Goal: Transaction & Acquisition: Purchase product/service

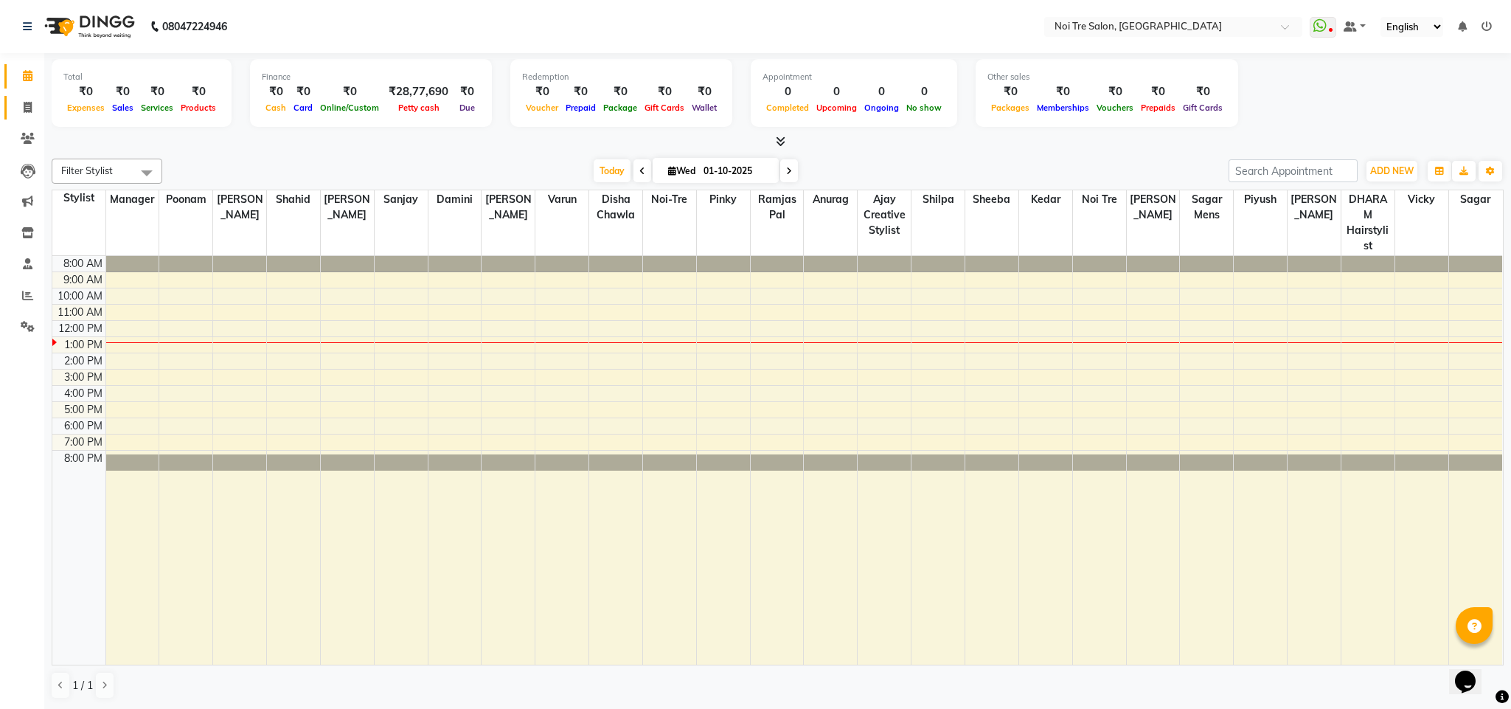
click at [13, 109] on link "Invoice" at bounding box center [21, 108] width 35 height 24
select select "service"
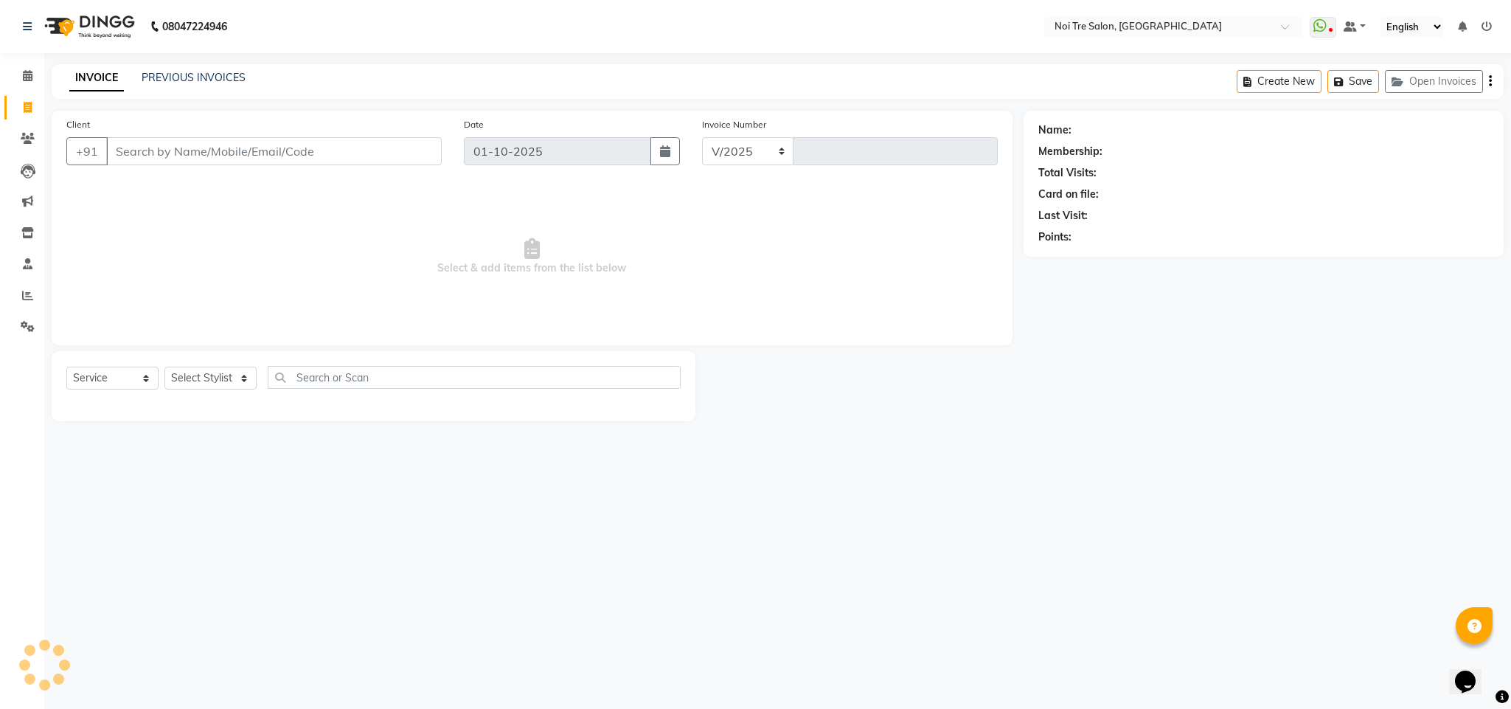
select select "4307"
type input "3666"
click at [217, 377] on select "Select Stylist" at bounding box center [210, 378] width 92 height 23
click at [724, 529] on div "08047224946 Select Location × Noi Tre Salon, Dwarka WhatsApp Status ✕ Status: D…" at bounding box center [755, 354] width 1511 height 709
click at [215, 378] on select "Select Stylist Ajay Creative Stylist Anurag [PERSON_NAME] [PERSON_NAME] [PERSON…" at bounding box center [210, 378] width 92 height 23
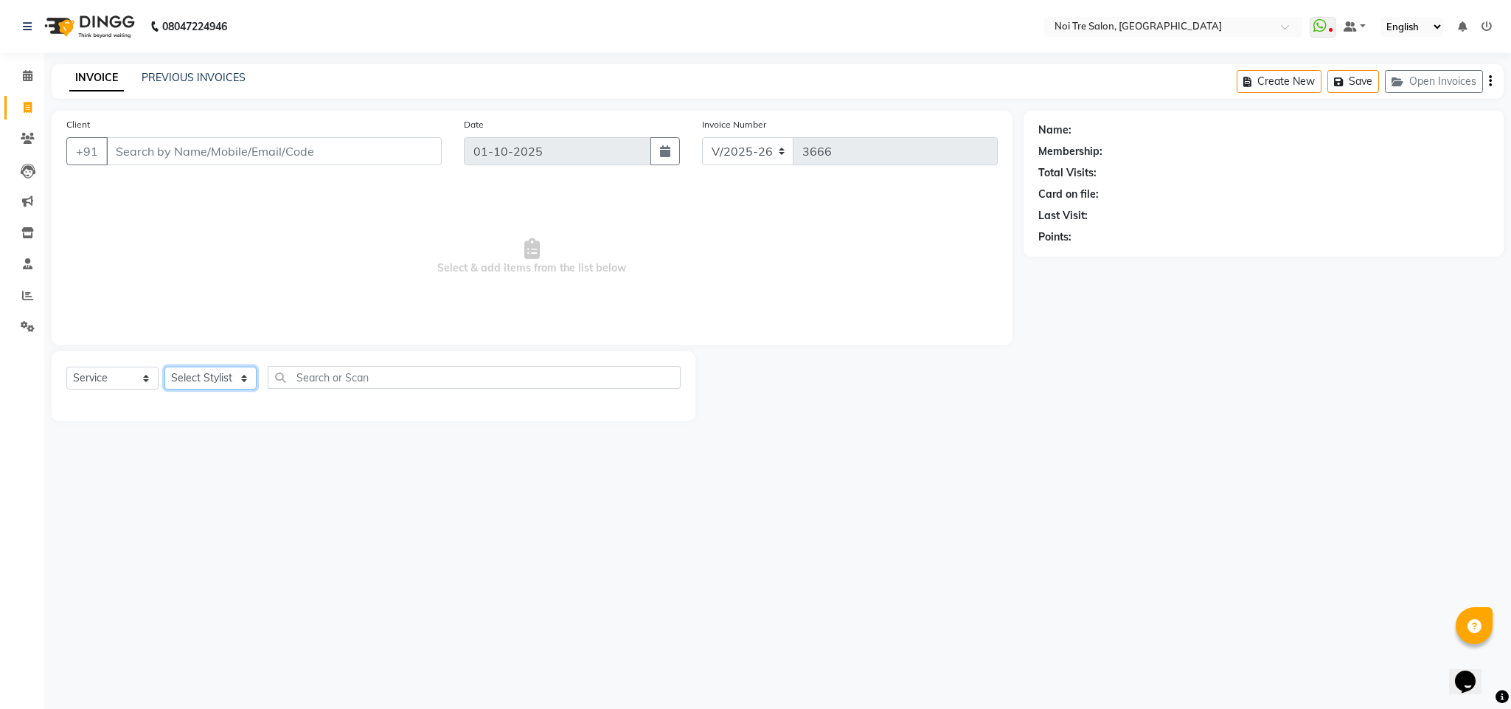
select select "24530"
click at [164, 367] on select "Select Stylist Ajay Creative Stylist Anurag [PERSON_NAME] [PERSON_NAME] [PERSON…" at bounding box center [210, 378] width 92 height 23
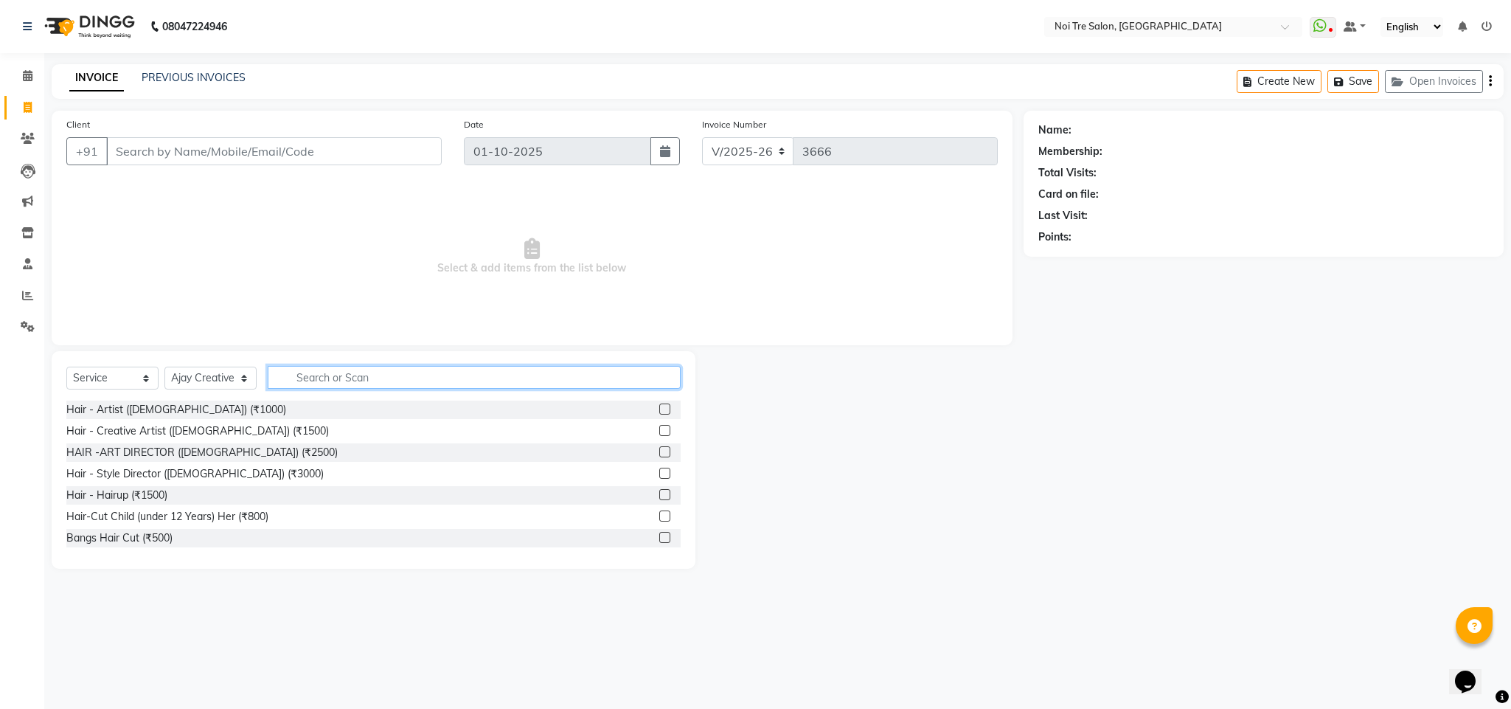
click at [330, 375] on input "text" at bounding box center [474, 377] width 413 height 23
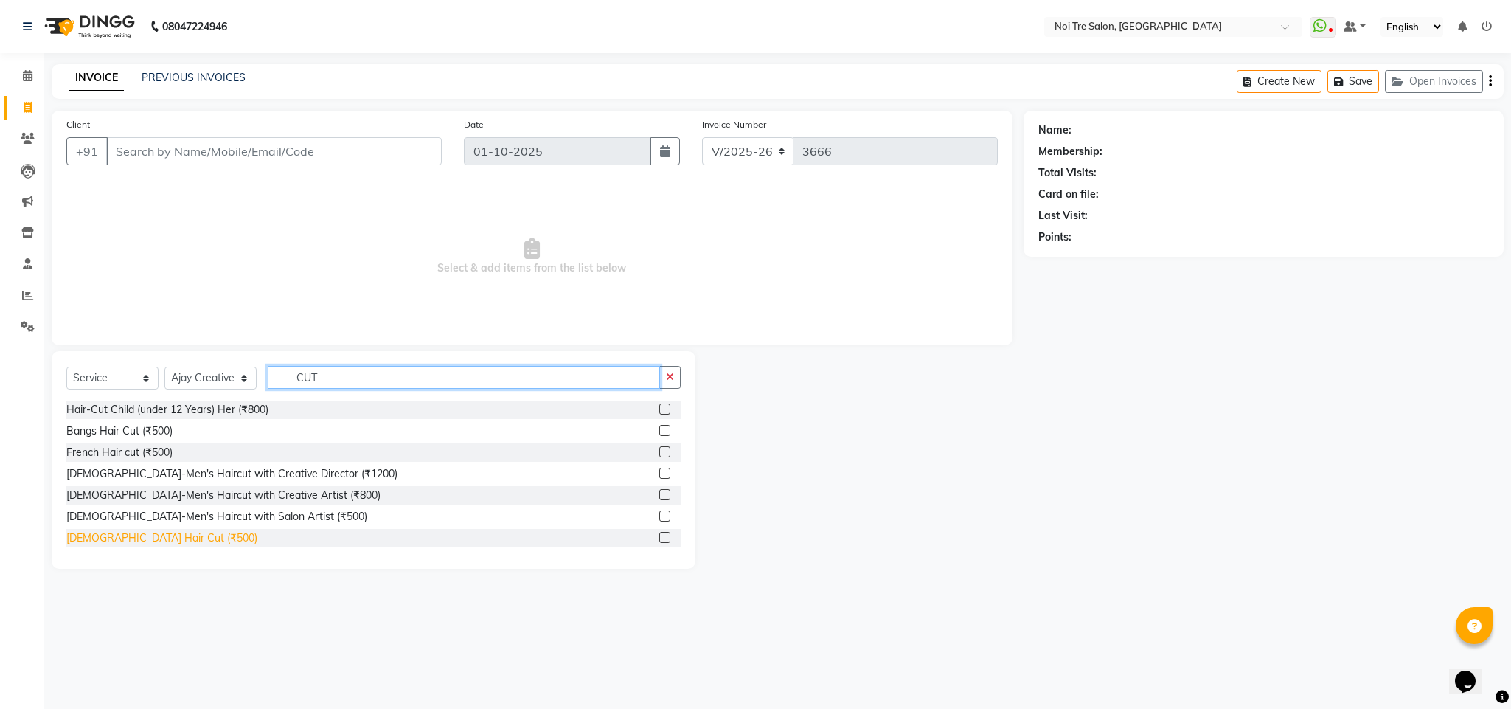
type input "CUT"
click at [142, 542] on div "[DEMOGRAPHIC_DATA] Hair Cut (₹500)" at bounding box center [161, 537] width 191 height 15
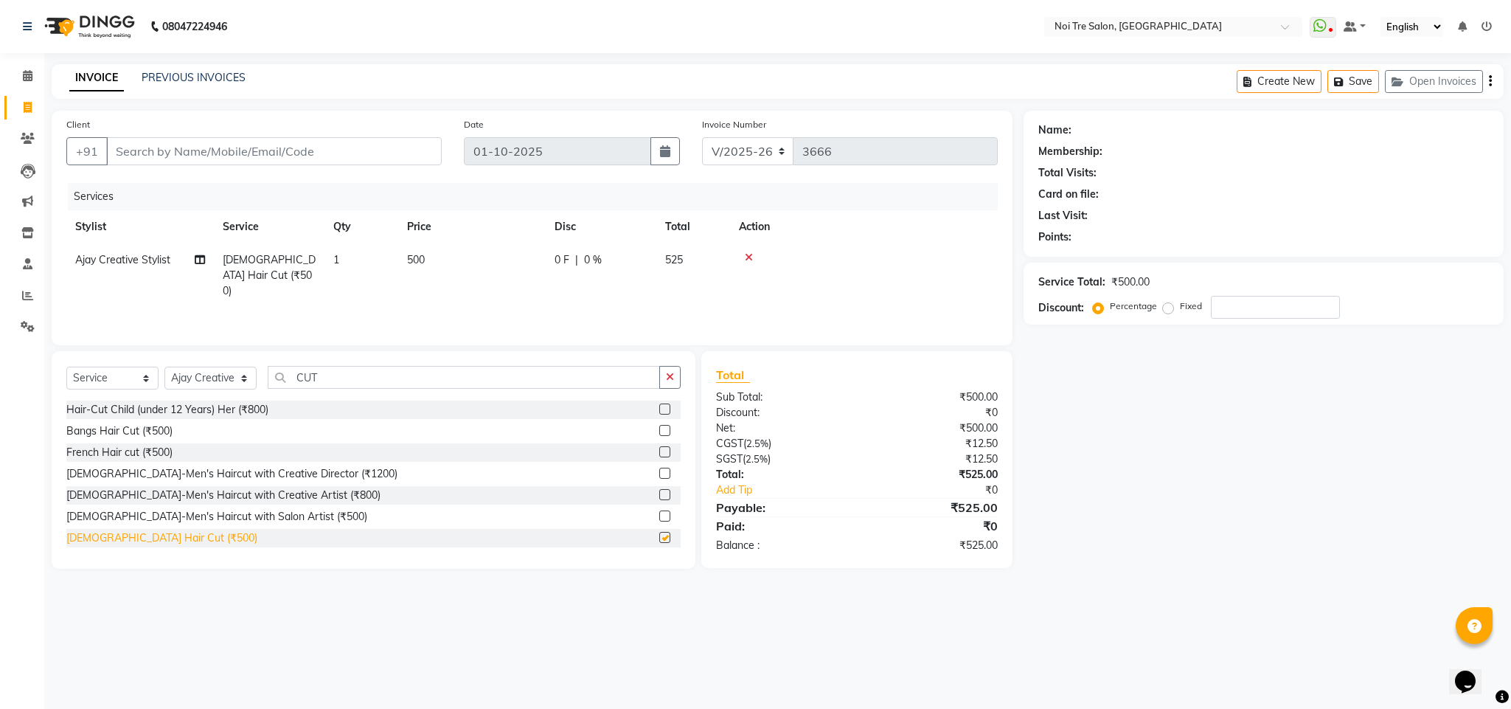
checkbox input "false"
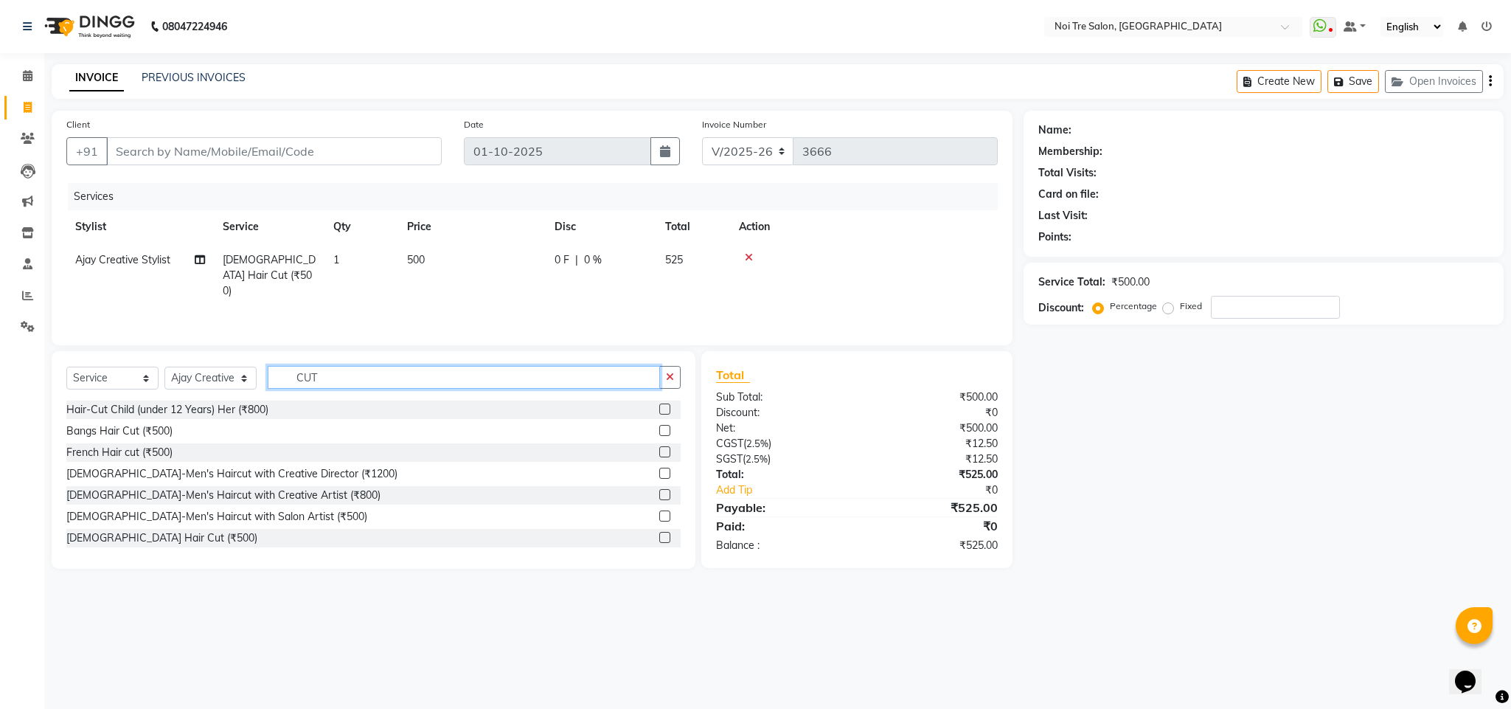
click at [306, 381] on input "CUT" at bounding box center [464, 377] width 392 height 23
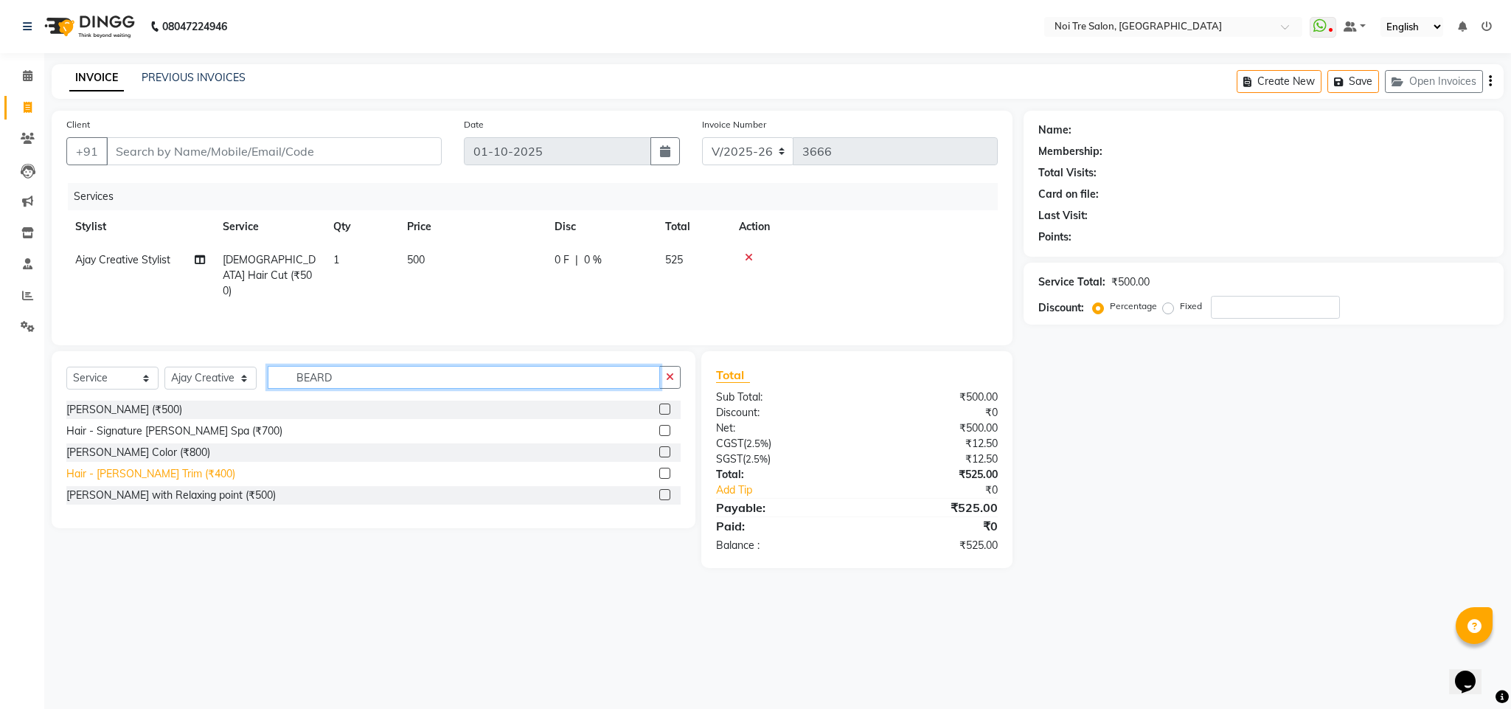
type input "BEARD"
click at [166, 468] on div "Hair - [PERSON_NAME] Trim (₹400)" at bounding box center [150, 473] width 169 height 15
checkbox input "false"
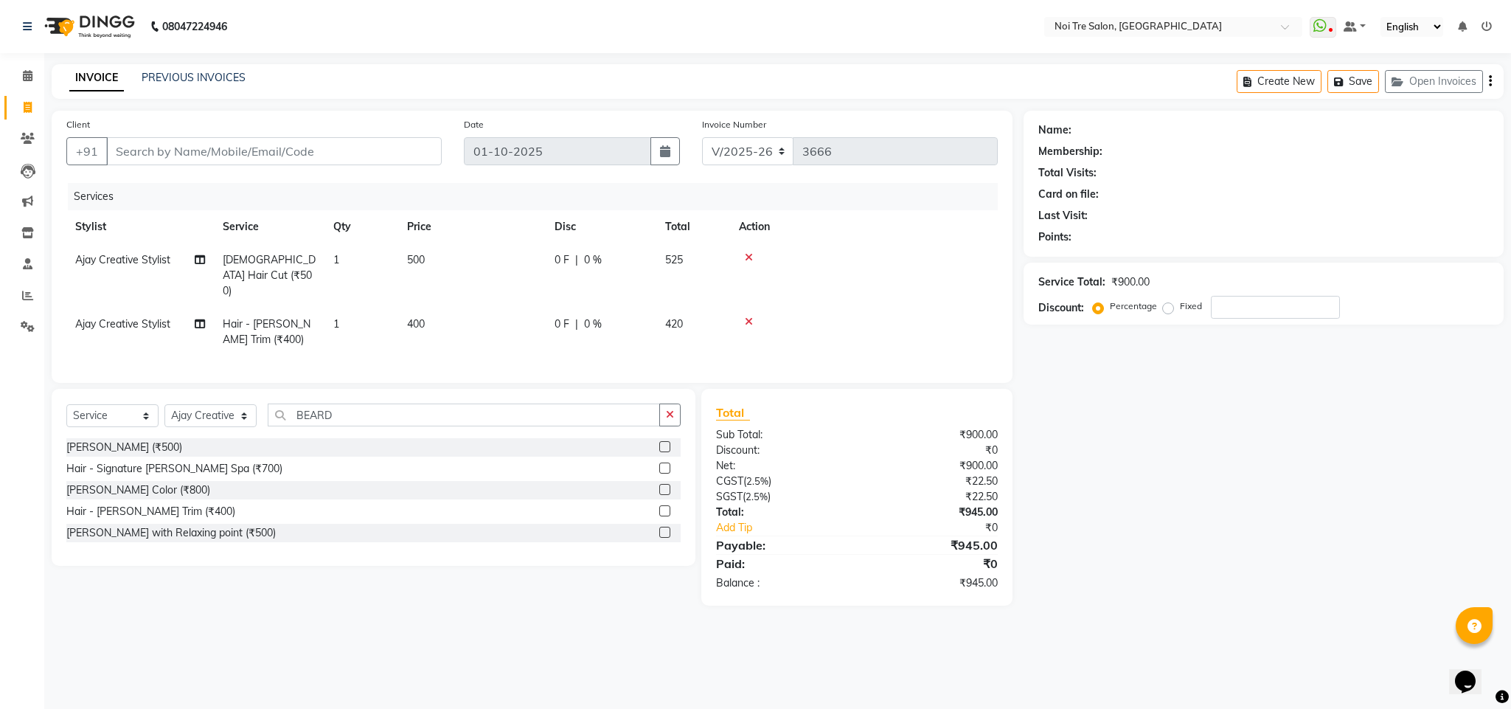
click at [859, 324] on td at bounding box center [864, 332] width 268 height 49
click at [224, 156] on input "Client" at bounding box center [274, 151] width 336 height 28
click at [181, 138] on input "Client" at bounding box center [274, 151] width 336 height 28
click at [162, 151] on input "Client" at bounding box center [274, 151] width 336 height 28
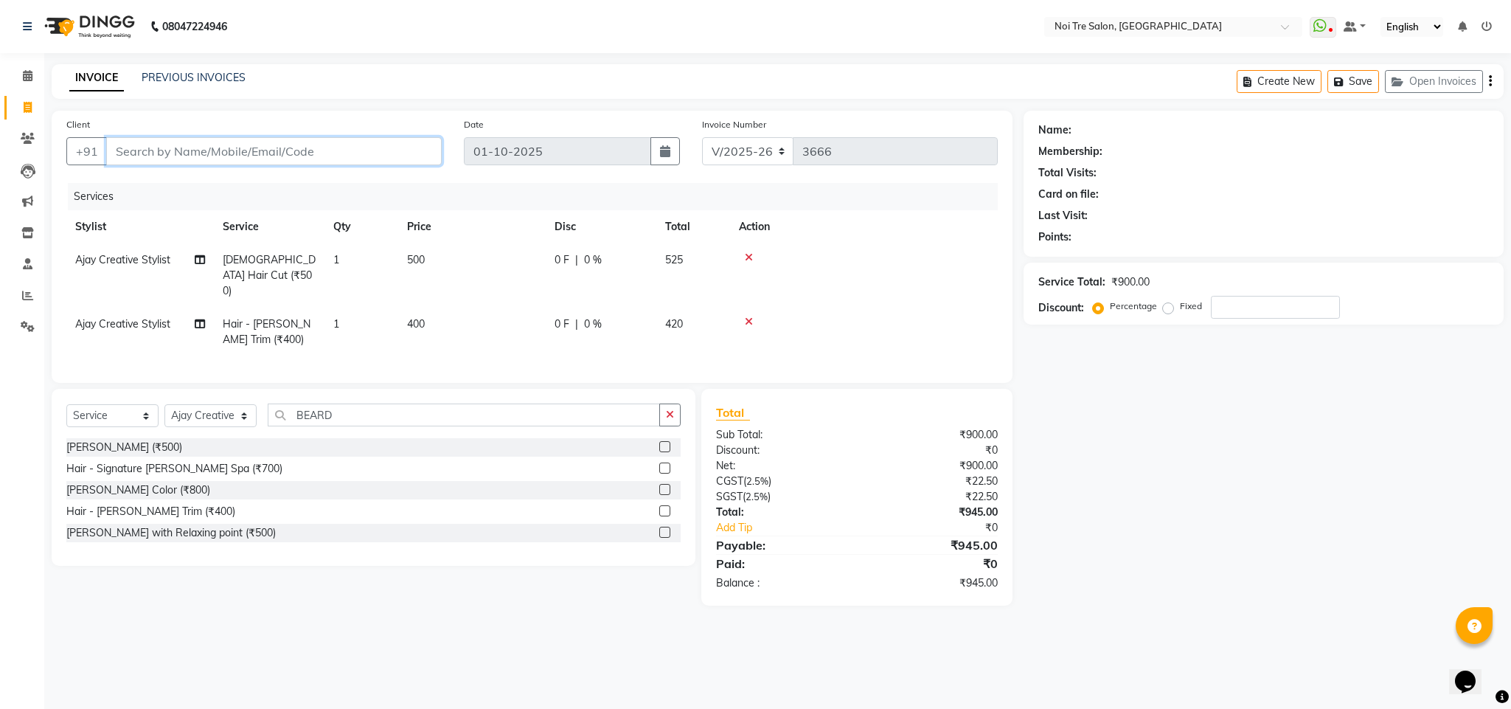
type input "D"
type input "0"
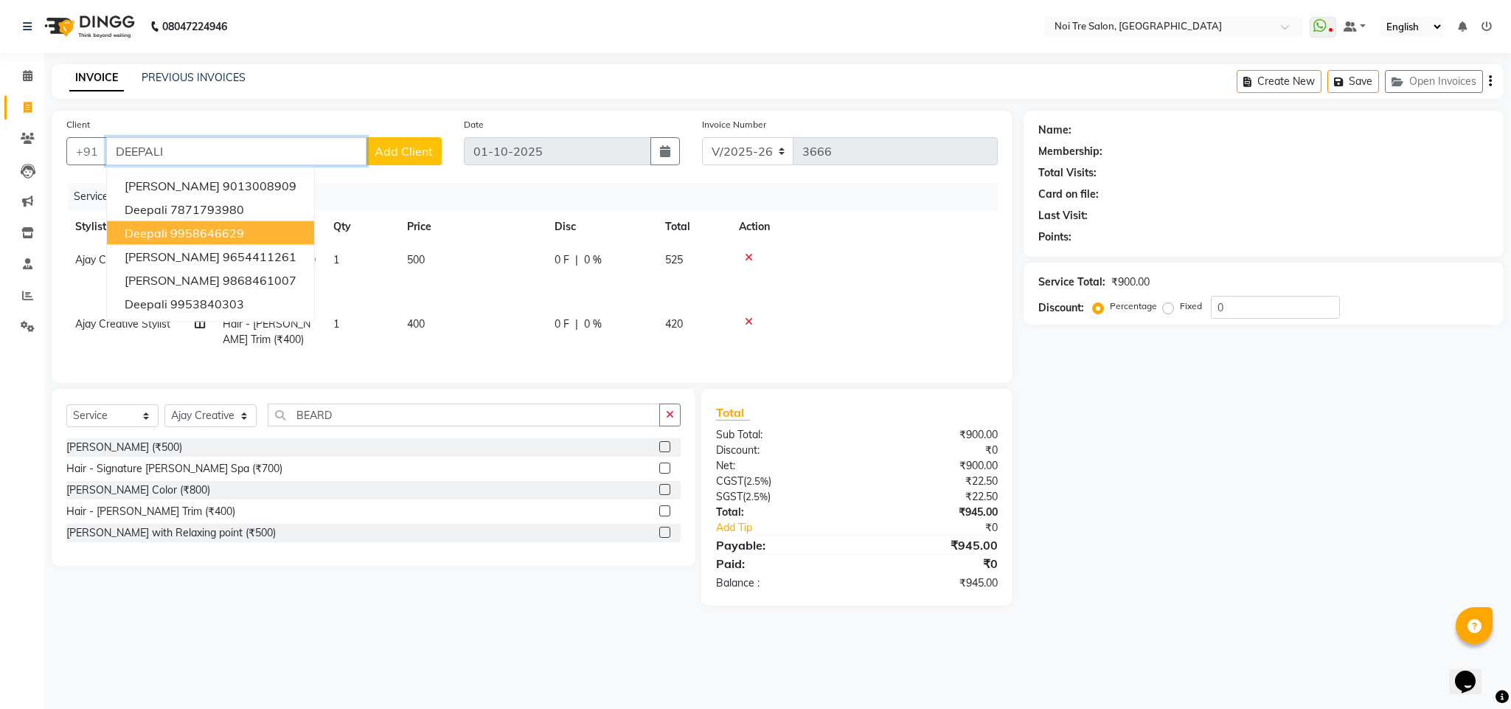
click at [215, 231] on ngb-highlight "9958646629" at bounding box center [207, 233] width 74 height 15
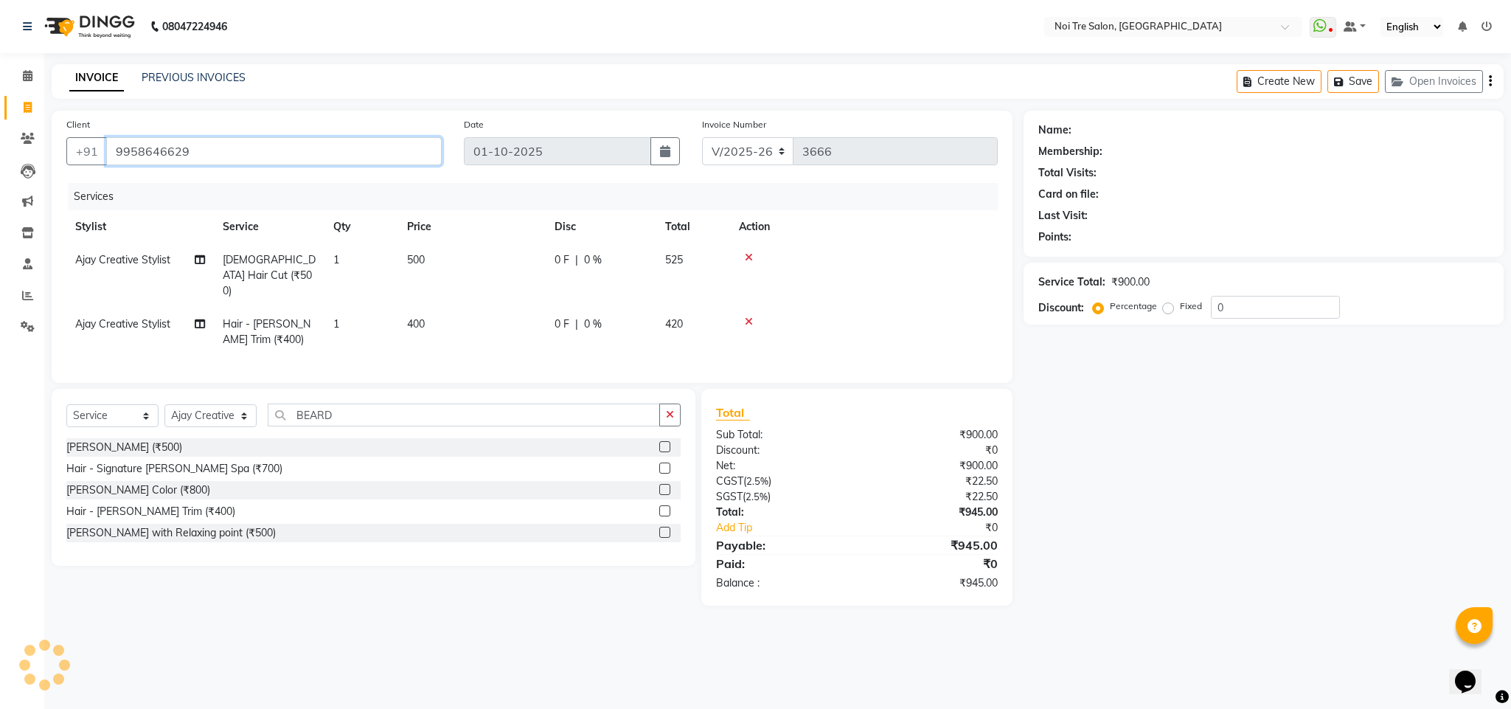
type input "9958646629"
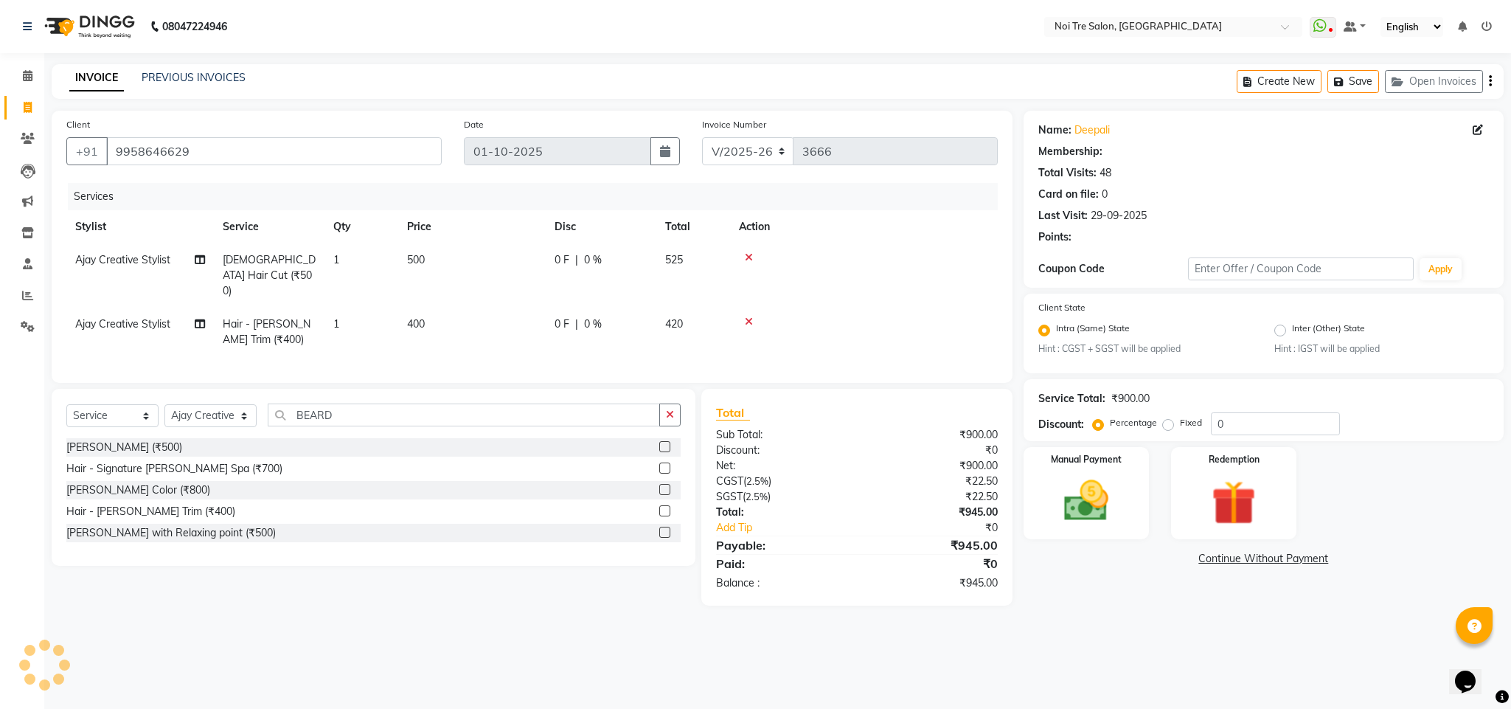
select select "1: Object"
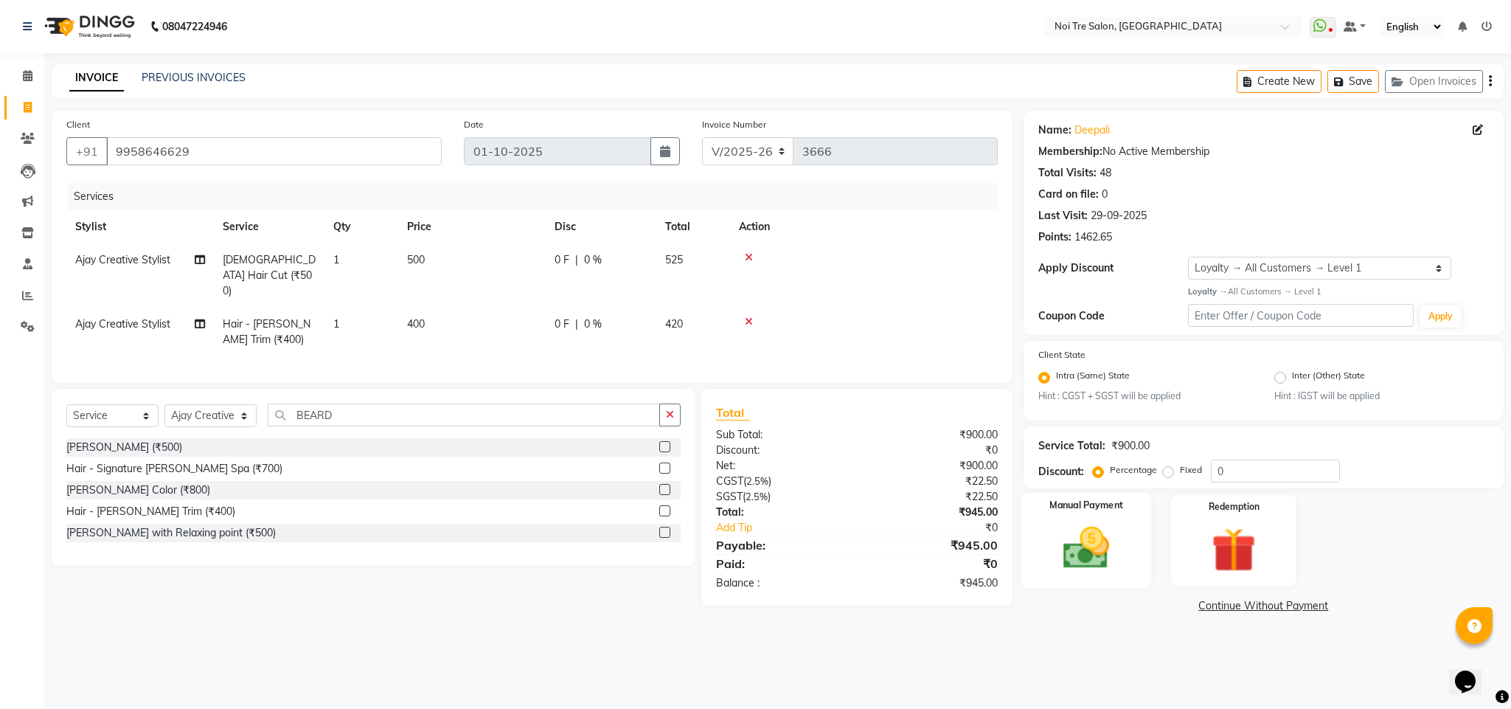
click at [1119, 533] on img at bounding box center [1086, 547] width 75 height 53
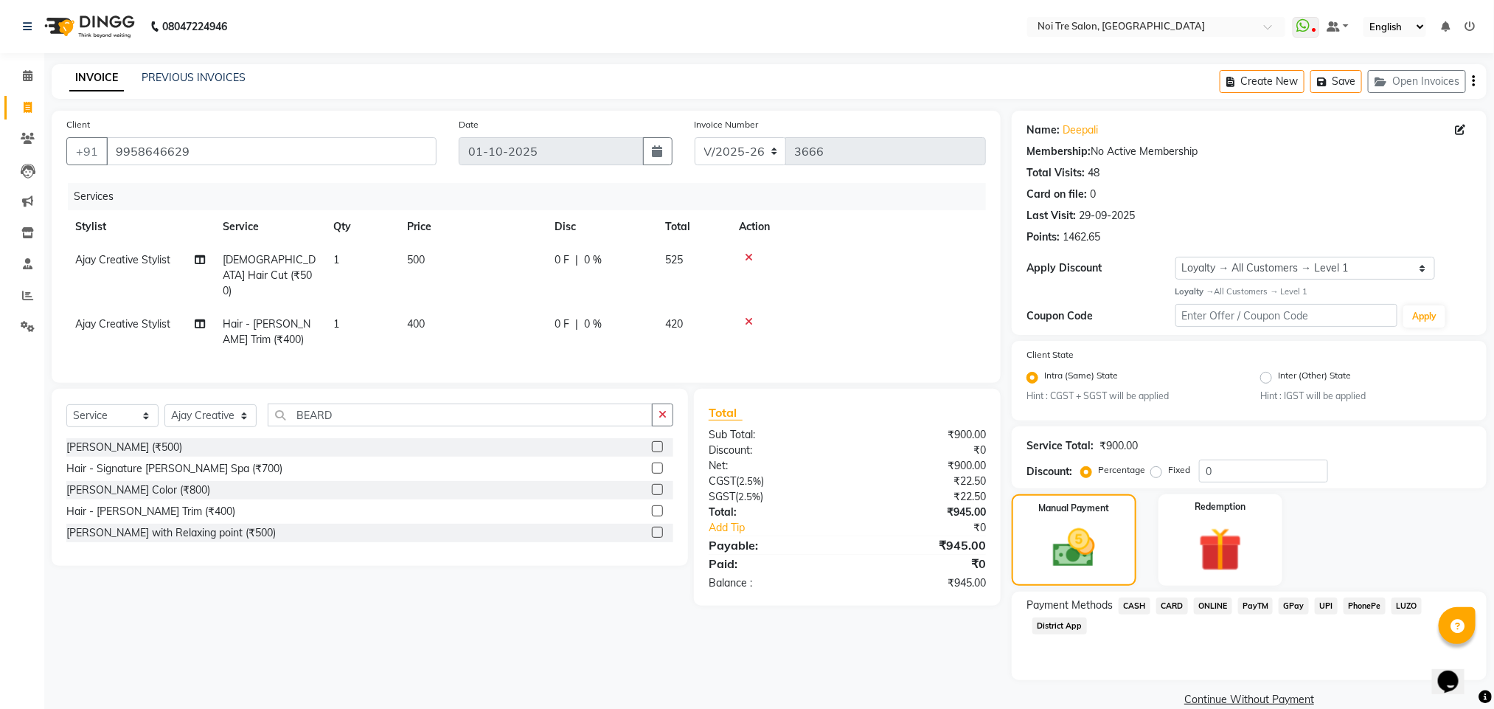
click at [1127, 600] on span "CASH" at bounding box center [1135, 605] width 32 height 17
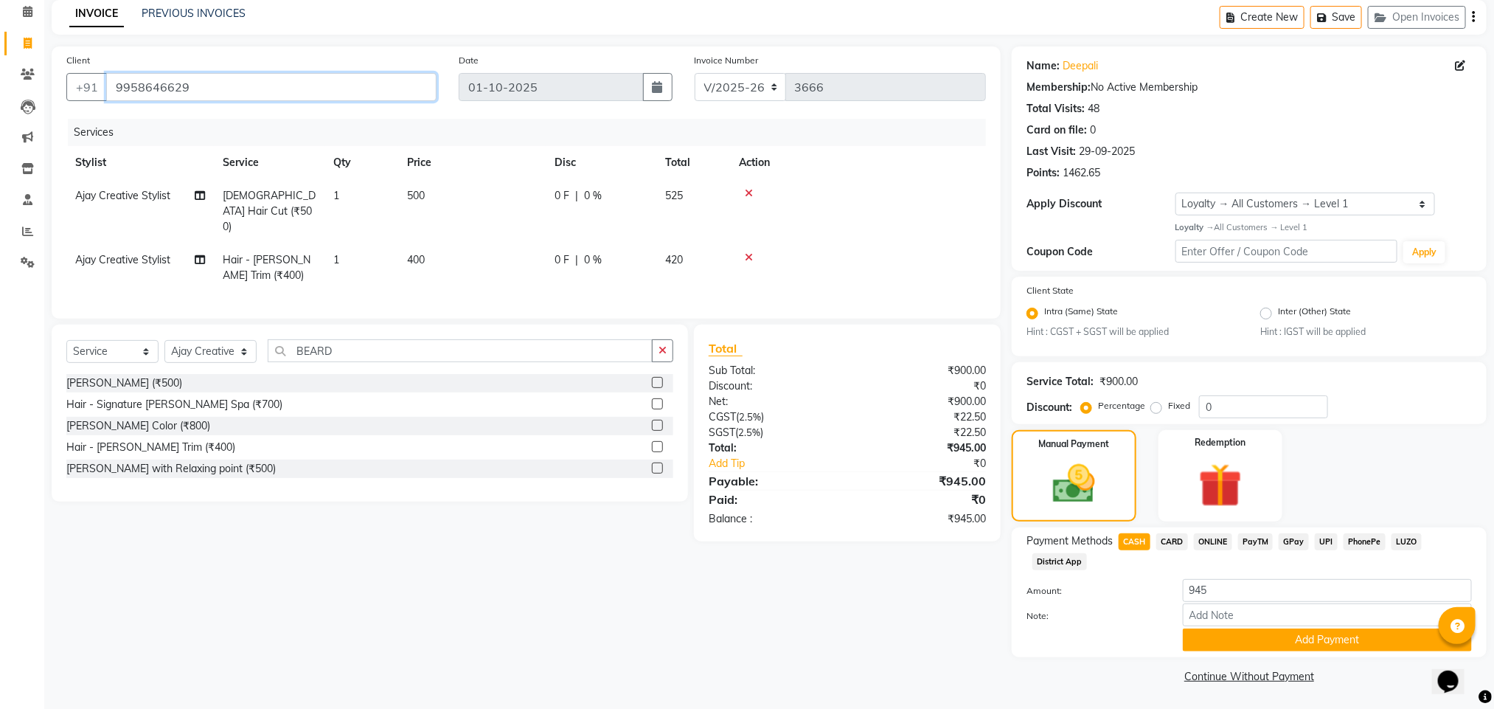
click at [129, 86] on input "9958646629" at bounding box center [271, 87] width 330 height 28
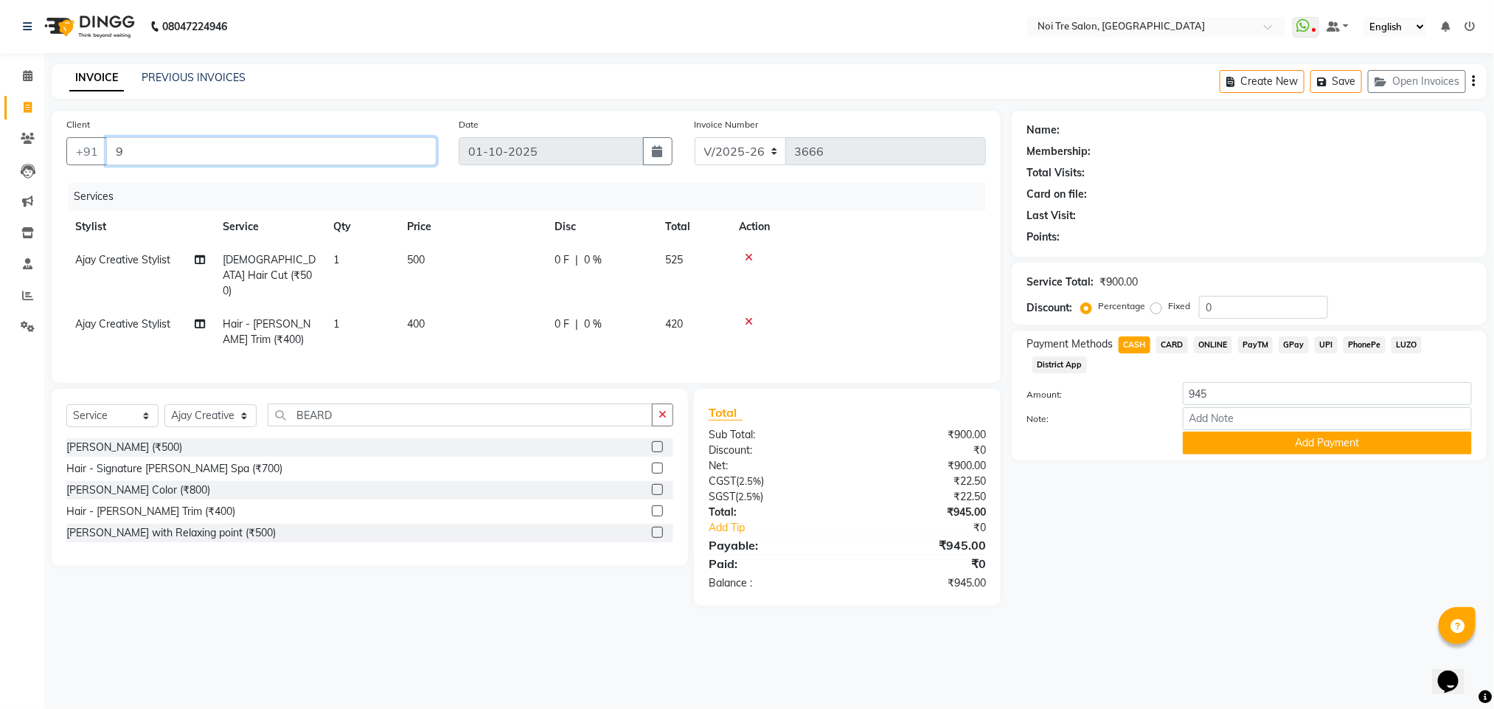
scroll to position [0, 0]
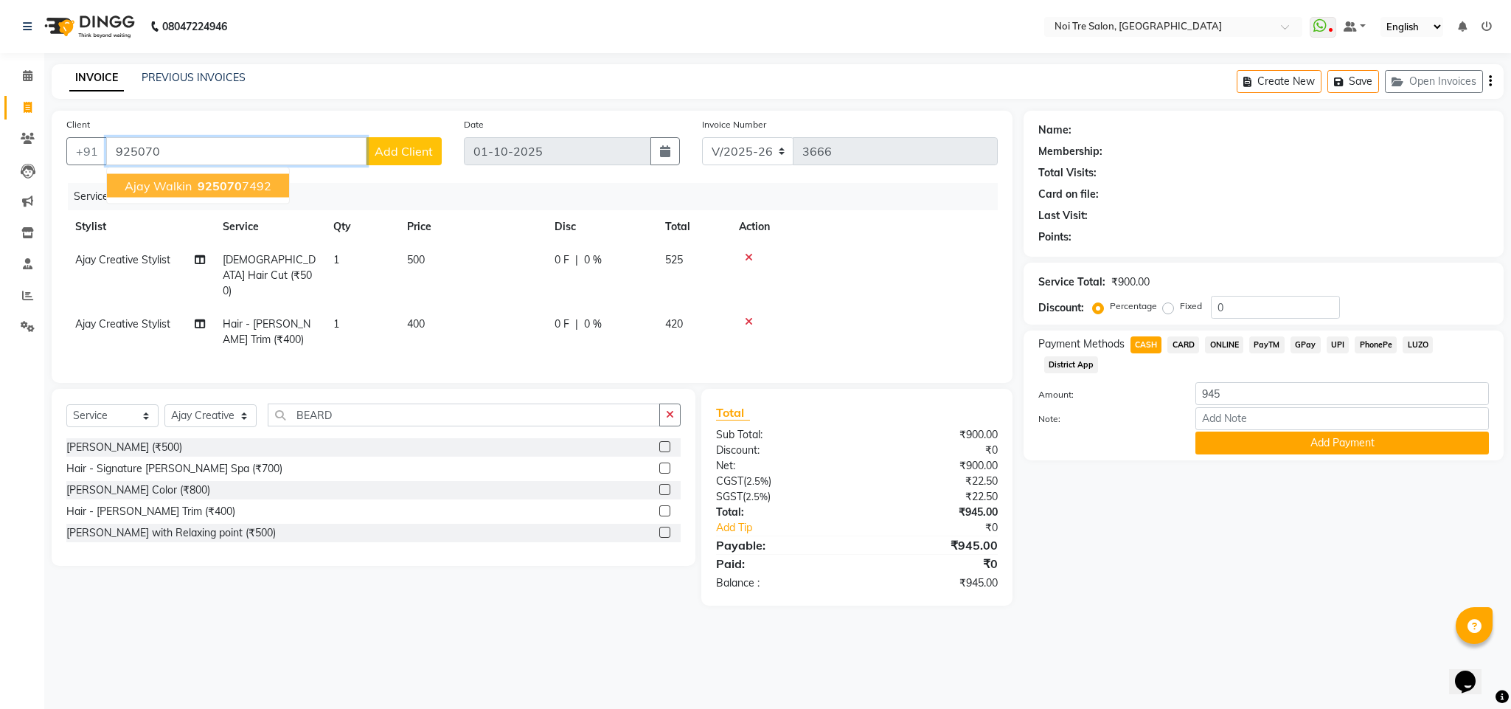
click at [206, 180] on span "925070" at bounding box center [220, 185] width 44 height 15
type input "9250707492"
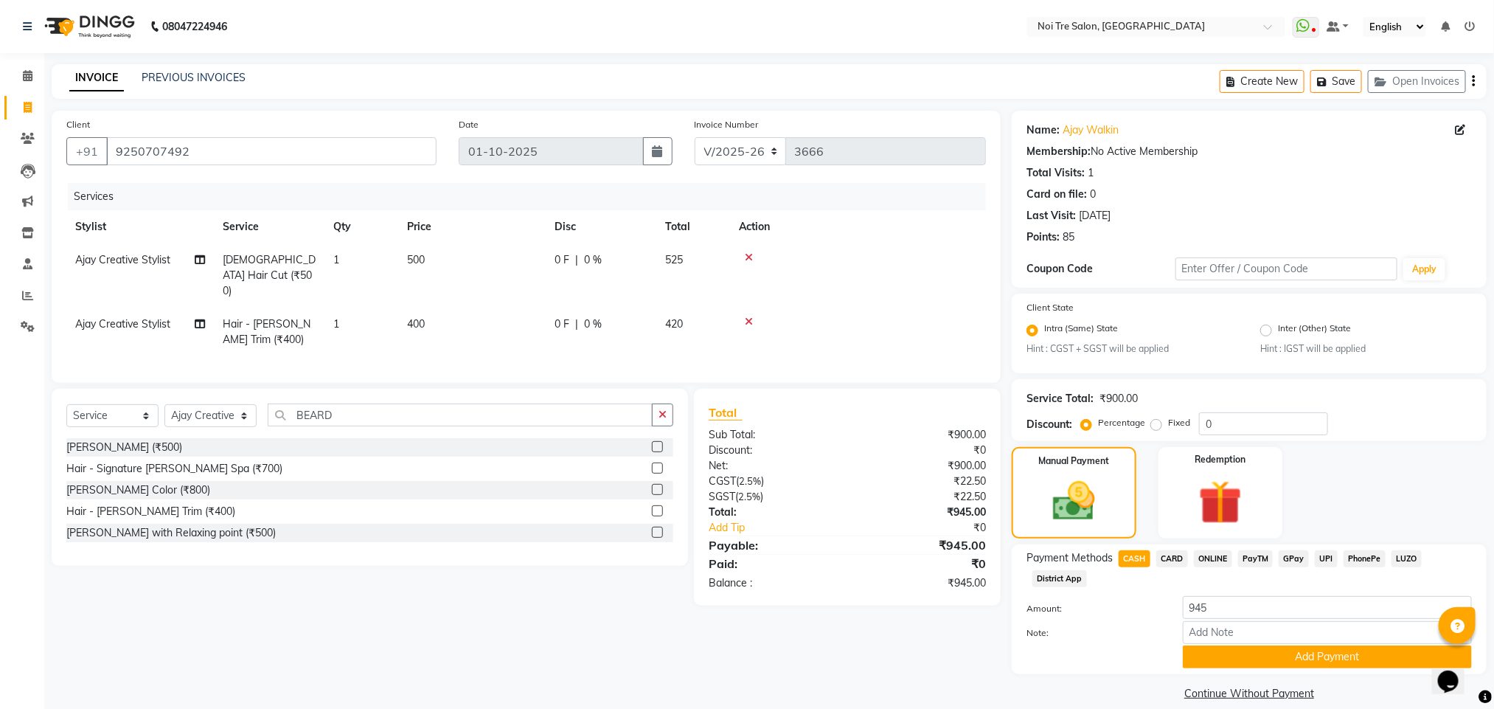
scroll to position [18, 0]
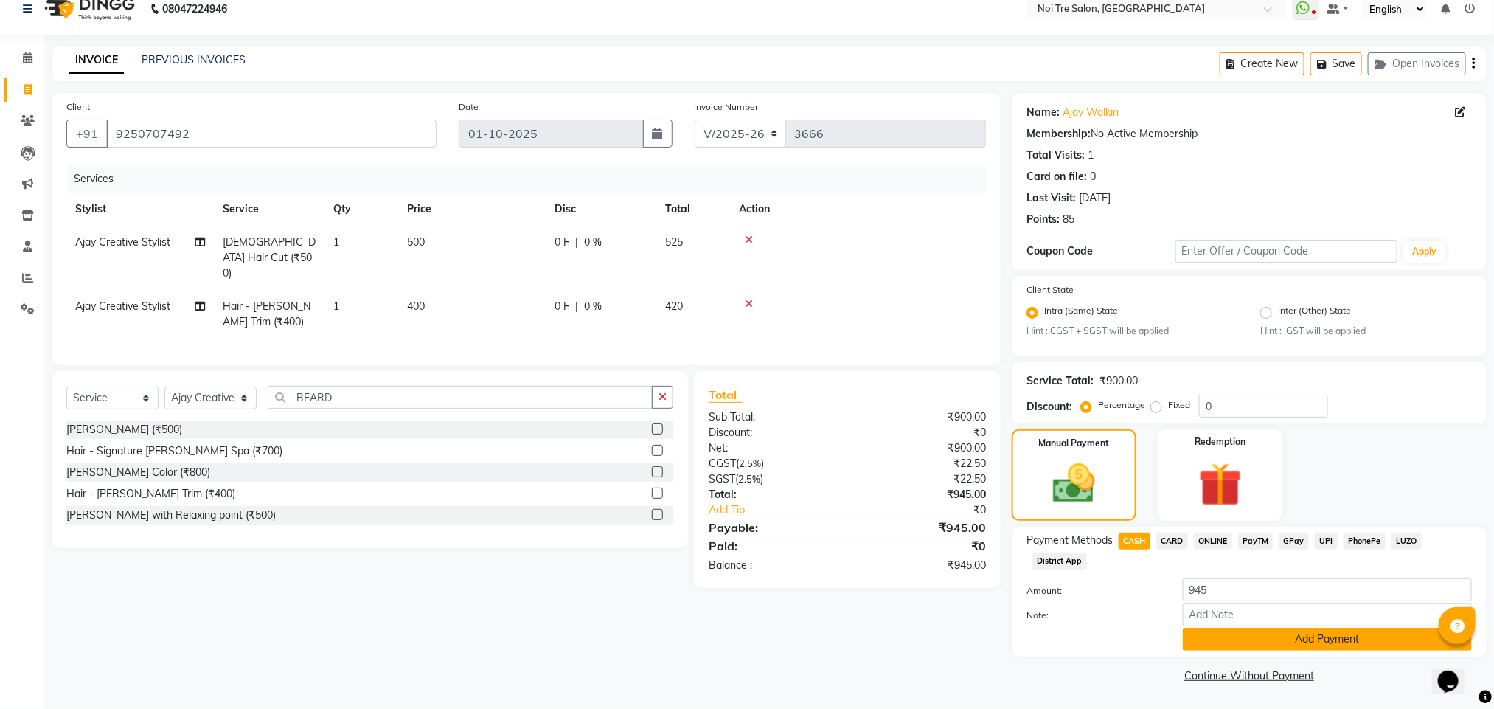
click at [1271, 633] on button "Add Payment" at bounding box center [1327, 639] width 289 height 23
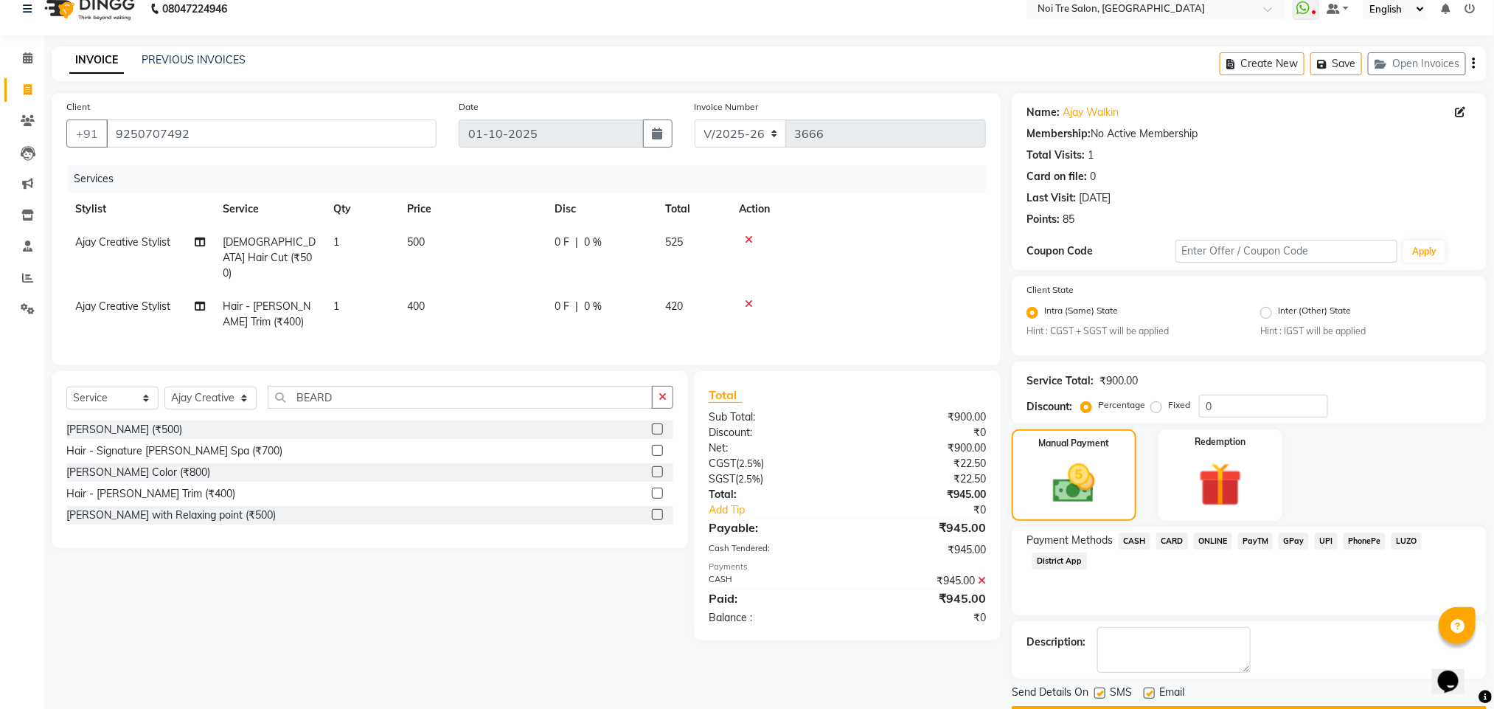
scroll to position [60, 0]
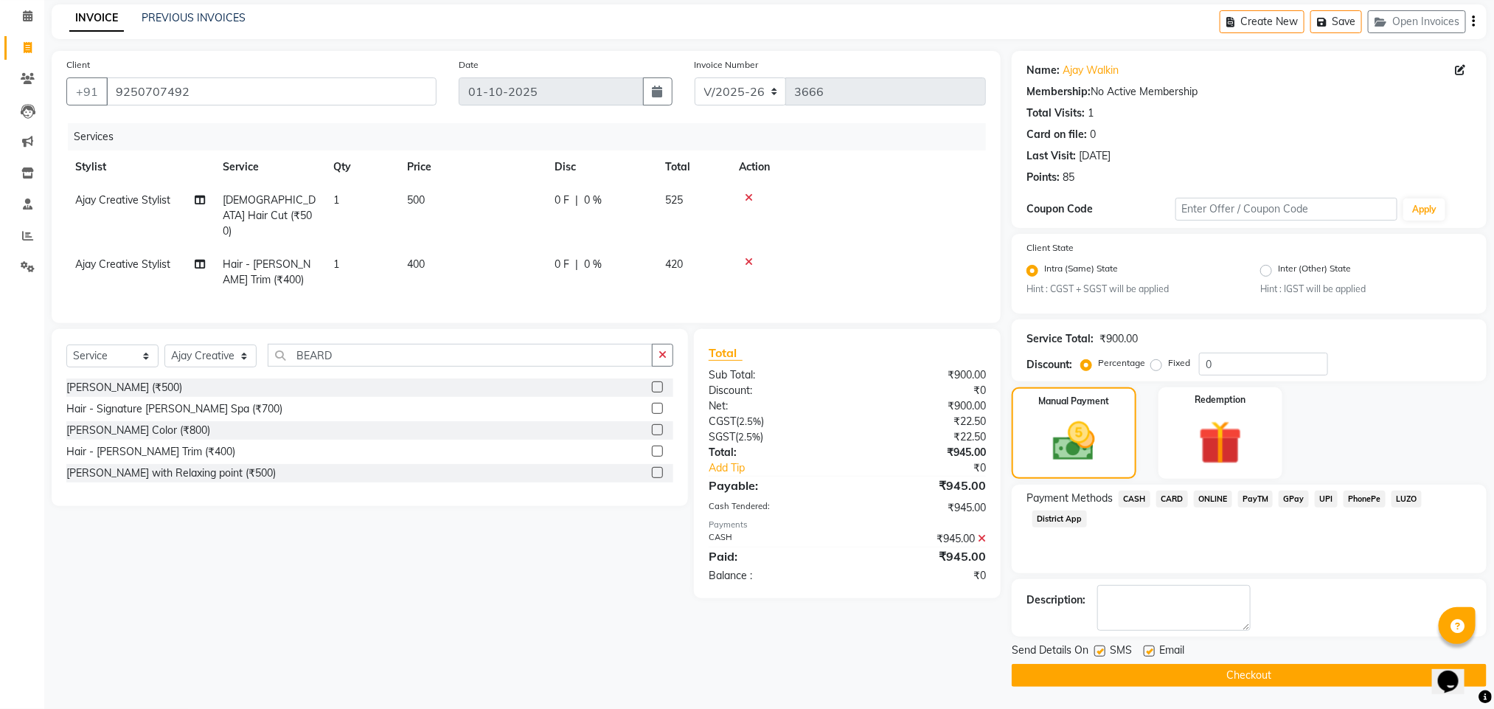
click at [1113, 673] on button "Checkout" at bounding box center [1249, 675] width 475 height 23
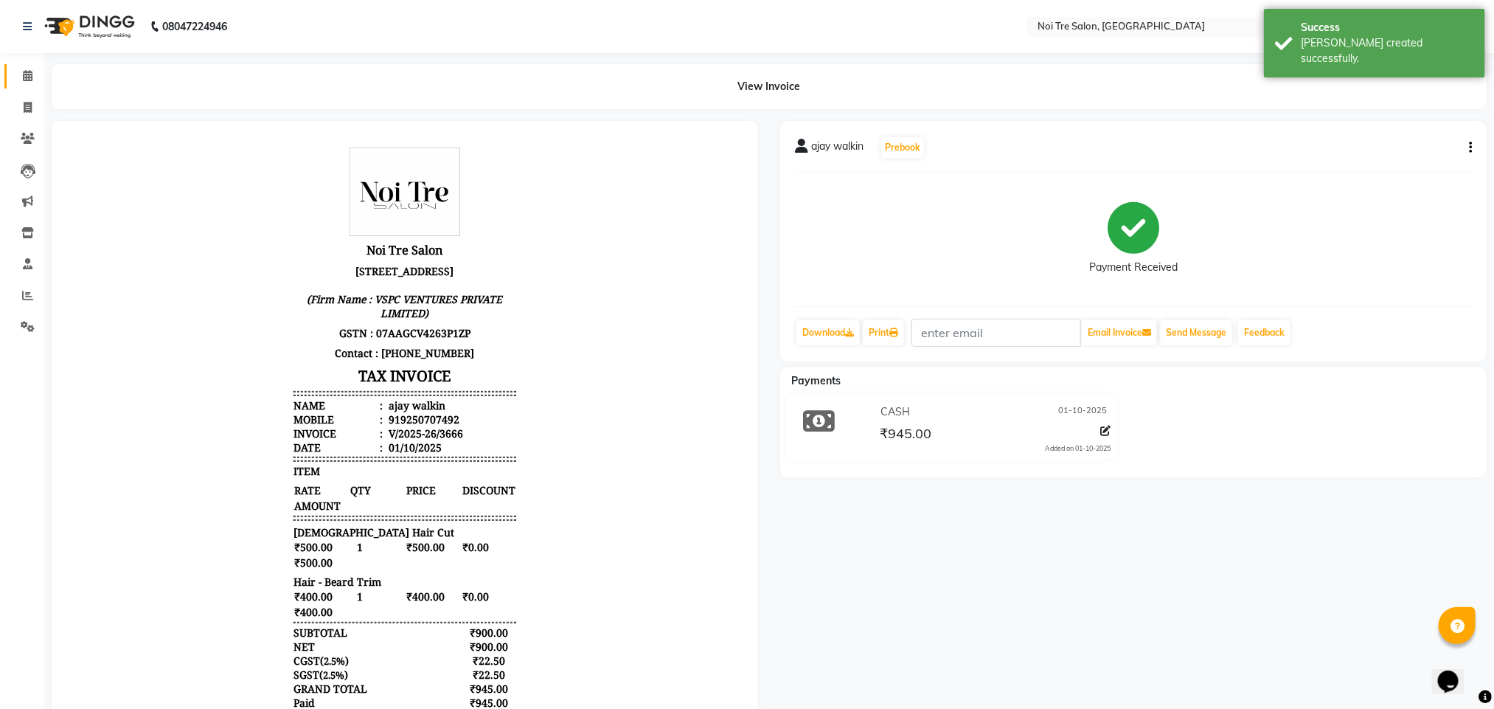
click at [22, 64] on link "Calendar" at bounding box center [21, 76] width 35 height 24
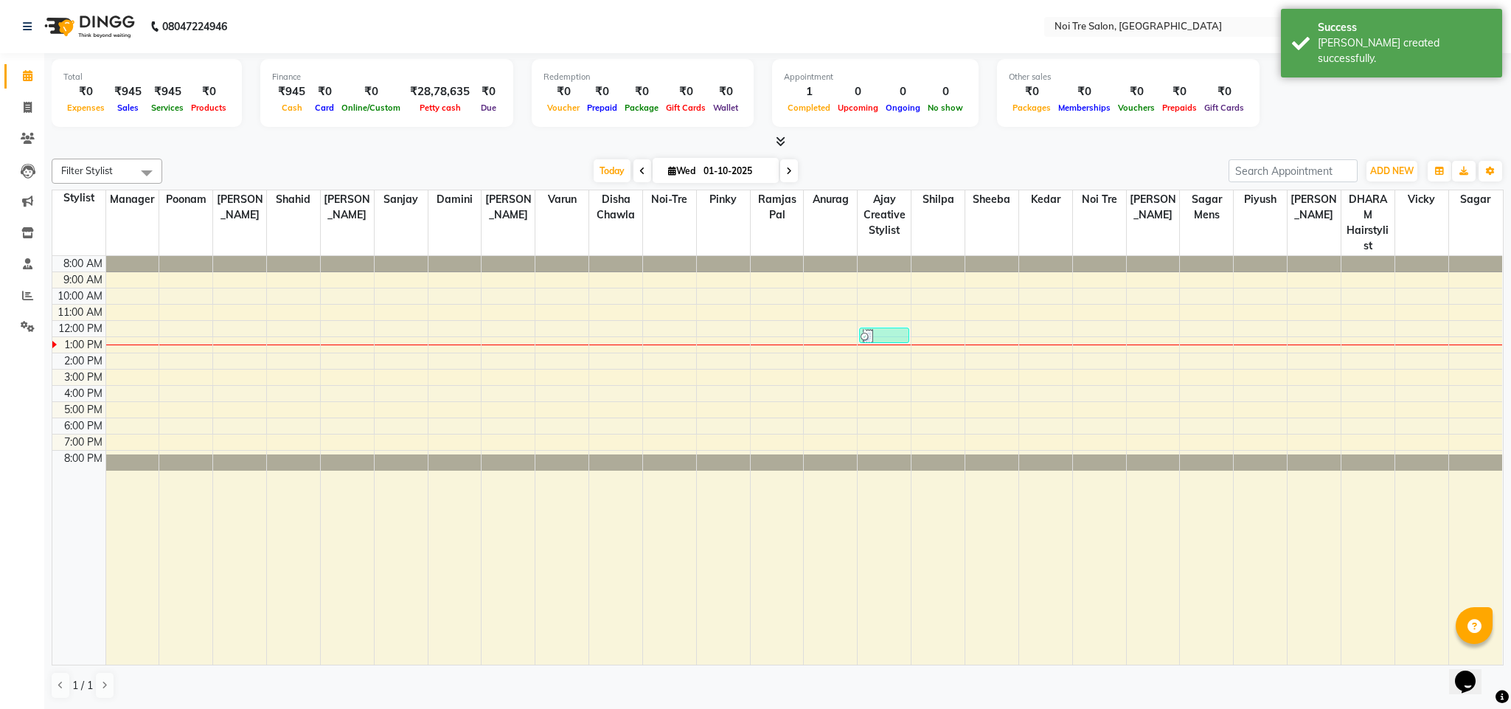
click at [476, 156] on div "Filter Stylist Select All Ajay Creative Stylist Anurag [PERSON_NAME] [PERSON_NA…" at bounding box center [778, 429] width 1452 height 552
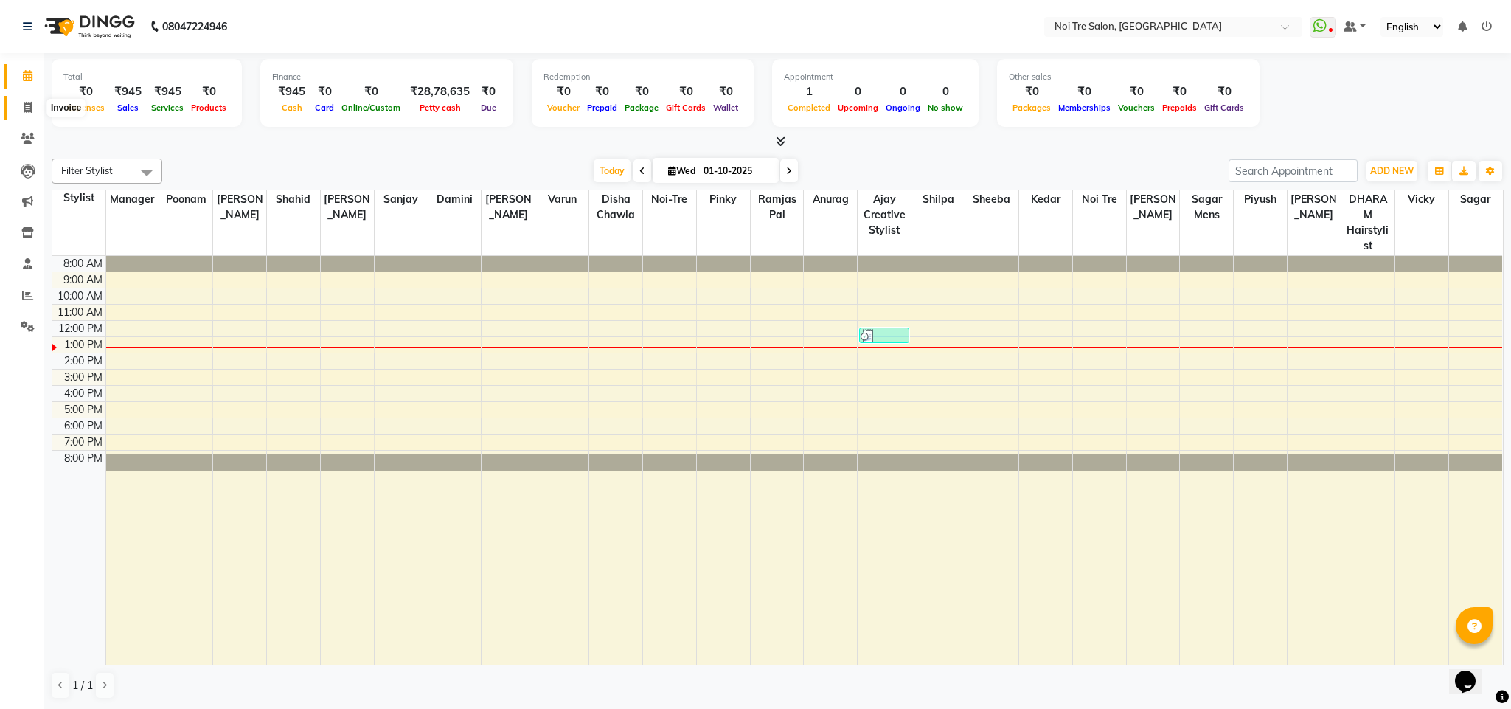
click at [20, 103] on span at bounding box center [28, 108] width 26 height 17
select select "service"
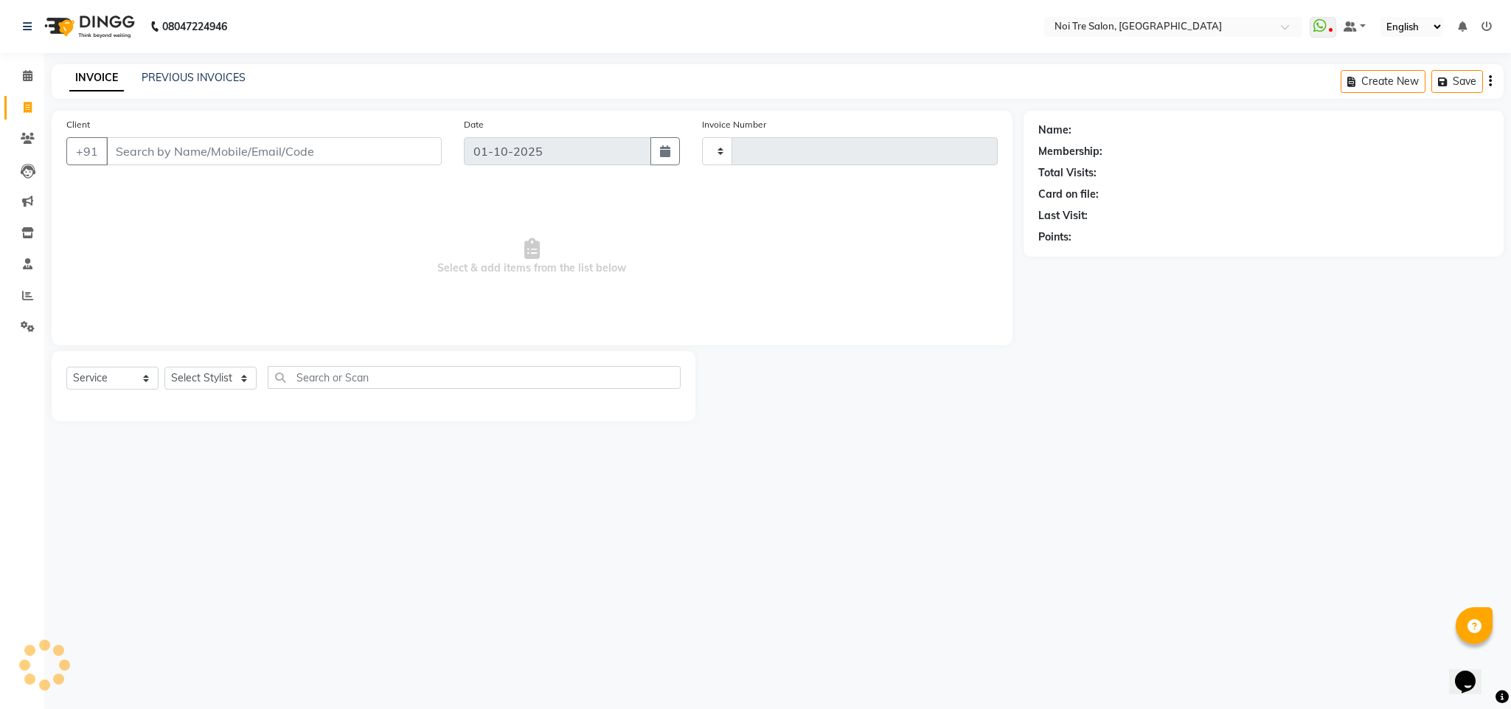
type input "3667"
select select "4307"
click at [222, 389] on select "Select Stylist Ajay Creative Stylist Anurag [PERSON_NAME] [PERSON_NAME] [PERSON…" at bounding box center [210, 378] width 92 height 23
select select "23275"
click at [164, 367] on select "Select Stylist Ajay Creative Stylist Anurag [PERSON_NAME] [PERSON_NAME] [PERSON…" at bounding box center [210, 378] width 92 height 23
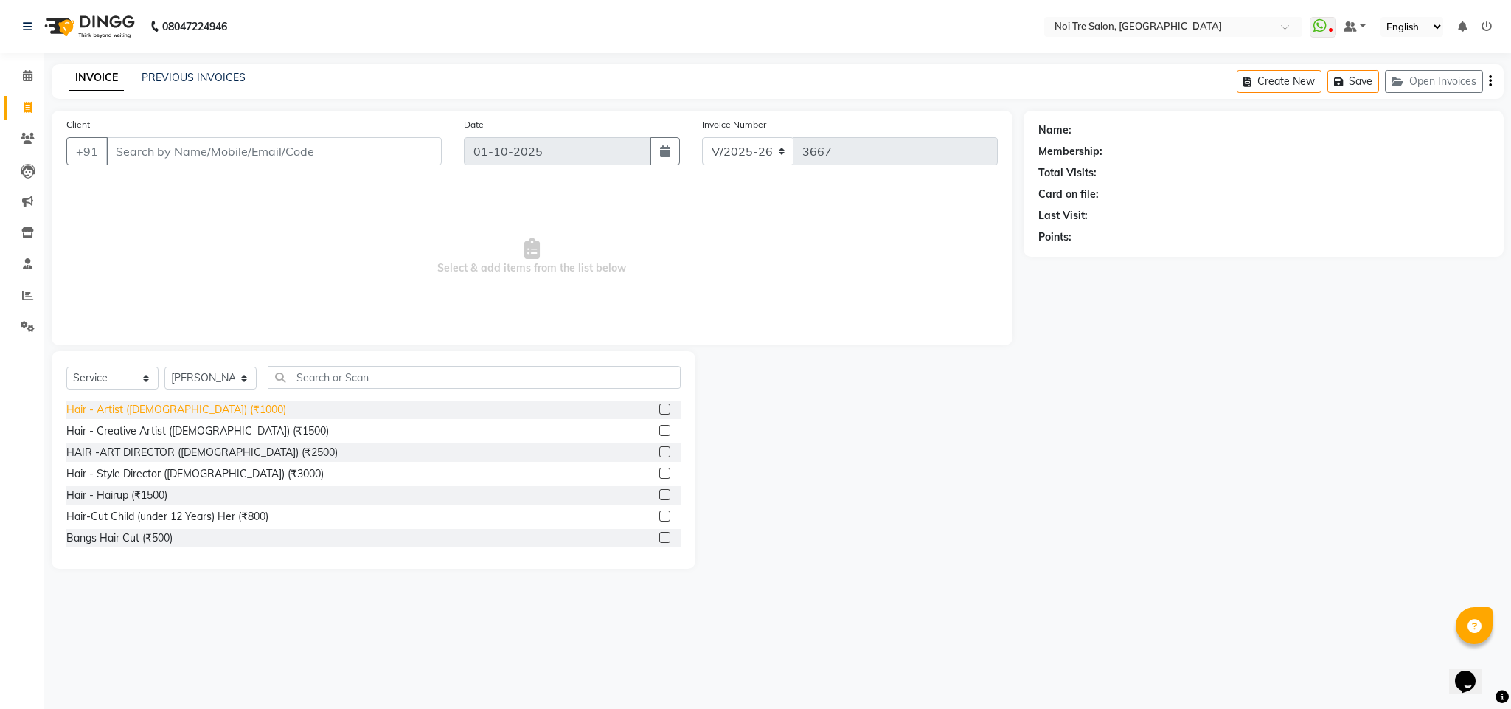
click at [201, 414] on div "Hair - Artist ([DEMOGRAPHIC_DATA]) (₹1000)" at bounding box center [176, 409] width 220 height 15
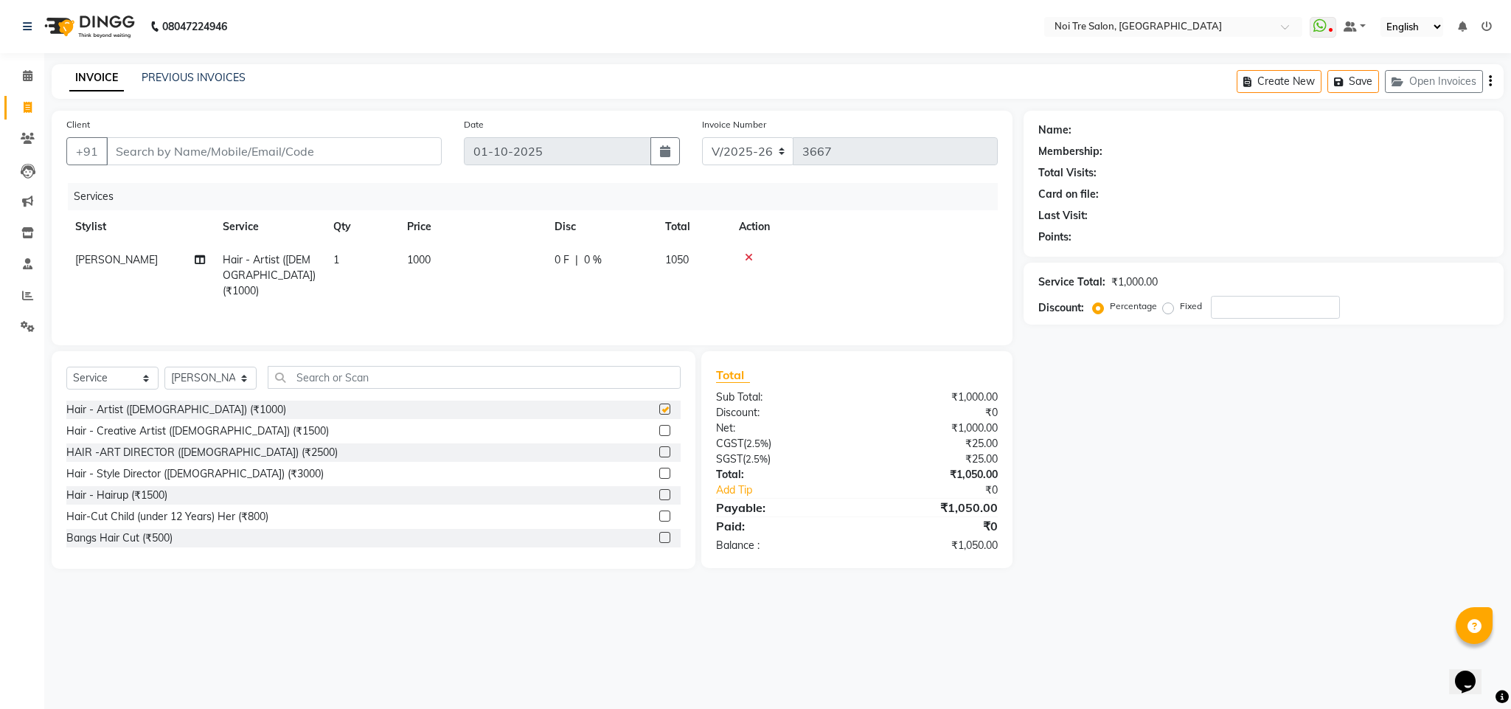
checkbox input "false"
click at [416, 257] on span "1000" at bounding box center [419, 259] width 24 height 13
select select "23275"
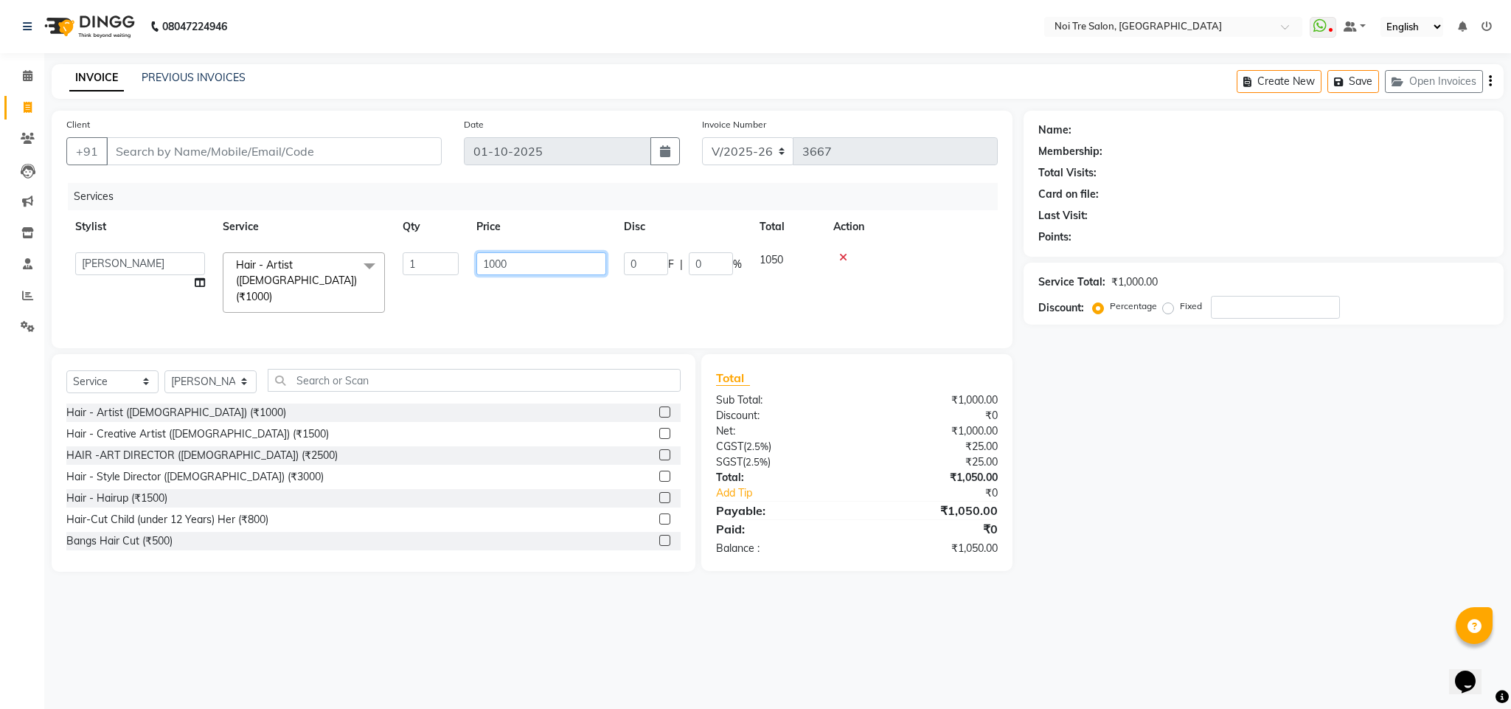
click at [496, 263] on input "1000" at bounding box center [541, 263] width 130 height 23
type input "1200"
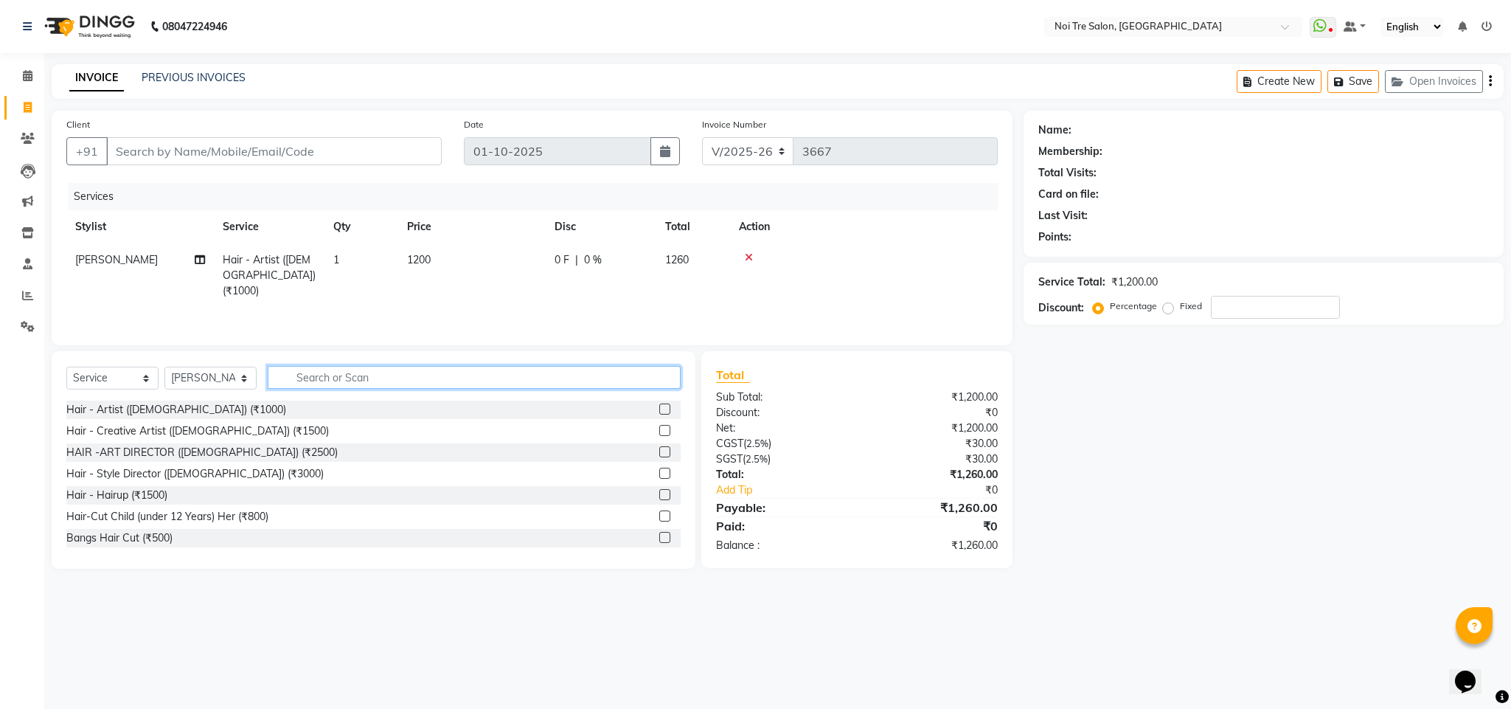
click at [321, 377] on input "text" at bounding box center [474, 377] width 413 height 23
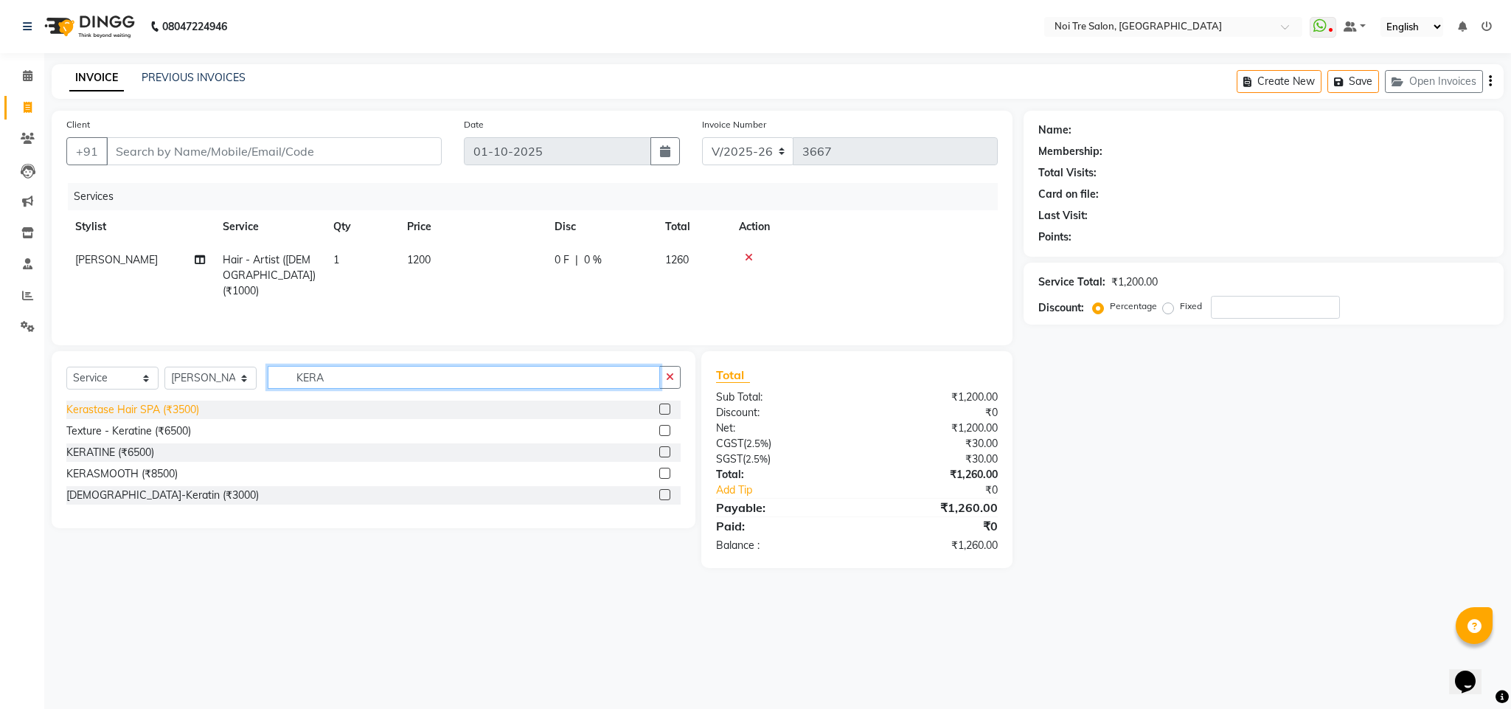
type input "KERA"
click at [182, 409] on div "Kerastase Hair SPA (₹3500)" at bounding box center [132, 409] width 133 height 15
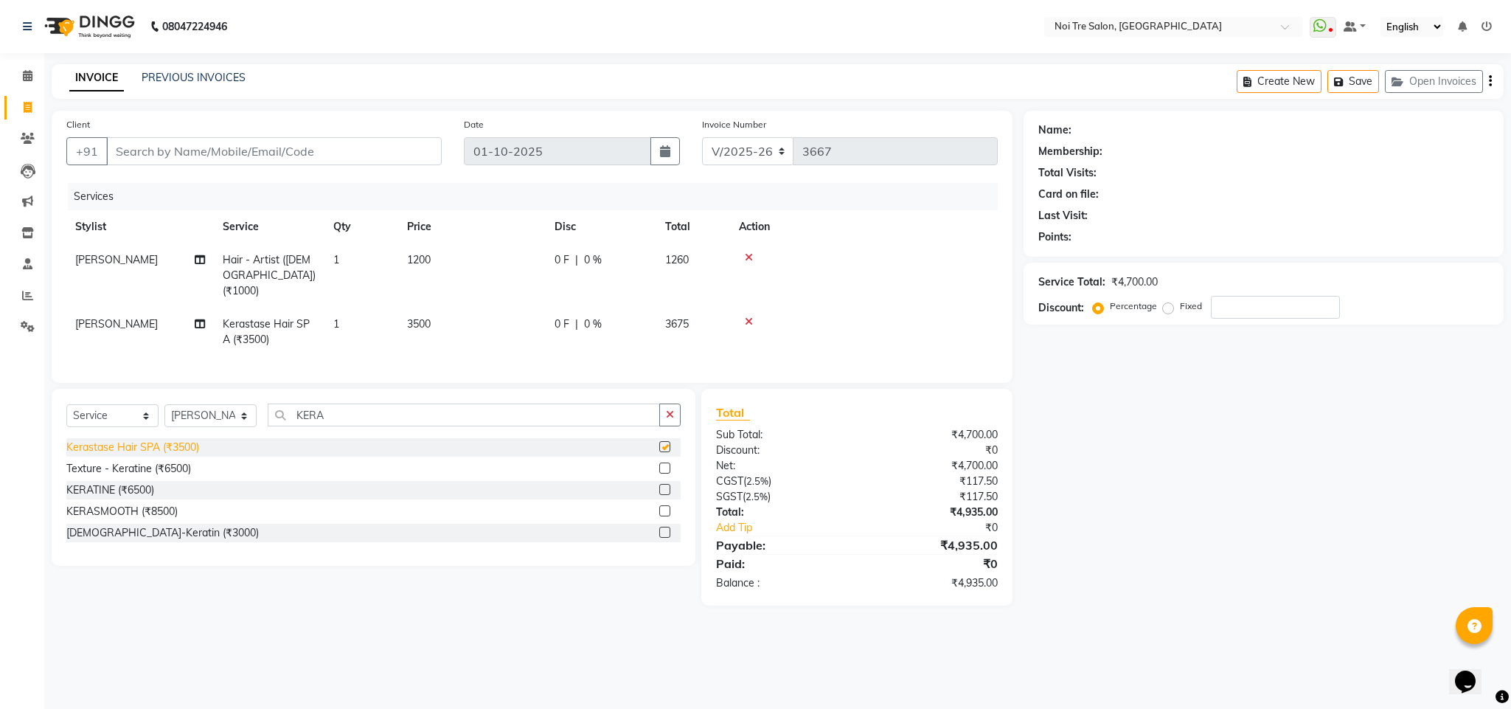
checkbox input "false"
click at [206, 144] on input "Client" at bounding box center [274, 151] width 336 height 28
click at [209, 156] on input "Client" at bounding box center [274, 151] width 336 height 28
click at [191, 157] on input "Client" at bounding box center [274, 151] width 336 height 28
type input "9"
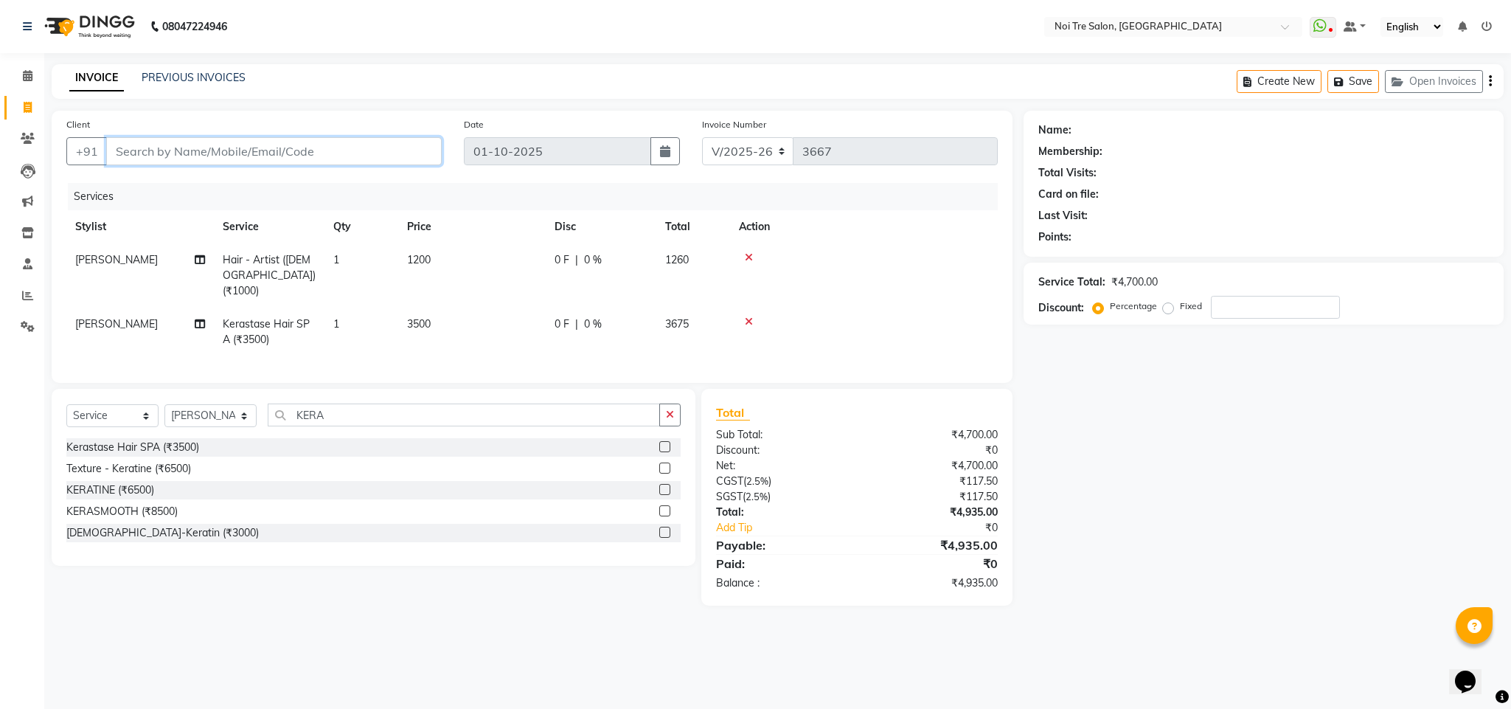
type input "0"
type input "9818690895"
click at [406, 266] on td "1200" at bounding box center [471, 275] width 147 height 64
select select "23275"
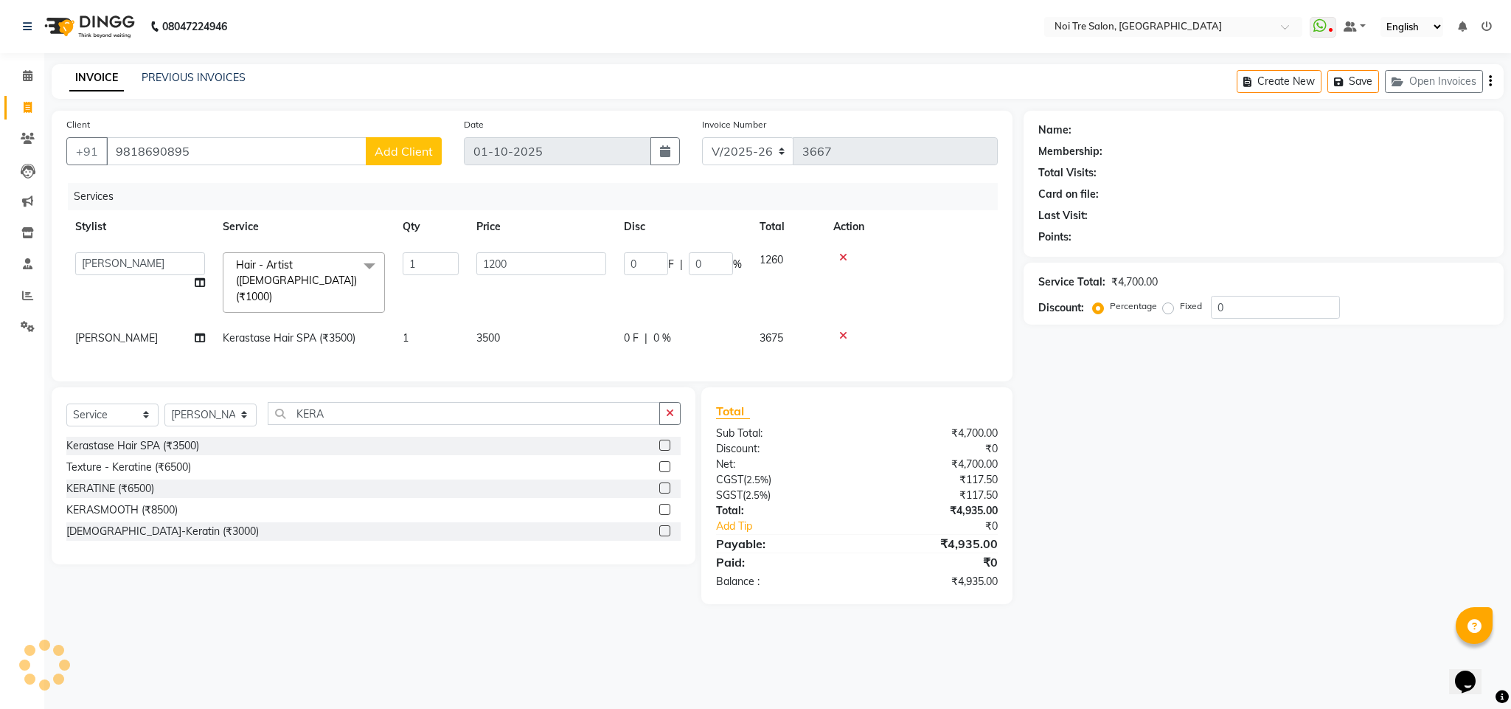
click at [388, 149] on span "Add Client" at bounding box center [404, 151] width 58 height 15
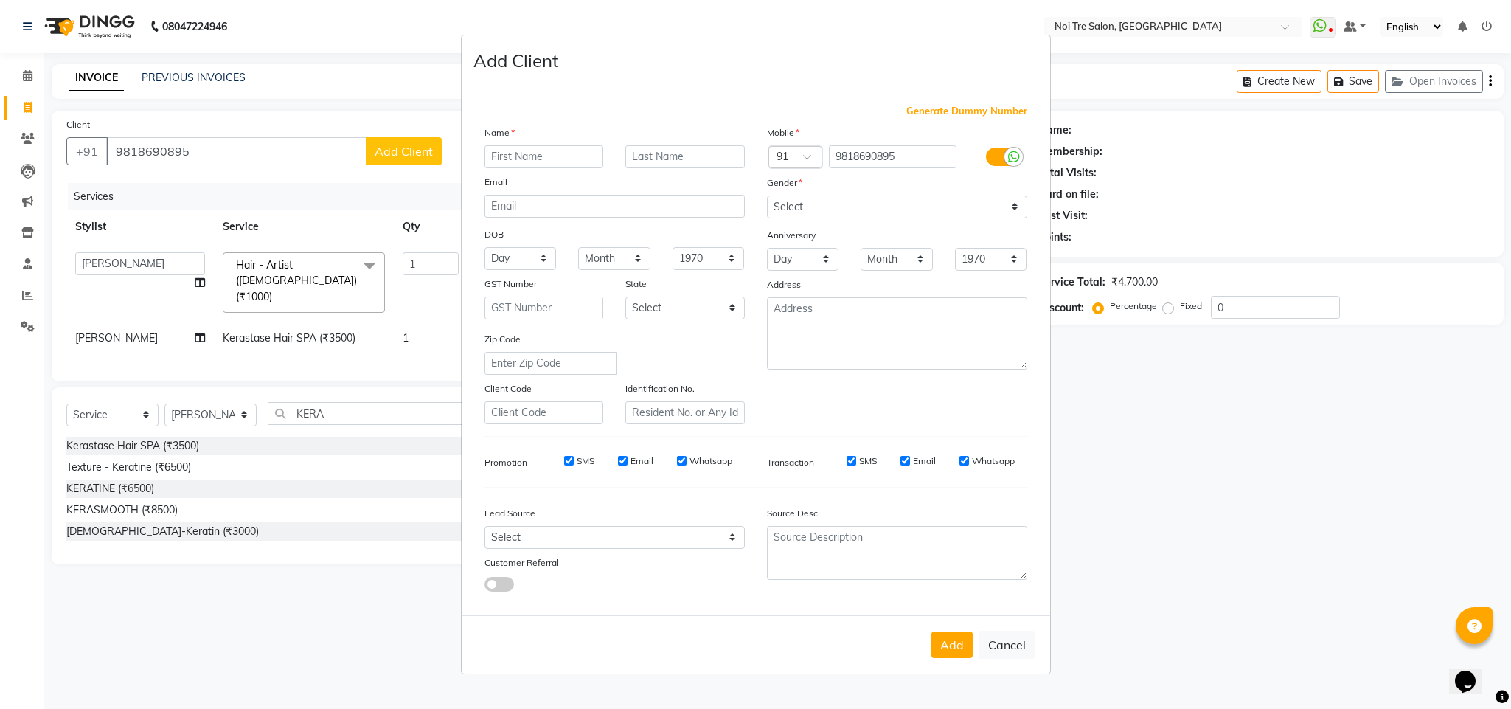
click at [540, 162] on input "text" at bounding box center [544, 156] width 119 height 23
type input "r"
type input "REENA"
click at [892, 208] on select "Select [DEMOGRAPHIC_DATA] [DEMOGRAPHIC_DATA] Other Prefer Not To Say" at bounding box center [897, 206] width 260 height 23
select select "[DEMOGRAPHIC_DATA]"
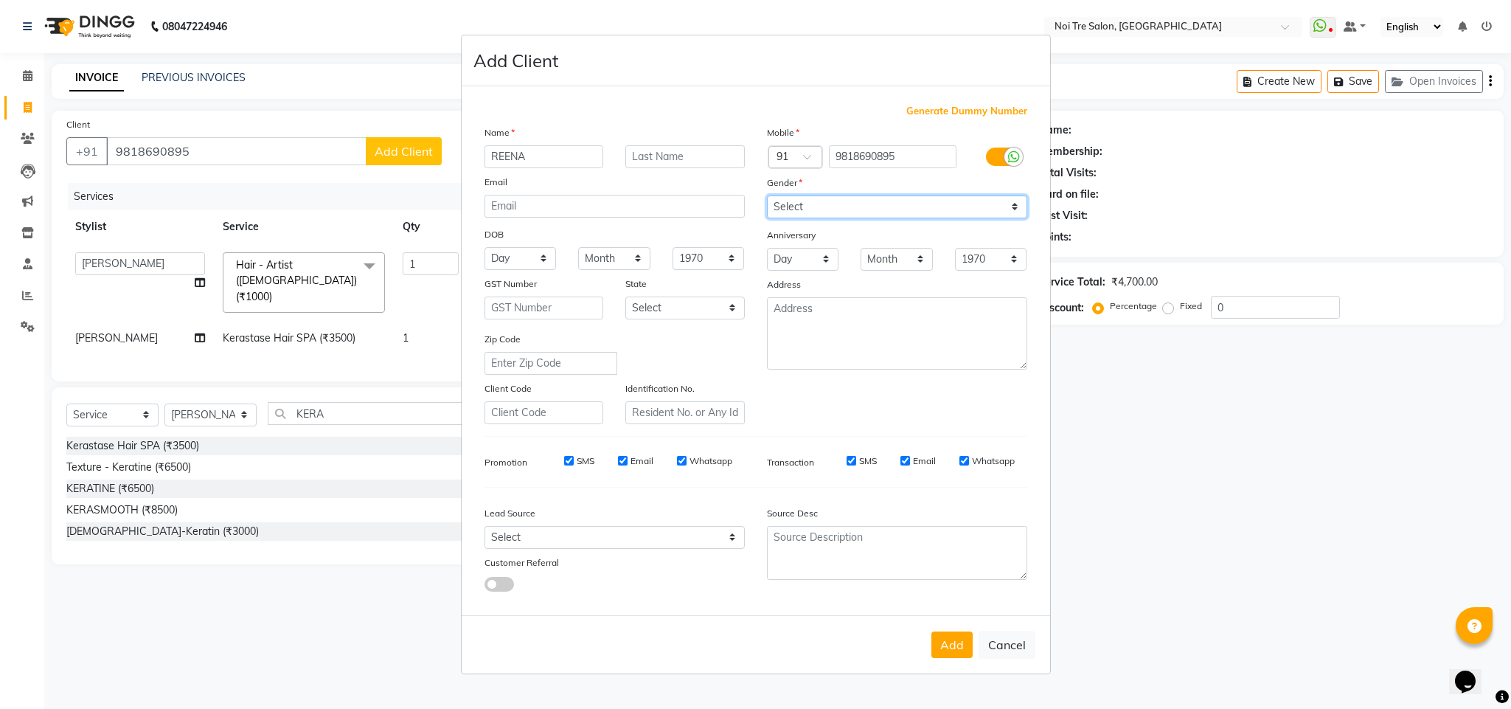
click at [767, 196] on select "Select [DEMOGRAPHIC_DATA] [DEMOGRAPHIC_DATA] Other Prefer Not To Say" at bounding box center [897, 206] width 260 height 23
click at [949, 642] on button "Add" at bounding box center [951, 644] width 41 height 27
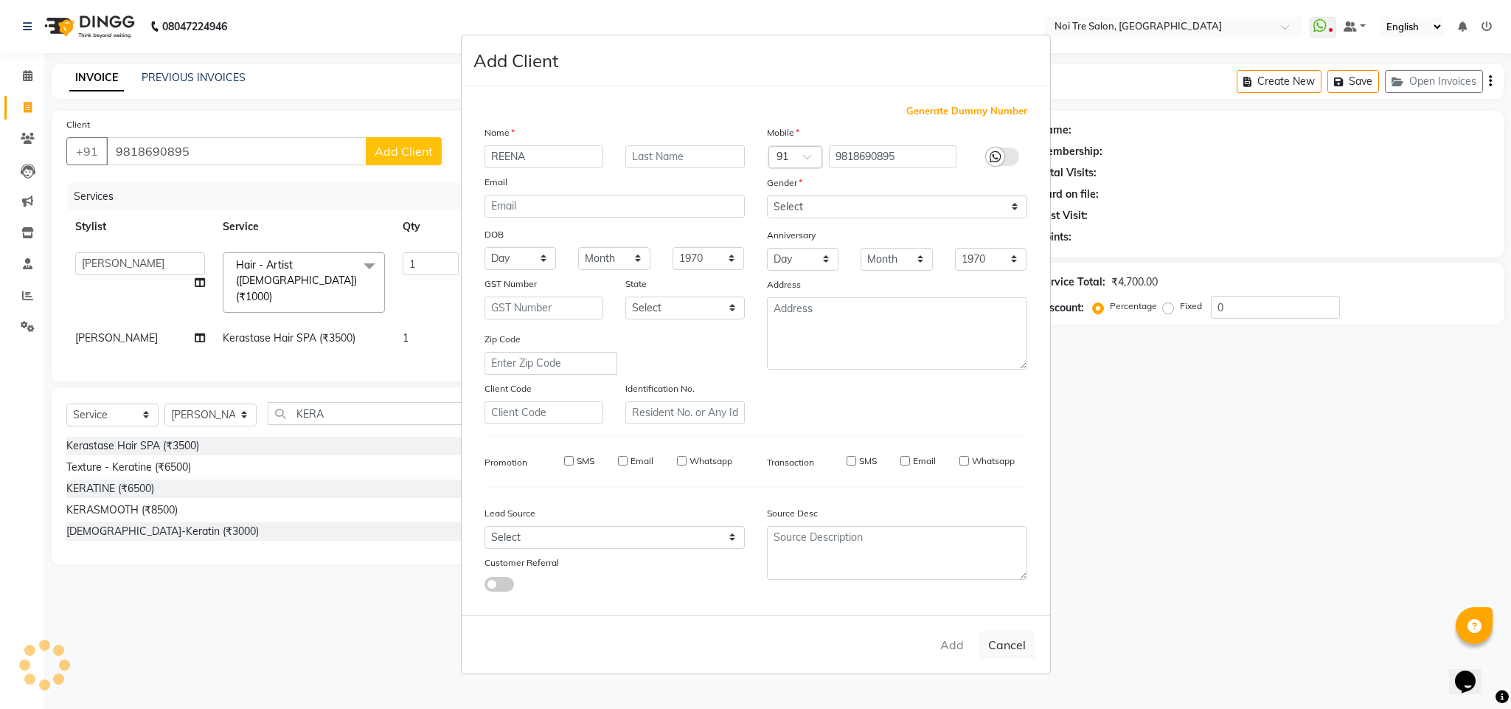
select select
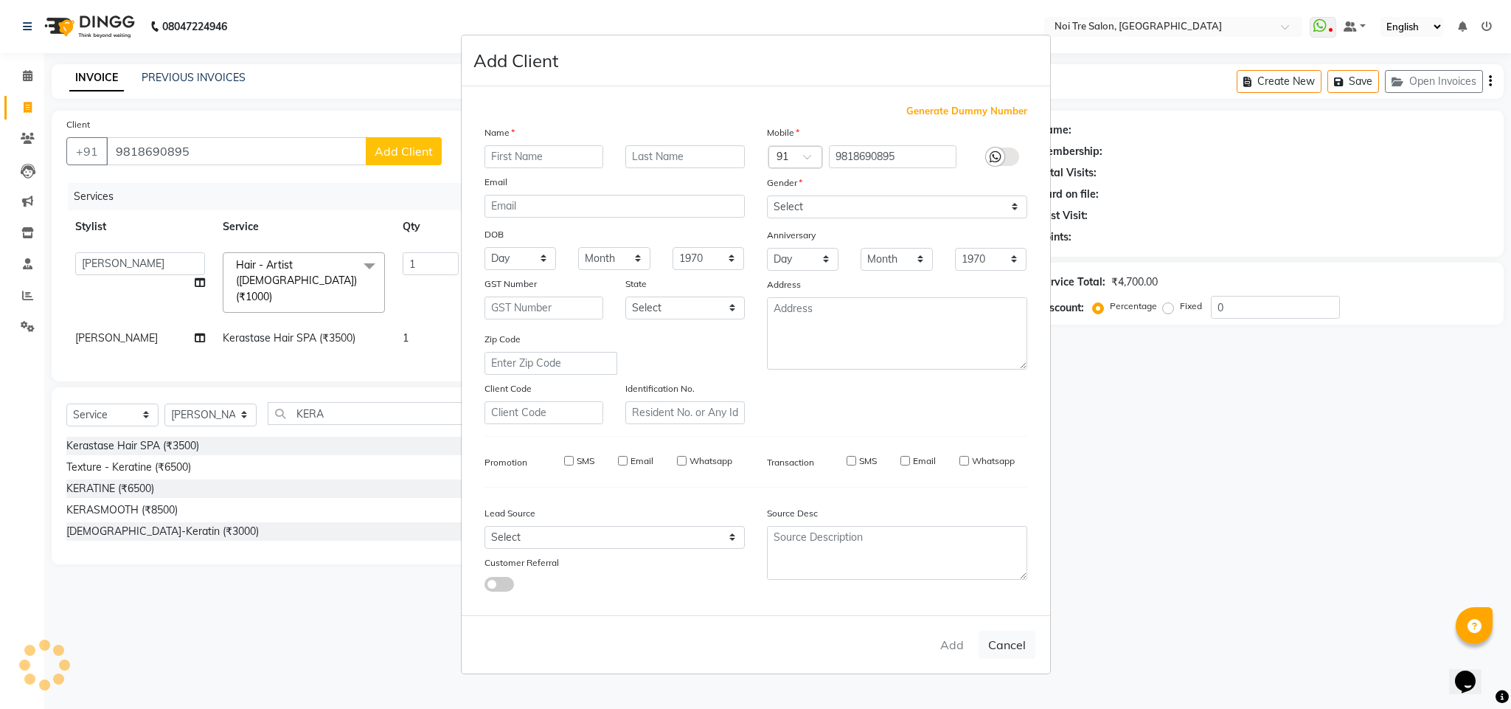
select select
checkbox input "false"
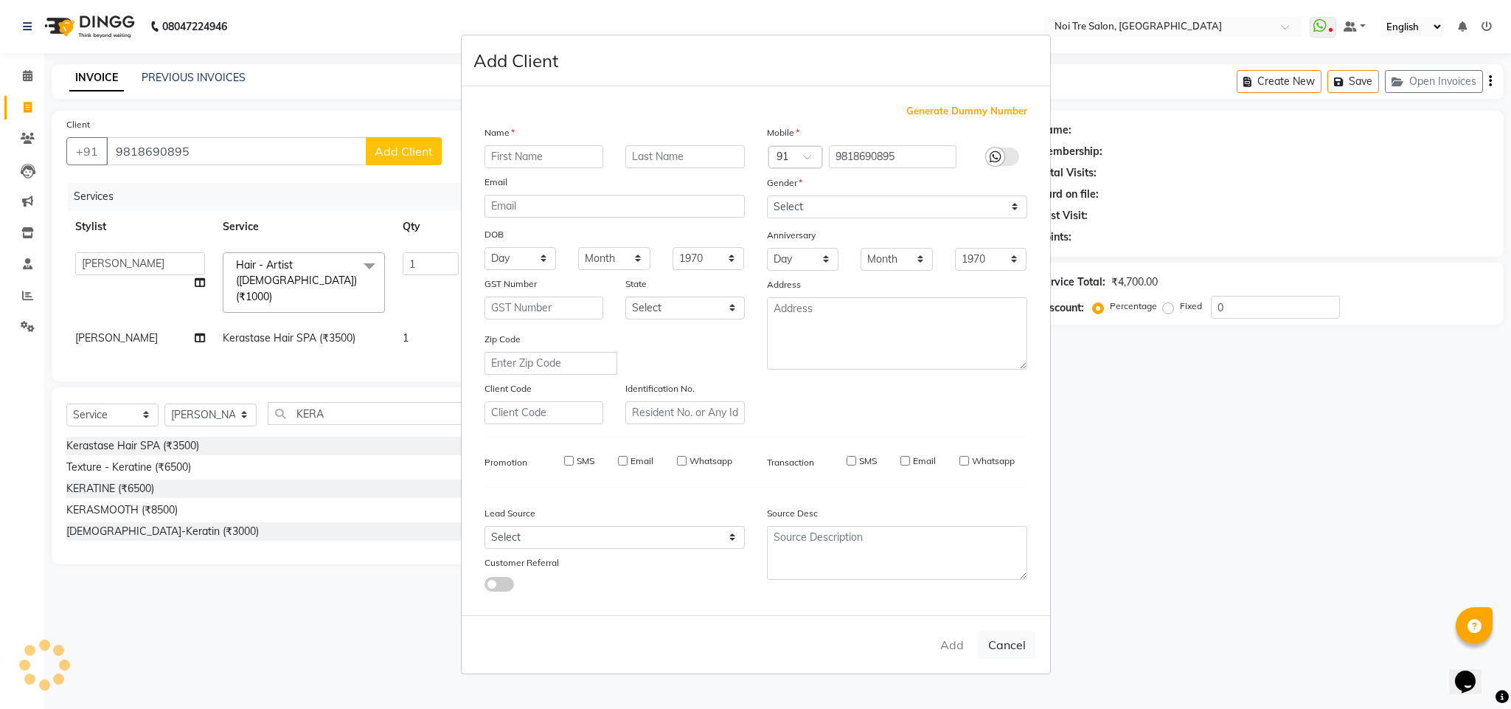
checkbox input "false"
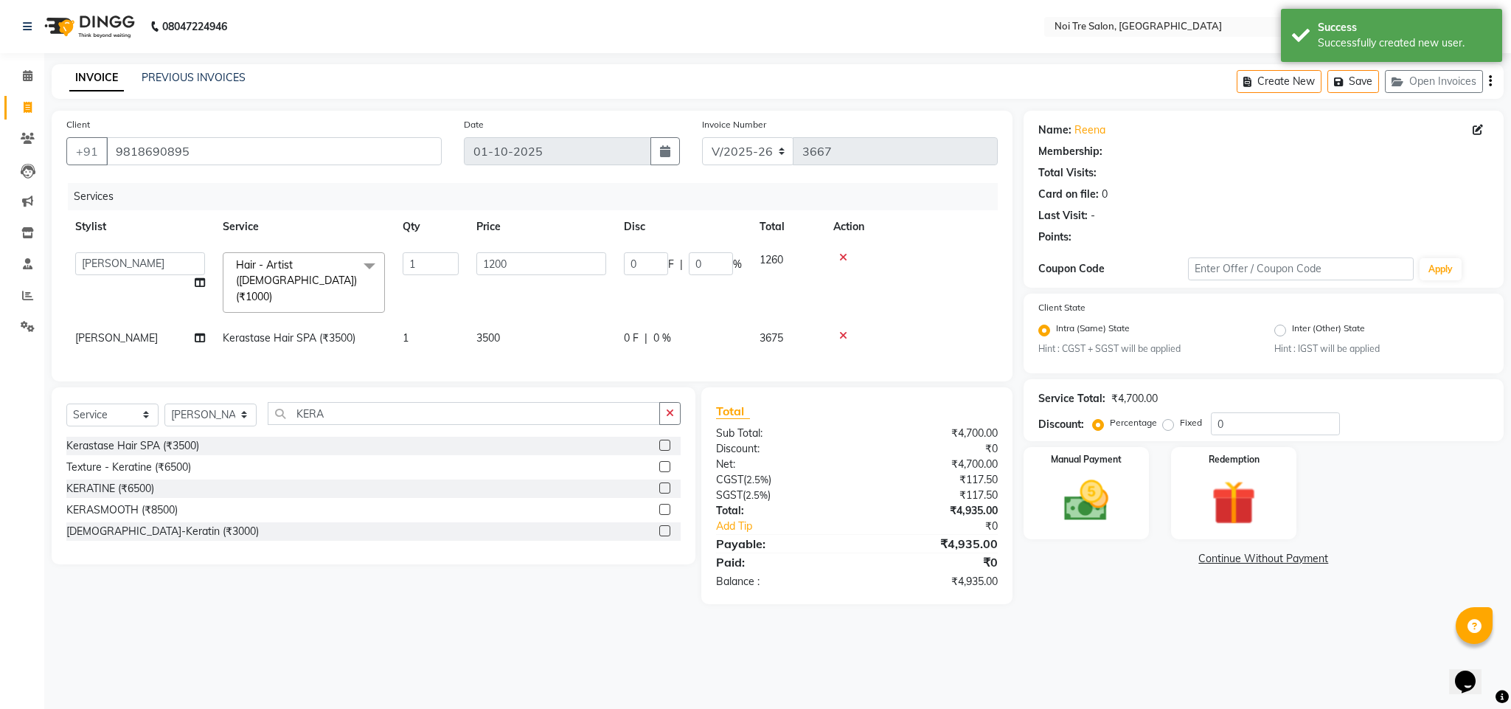
select select "1: Object"
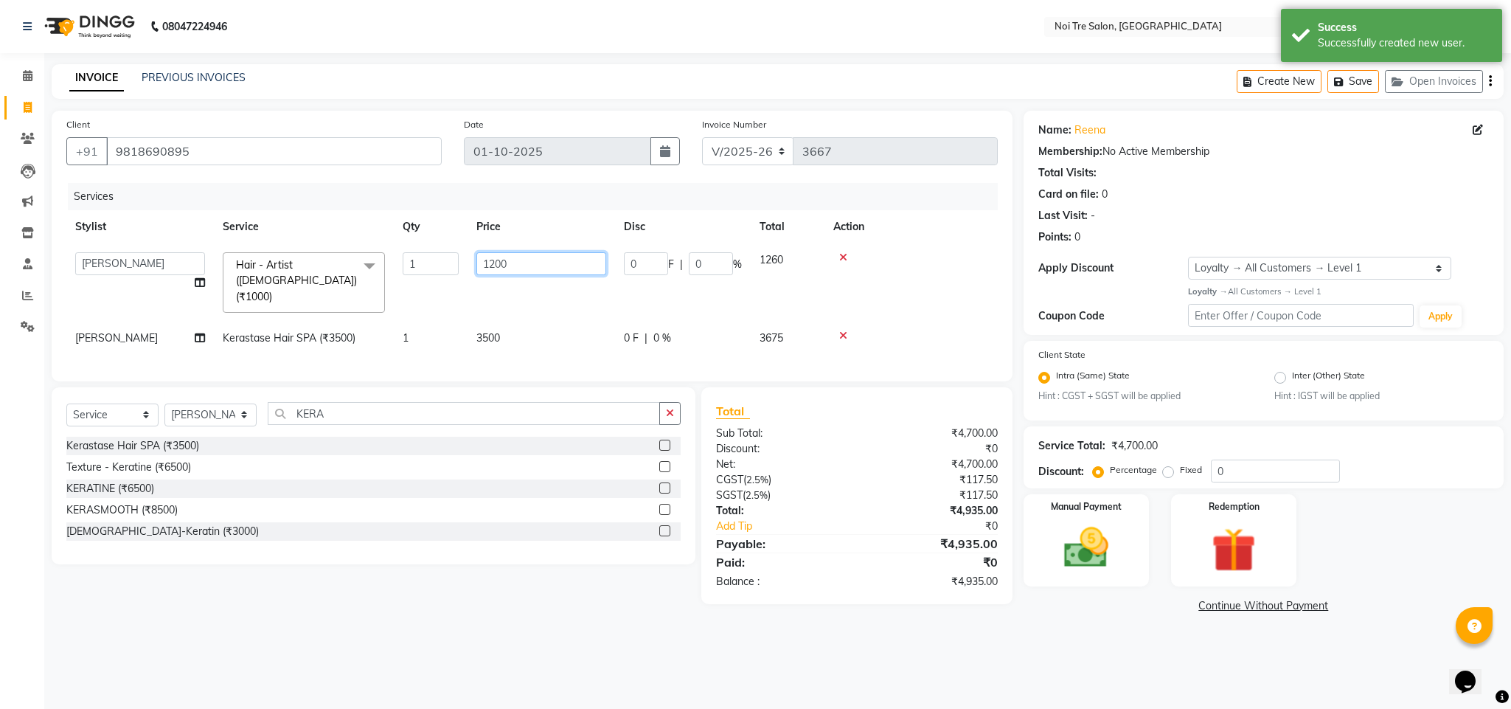
click at [504, 266] on input "1200" at bounding box center [541, 263] width 130 height 23
type input "1000"
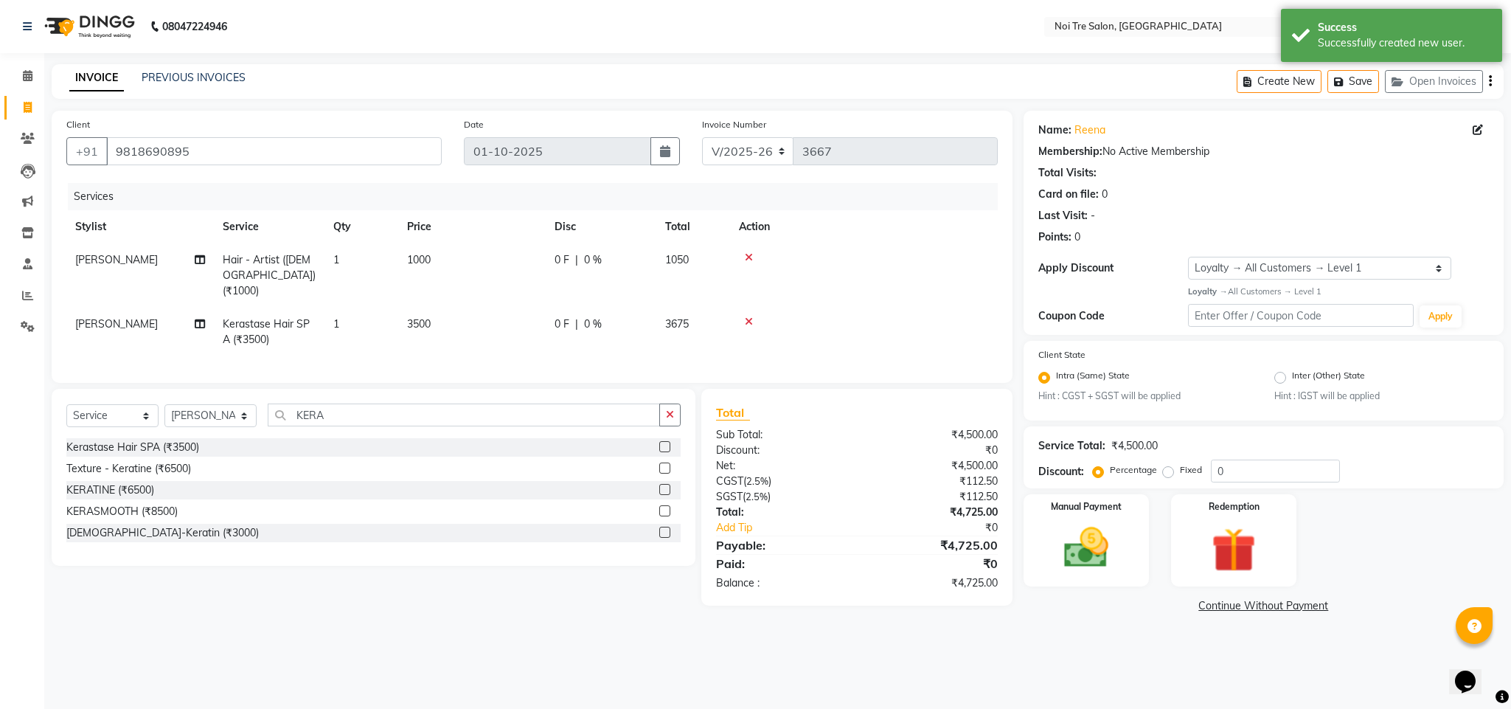
click at [770, 219] on tr "Stylist Service Qty Price Disc Total Action" at bounding box center [531, 226] width 931 height 33
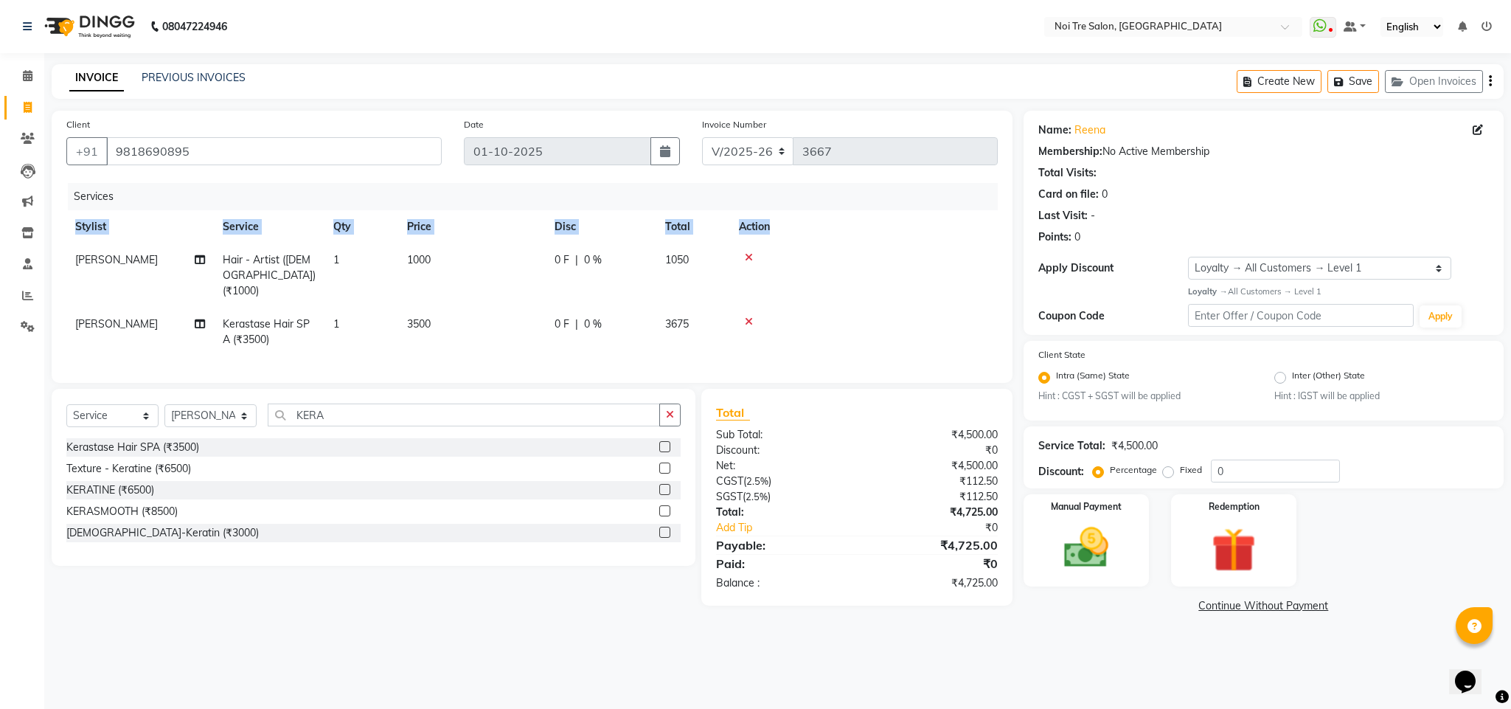
drag, startPoint x: 914, startPoint y: 213, endPoint x: 905, endPoint y: 186, distance: 28.7
click at [905, 186] on div "Services Stylist Service Qty Price Disc Total Action [PERSON_NAME] Hair - Artis…" at bounding box center [531, 275] width 931 height 185
click at [923, 233] on th "Action" at bounding box center [864, 226] width 268 height 33
click at [1073, 582] on div "Manual Payment" at bounding box center [1086, 541] width 131 height 96
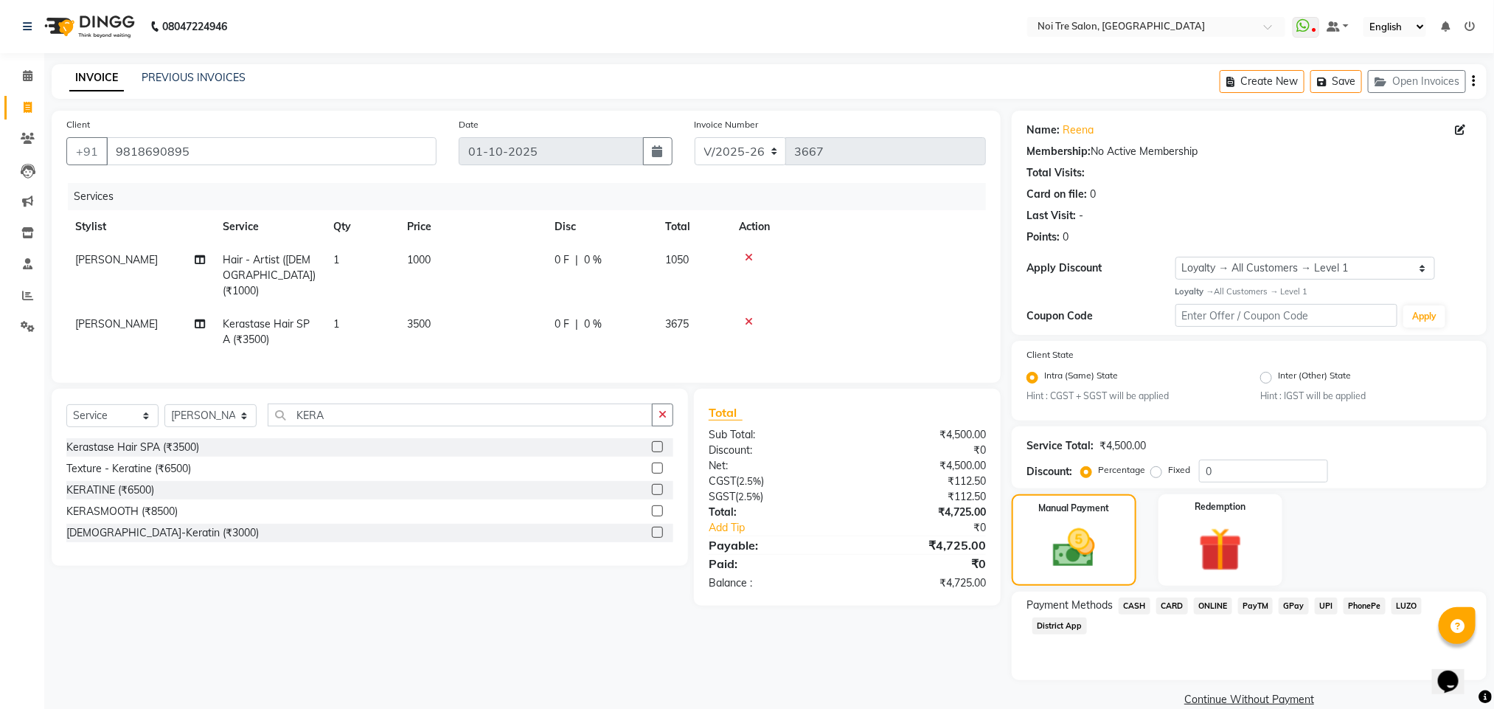
click at [1213, 607] on span "ONLINE" at bounding box center [1213, 605] width 38 height 17
click at [1305, 701] on button "Add Payment" at bounding box center [1327, 703] width 289 height 23
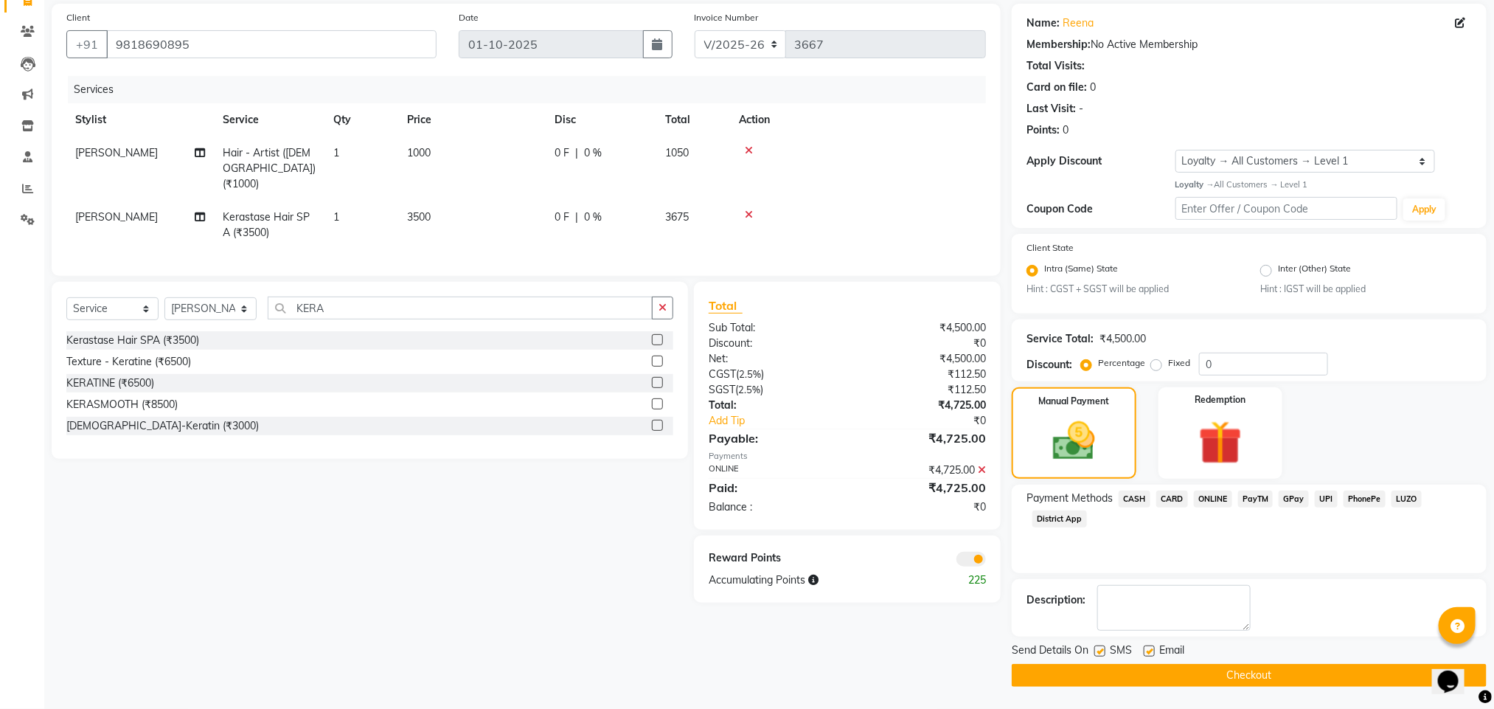
click at [972, 558] on span at bounding box center [970, 559] width 29 height 15
click at [986, 561] on input "checkbox" at bounding box center [986, 561] width 0 height 0
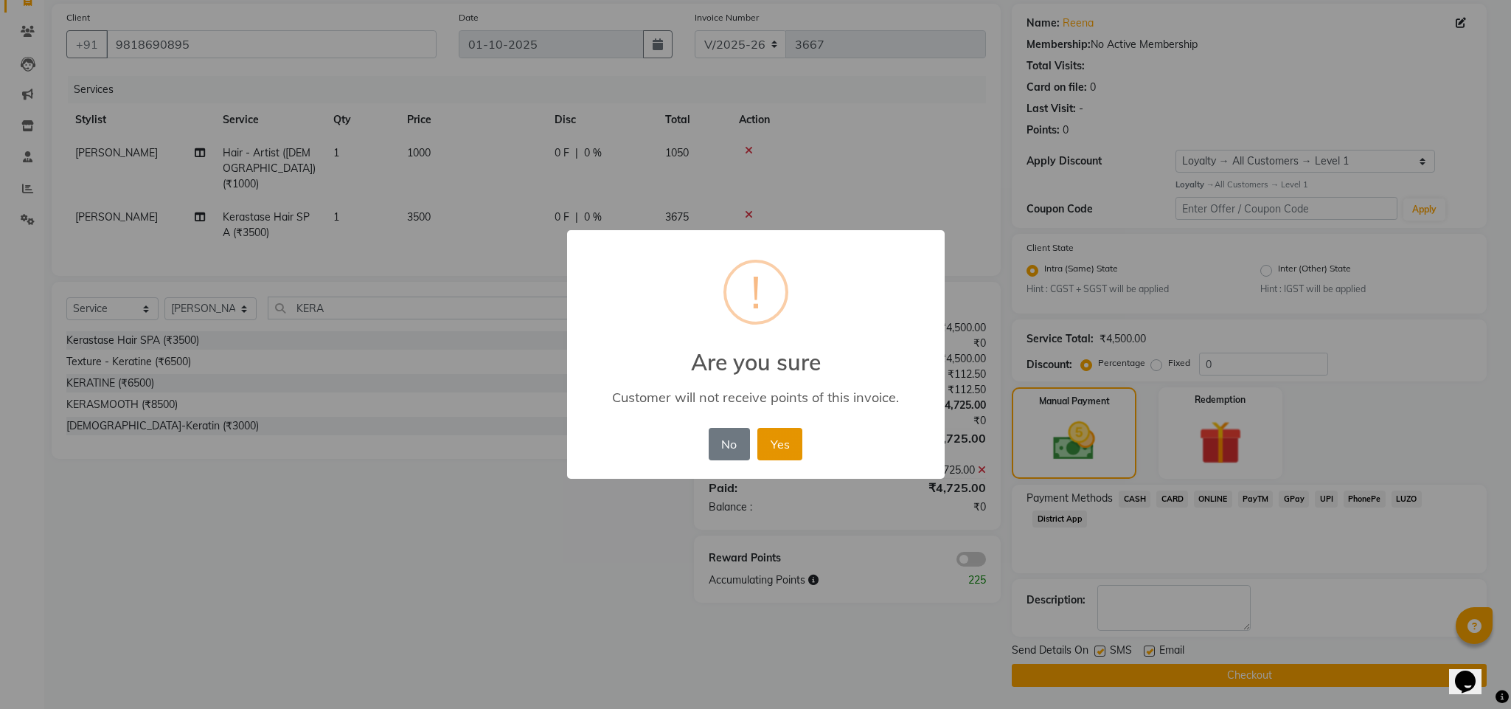
click at [790, 445] on button "Yes" at bounding box center [779, 444] width 45 height 32
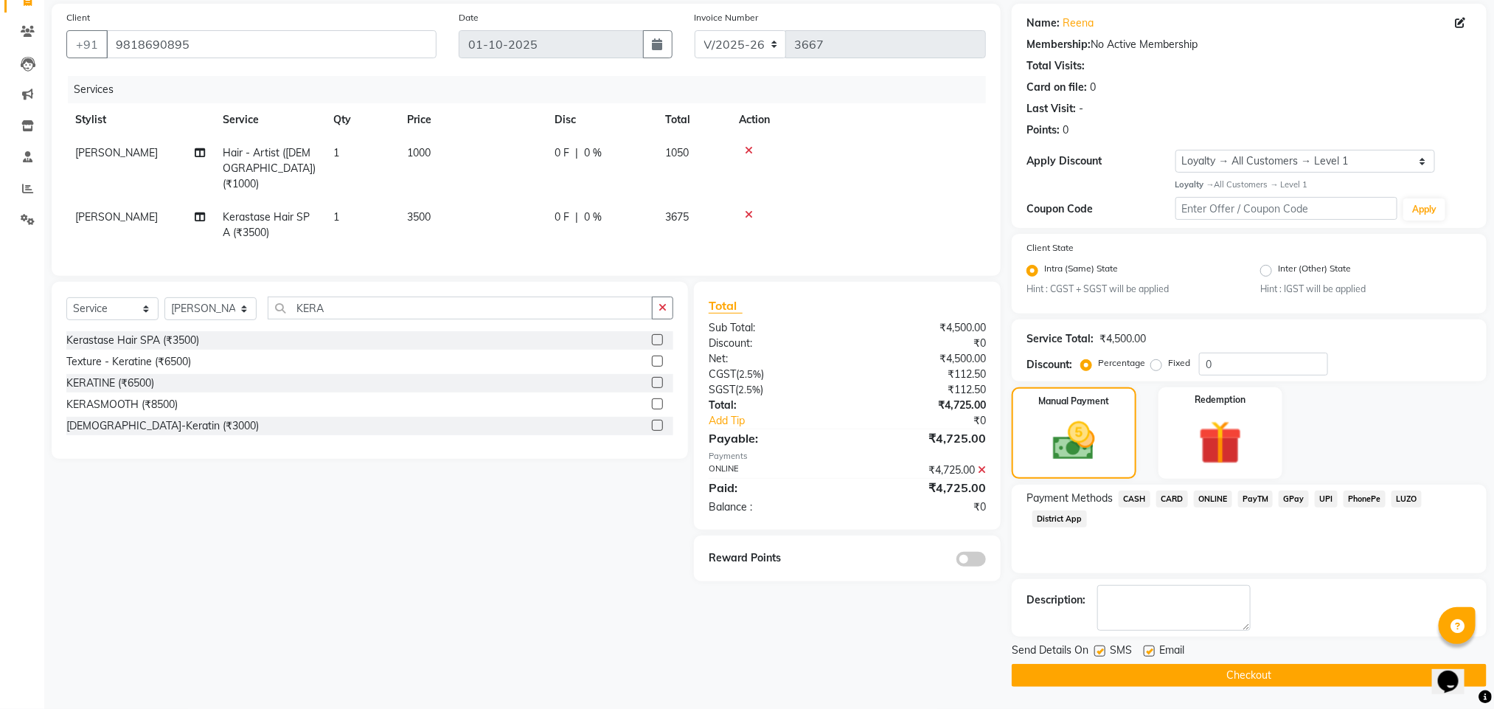
click at [1191, 681] on button "Checkout" at bounding box center [1249, 675] width 475 height 23
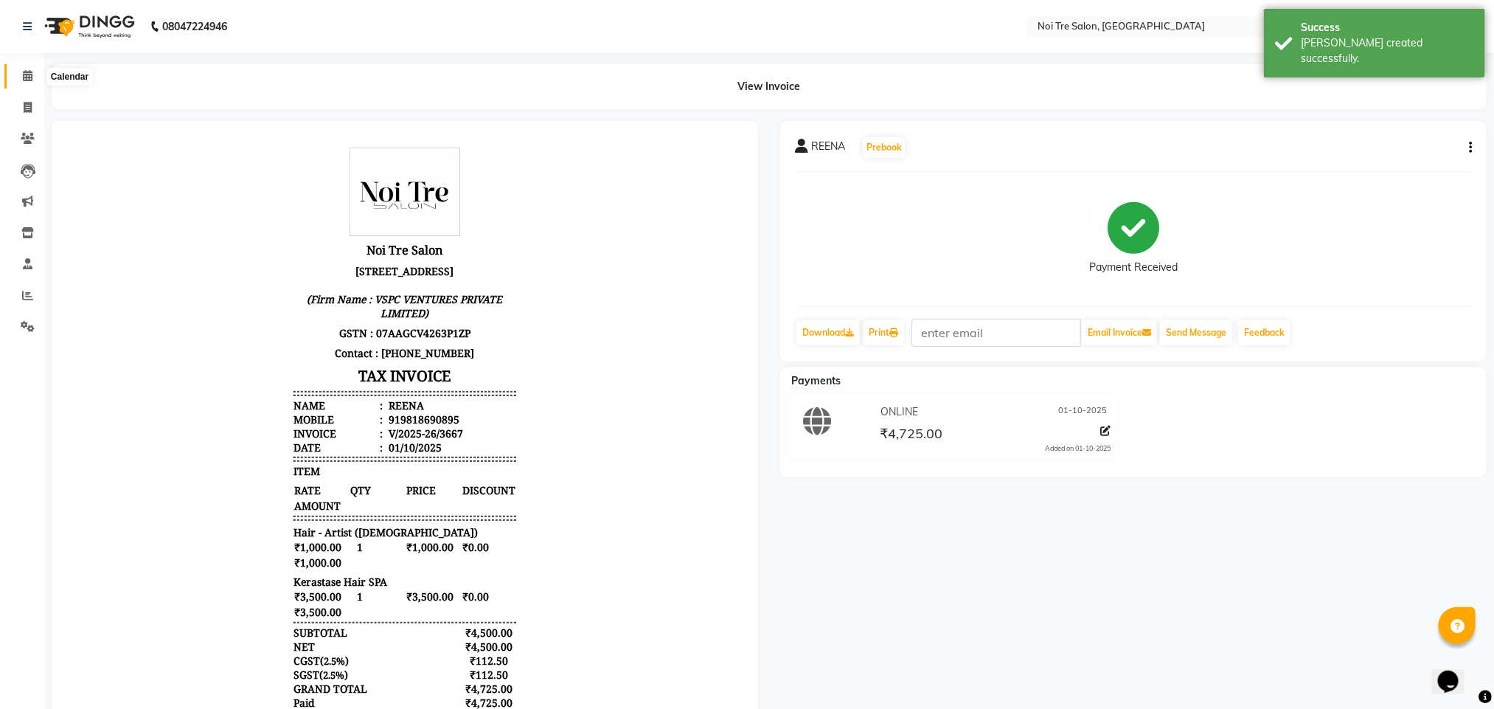
click at [29, 76] on icon at bounding box center [28, 75] width 10 height 11
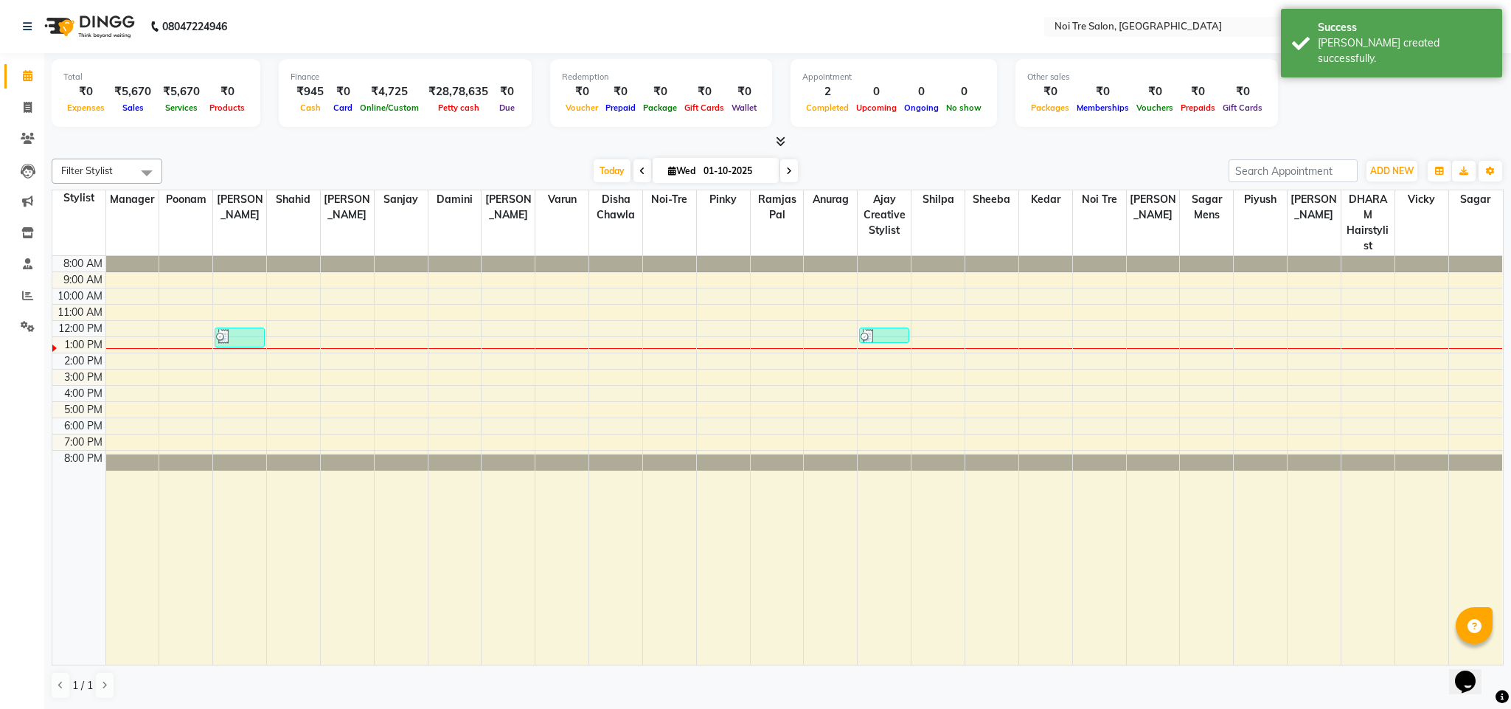
click at [296, 157] on div "Filter Stylist Select All Ajay Creative Stylist Anurag [PERSON_NAME] [PERSON_NA…" at bounding box center [778, 429] width 1452 height 552
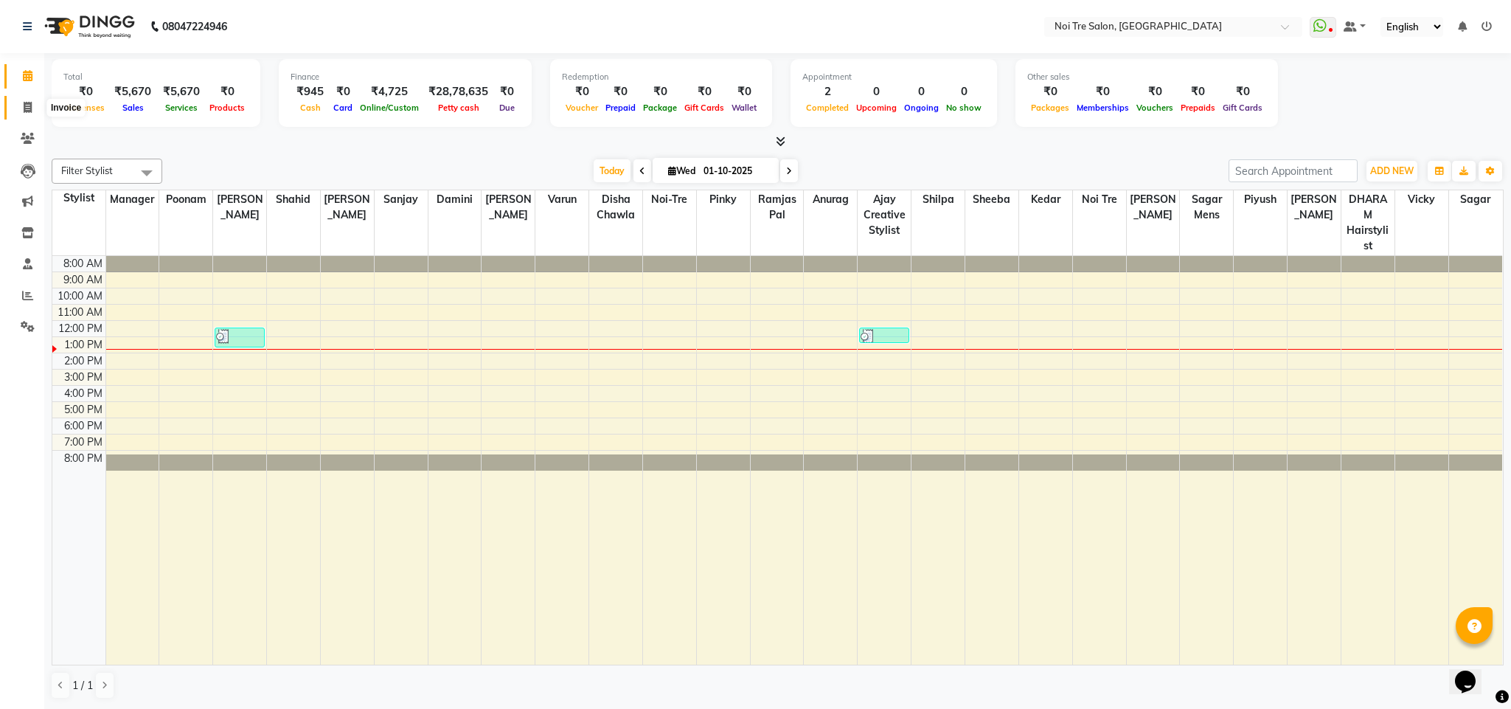
click at [32, 103] on span at bounding box center [28, 108] width 26 height 17
select select "4307"
select select "service"
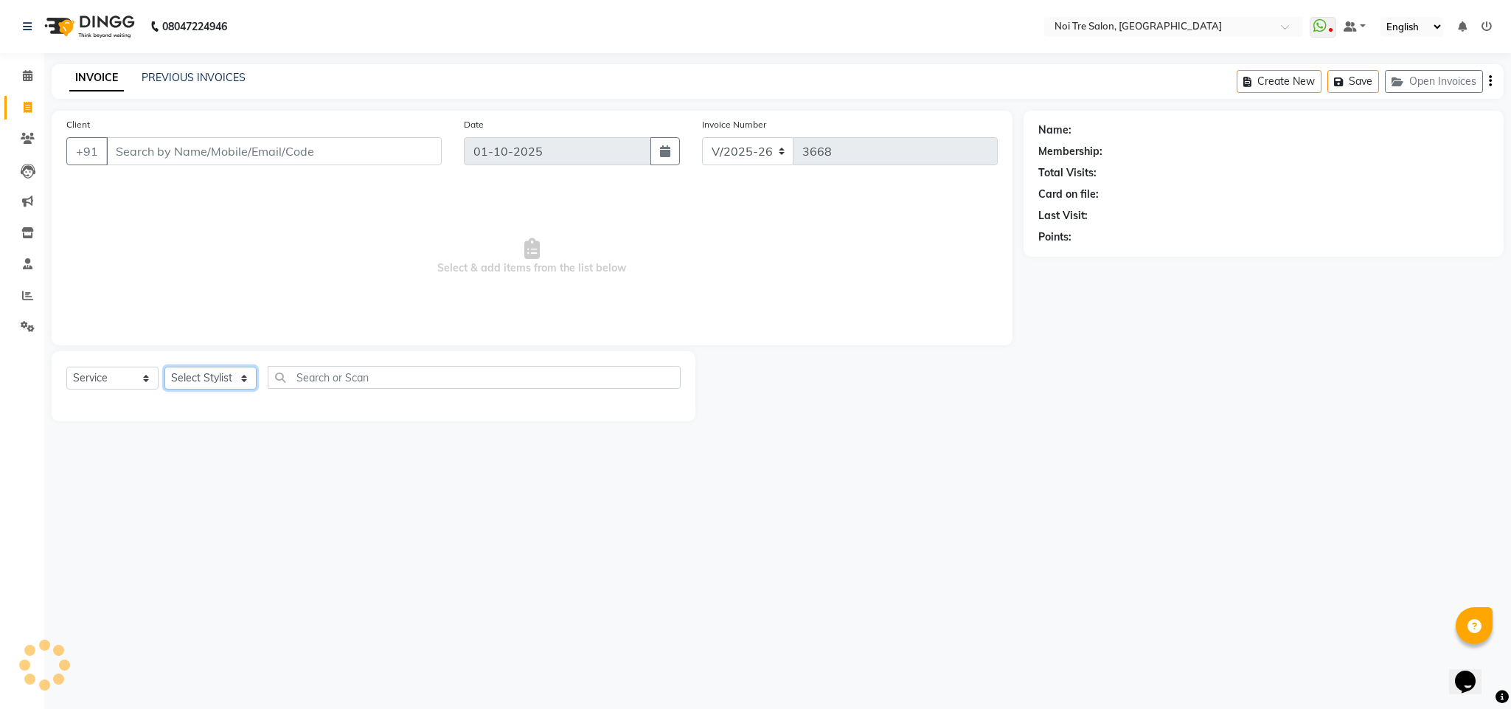
click at [212, 377] on select "Select Stylist Ajay Creative Stylist Anurag [PERSON_NAME] [PERSON_NAME] [PERSON…" at bounding box center [210, 378] width 92 height 23
select select "24528"
click at [164, 367] on select "Select Stylist Ajay Creative Stylist Anurag [PERSON_NAME] [PERSON_NAME] [PERSON…" at bounding box center [210, 378] width 92 height 23
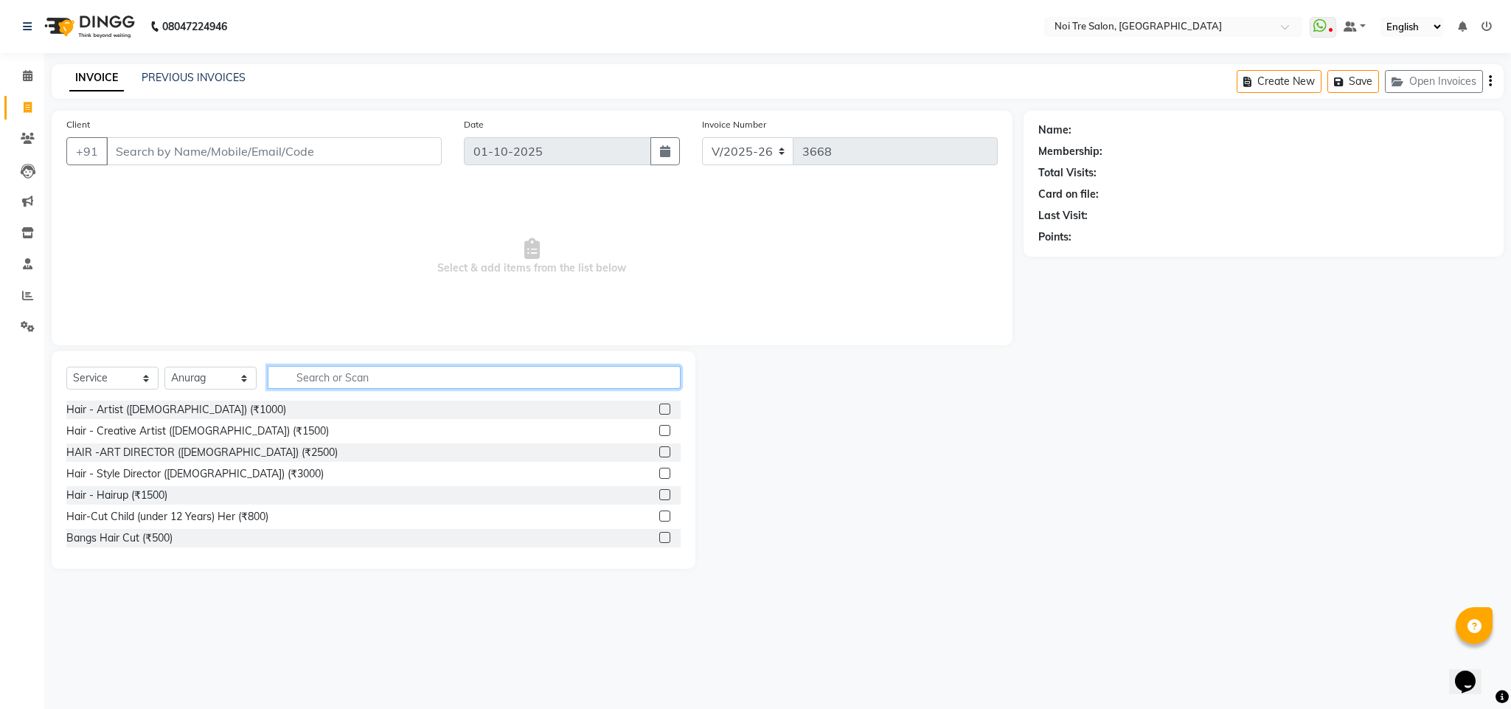
click at [330, 386] on input "text" at bounding box center [474, 377] width 413 height 23
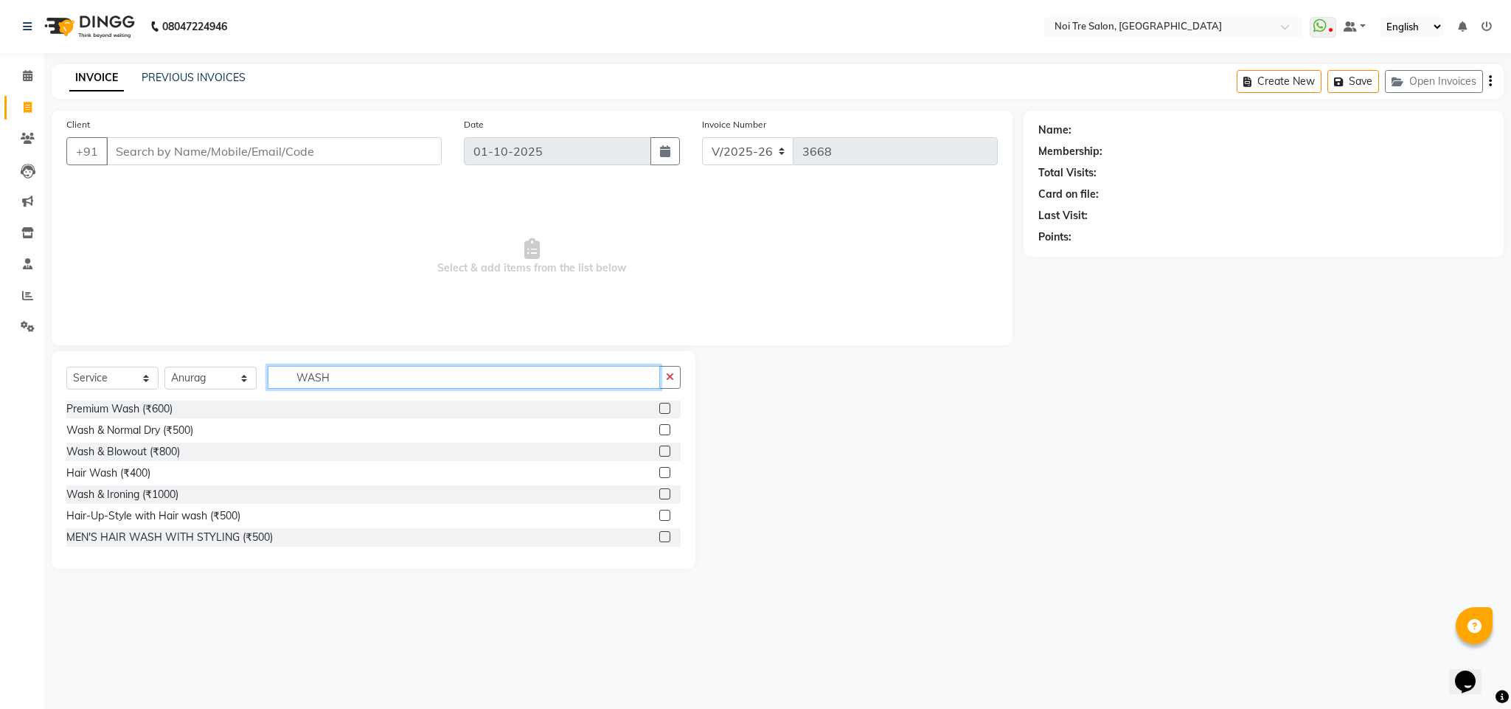
scroll to position [87, 0]
type input "WASH"
click at [100, 468] on div "Hair Wash (₹400)" at bounding box center [108, 472] width 84 height 15
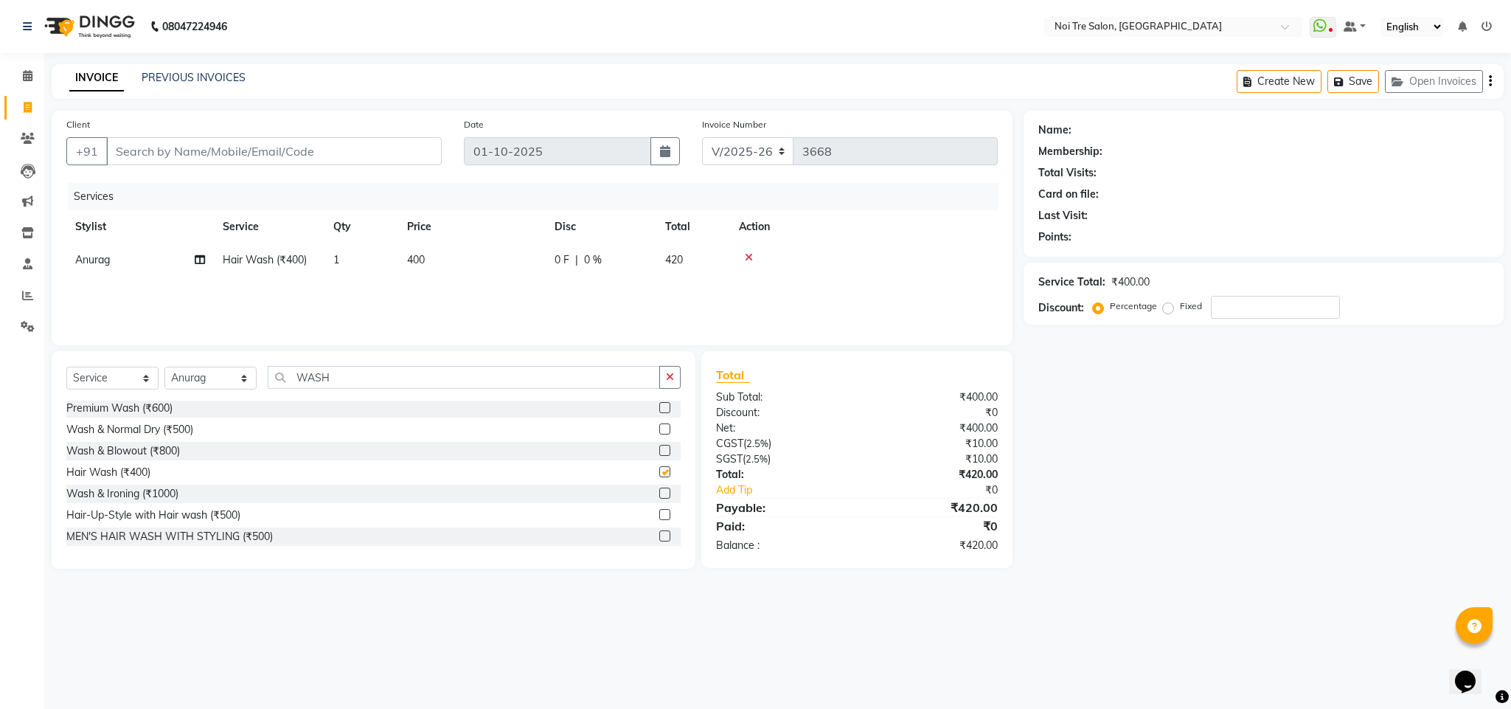
checkbox input "false"
click at [235, 381] on select "Select Stylist Ajay Creative Stylist Anurag [PERSON_NAME] [PERSON_NAME] [PERSON…" at bounding box center [210, 378] width 92 height 23
select select "26445"
click at [164, 367] on select "Select Stylist Ajay Creative Stylist Anurag [PERSON_NAME] [PERSON_NAME] [PERSON…" at bounding box center [210, 378] width 92 height 23
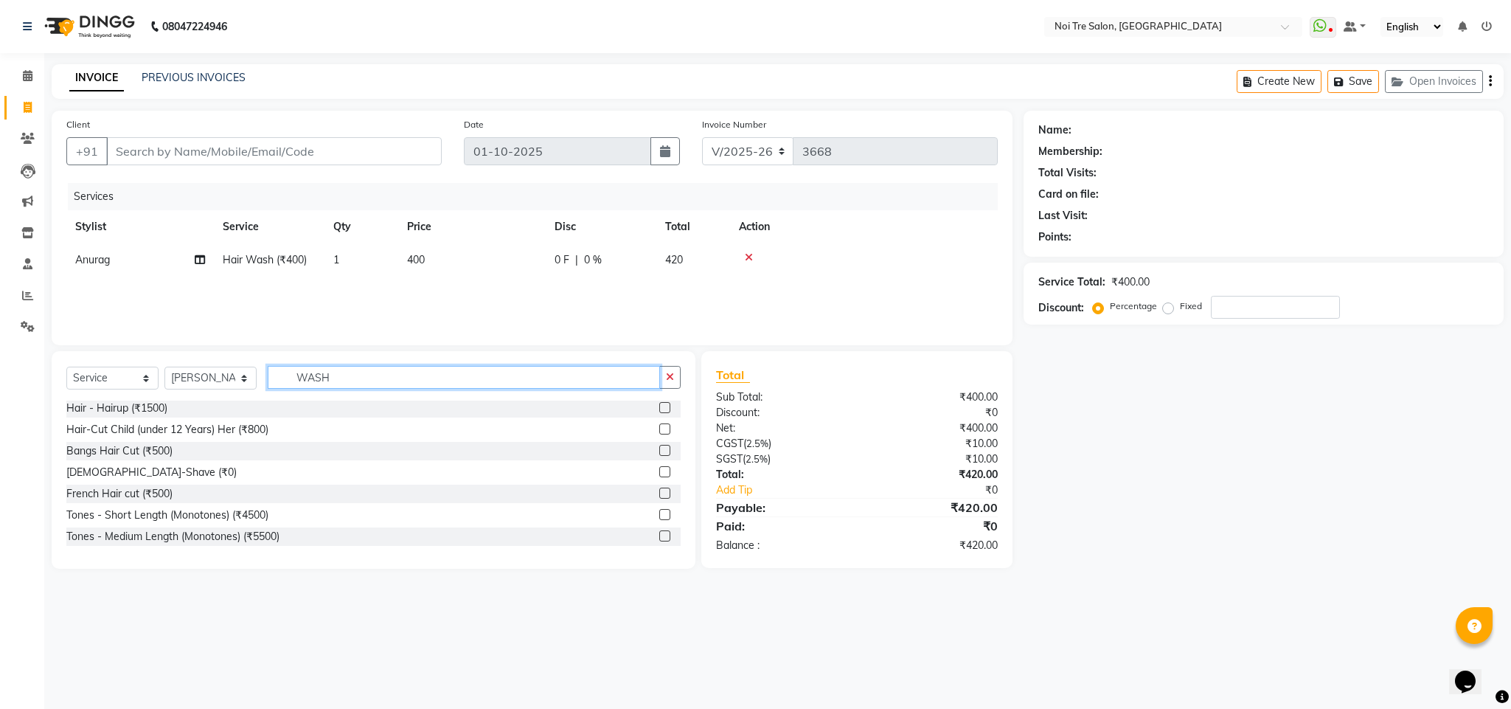
click at [319, 387] on input "WASH" at bounding box center [464, 377] width 392 height 23
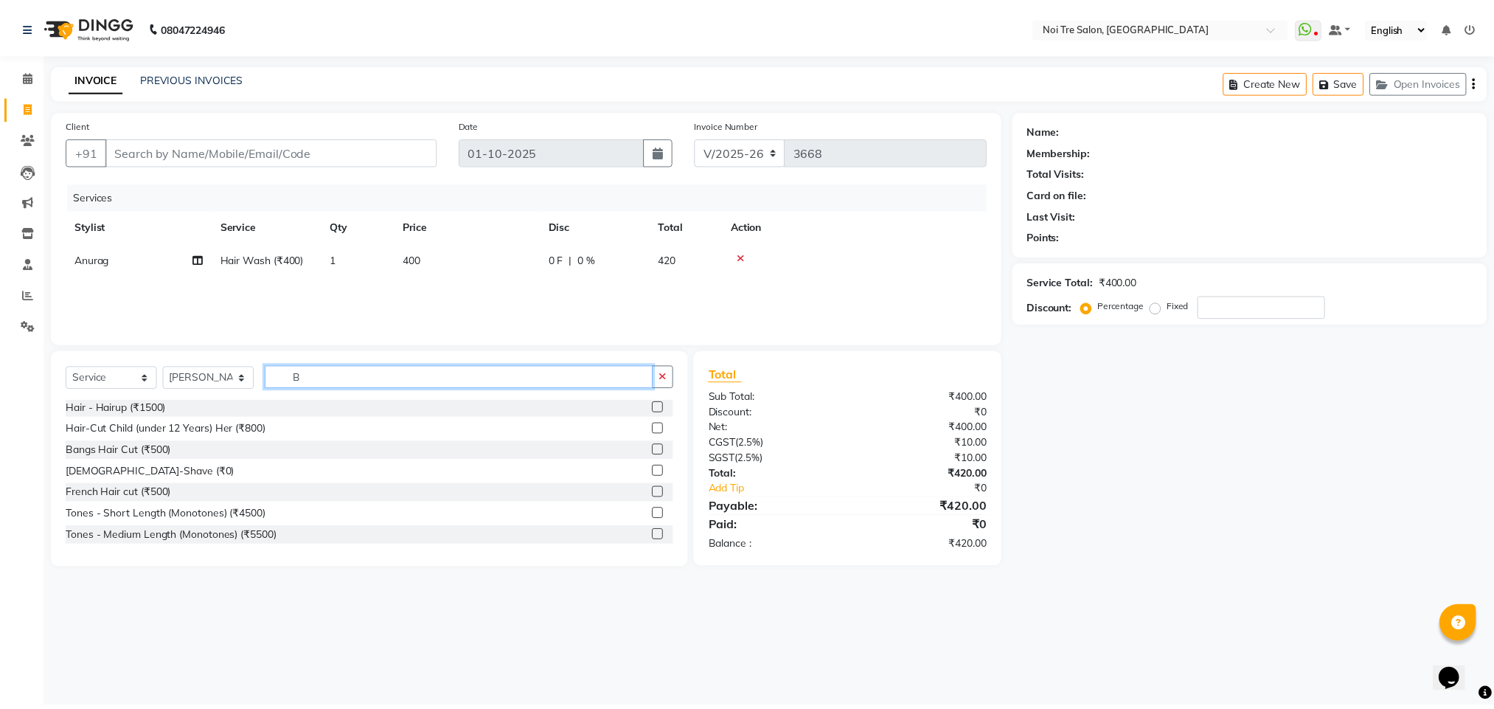
scroll to position [0, 0]
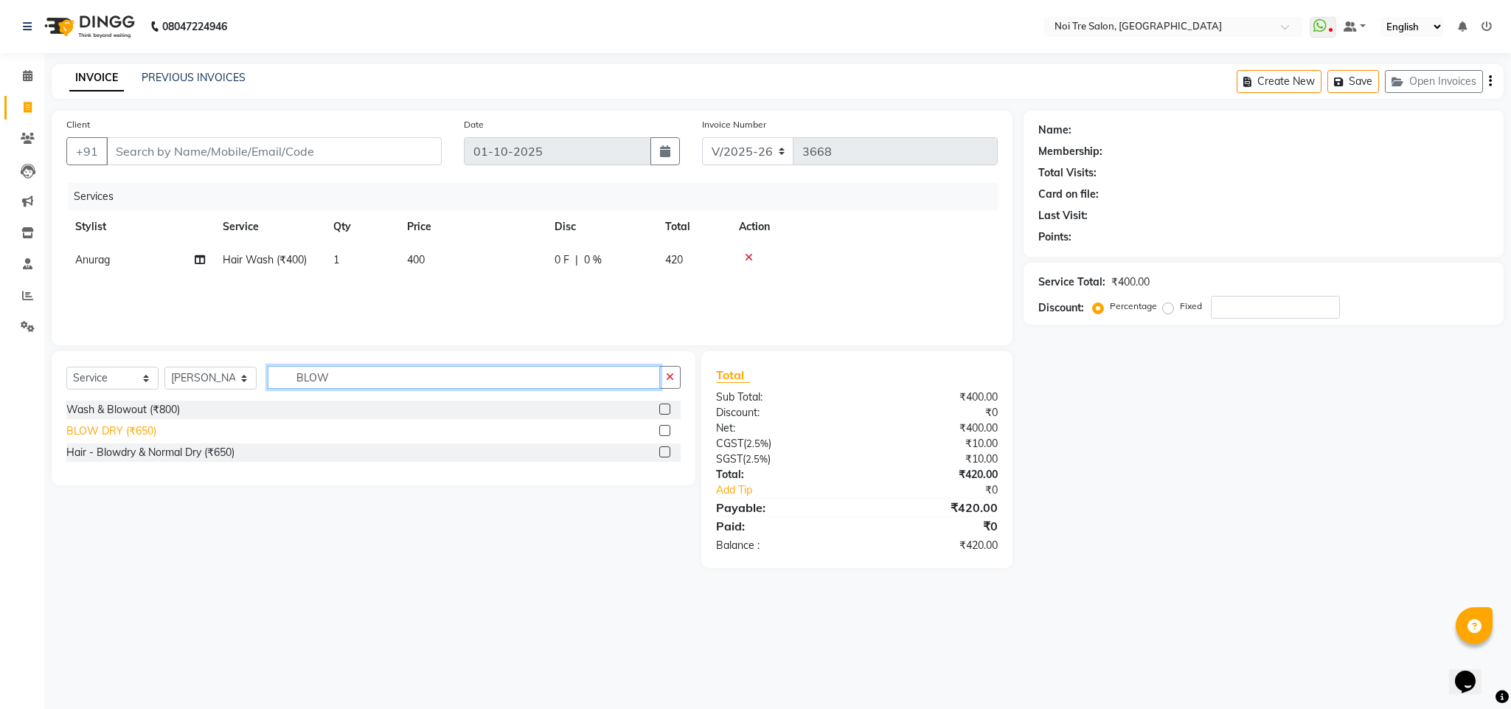
type input "BLOW"
click at [133, 429] on div "BLOW DRY (₹650)" at bounding box center [111, 430] width 90 height 15
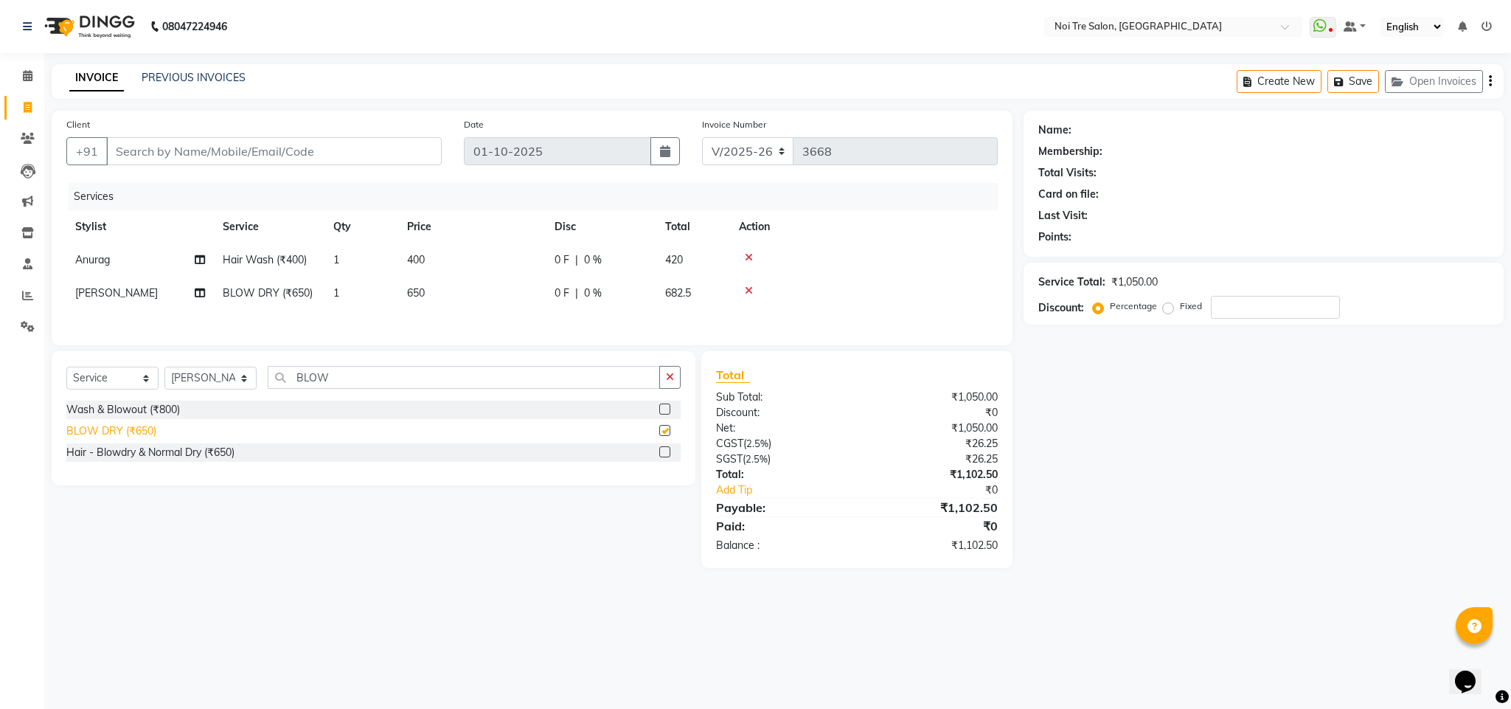
checkbox input "false"
click at [182, 157] on input "Client" at bounding box center [274, 151] width 336 height 28
type input "9"
type input "0"
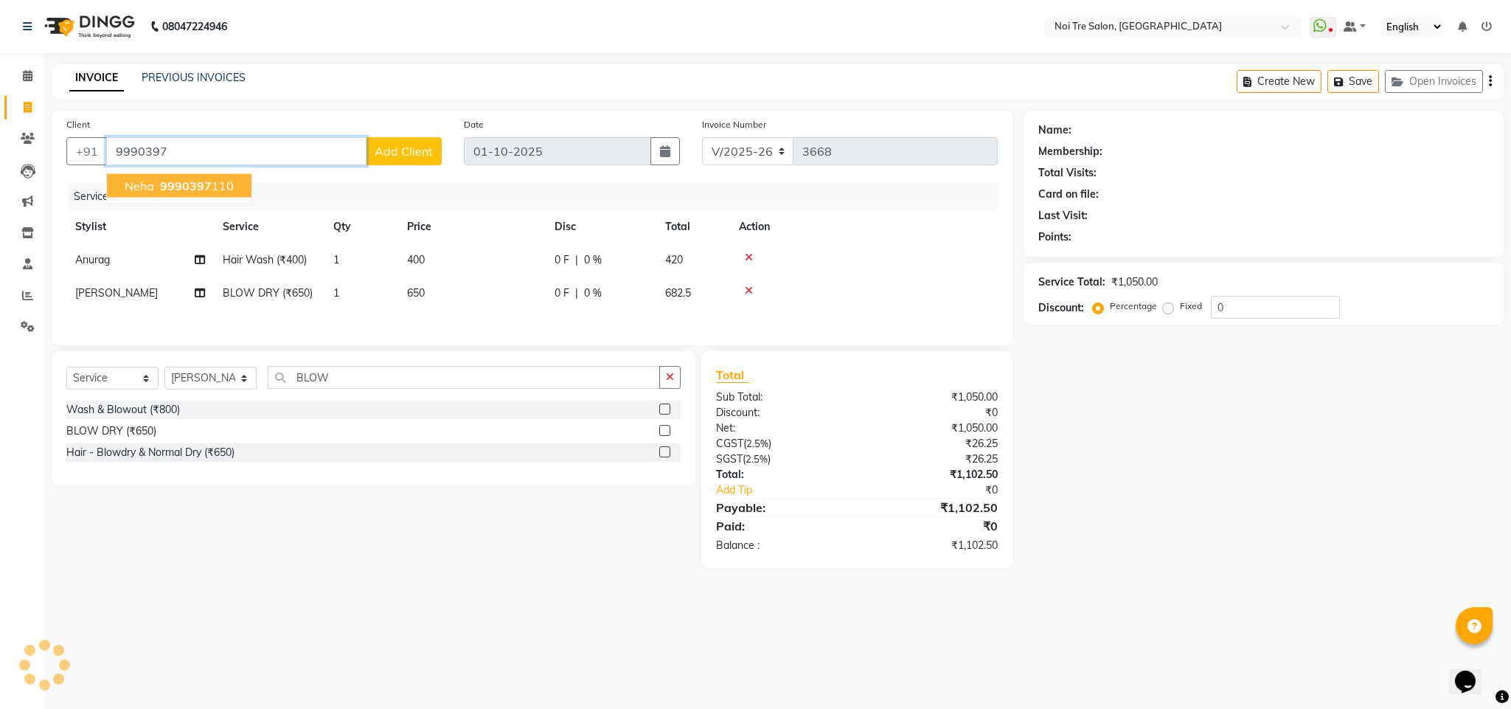
click at [200, 184] on span "9990397" at bounding box center [186, 185] width 52 height 15
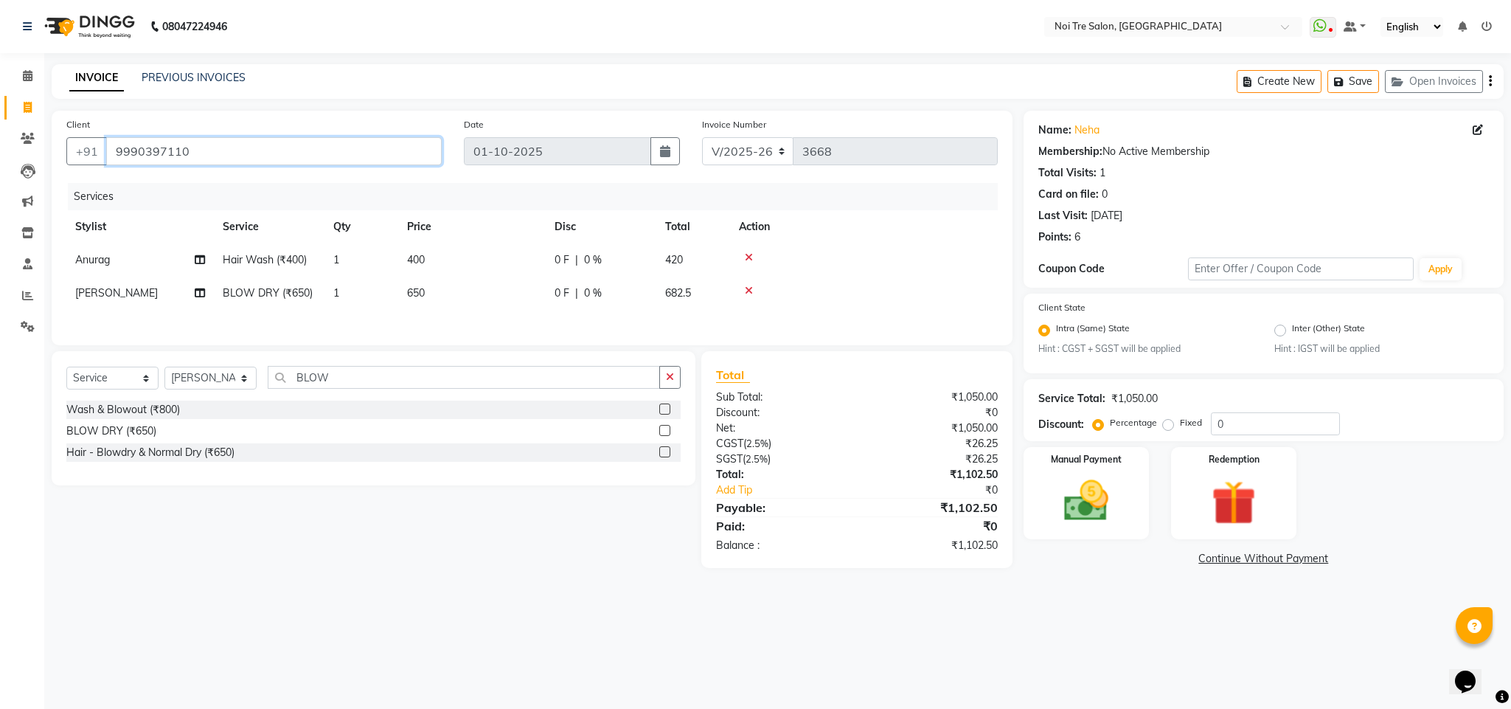
click at [241, 156] on input "9990397110" at bounding box center [274, 151] width 336 height 28
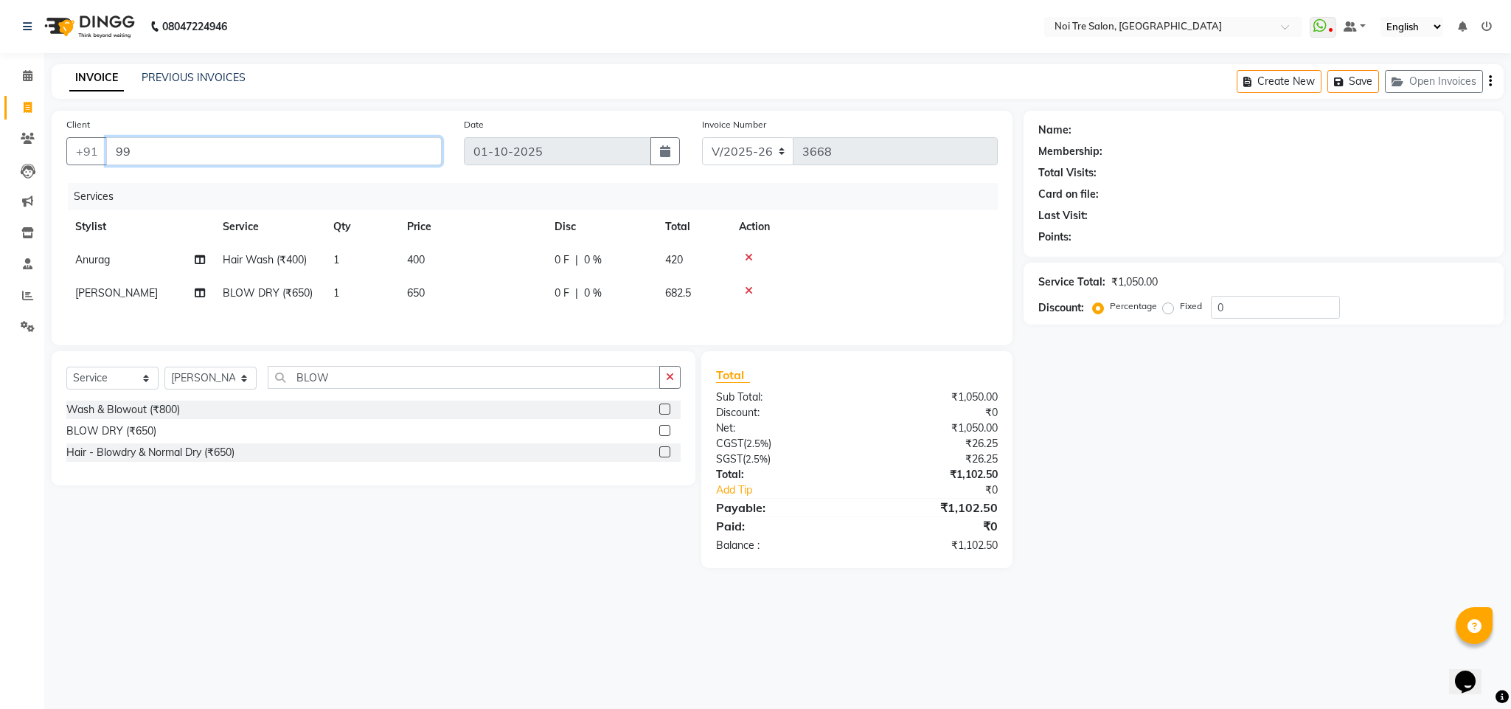
type input "9"
click at [159, 140] on input "Client" at bounding box center [274, 151] width 336 height 28
click at [209, 157] on input "Client" at bounding box center [274, 151] width 336 height 28
drag, startPoint x: 210, startPoint y: 168, endPoint x: 210, endPoint y: 153, distance: 14.7
click at [210, 153] on div "Client +91" at bounding box center [253, 147] width 397 height 60
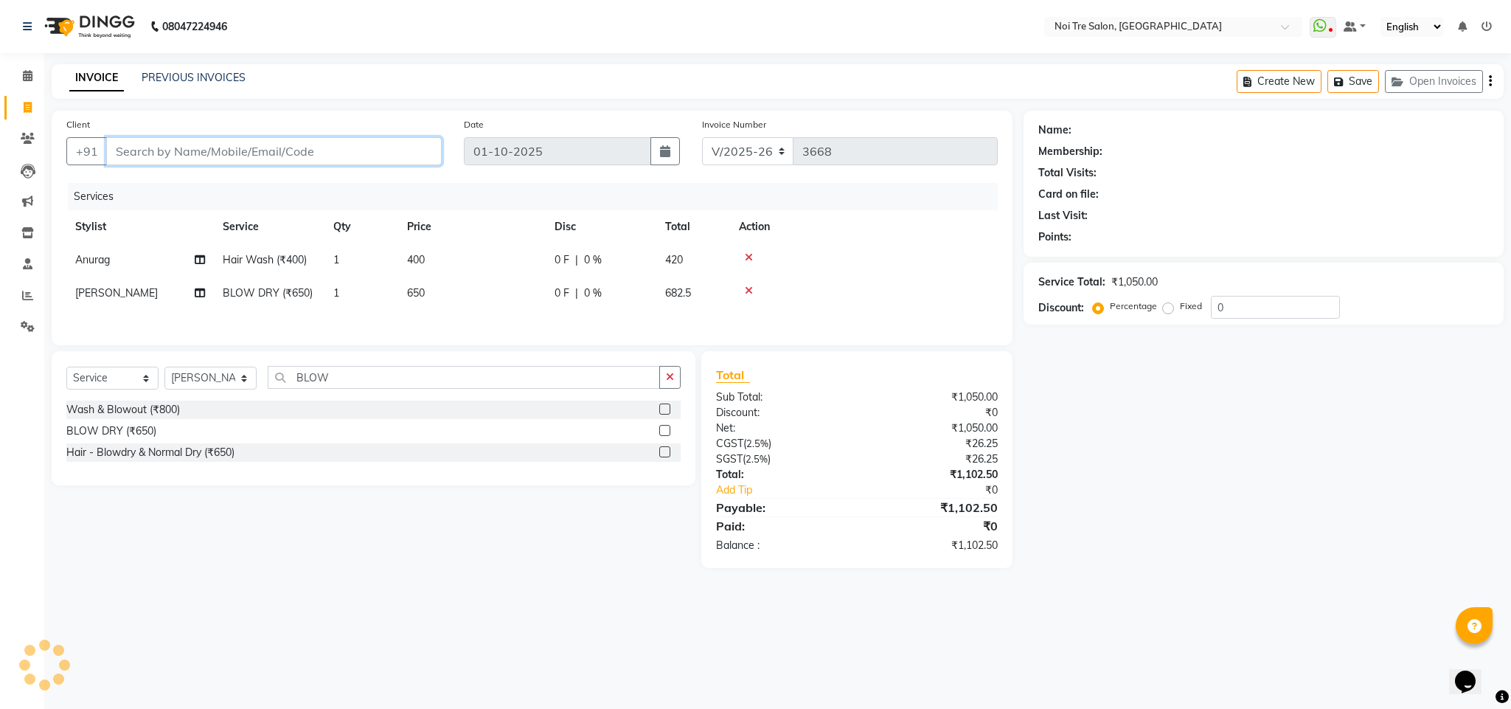
click at [210, 153] on input "Client" at bounding box center [274, 151] width 336 height 28
click at [308, 148] on input "Client" at bounding box center [274, 151] width 336 height 28
click at [228, 147] on input "Client" at bounding box center [274, 151] width 336 height 28
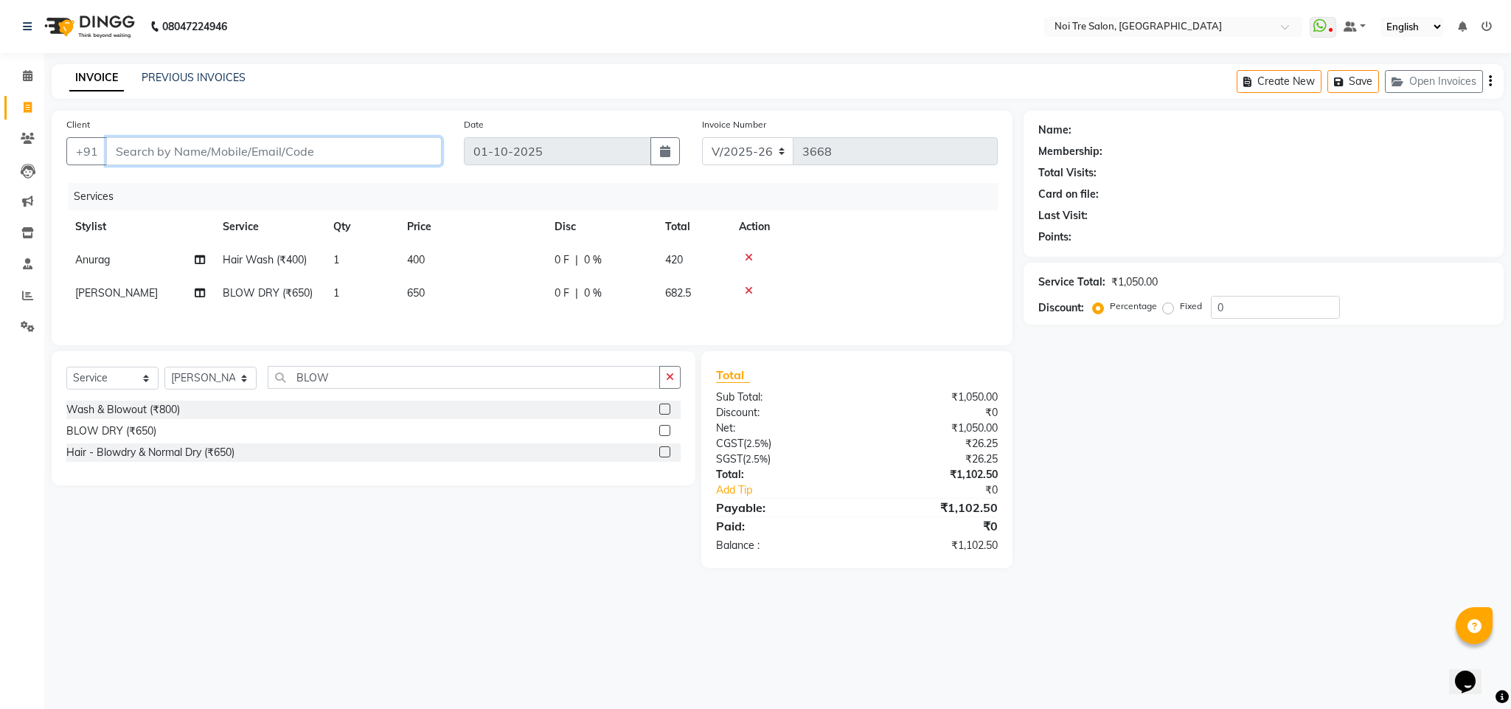
click at [312, 158] on input "Client" at bounding box center [274, 151] width 336 height 28
click at [237, 164] on input "Client" at bounding box center [274, 151] width 336 height 28
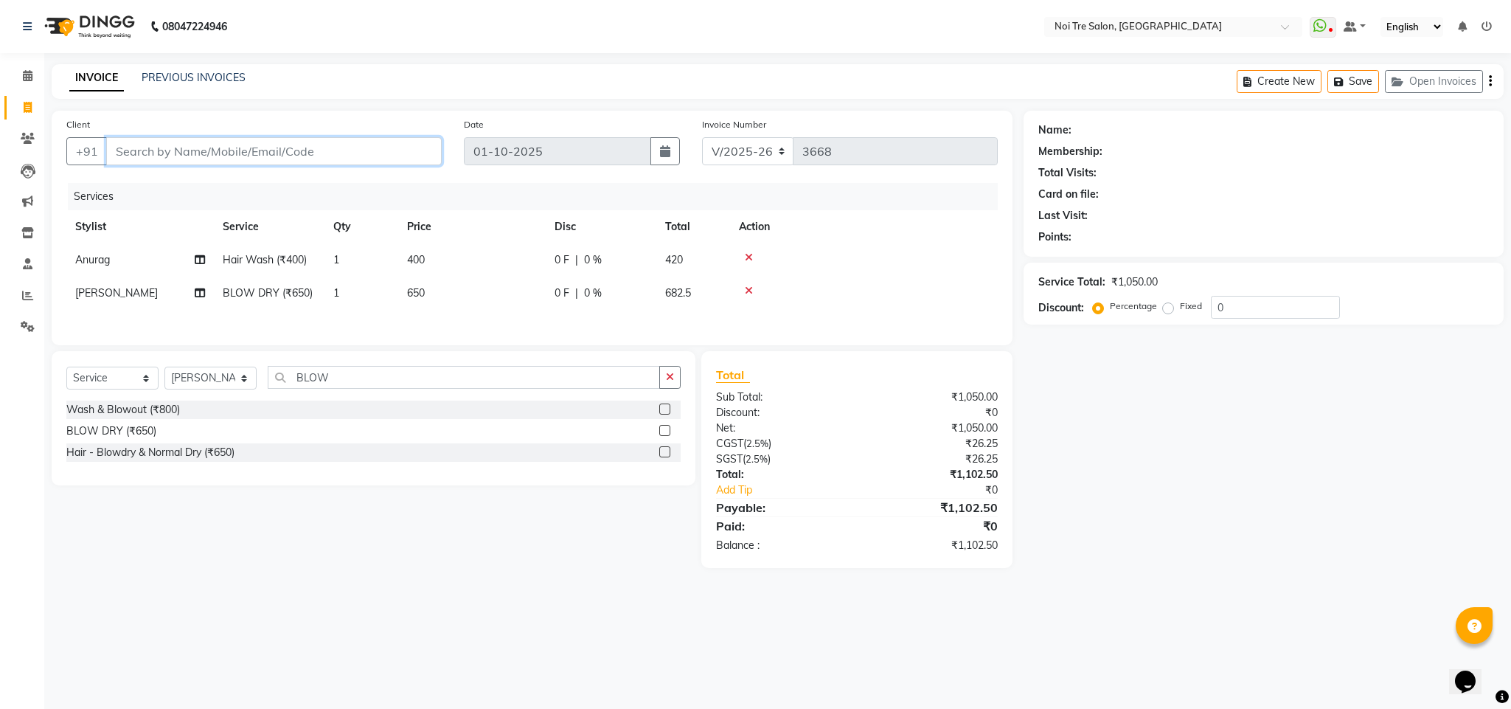
click at [158, 158] on input "Client" at bounding box center [274, 151] width 336 height 28
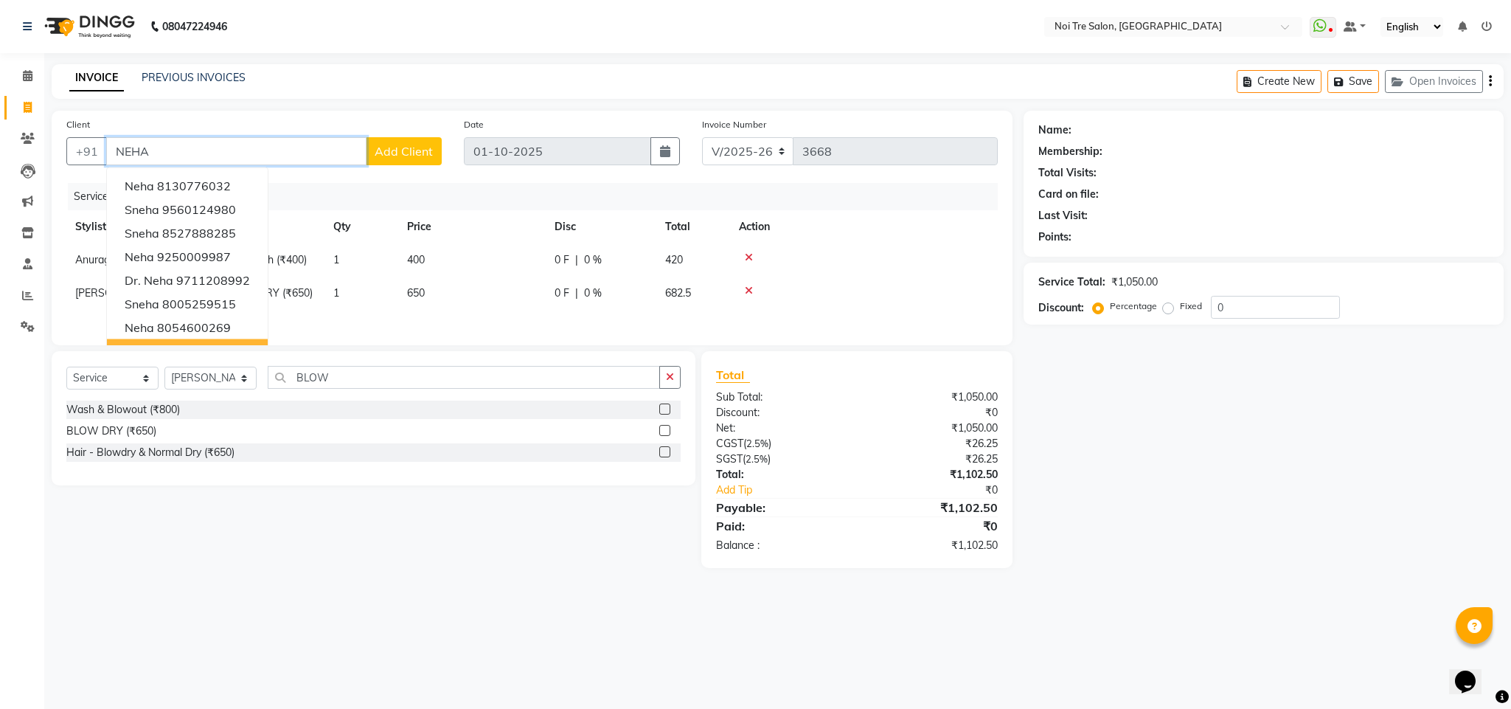
type input "NEHA"
click at [406, 242] on th "Price" at bounding box center [471, 226] width 147 height 33
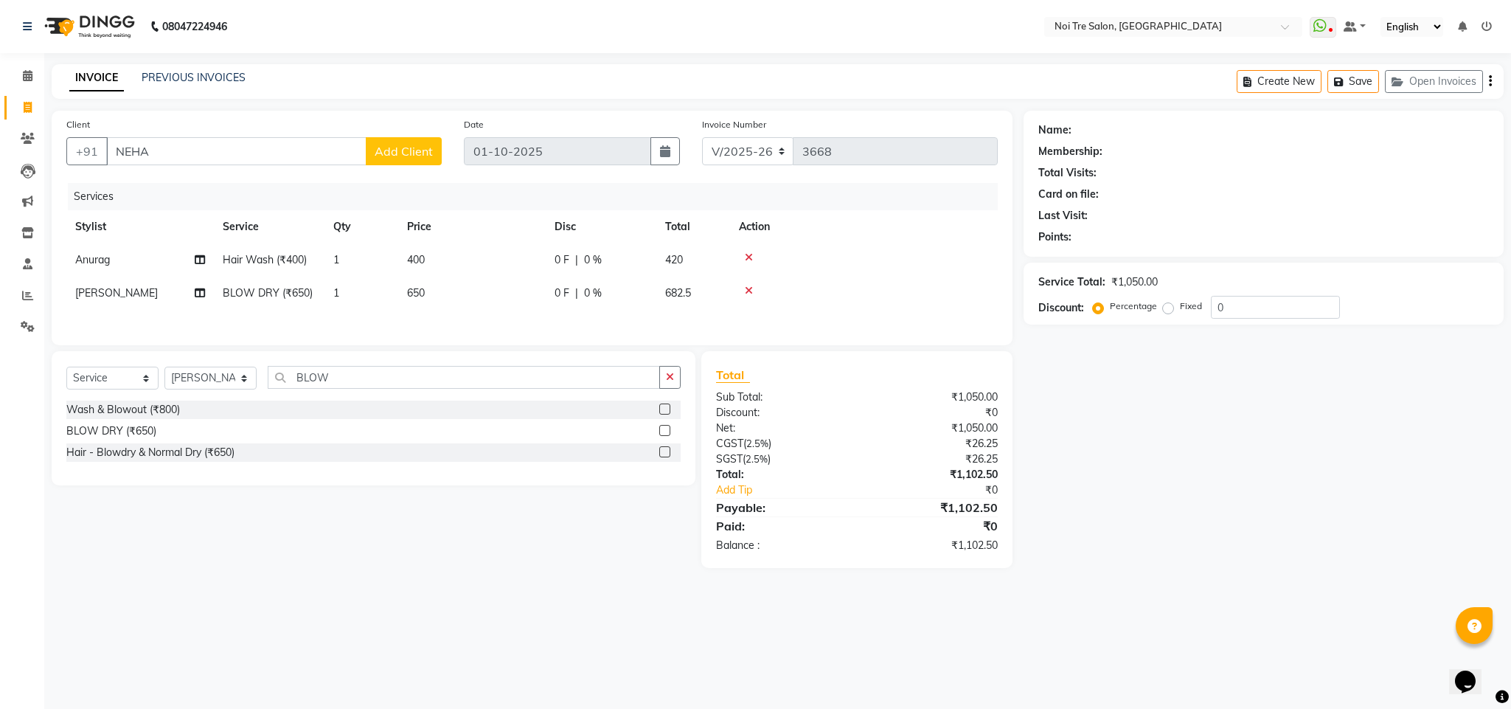
click at [414, 291] on span "650" at bounding box center [416, 292] width 18 height 13
select select "26445"
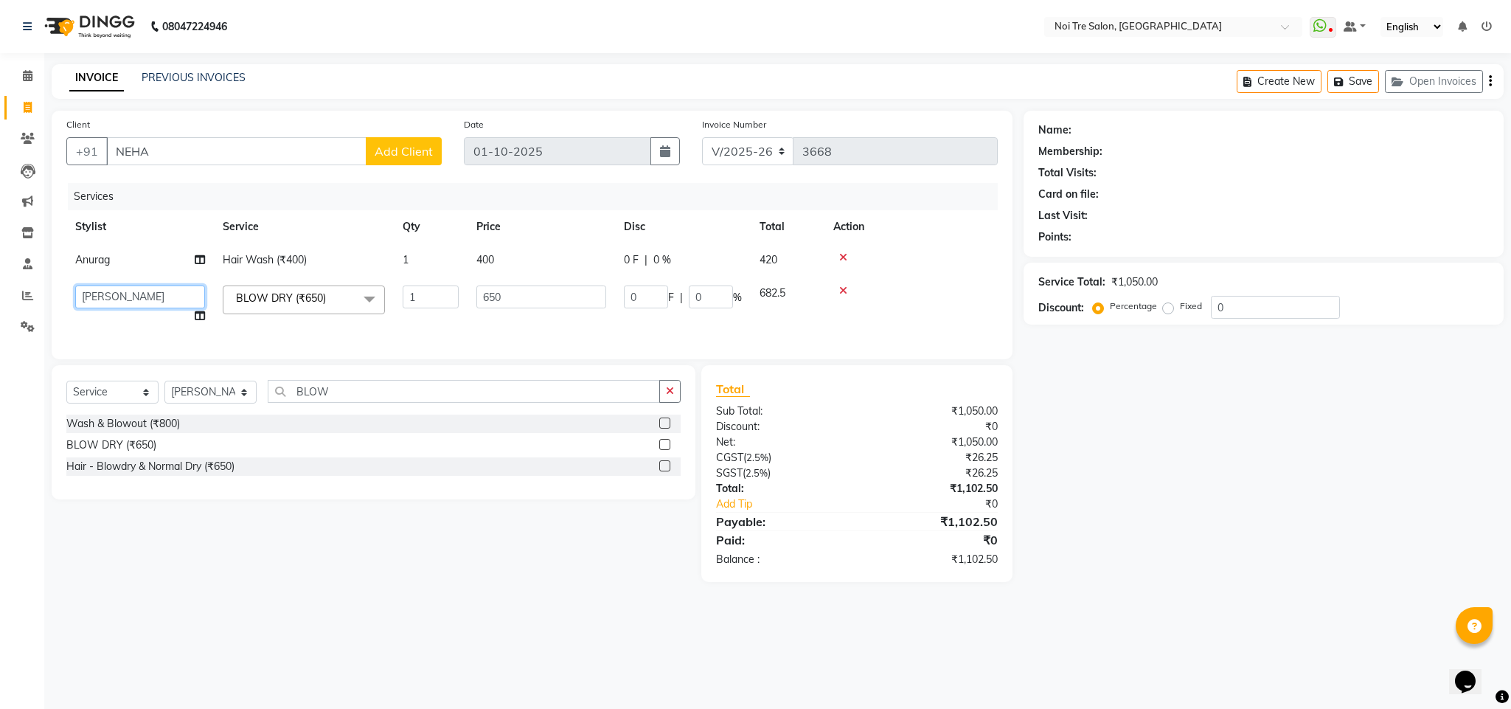
click at [149, 294] on select "Ajay Creative Stylist Anurag [PERSON_NAME] [PERSON_NAME] [PERSON_NAME] hairstyl…" at bounding box center [140, 296] width 130 height 23
select select "24877"
click at [493, 299] on input "650" at bounding box center [541, 296] width 130 height 23
type input "500"
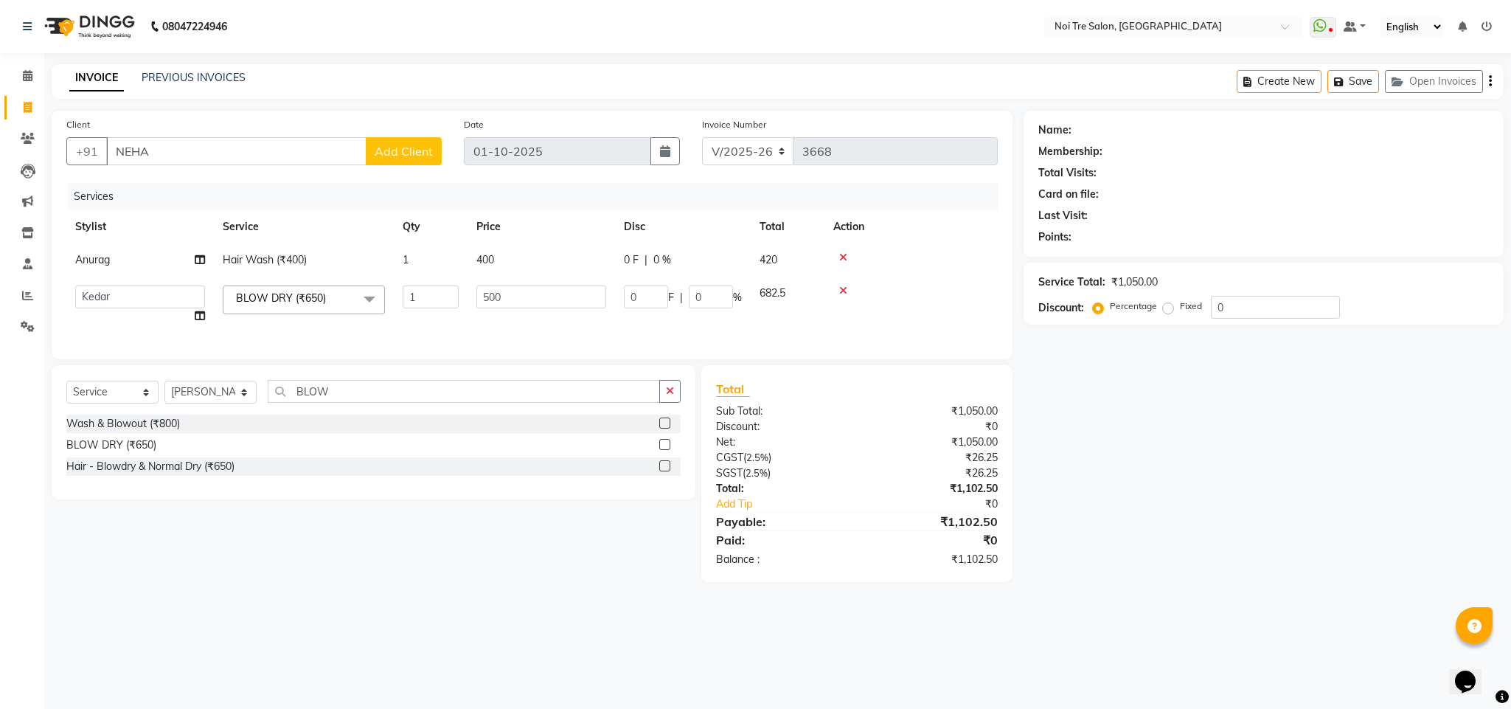
click at [954, 295] on div at bounding box center [911, 290] width 156 height 10
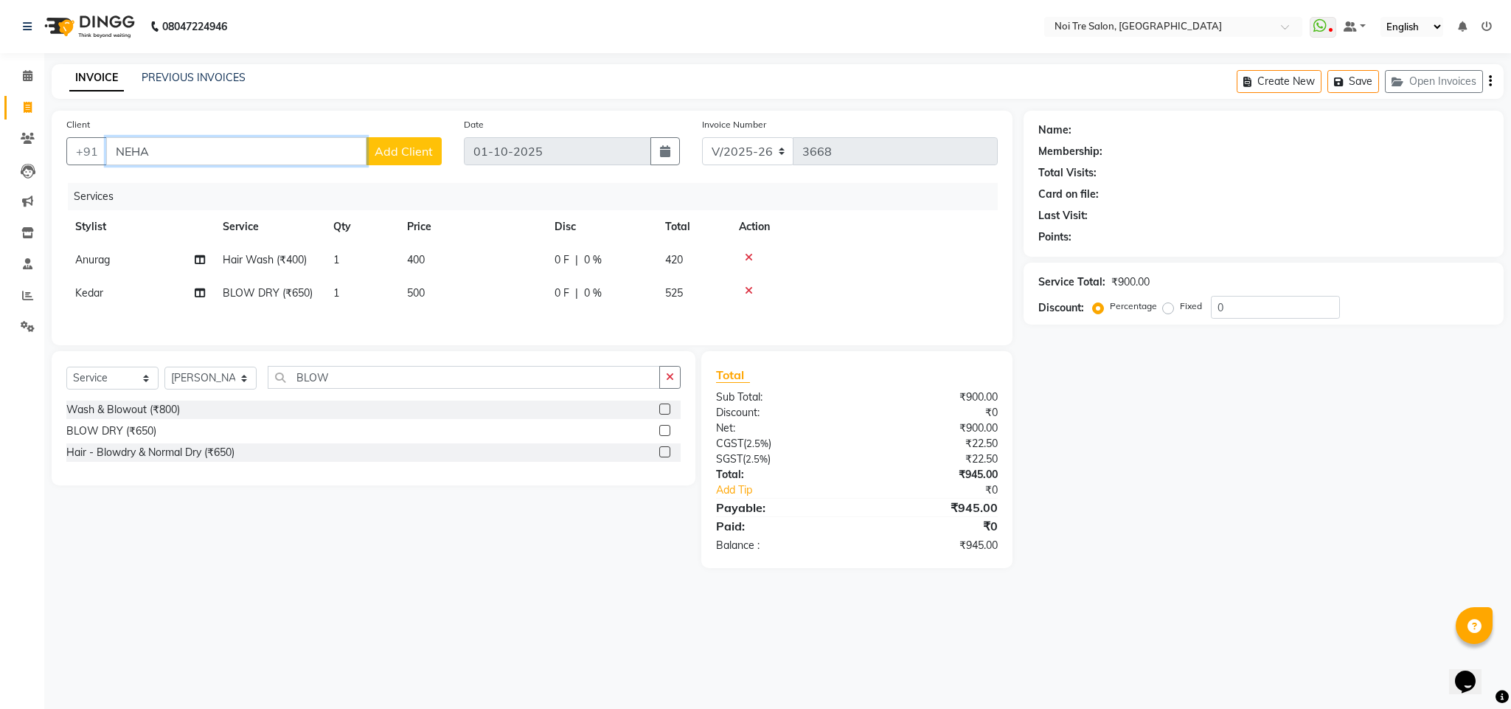
click at [147, 144] on input "NEHA" at bounding box center [236, 151] width 260 height 28
click at [167, 208] on span "999039" at bounding box center [182, 209] width 44 height 15
type input "9990397110"
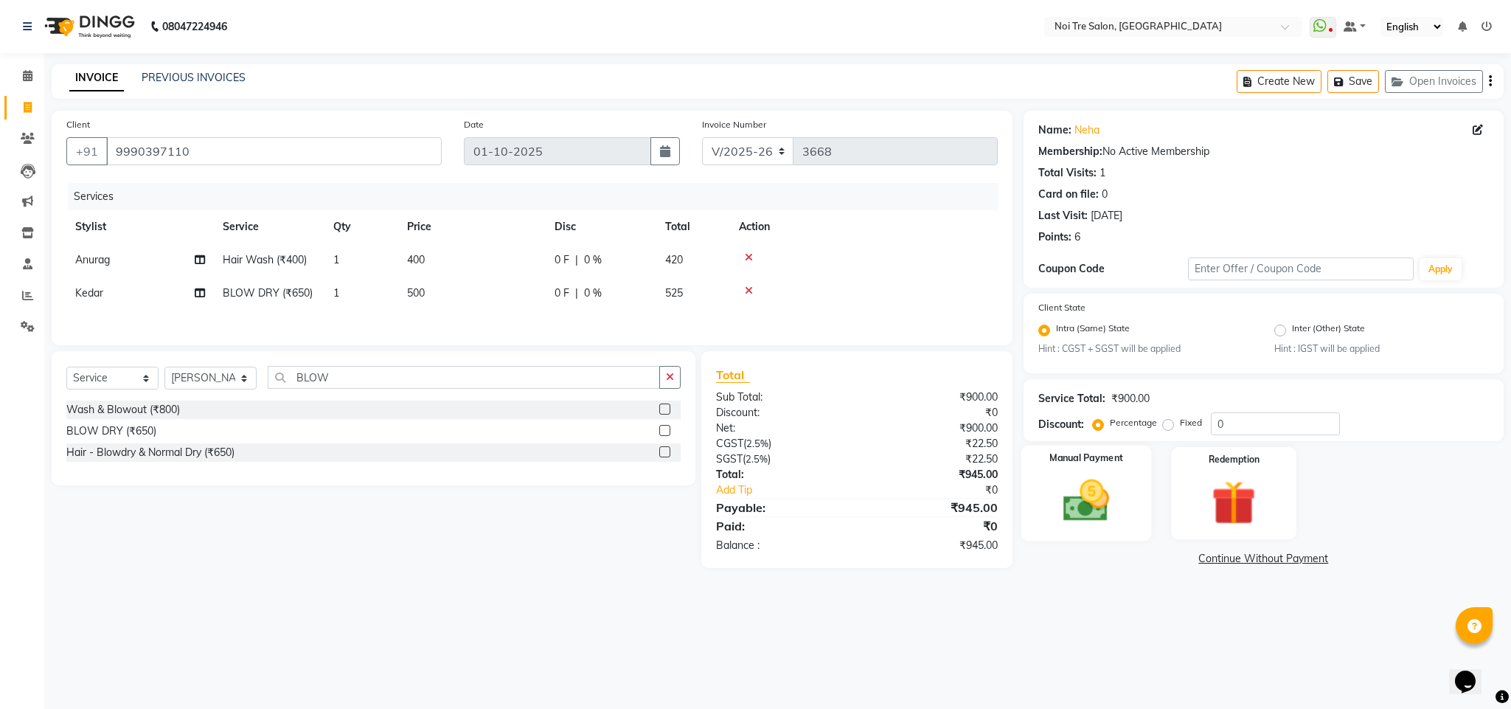
click at [1120, 518] on img at bounding box center [1086, 500] width 75 height 53
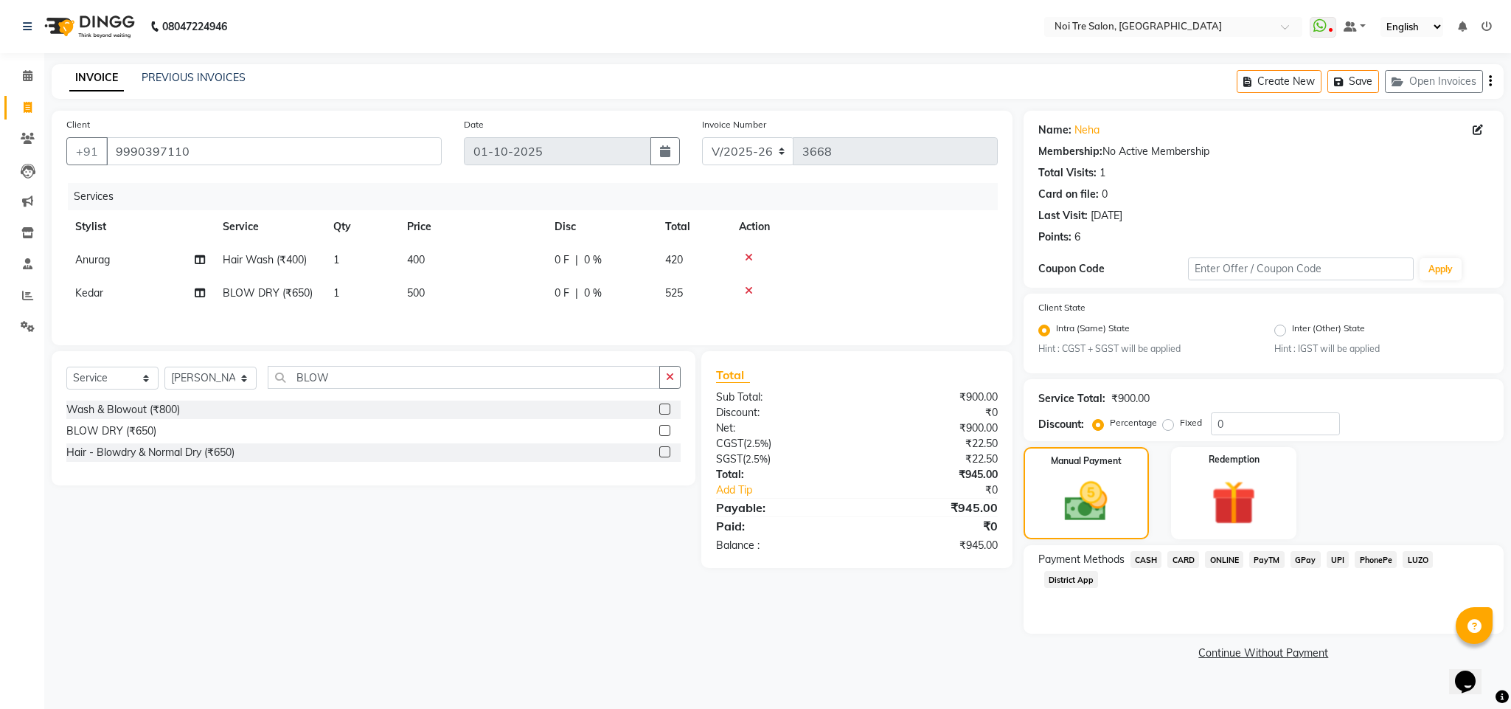
click at [1223, 562] on span "ONLINE" at bounding box center [1224, 559] width 38 height 17
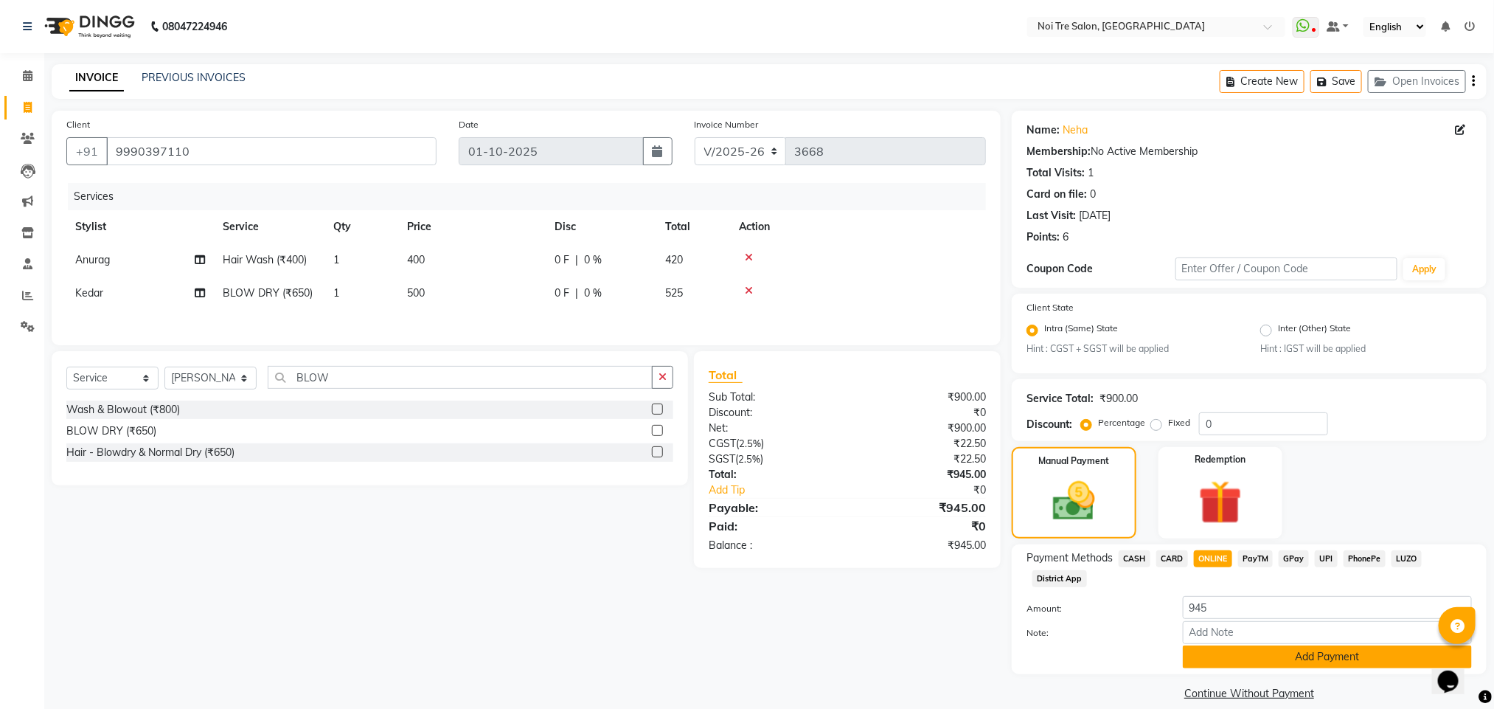
click at [1297, 658] on button "Add Payment" at bounding box center [1327, 656] width 289 height 23
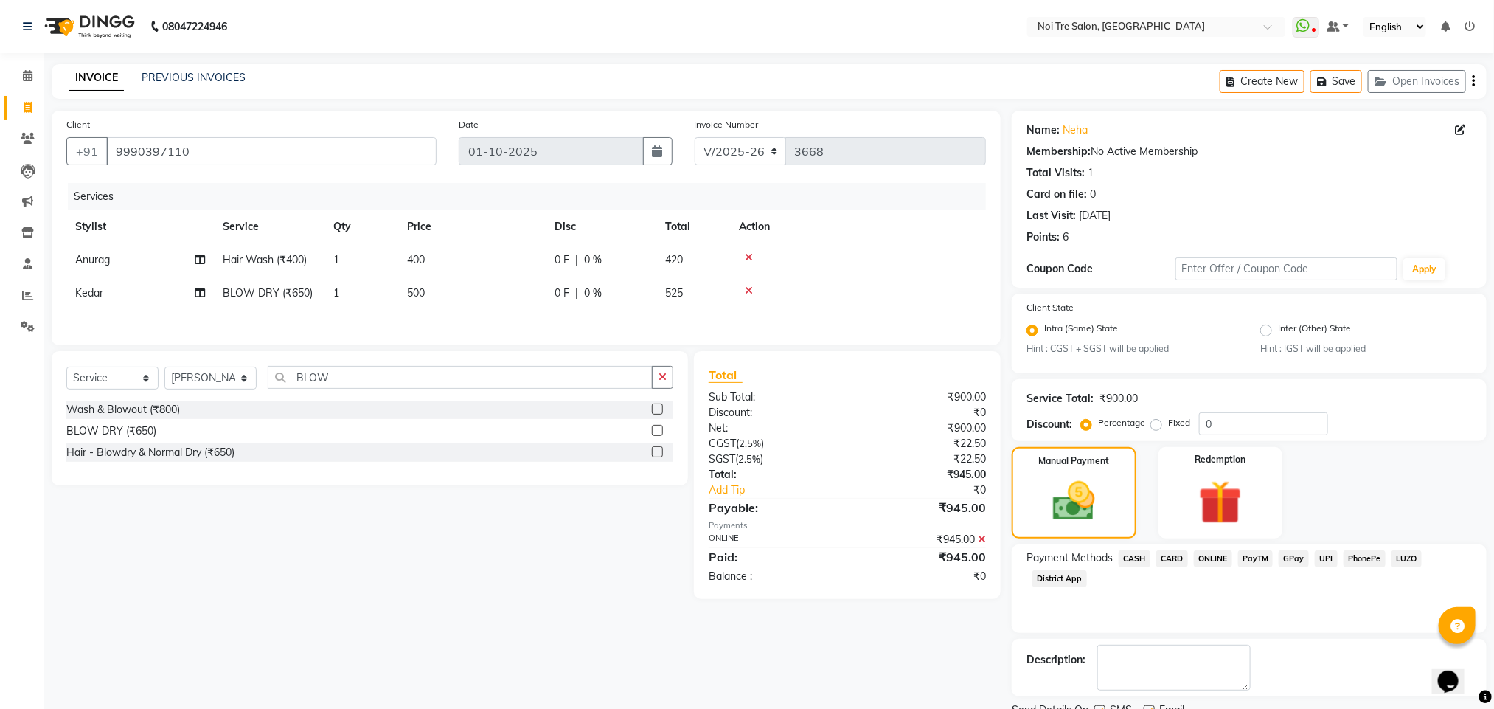
scroll to position [60, 0]
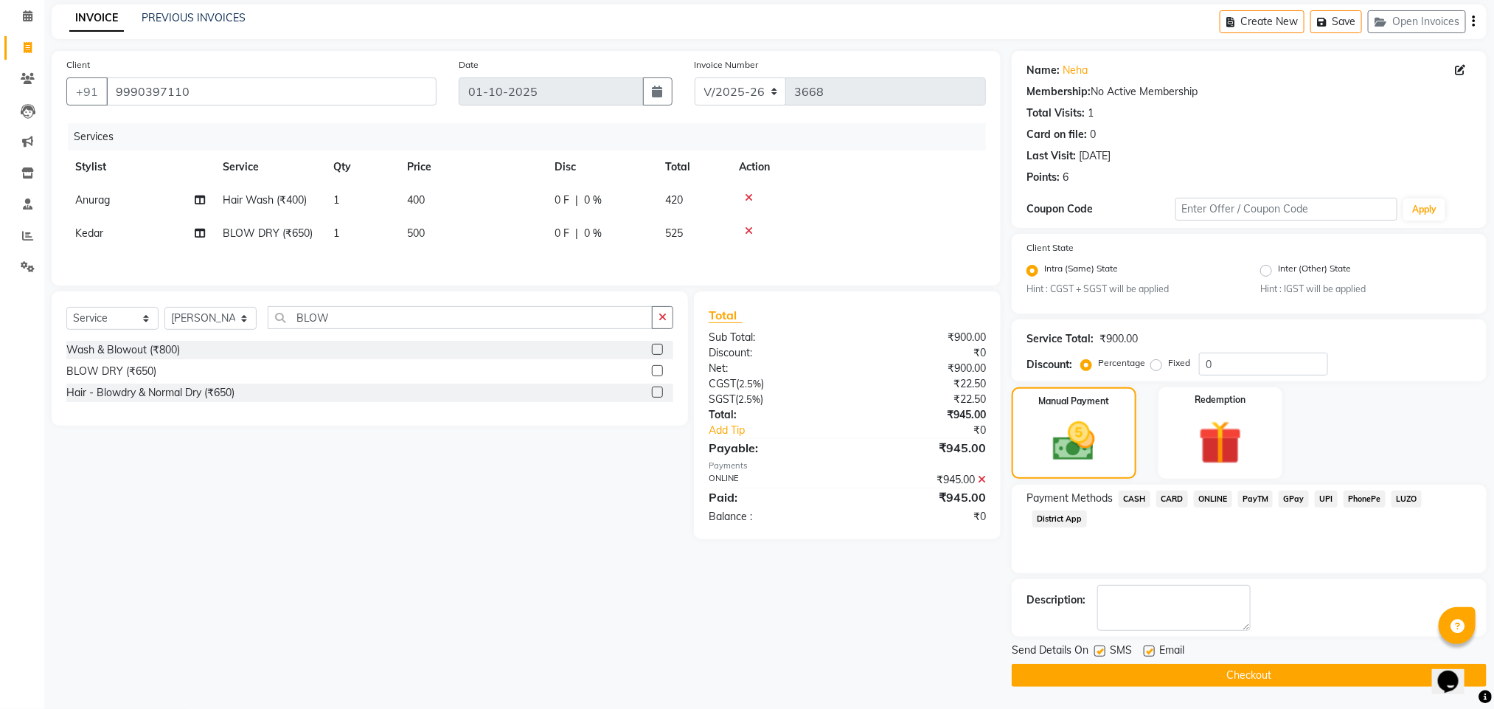
click at [1184, 671] on button "Checkout" at bounding box center [1249, 675] width 475 height 23
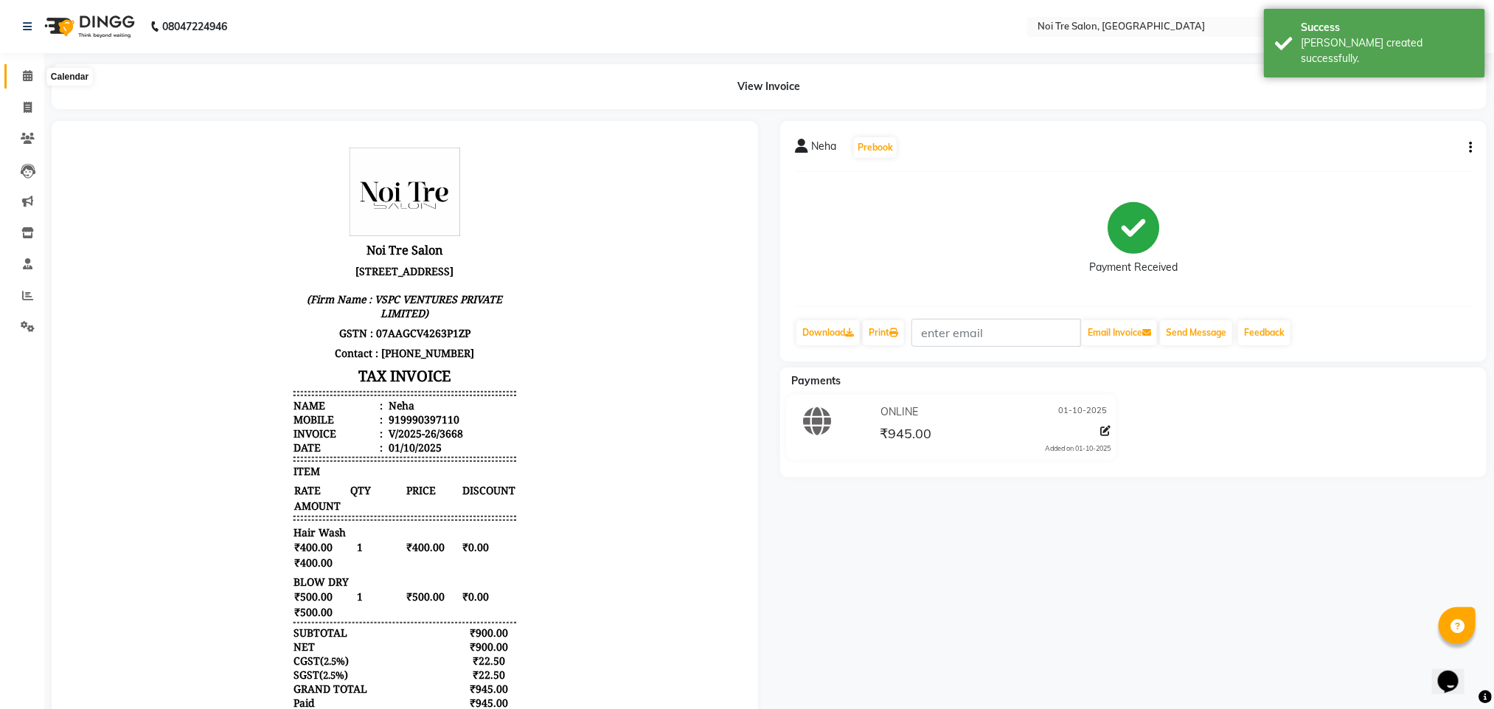
click at [25, 77] on icon at bounding box center [28, 75] width 10 height 11
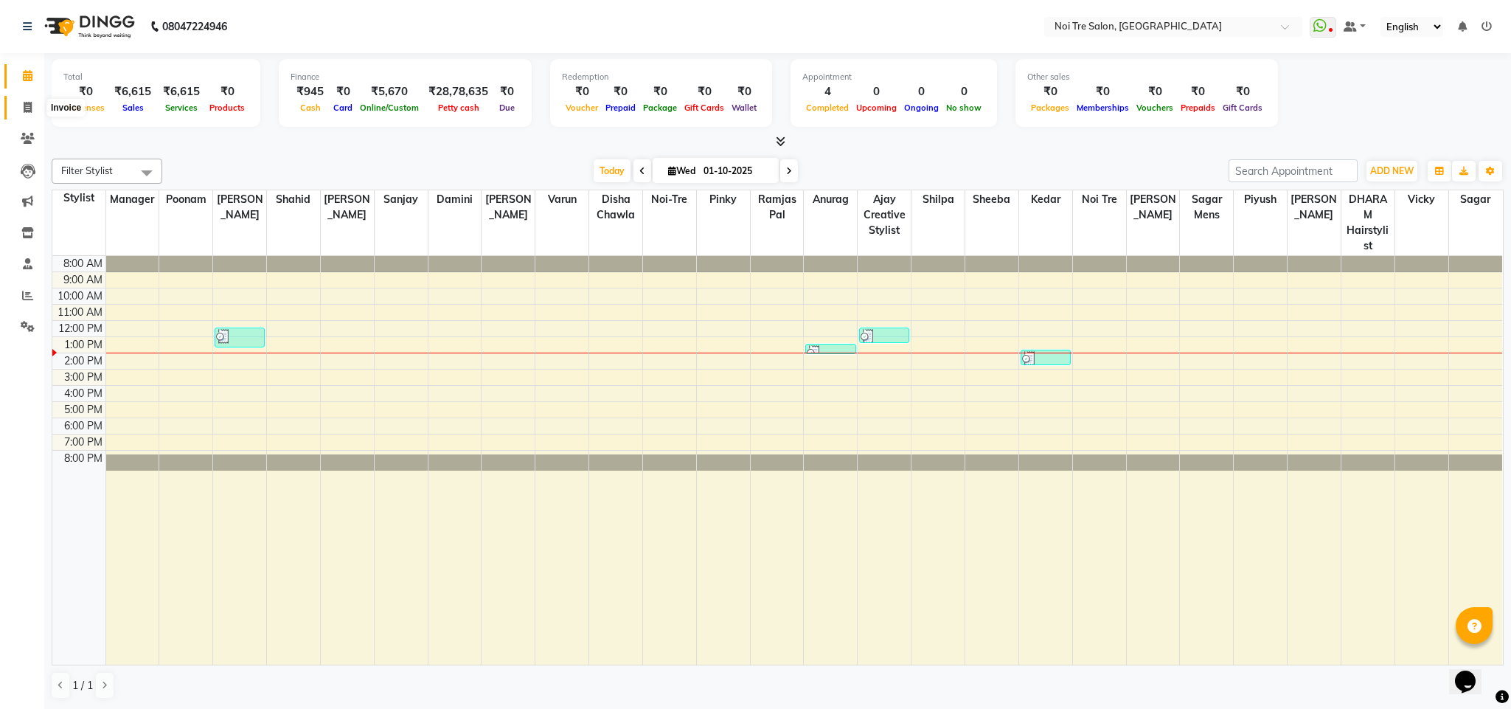
click at [25, 107] on icon at bounding box center [28, 107] width 8 height 11
select select "service"
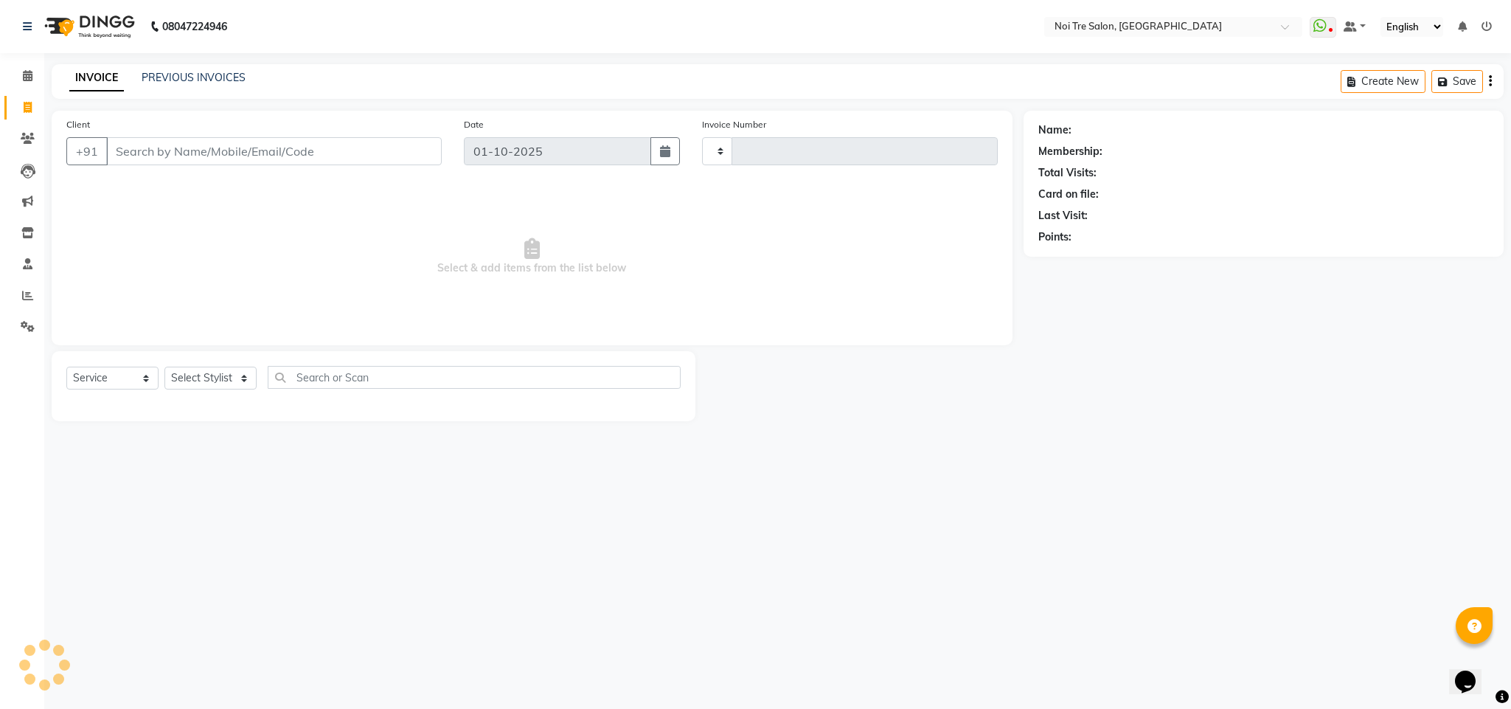
type input "3669"
select select "4307"
click at [1417, 84] on button "Open Invoices" at bounding box center [1434, 81] width 98 height 23
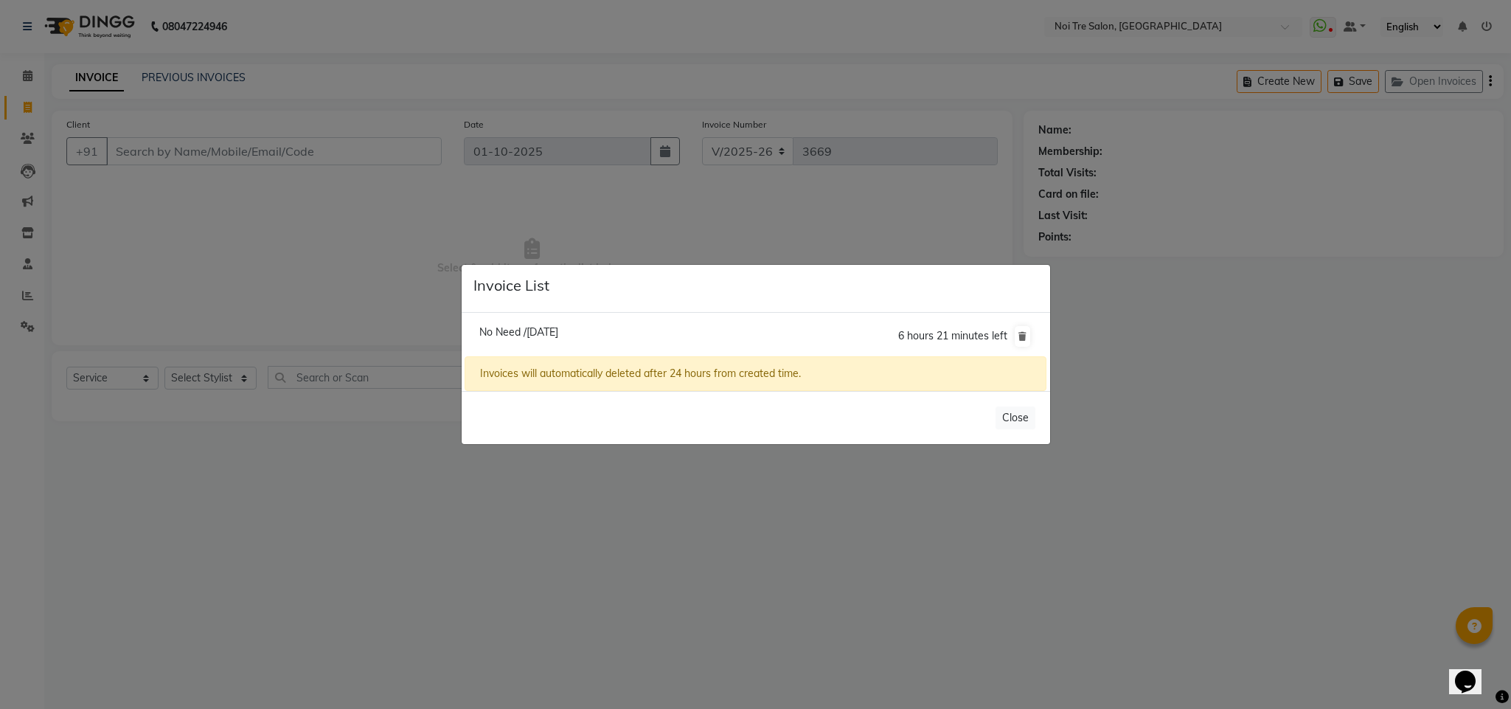
click at [553, 328] on span "No Need /[DATE]" at bounding box center [518, 331] width 79 height 13
type input "11777000003"
type input "30-09-2025"
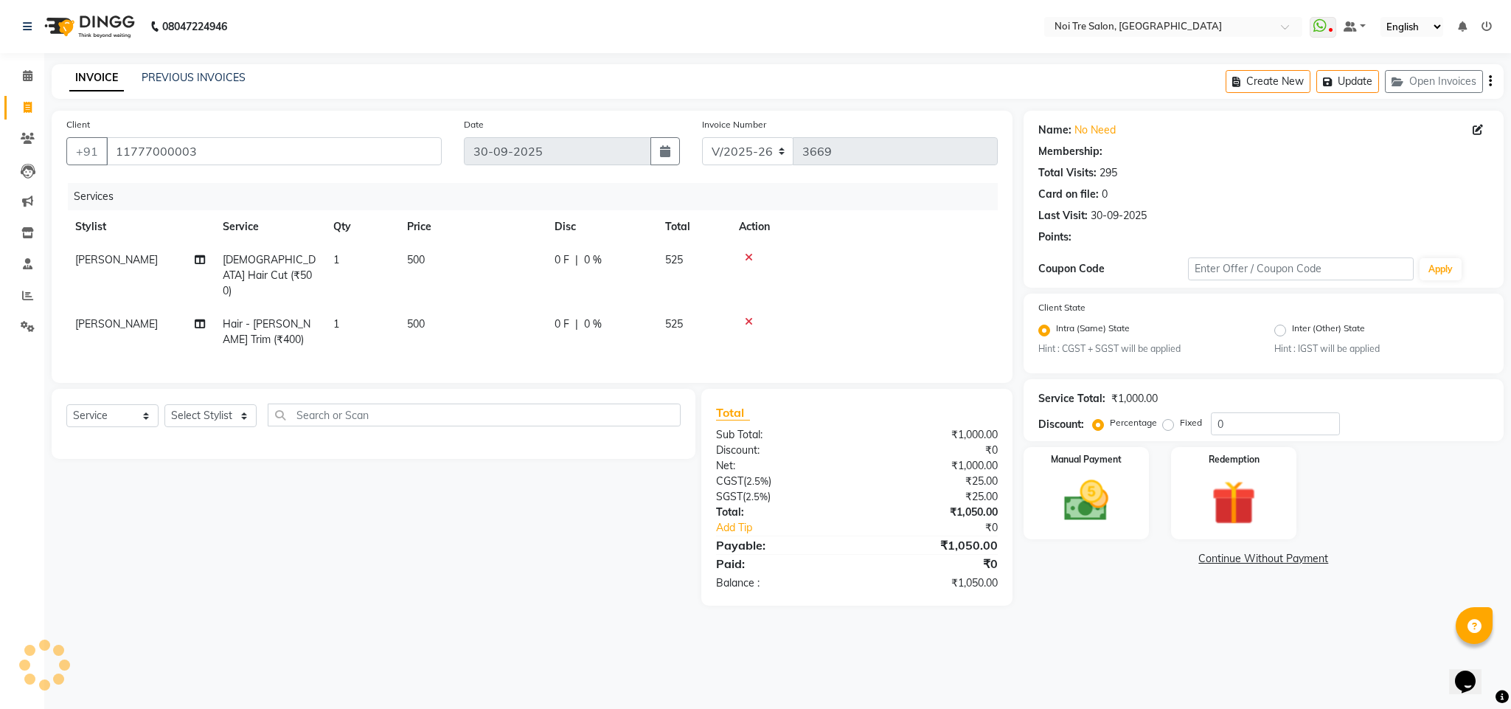
select select "1: Object"
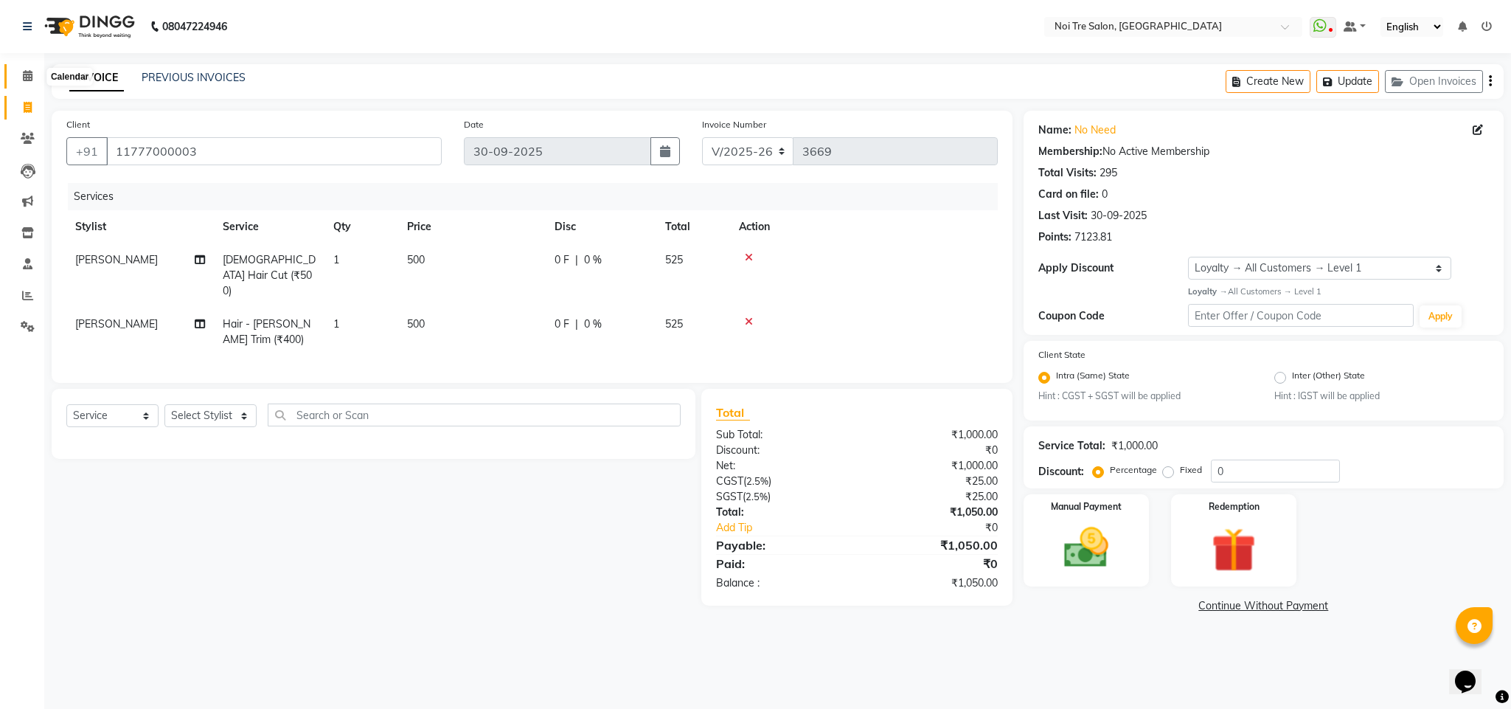
click at [21, 74] on span at bounding box center [28, 76] width 26 height 17
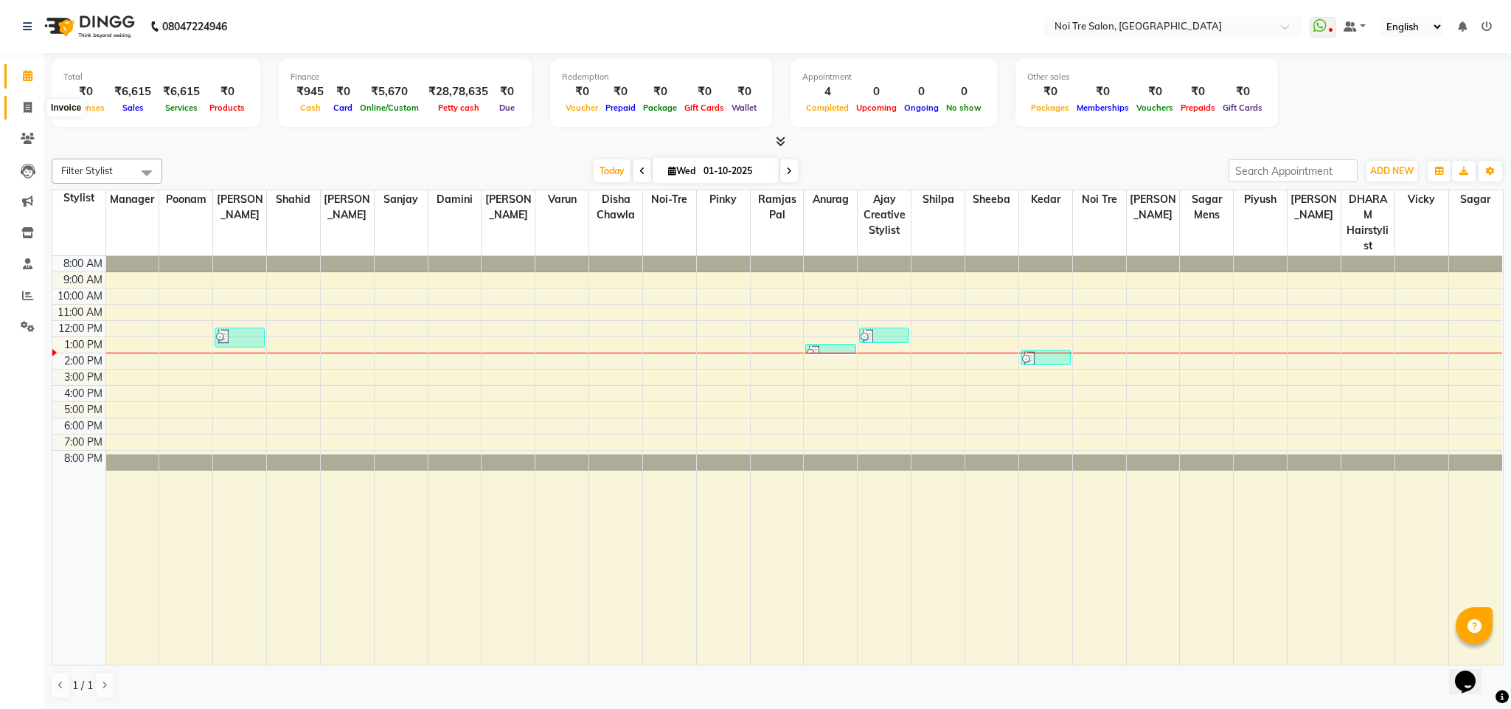
click at [21, 103] on span at bounding box center [28, 108] width 26 height 17
select select "service"
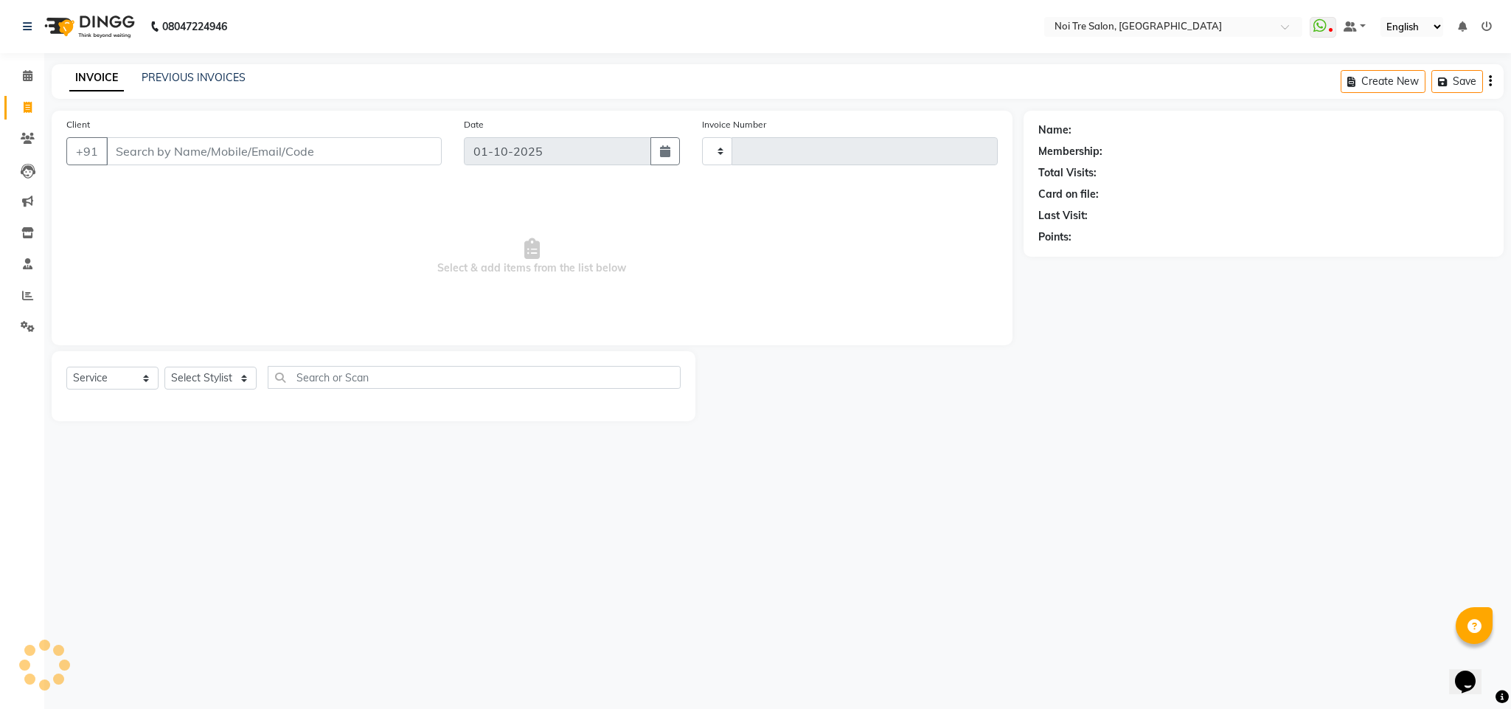
type input "3669"
select select "4307"
click at [144, 153] on input "Client" at bounding box center [274, 151] width 336 height 28
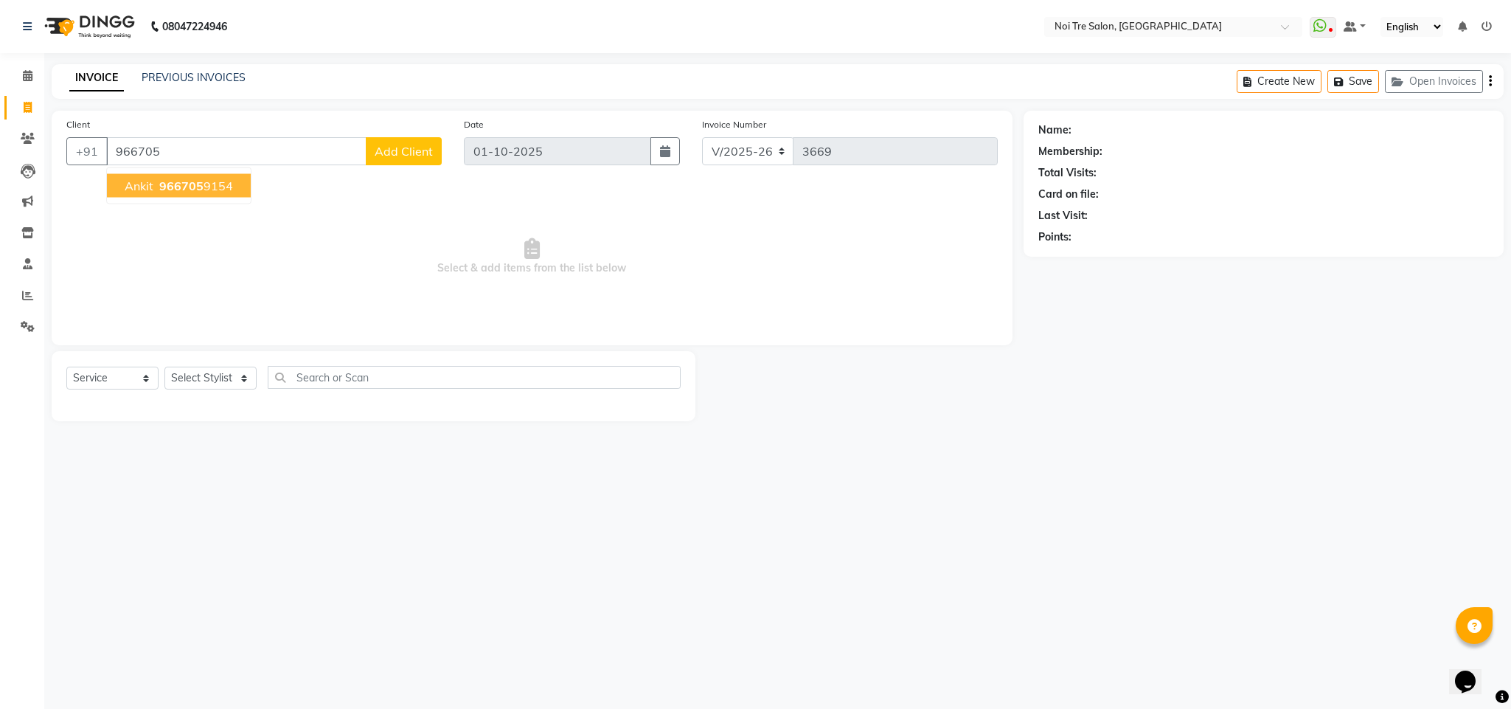
click at [156, 181] on ngb-highlight "966705 9154" at bounding box center [194, 185] width 77 height 15
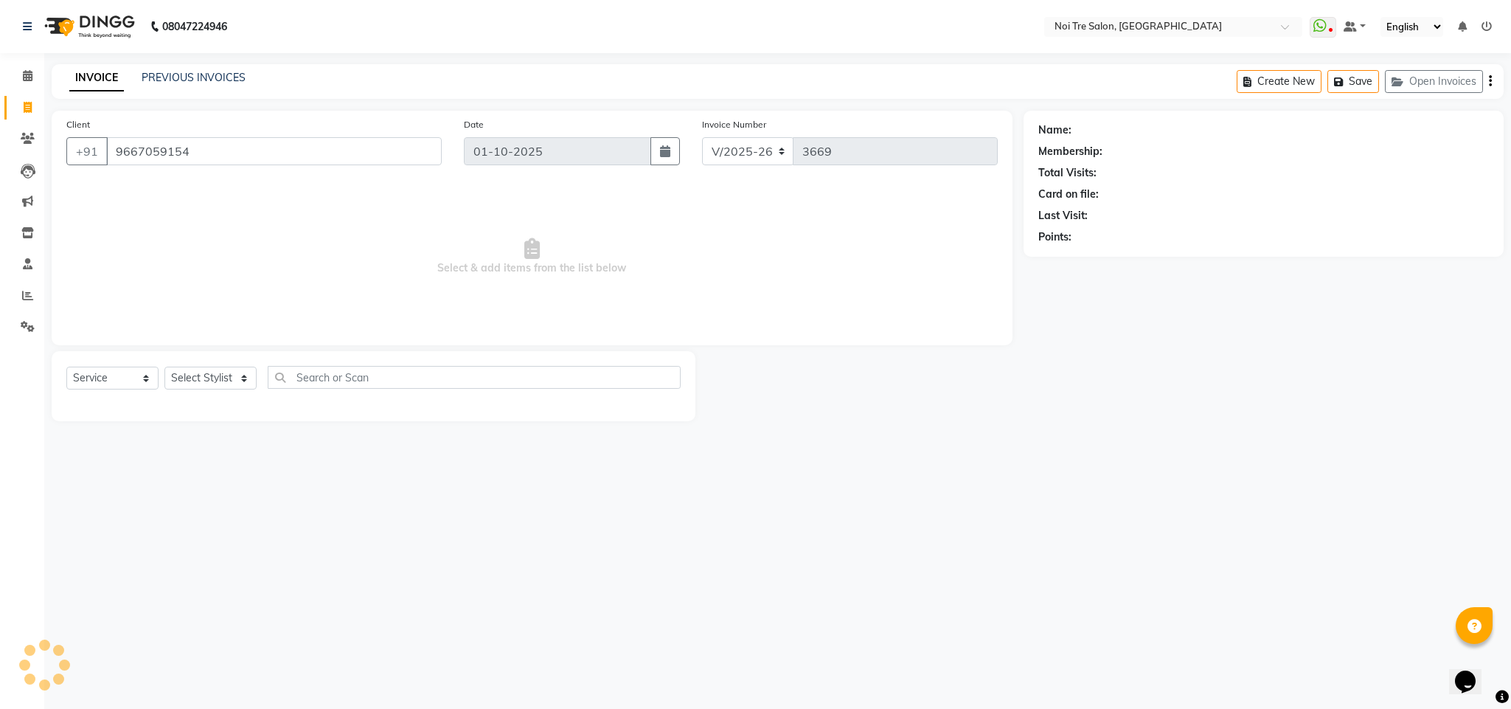
type input "9667059154"
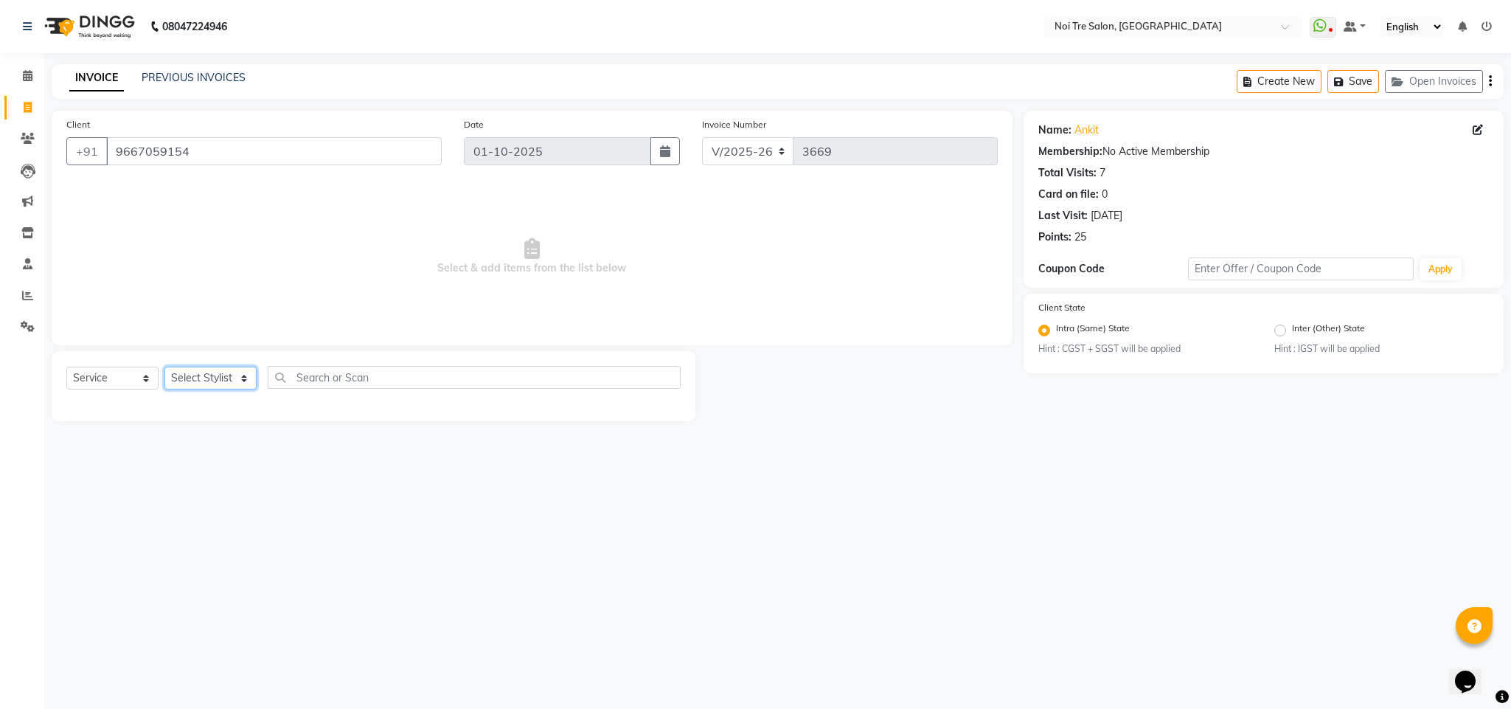
click at [193, 378] on select "Select Stylist Ajay Creative Stylist Anurag [PERSON_NAME] [PERSON_NAME] [PERSON…" at bounding box center [210, 378] width 92 height 23
select select "24877"
click at [164, 367] on select "Select Stylist Ajay Creative Stylist Anurag [PERSON_NAME] [PERSON_NAME] [PERSON…" at bounding box center [210, 378] width 92 height 23
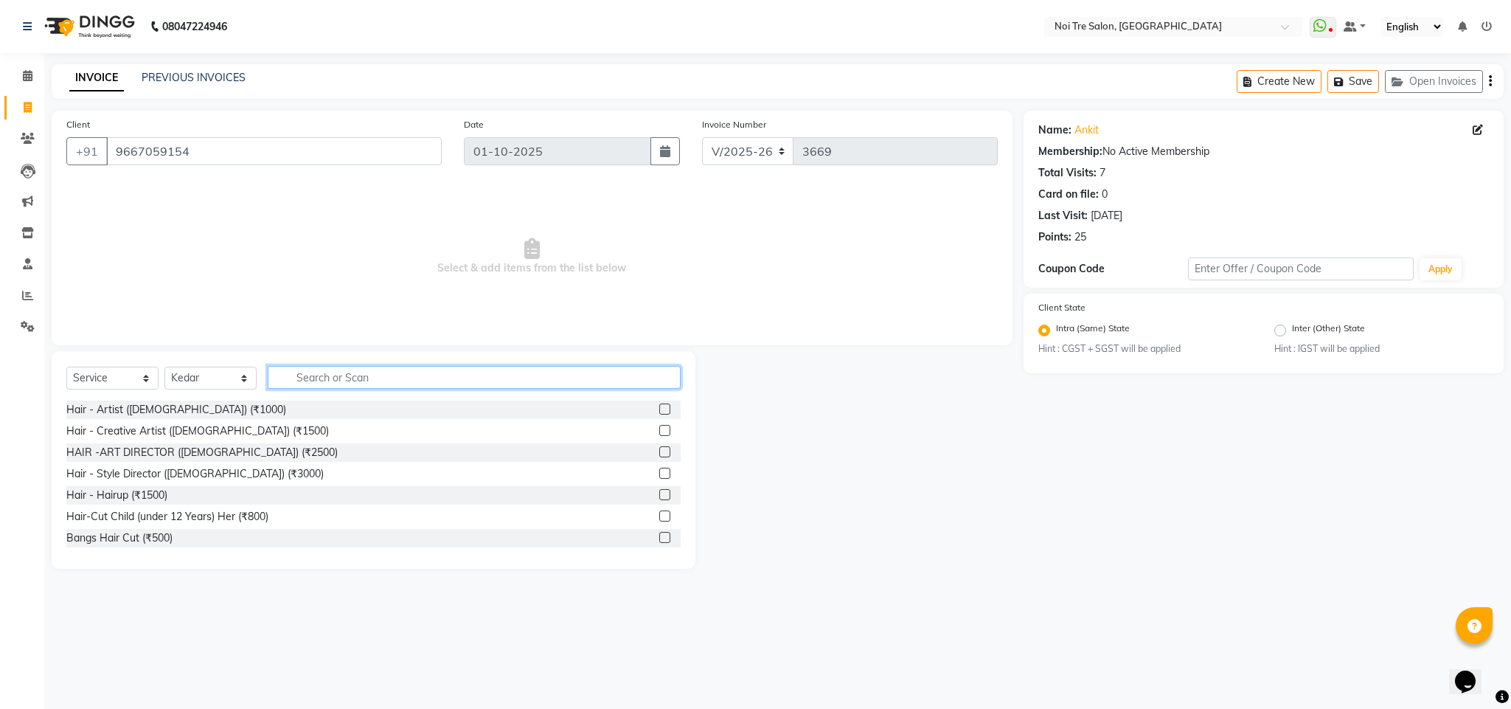
click at [333, 381] on input "text" at bounding box center [474, 377] width 413 height 23
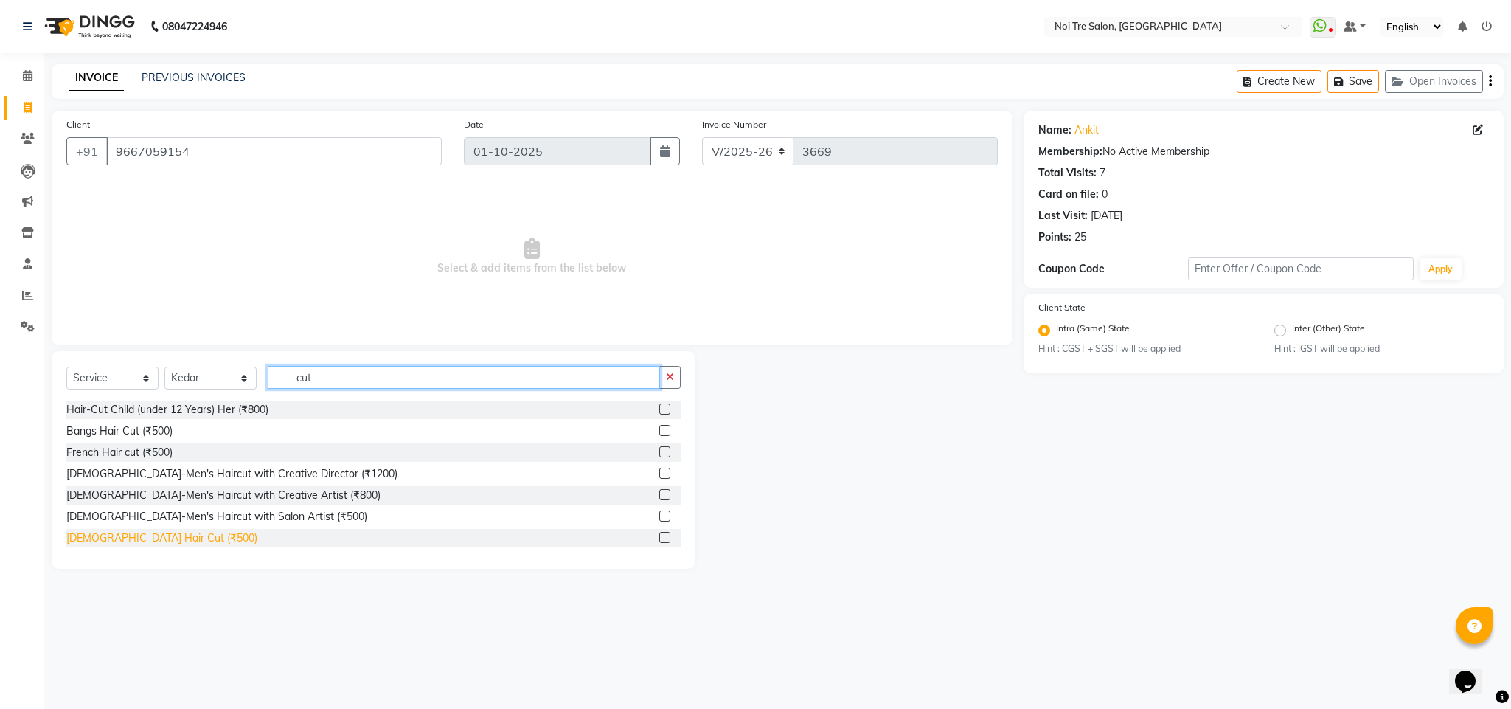
type input "cut"
click at [146, 542] on div "[DEMOGRAPHIC_DATA] Hair Cut (₹500)" at bounding box center [161, 537] width 191 height 15
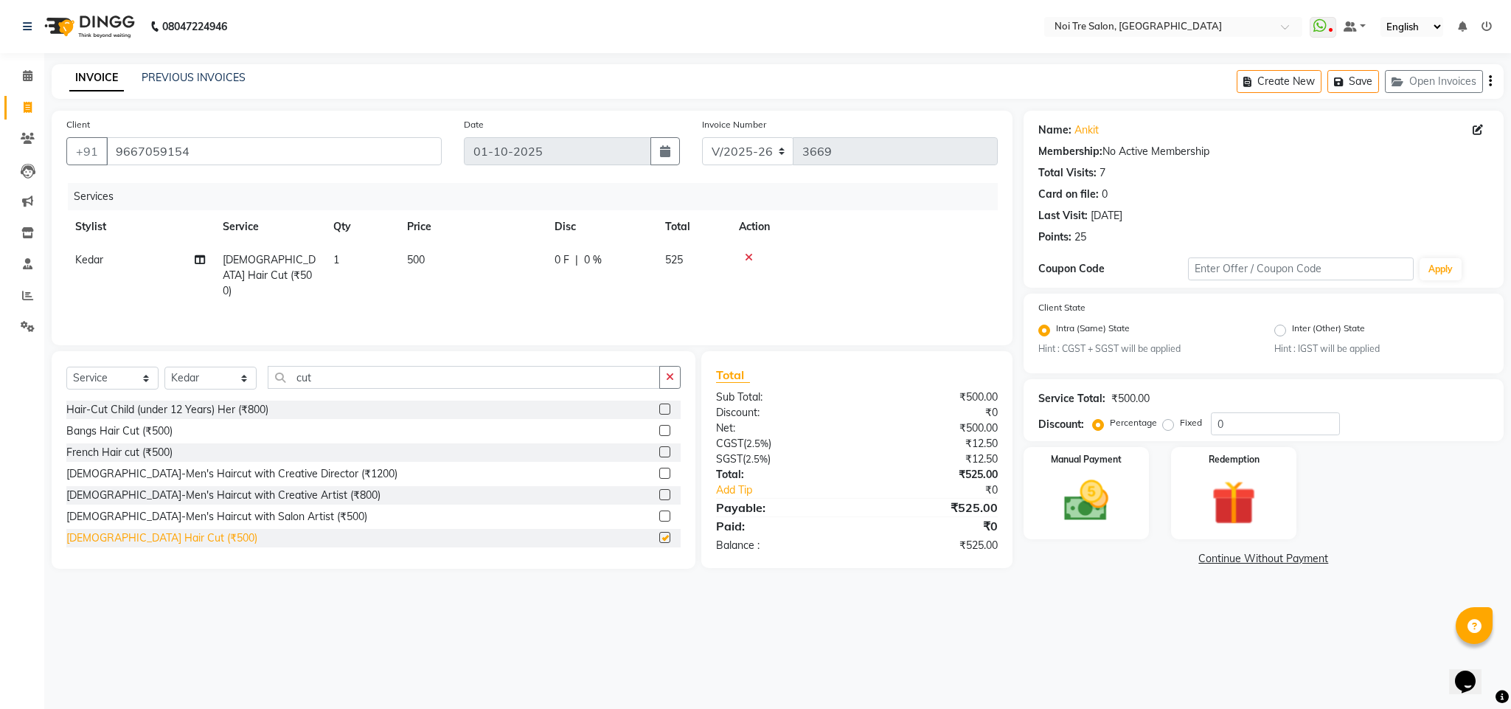
checkbox input "false"
click at [1063, 492] on img at bounding box center [1086, 500] width 75 height 53
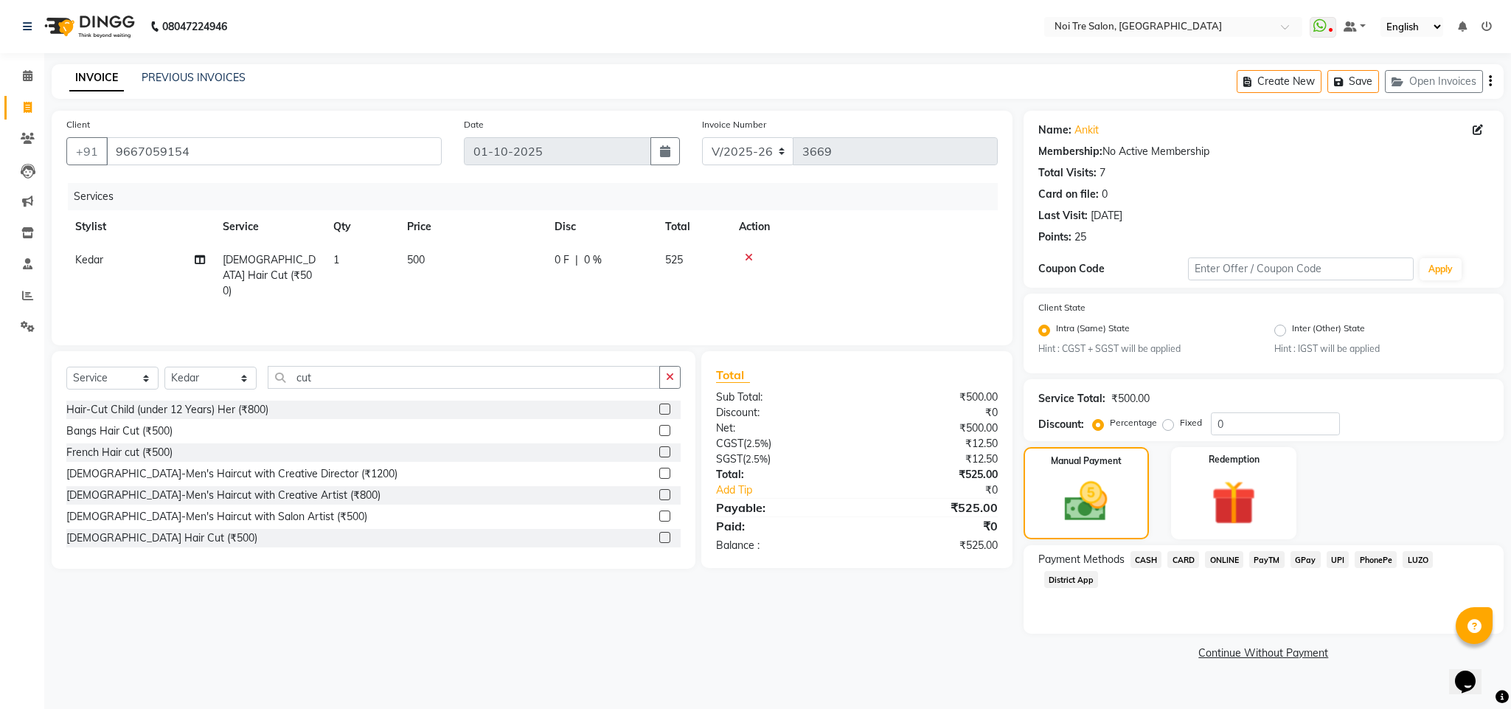
click at [1140, 558] on span "CASH" at bounding box center [1147, 559] width 32 height 17
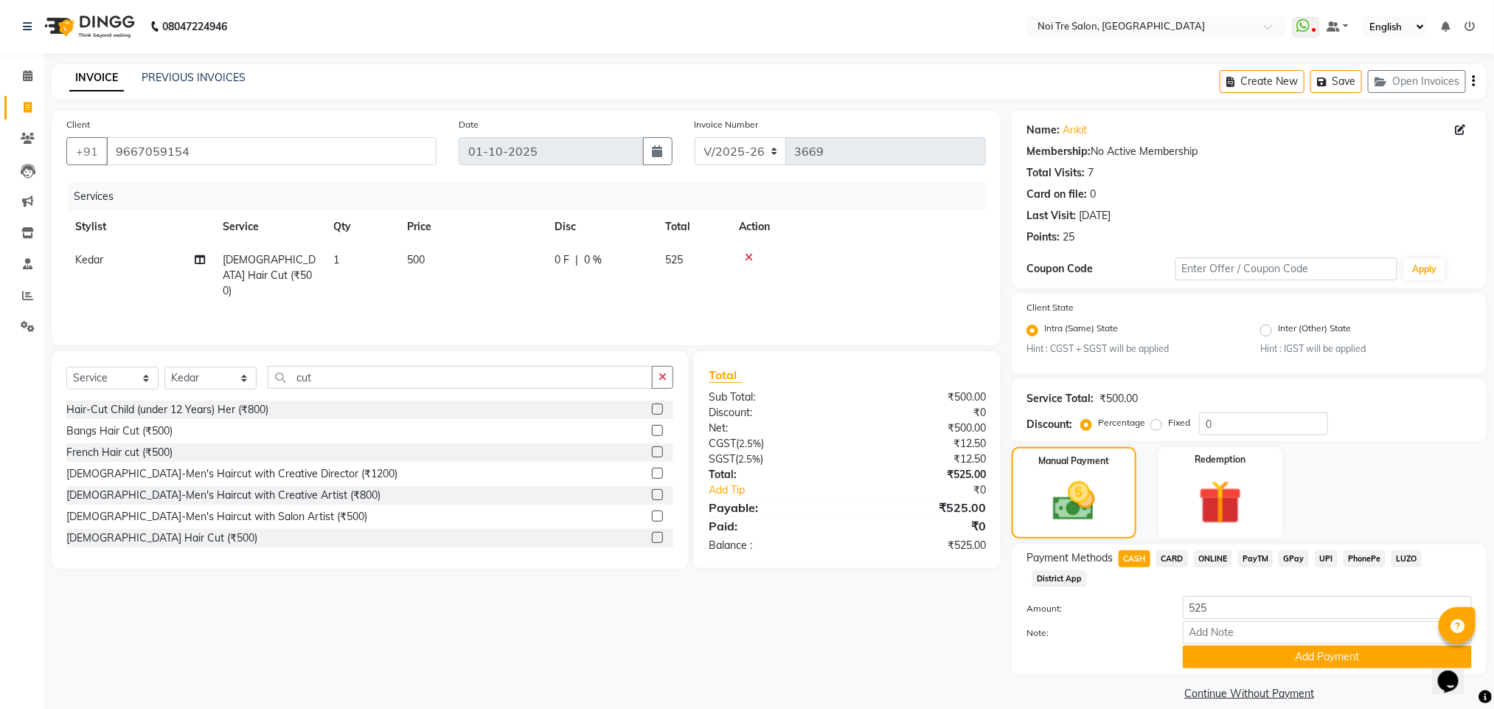
click at [1210, 555] on span "ONLINE" at bounding box center [1213, 558] width 38 height 17
click at [1275, 657] on button "Add Payment" at bounding box center [1327, 656] width 289 height 23
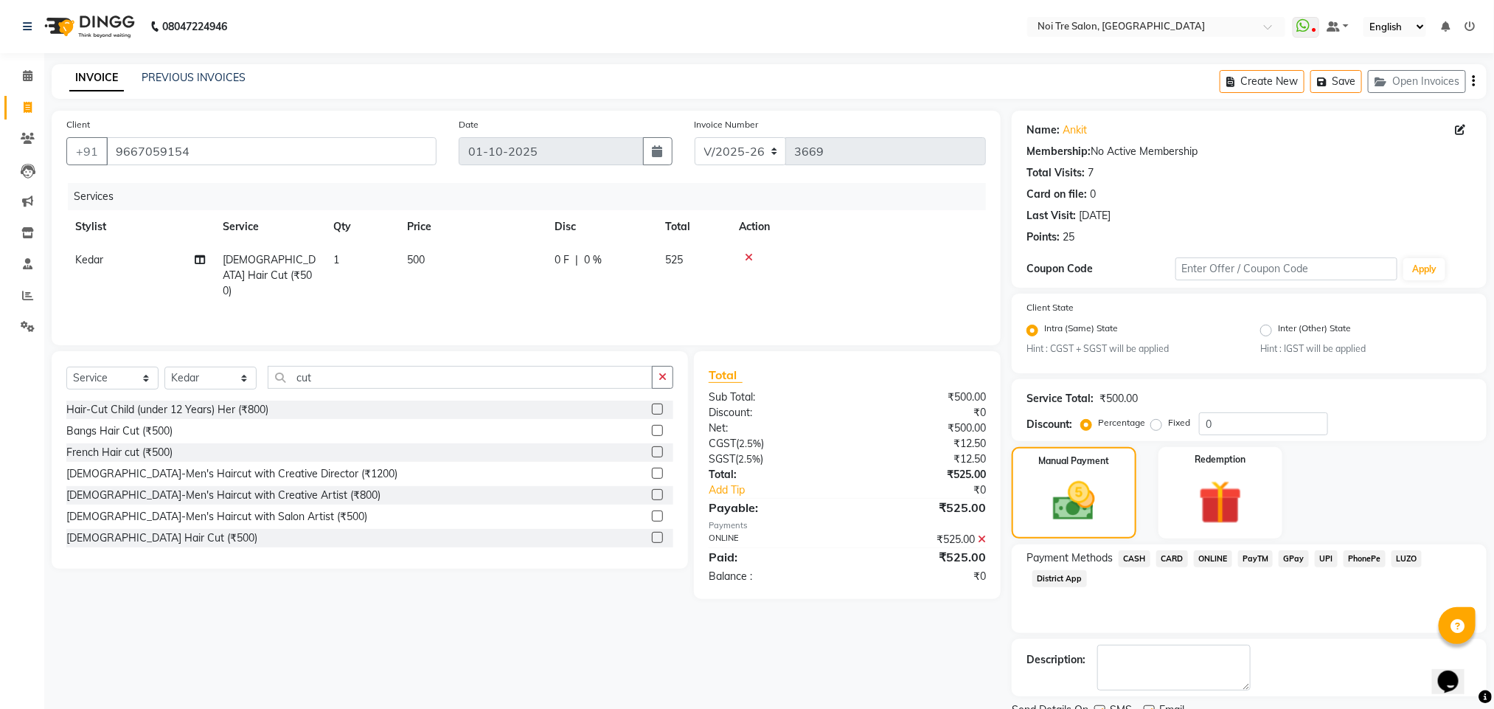
scroll to position [60, 0]
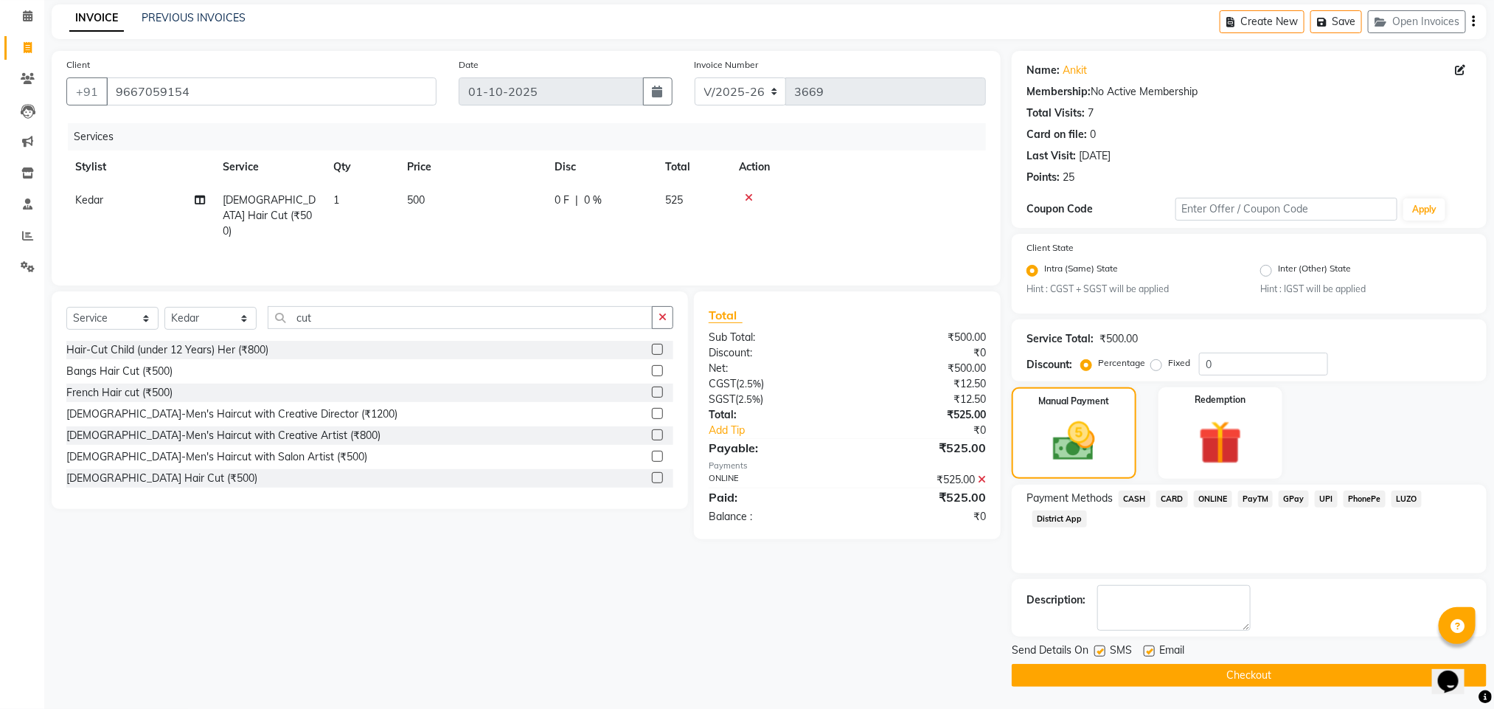
click at [1187, 666] on button "Checkout" at bounding box center [1249, 675] width 475 height 23
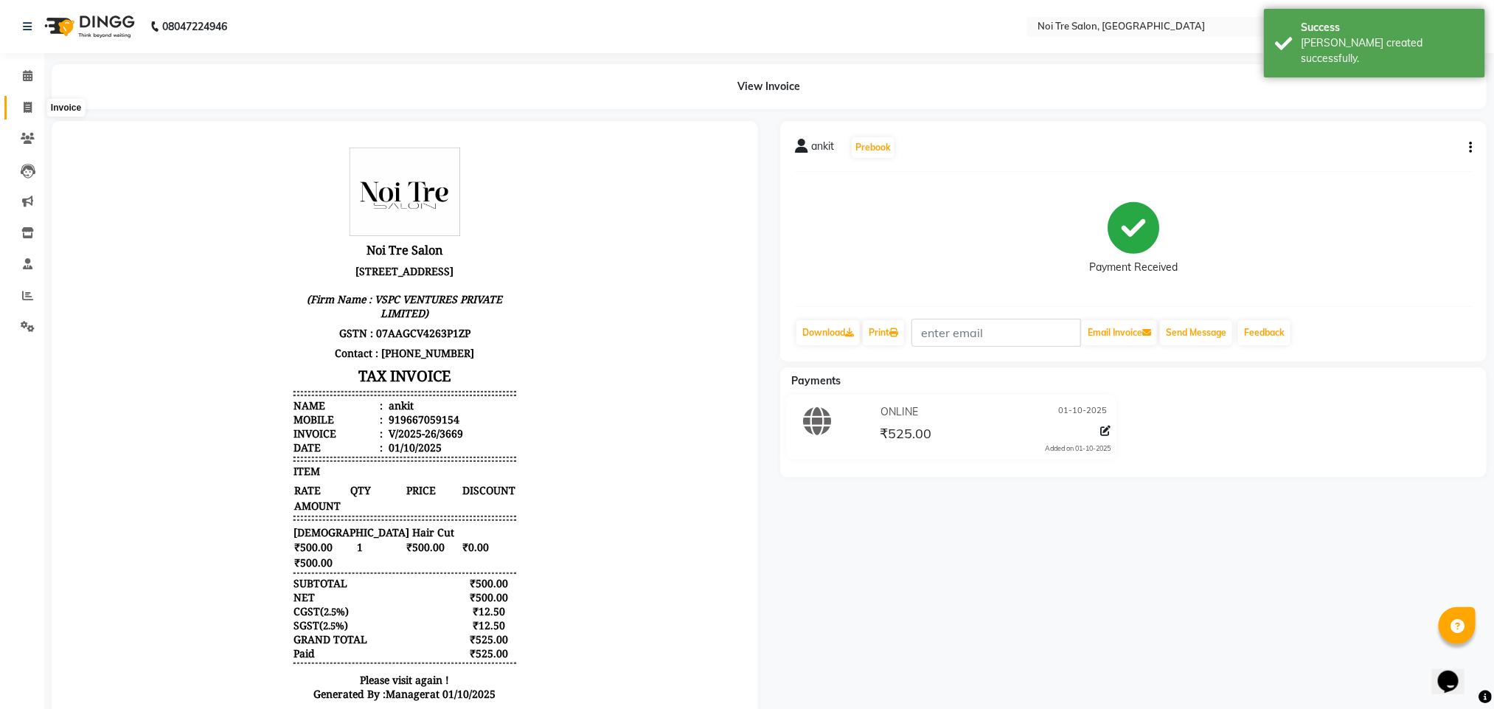
click at [27, 100] on span at bounding box center [28, 108] width 26 height 17
select select "service"
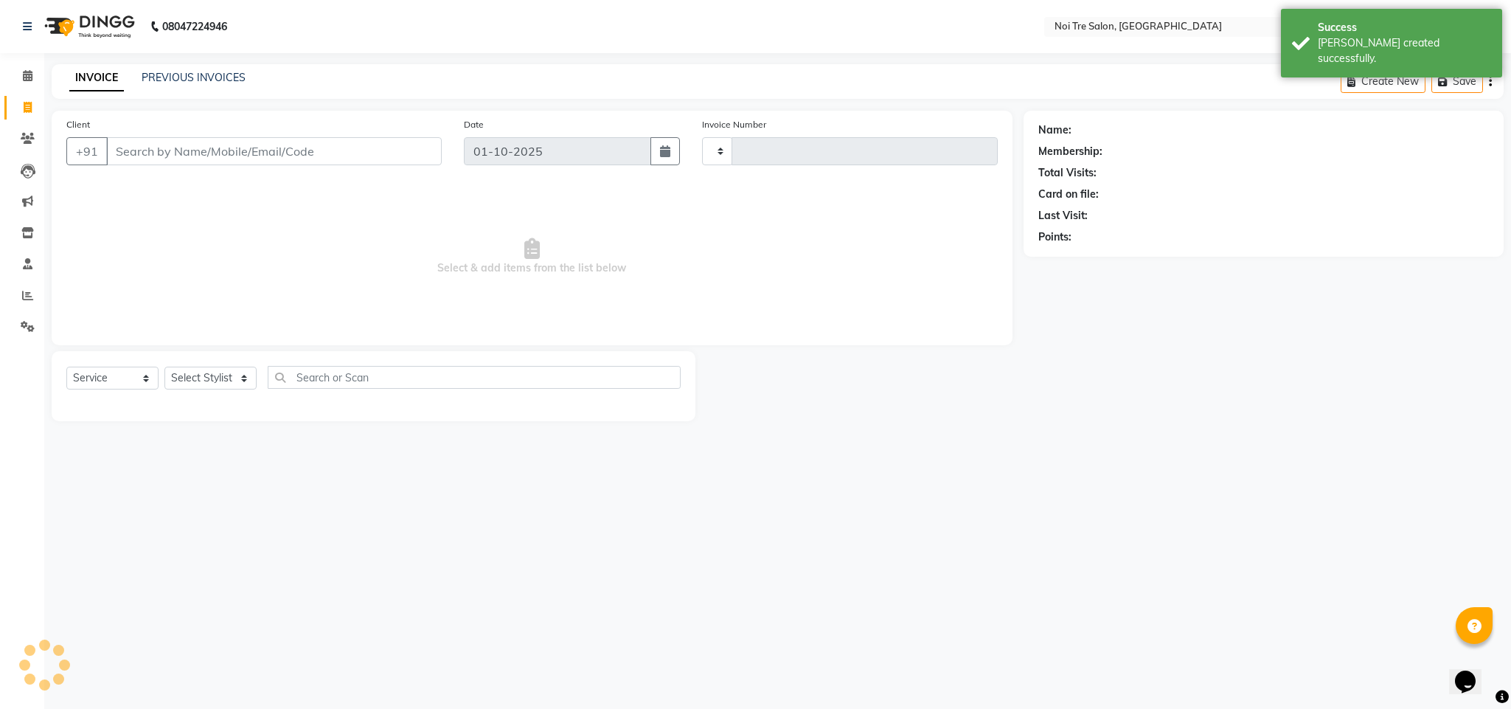
type input "3670"
select select "4307"
click at [157, 76] on link "PREVIOUS INVOICES" at bounding box center [194, 77] width 104 height 13
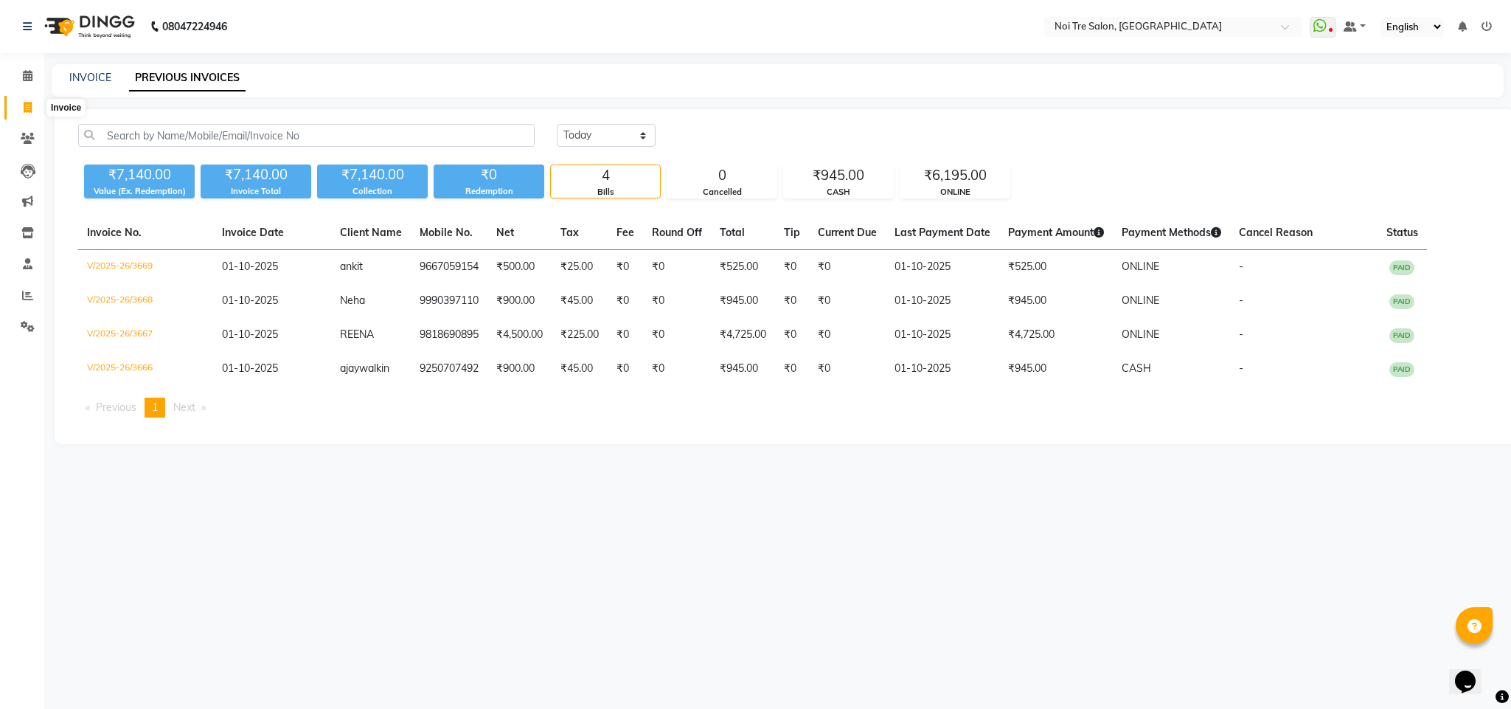
click at [24, 106] on icon at bounding box center [28, 107] width 8 height 11
select select "service"
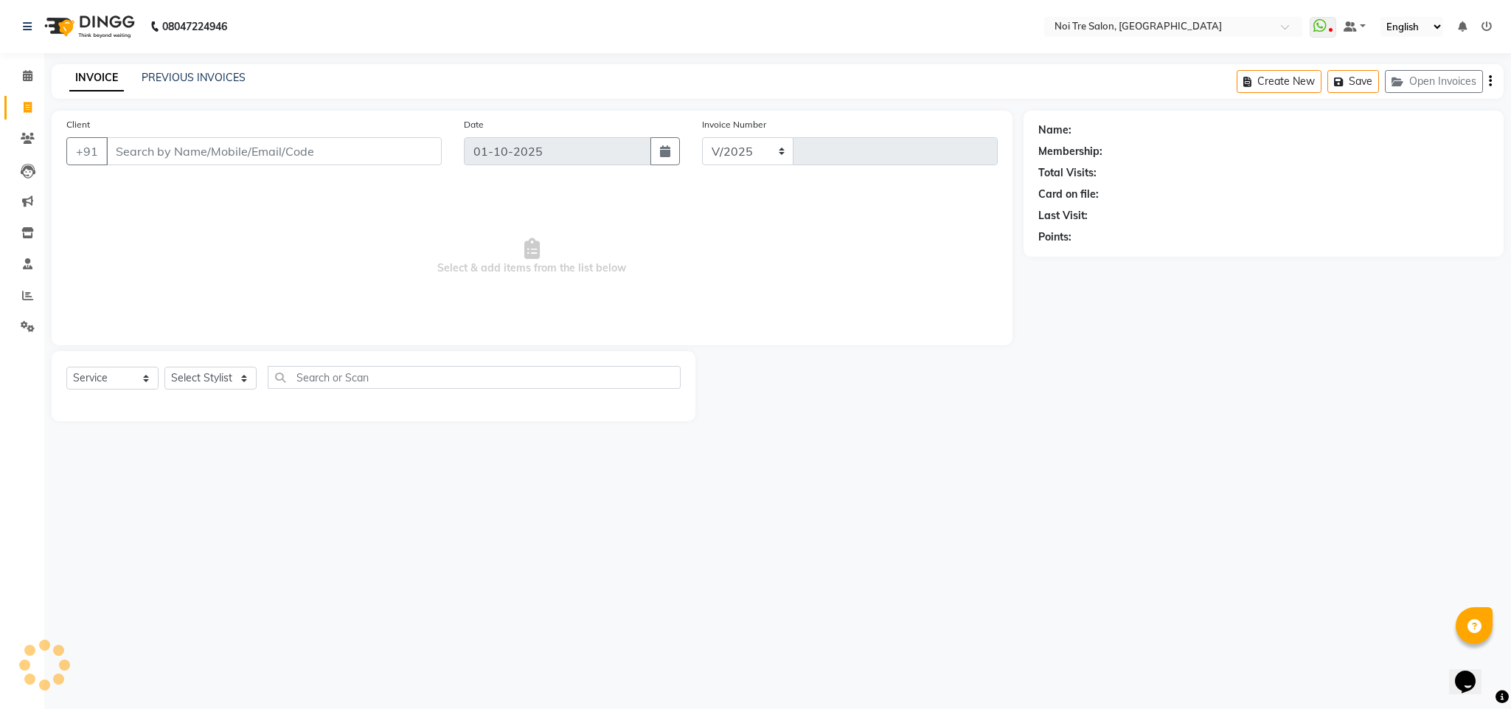
select select "4307"
type input "3670"
click at [231, 379] on select "Select Stylist Ajay Creative Stylist Anurag [PERSON_NAME] [PERSON_NAME] [PERSON…" at bounding box center [210, 378] width 92 height 23
select select "24530"
click at [164, 367] on select "Select Stylist Ajay Creative Stylist Anurag [PERSON_NAME] [PERSON_NAME] [PERSON…" at bounding box center [210, 378] width 92 height 23
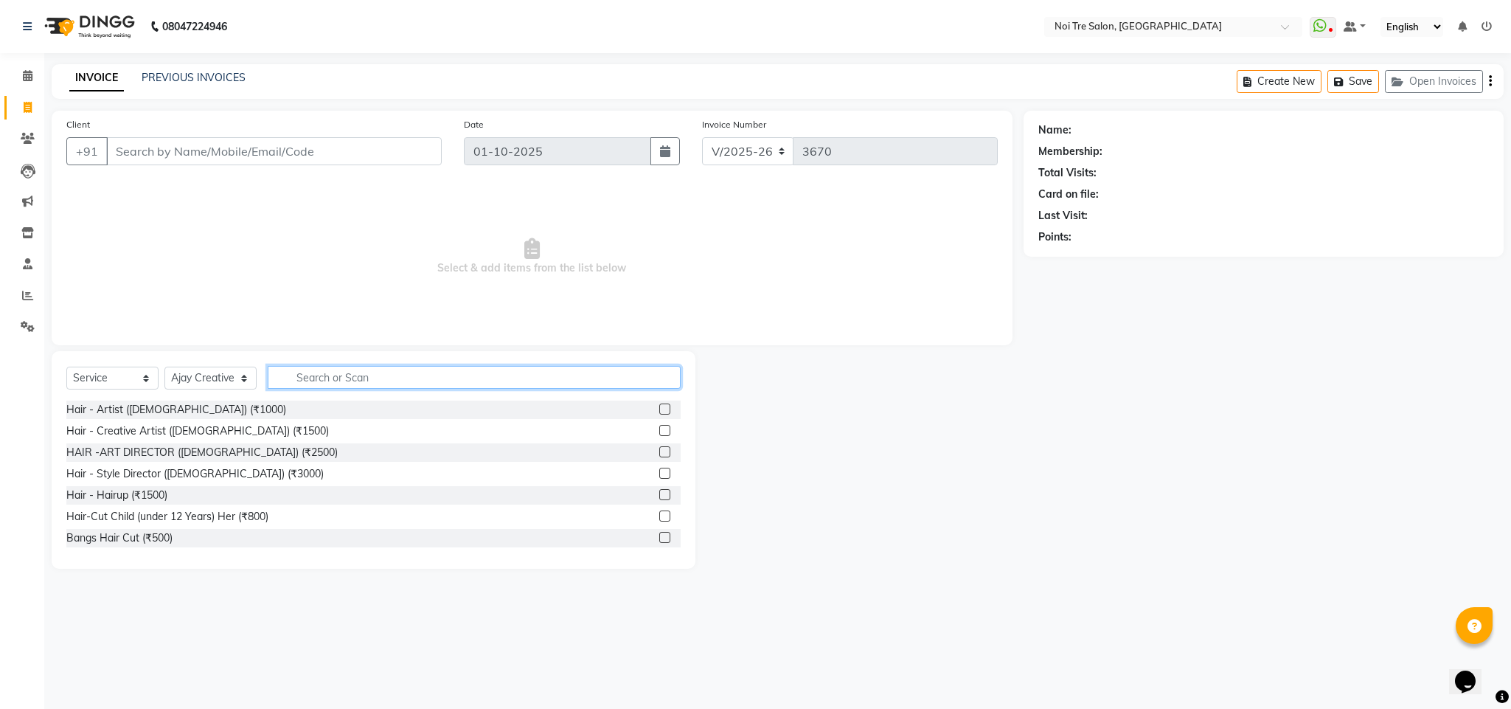
click at [319, 375] on input "text" at bounding box center [474, 377] width 413 height 23
type input "touch"
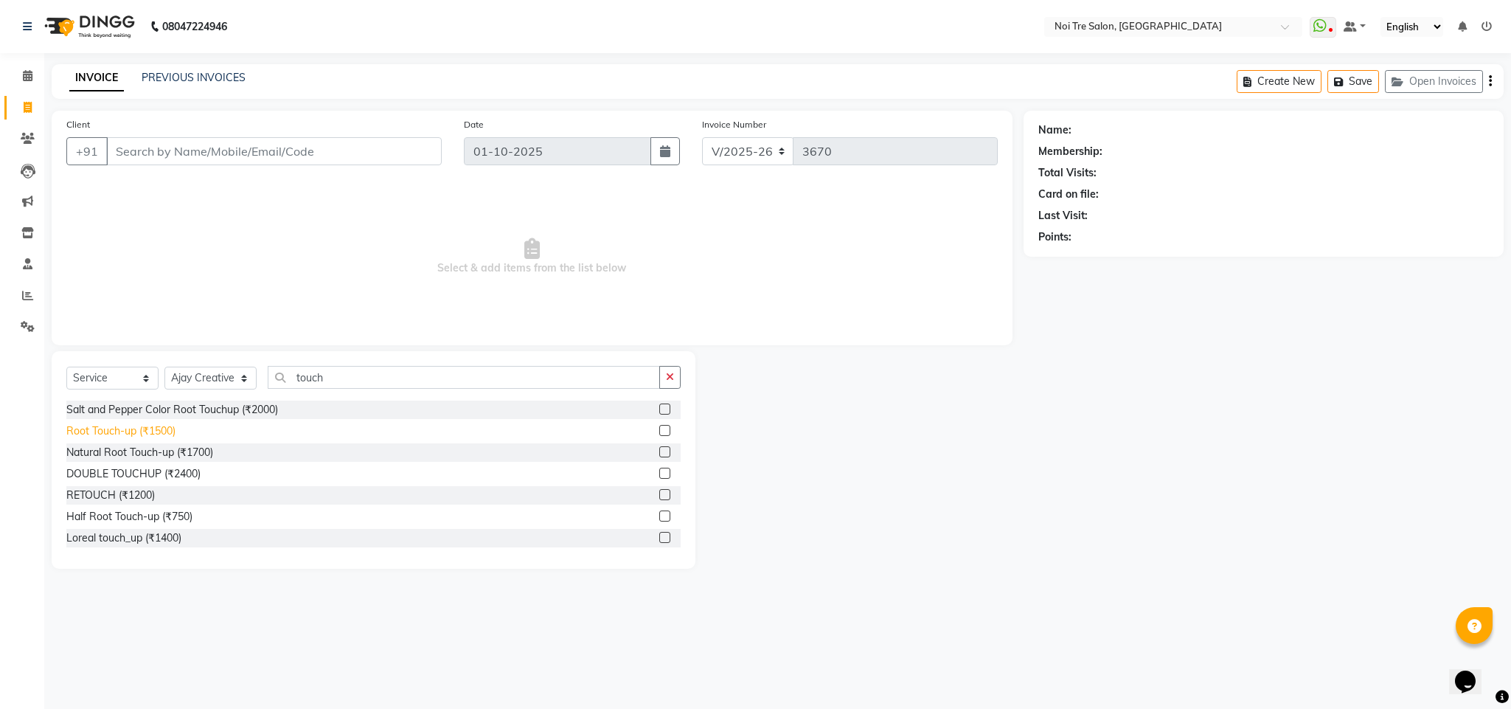
click at [145, 429] on div "Root Touch-up (₹1500)" at bounding box center [120, 430] width 109 height 15
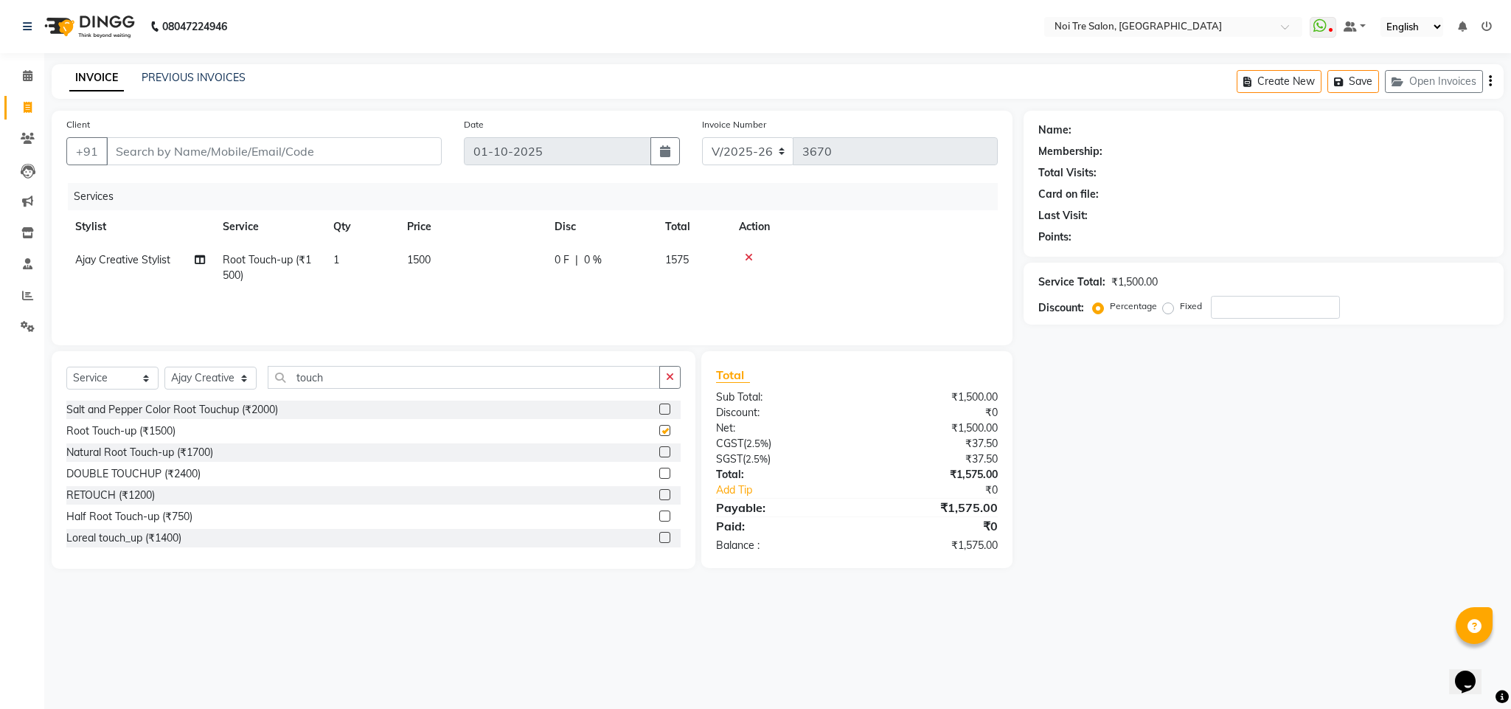
checkbox input "false"
click at [192, 153] on input "Client" at bounding box center [274, 151] width 336 height 28
type input "d"
type input "0"
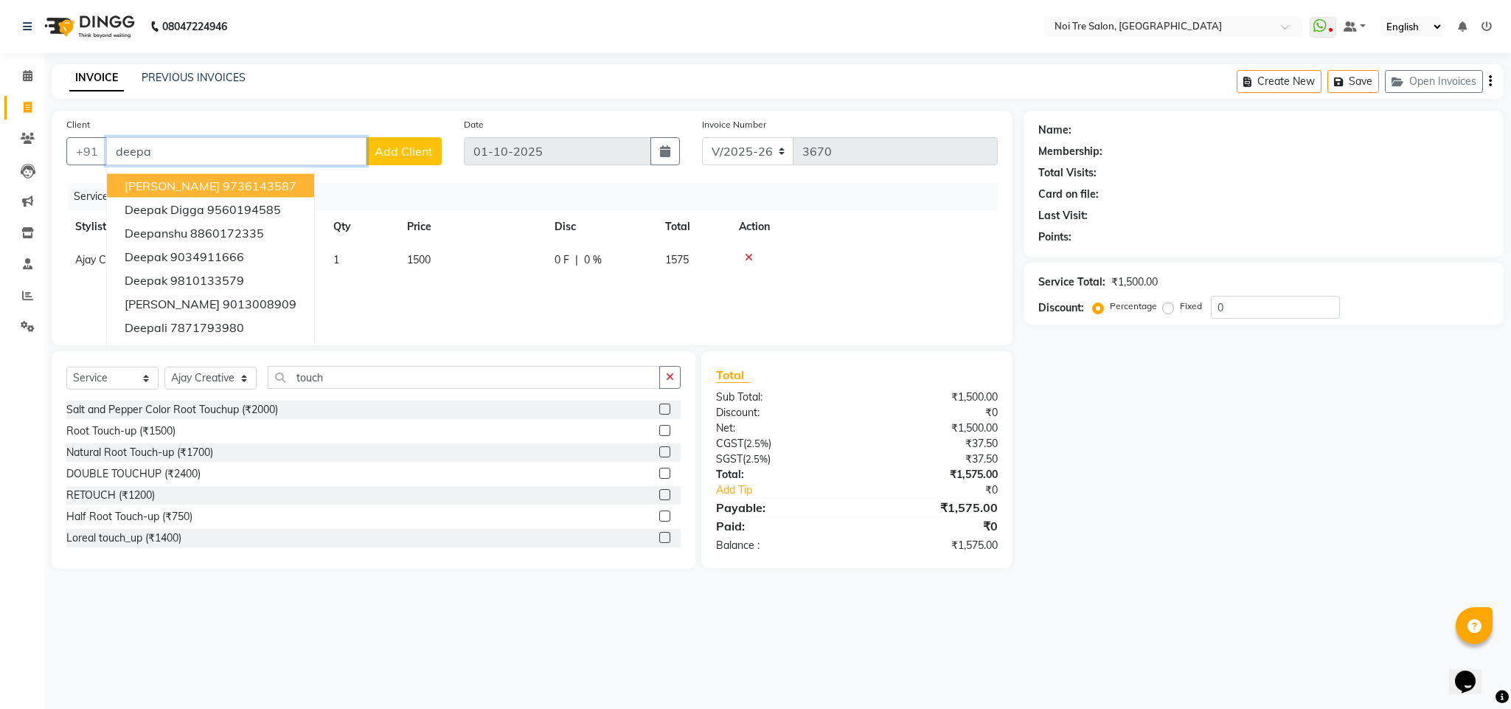
click at [223, 186] on ngb-highlight "9736143587" at bounding box center [260, 185] width 74 height 15
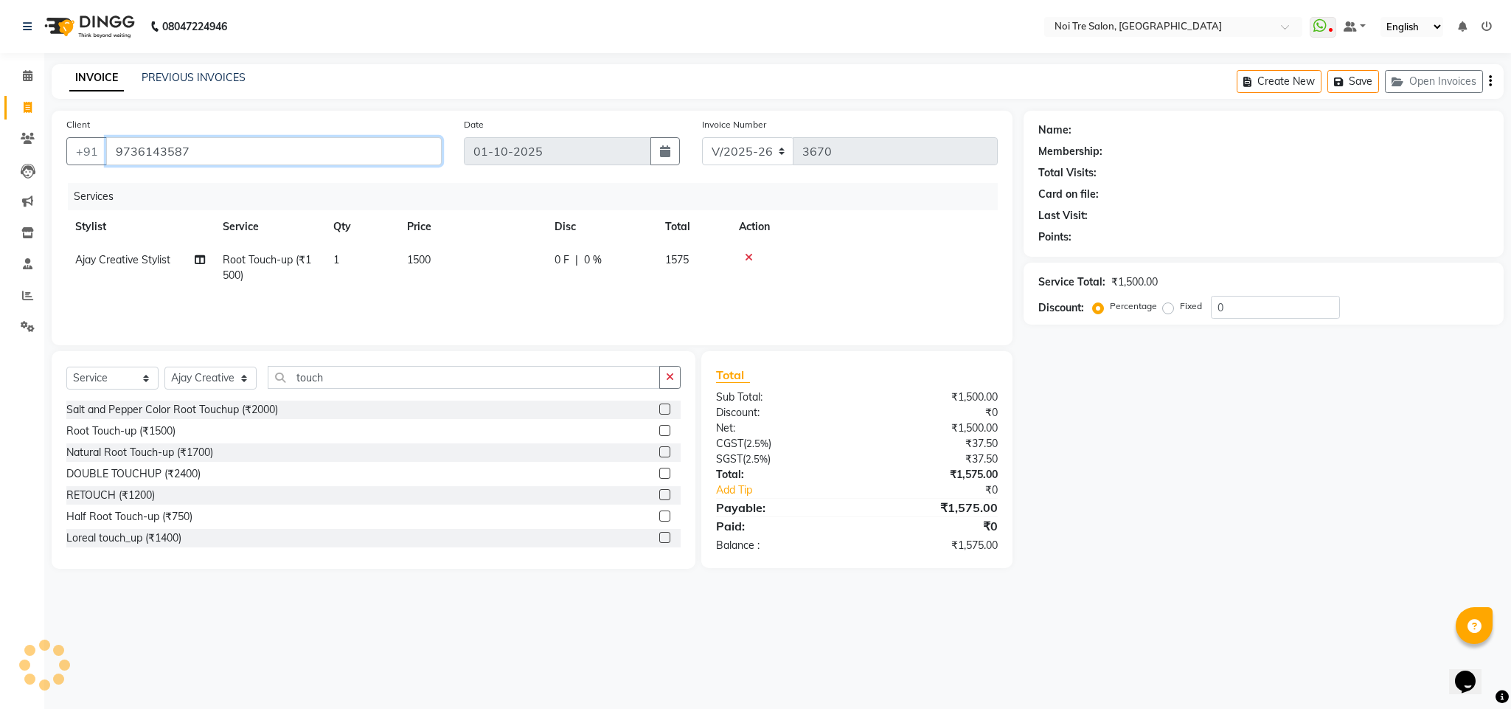
type input "9736143587"
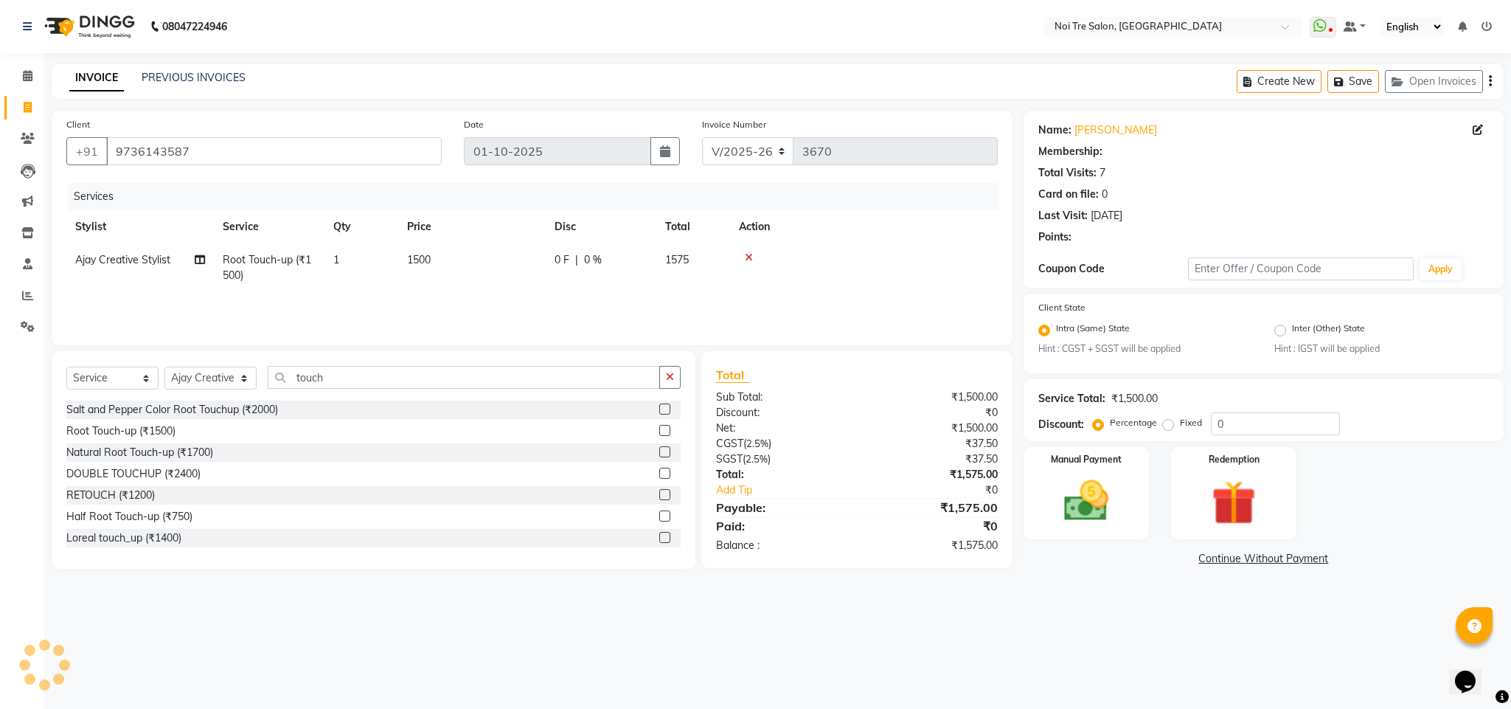
select select "1: Object"
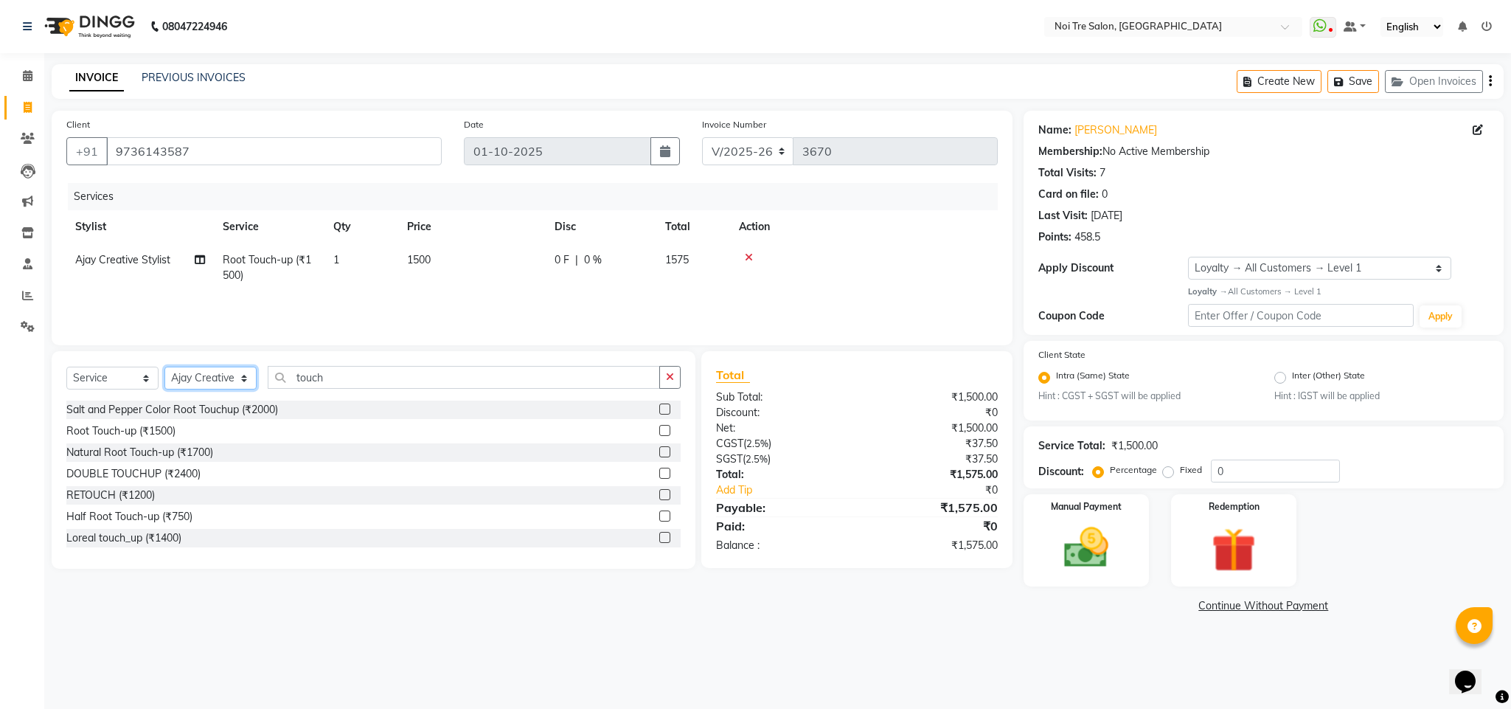
click at [215, 383] on select "Select Stylist Ajay Creative Stylist Anurag [PERSON_NAME] [PERSON_NAME] [PERSON…" at bounding box center [210, 378] width 92 height 23
select select "24672"
click at [164, 367] on select "Select Stylist Ajay Creative Stylist Anurag [PERSON_NAME] [PERSON_NAME] [PERSON…" at bounding box center [210, 378] width 92 height 23
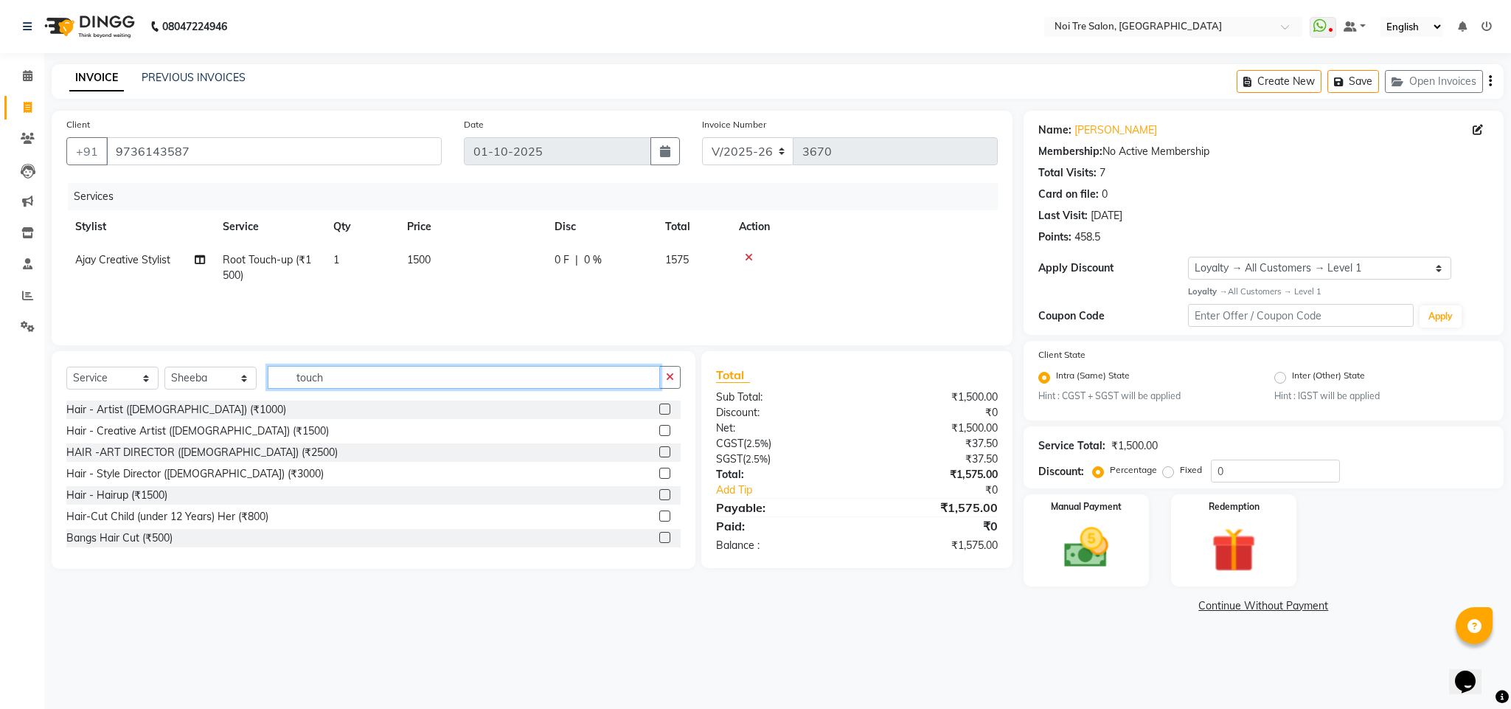
click at [312, 378] on input "touch" at bounding box center [464, 377] width 392 height 23
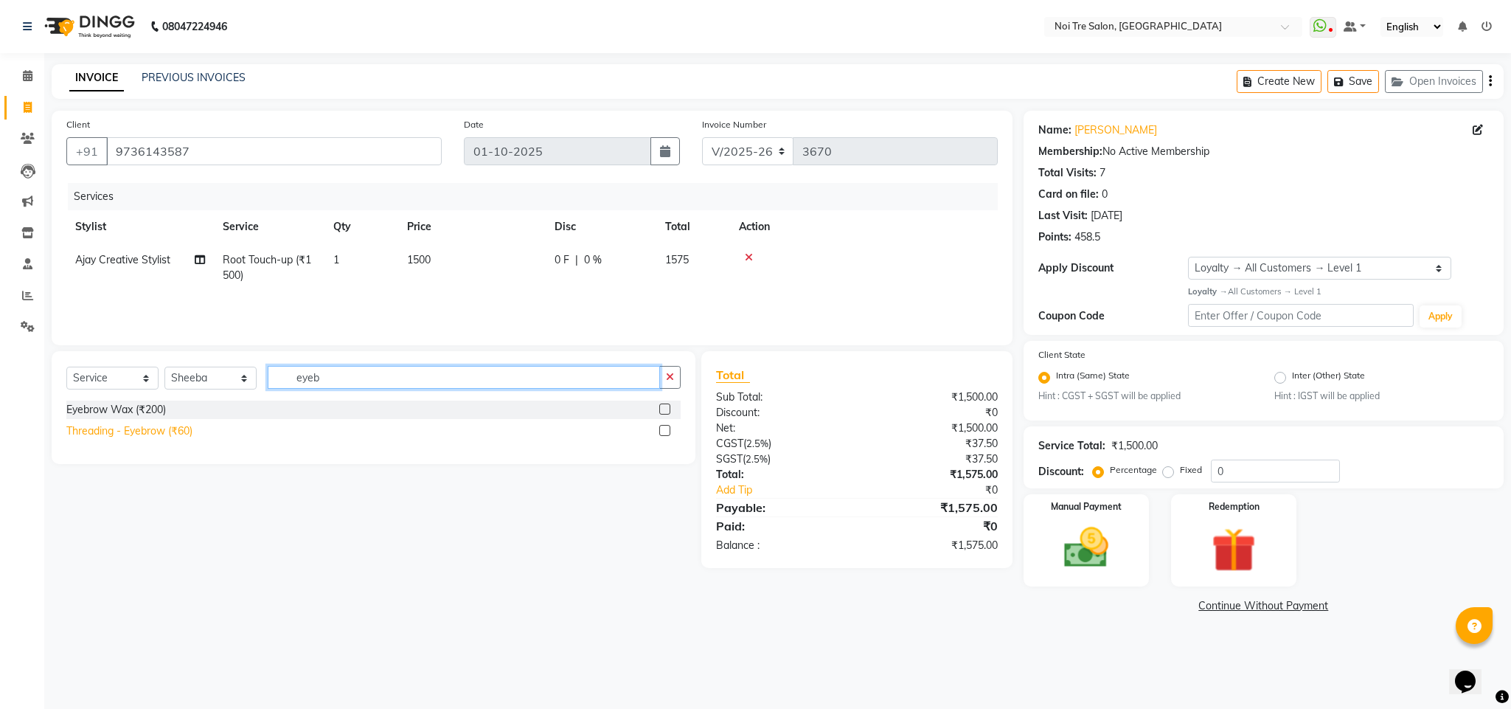
type input "eyeb"
click at [176, 432] on div "Threading - Eyebrow (₹60)" at bounding box center [129, 430] width 126 height 15
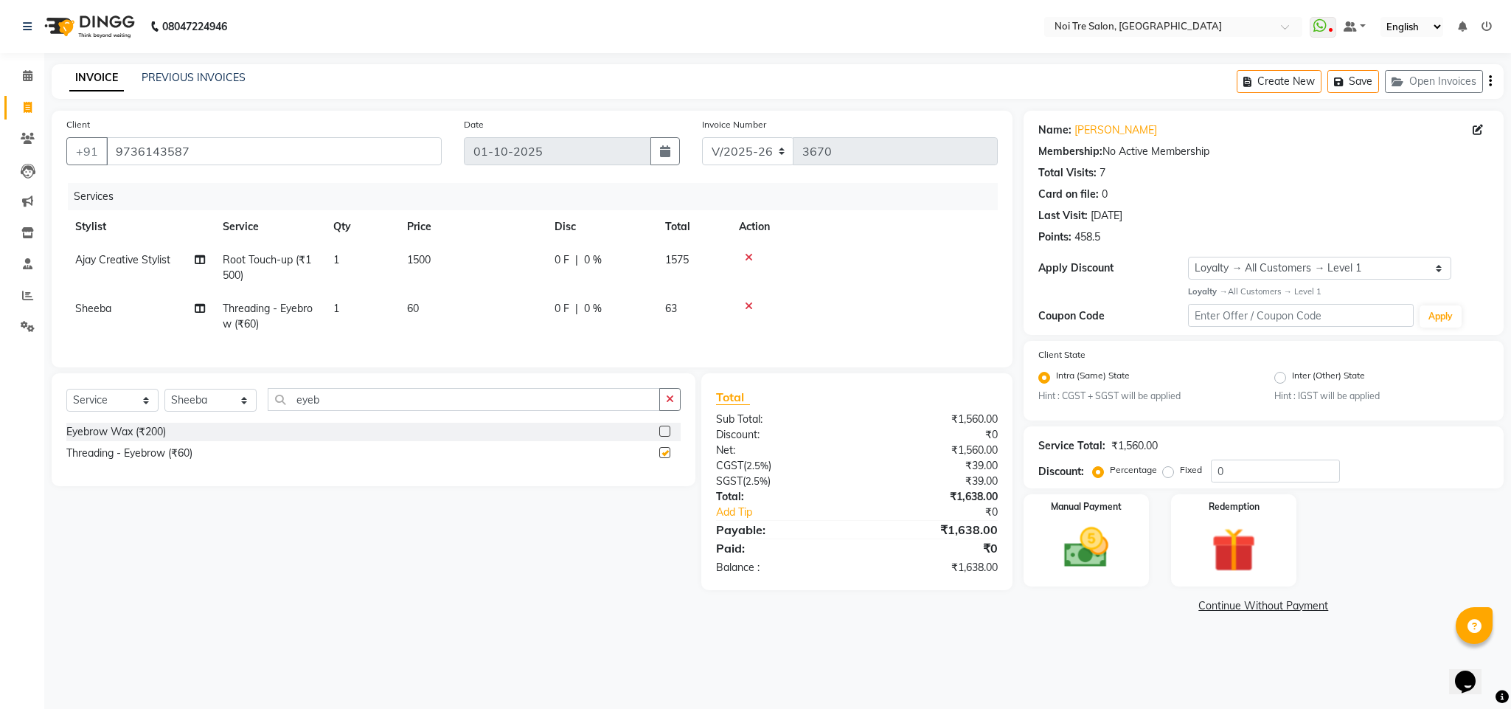
checkbox input "false"
click at [310, 411] on input "eyeb" at bounding box center [464, 399] width 392 height 23
type input "uppe"
click at [167, 440] on div "Peel Off Waxing - Upperlip (₹150)" at bounding box center [146, 431] width 161 height 15
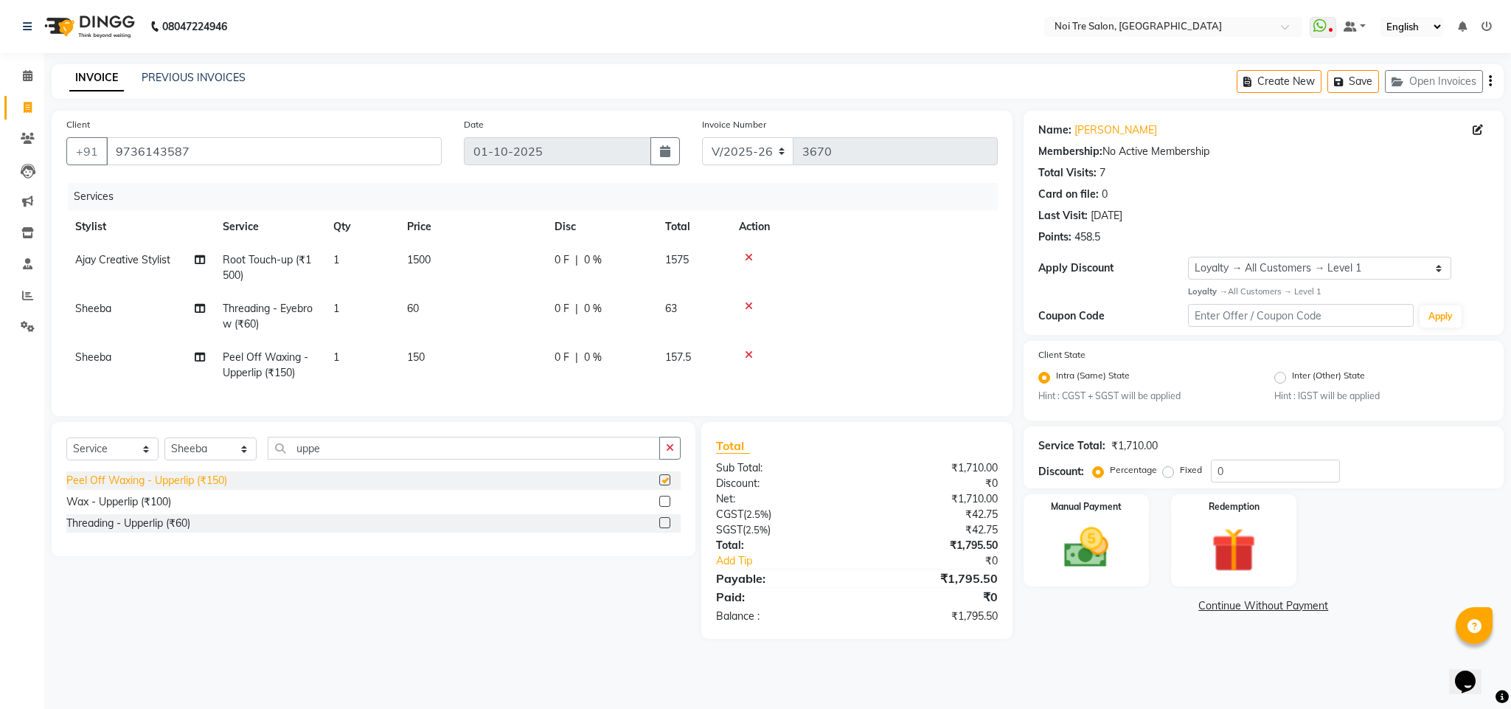
checkbox input "false"
click at [321, 459] on input "uppe" at bounding box center [464, 448] width 392 height 23
click at [1350, 85] on button "Save" at bounding box center [1353, 81] width 52 height 23
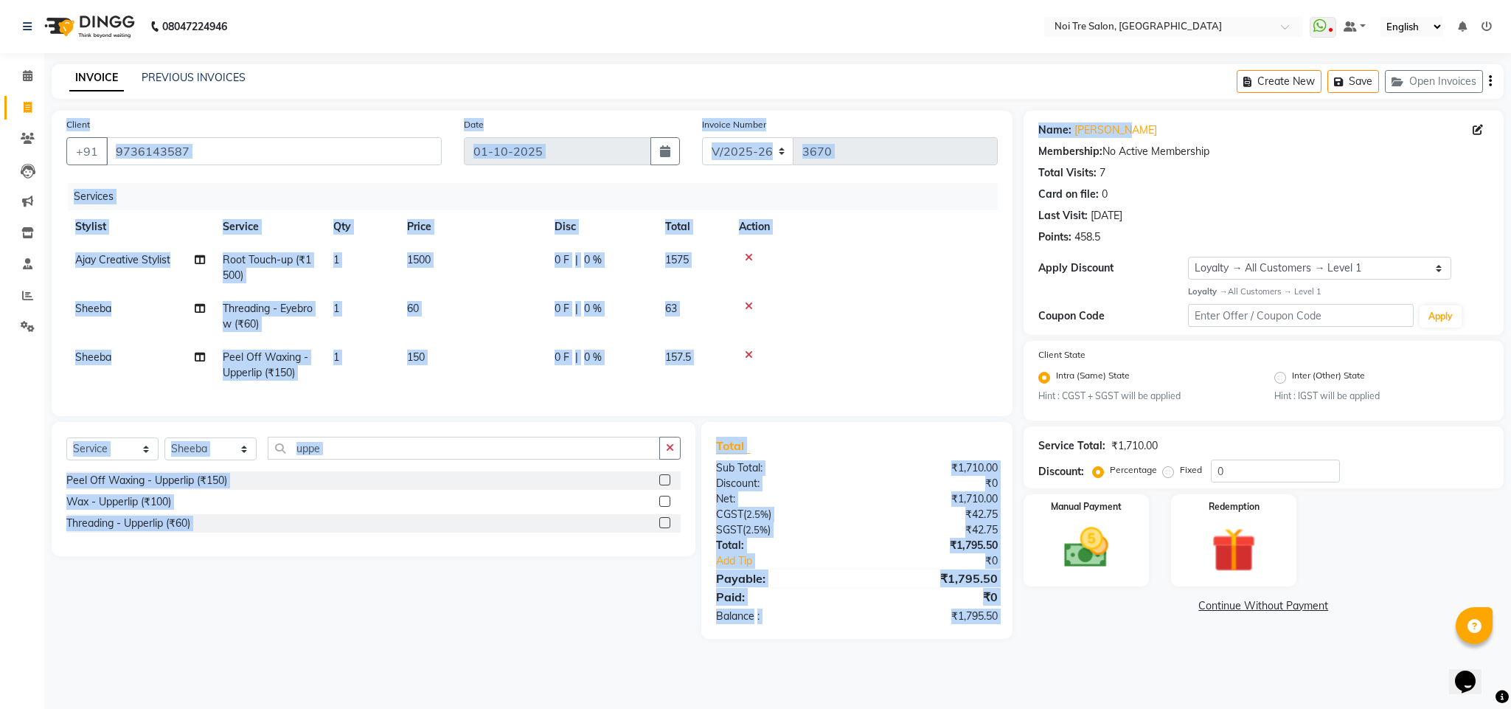
drag, startPoint x: 1175, startPoint y: 124, endPoint x: 868, endPoint y: 95, distance: 308.9
click at [868, 95] on main "INVOICE PREVIOUS INVOICES Create New Save Open Invoices Client [PHONE_NUMBER] D…" at bounding box center [777, 362] width 1467 height 597
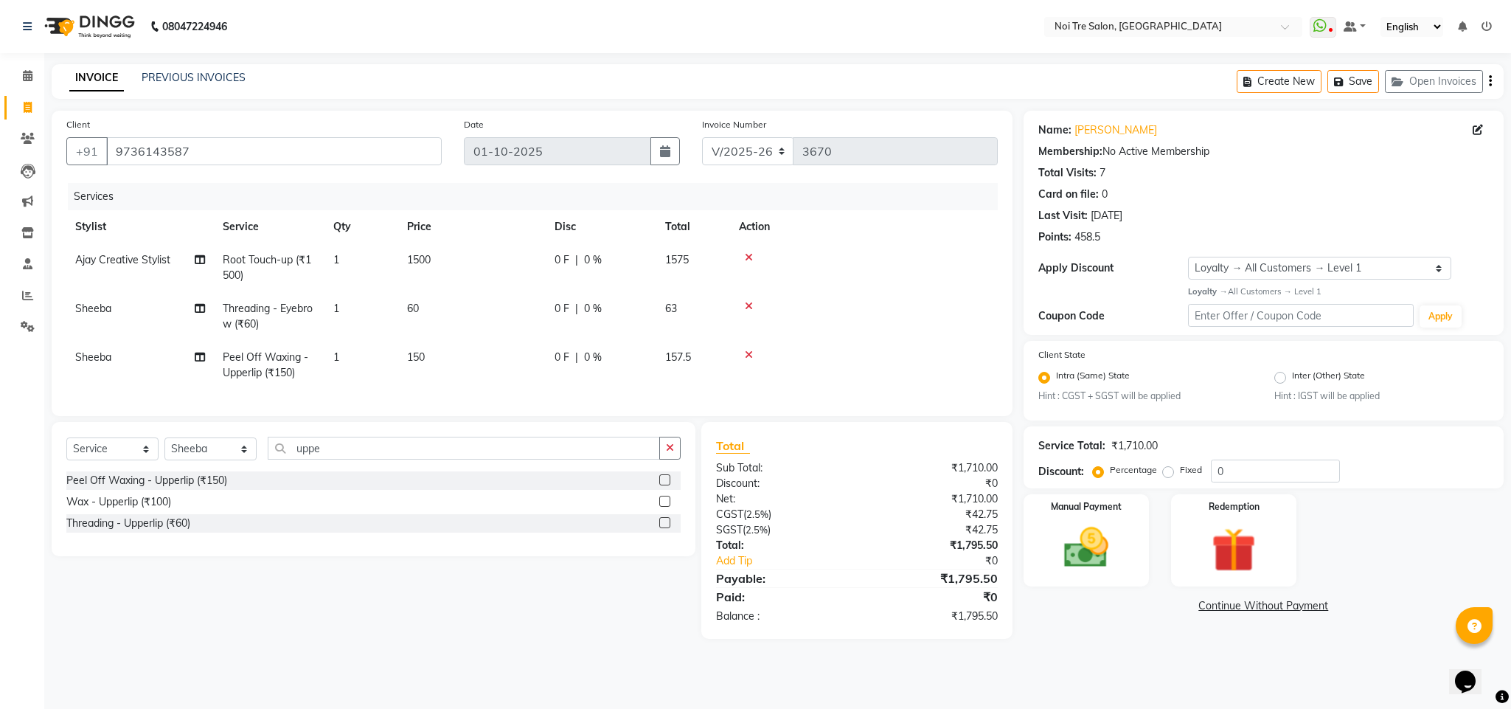
click at [868, 95] on div "INVOICE PREVIOUS INVOICES Create New Save Open Invoices" at bounding box center [778, 81] width 1452 height 35
click at [850, 106] on main "INVOICE PREVIOUS INVOICES Create New Save Open Invoices Client [PHONE_NUMBER] D…" at bounding box center [777, 362] width 1467 height 597
click at [867, 215] on th "Action" at bounding box center [864, 226] width 268 height 33
click at [12, 107] on link "Invoice" at bounding box center [21, 108] width 35 height 24
select select "service"
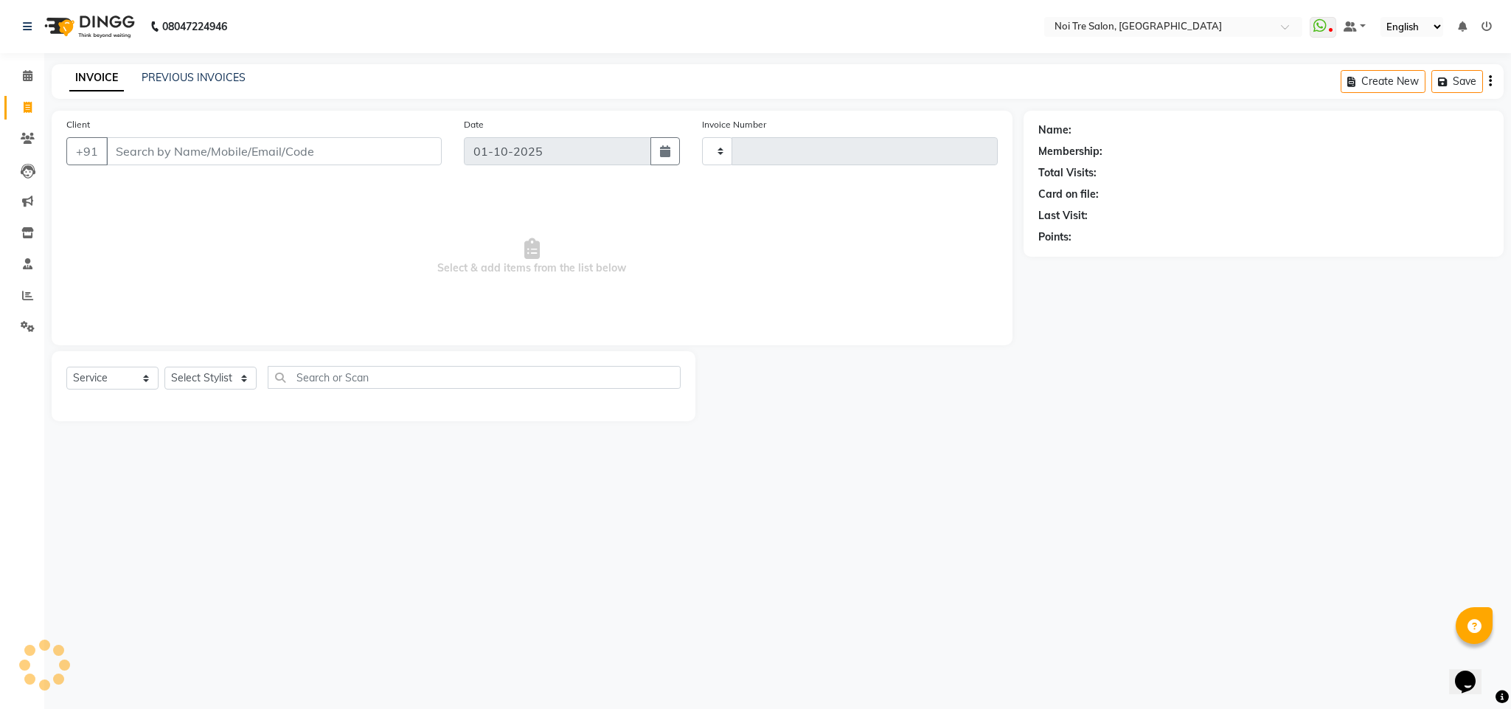
type input "3670"
select select "4307"
click at [18, 297] on span at bounding box center [28, 296] width 26 height 17
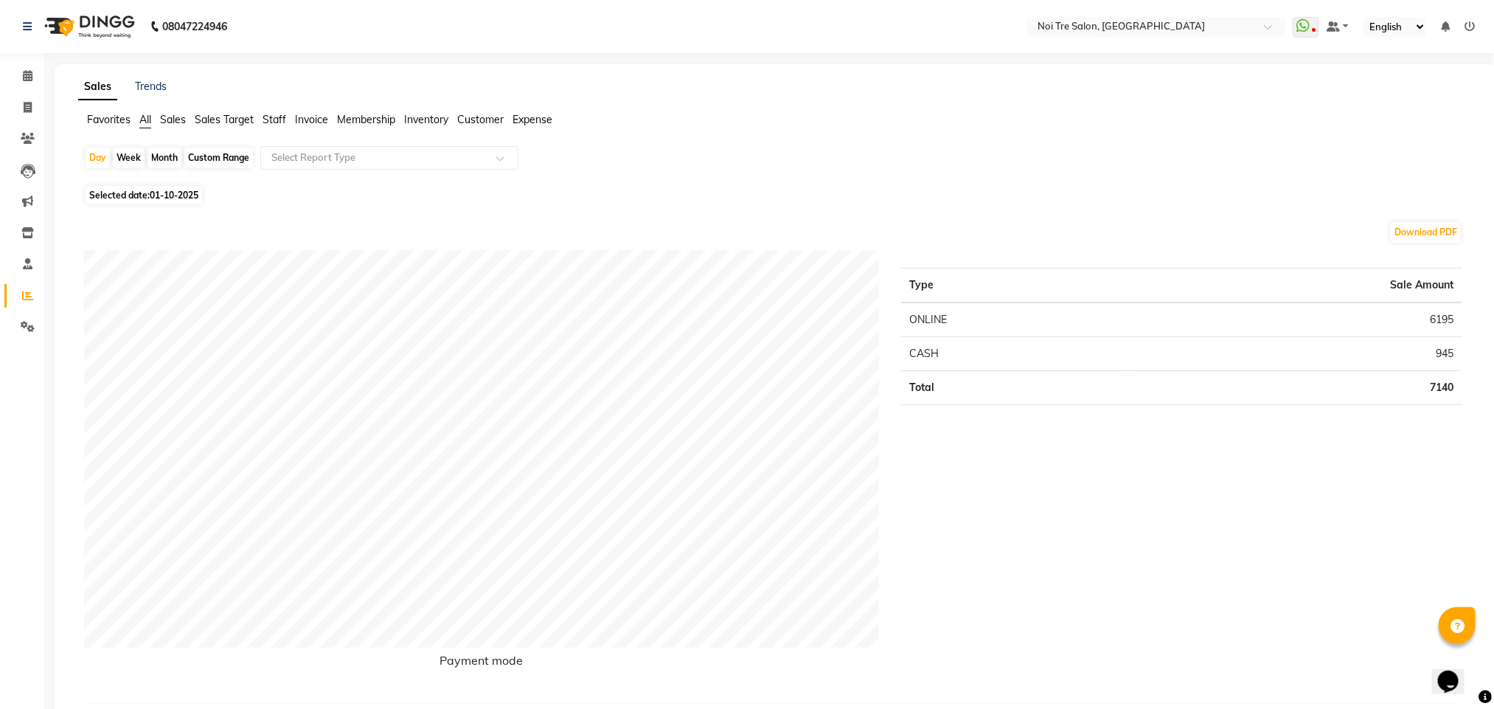
click at [277, 122] on span "Staff" at bounding box center [275, 119] width 24 height 13
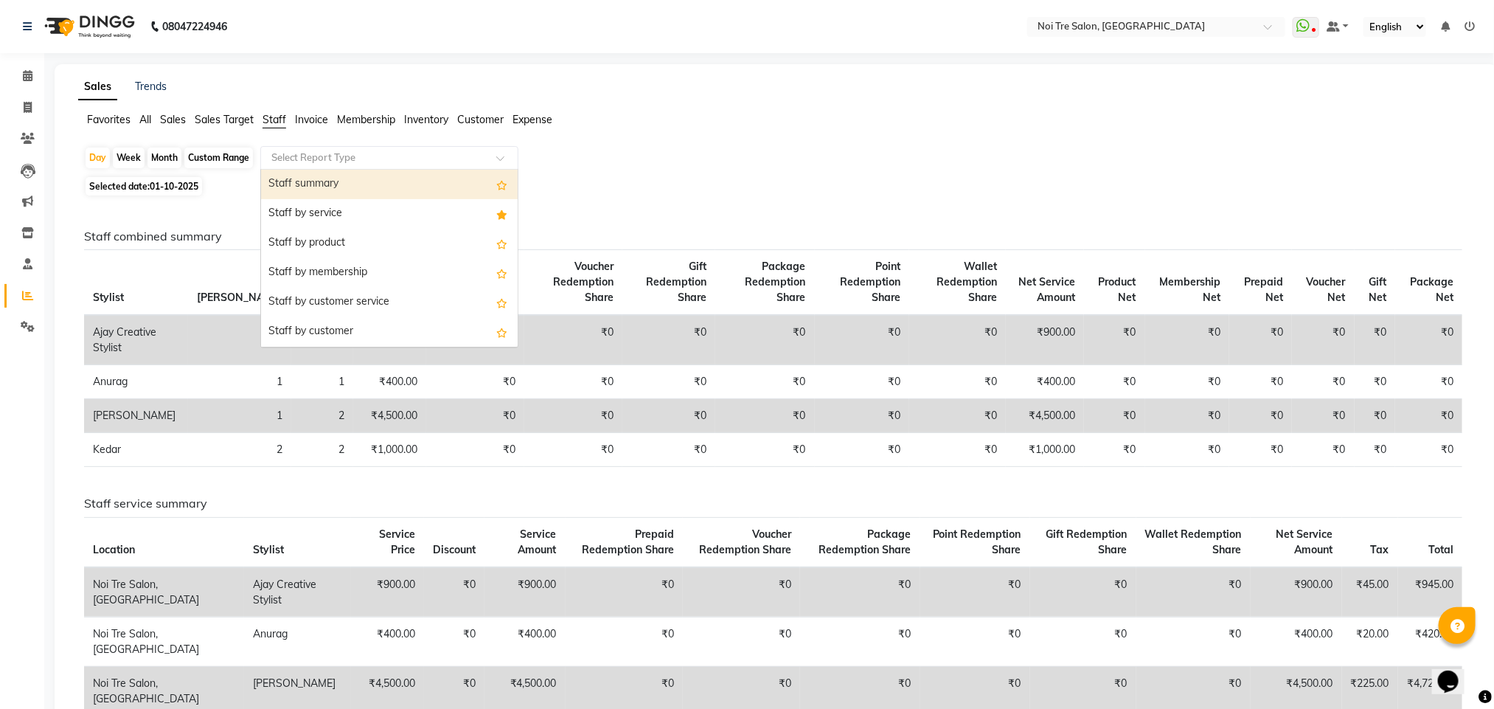
click at [299, 168] on ng-select "Select Report Type Staff summary Staff by service Staff by product Staff by mem…" at bounding box center [389, 158] width 258 height 24
click at [345, 212] on div "Staff by service" at bounding box center [389, 213] width 257 height 29
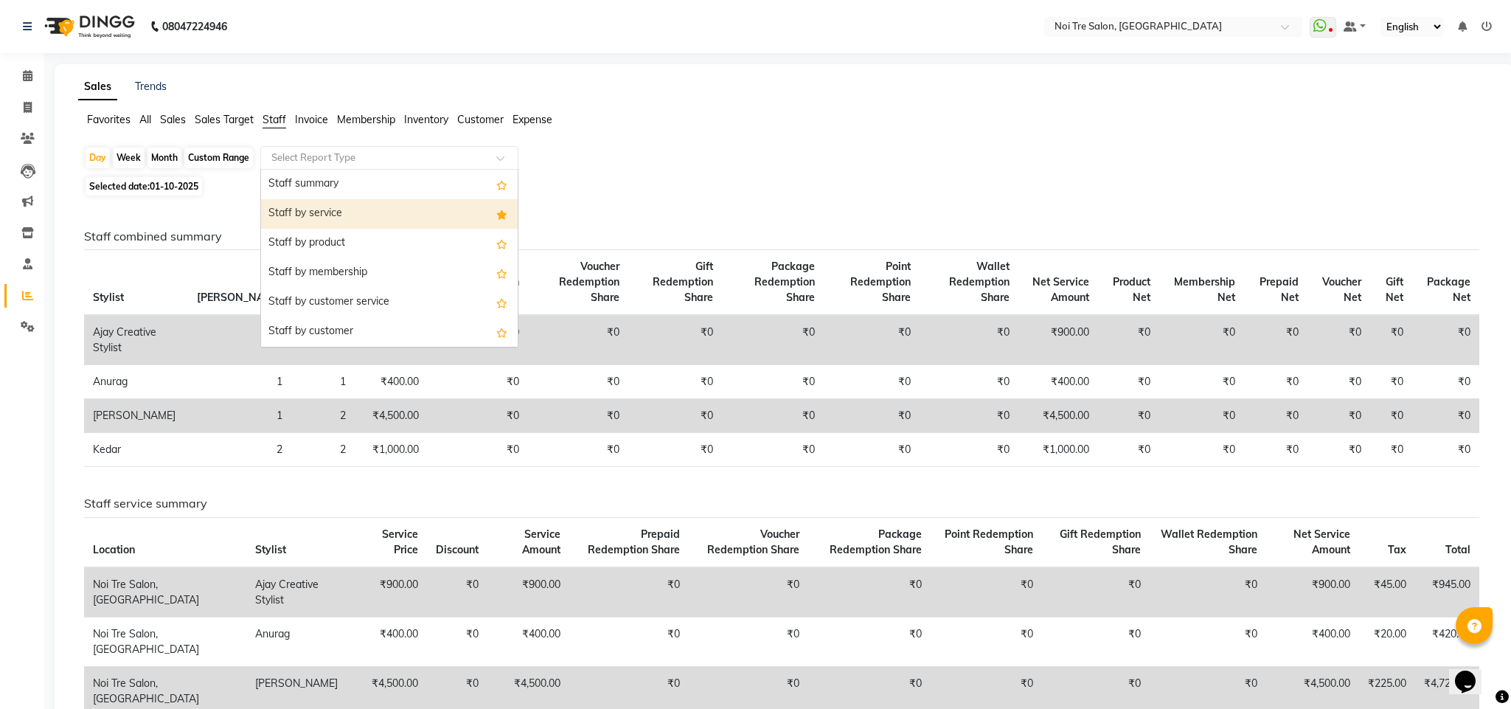
click at [345, 212] on div "Staff combined summary Stylist Bill Count Service Count Service Amount Prepaid …" at bounding box center [781, 547] width 1419 height 695
select select "filtered_report"
select select "csv"
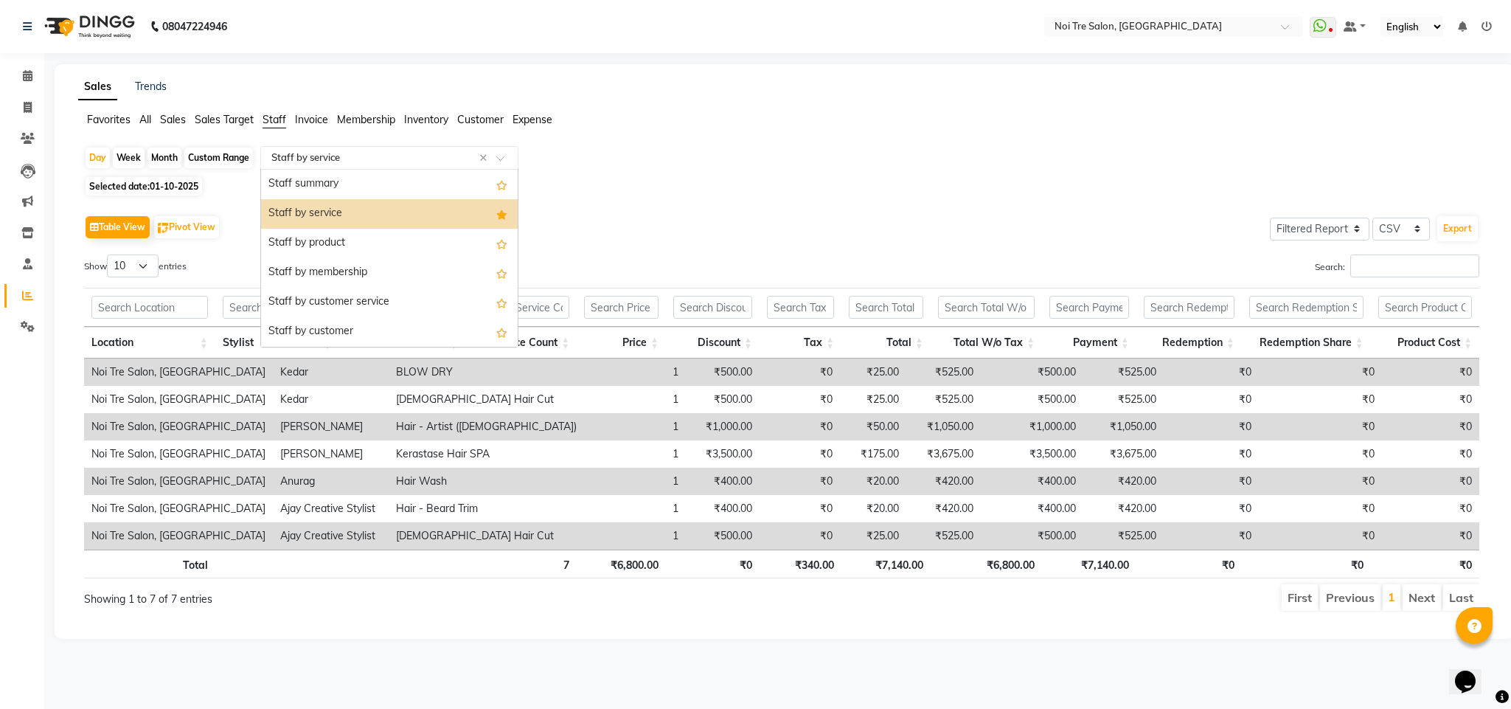
click at [297, 153] on input "text" at bounding box center [374, 157] width 212 height 15
click at [316, 215] on div "Staff by service" at bounding box center [389, 213] width 257 height 29
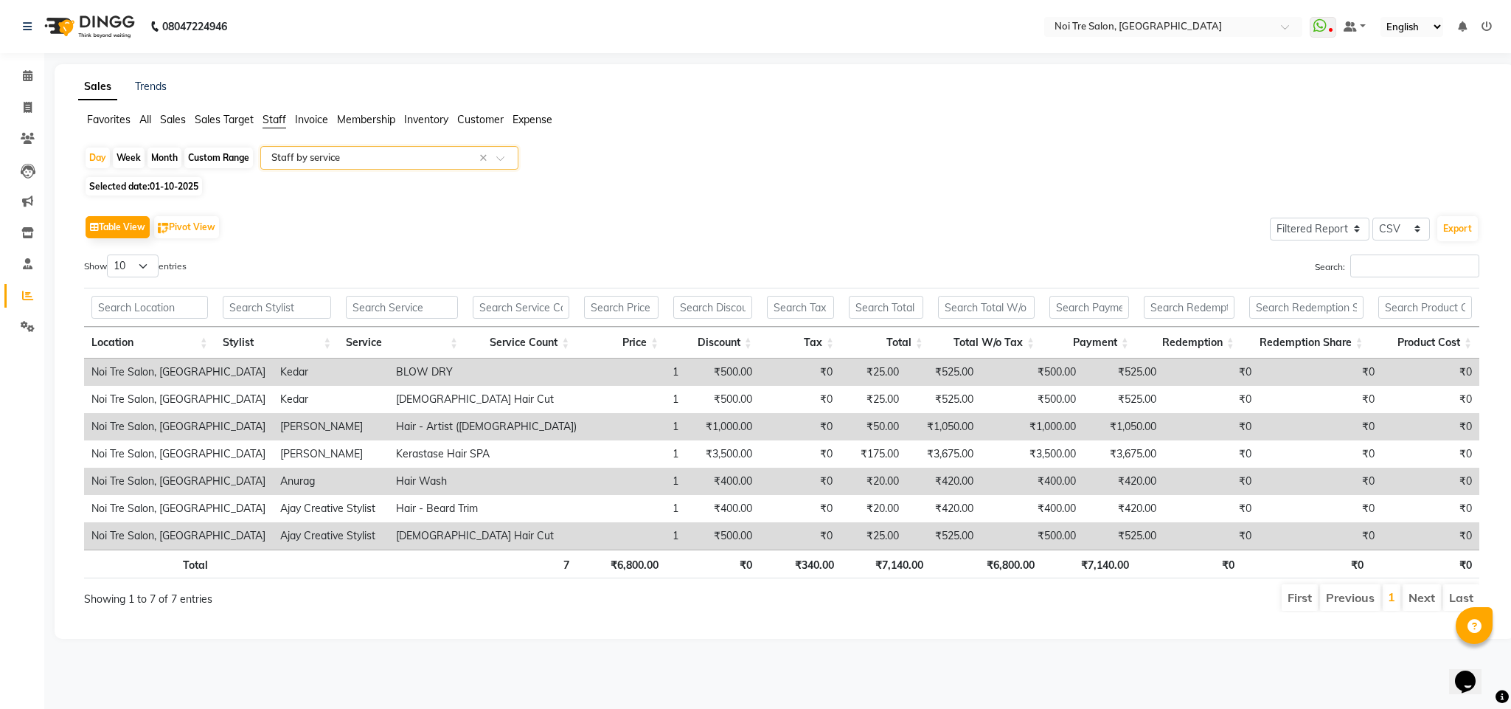
click at [316, 215] on div "Table View Pivot View Select Full Report Filtered Report Select CSV PDF Export" at bounding box center [781, 227] width 1395 height 31
drag, startPoint x: 325, startPoint y: 212, endPoint x: 350, endPoint y: 195, distance: 30.7
click at [338, 204] on div "Table View Pivot View Select Full Report Filtered Report Select CSV PDF Export …" at bounding box center [781, 412] width 1419 height 424
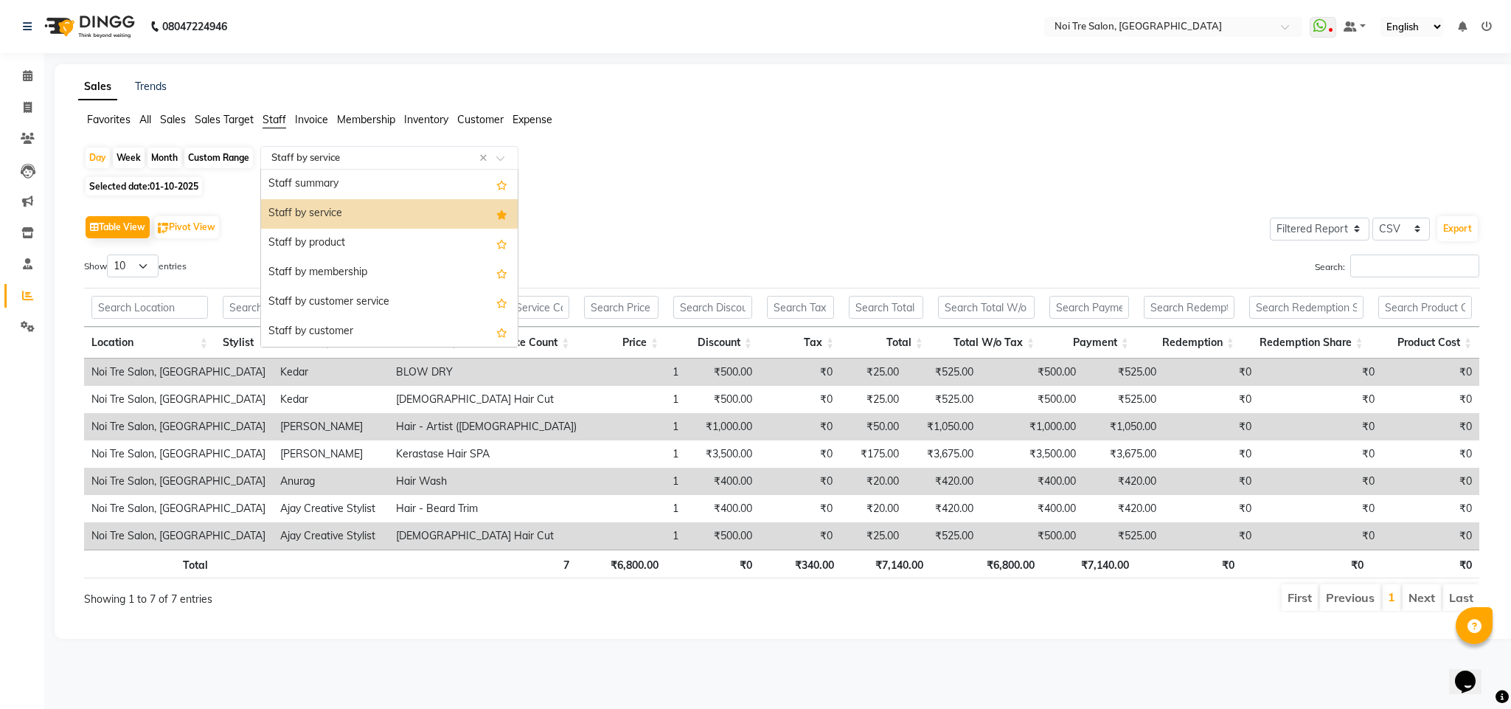
click at [303, 162] on input "text" at bounding box center [374, 157] width 212 height 15
click at [334, 219] on div "Staff by service" at bounding box center [389, 213] width 257 height 29
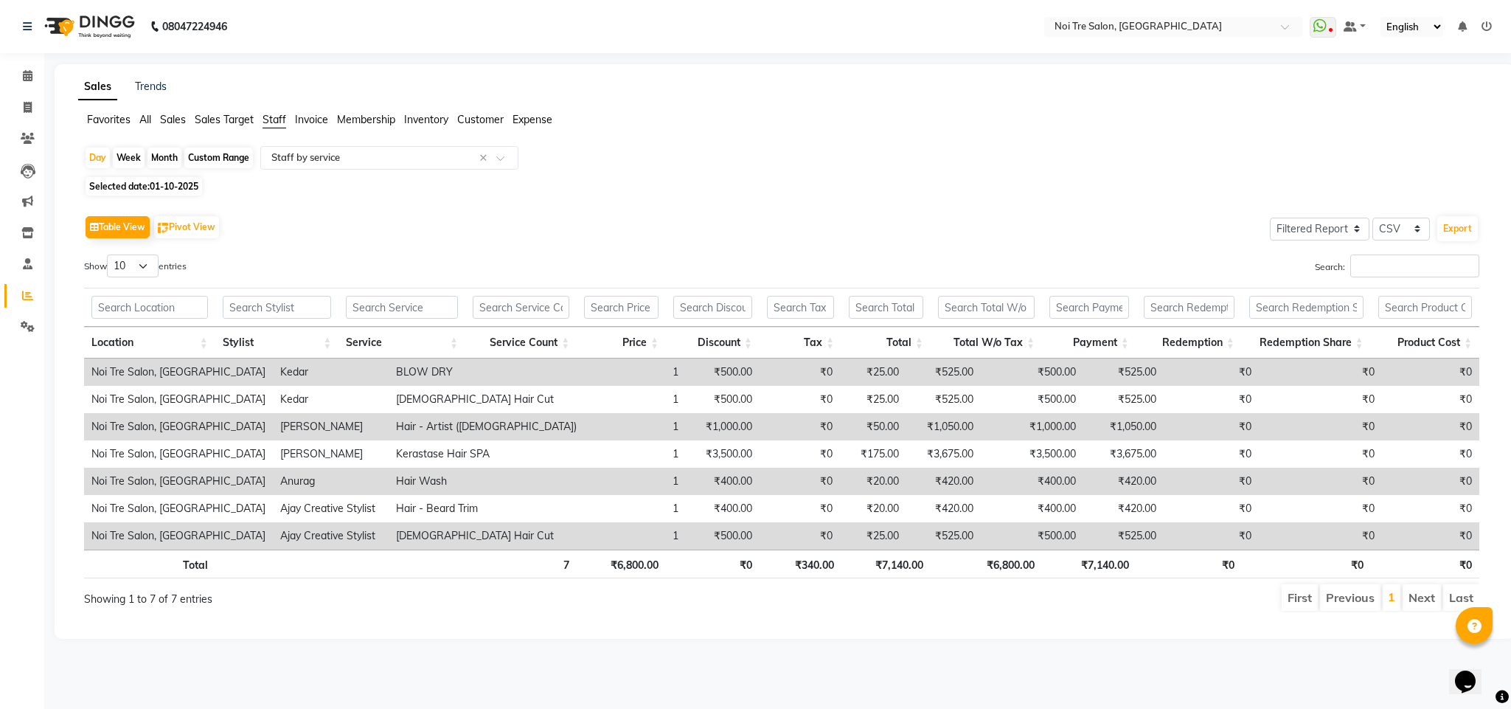
click at [155, 158] on div "Month" at bounding box center [164, 157] width 34 height 21
select select "10"
select select "2025"
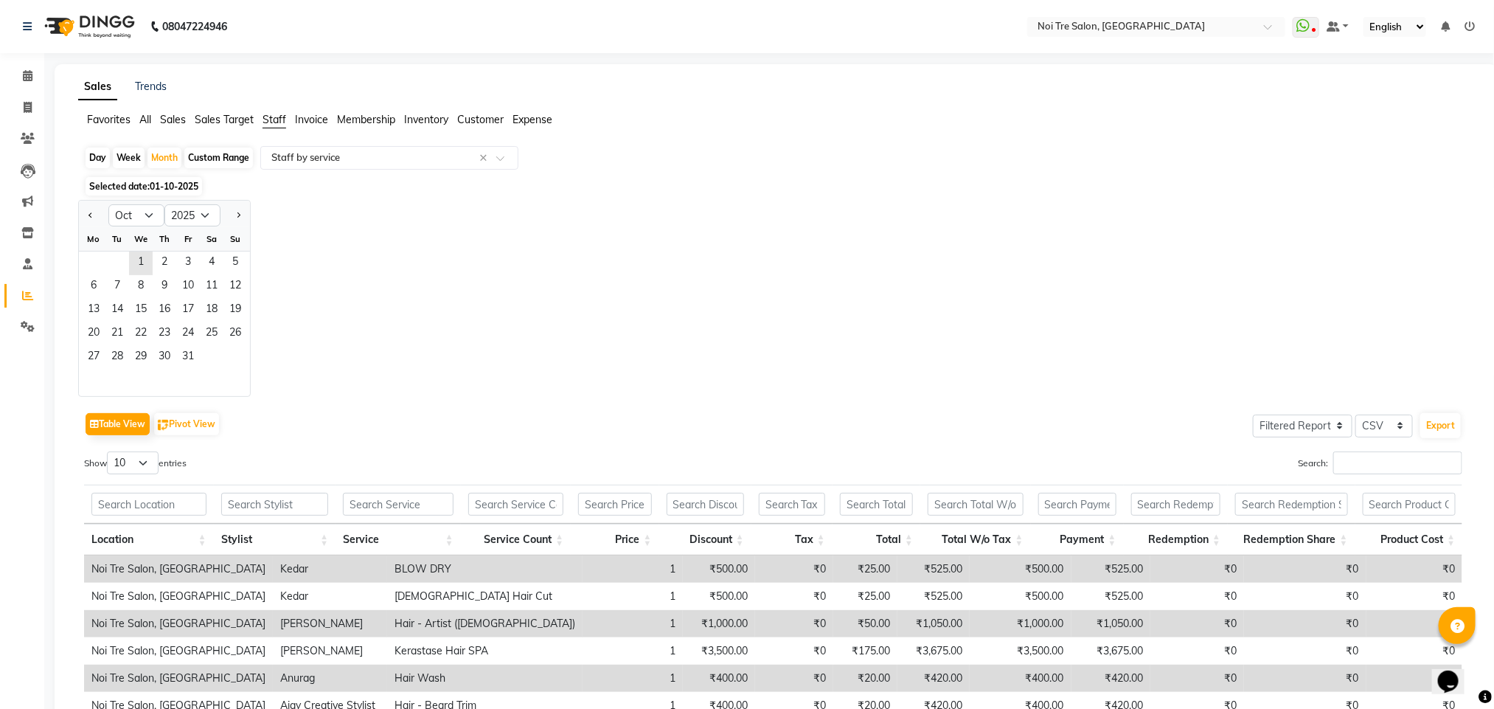
click at [80, 219] on div at bounding box center [93, 216] width 29 height 24
click at [96, 218] on button "Previous month" at bounding box center [91, 216] width 12 height 24
select select "9"
click at [158, 282] on span "11" at bounding box center [165, 287] width 24 height 24
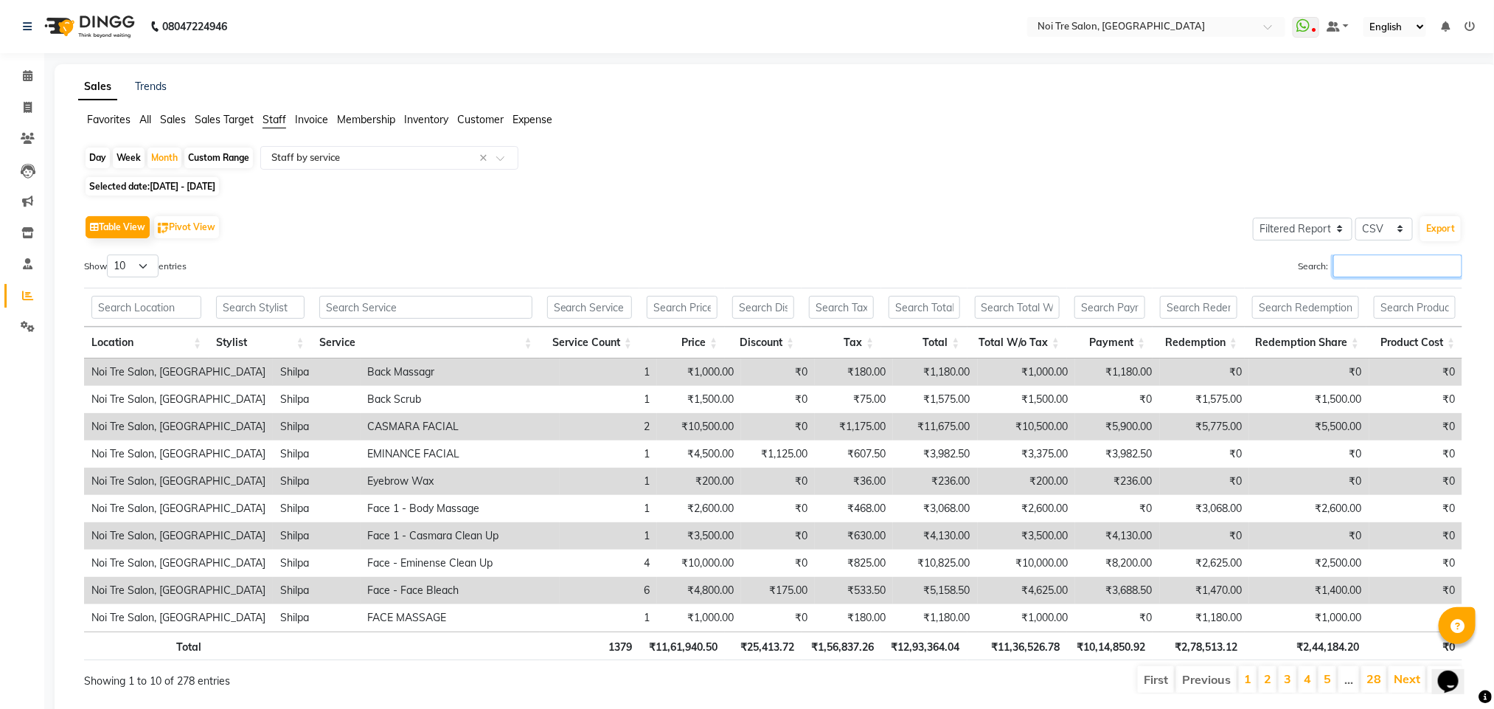
click at [1383, 268] on input "Search:" at bounding box center [1397, 265] width 129 height 23
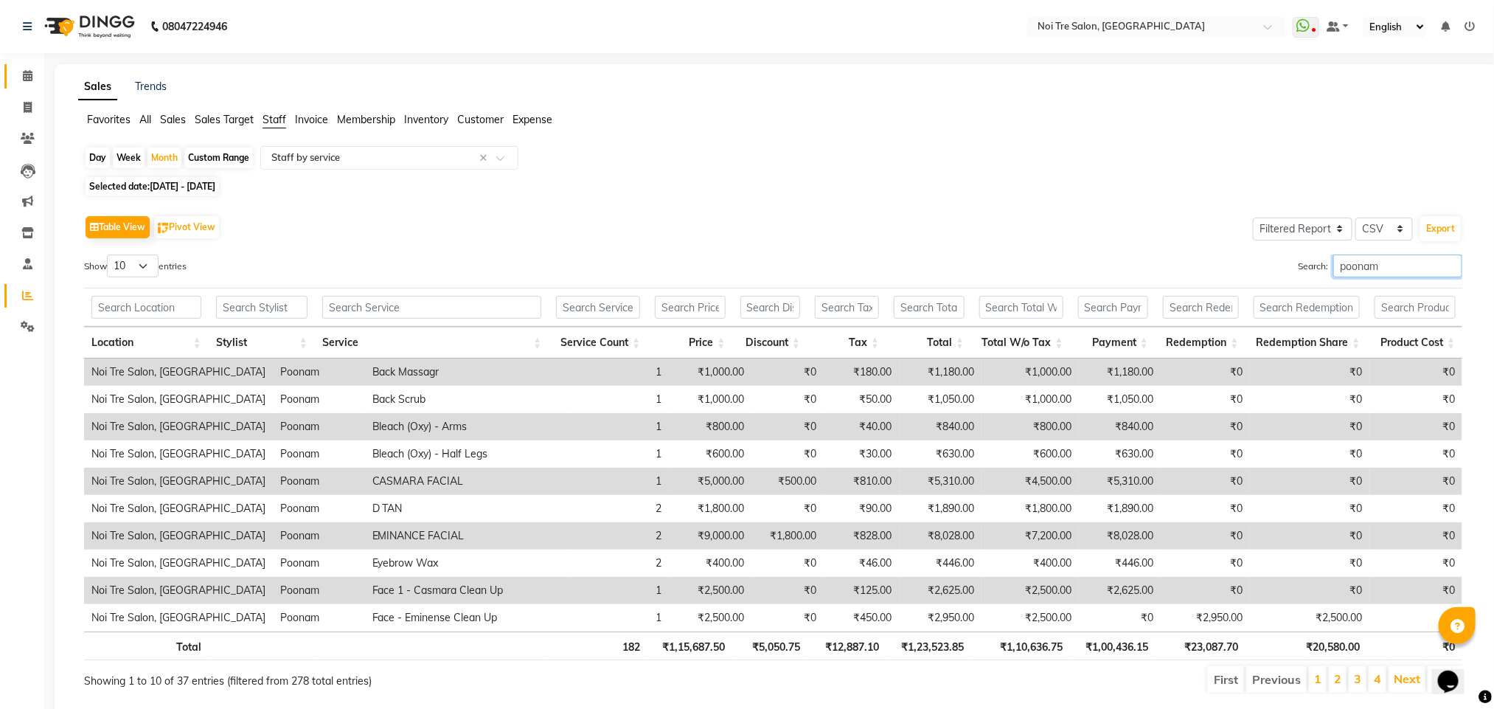
type input "poonam"
click at [29, 64] on link "Calendar" at bounding box center [21, 76] width 35 height 24
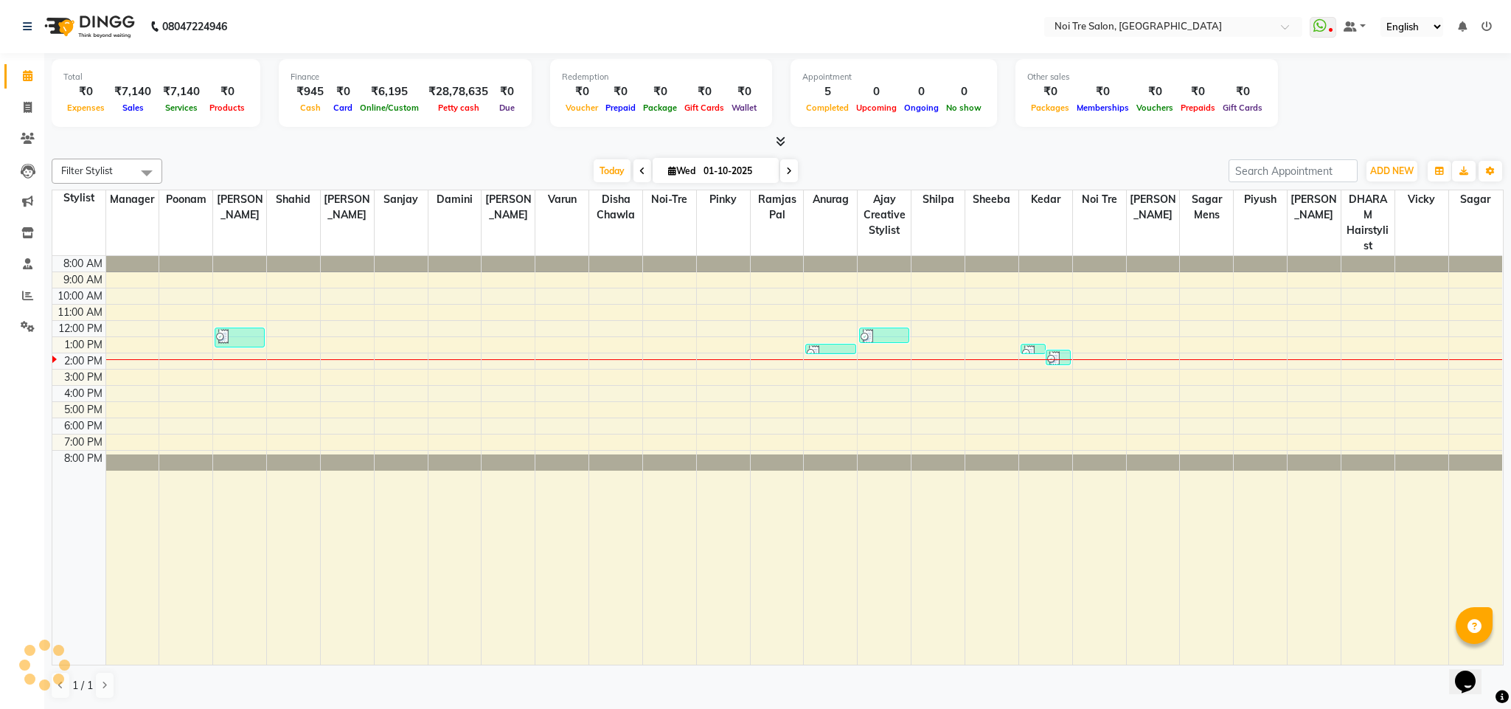
click at [246, 150] on div "Total ₹0 Expenses ₹7,140 Sales ₹7,140 Services ₹0 Products Finance ₹945 Cash ₹0…" at bounding box center [777, 381] width 1467 height 656
click at [29, 106] on icon at bounding box center [28, 107] width 8 height 11
select select "service"
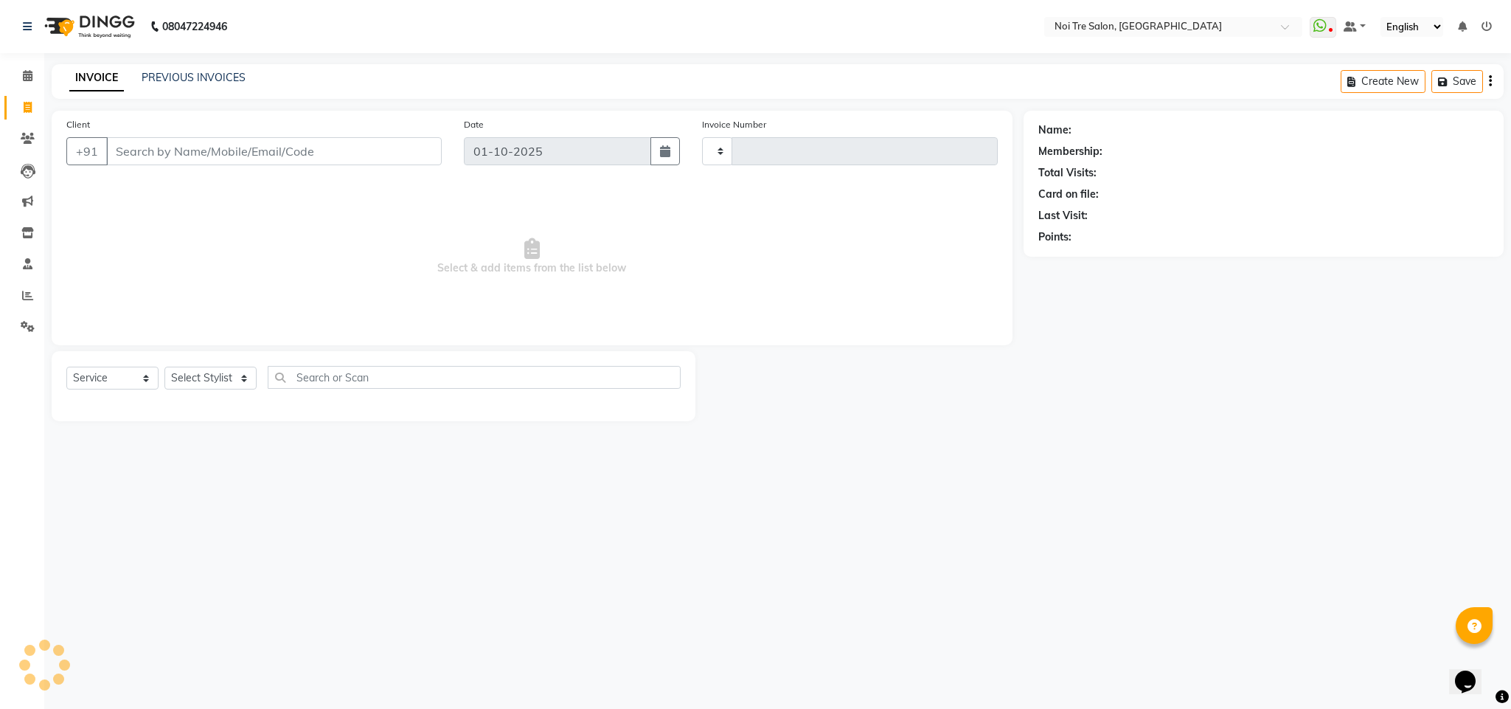
type input "3670"
select select "4307"
click at [27, 108] on icon at bounding box center [28, 107] width 8 height 11
select select "4307"
select select "service"
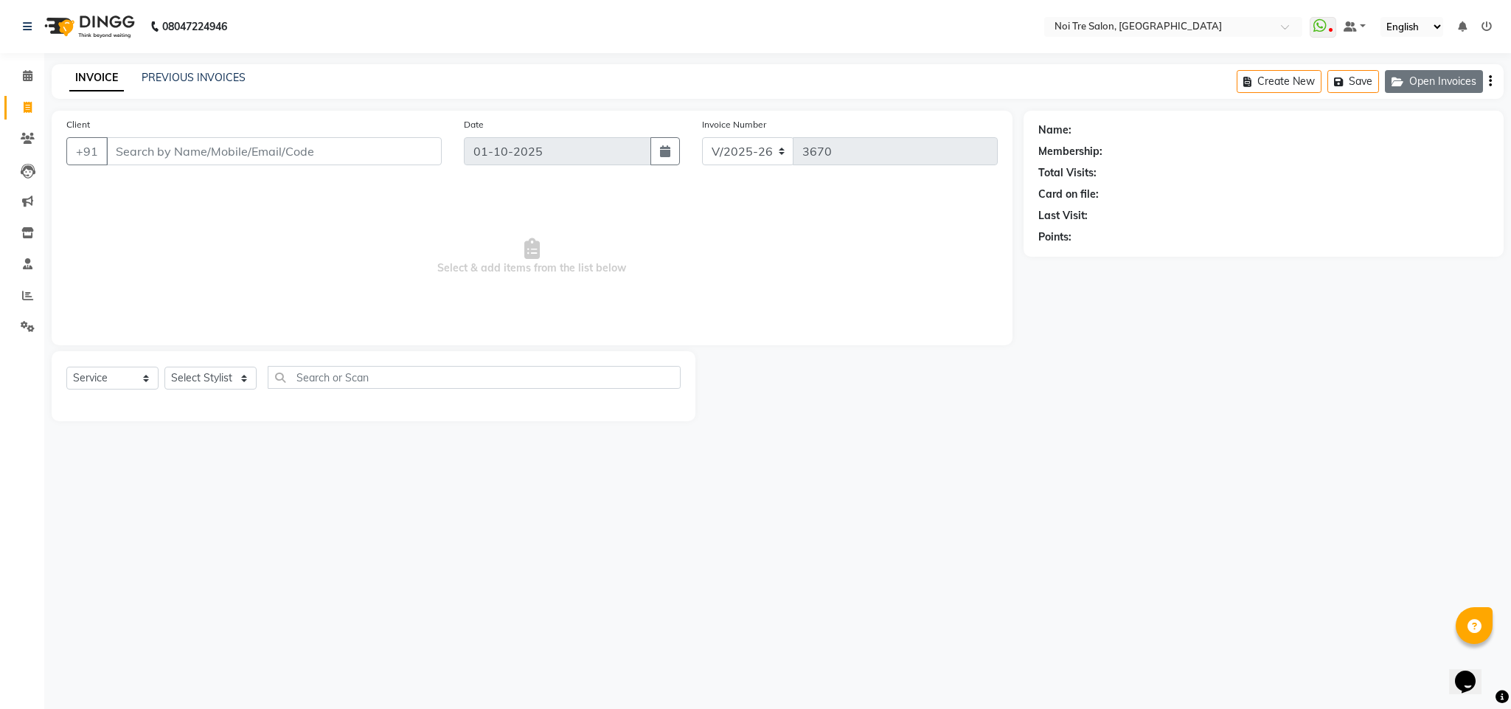
click at [1421, 87] on button "Open Invoices" at bounding box center [1434, 81] width 98 height 23
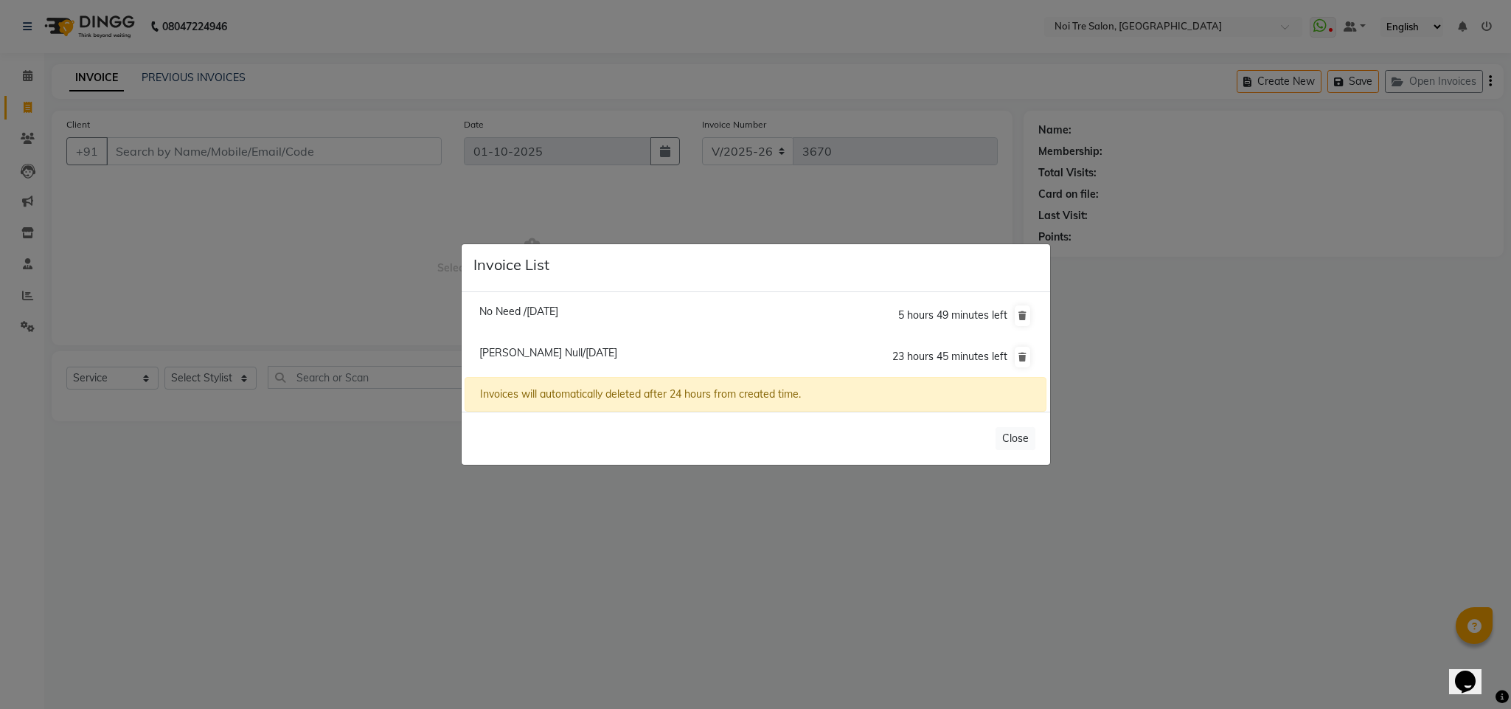
click at [543, 348] on span "[PERSON_NAME] Null/[DATE]" at bounding box center [548, 352] width 138 height 13
type input "9736143587"
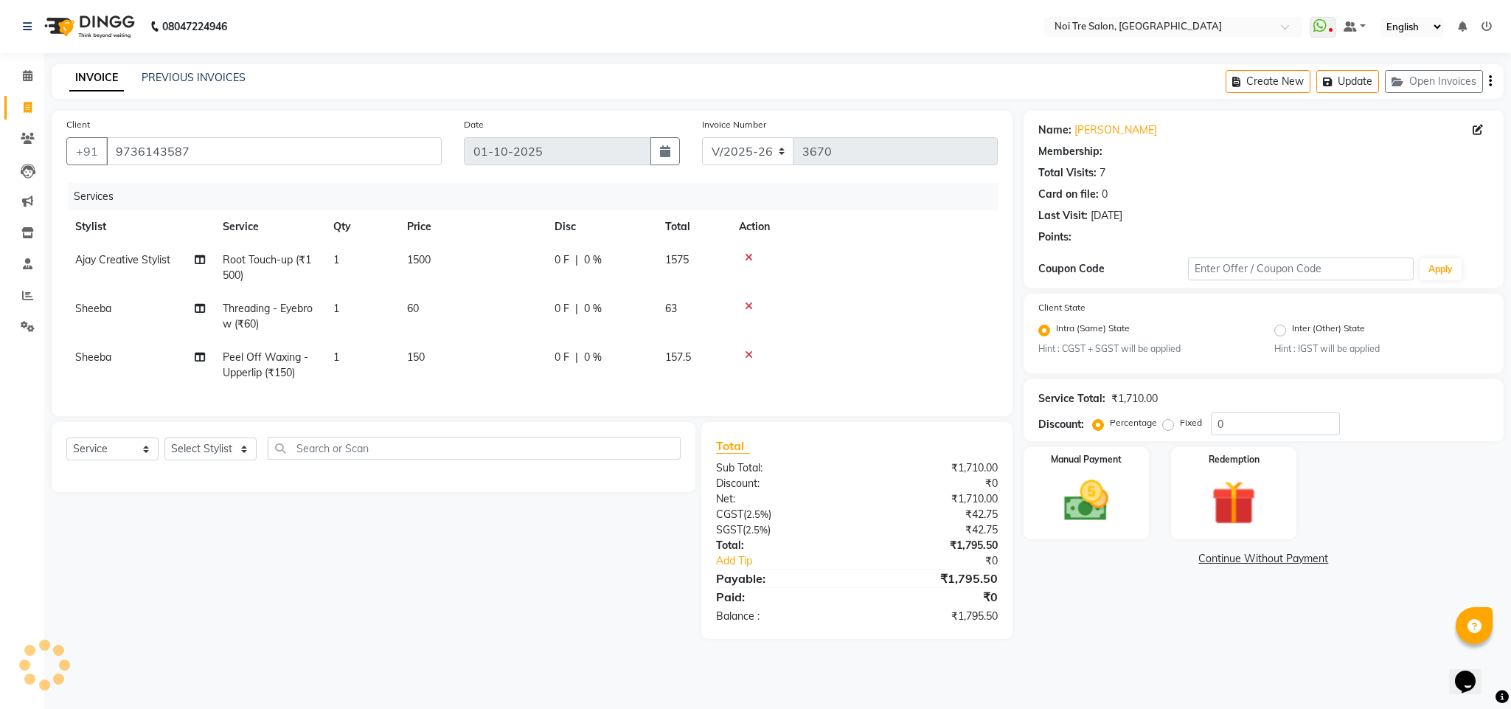
select select "1: Object"
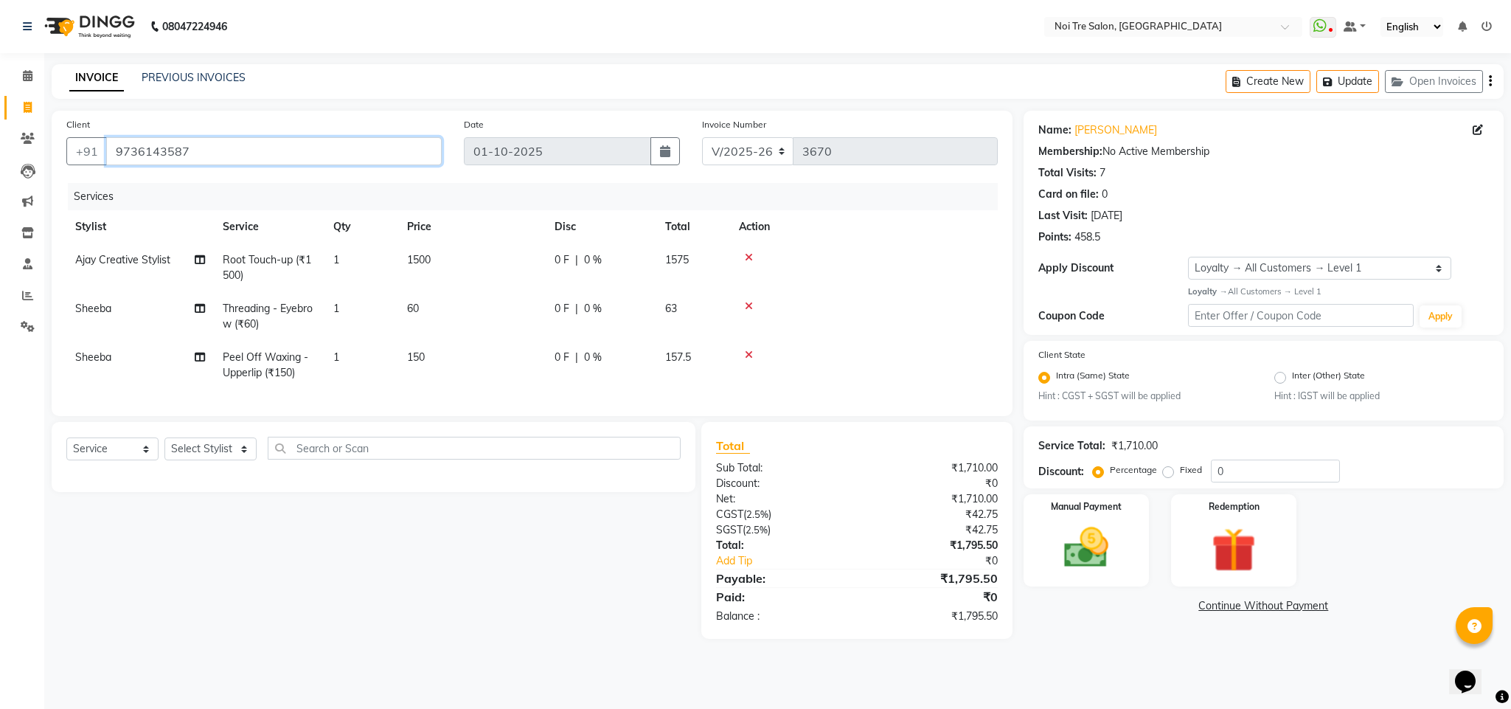
click at [195, 164] on input "9736143587" at bounding box center [274, 151] width 336 height 28
click at [1069, 546] on img at bounding box center [1086, 547] width 75 height 53
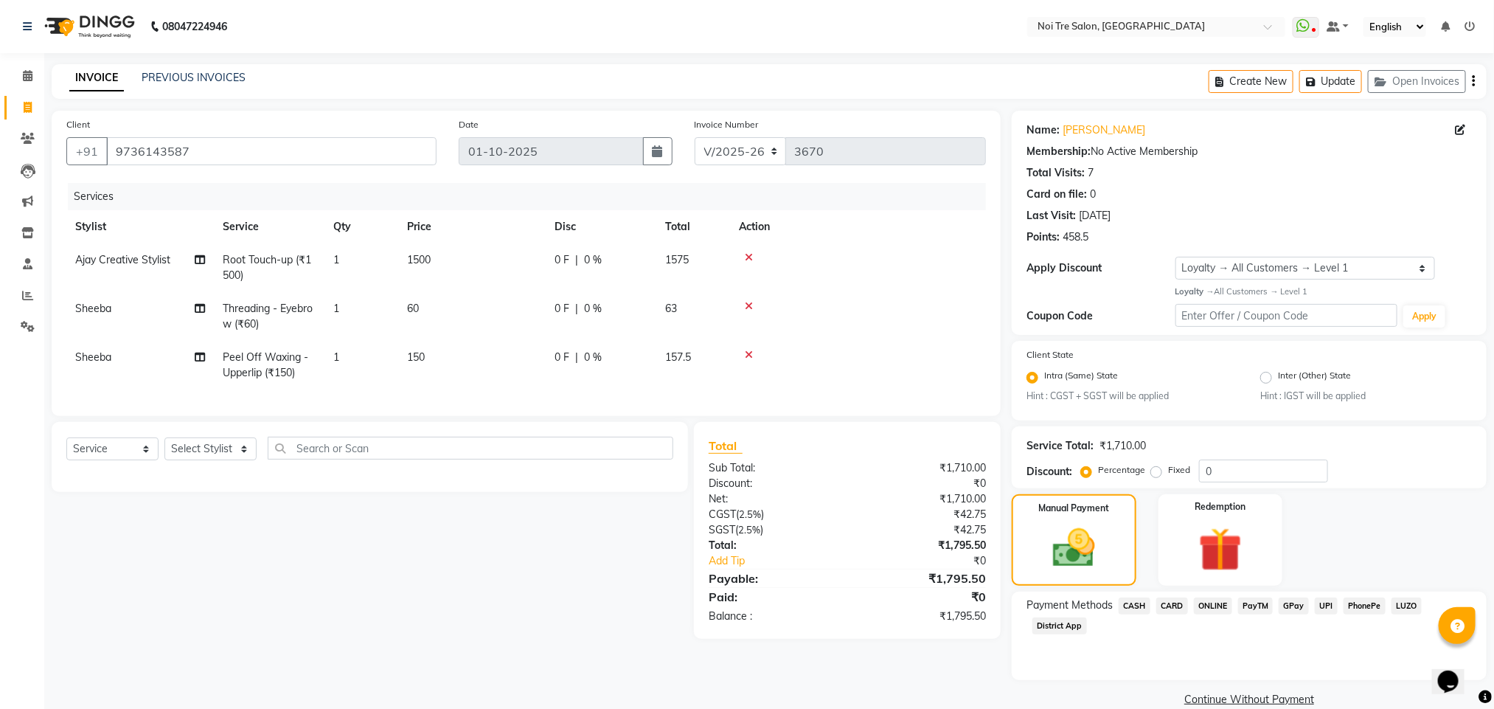
scroll to position [22, 0]
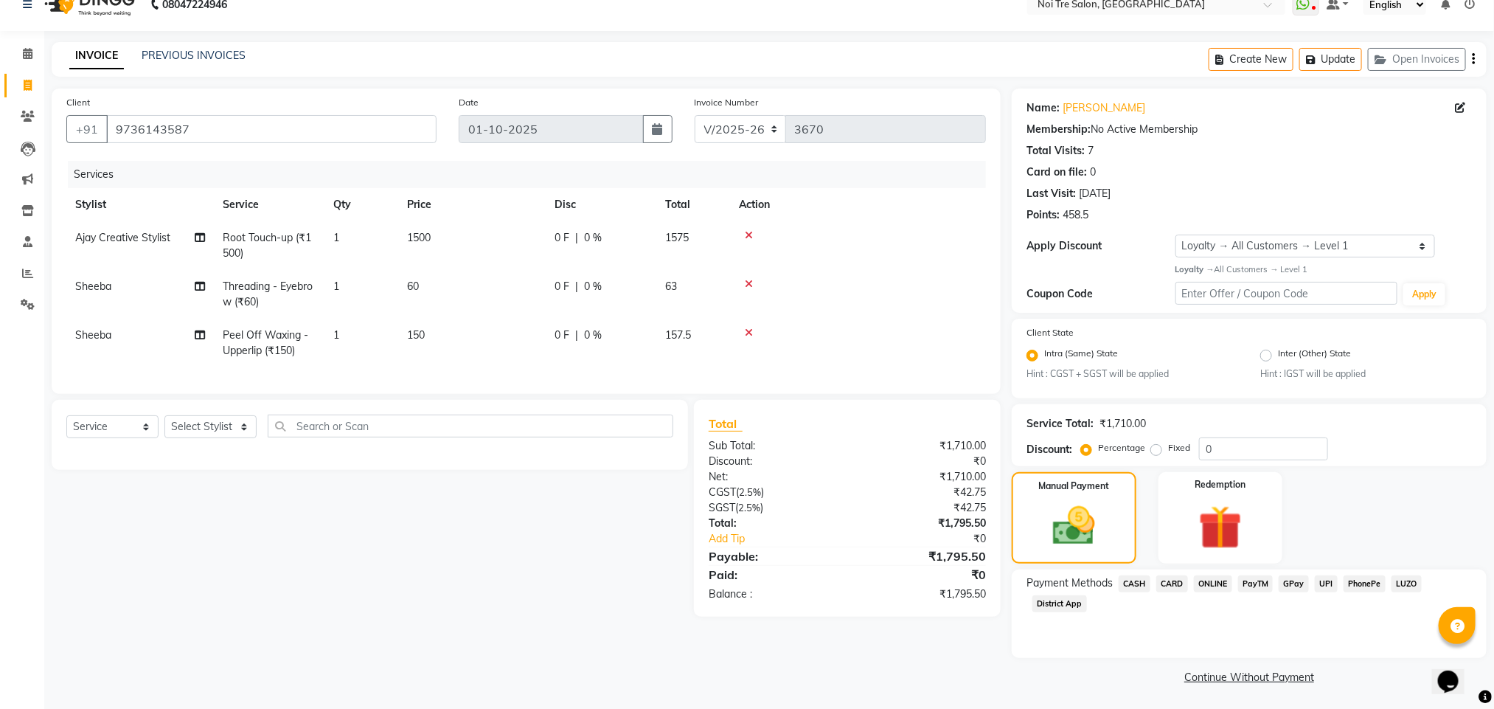
click at [1208, 585] on span "ONLINE" at bounding box center [1213, 583] width 38 height 17
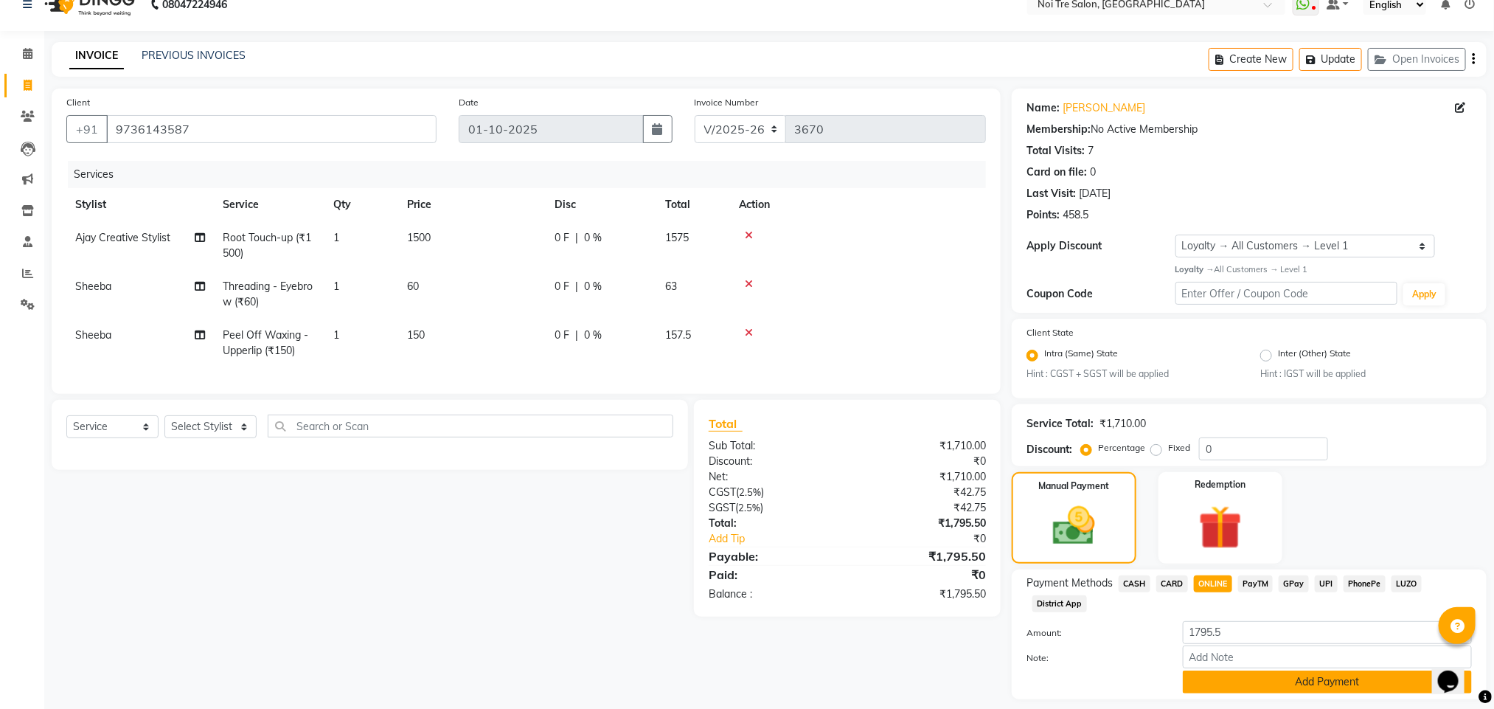
click at [1264, 679] on button "Add Payment" at bounding box center [1327, 681] width 289 height 23
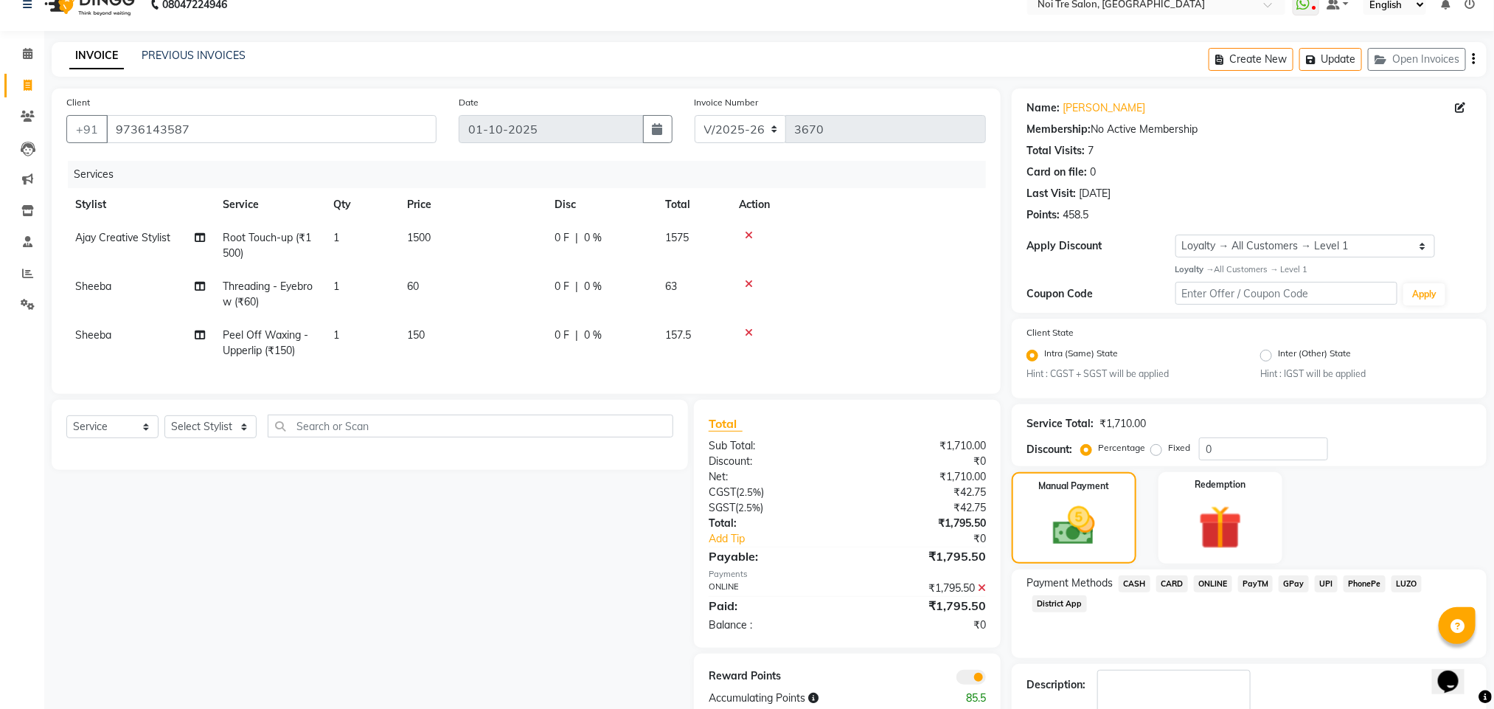
scroll to position [107, 0]
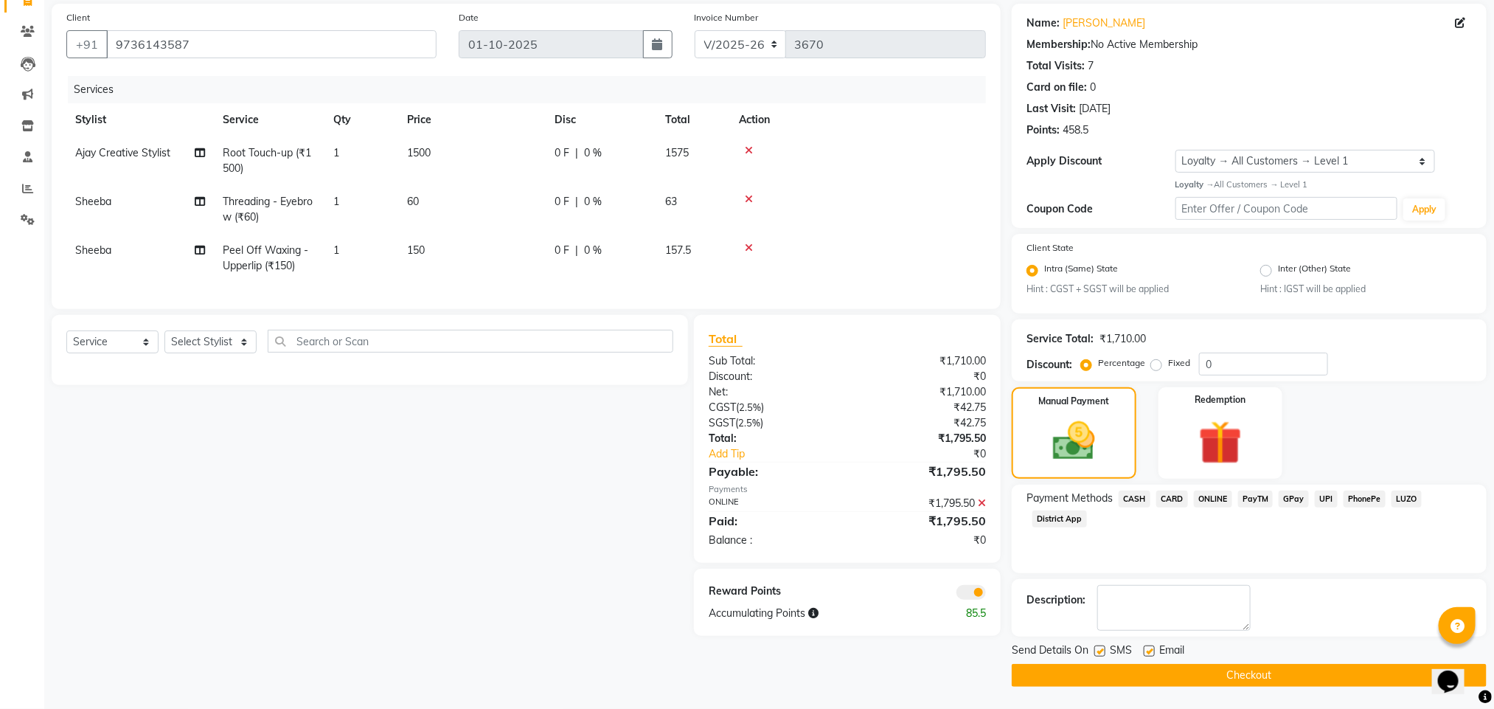
click at [965, 600] on span at bounding box center [970, 592] width 29 height 15
click at [986, 594] on input "checkbox" at bounding box center [986, 594] width 0 height 0
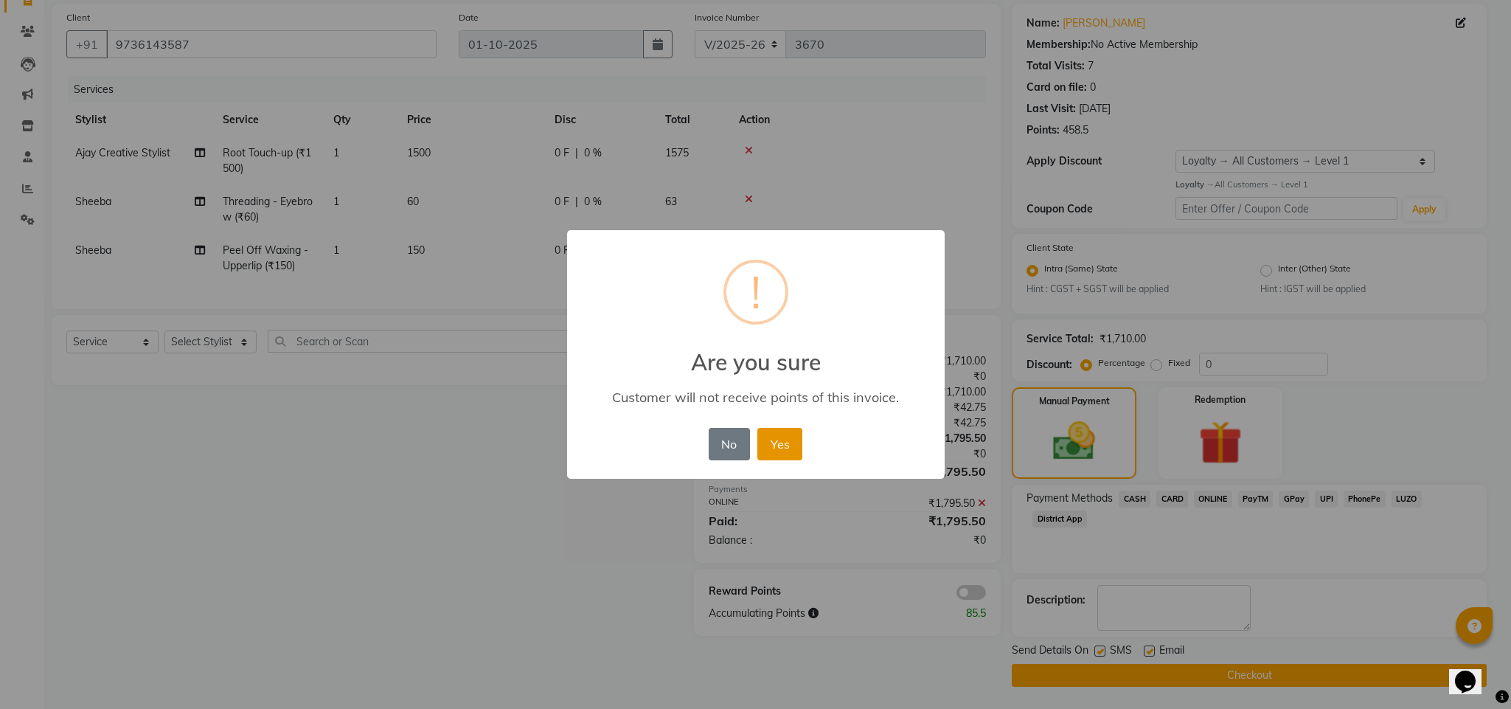
click at [779, 443] on button "Yes" at bounding box center [779, 444] width 45 height 32
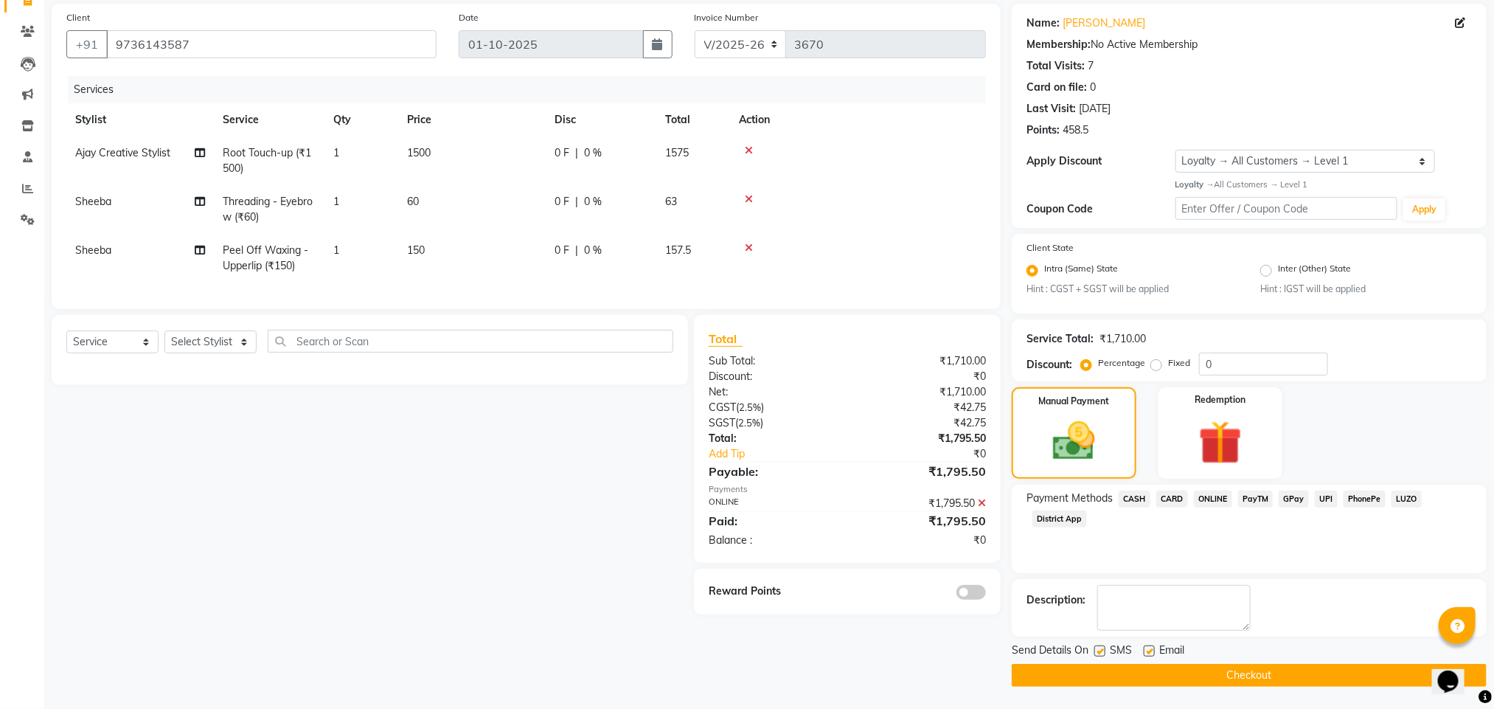
click at [1215, 678] on button "Checkout" at bounding box center [1249, 675] width 475 height 23
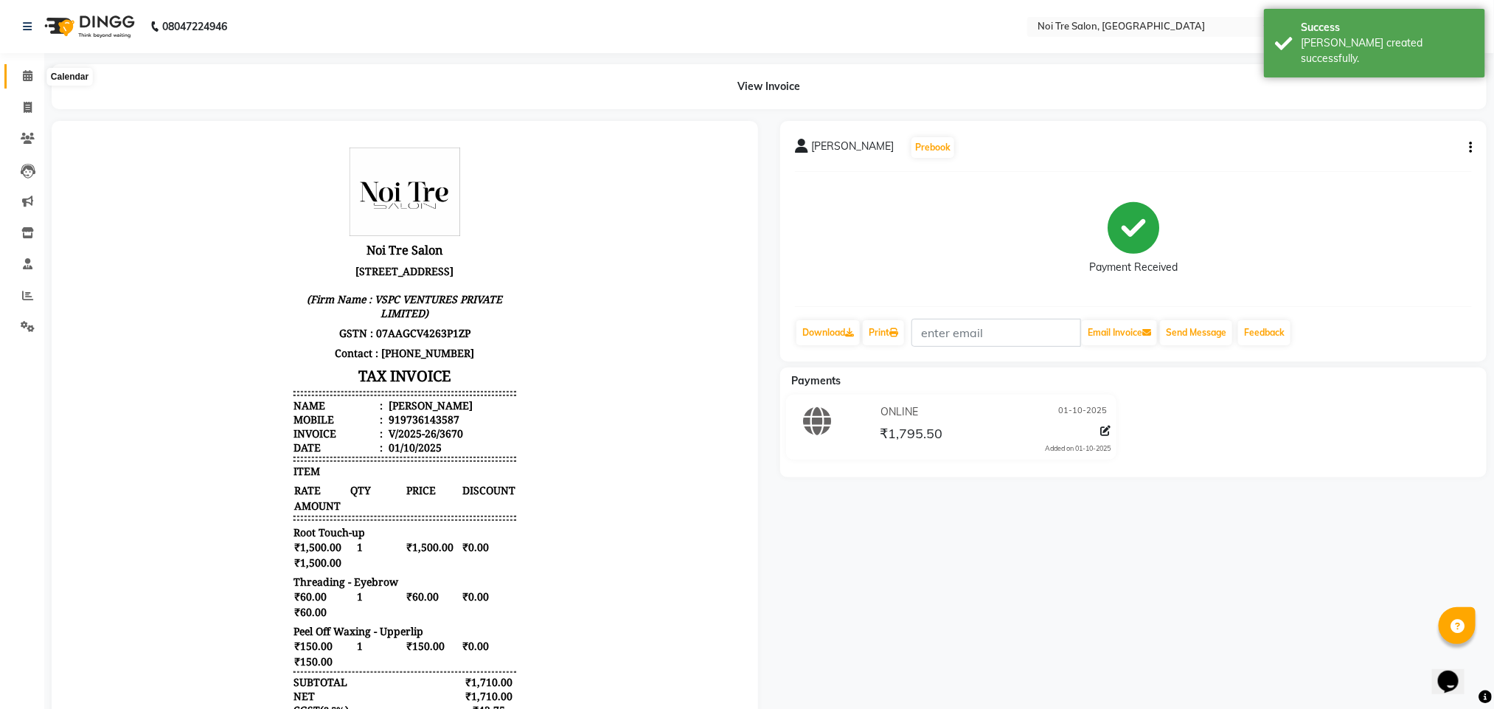
click at [25, 77] on icon at bounding box center [28, 75] width 10 height 11
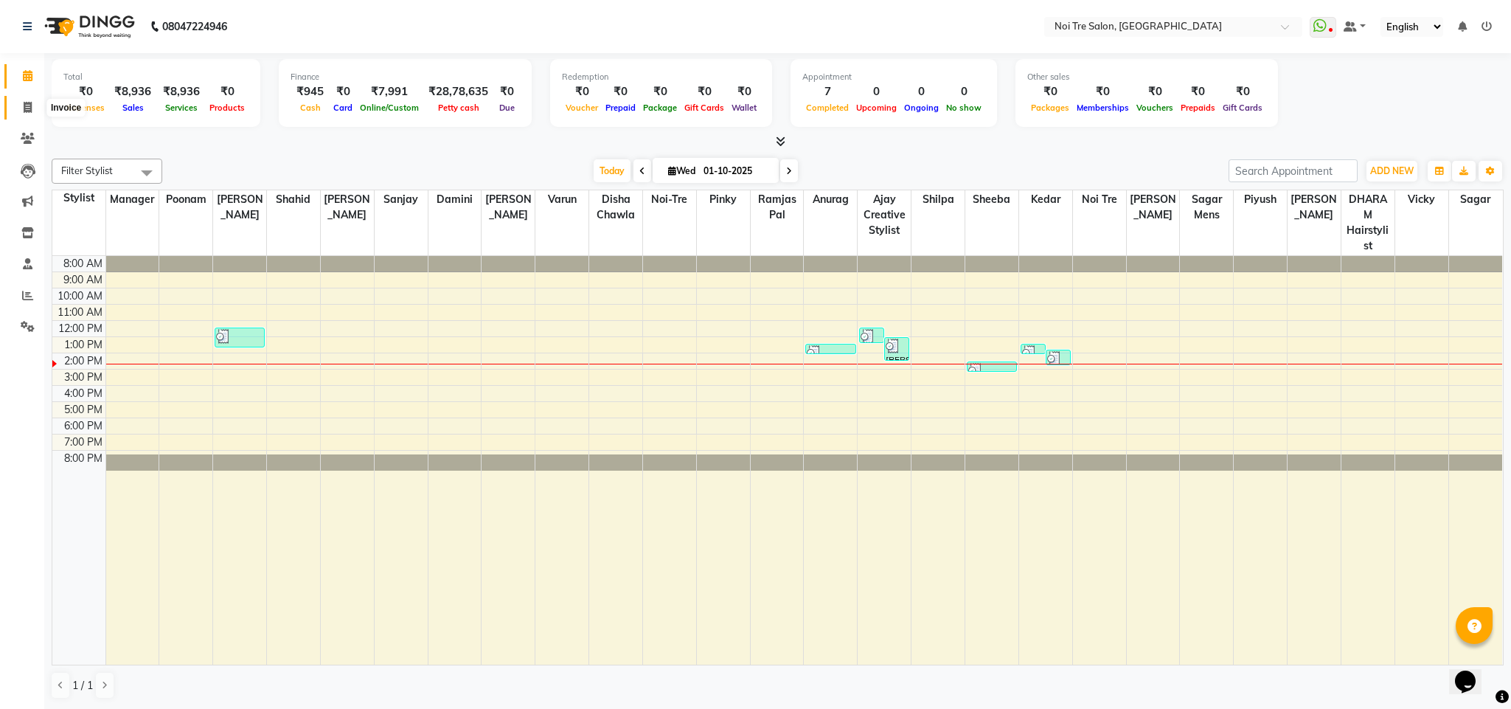
click at [24, 106] on icon at bounding box center [28, 107] width 8 height 11
select select "service"
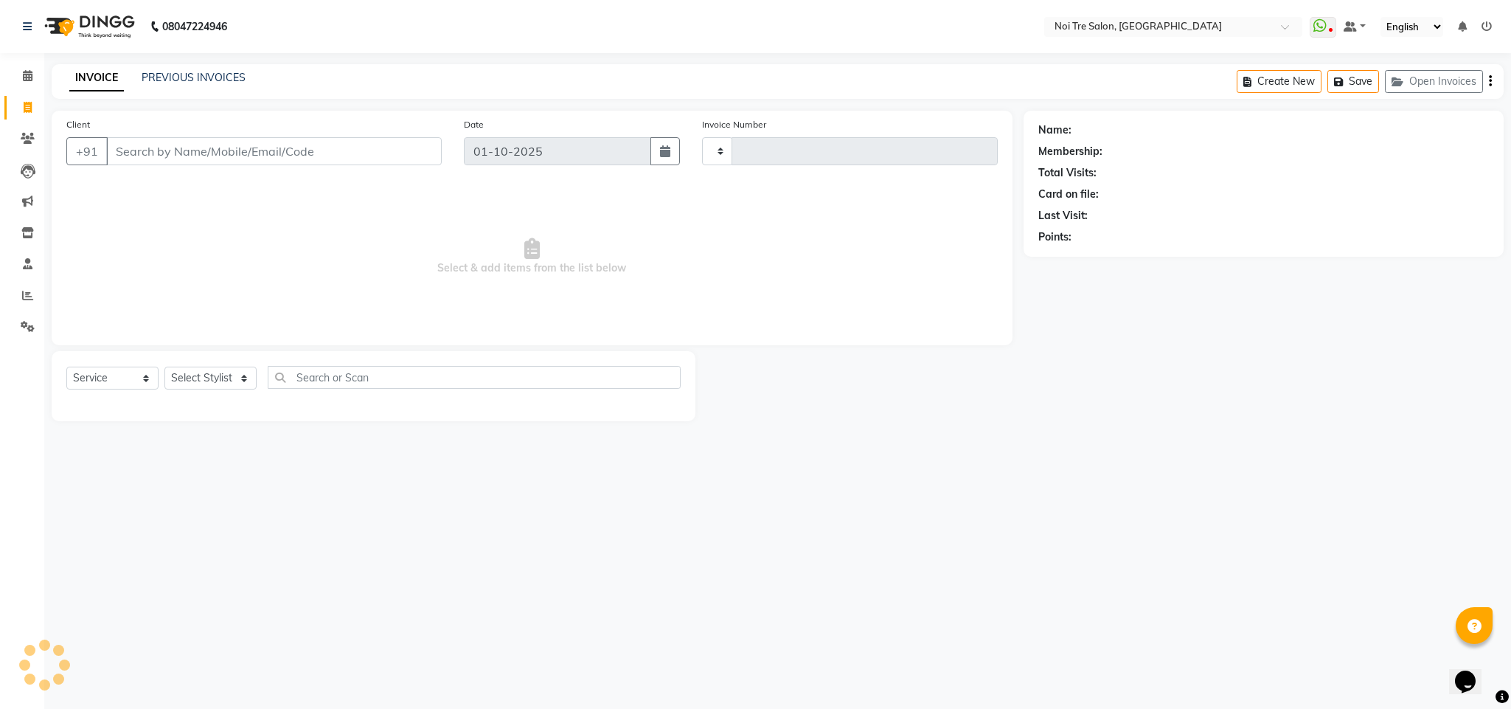
type input "3671"
select select "4307"
click at [160, 157] on input "Client" at bounding box center [274, 151] width 336 height 28
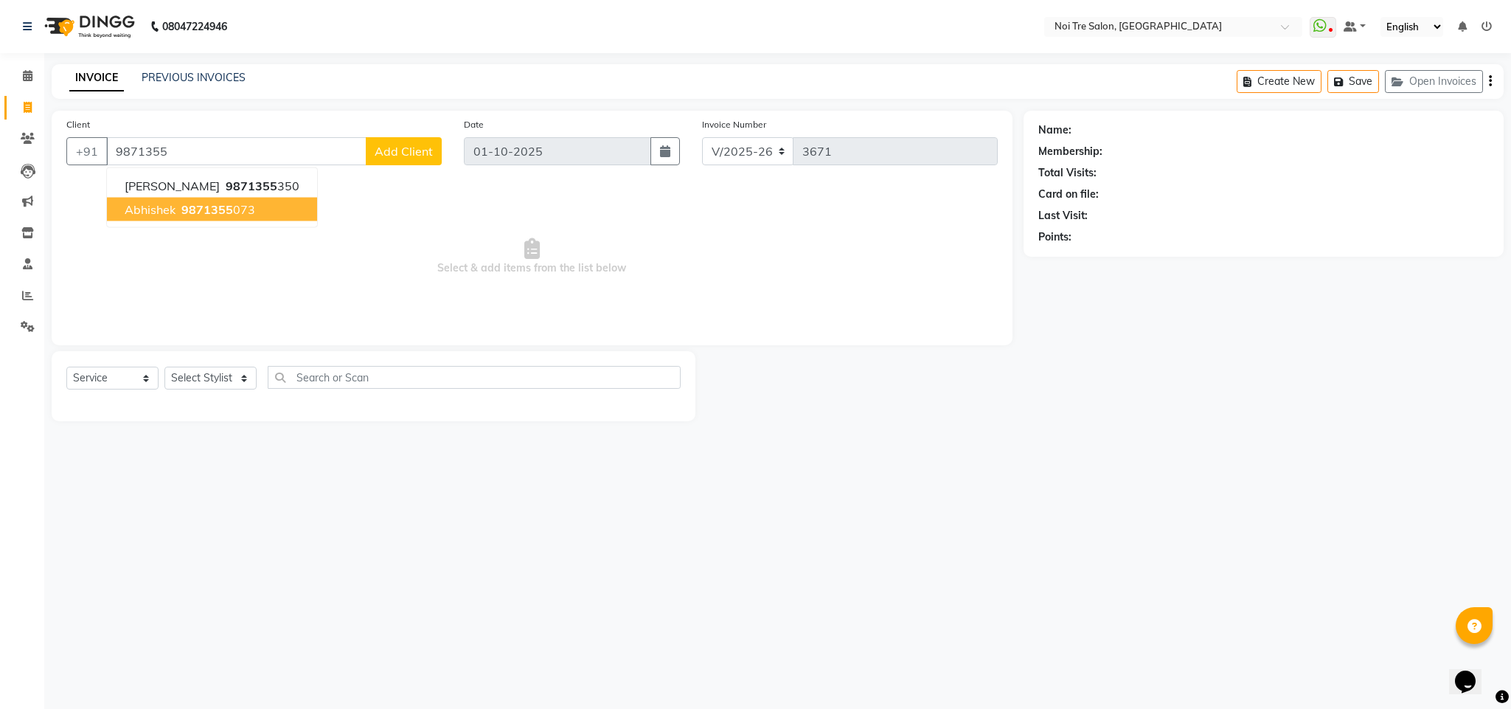
click at [182, 204] on span "9871355" at bounding box center [207, 209] width 52 height 15
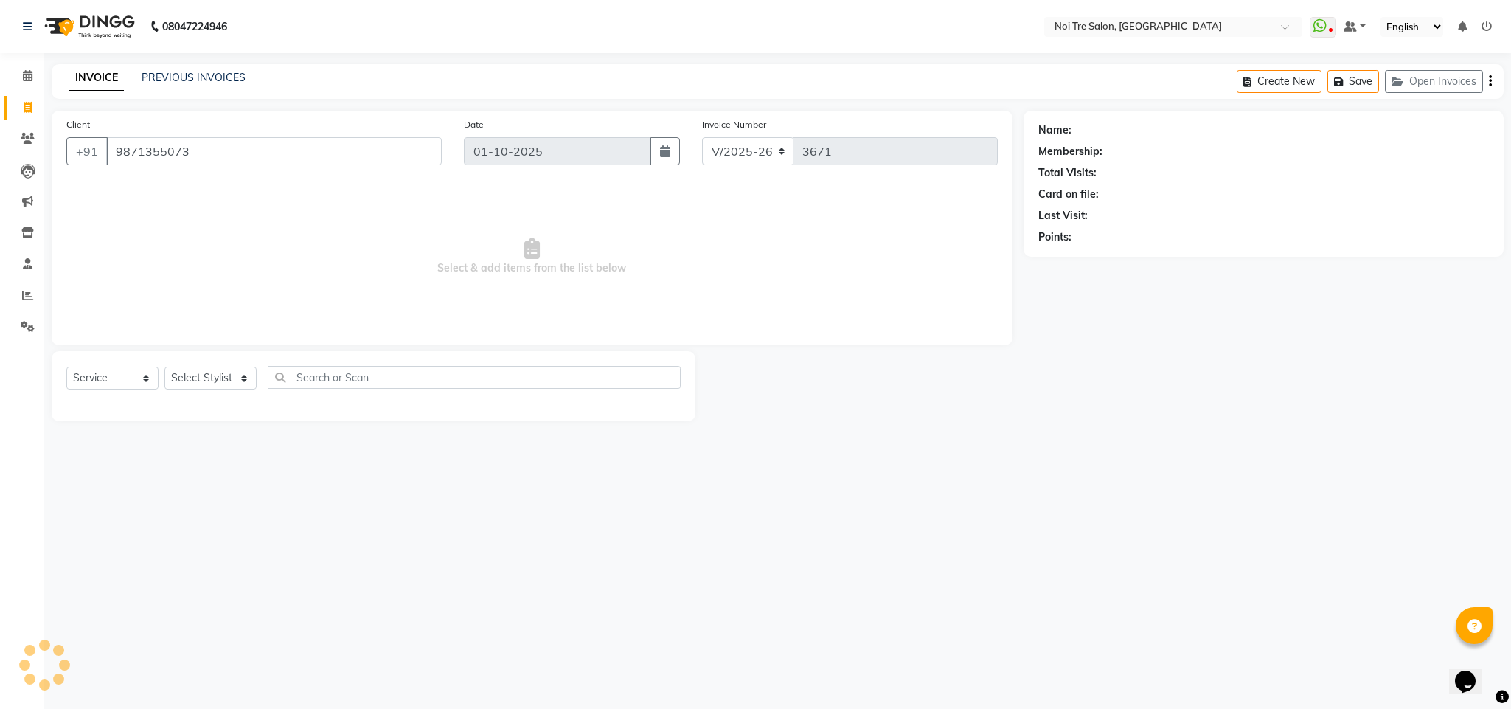
type input "9871355073"
click at [222, 392] on div "Select Service Product Membership Package Voucher Prepaid Gift Card Select Styl…" at bounding box center [373, 383] width 614 height 35
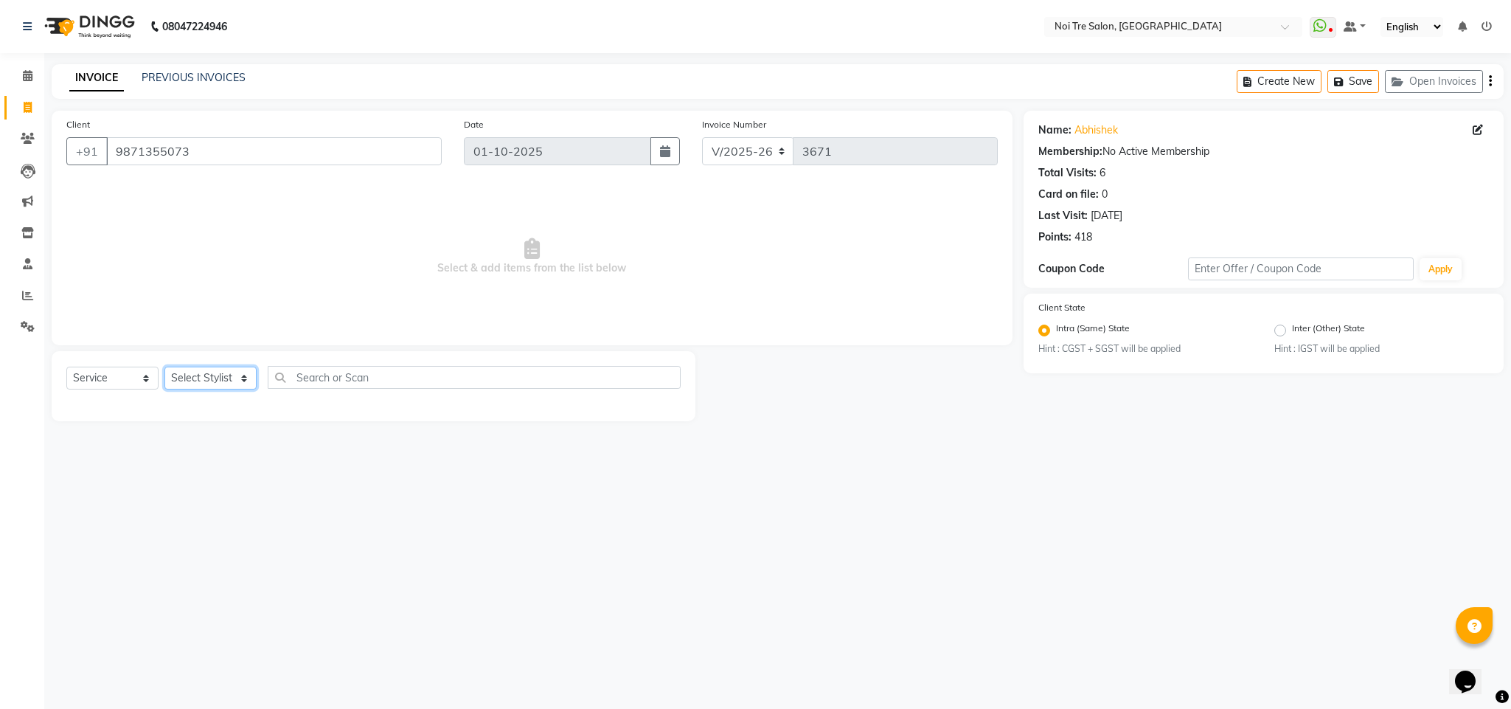
click at [221, 381] on select "Select Stylist Ajay Creative Stylist Anurag [PERSON_NAME] [PERSON_NAME] [PERSON…" at bounding box center [210, 378] width 92 height 23
select select "24877"
click at [164, 367] on select "Select Stylist Ajay Creative Stylist Anurag [PERSON_NAME] [PERSON_NAME] [PERSON…" at bounding box center [210, 378] width 92 height 23
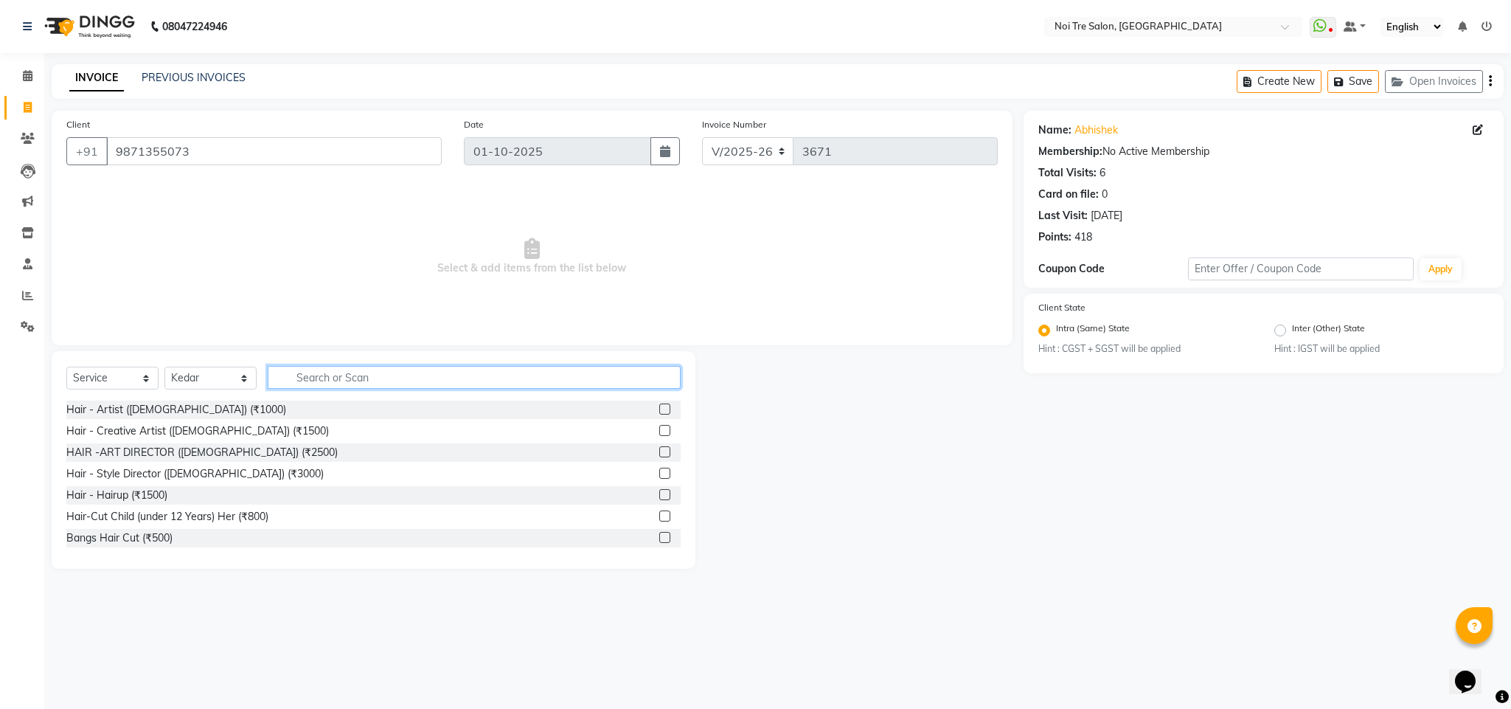
click at [308, 383] on input "text" at bounding box center [474, 377] width 413 height 23
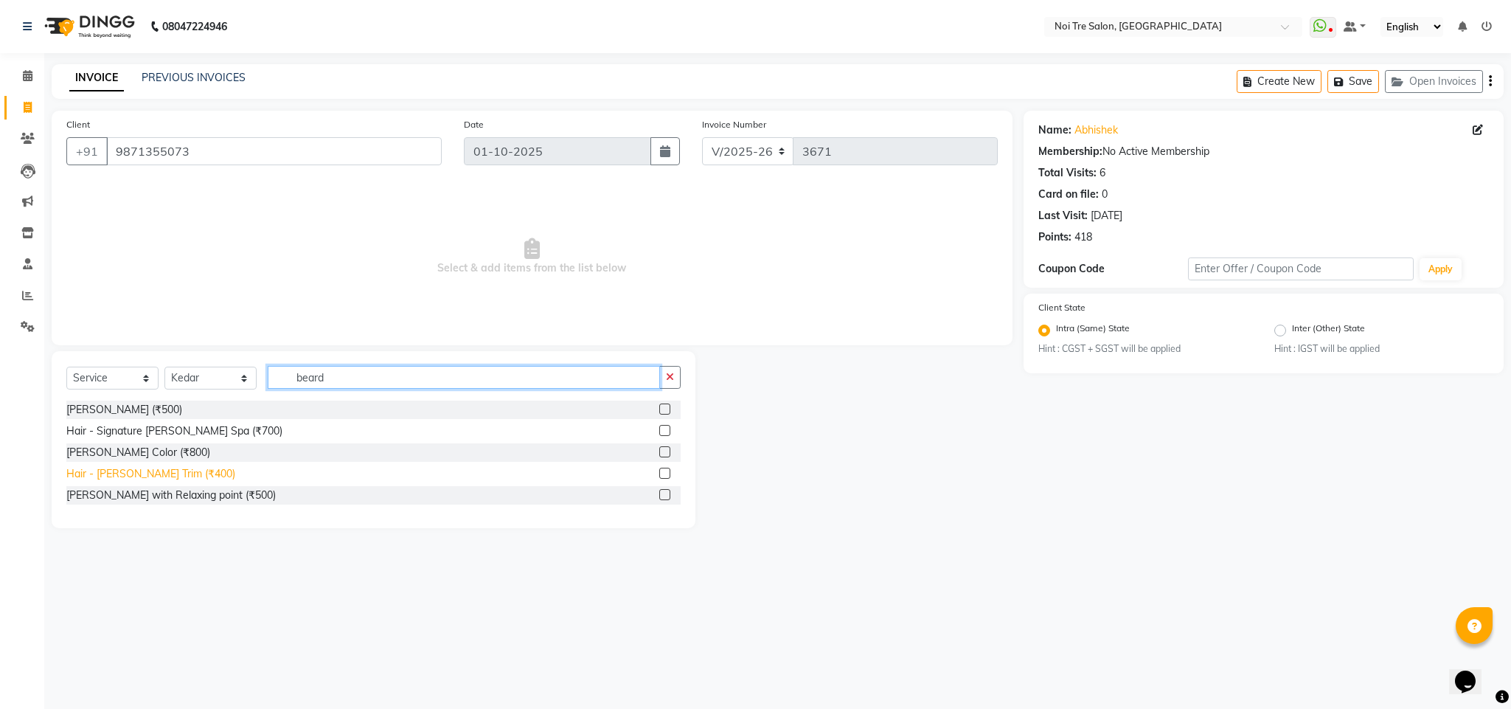
type input "beard"
click at [166, 470] on div "Hair - [PERSON_NAME] Trim (₹400)" at bounding box center [150, 473] width 169 height 15
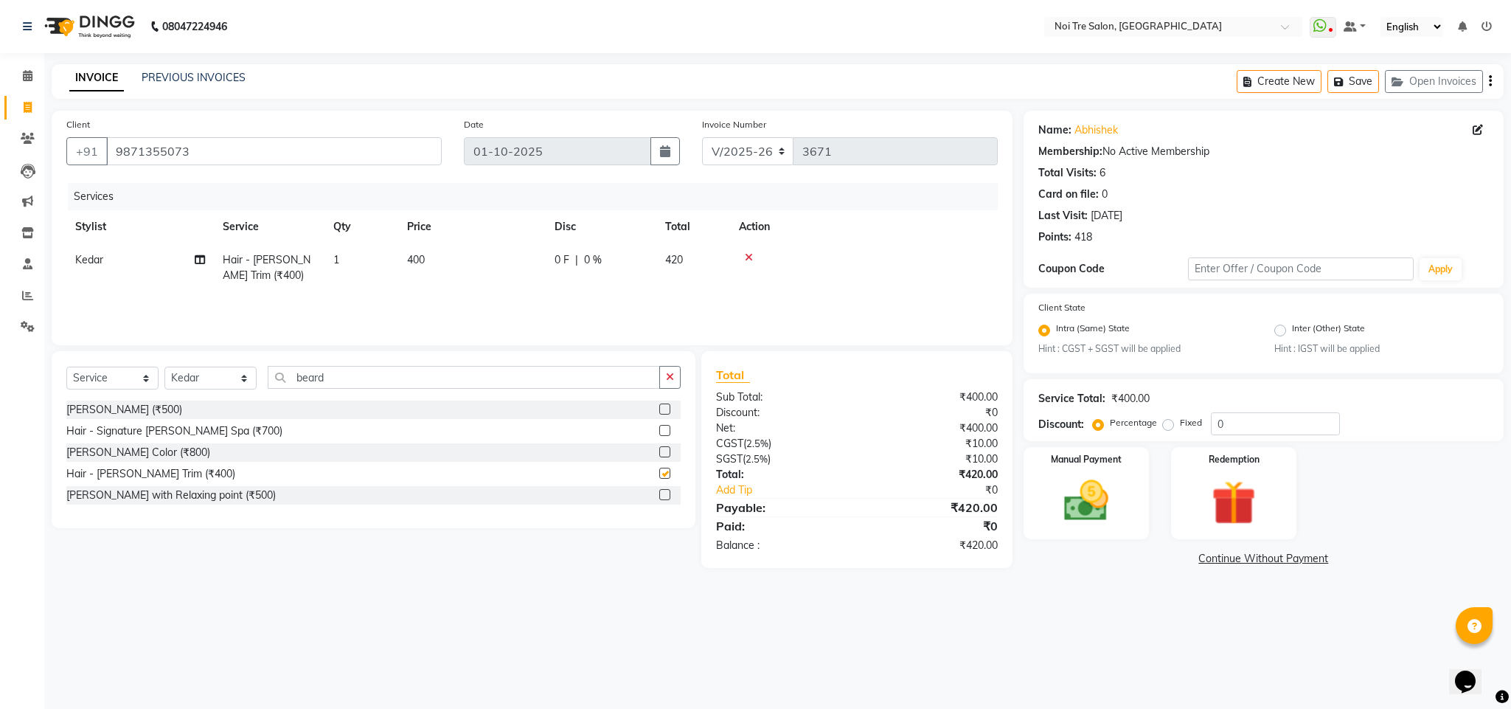
checkbox input "false"
click at [417, 262] on span "400" at bounding box center [416, 259] width 18 height 13
select select "24877"
click at [493, 266] on input "400" at bounding box center [541, 263] width 130 height 23
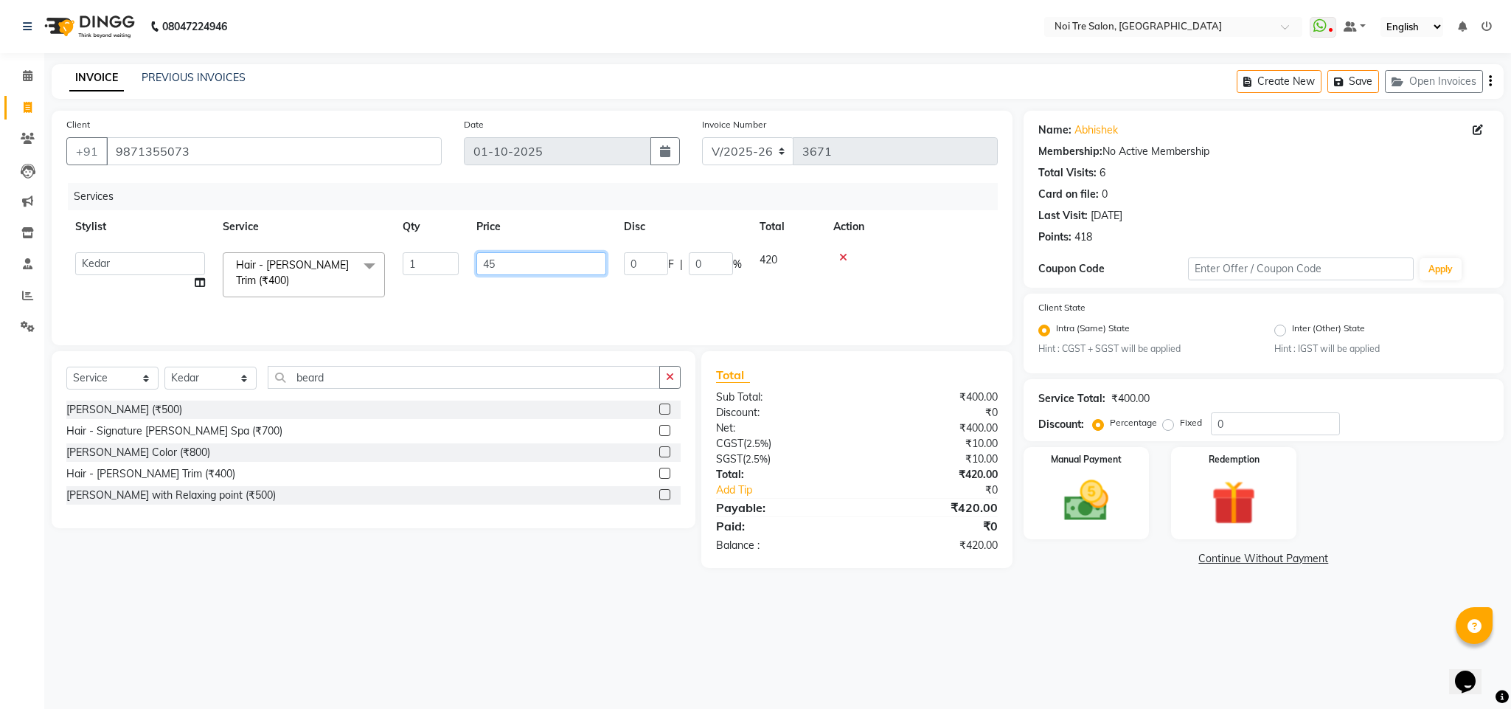
type input "450"
click at [909, 242] on th "Action" at bounding box center [864, 226] width 268 height 33
click at [1069, 509] on img at bounding box center [1086, 500] width 75 height 53
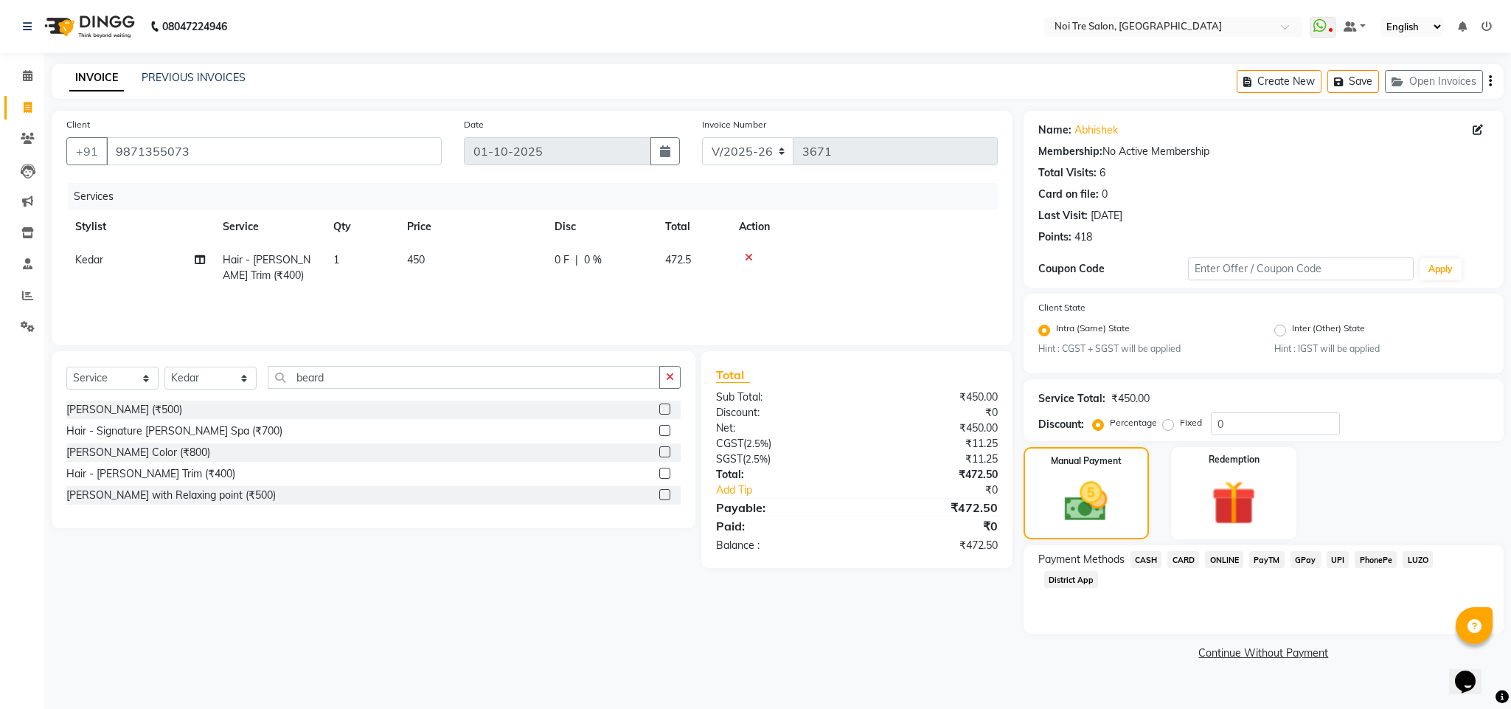
click at [420, 255] on span "450" at bounding box center [416, 259] width 18 height 13
select select "24877"
click at [485, 264] on input "450" at bounding box center [541, 263] width 130 height 23
type input "449"
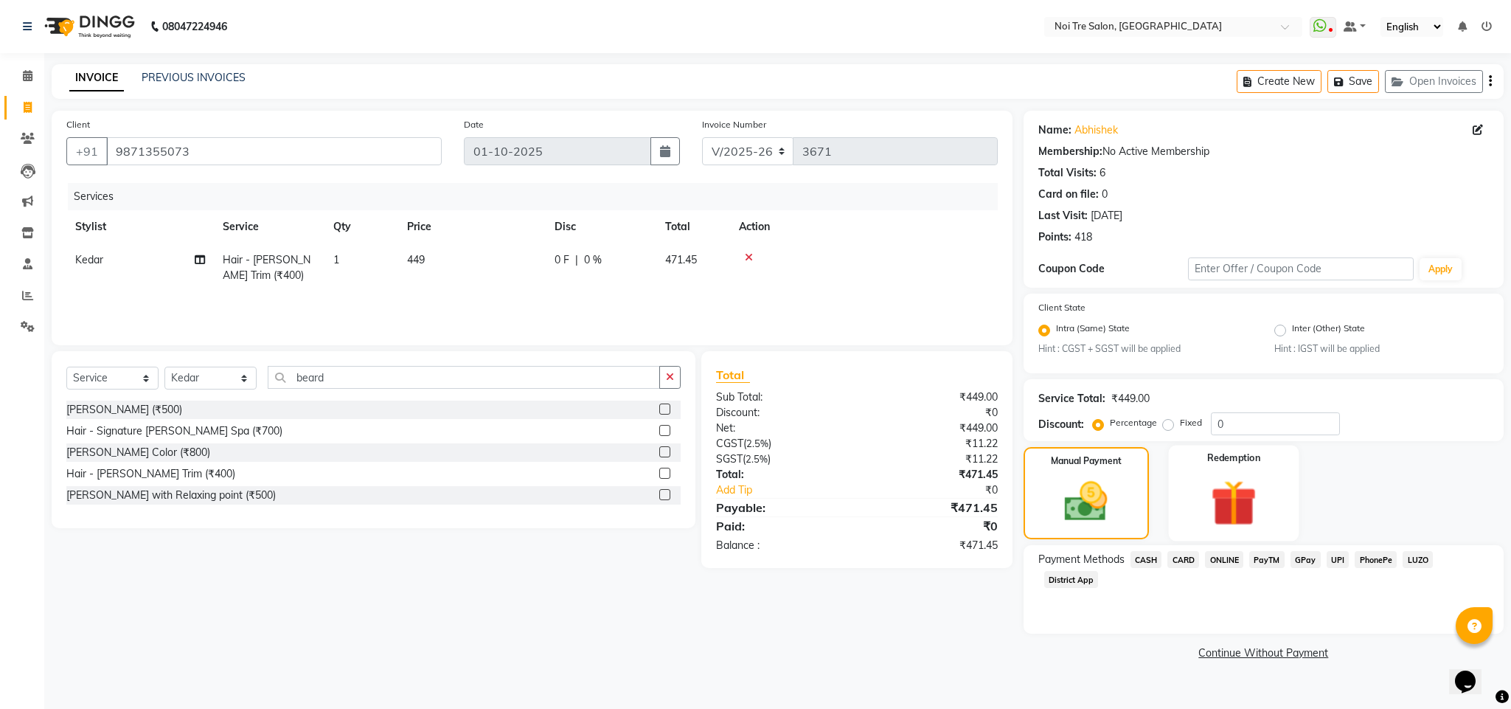
click at [1248, 462] on label "Redemption" at bounding box center [1233, 458] width 53 height 14
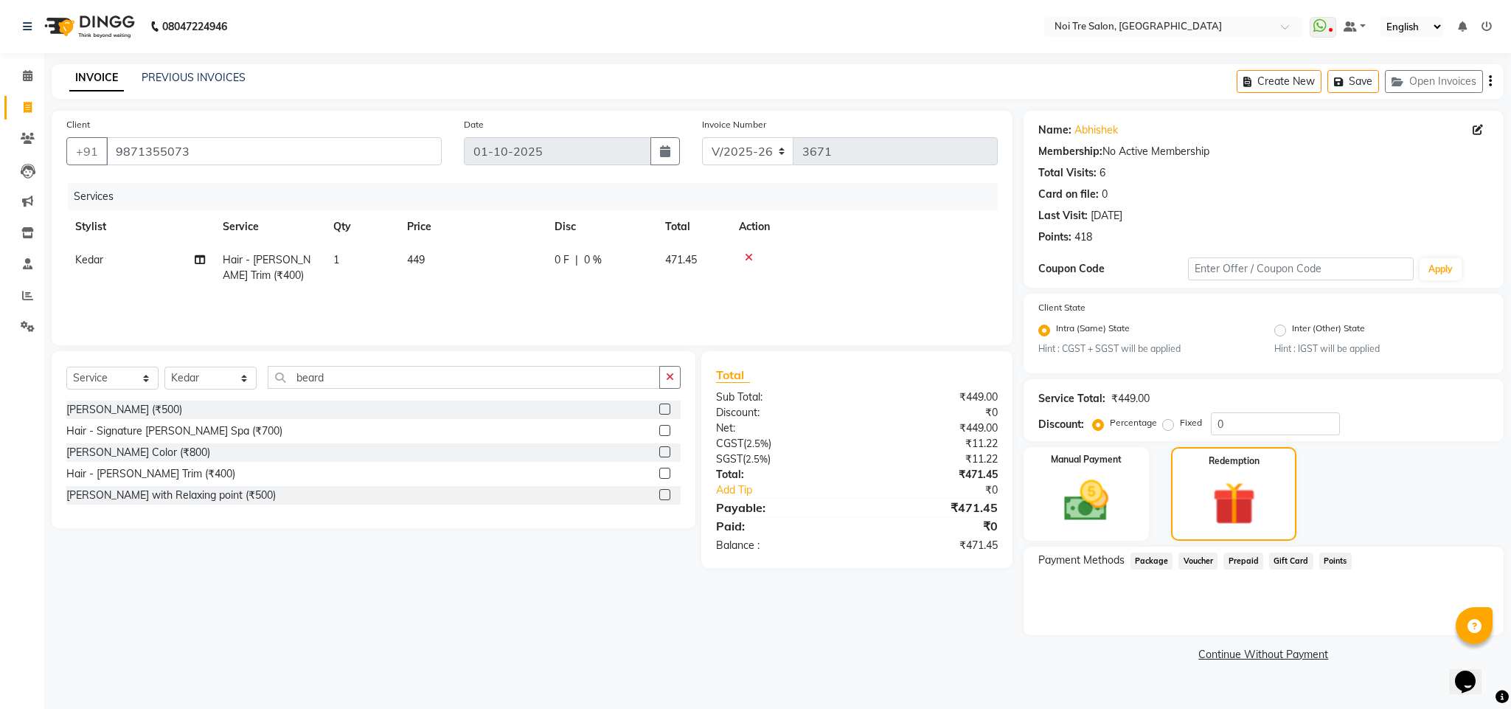
click at [409, 264] on span "449" at bounding box center [416, 259] width 18 height 13
select select "24877"
click at [409, 264] on input "1" at bounding box center [431, 263] width 56 height 23
click at [489, 264] on td "449" at bounding box center [471, 267] width 147 height 49
select select "24877"
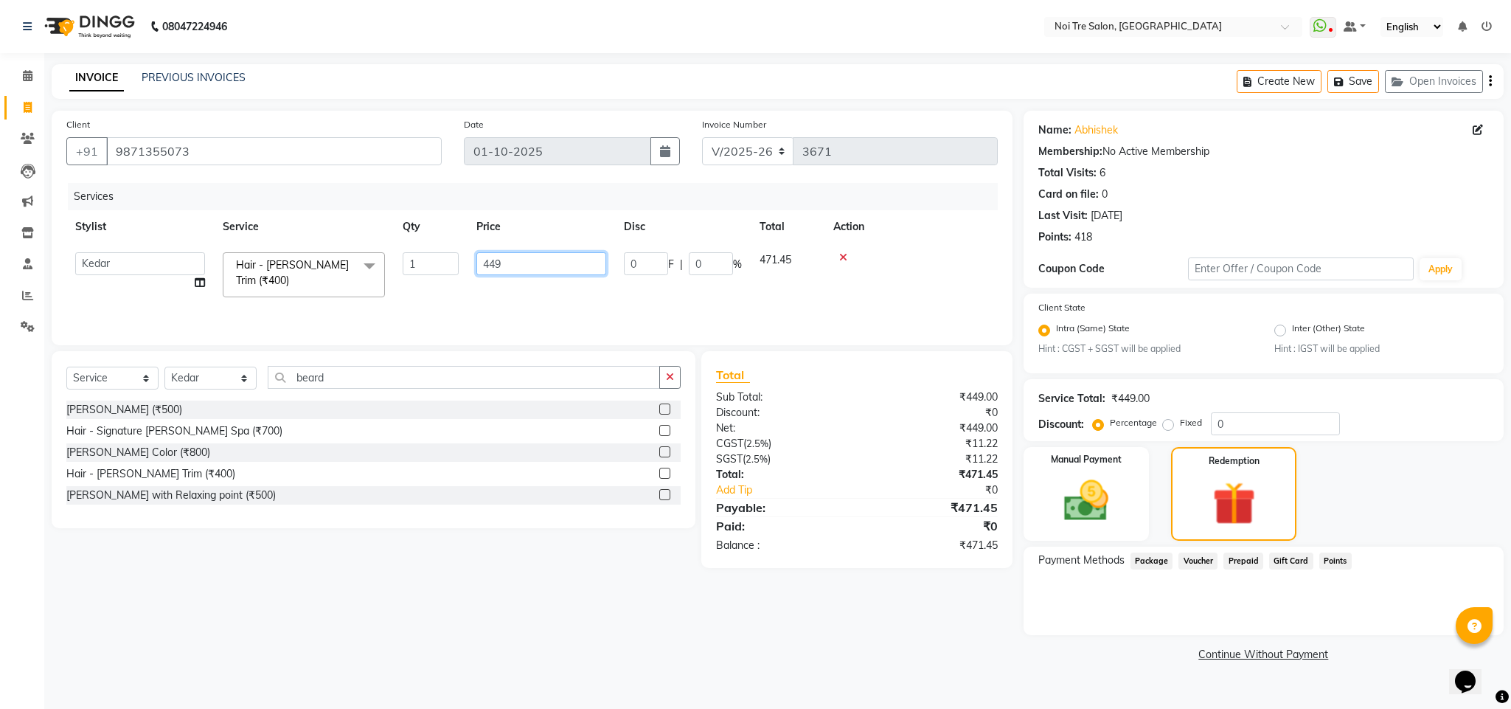
click at [489, 264] on input "449" at bounding box center [541, 263] width 130 height 23
type input "448"
click at [1248, 499] on img at bounding box center [1234, 503] width 73 height 55
click at [1282, 553] on span "Gift Card" at bounding box center [1291, 560] width 44 height 17
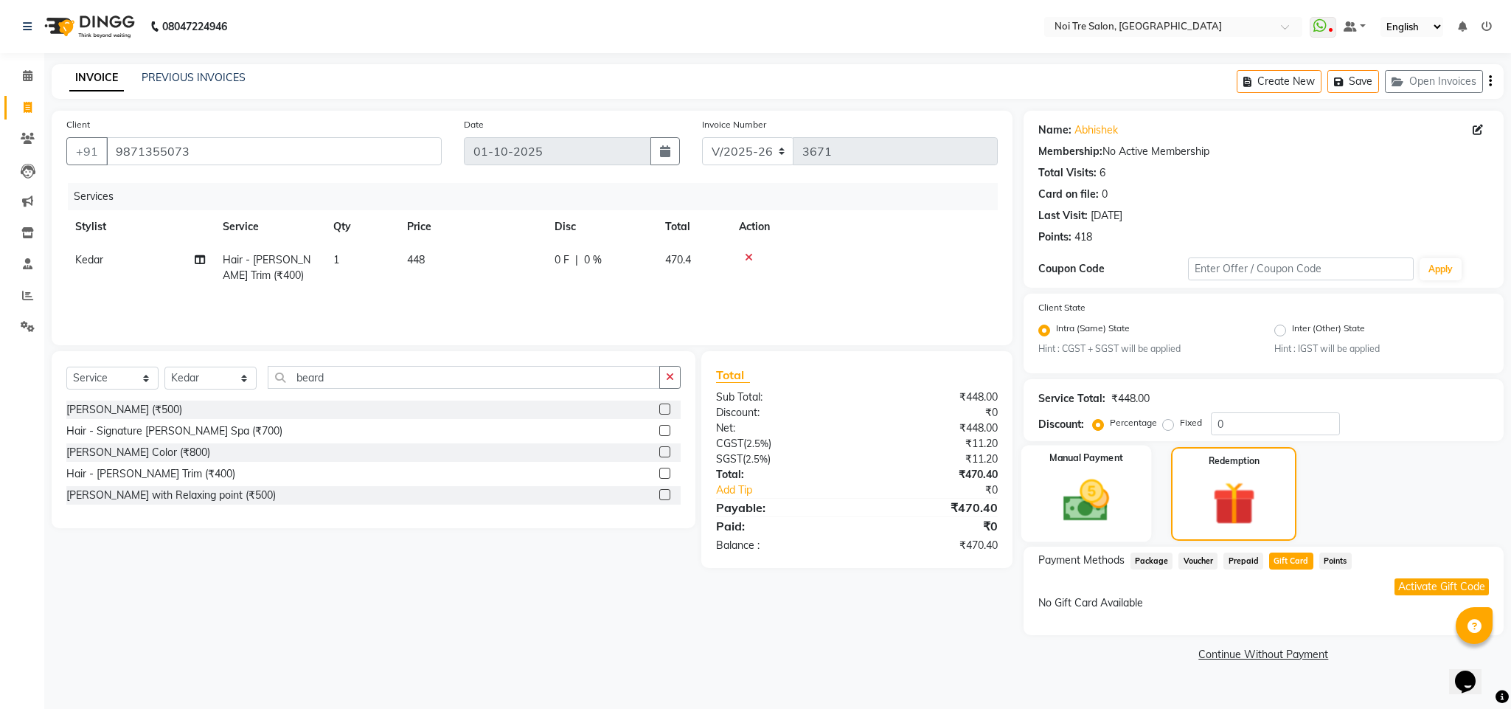
click at [1071, 521] on img at bounding box center [1086, 500] width 75 height 53
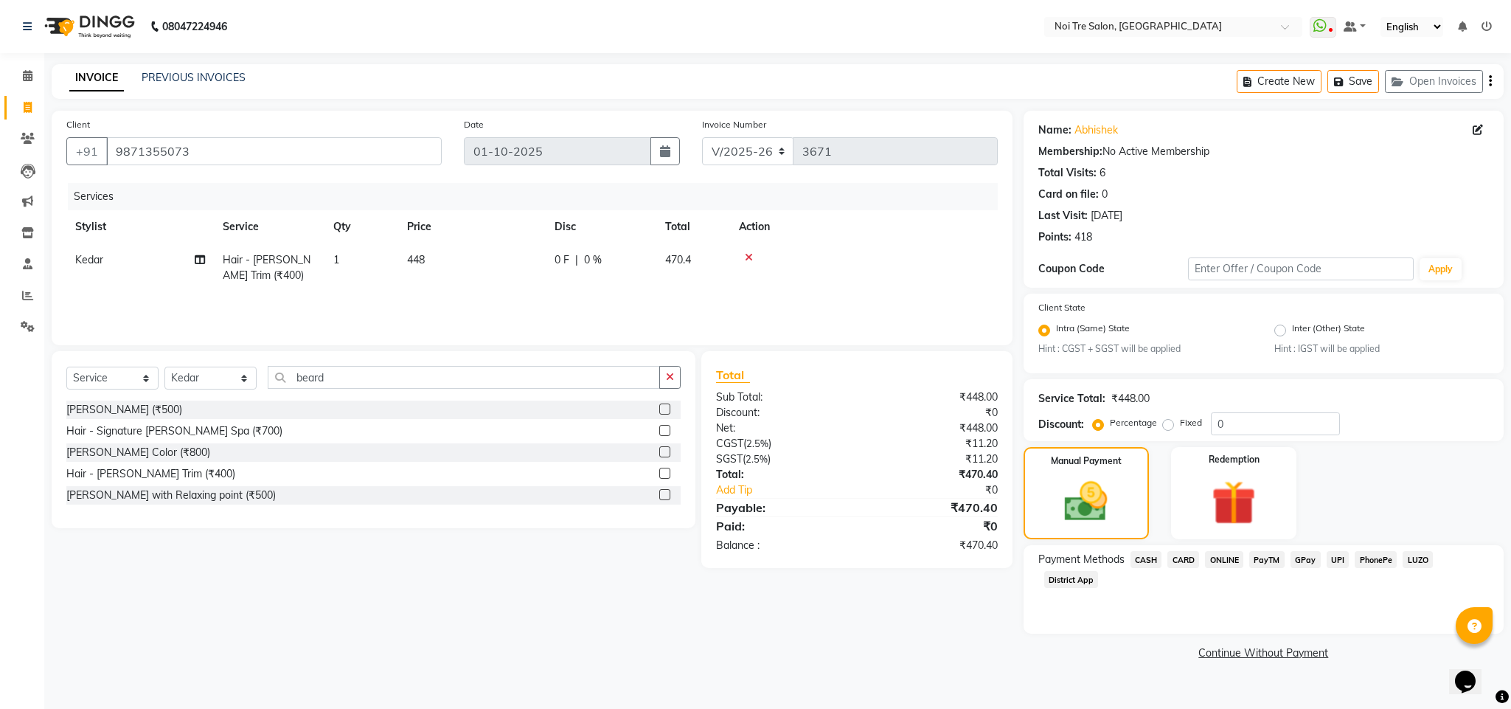
click at [1228, 552] on span "ONLINE" at bounding box center [1224, 559] width 38 height 17
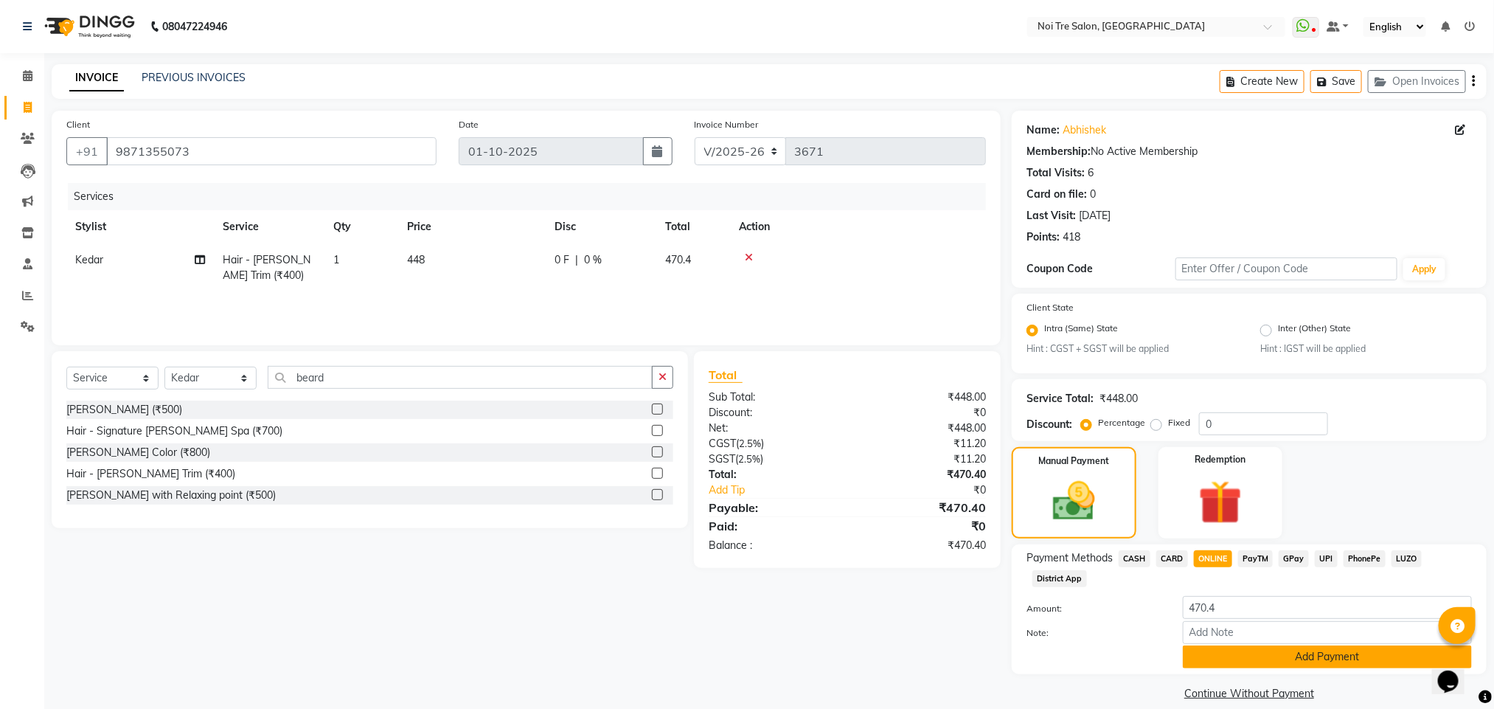
click at [1277, 655] on button "Add Payment" at bounding box center [1327, 656] width 289 height 23
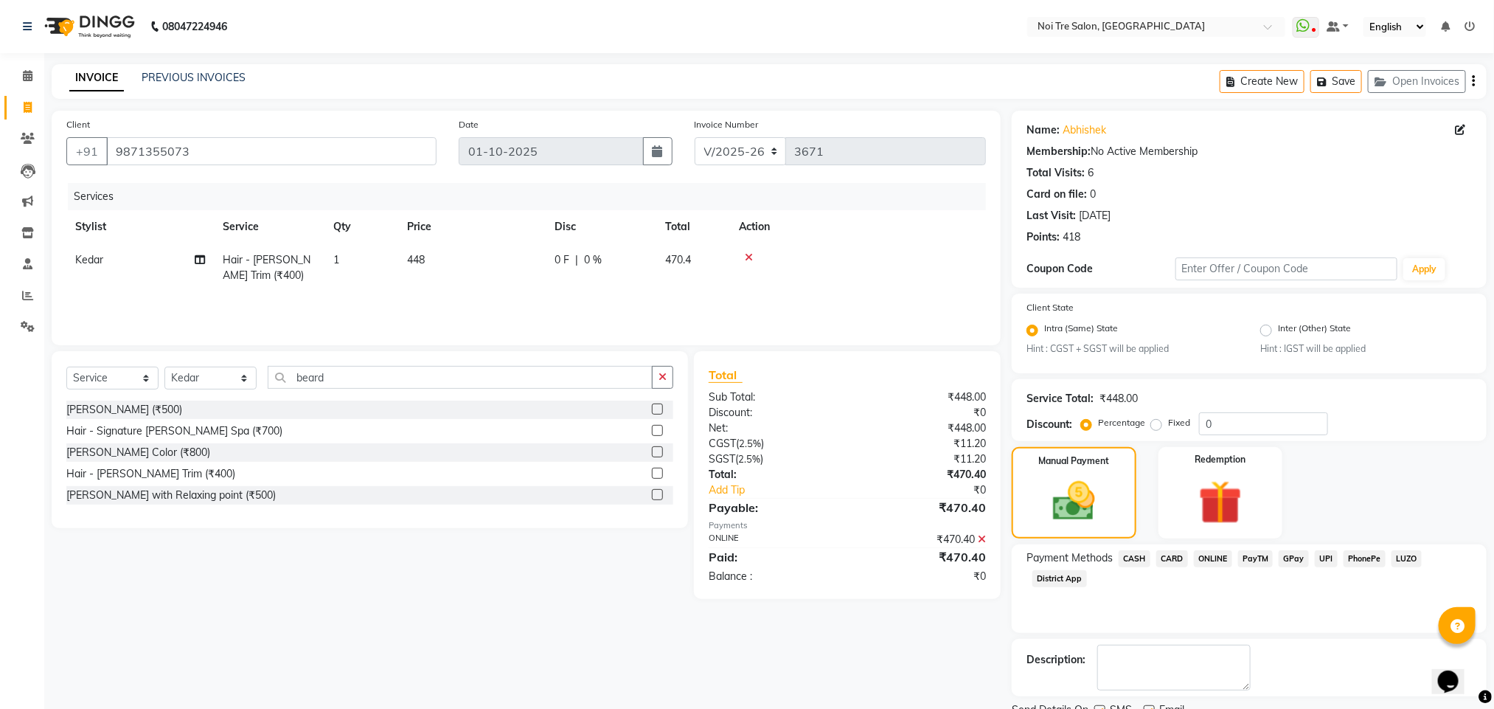
scroll to position [60, 0]
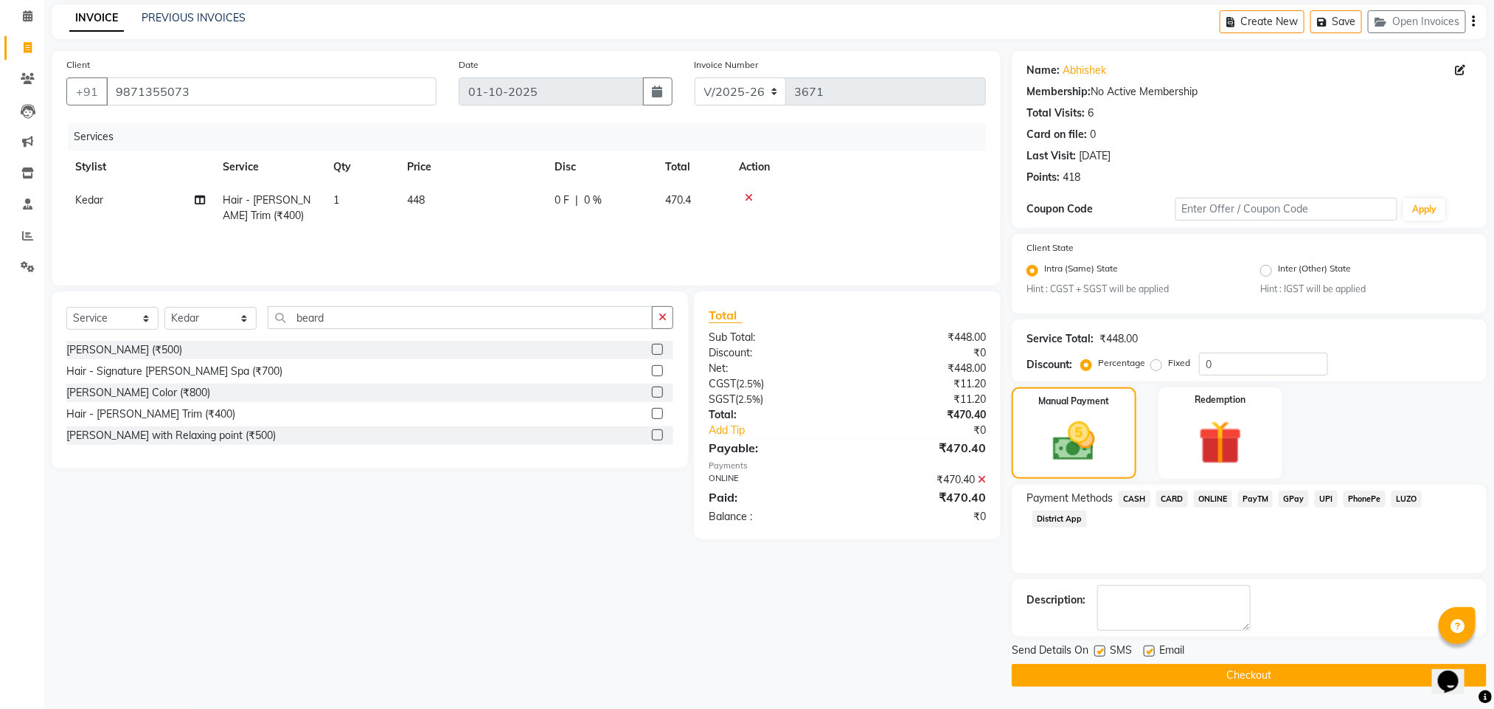
click at [1102, 646] on label at bounding box center [1099, 650] width 11 height 11
click at [1102, 647] on input "checkbox" at bounding box center [1099, 652] width 10 height 10
checkbox input "false"
click at [1147, 648] on label at bounding box center [1149, 650] width 11 height 11
click at [1147, 648] on input "checkbox" at bounding box center [1149, 652] width 10 height 10
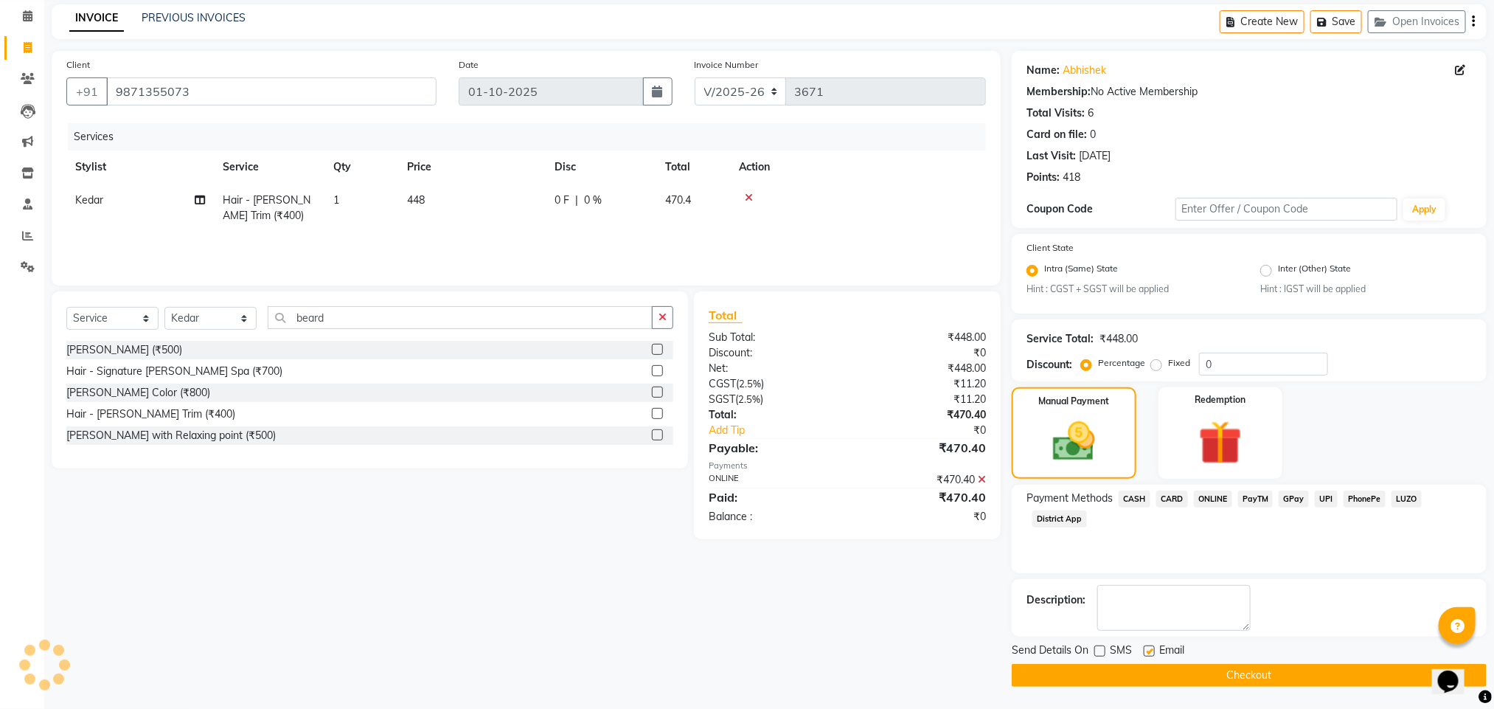
checkbox input "false"
click at [1096, 648] on label at bounding box center [1099, 650] width 11 height 11
click at [1096, 648] on input "checkbox" at bounding box center [1099, 652] width 10 height 10
checkbox input "true"
click at [1151, 653] on label at bounding box center [1149, 650] width 11 height 11
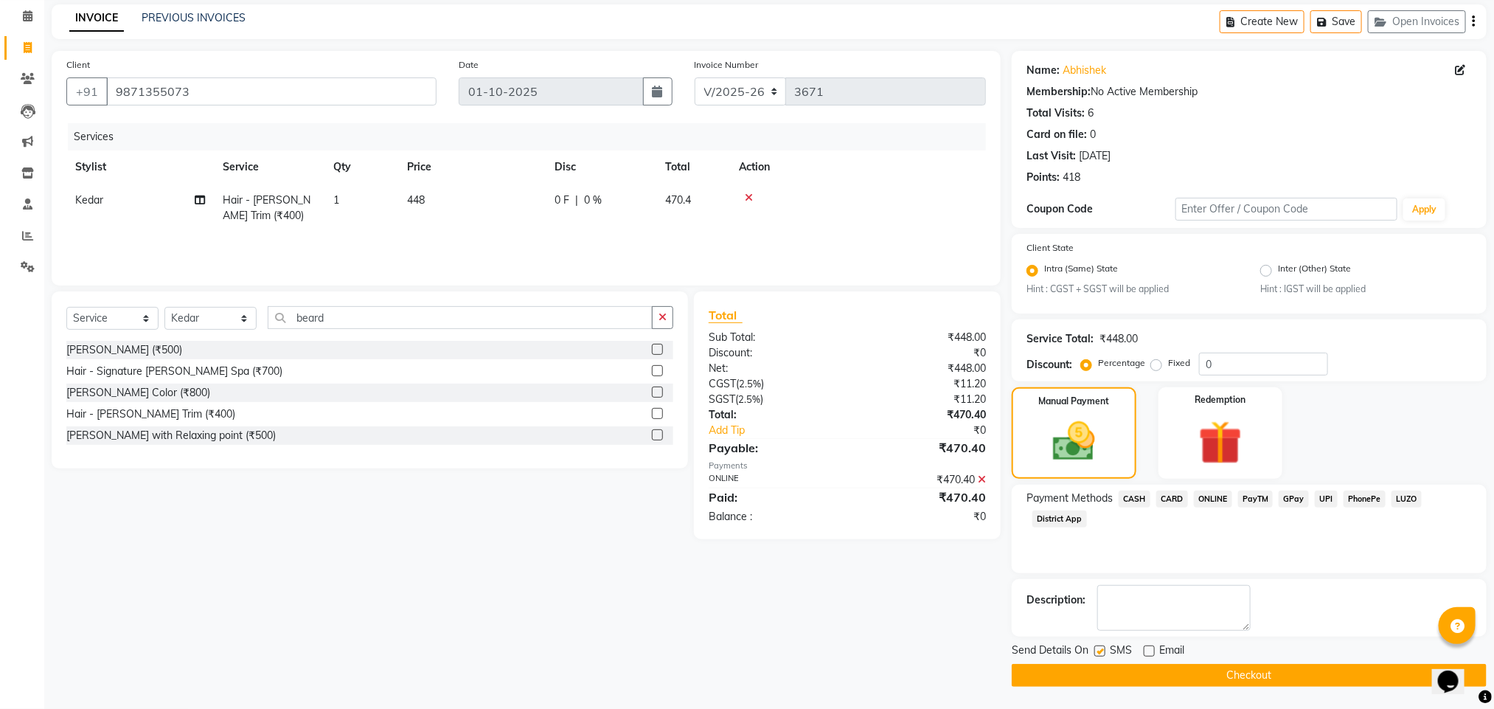
click at [1151, 653] on input "checkbox" at bounding box center [1149, 652] width 10 height 10
checkbox input "true"
click at [1160, 669] on button "Checkout" at bounding box center [1249, 675] width 475 height 23
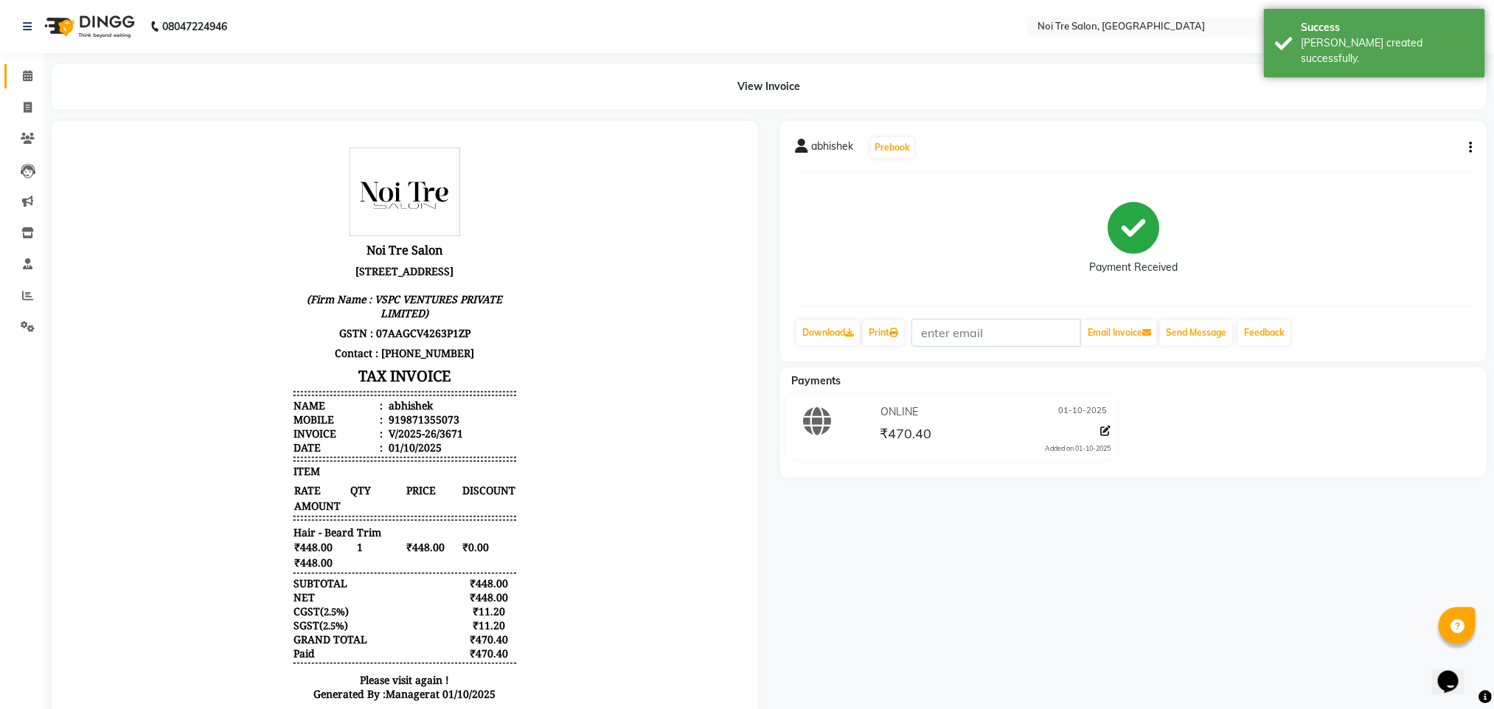
click at [27, 86] on link "Calendar" at bounding box center [21, 76] width 35 height 24
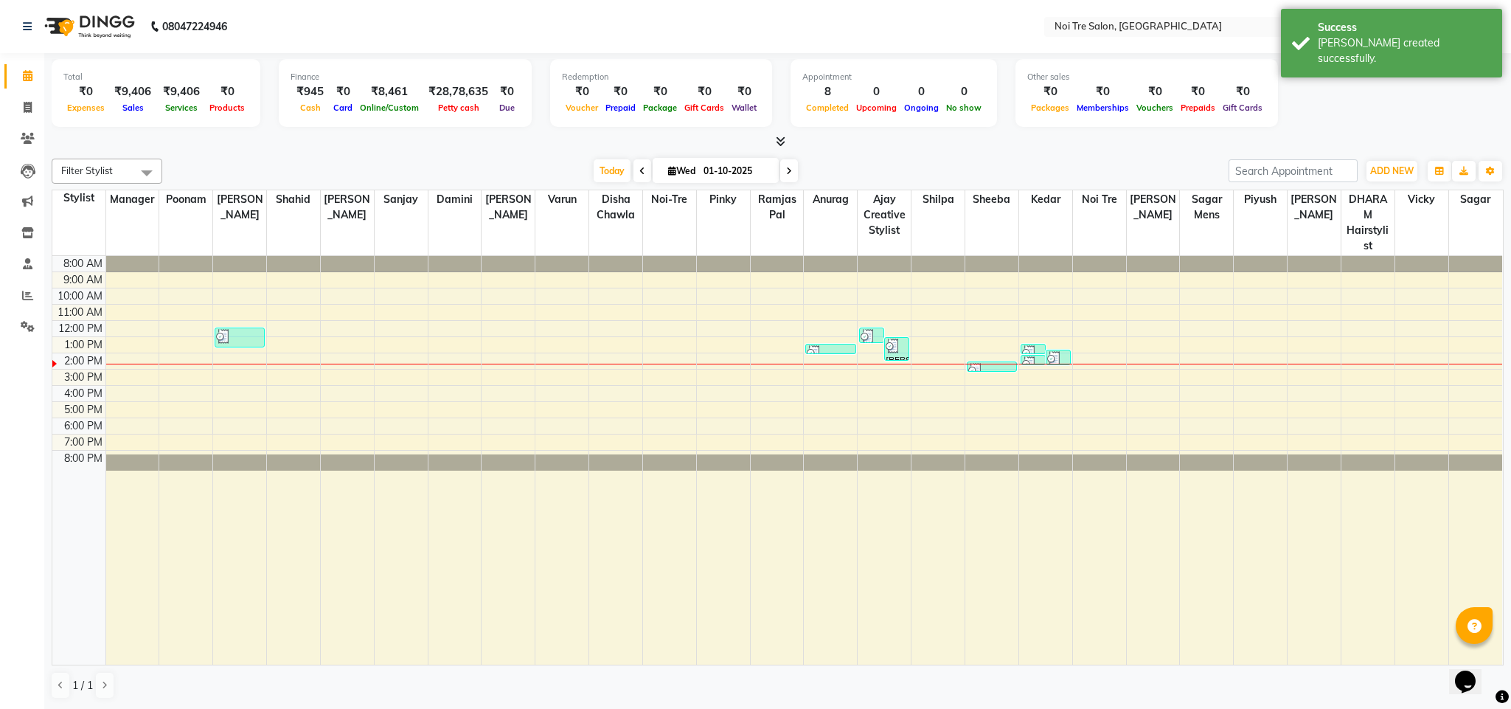
click at [341, 181] on div "[DATE] [DATE]" at bounding box center [696, 171] width 1052 height 22
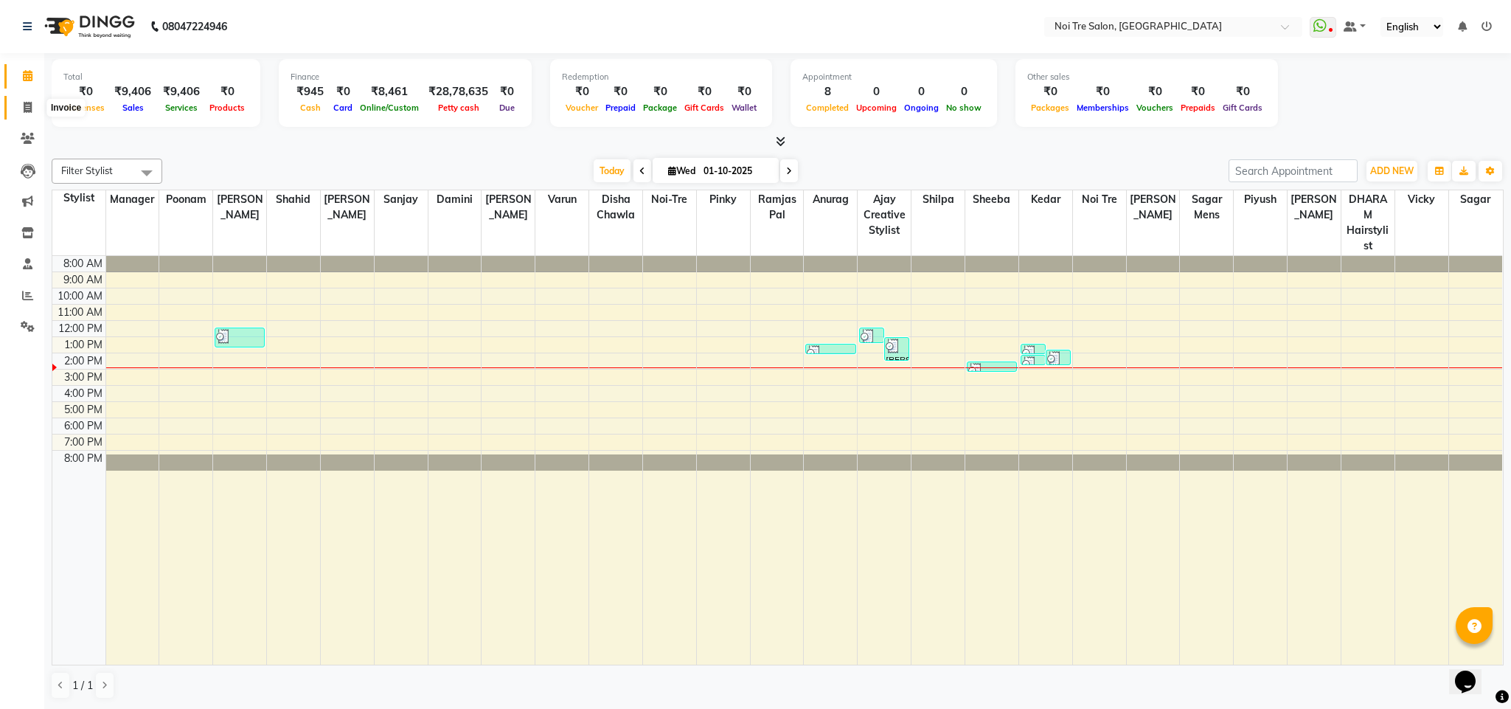
click at [24, 107] on icon at bounding box center [28, 107] width 8 height 11
select select "service"
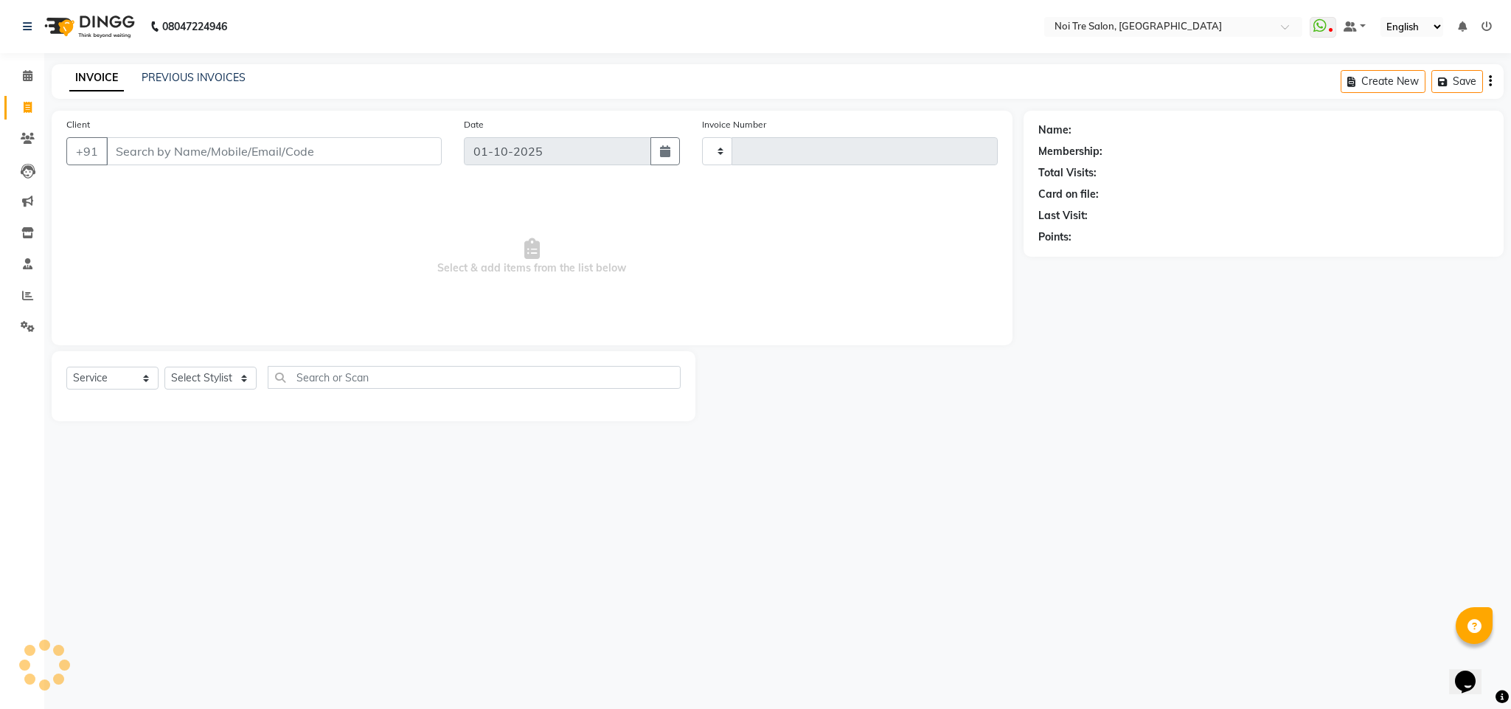
type input "3672"
select select "4307"
click at [186, 157] on input "Client" at bounding box center [274, 151] width 336 height 28
click at [231, 150] on input "Client" at bounding box center [274, 151] width 336 height 28
click at [760, 569] on div "08047224946 Select Location × Noi Tre Salon, Dwarka WhatsApp Status ✕ Status: D…" at bounding box center [755, 354] width 1511 height 709
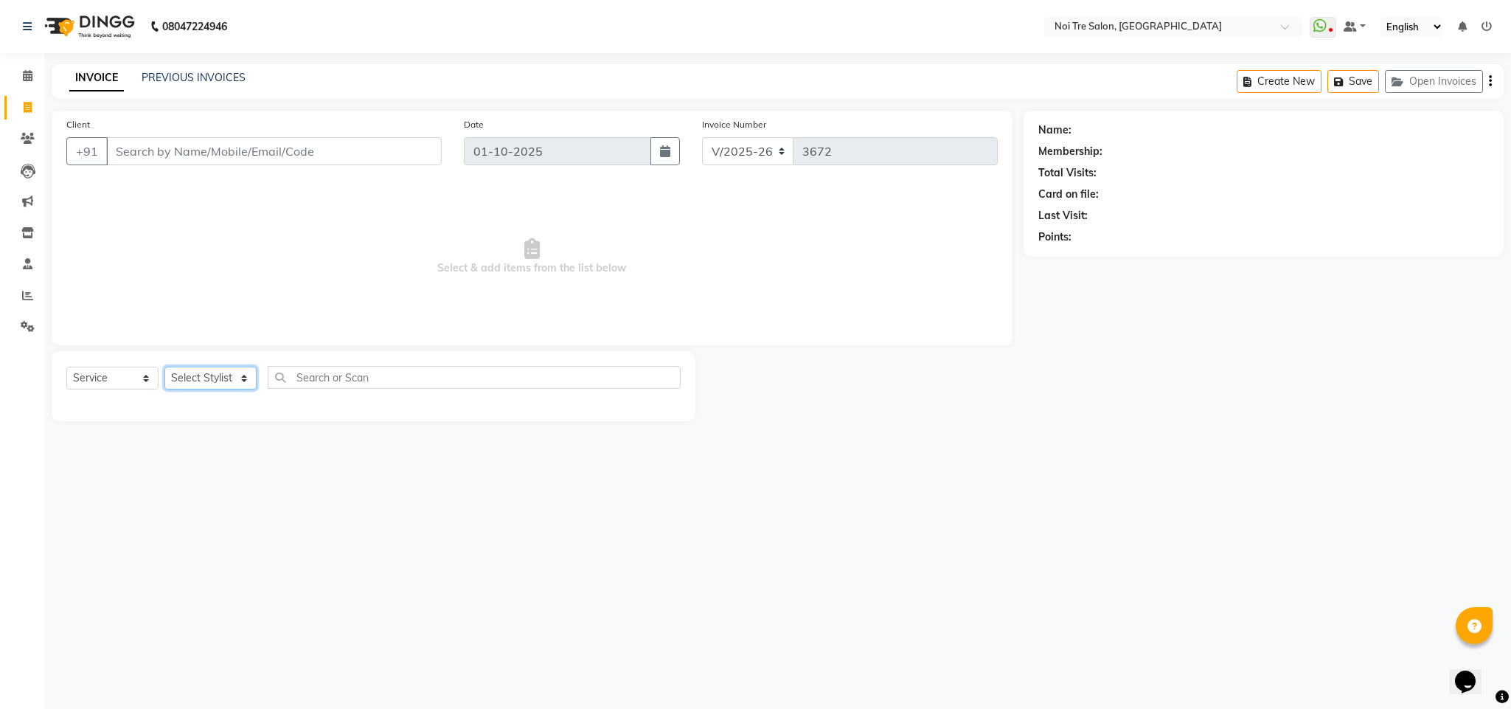
click at [215, 377] on select "Select Stylist Ajay Creative Stylist Anurag [PERSON_NAME] [PERSON_NAME] [PERSON…" at bounding box center [210, 378] width 92 height 23
select select "23277"
click at [164, 367] on select "Select Stylist Ajay Creative Stylist Anurag [PERSON_NAME] [PERSON_NAME] [PERSON…" at bounding box center [210, 378] width 92 height 23
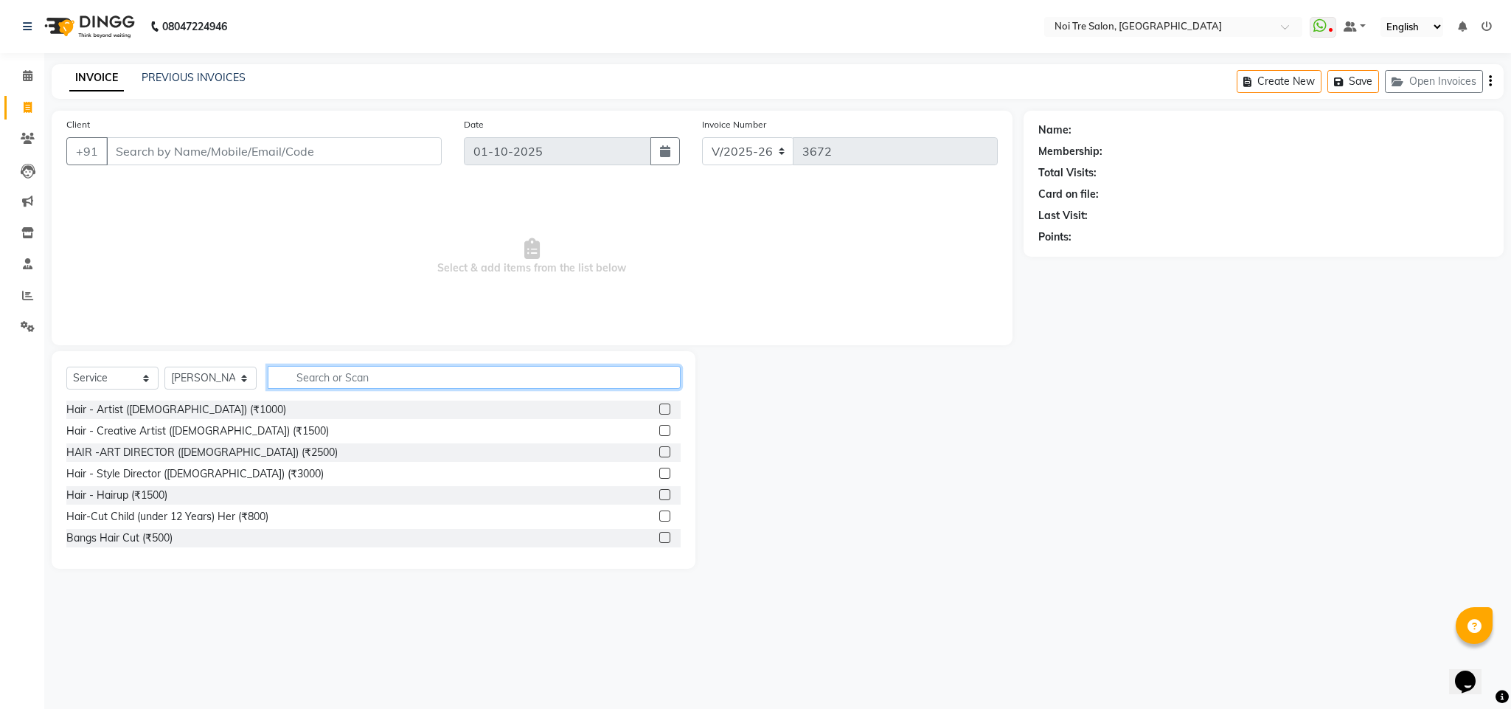
click at [352, 381] on input "text" at bounding box center [474, 377] width 413 height 23
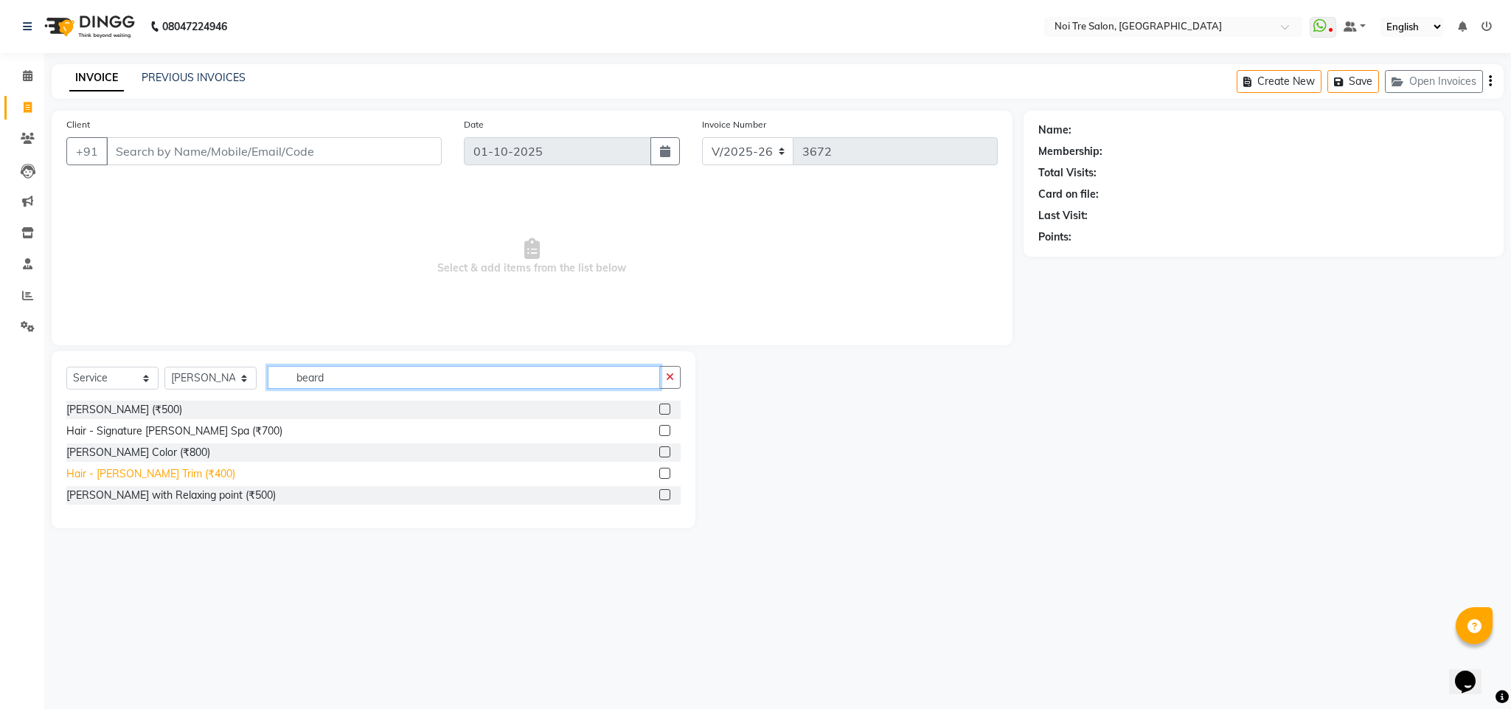
type input "beard"
click at [162, 476] on div "Hair - [PERSON_NAME] Trim (₹400)" at bounding box center [150, 473] width 169 height 15
checkbox input "false"
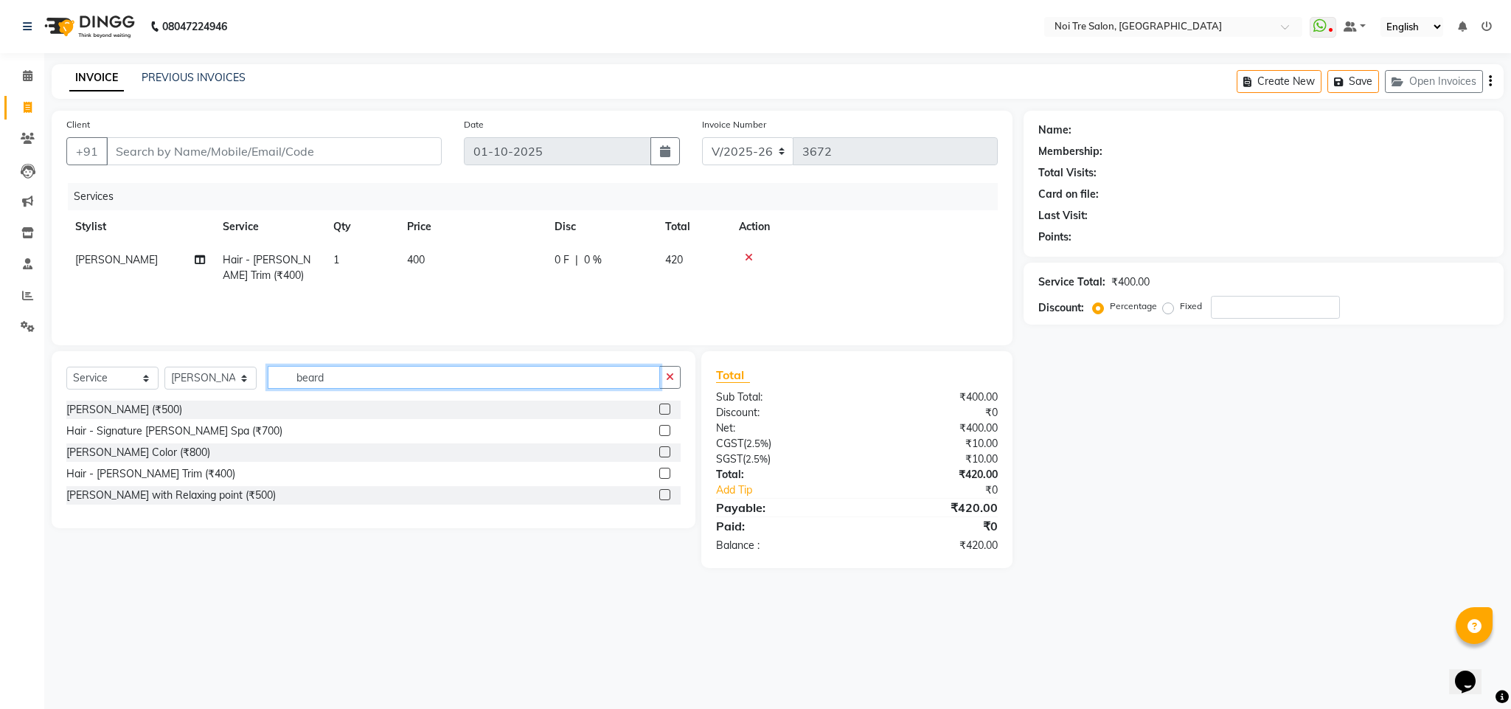
click at [315, 381] on input "beard" at bounding box center [464, 377] width 392 height 23
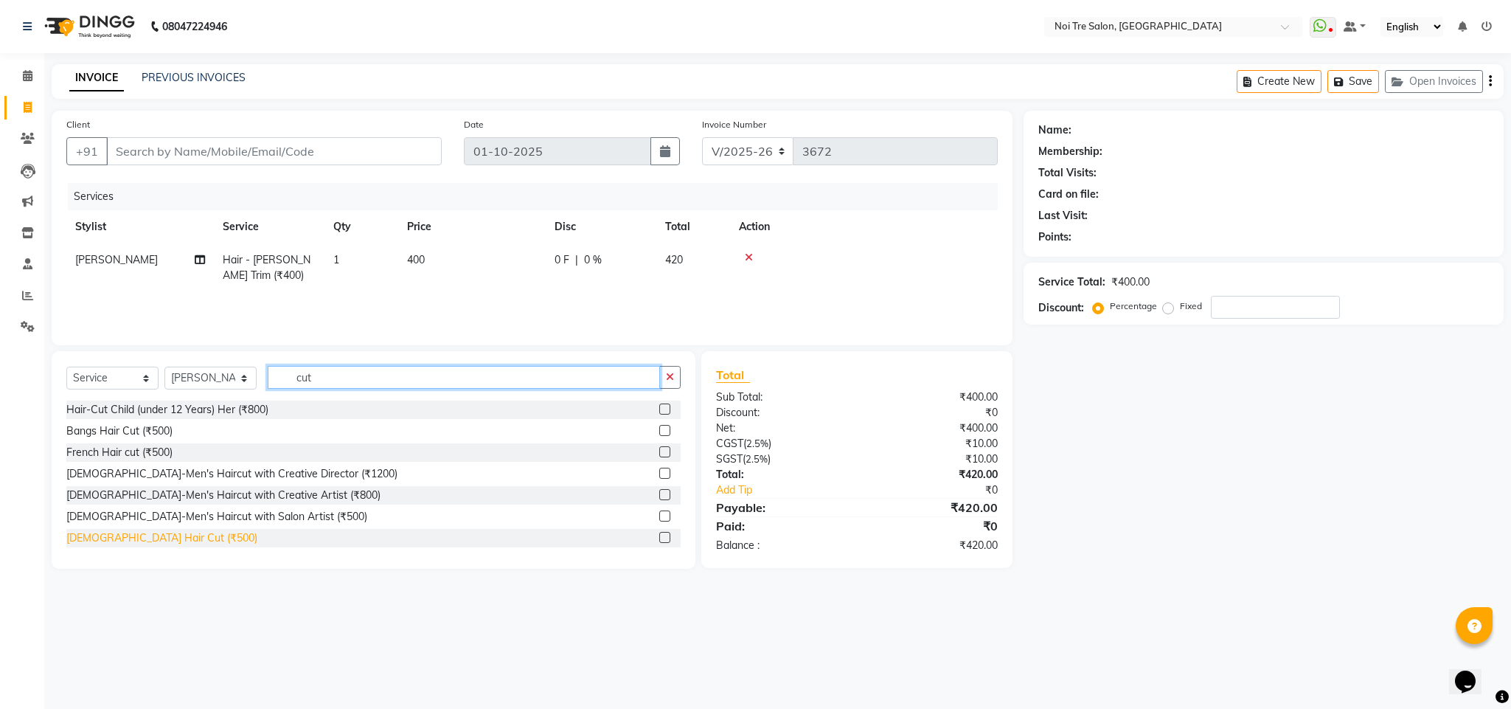
type input "cut"
click at [125, 538] on div "[DEMOGRAPHIC_DATA] Hair Cut (₹500)" at bounding box center [161, 537] width 191 height 15
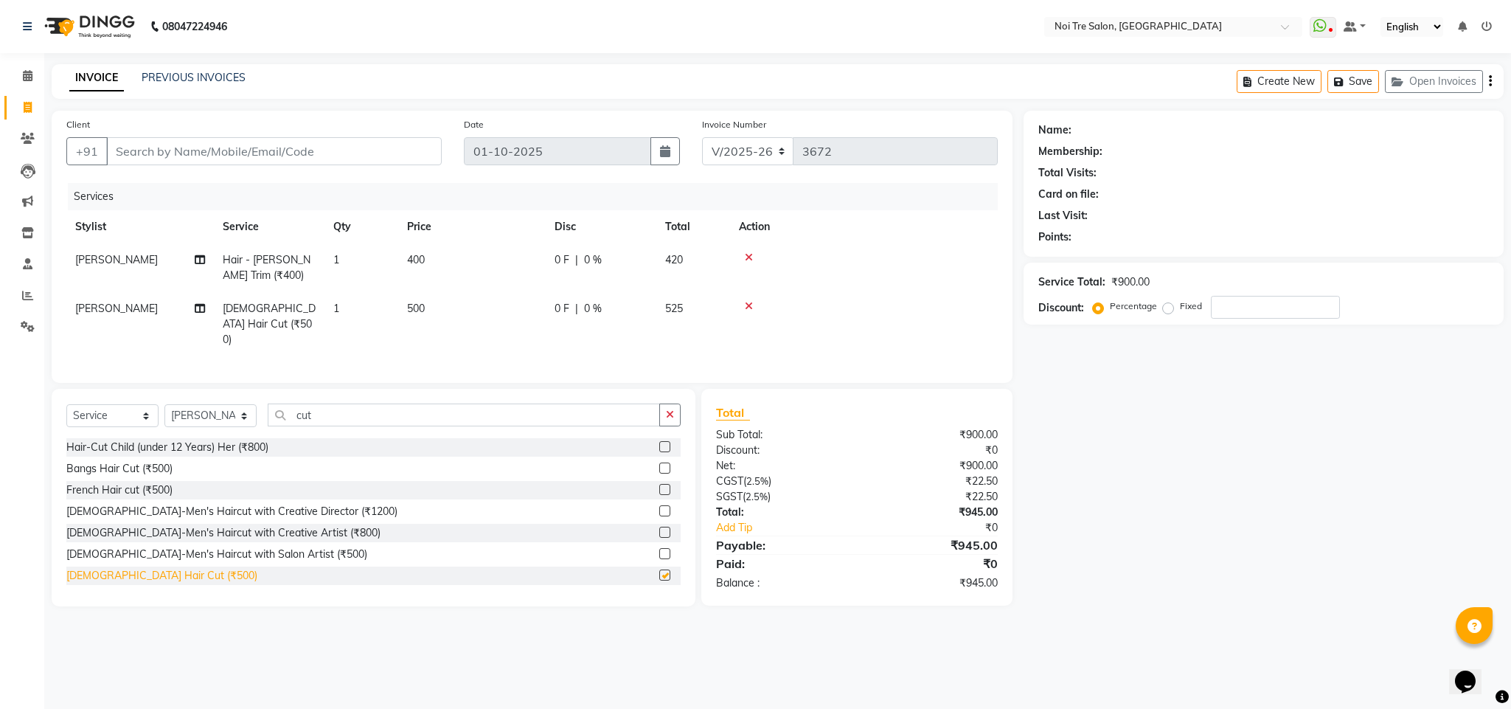
checkbox input "false"
click at [199, 151] on input "Client" at bounding box center [274, 151] width 336 height 28
type input "s"
type input "0"
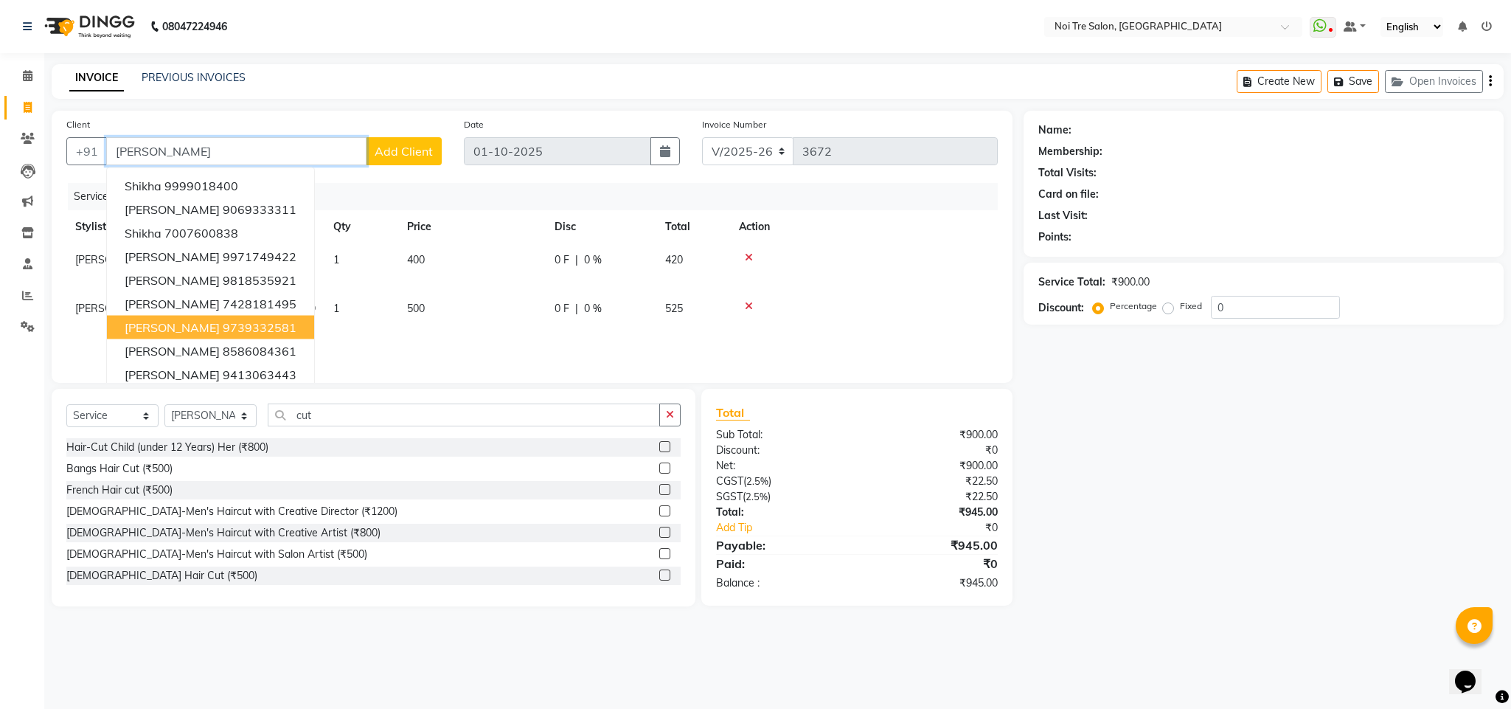
click at [233, 328] on ngb-highlight "9739332581" at bounding box center [260, 327] width 74 height 15
type input "9739332581"
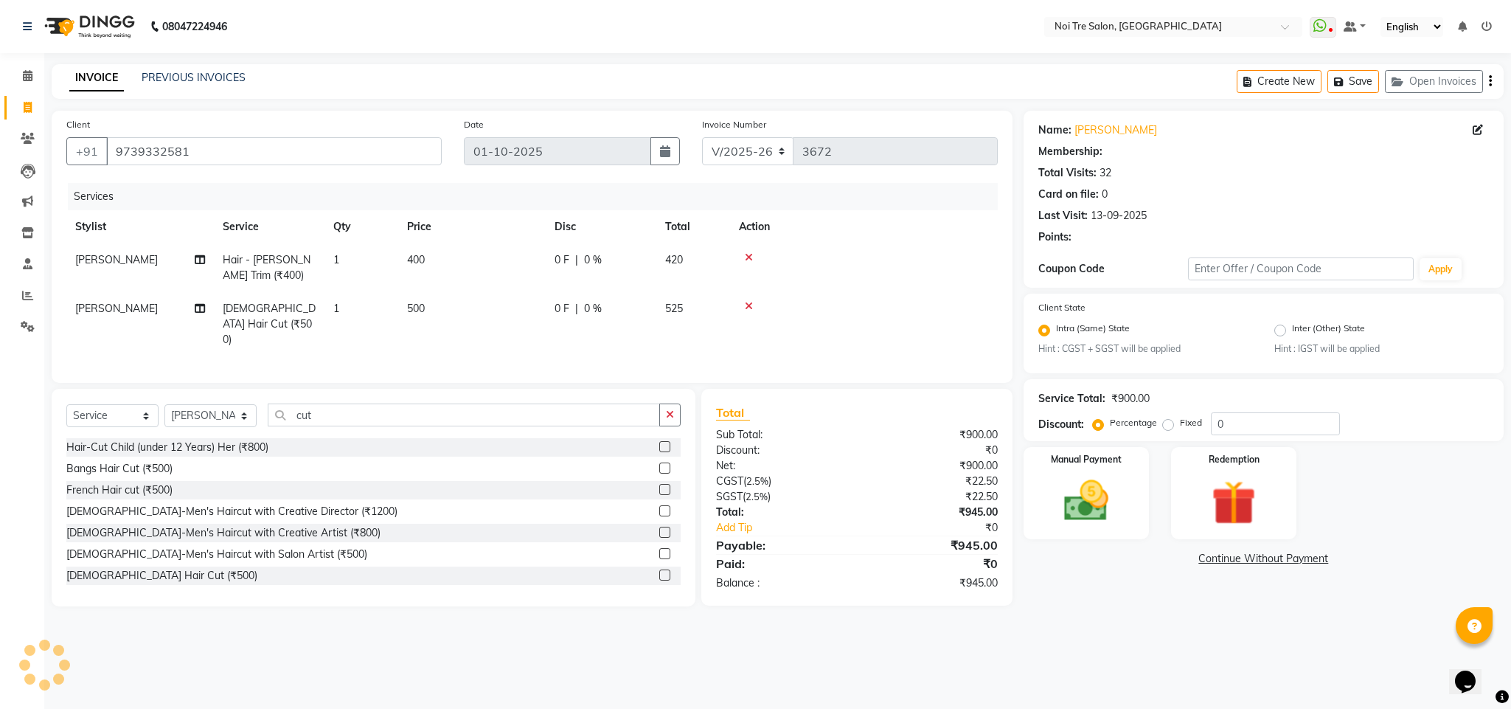
select select "1: Object"
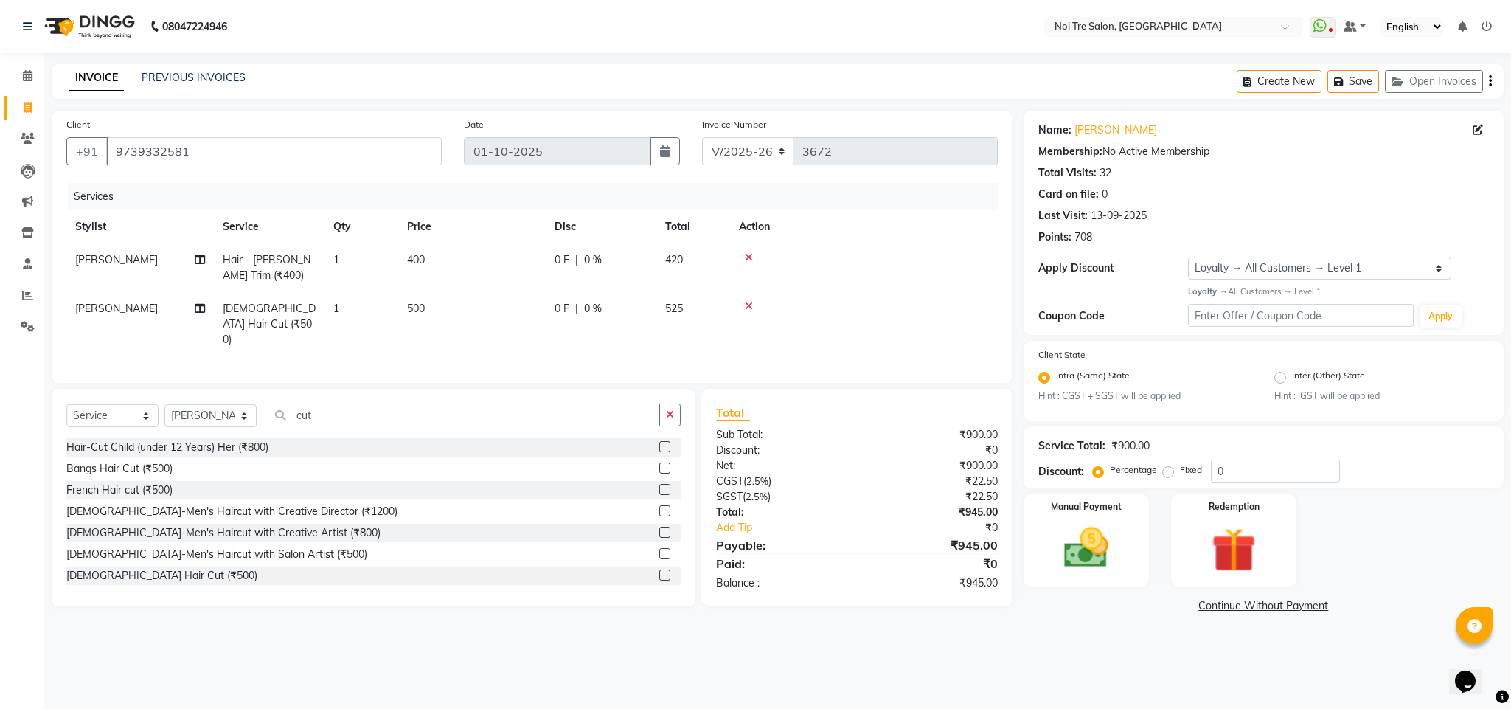
click at [411, 308] on span "500" at bounding box center [416, 308] width 18 height 13
select select "23277"
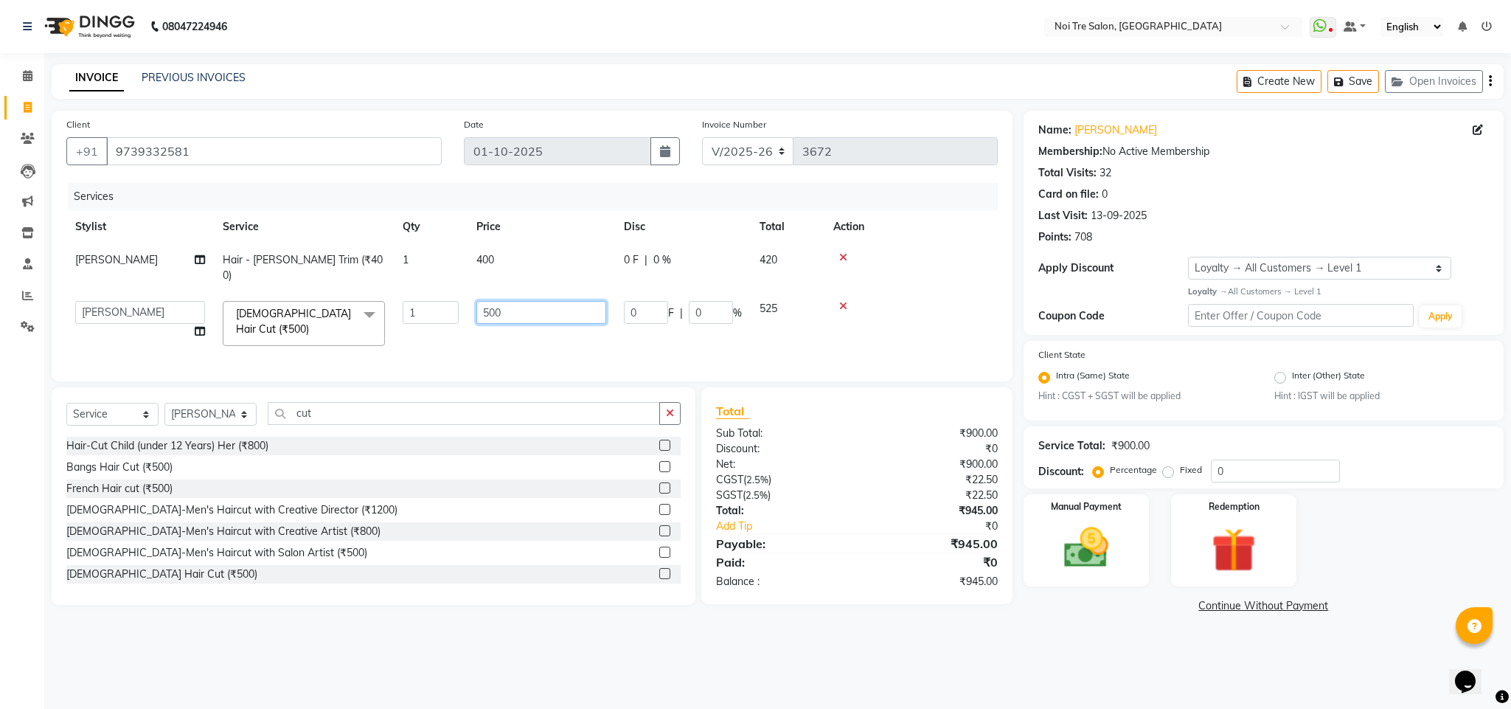
click at [491, 301] on input "500" at bounding box center [541, 312] width 130 height 23
type input "600"
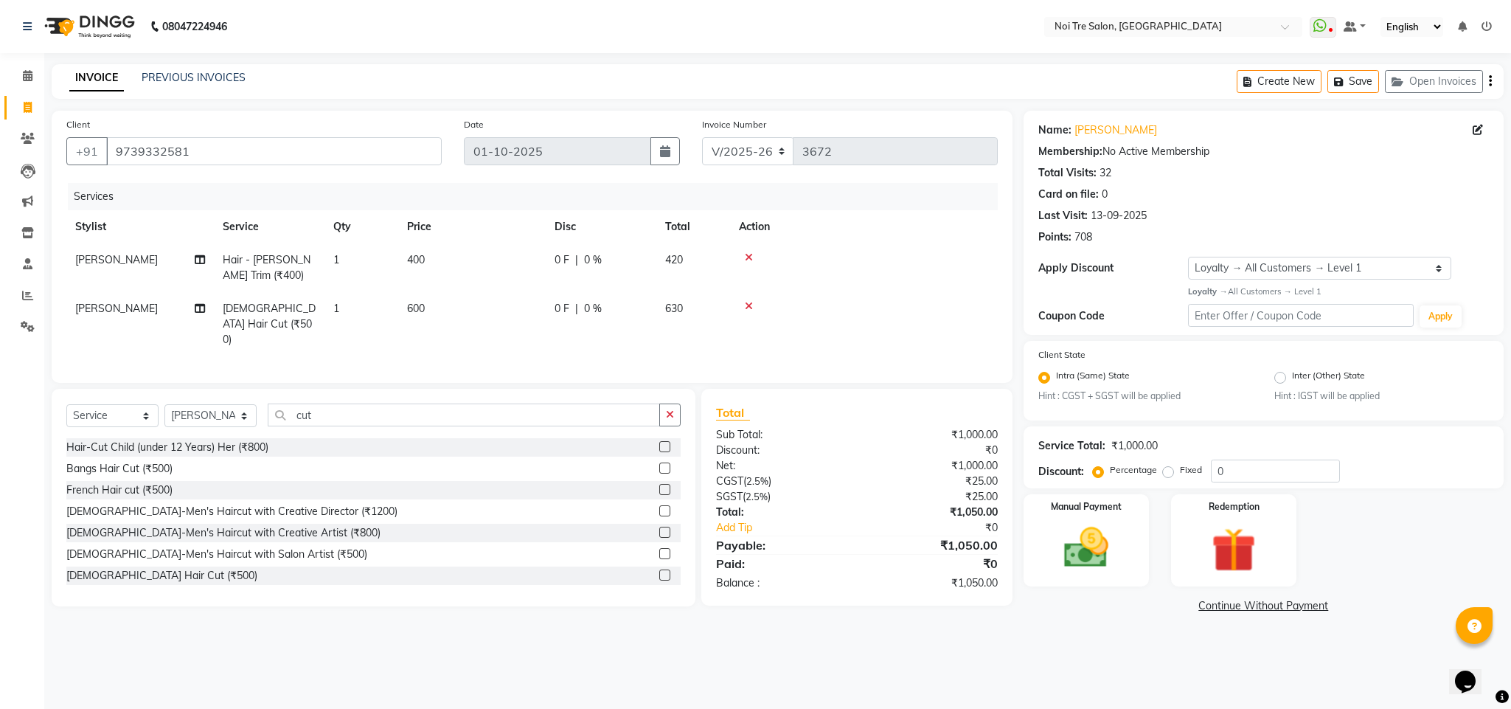
click at [478, 261] on td "400" at bounding box center [471, 267] width 147 height 49
select select "23277"
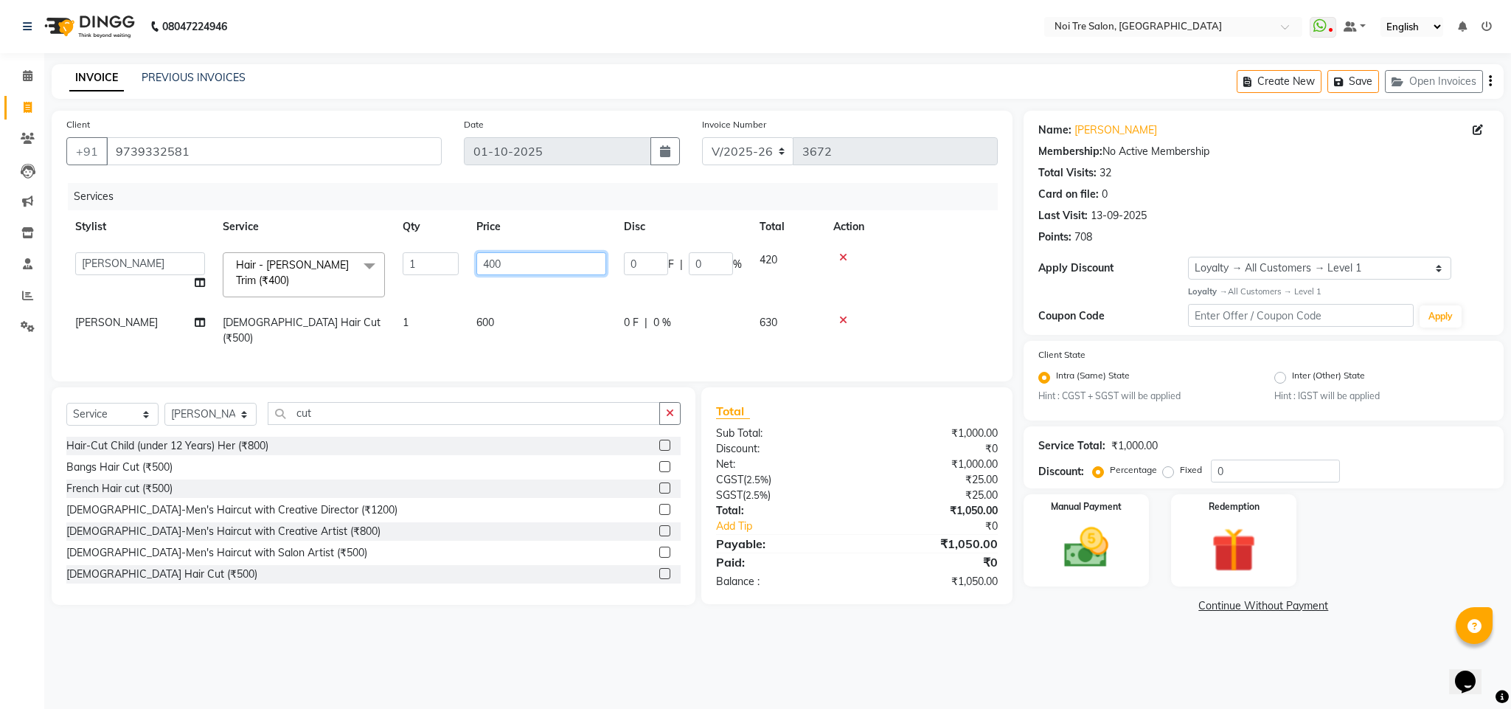
click at [494, 260] on input "400" at bounding box center [541, 263] width 130 height 23
type input "450"
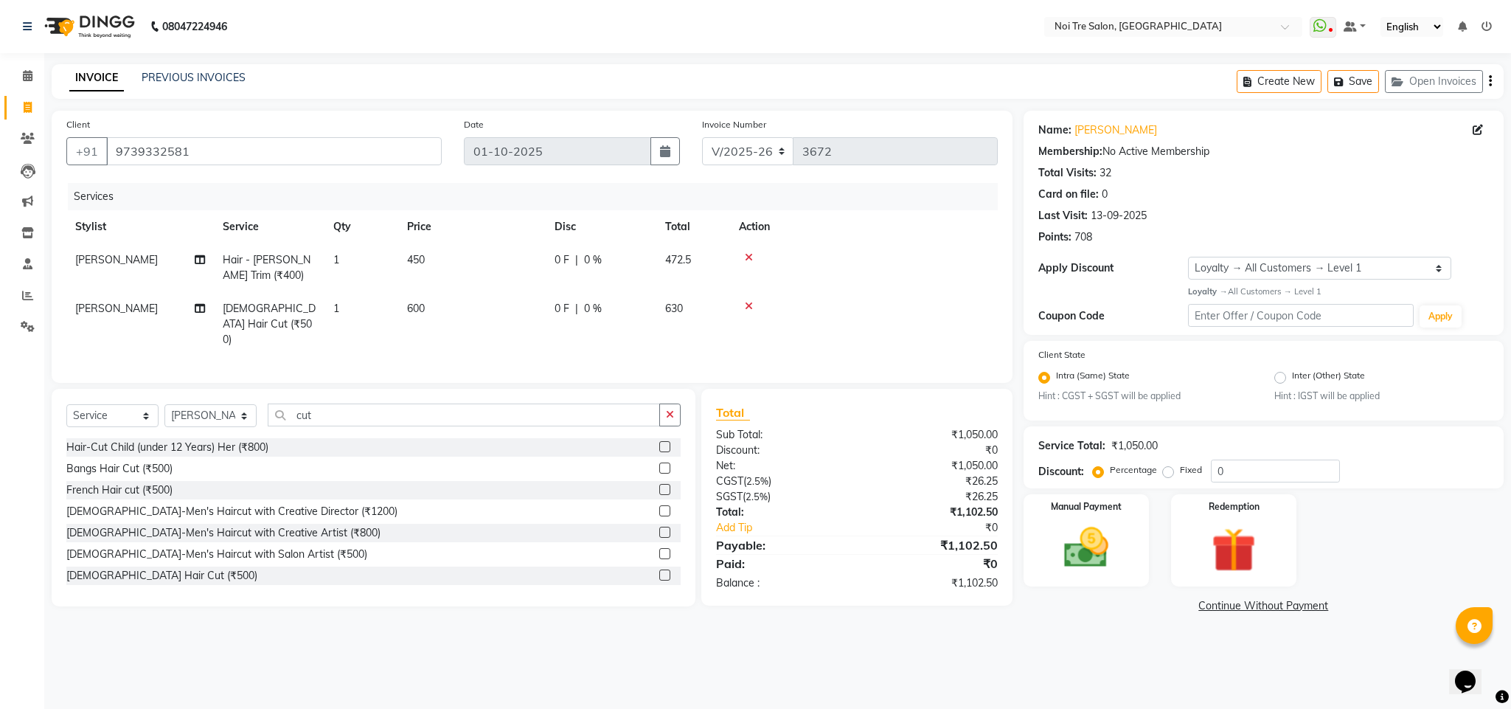
click at [914, 266] on td at bounding box center [864, 267] width 268 height 49
drag, startPoint x: 1246, startPoint y: 472, endPoint x: 1161, endPoint y: 480, distance: 85.2
click at [1161, 480] on div "Percentage Fixed 0" at bounding box center [1218, 470] width 244 height 23
type input "20"
click at [425, 266] on td "450" at bounding box center [471, 267] width 147 height 49
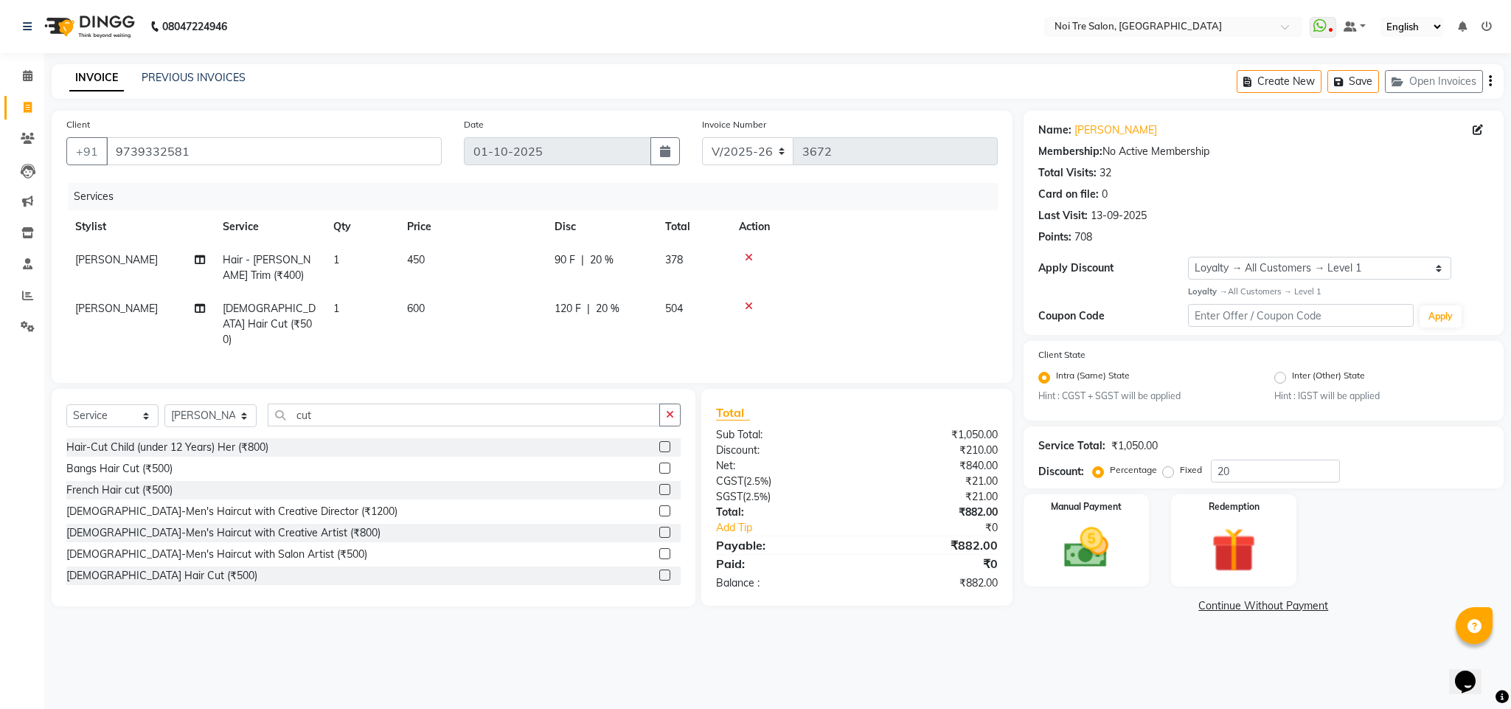
select select "23277"
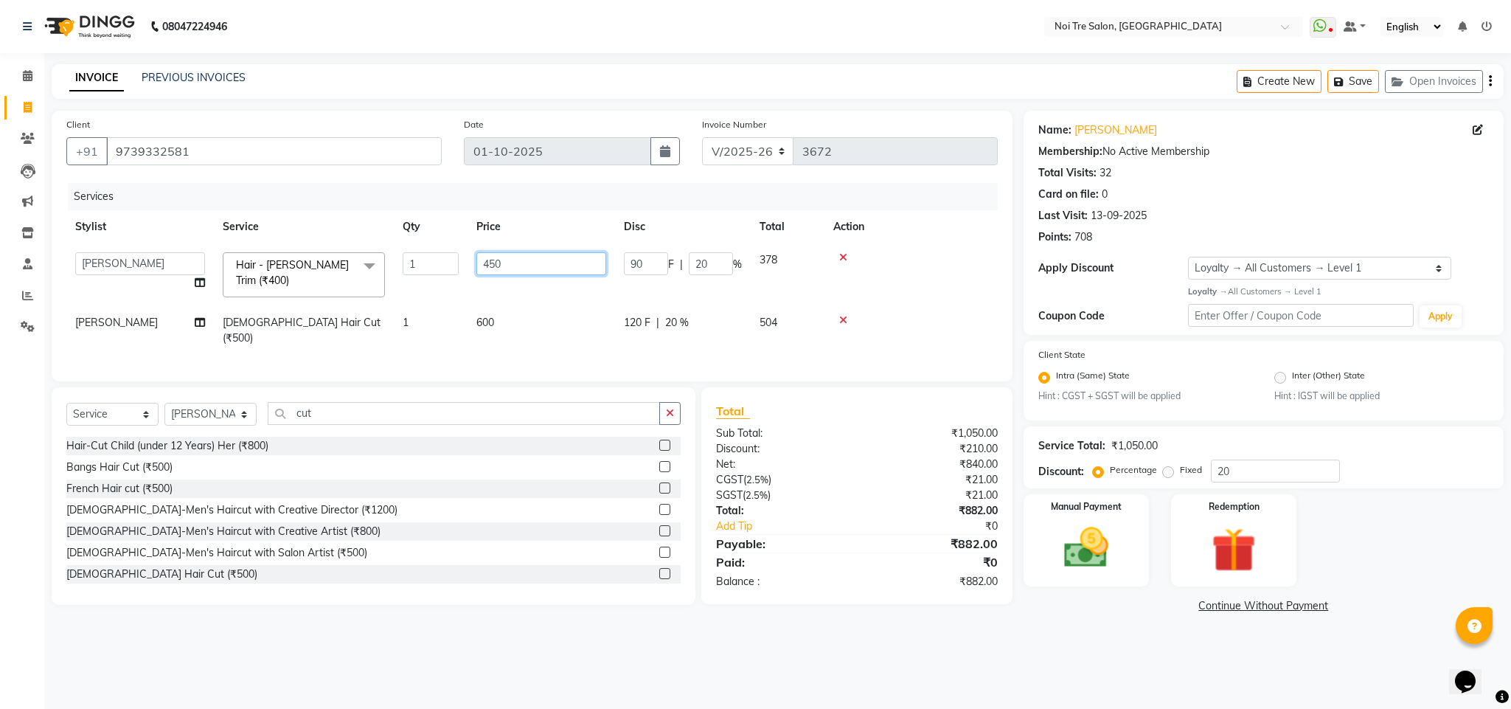
click at [496, 270] on input "450" at bounding box center [541, 263] width 130 height 23
type input "400"
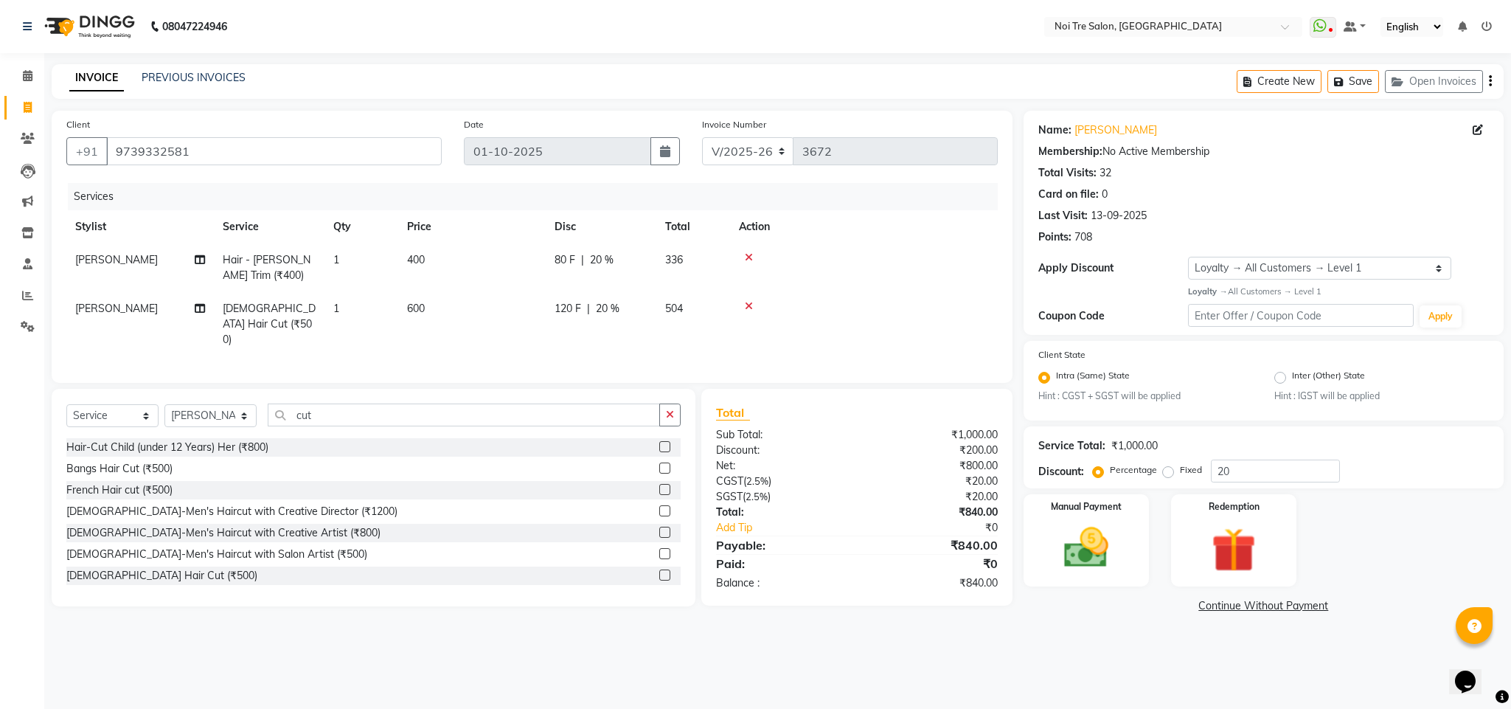
click at [963, 251] on td at bounding box center [864, 267] width 268 height 49
click at [425, 255] on span "400" at bounding box center [416, 259] width 18 height 13
select select "23277"
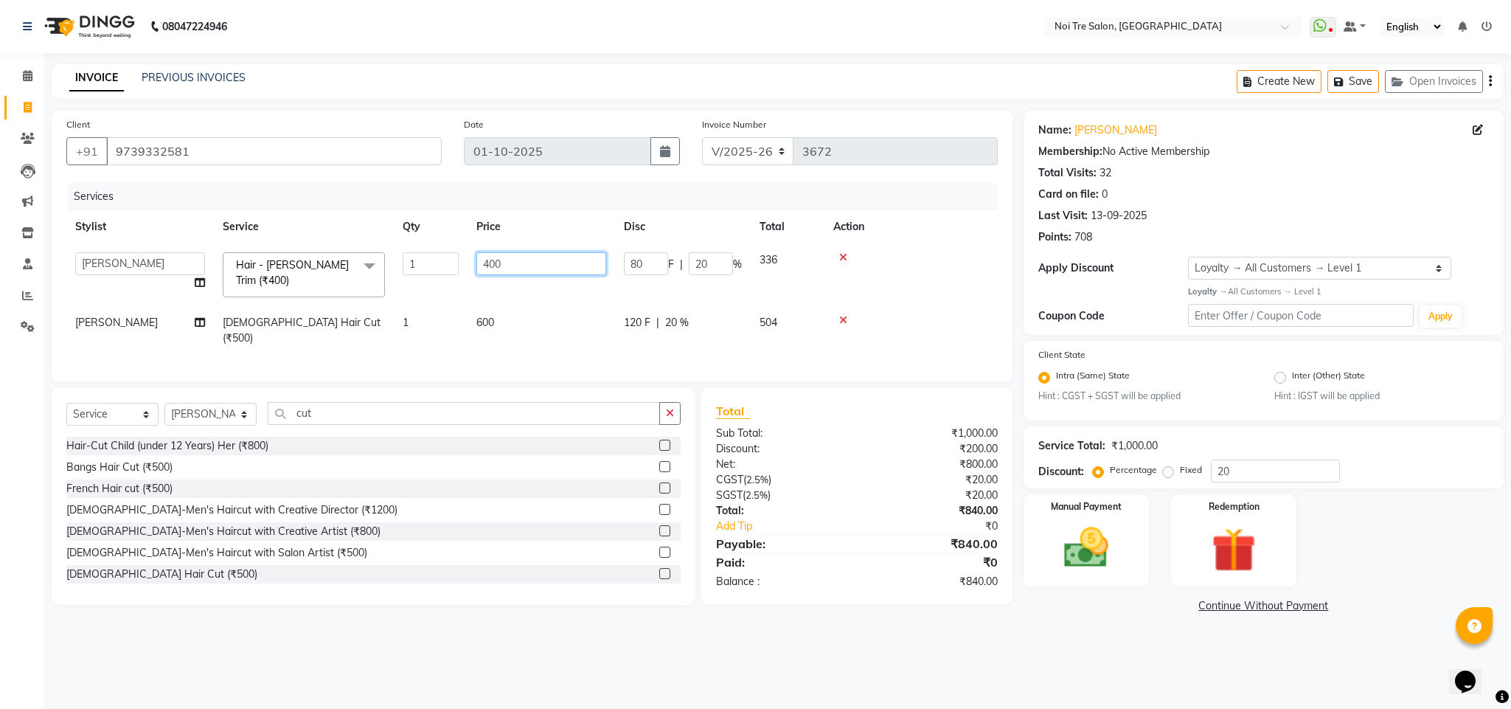
click at [494, 264] on input "400" at bounding box center [541, 263] width 130 height 23
type input "410"
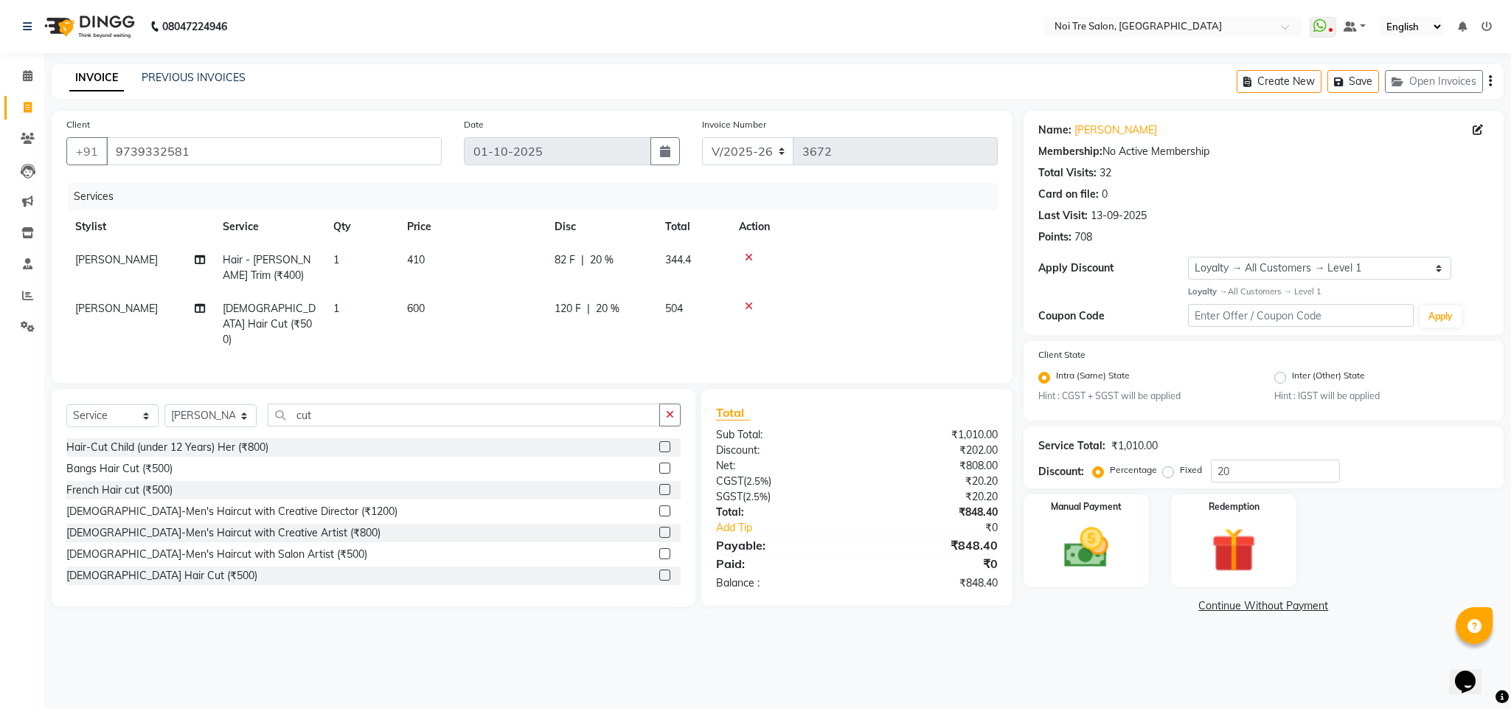
click at [890, 291] on td at bounding box center [864, 267] width 268 height 49
click at [414, 252] on td "410" at bounding box center [471, 267] width 147 height 49
select select "23277"
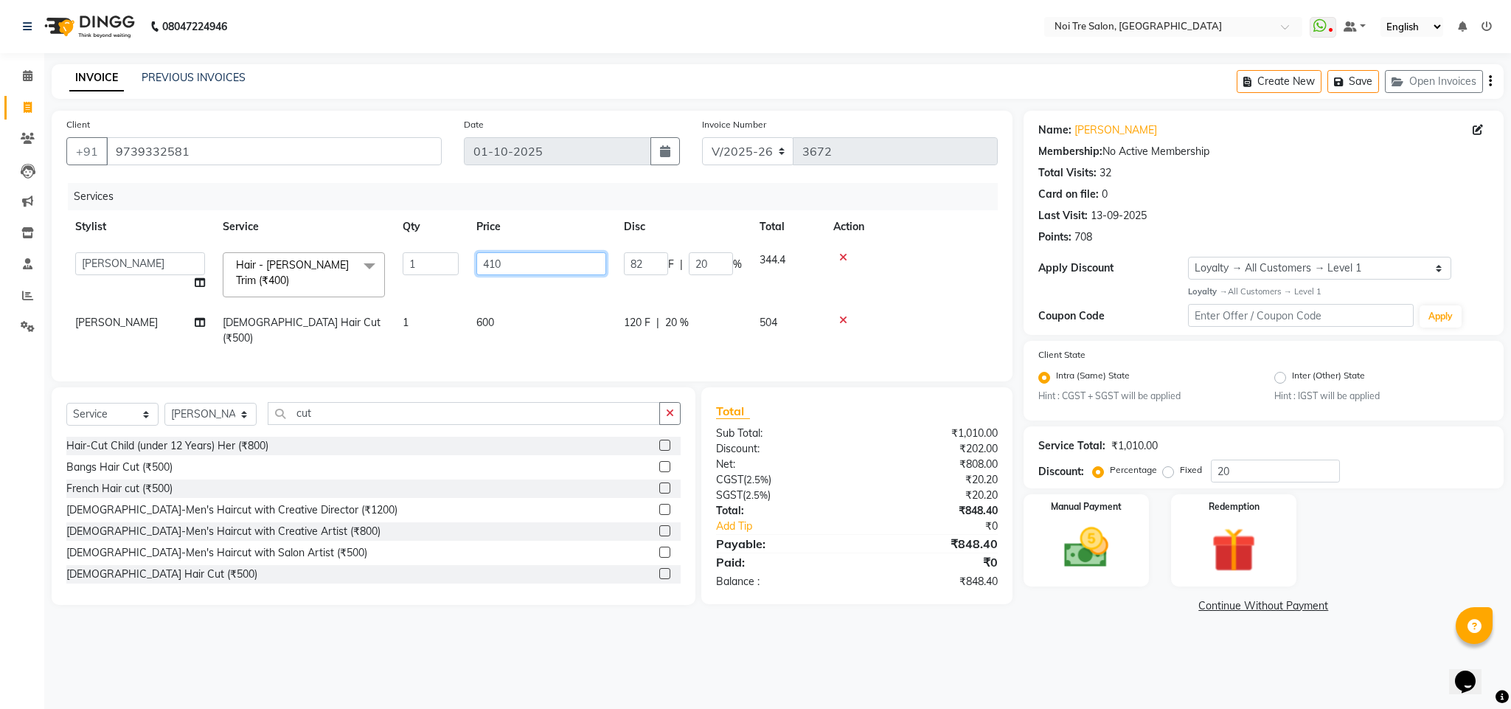
click at [492, 265] on input "410" at bounding box center [541, 263] width 130 height 23
type input "411"
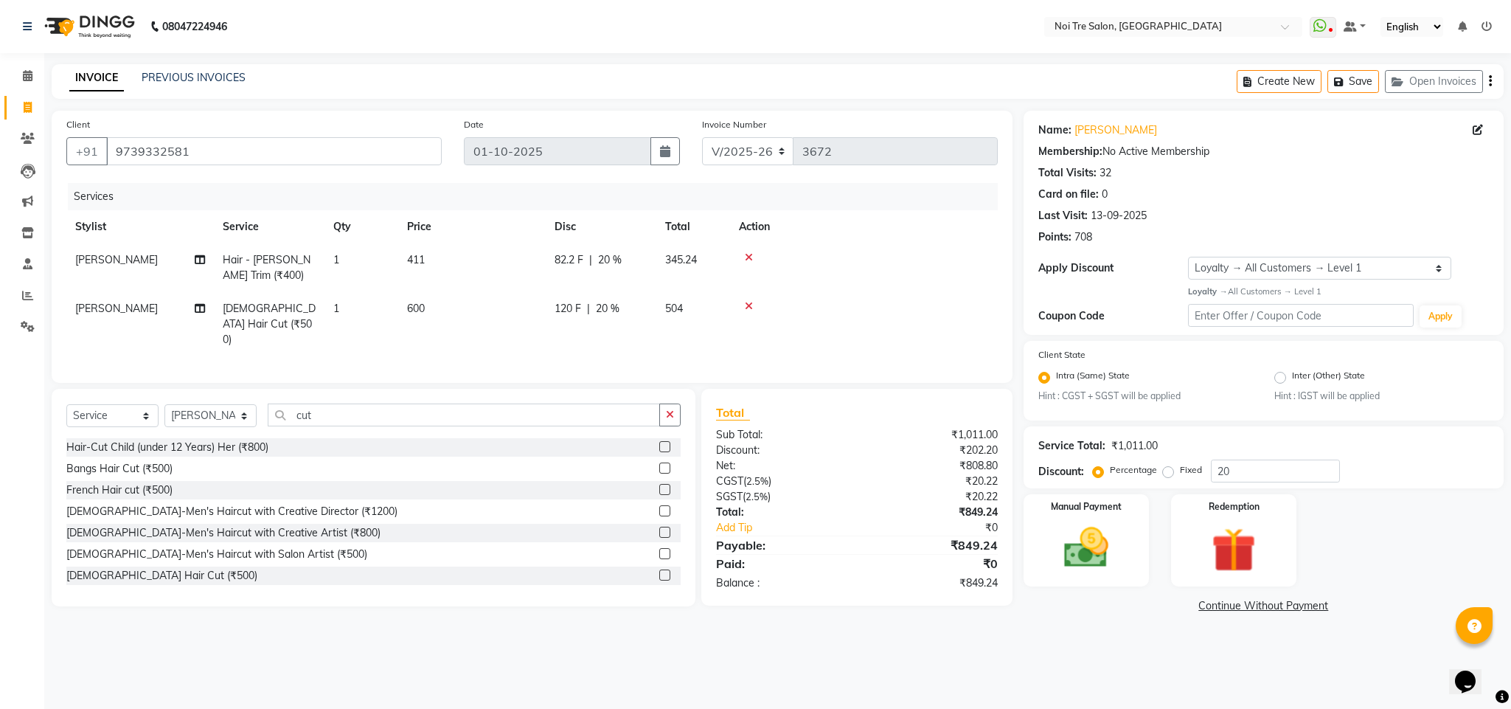
click at [910, 268] on td at bounding box center [864, 267] width 268 height 49
click at [1086, 533] on img at bounding box center [1086, 547] width 75 height 53
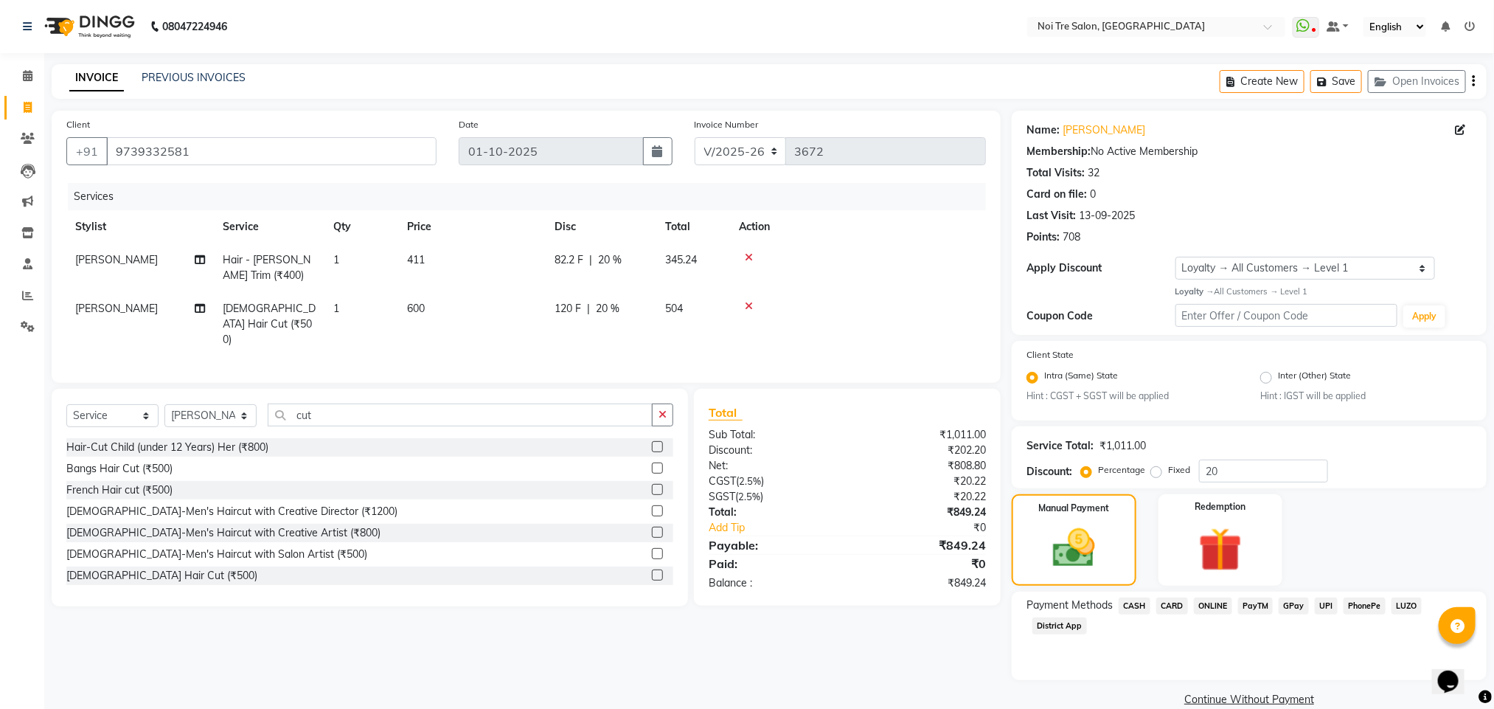
click at [1195, 606] on span "ONLINE" at bounding box center [1213, 605] width 38 height 17
click at [1277, 697] on button "Add Payment" at bounding box center [1327, 703] width 289 height 23
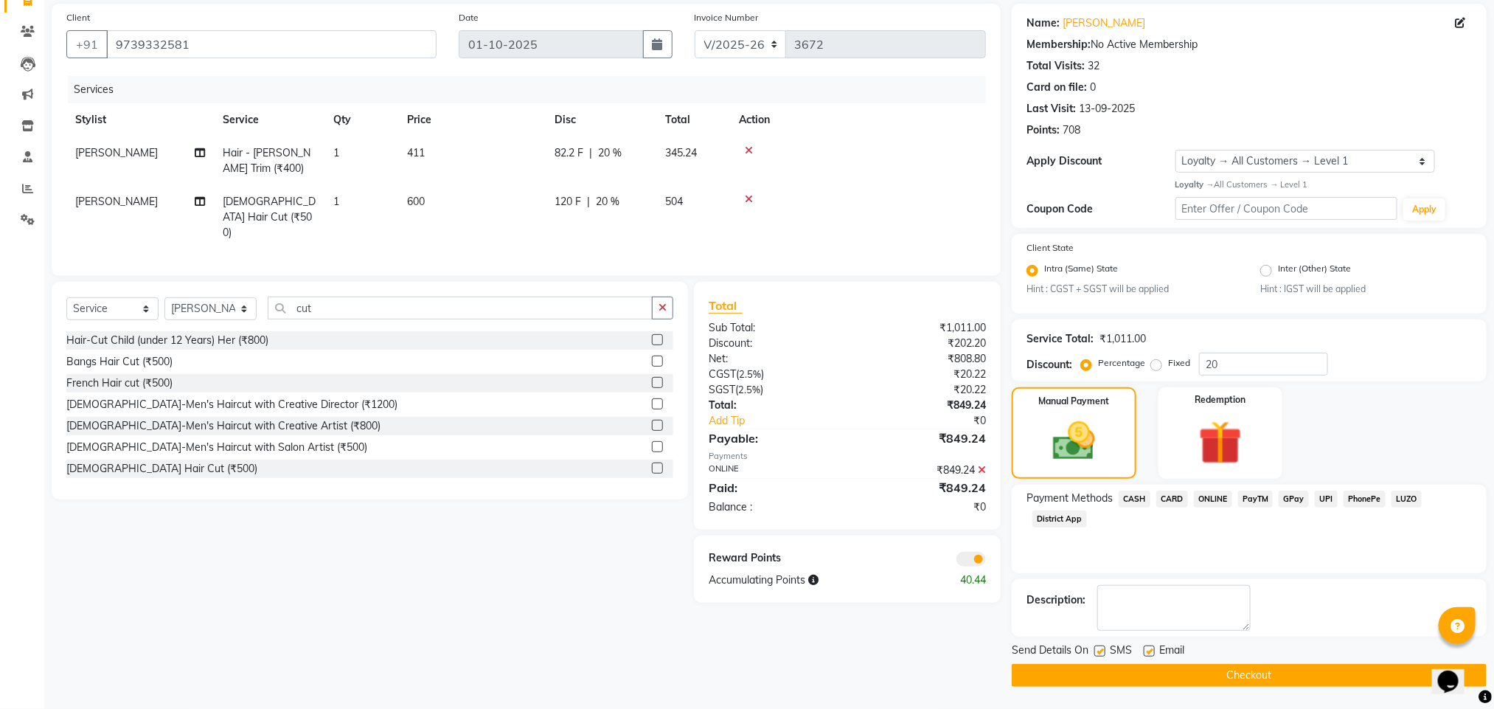
click at [970, 566] on span at bounding box center [970, 559] width 29 height 15
click at [986, 561] on input "checkbox" at bounding box center [986, 561] width 0 height 0
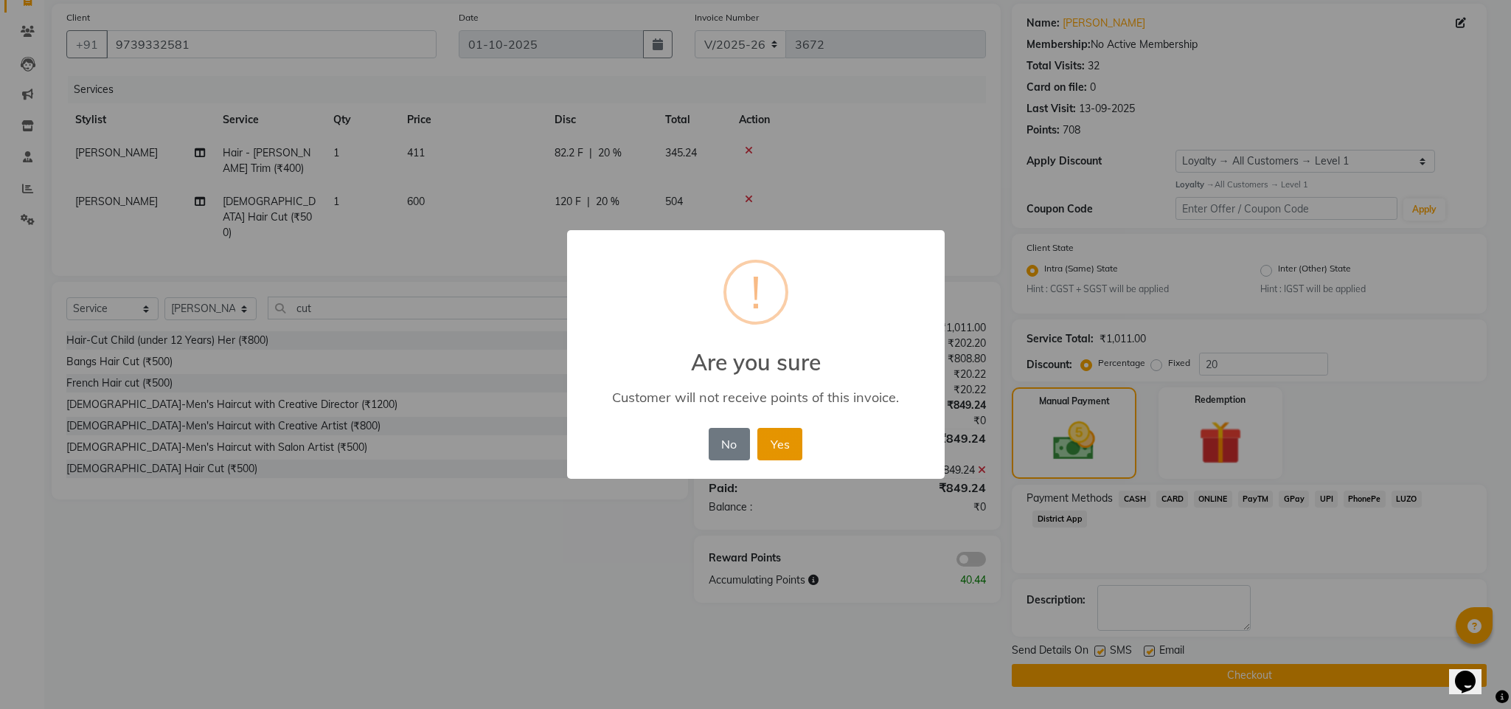
click at [777, 449] on button "Yes" at bounding box center [779, 444] width 45 height 32
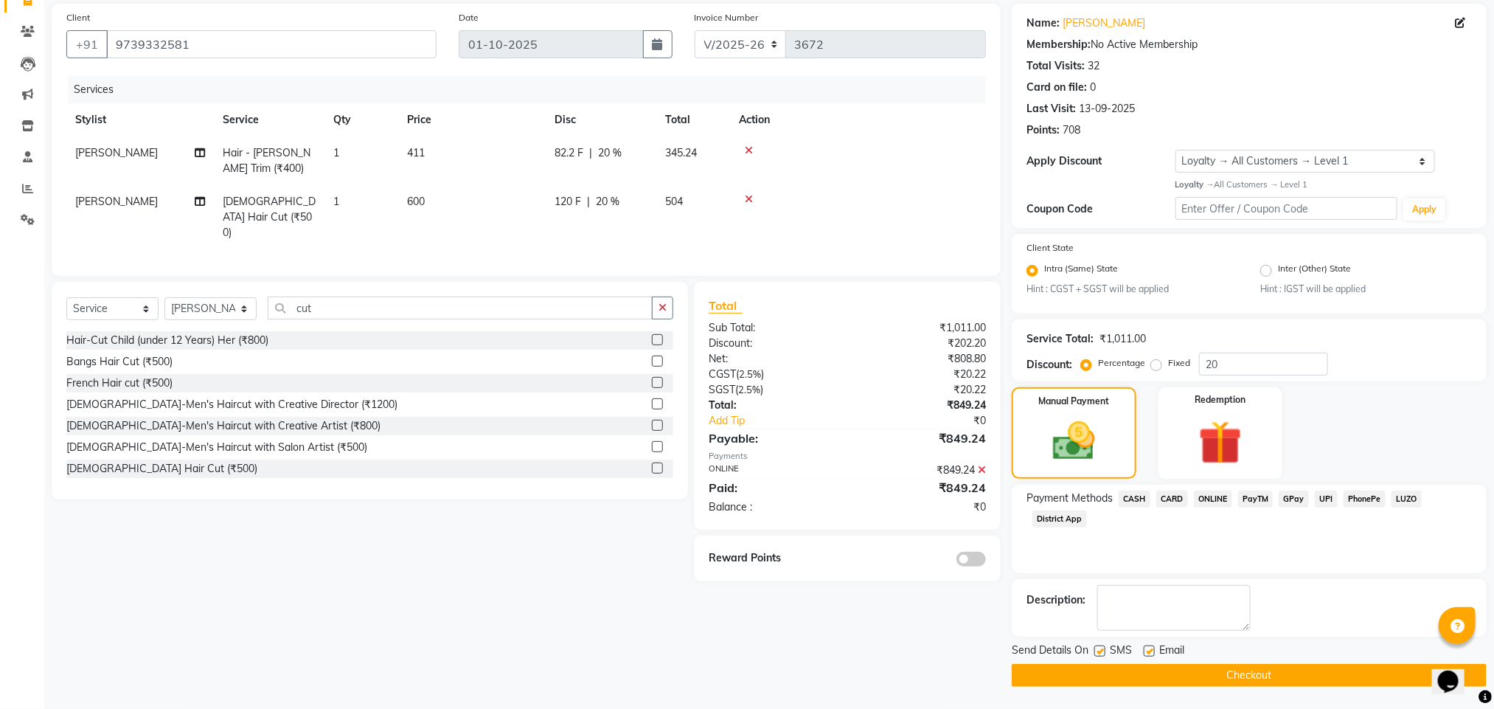
click at [1198, 673] on button "Checkout" at bounding box center [1249, 675] width 475 height 23
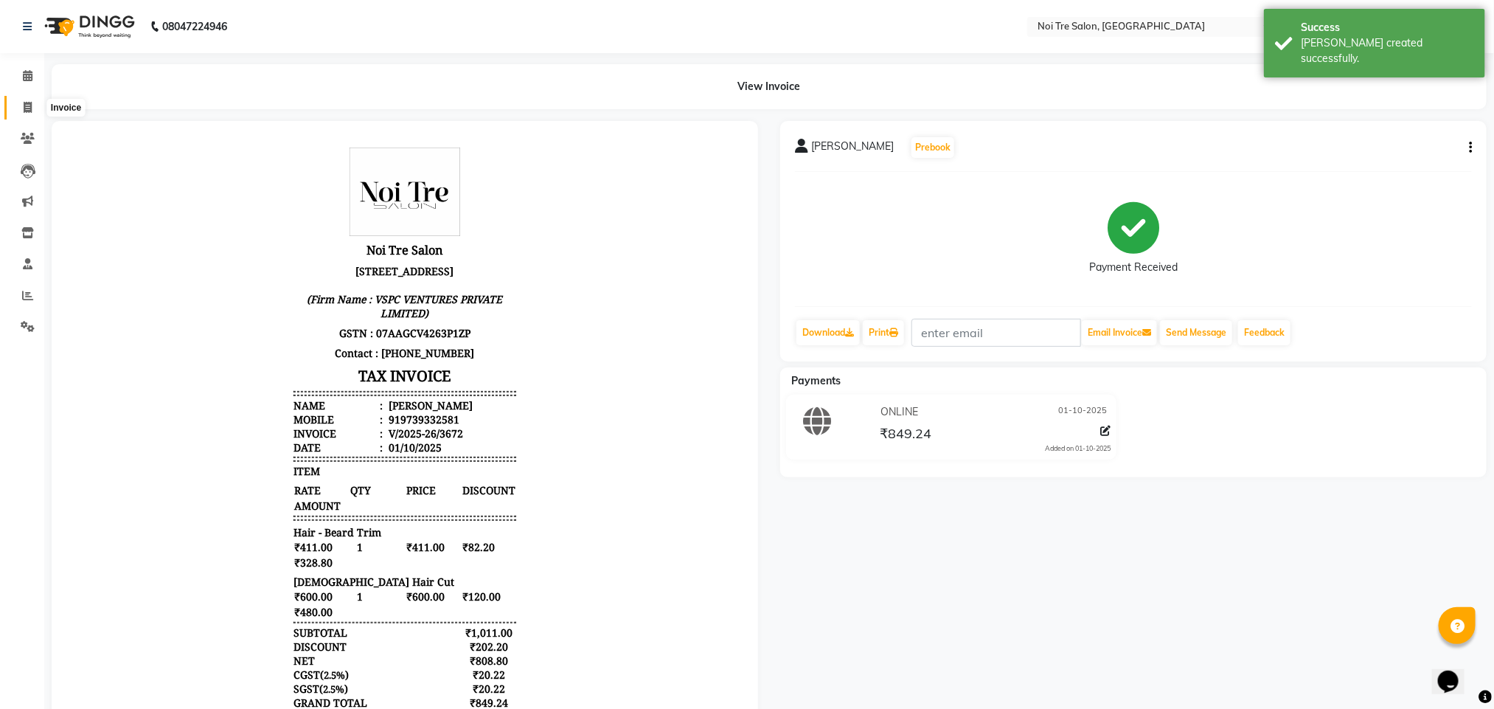
click at [22, 111] on span at bounding box center [28, 108] width 26 height 17
select select "service"
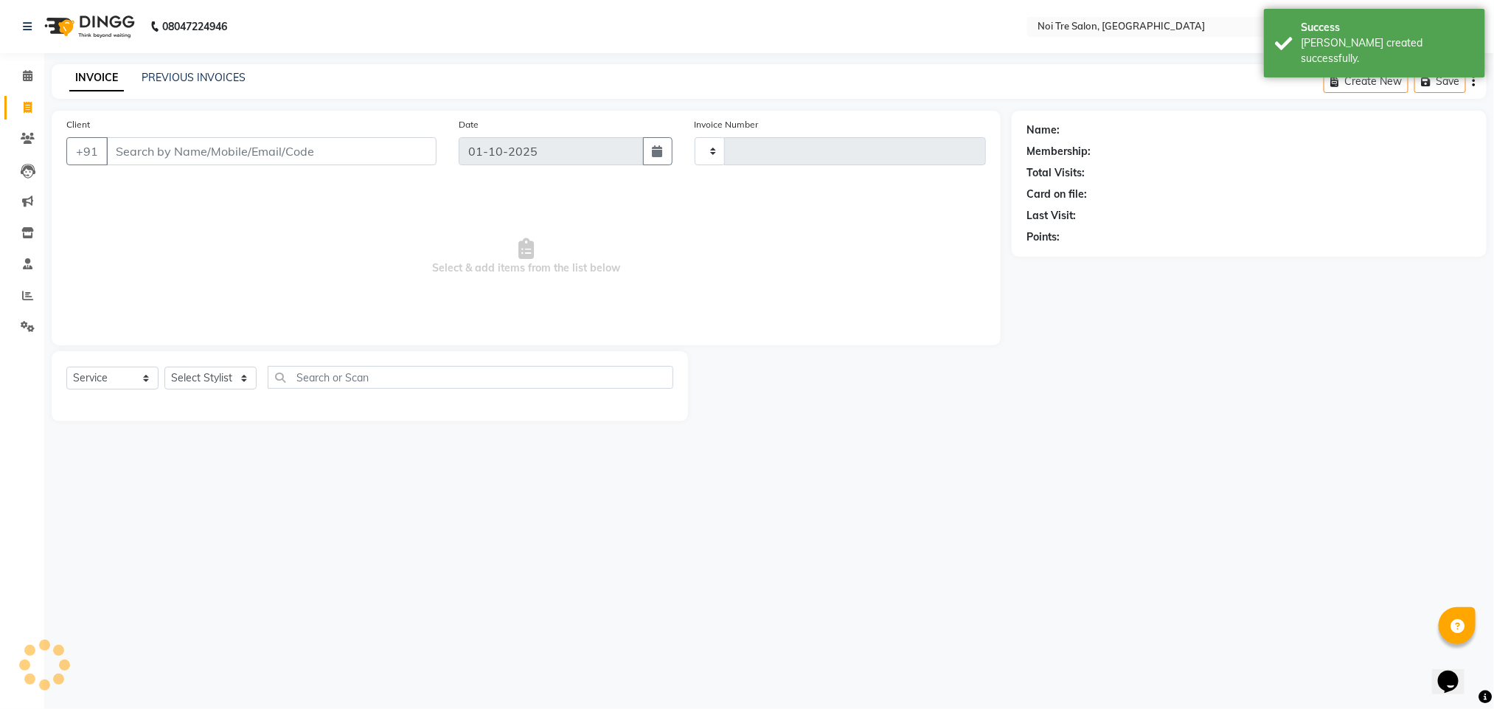
type input "3673"
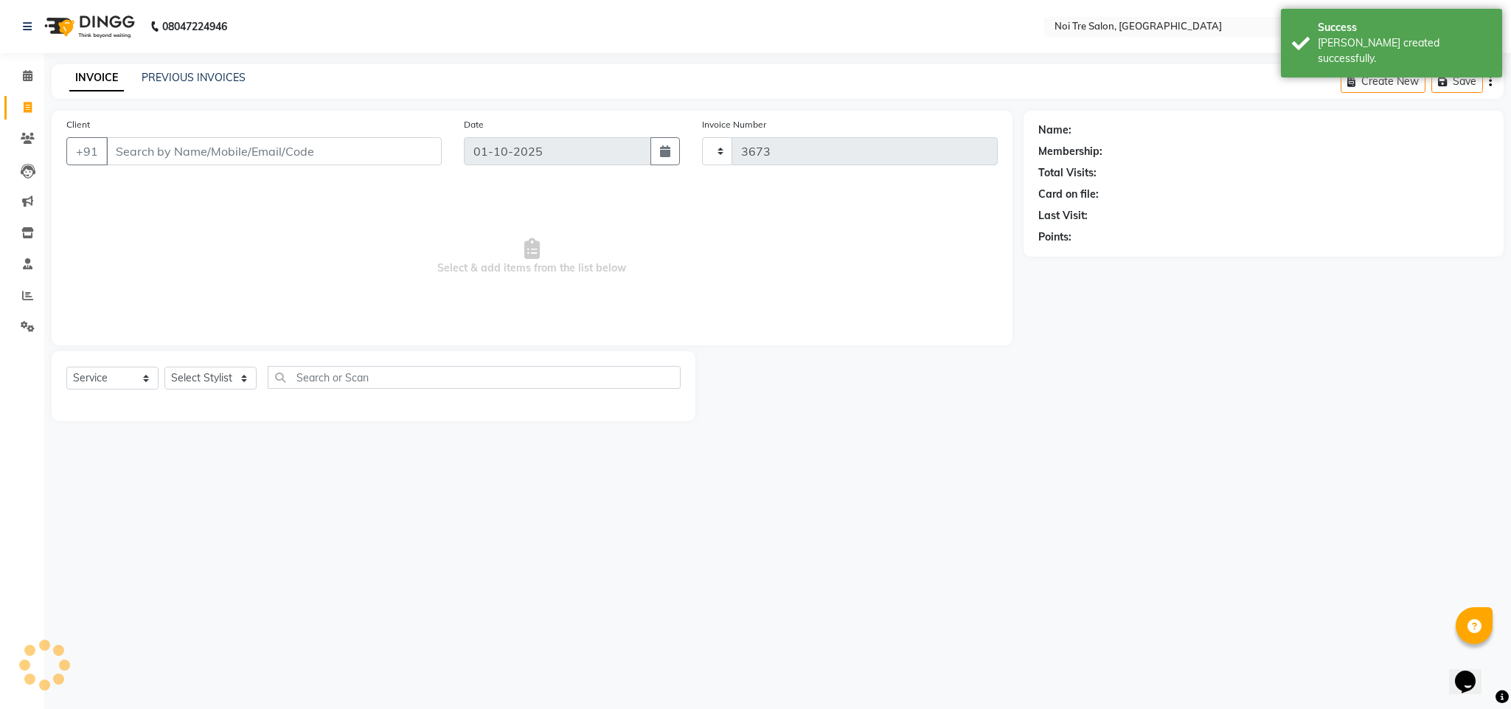
select select "4307"
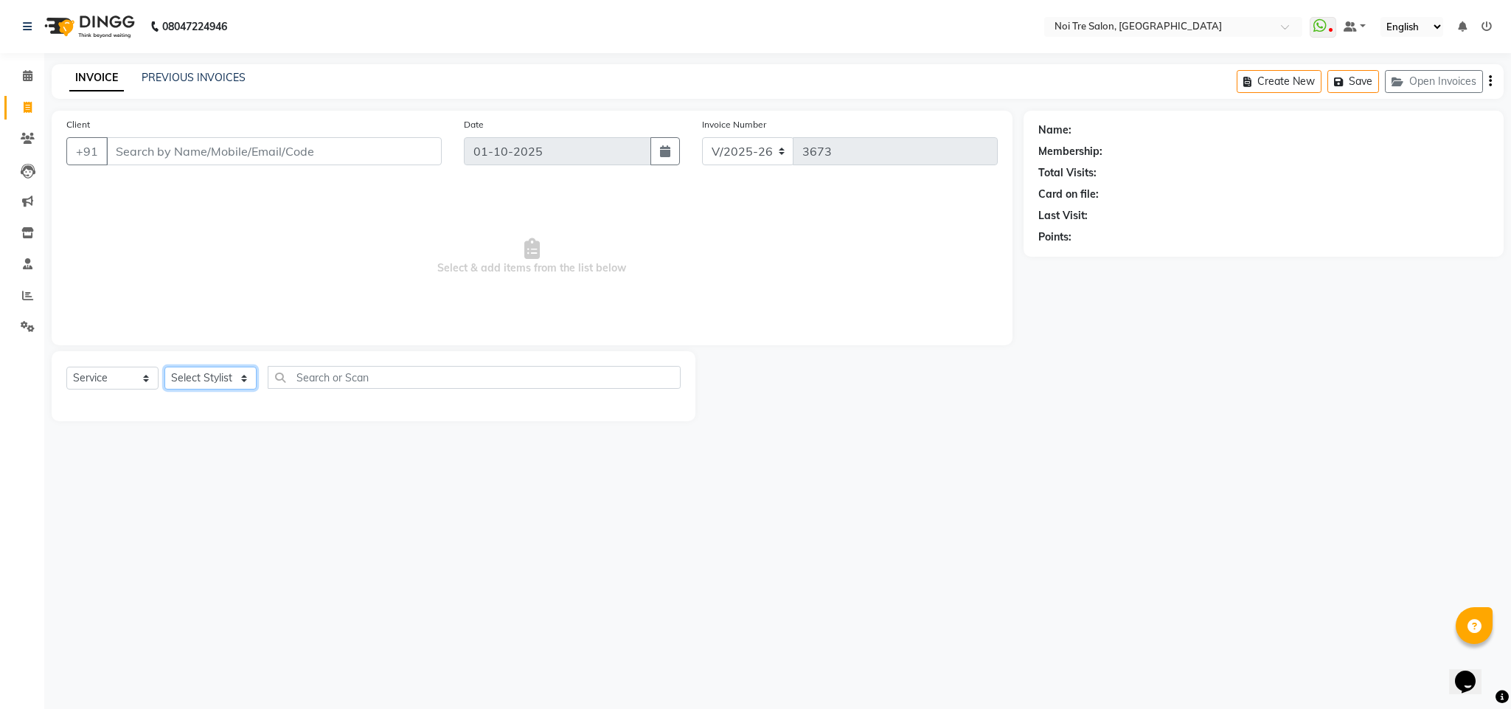
click at [213, 375] on select "Select Stylist Ajay Creative Stylist Anurag [PERSON_NAME] [PERSON_NAME] [PERSON…" at bounding box center [210, 378] width 92 height 23
click at [409, 493] on div "08047224946 Select Location × Noi Tre Salon, Dwarka WhatsApp Status ✕ Status: D…" at bounding box center [755, 354] width 1511 height 709
click at [206, 153] on input "Client" at bounding box center [274, 151] width 336 height 28
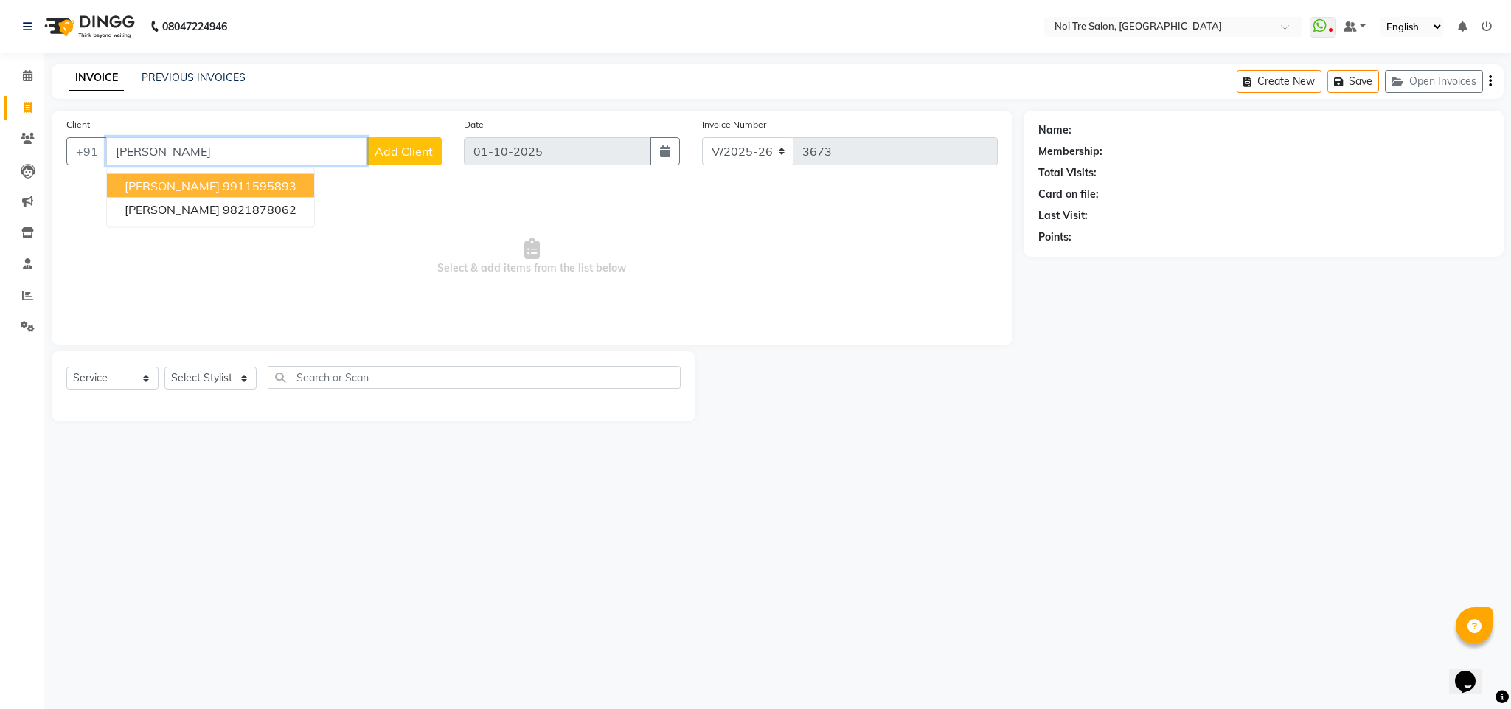
click at [224, 184] on ngb-highlight "9911595893" at bounding box center [260, 185] width 74 height 15
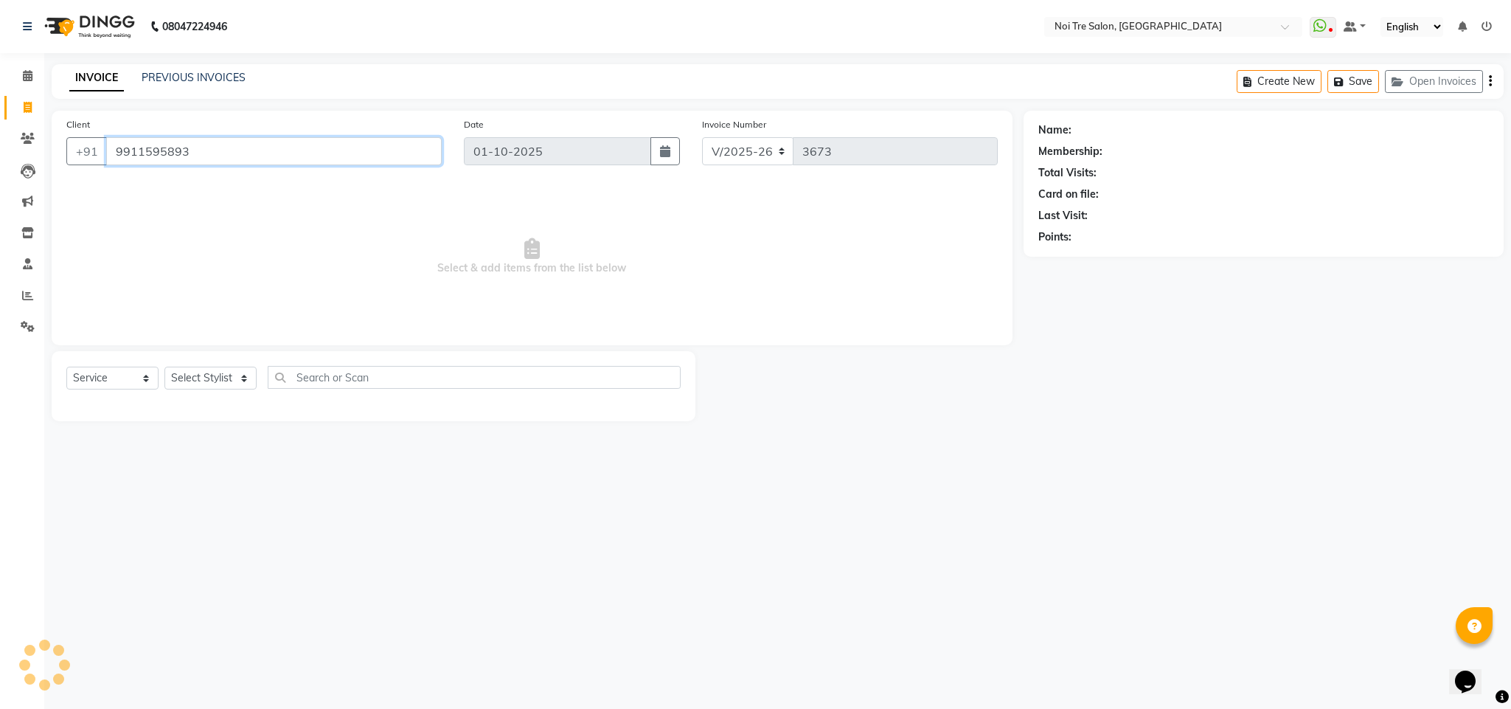
type input "9911595893"
select select "1: Object"
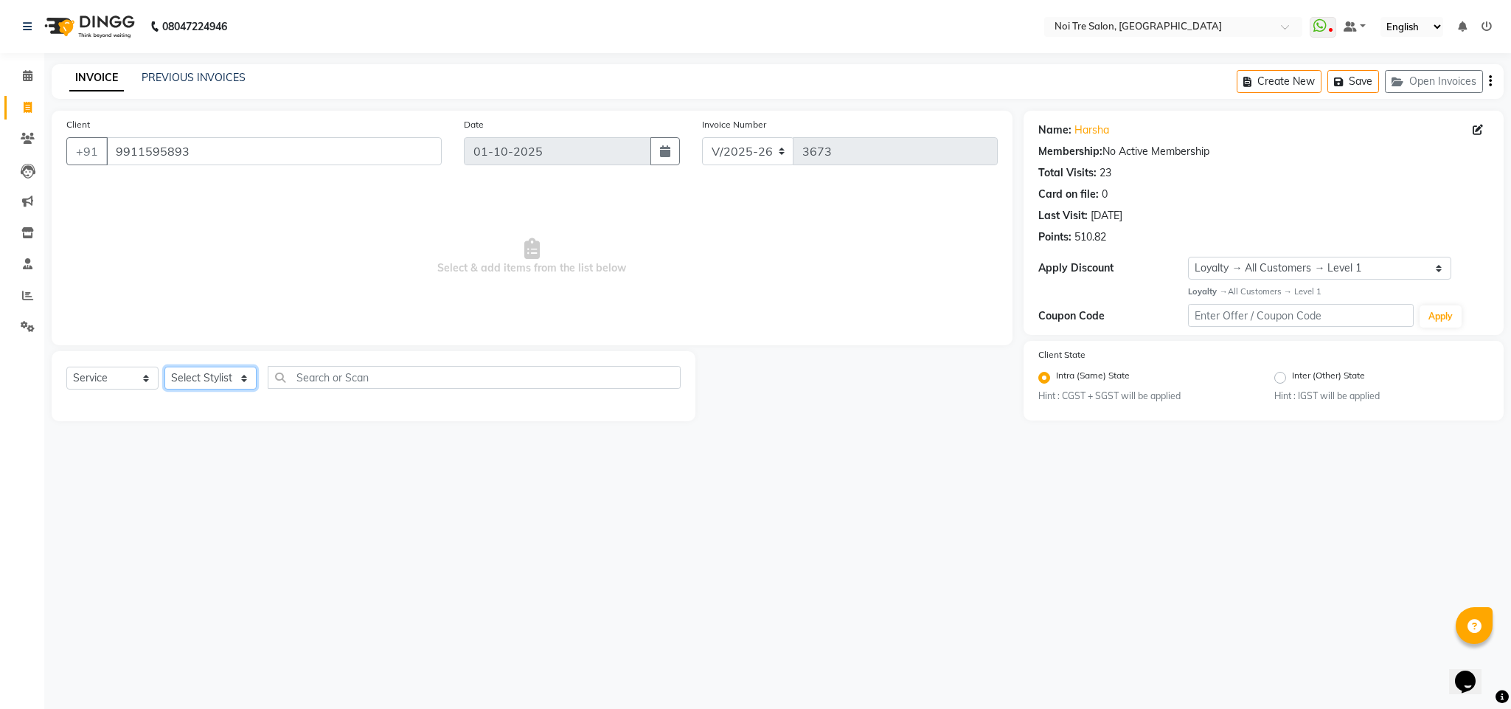
click at [221, 379] on select "Select Stylist Ajay Creative Stylist Anurag [PERSON_NAME] [PERSON_NAME] [PERSON…" at bounding box center [210, 378] width 92 height 23
select select "24672"
click at [164, 367] on select "Select Stylist Ajay Creative Stylist Anurag [PERSON_NAME] [PERSON_NAME] [PERSON…" at bounding box center [210, 378] width 92 height 23
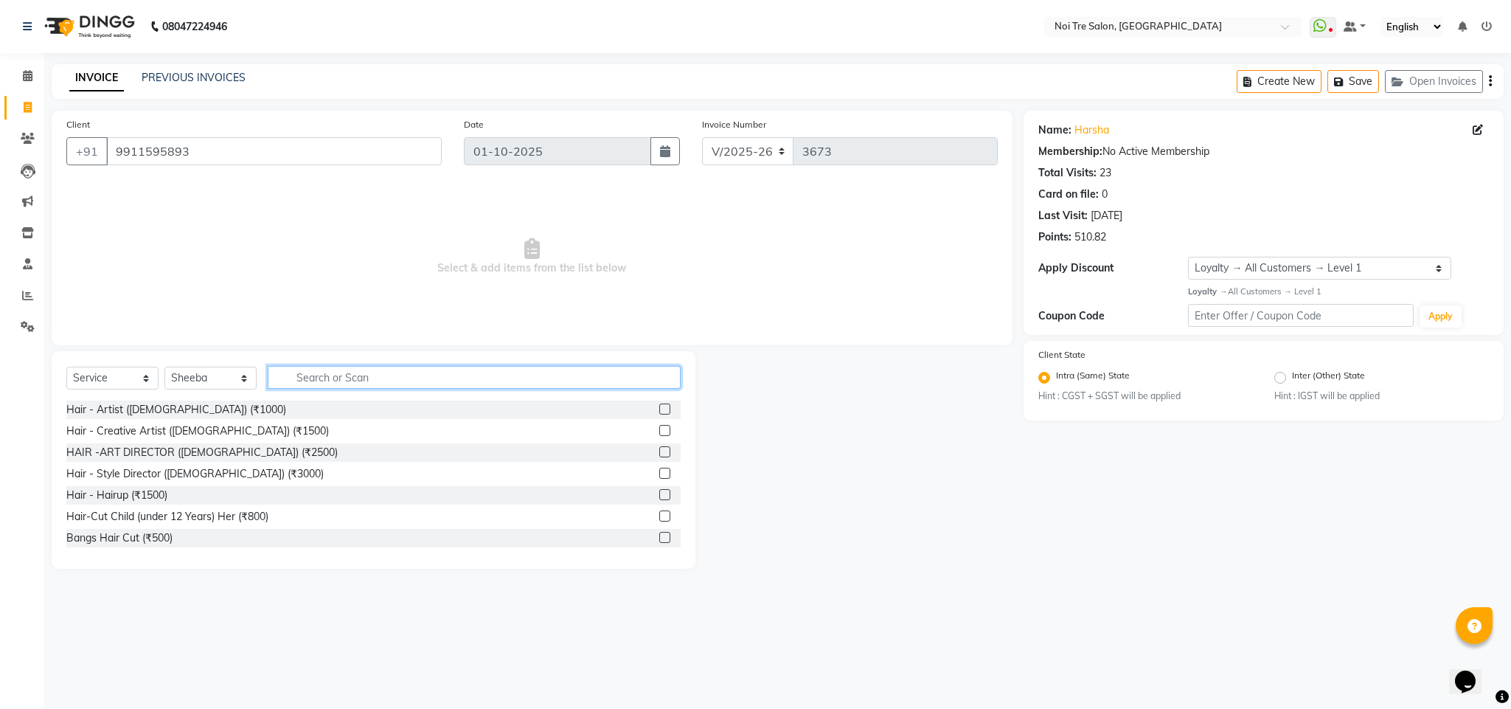
click at [335, 377] on input "text" at bounding box center [474, 377] width 413 height 23
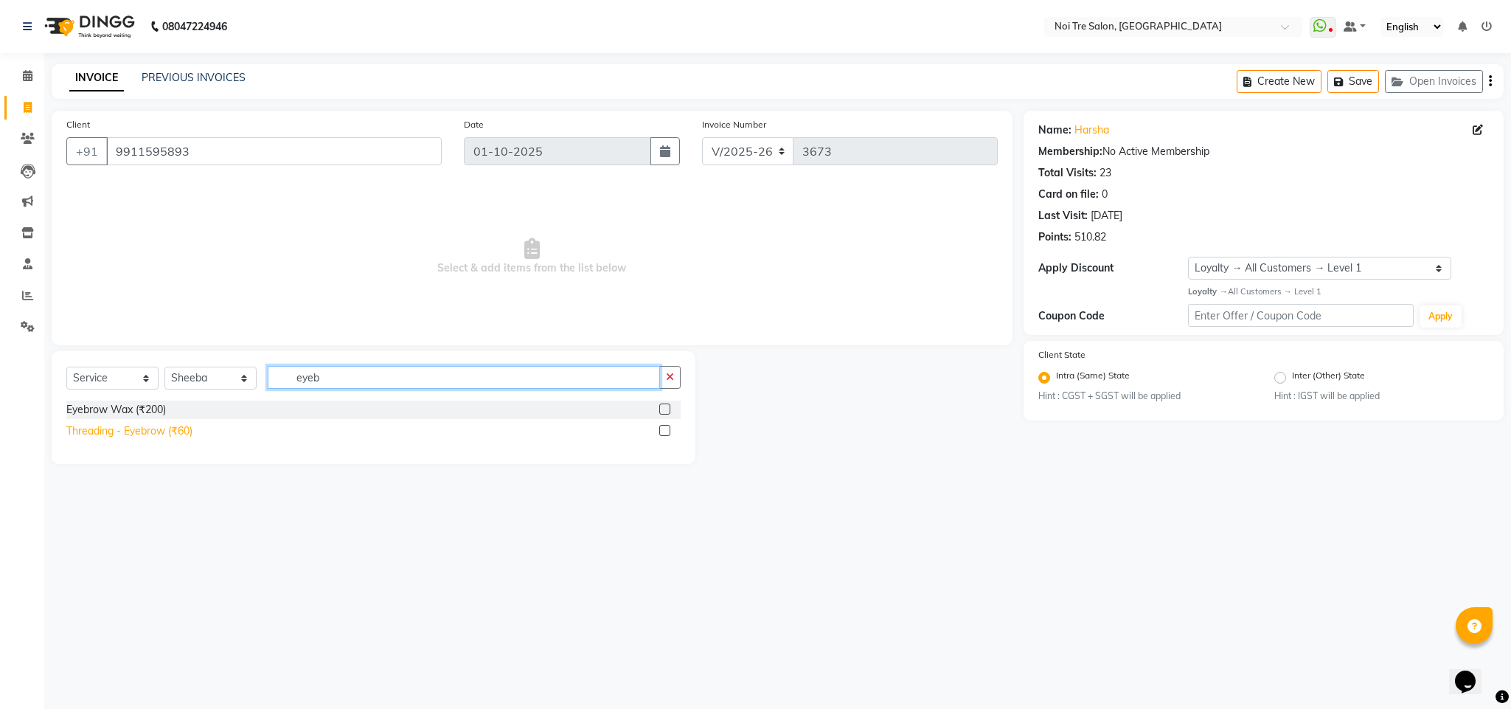
type input "eyeb"
click at [173, 432] on div "Threading - Eyebrow (₹60)" at bounding box center [129, 430] width 126 height 15
checkbox input "false"
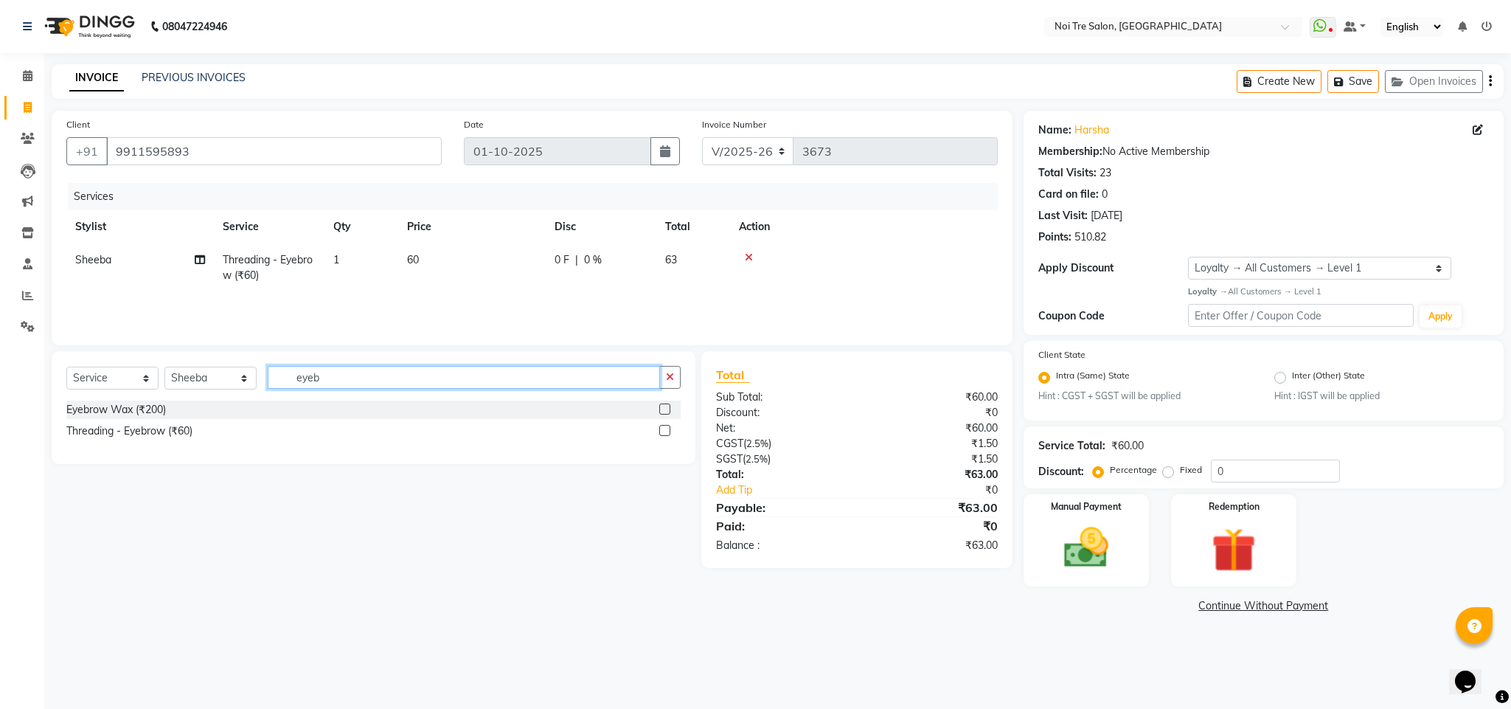
click at [304, 379] on input "eyeb" at bounding box center [464, 377] width 392 height 23
type input "uppe"
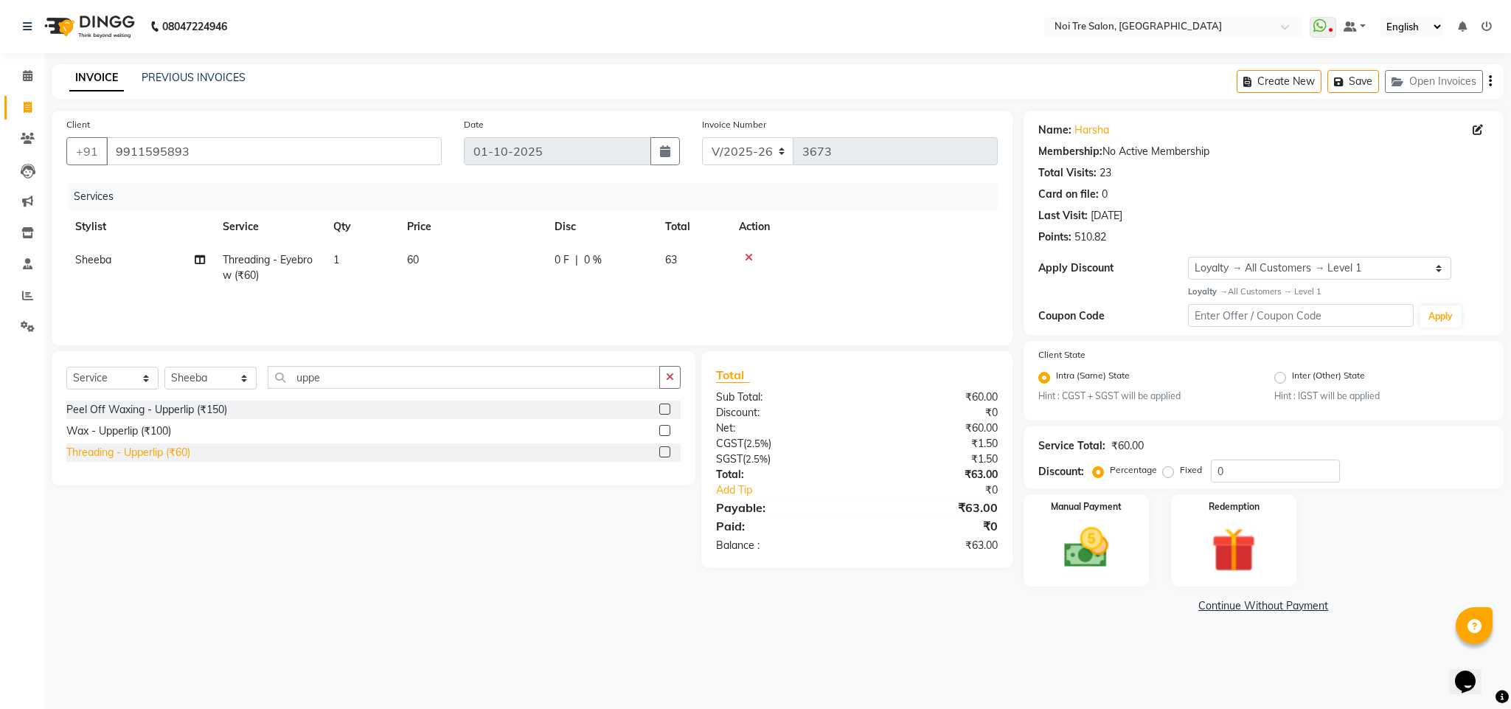
click at [164, 450] on div "Threading - Upperlip (₹60)" at bounding box center [128, 452] width 124 height 15
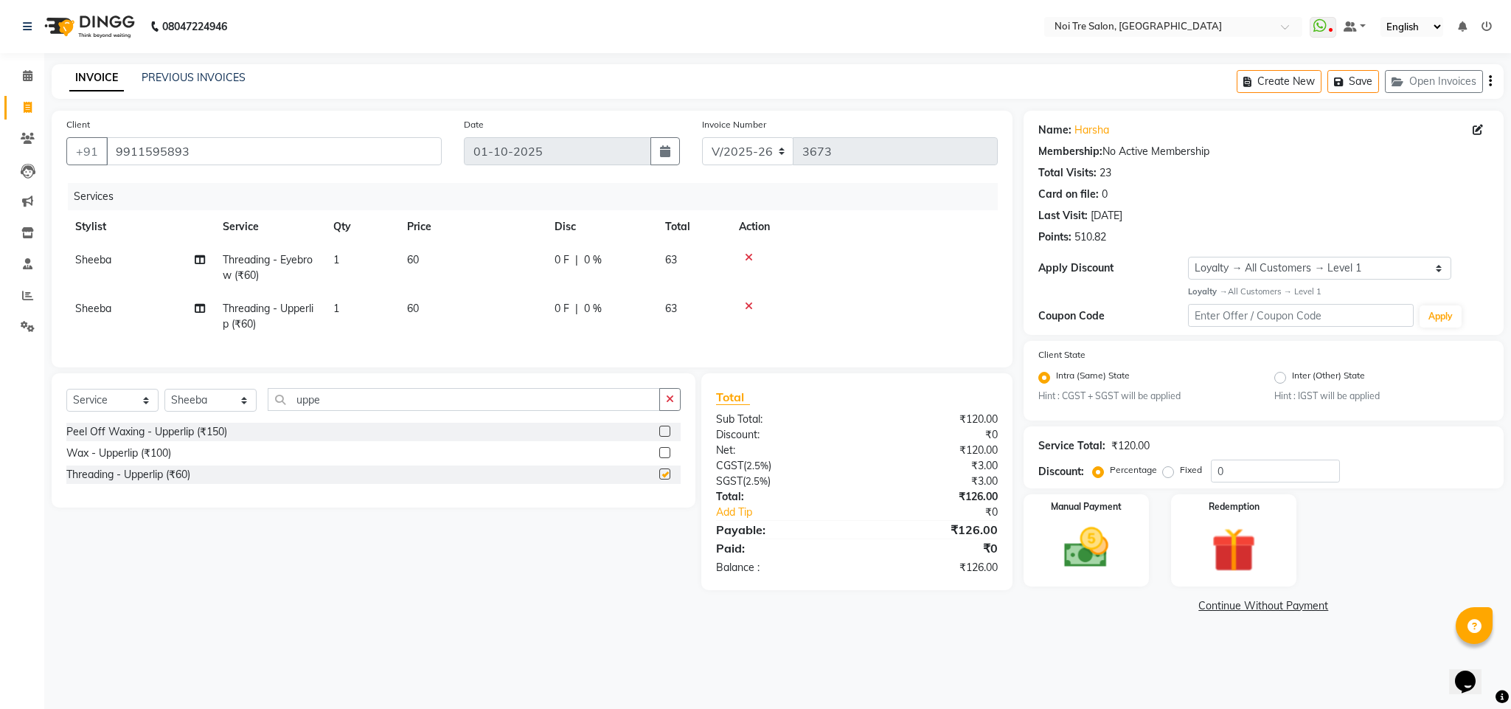
checkbox input "false"
click at [198, 409] on select "Select Stylist Ajay Creative Stylist Anurag [PERSON_NAME] [PERSON_NAME] [PERSON…" at bounding box center [210, 400] width 92 height 23
select select "24530"
click at [164, 406] on select "Select Stylist Ajay Creative Stylist Anurag [PERSON_NAME] [PERSON_NAME] [PERSON…" at bounding box center [210, 400] width 92 height 23
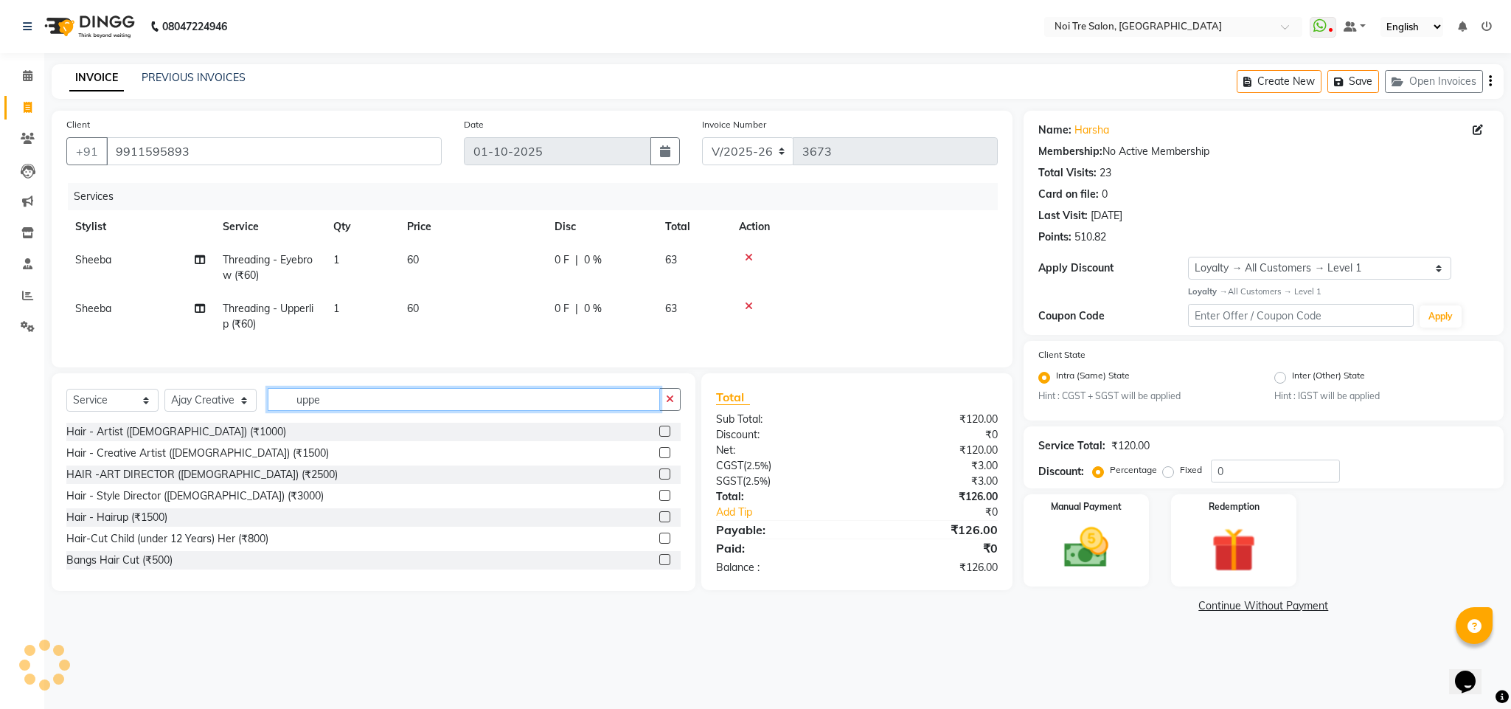
click at [302, 411] on input "uppe" at bounding box center [464, 399] width 392 height 23
click at [312, 411] on input "uppe" at bounding box center [464, 399] width 392 height 23
click at [308, 411] on input "uppe" at bounding box center [464, 399] width 392 height 23
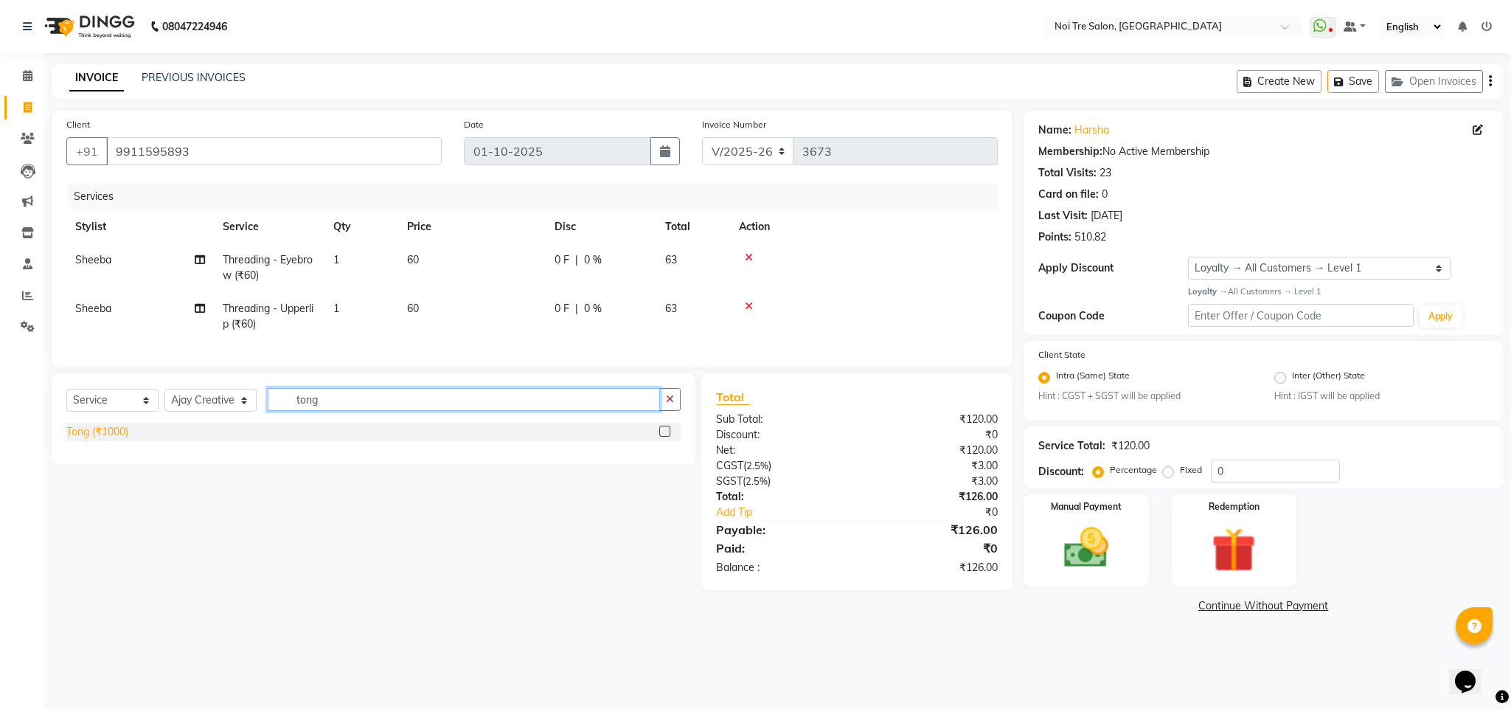
type input "tong"
click at [104, 440] on div "Tong (₹1000)" at bounding box center [97, 431] width 62 height 15
checkbox input "false"
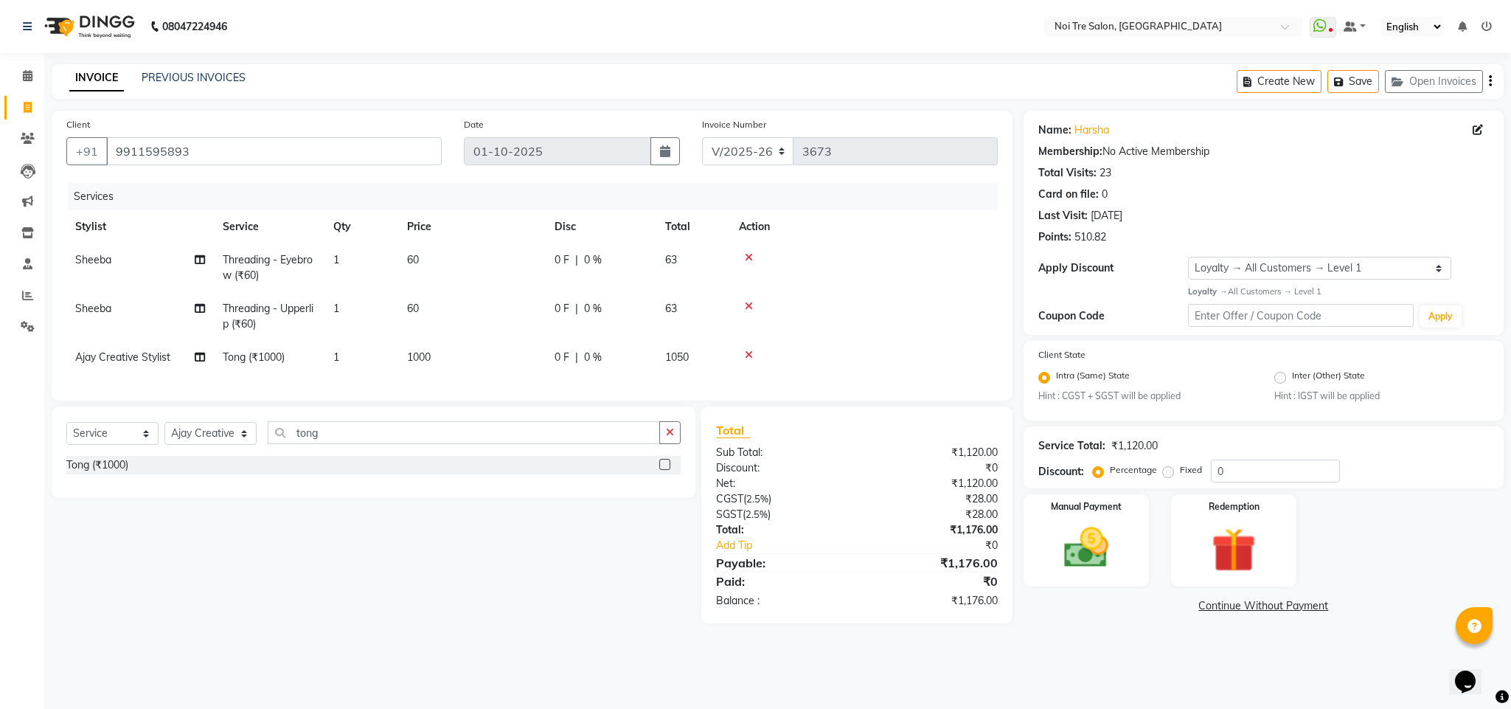
click at [411, 359] on span "1000" at bounding box center [419, 356] width 24 height 13
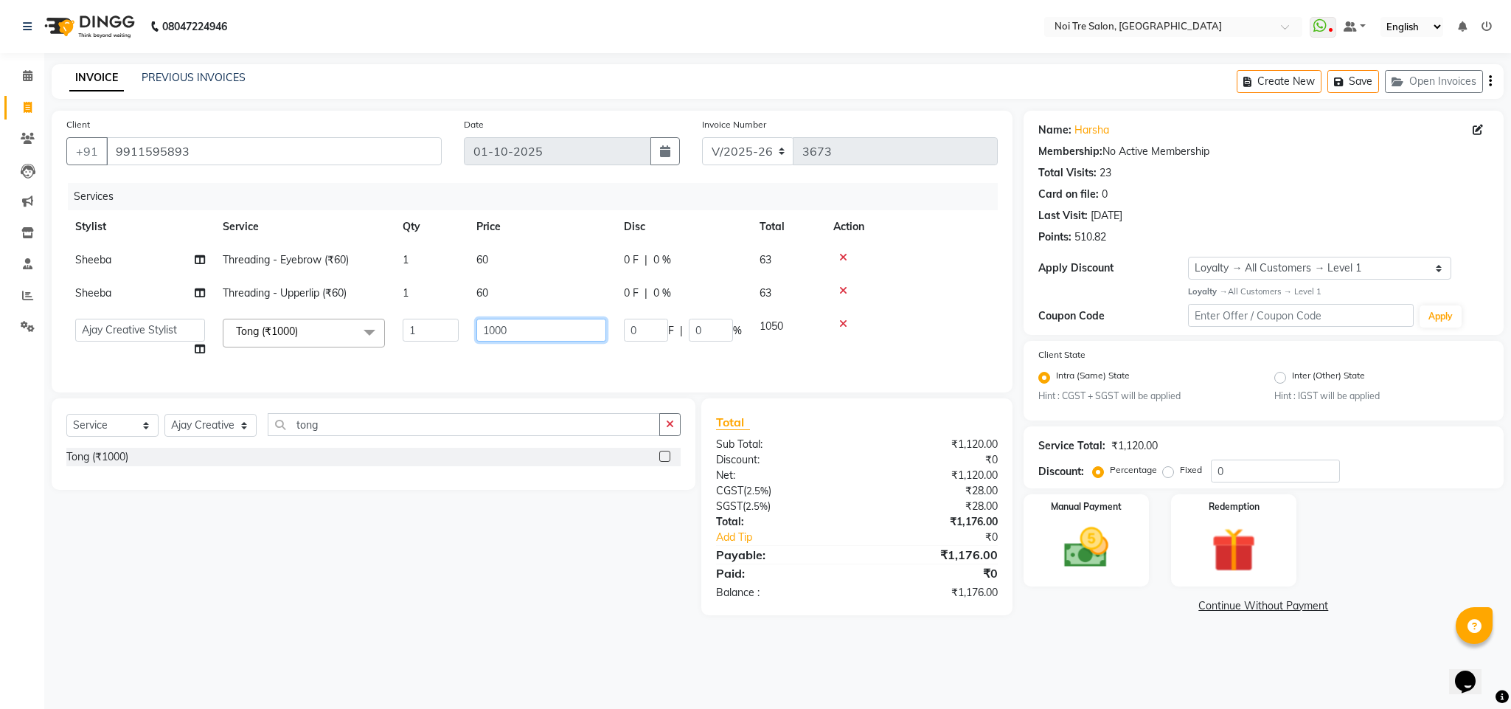
click at [487, 332] on input "1000" at bounding box center [541, 330] width 130 height 23
type input "1200"
click at [959, 279] on tbody "Sheeba Threading - Eyebrow (₹60) 1 60 0 F | 0 % 63 Sheeba Threading - Upperlip …" at bounding box center [531, 304] width 931 height 122
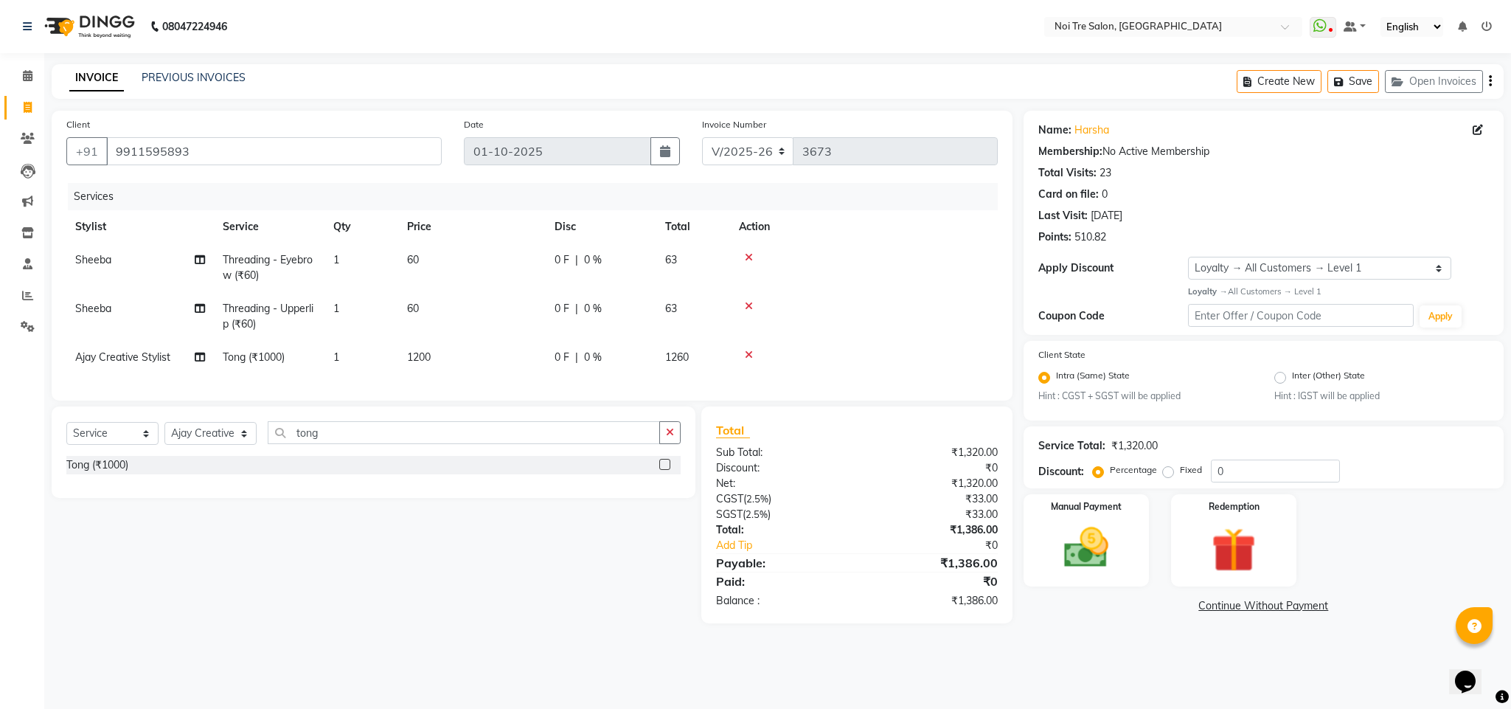
click at [746, 308] on icon at bounding box center [749, 306] width 8 height 10
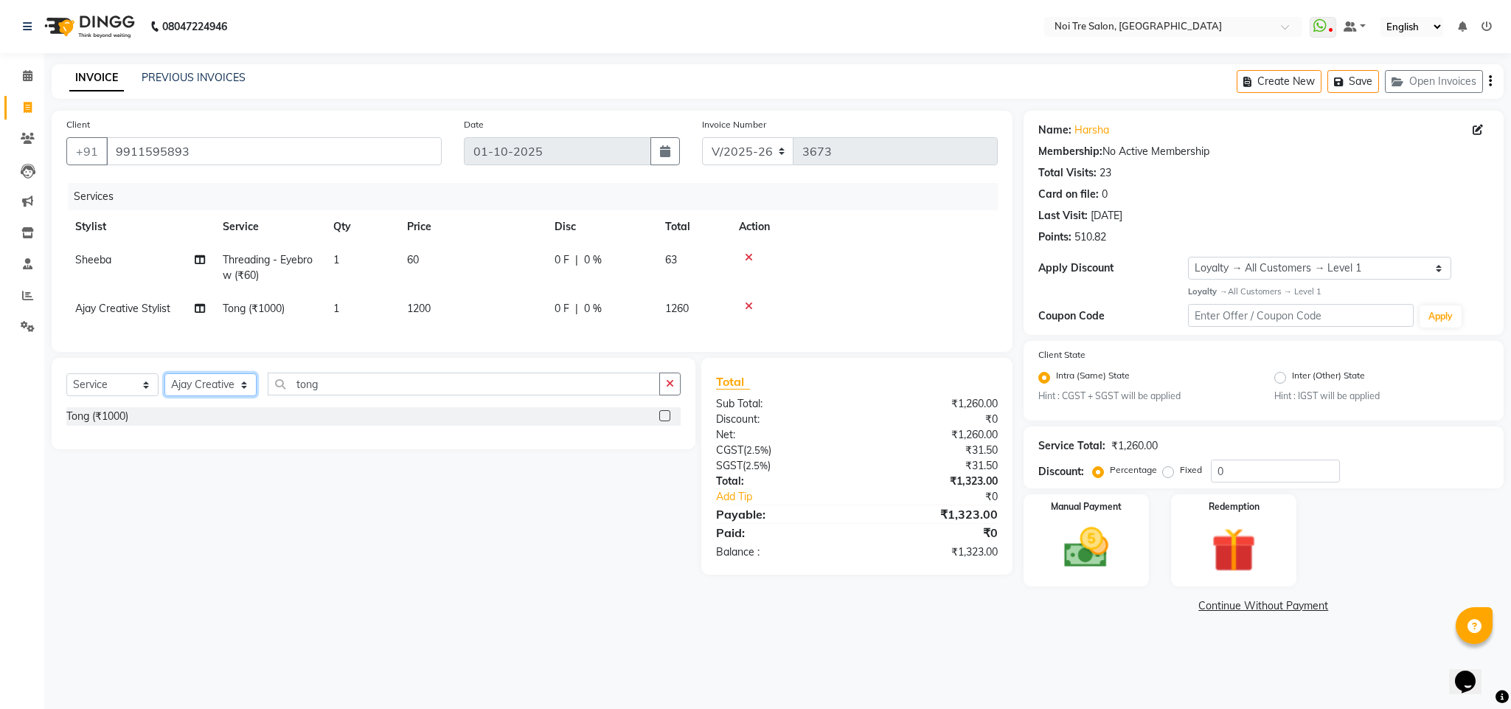
click at [195, 396] on select "Select Stylist Ajay Creative Stylist Anurag [PERSON_NAME] [PERSON_NAME] [PERSON…" at bounding box center [210, 384] width 92 height 23
select select "24672"
click at [164, 390] on select "Select Stylist Ajay Creative Stylist Anurag [PERSON_NAME] [PERSON_NAME] [PERSON…" at bounding box center [210, 384] width 92 height 23
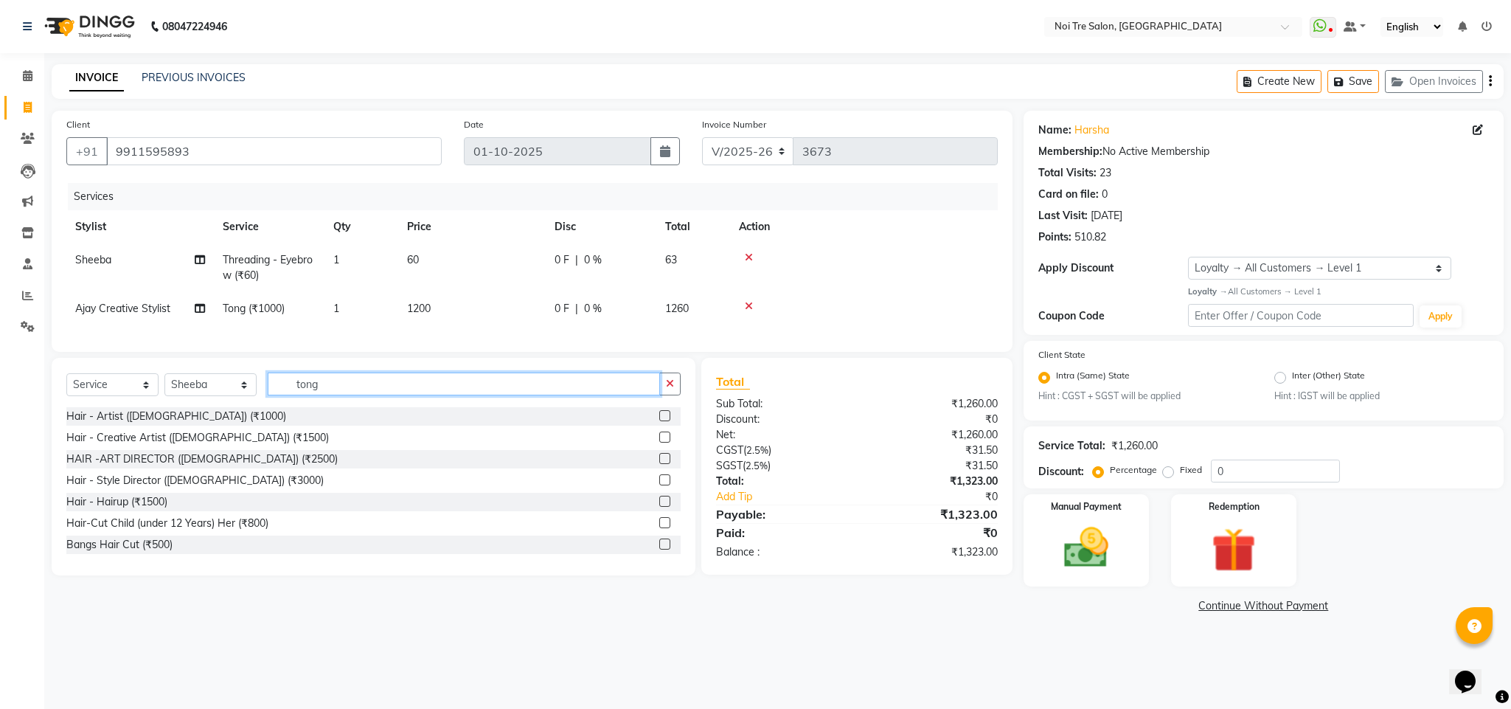
click at [310, 395] on input "tong" at bounding box center [464, 383] width 392 height 23
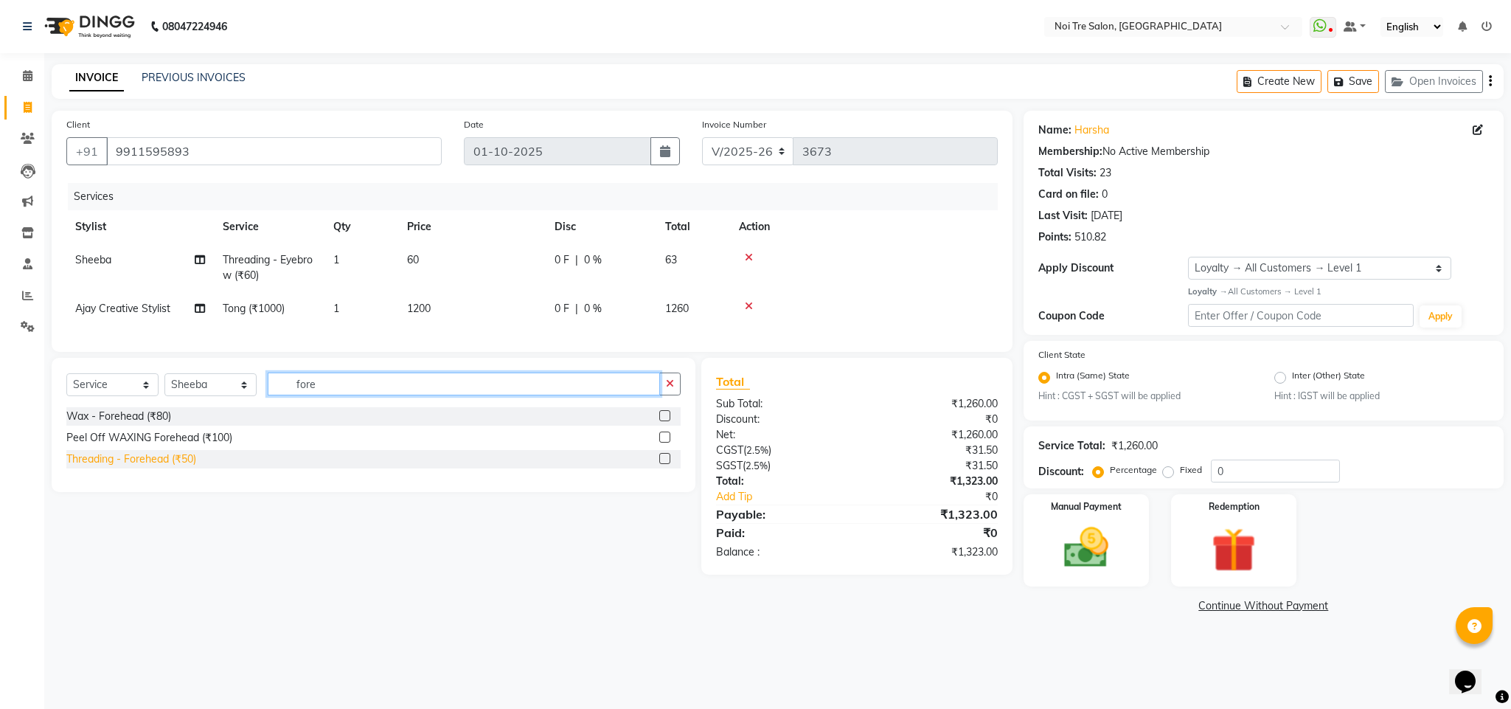
type input "fore"
click at [168, 467] on div "Threading - Forehead (₹50)" at bounding box center [131, 458] width 130 height 15
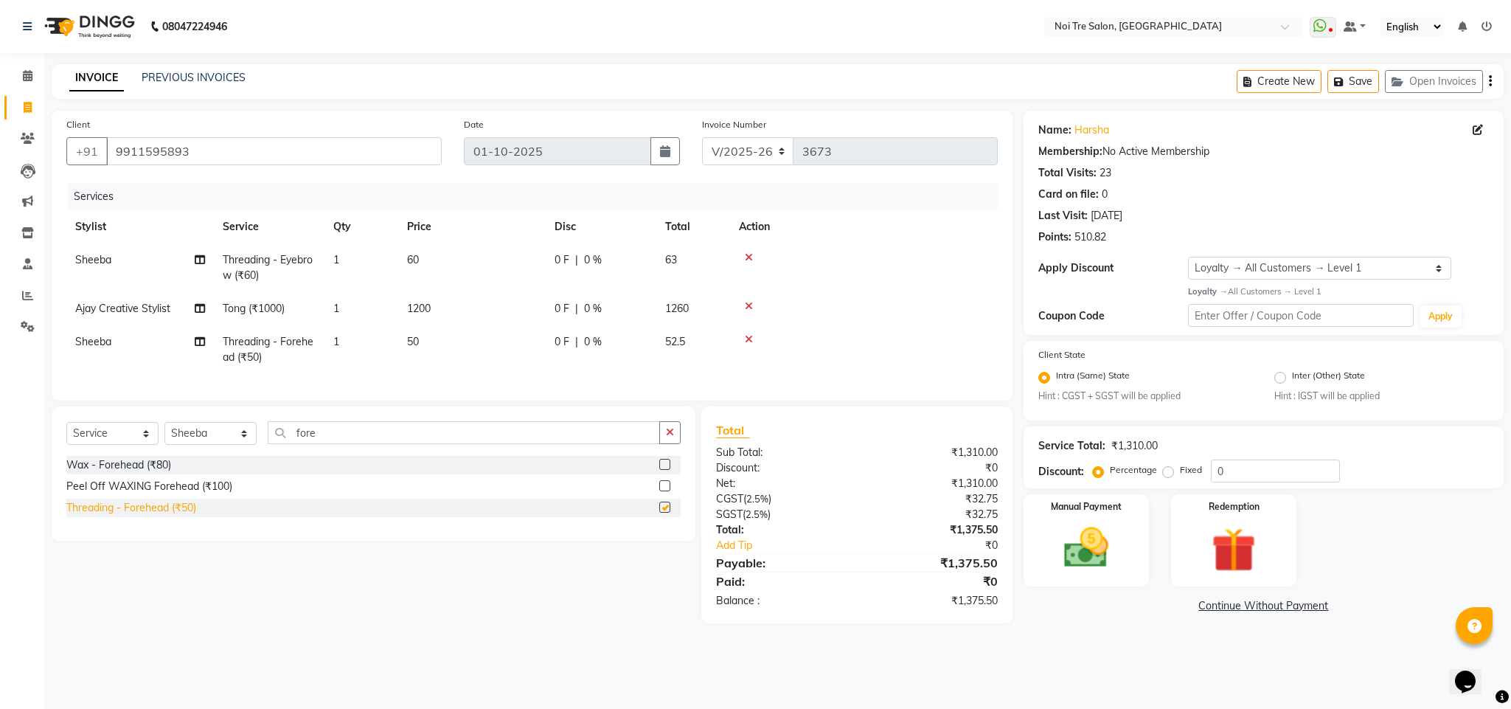
checkbox input "false"
click at [411, 336] on span "50" at bounding box center [413, 341] width 12 height 13
select select "24672"
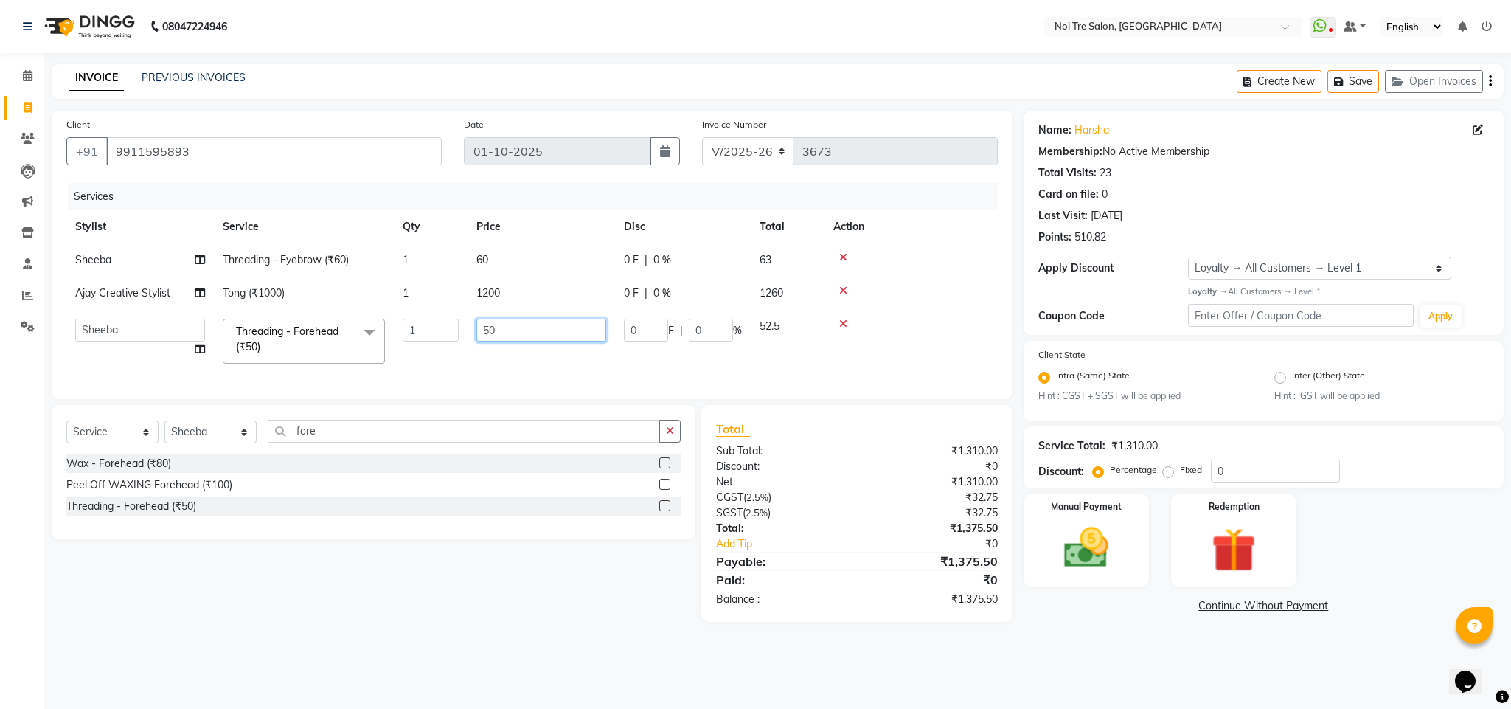
click at [489, 332] on input "50" at bounding box center [541, 330] width 130 height 23
type input "60"
click at [911, 319] on tbody "Sheeba Threading - Eyebrow (₹60) 1 60 0 F | 0 % 63 Ajay Creative Stylist Tong (…" at bounding box center [531, 307] width 931 height 129
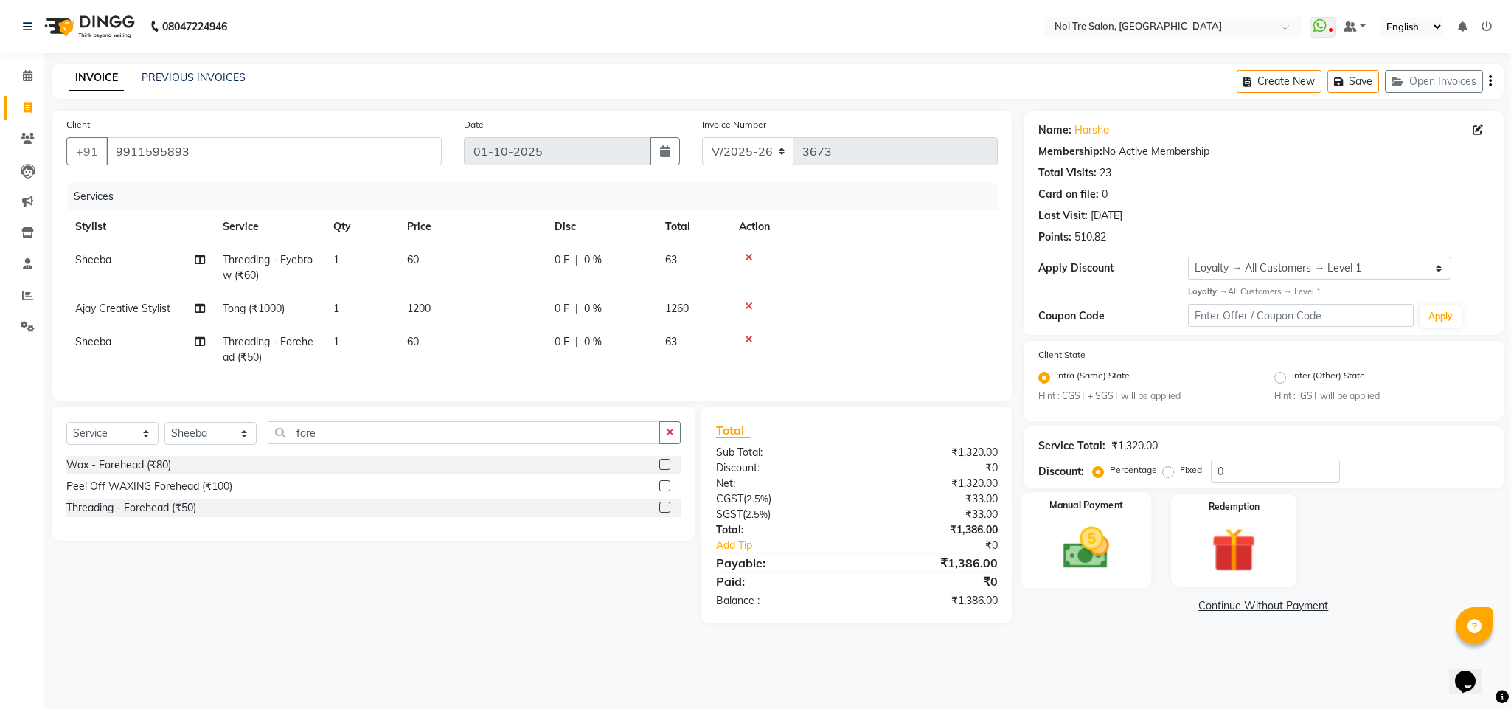
click at [1078, 555] on img at bounding box center [1086, 547] width 75 height 53
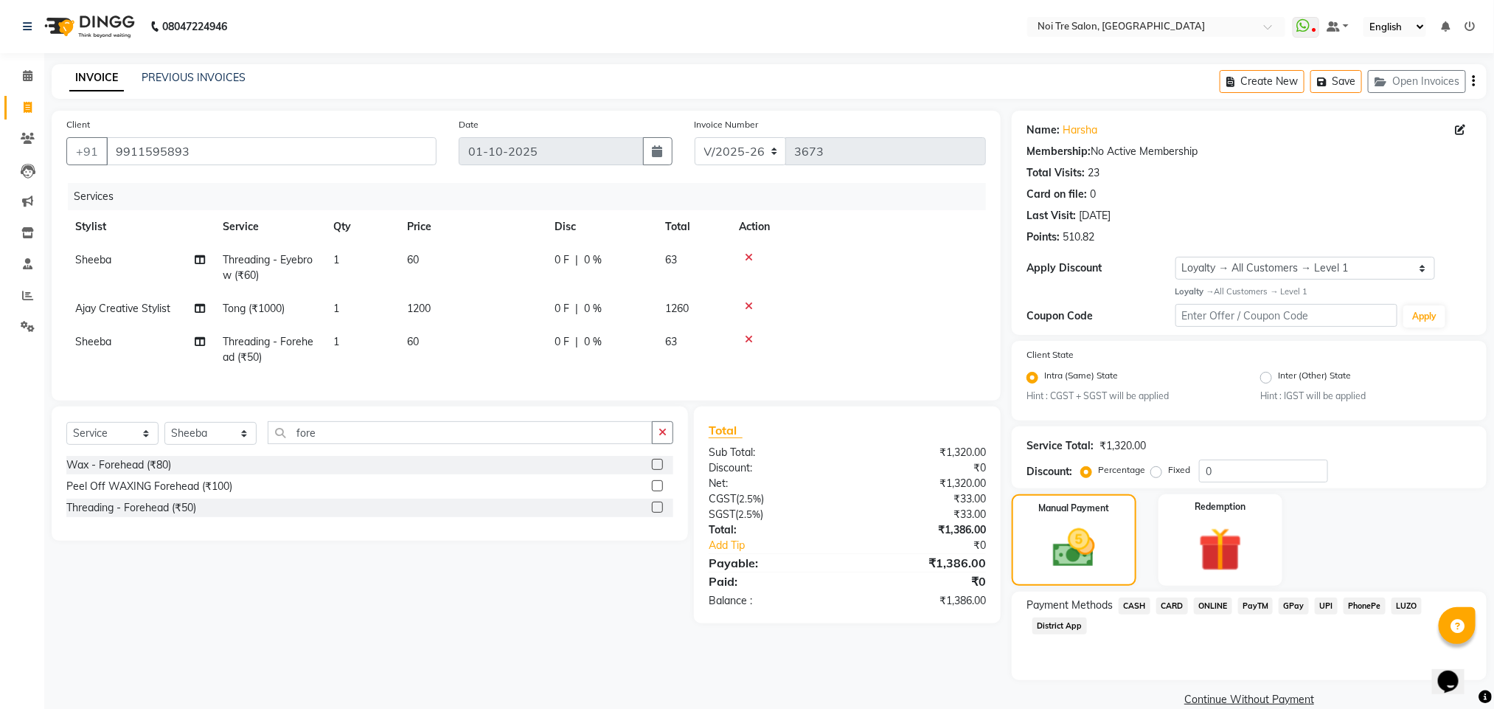
click at [1208, 605] on span "ONLINE" at bounding box center [1213, 605] width 38 height 17
click at [1248, 699] on button "Add Payment" at bounding box center [1327, 703] width 289 height 23
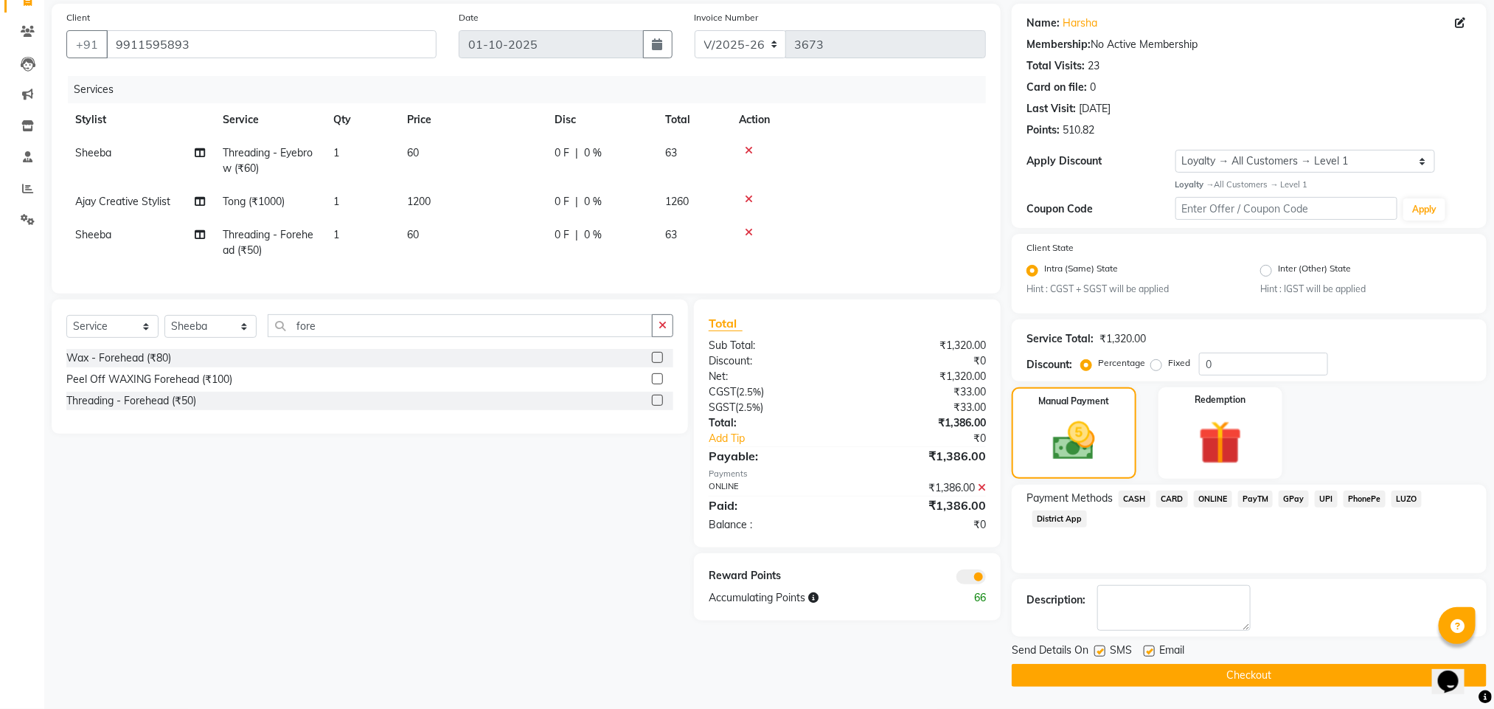
click at [972, 584] on span at bounding box center [970, 576] width 29 height 15
click at [986, 579] on input "checkbox" at bounding box center [986, 579] width 0 height 0
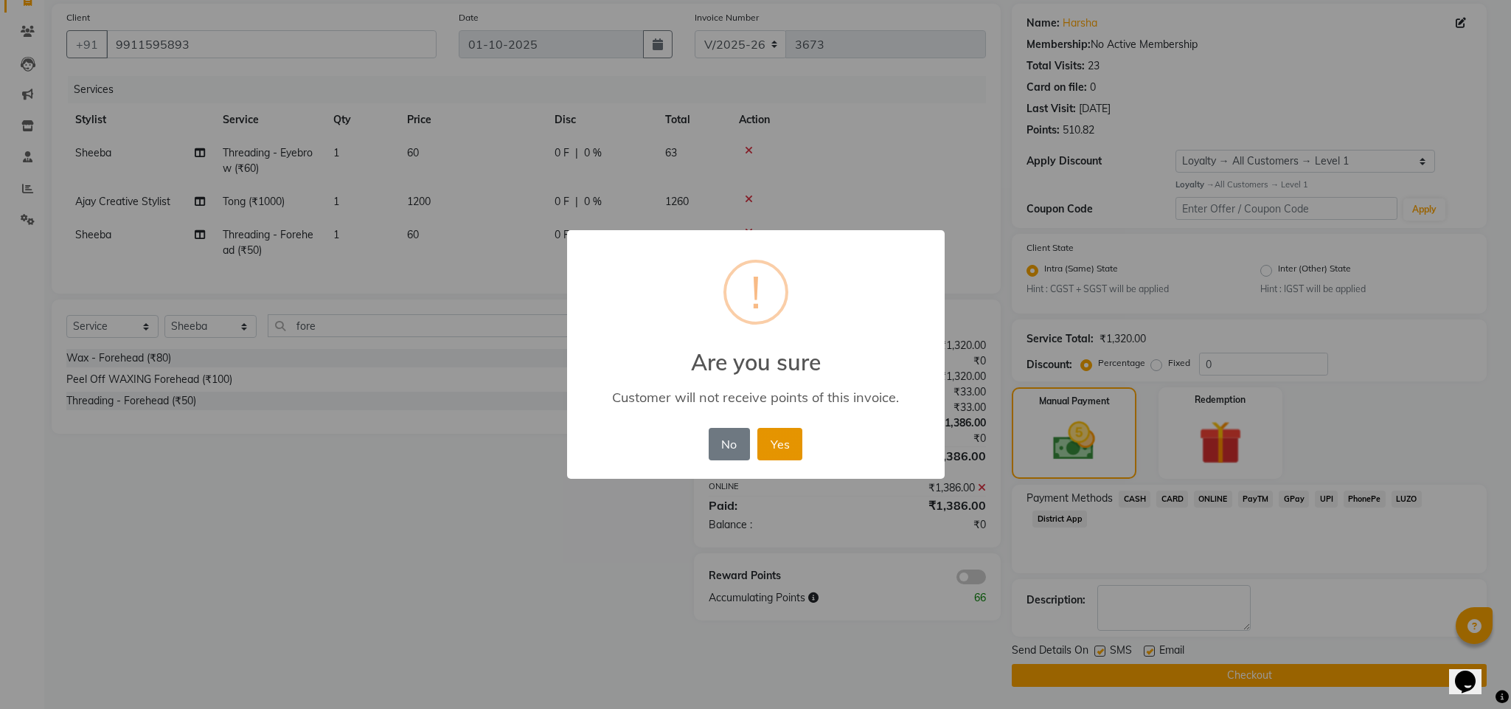
click at [770, 437] on button "Yes" at bounding box center [779, 444] width 45 height 32
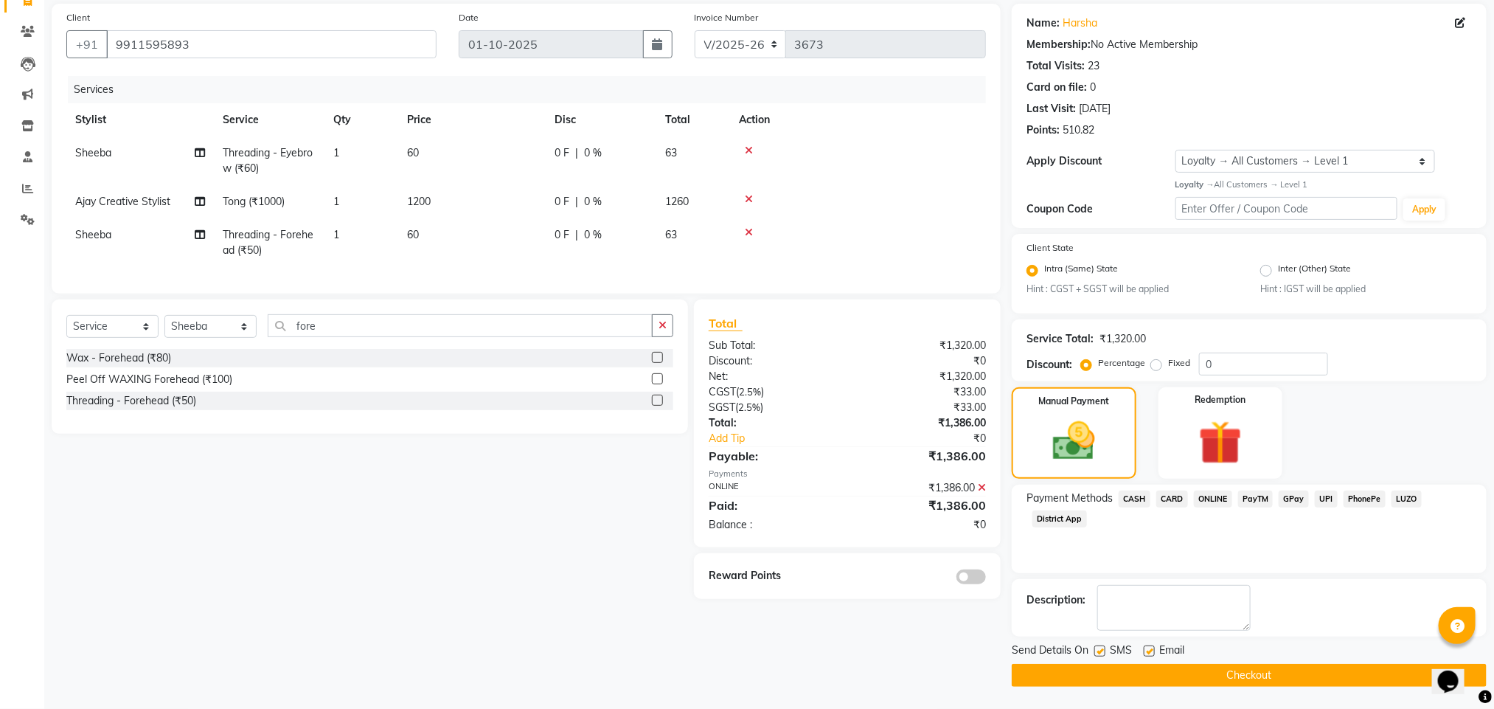
click at [1125, 671] on button "Checkout" at bounding box center [1249, 675] width 475 height 23
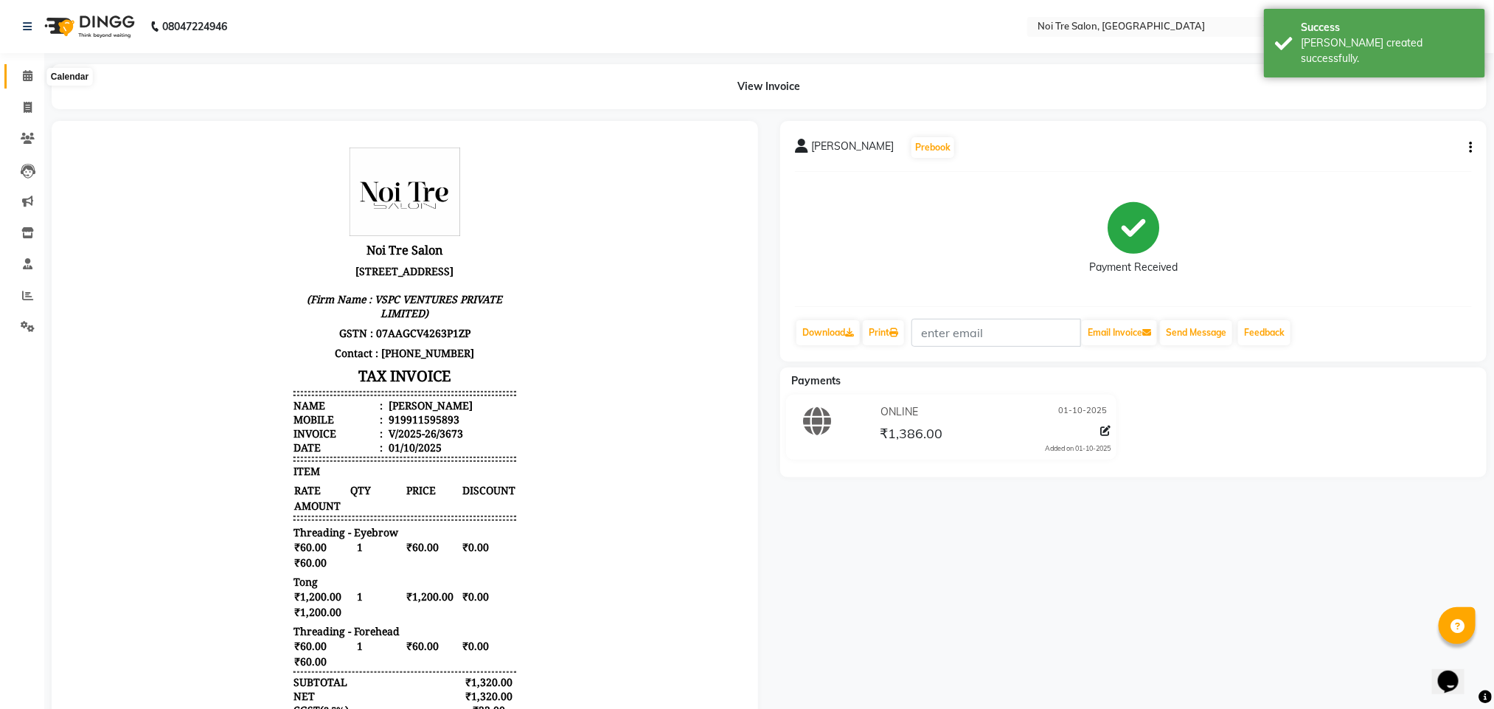
click at [25, 71] on icon at bounding box center [28, 75] width 10 height 11
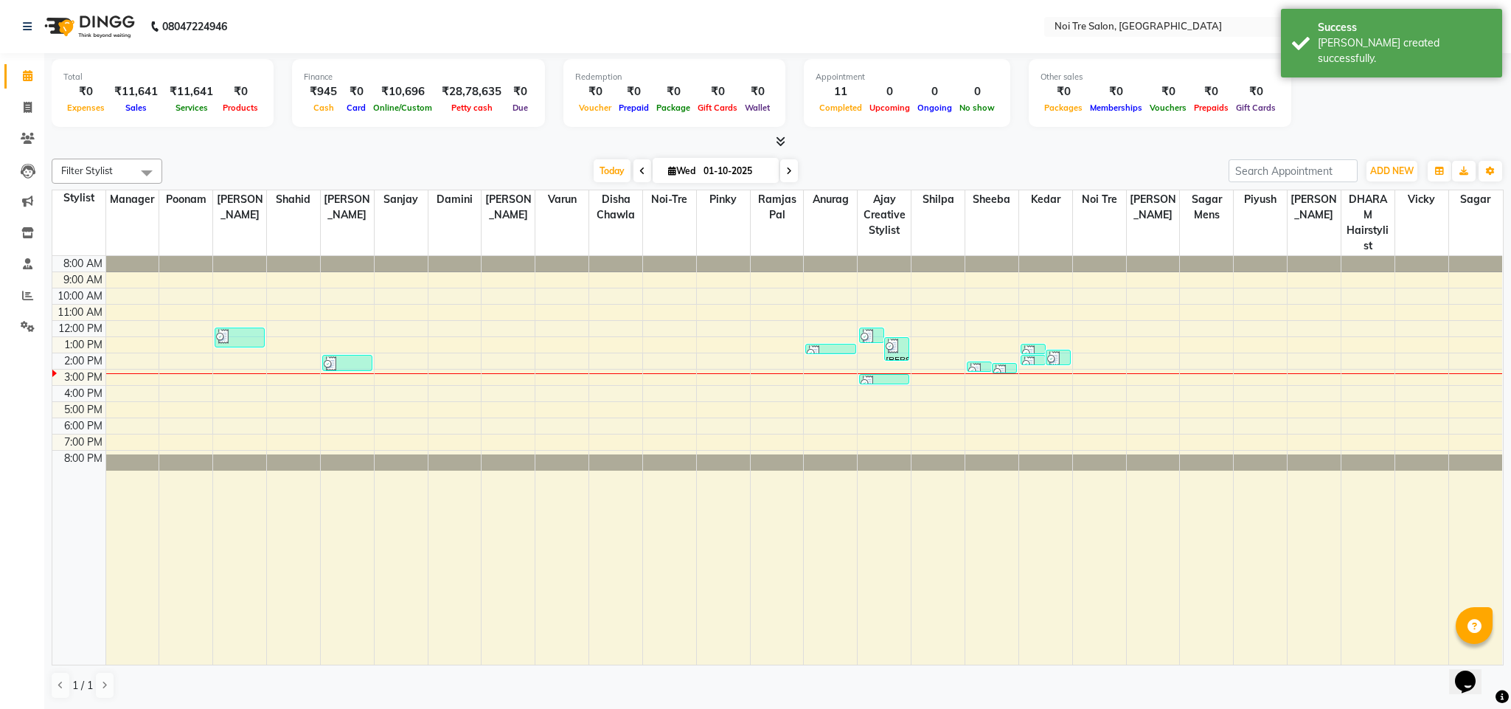
click at [888, 160] on div "[DATE] [DATE]" at bounding box center [696, 171] width 1052 height 22
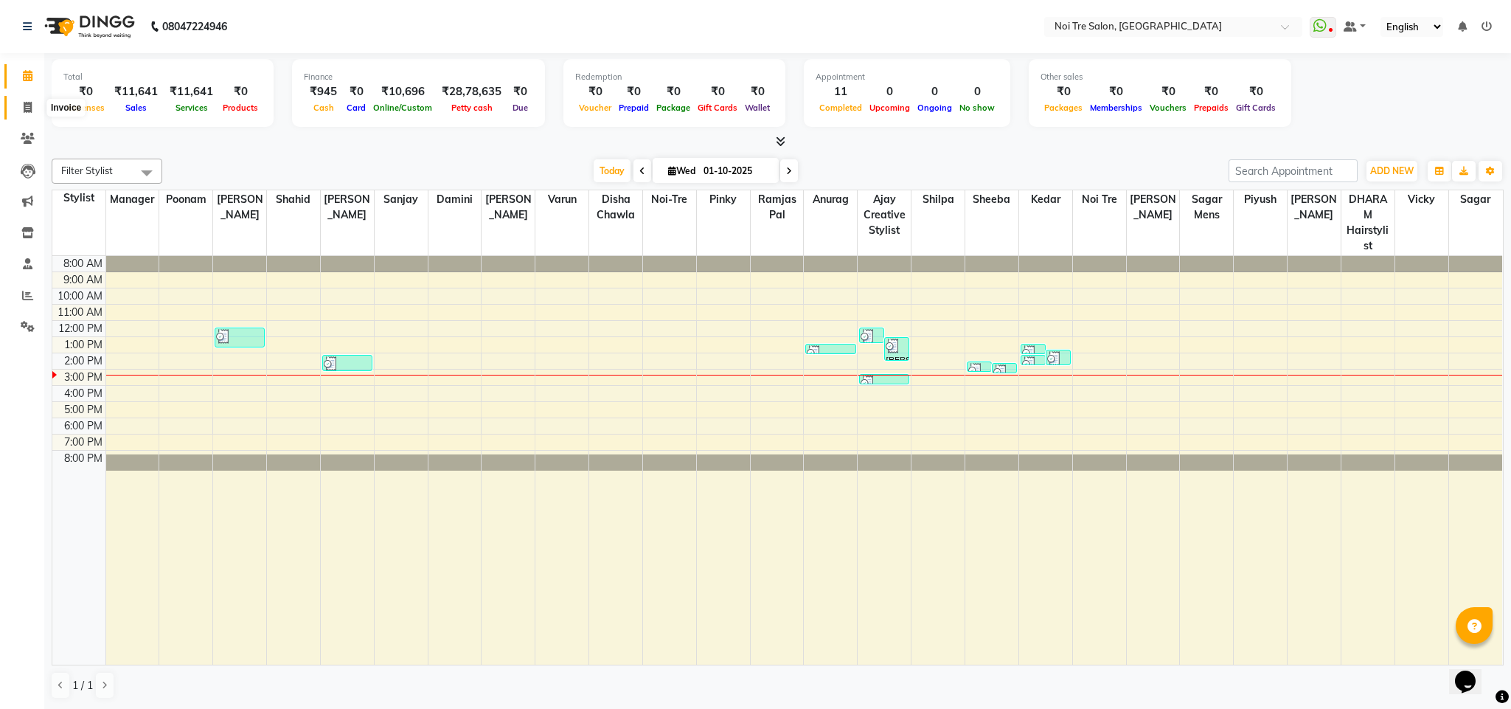
click at [34, 106] on span at bounding box center [28, 108] width 26 height 17
select select "service"
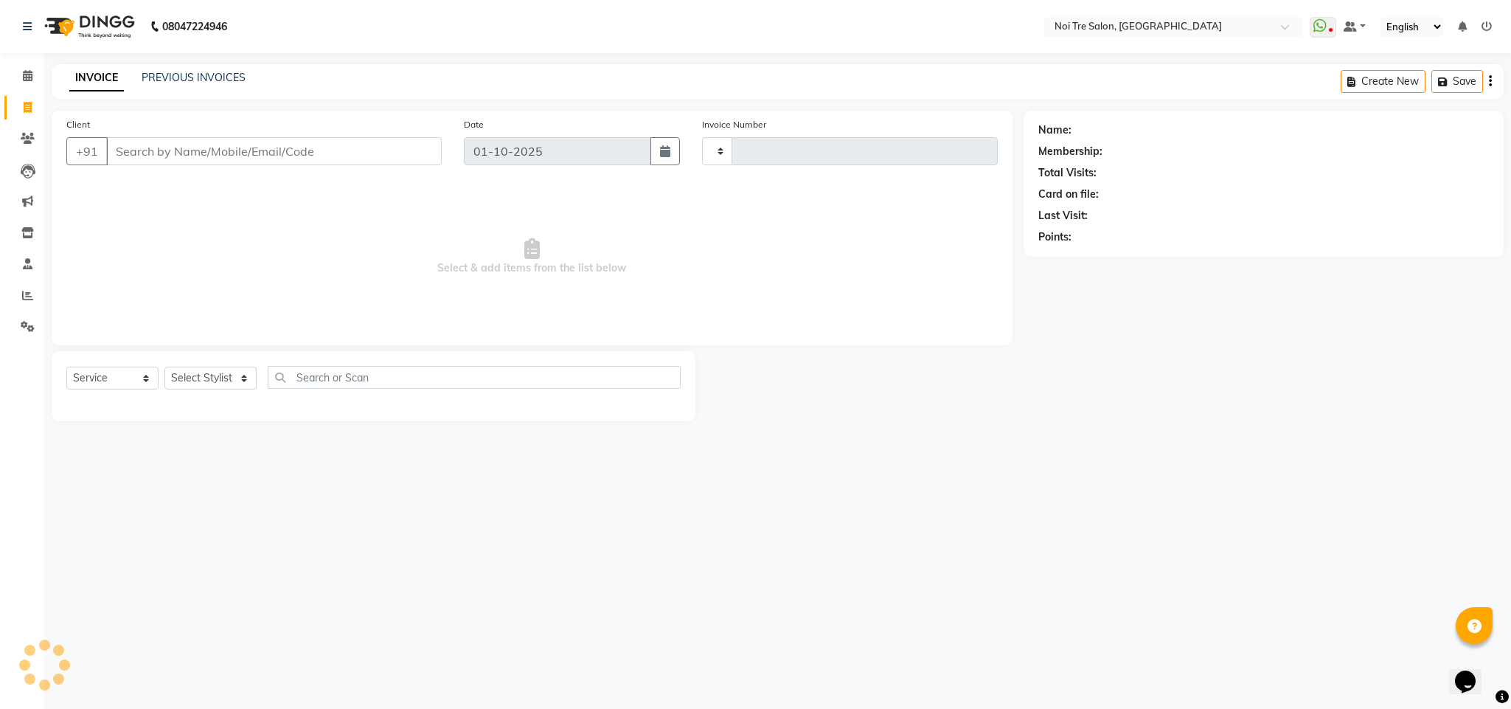
type input "3674"
select select "4307"
click at [169, 153] on input "Client" at bounding box center [274, 151] width 336 height 28
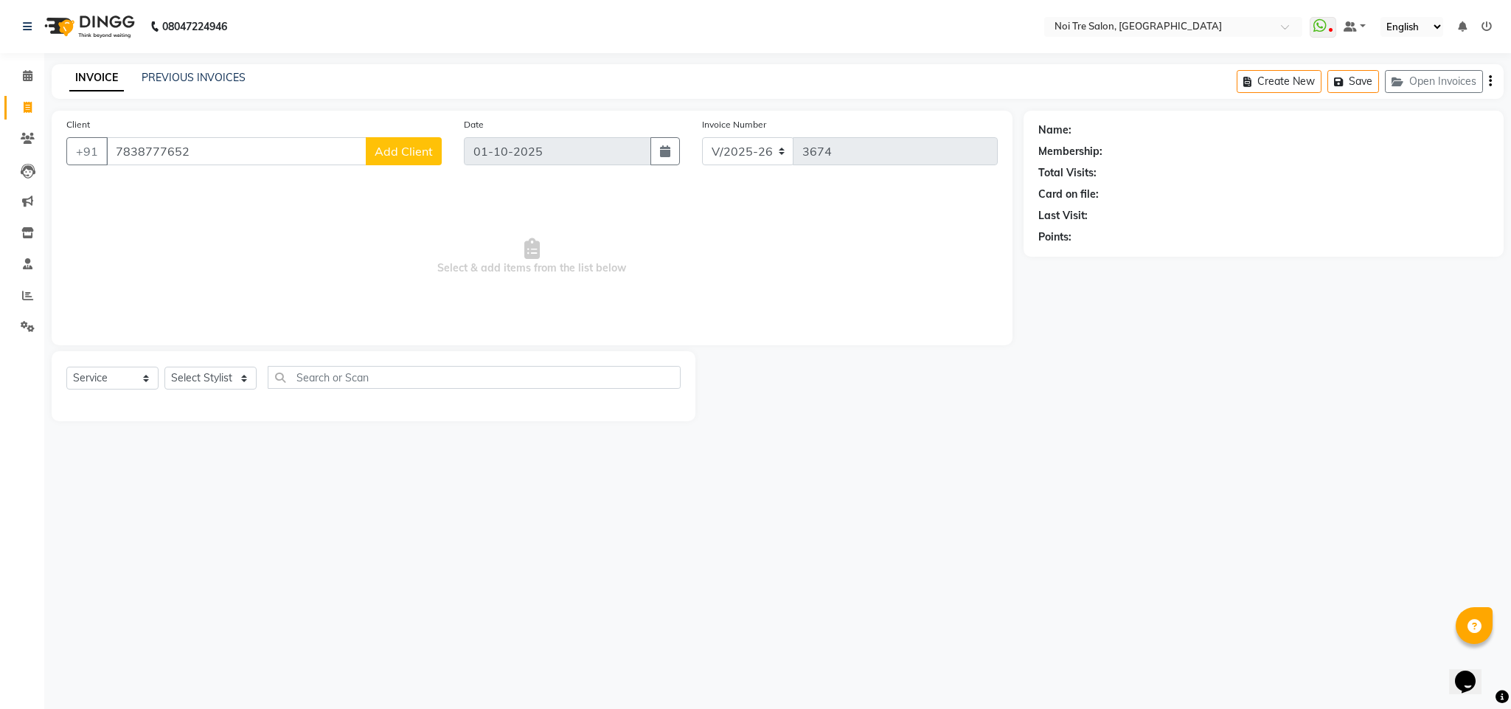
type input "7838777652"
click at [390, 147] on span "Add Client" at bounding box center [404, 151] width 58 height 15
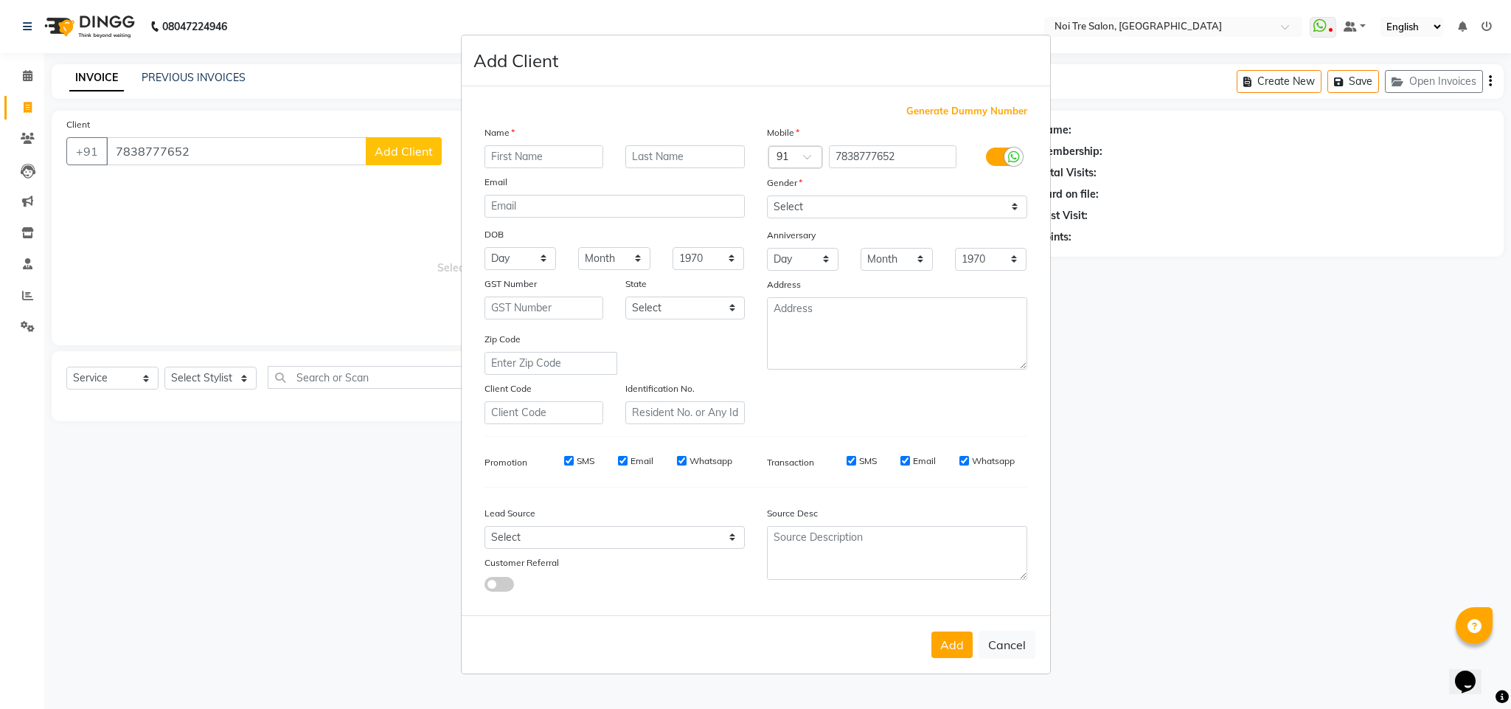
click at [514, 156] on input "text" at bounding box center [544, 156] width 119 height 23
type input "[PERSON_NAME]"
click at [785, 213] on select "Select [DEMOGRAPHIC_DATA] [DEMOGRAPHIC_DATA] Other Prefer Not To Say" at bounding box center [897, 206] width 260 height 23
select select "[DEMOGRAPHIC_DATA]"
click at [767, 196] on select "Select [DEMOGRAPHIC_DATA] [DEMOGRAPHIC_DATA] Other Prefer Not To Say" at bounding box center [897, 206] width 260 height 23
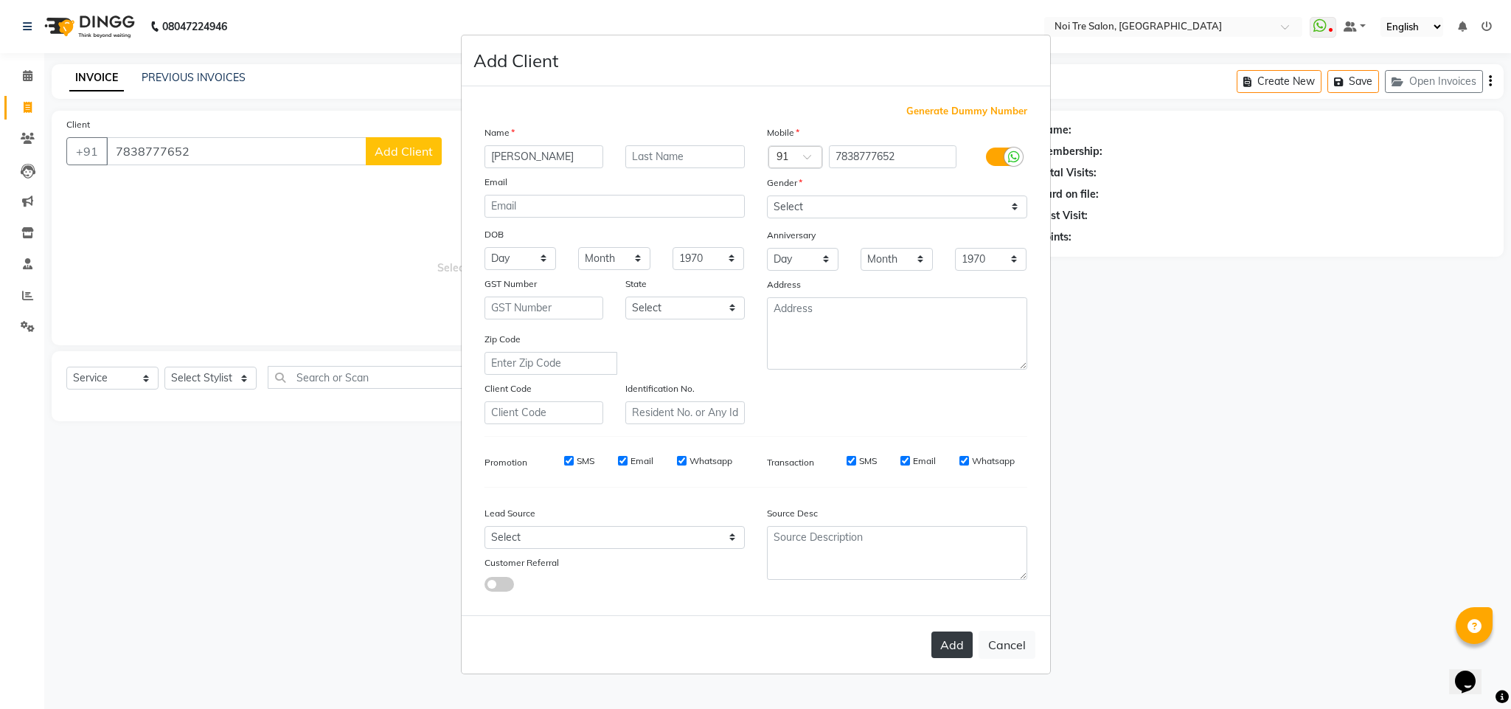
click at [945, 653] on button "Add" at bounding box center [951, 644] width 41 height 27
select select
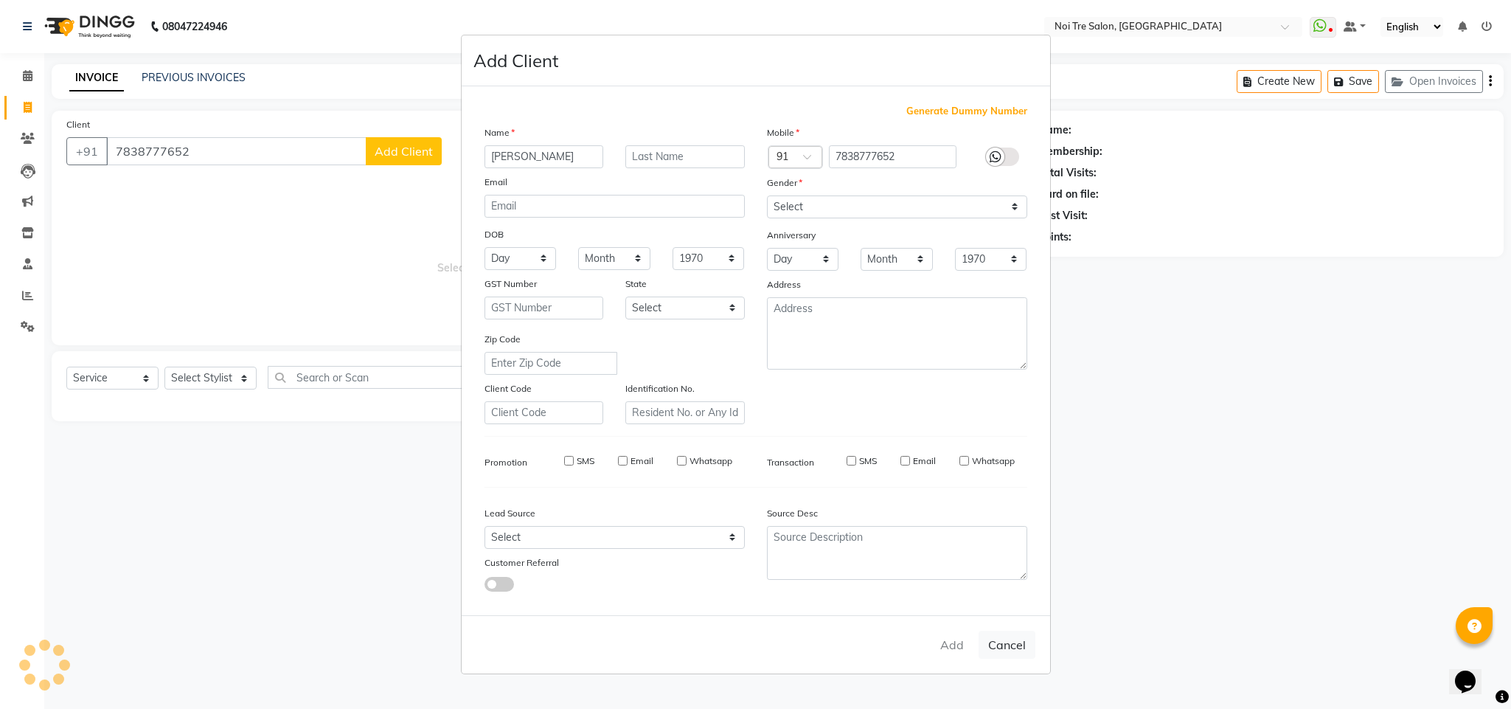
select select
checkbox input "false"
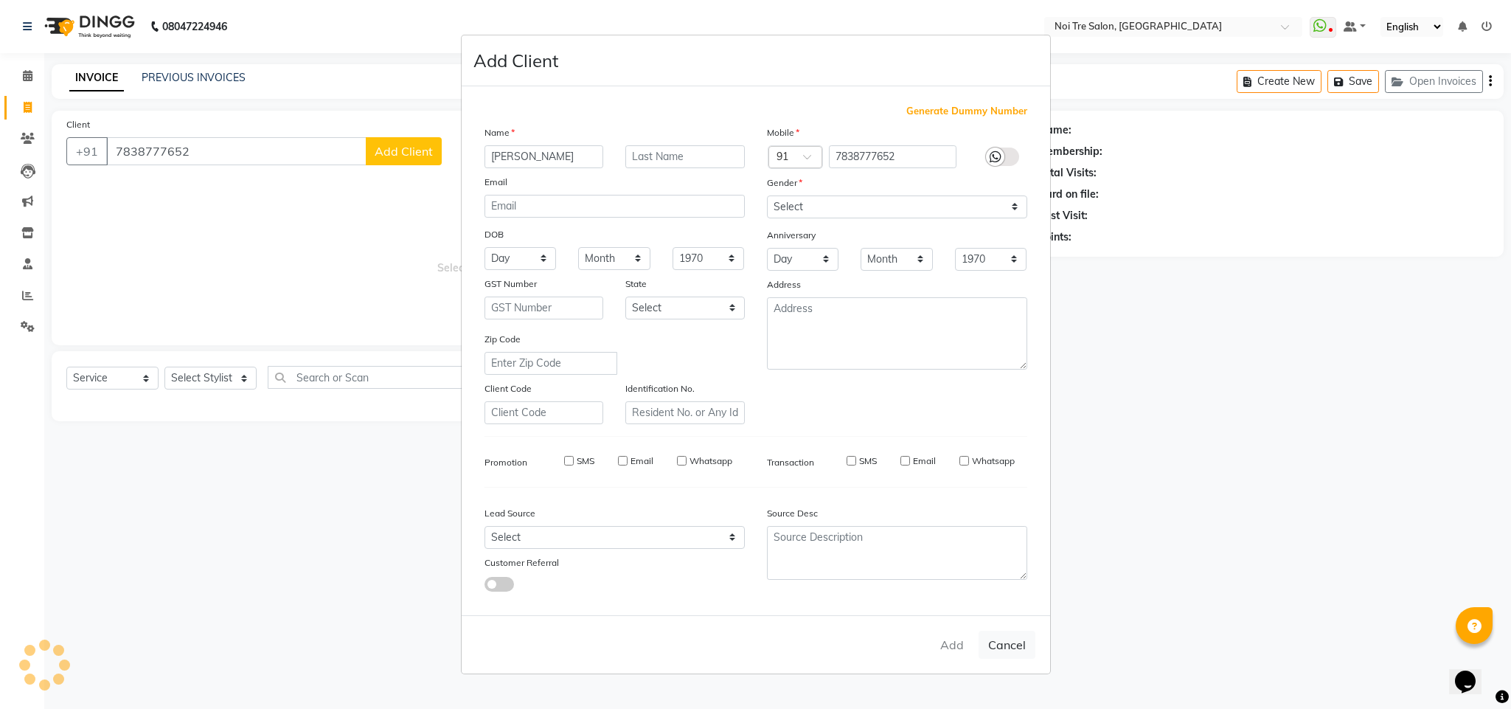
checkbox input "false"
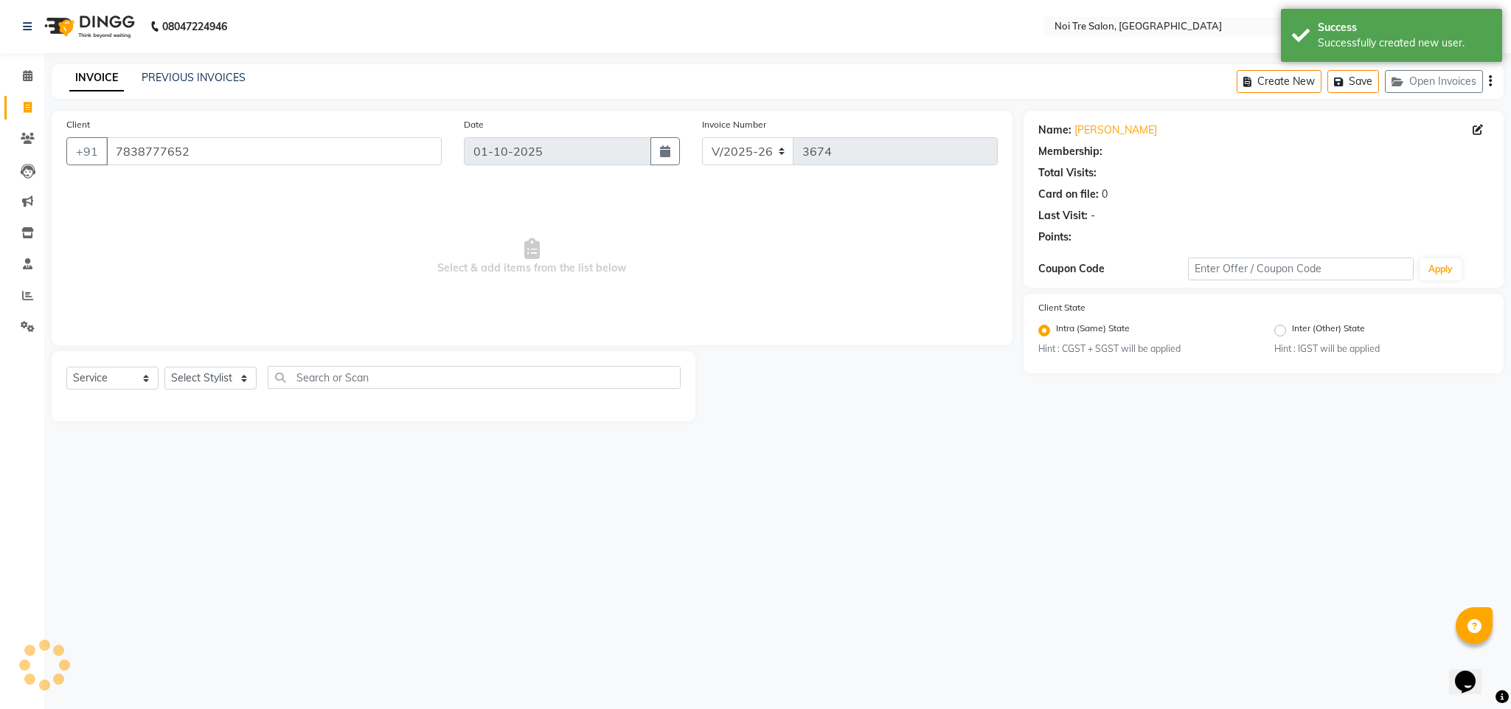
select select "1: Object"
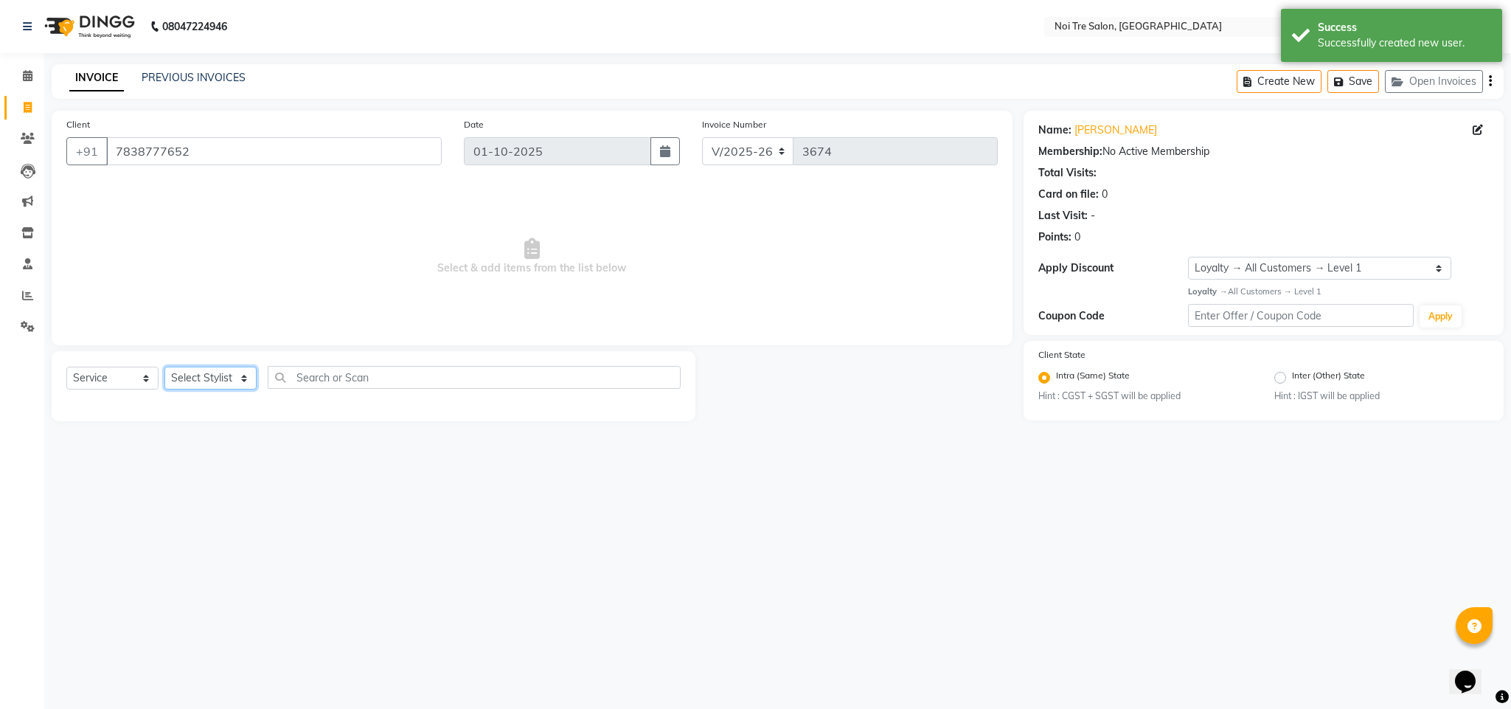
click at [208, 374] on select "Select Stylist Ajay Creative Stylist Anurag [PERSON_NAME] [PERSON_NAME] [PERSON…" at bounding box center [210, 378] width 92 height 23
select select "23275"
click at [164, 367] on select "Select Stylist Ajay Creative Stylist Anurag [PERSON_NAME] [PERSON_NAME] [PERSON…" at bounding box center [210, 378] width 92 height 23
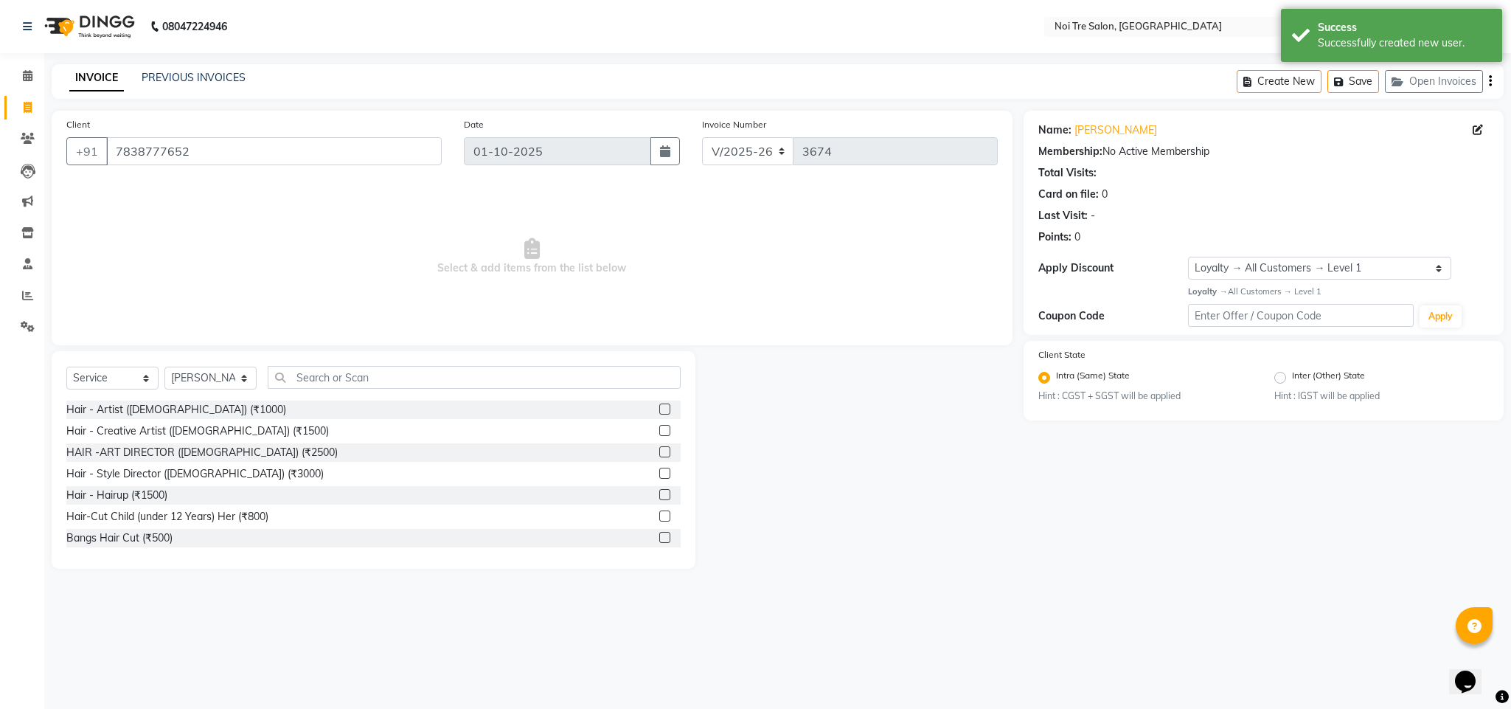
click at [113, 419] on div "Hair - Artist ([DEMOGRAPHIC_DATA]) (₹1000) Hair - Creative Artist ([DEMOGRAPHIC…" at bounding box center [373, 473] width 614 height 147
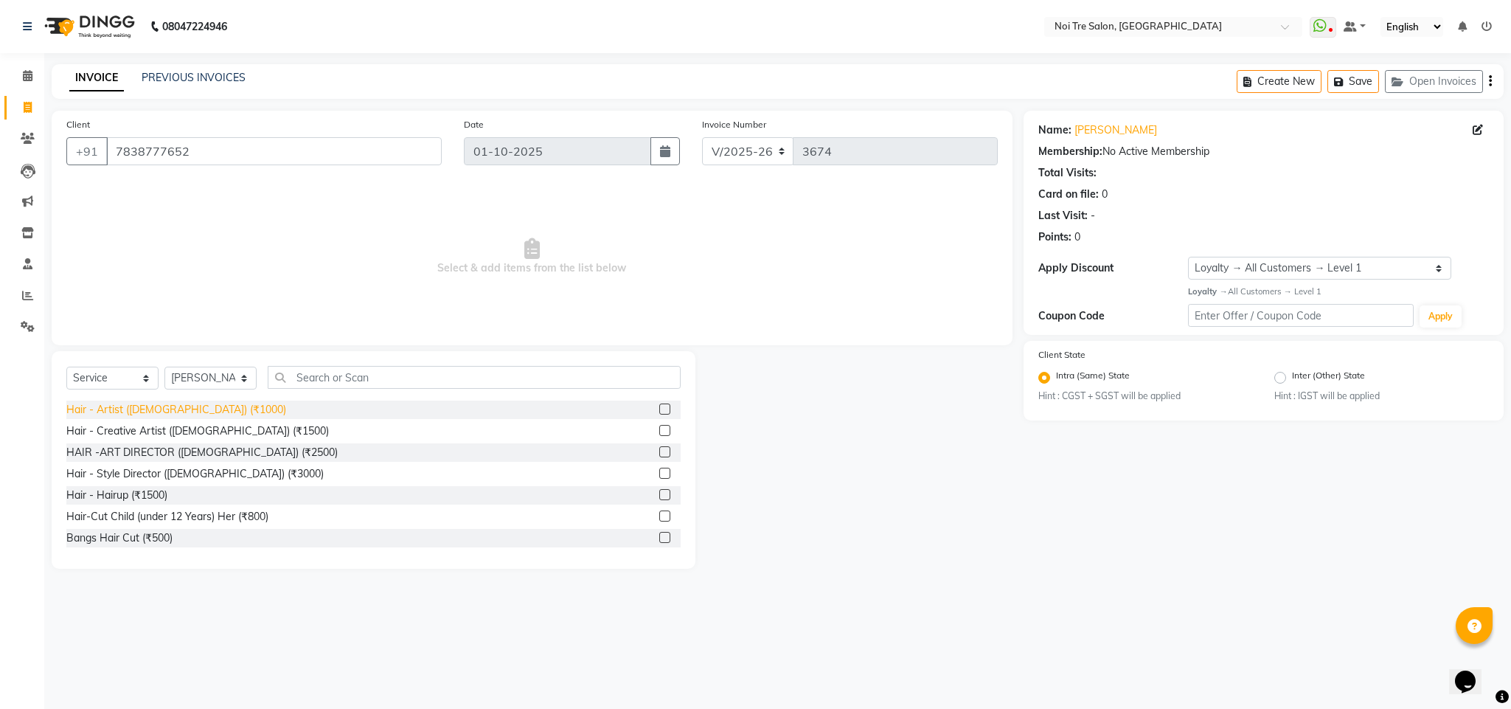
click at [150, 408] on div "Hair - Artist ([DEMOGRAPHIC_DATA]) (₹1000)" at bounding box center [176, 409] width 220 height 15
checkbox input "false"
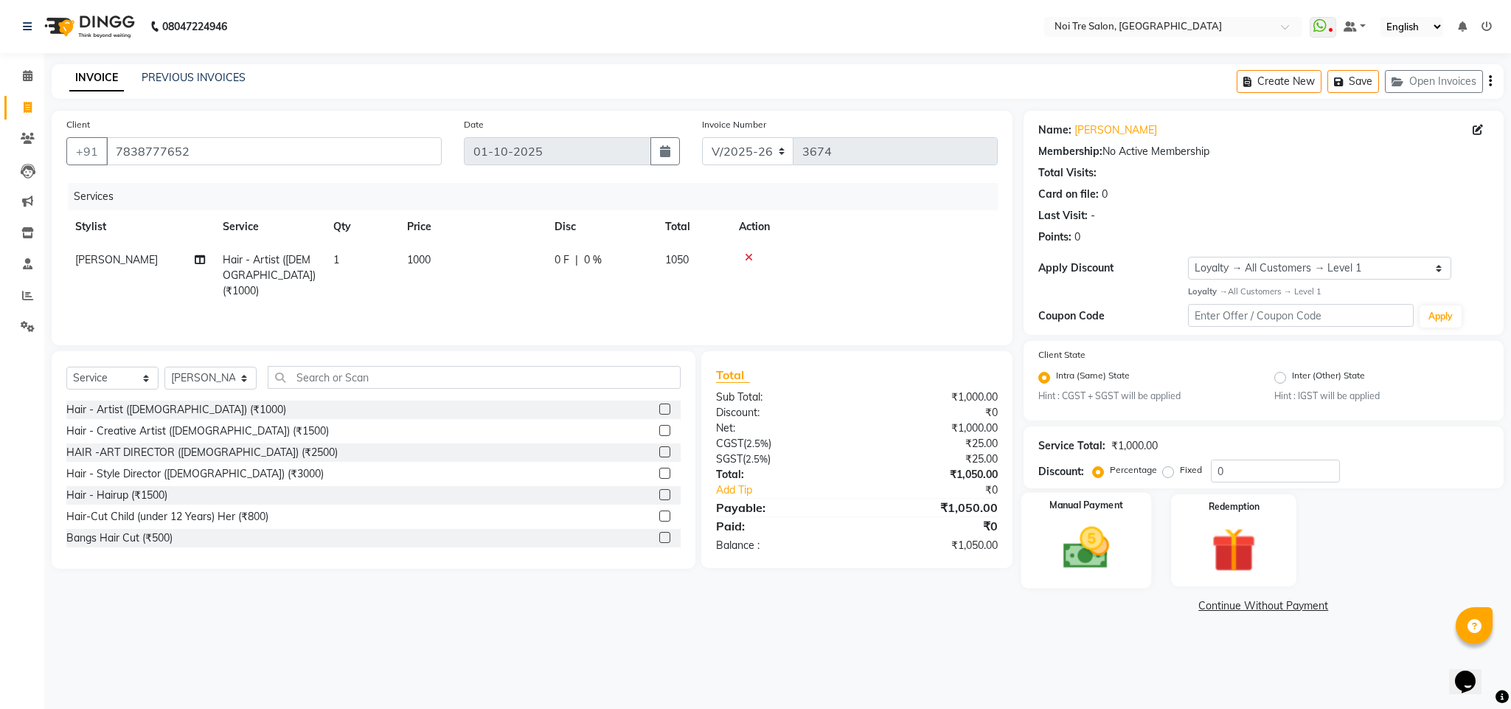
click at [1082, 558] on img at bounding box center [1086, 547] width 75 height 53
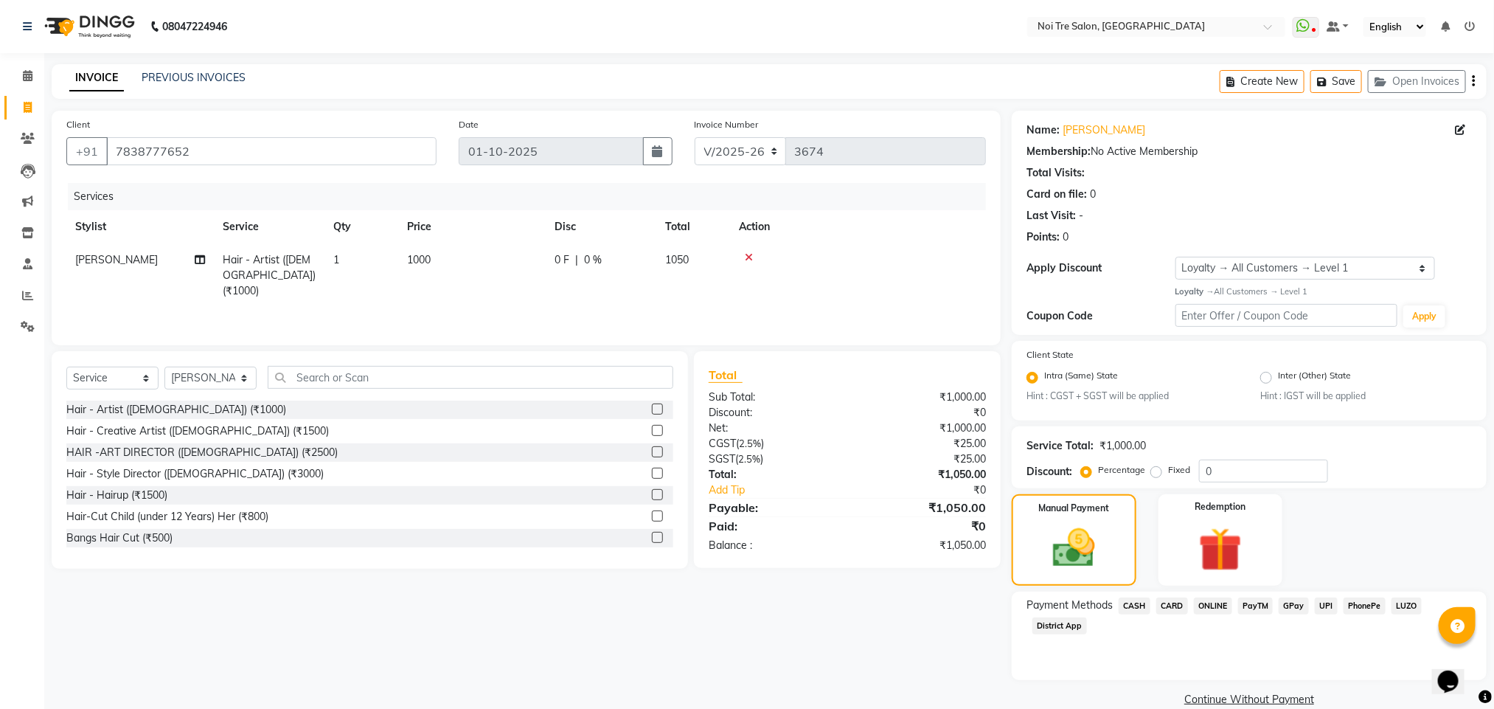
click at [1217, 611] on span "ONLINE" at bounding box center [1213, 605] width 38 height 17
click at [1226, 704] on button "Add Payment" at bounding box center [1327, 703] width 289 height 23
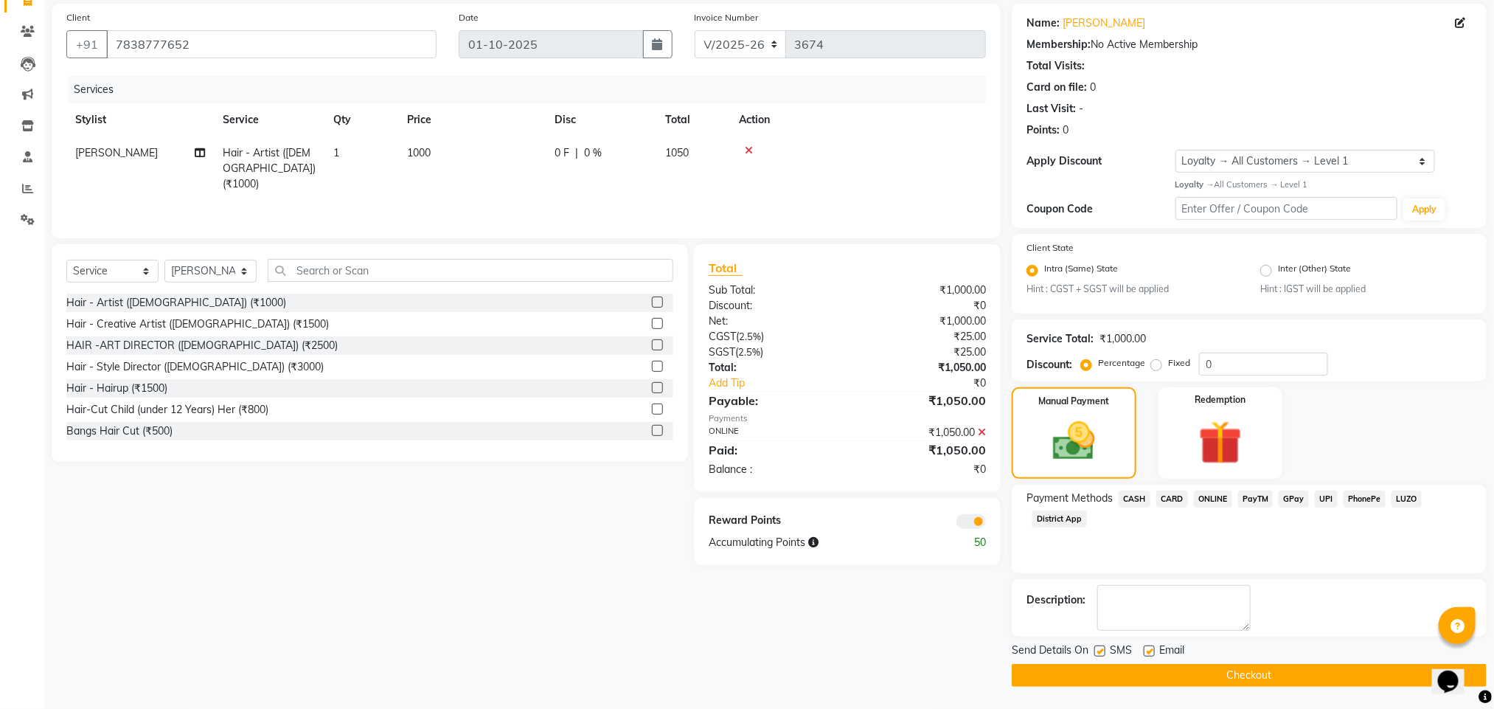
click at [978, 527] on span at bounding box center [970, 521] width 29 height 15
click at [986, 524] on input "checkbox" at bounding box center [986, 524] width 0 height 0
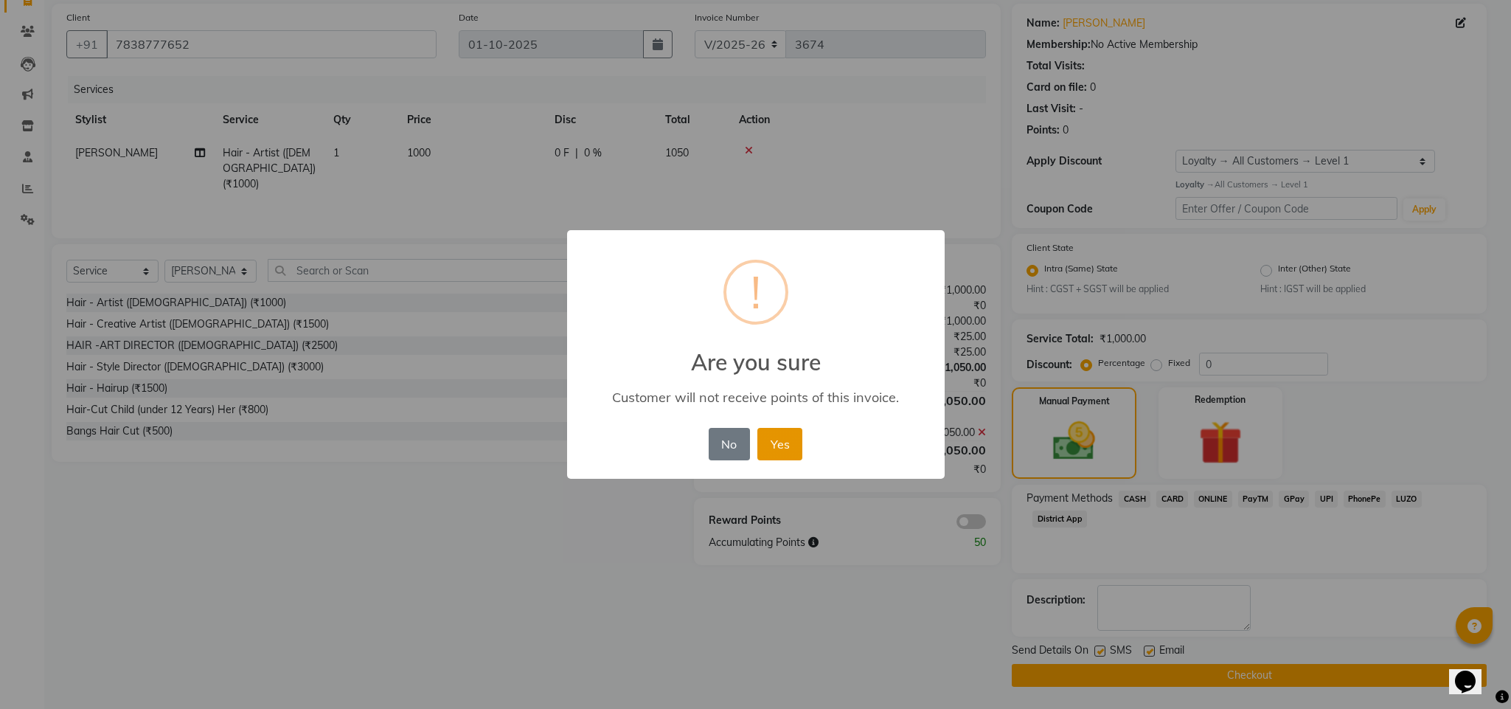
click at [777, 441] on button "Yes" at bounding box center [779, 444] width 45 height 32
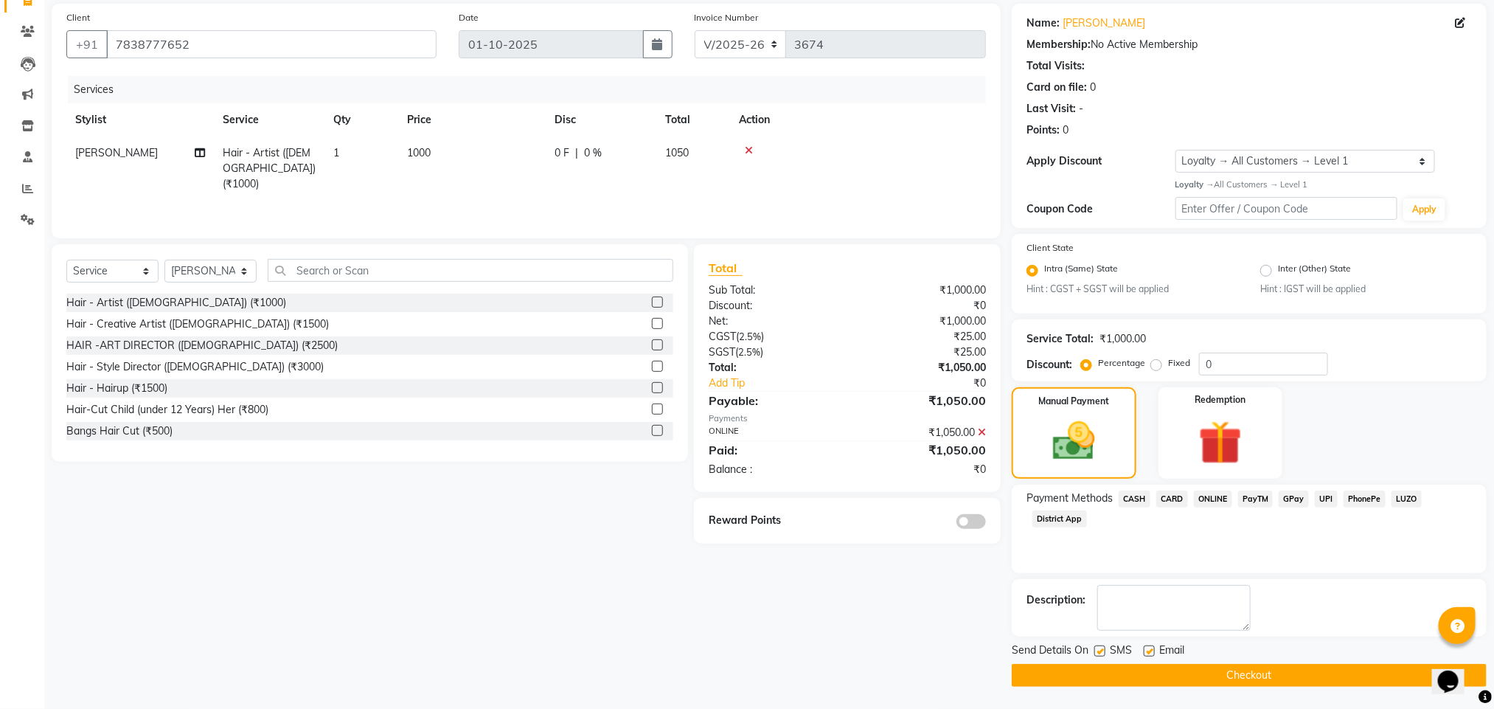
click at [1145, 688] on main "INVOICE PREVIOUS INVOICES Create New Save Open Invoices Client [PHONE_NUMBER] D…" at bounding box center [769, 332] width 1450 height 751
click at [1138, 677] on button "Checkout" at bounding box center [1249, 675] width 475 height 23
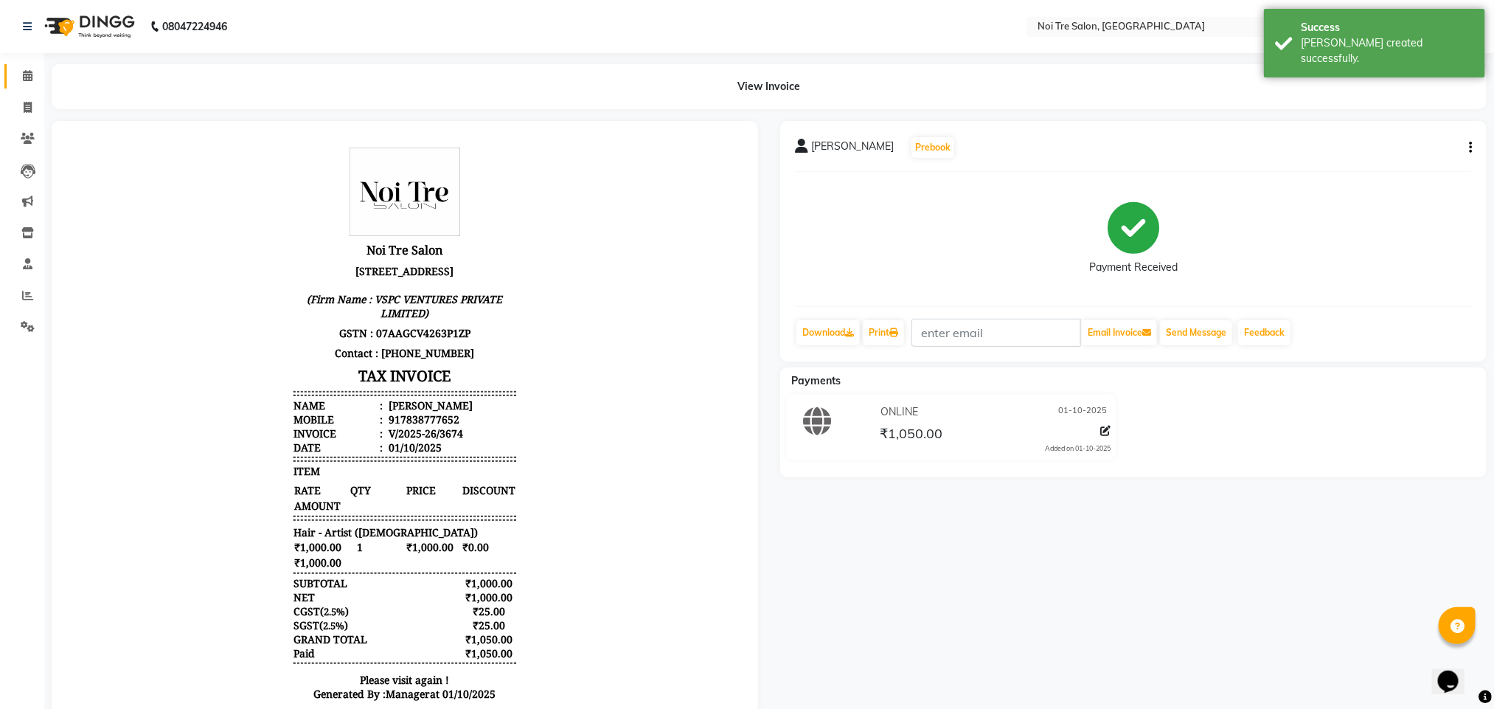
click at [18, 64] on link "Calendar" at bounding box center [21, 76] width 35 height 24
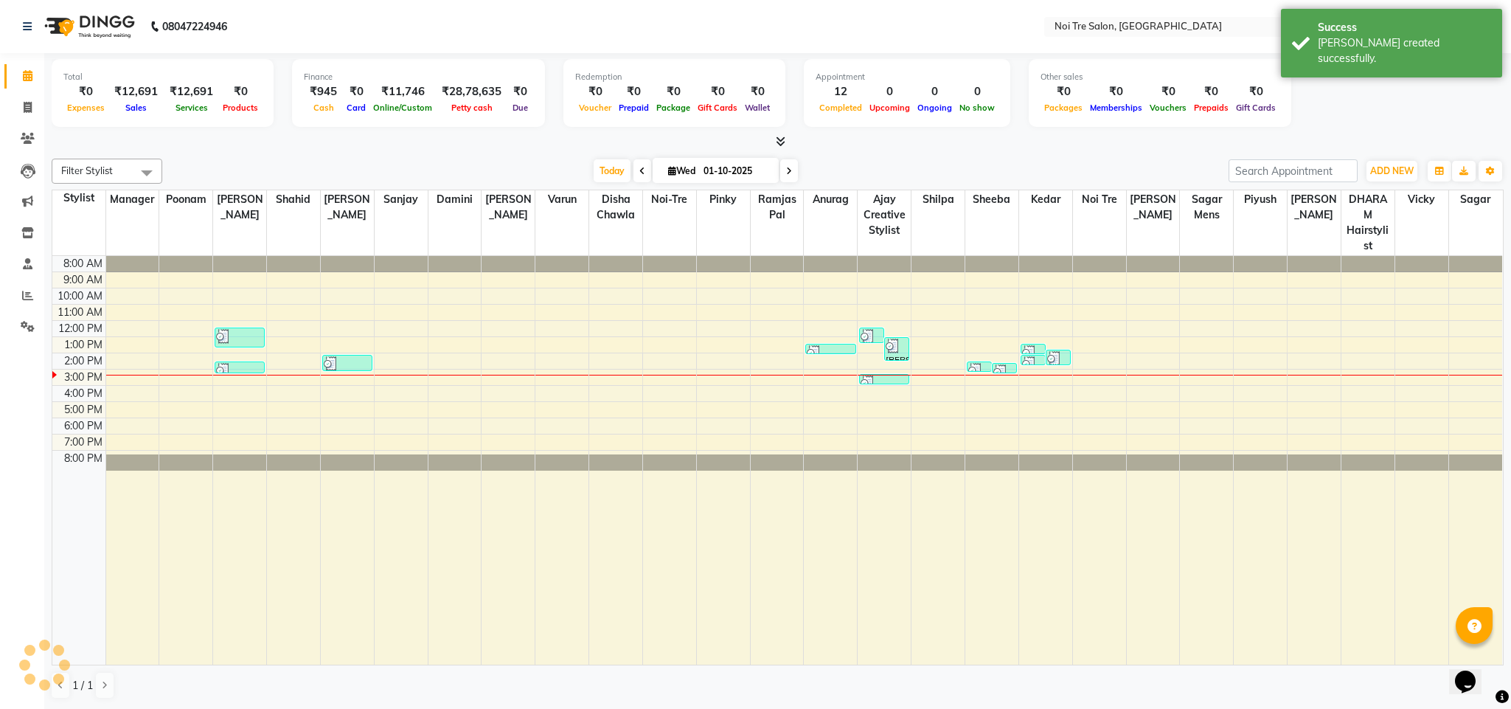
drag, startPoint x: 253, startPoint y: 137, endPoint x: 290, endPoint y: 151, distance: 39.4
click at [268, 142] on div at bounding box center [778, 141] width 1452 height 15
click at [312, 170] on div "[DATE] [DATE]" at bounding box center [696, 171] width 1052 height 22
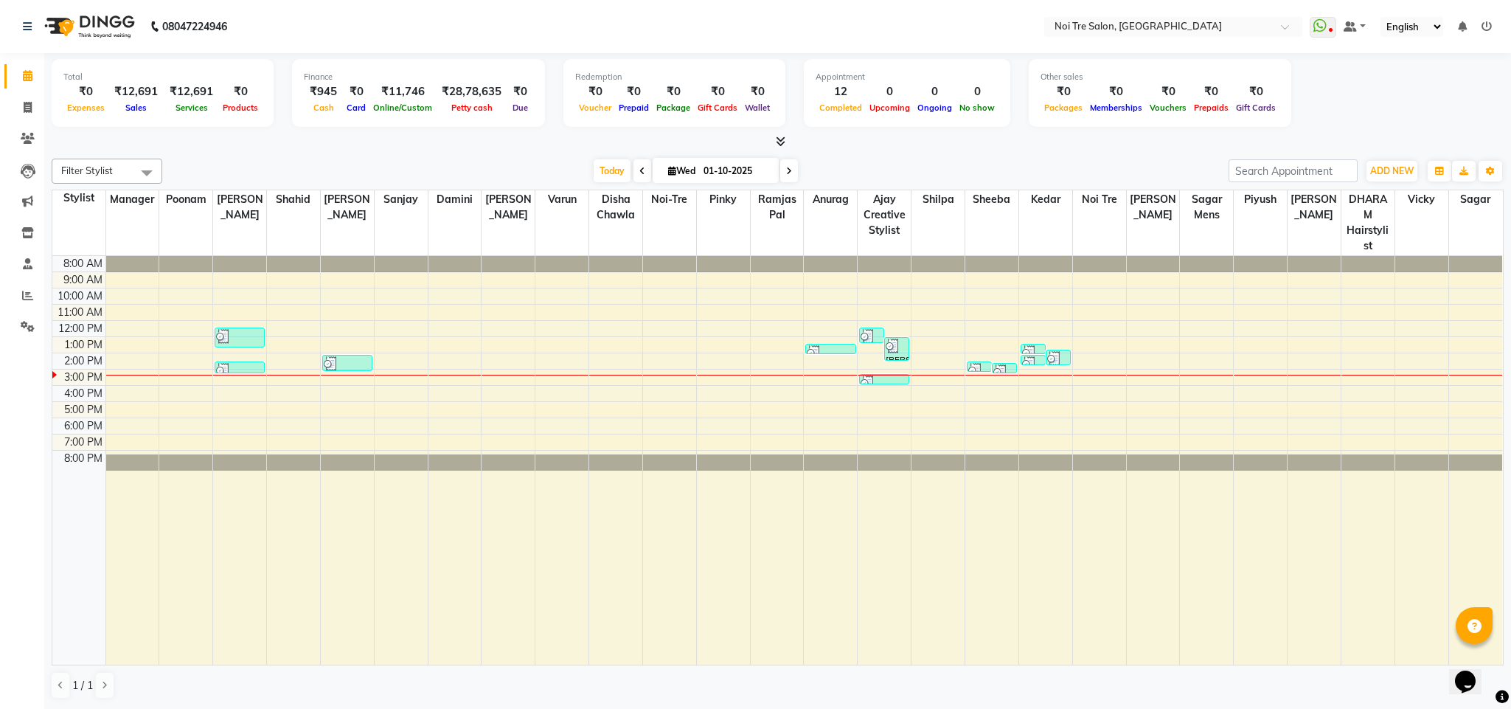
click at [27, 86] on link "Calendar" at bounding box center [21, 76] width 35 height 24
click at [29, 107] on icon at bounding box center [28, 107] width 8 height 11
select select "service"
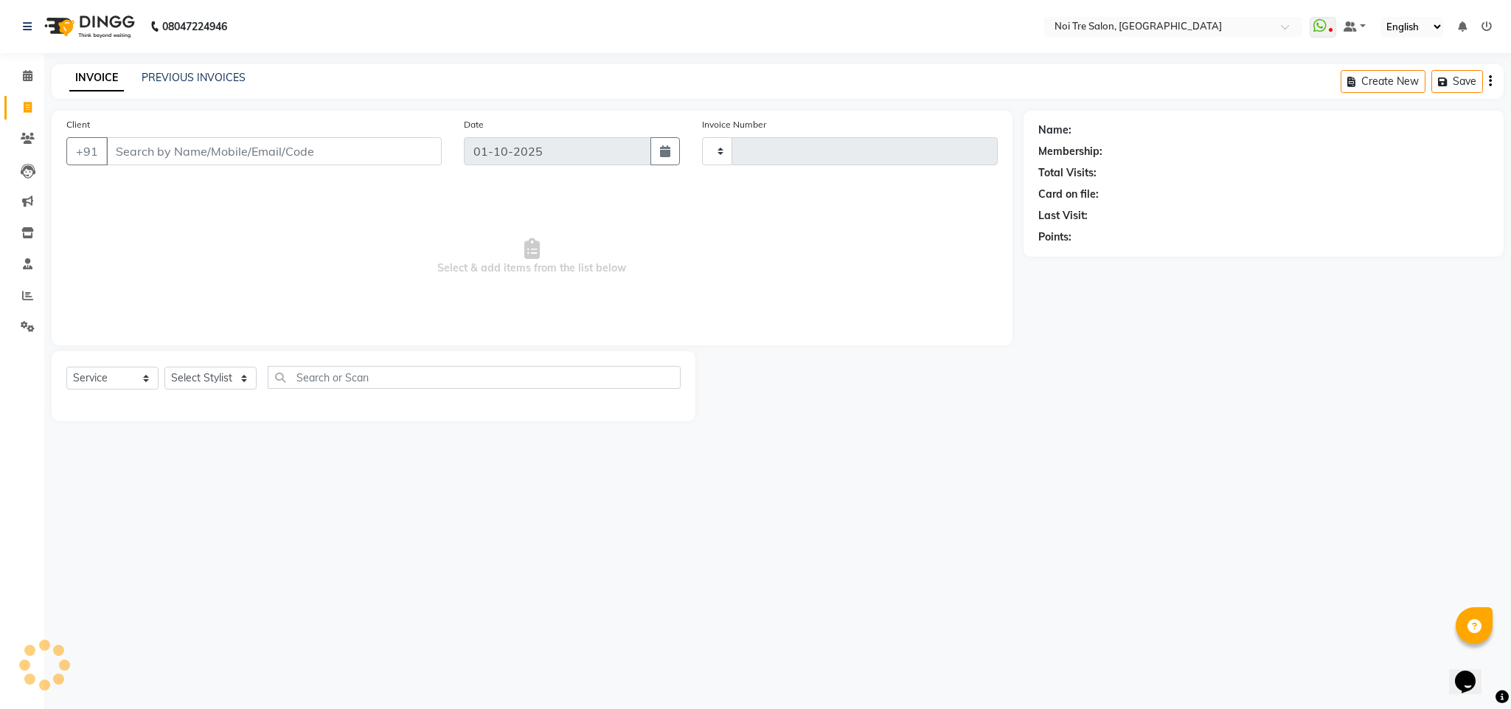
type input "3675"
select select "4307"
click at [218, 74] on link "PREVIOUS INVOICES" at bounding box center [194, 77] width 104 height 13
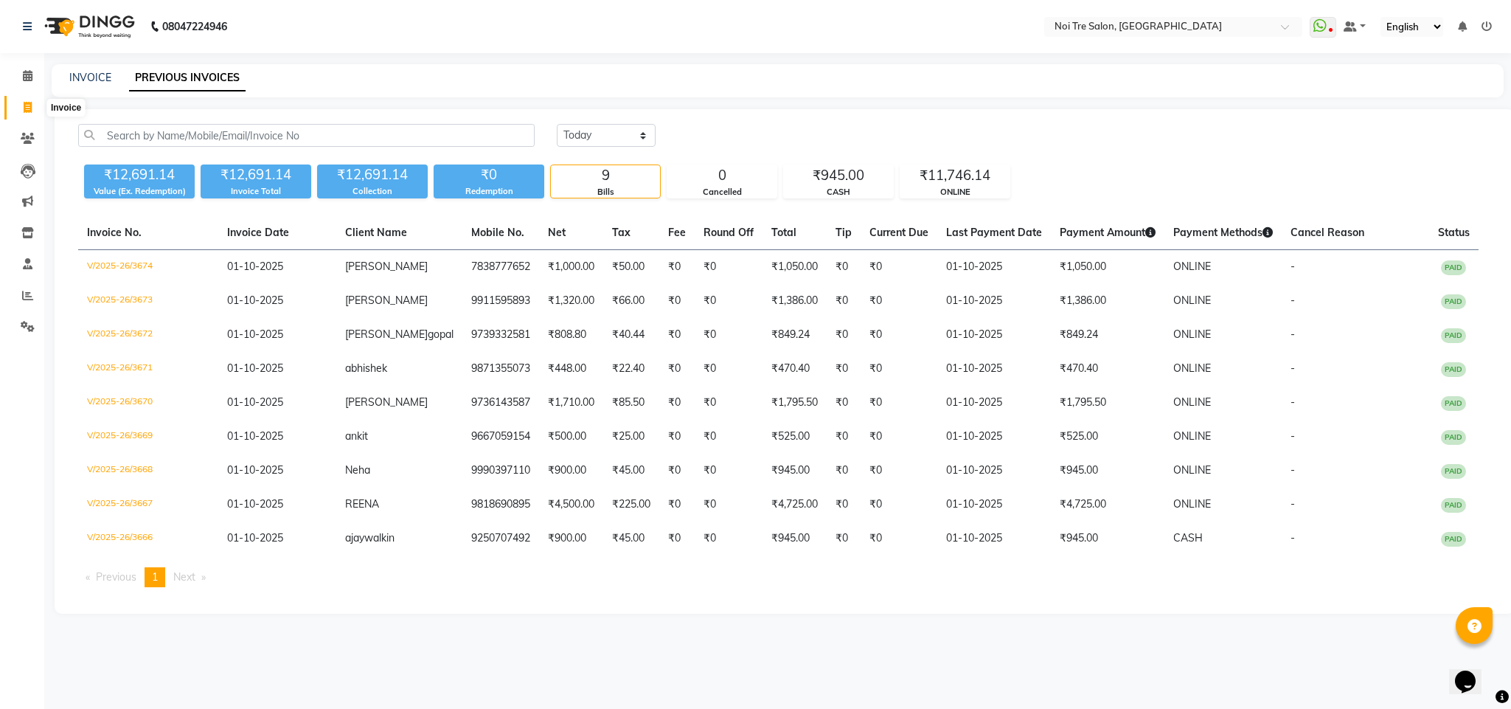
click at [29, 109] on icon at bounding box center [28, 107] width 8 height 11
select select "service"
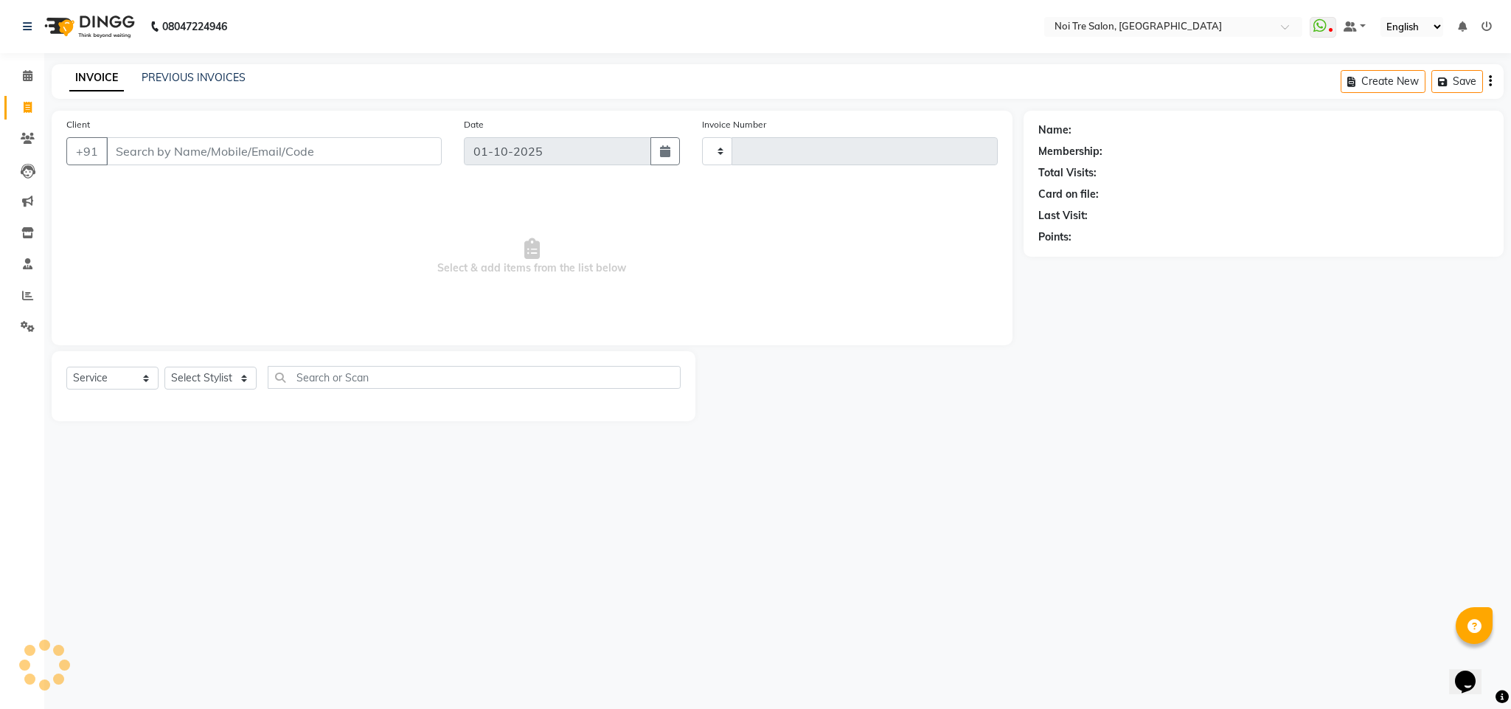
type input "3675"
select select "4307"
click at [157, 157] on input "Client" at bounding box center [274, 151] width 336 height 28
click at [21, 97] on link "Invoice" at bounding box center [21, 108] width 35 height 24
select select "service"
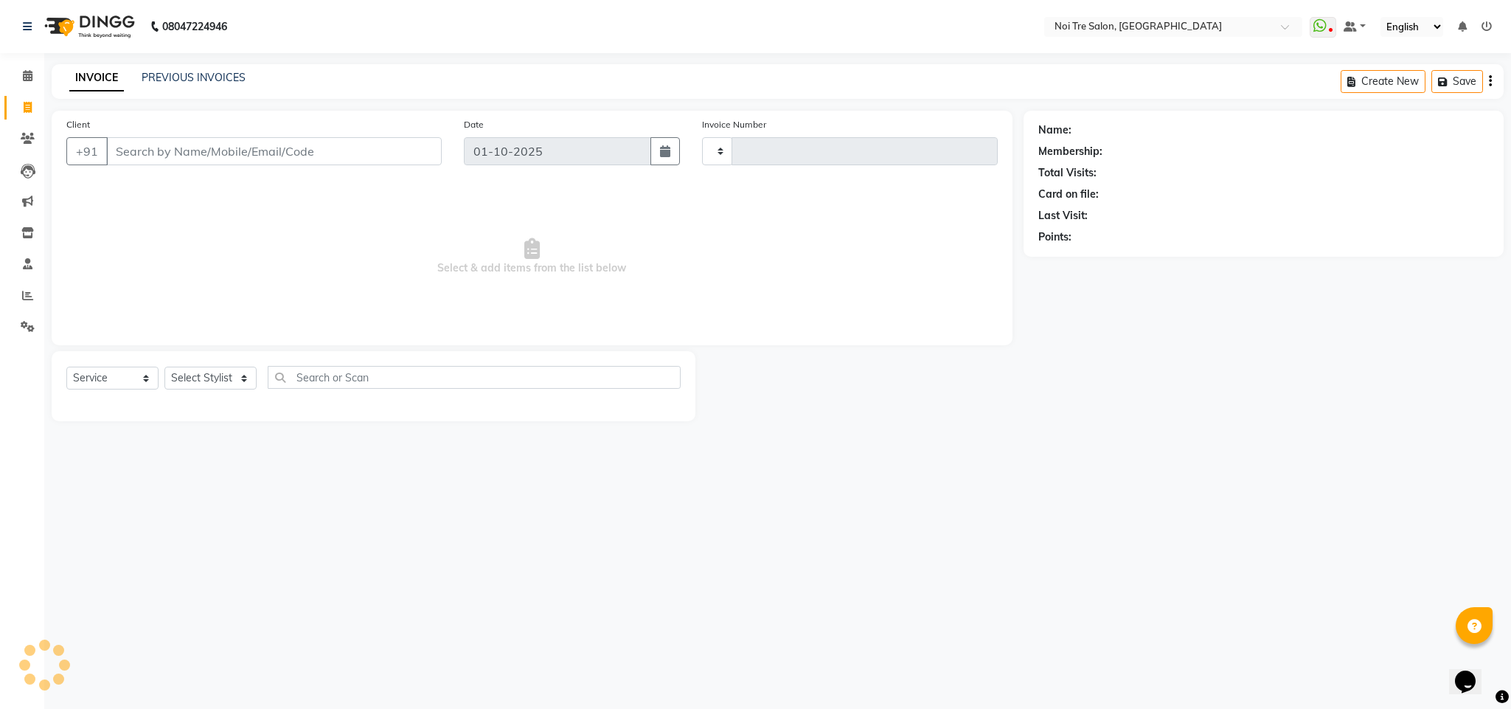
type input "3675"
select select "4307"
click at [199, 74] on link "PREVIOUS INVOICES" at bounding box center [194, 77] width 104 height 13
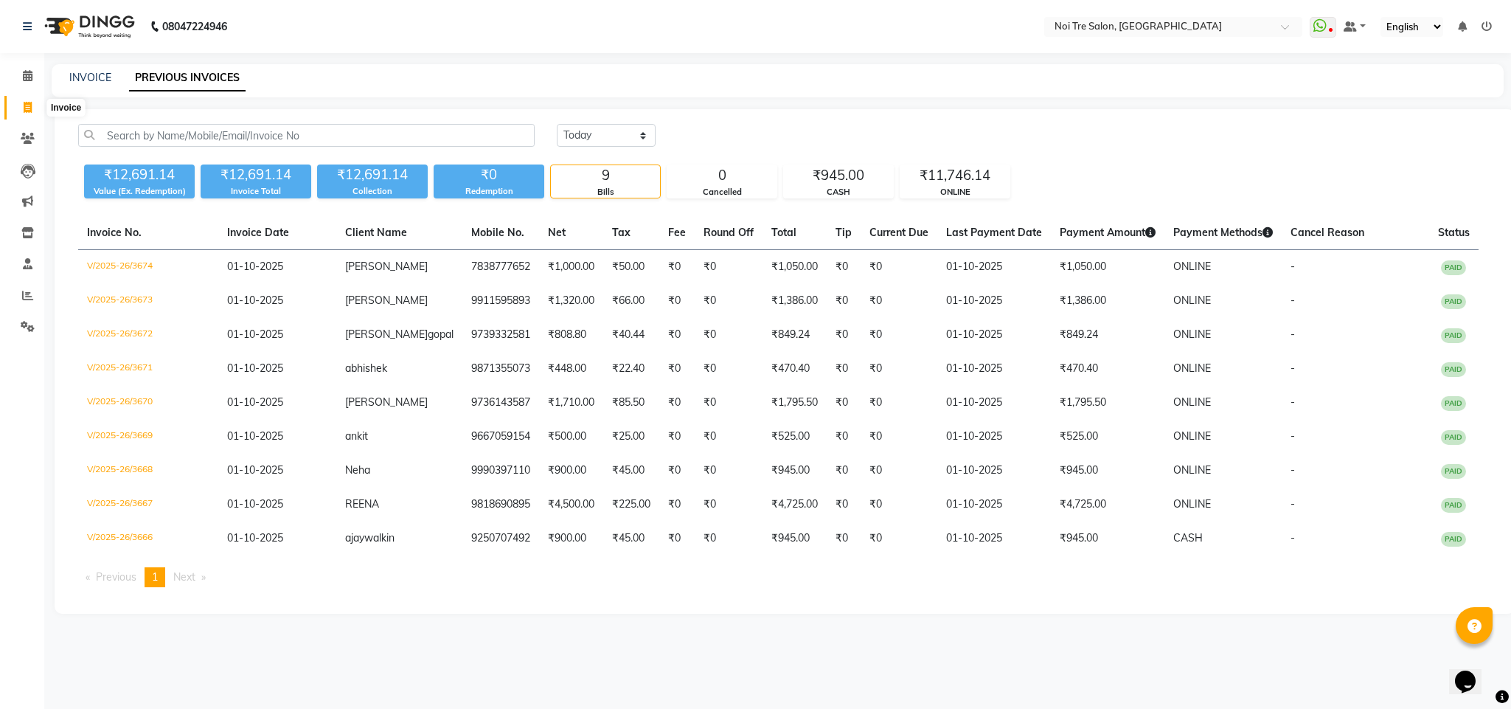
click at [24, 105] on icon at bounding box center [28, 107] width 8 height 11
select select "service"
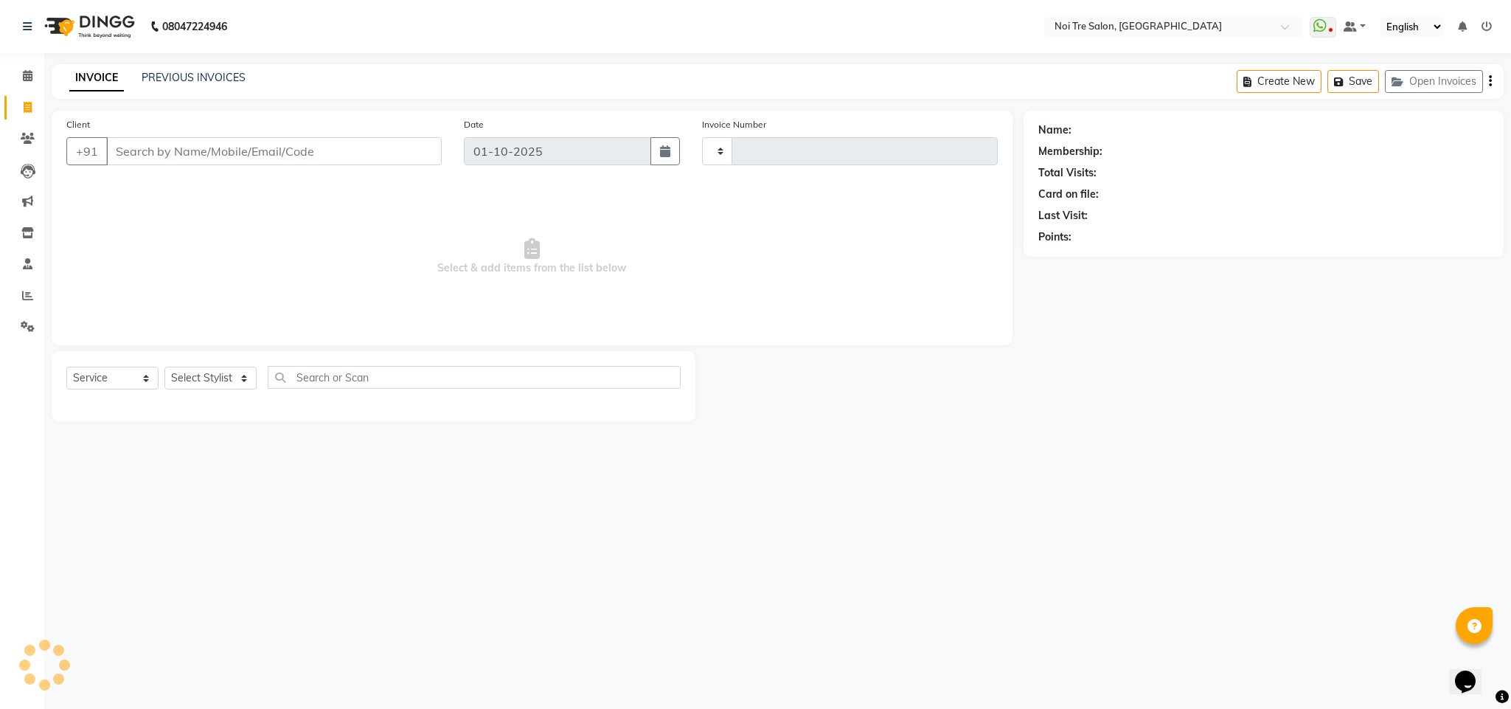
type input "3675"
click at [29, 109] on icon at bounding box center [28, 107] width 8 height 11
click at [210, 379] on select "Select Stylist Ajay Creative Stylist Anurag [PERSON_NAME] [PERSON_NAME] [PERSON…" at bounding box center [210, 378] width 92 height 23
click at [164, 367] on select "Select Stylist Ajay Creative Stylist Anurag [PERSON_NAME] [PERSON_NAME] [PERSON…" at bounding box center [210, 378] width 92 height 23
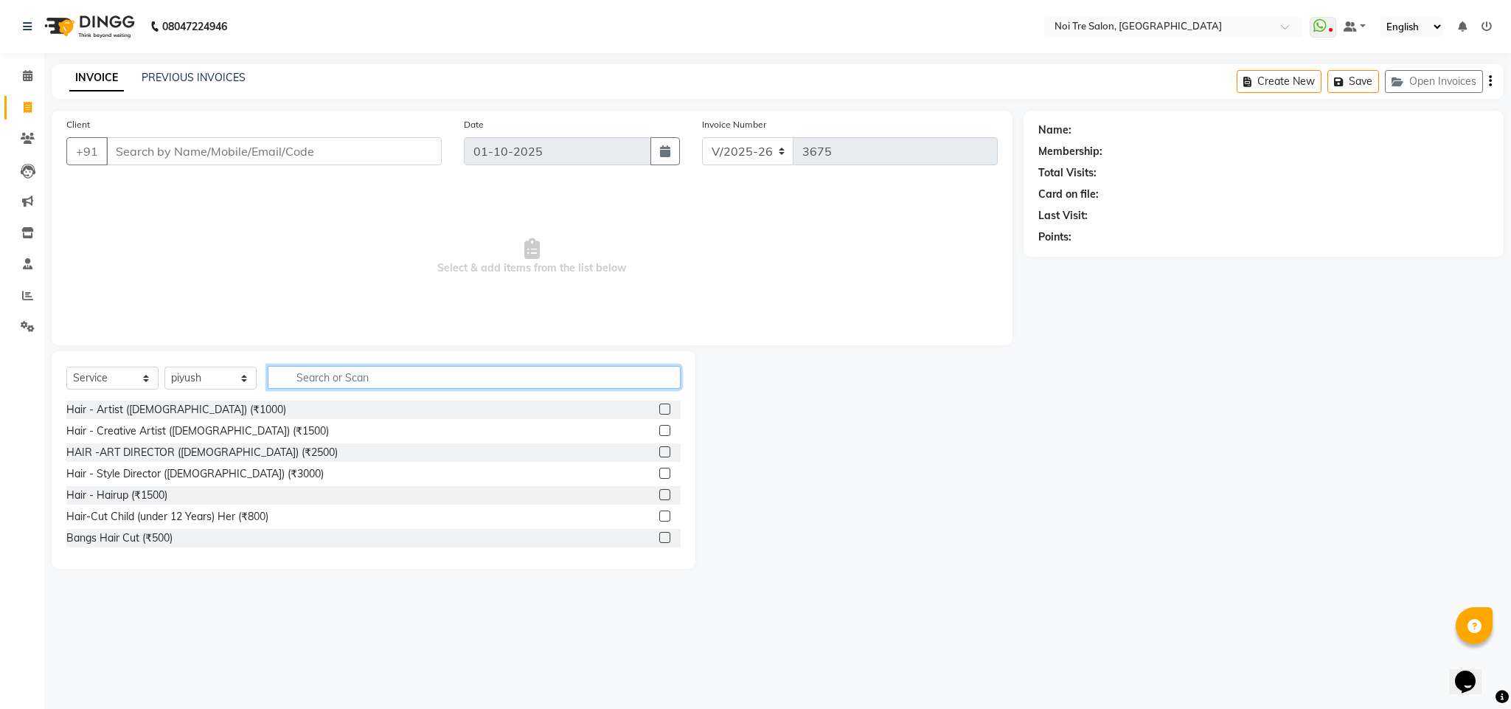
click at [328, 376] on input "text" at bounding box center [474, 377] width 413 height 23
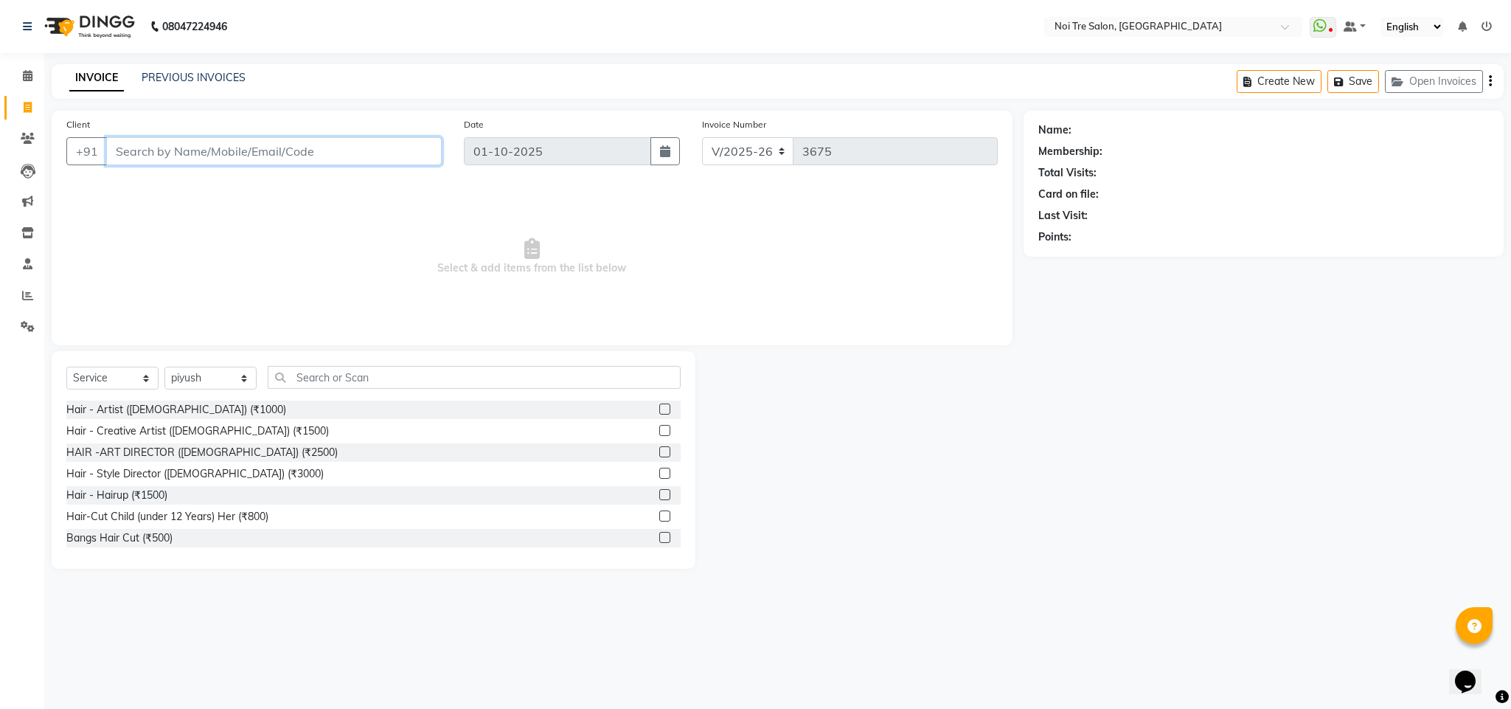
click at [156, 147] on input "Client" at bounding box center [274, 151] width 336 height 28
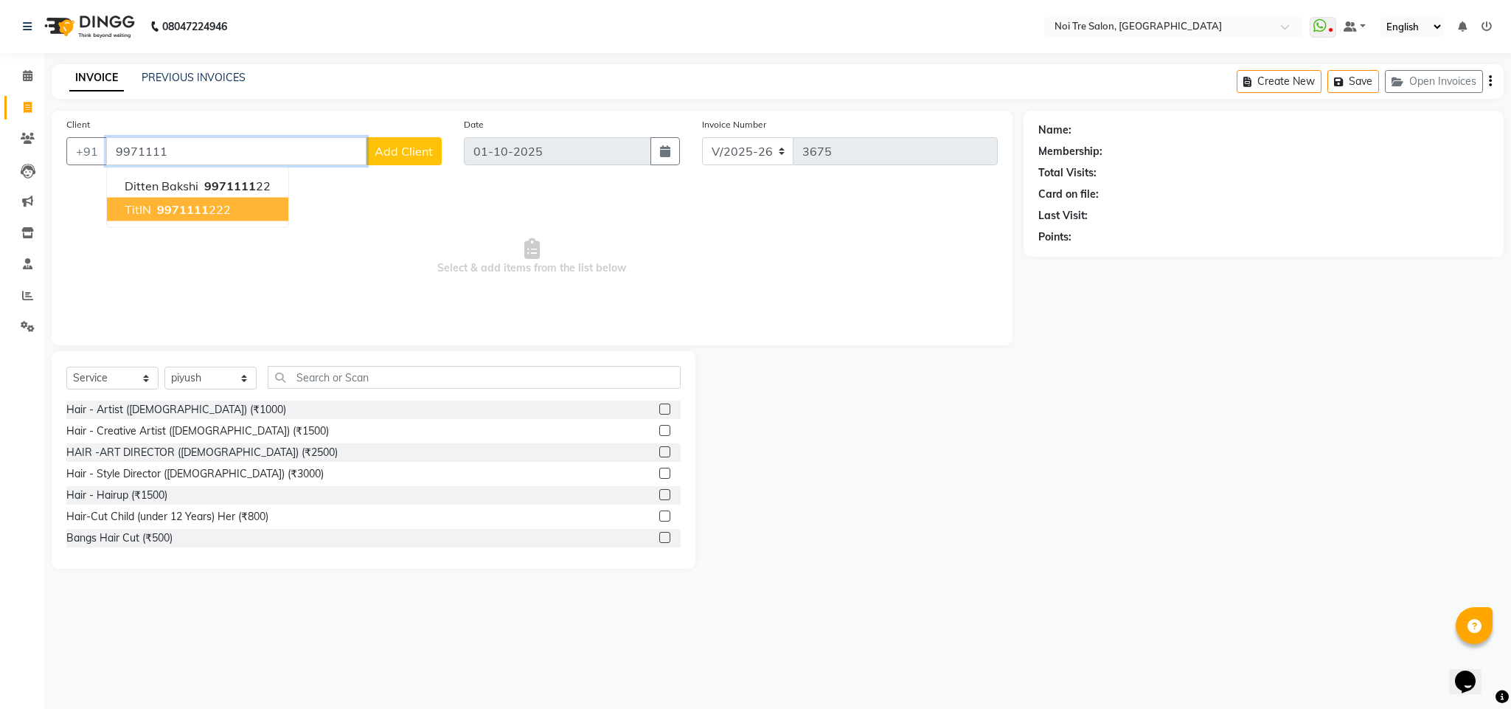
click at [212, 202] on ngb-highlight "9971111 222" at bounding box center [192, 209] width 77 height 15
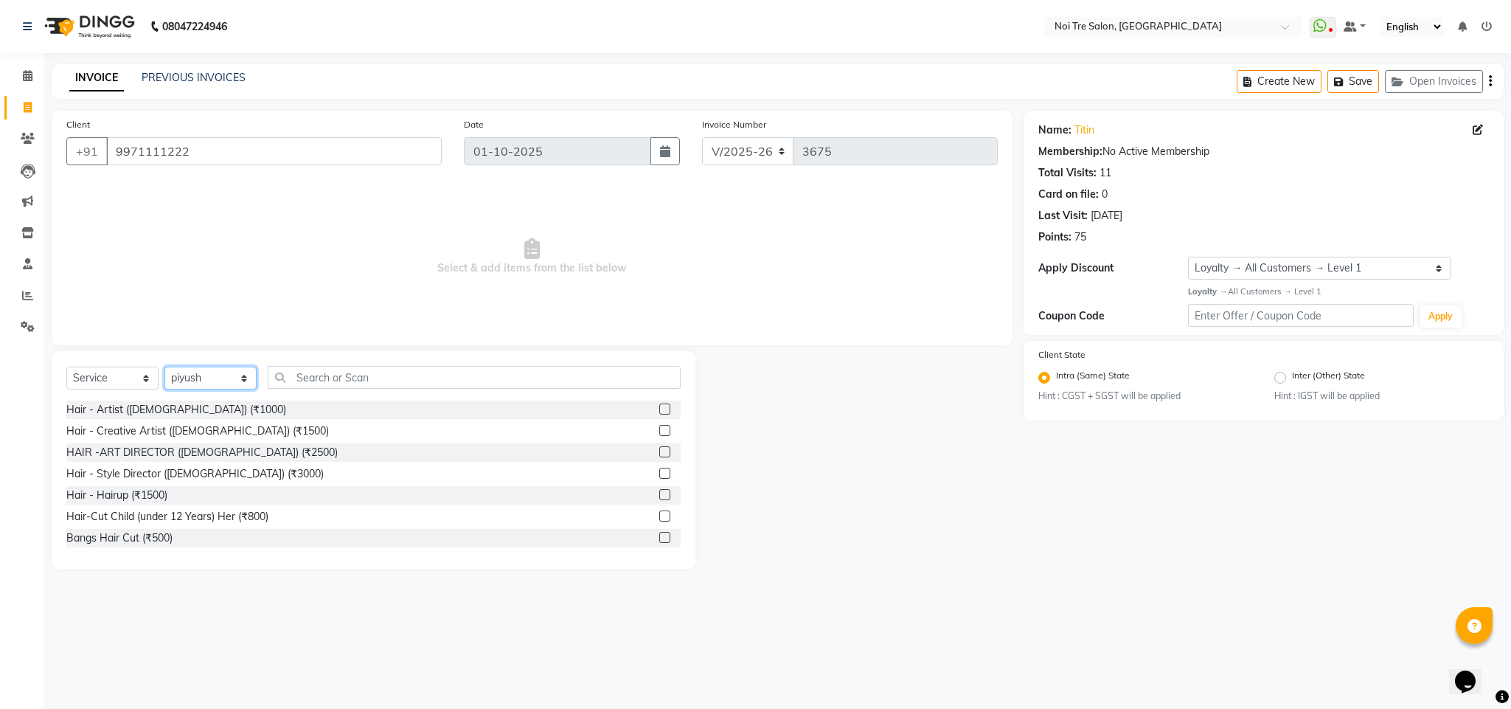
drag, startPoint x: 232, startPoint y: 376, endPoint x: 257, endPoint y: 483, distance: 109.7
click at [232, 376] on select "Select Stylist Ajay Creative Stylist Anurag [PERSON_NAME] [PERSON_NAME] [PERSON…" at bounding box center [210, 378] width 92 height 23
click at [164, 367] on select "Select Stylist Ajay Creative Stylist Anurag [PERSON_NAME] [PERSON_NAME] [PERSON…" at bounding box center [210, 378] width 92 height 23
click at [316, 381] on input "text" at bounding box center [474, 377] width 413 height 23
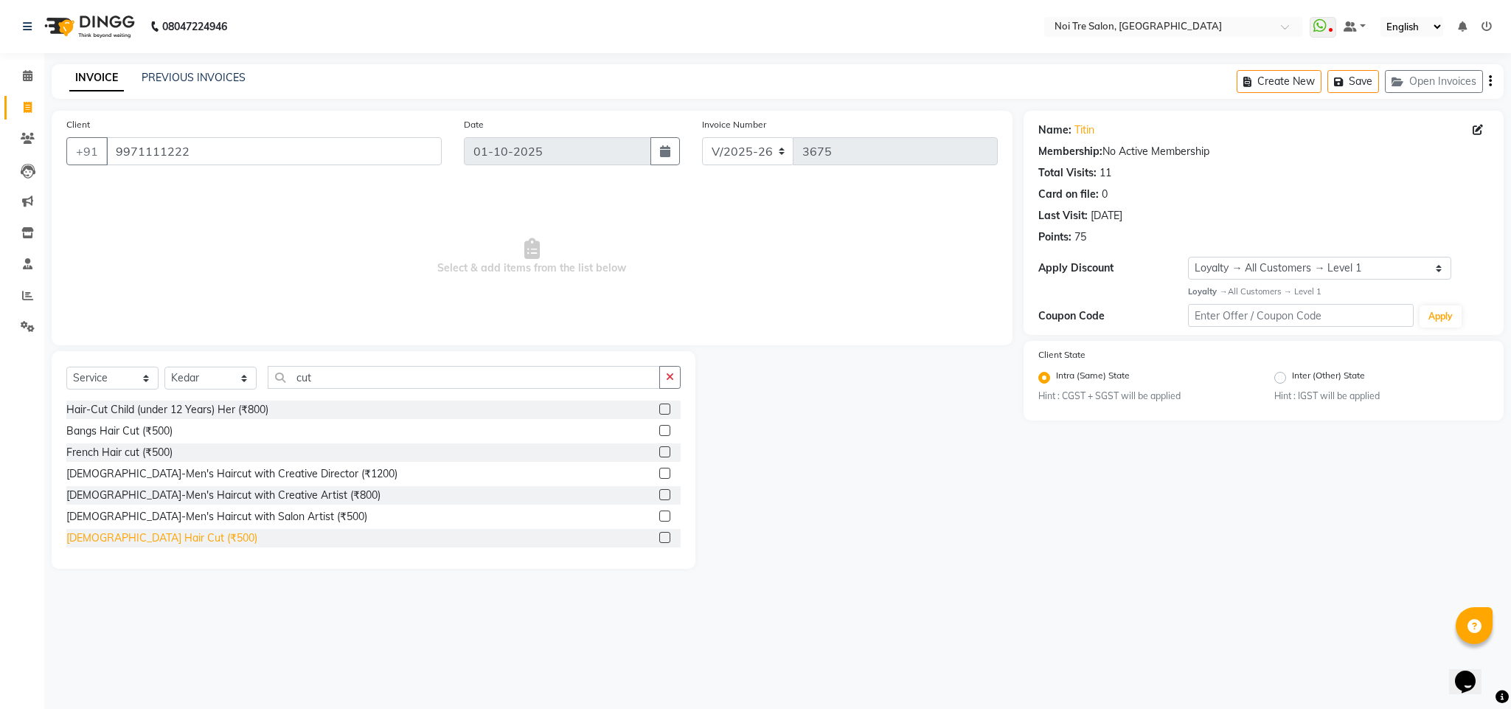
click at [146, 535] on div "[DEMOGRAPHIC_DATA] Hair Cut (₹500)" at bounding box center [161, 537] width 191 height 15
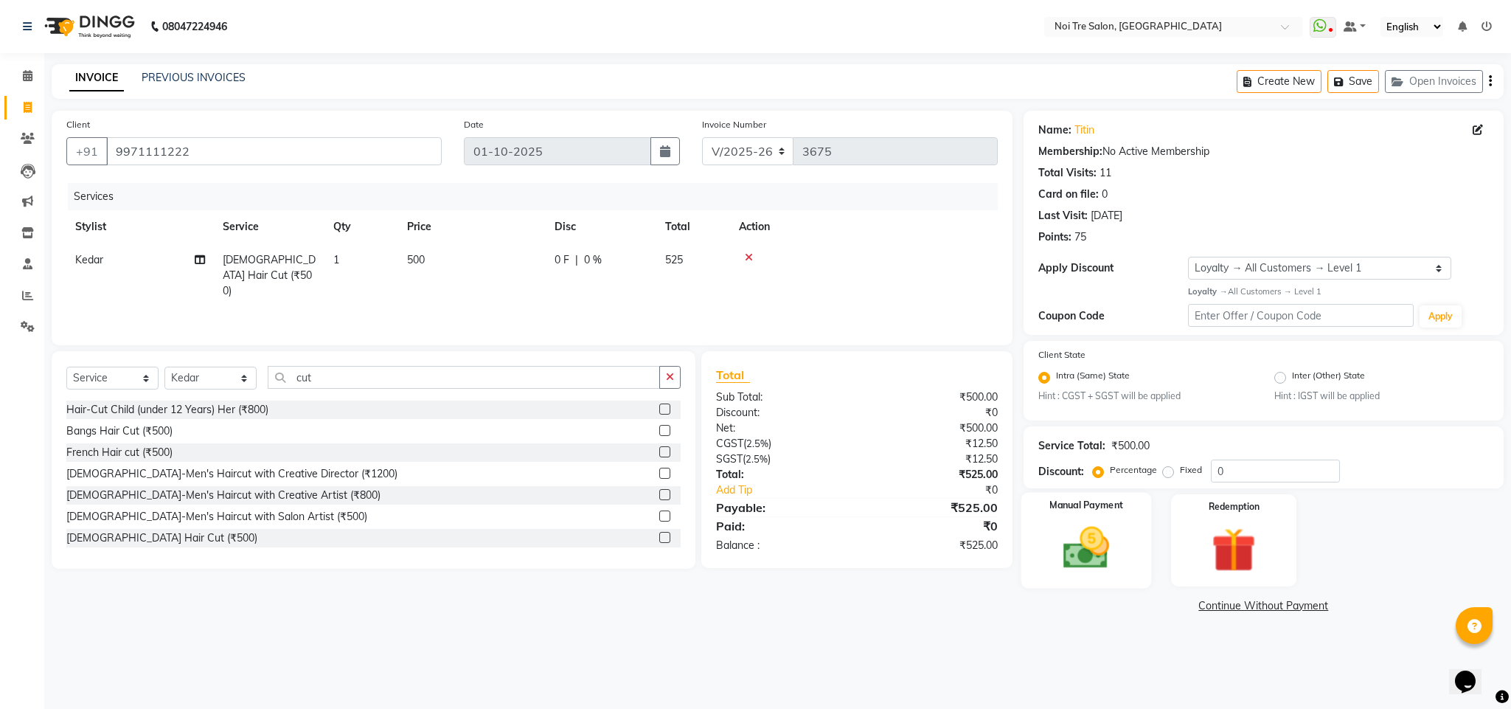
click at [1129, 525] on div "Manual Payment" at bounding box center [1086, 541] width 131 height 96
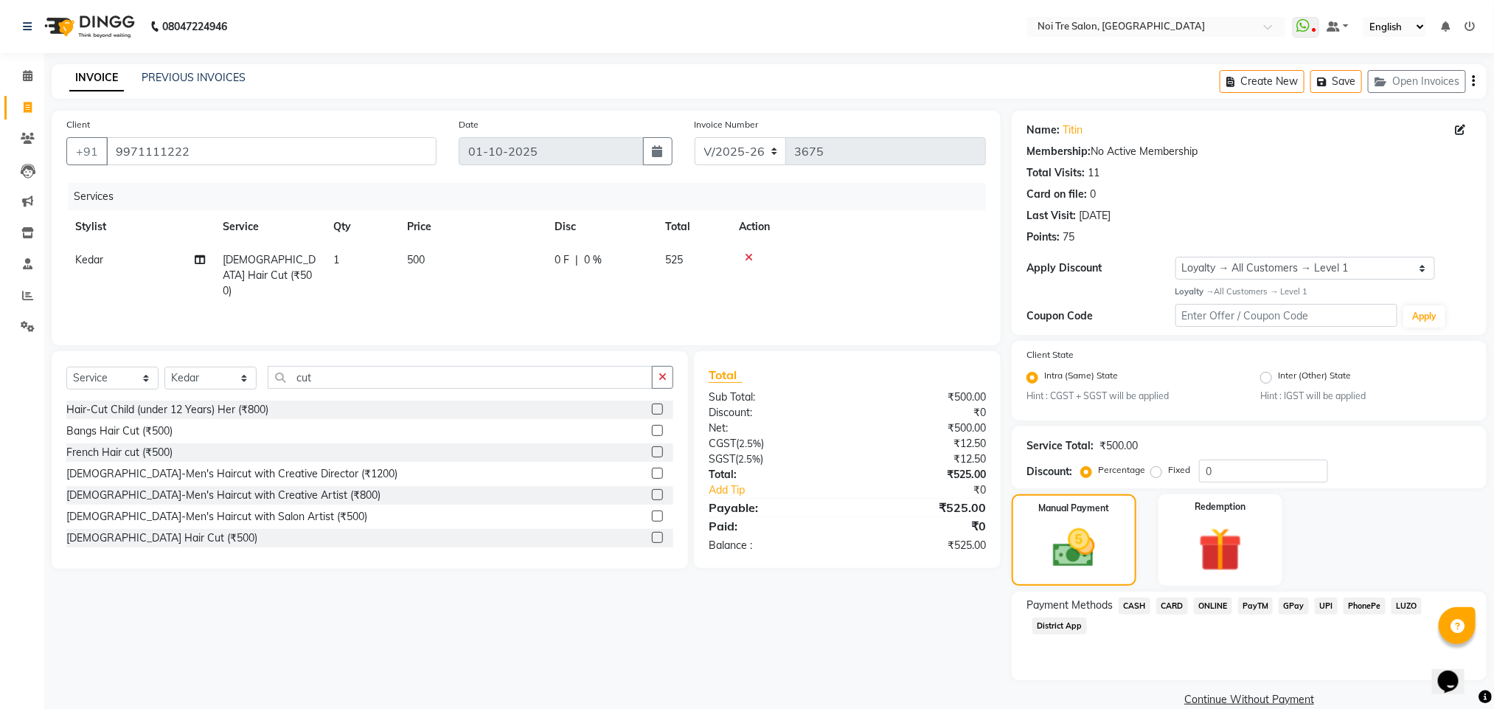
click at [1215, 608] on span "ONLINE" at bounding box center [1213, 605] width 38 height 17
click at [1277, 692] on button "Add Payment" at bounding box center [1327, 703] width 289 height 23
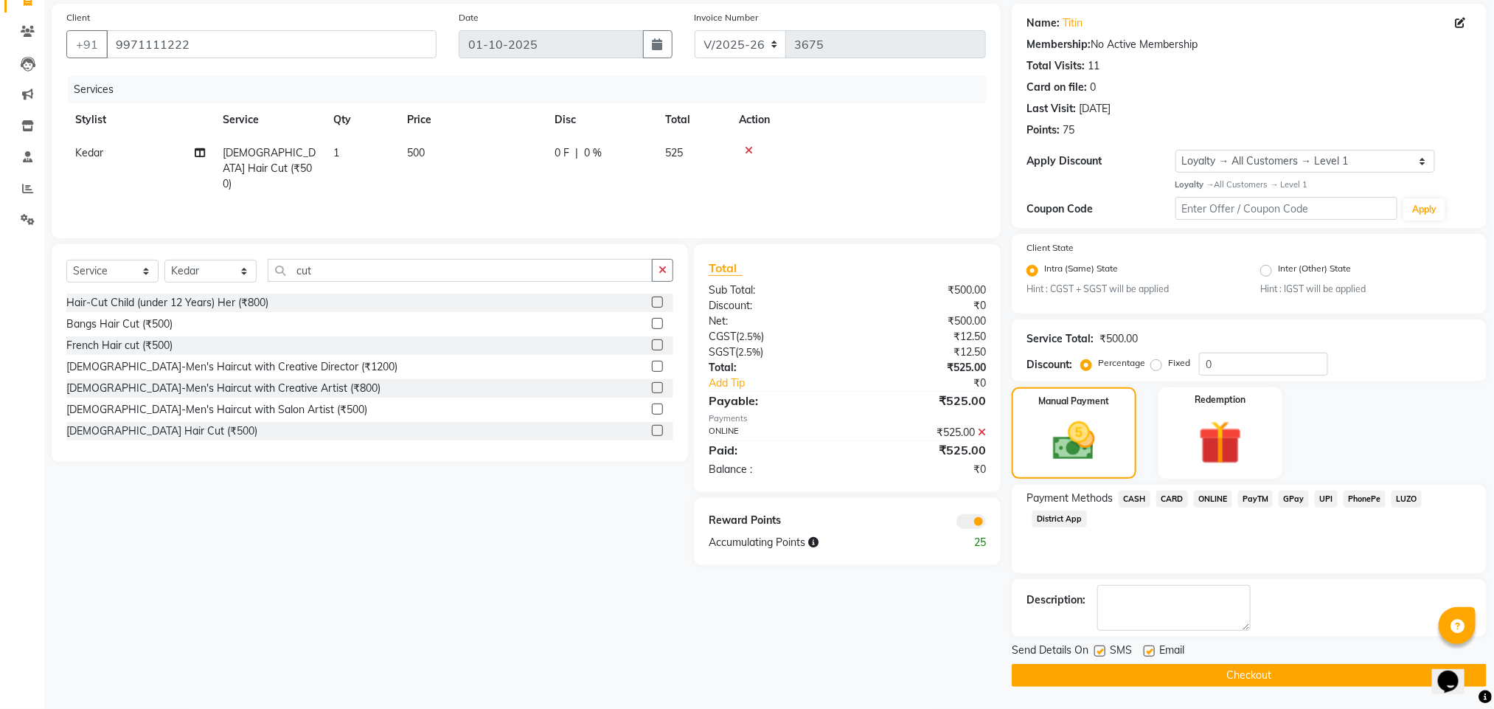
click at [972, 527] on span at bounding box center [970, 521] width 29 height 15
click at [986, 524] on input "checkbox" at bounding box center [986, 524] width 0 height 0
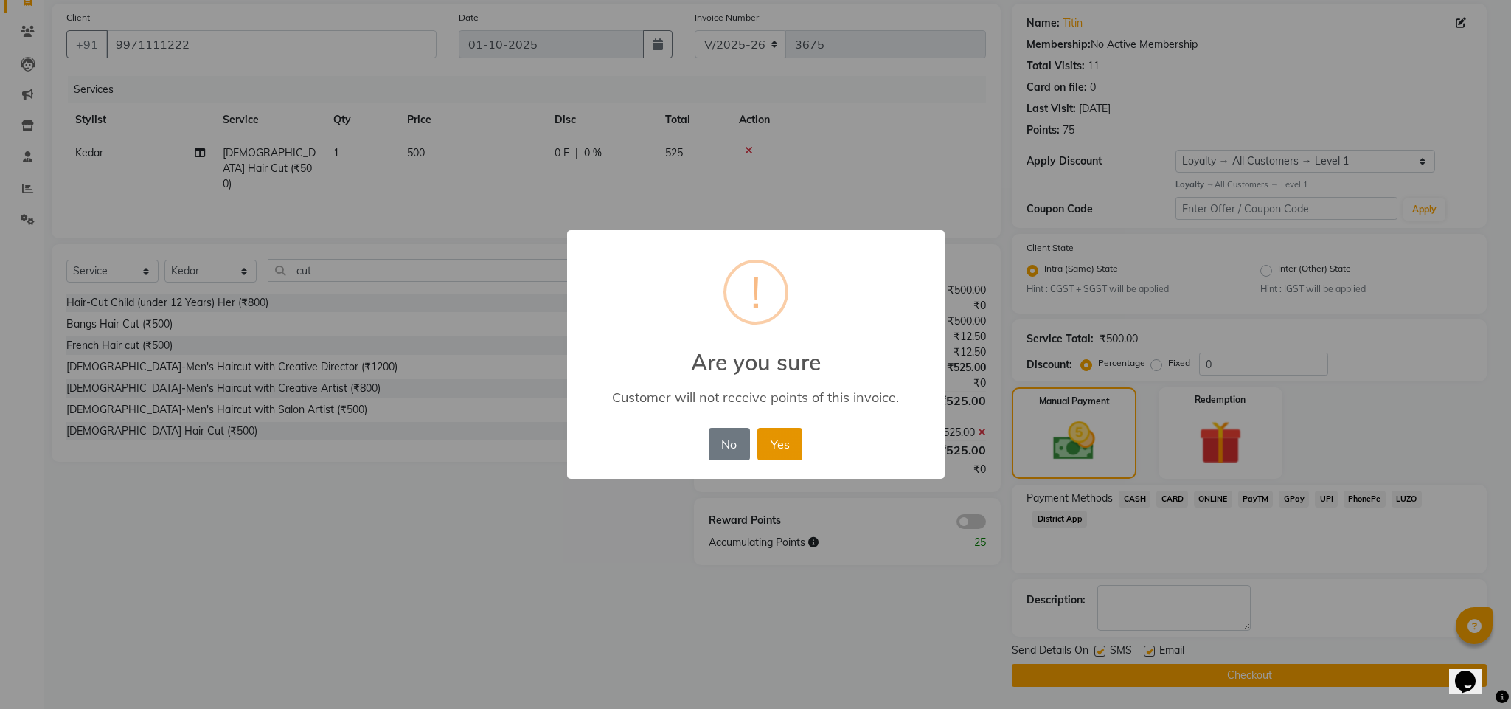
click at [782, 441] on button "Yes" at bounding box center [779, 444] width 45 height 32
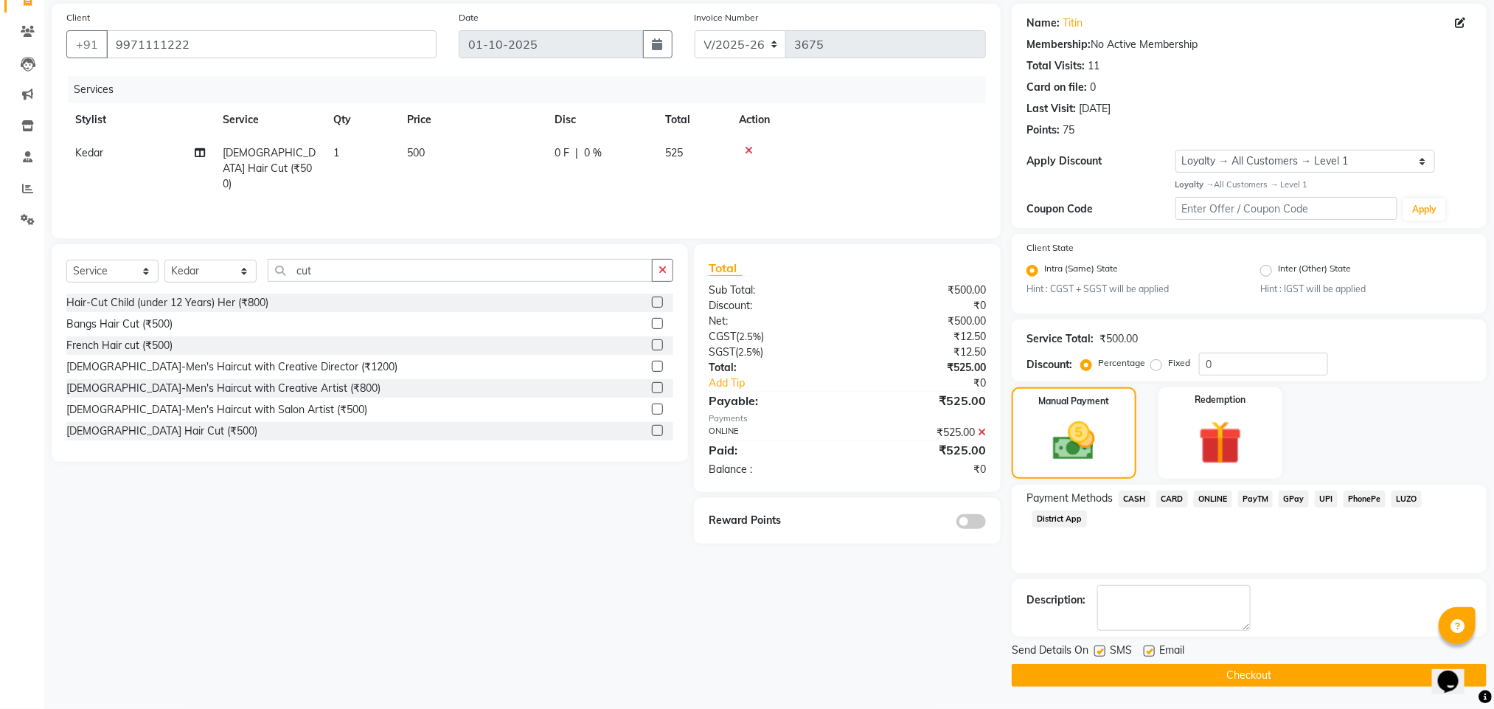
click at [1151, 669] on button "Checkout" at bounding box center [1249, 675] width 475 height 23
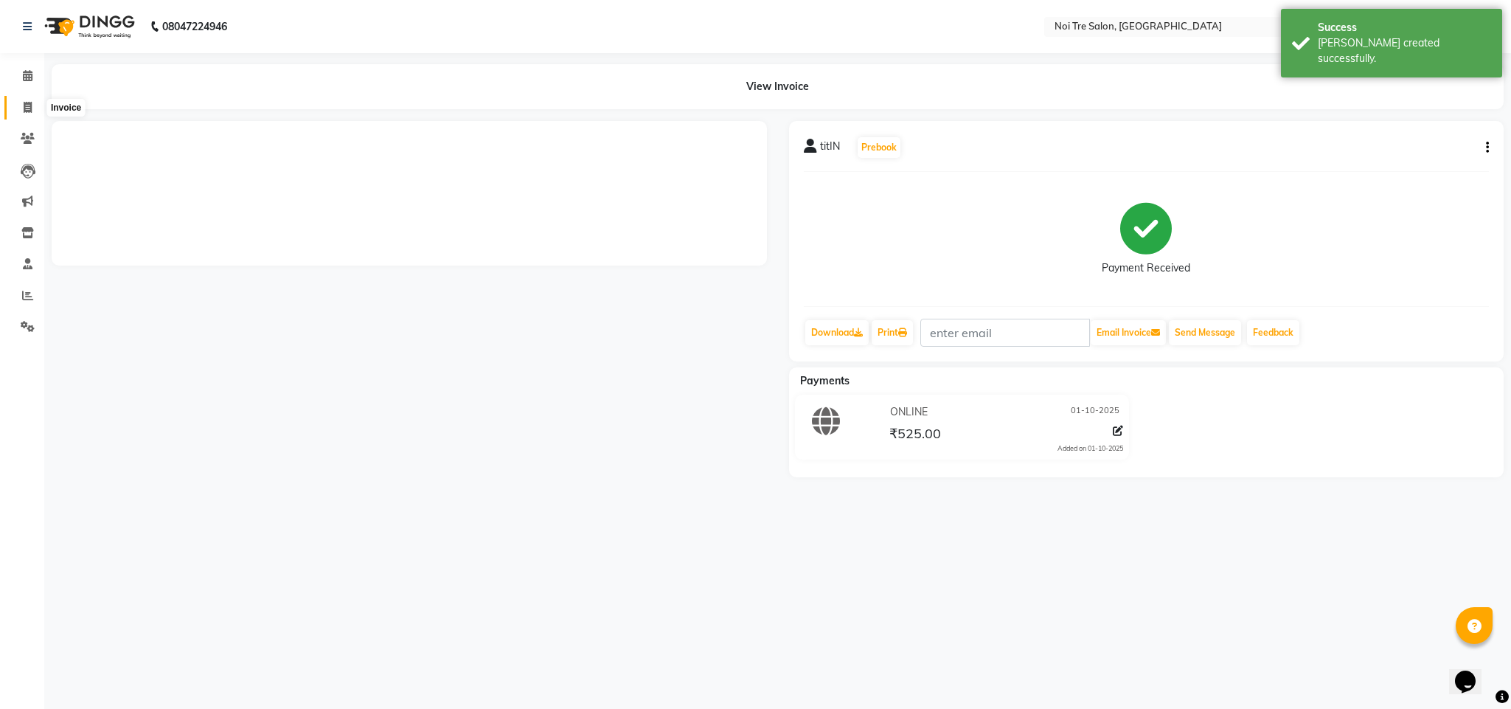
click at [20, 115] on span at bounding box center [28, 108] width 26 height 17
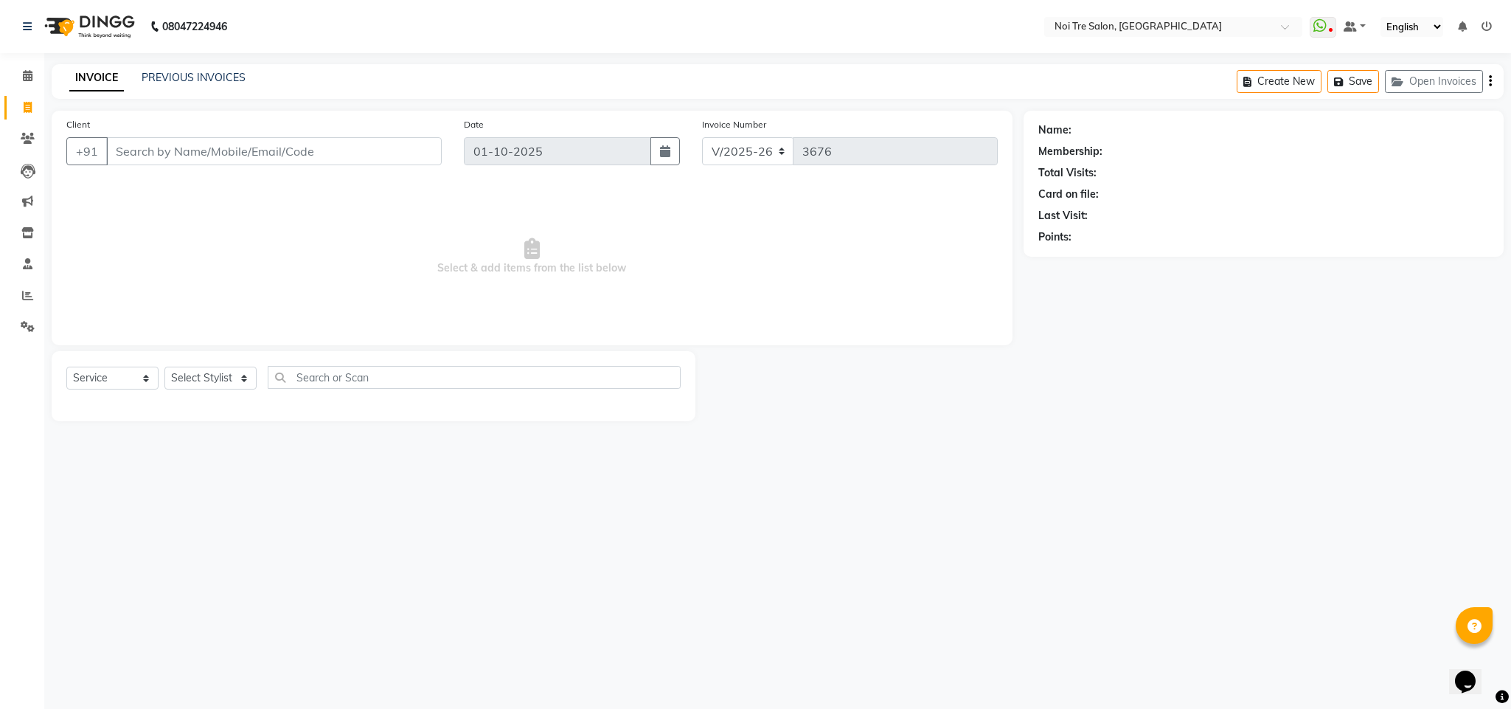
click at [182, 158] on input "Client" at bounding box center [274, 151] width 336 height 28
click at [182, 195] on button "Tushar 9811791 301" at bounding box center [183, 186] width 153 height 24
click at [222, 364] on div "Select Service Product Membership Package Voucher Prepaid Gift Card Select Styl…" at bounding box center [374, 386] width 644 height 70
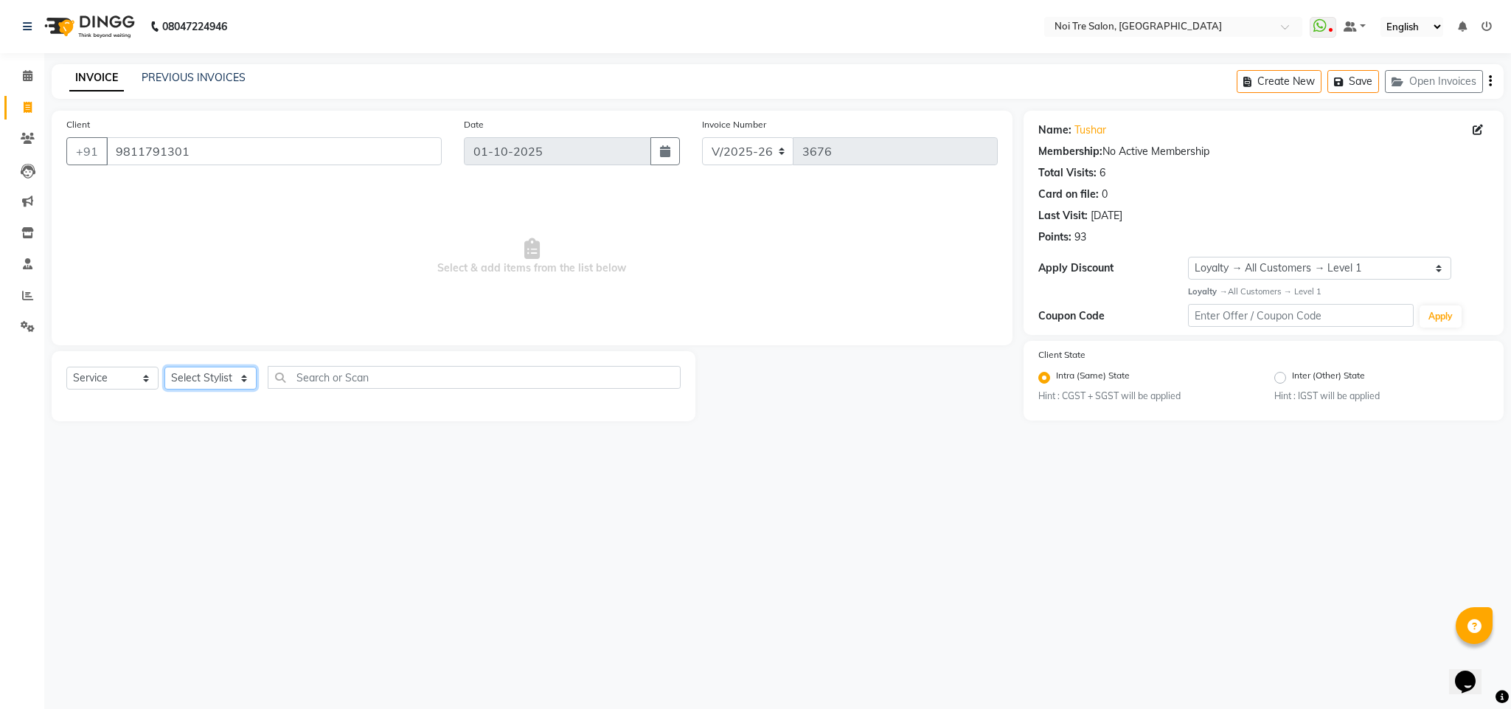
click at [223, 377] on select "Select Stylist Ajay Creative Stylist Anurag [PERSON_NAME] [PERSON_NAME] [PERSON…" at bounding box center [210, 378] width 92 height 23
click at [164, 367] on select "Select Stylist Ajay Creative Stylist Anurag [PERSON_NAME] [PERSON_NAME] [PERSON…" at bounding box center [210, 378] width 92 height 23
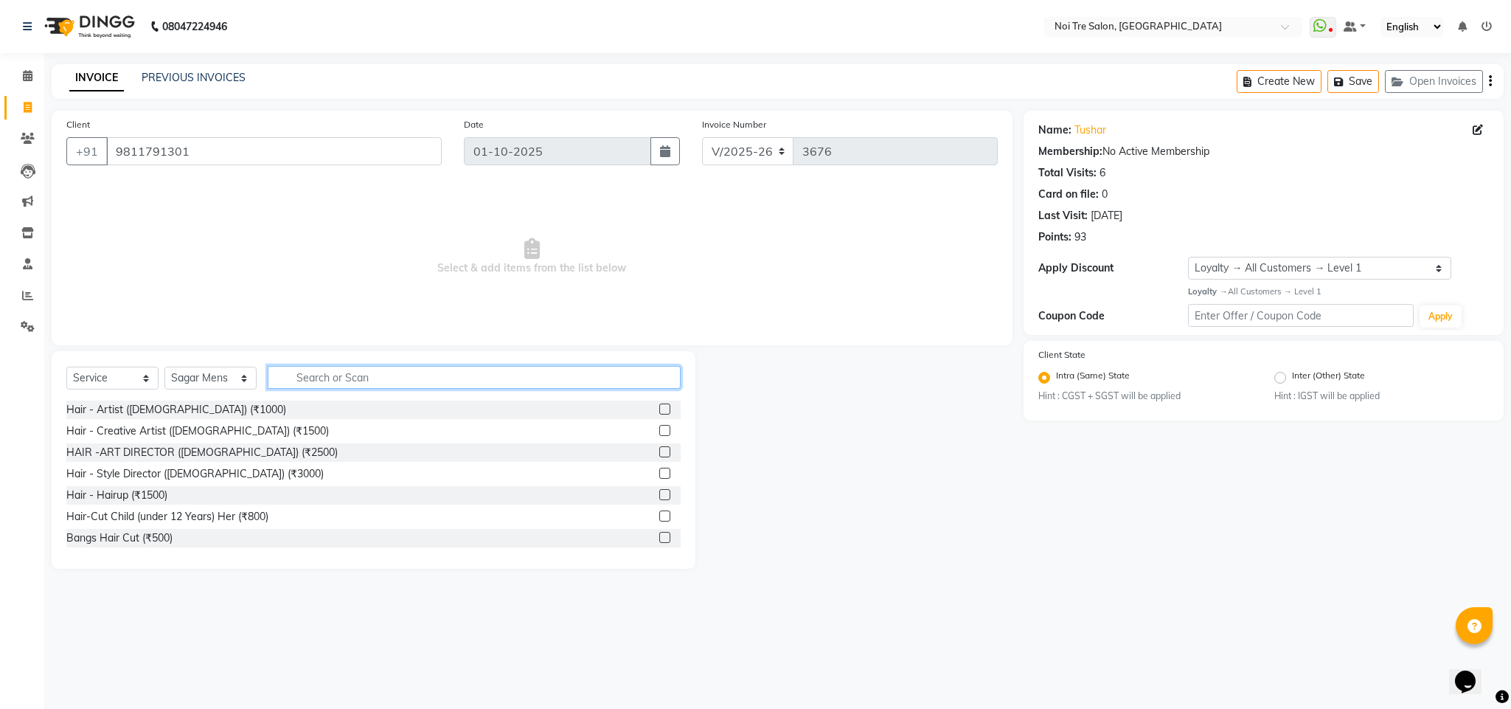
click at [308, 381] on input "text" at bounding box center [474, 377] width 413 height 23
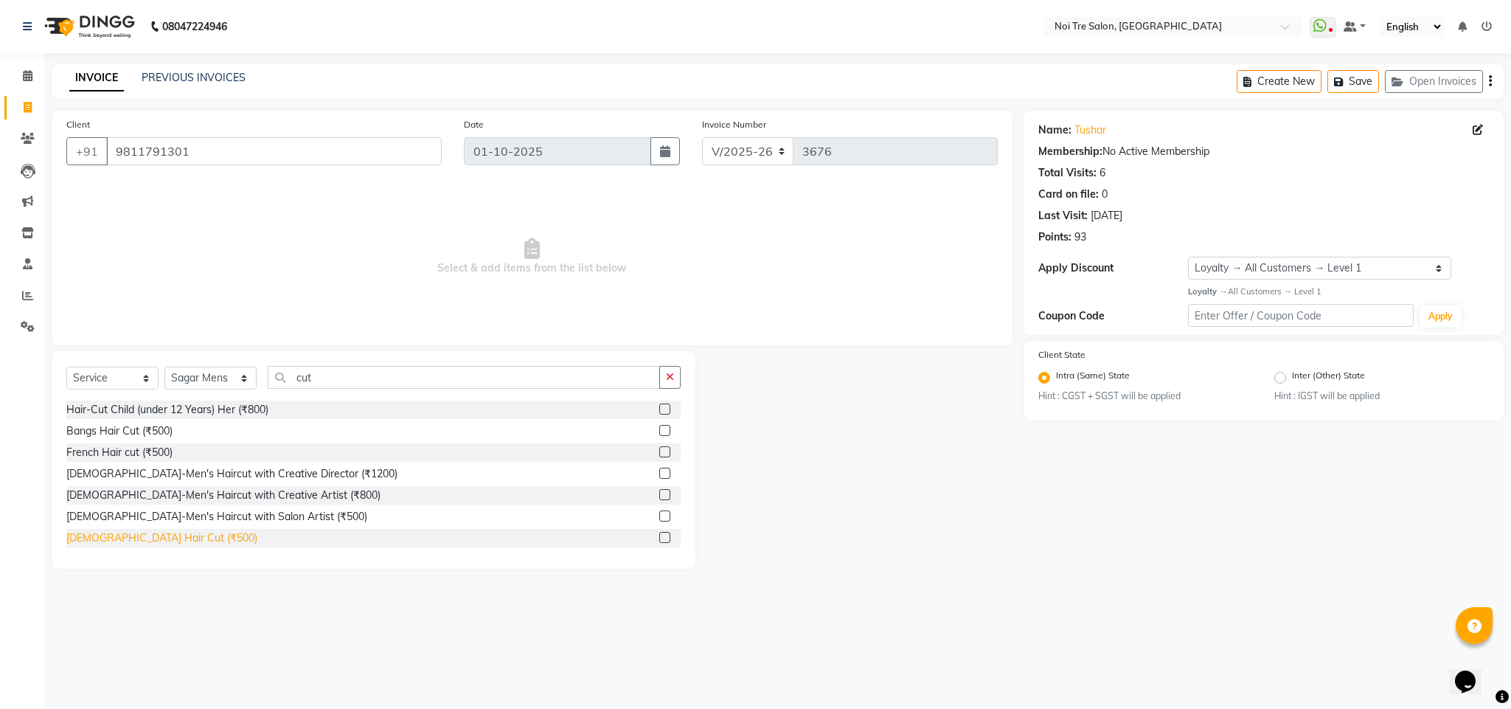
click at [159, 534] on div "[DEMOGRAPHIC_DATA] Hair Cut (₹500)" at bounding box center [161, 537] width 191 height 15
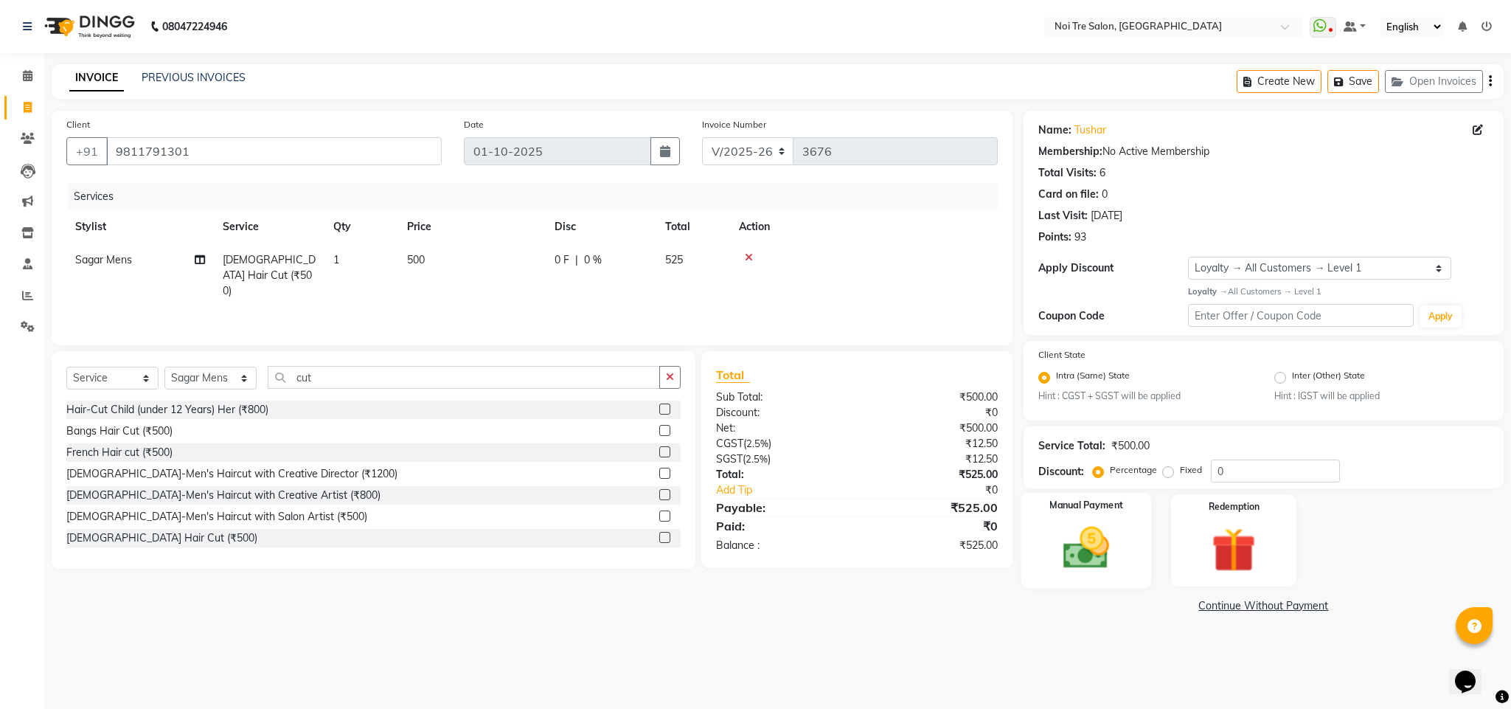
click at [1078, 540] on img at bounding box center [1086, 547] width 75 height 53
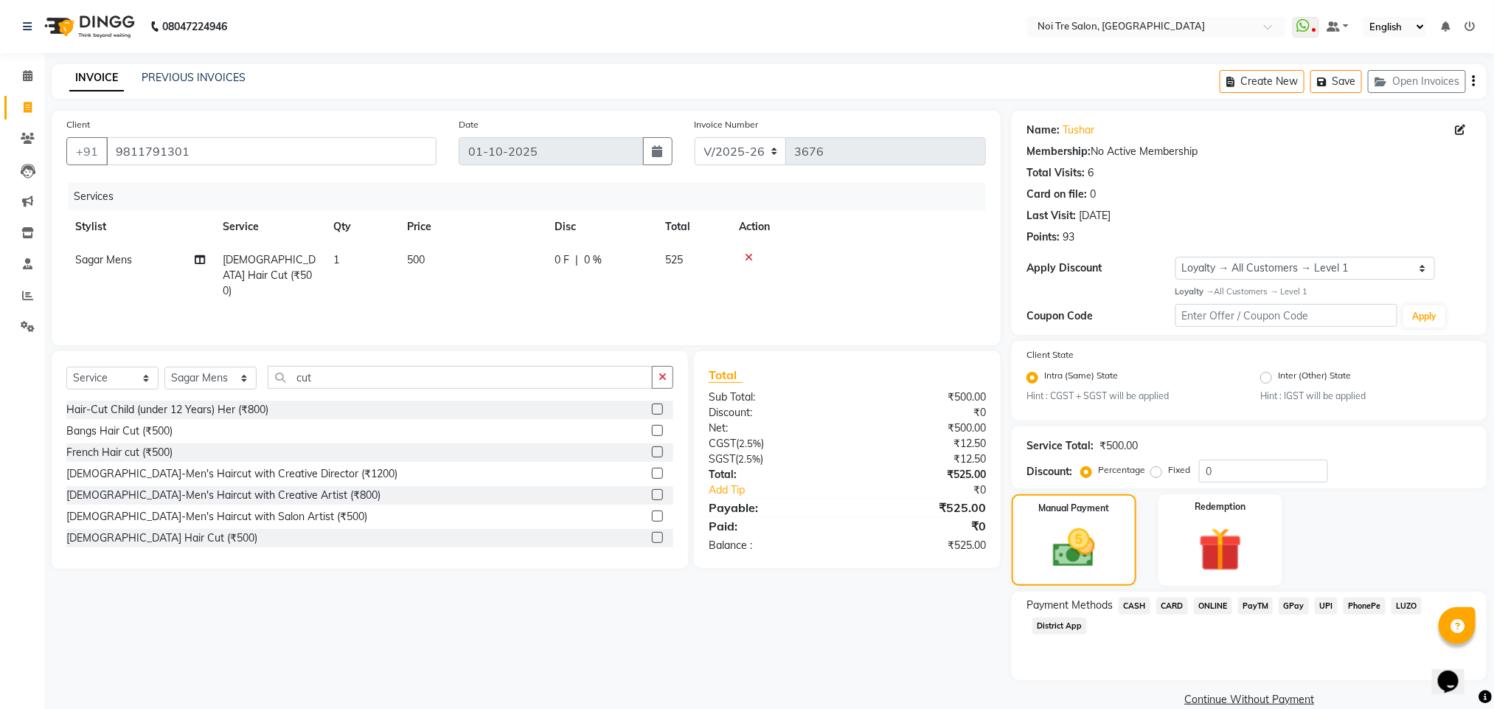
drag, startPoint x: 1208, startPoint y: 606, endPoint x: 1232, endPoint y: 633, distance: 36.6
click at [1208, 606] on span "ONLINE" at bounding box center [1213, 605] width 38 height 17
click at [1255, 693] on button "Add Payment" at bounding box center [1327, 703] width 289 height 23
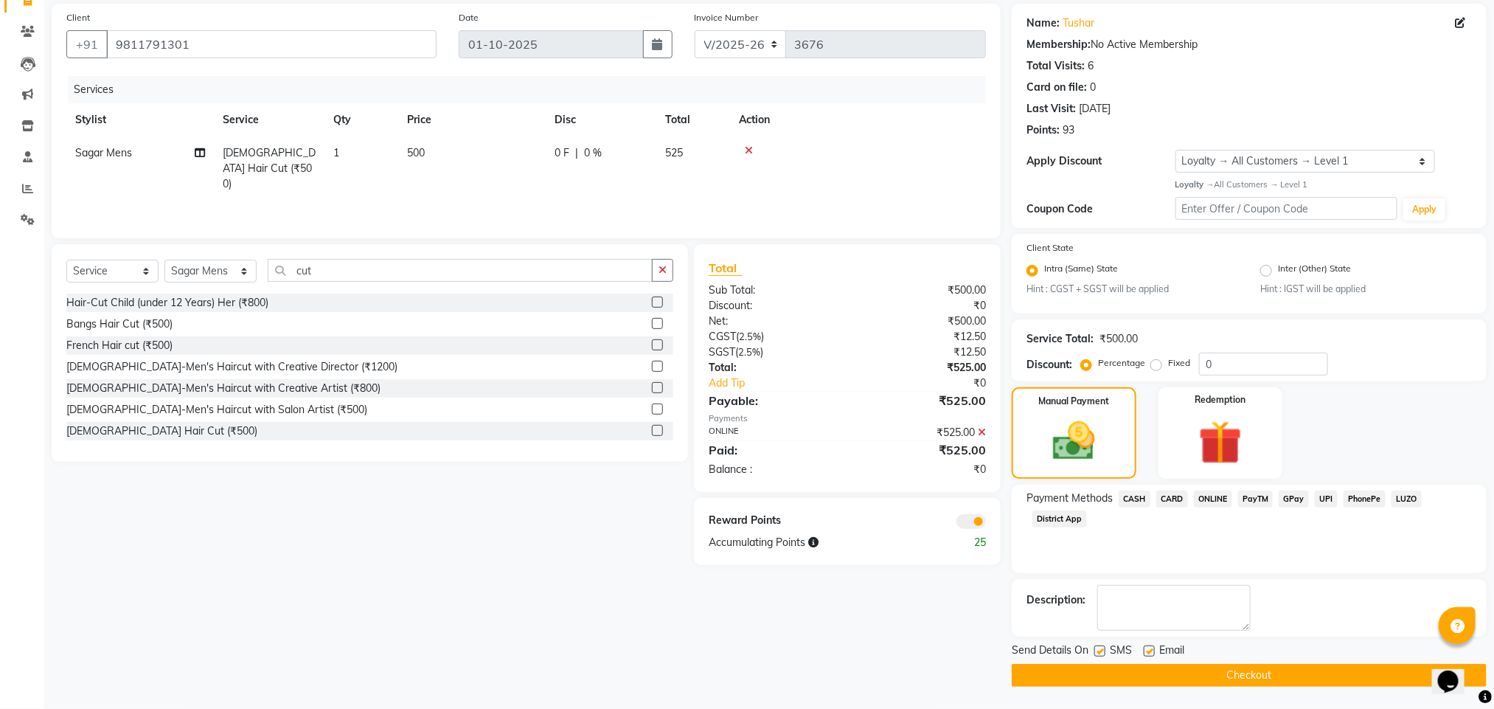
click at [1228, 673] on button "Checkout" at bounding box center [1249, 675] width 475 height 23
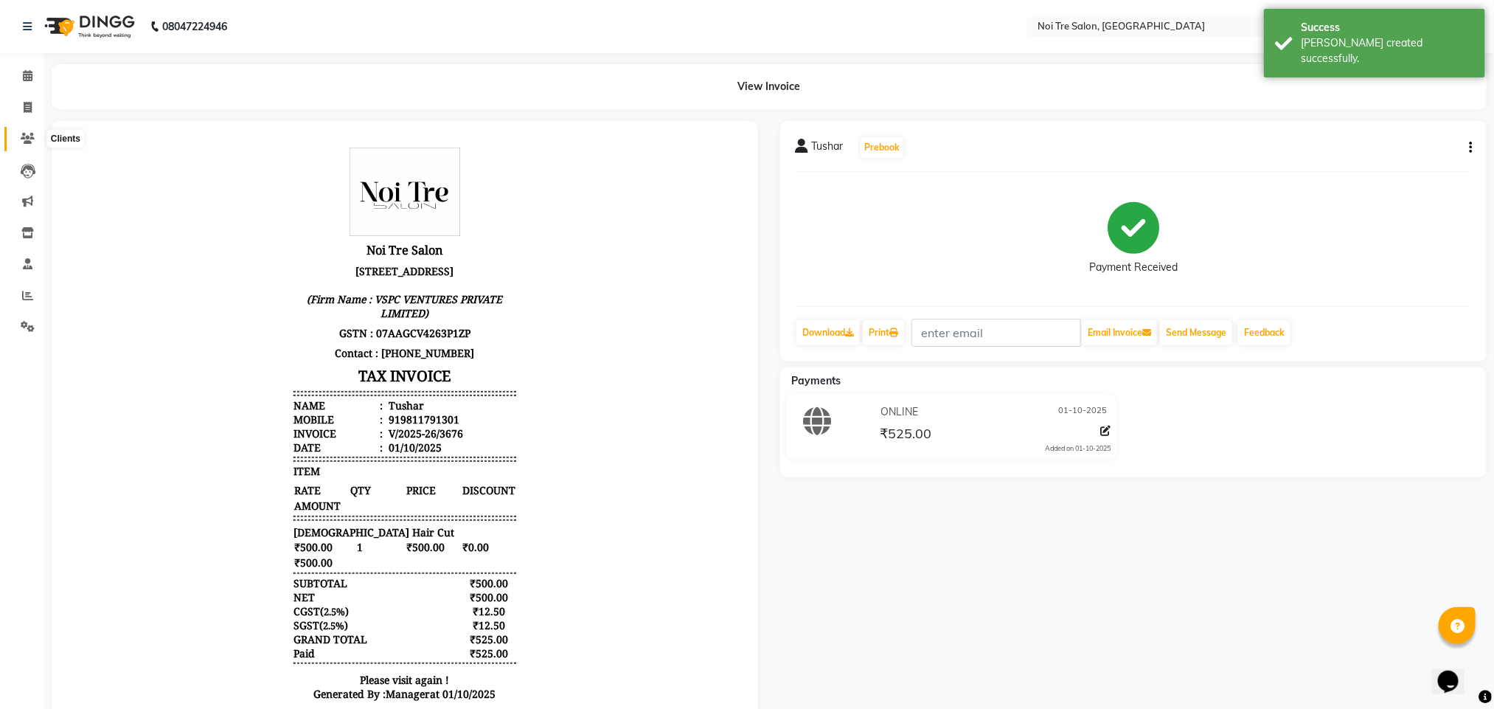
click at [25, 135] on icon at bounding box center [28, 138] width 14 height 11
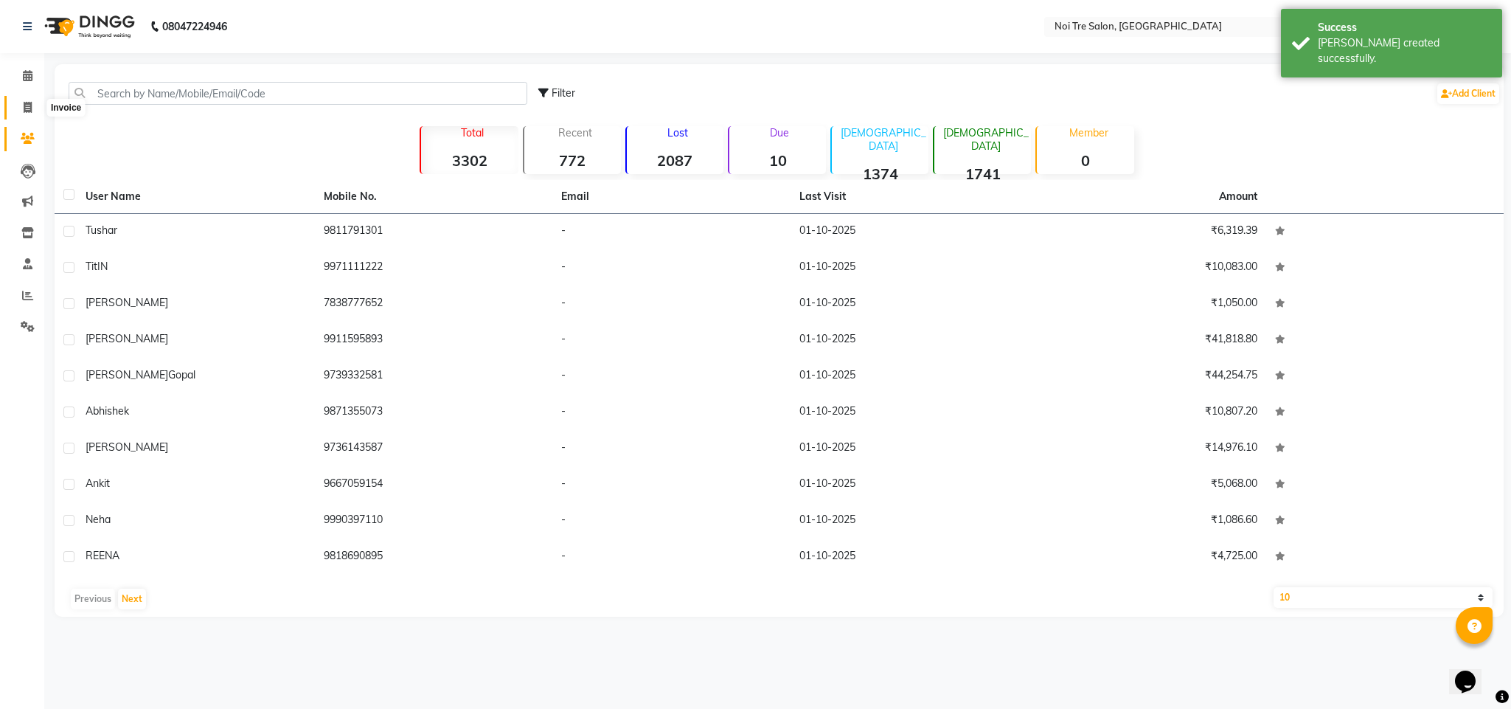
click at [32, 107] on span at bounding box center [28, 108] width 26 height 17
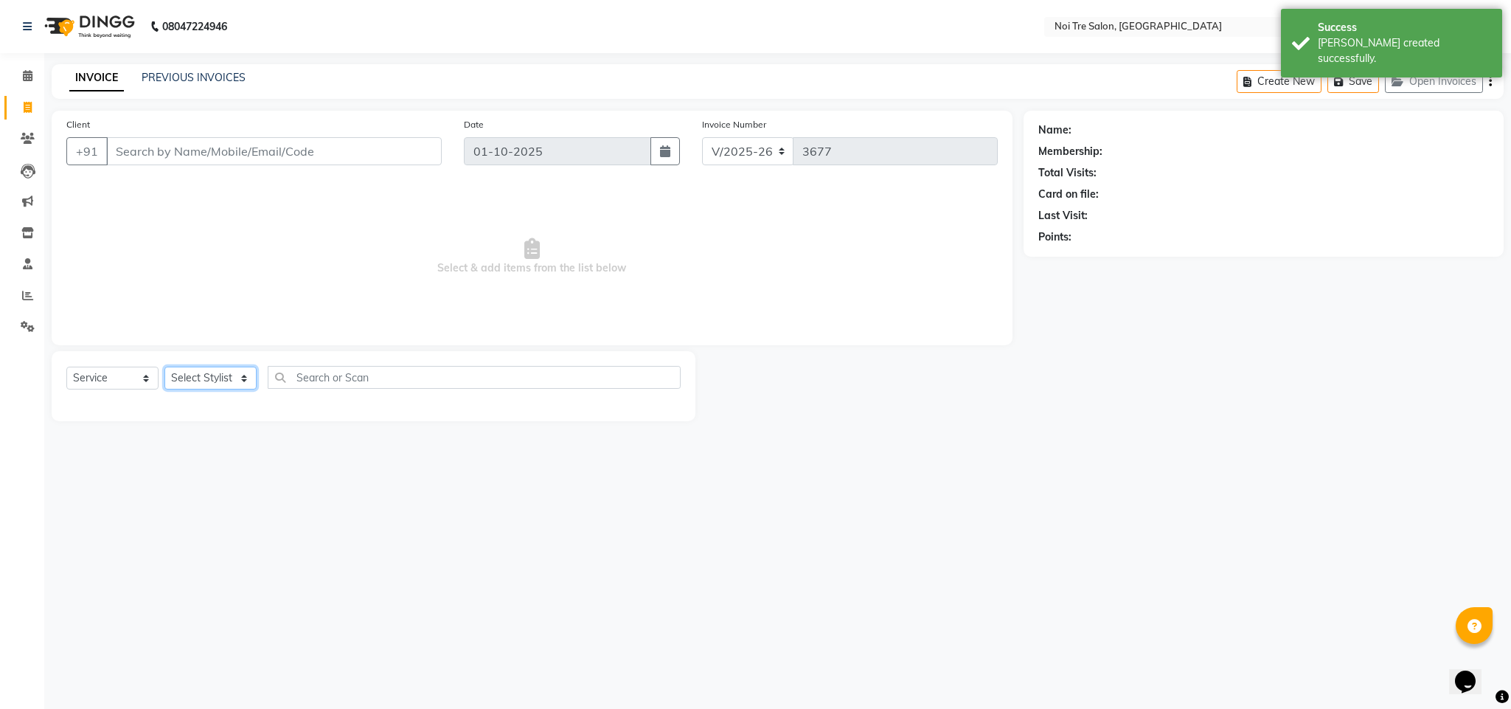
click at [223, 388] on select "Select Stylist Ajay Creative Stylist Anurag [PERSON_NAME] [PERSON_NAME] [PERSON…" at bounding box center [210, 378] width 92 height 23
click at [164, 367] on select "Select Stylist Ajay Creative Stylist Anurag [PERSON_NAME] [PERSON_NAME] [PERSON…" at bounding box center [210, 378] width 92 height 23
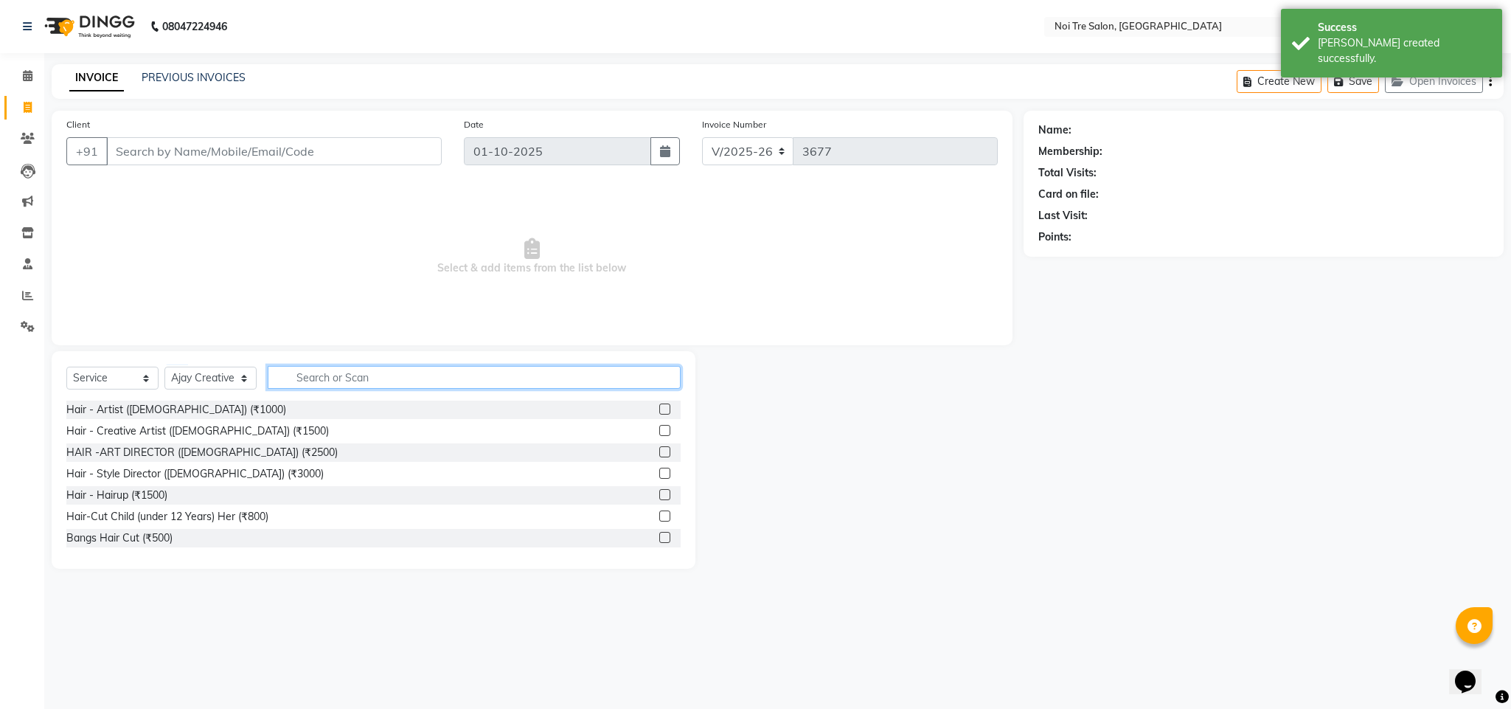
click at [355, 375] on input "text" at bounding box center [474, 377] width 413 height 23
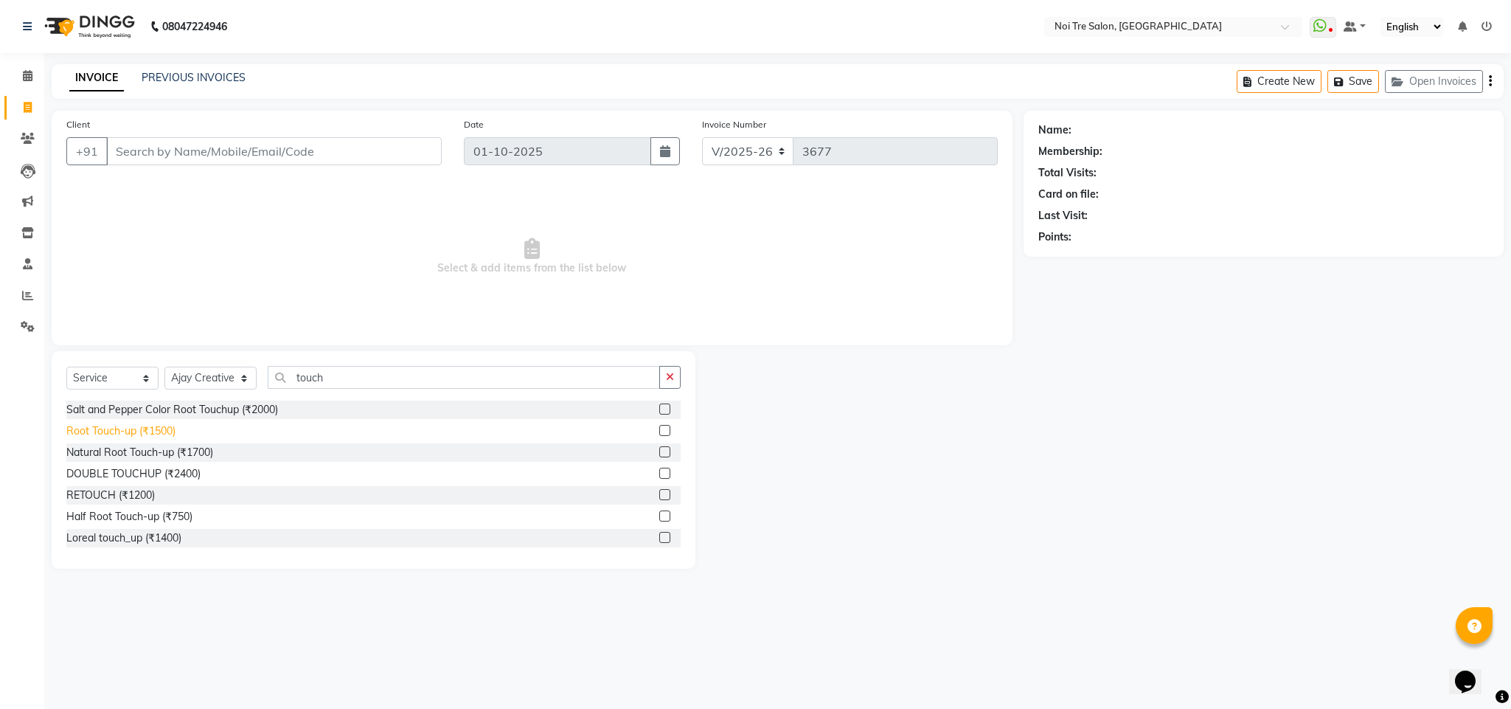
click at [153, 425] on div "Root Touch-up (₹1500)" at bounding box center [120, 430] width 109 height 15
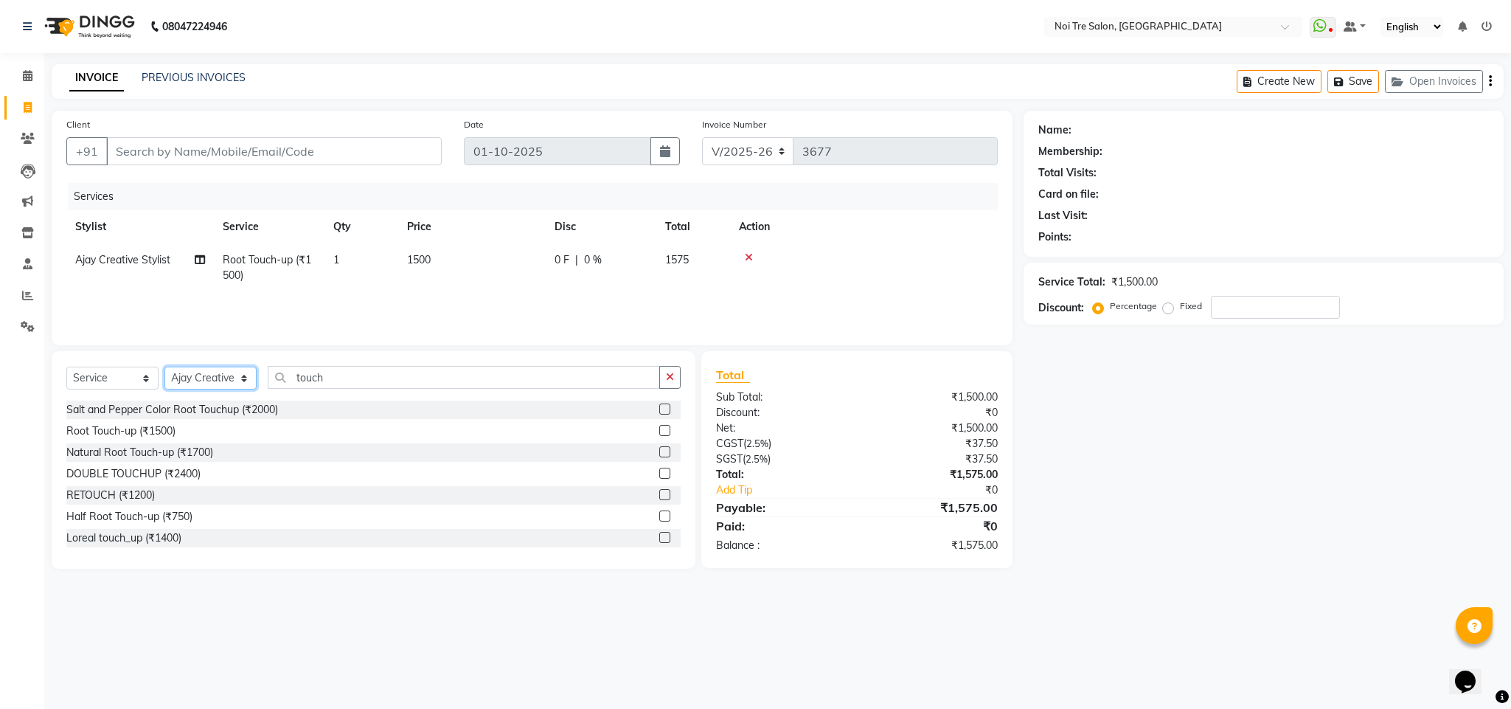
click at [235, 377] on select "Select Stylist Ajay Creative Stylist Anurag [PERSON_NAME] [PERSON_NAME] [PERSON…" at bounding box center [210, 378] width 92 height 23
click at [164, 367] on select "Select Stylist Ajay Creative Stylist Anurag [PERSON_NAME] [PERSON_NAME] [PERSON…" at bounding box center [210, 378] width 92 height 23
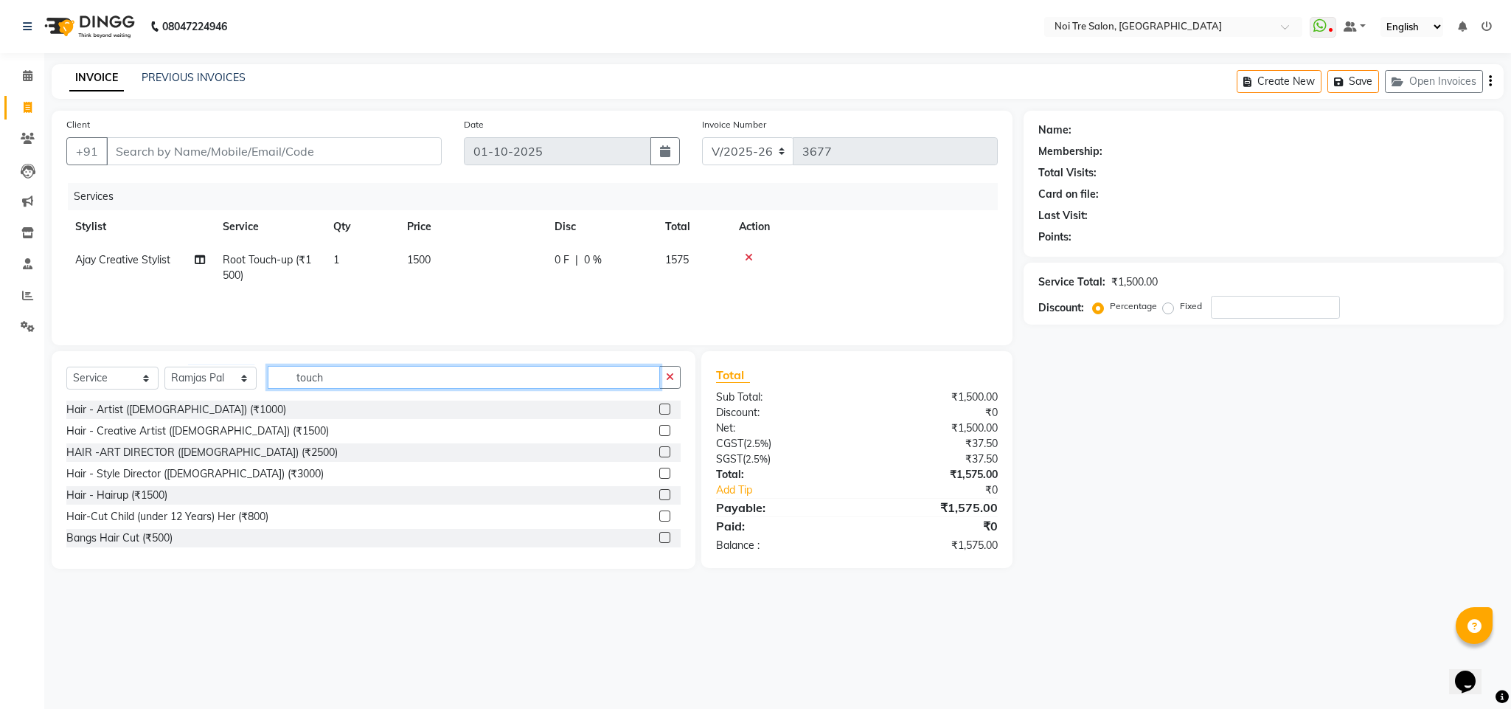
click at [315, 372] on input "touch" at bounding box center [464, 377] width 392 height 23
click at [315, 372] on input "d" at bounding box center [464, 377] width 392 height 23
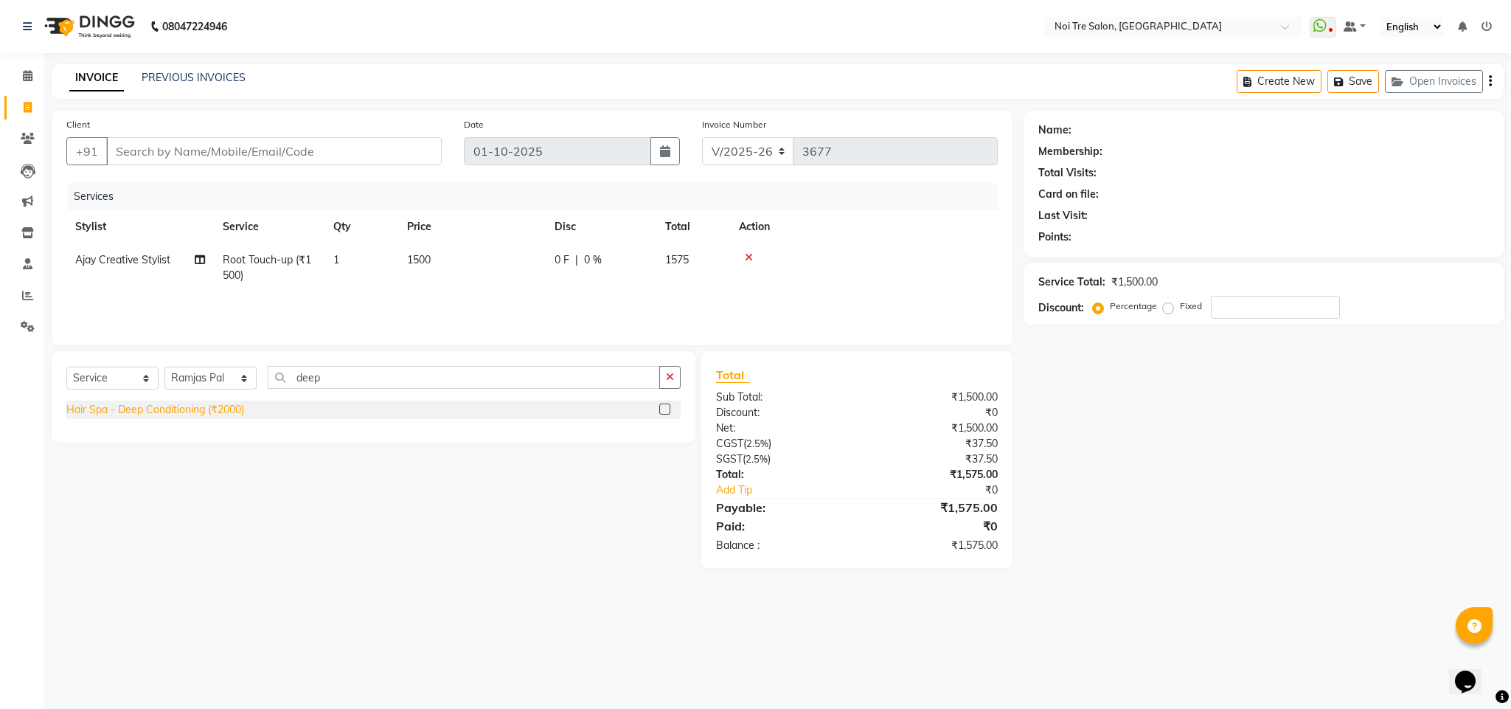
click at [219, 414] on div "Hair Spa - Deep Conditioning (₹2000)" at bounding box center [155, 409] width 178 height 15
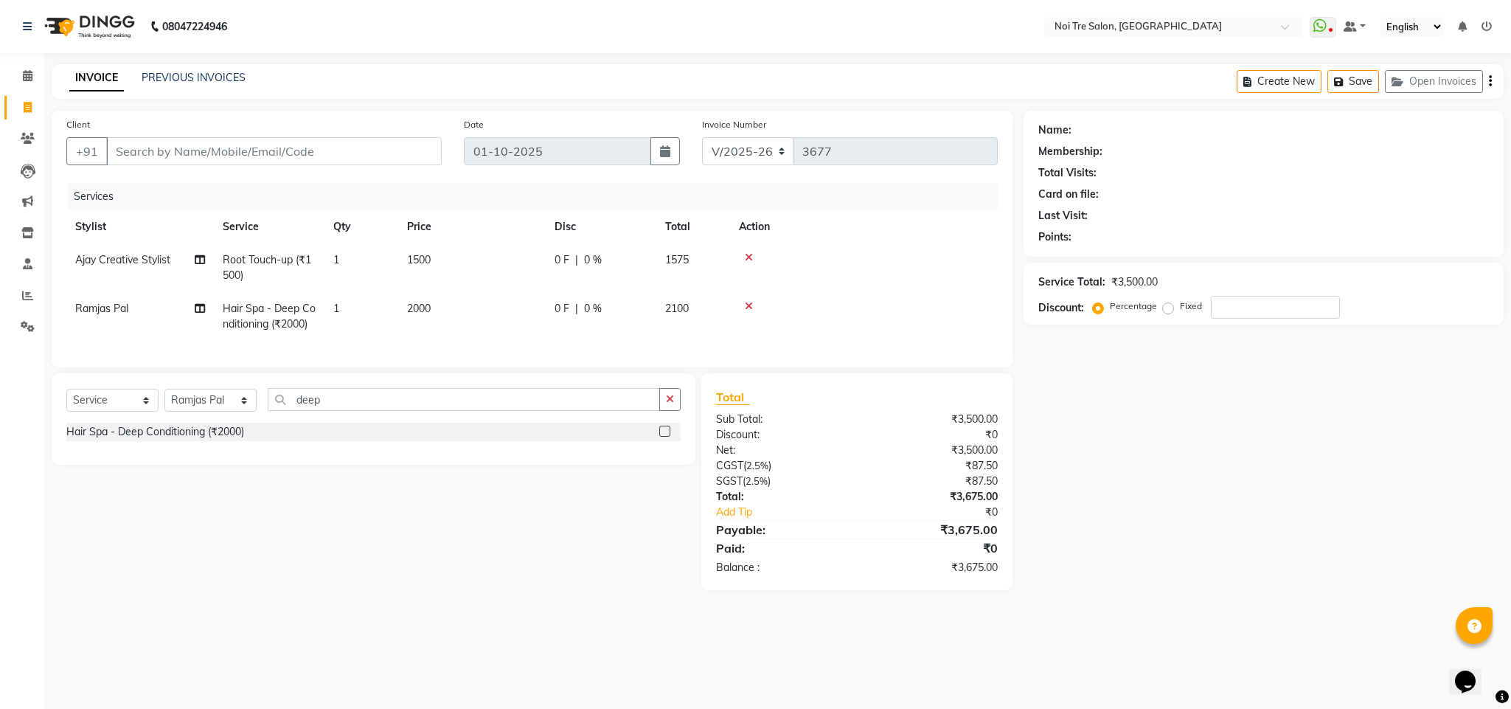
click at [411, 310] on span "2000" at bounding box center [419, 308] width 24 height 13
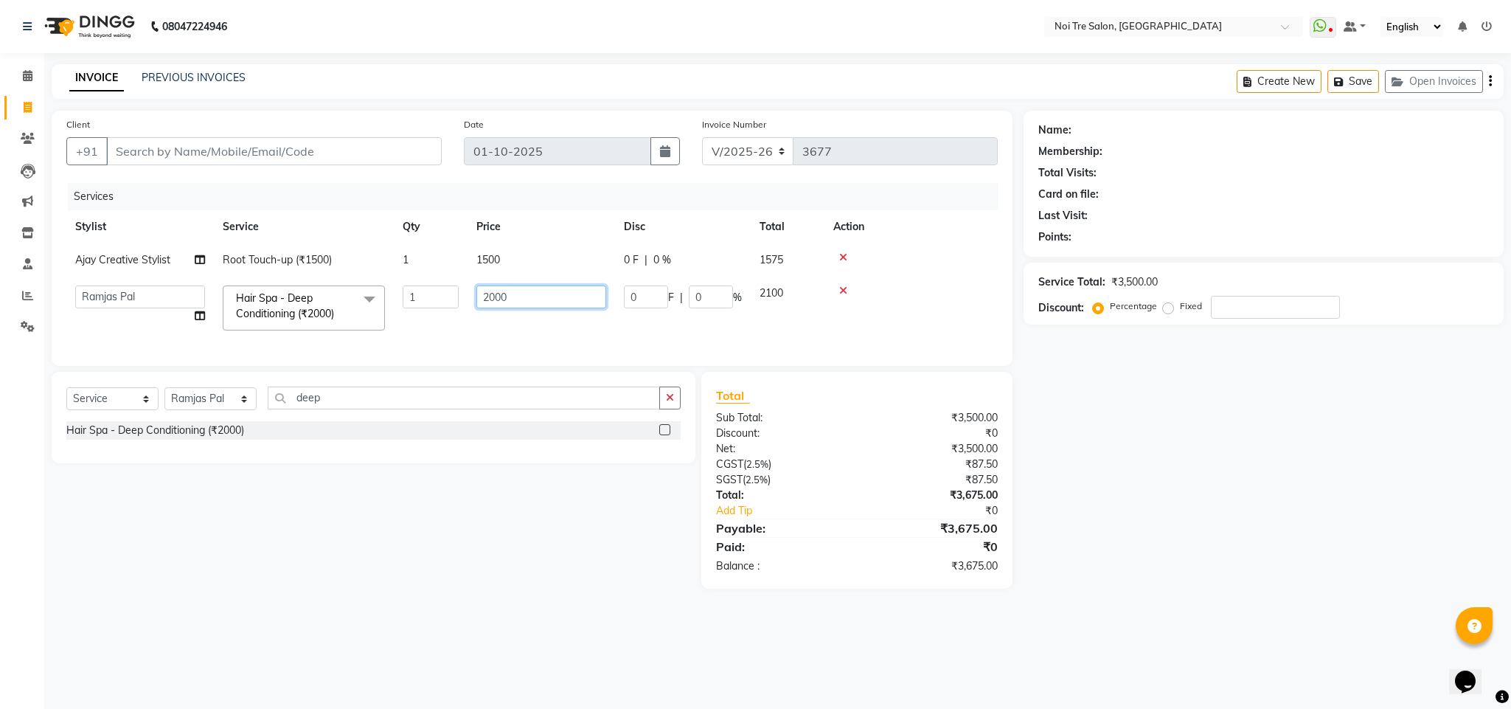
click at [489, 297] on input "2000" at bounding box center [541, 296] width 130 height 23
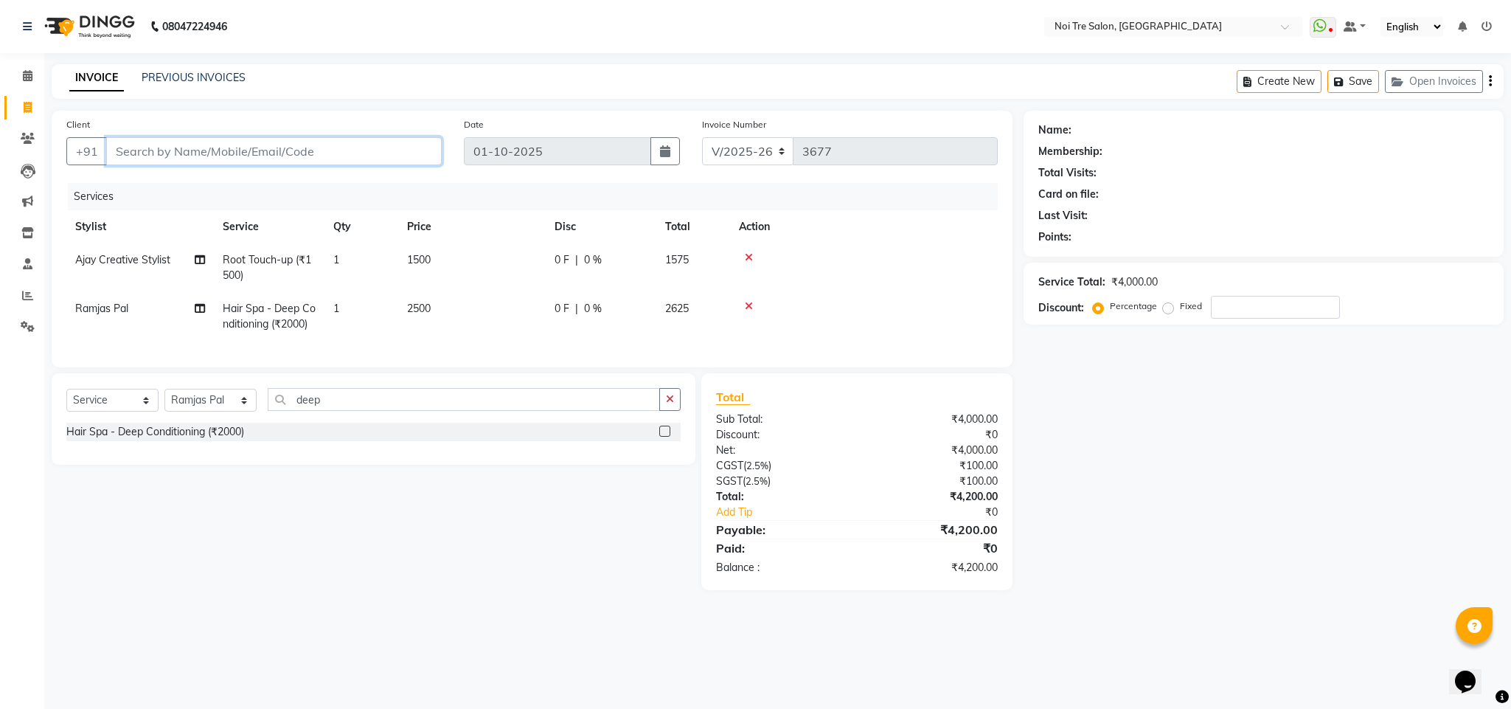
click at [265, 148] on input "Client" at bounding box center [274, 151] width 336 height 28
click at [202, 188] on span "99104222" at bounding box center [184, 185] width 59 height 15
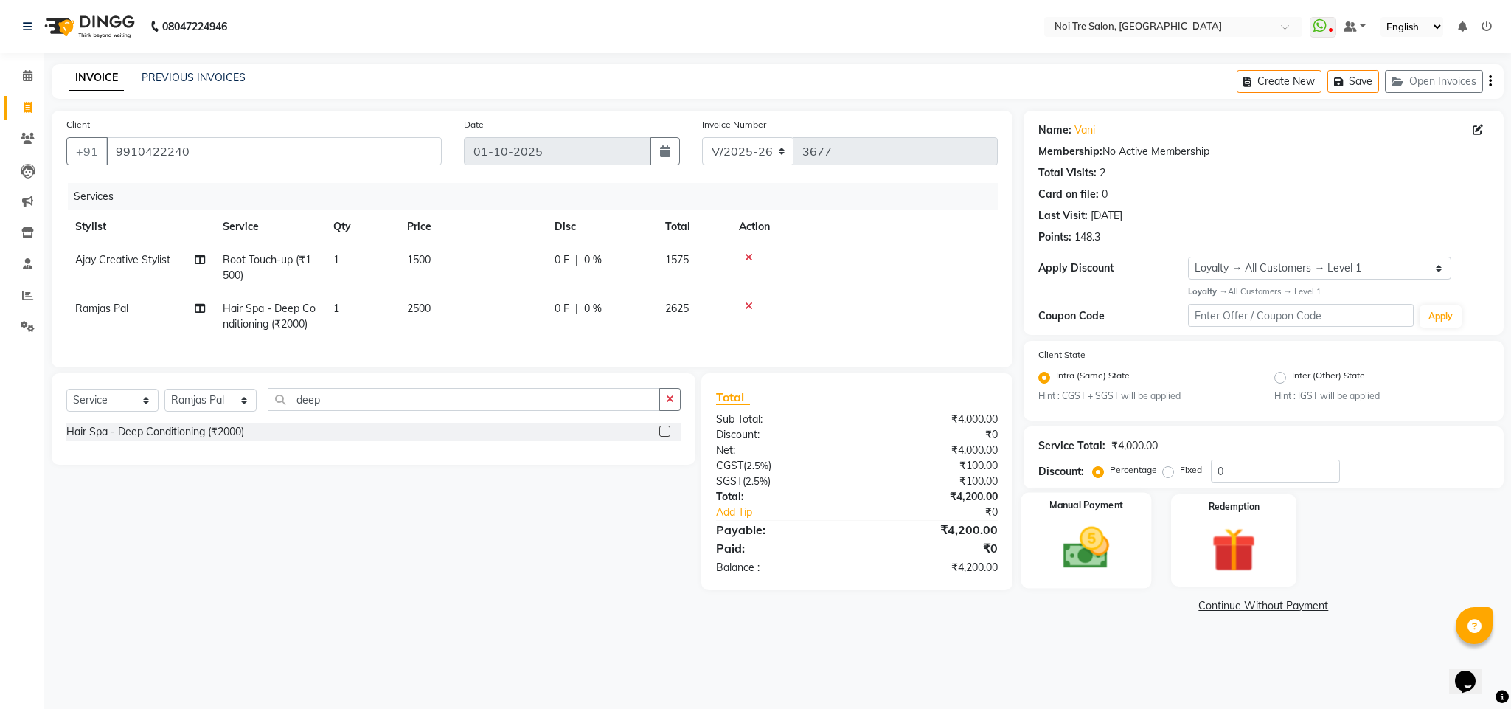
click at [1087, 563] on img at bounding box center [1086, 547] width 75 height 53
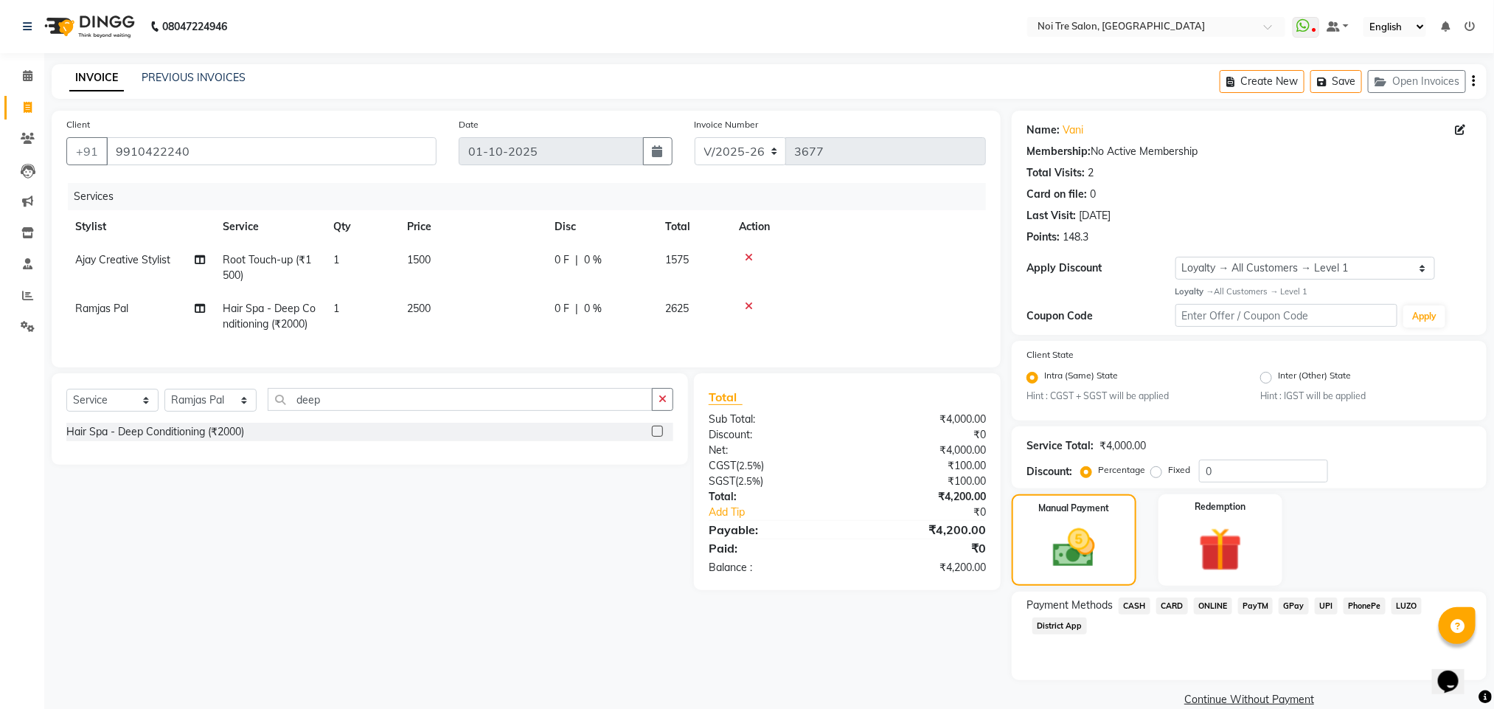
click at [1210, 604] on span "ONLINE" at bounding box center [1213, 605] width 38 height 17
click at [1253, 699] on button "Add Payment" at bounding box center [1327, 703] width 289 height 23
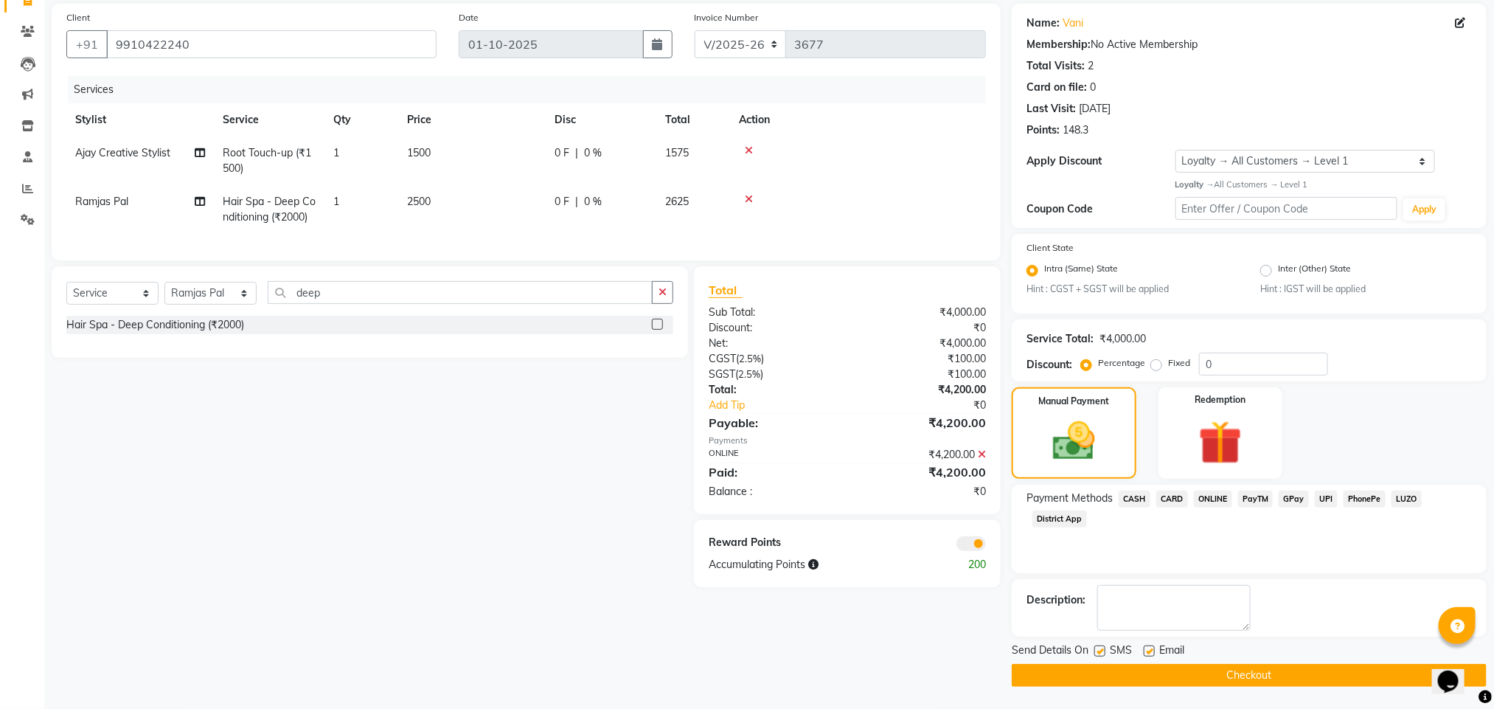
click at [976, 551] on span at bounding box center [970, 543] width 29 height 15
click at [986, 546] on input "checkbox" at bounding box center [986, 546] width 0 height 0
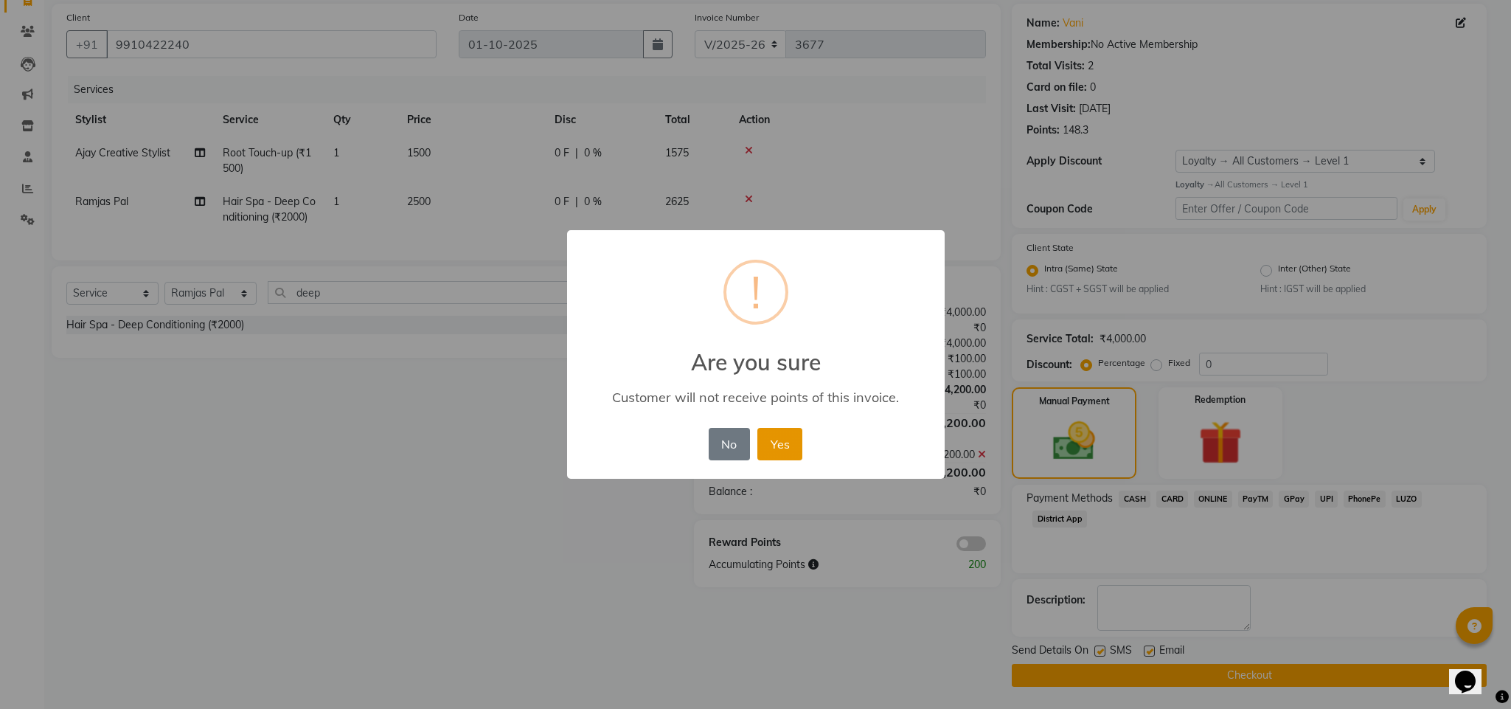
click at [766, 437] on button "Yes" at bounding box center [779, 444] width 45 height 32
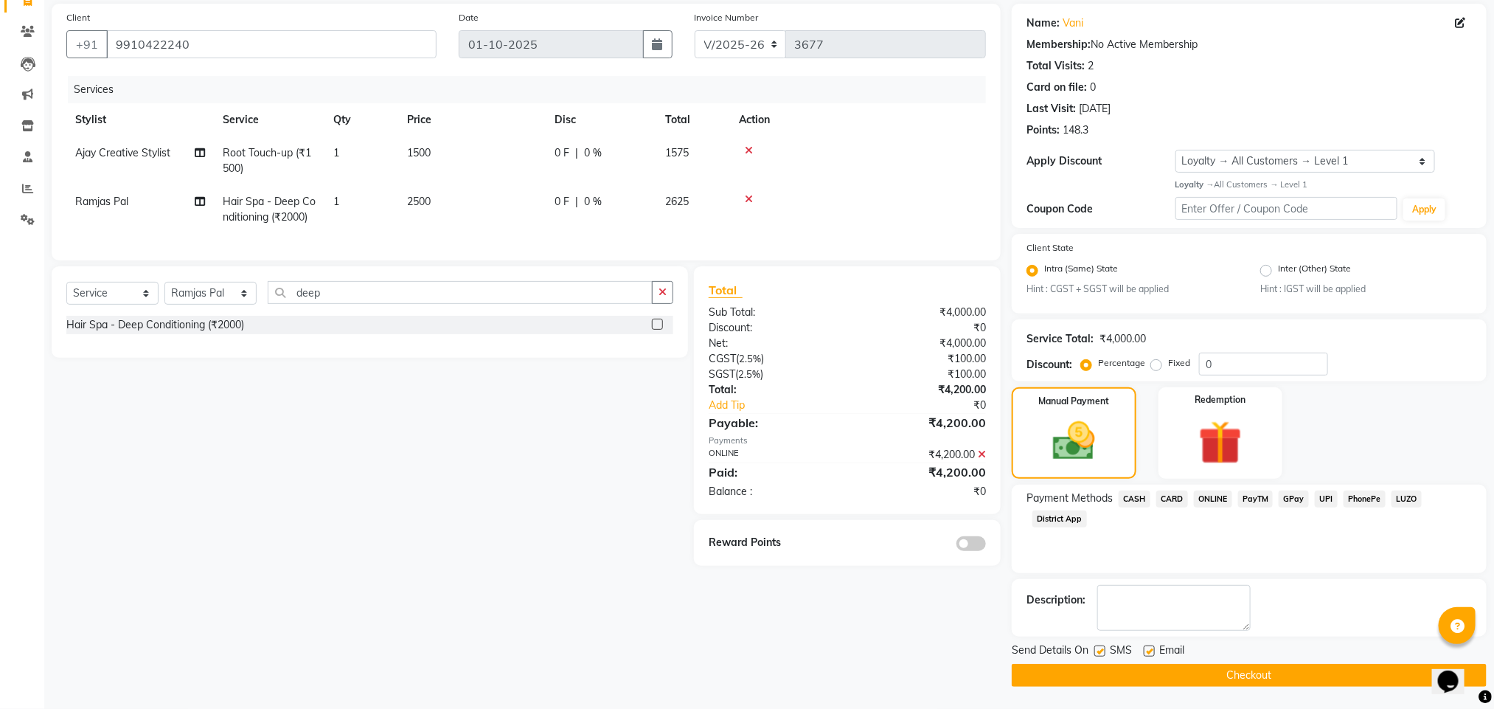
click at [1158, 669] on button "Checkout" at bounding box center [1249, 675] width 475 height 23
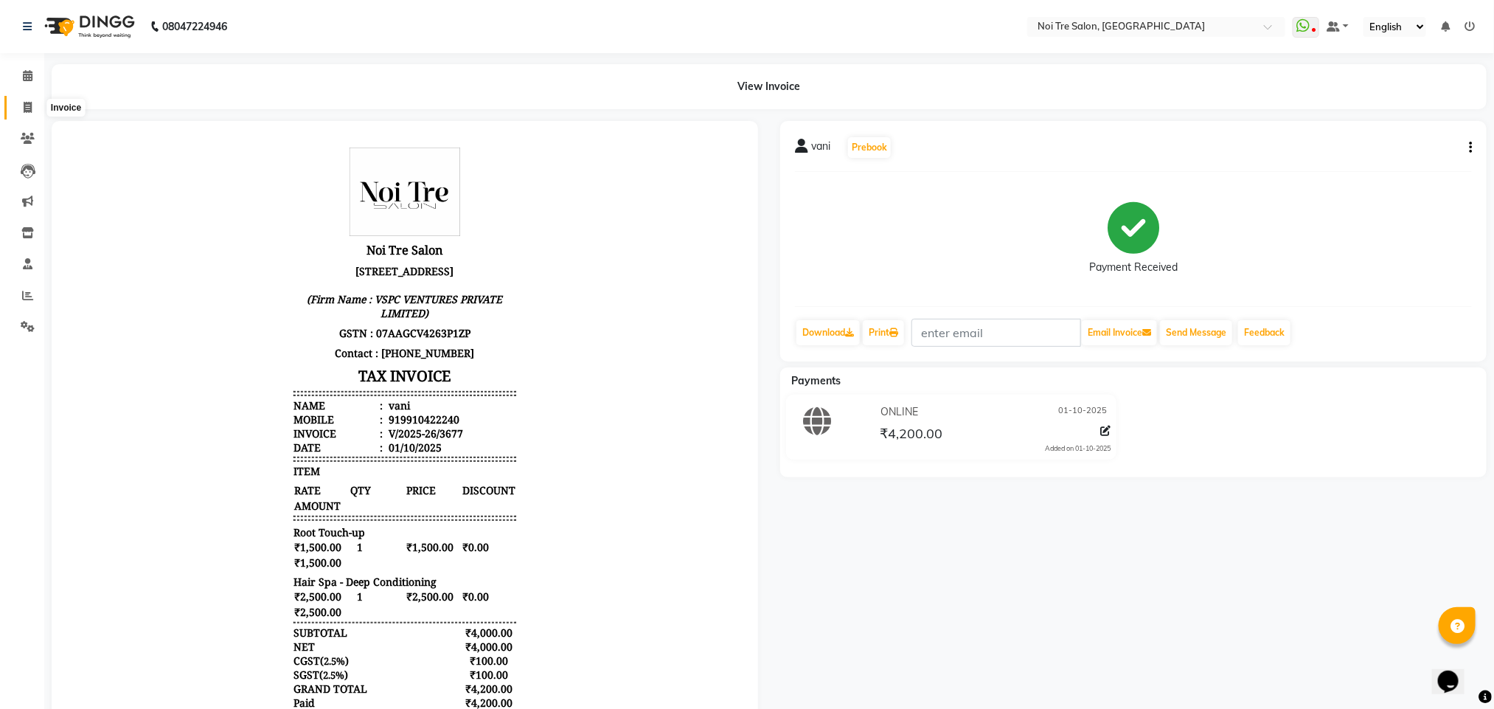
click at [25, 100] on span at bounding box center [28, 108] width 26 height 17
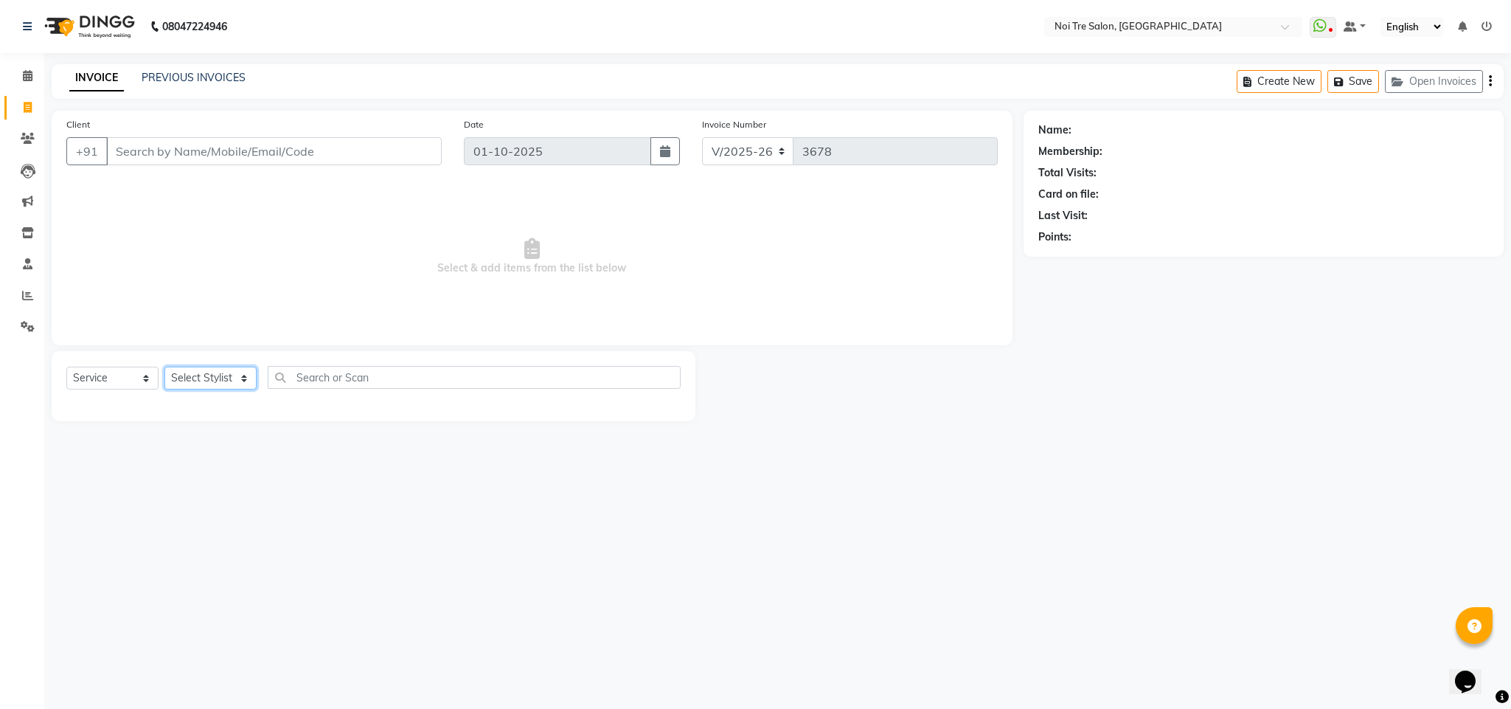
click at [231, 367] on select "Select Stylist Ajay Creative Stylist Anurag [PERSON_NAME] [PERSON_NAME] [PERSON…" at bounding box center [210, 378] width 92 height 23
click at [164, 367] on select "Select Stylist Ajay Creative Stylist Anurag [PERSON_NAME] [PERSON_NAME] [PERSON…" at bounding box center [210, 378] width 92 height 23
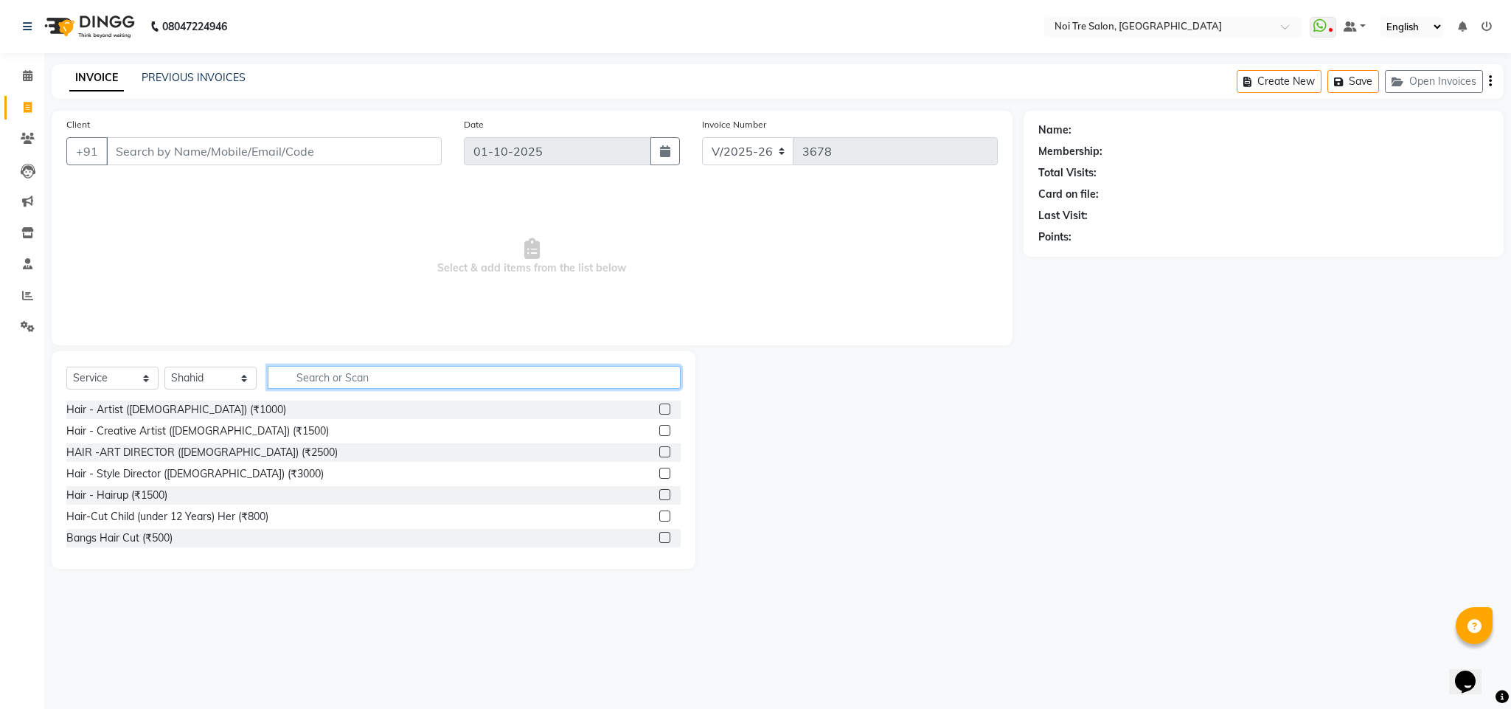
click at [325, 375] on input "text" at bounding box center [474, 377] width 413 height 23
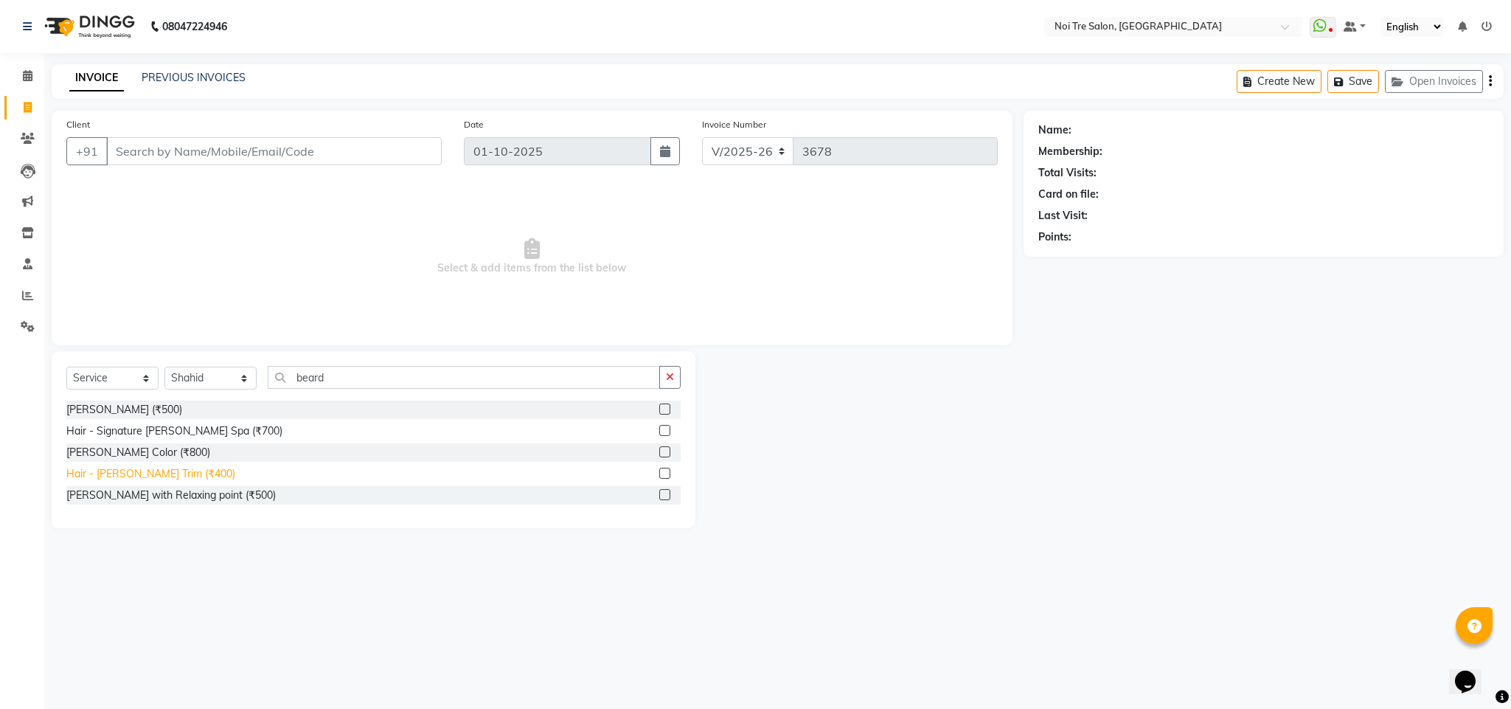
click at [168, 474] on div "Hair - [PERSON_NAME] Trim (₹400)" at bounding box center [150, 473] width 169 height 15
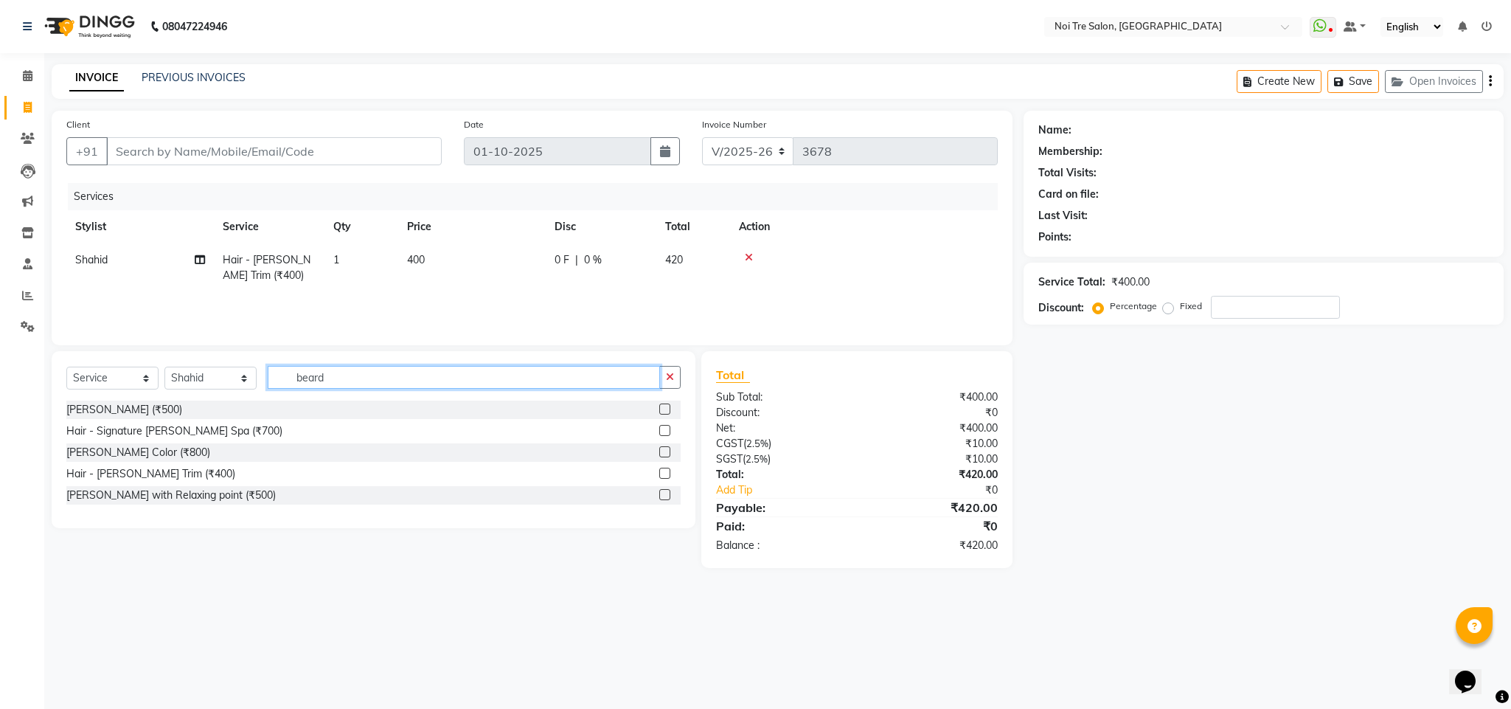
click at [312, 383] on input "beard" at bounding box center [464, 377] width 392 height 23
click at [308, 381] on input "wash" at bounding box center [464, 377] width 392 height 23
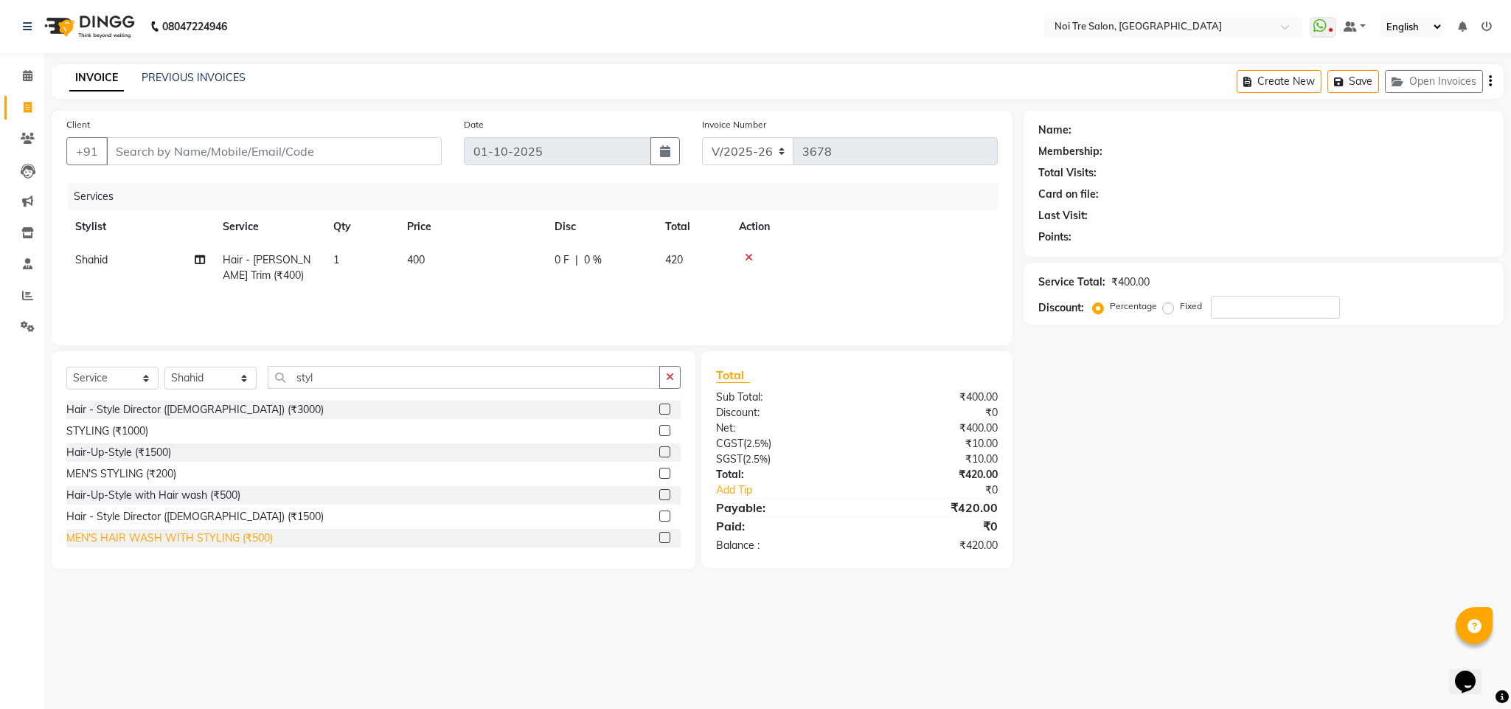
click at [193, 540] on div "MEN'S HAIR WASH WITH STYLING (₹500)" at bounding box center [169, 537] width 206 height 15
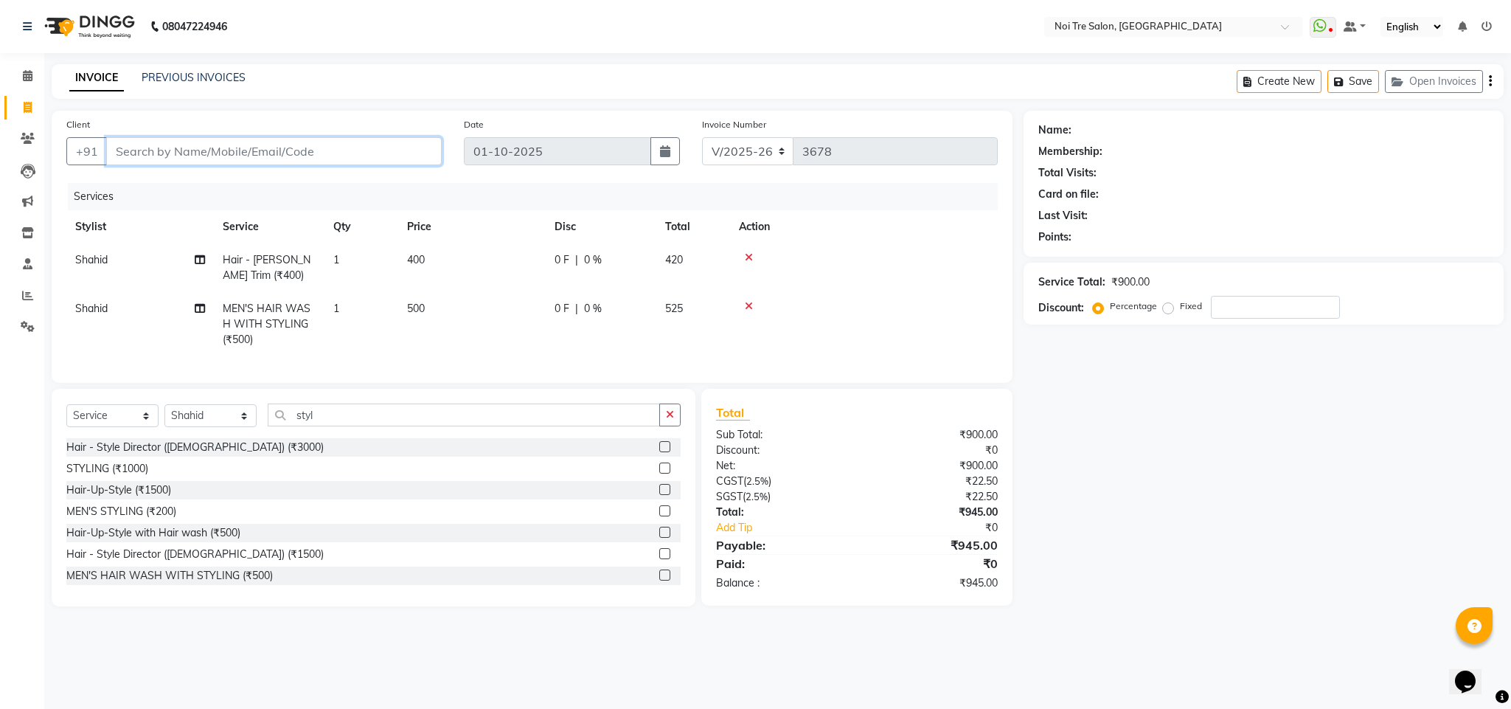
click at [195, 145] on input "Client" at bounding box center [274, 151] width 336 height 28
click at [204, 151] on input "Client" at bounding box center [274, 151] width 336 height 28
click at [204, 153] on input "Client" at bounding box center [274, 151] width 336 height 28
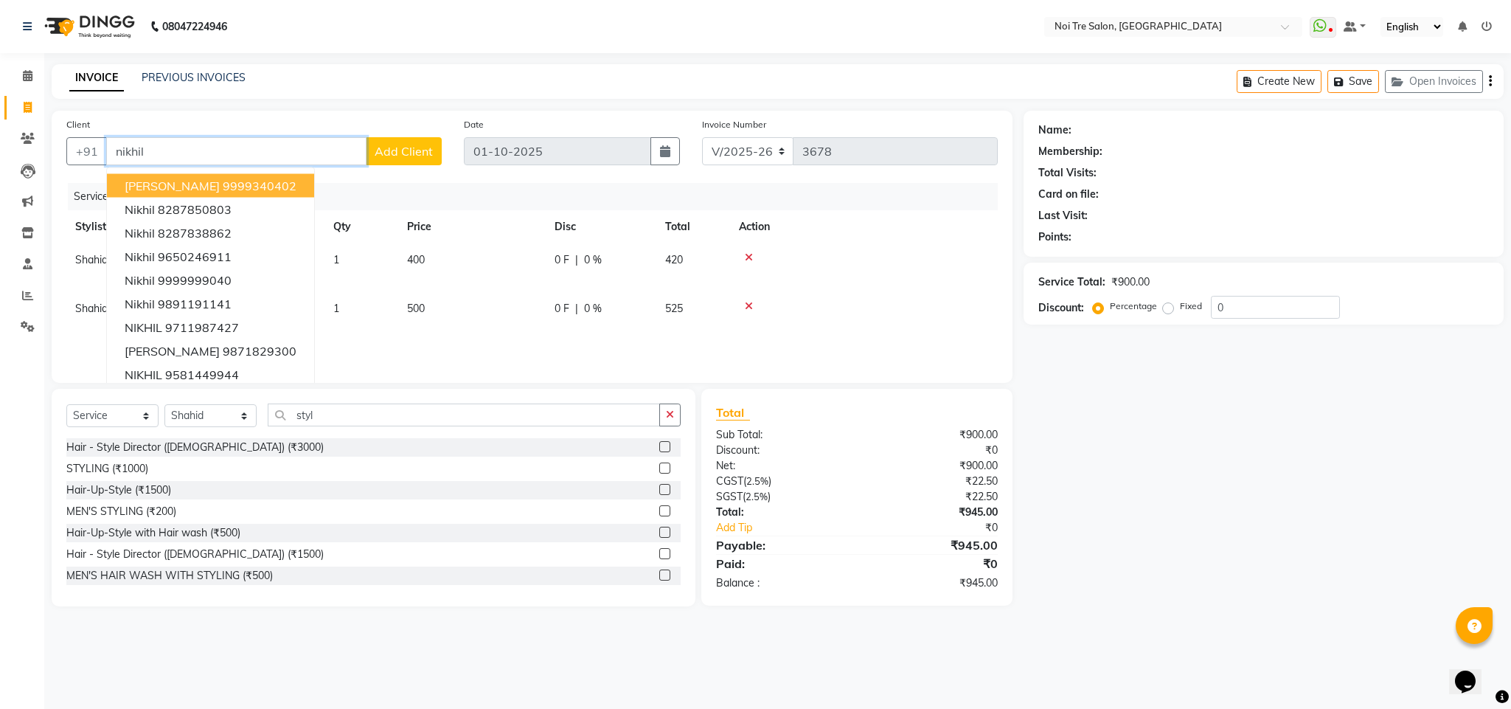
click at [228, 195] on button "[PERSON_NAME] 9999340402" at bounding box center [210, 186] width 207 height 24
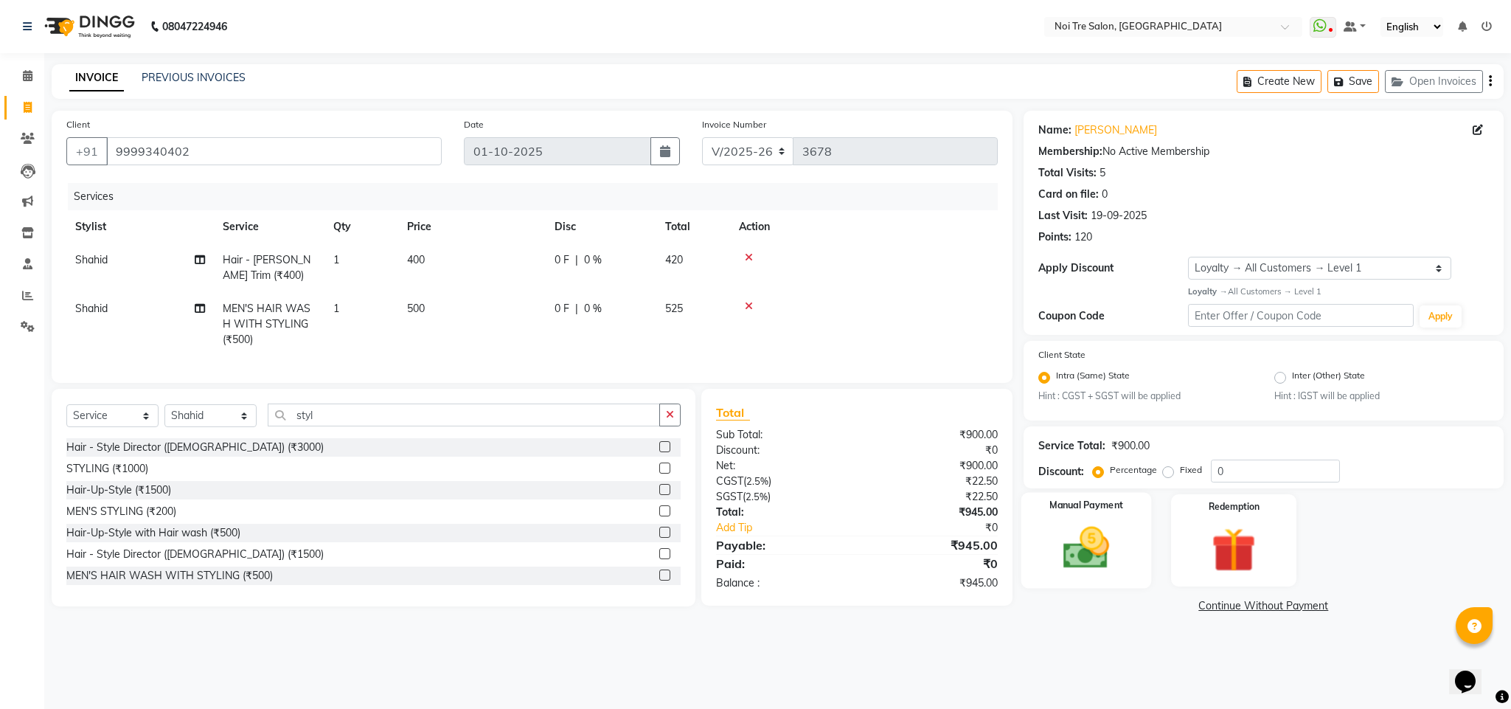
click at [1089, 546] on img at bounding box center [1086, 547] width 75 height 53
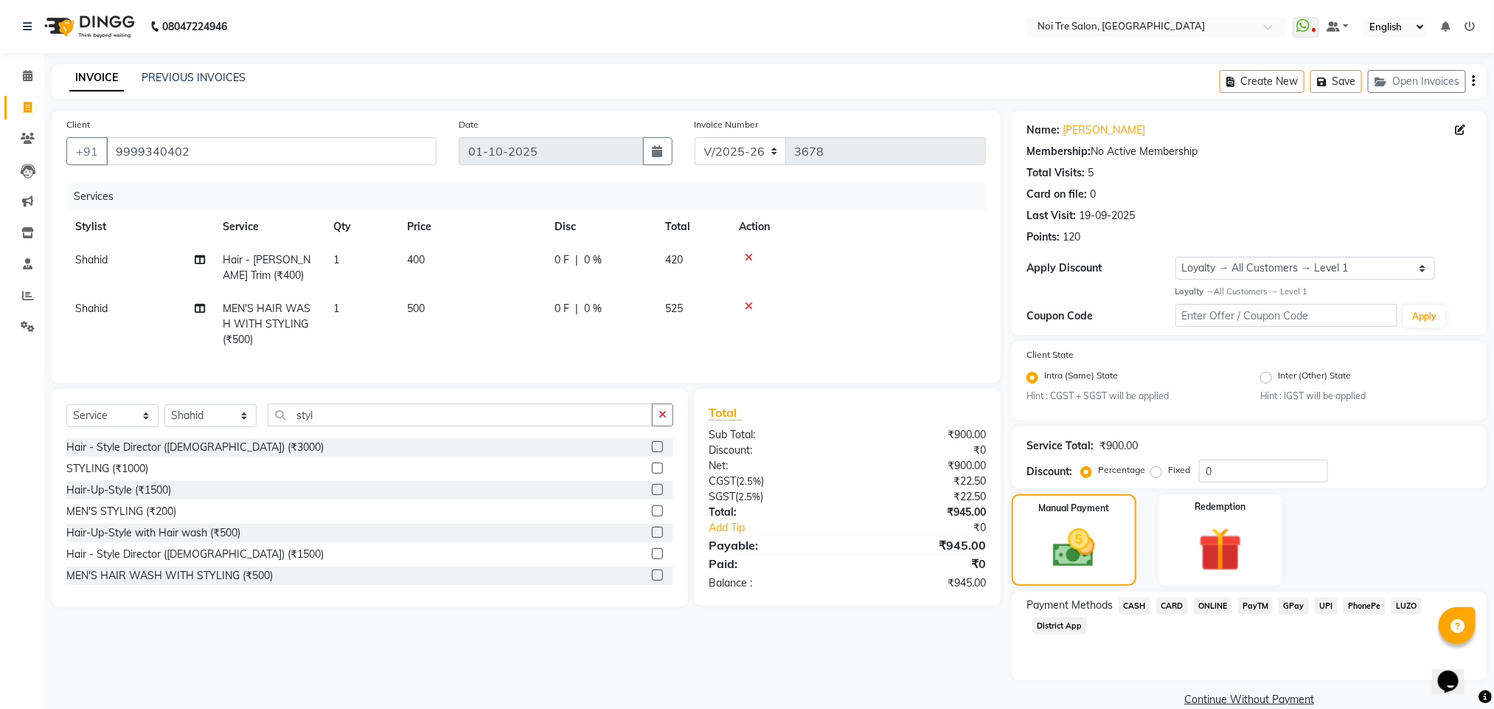
click at [1166, 606] on span "CARD" at bounding box center [1172, 605] width 32 height 17
drag, startPoint x: 1133, startPoint y: 602, endPoint x: 1125, endPoint y: 614, distance: 14.7
click at [1125, 614] on div "CASH" at bounding box center [1132, 607] width 38 height 20
click at [1126, 611] on span "CASH" at bounding box center [1135, 605] width 32 height 17
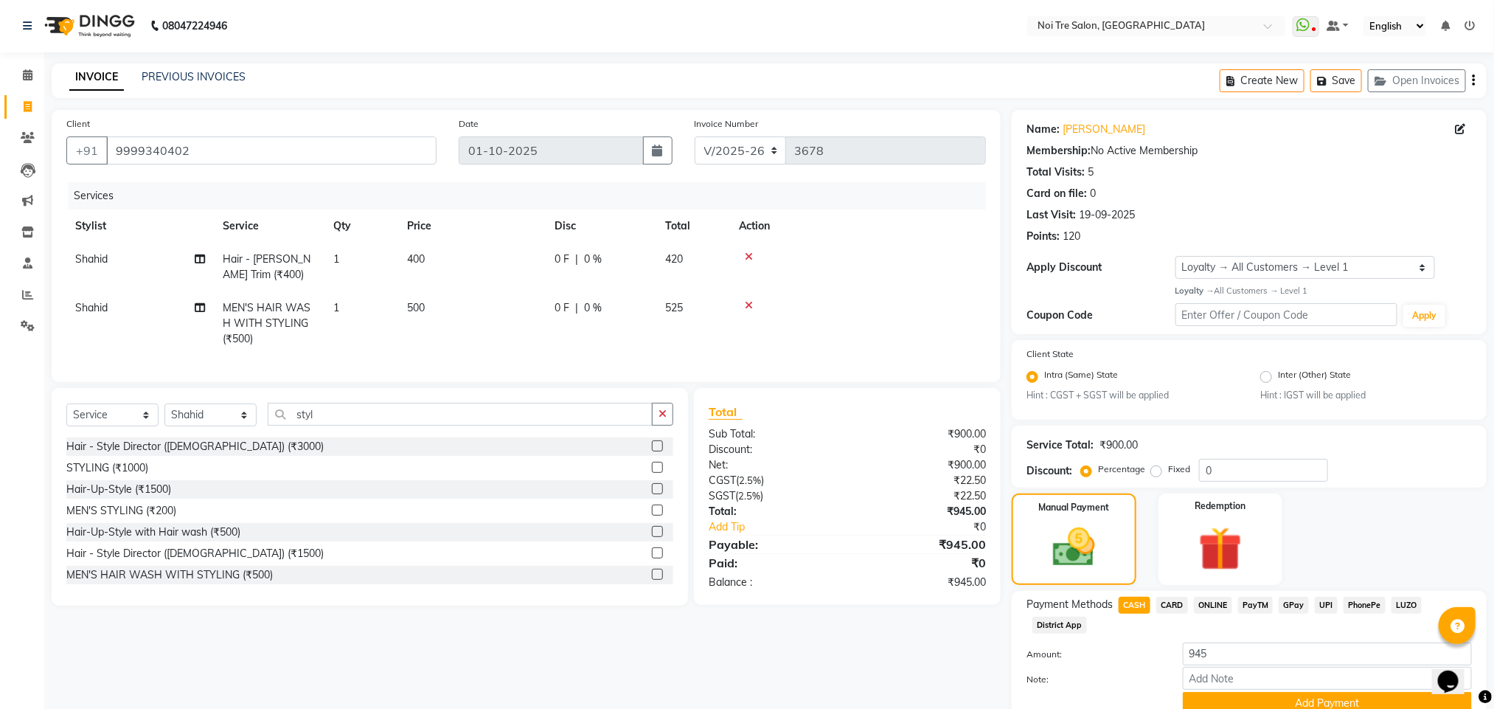
scroll to position [64, 0]
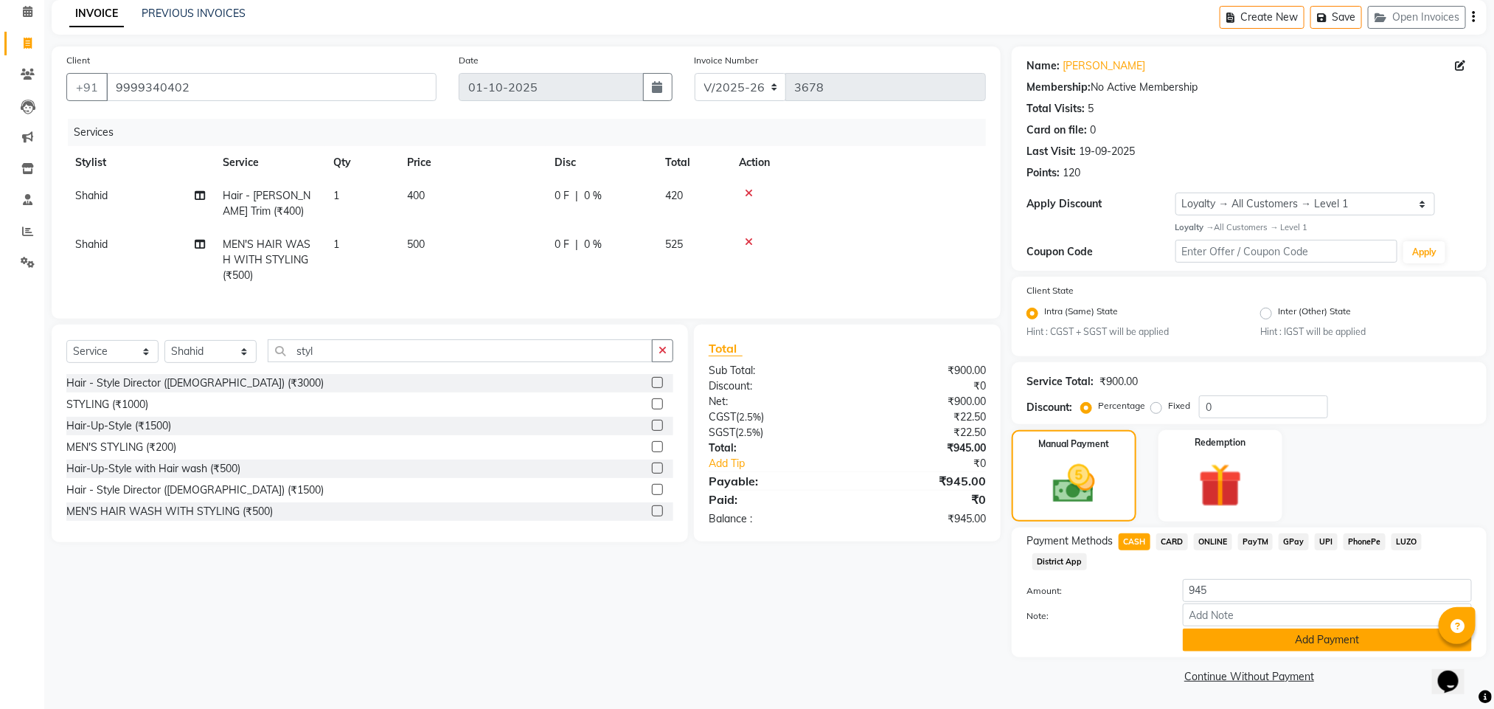
click at [1317, 639] on button "Add Payment" at bounding box center [1327, 639] width 289 height 23
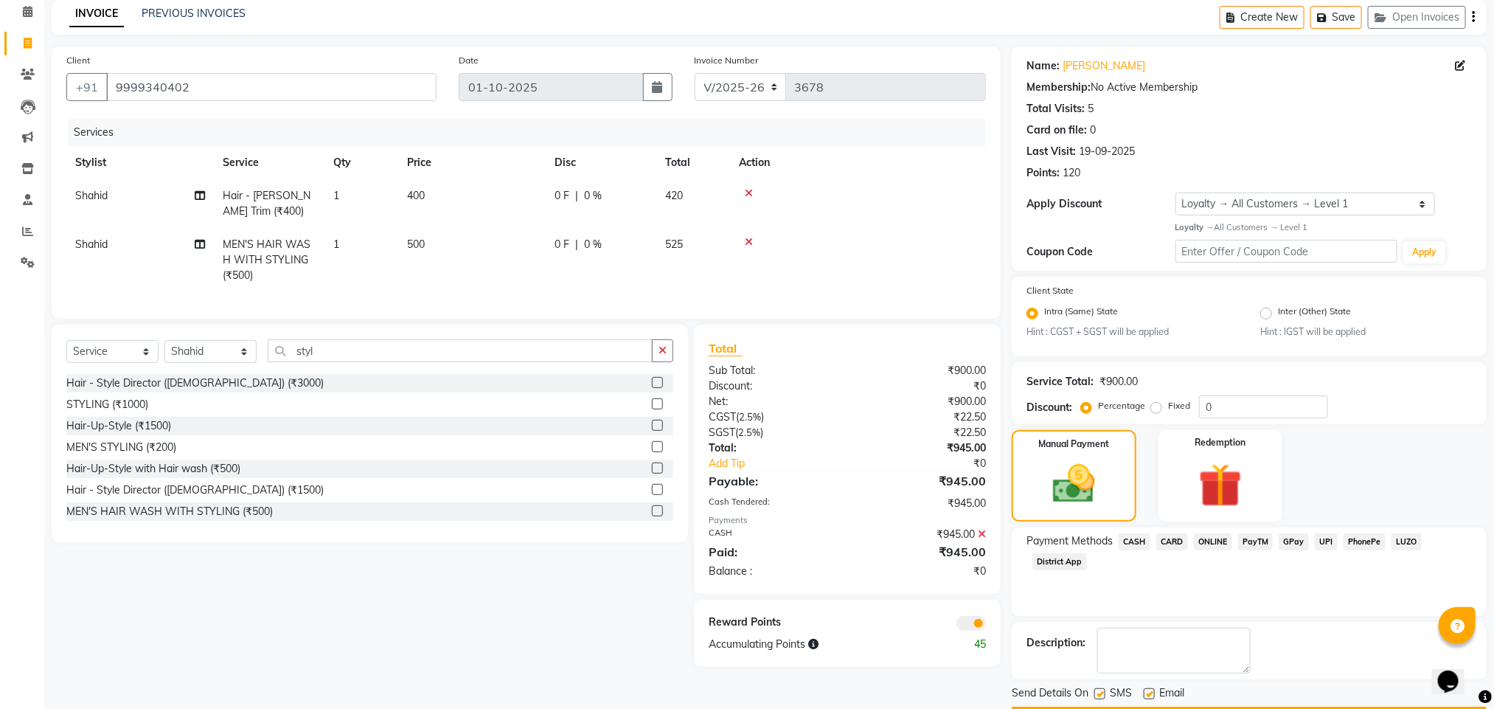
scroll to position [107, 0]
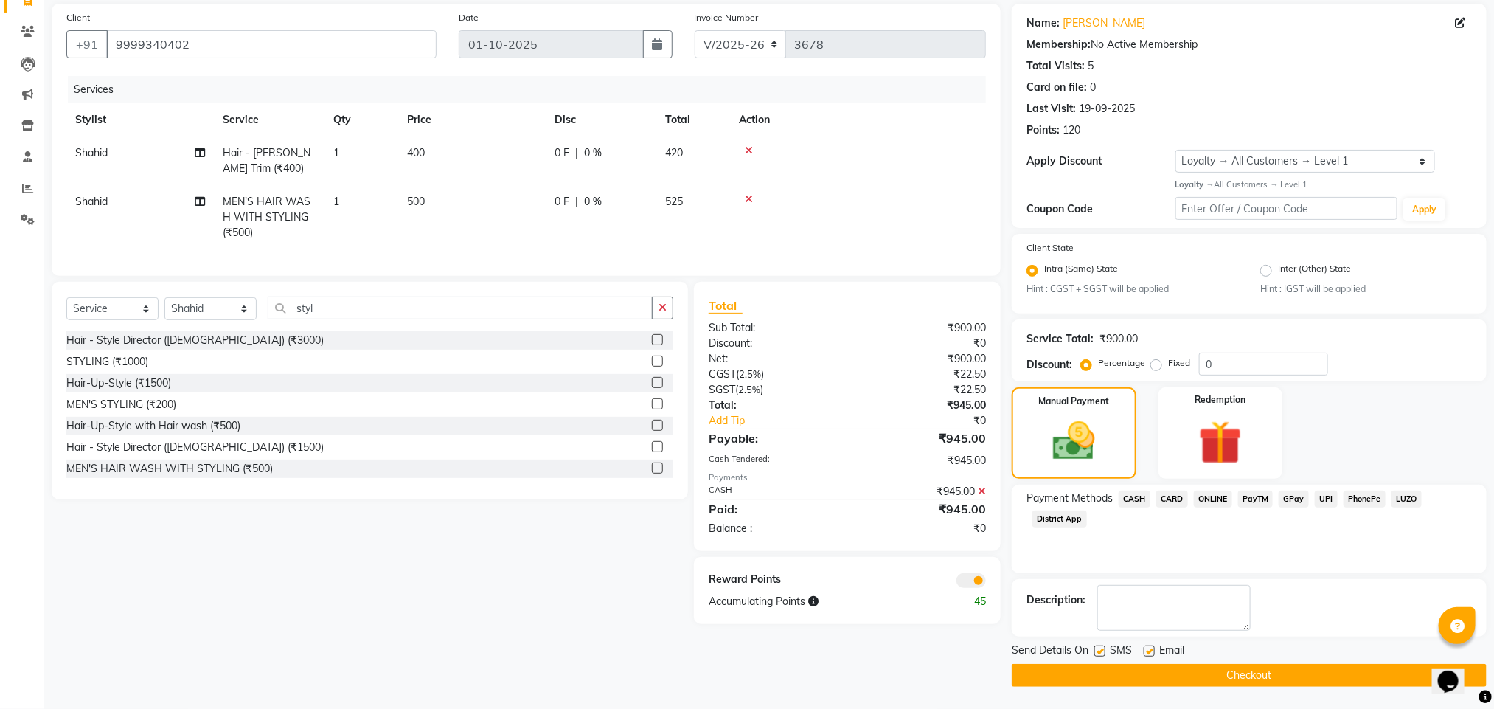
click at [1202, 678] on button "Checkout" at bounding box center [1249, 675] width 475 height 23
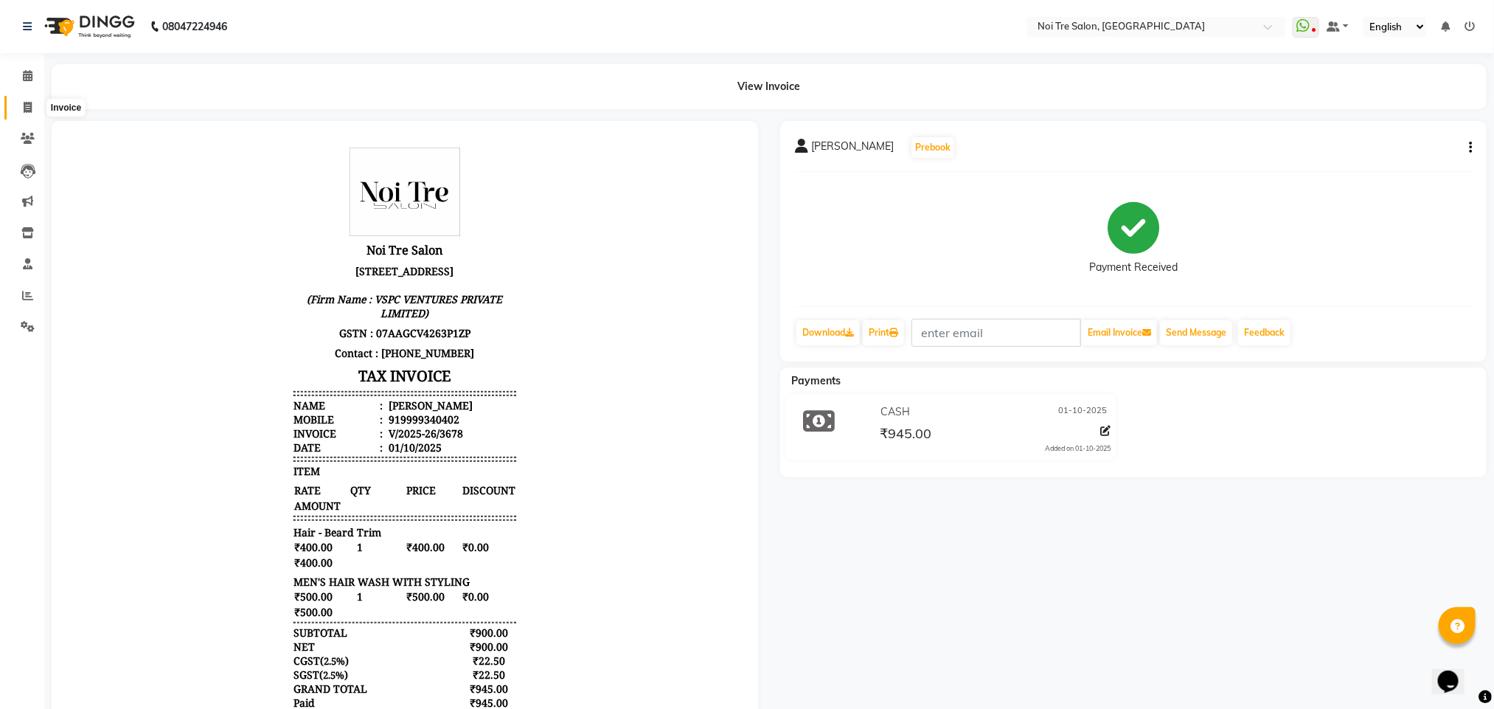
click at [29, 109] on icon at bounding box center [28, 107] width 8 height 11
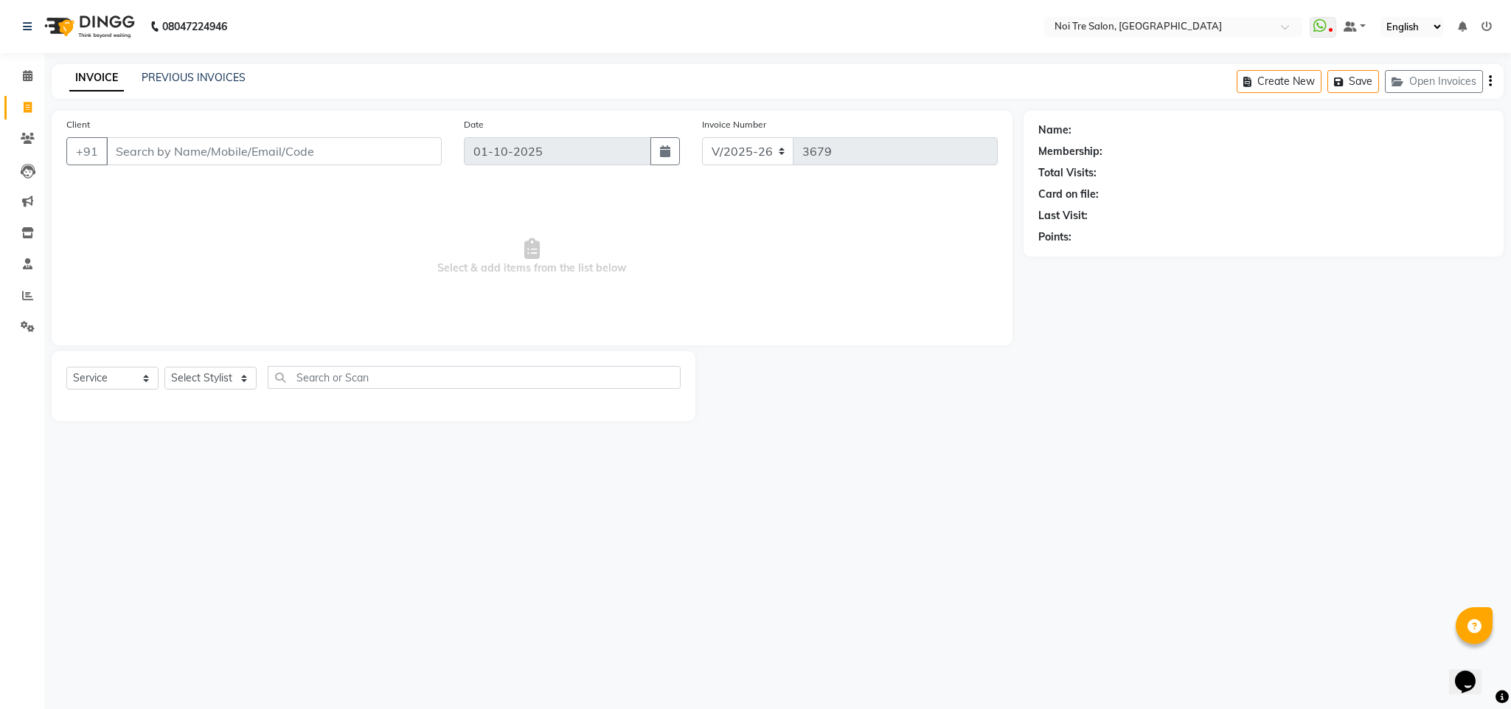
click at [147, 150] on input "Client" at bounding box center [274, 151] width 336 height 28
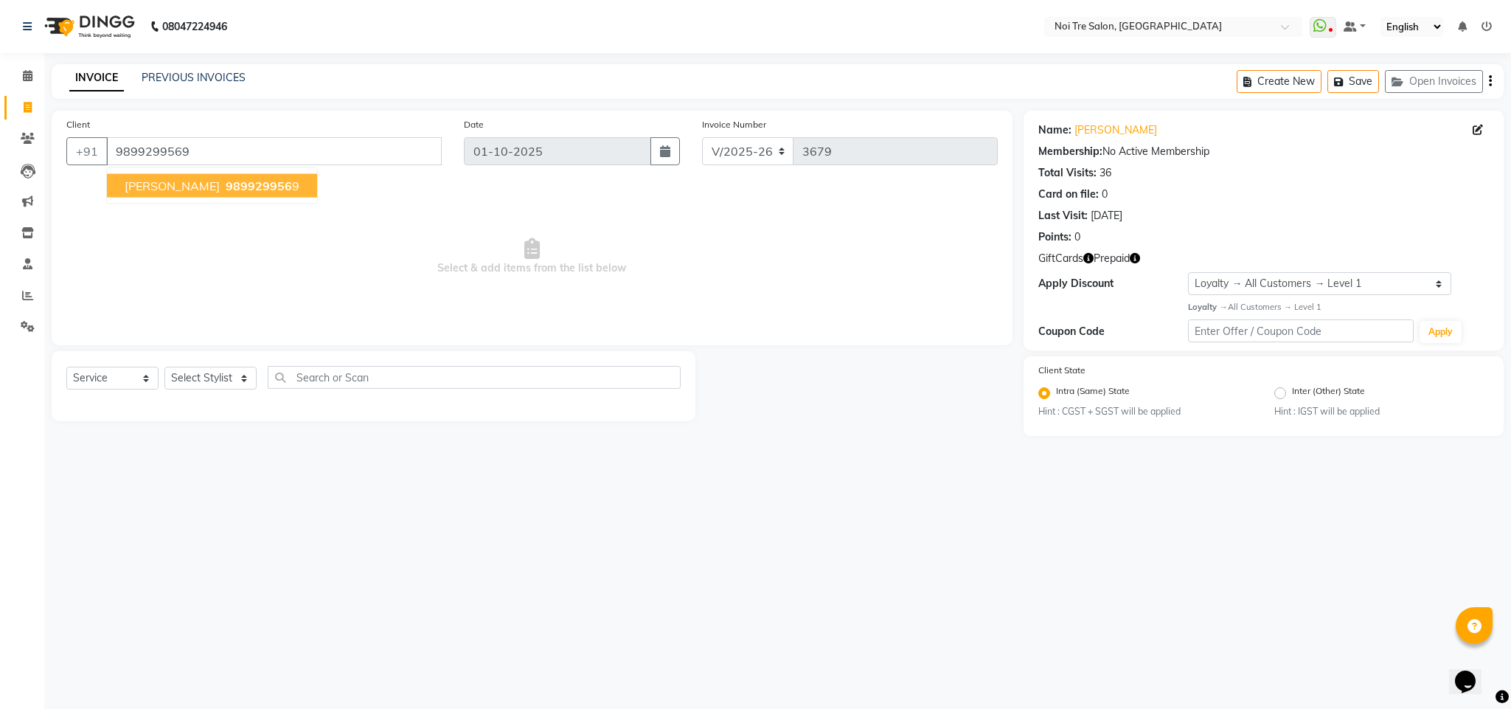
click at [182, 184] on span "[PERSON_NAME]" at bounding box center [172, 185] width 95 height 15
click at [215, 379] on select "Select Stylist Ajay Creative Stylist Anurag [PERSON_NAME] [PERSON_NAME] [PERSON…" at bounding box center [210, 378] width 92 height 23
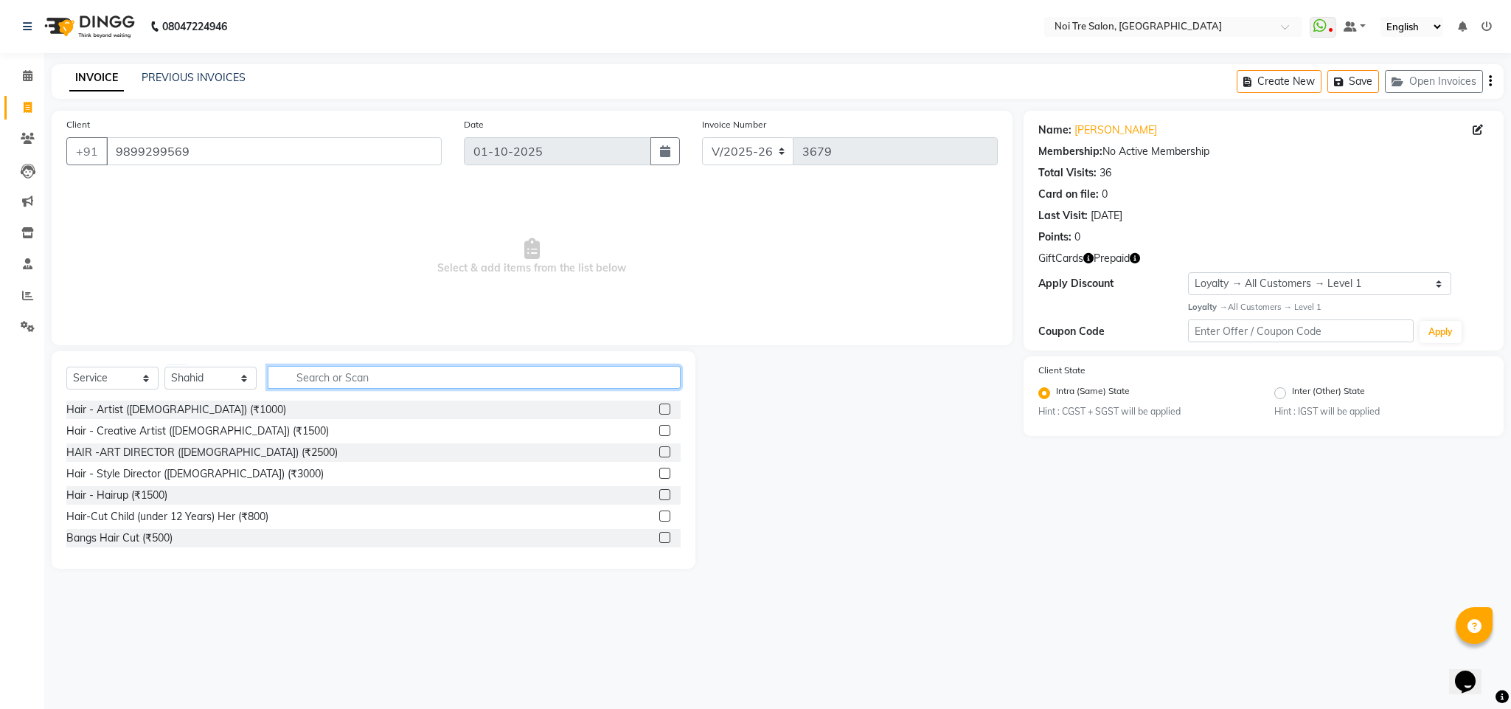
click at [306, 383] on input "text" at bounding box center [474, 377] width 413 height 23
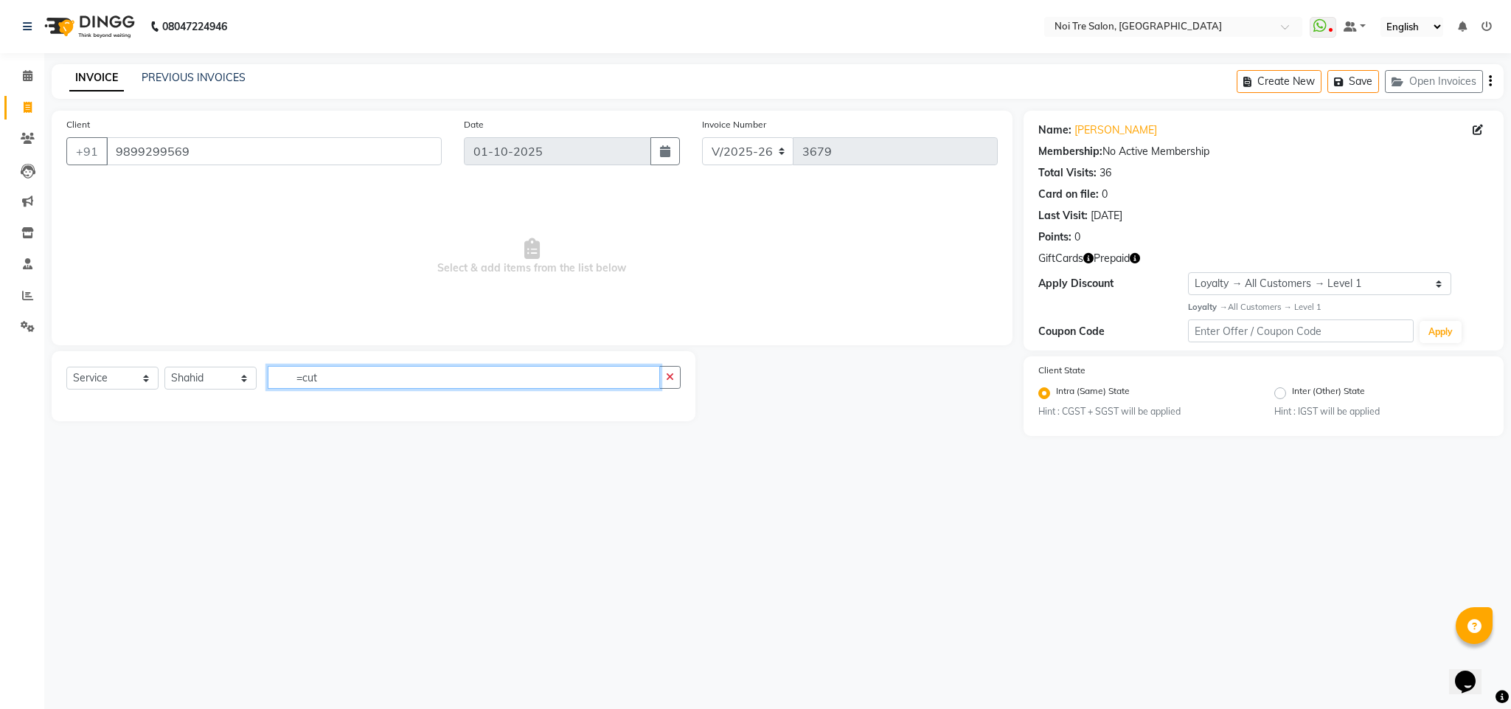
click at [306, 383] on input "=cut" at bounding box center [464, 377] width 392 height 23
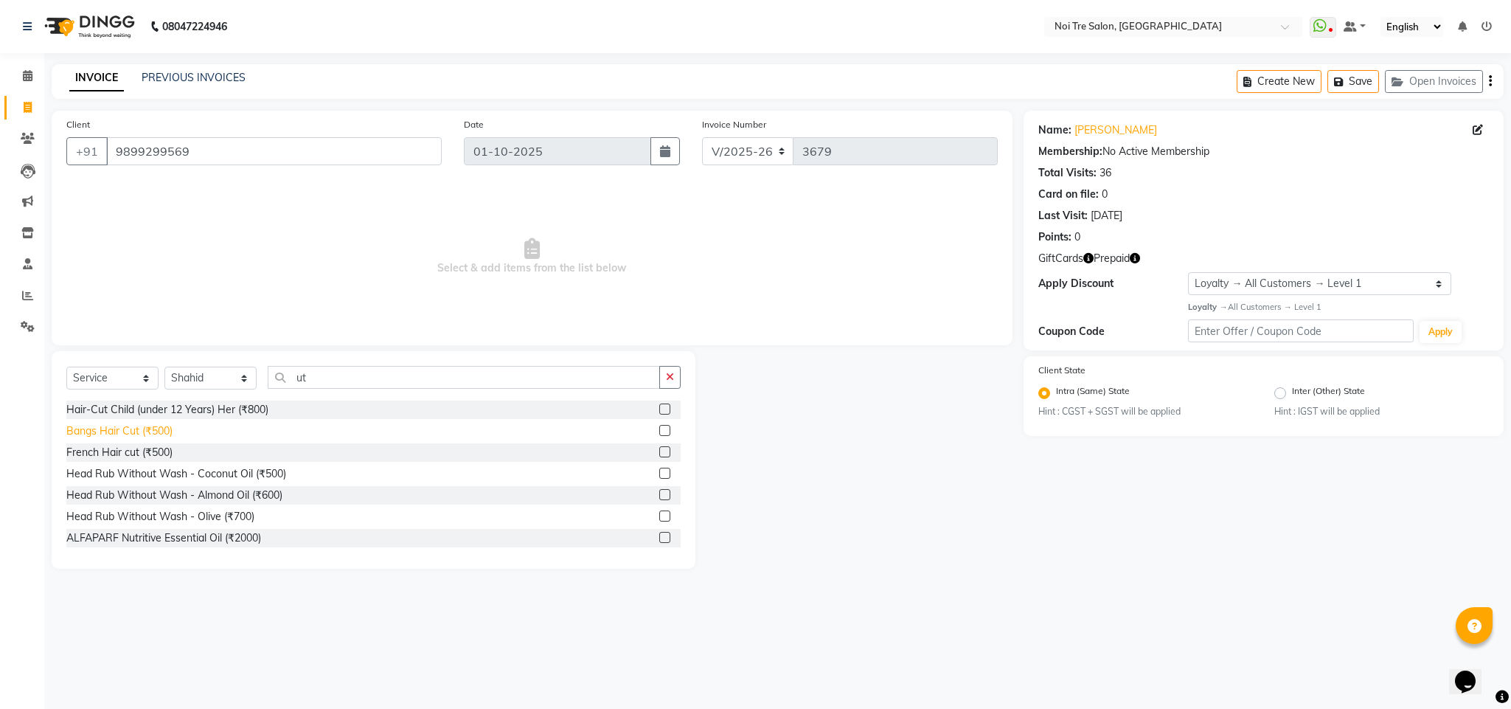
click at [129, 432] on div "Bangs Hair Cut (₹500)" at bounding box center [119, 430] width 106 height 15
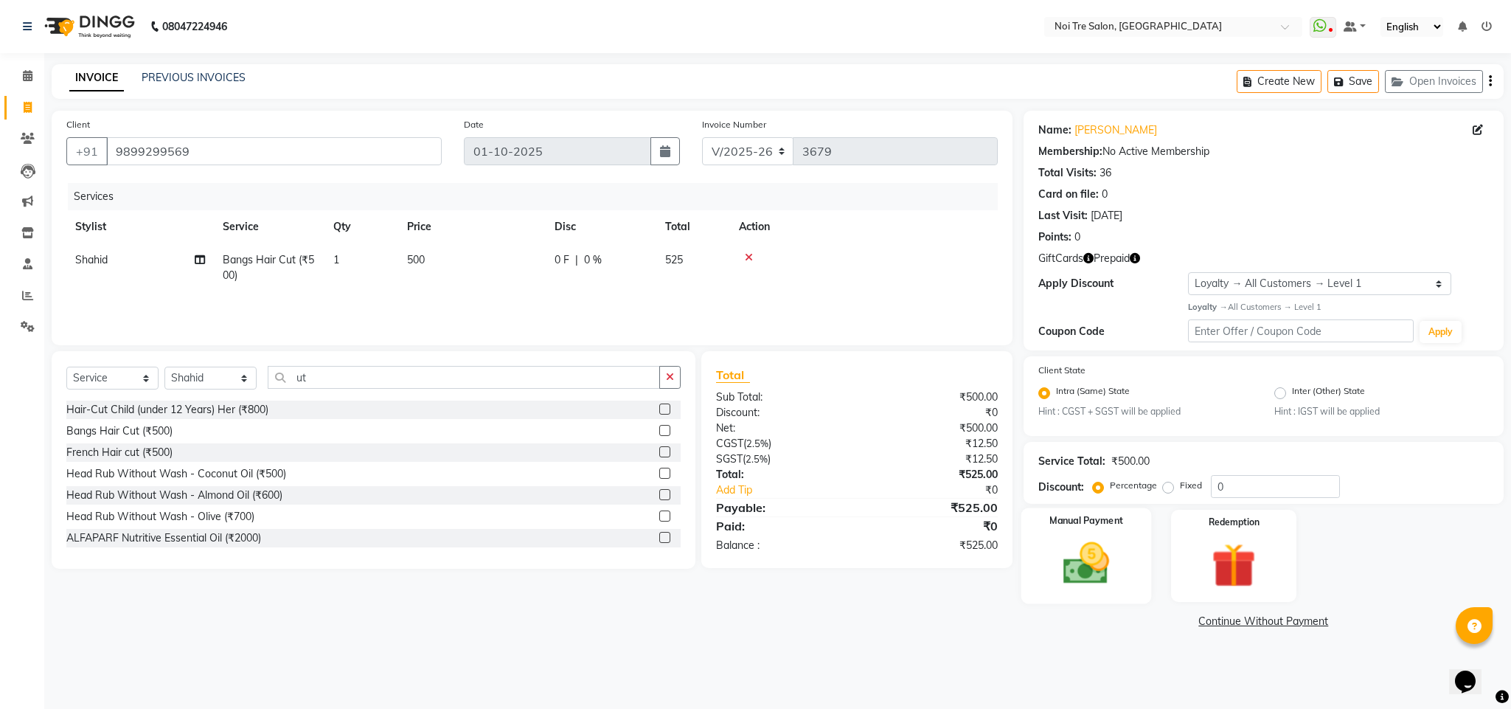
click at [1046, 549] on div "Manual Payment" at bounding box center [1086, 556] width 131 height 96
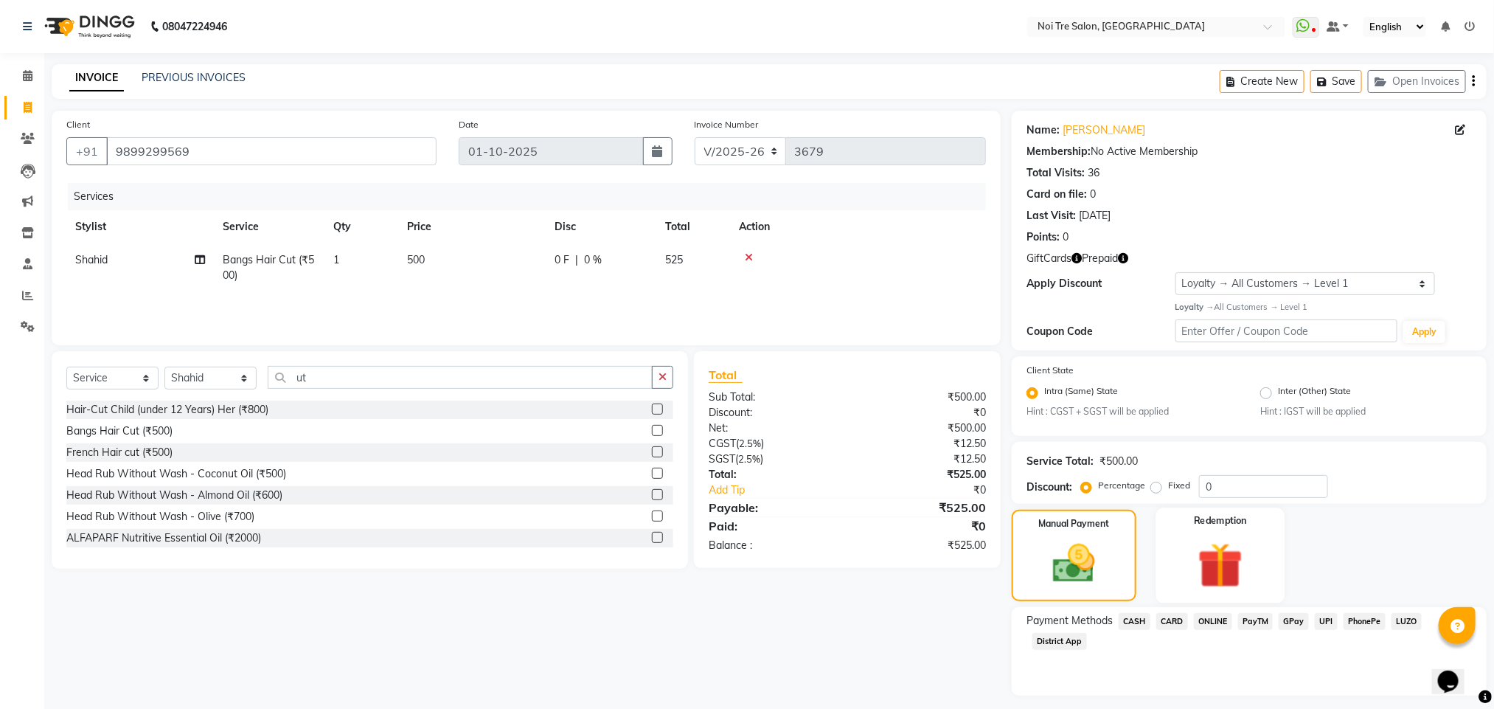
click at [1228, 569] on img at bounding box center [1221, 565] width 74 height 57
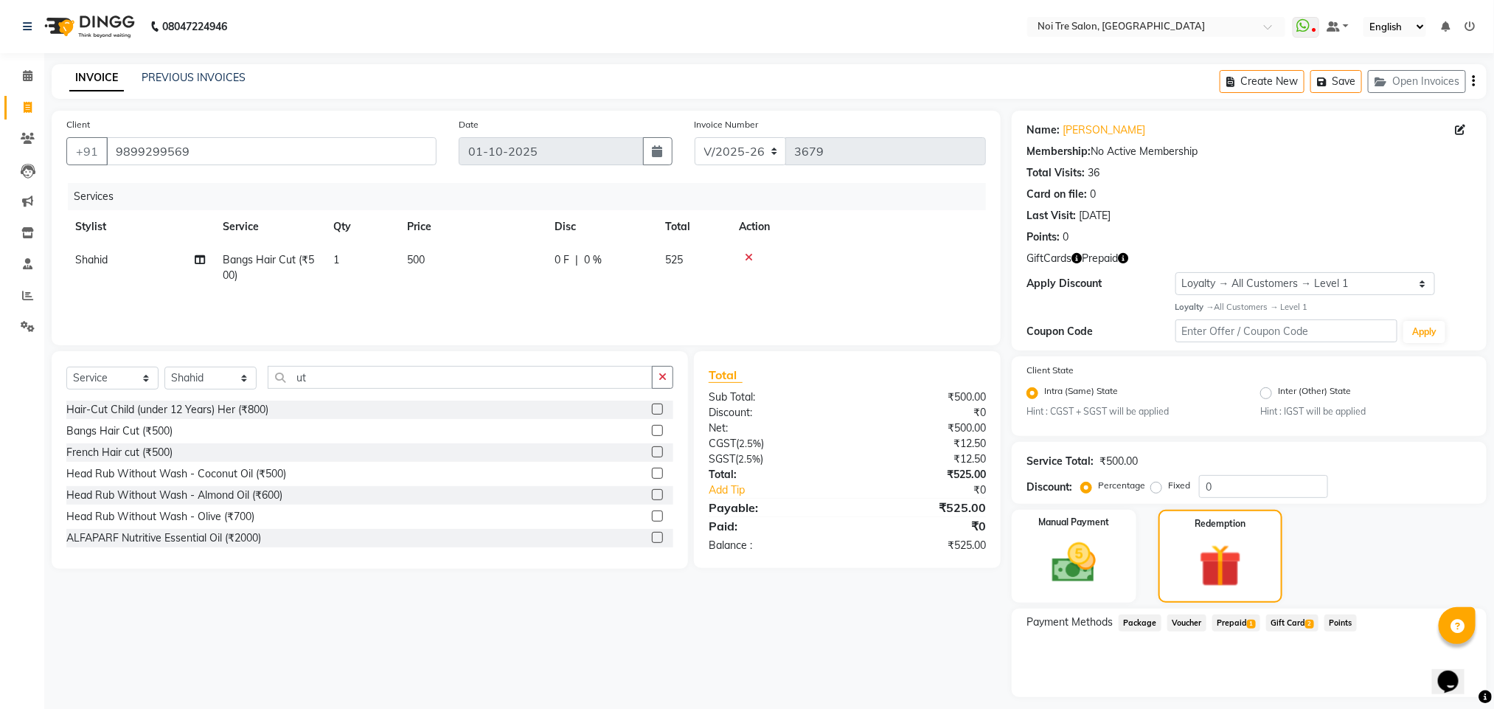
click at [1239, 614] on span "Prepaid 1" at bounding box center [1236, 622] width 48 height 17
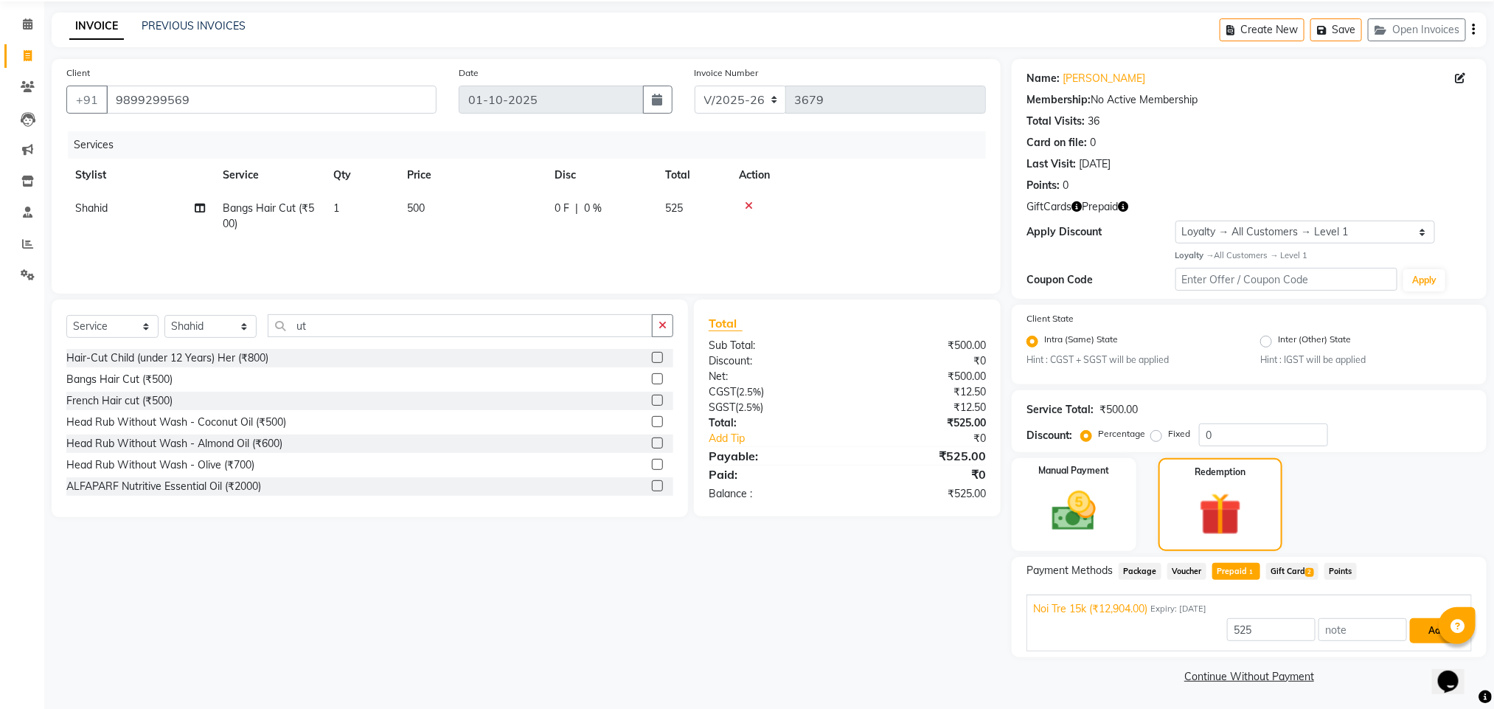
click at [1420, 619] on button "Add" at bounding box center [1437, 630] width 54 height 25
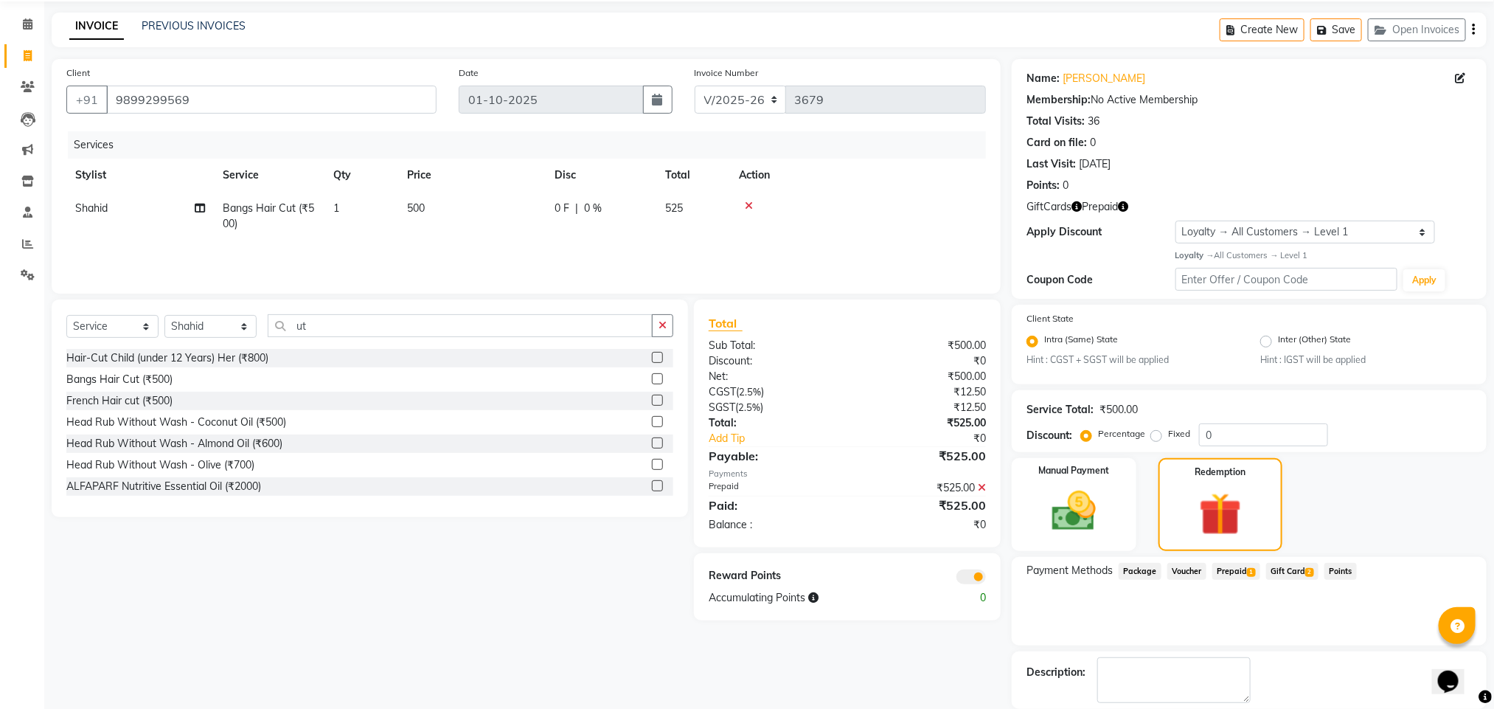
scroll to position [124, 0]
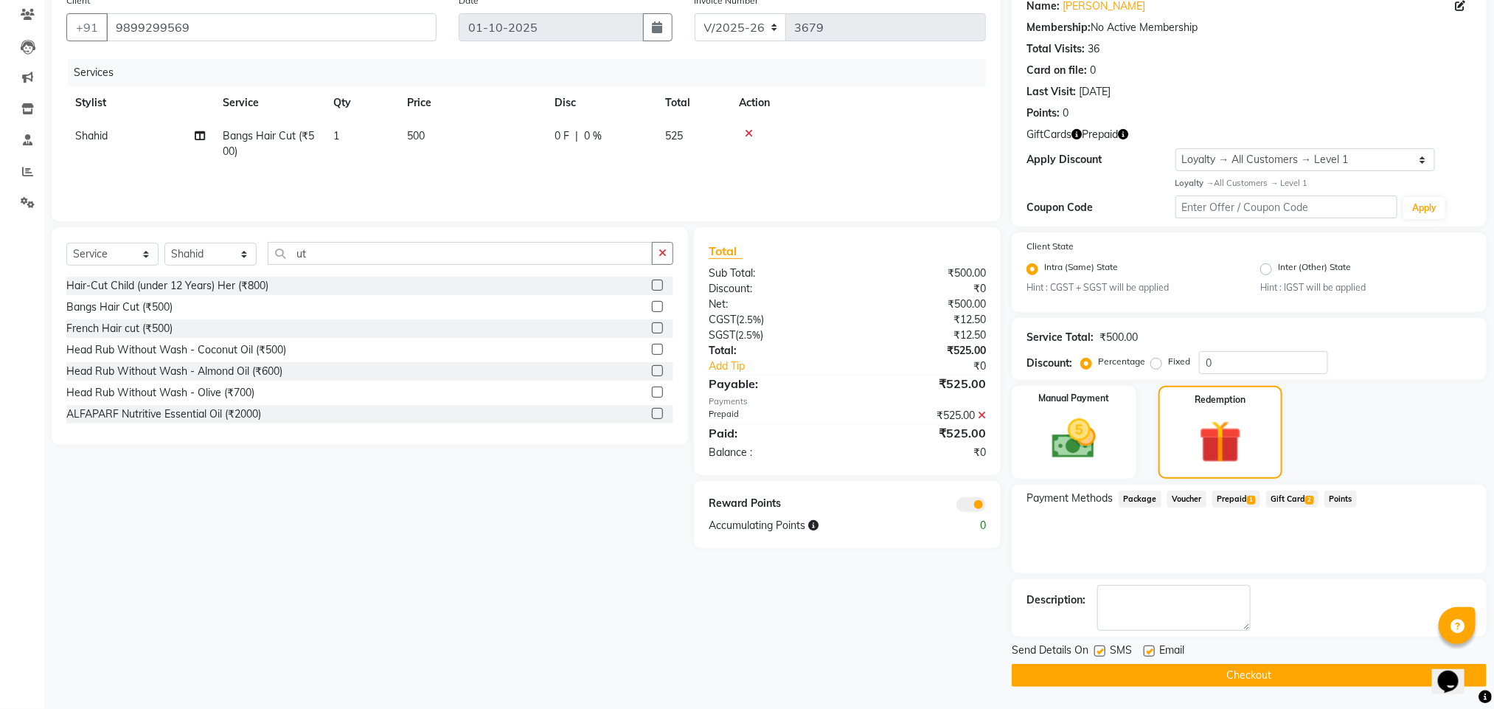
click at [1153, 677] on button "Checkout" at bounding box center [1249, 675] width 475 height 23
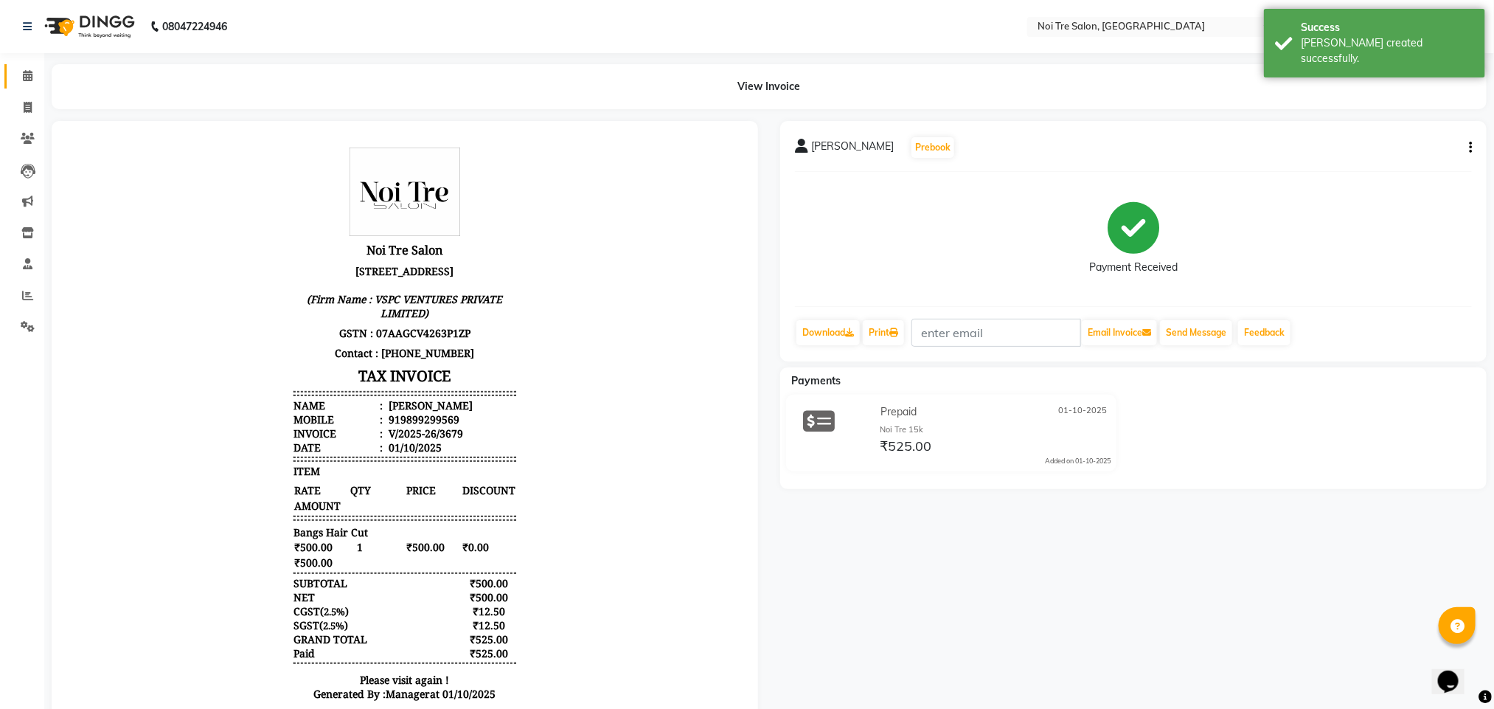
click at [12, 80] on link "Calendar" at bounding box center [21, 76] width 35 height 24
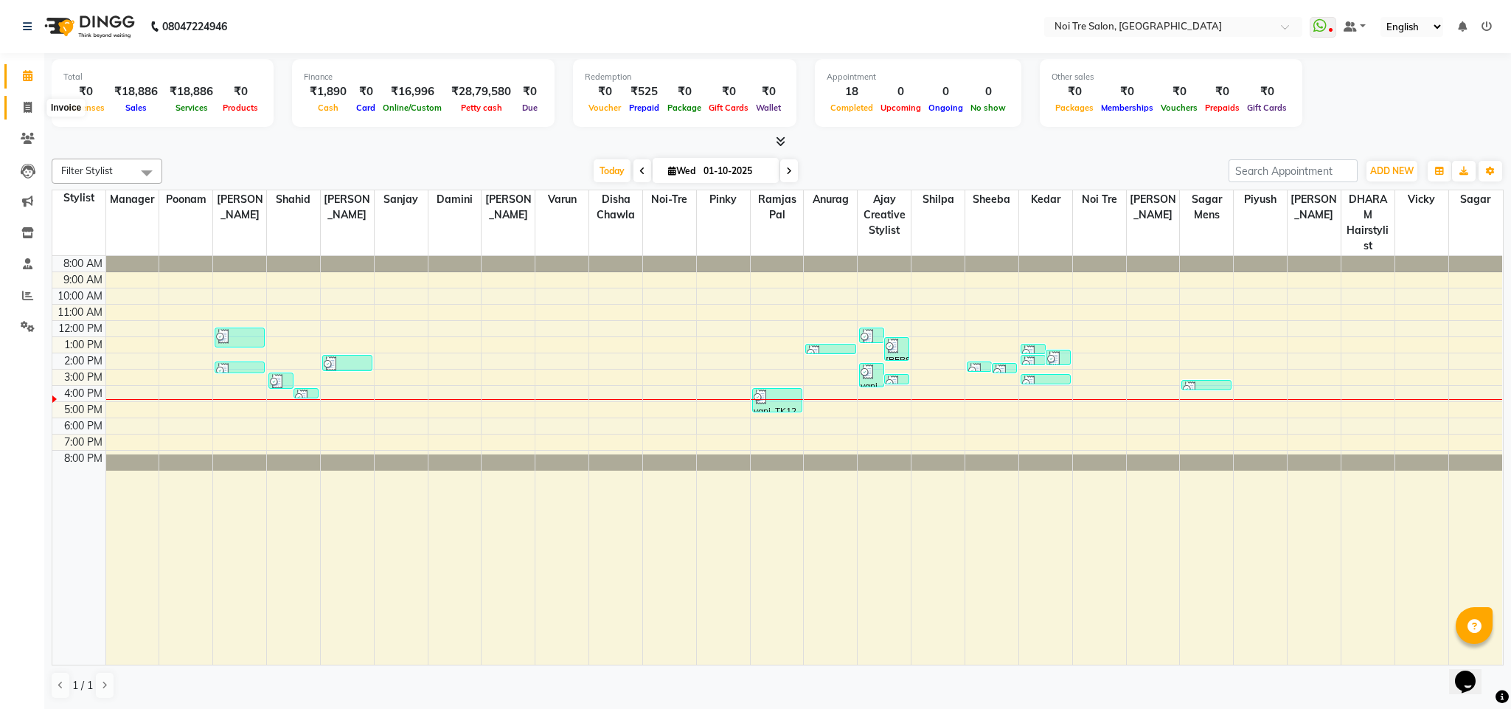
click at [32, 113] on span at bounding box center [28, 108] width 26 height 17
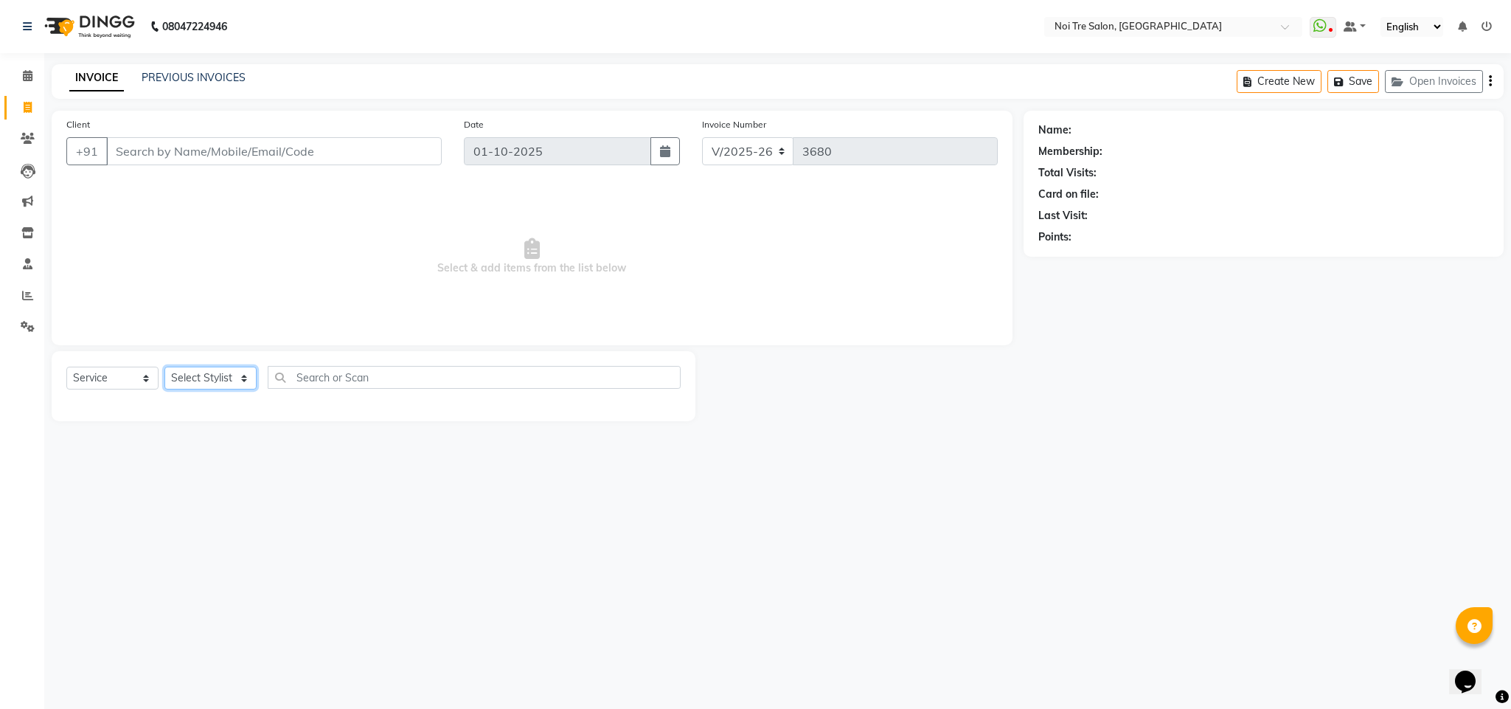
click at [230, 383] on select "Select Stylist" at bounding box center [210, 378] width 92 height 23
click at [164, 367] on select "Select Stylist Ajay Creative Stylist Anurag [PERSON_NAME] [PERSON_NAME] [PERSON…" at bounding box center [210, 378] width 92 height 23
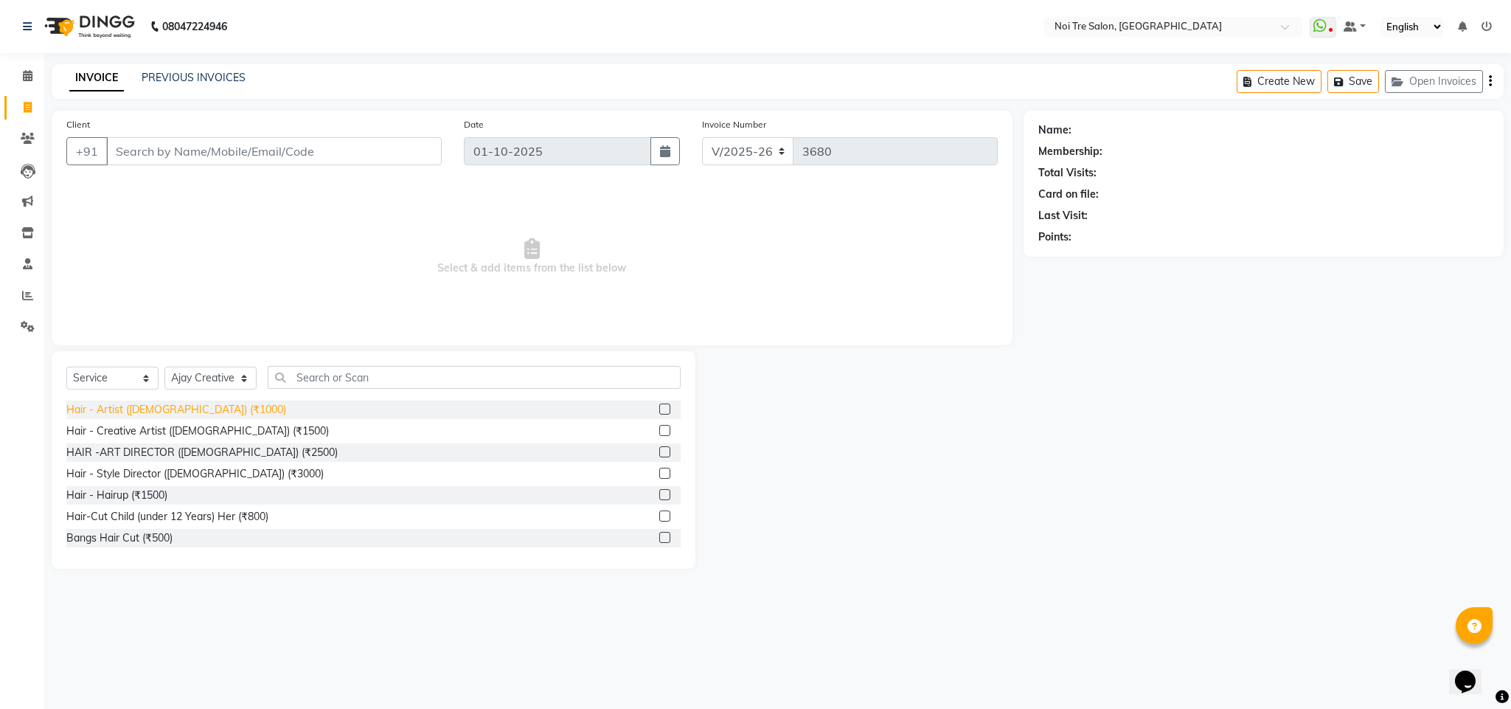
click at [173, 406] on div "Hair - Artist ([DEMOGRAPHIC_DATA]) (₹1000)" at bounding box center [176, 409] width 220 height 15
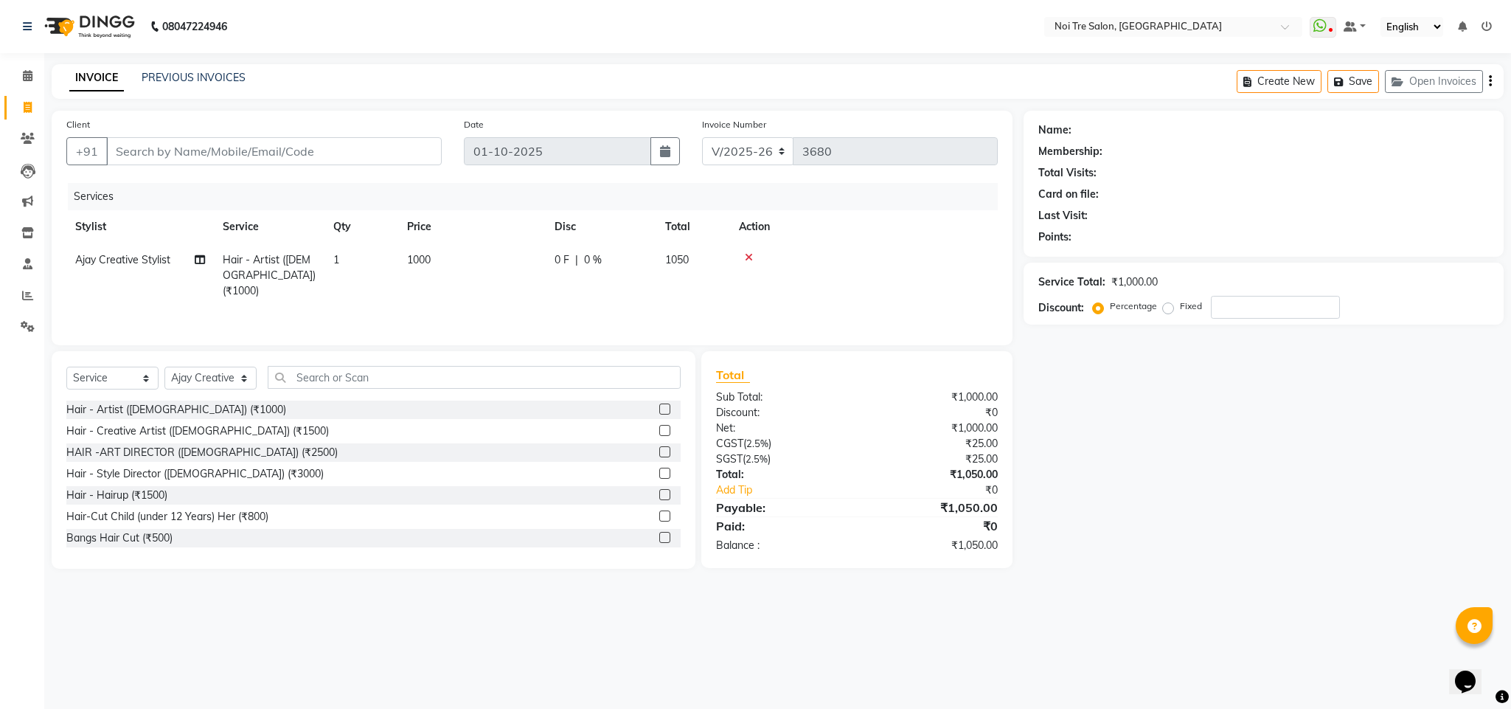
click at [410, 260] on span "1000" at bounding box center [419, 259] width 24 height 13
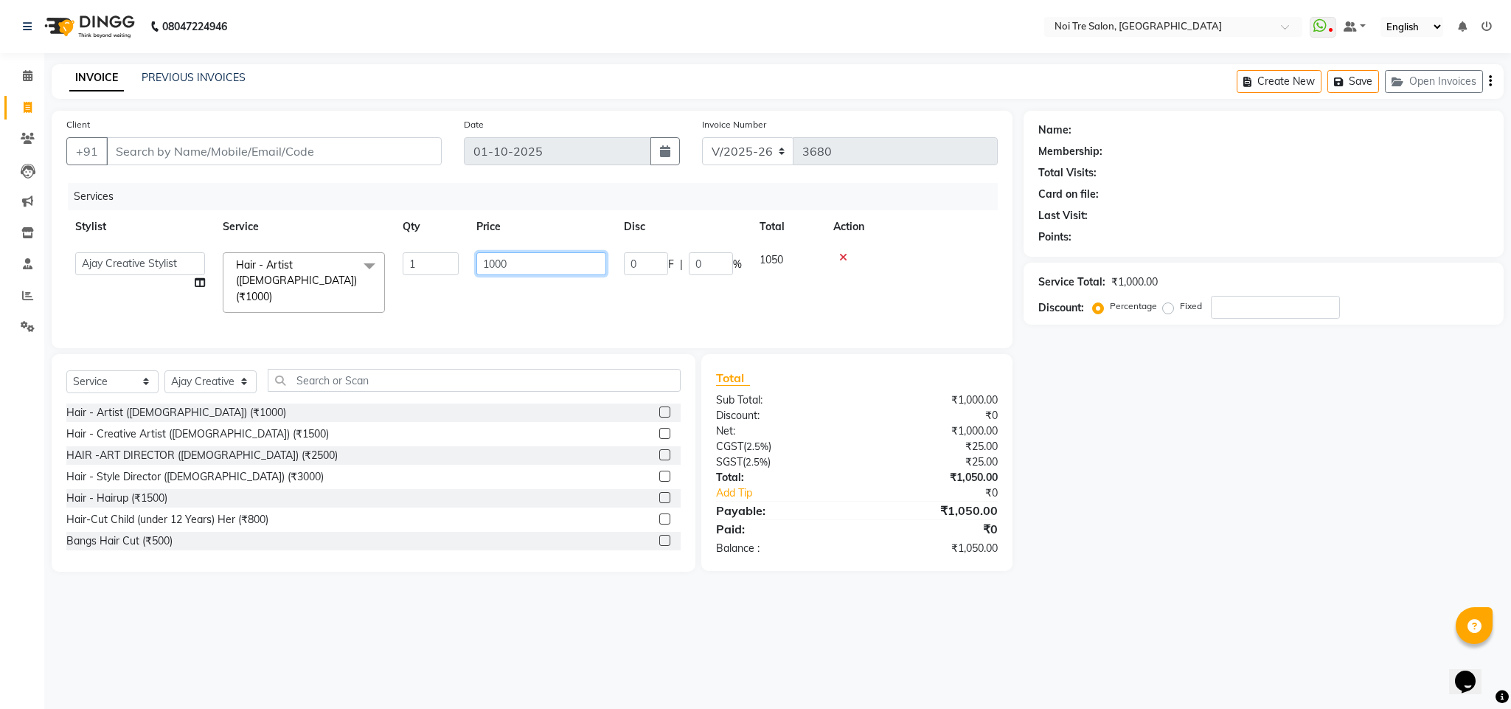
click at [485, 270] on input "1000" at bounding box center [541, 263] width 130 height 23
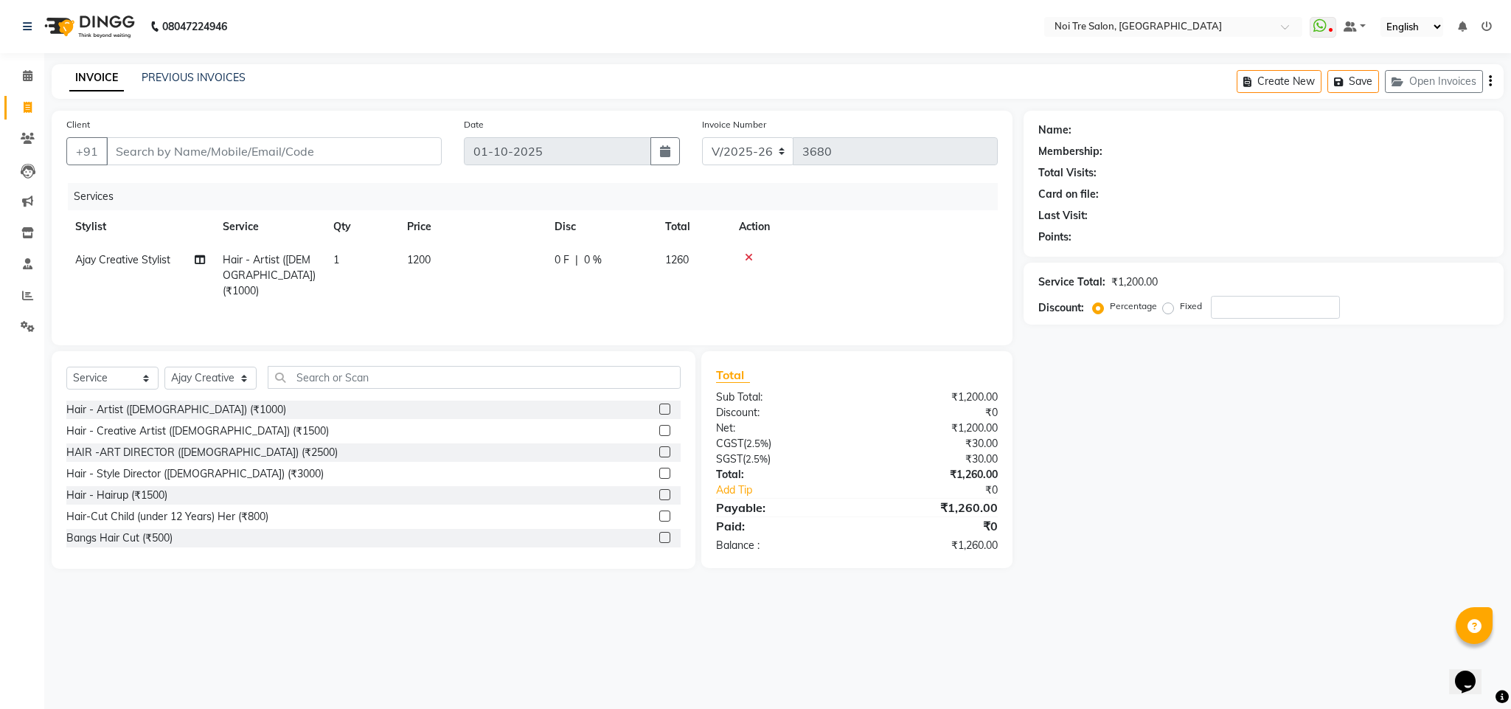
click at [911, 232] on th "Action" at bounding box center [864, 226] width 268 height 33
click at [230, 157] on input "Client" at bounding box center [274, 151] width 336 height 28
click at [157, 133] on div "Client +91" at bounding box center [253, 147] width 397 height 60
click at [162, 153] on input "Client" at bounding box center [274, 151] width 336 height 28
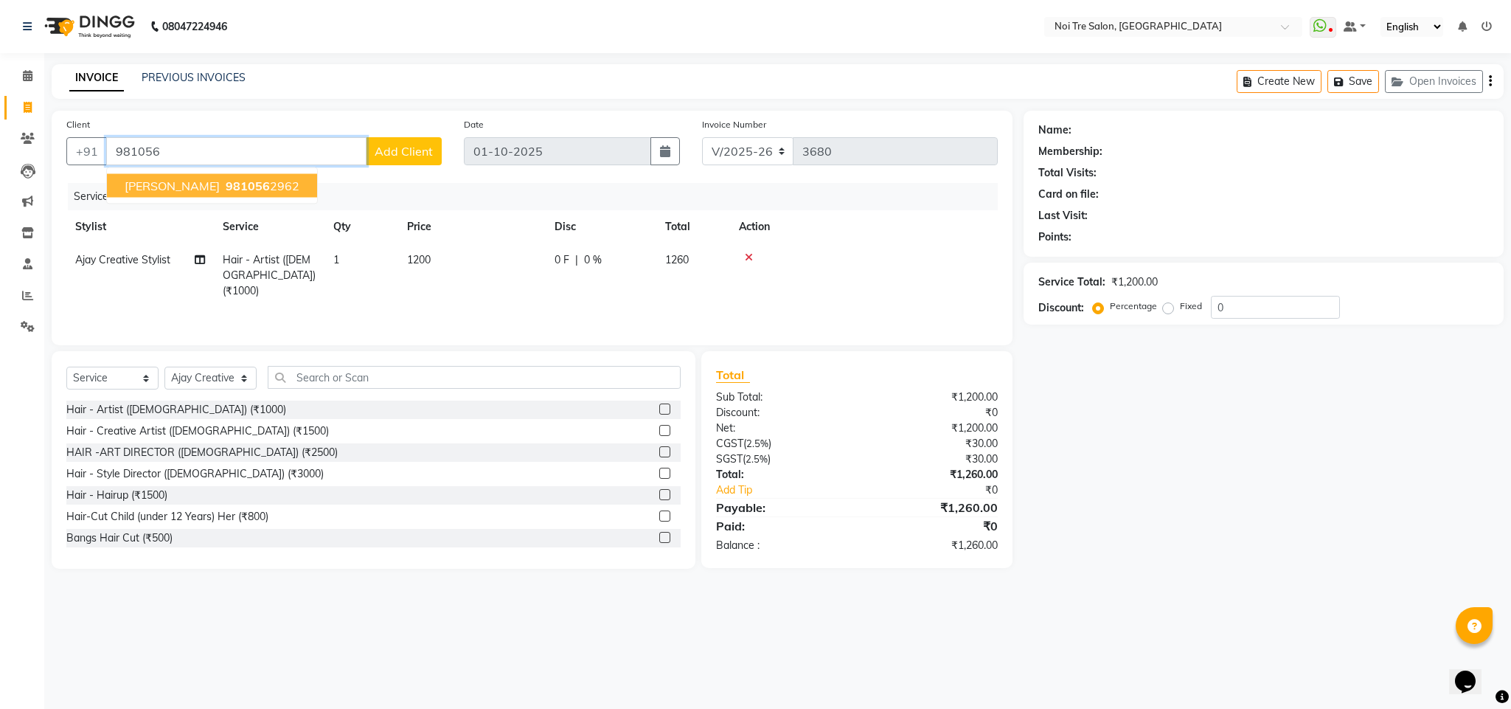
click at [180, 190] on span "[PERSON_NAME]" at bounding box center [172, 185] width 95 height 15
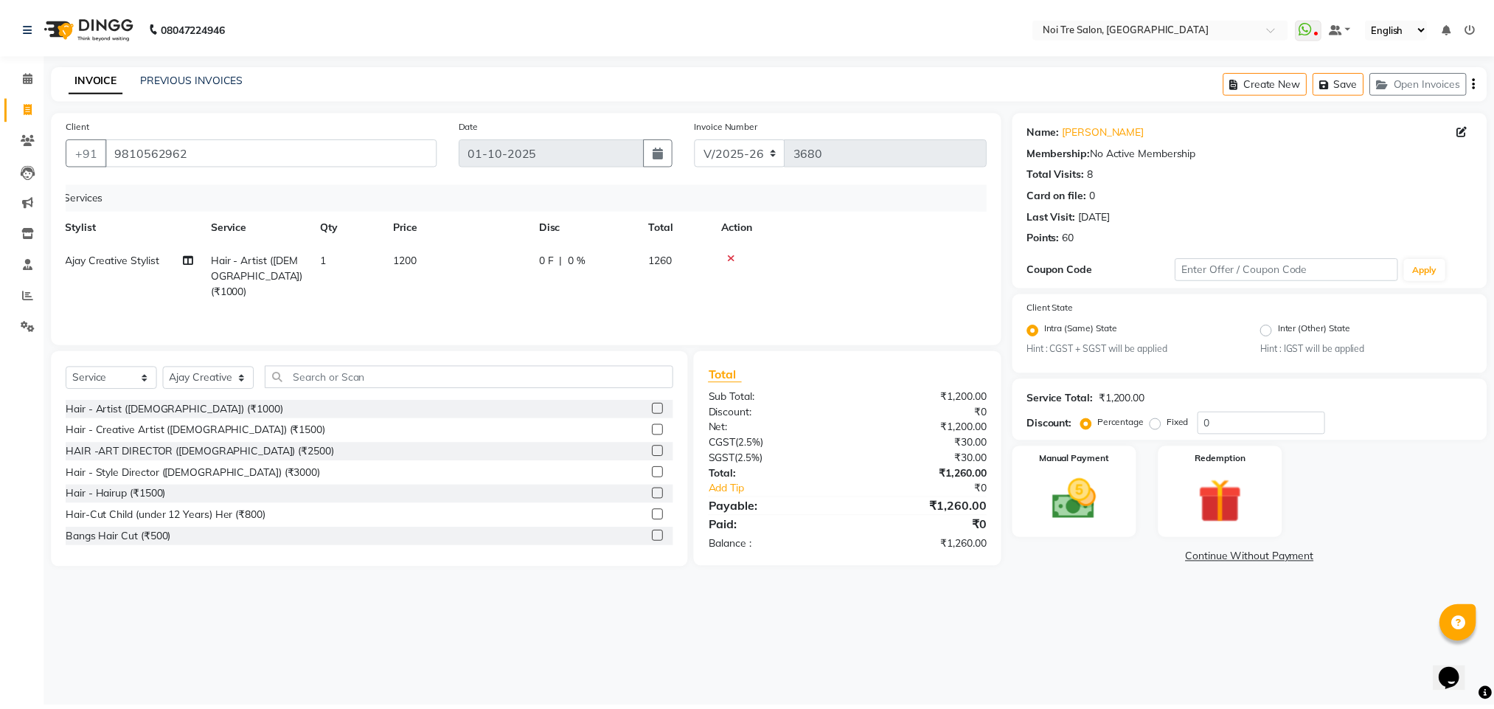
scroll to position [0, 11]
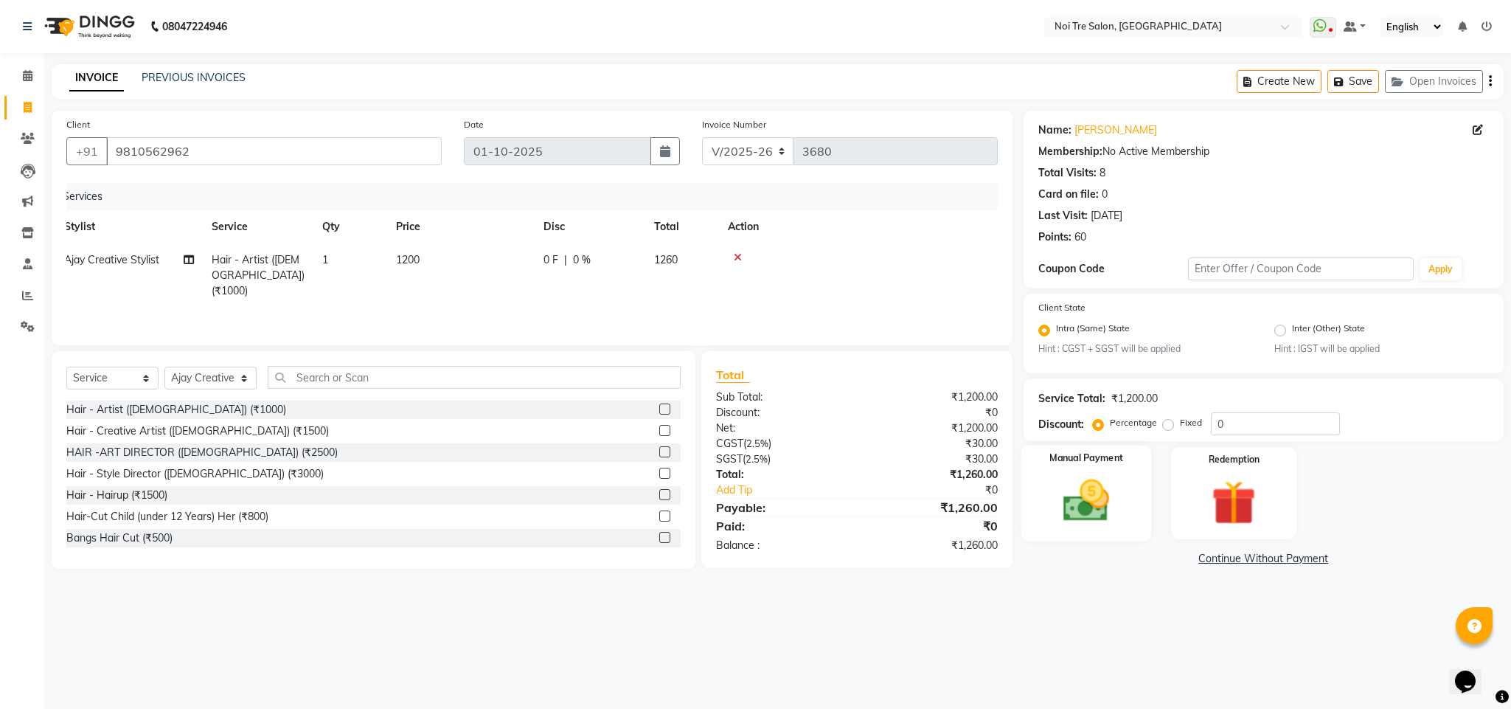
click at [1049, 467] on div "Manual Payment" at bounding box center [1086, 493] width 131 height 96
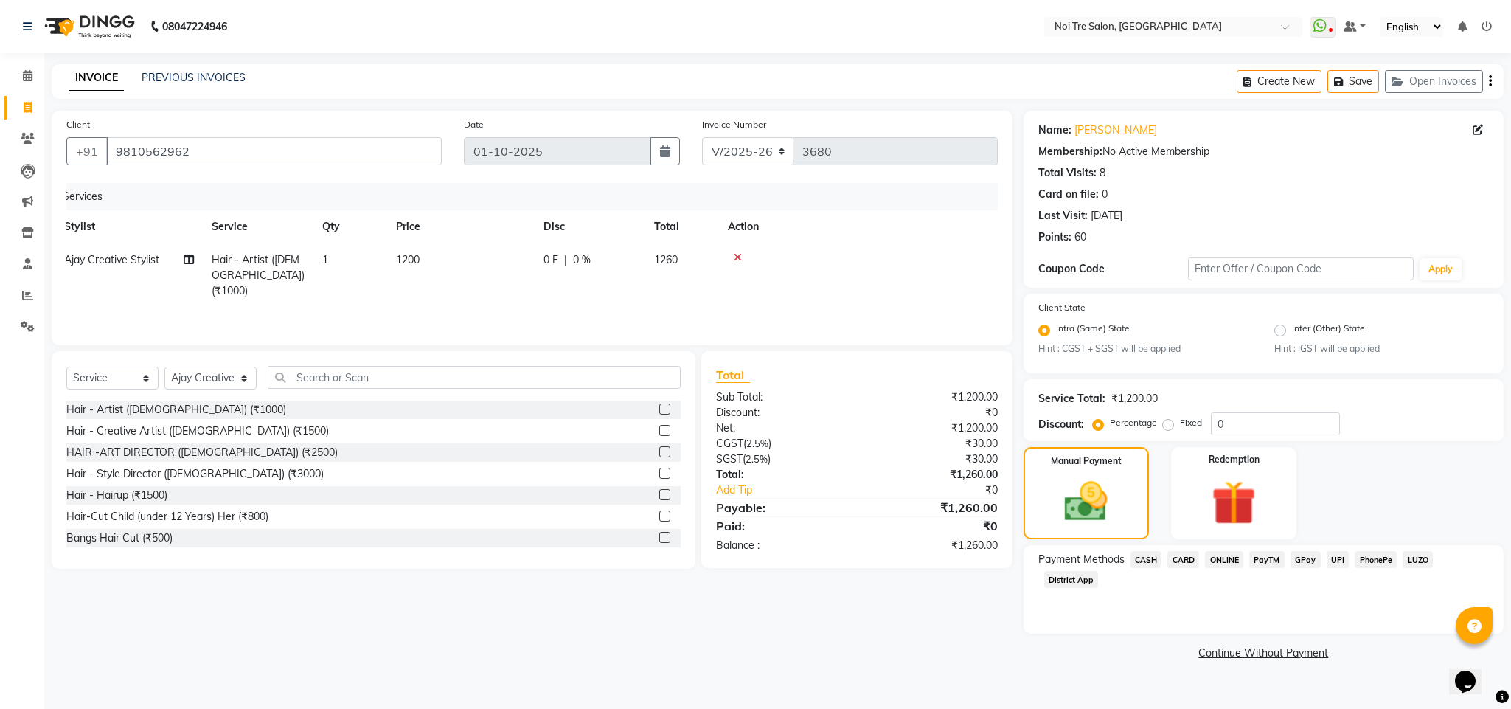
click at [1224, 565] on span "ONLINE" at bounding box center [1224, 559] width 38 height 17
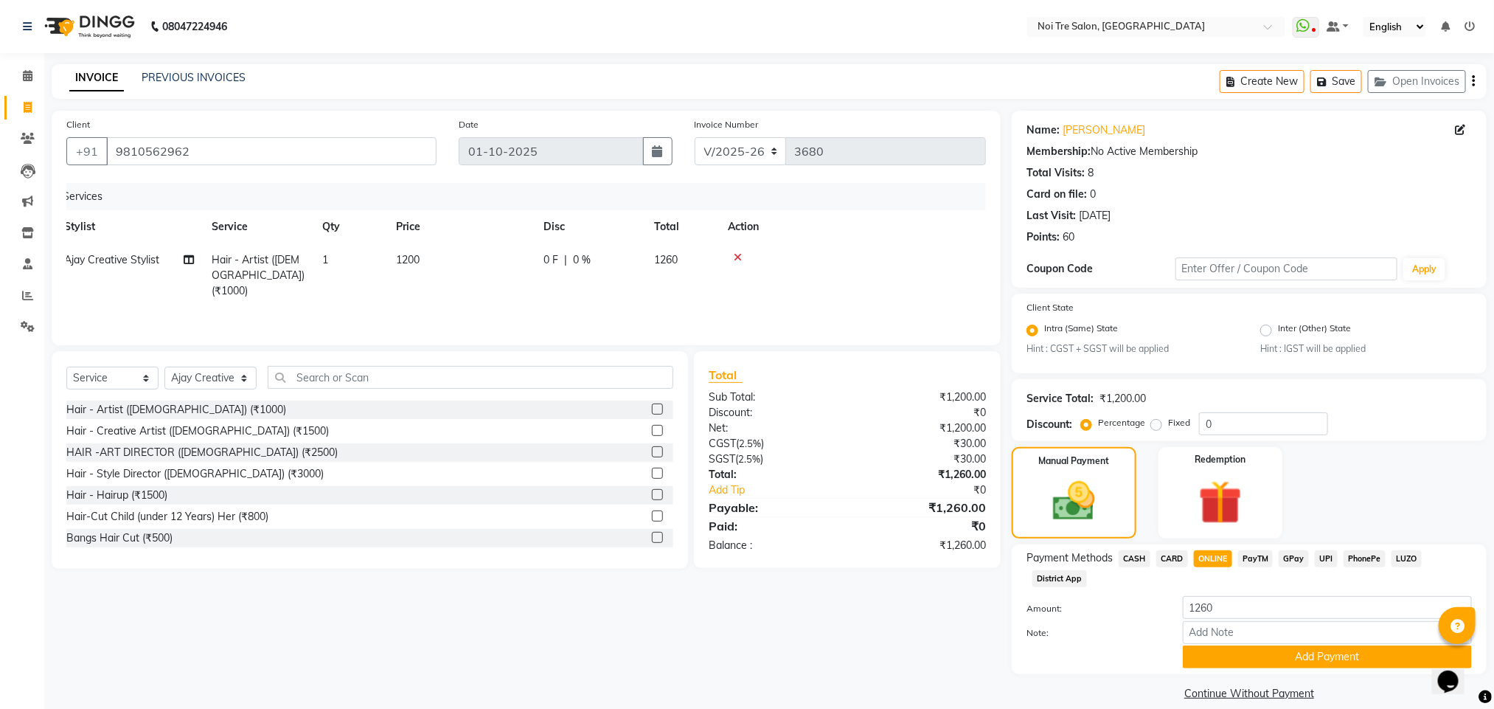
click at [1175, 555] on span "CARD" at bounding box center [1172, 558] width 32 height 17
click at [1251, 659] on button "Add Payment" at bounding box center [1327, 656] width 289 height 23
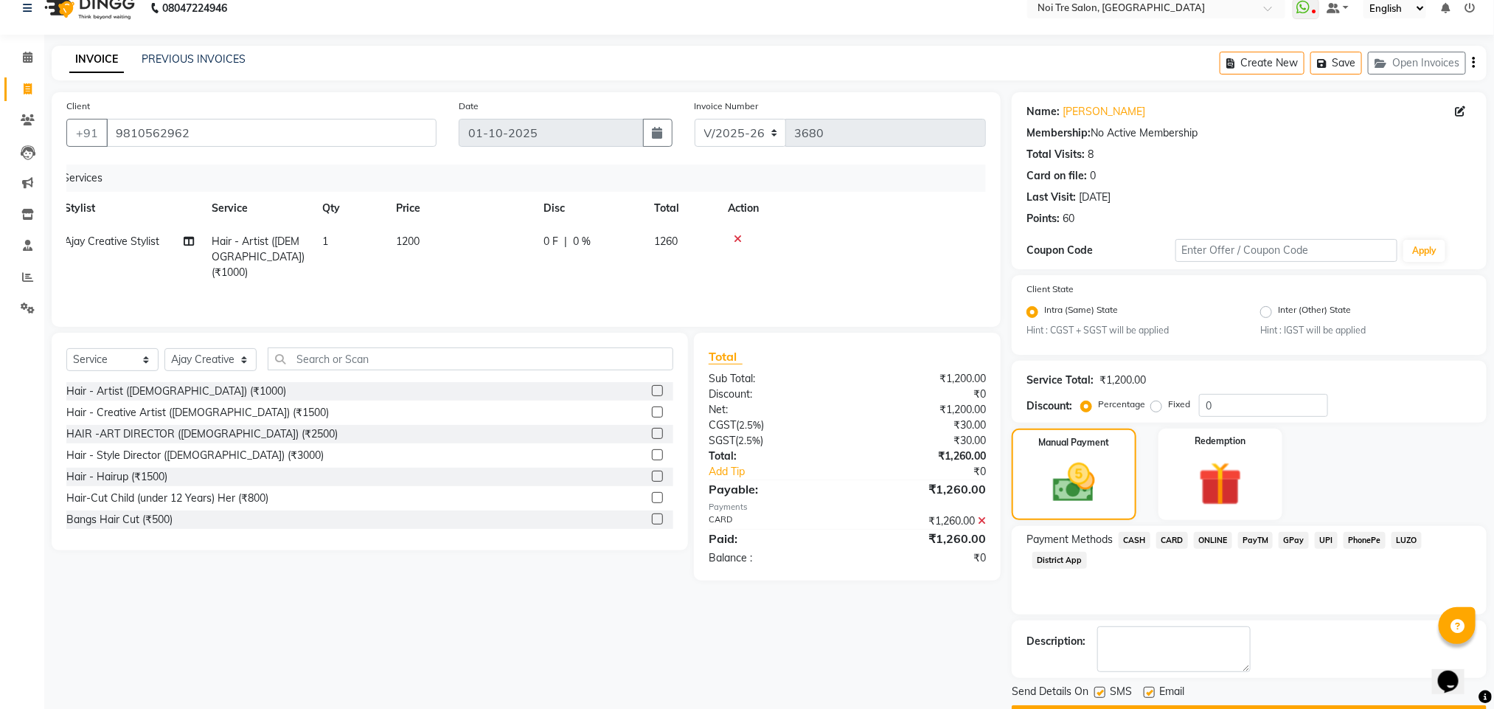
scroll to position [60, 0]
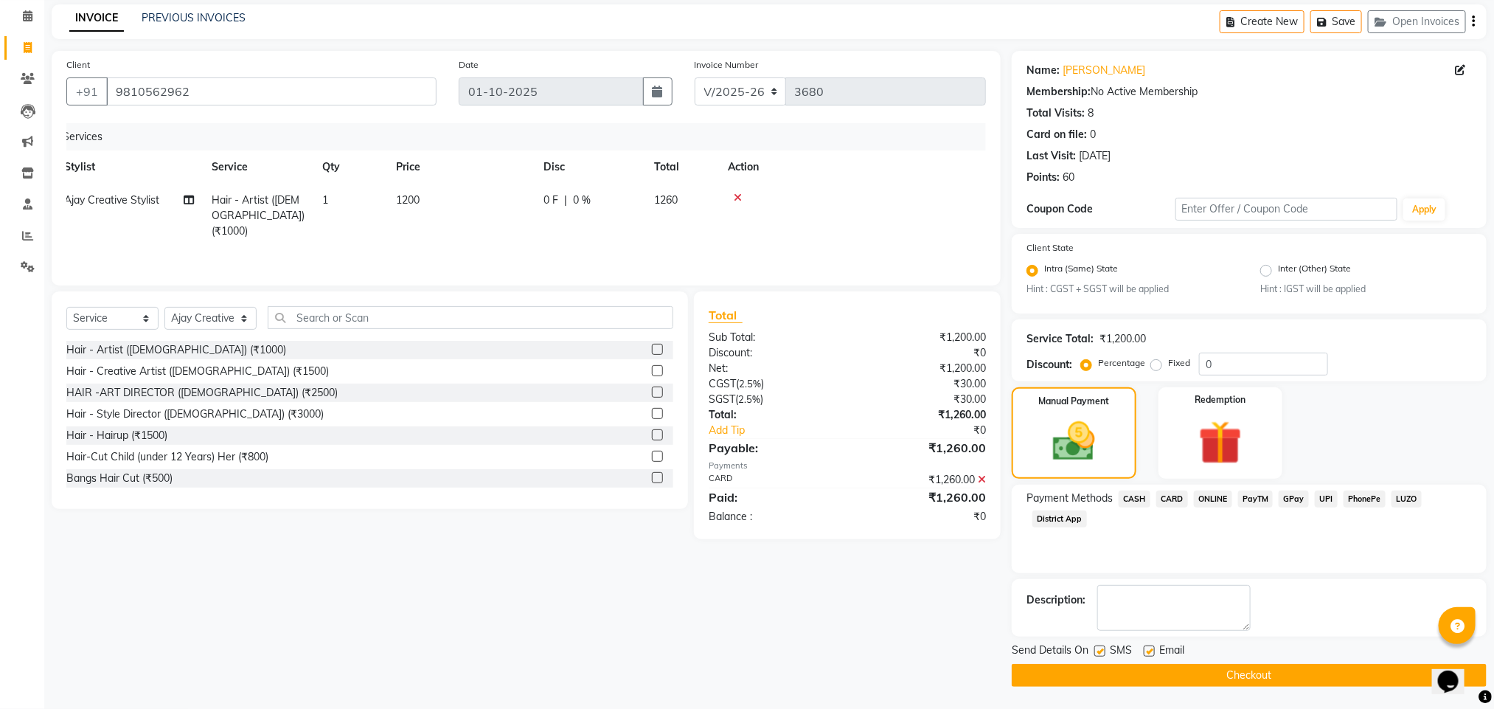
click at [1091, 680] on button "Checkout" at bounding box center [1249, 675] width 475 height 23
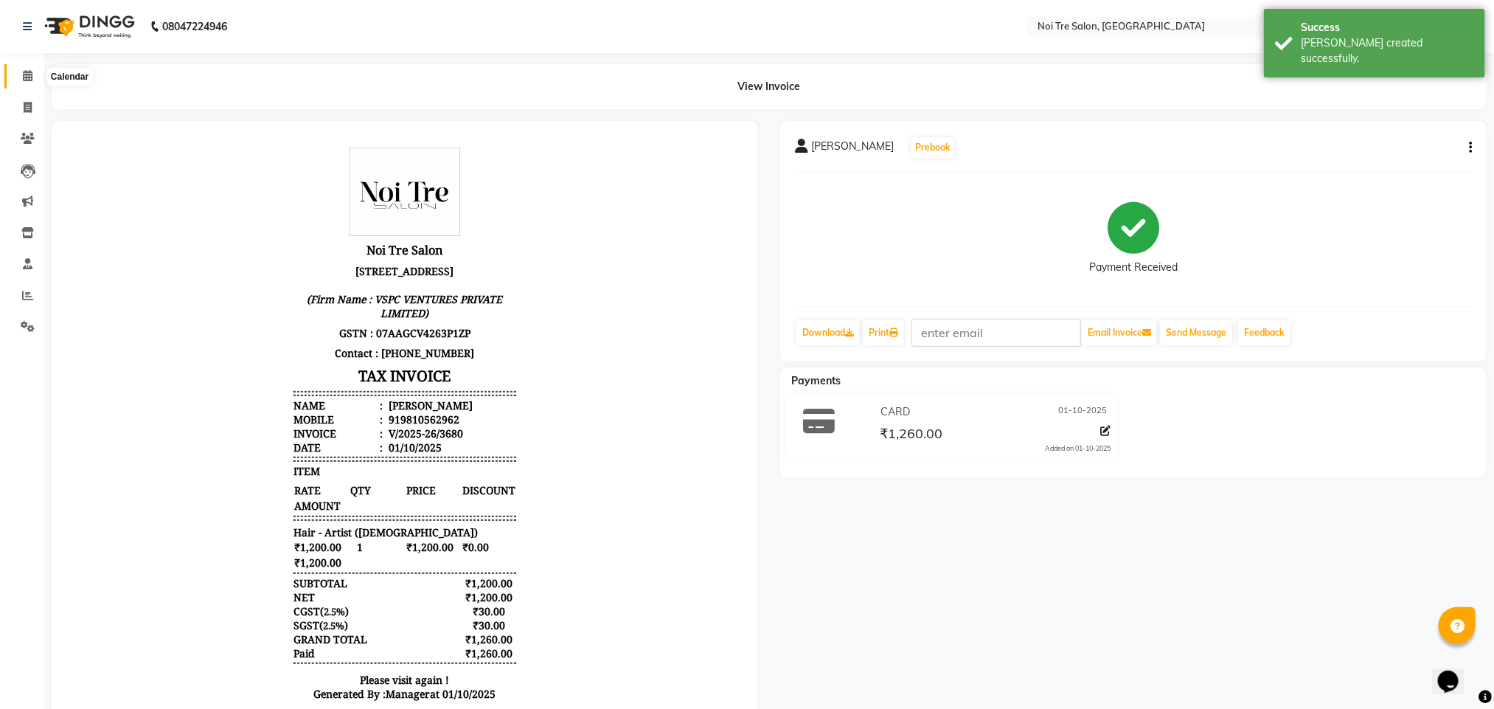
click at [24, 70] on icon at bounding box center [28, 75] width 10 height 11
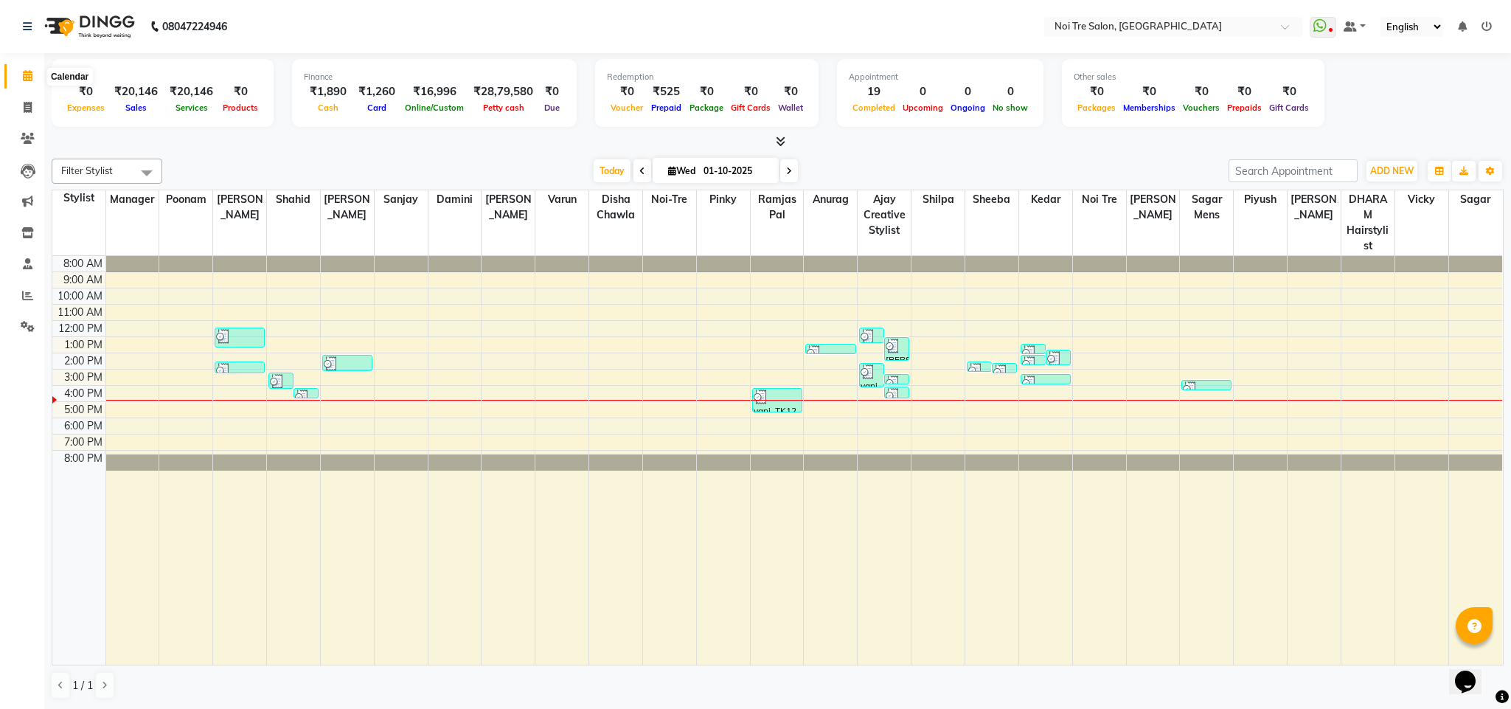
click at [27, 71] on icon at bounding box center [28, 75] width 10 height 11
click at [29, 105] on icon at bounding box center [28, 107] width 8 height 11
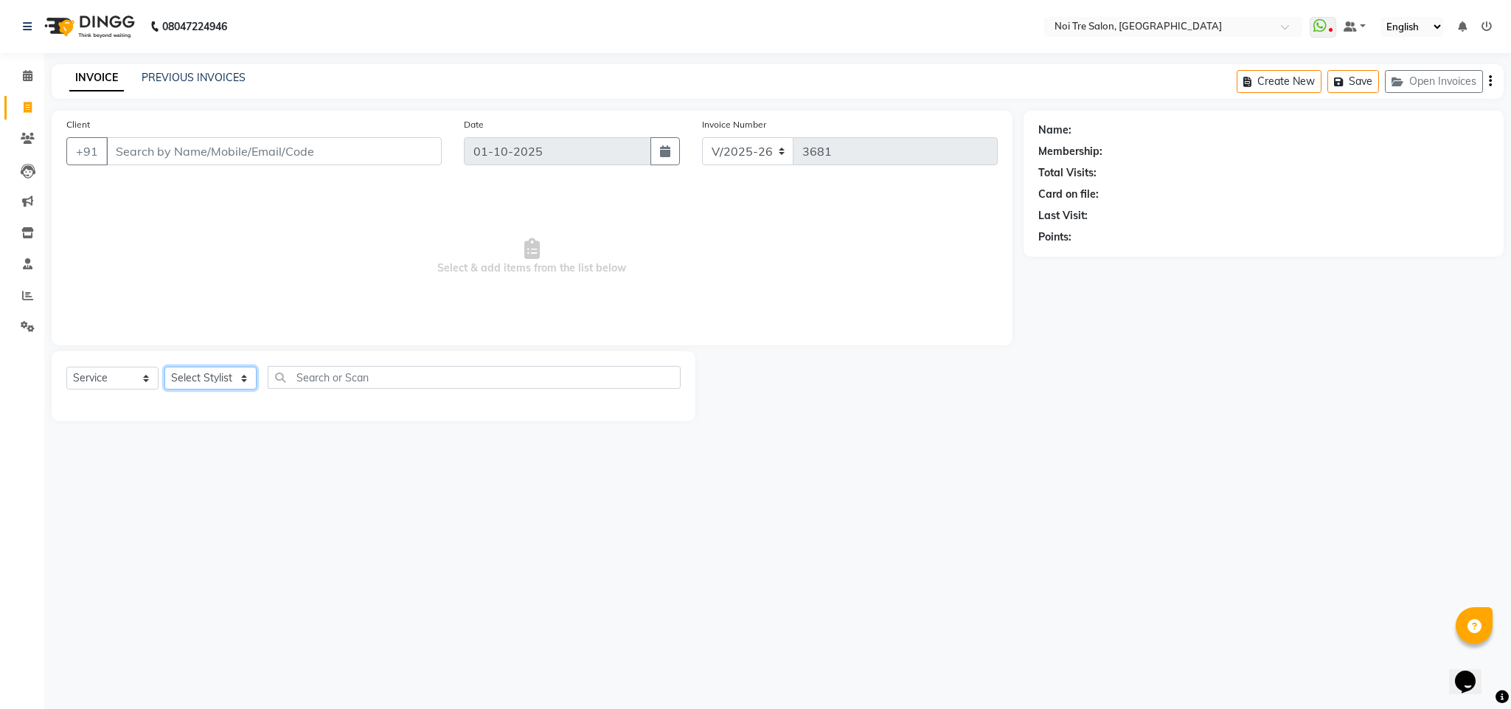
click at [197, 377] on select "Select Stylist Ajay Creative Stylist Anurag [PERSON_NAME] [PERSON_NAME] [PERSON…" at bounding box center [210, 378] width 92 height 23
click at [164, 367] on select "Select Stylist Ajay Creative Stylist Anurag [PERSON_NAME] [PERSON_NAME] [PERSON…" at bounding box center [210, 378] width 92 height 23
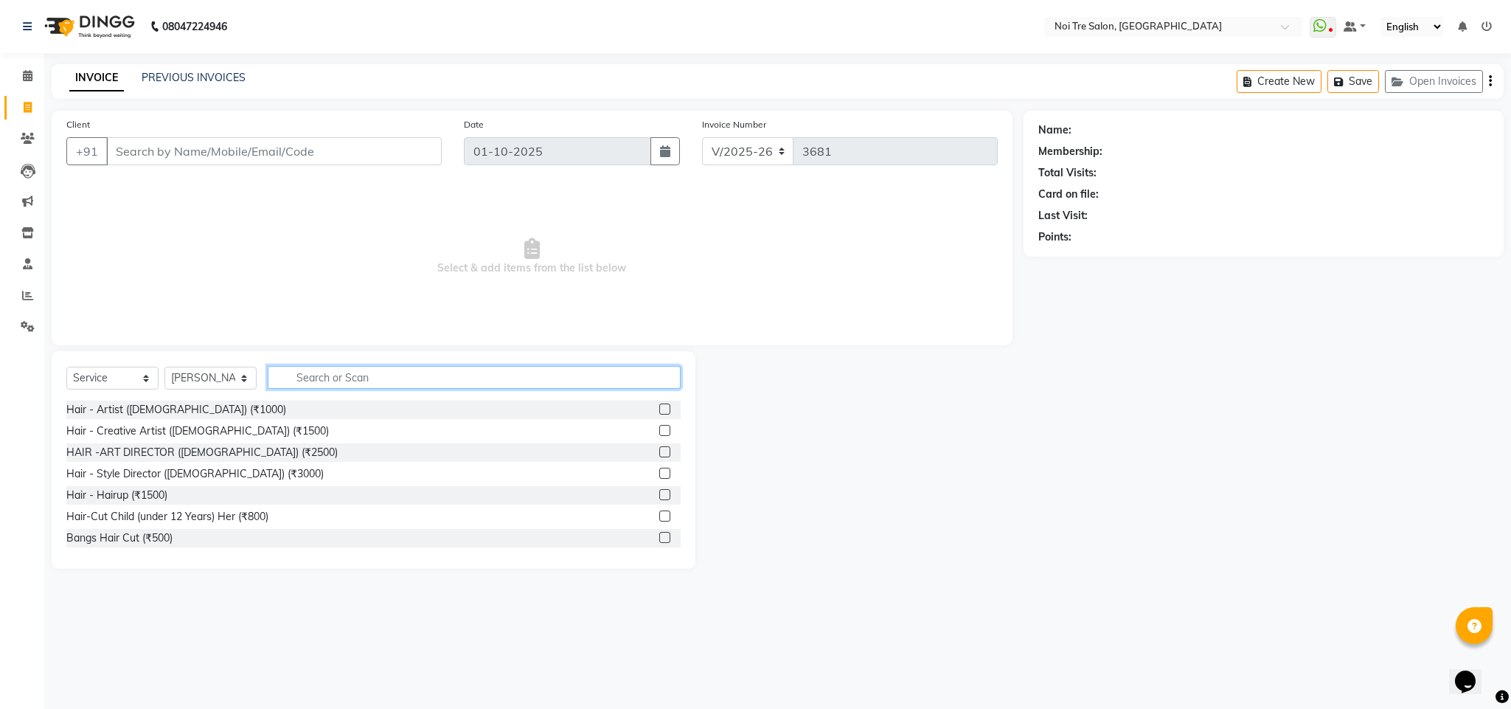
click at [319, 376] on input "text" at bounding box center [474, 377] width 413 height 23
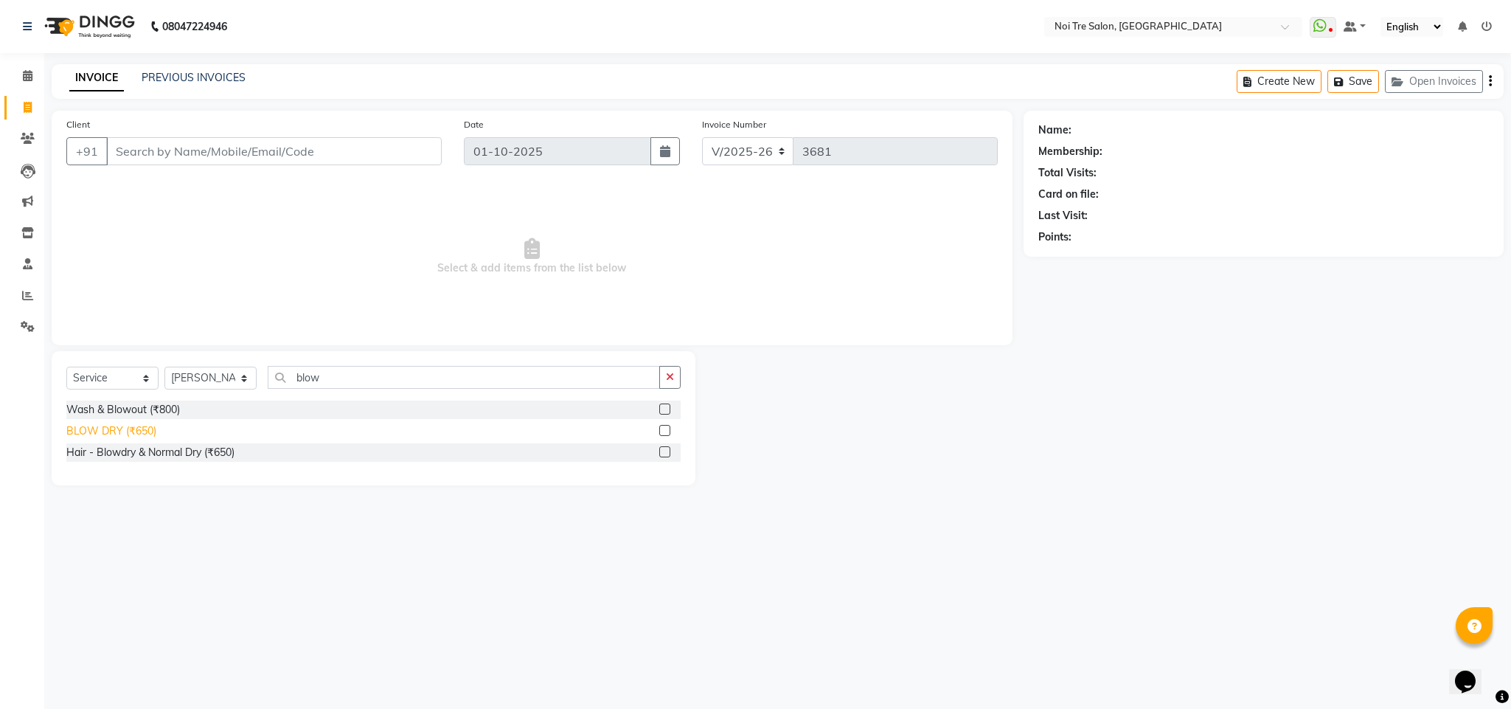
click at [135, 436] on div "BLOW DRY (₹650)" at bounding box center [111, 430] width 90 height 15
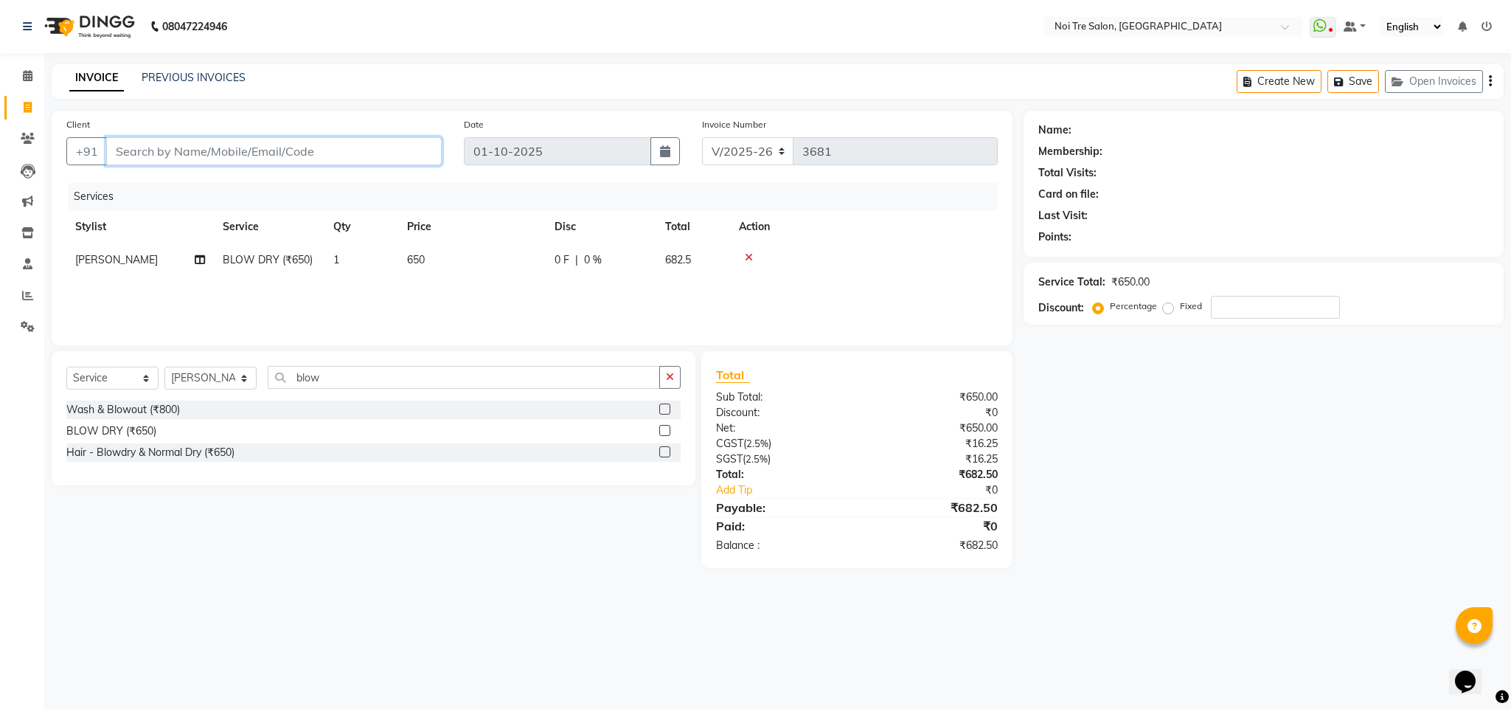
click at [206, 151] on input "Client" at bounding box center [274, 151] width 336 height 28
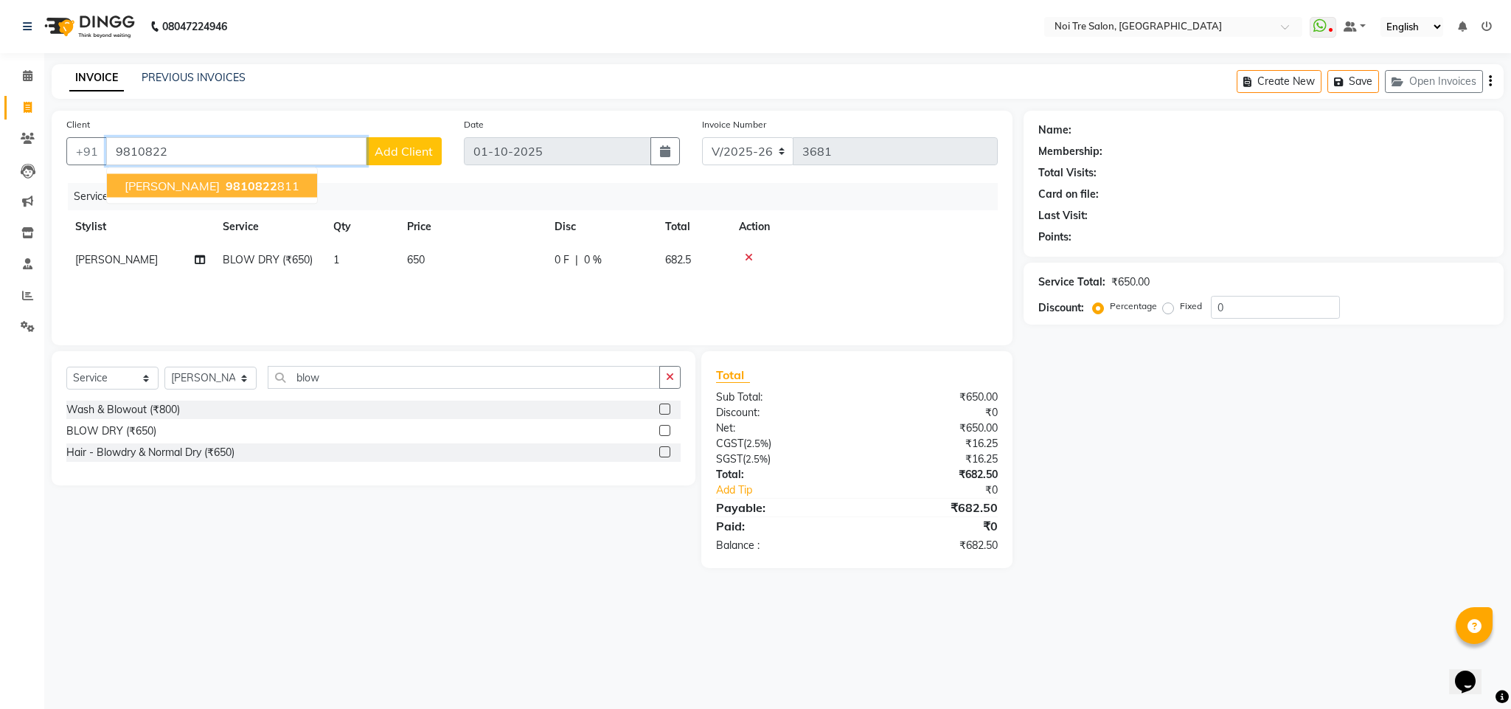
click at [226, 188] on span "9810822" at bounding box center [252, 185] width 52 height 15
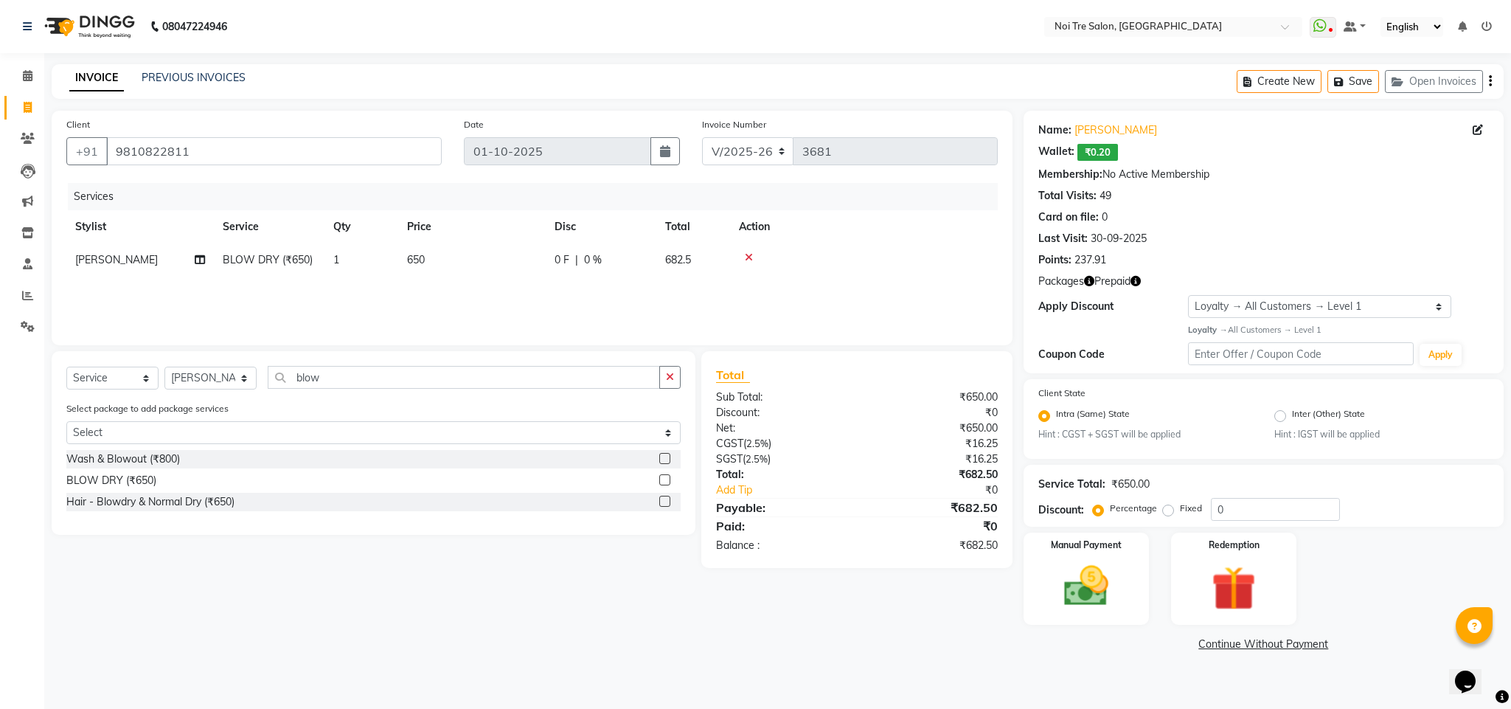
click at [1131, 283] on icon "button" at bounding box center [1136, 281] width 10 height 10
click at [1087, 584] on img at bounding box center [1086, 586] width 75 height 53
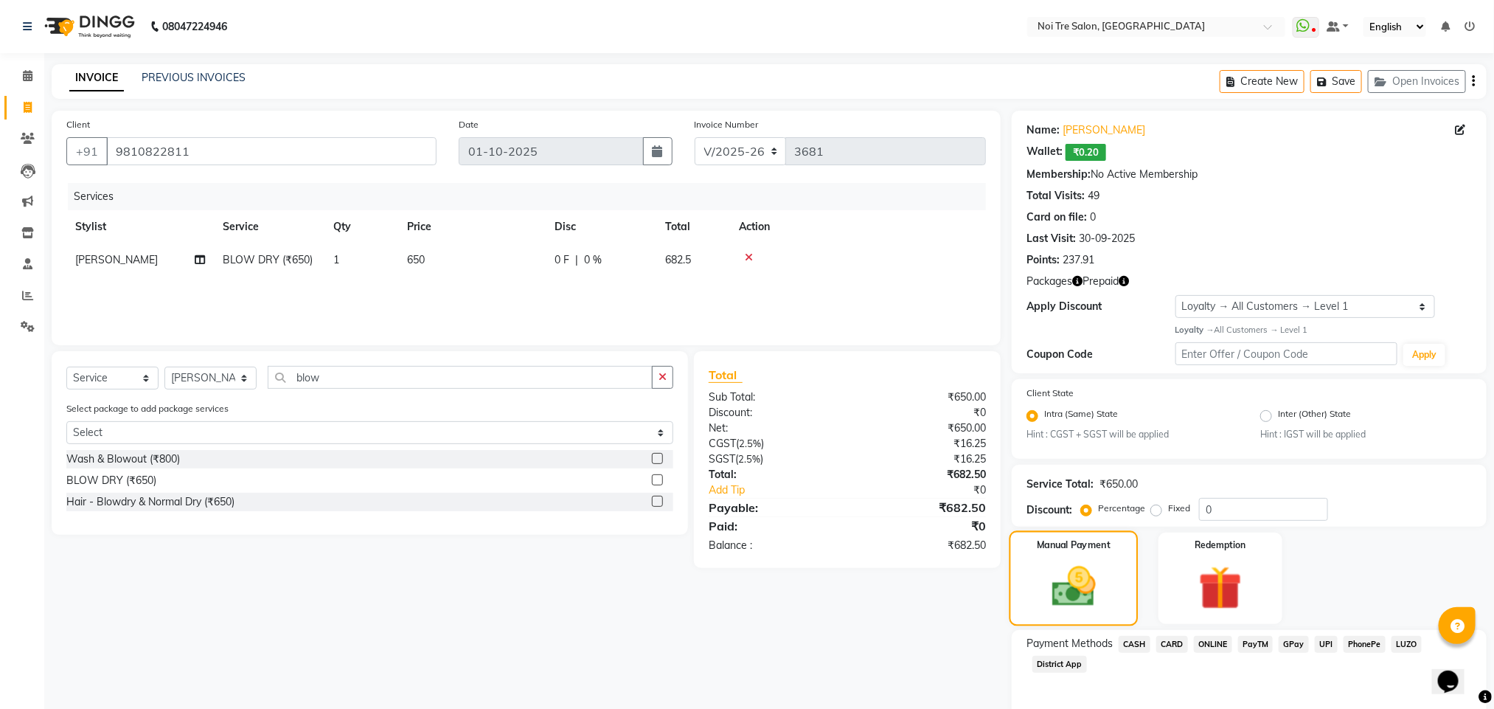
click at [1087, 584] on img at bounding box center [1074, 586] width 72 height 51
click at [1170, 644] on span "CARD" at bounding box center [1172, 644] width 32 height 17
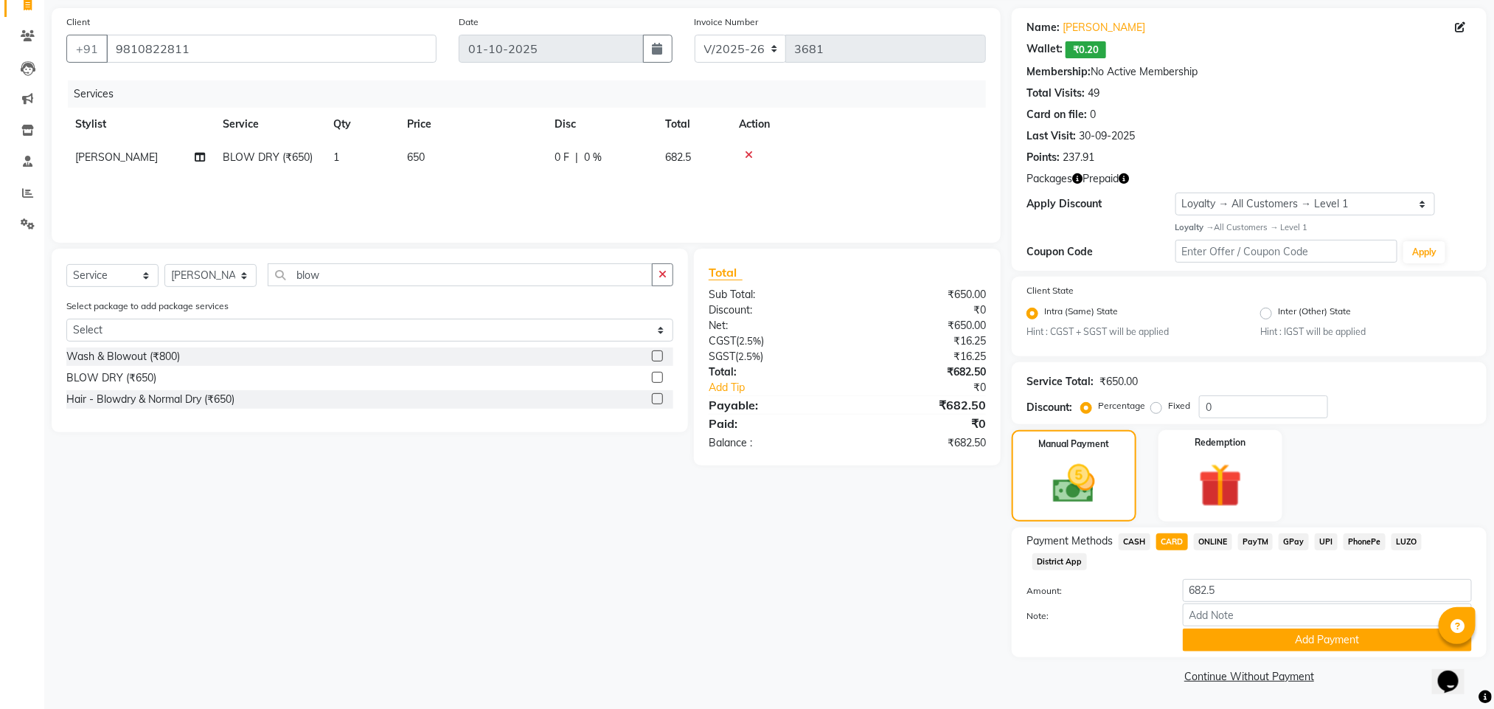
click at [1131, 543] on span "CASH" at bounding box center [1135, 541] width 32 height 17
click at [1257, 633] on button "Add Payment" at bounding box center [1327, 639] width 289 height 23
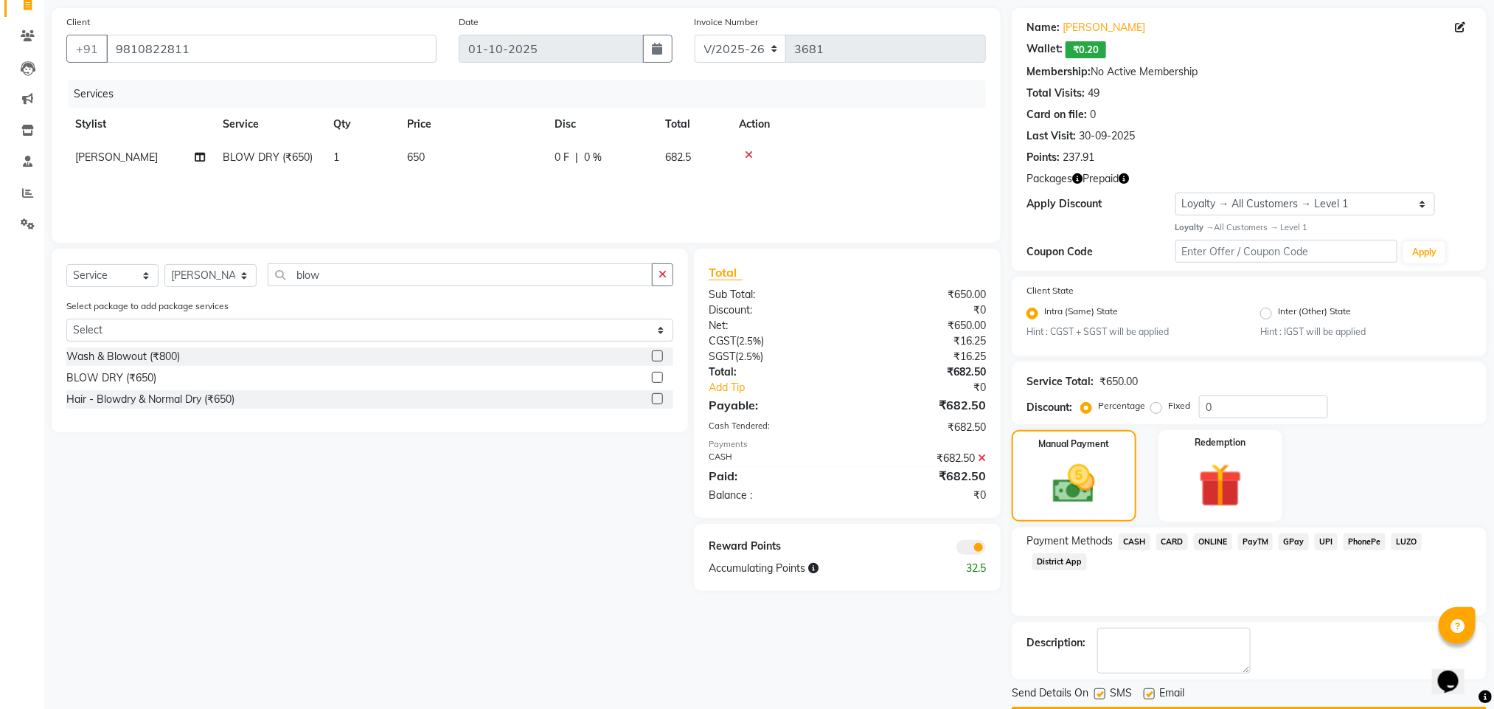
scroll to position [146, 0]
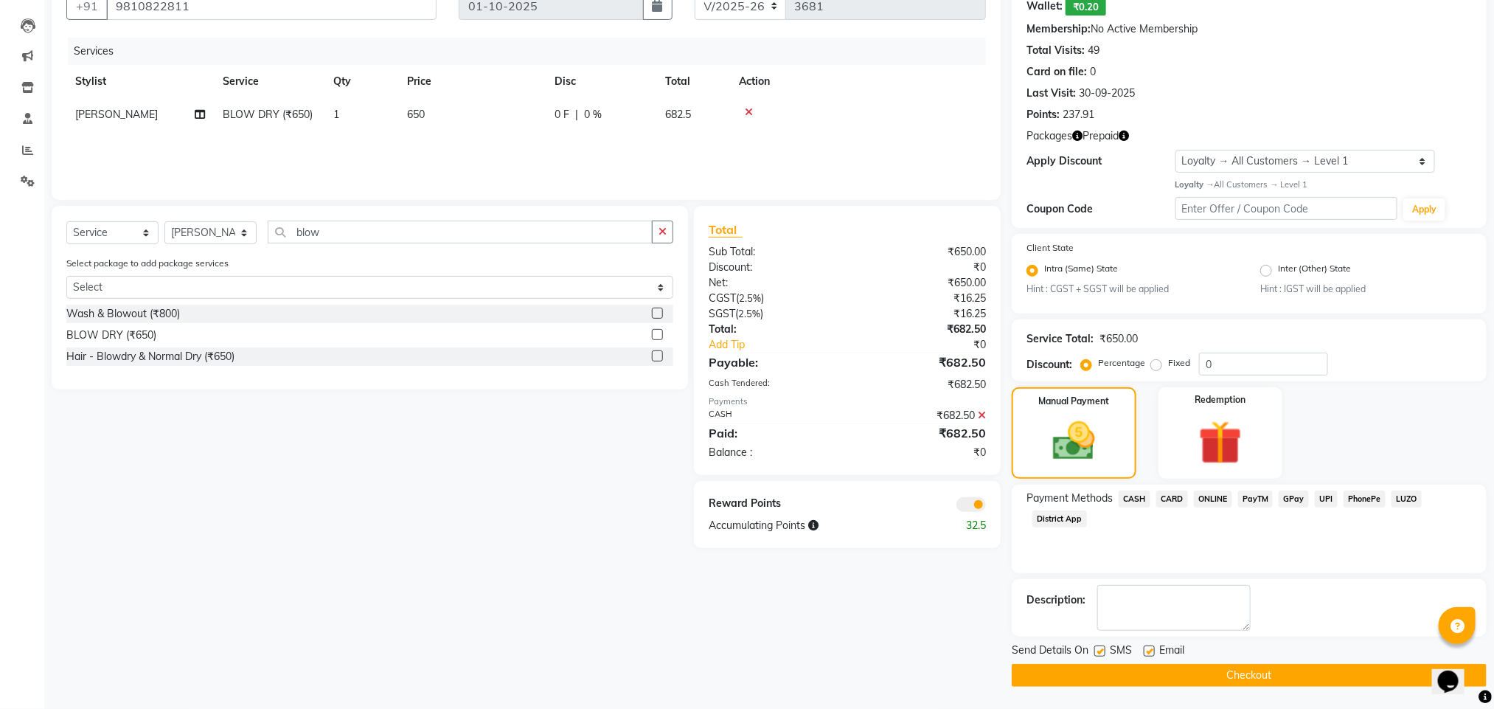
click at [1138, 677] on button "Checkout" at bounding box center [1249, 675] width 475 height 23
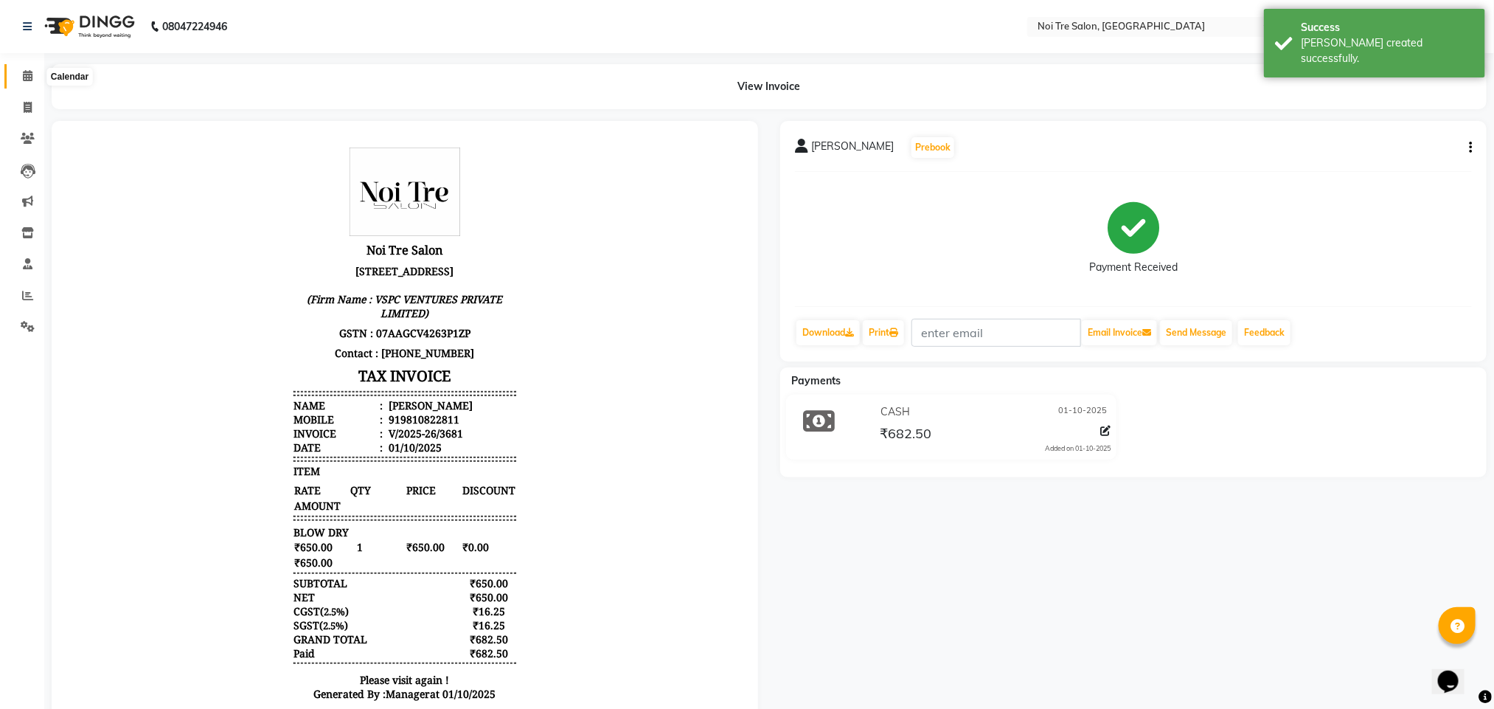
click at [23, 73] on icon at bounding box center [28, 75] width 10 height 11
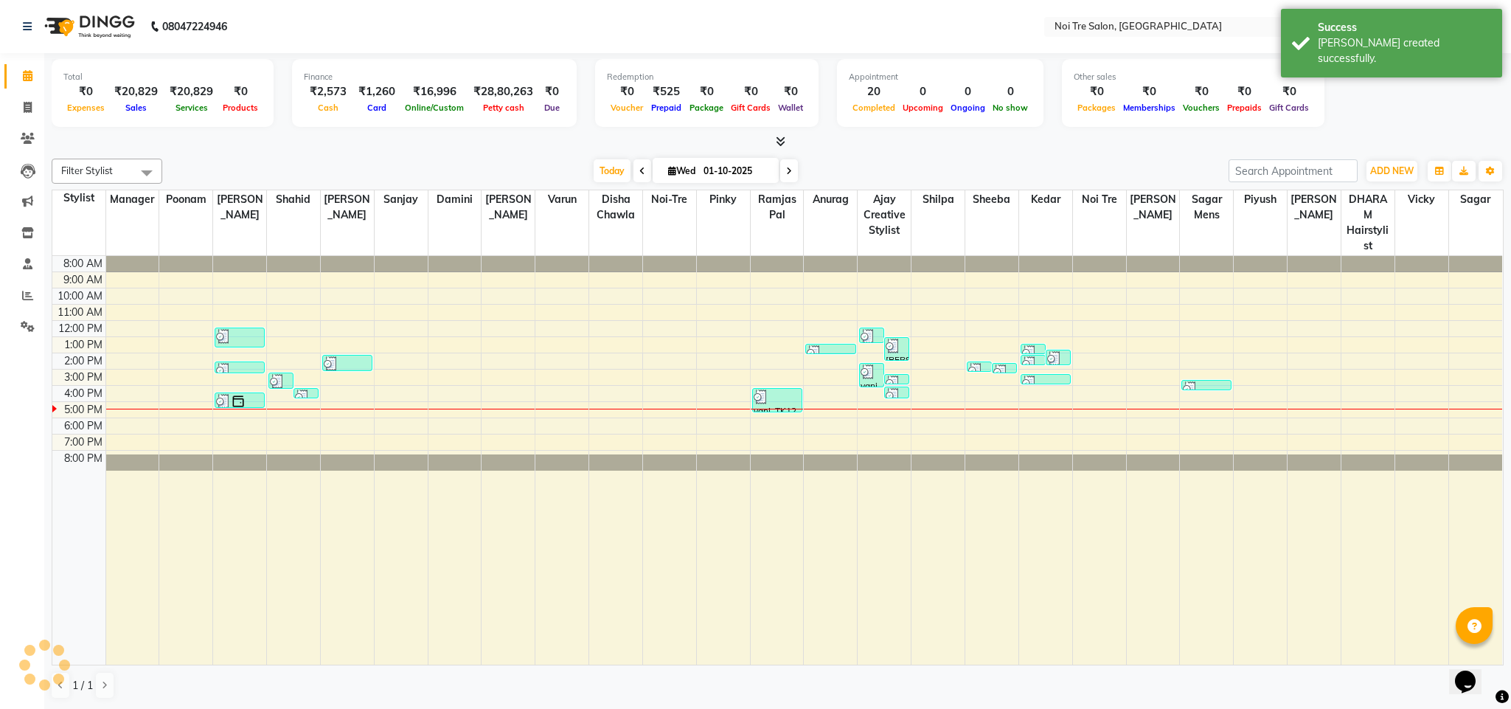
click at [277, 150] on div "Total ₹0 Expenses ₹20,829 Sales ₹20,829 Services ₹0 Products Finance ₹2,573 Cas…" at bounding box center [777, 381] width 1467 height 656
click at [673, 474] on div at bounding box center [669, 460] width 53 height 409
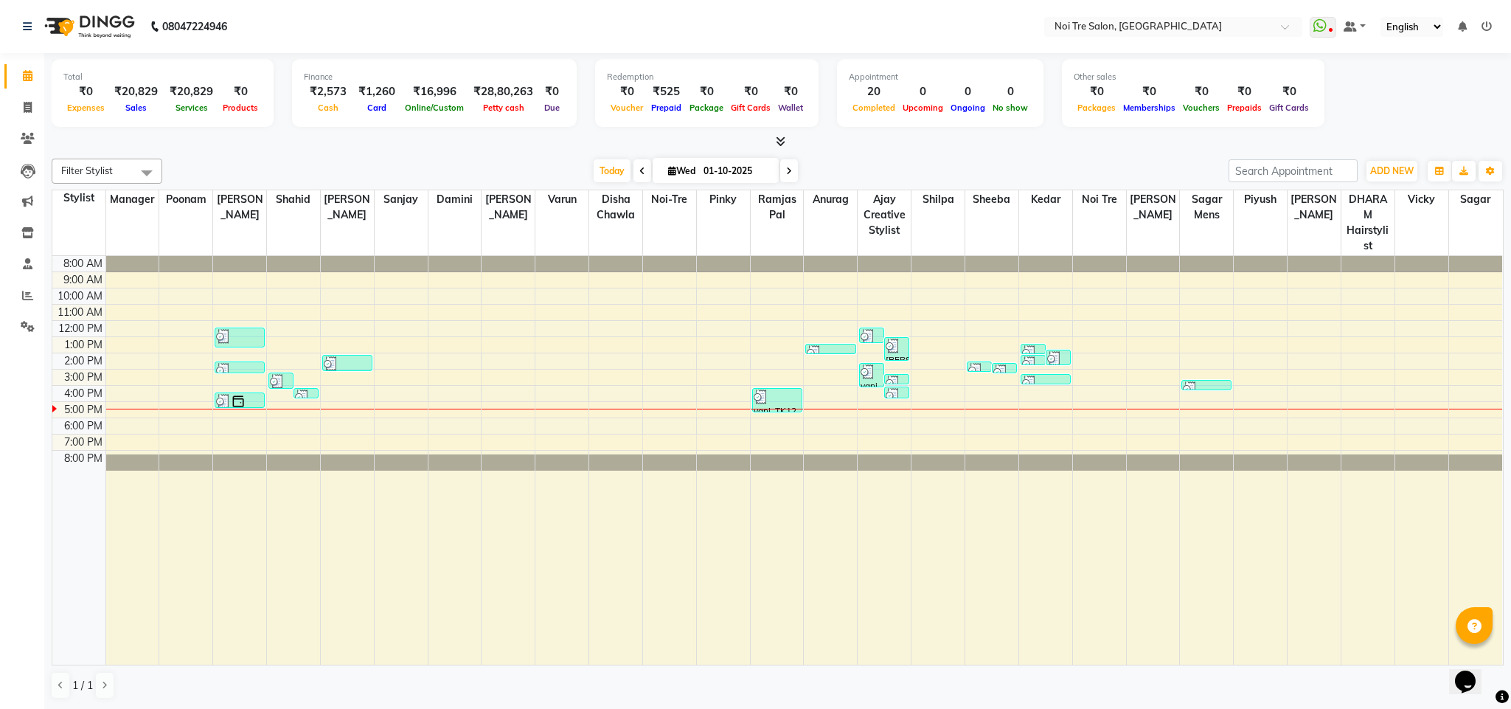
click at [288, 164] on div "[DATE] [DATE]" at bounding box center [696, 171] width 1052 height 22
click at [364, 144] on div at bounding box center [778, 141] width 1452 height 15
click at [21, 107] on span at bounding box center [28, 108] width 26 height 17
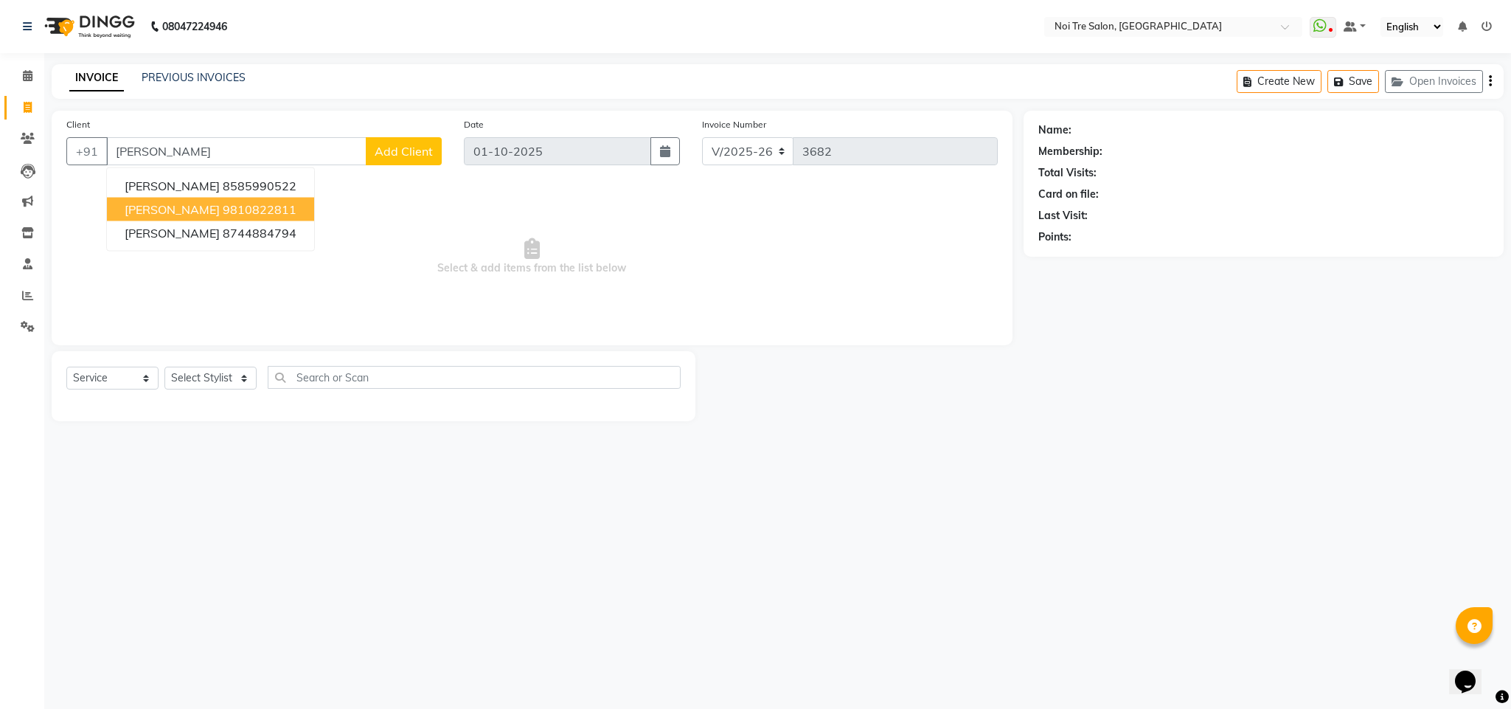
click at [233, 206] on ngb-highlight "9810822811" at bounding box center [260, 209] width 74 height 15
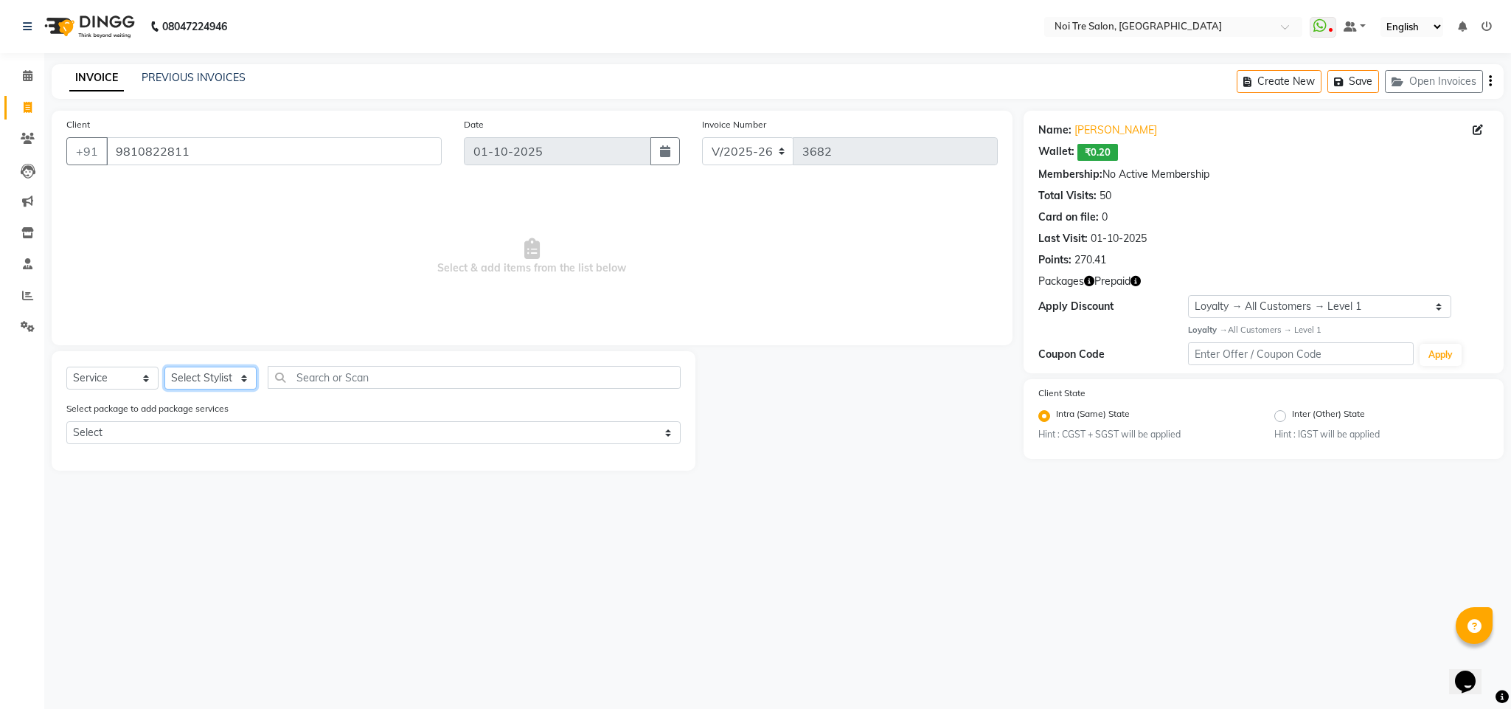
click at [204, 381] on select "Select Stylist Ajay Creative Stylist Anurag [PERSON_NAME] [PERSON_NAME] [PERSON…" at bounding box center [210, 378] width 92 height 23
click at [164, 367] on select "Select Stylist Ajay Creative Stylist Anurag [PERSON_NAME] [PERSON_NAME] [PERSON…" at bounding box center [210, 378] width 92 height 23
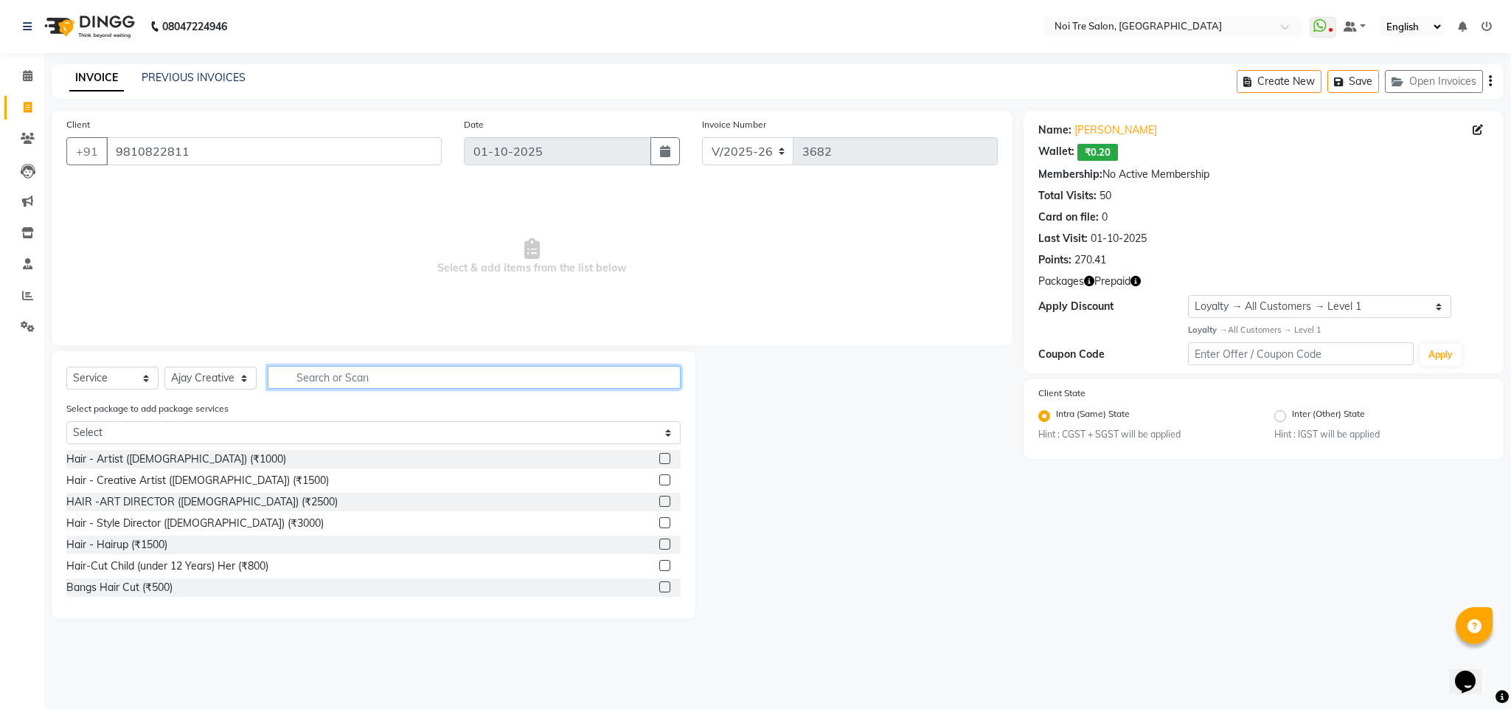
click at [328, 381] on input "text" at bounding box center [474, 377] width 413 height 23
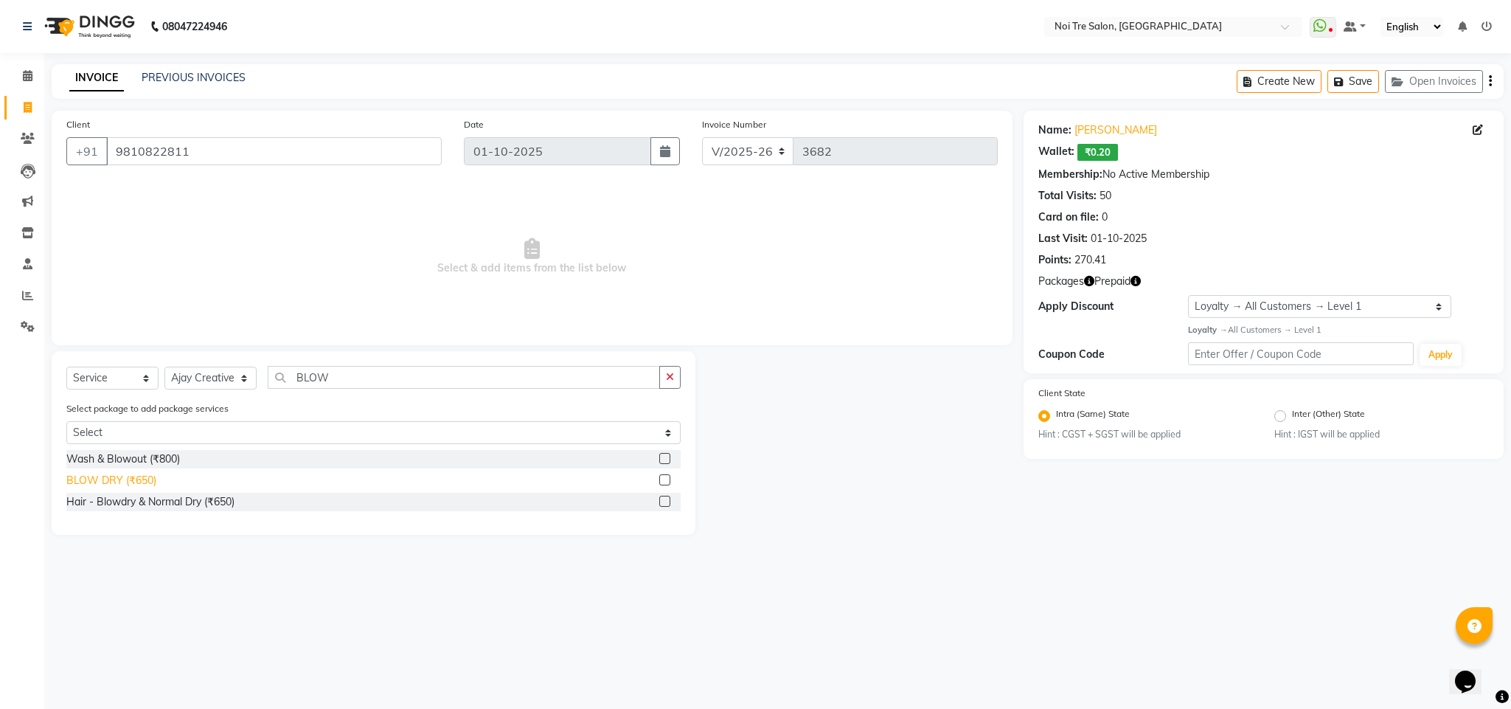
click at [142, 478] on div "BLOW DRY (₹650)" at bounding box center [111, 480] width 90 height 15
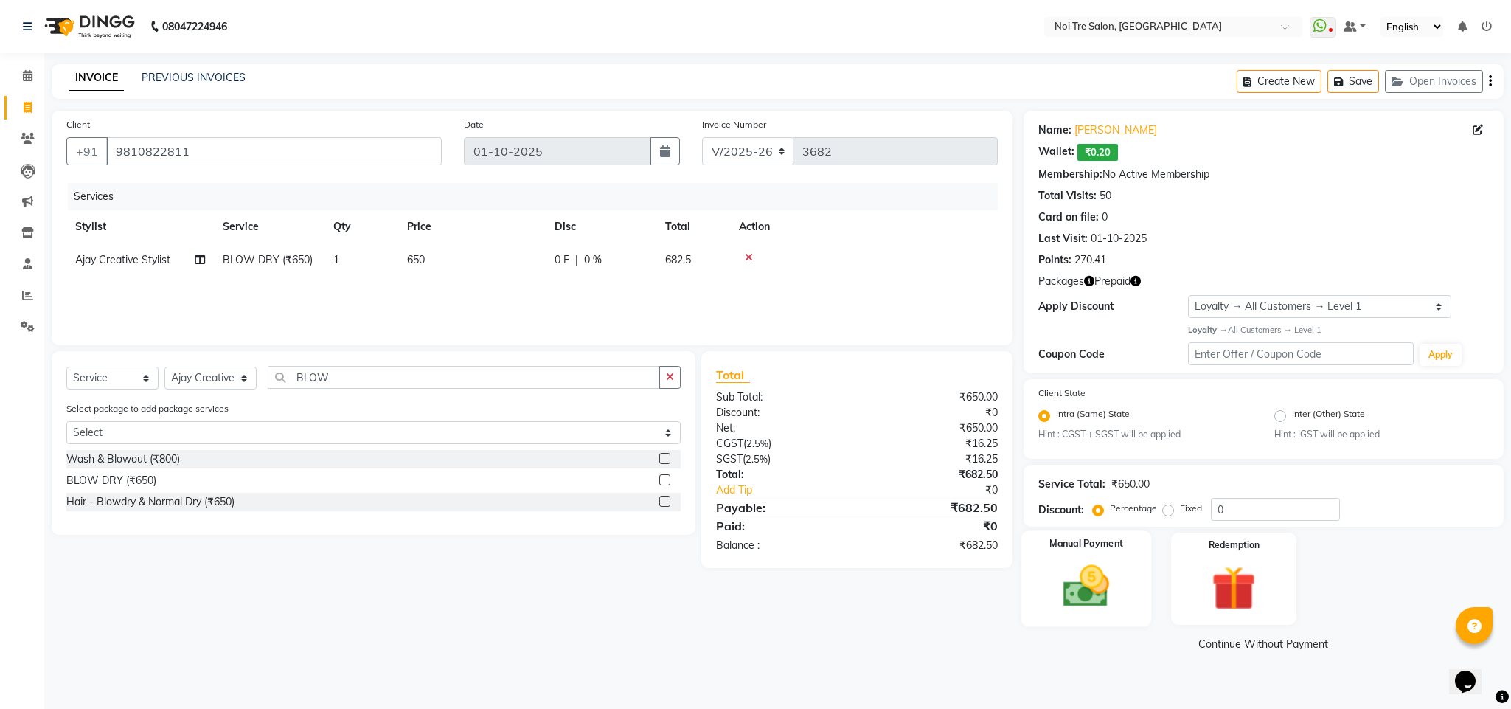
click at [1078, 578] on img at bounding box center [1086, 586] width 75 height 53
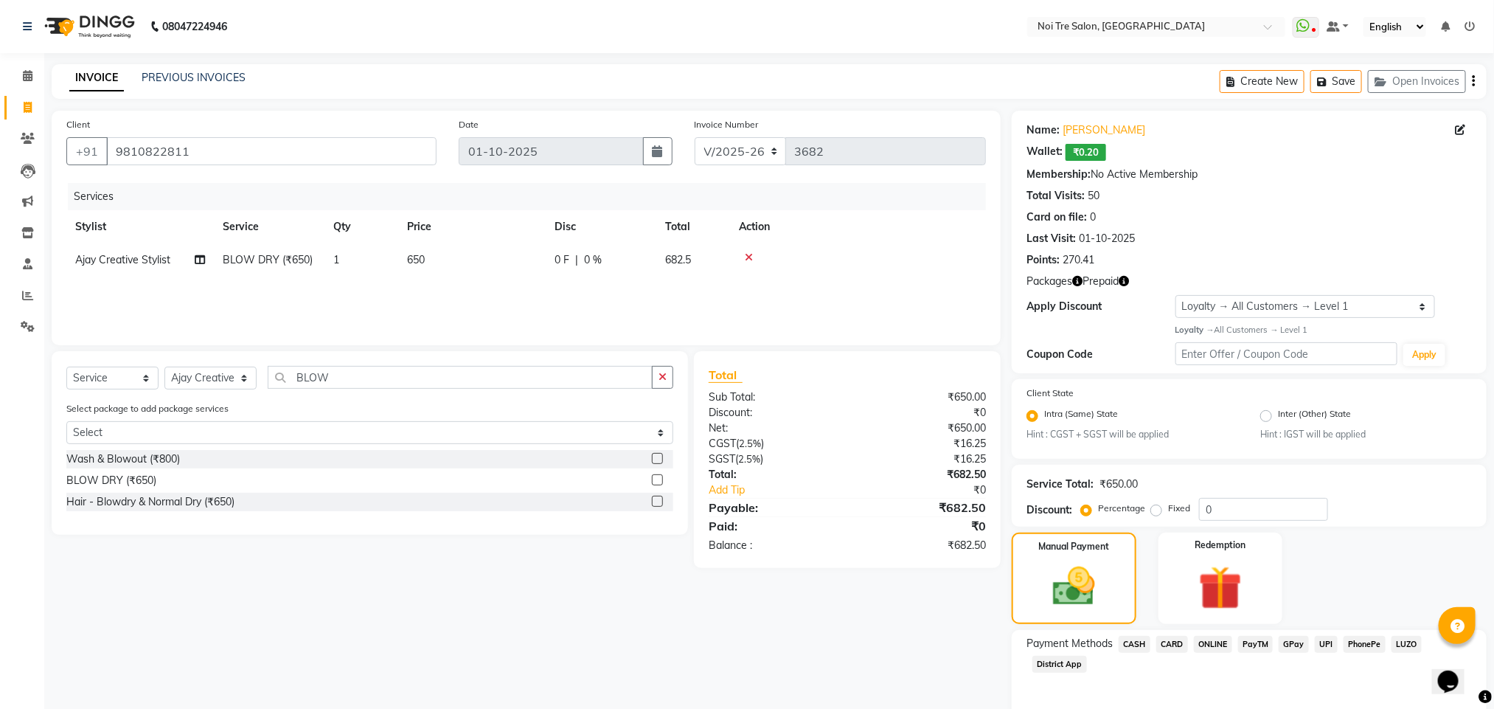
click at [1131, 645] on span "CASH" at bounding box center [1135, 644] width 32 height 17
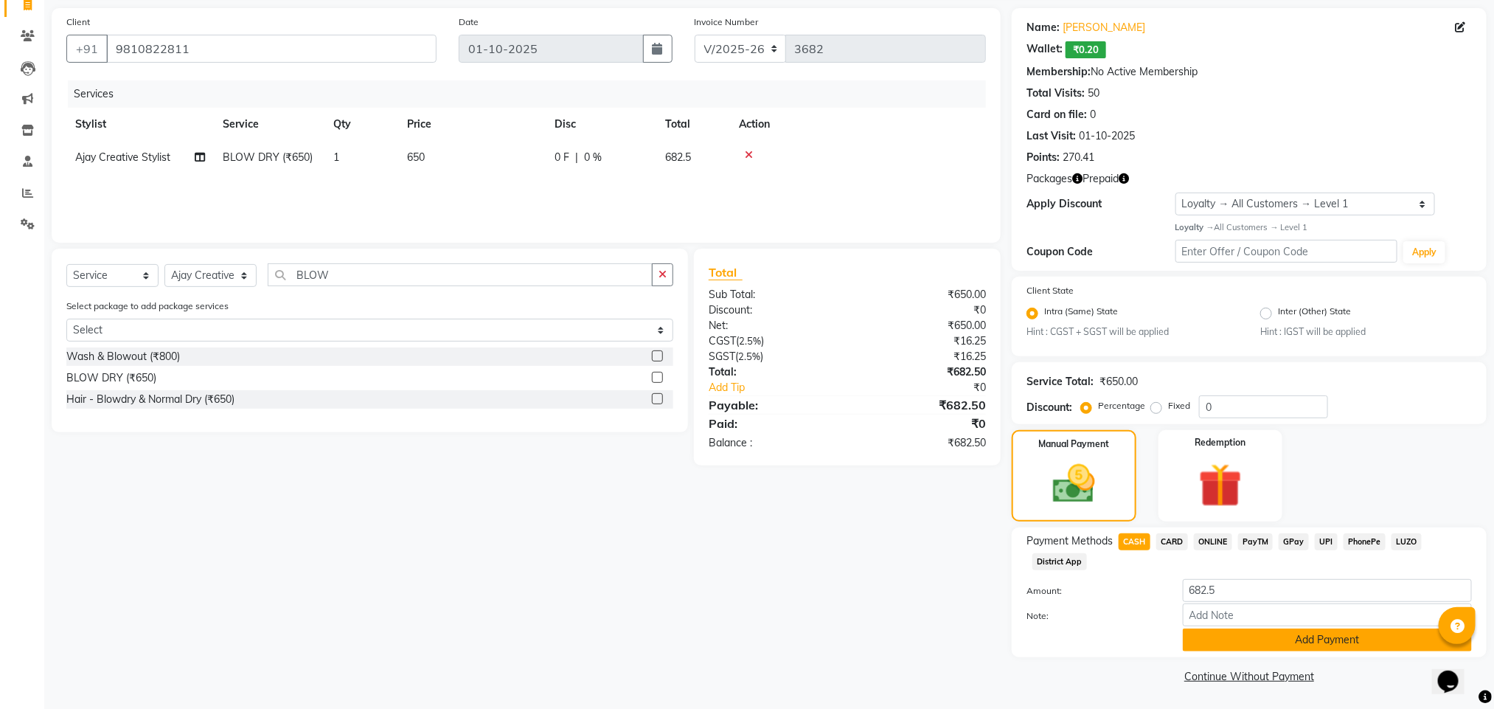
click at [1306, 637] on button "Add Payment" at bounding box center [1327, 639] width 289 height 23
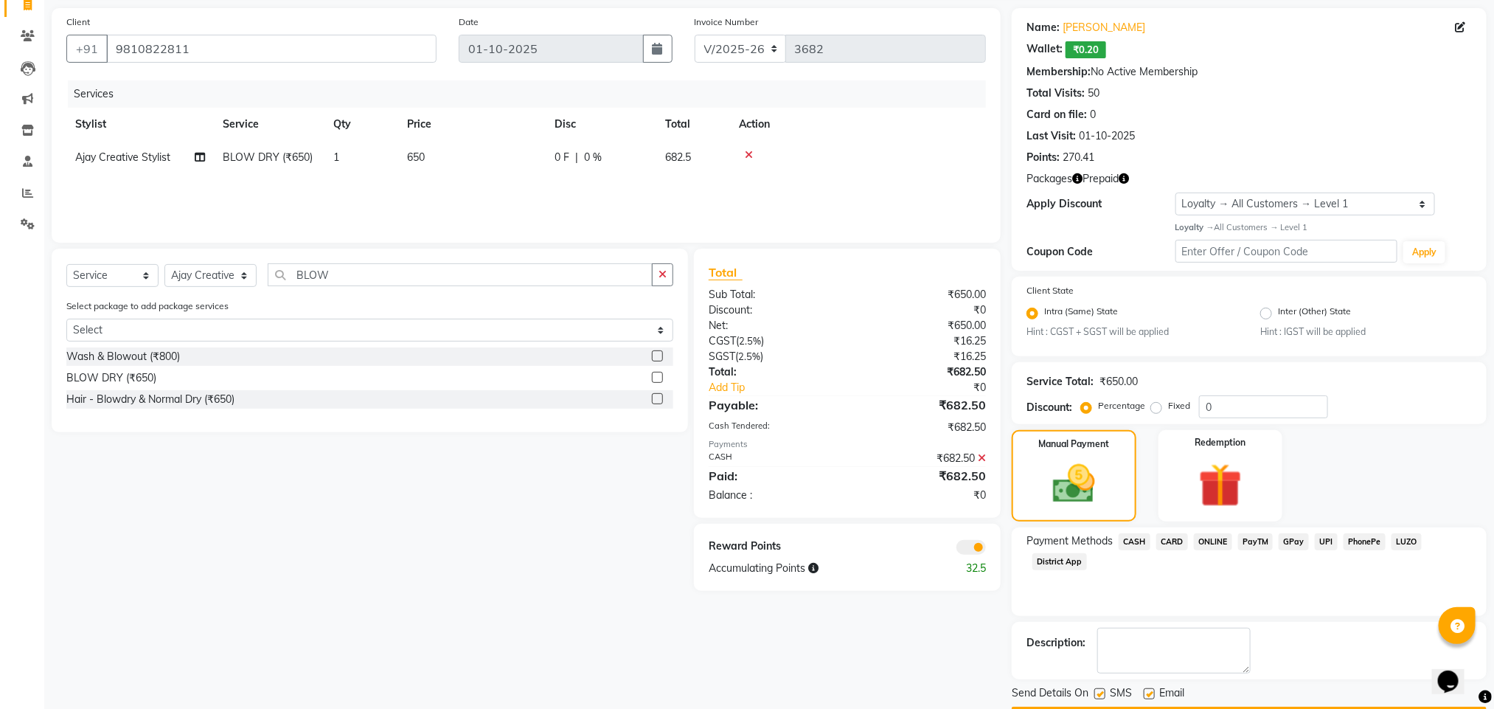
scroll to position [146, 0]
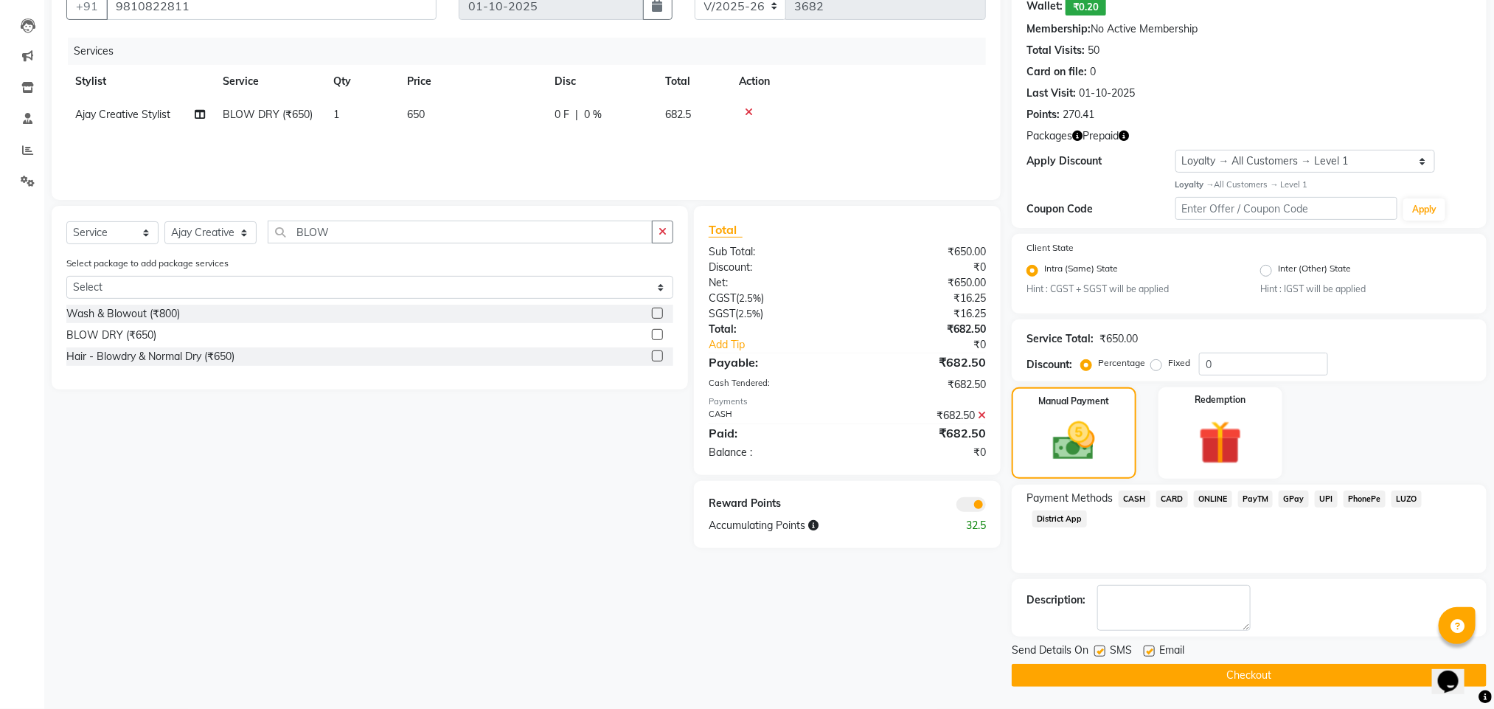
click at [1209, 678] on button "Checkout" at bounding box center [1249, 675] width 475 height 23
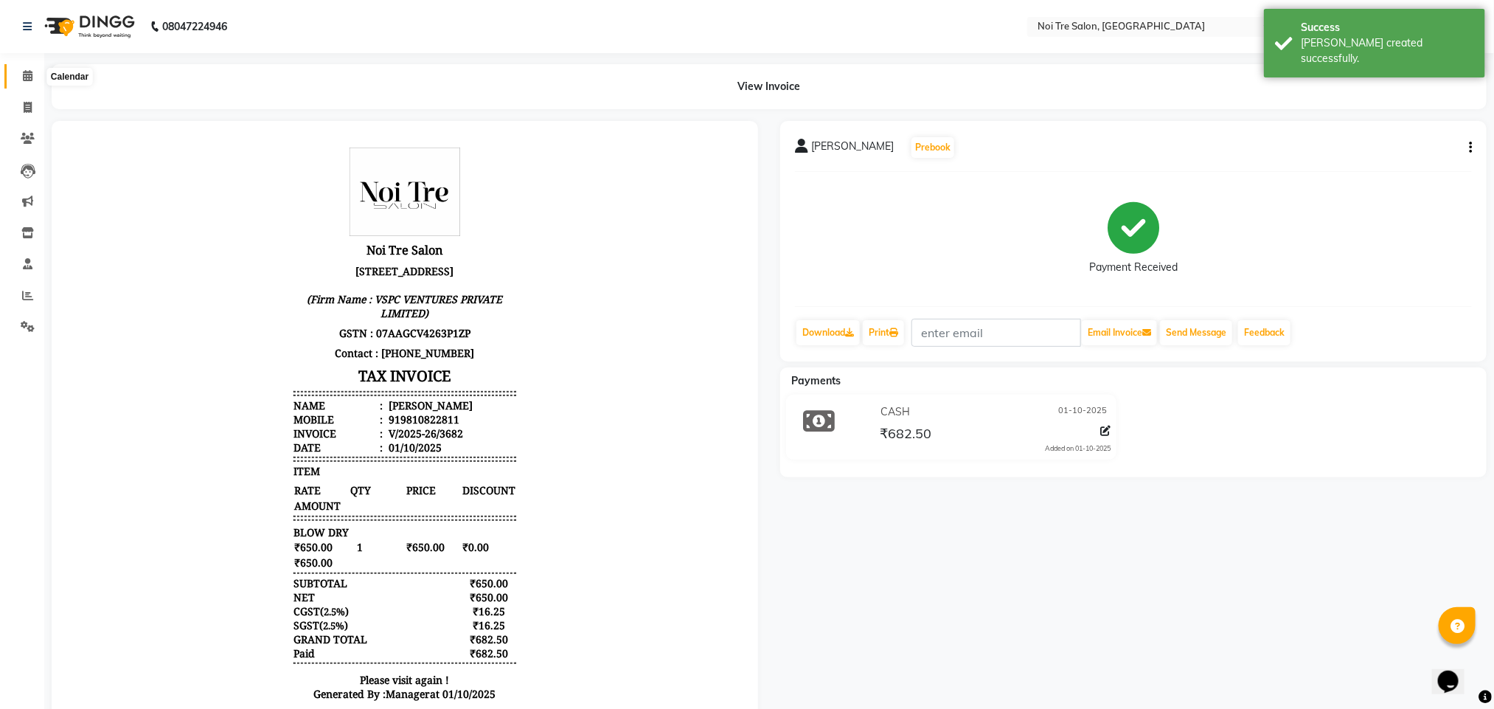
click at [33, 71] on span at bounding box center [28, 76] width 26 height 17
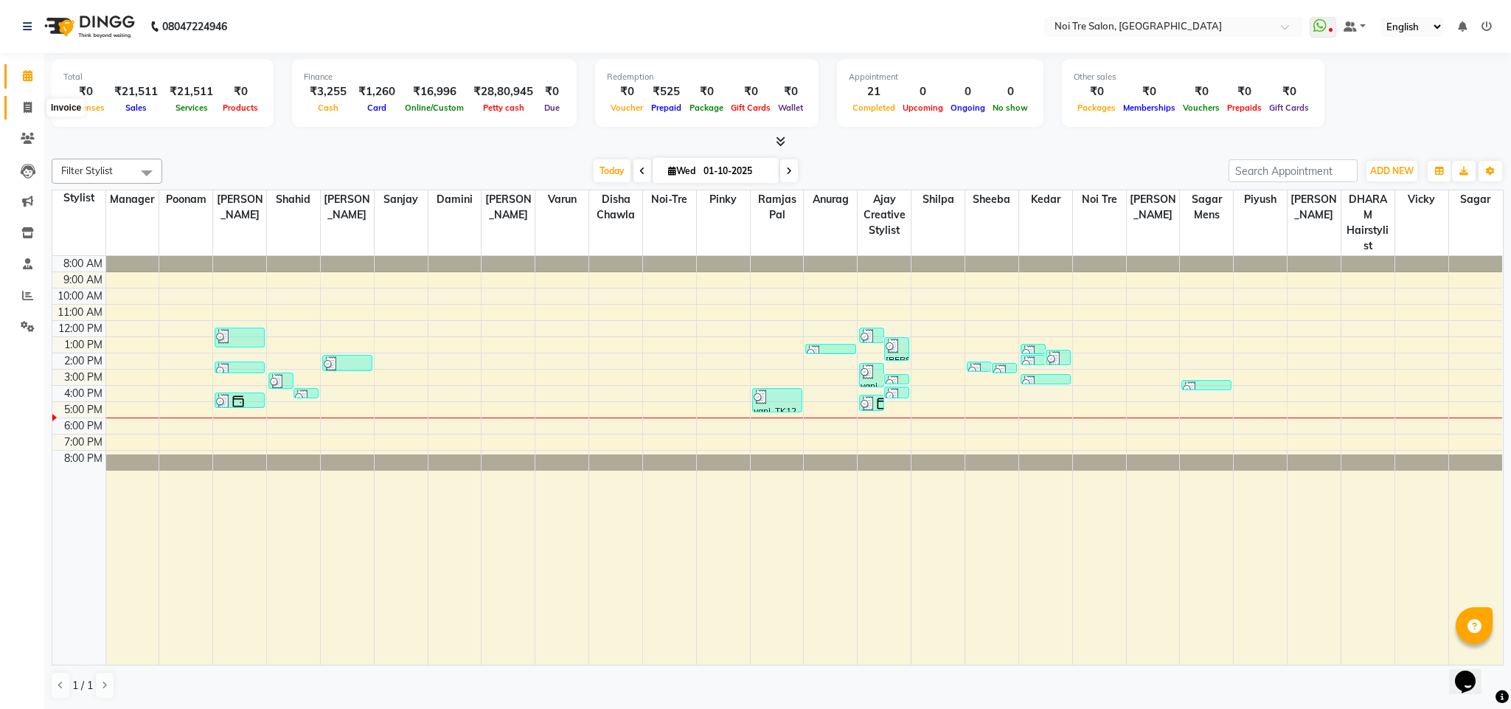
click at [29, 113] on span at bounding box center [28, 108] width 26 height 17
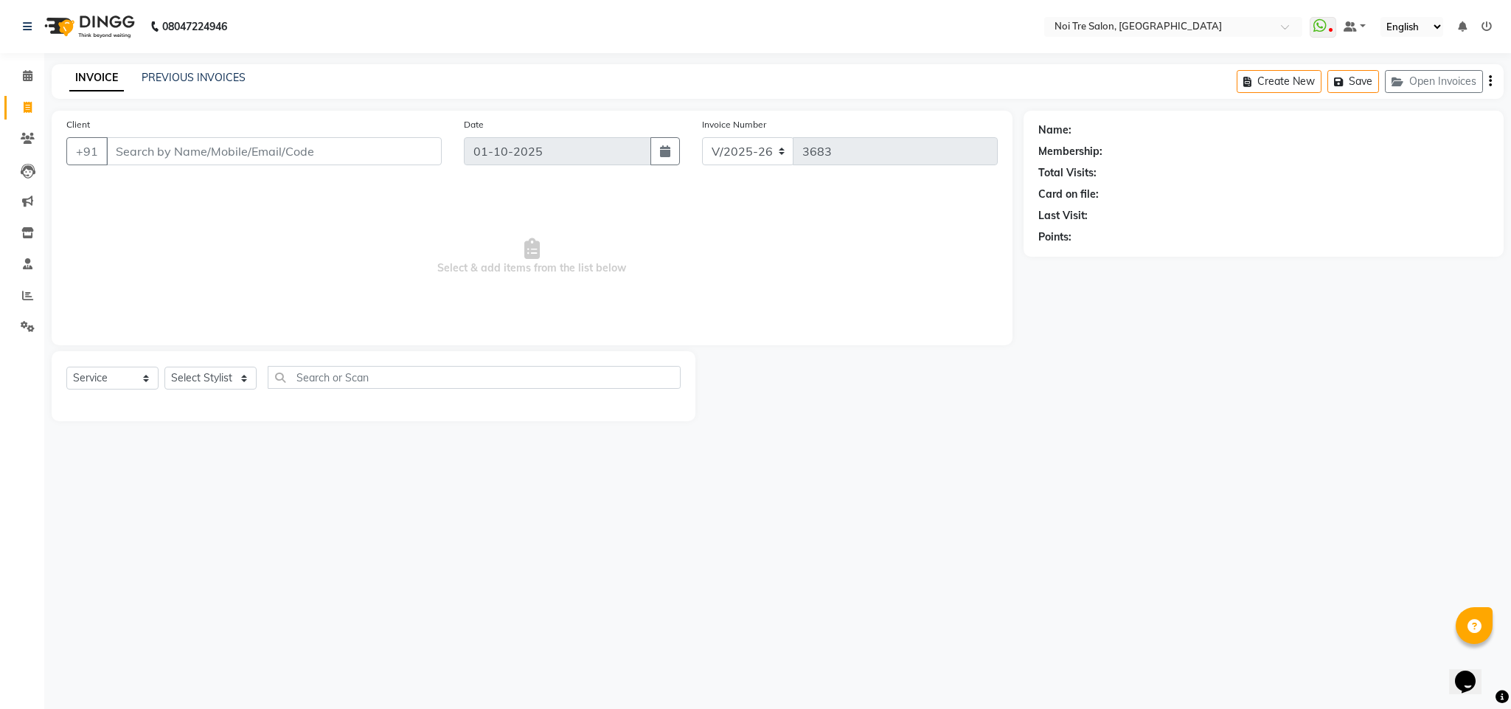
click at [156, 147] on input "Client" at bounding box center [274, 151] width 336 height 28
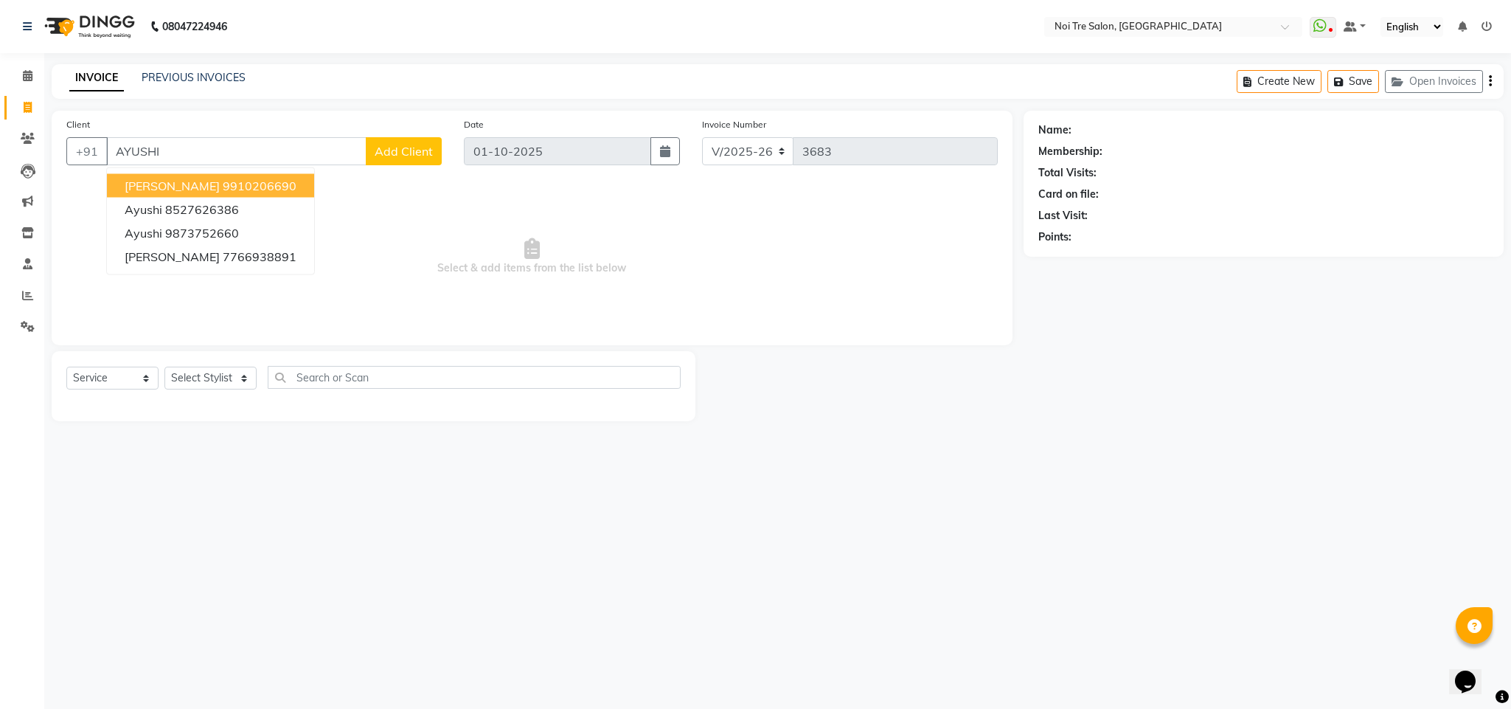
click at [237, 181] on ngb-highlight "9910206690" at bounding box center [260, 185] width 74 height 15
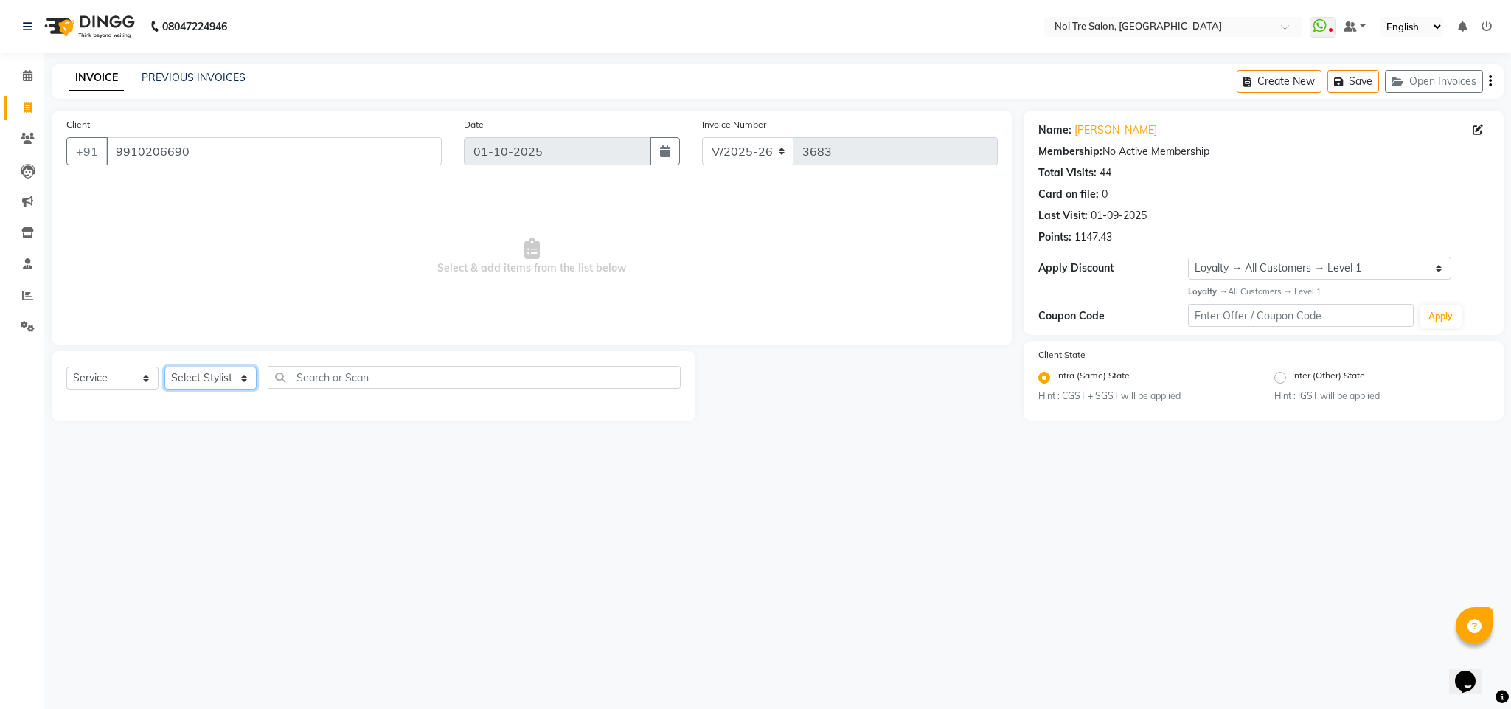
click at [229, 377] on select "Select Stylist Ajay Creative Stylist Anurag [PERSON_NAME] [PERSON_NAME] [PERSON…" at bounding box center [210, 378] width 92 height 23
click at [164, 367] on select "Select Stylist Ajay Creative Stylist Anurag [PERSON_NAME] [PERSON_NAME] [PERSON…" at bounding box center [210, 378] width 92 height 23
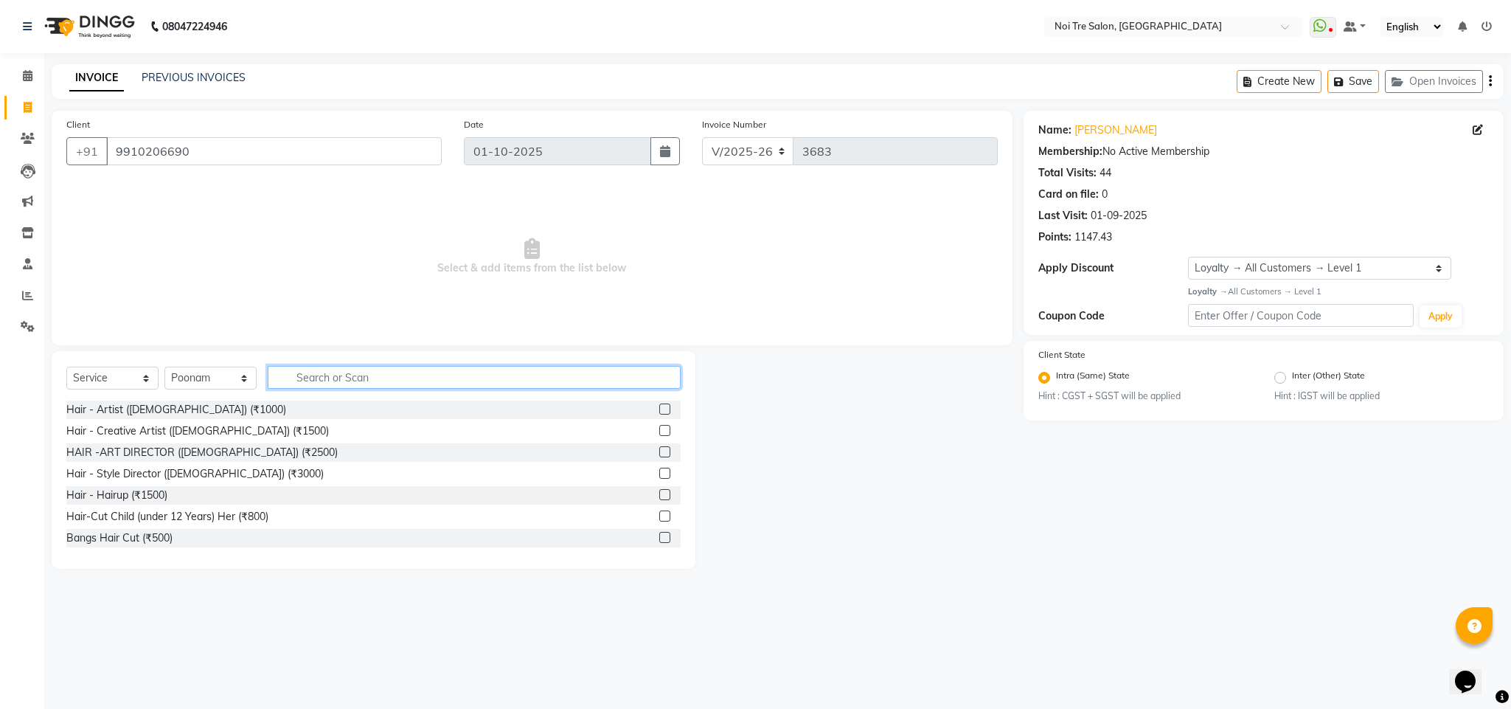
click at [333, 370] on input "text" at bounding box center [474, 377] width 413 height 23
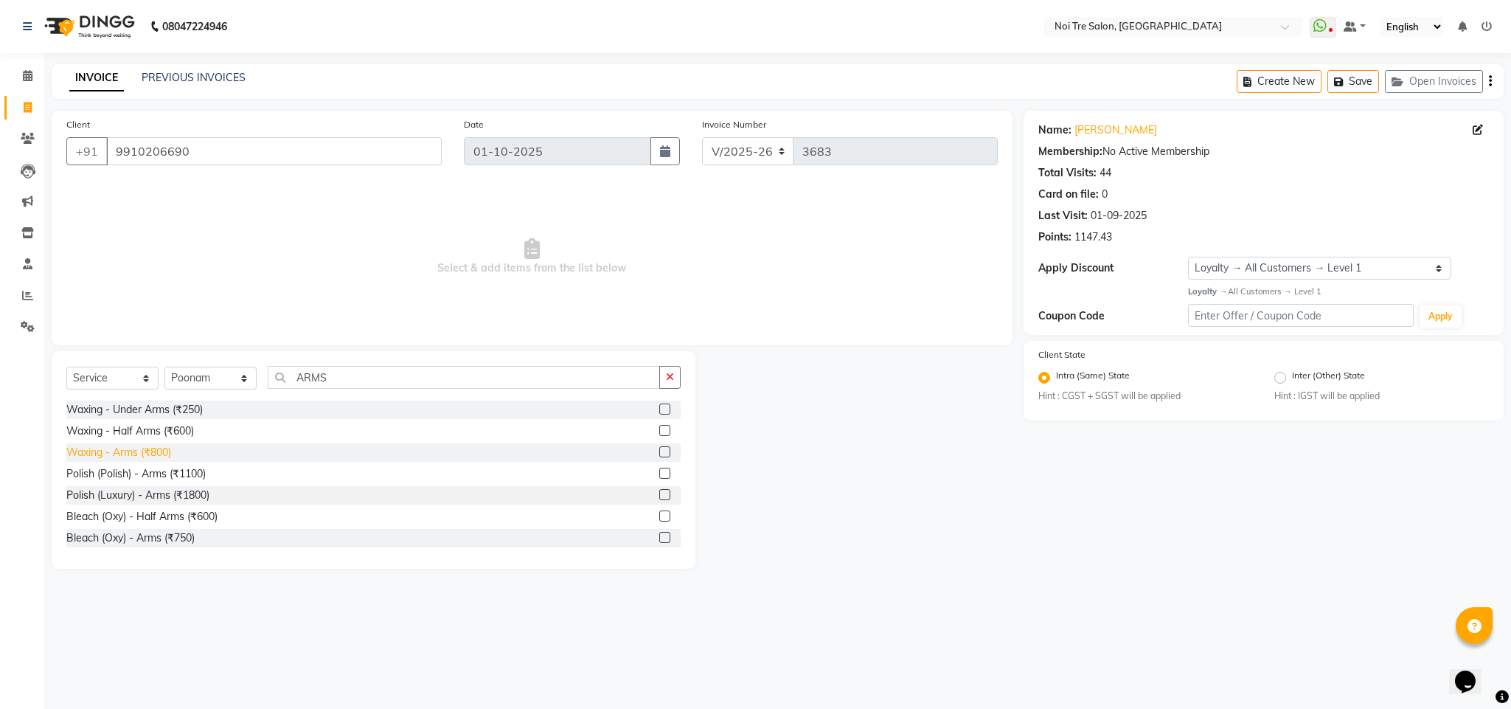
click at [148, 454] on div "Waxing - Arms (₹800)" at bounding box center [118, 452] width 105 height 15
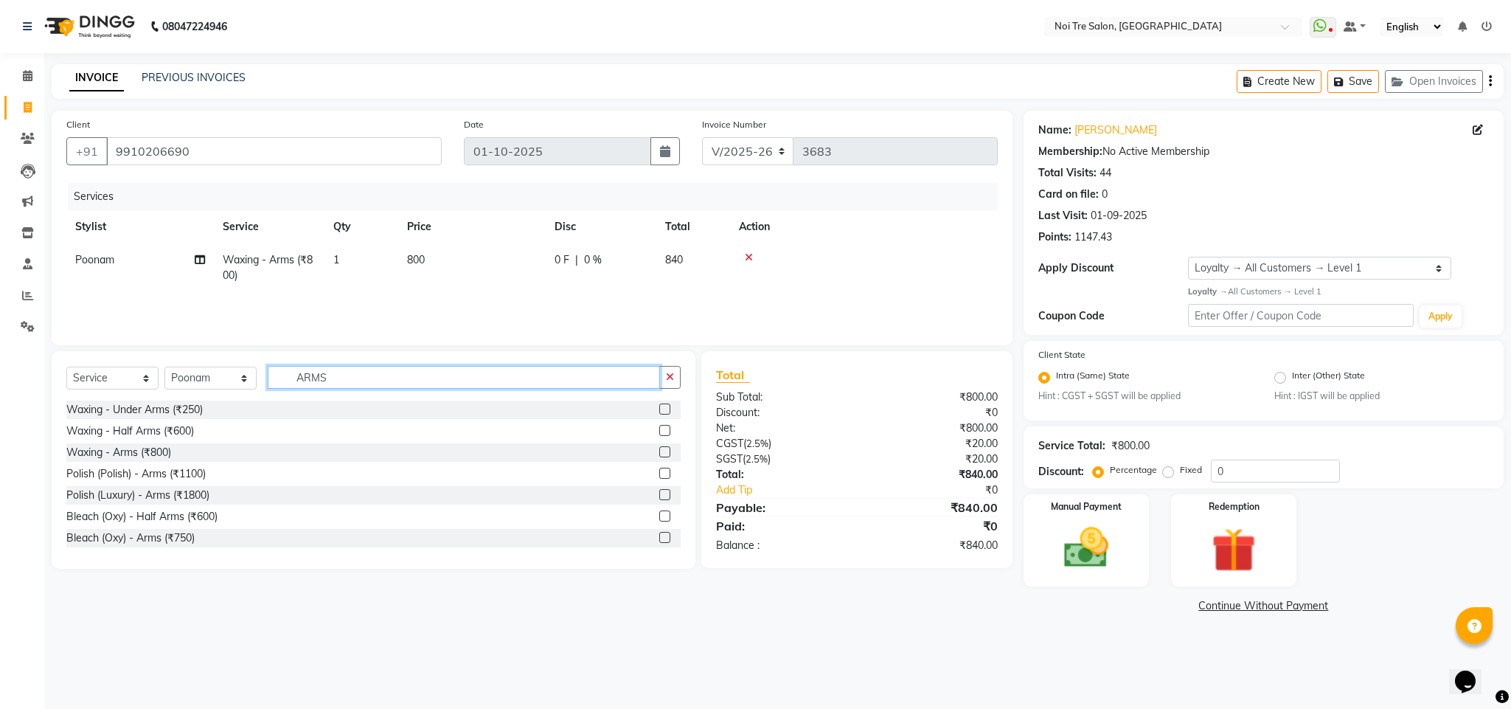
click at [314, 381] on input "ARMS" at bounding box center [464, 377] width 392 height 23
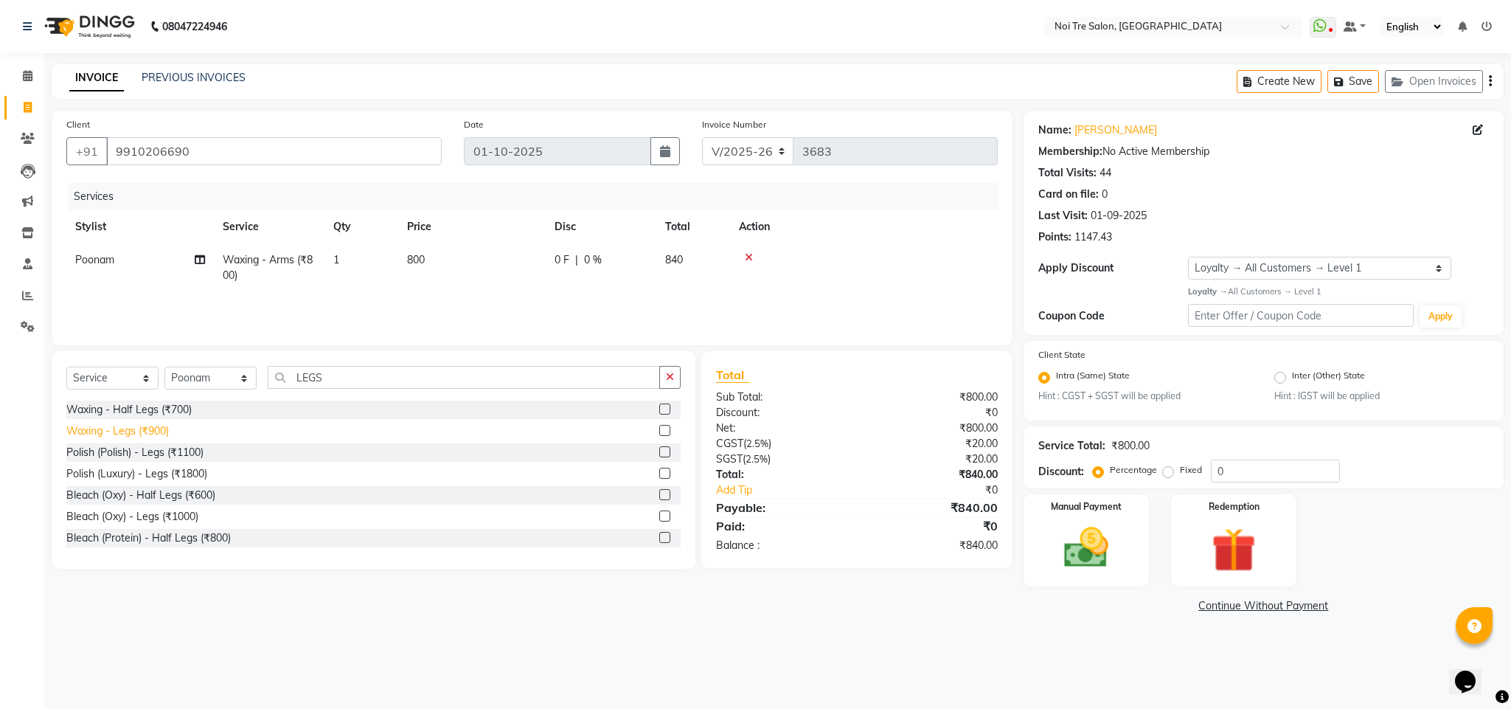
click at [158, 436] on div "Waxing - Legs (₹900)" at bounding box center [117, 430] width 103 height 15
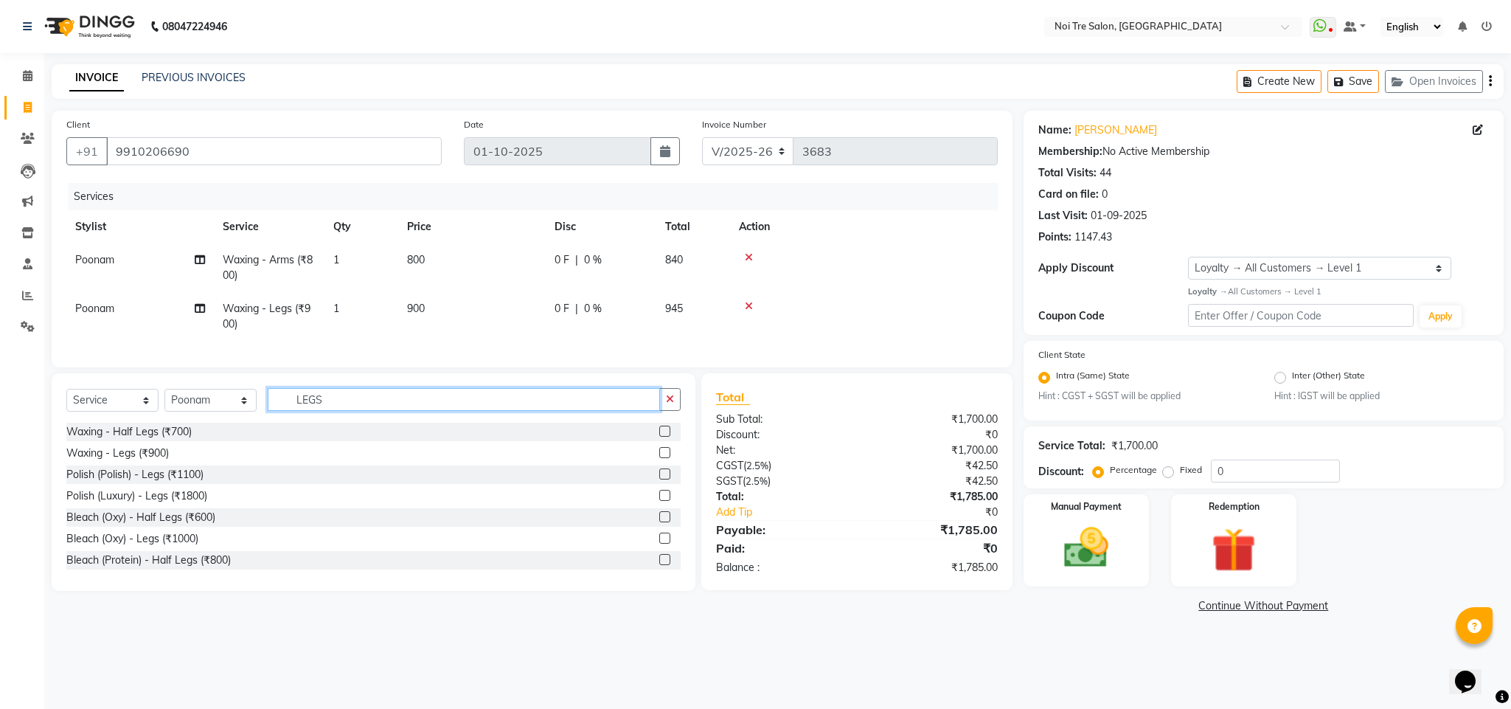
click at [305, 411] on input "LEGS" at bounding box center [464, 399] width 392 height 23
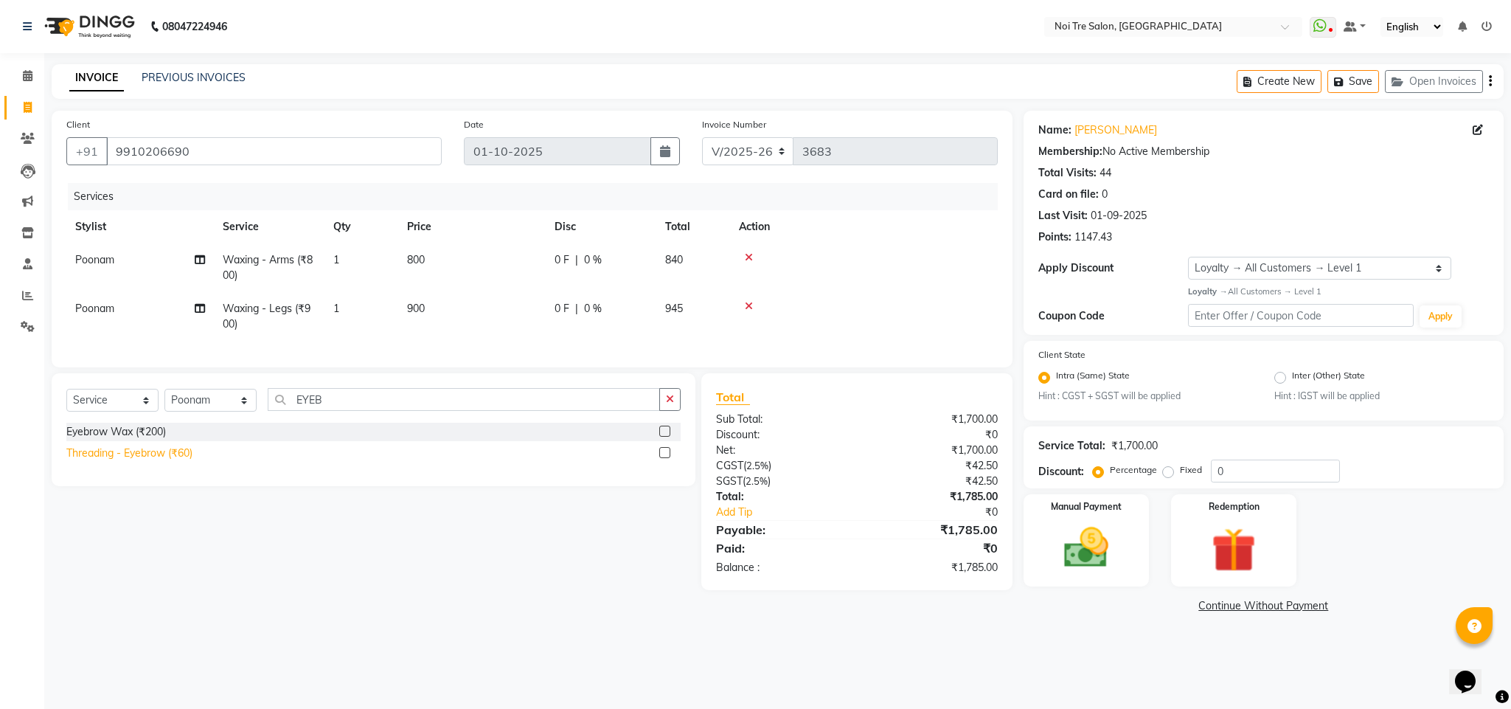
click at [162, 461] on div "Threading - Eyebrow (₹60)" at bounding box center [129, 452] width 126 height 15
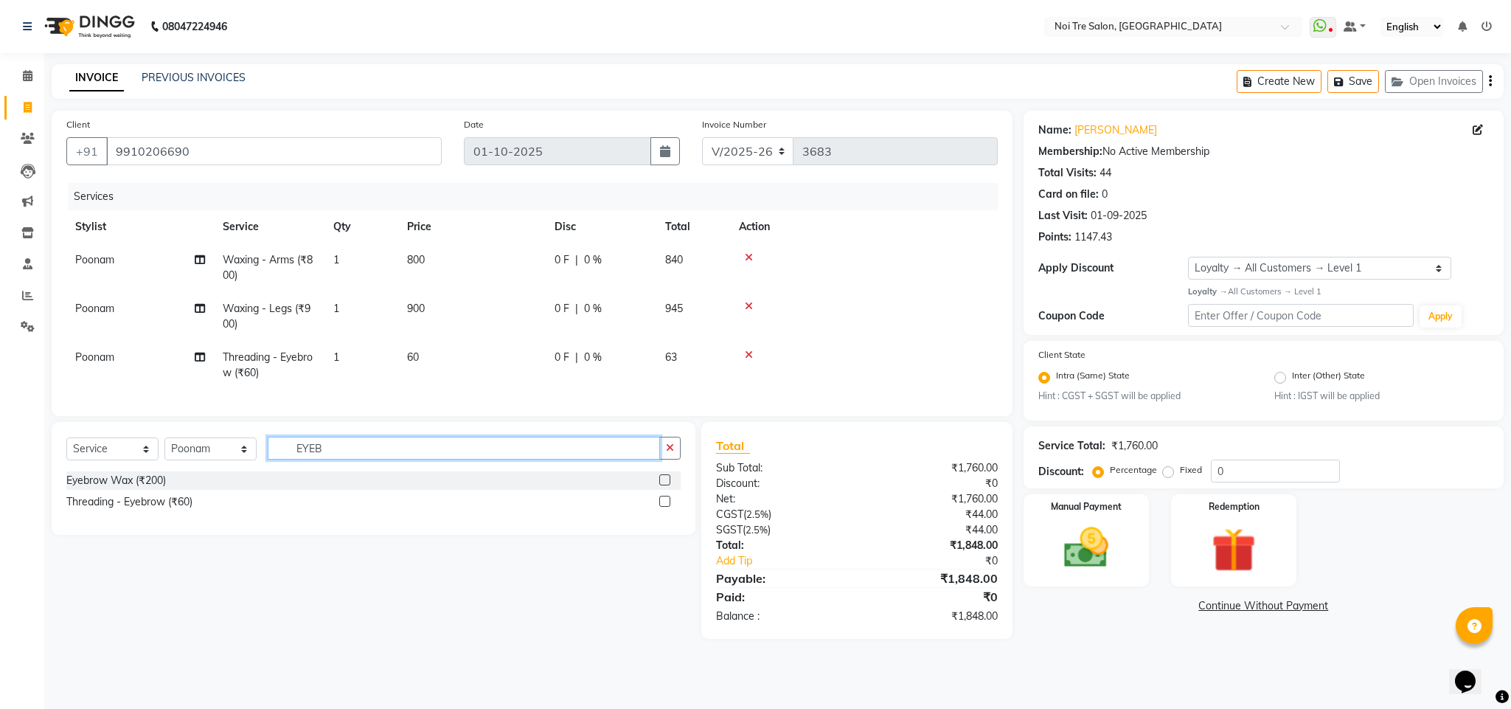
click at [302, 459] on input "EYEB" at bounding box center [464, 448] width 392 height 23
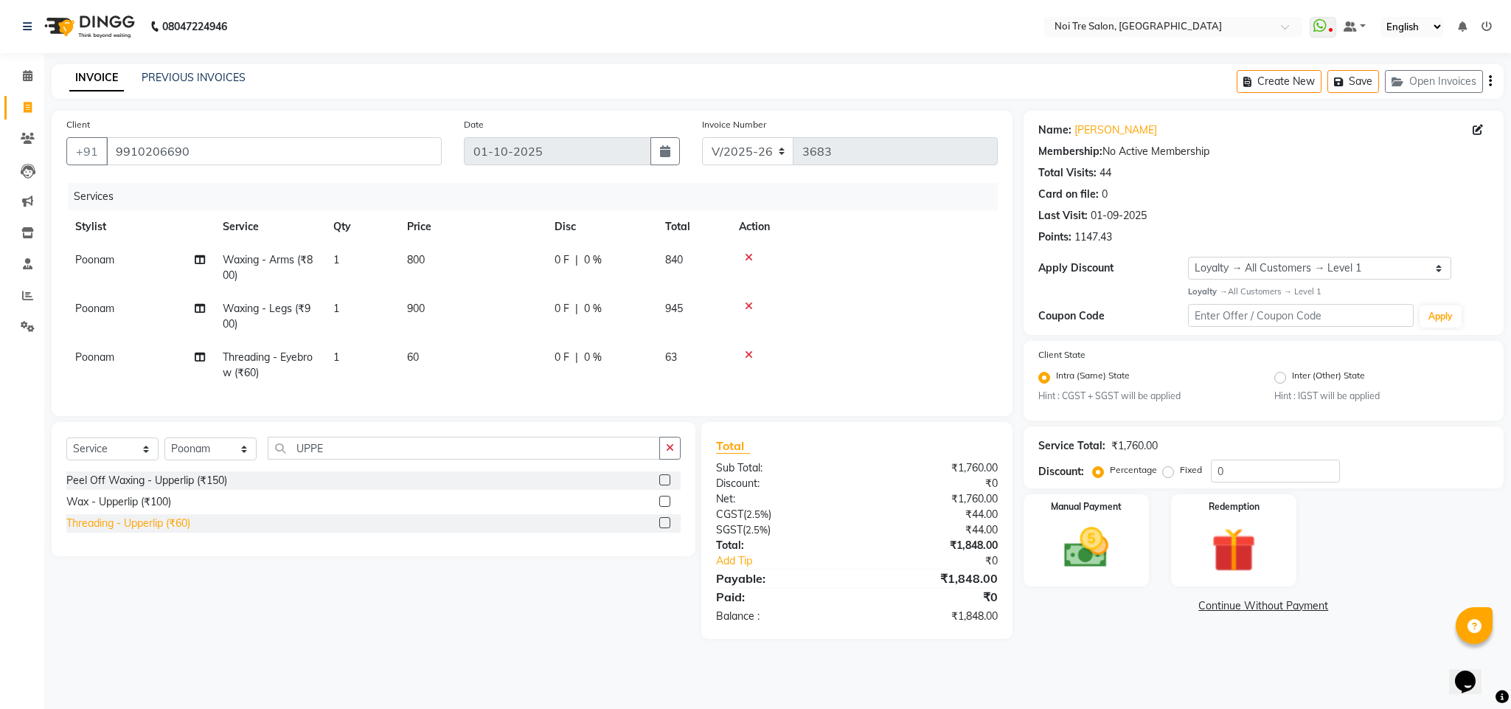
click at [128, 531] on div "Threading - Upperlip (₹60)" at bounding box center [128, 522] width 124 height 15
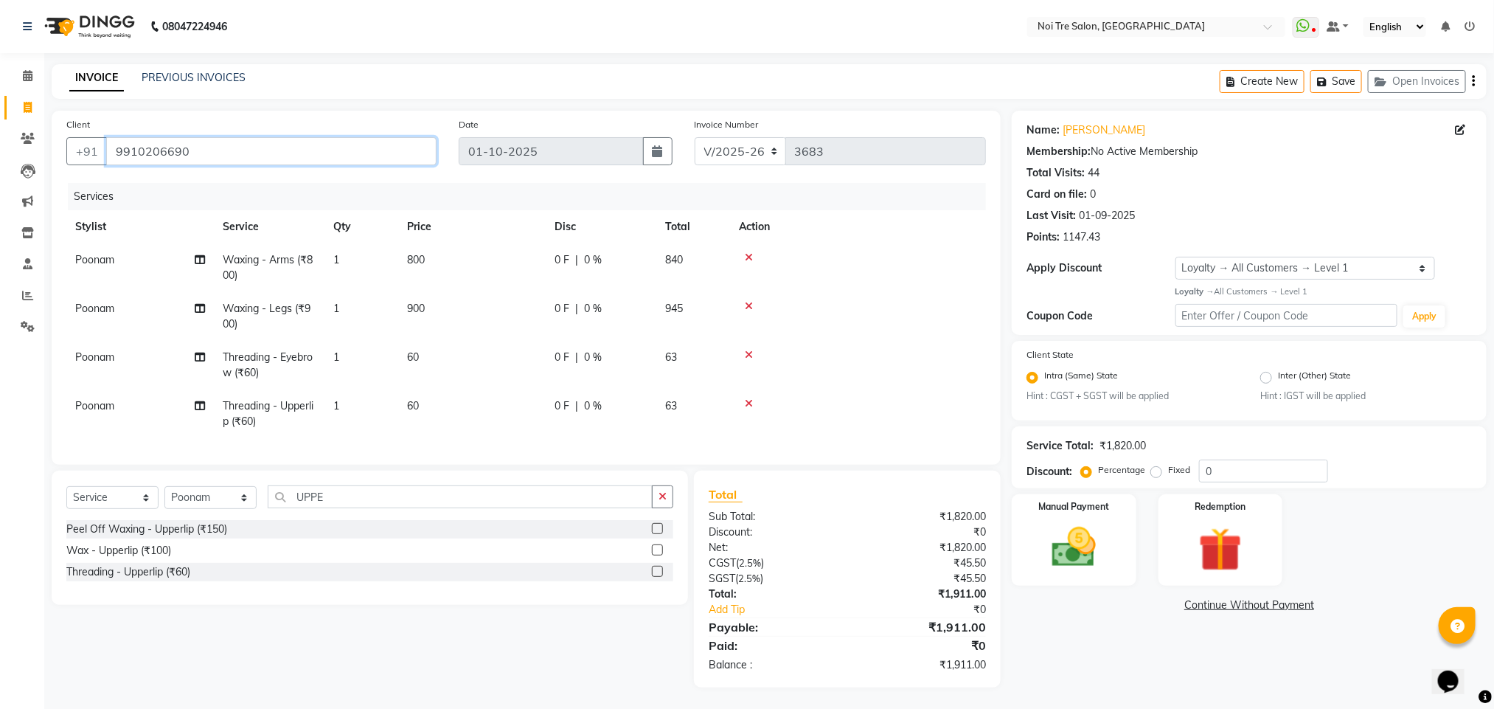
click at [187, 147] on input "9910206690" at bounding box center [271, 151] width 330 height 28
click at [1098, 521] on img at bounding box center [1074, 547] width 74 height 52
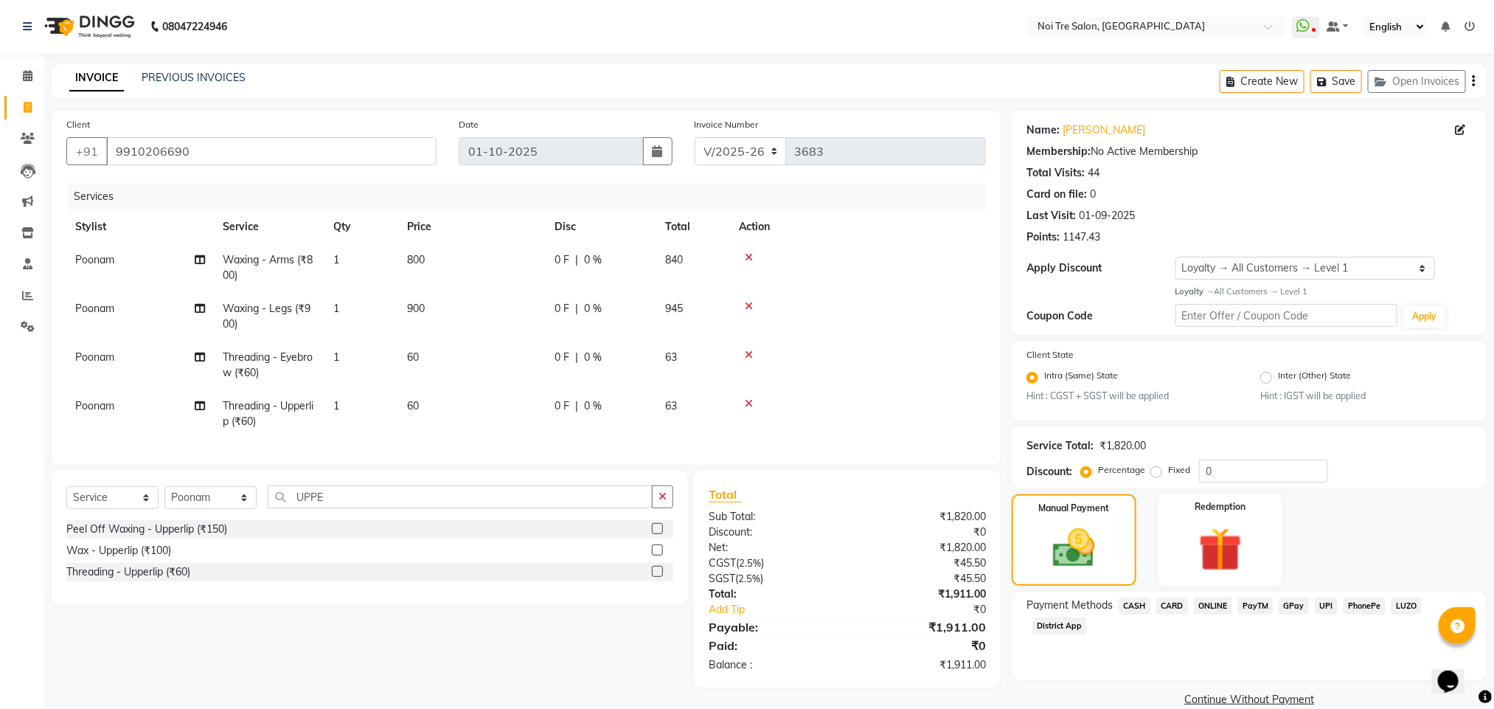
click at [1217, 609] on span "ONLINE" at bounding box center [1213, 605] width 38 height 17
click at [1304, 702] on button "Add Payment" at bounding box center [1327, 703] width 289 height 23
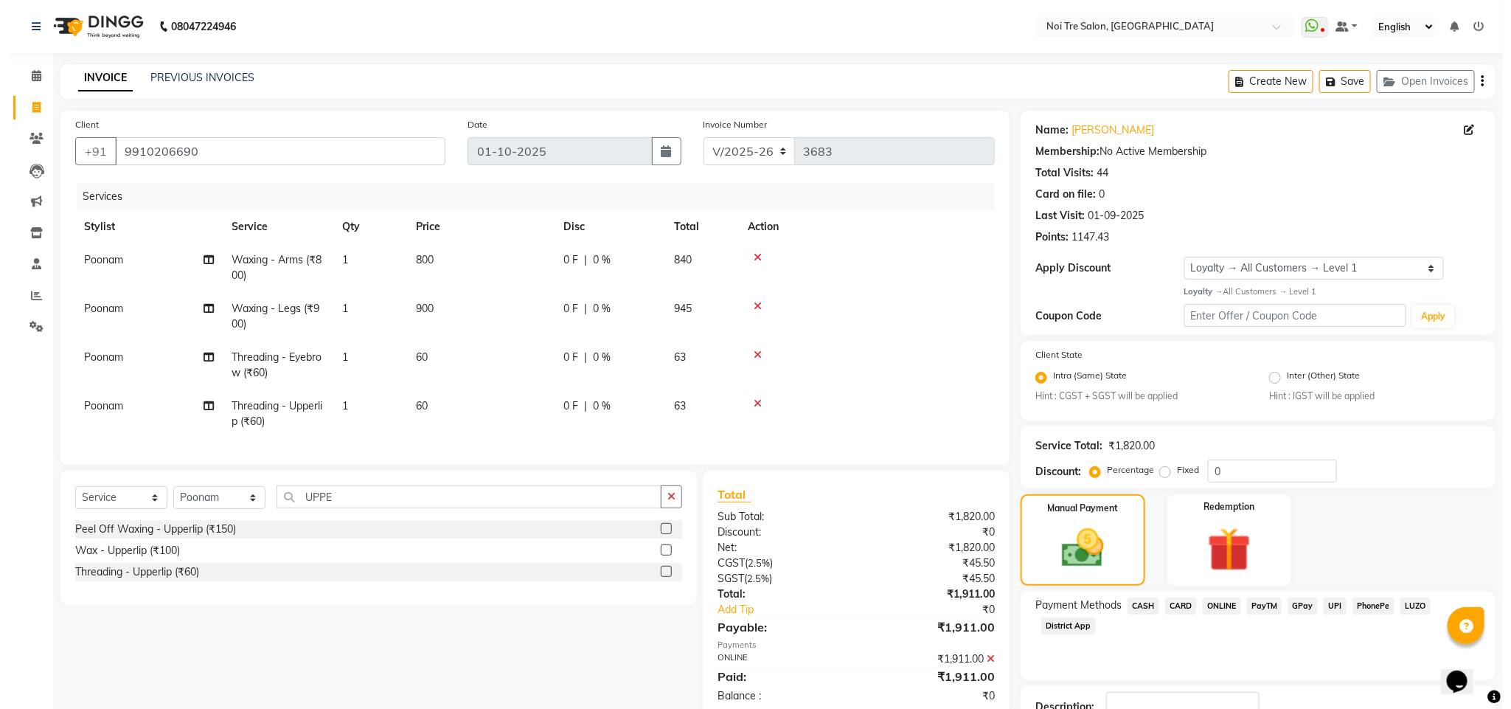
scroll to position [120, 0]
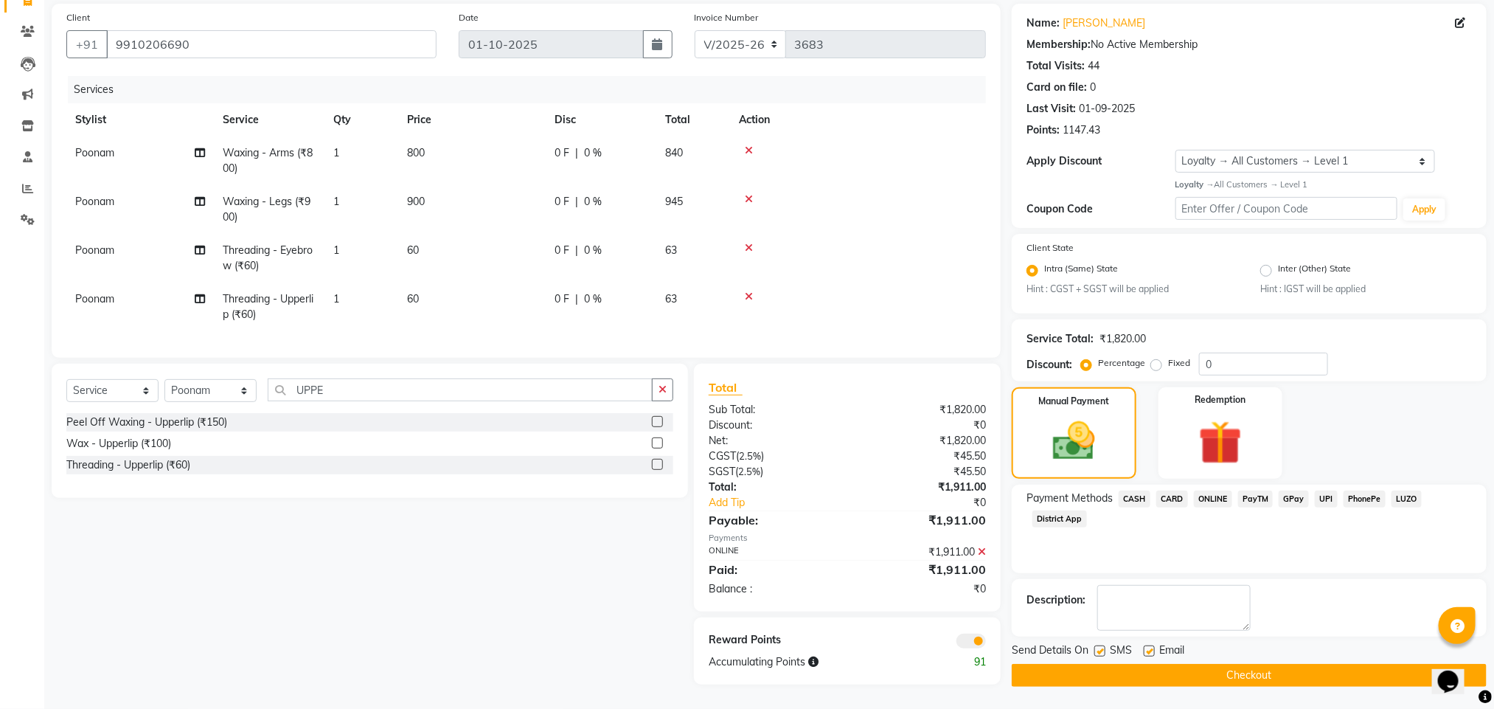
click at [968, 644] on span at bounding box center [970, 640] width 29 height 15
click at [986, 643] on input "checkbox" at bounding box center [986, 643] width 0 height 0
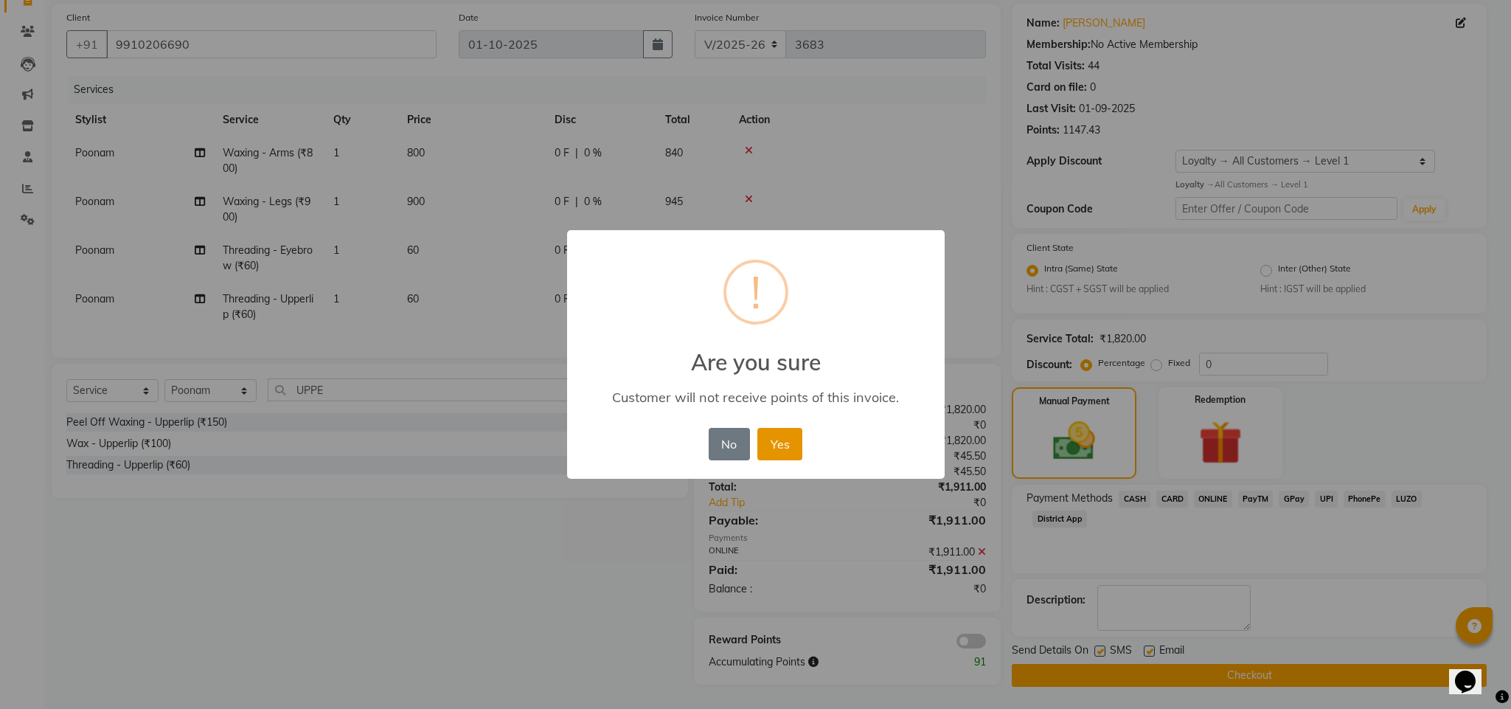
click at [779, 431] on button "Yes" at bounding box center [779, 444] width 45 height 32
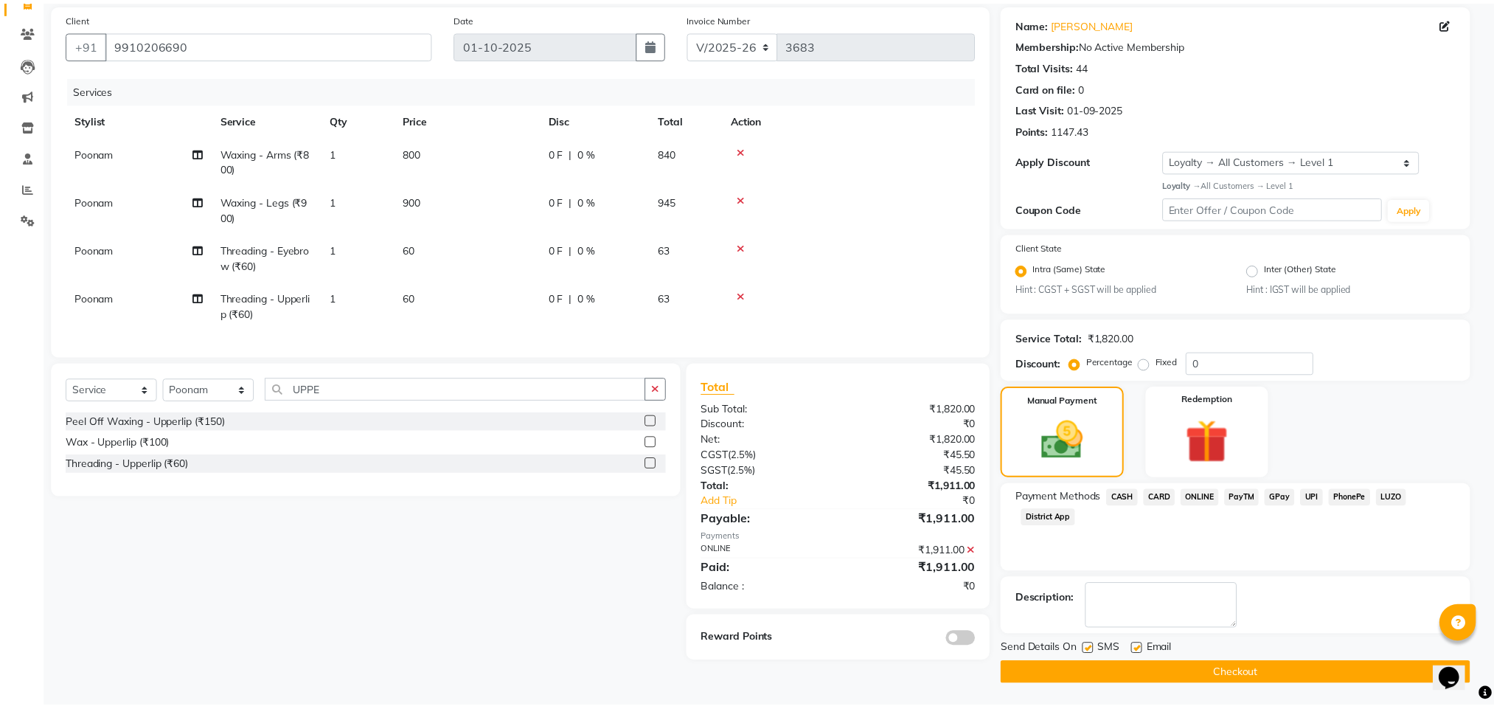
scroll to position [107, 0]
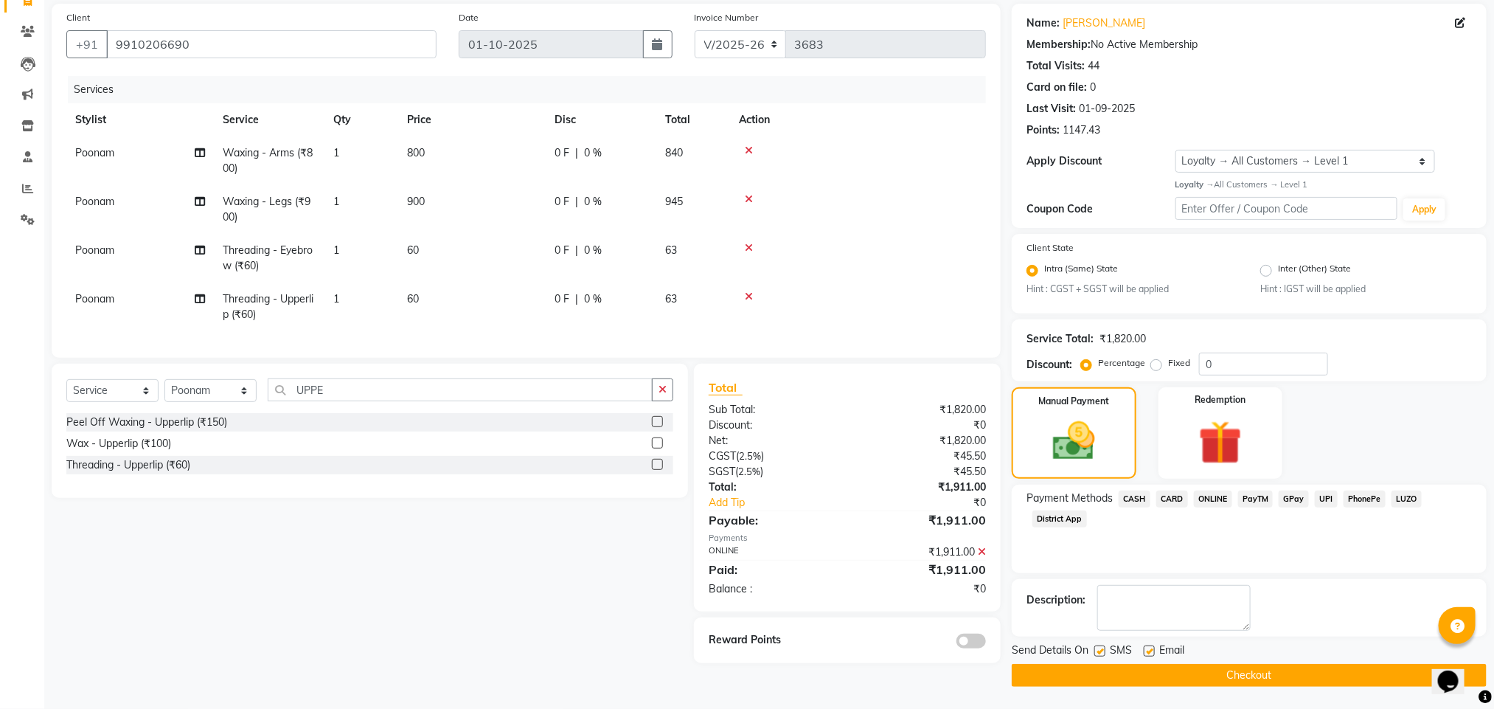
click at [1255, 677] on button "Checkout" at bounding box center [1249, 675] width 475 height 23
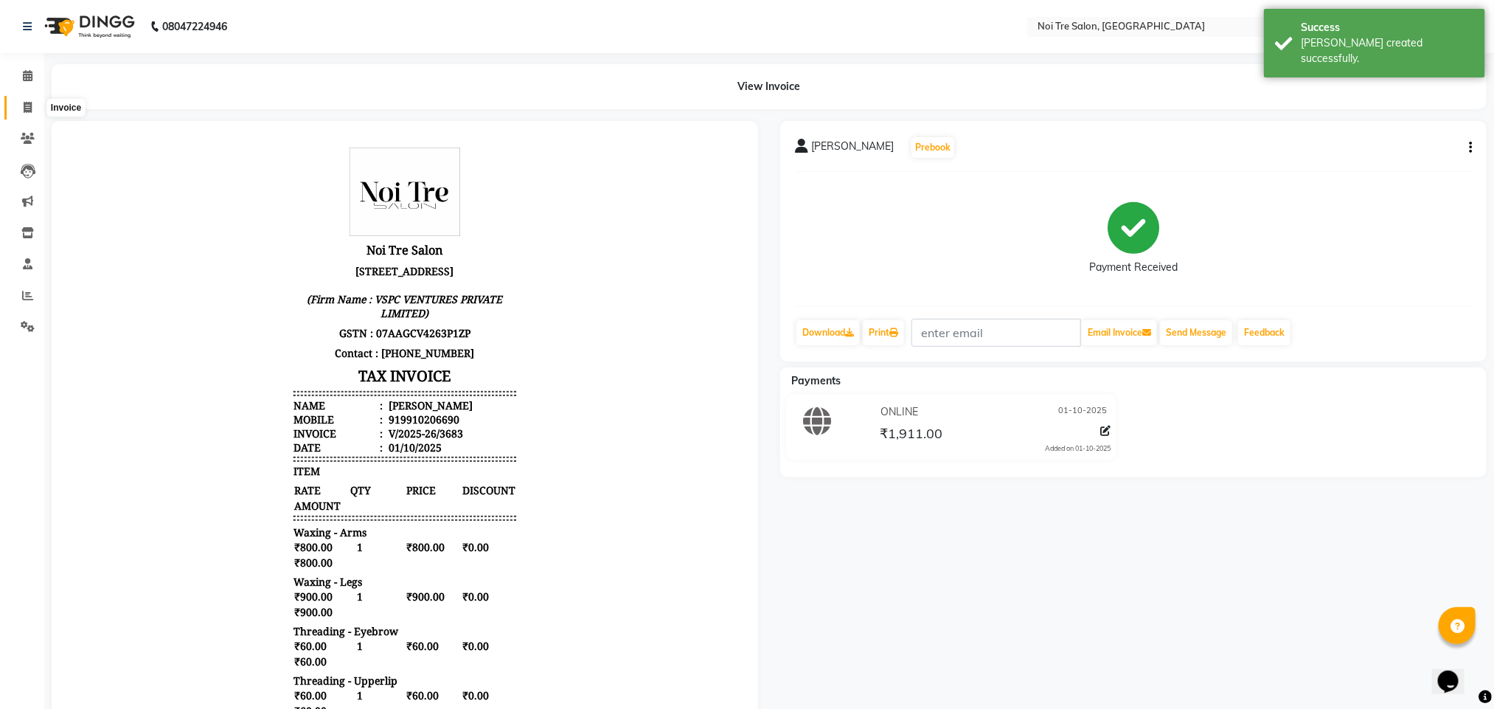
click at [25, 107] on icon at bounding box center [28, 107] width 8 height 11
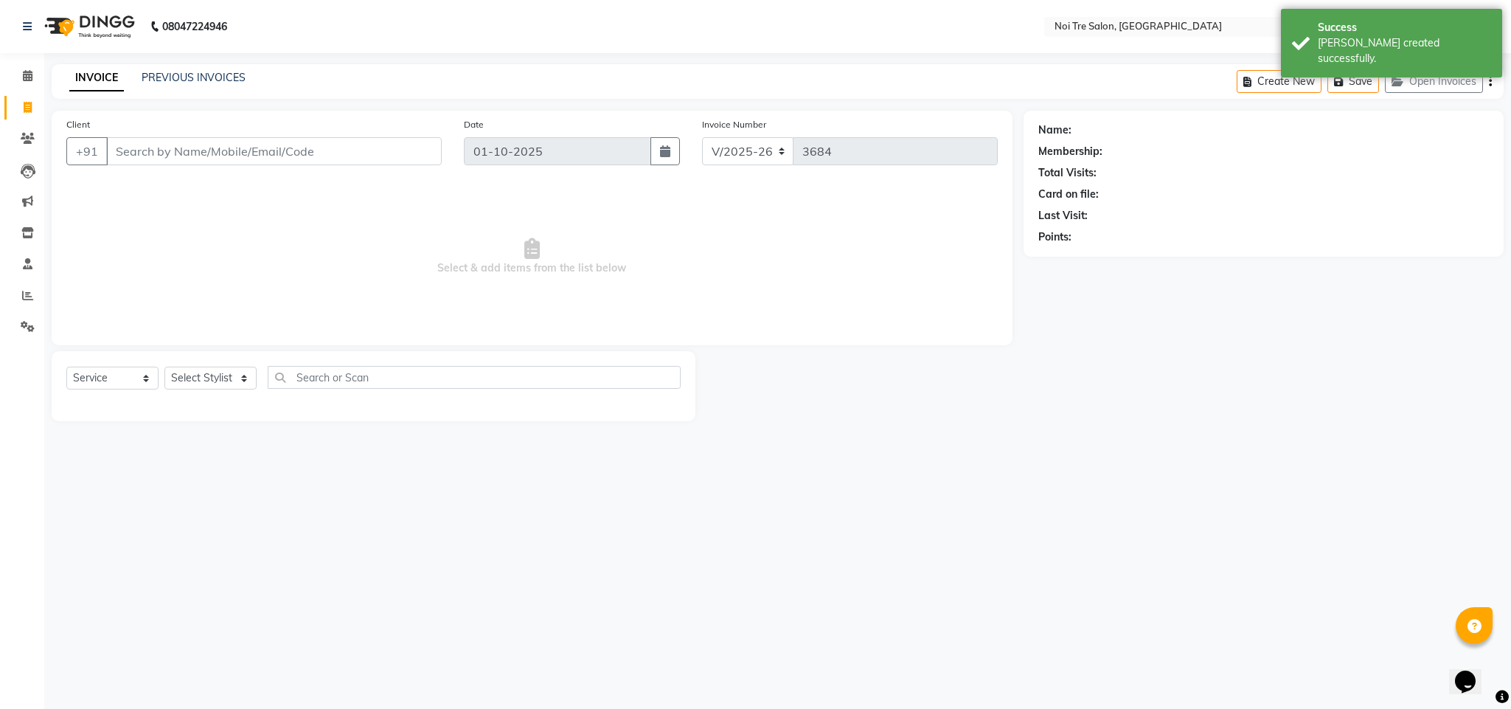
click at [175, 366] on div "Select Service Product Membership Package Voucher Prepaid Gift Card Select Styl…" at bounding box center [373, 383] width 614 height 35
click at [195, 379] on select "Select Stylist Ajay Creative Stylist Anurag [PERSON_NAME] [PERSON_NAME] [PERSON…" at bounding box center [210, 378] width 92 height 23
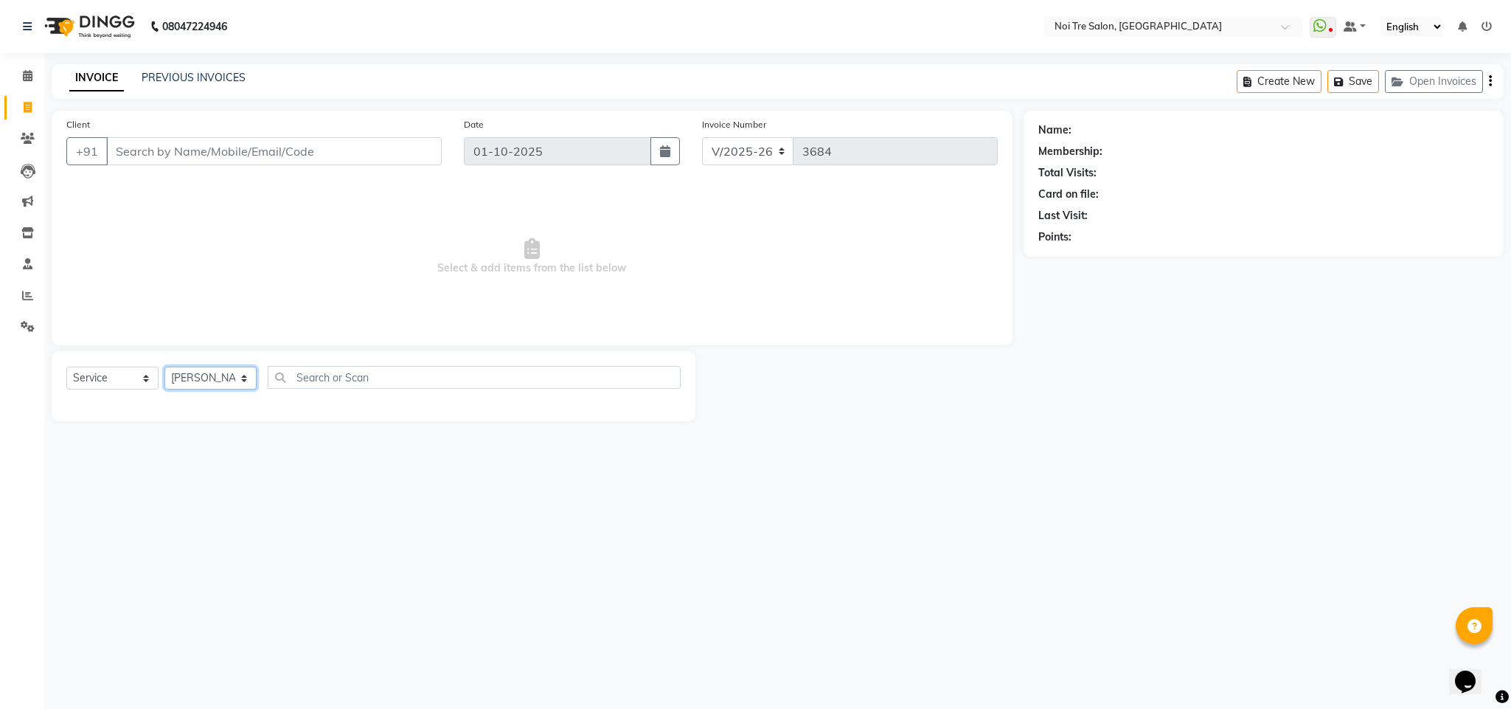
click at [164, 367] on select "Select Stylist Ajay Creative Stylist Anurag [PERSON_NAME] [PERSON_NAME] [PERSON…" at bounding box center [210, 378] width 92 height 23
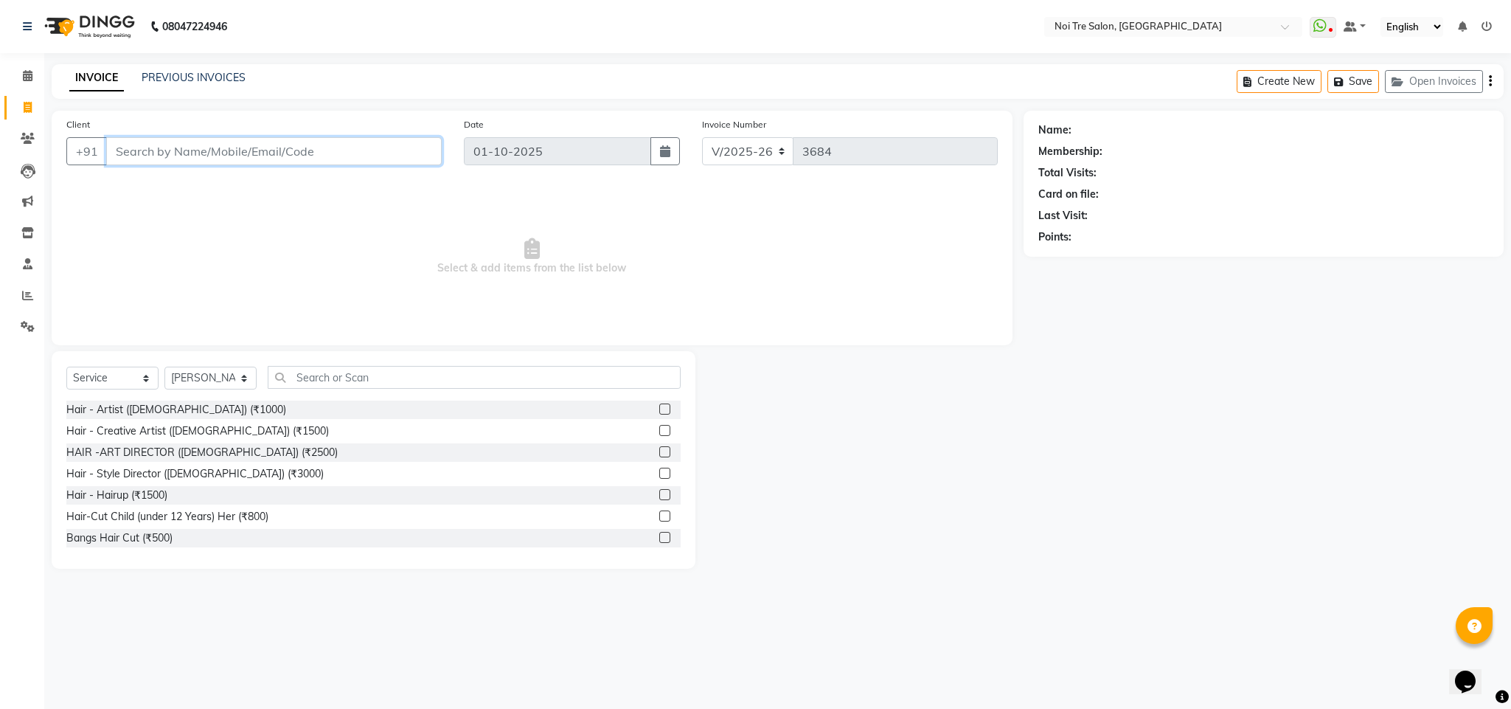
click at [198, 149] on input "Client" at bounding box center [274, 151] width 336 height 28
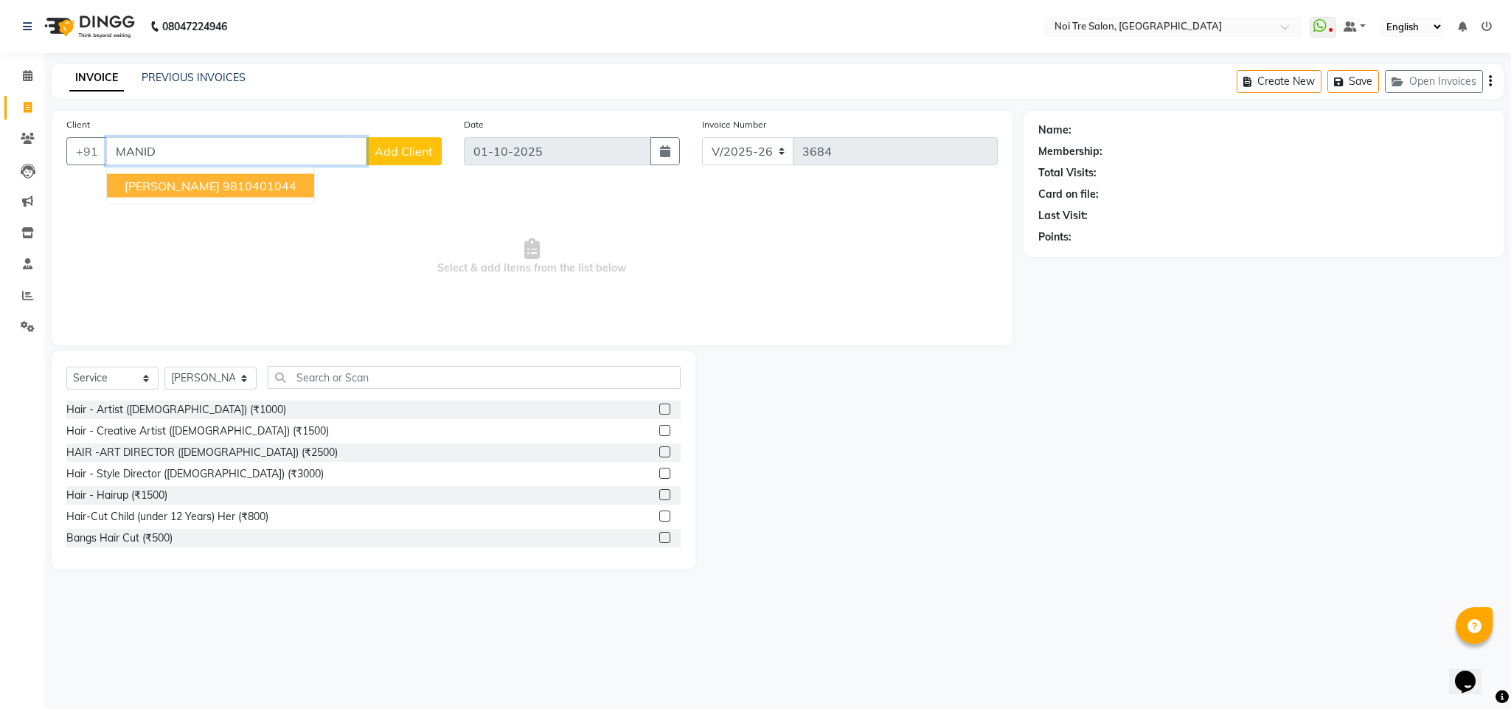
click at [223, 184] on ngb-highlight "9810401044" at bounding box center [260, 185] width 74 height 15
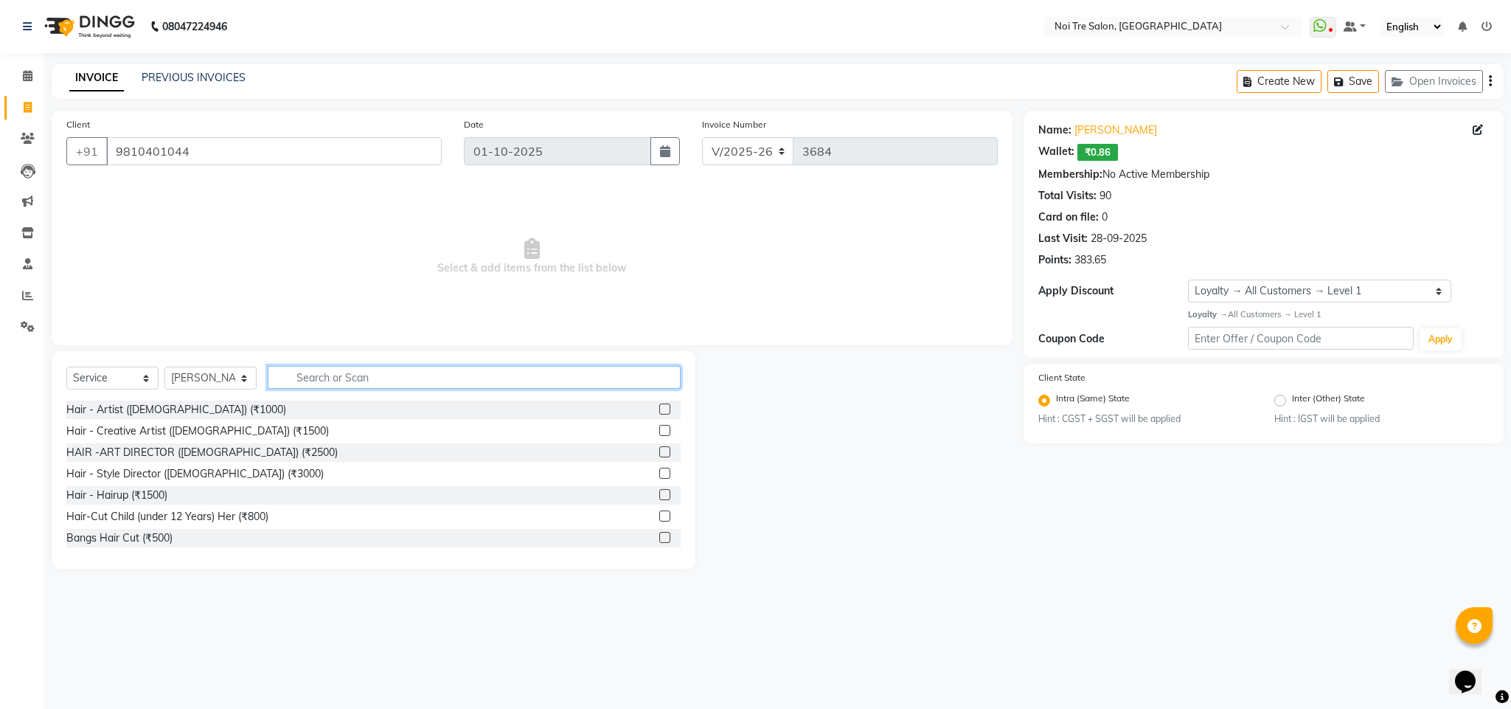
click at [319, 385] on input "text" at bounding box center [474, 377] width 413 height 23
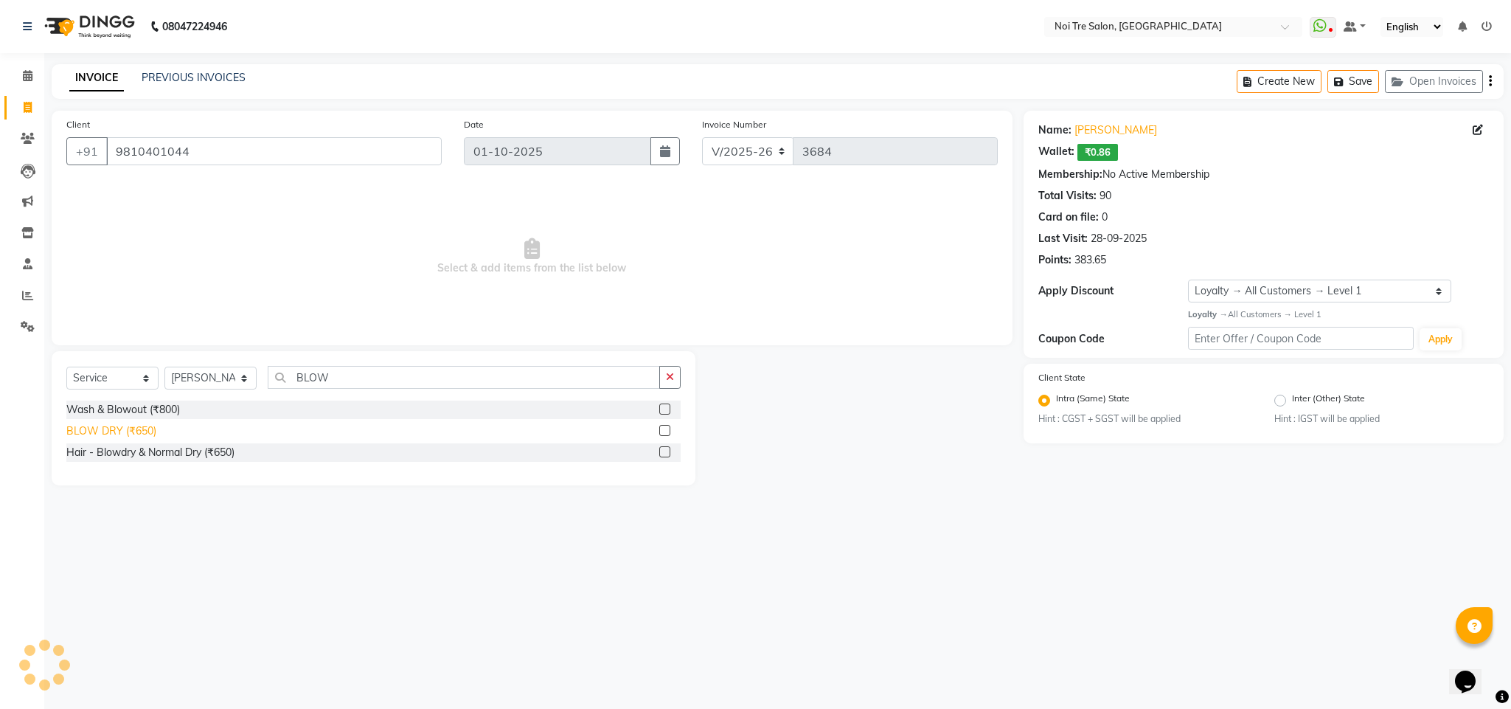
click at [128, 432] on div "BLOW DRY (₹650)" at bounding box center [111, 430] width 90 height 15
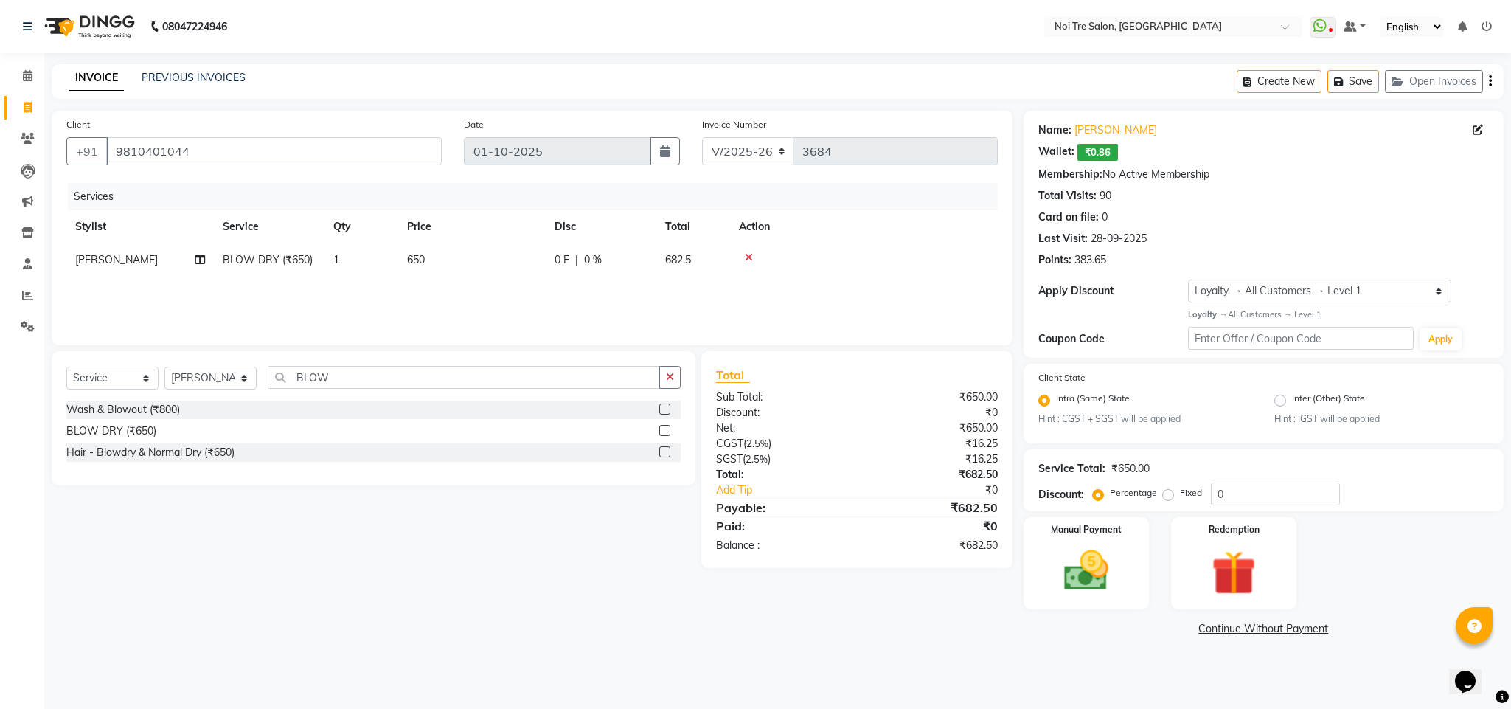
click at [414, 266] on td "650" at bounding box center [471, 259] width 147 height 33
click at [487, 259] on input "650" at bounding box center [541, 263] width 130 height 23
click at [942, 243] on td at bounding box center [864, 259] width 268 height 33
click at [414, 263] on span "550" at bounding box center [416, 259] width 18 height 13
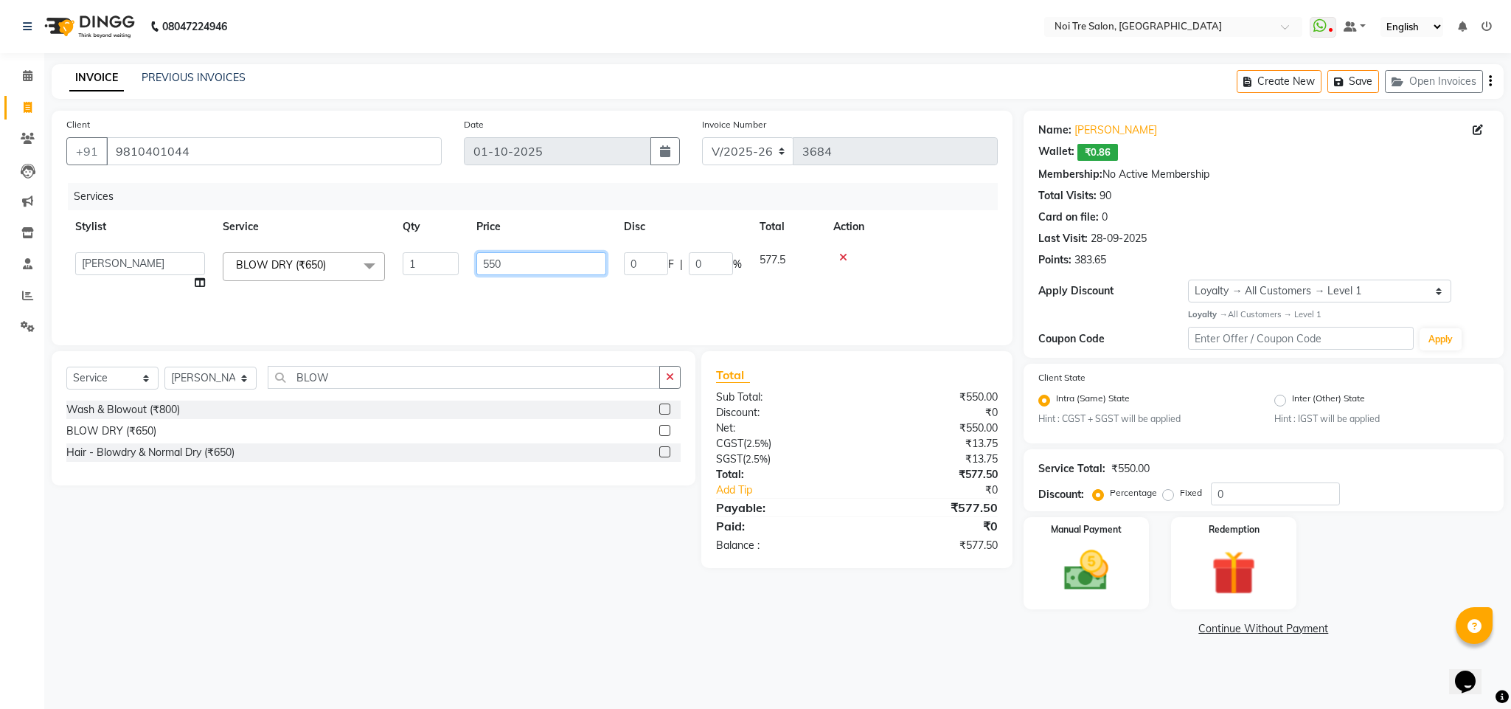
click at [493, 273] on input "550" at bounding box center [541, 263] width 130 height 23
click at [899, 239] on th "Action" at bounding box center [910, 226] width 173 height 33
click at [427, 263] on td "560" at bounding box center [471, 259] width 147 height 33
click at [494, 268] on input "560" at bounding box center [541, 263] width 130 height 23
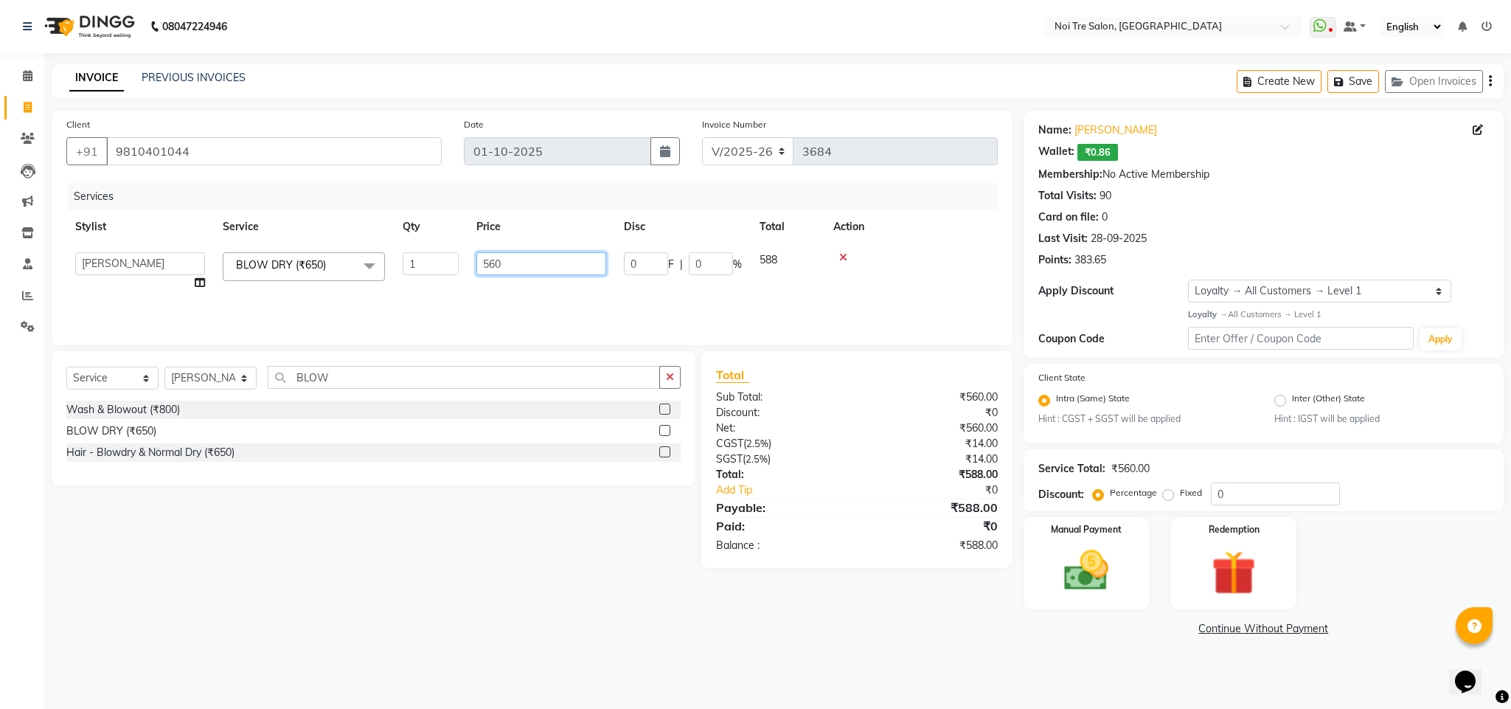
click at [494, 268] on input "560" at bounding box center [541, 263] width 130 height 23
click at [921, 217] on th "Action" at bounding box center [864, 226] width 268 height 33
click at [1088, 560] on img at bounding box center [1086, 570] width 75 height 53
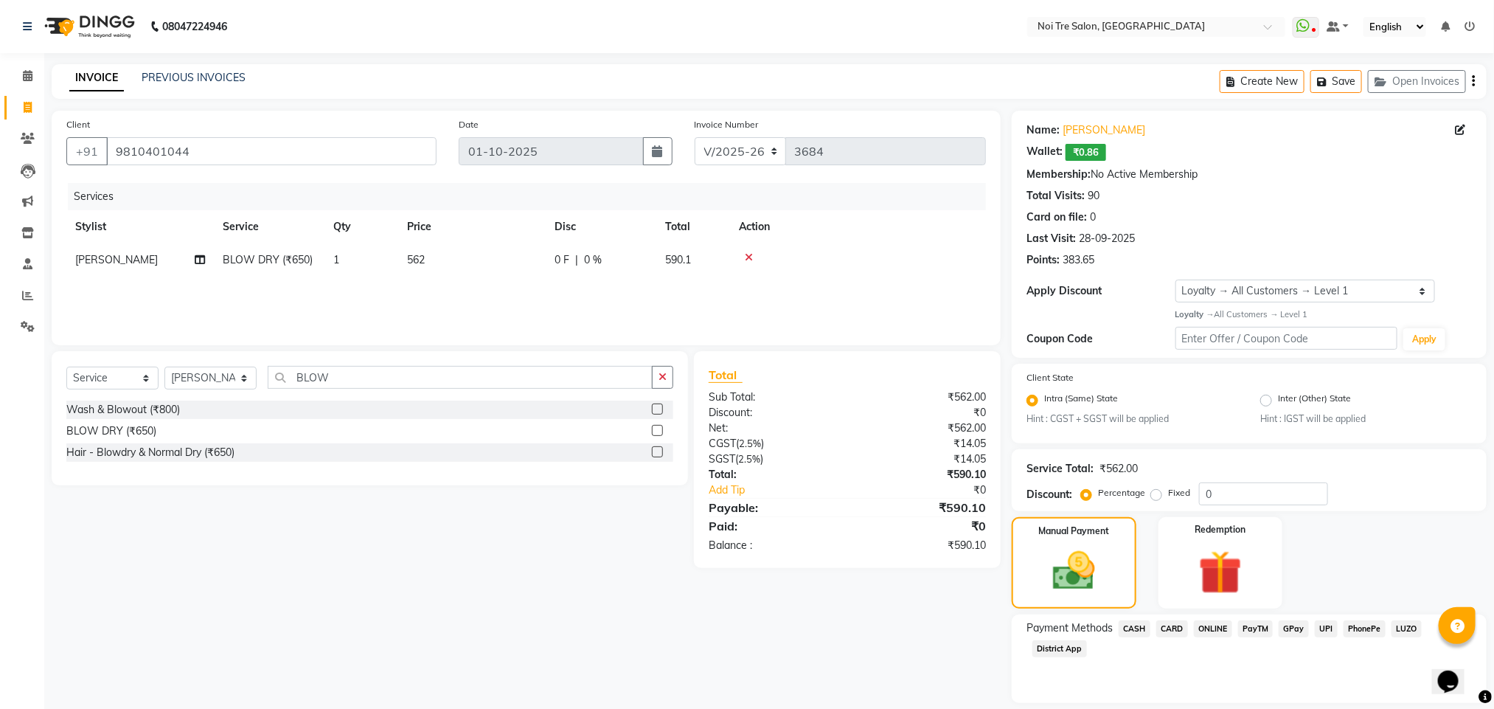
click at [1167, 625] on span "CARD" at bounding box center [1172, 628] width 32 height 17
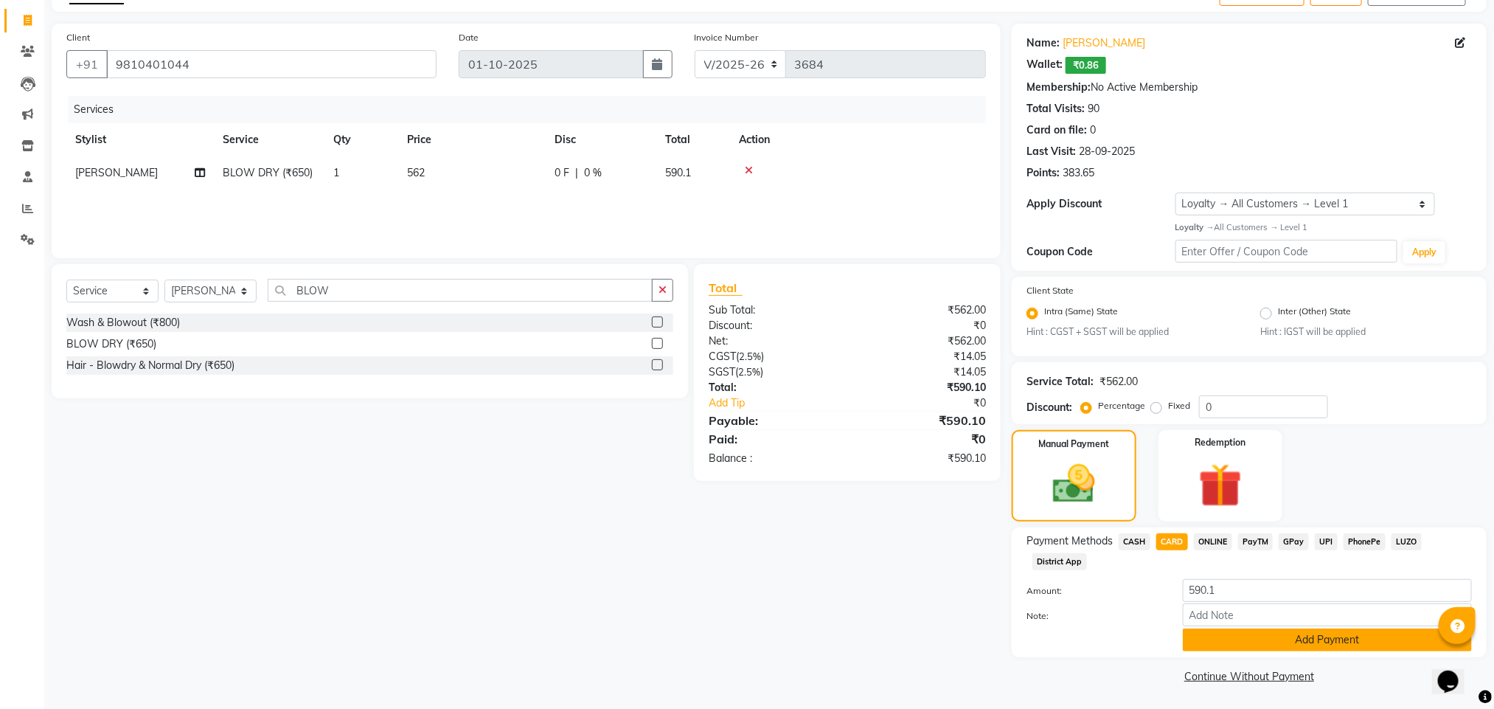
click at [1239, 642] on button "Add Payment" at bounding box center [1327, 639] width 289 height 23
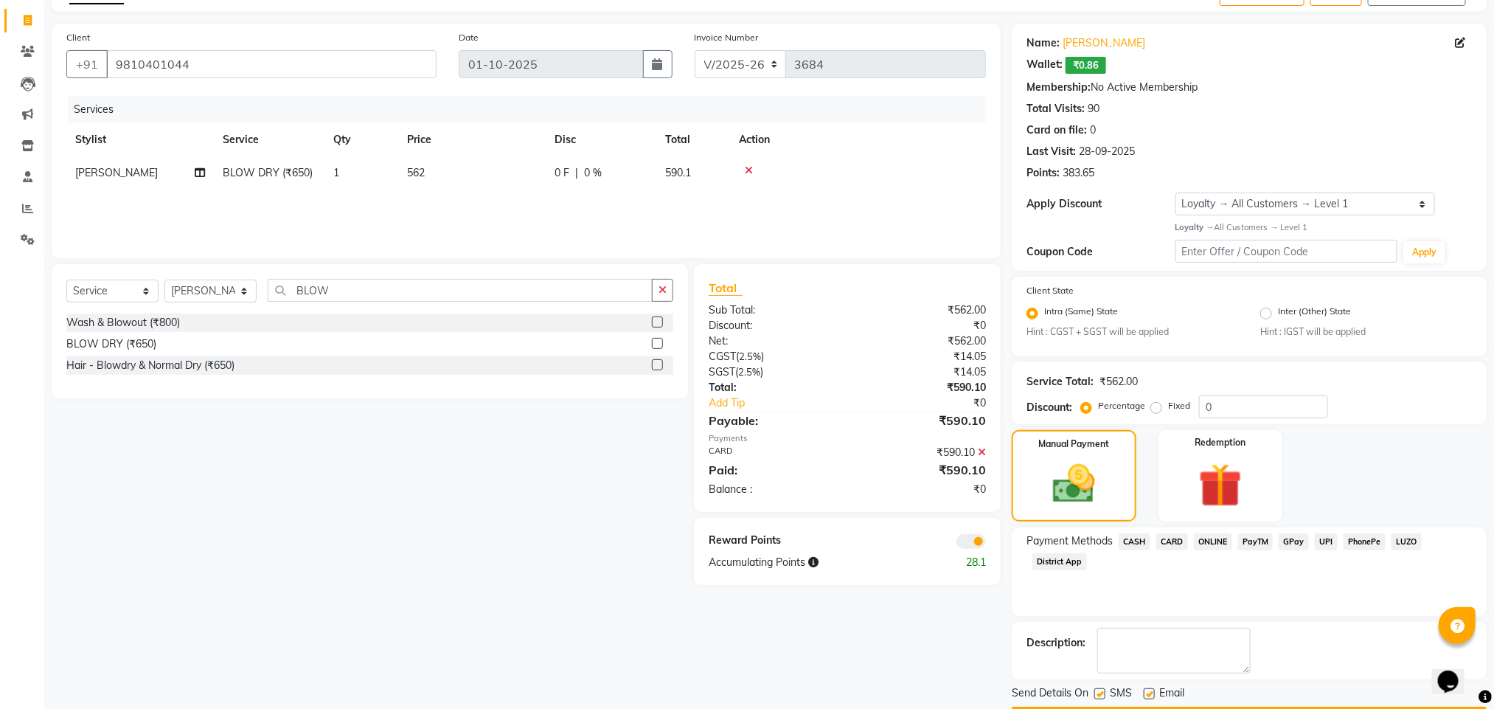
scroll to position [131, 0]
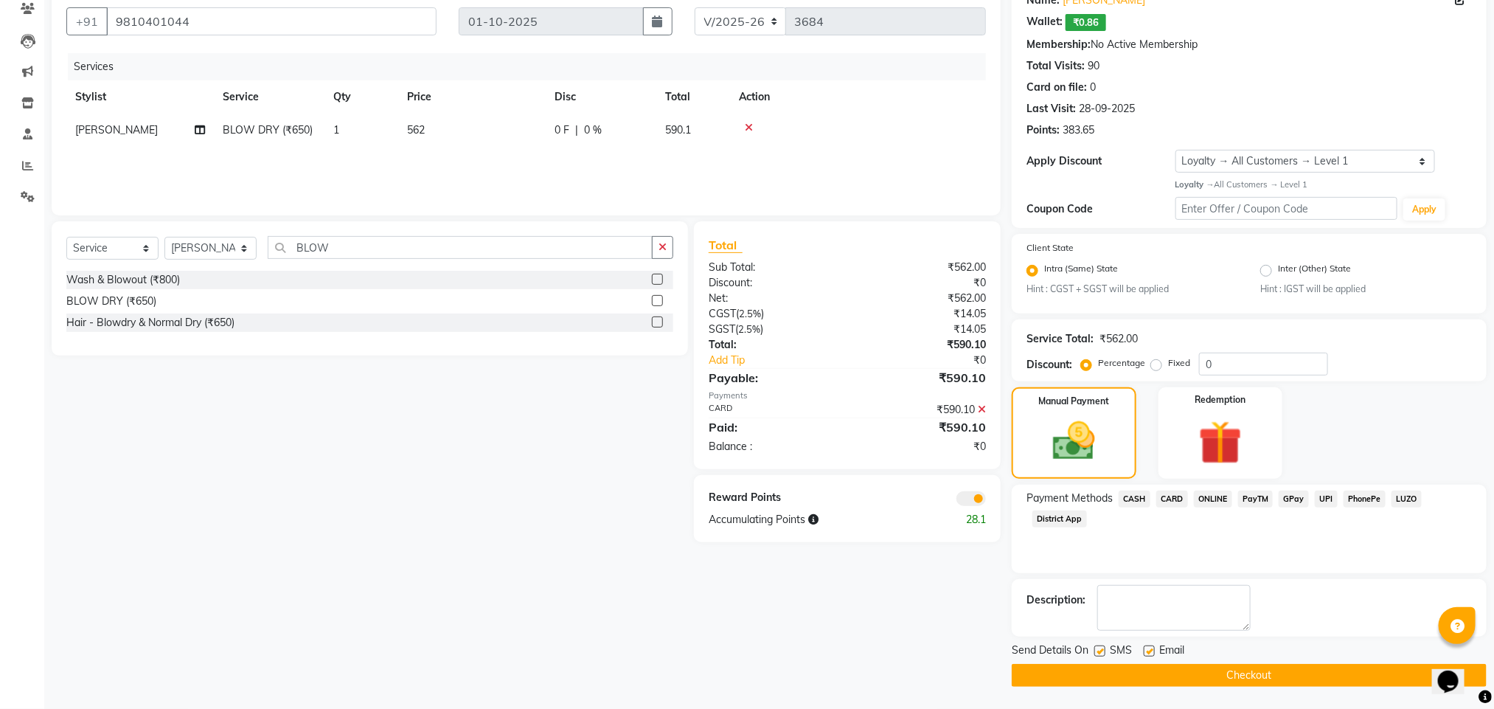
click at [972, 505] on div "Reward Points Accumulating Points 28.1" at bounding box center [847, 508] width 307 height 67
click at [972, 498] on span at bounding box center [970, 498] width 29 height 15
click at [986, 501] on input "checkbox" at bounding box center [986, 501] width 0 height 0
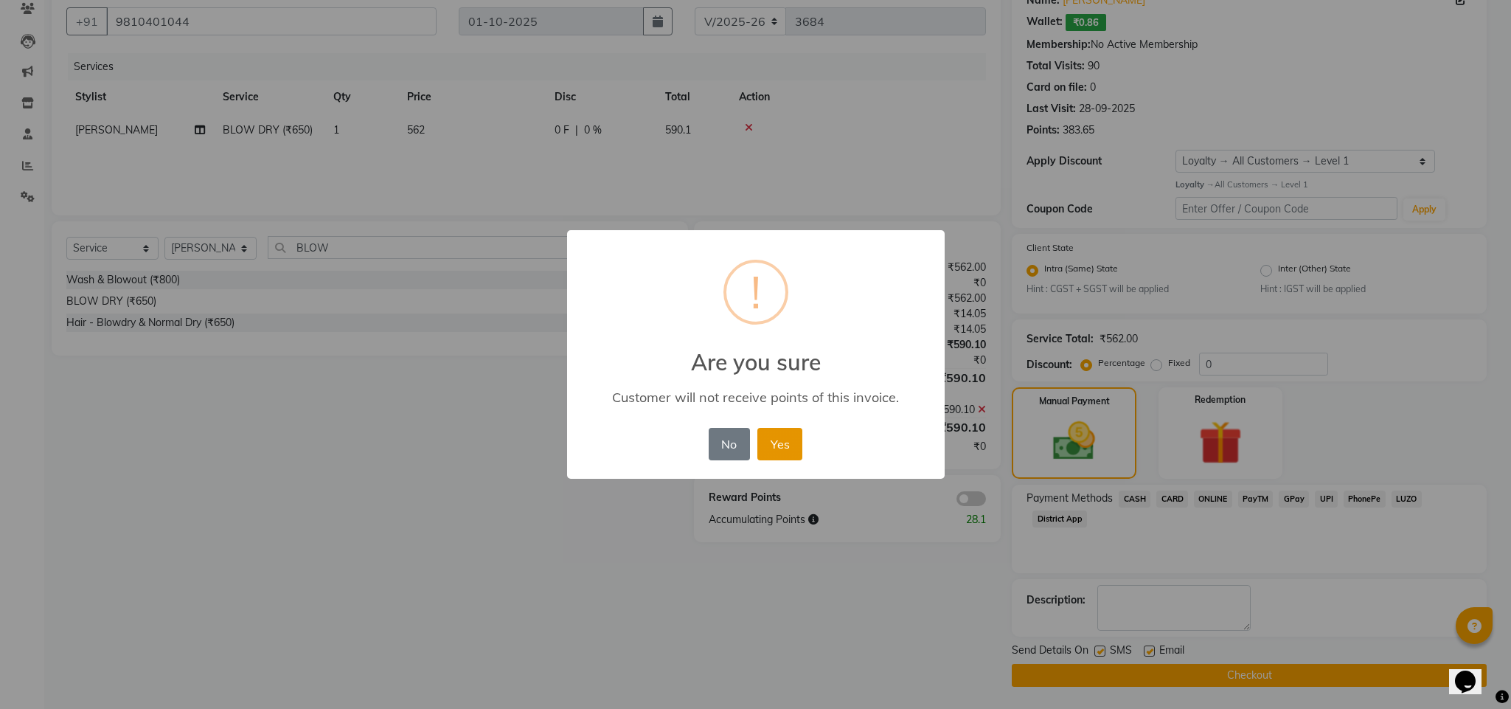
click at [779, 442] on button "Yes" at bounding box center [779, 444] width 45 height 32
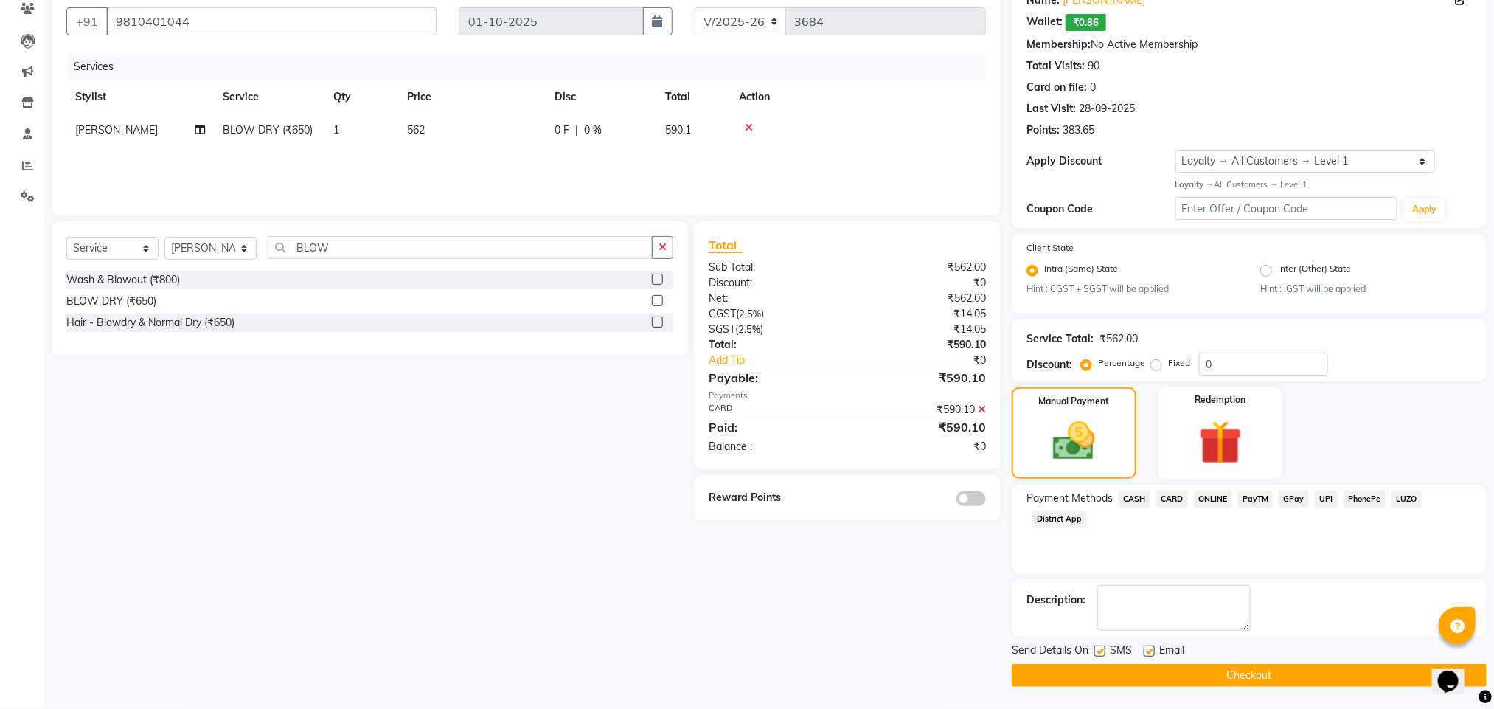
click at [1102, 653] on label at bounding box center [1099, 650] width 11 height 11
click at [1102, 653] on input "checkbox" at bounding box center [1099, 652] width 10 height 10
click at [1151, 648] on label at bounding box center [1149, 650] width 11 height 11
click at [1151, 648] on input "checkbox" at bounding box center [1149, 652] width 10 height 10
click at [1188, 673] on button "Checkout" at bounding box center [1249, 675] width 475 height 23
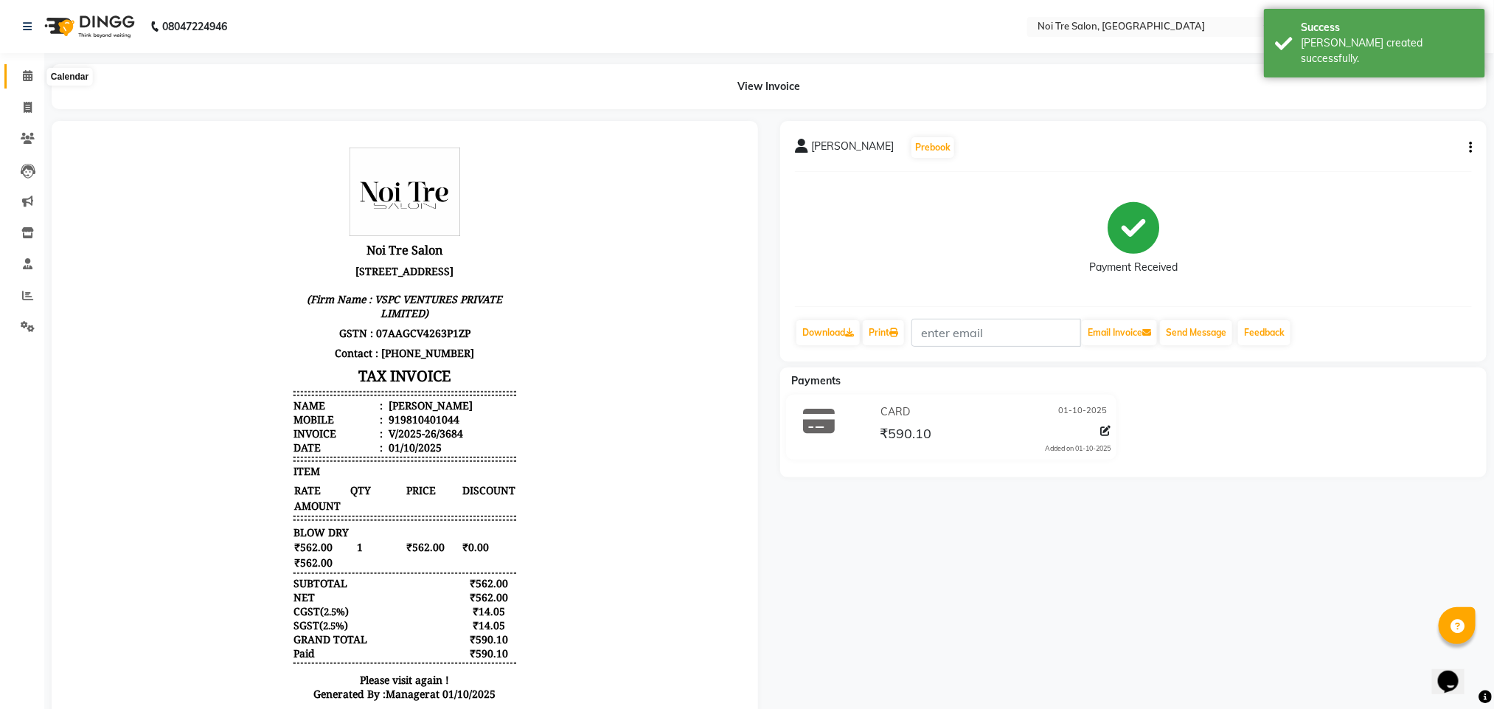
click at [25, 80] on icon at bounding box center [28, 75] width 10 height 11
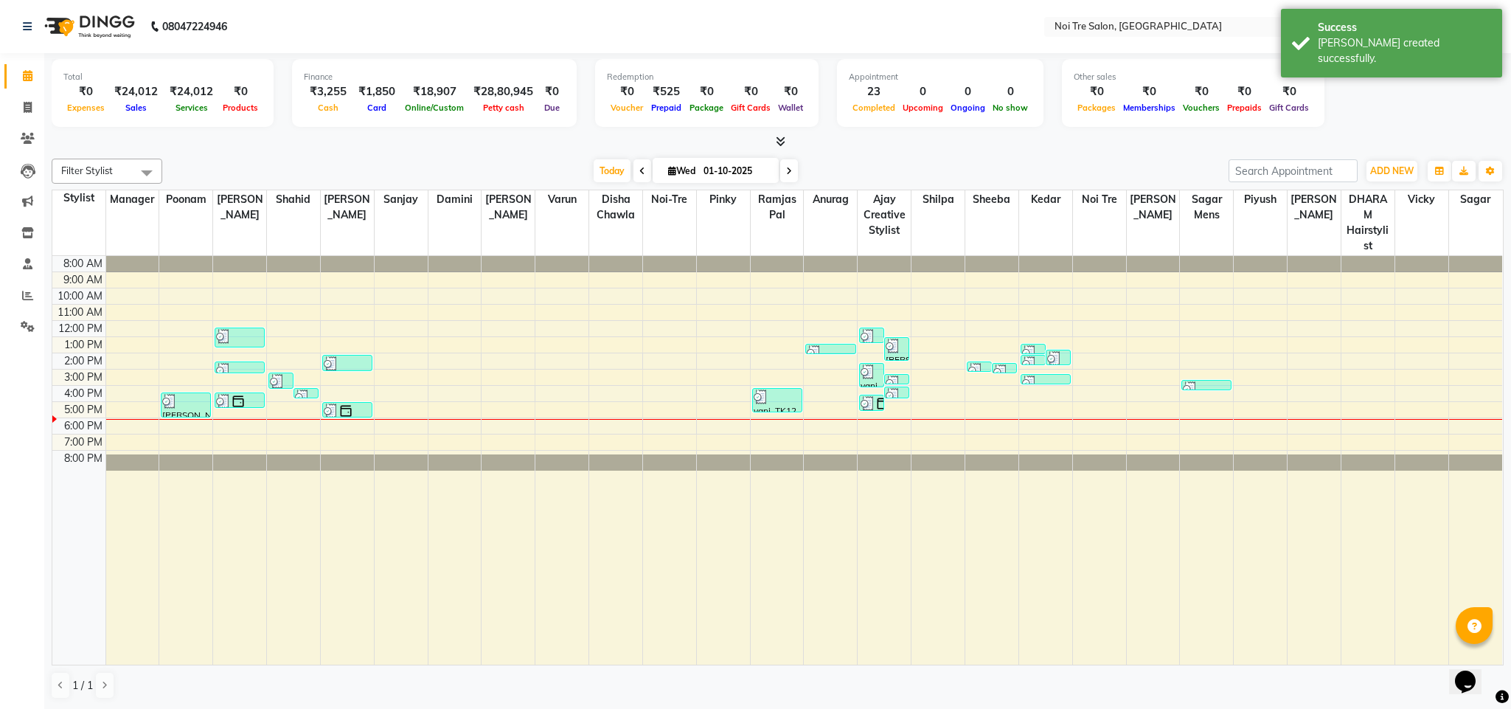
click at [246, 138] on div at bounding box center [778, 141] width 1452 height 15
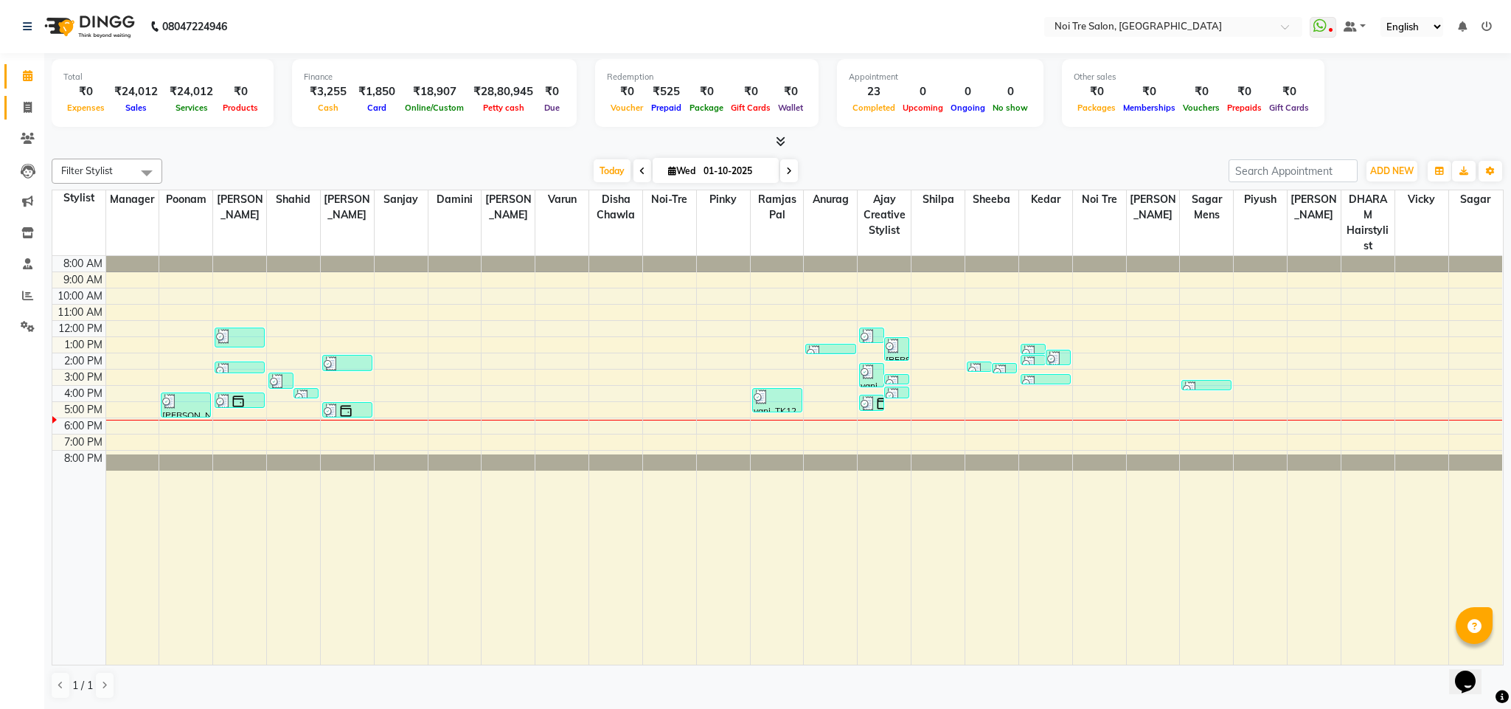
click at [22, 117] on link "Invoice" at bounding box center [21, 108] width 35 height 24
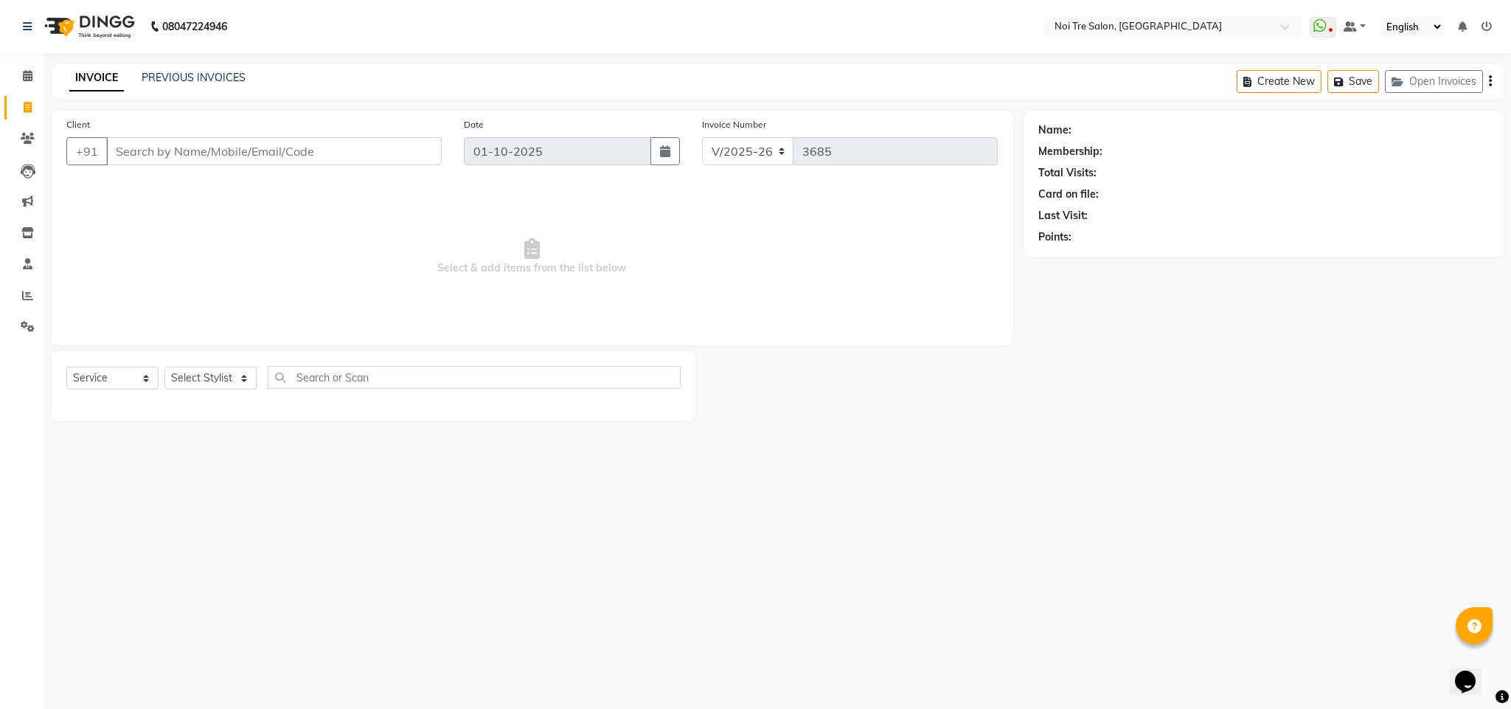
click at [159, 150] on input "Client" at bounding box center [274, 151] width 336 height 28
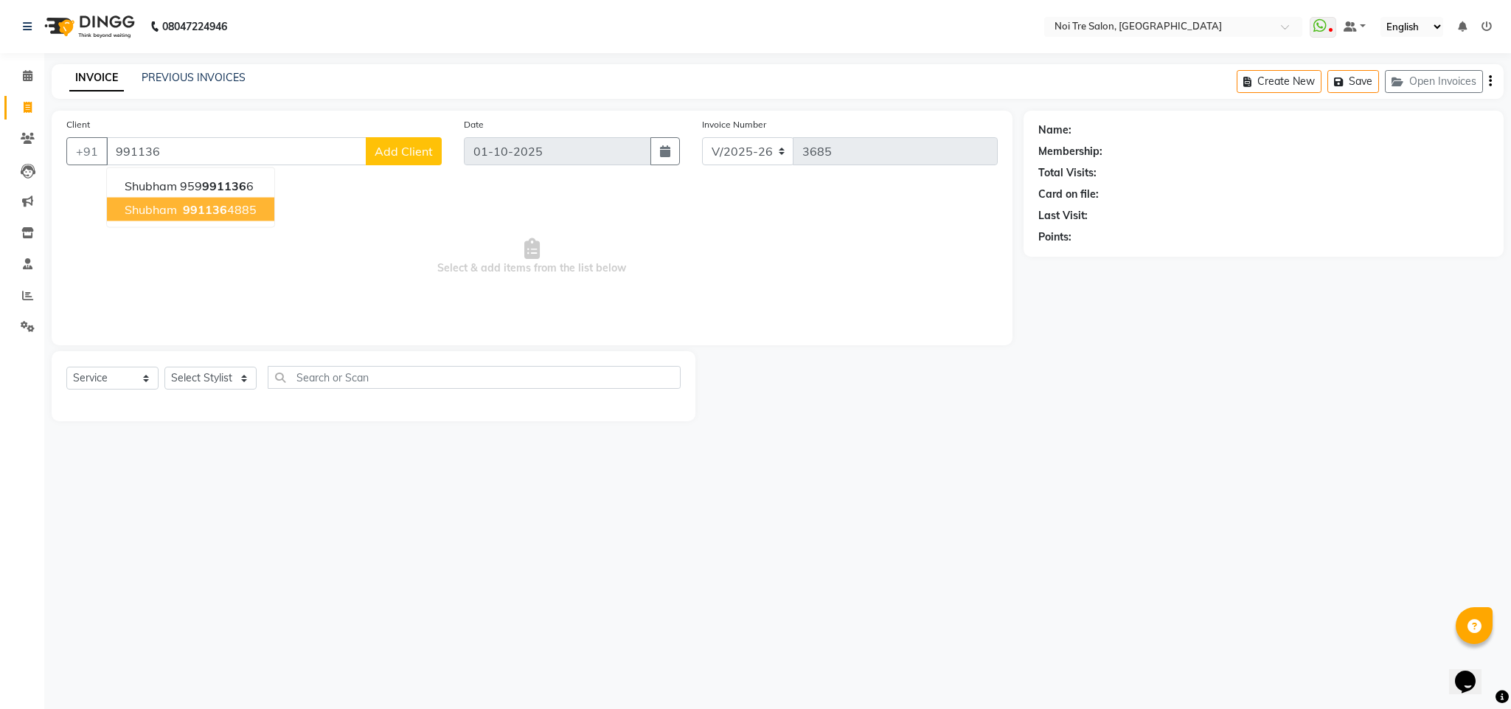
click at [222, 206] on span "991136" at bounding box center [205, 209] width 44 height 15
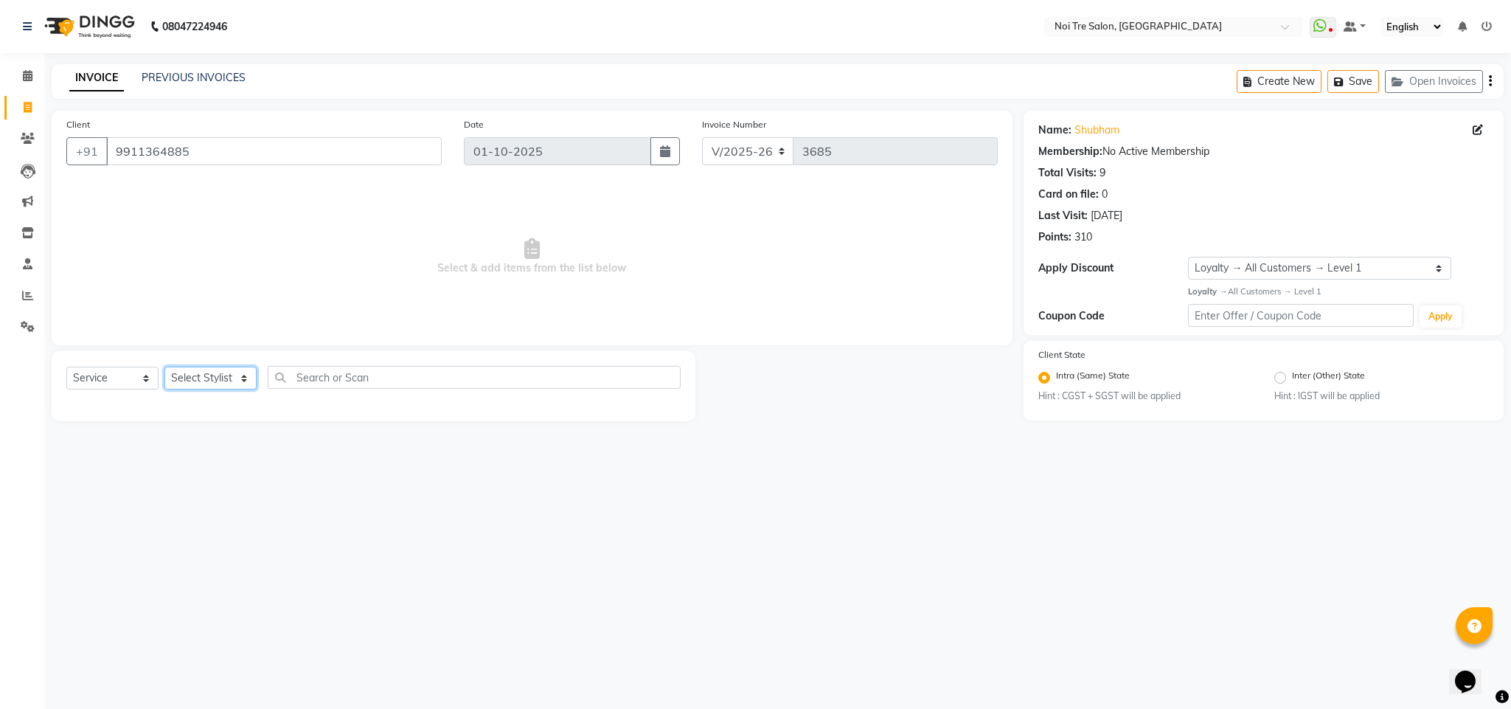
click at [204, 383] on select "Select Stylist Ajay Creative Stylist Anurag [PERSON_NAME] [PERSON_NAME] [PERSON…" at bounding box center [210, 378] width 92 height 23
click at [164, 367] on select "Select Stylist Ajay Creative Stylist Anurag [PERSON_NAME] [PERSON_NAME] [PERSON…" at bounding box center [210, 378] width 92 height 23
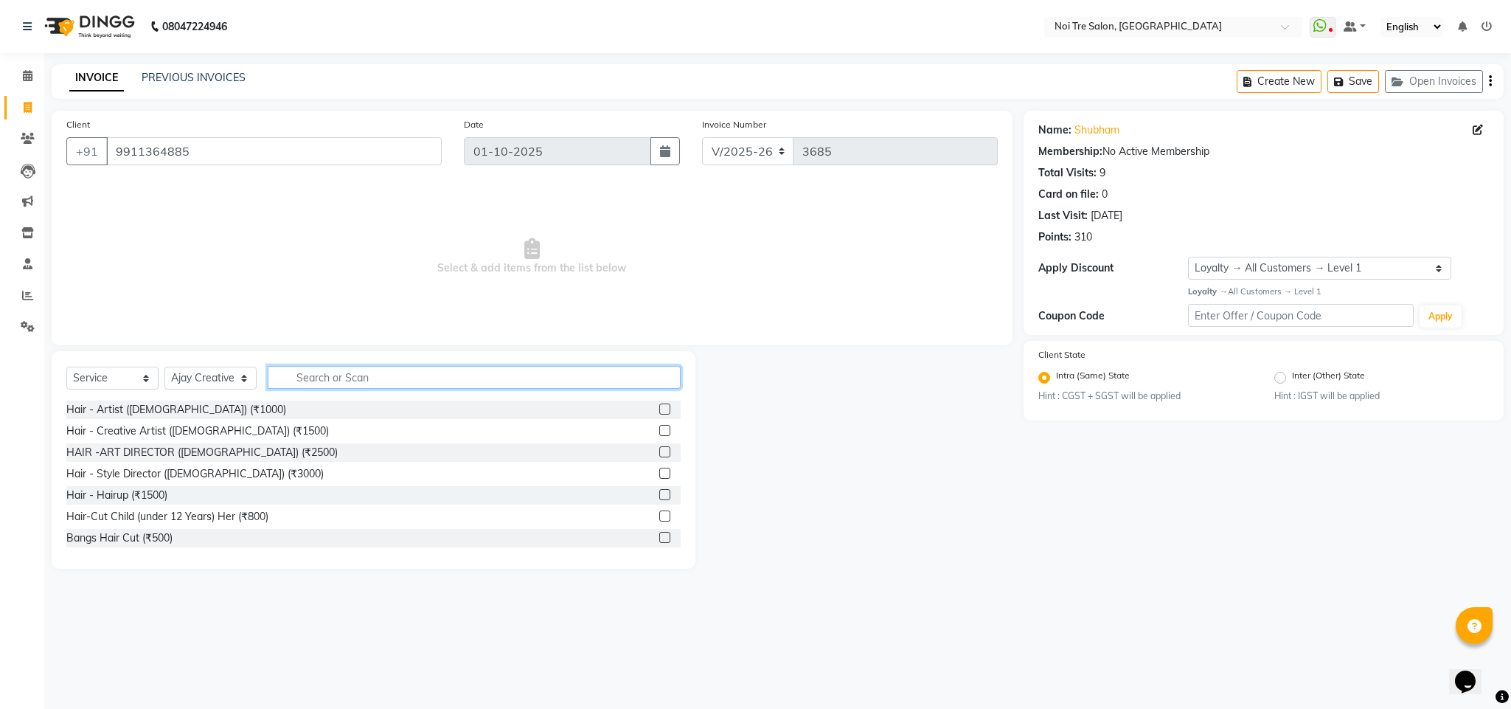
click at [319, 378] on input "text" at bounding box center [474, 377] width 413 height 23
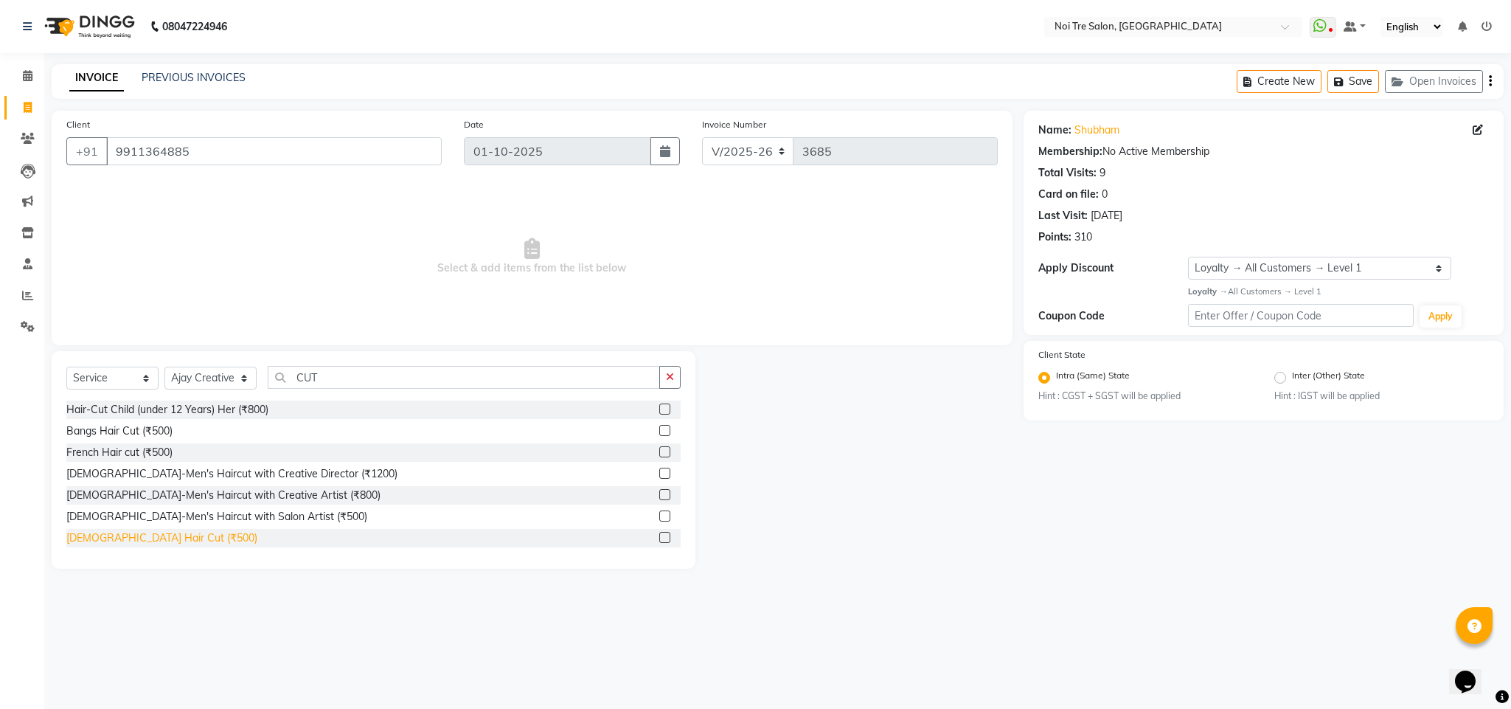
click at [142, 540] on div "[DEMOGRAPHIC_DATA] Hair Cut (₹500)" at bounding box center [161, 537] width 191 height 15
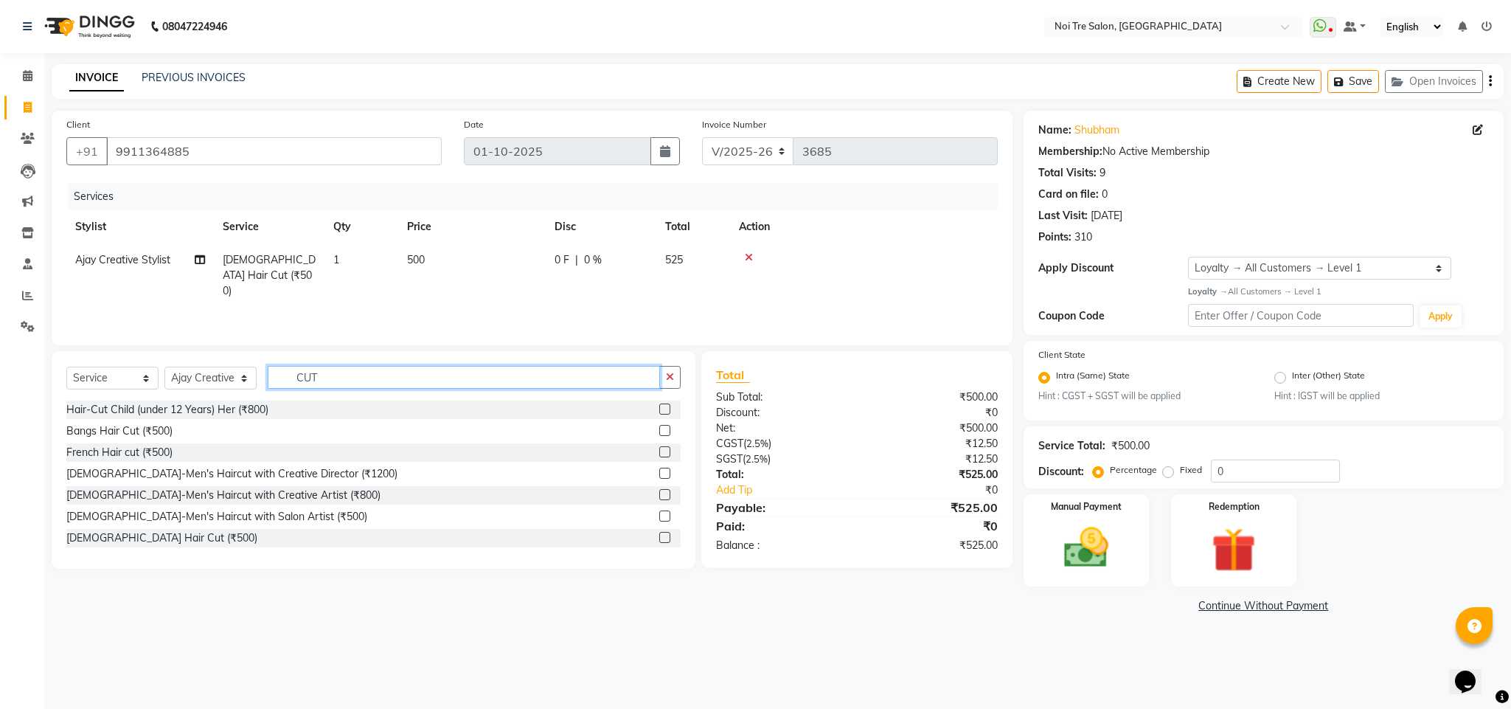
click at [299, 383] on input "CUT" at bounding box center [464, 377] width 392 height 23
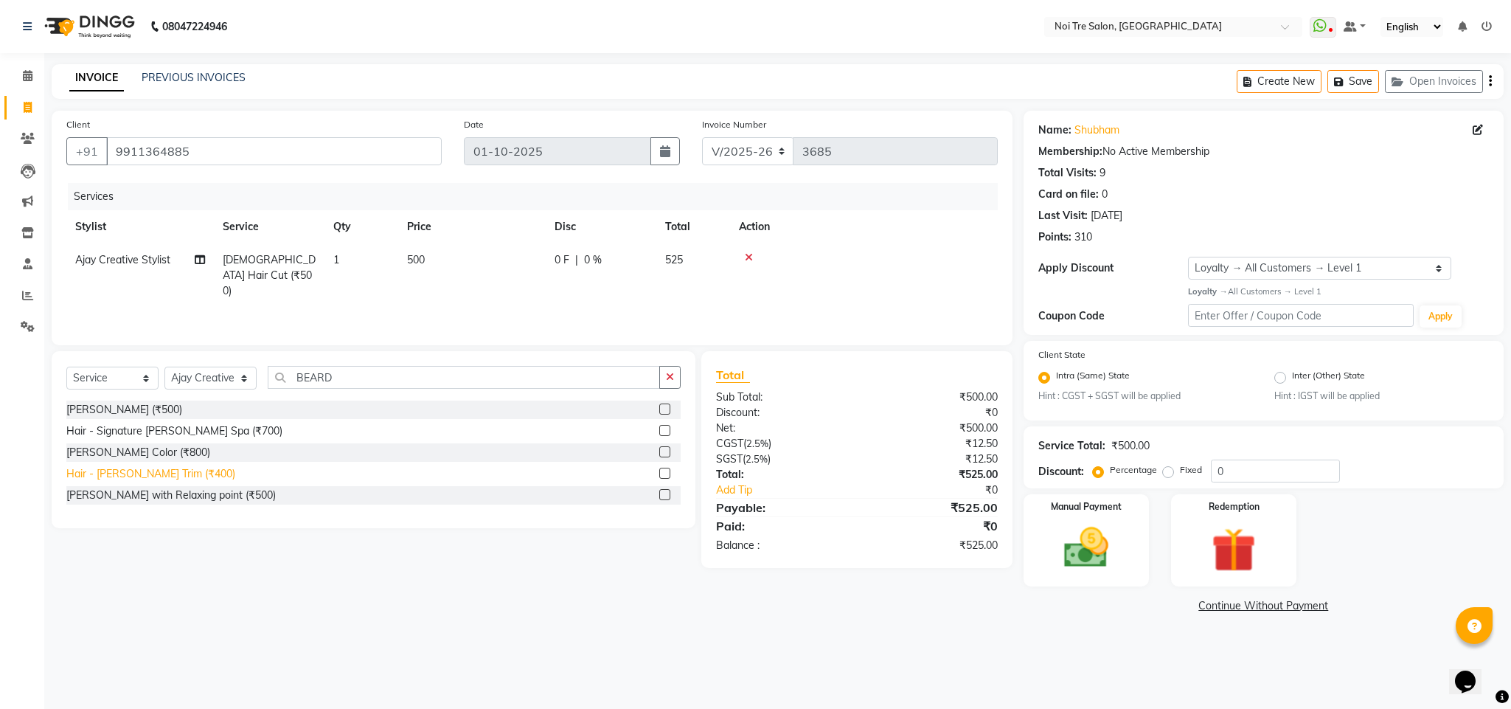
click at [162, 471] on div "Hair - [PERSON_NAME] Trim (₹400)" at bounding box center [150, 473] width 169 height 15
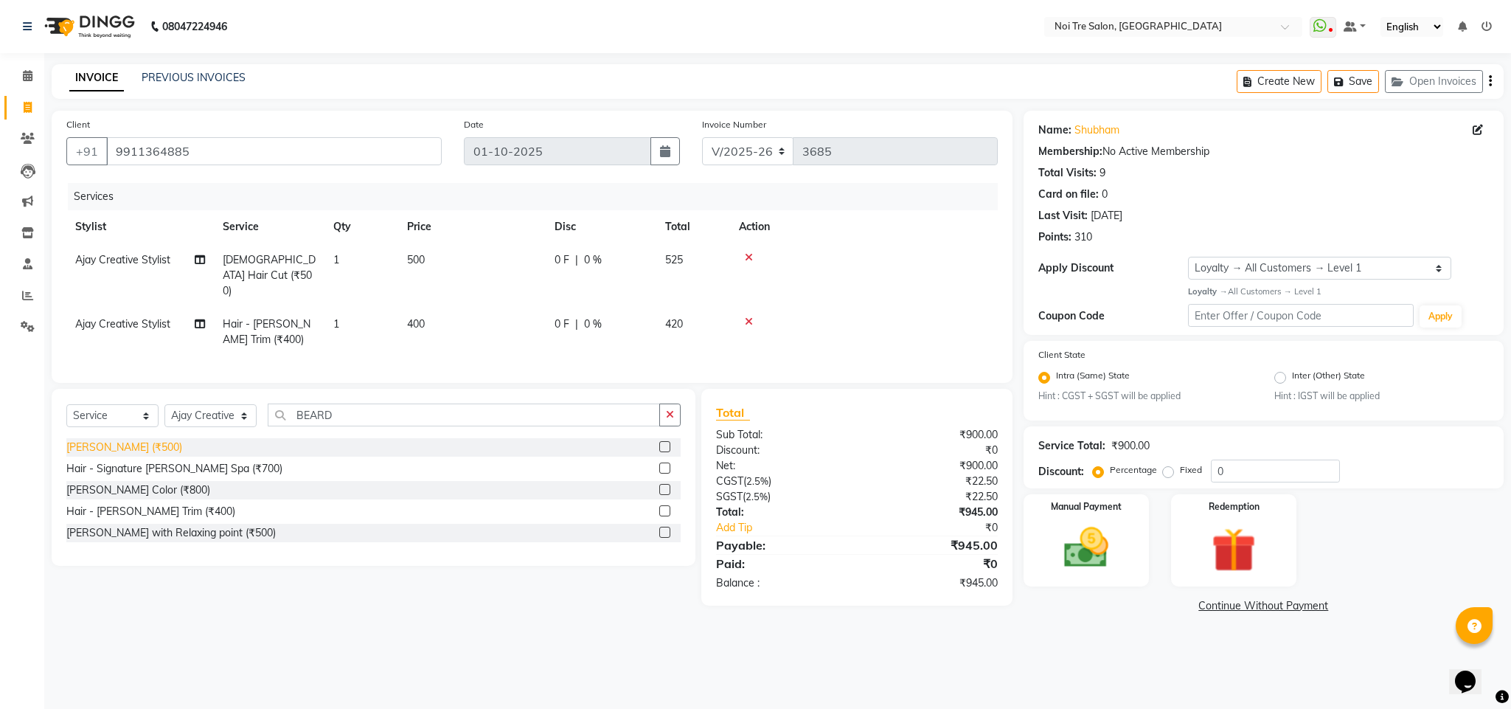
click at [122, 449] on div "[PERSON_NAME] (₹500)" at bounding box center [124, 447] width 116 height 15
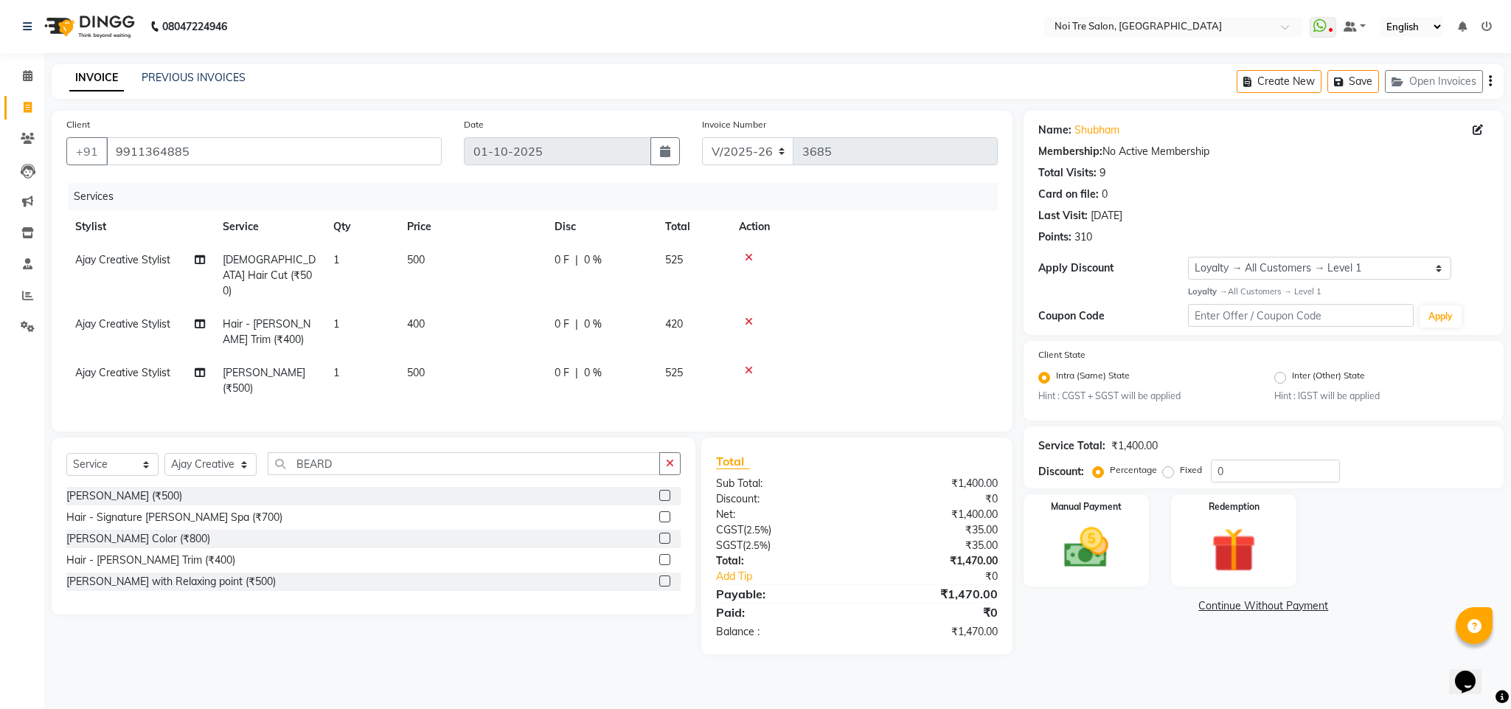
click at [748, 316] on icon at bounding box center [749, 321] width 8 height 10
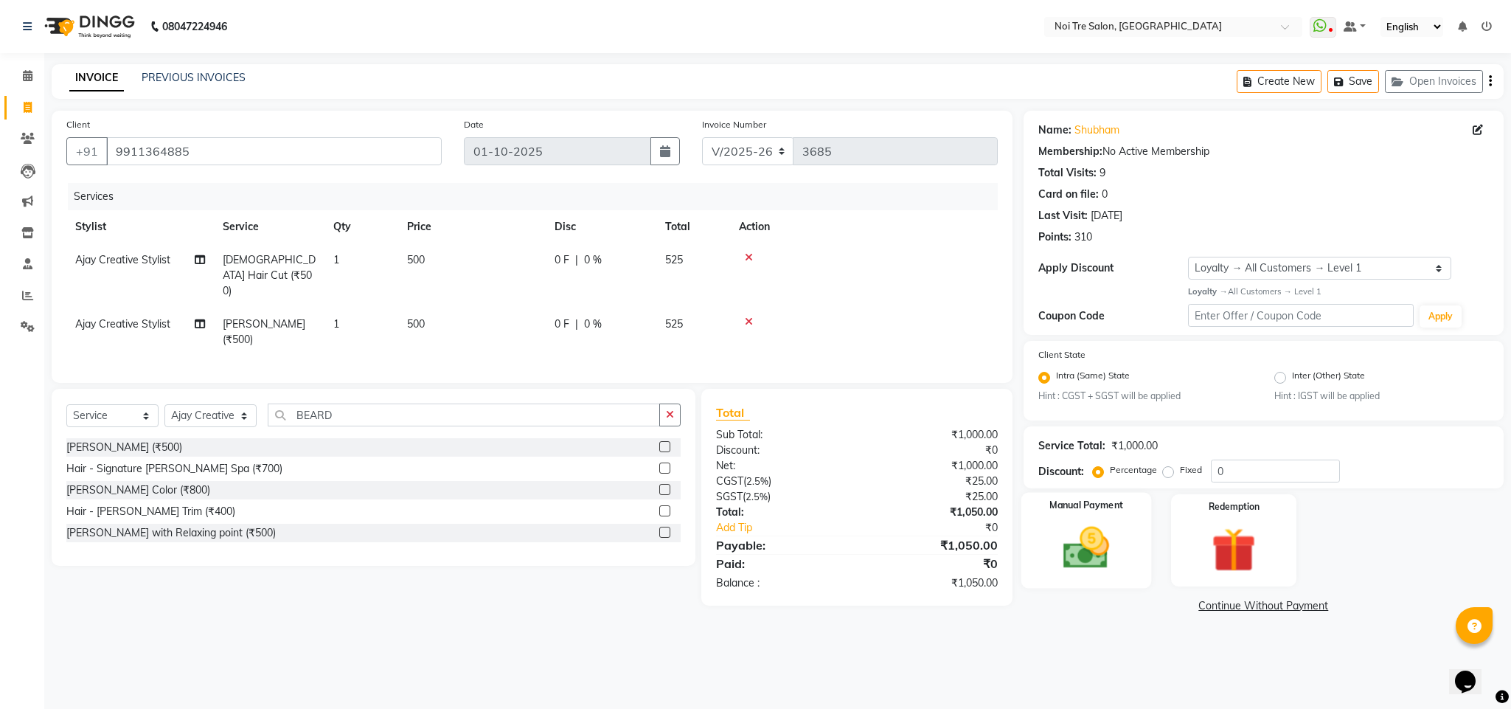
click at [1058, 521] on img at bounding box center [1086, 547] width 75 height 53
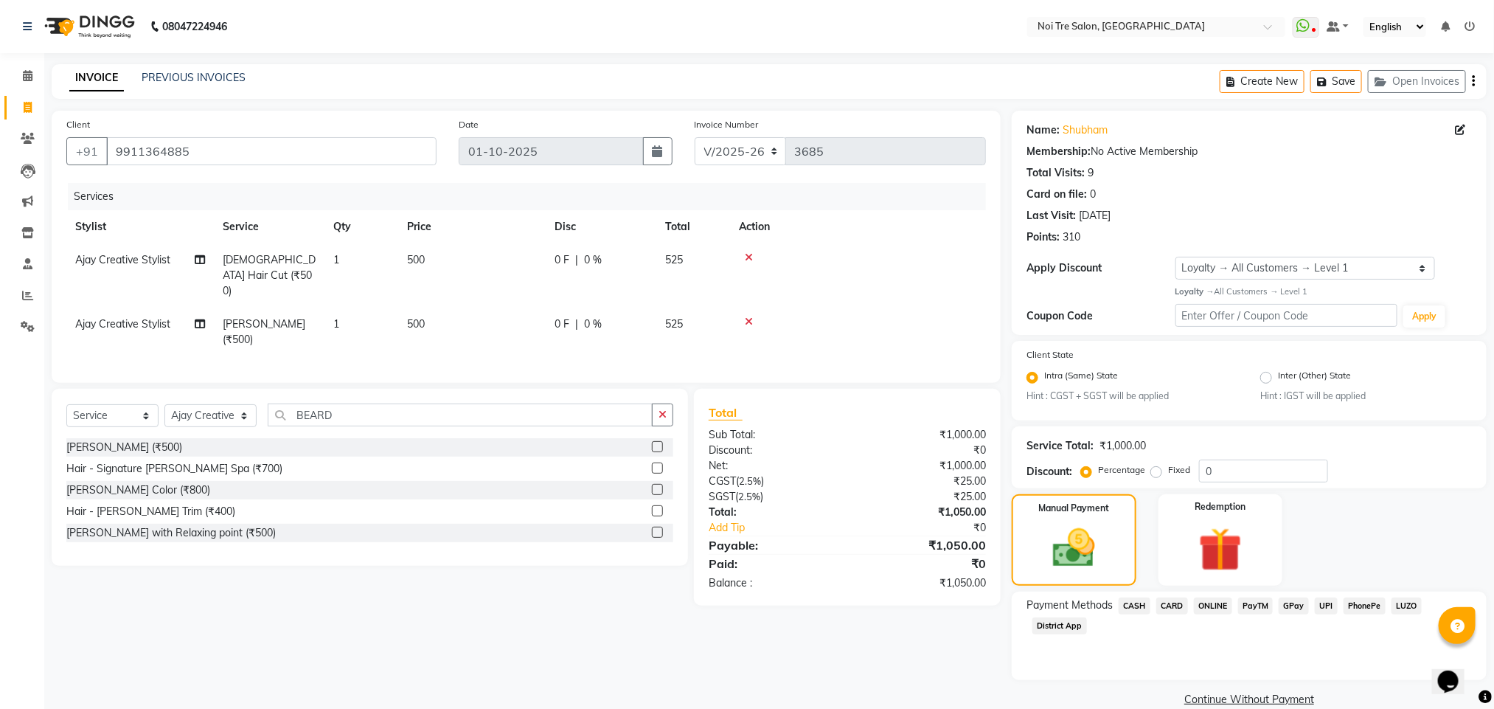
click at [1211, 605] on span "ONLINE" at bounding box center [1213, 605] width 38 height 17
click at [1277, 697] on button "Add Payment" at bounding box center [1327, 703] width 289 height 23
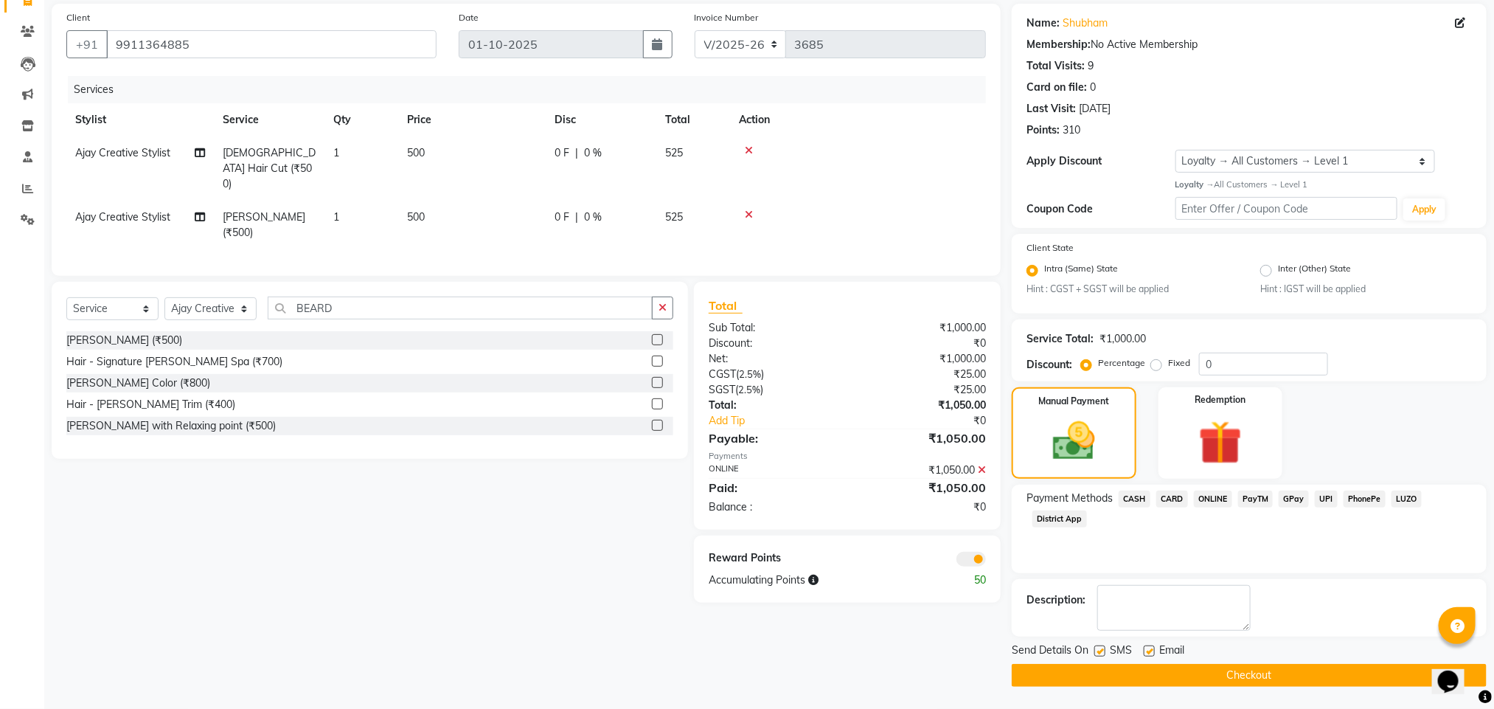
click at [978, 552] on span at bounding box center [970, 559] width 29 height 15
click at [986, 561] on input "checkbox" at bounding box center [986, 561] width 0 height 0
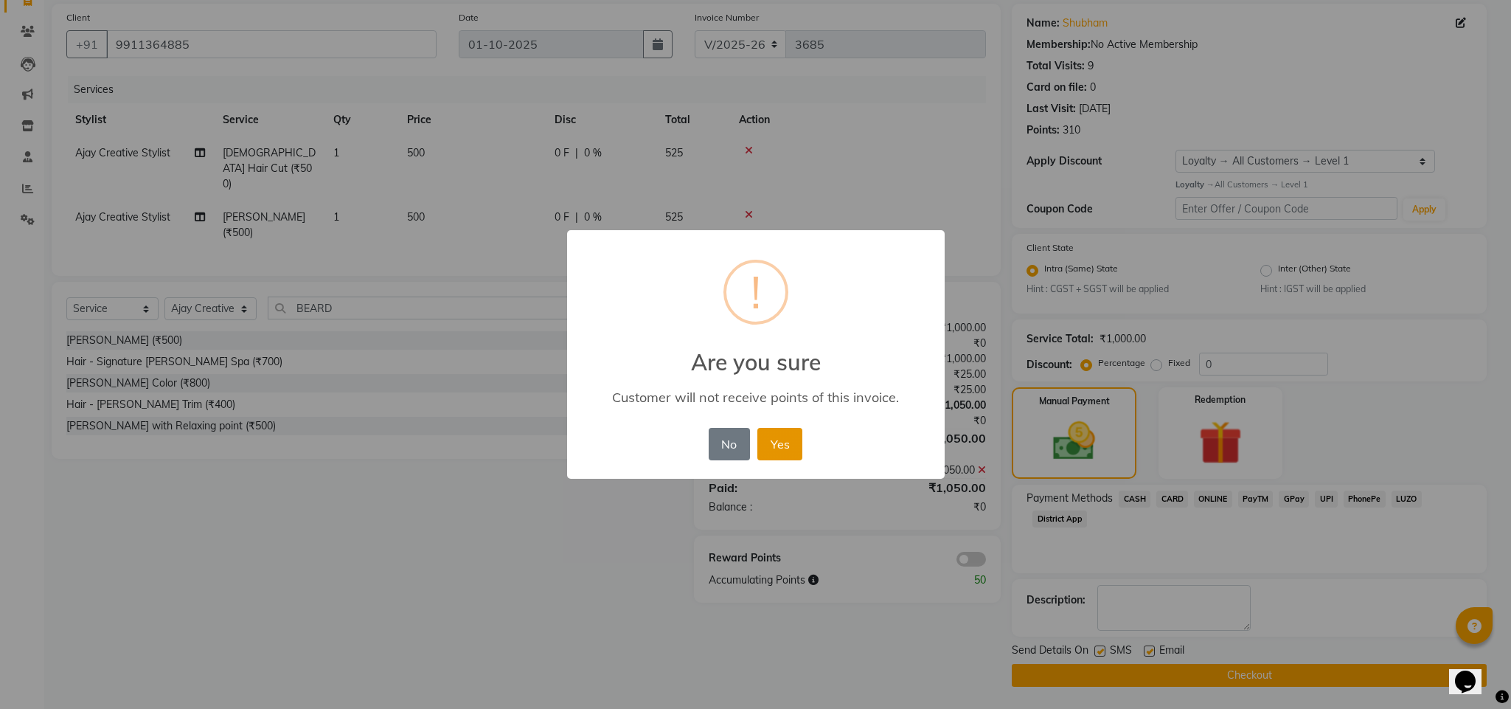
click at [766, 449] on button "Yes" at bounding box center [779, 444] width 45 height 32
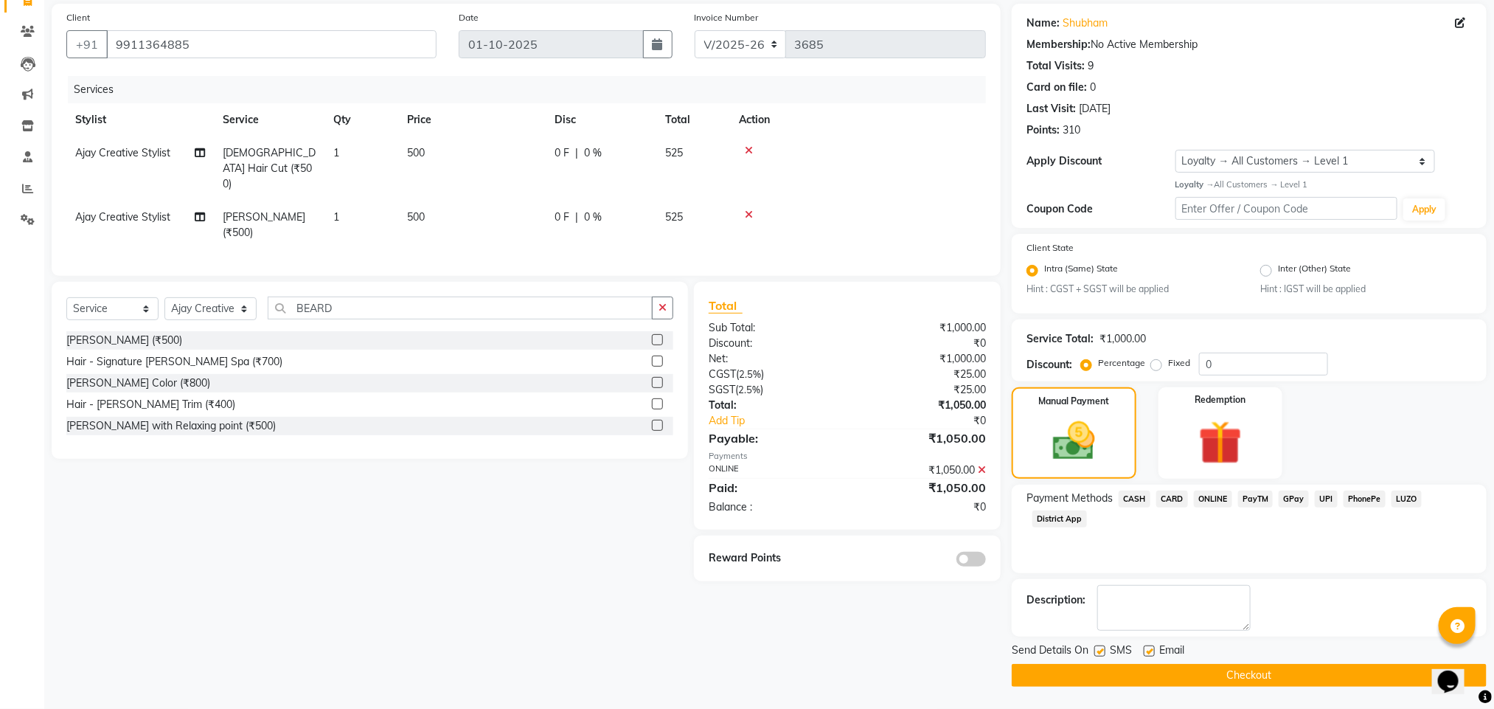
click at [1177, 673] on button "Checkout" at bounding box center [1249, 675] width 475 height 23
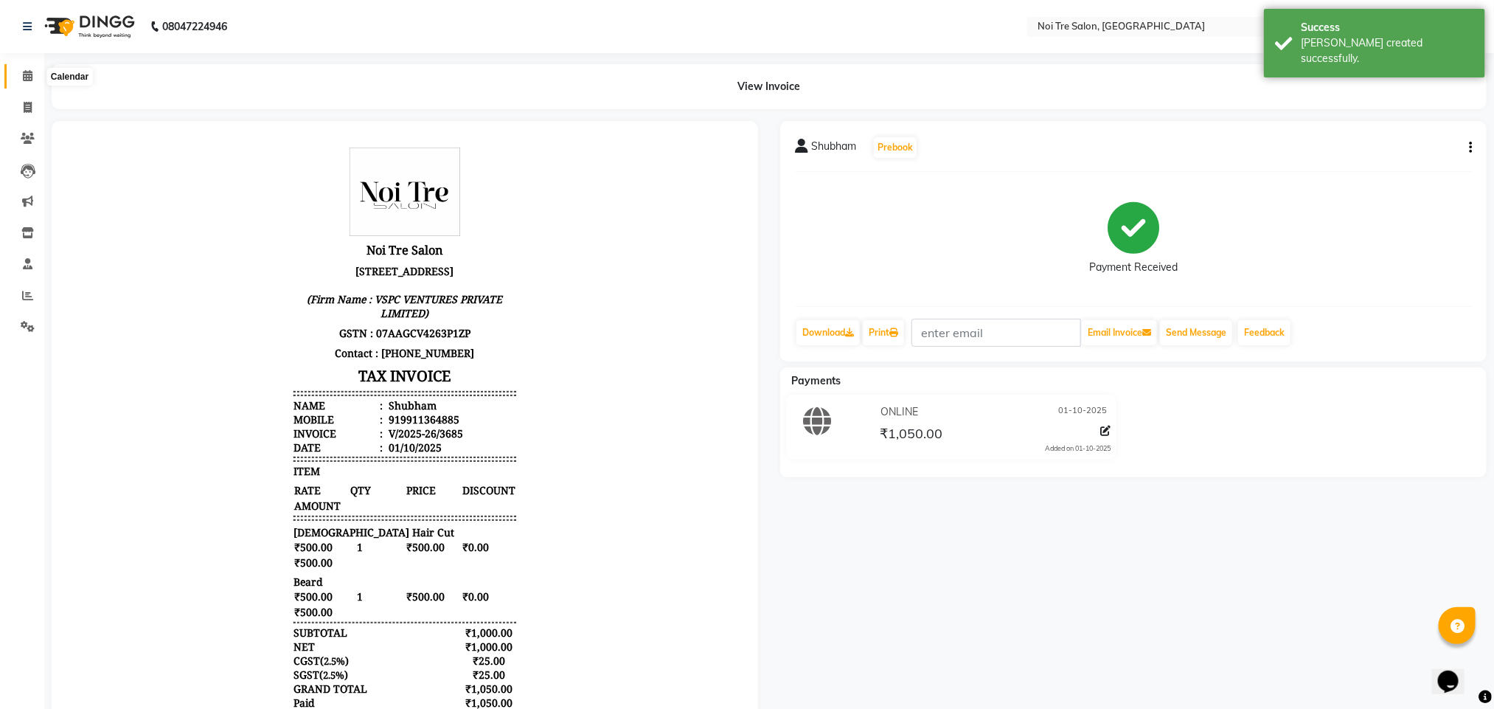
click at [38, 72] on span at bounding box center [28, 76] width 26 height 17
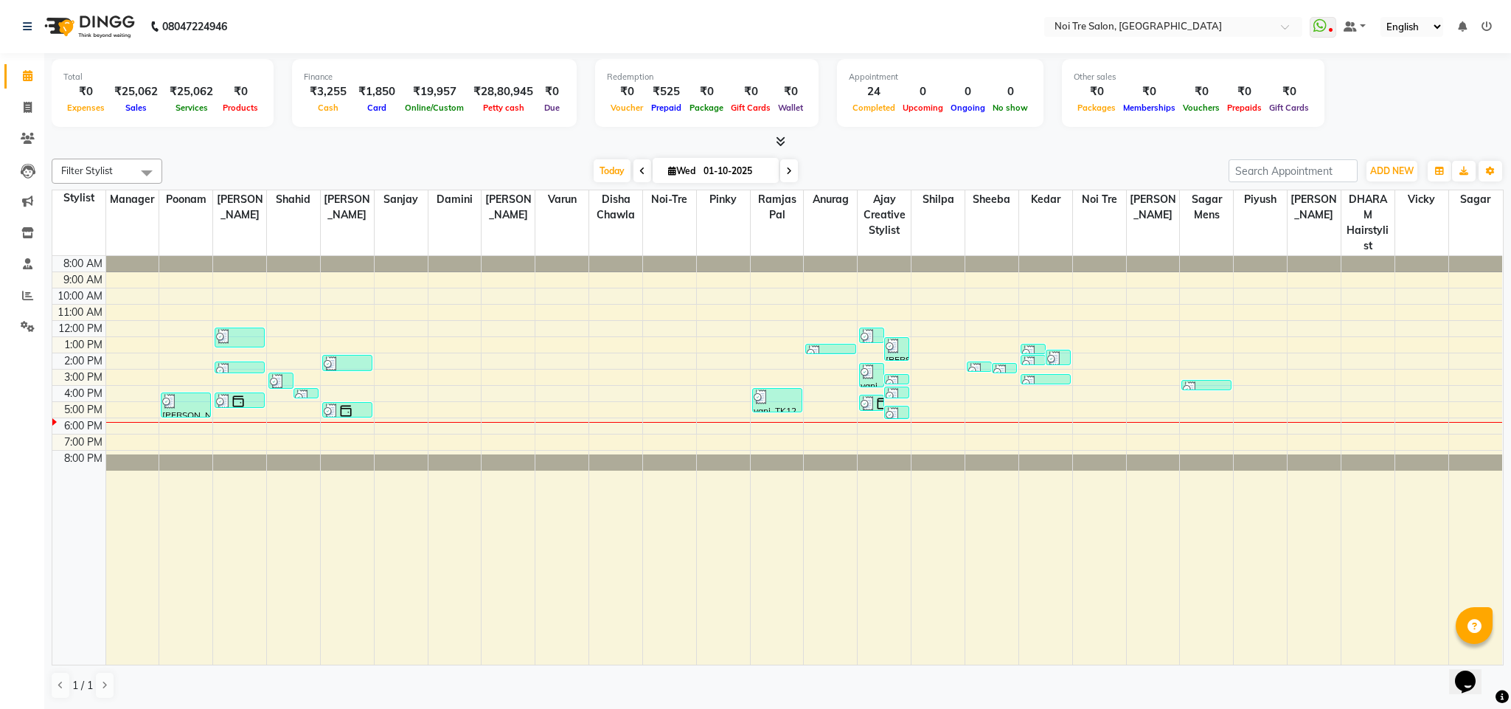
click at [427, 150] on div "Total ₹0 Expenses ₹25,062 Sales ₹25,062 Services ₹0 Products Finance ₹3,255 Cas…" at bounding box center [777, 381] width 1467 height 656
click at [25, 106] on icon at bounding box center [28, 107] width 8 height 11
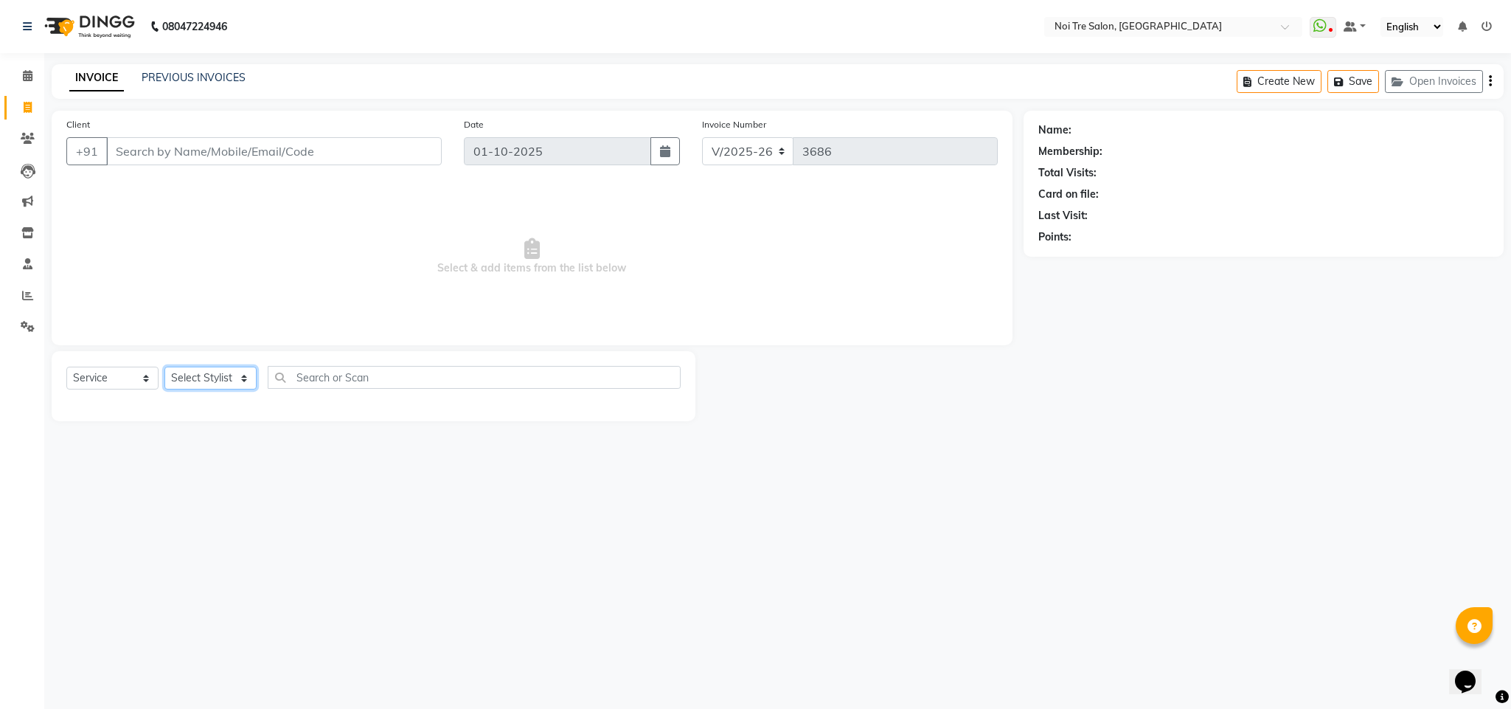
click at [198, 376] on select "Select Stylist Ajay Creative Stylist Anurag [PERSON_NAME] [PERSON_NAME] [PERSON…" at bounding box center [210, 378] width 92 height 23
click at [164, 367] on select "Select Stylist Ajay Creative Stylist Anurag [PERSON_NAME] [PERSON_NAME] [PERSON…" at bounding box center [210, 378] width 92 height 23
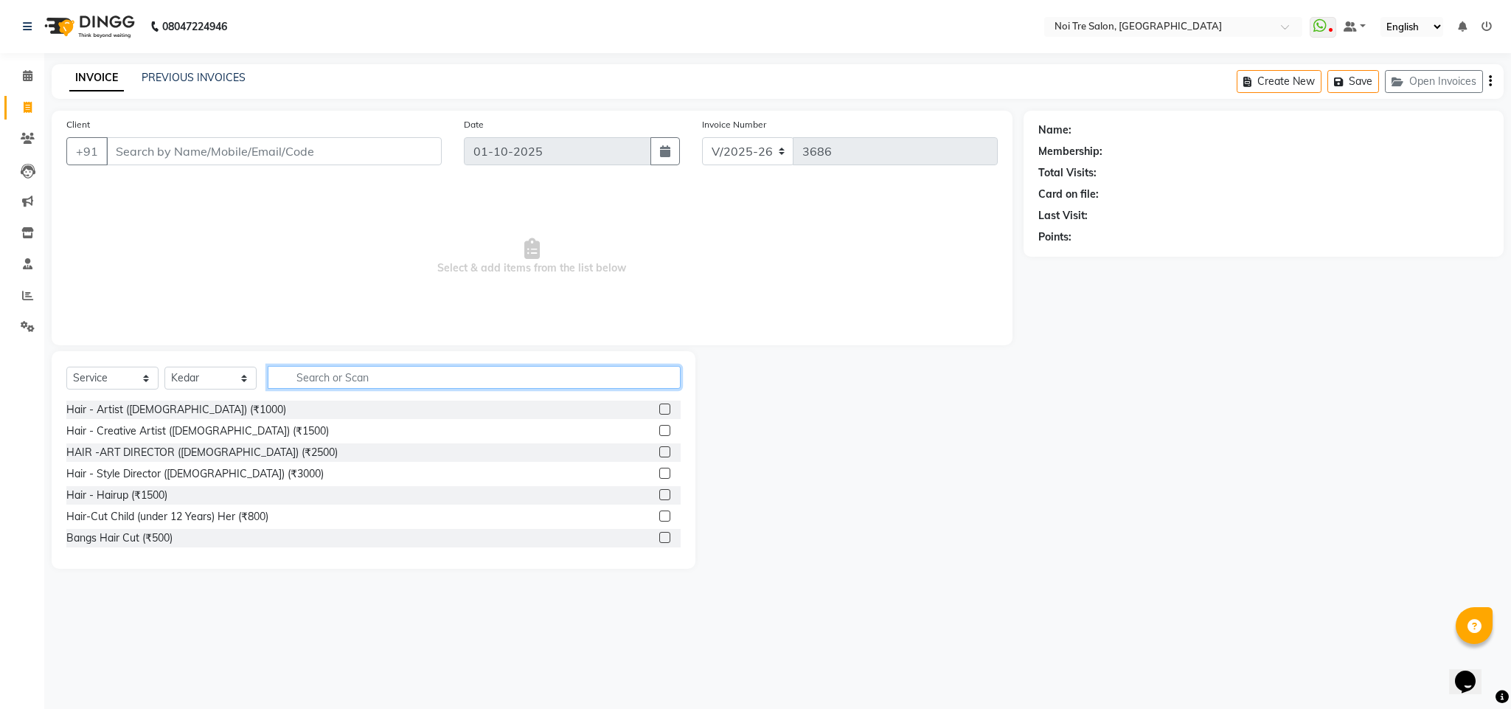
click at [326, 374] on input "text" at bounding box center [474, 377] width 413 height 23
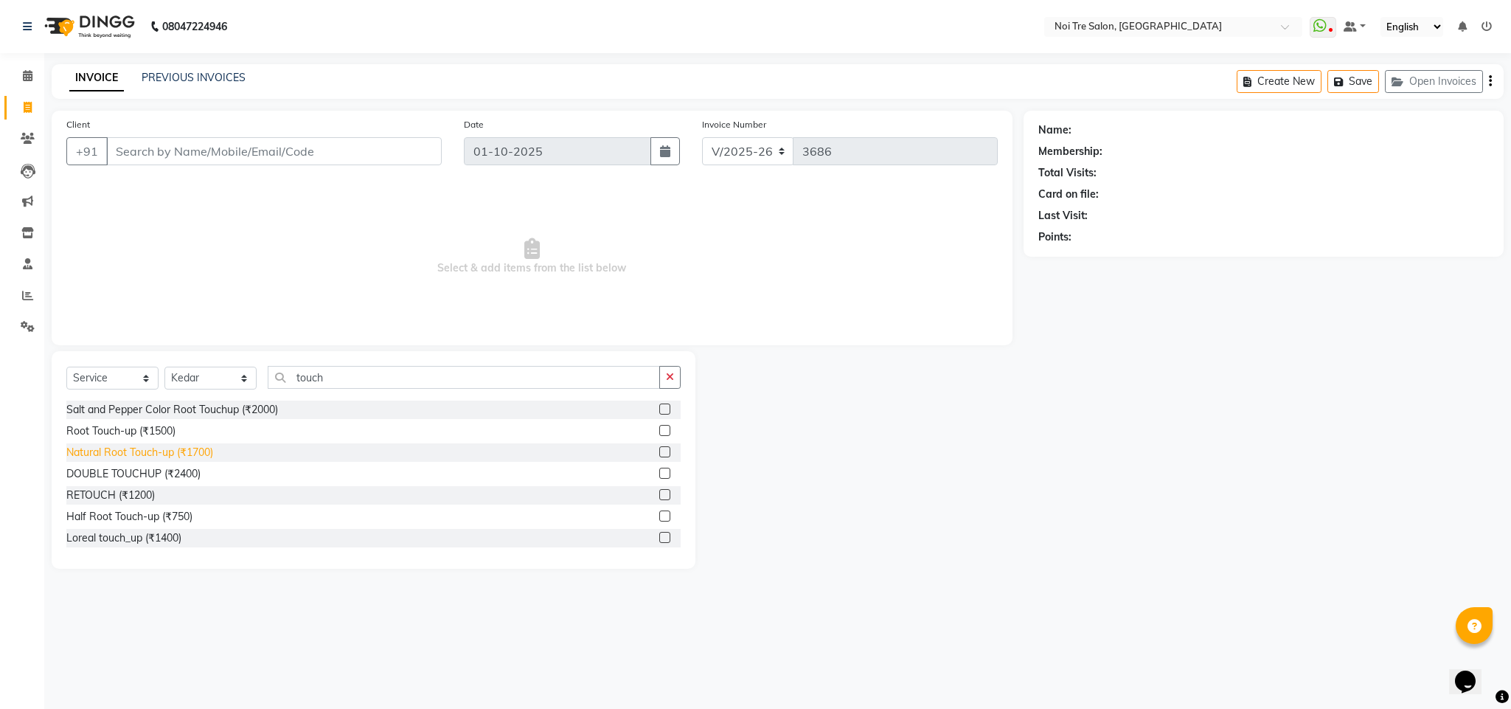
click at [153, 451] on div "Natural Root Touch-up (₹1700)" at bounding box center [139, 452] width 147 height 15
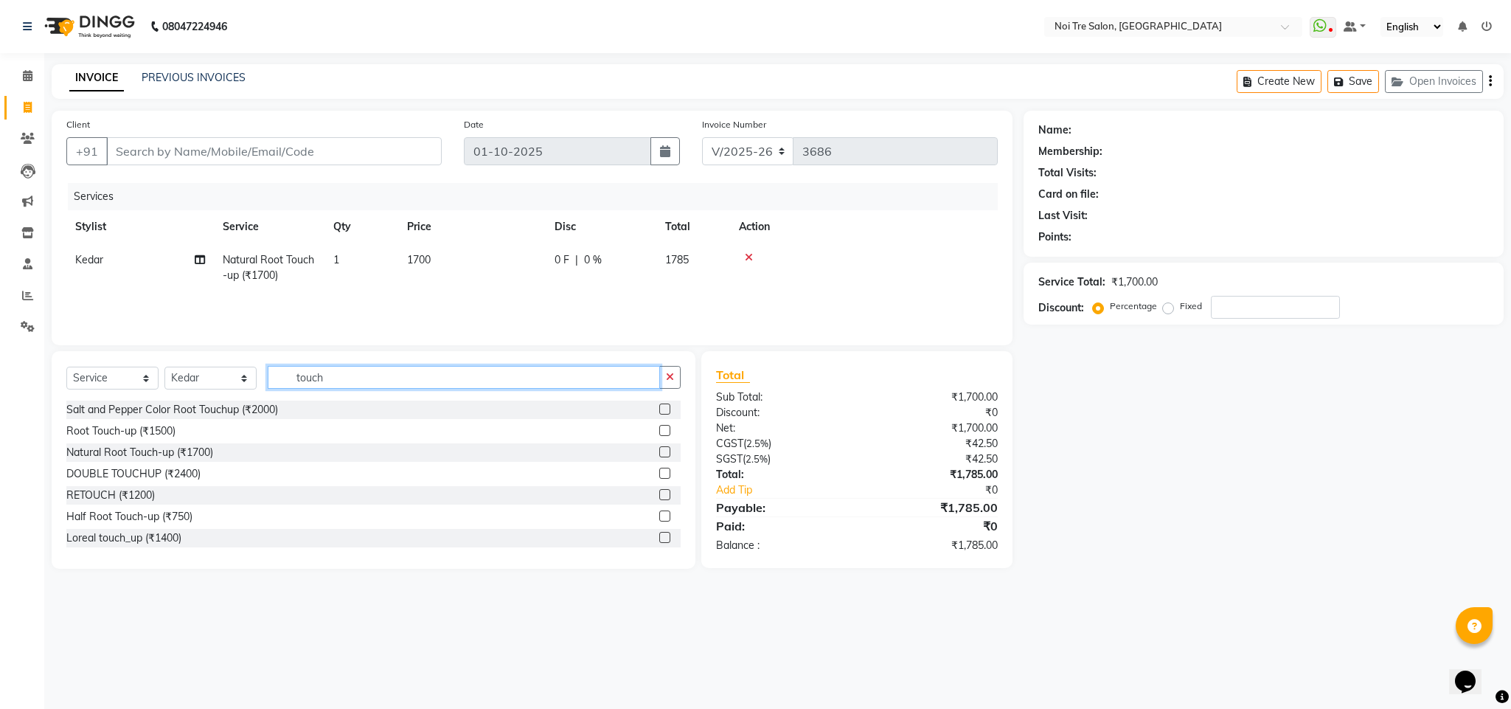
click at [302, 383] on input "touch" at bounding box center [464, 377] width 392 height 23
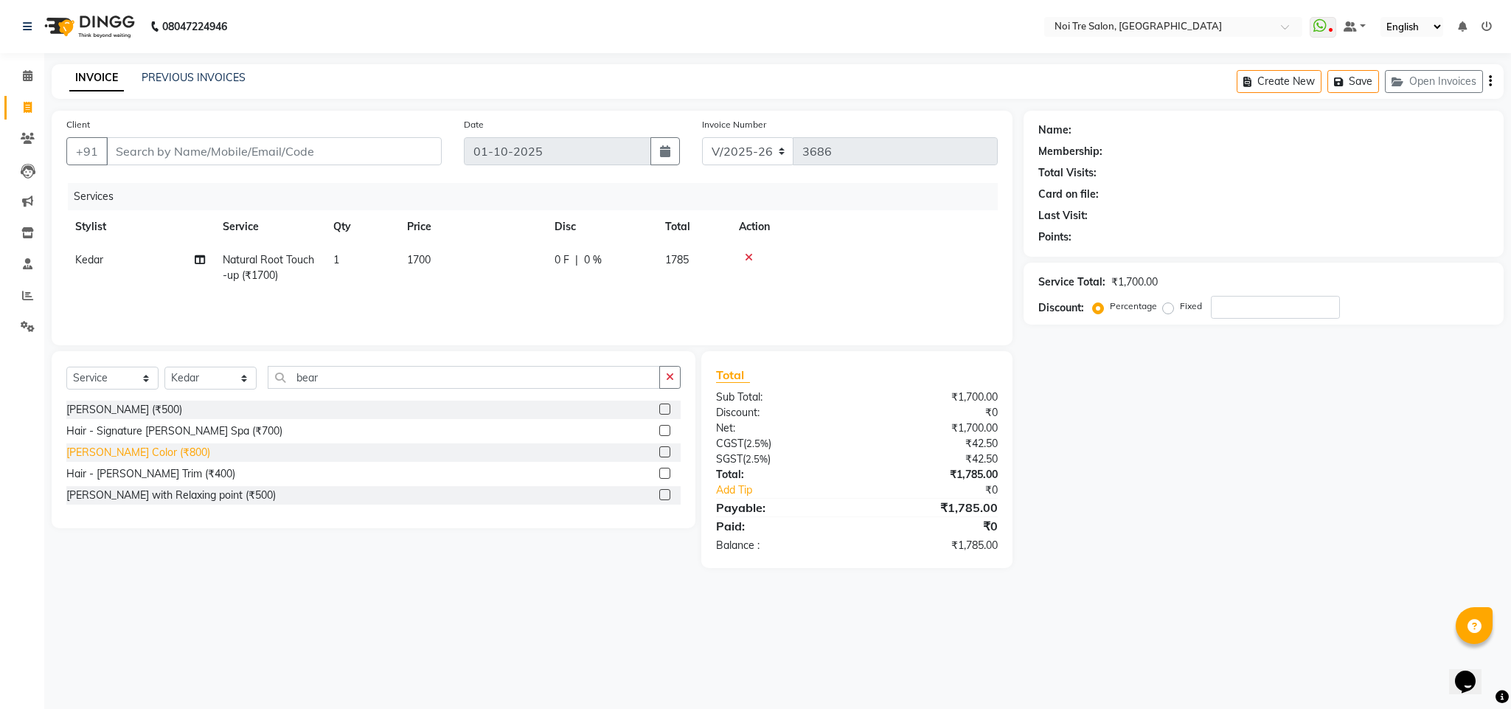
click at [131, 447] on div "[PERSON_NAME] Color (₹800)" at bounding box center [138, 452] width 144 height 15
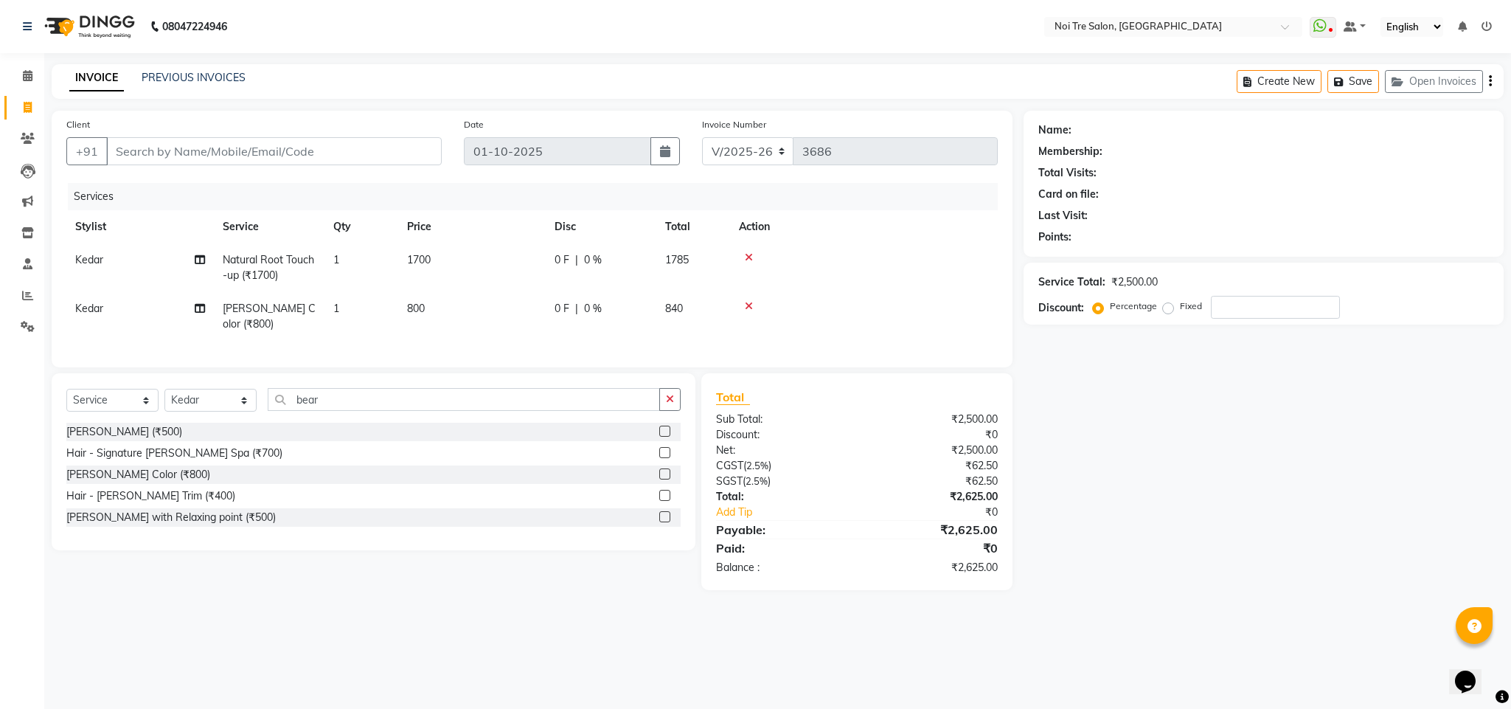
click at [408, 310] on span "800" at bounding box center [416, 308] width 18 height 13
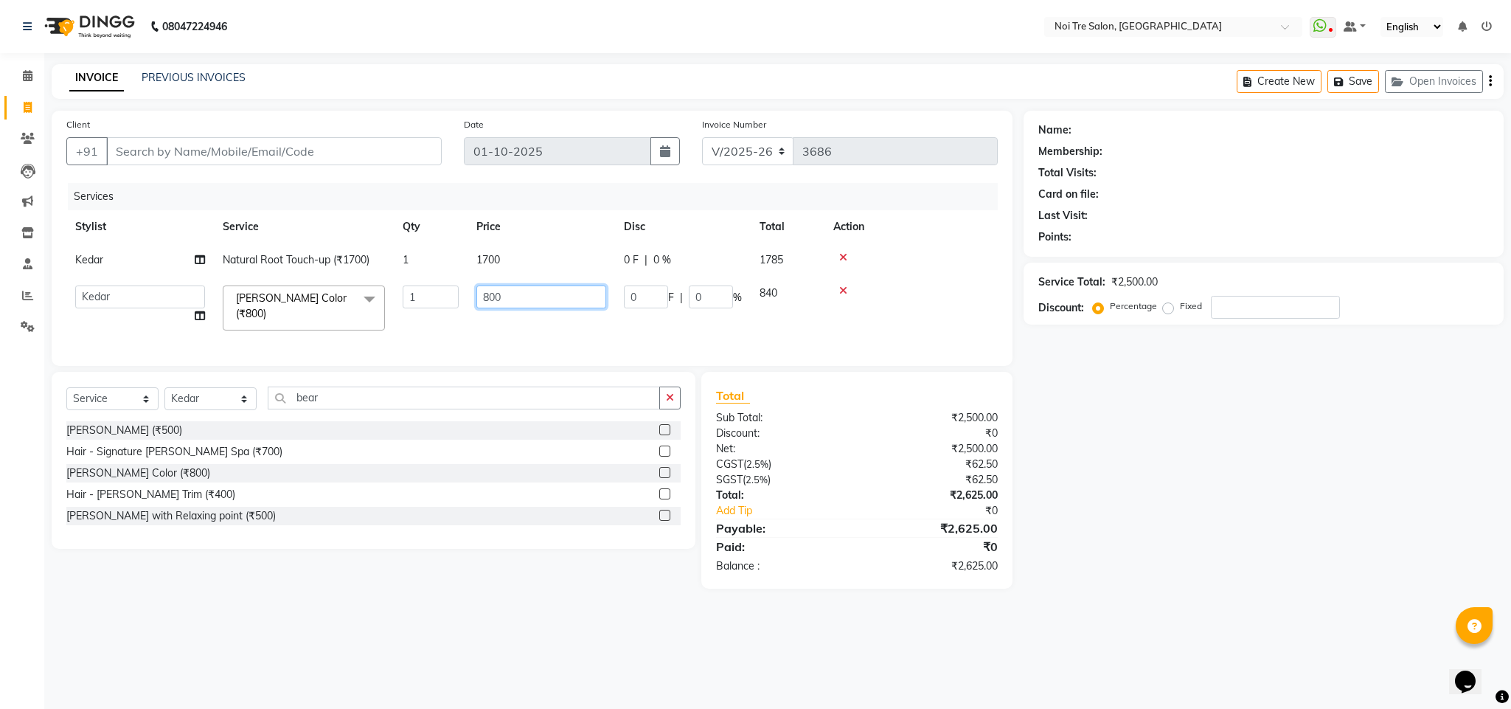
click at [494, 288] on input "800" at bounding box center [541, 296] width 130 height 23
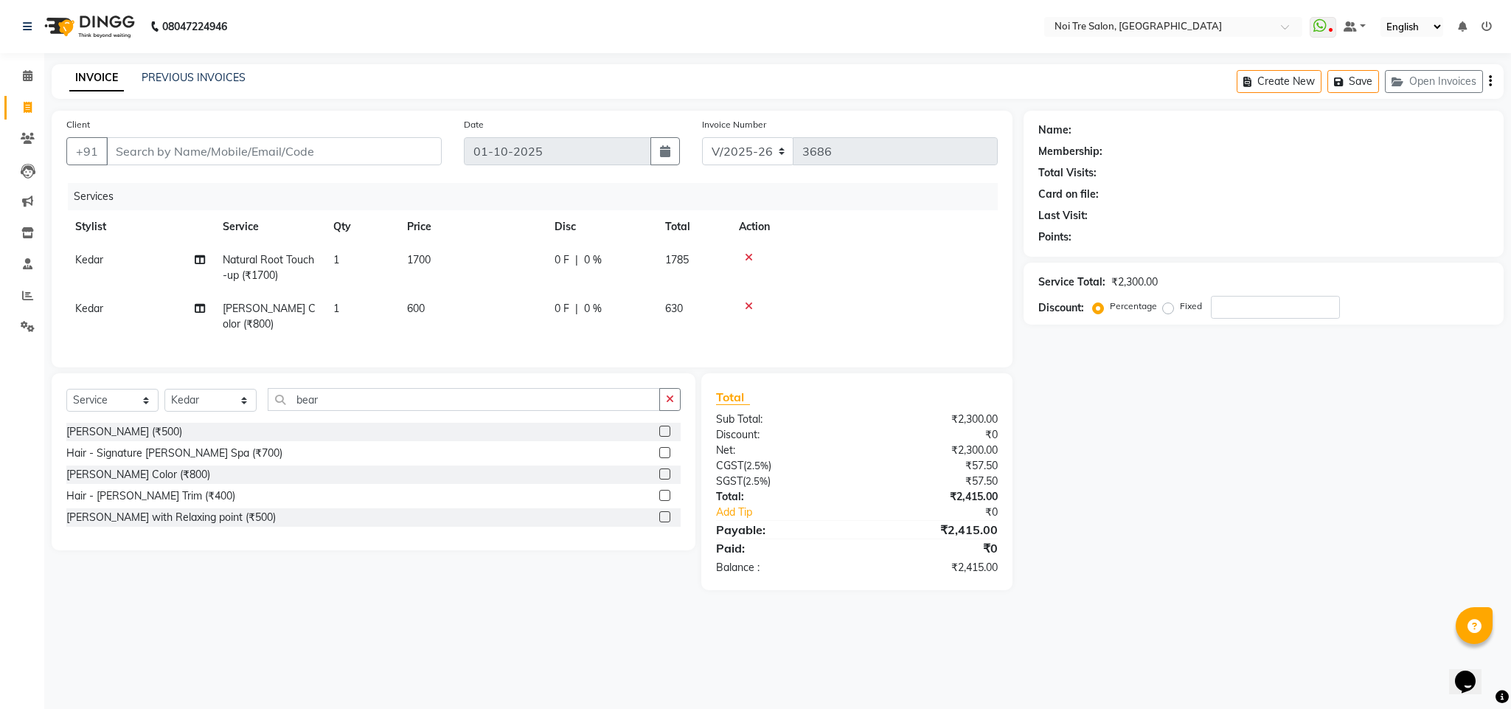
click at [881, 295] on td at bounding box center [864, 316] width 268 height 49
click at [308, 403] on input "bear" at bounding box center [464, 399] width 392 height 23
click at [173, 498] on div "Hair - [PERSON_NAME] Trim (₹400)" at bounding box center [150, 495] width 169 height 15
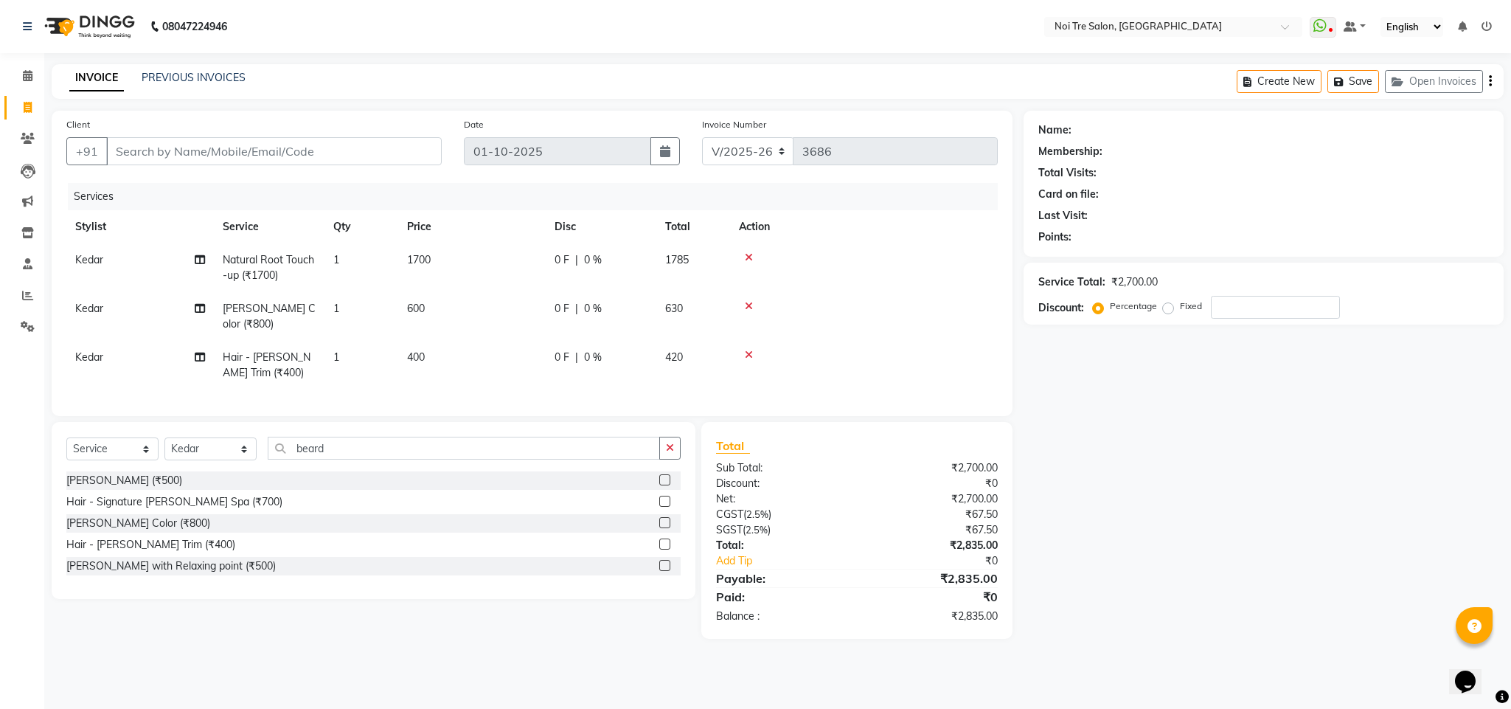
click at [414, 263] on span "1700" at bounding box center [419, 259] width 24 height 13
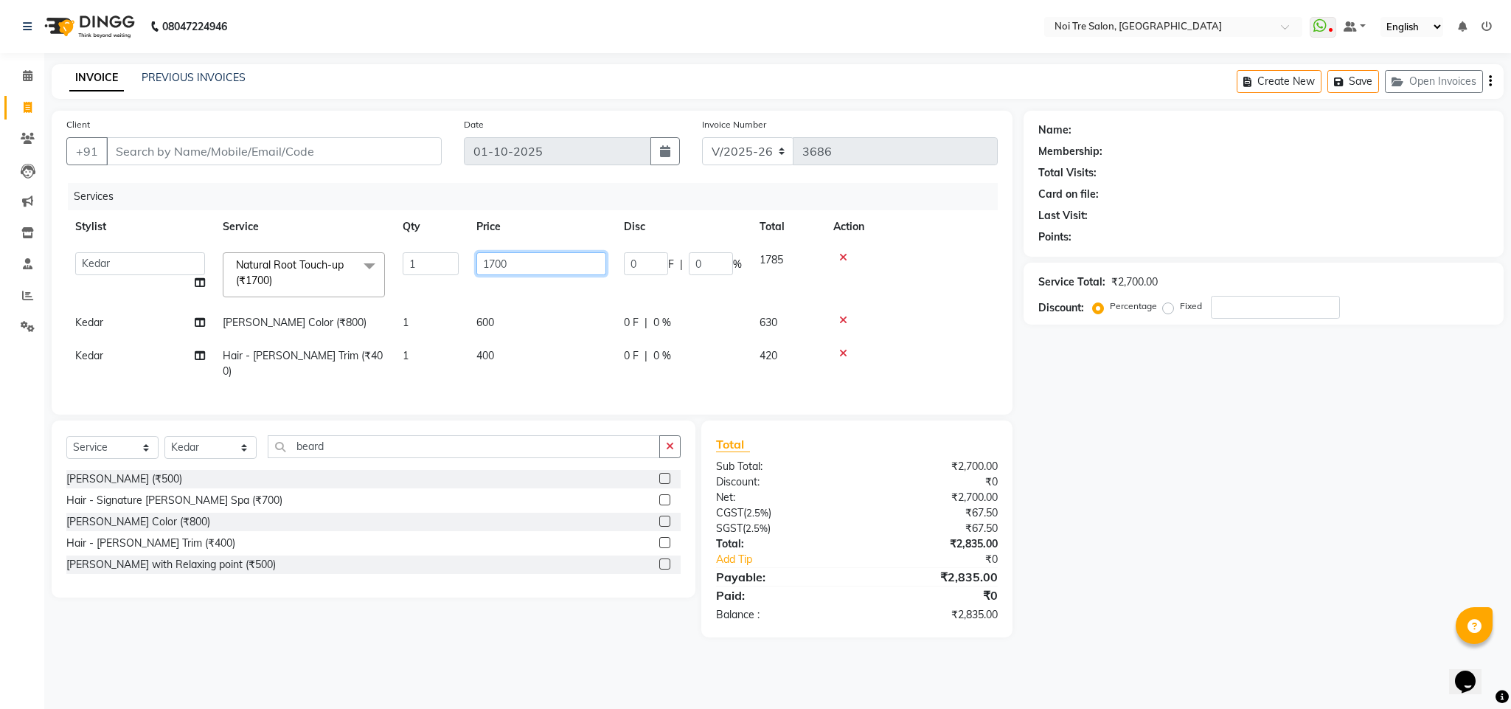
click at [496, 268] on input "1700" at bounding box center [541, 263] width 130 height 23
click at [992, 253] on td at bounding box center [910, 274] width 173 height 63
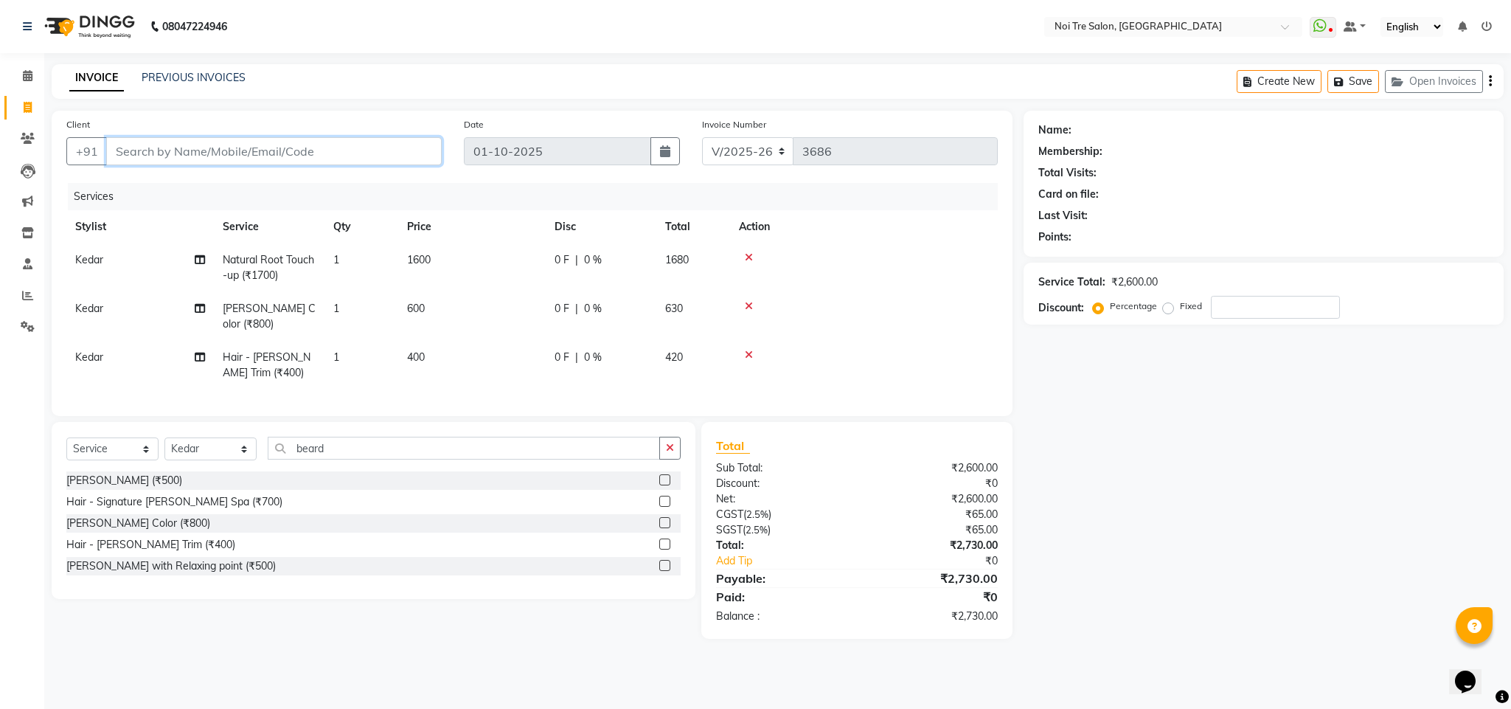
click at [222, 148] on input "Client" at bounding box center [274, 151] width 336 height 28
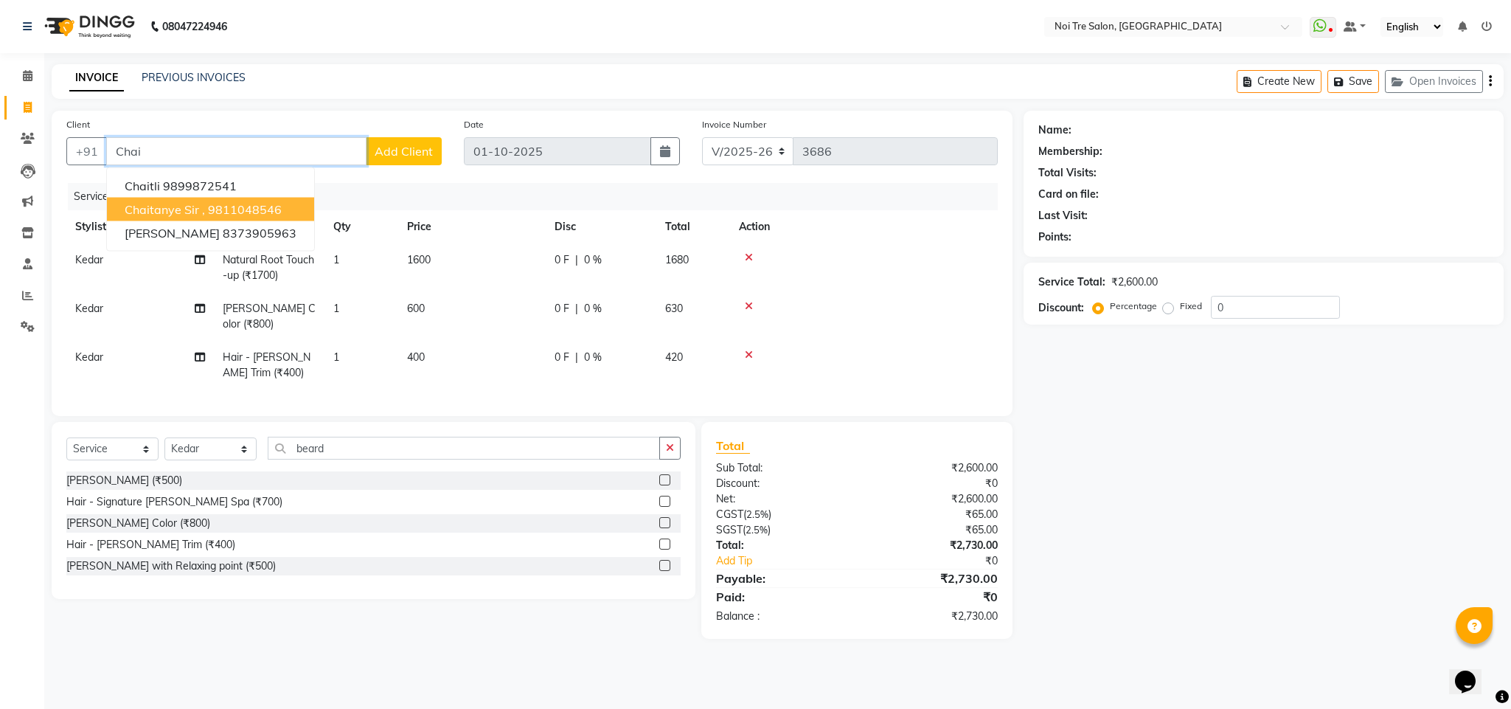
click at [239, 209] on ngb-highlight "9811048546" at bounding box center [245, 209] width 74 height 15
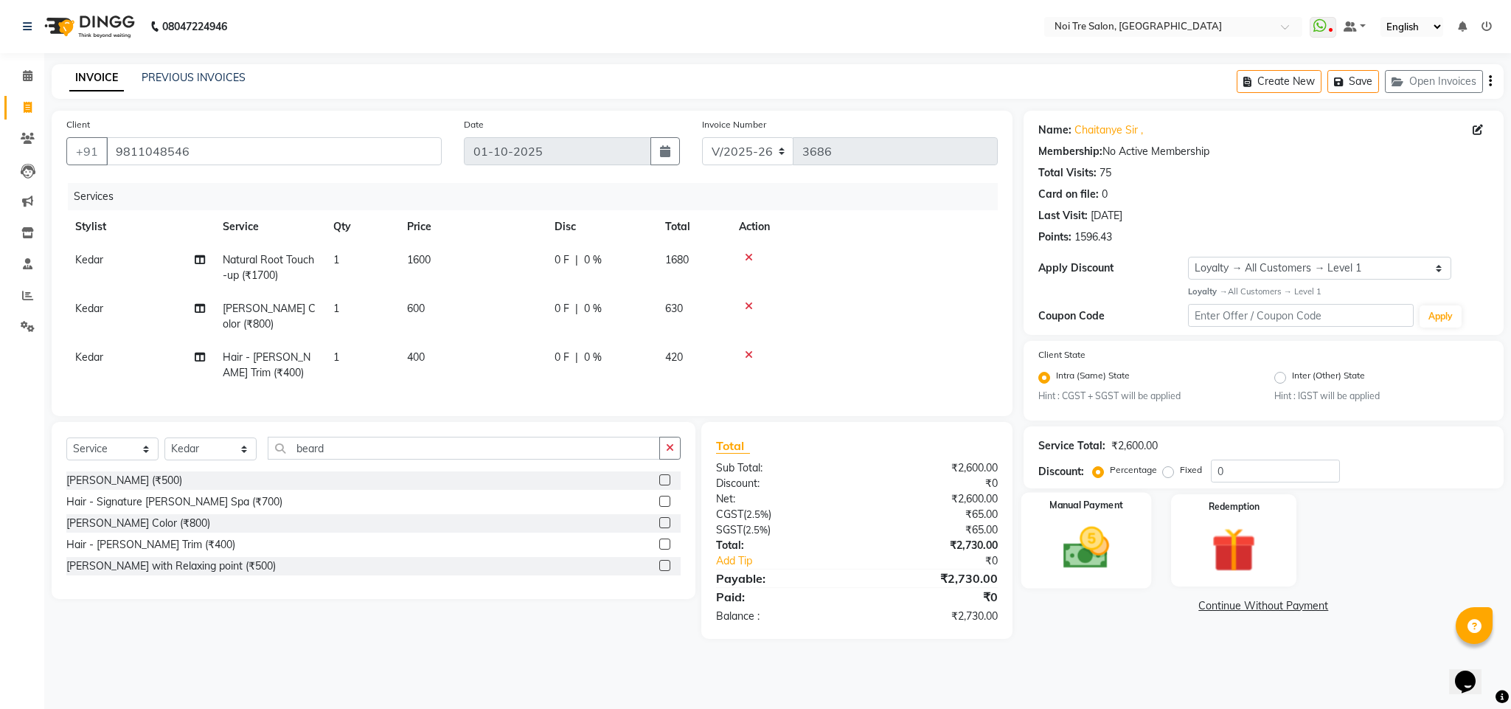
click at [1049, 547] on img at bounding box center [1086, 547] width 75 height 53
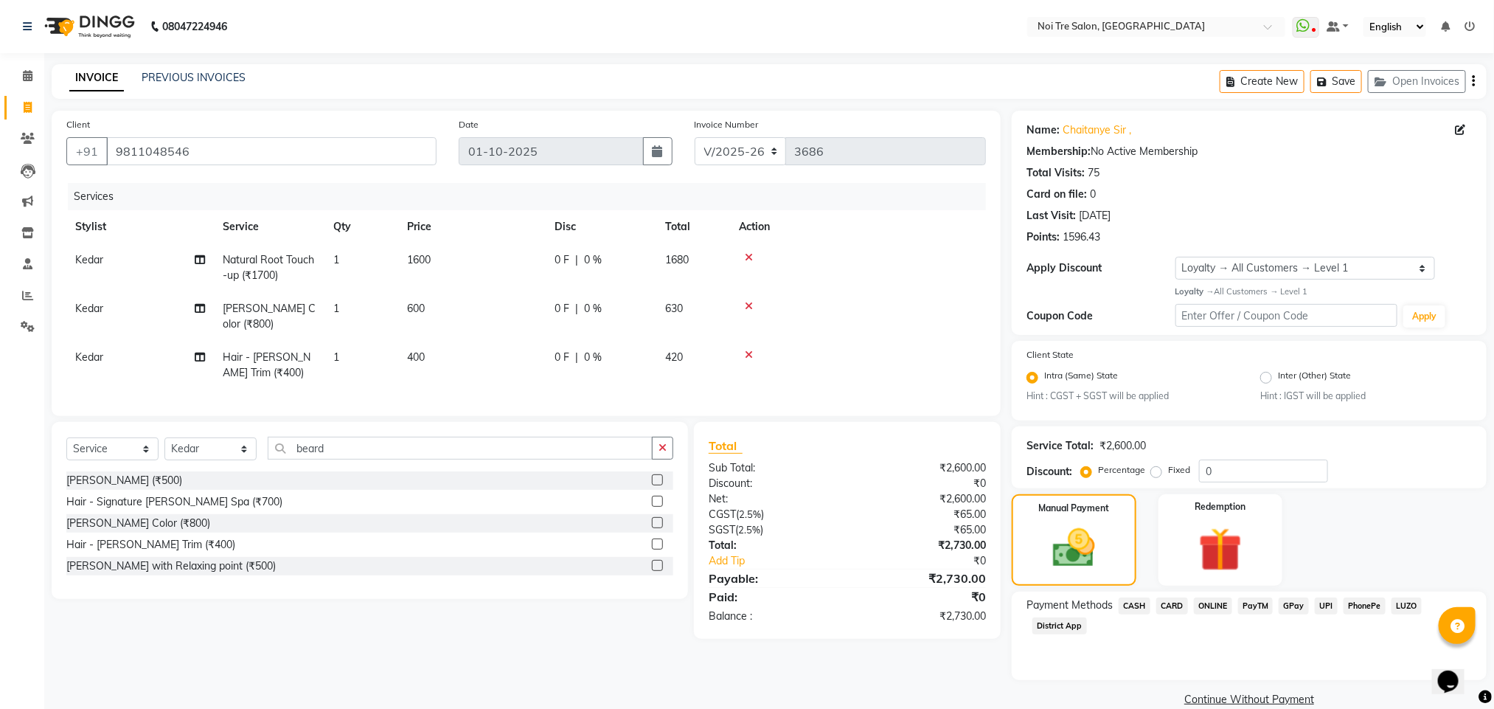
click at [1178, 604] on span "CARD" at bounding box center [1172, 605] width 32 height 17
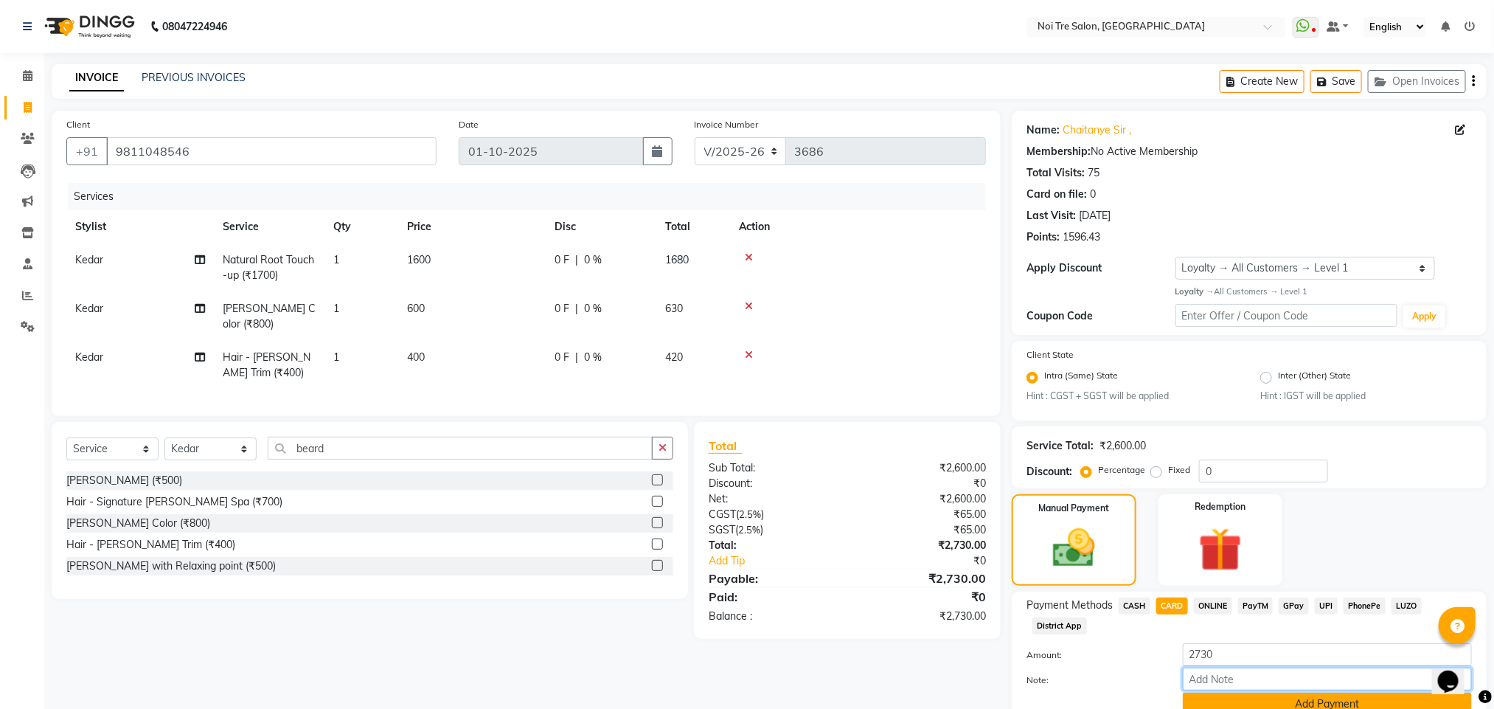
click at [1275, 693] on div "Amount: 2730 Note: Add Payment" at bounding box center [1249, 679] width 445 height 72
click at [1275, 693] on button "Add Payment" at bounding box center [1327, 703] width 289 height 23
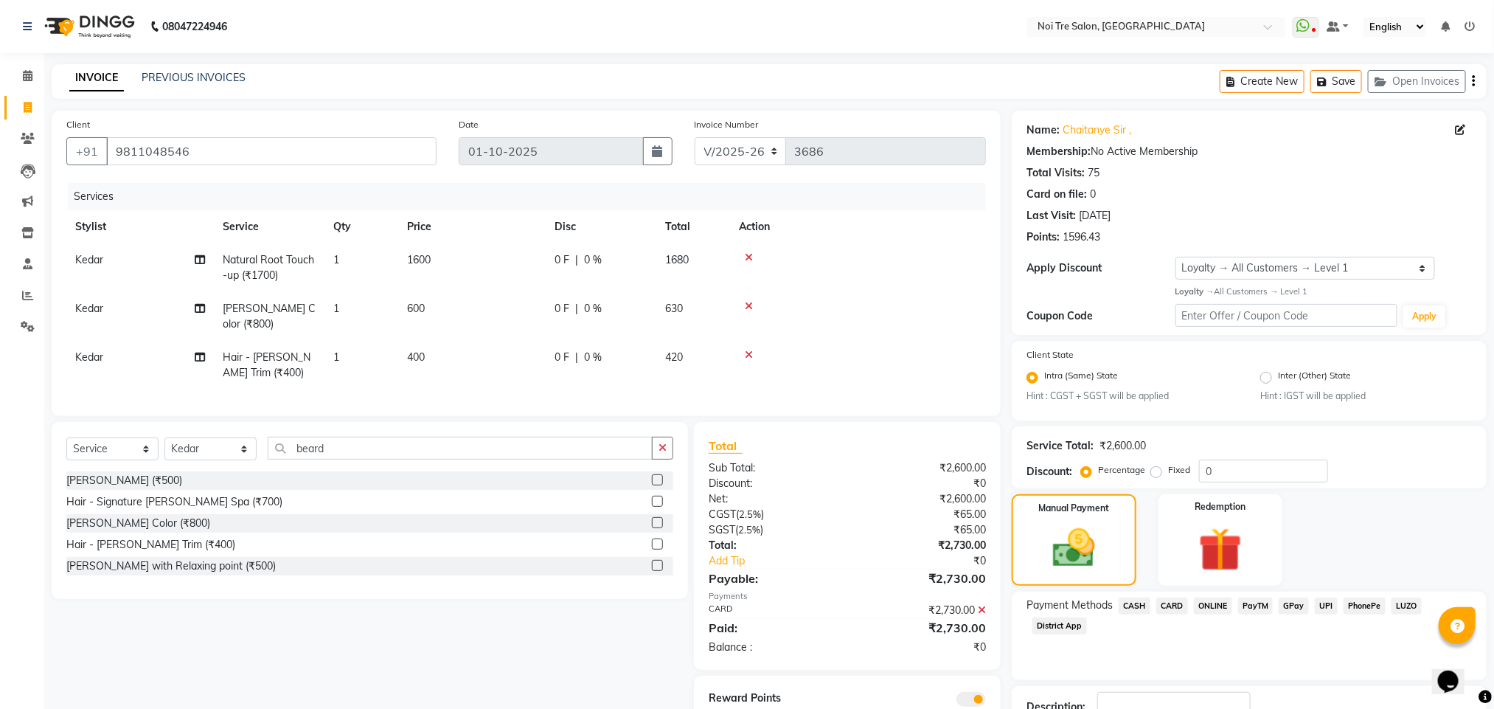
scroll to position [107, 0]
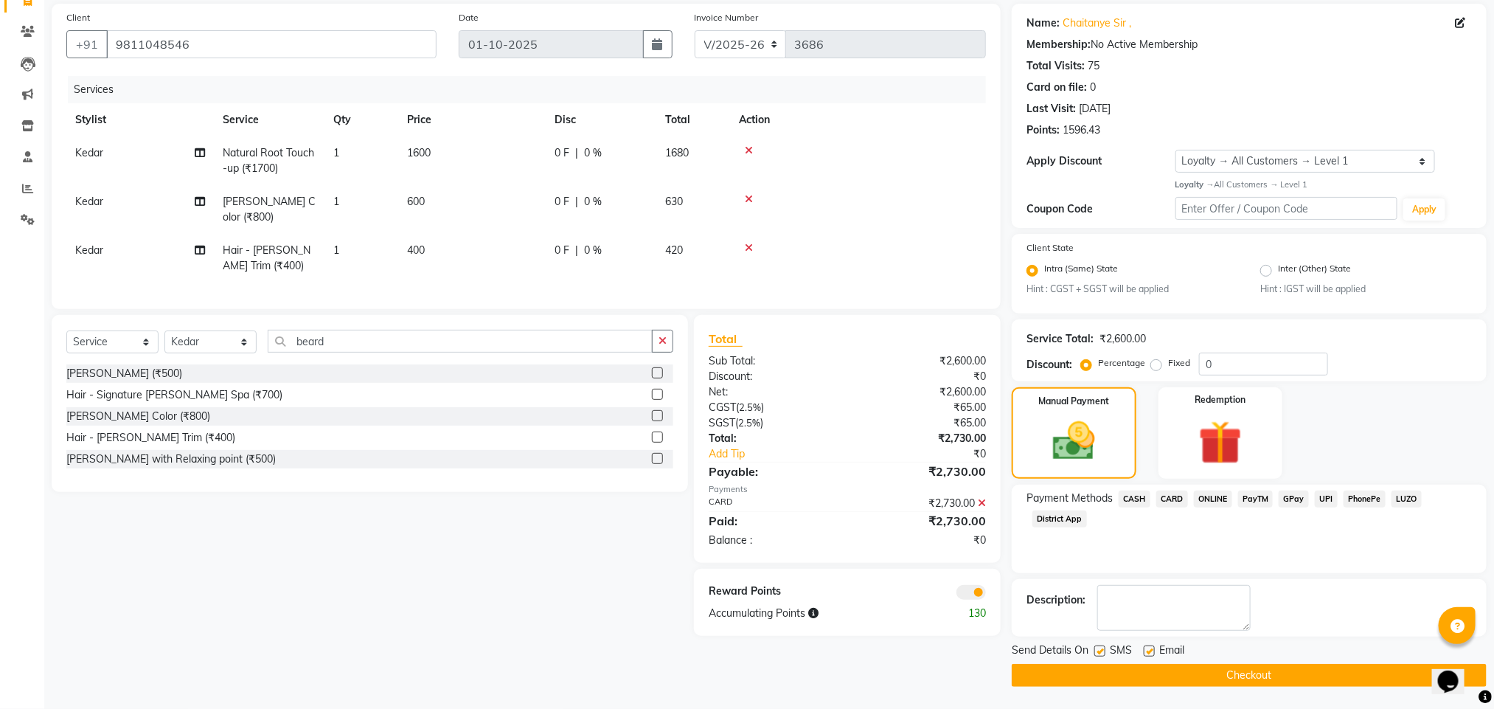
click at [978, 593] on span at bounding box center [970, 592] width 29 height 15
click at [986, 594] on input "checkbox" at bounding box center [986, 594] width 0 height 0
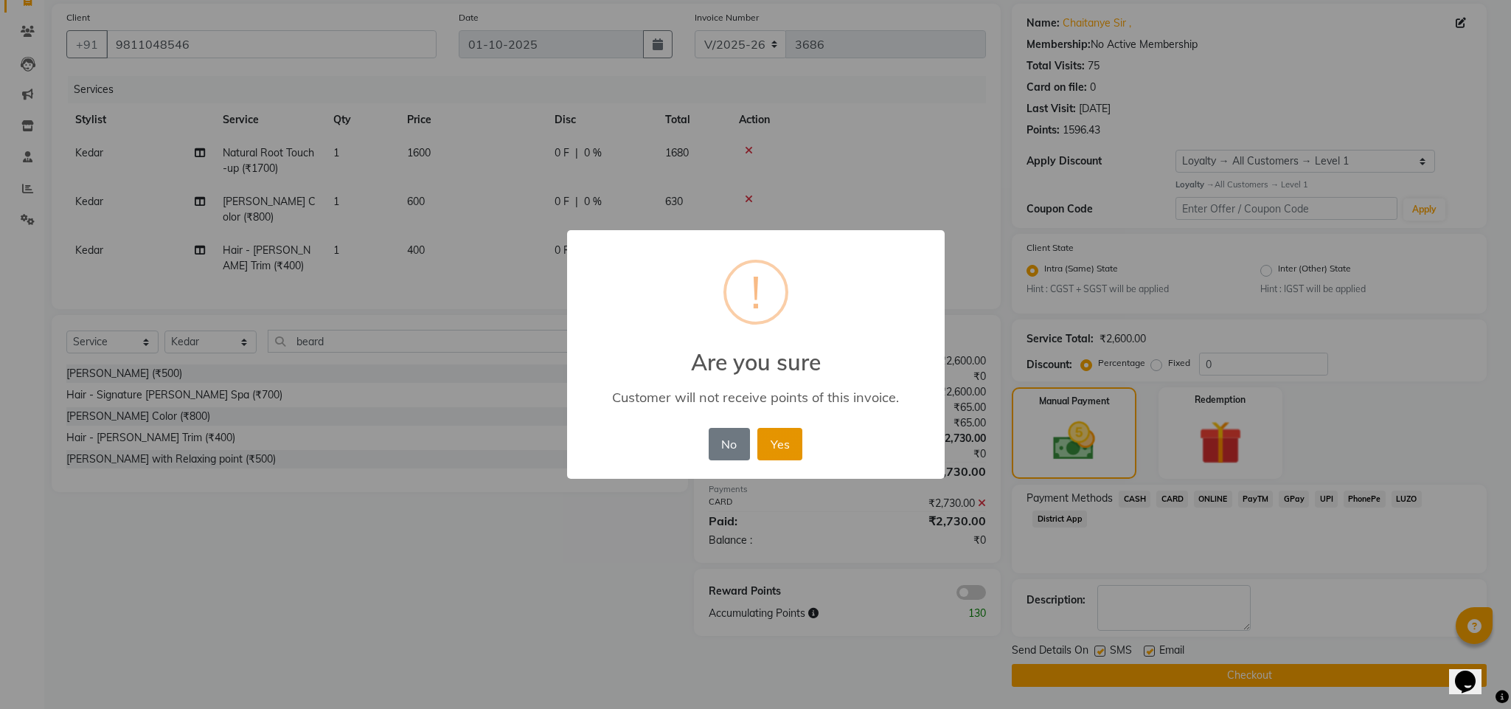
click at [775, 445] on button "Yes" at bounding box center [779, 444] width 45 height 32
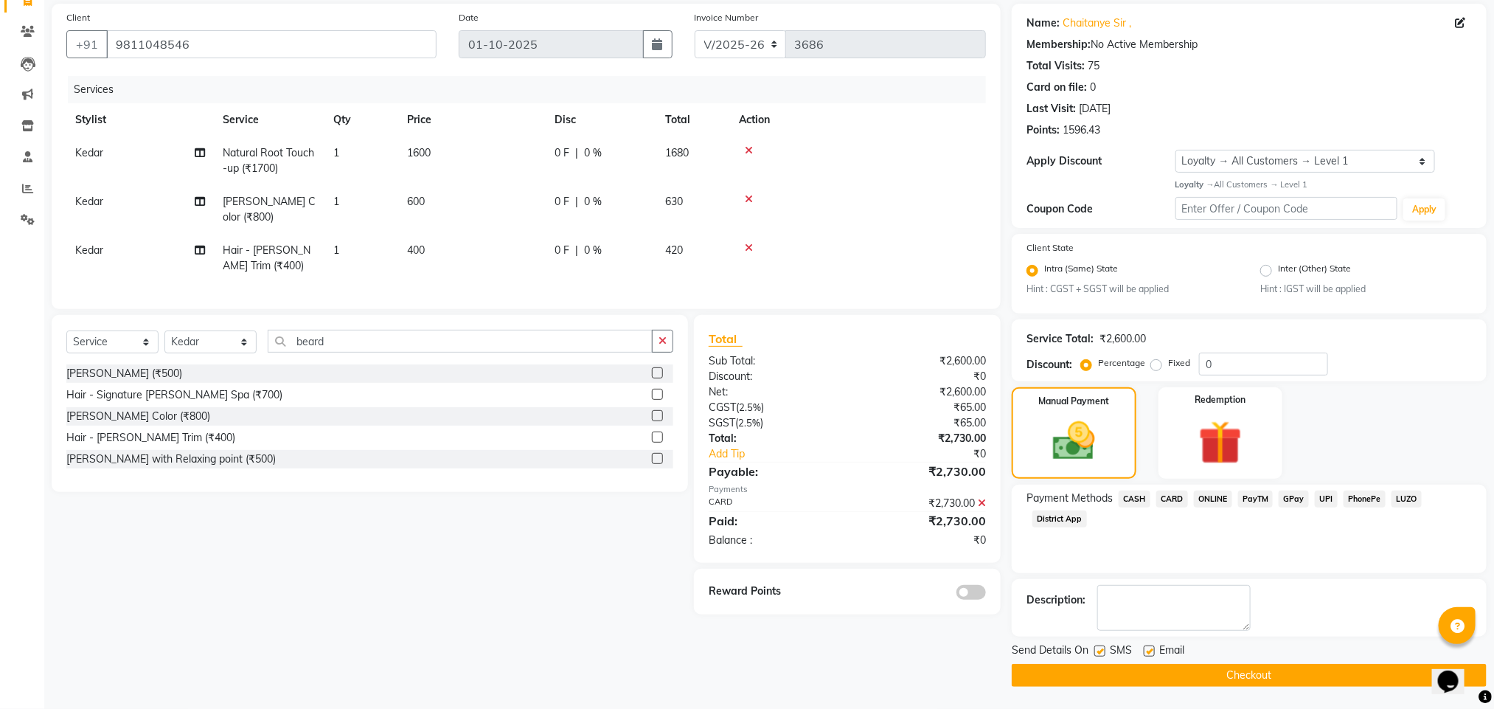
click at [1140, 676] on button "Checkout" at bounding box center [1249, 675] width 475 height 23
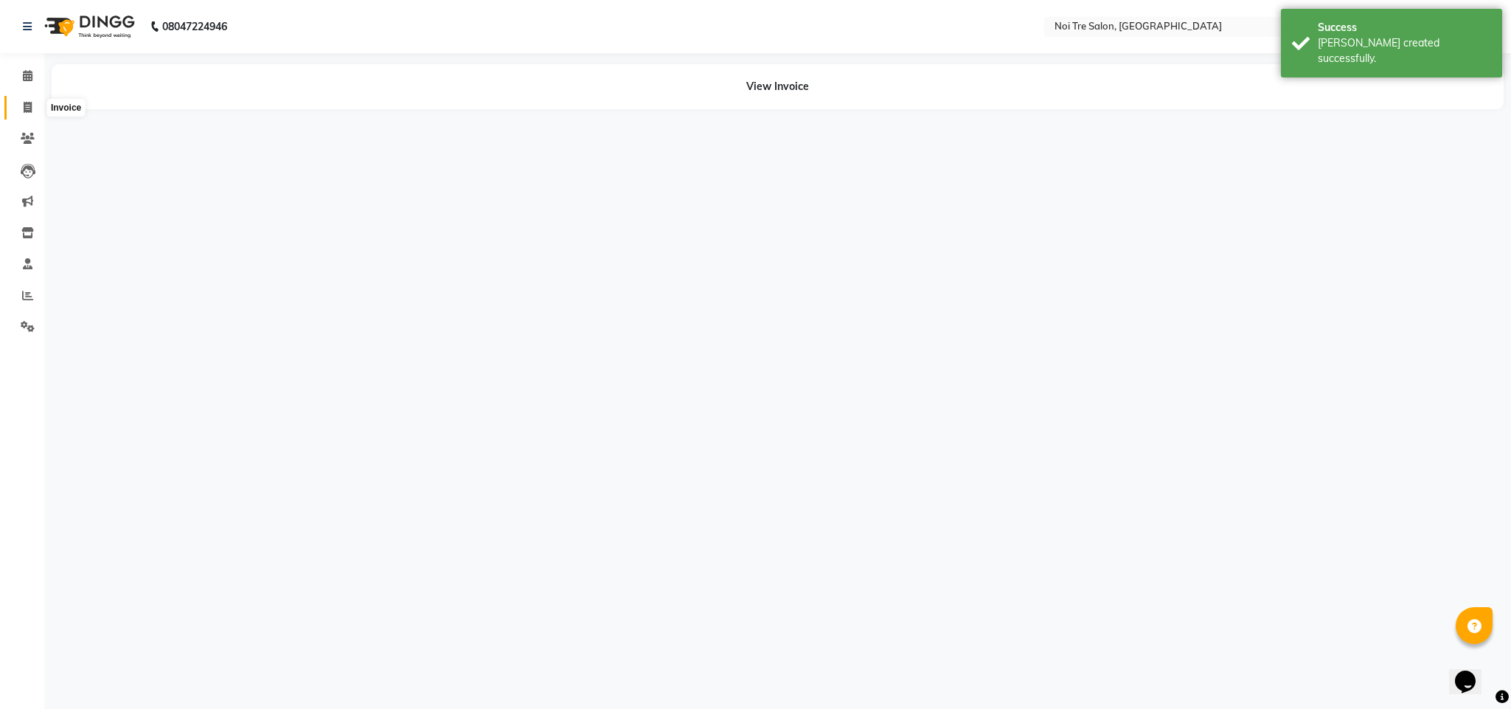
click at [27, 102] on icon at bounding box center [28, 107] width 8 height 11
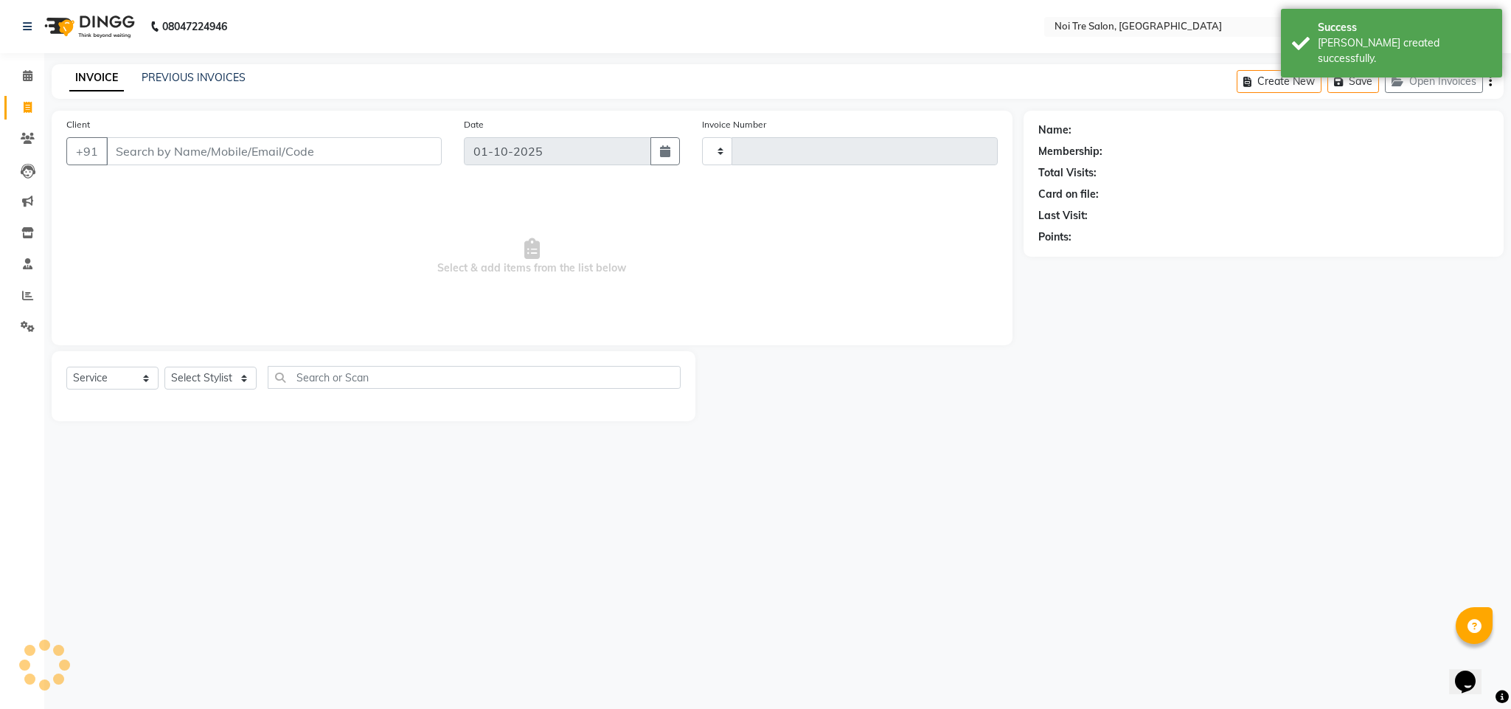
click at [199, 156] on input "Client" at bounding box center [274, 151] width 336 height 28
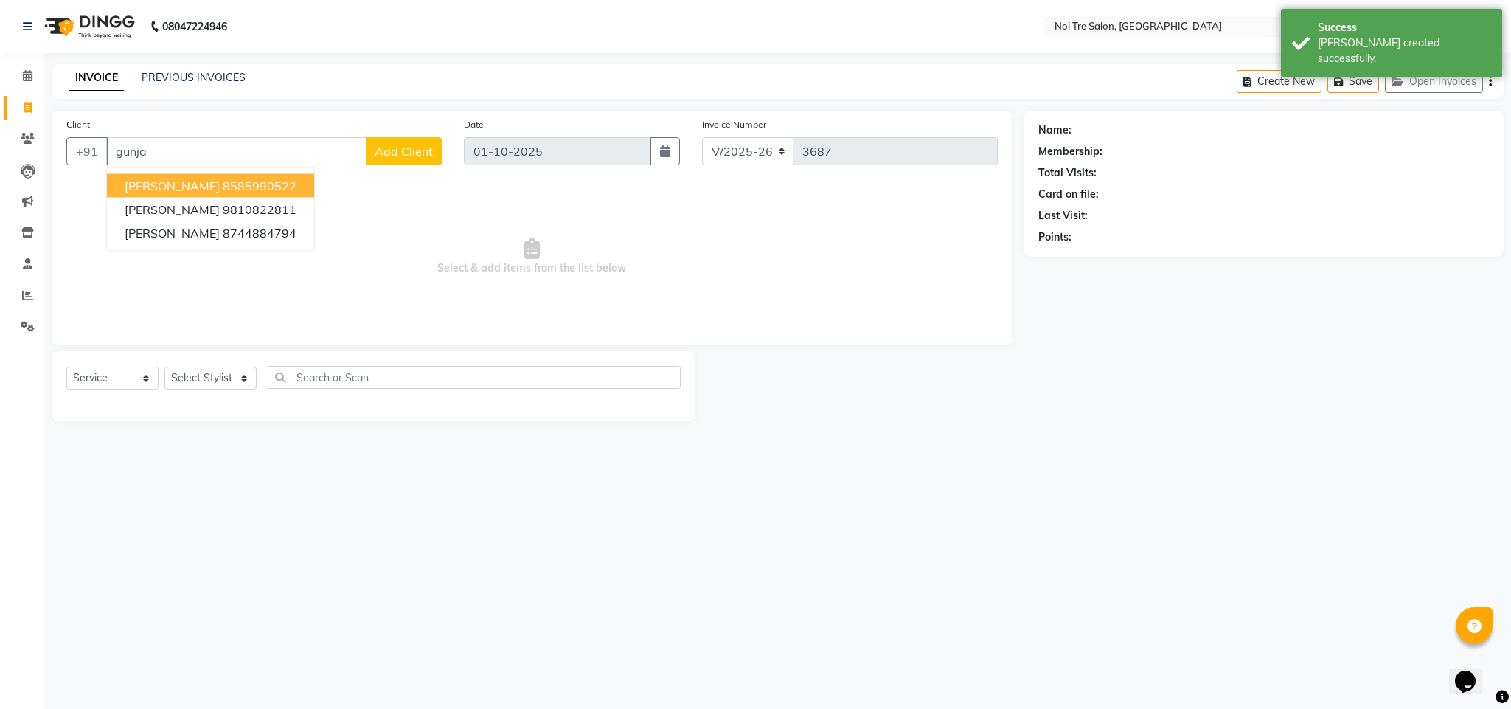
click at [223, 184] on ngb-highlight "8585990522" at bounding box center [260, 185] width 74 height 15
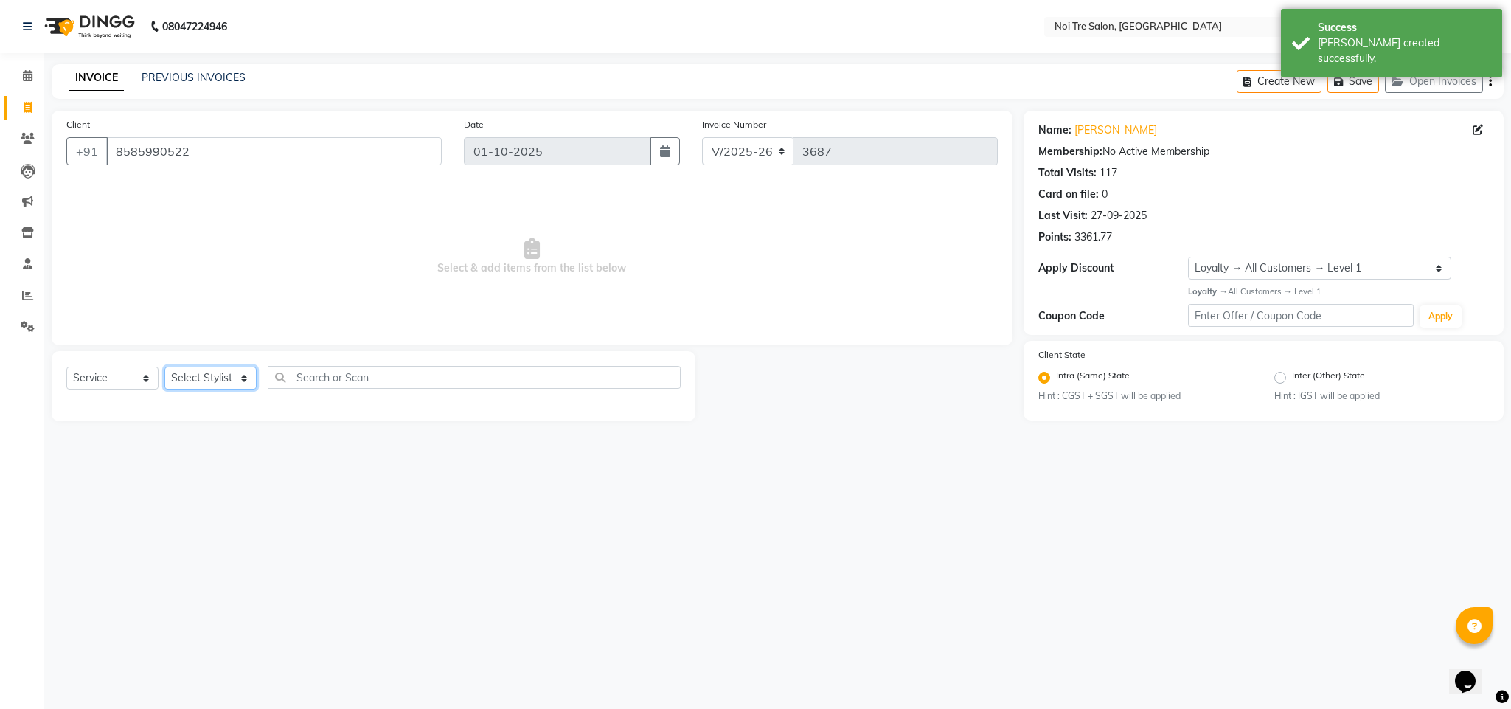
click at [233, 375] on select "Select Stylist Ajay Creative Stylist Anurag [PERSON_NAME] [PERSON_NAME] [PERSON…" at bounding box center [210, 378] width 92 height 23
click at [164, 367] on select "Select Stylist Ajay Creative Stylist Anurag [PERSON_NAME] [PERSON_NAME] [PERSON…" at bounding box center [210, 378] width 92 height 23
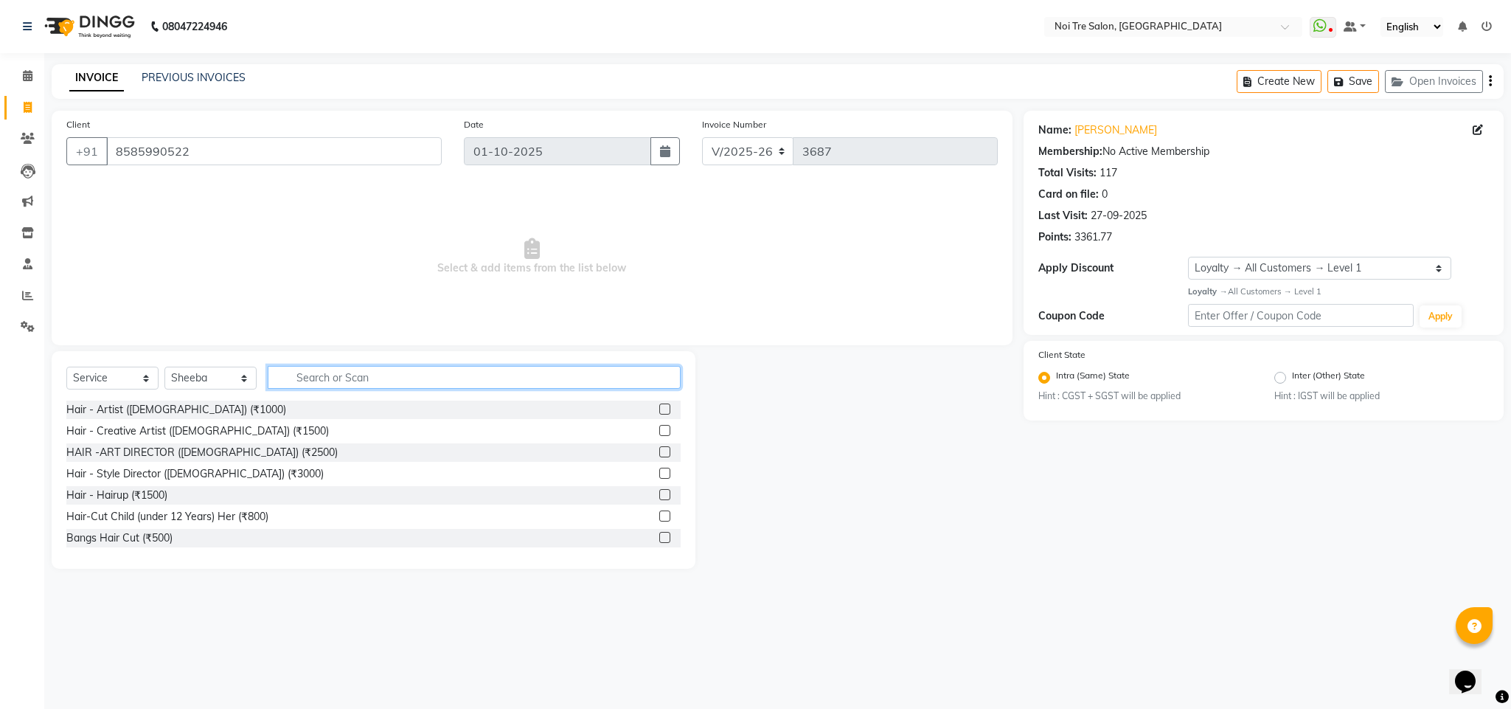
click at [305, 378] on input "text" at bounding box center [474, 377] width 413 height 23
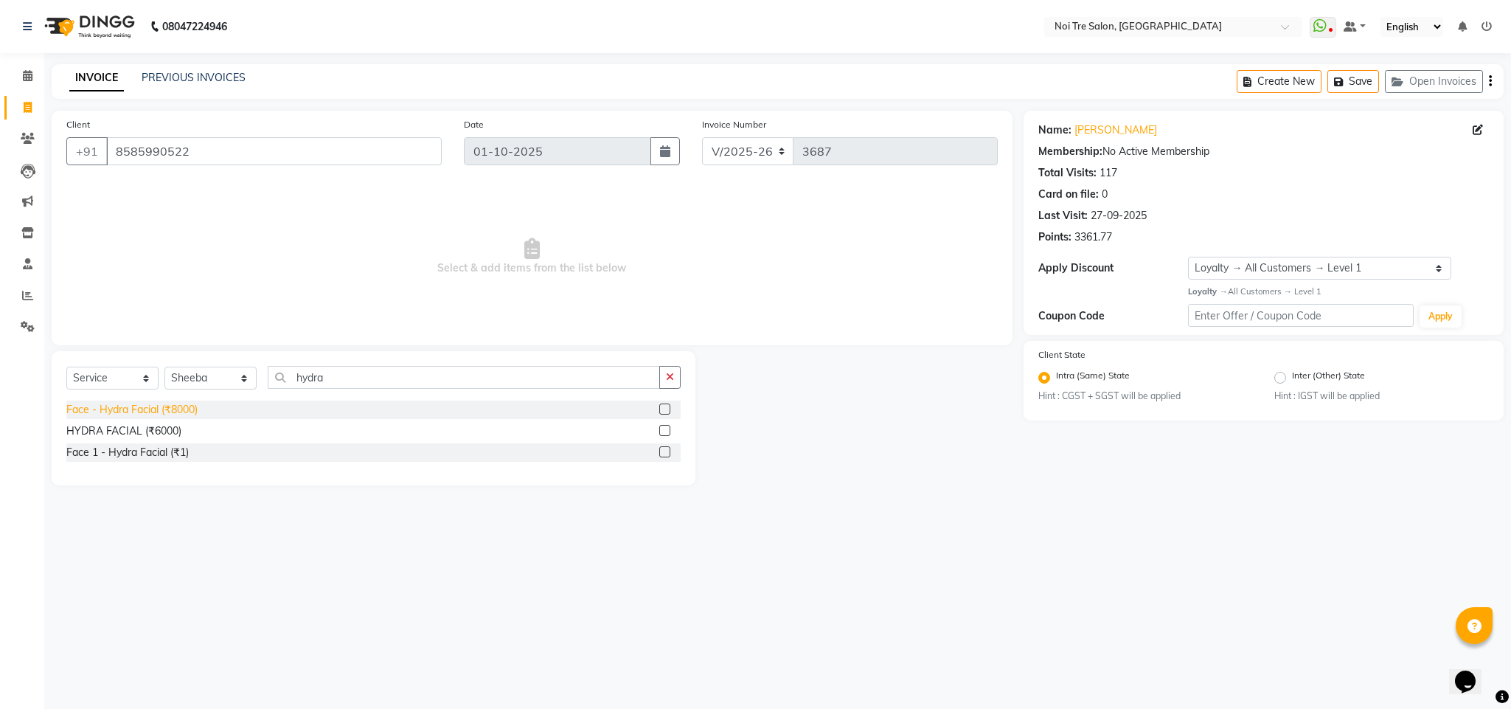
click at [178, 414] on div "Face - Hydra Facial (₹8000)" at bounding box center [131, 409] width 131 height 15
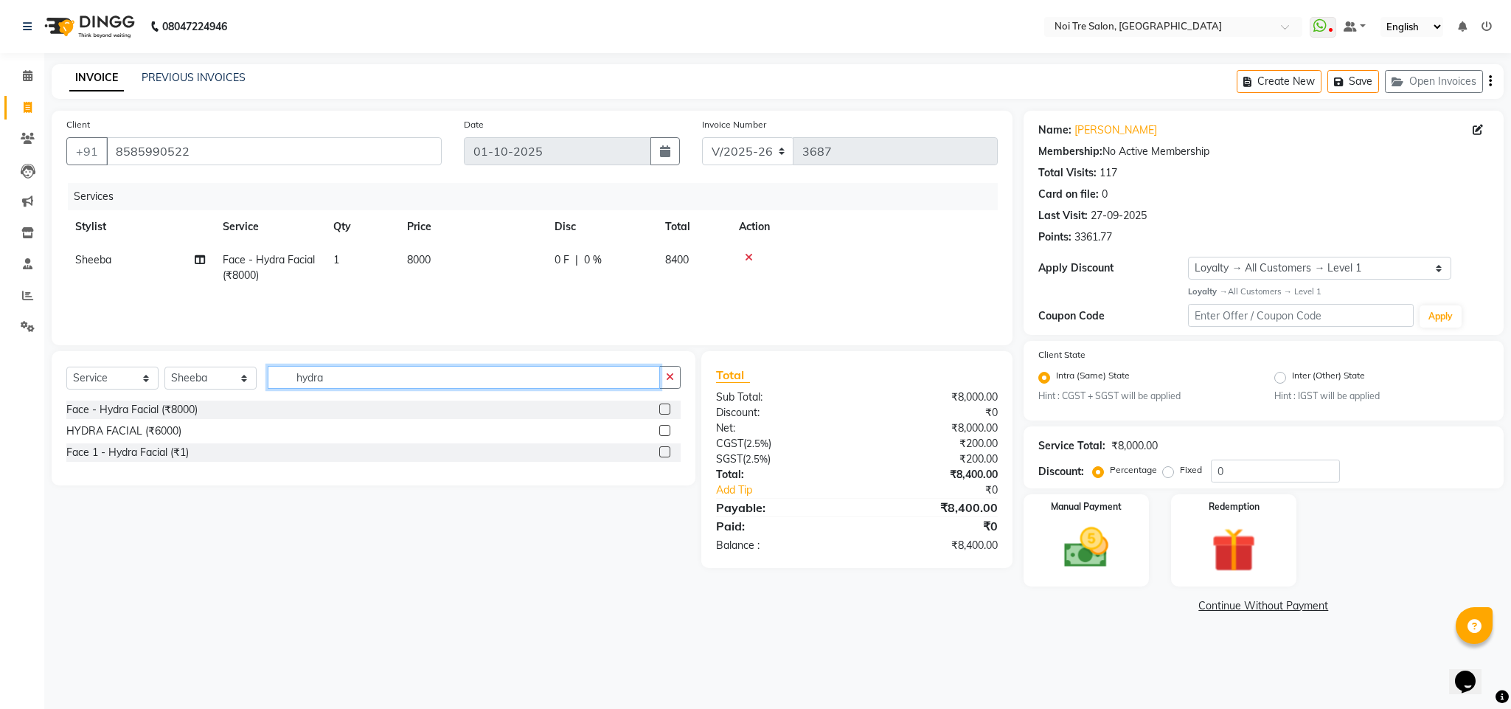
click at [301, 374] on input "hydra" at bounding box center [464, 377] width 392 height 23
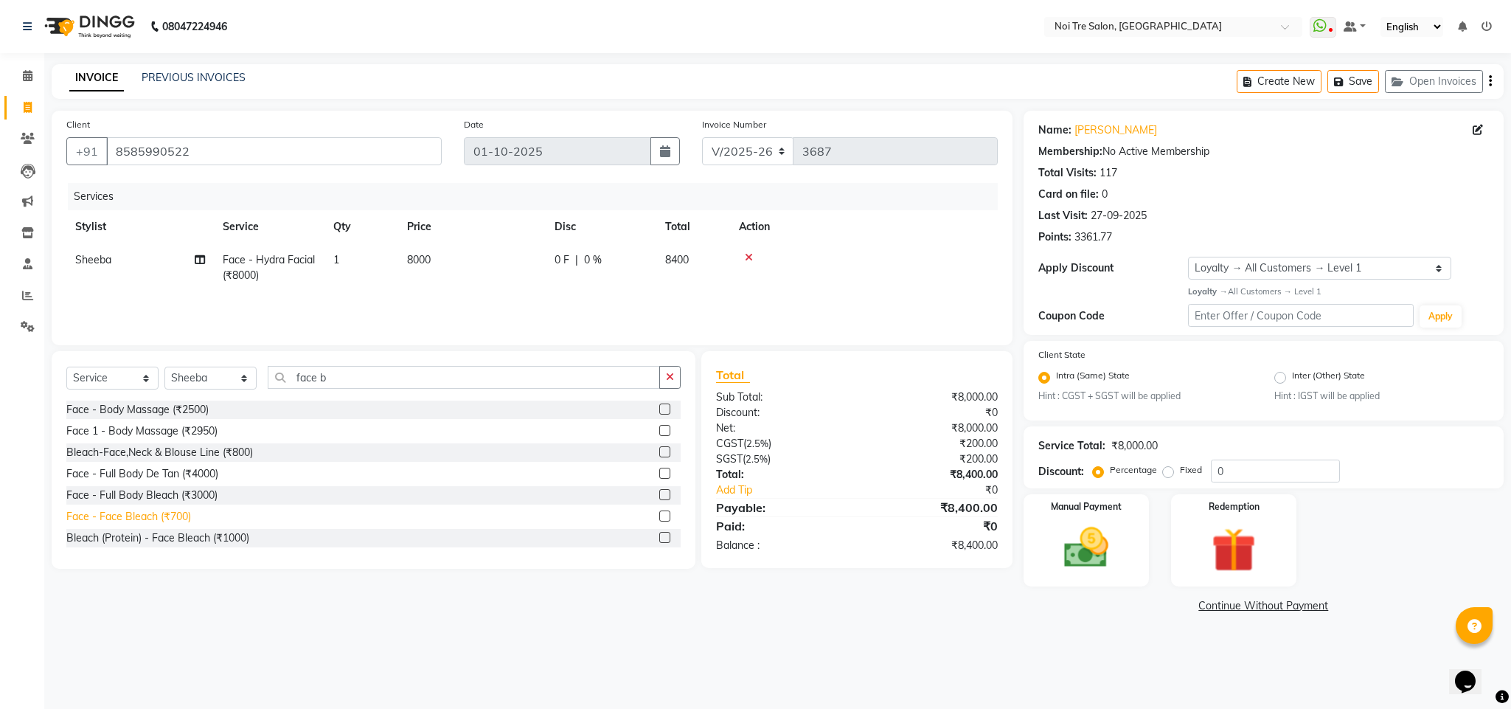
click at [120, 516] on div "Face - Face Bleach (₹700)" at bounding box center [128, 516] width 125 height 15
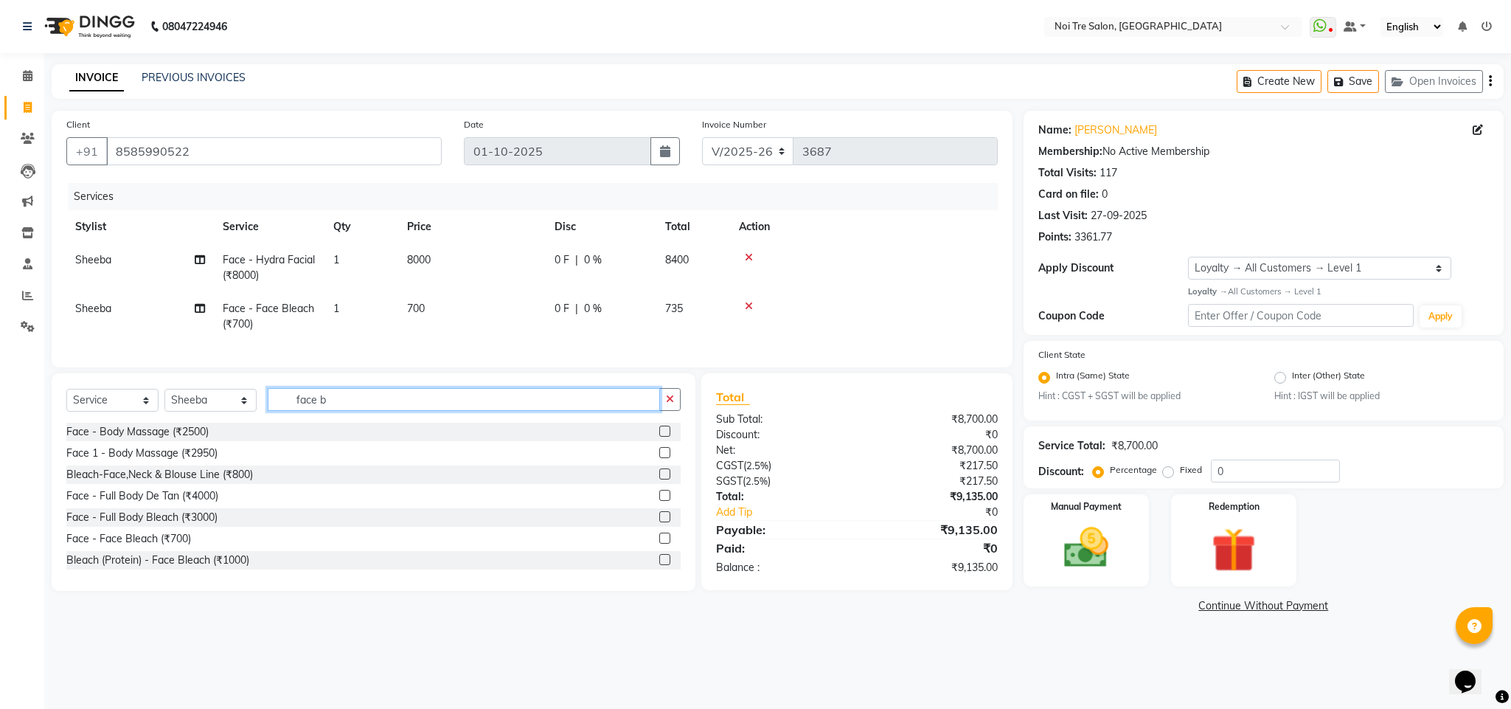
click at [304, 411] on input "face b" at bounding box center [464, 399] width 392 height 23
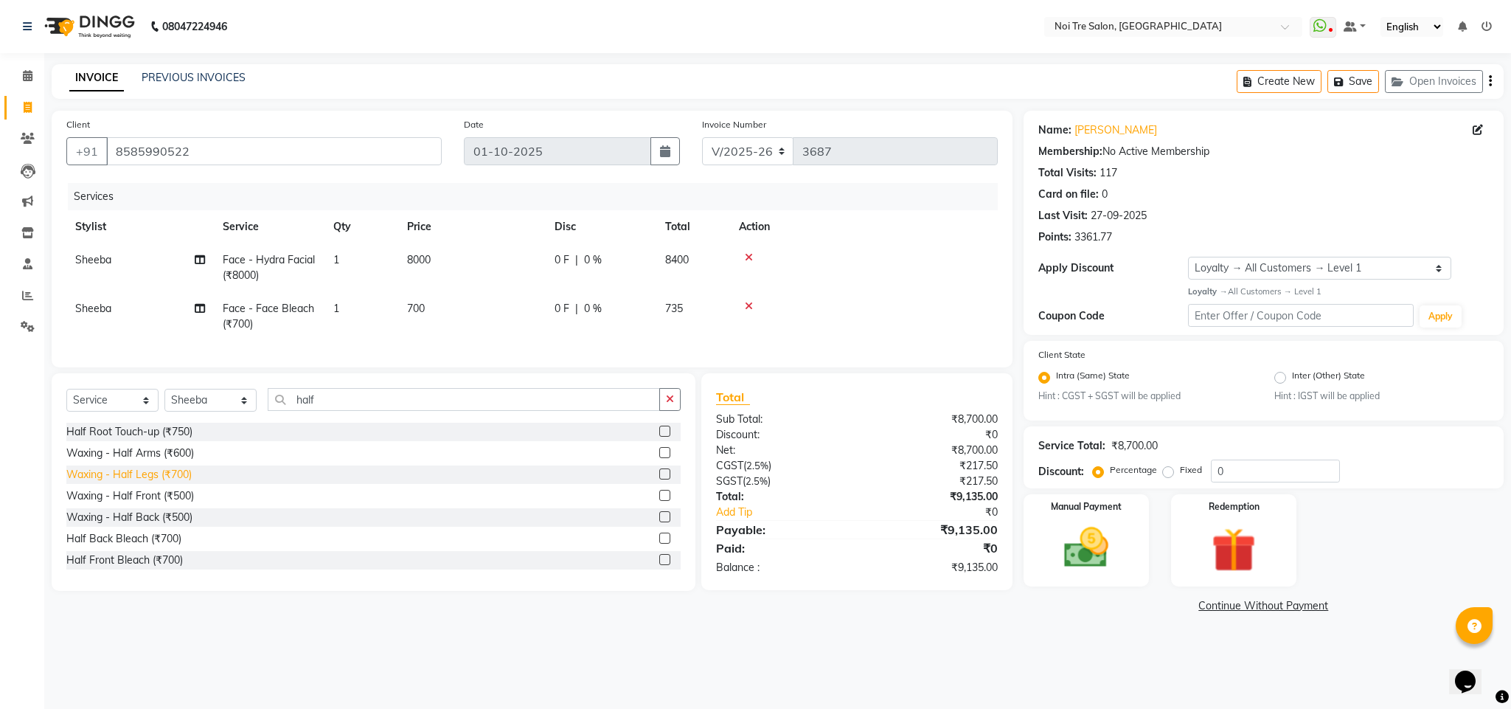
click at [184, 482] on div "Waxing - Half Legs (₹700)" at bounding box center [128, 474] width 125 height 15
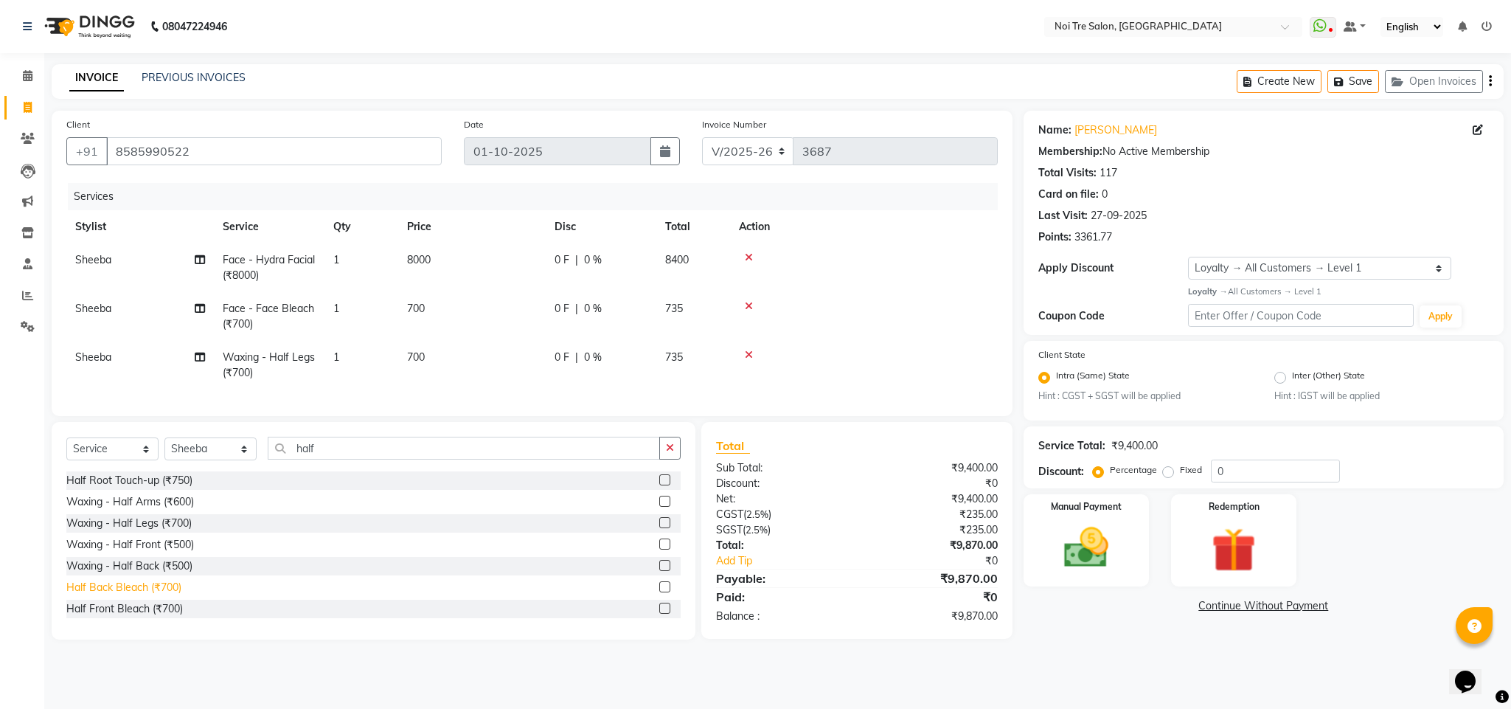
click at [168, 595] on div "Half Back Bleach (₹700)" at bounding box center [123, 587] width 115 height 15
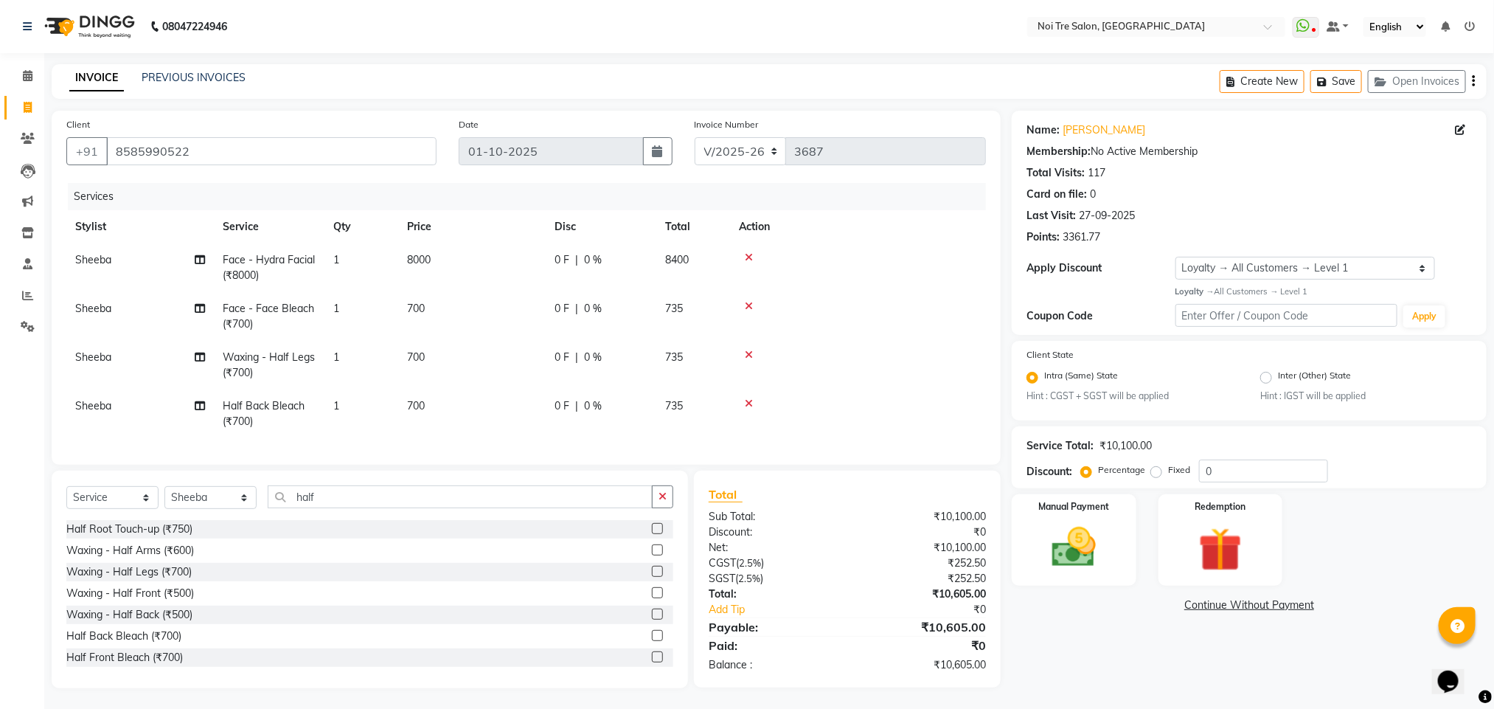
click at [417, 401] on span "700" at bounding box center [416, 405] width 18 height 13
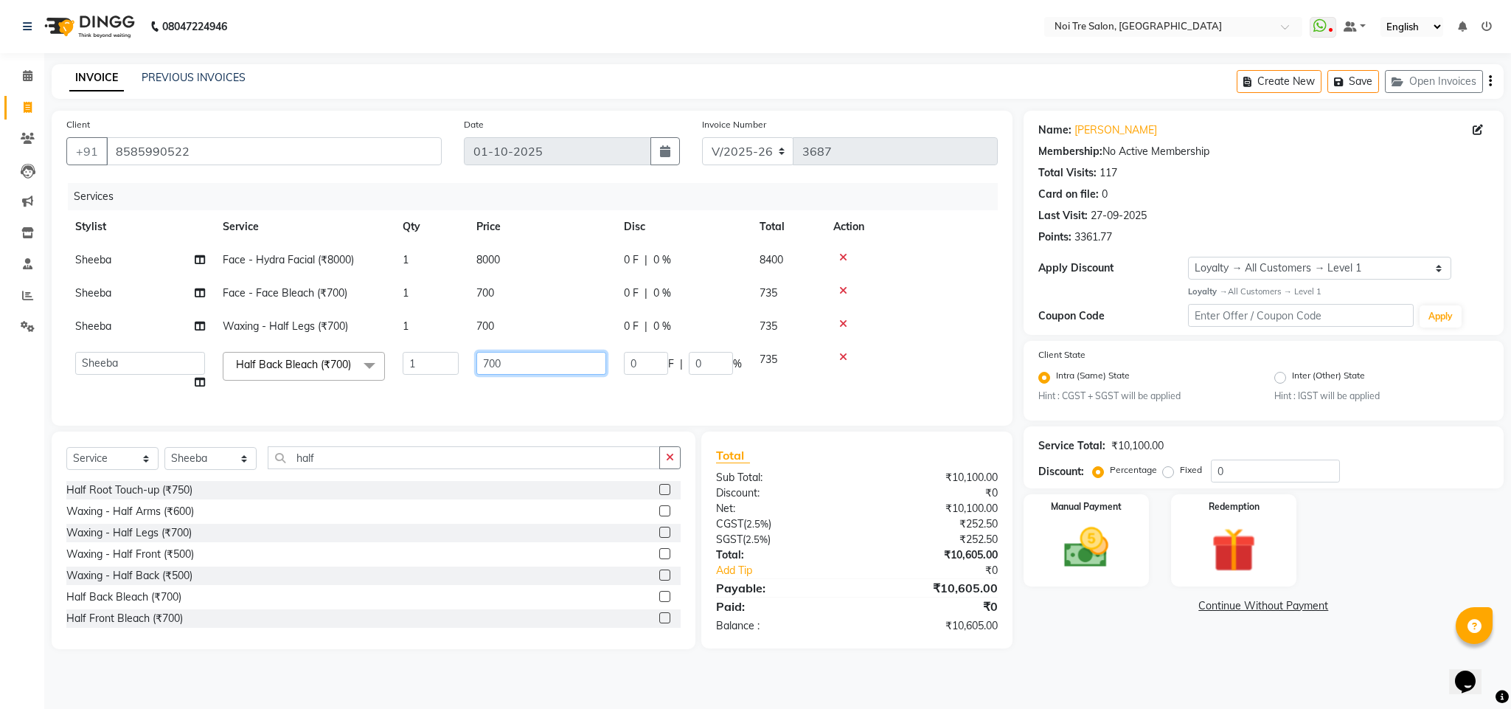
click at [493, 369] on input "700" at bounding box center [541, 363] width 130 height 23
click at [841, 317] on tbody "Sheeba Face - Hydra Facial (₹8000) 1 8000 0 F | 0 % 8400 Sheeba Face - Face Ble…" at bounding box center [531, 321] width 931 height 156
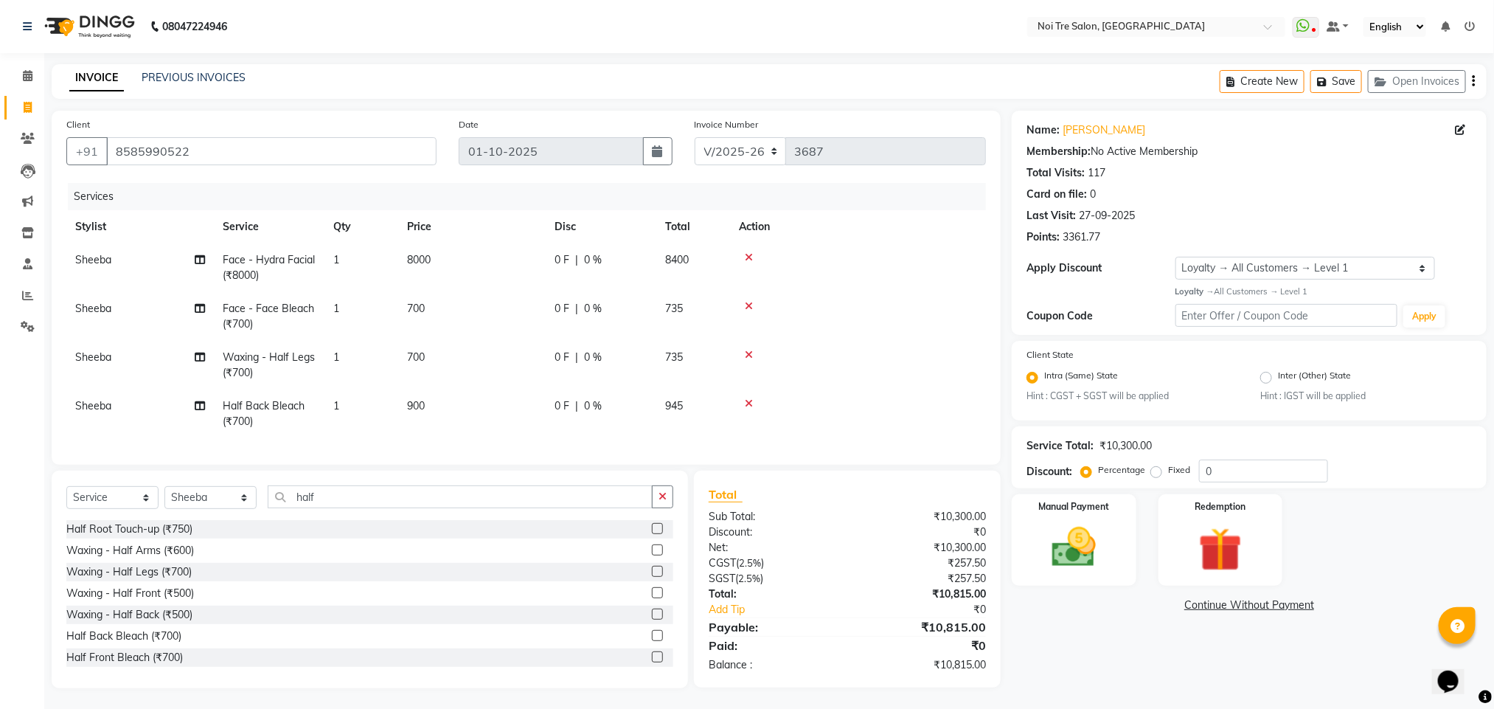
click at [748, 352] on icon at bounding box center [749, 355] width 8 height 10
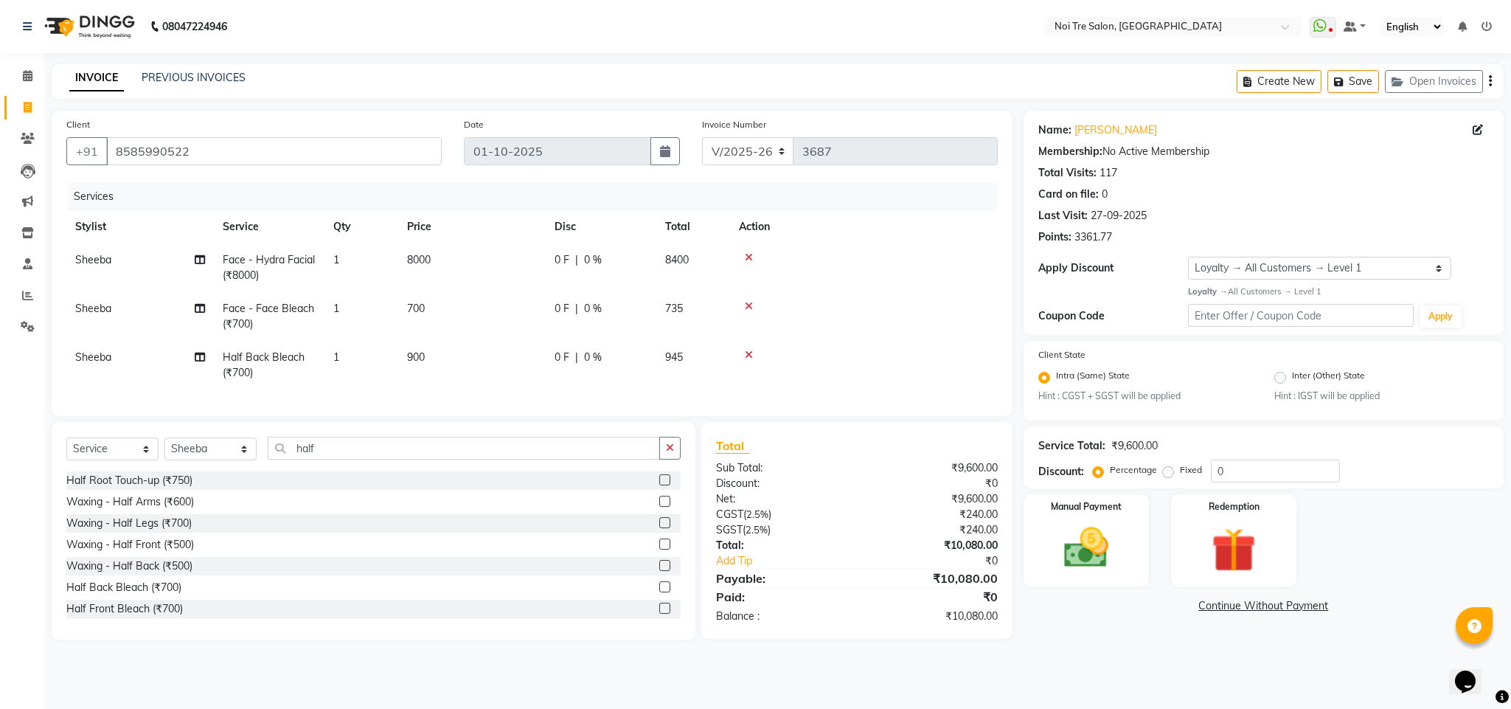
click at [417, 303] on span "700" at bounding box center [416, 308] width 18 height 13
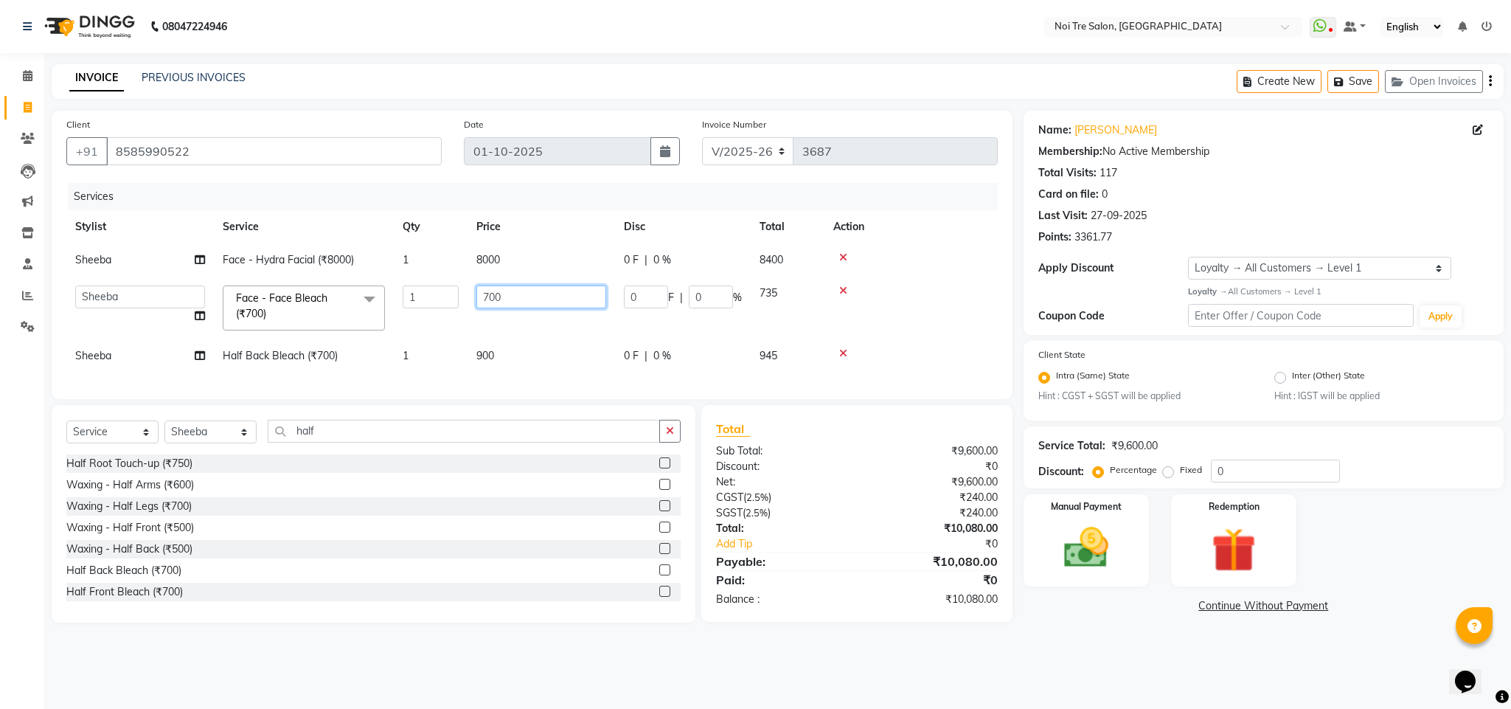
click at [490, 291] on input "700" at bounding box center [541, 296] width 130 height 23
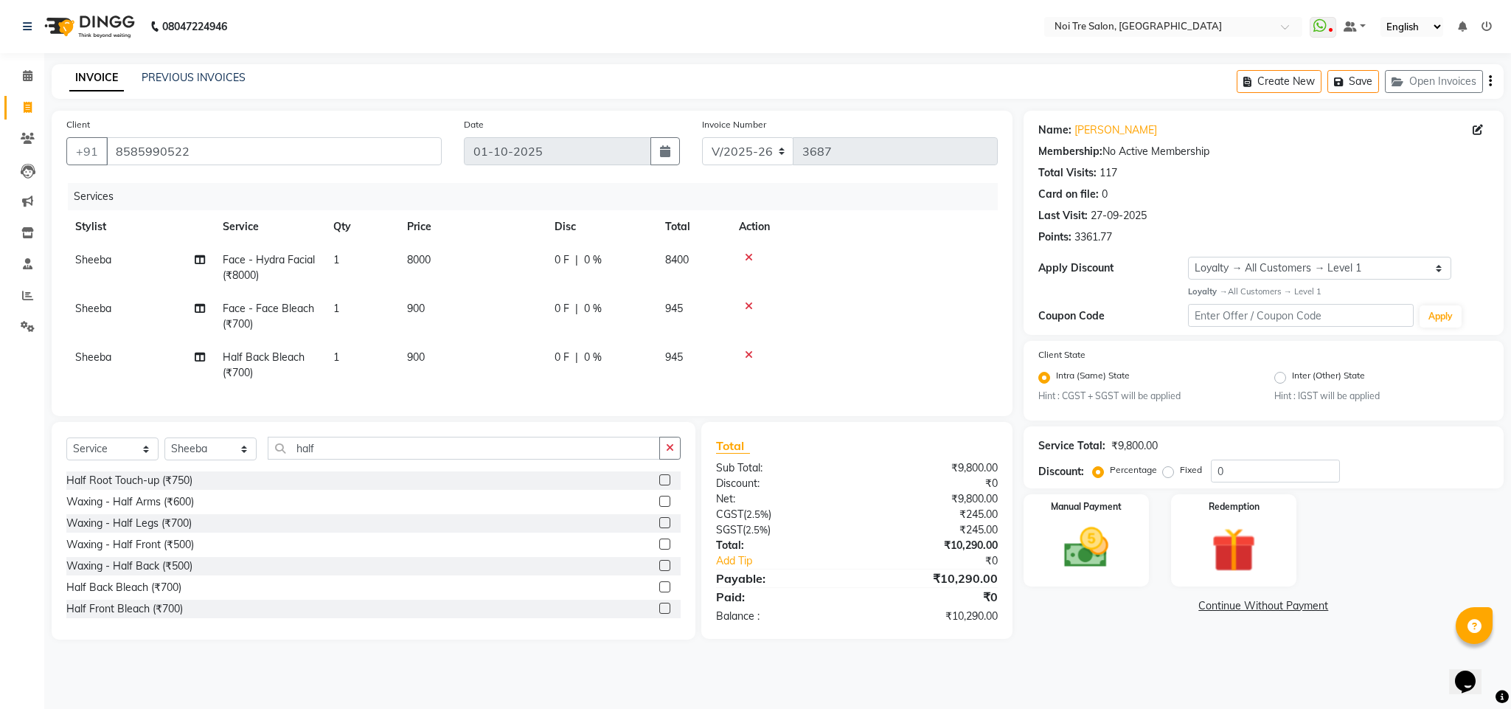
click at [918, 271] on td at bounding box center [864, 267] width 268 height 49
click at [197, 460] on select "Select Stylist Ajay Creative Stylist Anurag [PERSON_NAME] [PERSON_NAME] [PERSON…" at bounding box center [210, 448] width 92 height 23
click at [164, 454] on select "Select Stylist Ajay Creative Stylist Anurag [PERSON_NAME] [PERSON_NAME] [PERSON…" at bounding box center [210, 448] width 92 height 23
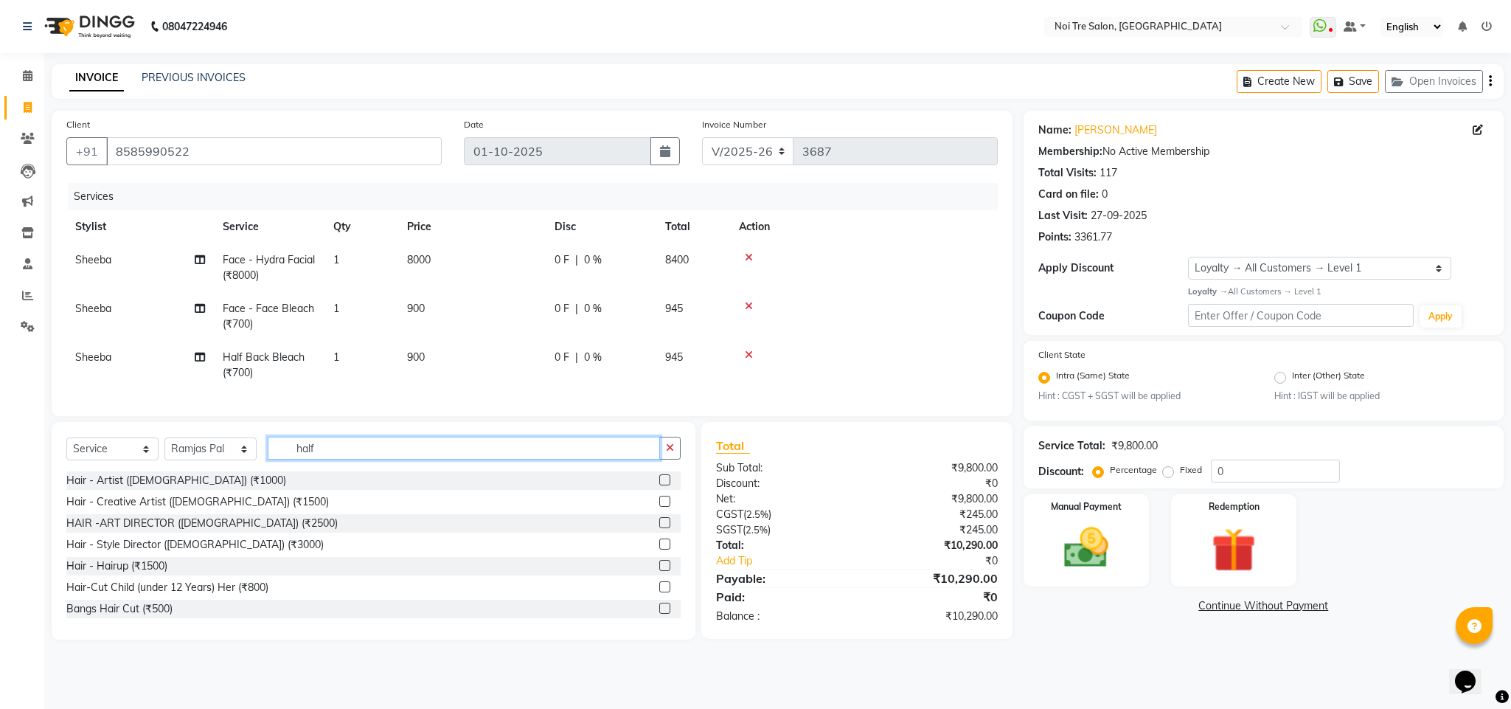
click at [313, 458] on input "half" at bounding box center [464, 448] width 392 height 23
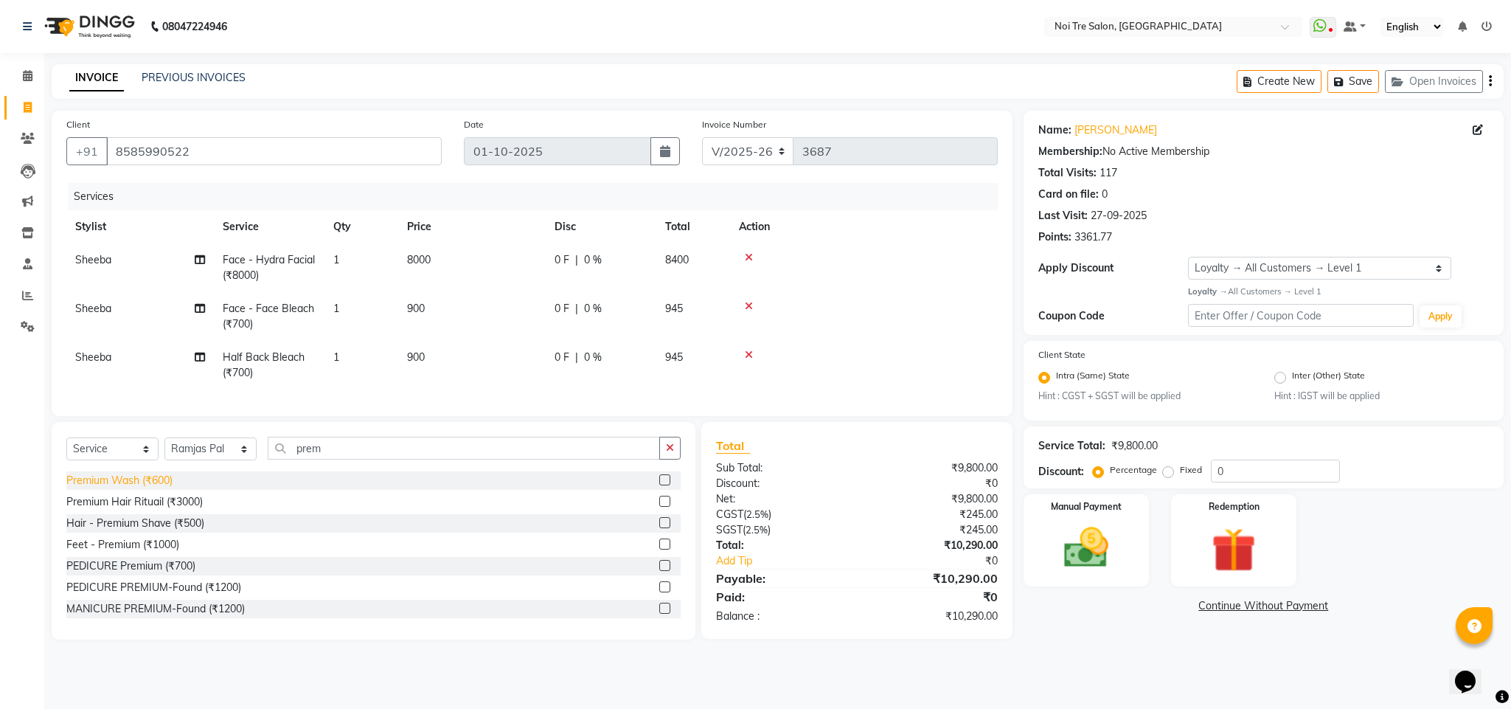
click at [145, 488] on div "Premium Wash (₹600)" at bounding box center [119, 480] width 106 height 15
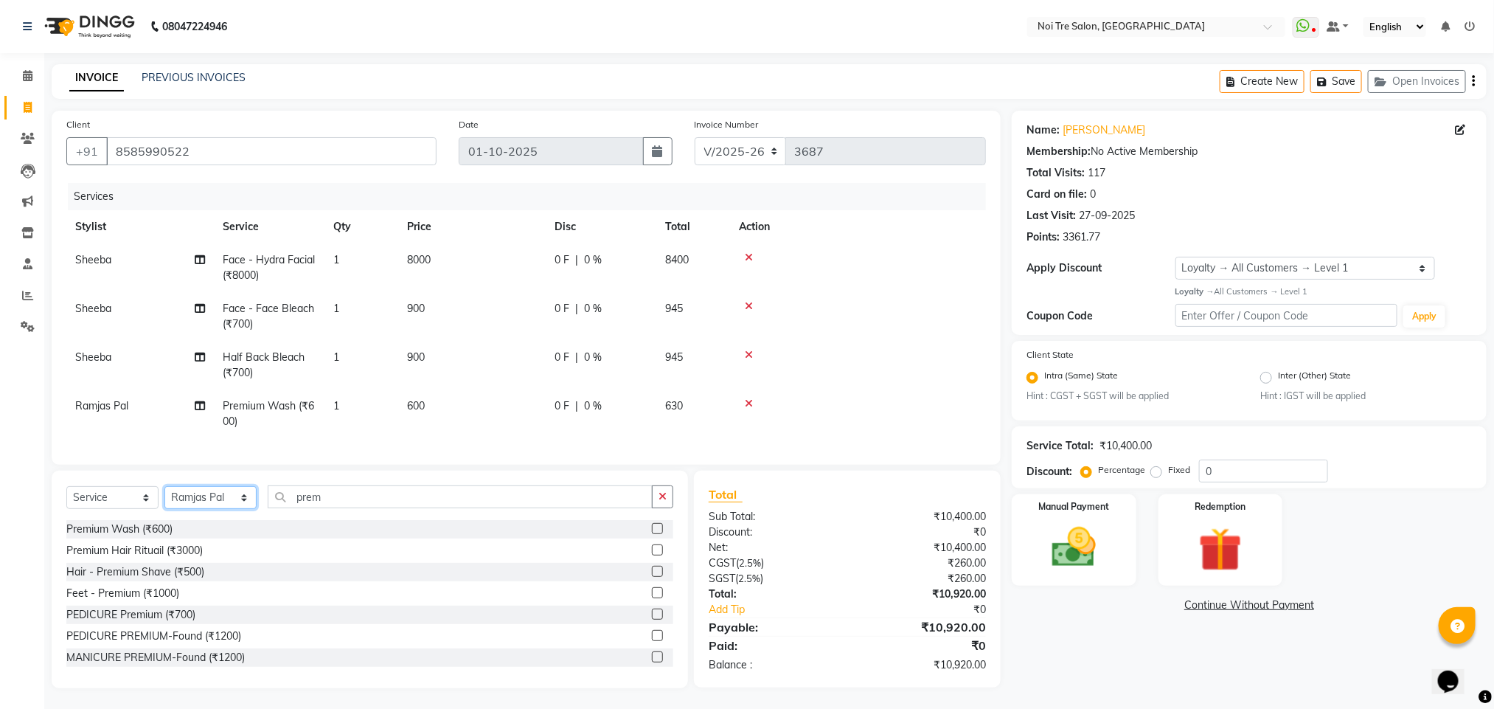
click at [229, 509] on select "Select Stylist Ajay Creative Stylist Anurag [PERSON_NAME] [PERSON_NAME] [PERSON…" at bounding box center [210, 497] width 92 height 23
click at [164, 503] on select "Select Stylist Ajay Creative Stylist Anurag [PERSON_NAME] [PERSON_NAME] [PERSON…" at bounding box center [210, 497] width 92 height 23
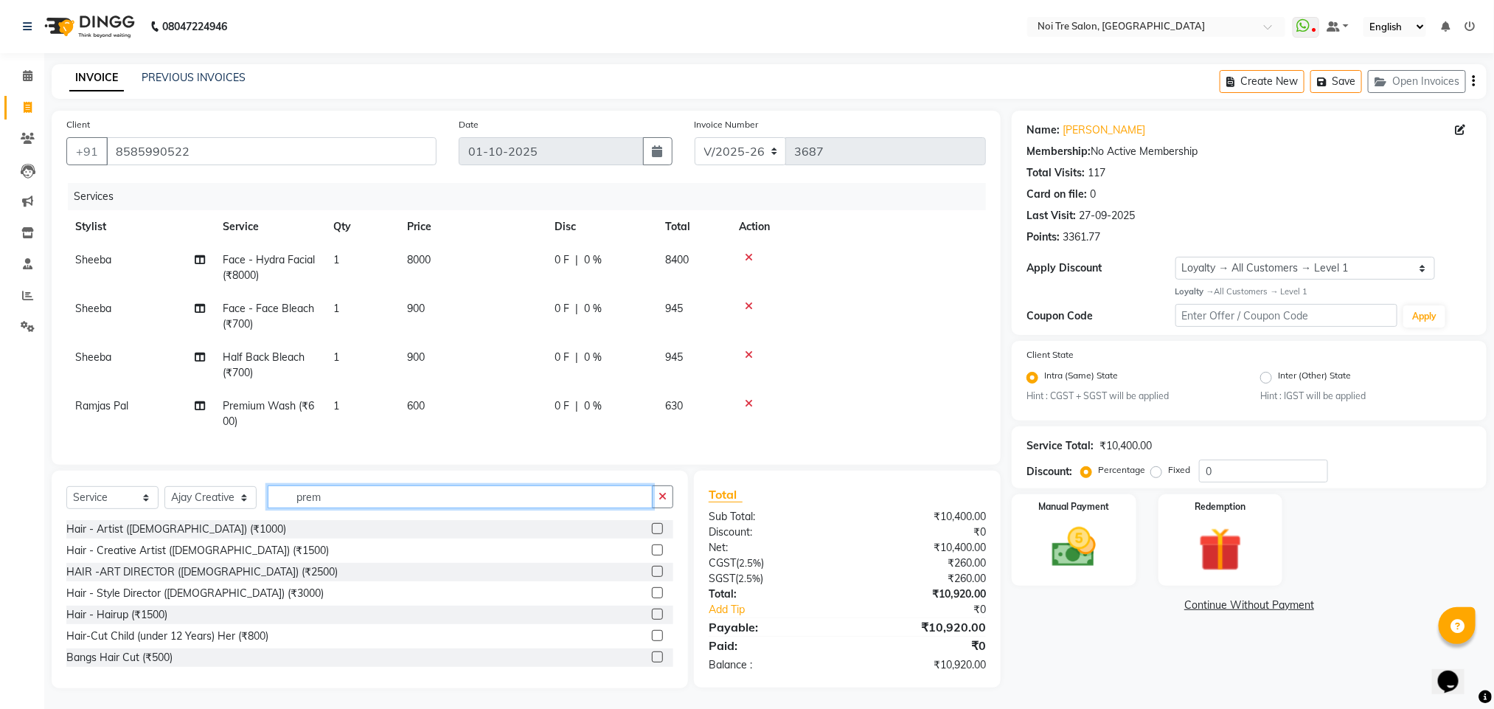
click at [305, 508] on input "prem" at bounding box center [460, 496] width 385 height 23
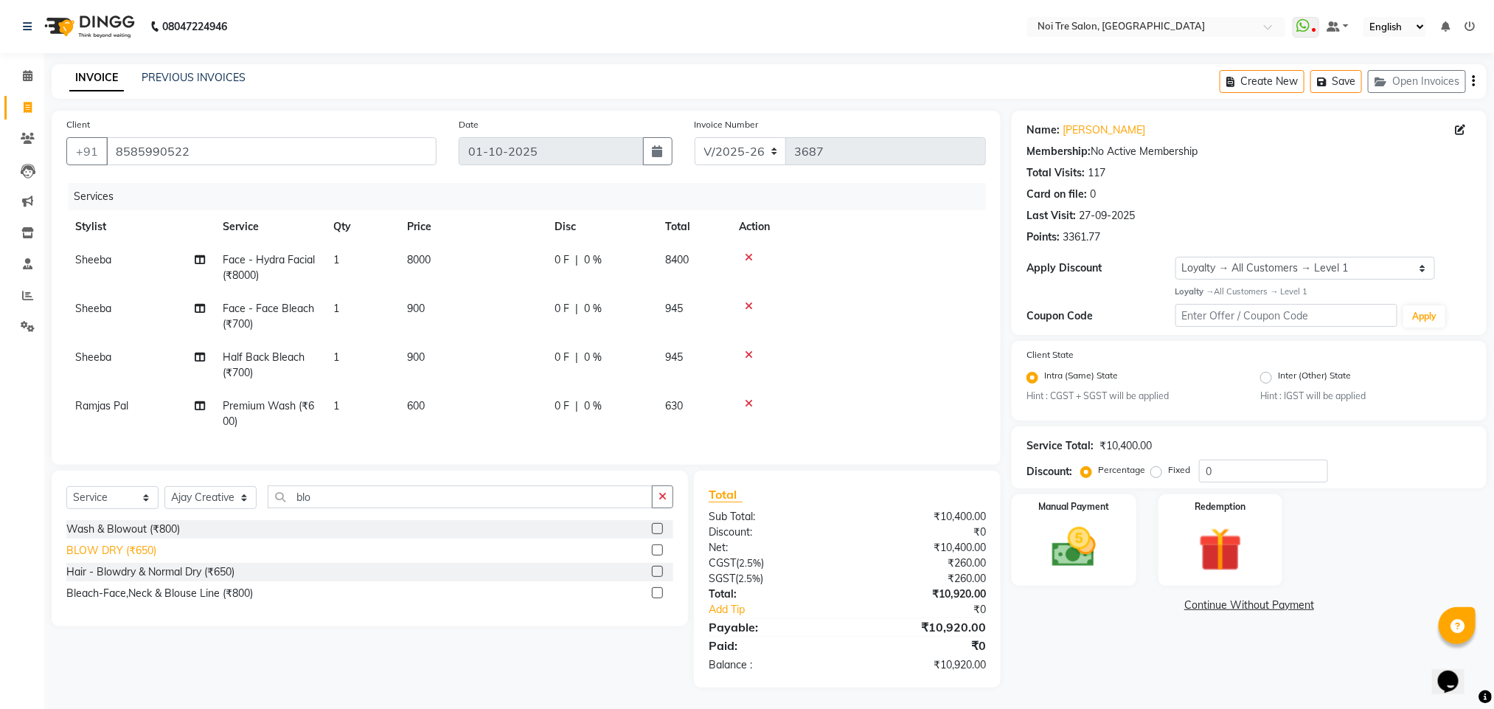
click at [138, 558] on div "BLOW DRY (₹650)" at bounding box center [111, 550] width 90 height 15
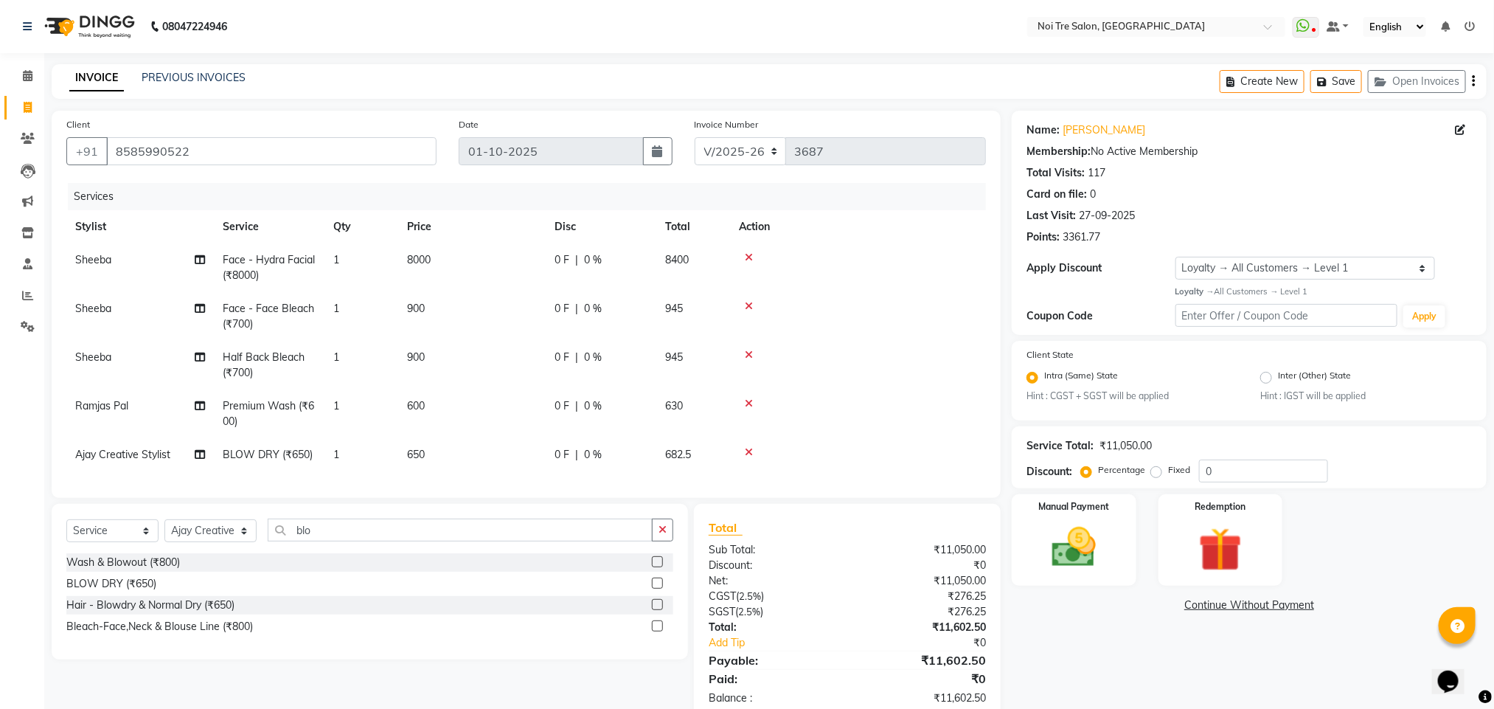
click at [934, 369] on td at bounding box center [858, 365] width 256 height 49
click at [218, 542] on select "Select Stylist Ajay Creative Stylist Anurag [PERSON_NAME] [PERSON_NAME] [PERSON…" at bounding box center [210, 530] width 92 height 23
click at [164, 536] on select "Select Stylist Ajay Creative Stylist Anurag [PERSON_NAME] [PERSON_NAME] [PERSON…" at bounding box center [210, 530] width 92 height 23
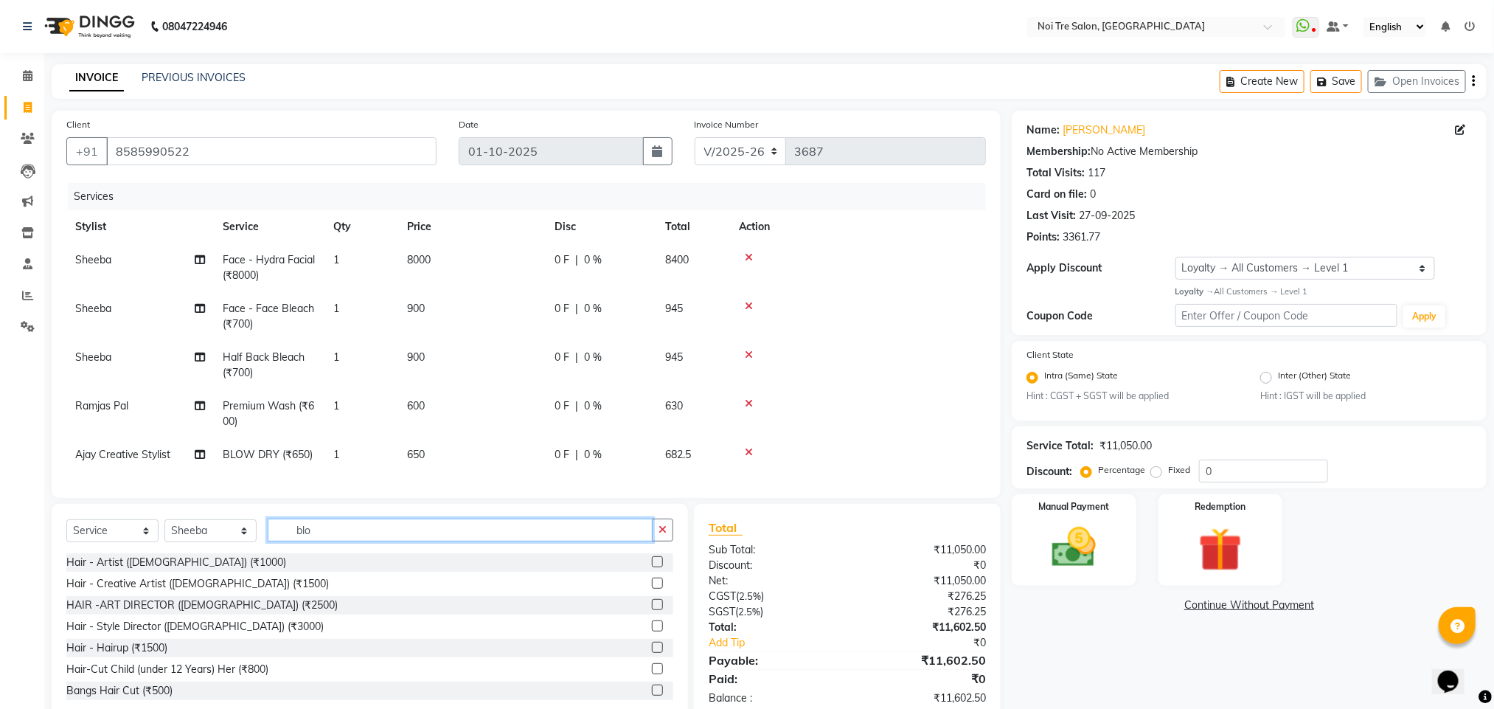
click at [299, 541] on input "blo" at bounding box center [460, 529] width 385 height 23
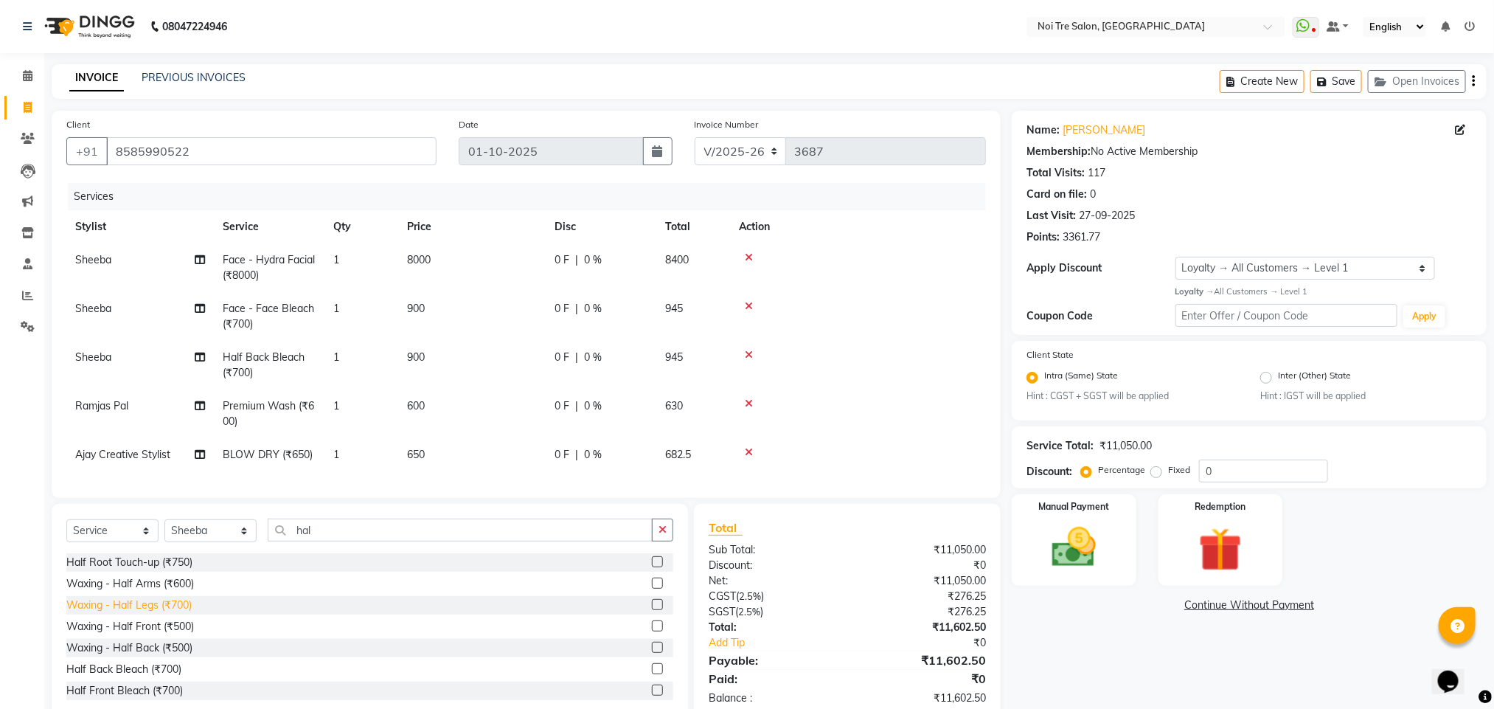
click at [171, 613] on div "Waxing - Half Legs (₹700)" at bounding box center [128, 604] width 125 height 15
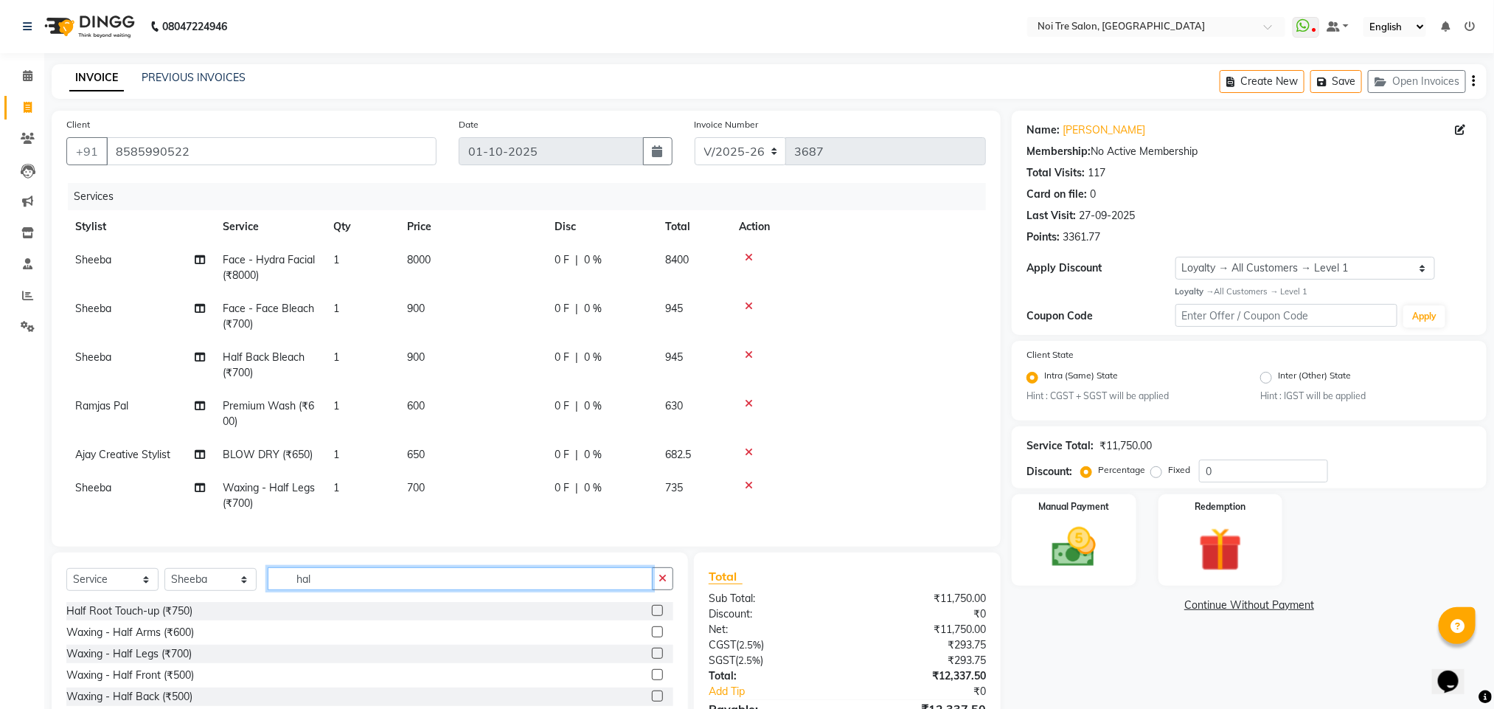
click at [301, 590] on input "hal" at bounding box center [460, 578] width 385 height 23
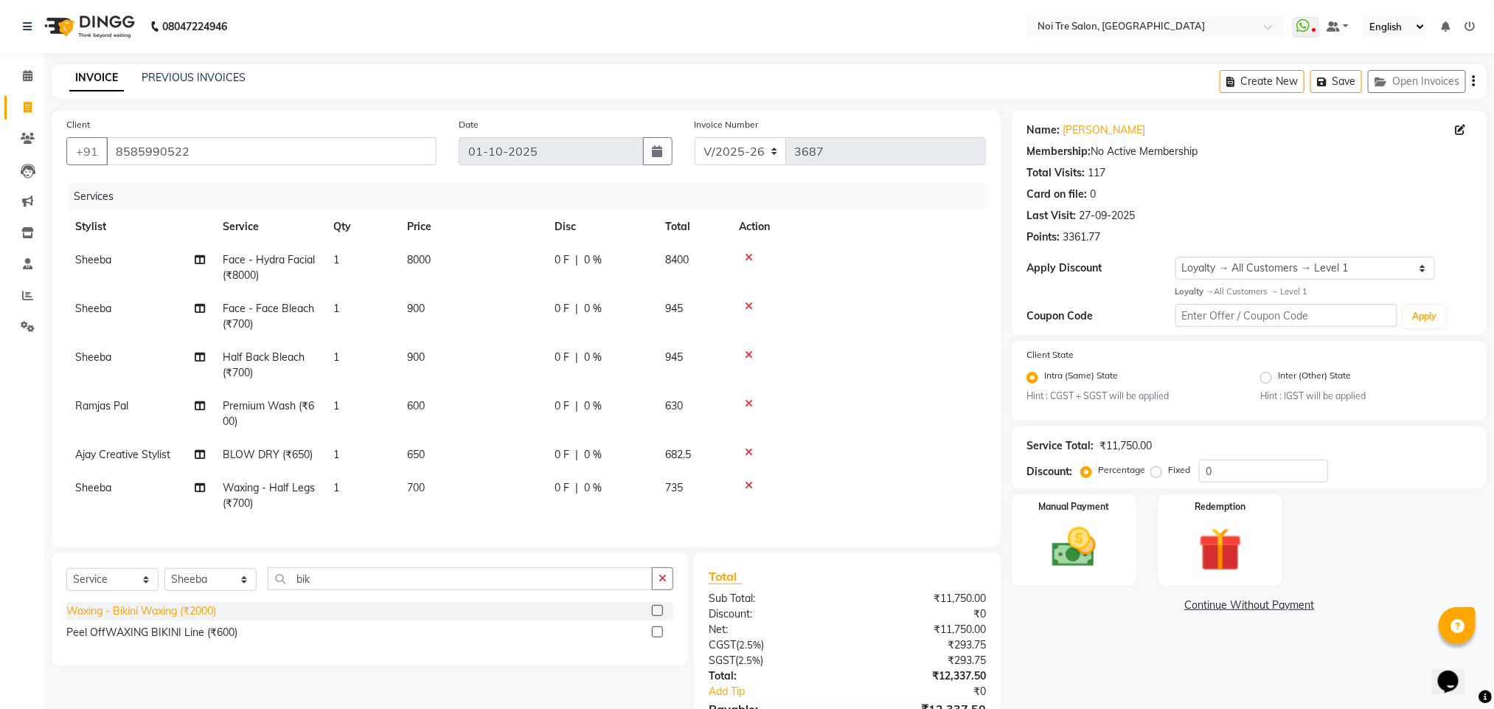
click at [198, 619] on div "Waxing - Bikini Waxing (₹2000)" at bounding box center [141, 610] width 150 height 15
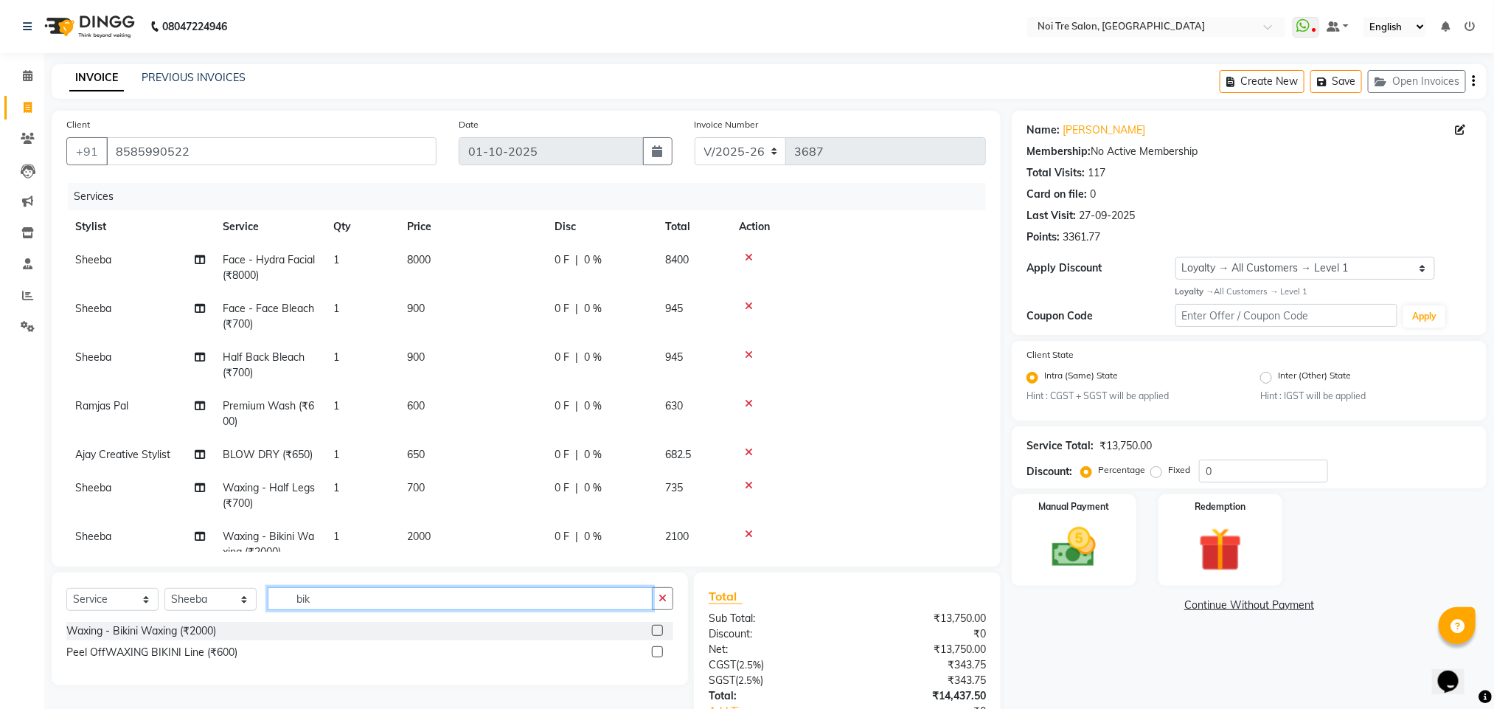
click at [310, 602] on input "bik" at bounding box center [460, 598] width 385 height 23
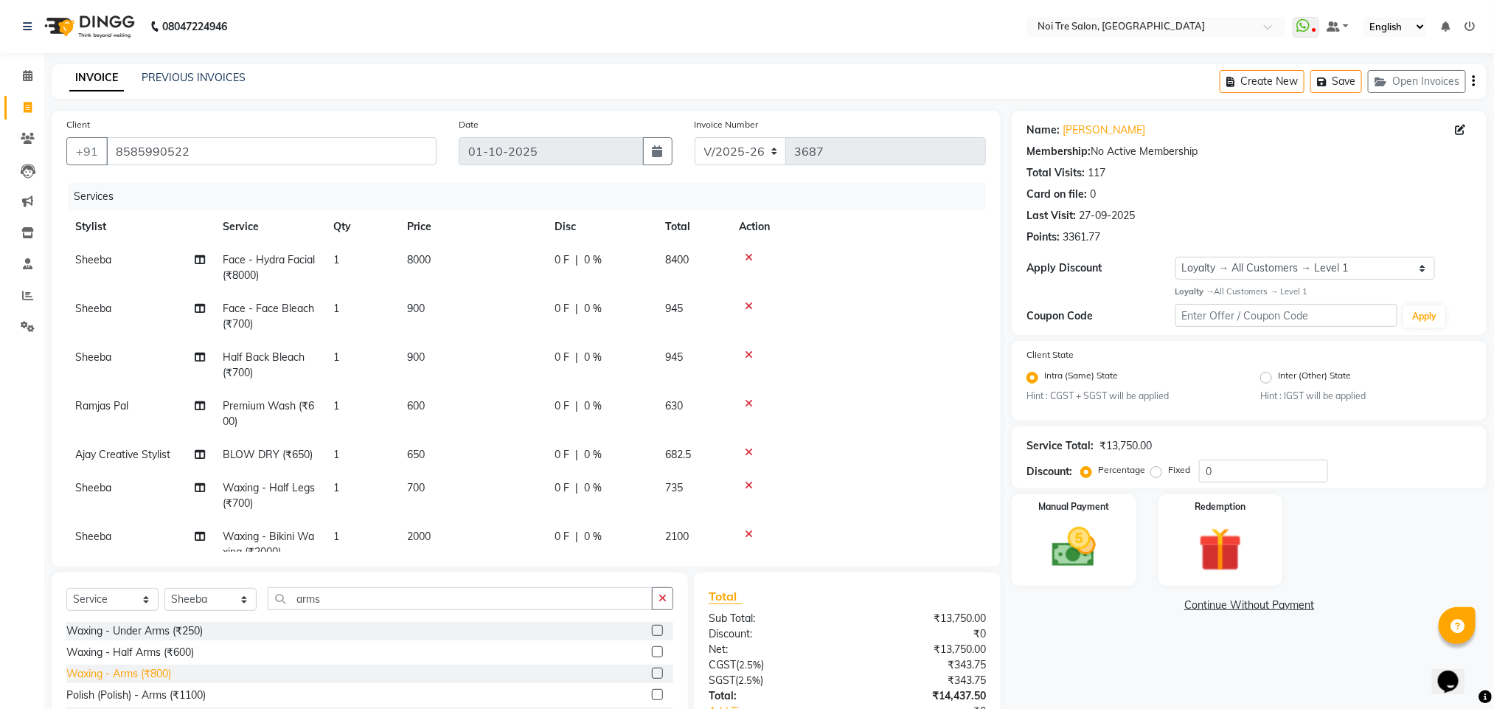
click at [155, 670] on div "Waxing - Arms (₹800)" at bounding box center [118, 673] width 105 height 15
click at [420, 263] on span "8000" at bounding box center [419, 259] width 24 height 13
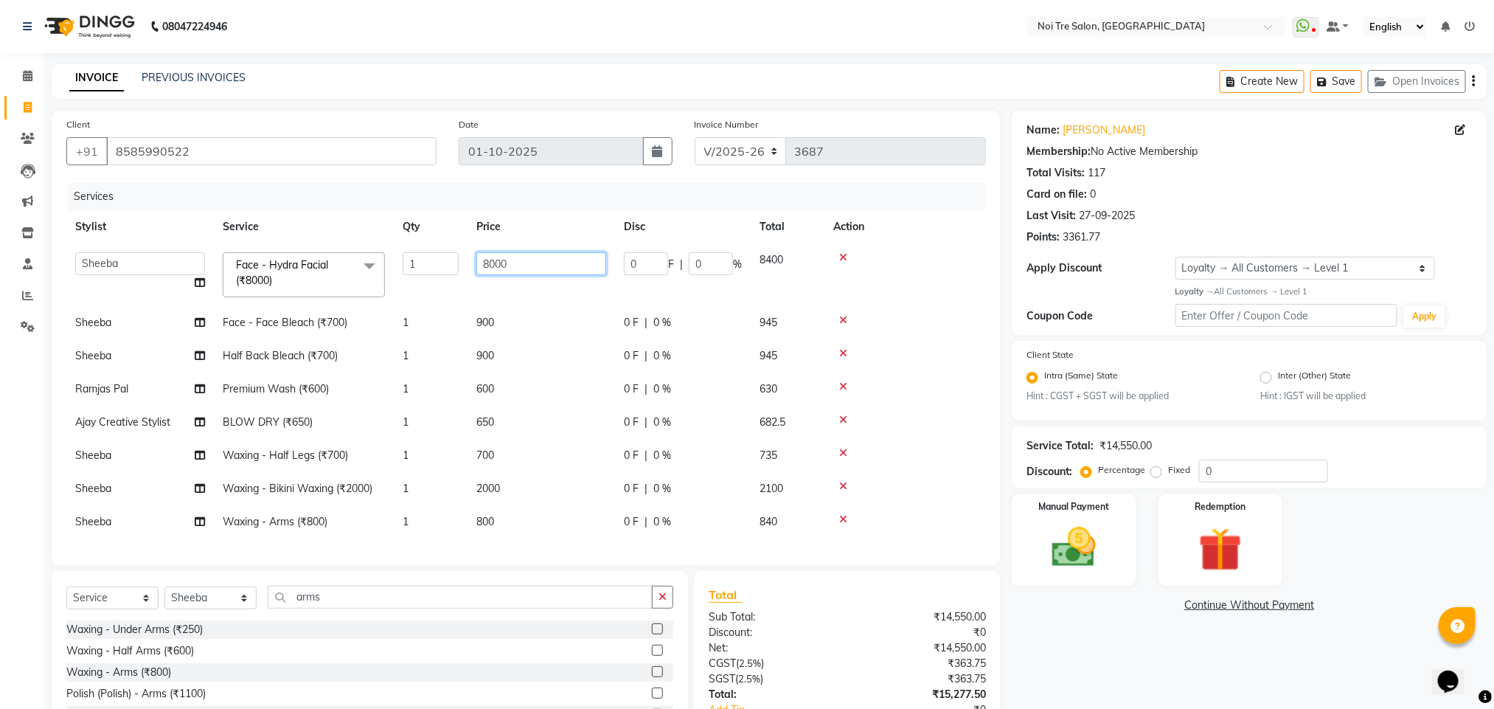
click at [490, 262] on input "8000" at bounding box center [541, 263] width 130 height 23
click at [982, 364] on div "Services Stylist Service Qty Price Disc Total Action Ajay Creative Stylist Anur…" at bounding box center [526, 366] width 920 height 367
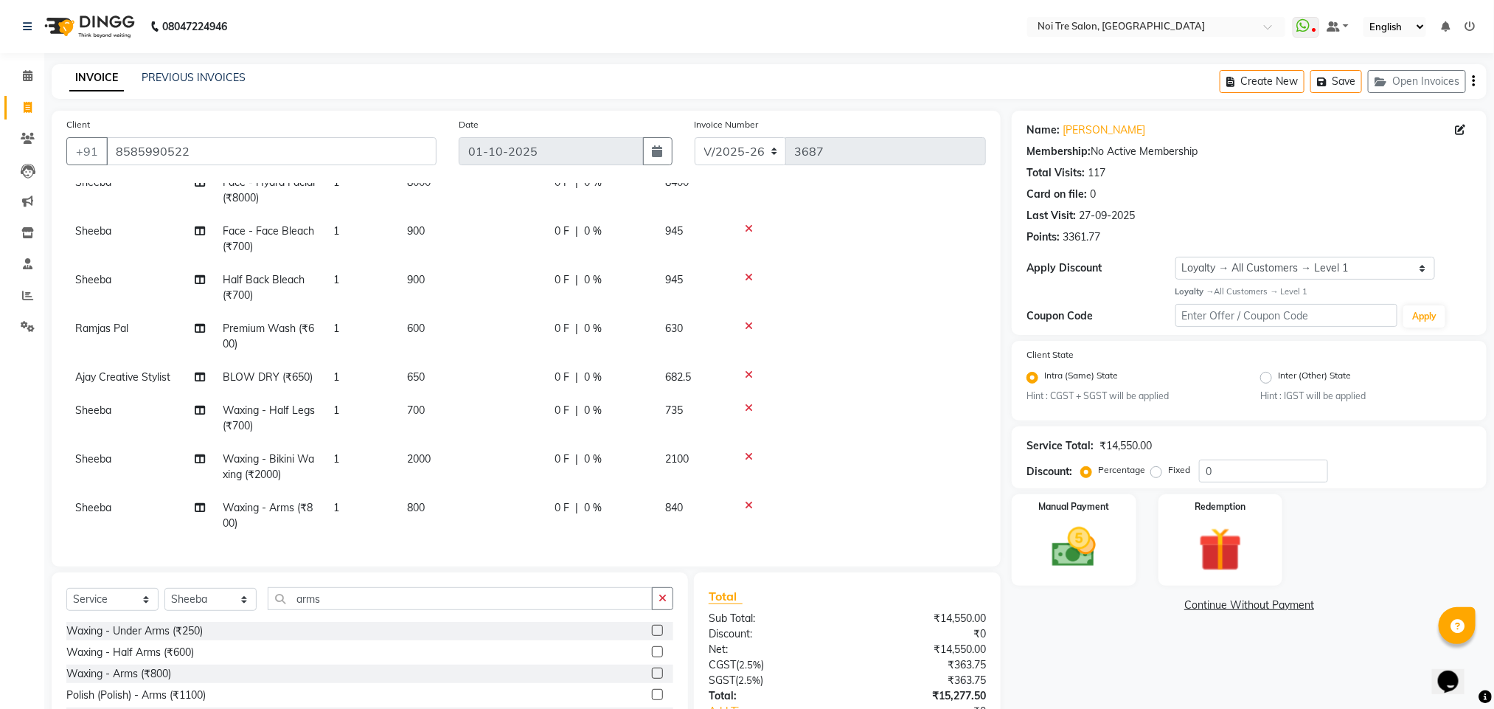
scroll to position [104, 0]
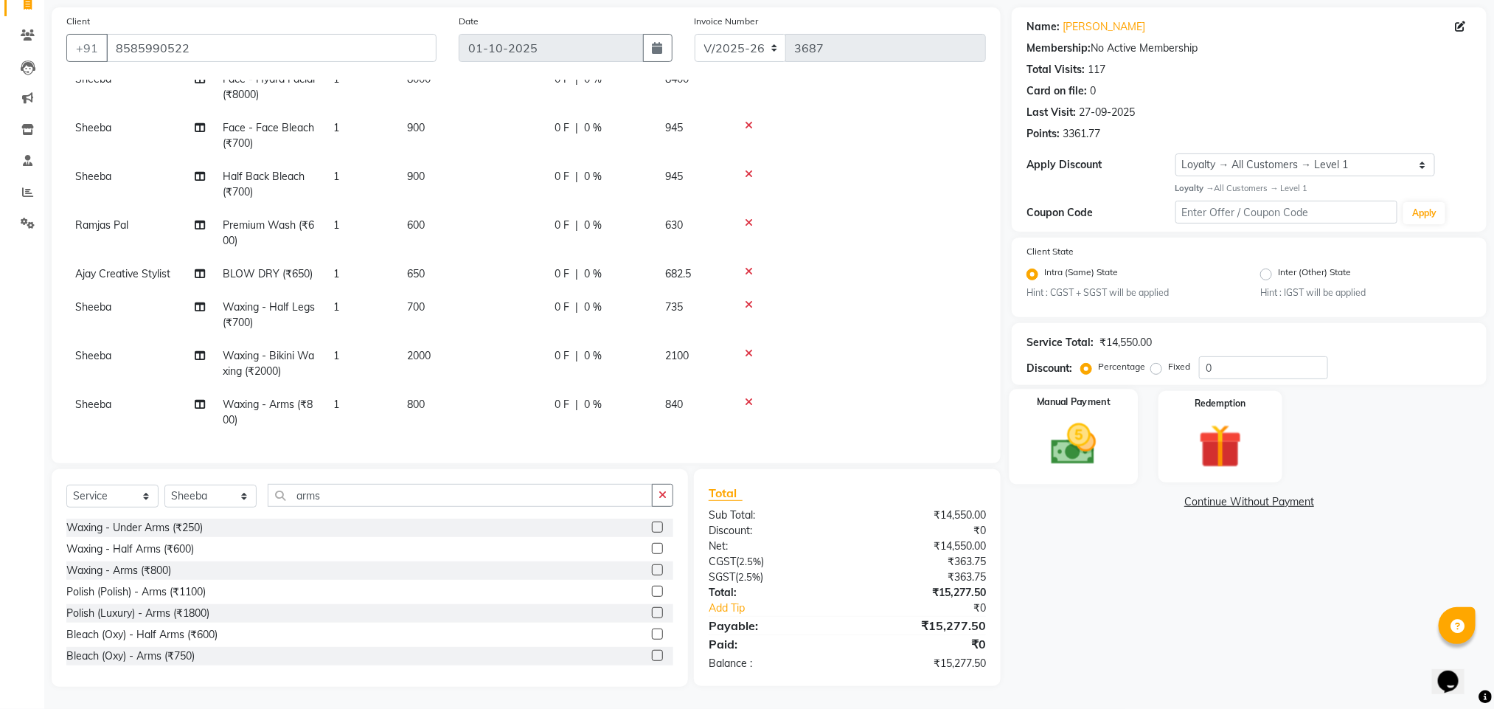
click at [1094, 432] on img at bounding box center [1074, 444] width 74 height 52
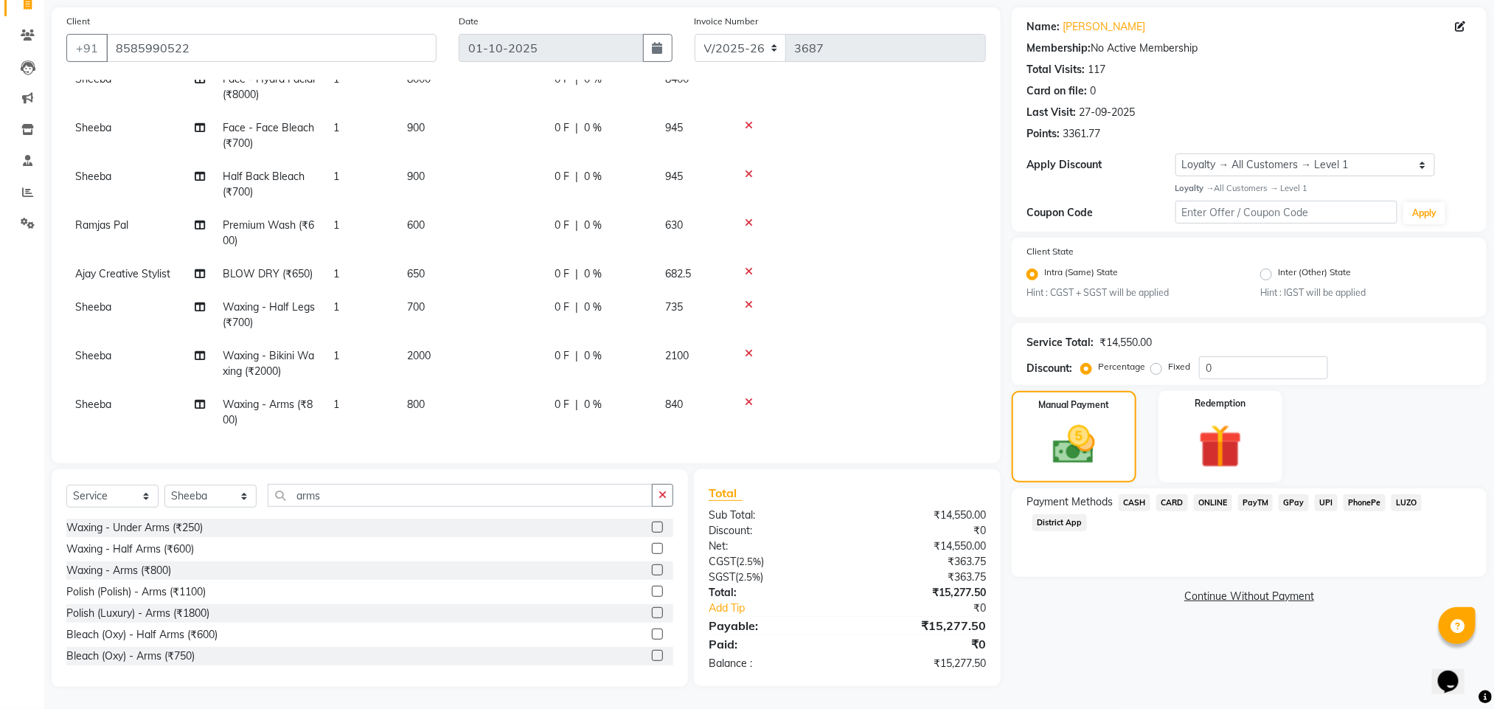
click at [1127, 505] on span "CASH" at bounding box center [1135, 502] width 32 height 17
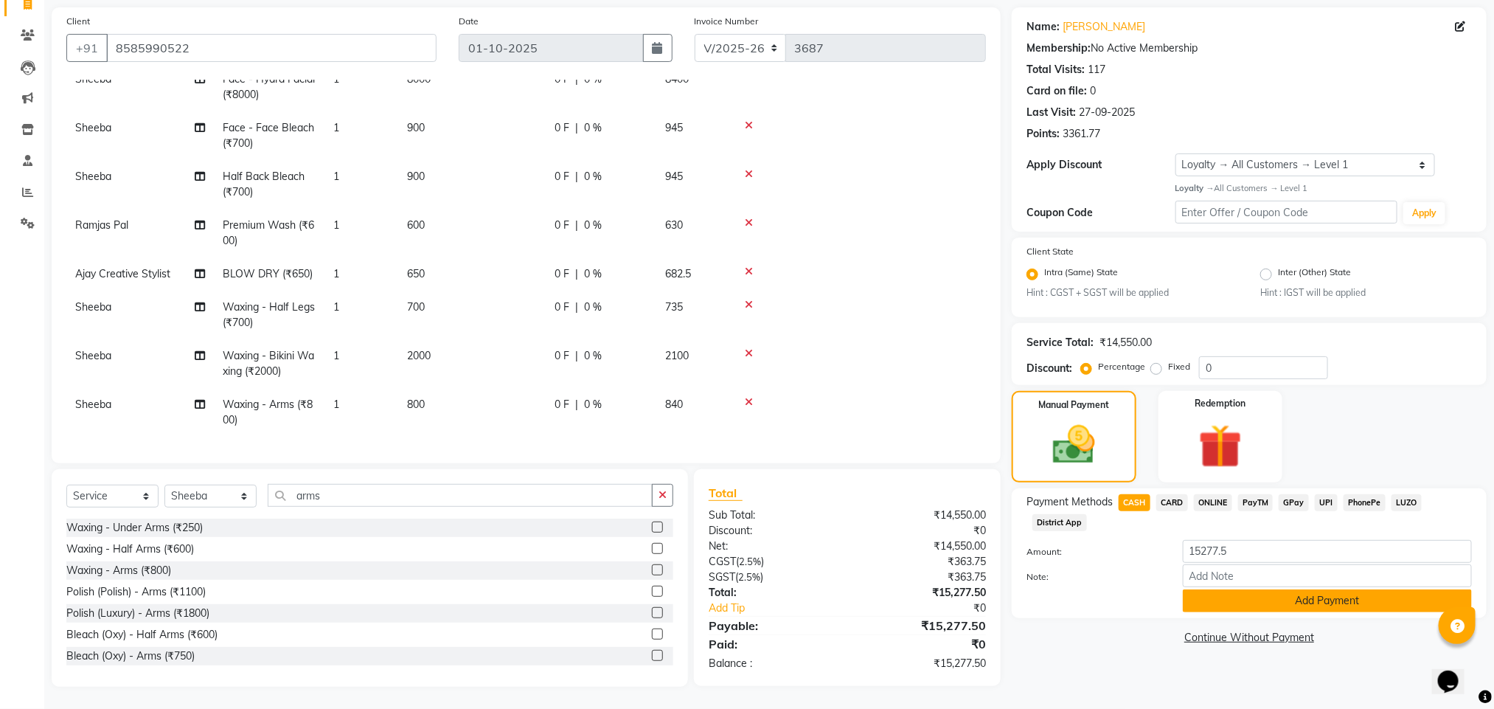
click at [1271, 594] on button "Add Payment" at bounding box center [1327, 600] width 289 height 23
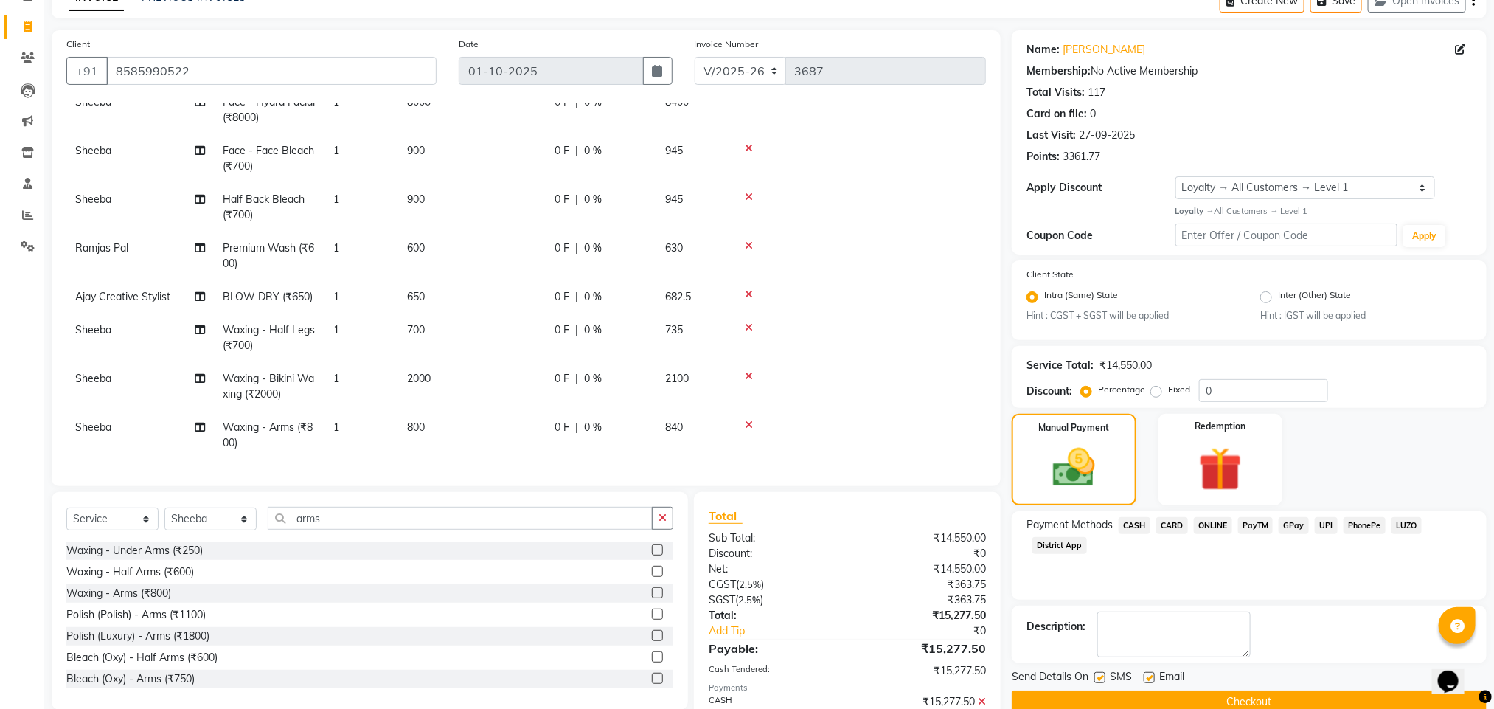
scroll to position [206, 0]
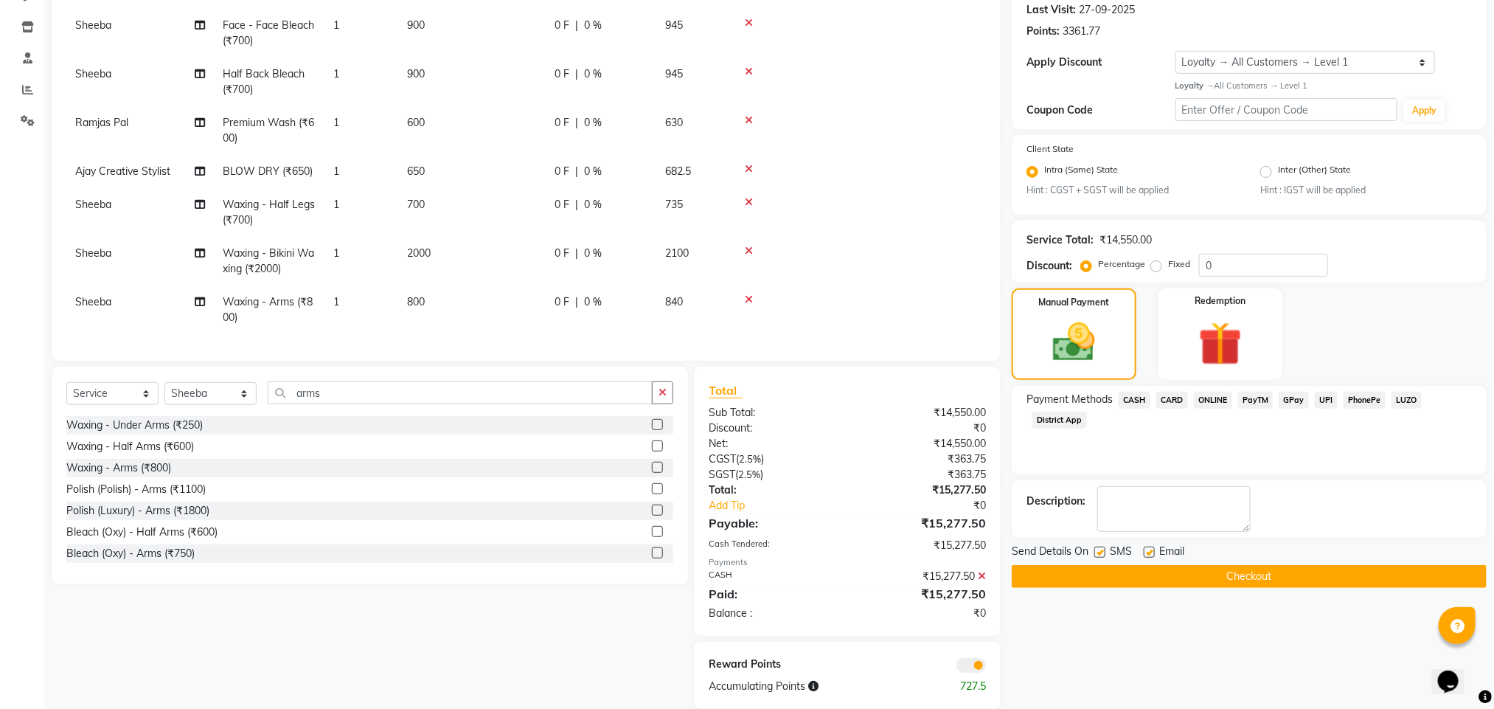
click at [980, 660] on span at bounding box center [970, 665] width 29 height 15
click at [986, 667] on input "checkbox" at bounding box center [986, 667] width 0 height 0
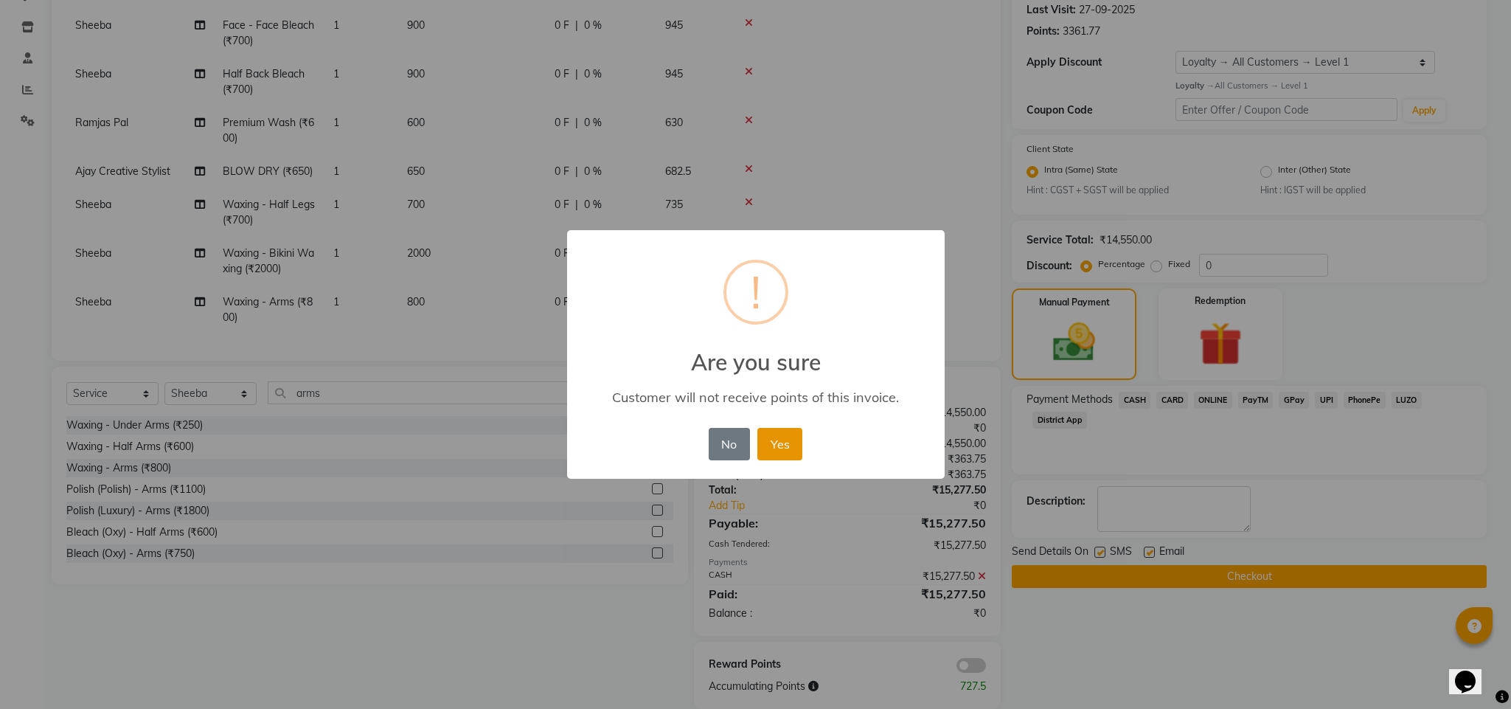
click at [779, 452] on button "Yes" at bounding box center [779, 444] width 45 height 32
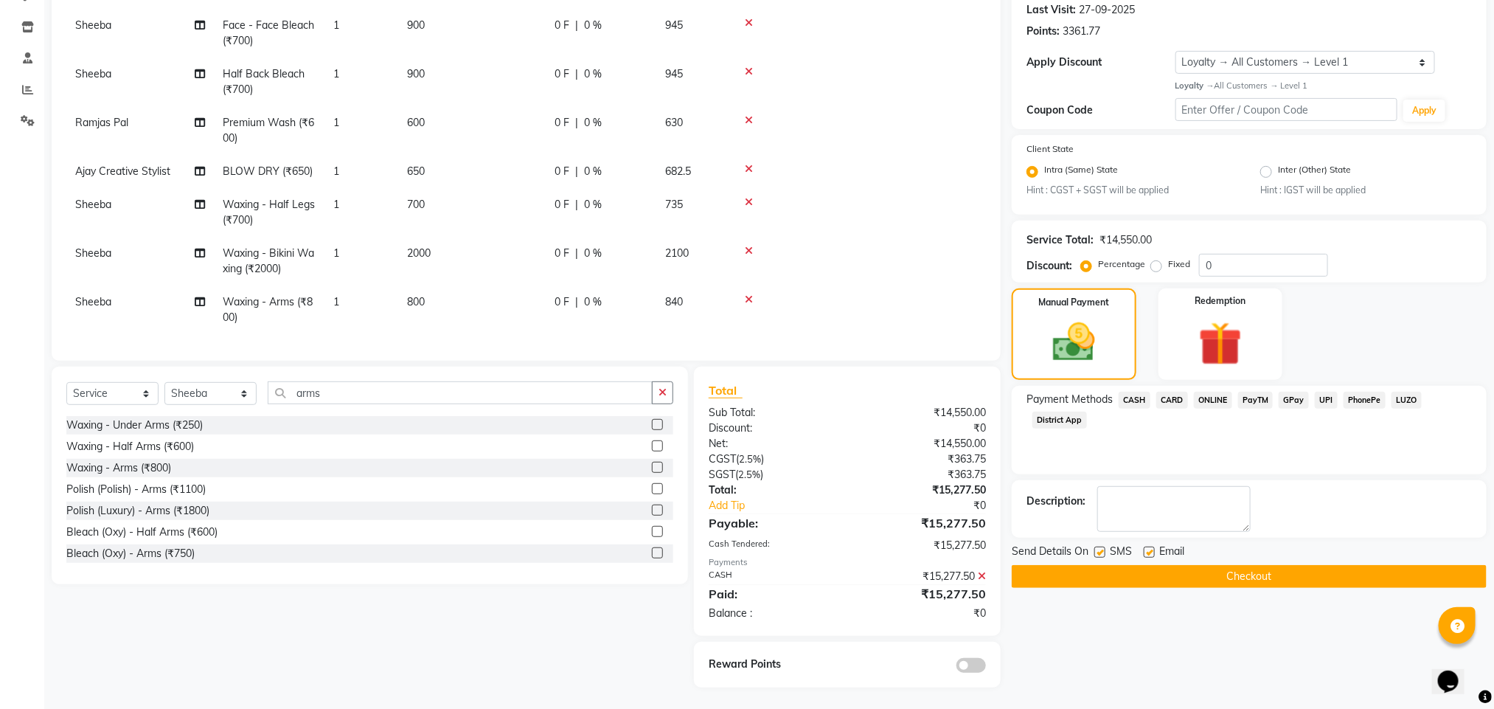
scroll to position [106, 0]
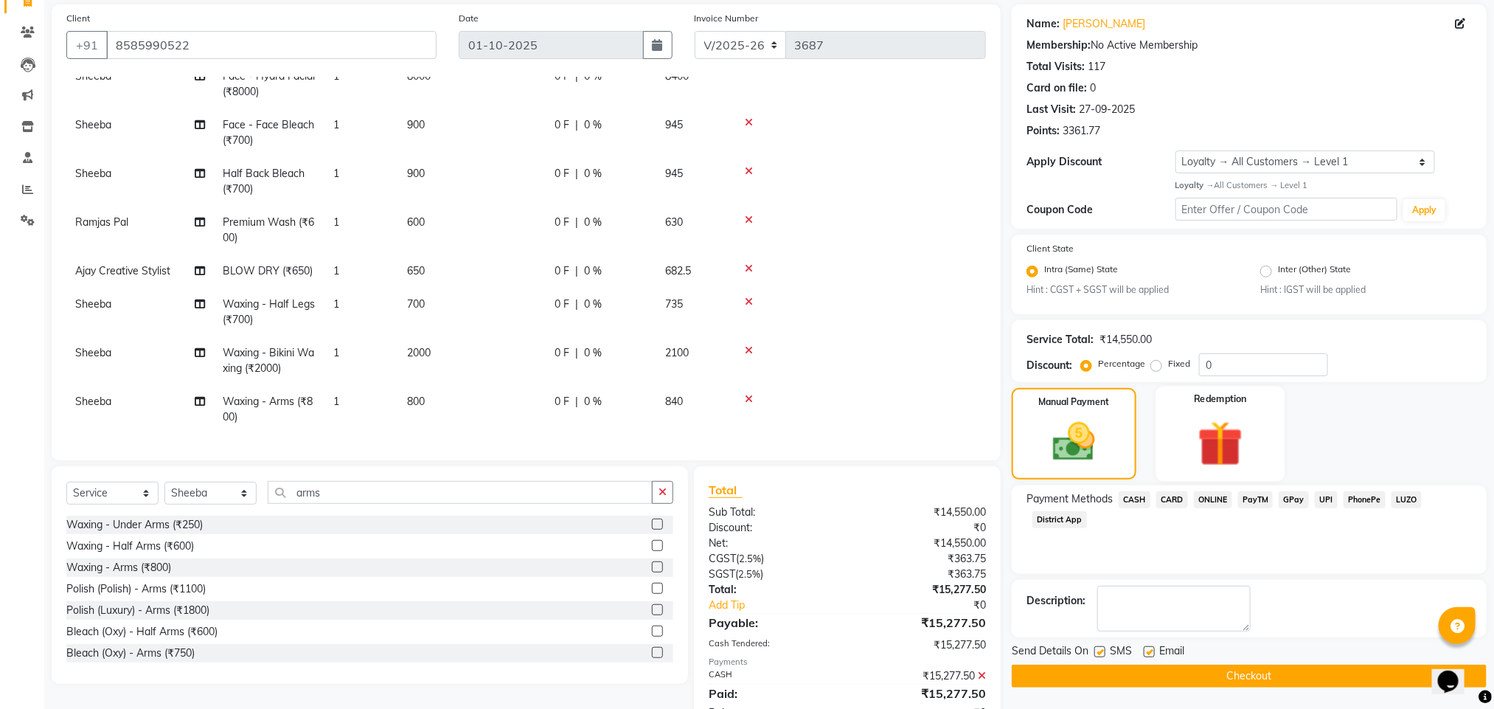
click at [1190, 417] on img at bounding box center [1221, 443] width 74 height 57
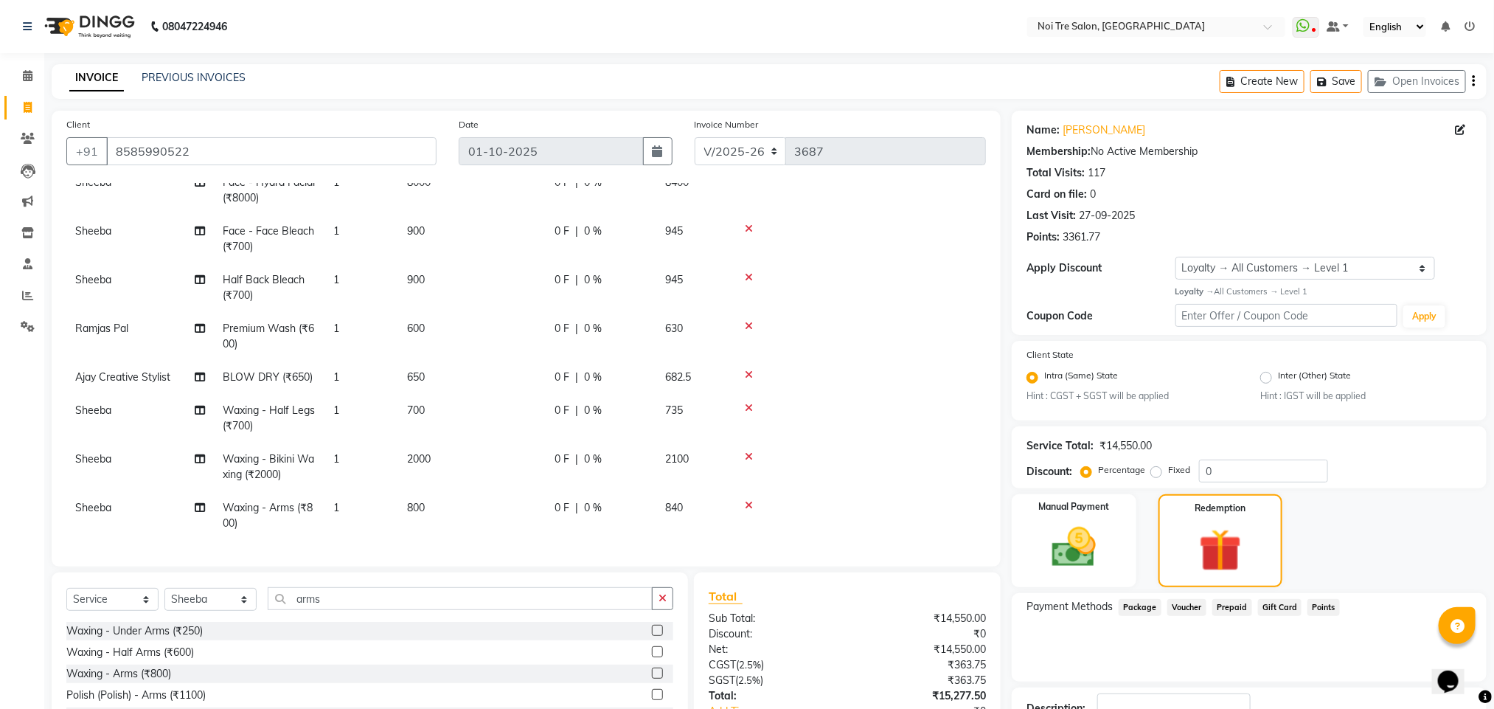
scroll to position [206, 0]
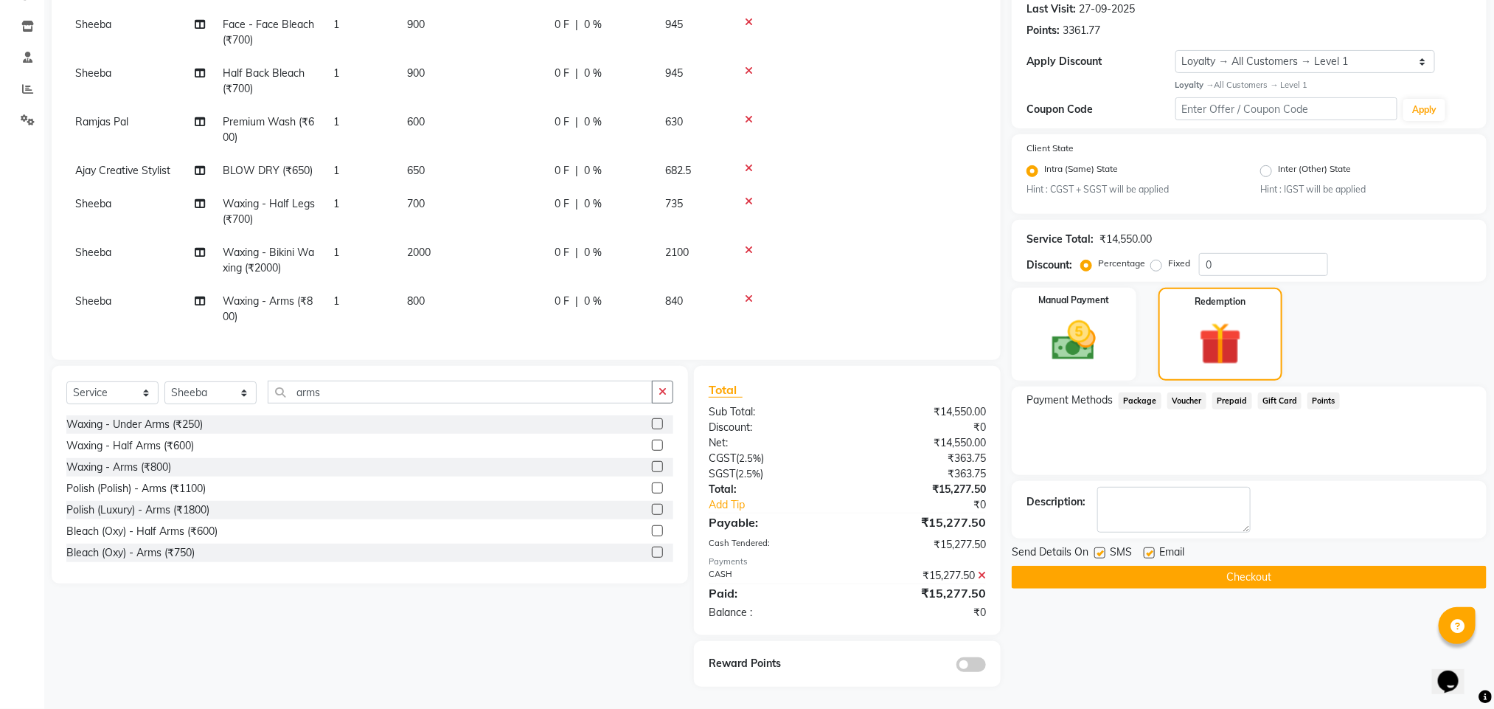
click at [1209, 576] on button "Checkout" at bounding box center [1249, 577] width 475 height 23
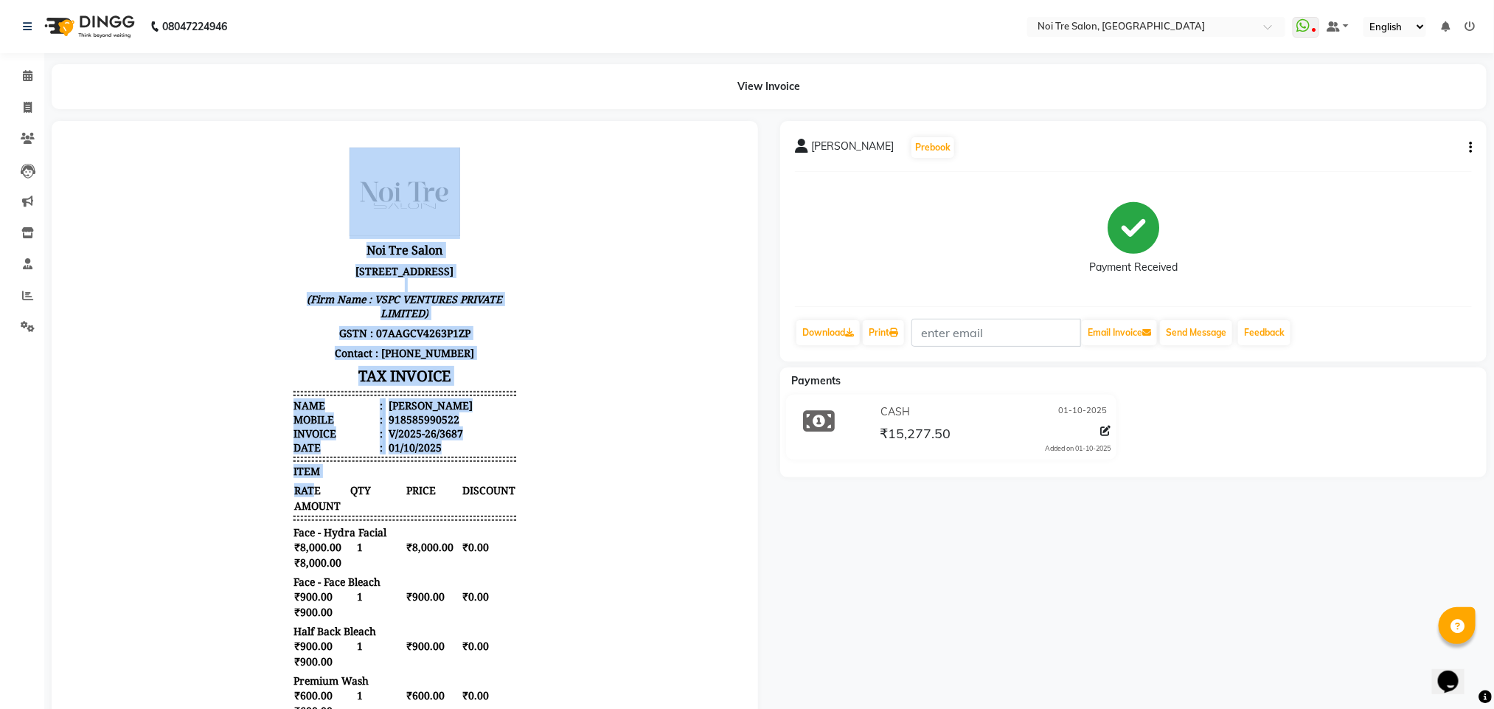
drag, startPoint x: 296, startPoint y: 508, endPoint x: 28, endPoint y: 110, distance: 480.2
click at [66, 135] on html "Noi Tre Salon [STREET_ADDRESS] (Firm Name : VSPC VENTURES PRIVATE LIMITED) GSTN…" at bounding box center [404, 600] width 677 height 931
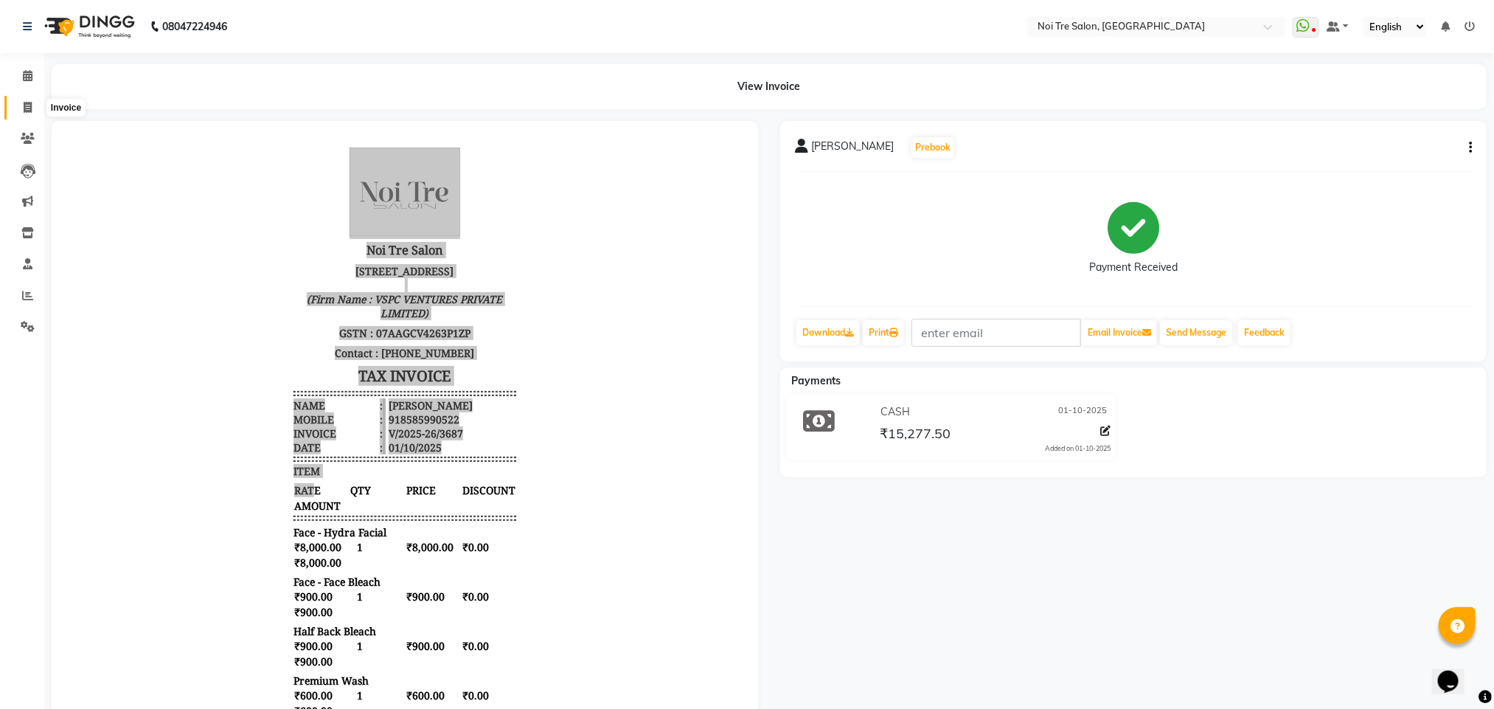
click at [29, 111] on icon at bounding box center [28, 107] width 8 height 11
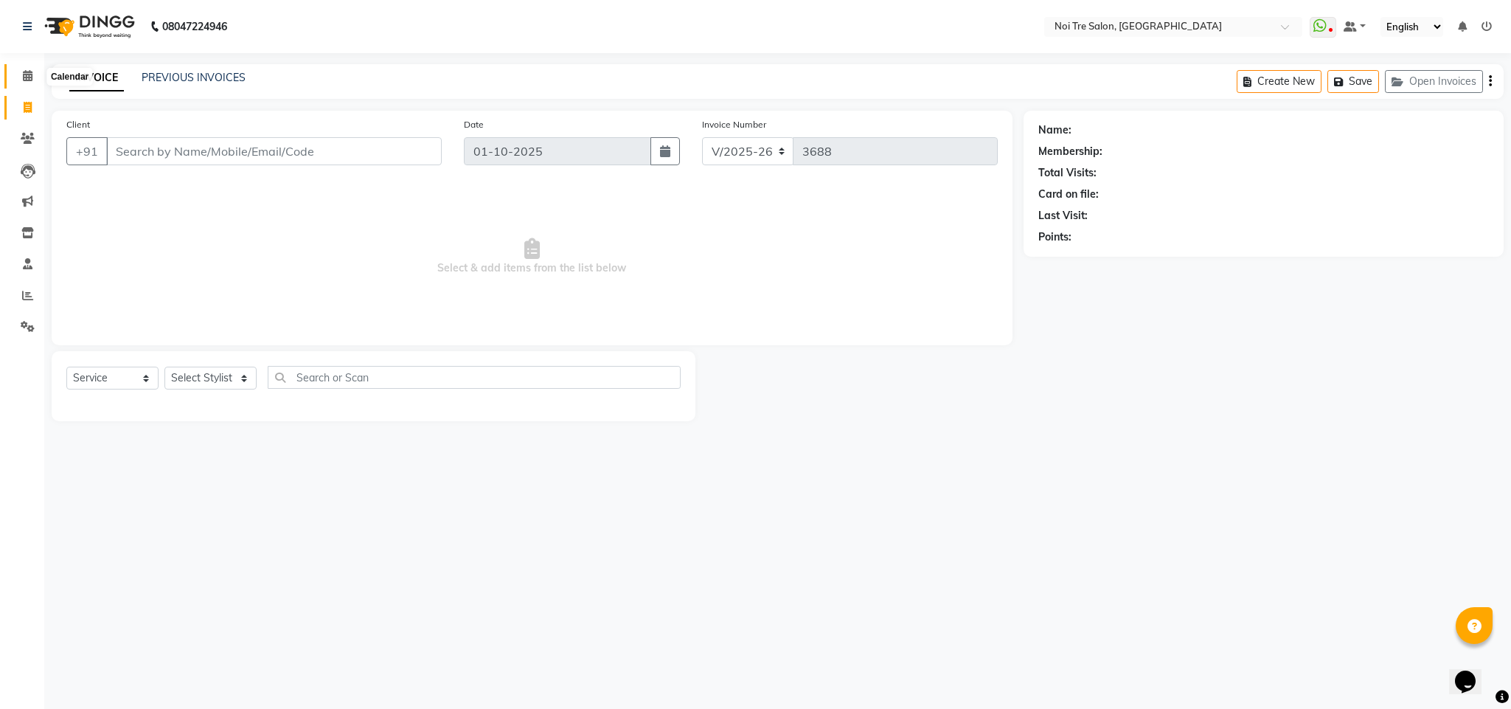
click at [24, 80] on icon at bounding box center [28, 75] width 10 height 11
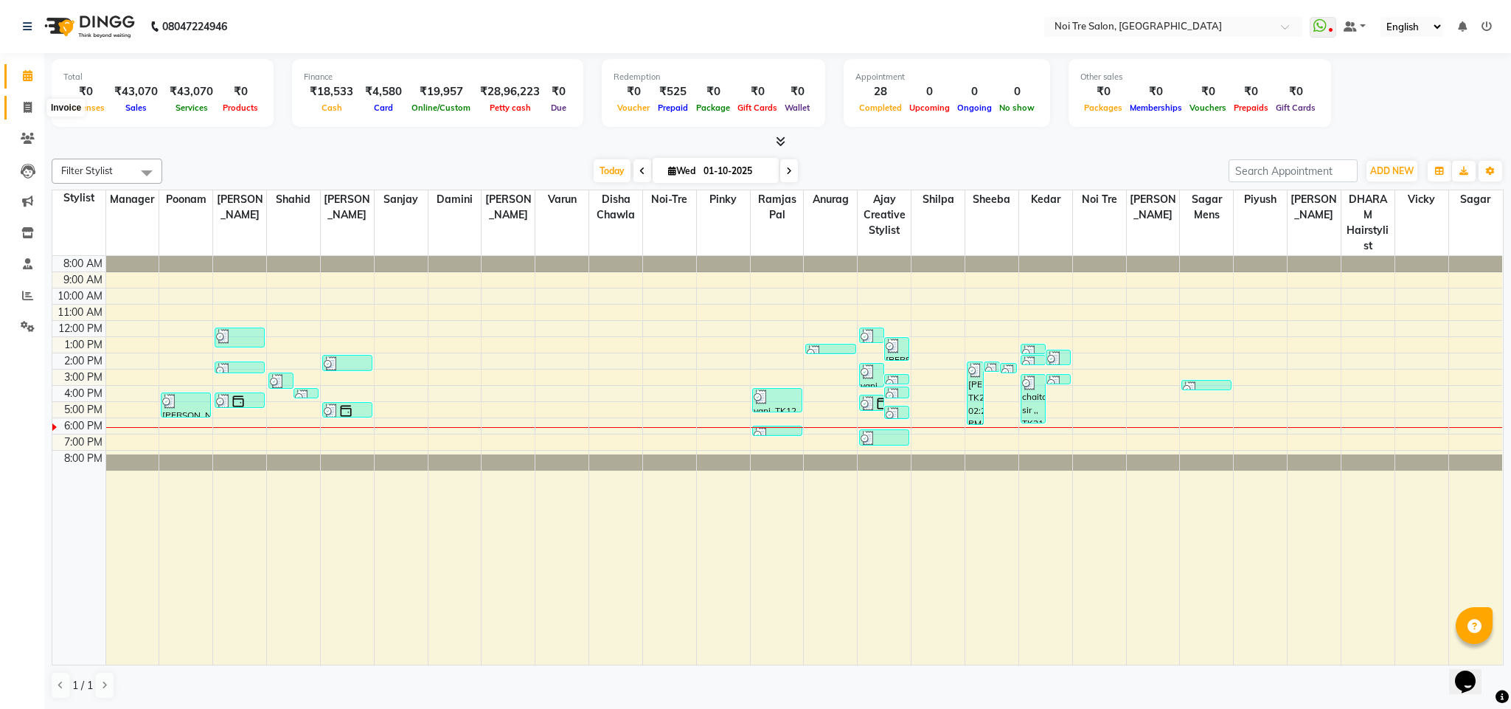
click at [29, 105] on icon at bounding box center [28, 107] width 8 height 11
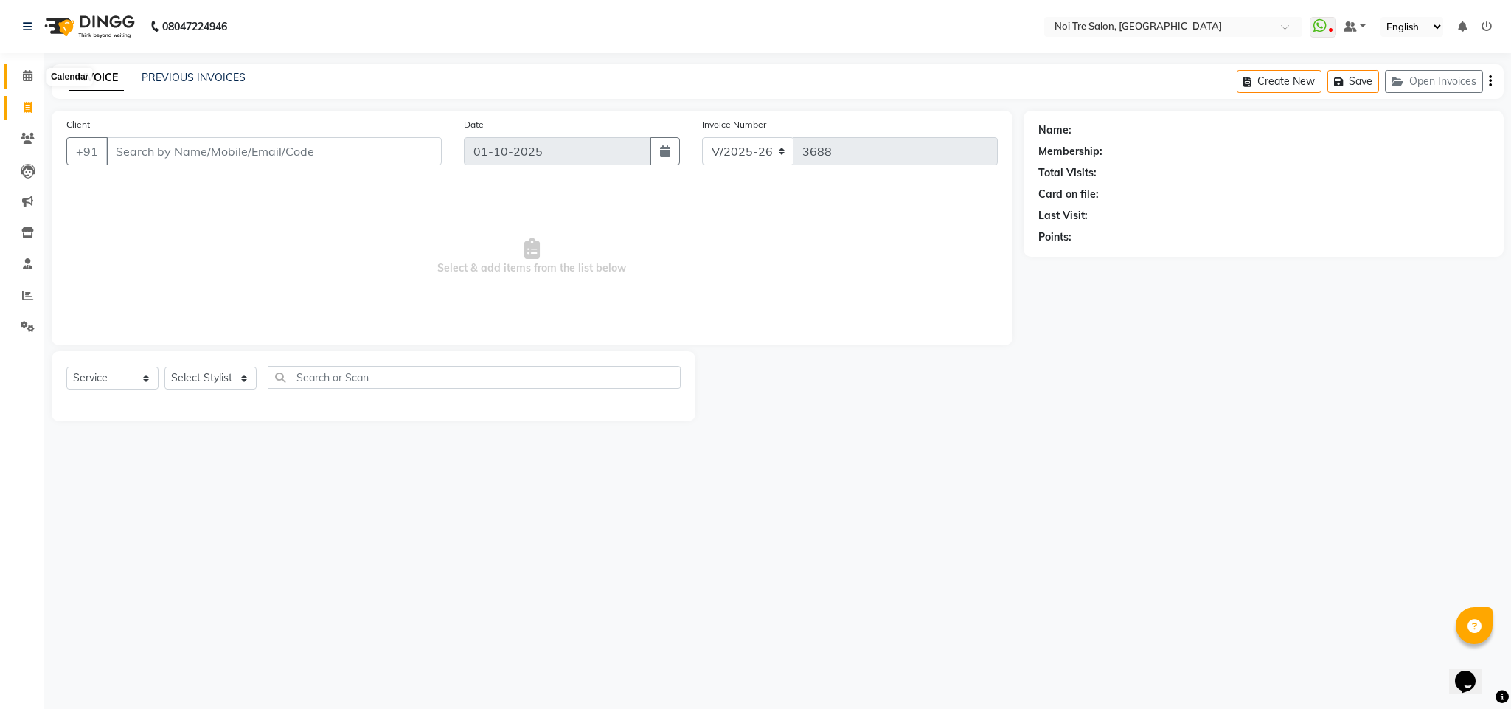
click at [24, 74] on icon at bounding box center [28, 75] width 10 height 11
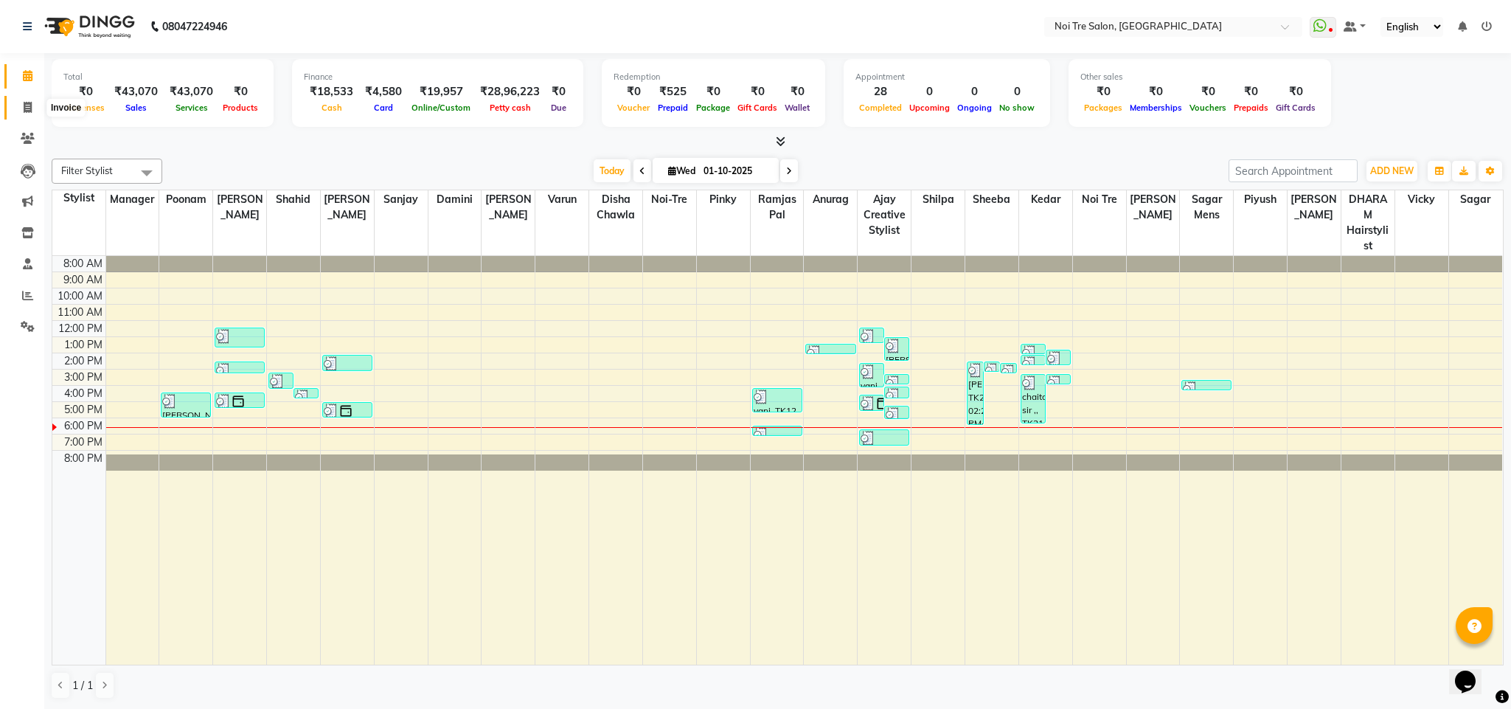
click at [27, 111] on icon at bounding box center [28, 107] width 8 height 11
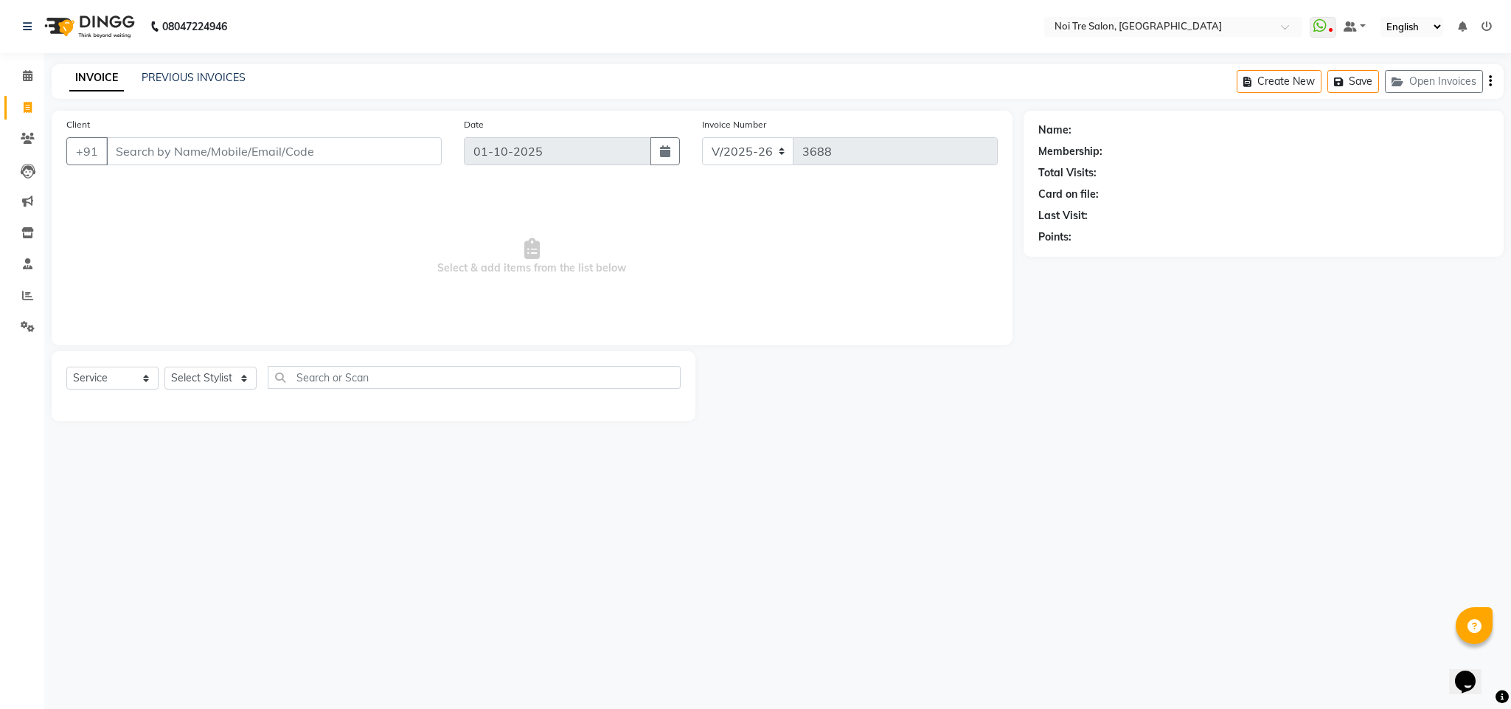
click at [188, 86] on div "INVOICE PREVIOUS INVOICES" at bounding box center [158, 78] width 212 height 17
click at [190, 77] on link "PREVIOUS INVOICES" at bounding box center [194, 77] width 104 height 13
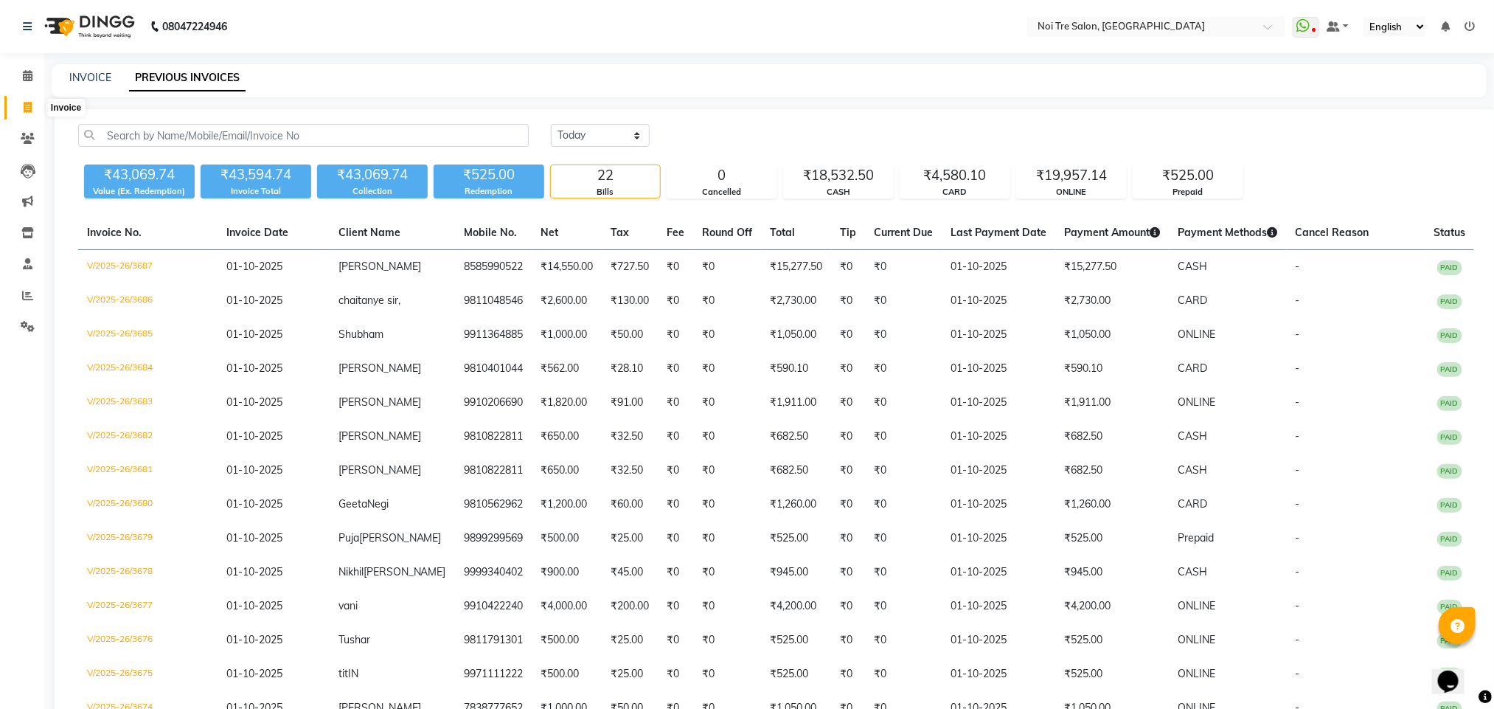
click at [29, 102] on icon at bounding box center [28, 107] width 8 height 11
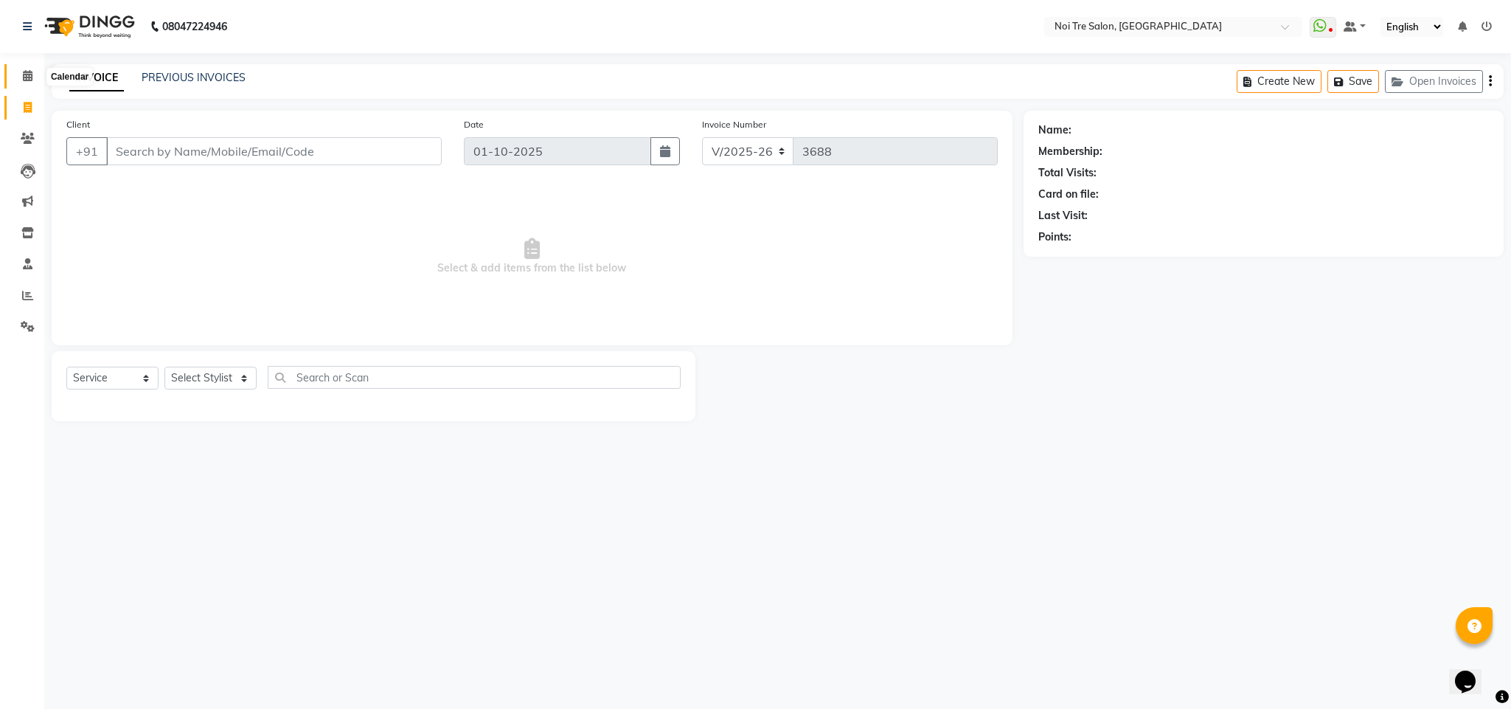
click at [27, 80] on icon at bounding box center [28, 75] width 10 height 11
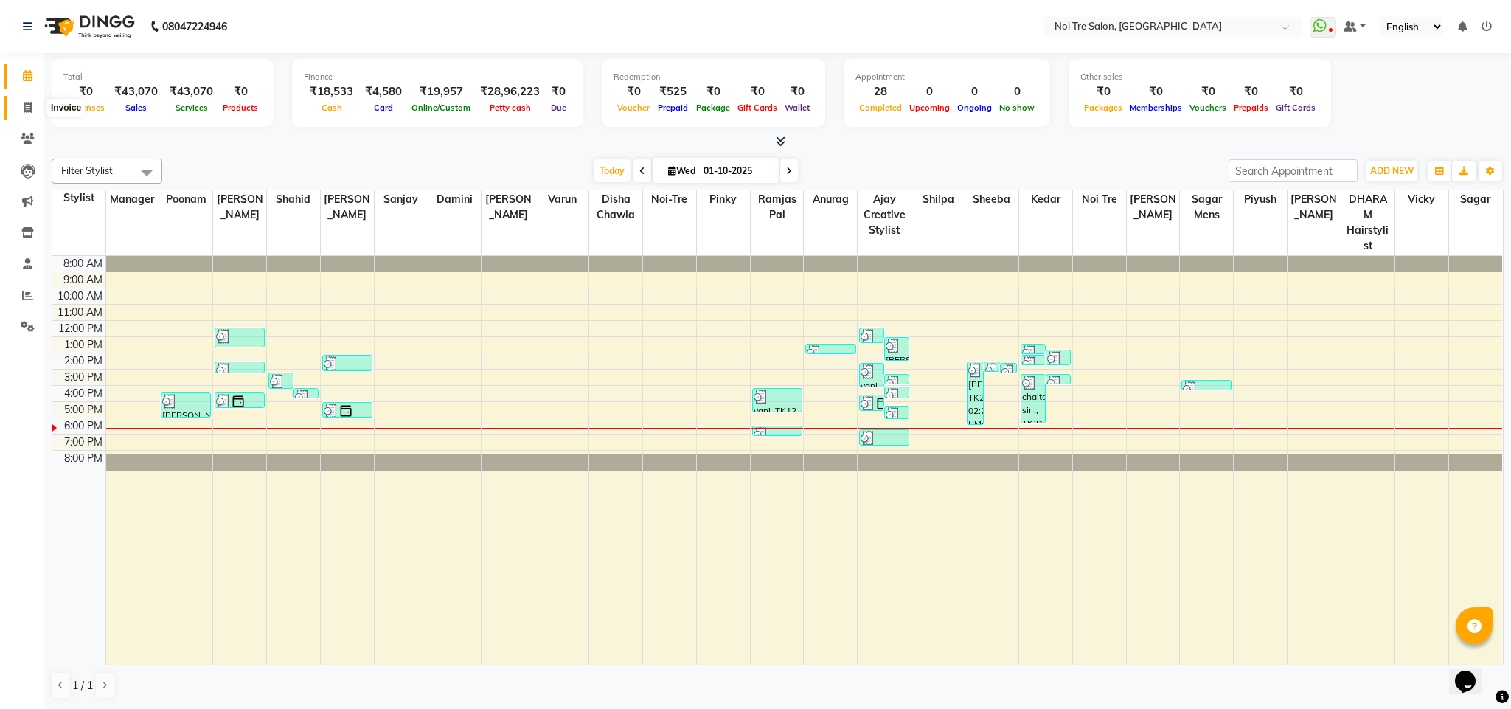
click at [24, 113] on span at bounding box center [28, 108] width 26 height 17
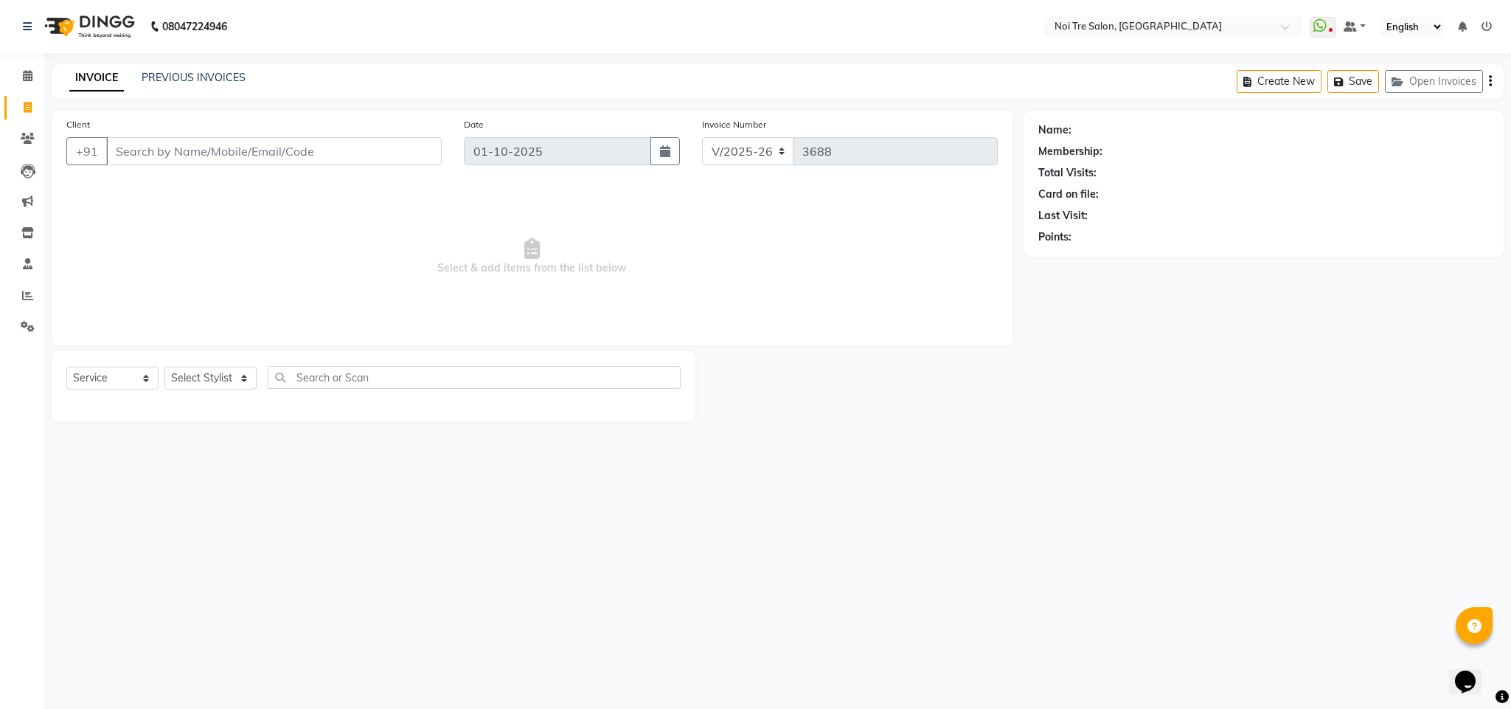
click at [148, 146] on input "Client" at bounding box center [274, 151] width 336 height 28
click at [20, 80] on span at bounding box center [28, 76] width 26 height 17
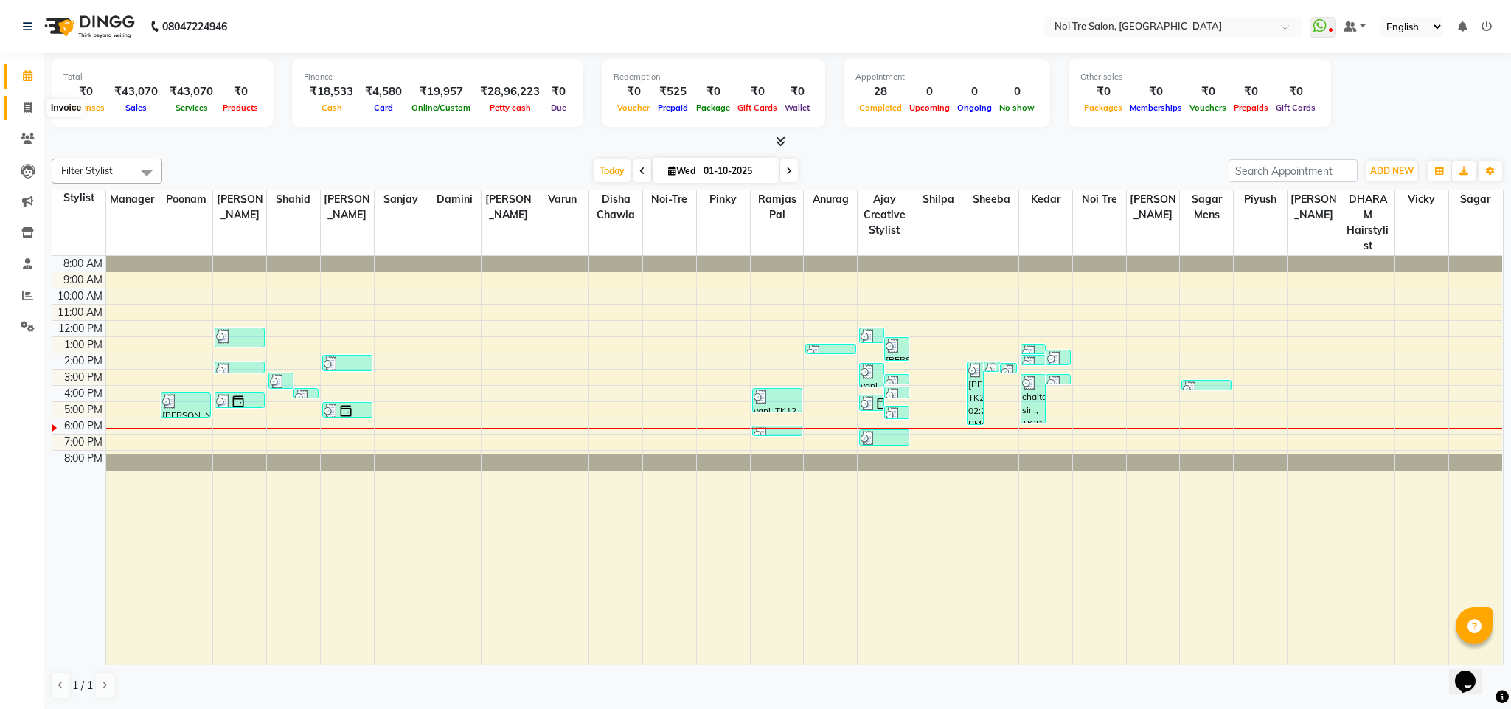
click at [29, 115] on span at bounding box center [28, 108] width 26 height 17
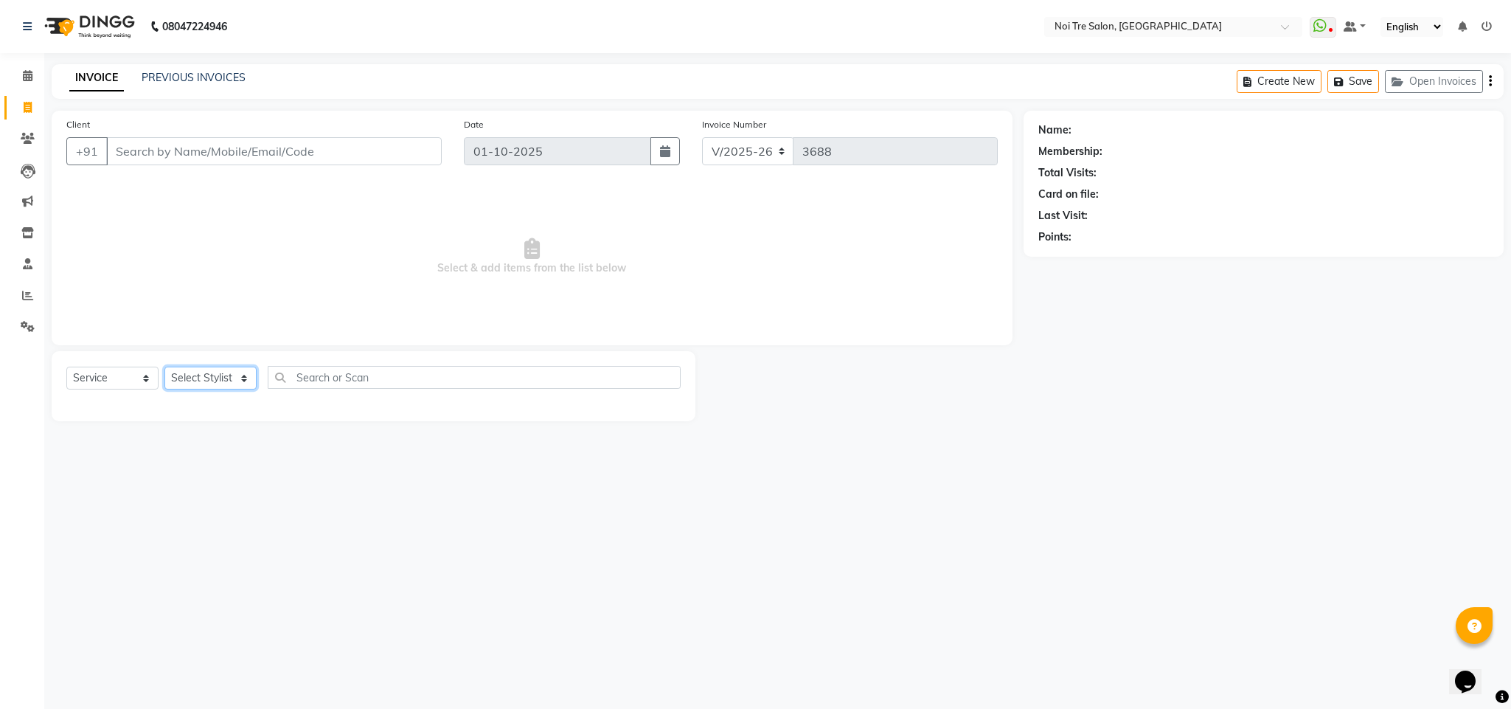
click at [230, 372] on select "Select Stylist Ajay Creative Stylist Anurag [PERSON_NAME] [PERSON_NAME] [PERSON…" at bounding box center [210, 378] width 92 height 23
click at [647, 642] on div "08047224946 Select Location × Noi Tre Salon, Dwarka WhatsApp Status ✕ Status: D…" at bounding box center [755, 354] width 1511 height 709
click at [215, 381] on select "Select Stylist Ajay Creative Stylist Anurag [PERSON_NAME] [PERSON_NAME] [PERSON…" at bounding box center [210, 378] width 92 height 23
click at [164, 367] on select "Select Stylist Ajay Creative Stylist Anurag [PERSON_NAME] [PERSON_NAME] [PERSON…" at bounding box center [210, 378] width 92 height 23
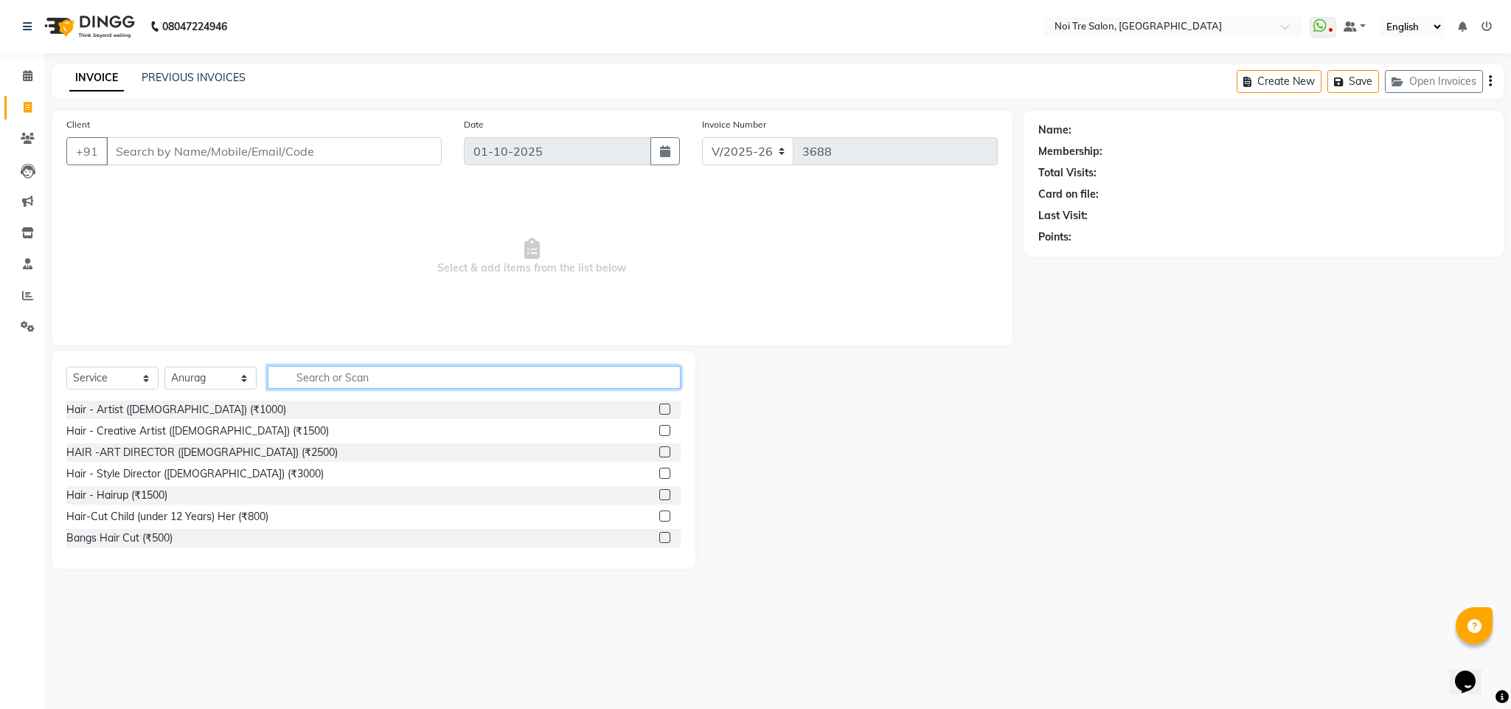
click at [333, 374] on input "text" at bounding box center [474, 377] width 413 height 23
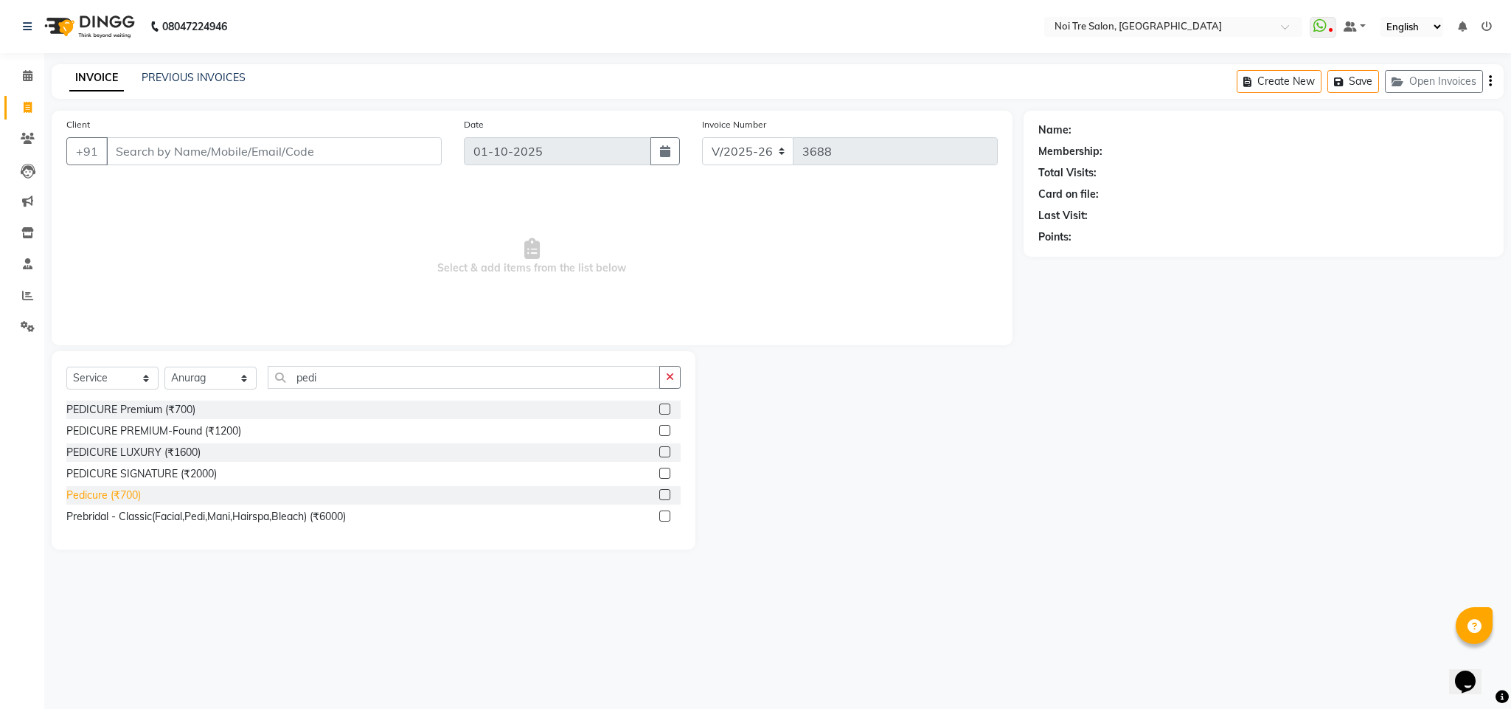
click at [127, 493] on div "Pedicure (₹700)" at bounding box center [103, 494] width 74 height 15
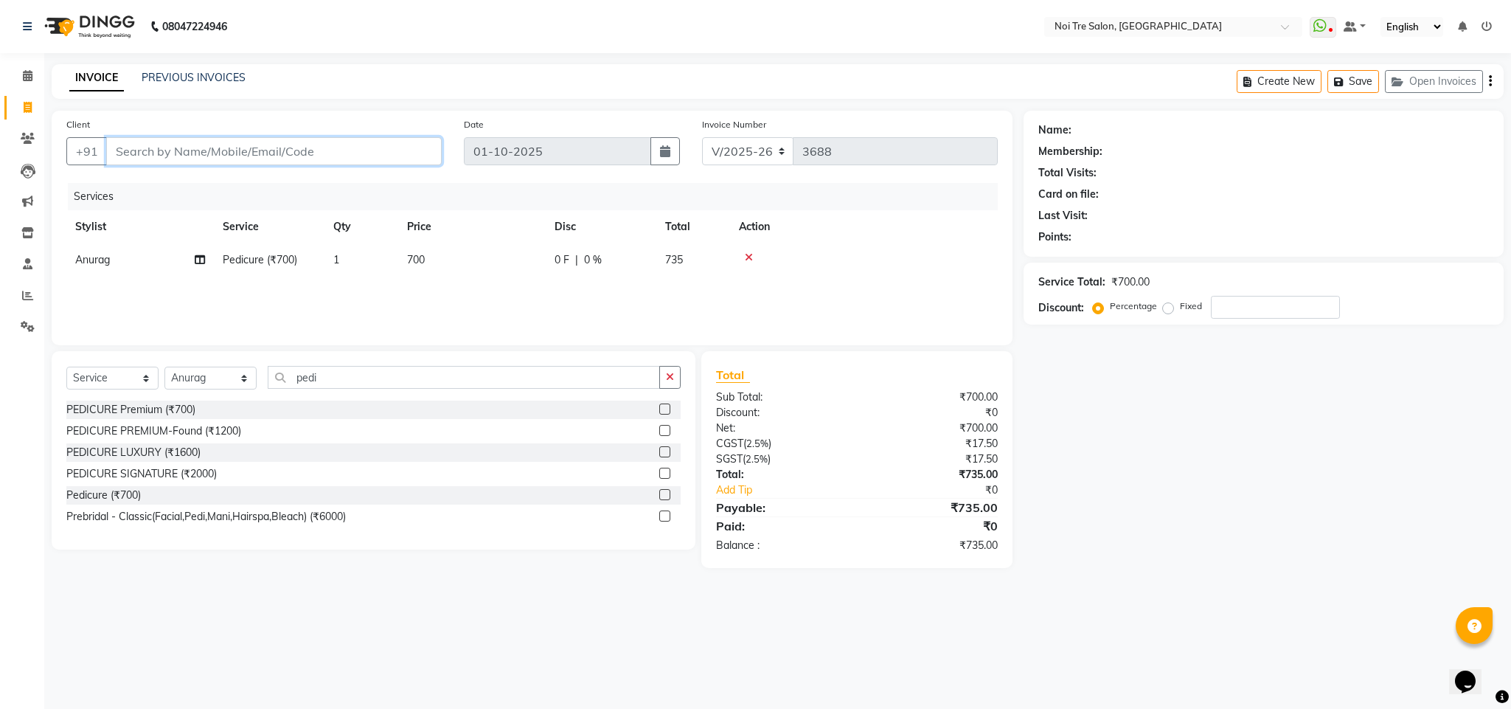
click at [190, 151] on input "Client" at bounding box center [274, 151] width 336 height 28
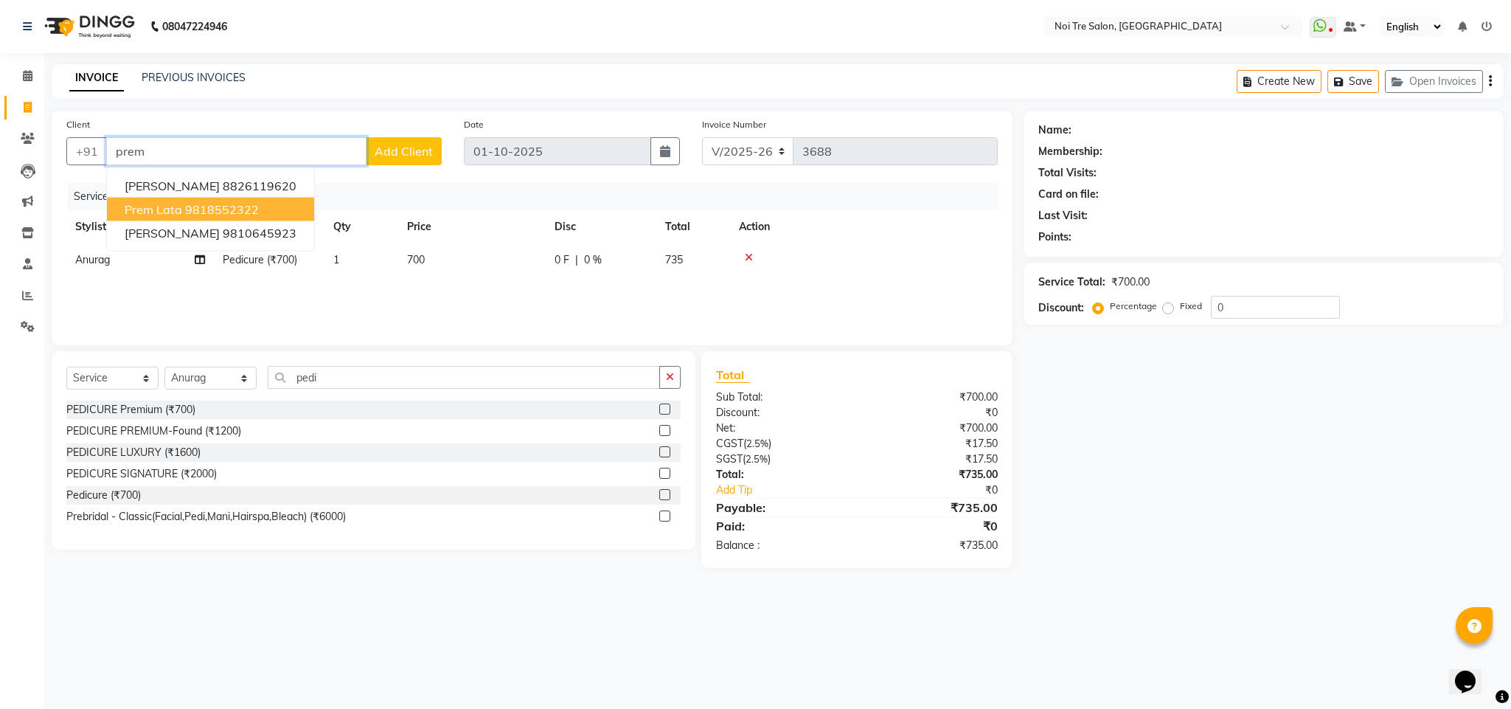
click at [235, 204] on ngb-highlight "9818552322" at bounding box center [222, 209] width 74 height 15
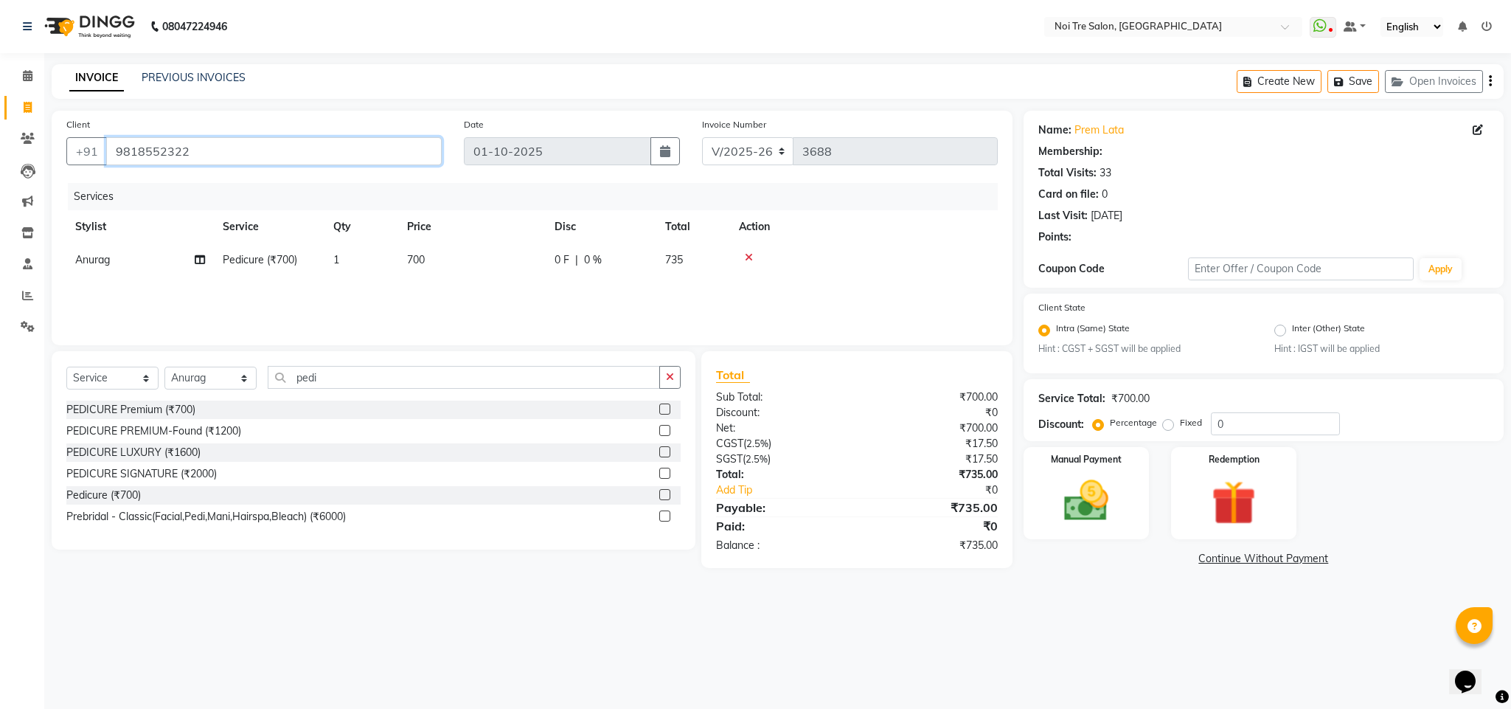
click at [208, 147] on input "9818552322" at bounding box center [274, 151] width 336 height 28
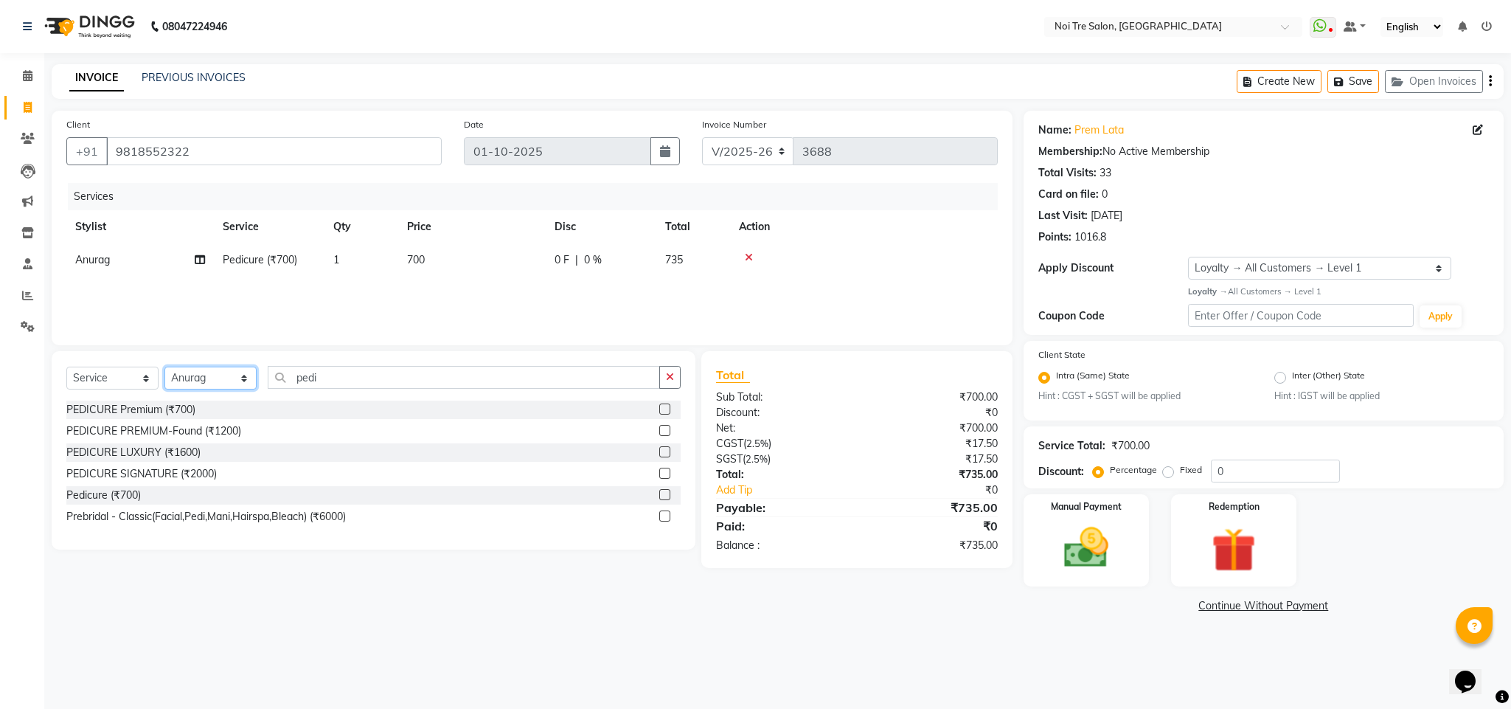
click at [180, 370] on select "Select Stylist Ajay Creative Stylist Anurag [PERSON_NAME] [PERSON_NAME] [PERSON…" at bounding box center [210, 378] width 92 height 23
click at [164, 367] on select "Select Stylist Ajay Creative Stylist Anurag [PERSON_NAME] [PERSON_NAME] [PERSON…" at bounding box center [210, 378] width 92 height 23
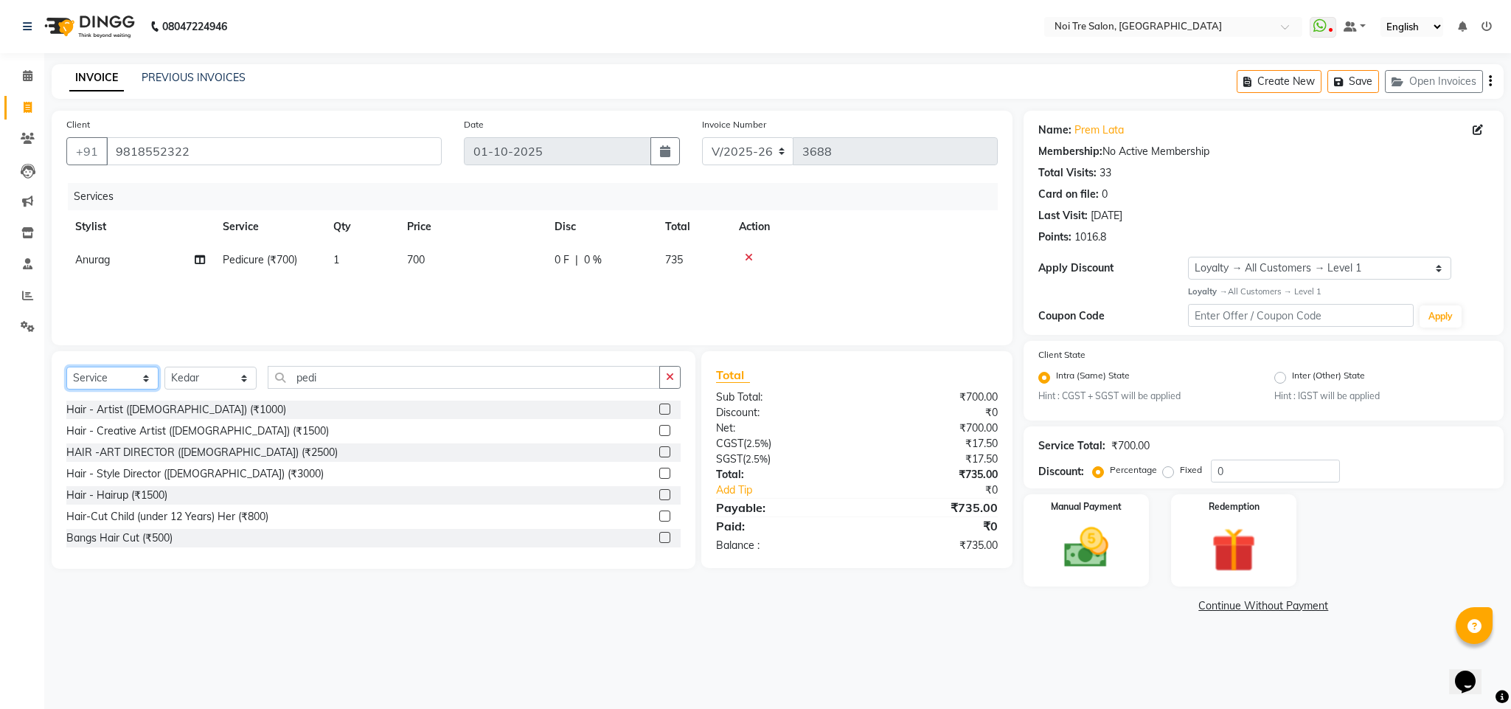
click at [124, 378] on select "Select Service Product Membership Package Voucher Prepaid Gift Card" at bounding box center [112, 378] width 92 height 23
click at [66, 367] on select "Select Service Product Membership Package Voucher Prepaid Gift Card" at bounding box center [112, 378] width 92 height 23
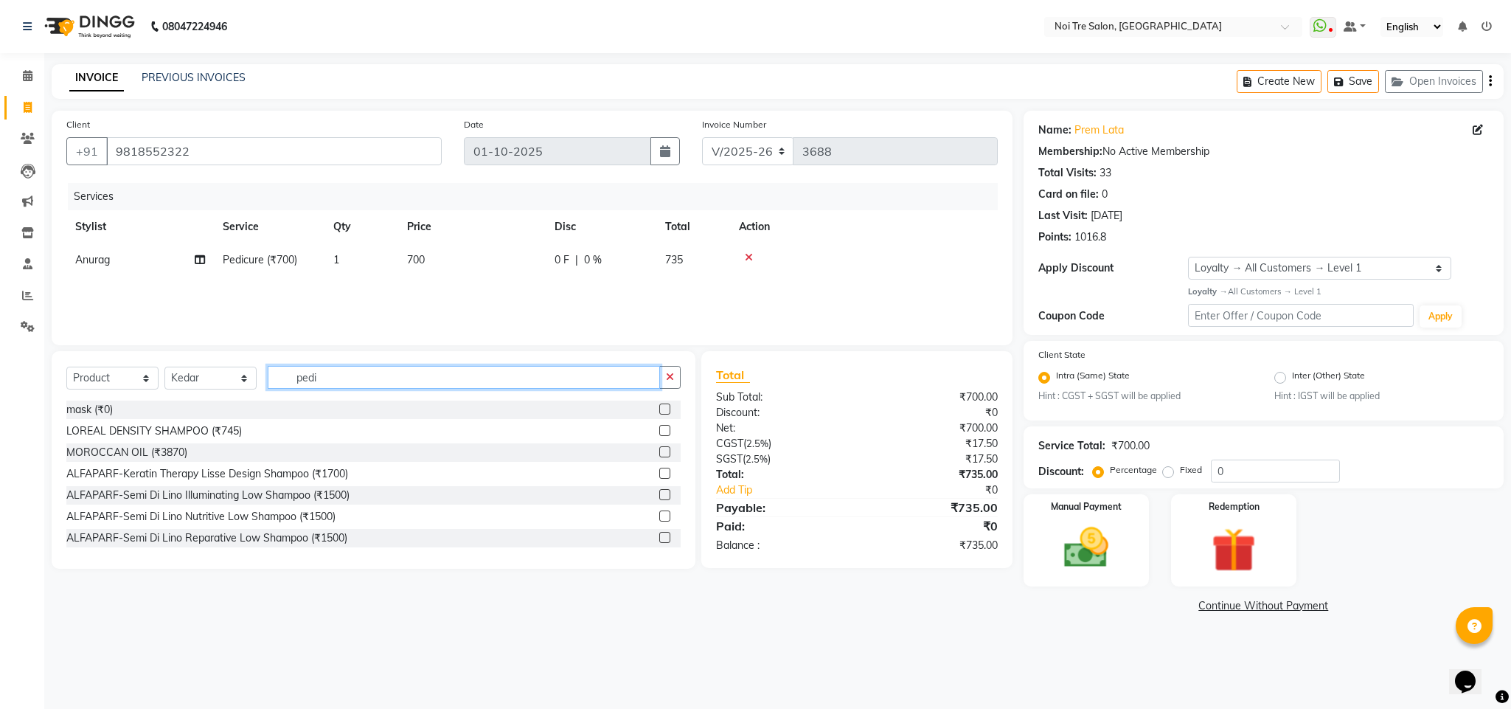
click at [304, 369] on input "pedi" at bounding box center [464, 377] width 392 height 23
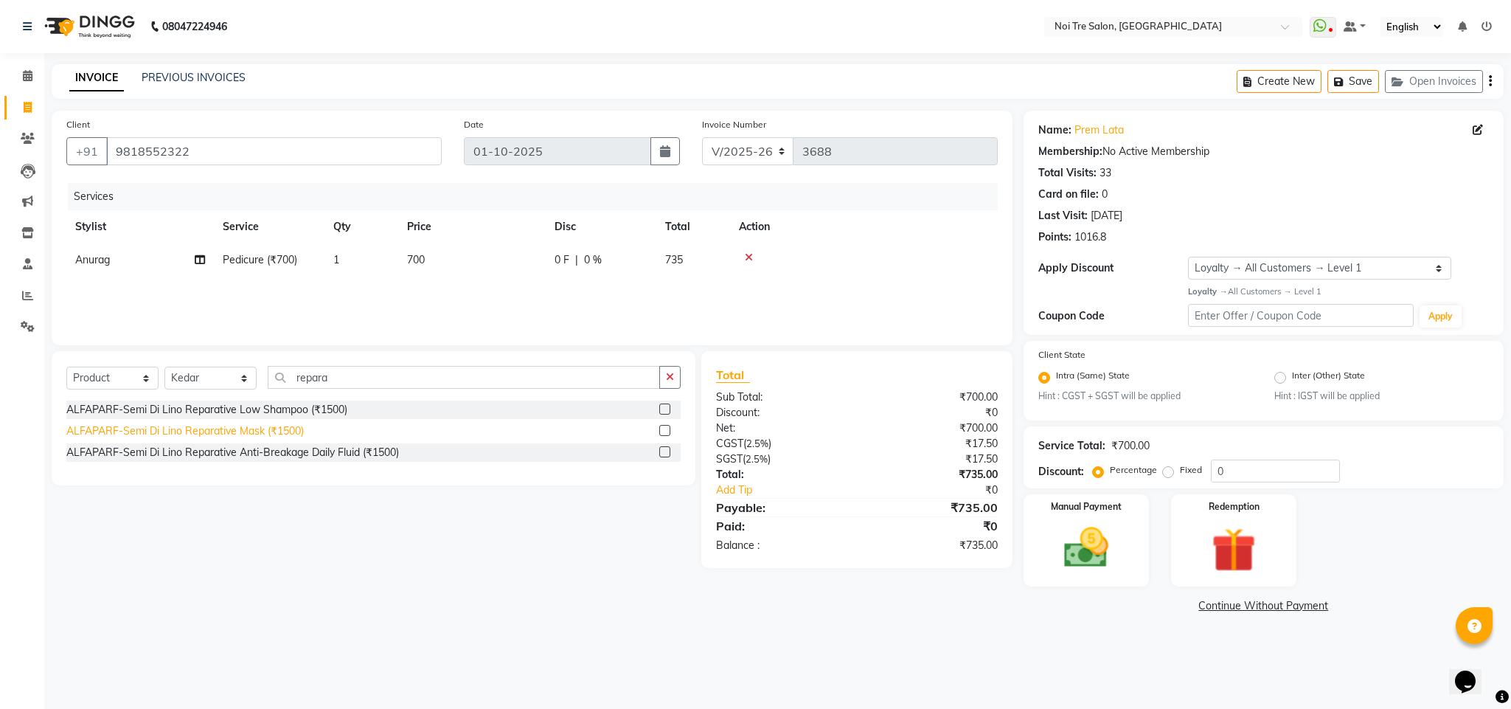
click at [286, 434] on div "ALFAPARF-Semi Di Lino Reparative Mask (₹1500)" at bounding box center [184, 430] width 237 height 15
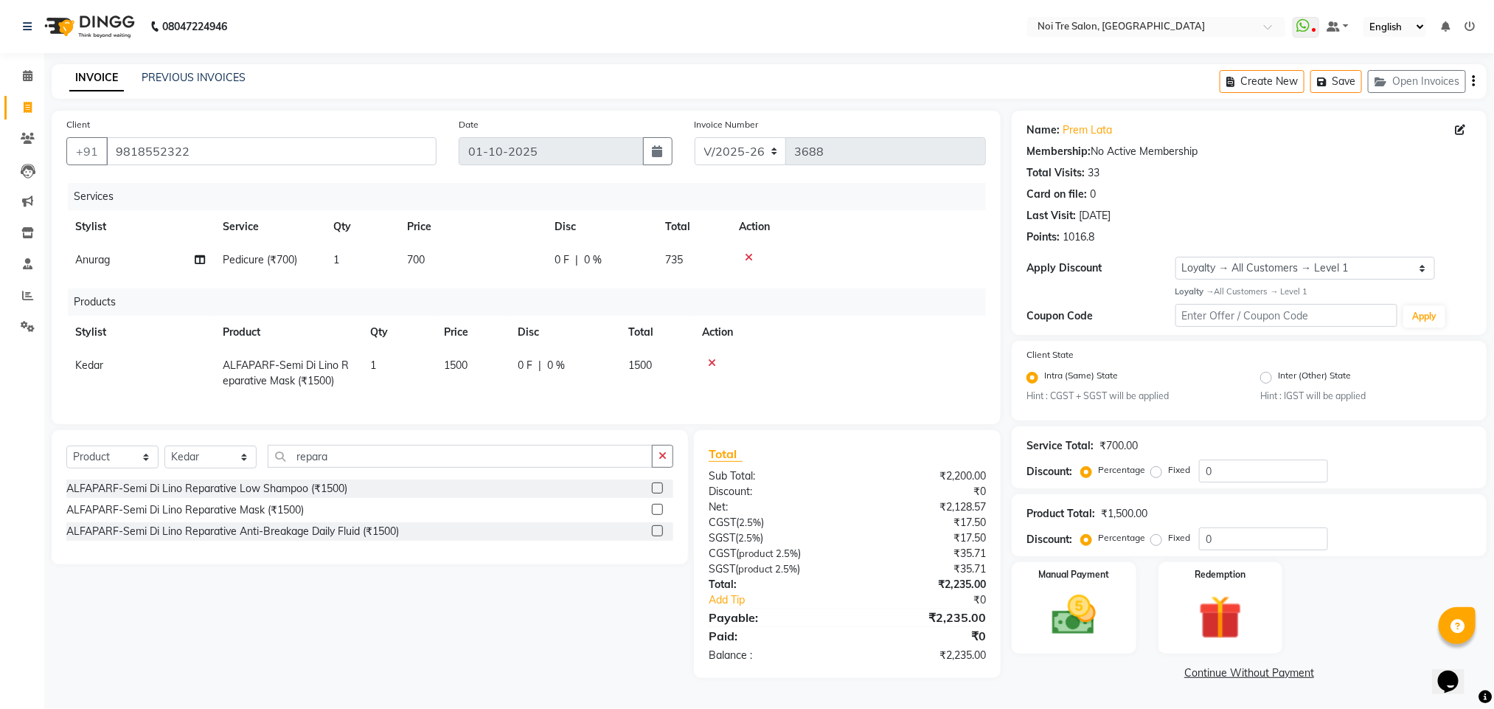
click at [463, 355] on td "1500" at bounding box center [472, 373] width 74 height 49
click at [467, 364] on input "1500" at bounding box center [472, 369] width 56 height 23
click at [32, 108] on span at bounding box center [28, 108] width 26 height 17
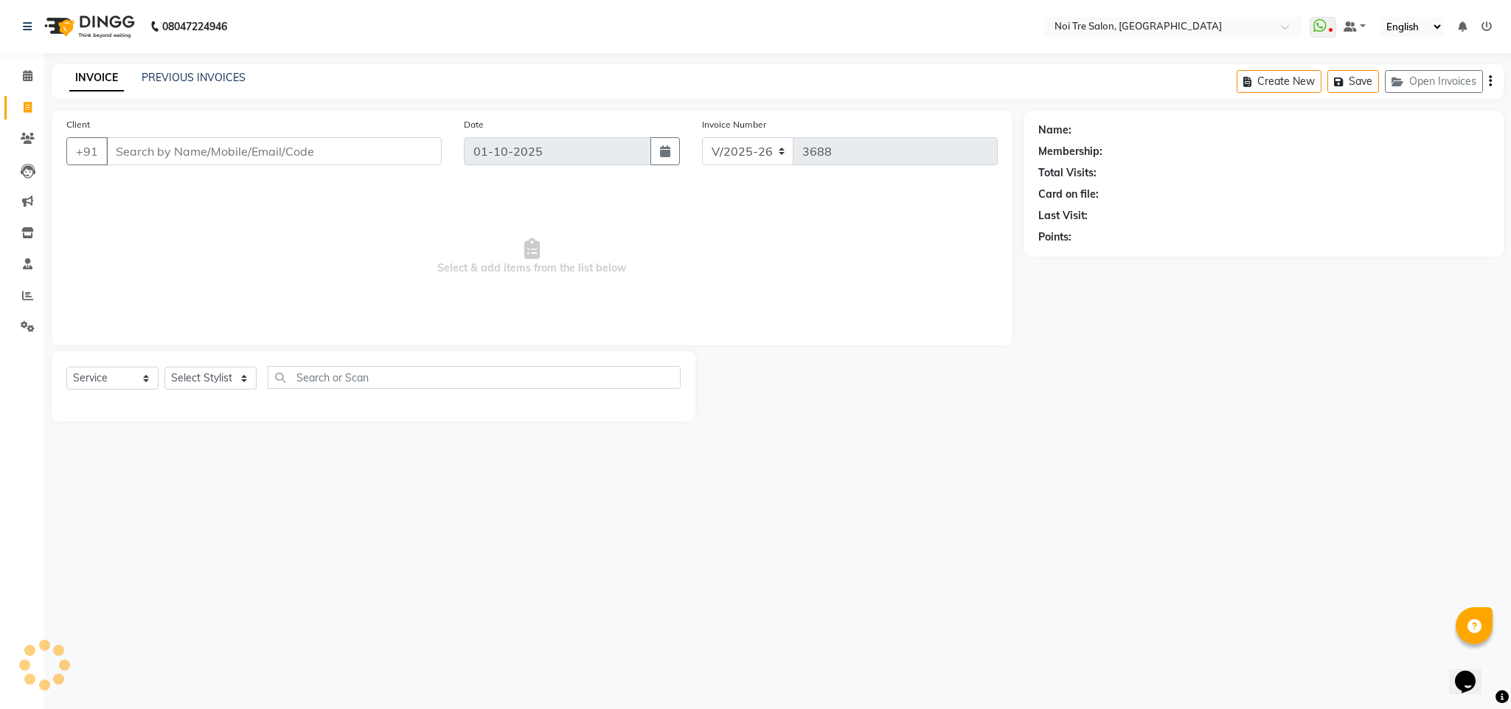
click at [254, 148] on input "Client" at bounding box center [274, 151] width 336 height 28
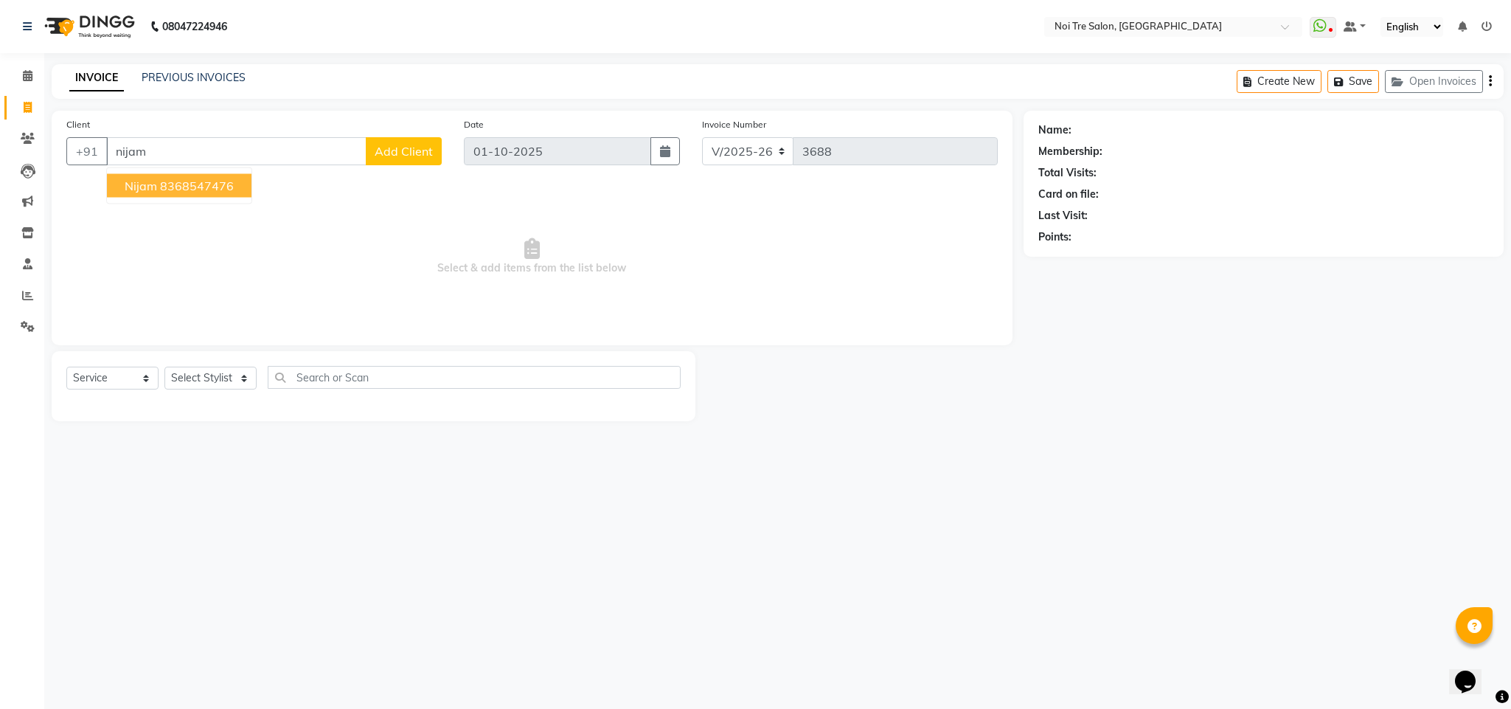
click at [217, 192] on ngb-highlight "8368547476" at bounding box center [197, 185] width 74 height 15
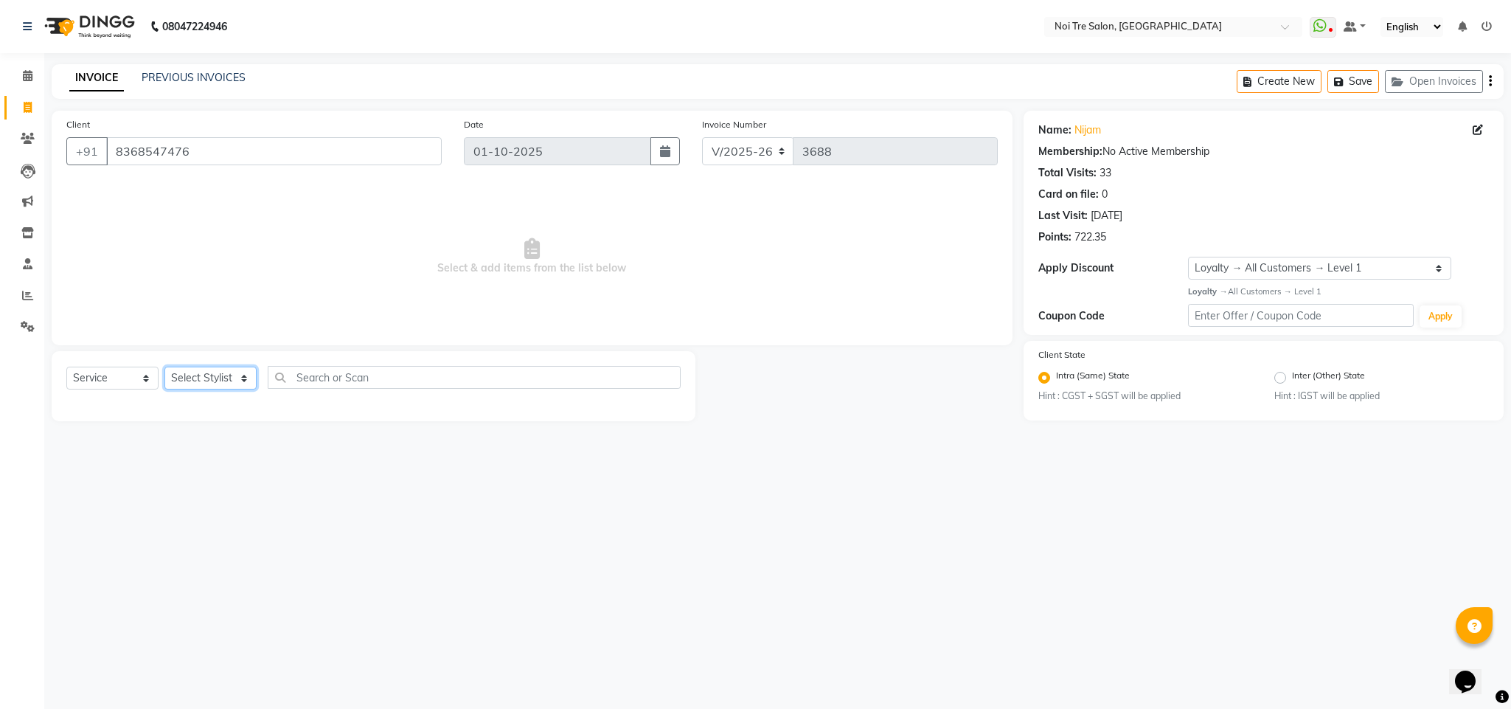
click at [237, 368] on select "Select Stylist Ajay Creative Stylist Anurag [PERSON_NAME] [PERSON_NAME] [PERSON…" at bounding box center [210, 378] width 92 height 23
click at [164, 367] on select "Select Stylist Ajay Creative Stylist Anurag [PERSON_NAME] [PERSON_NAME] [PERSON…" at bounding box center [210, 378] width 92 height 23
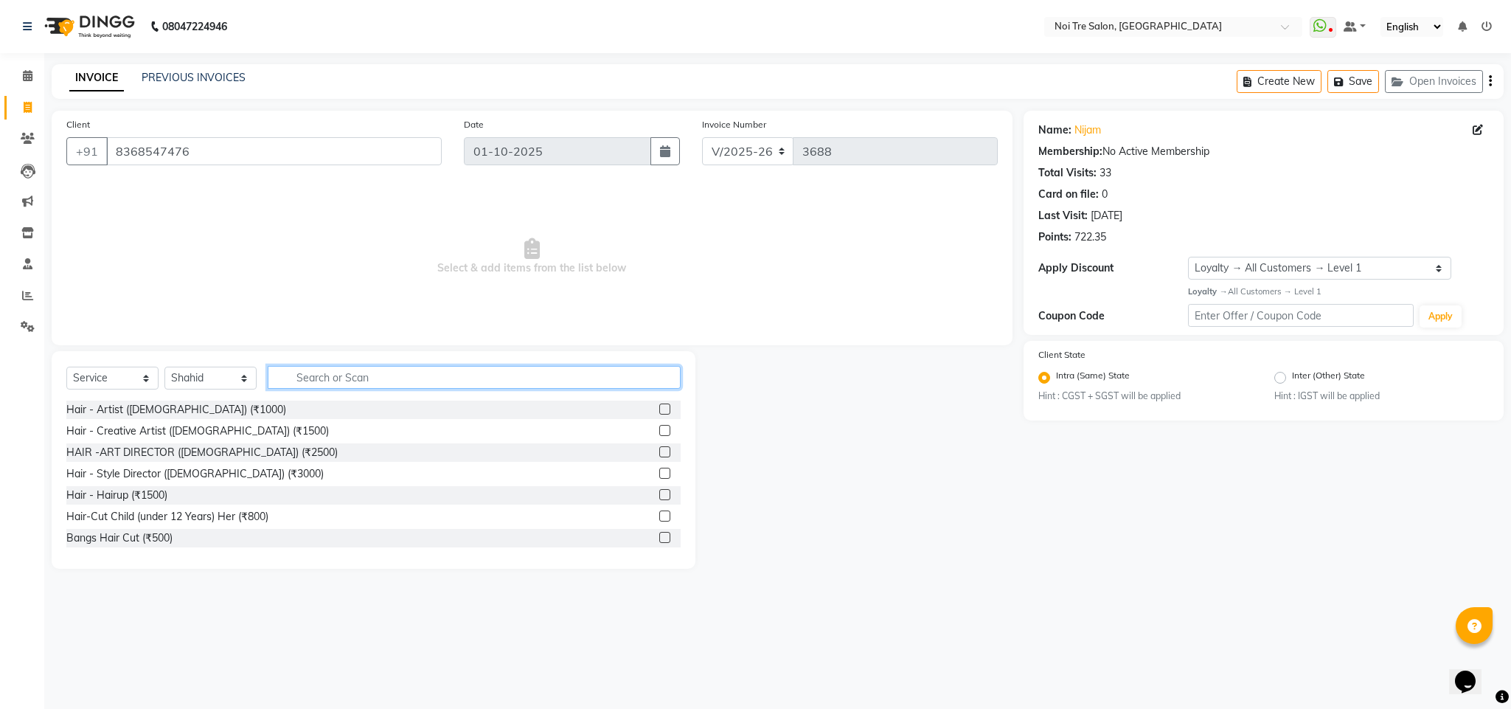
click at [325, 387] on input "text" at bounding box center [474, 377] width 413 height 23
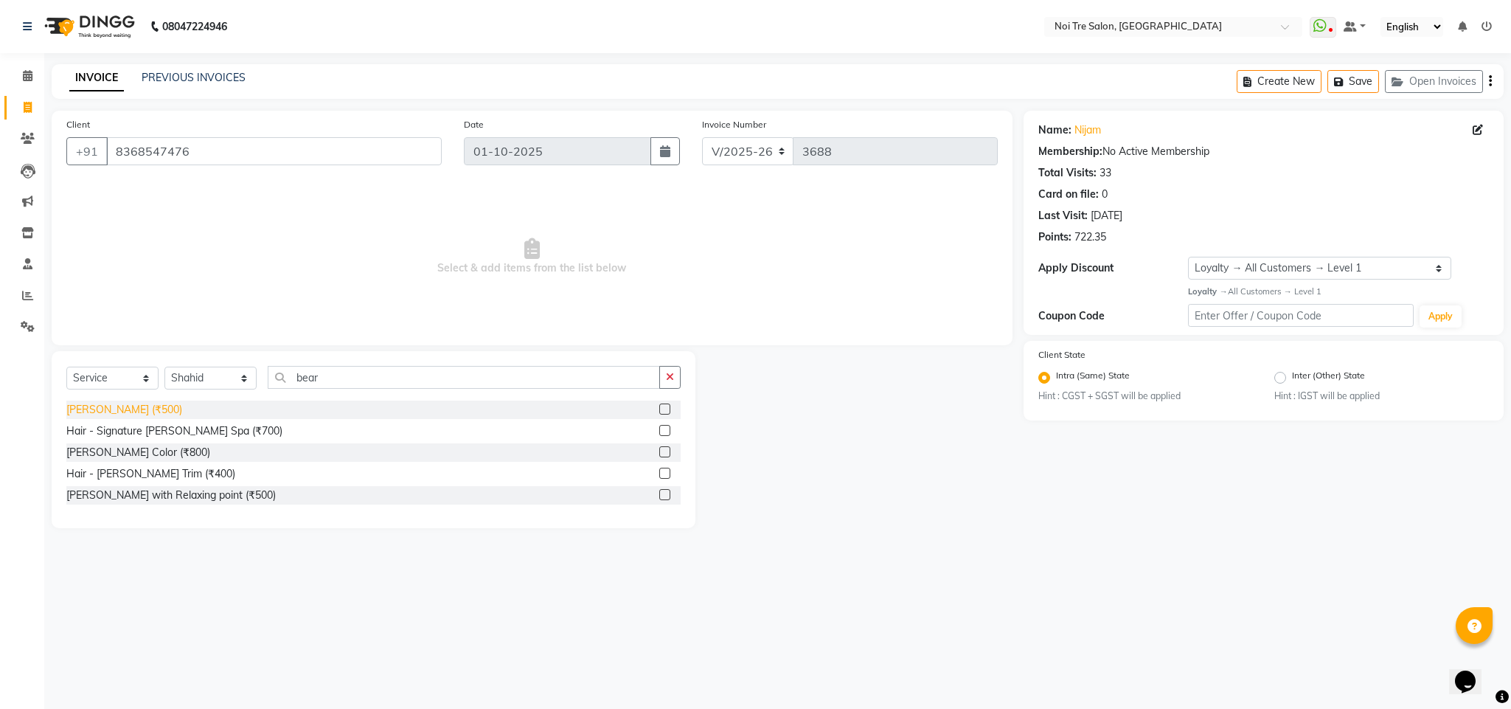
click at [76, 409] on div "[PERSON_NAME] (₹500)" at bounding box center [124, 409] width 116 height 15
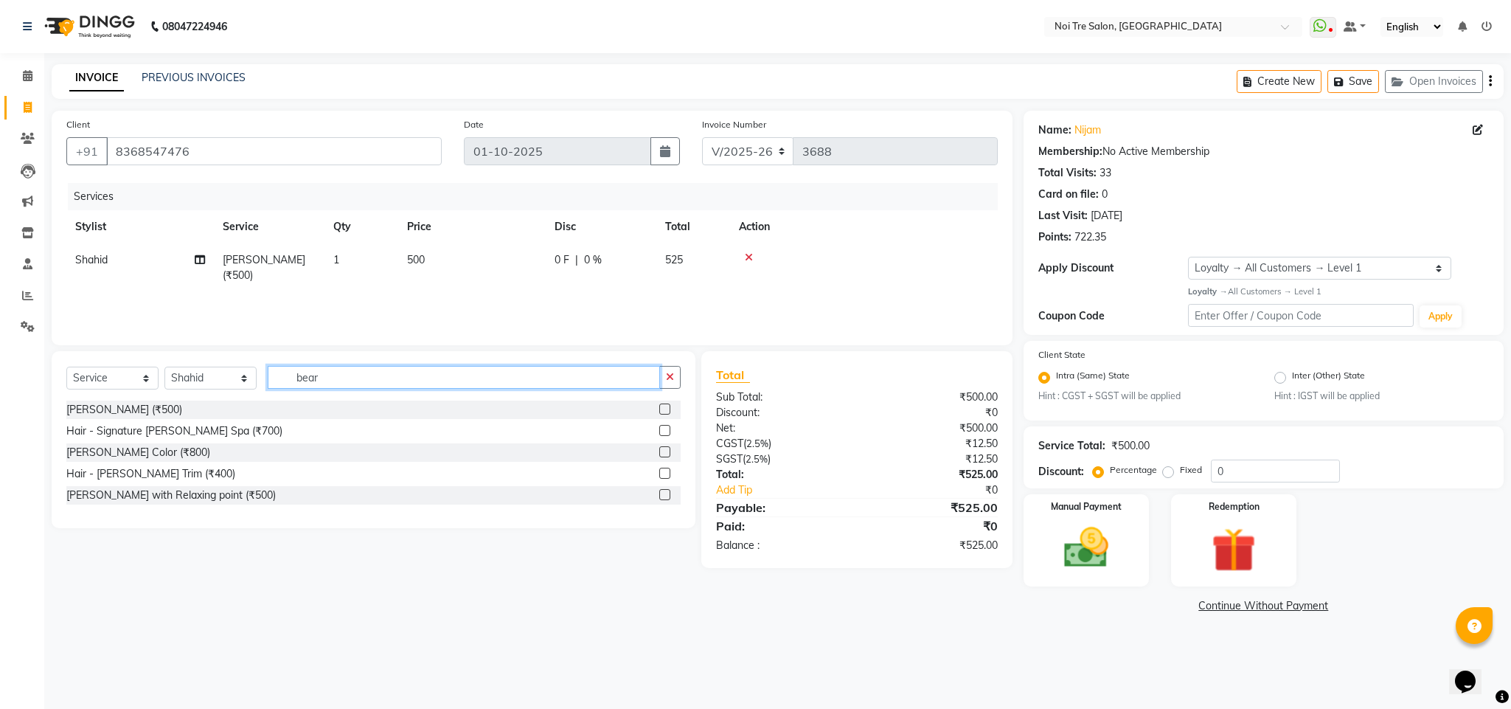
click at [302, 379] on input "bear" at bounding box center [464, 377] width 392 height 23
click at [302, 379] on input "c" at bounding box center [464, 377] width 392 height 23
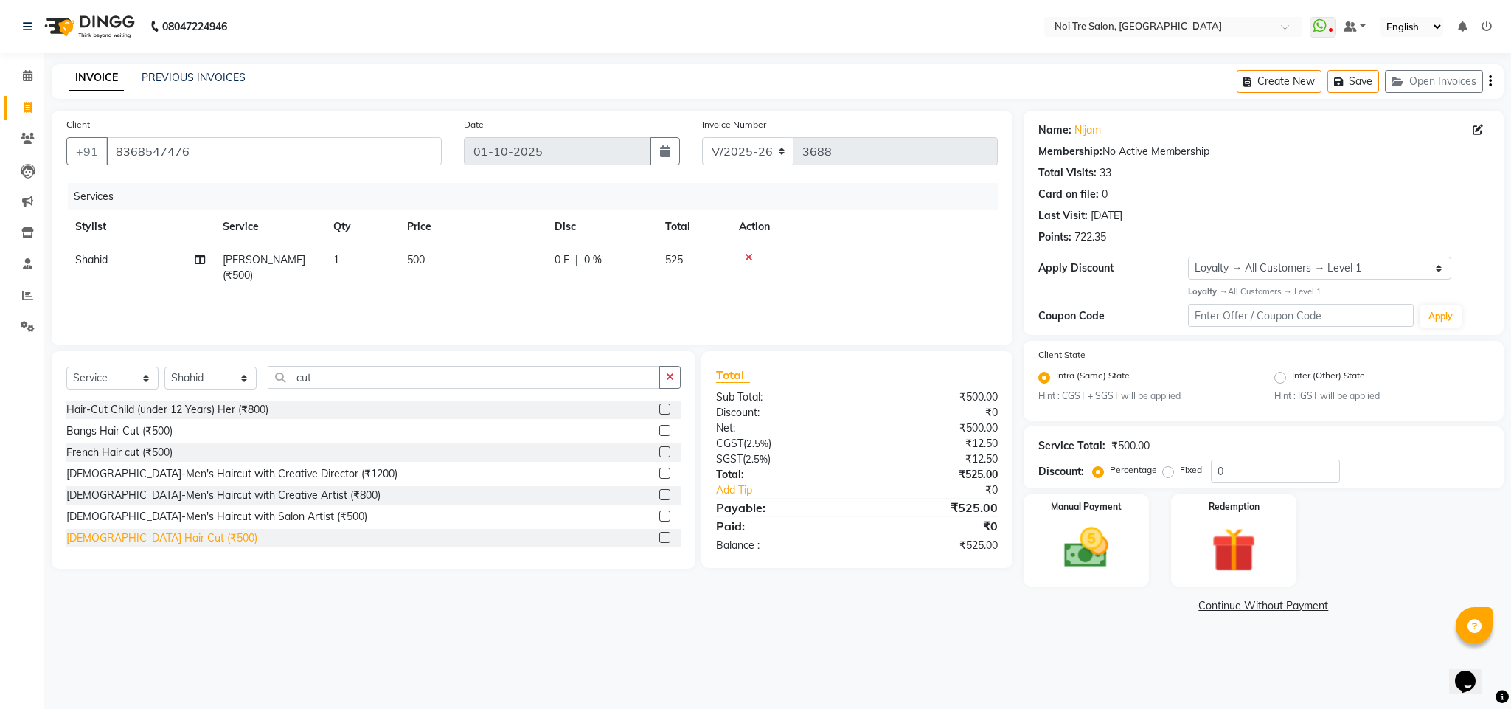
click at [140, 534] on div "[DEMOGRAPHIC_DATA] Hair Cut (₹500)" at bounding box center [161, 537] width 191 height 15
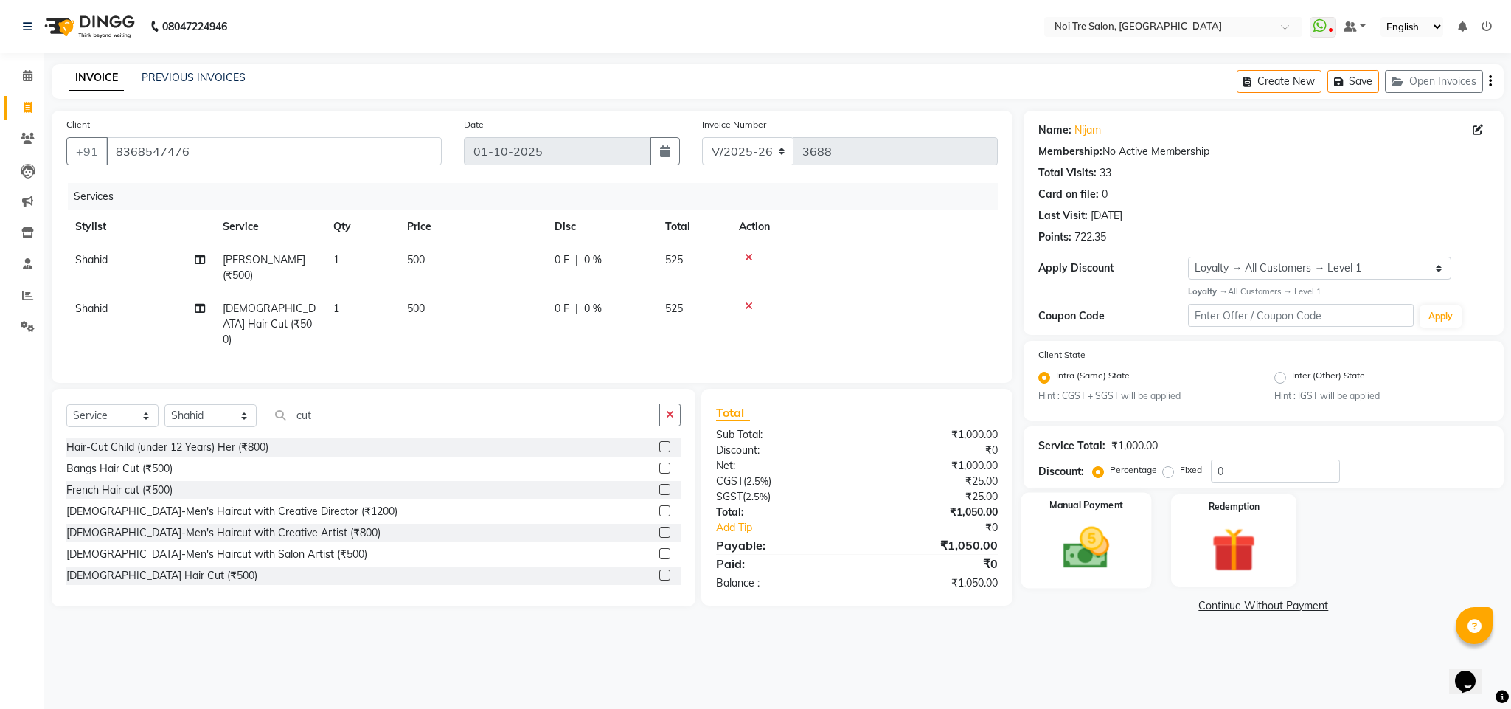
click at [1065, 569] on img at bounding box center [1086, 547] width 75 height 53
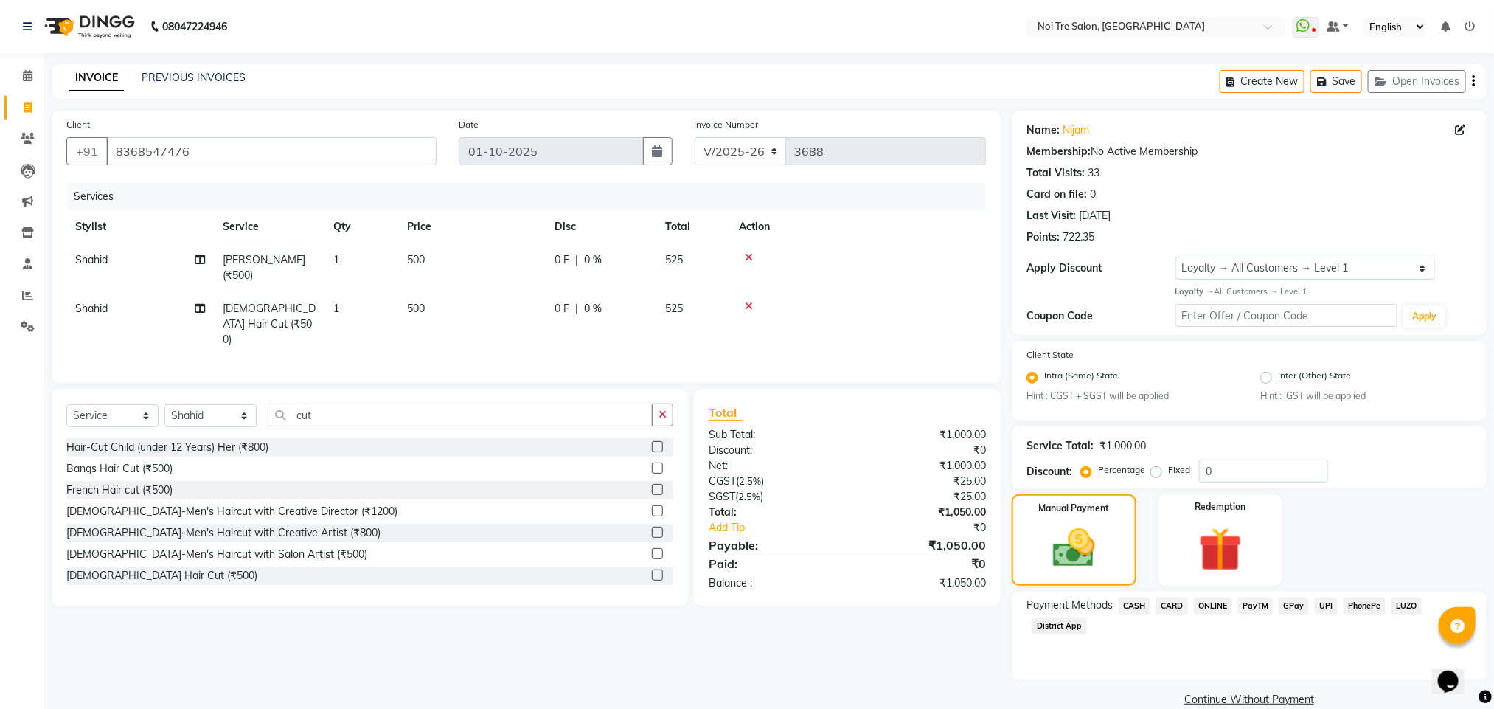
click at [1173, 609] on span "CARD" at bounding box center [1172, 605] width 32 height 17
click at [1273, 699] on button "Add Payment" at bounding box center [1327, 703] width 289 height 23
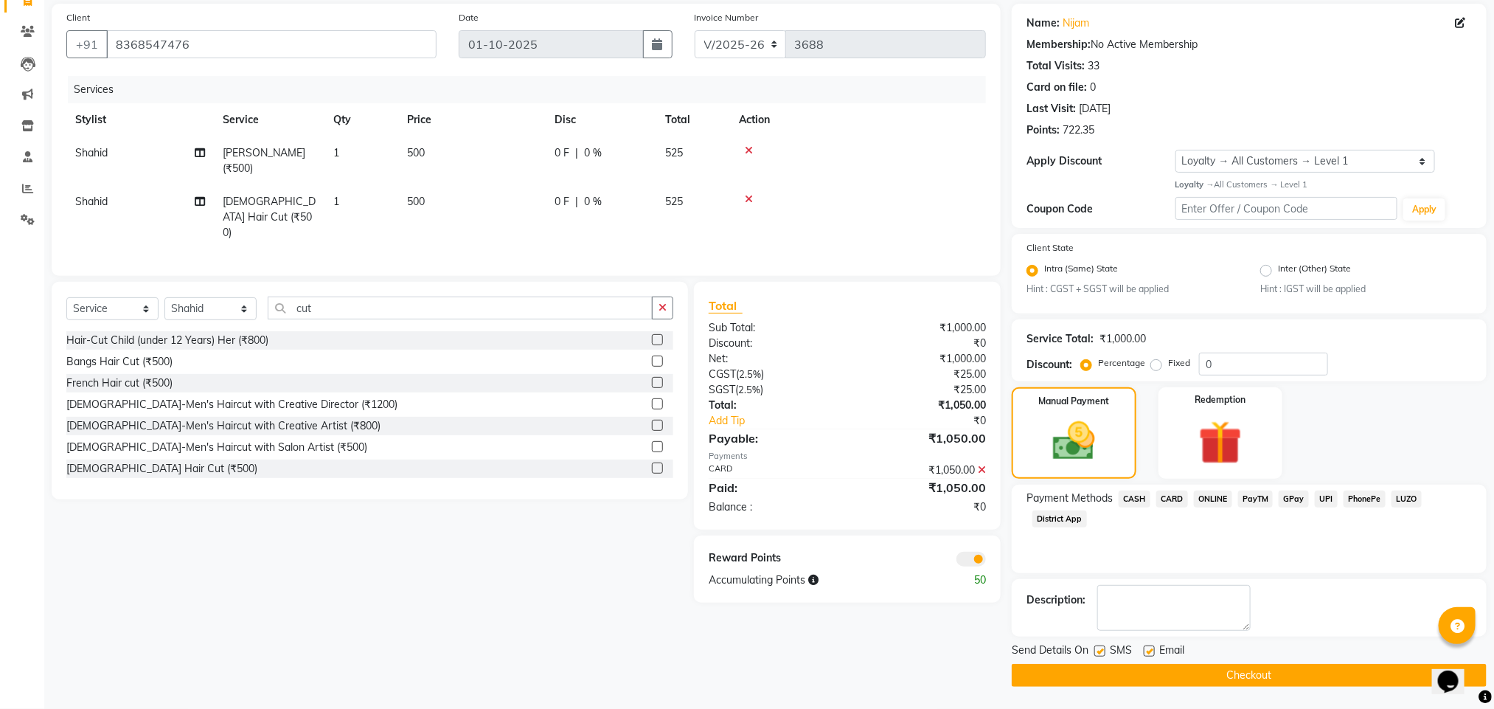
click at [1235, 670] on button "Checkout" at bounding box center [1249, 675] width 475 height 23
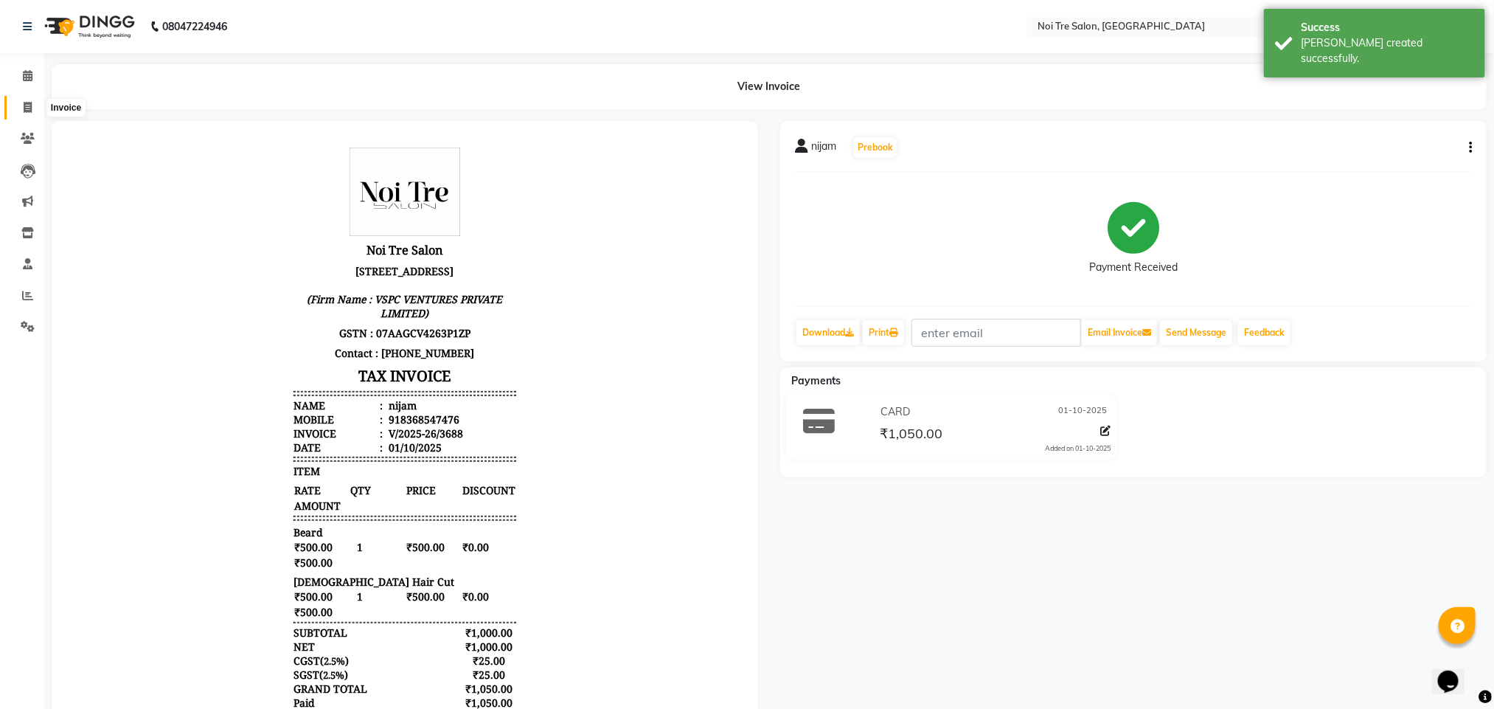
click at [24, 107] on icon at bounding box center [28, 107] width 8 height 11
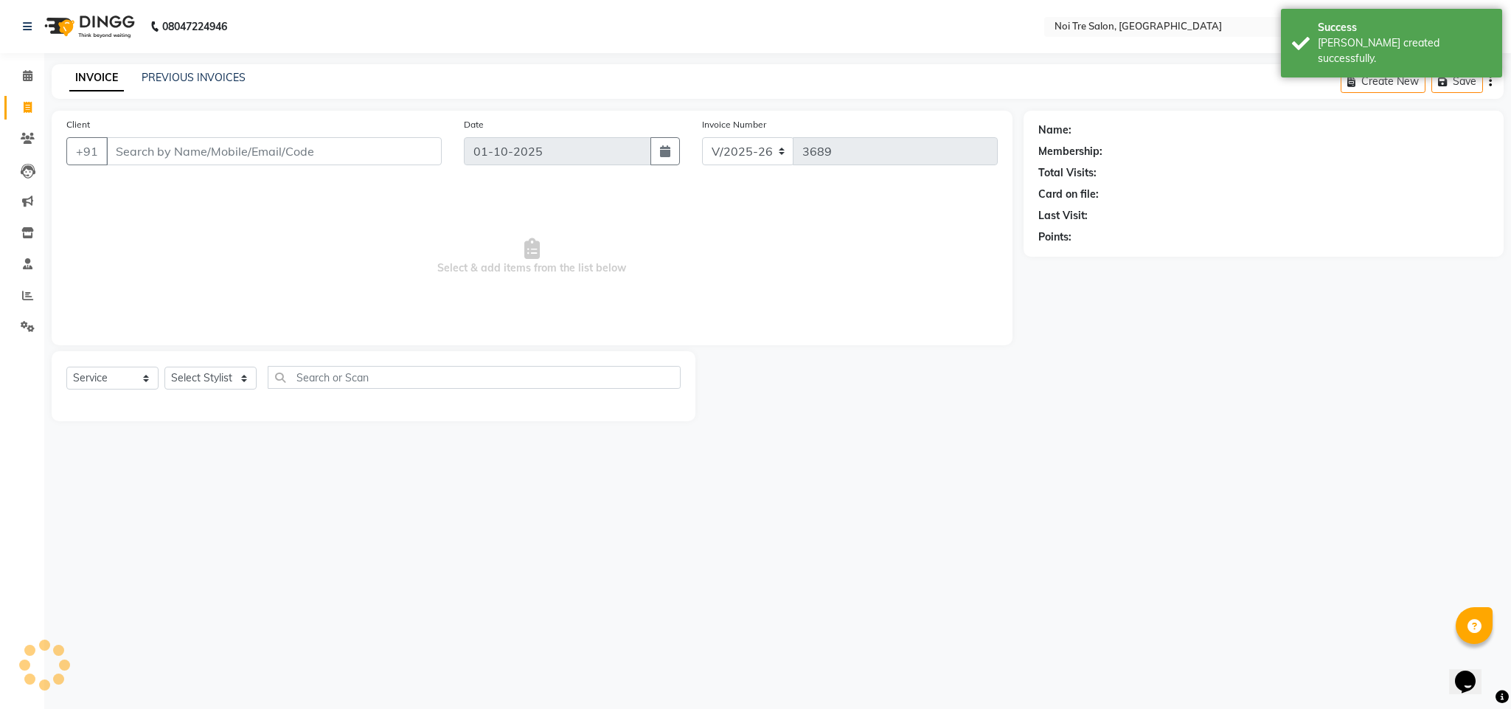
click at [156, 149] on input "Client" at bounding box center [274, 151] width 336 height 28
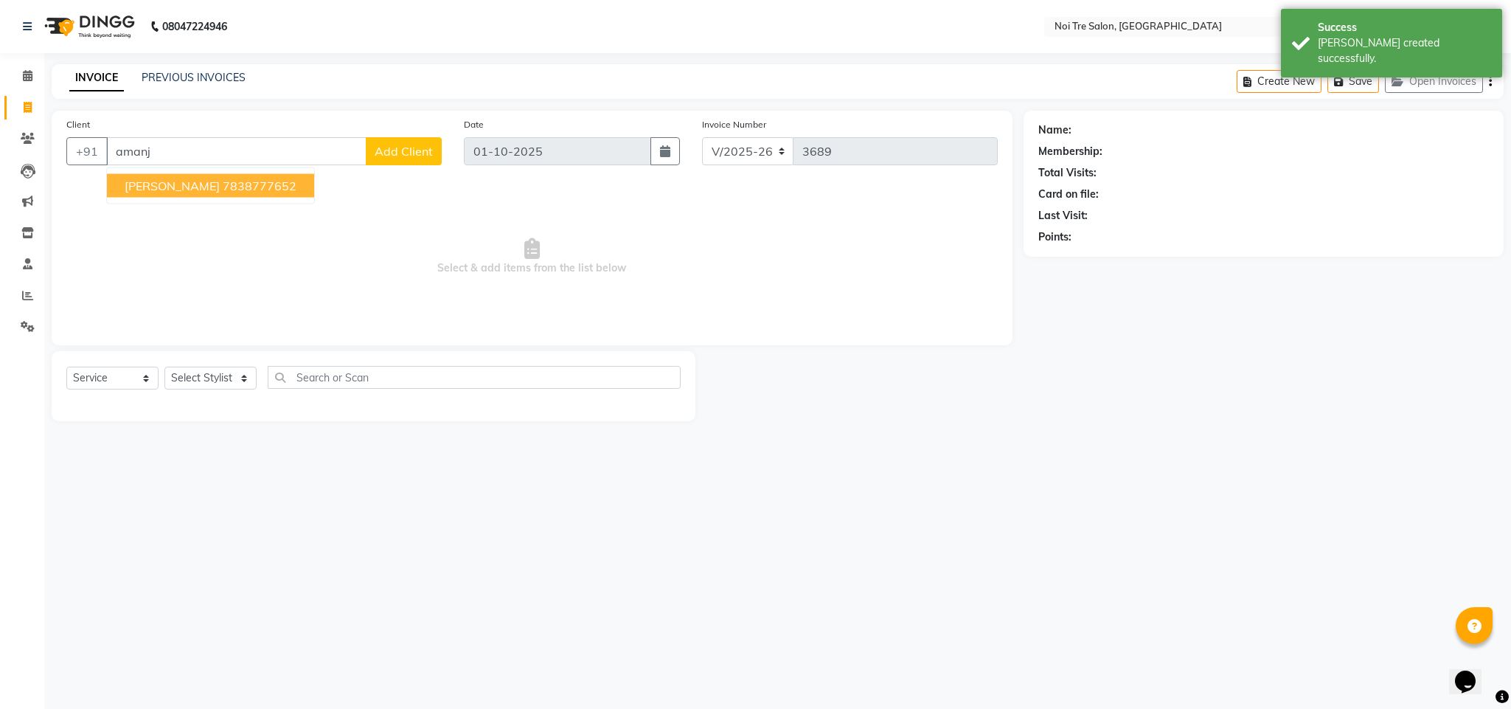
click at [223, 178] on ngb-highlight "7838777652" at bounding box center [260, 185] width 74 height 15
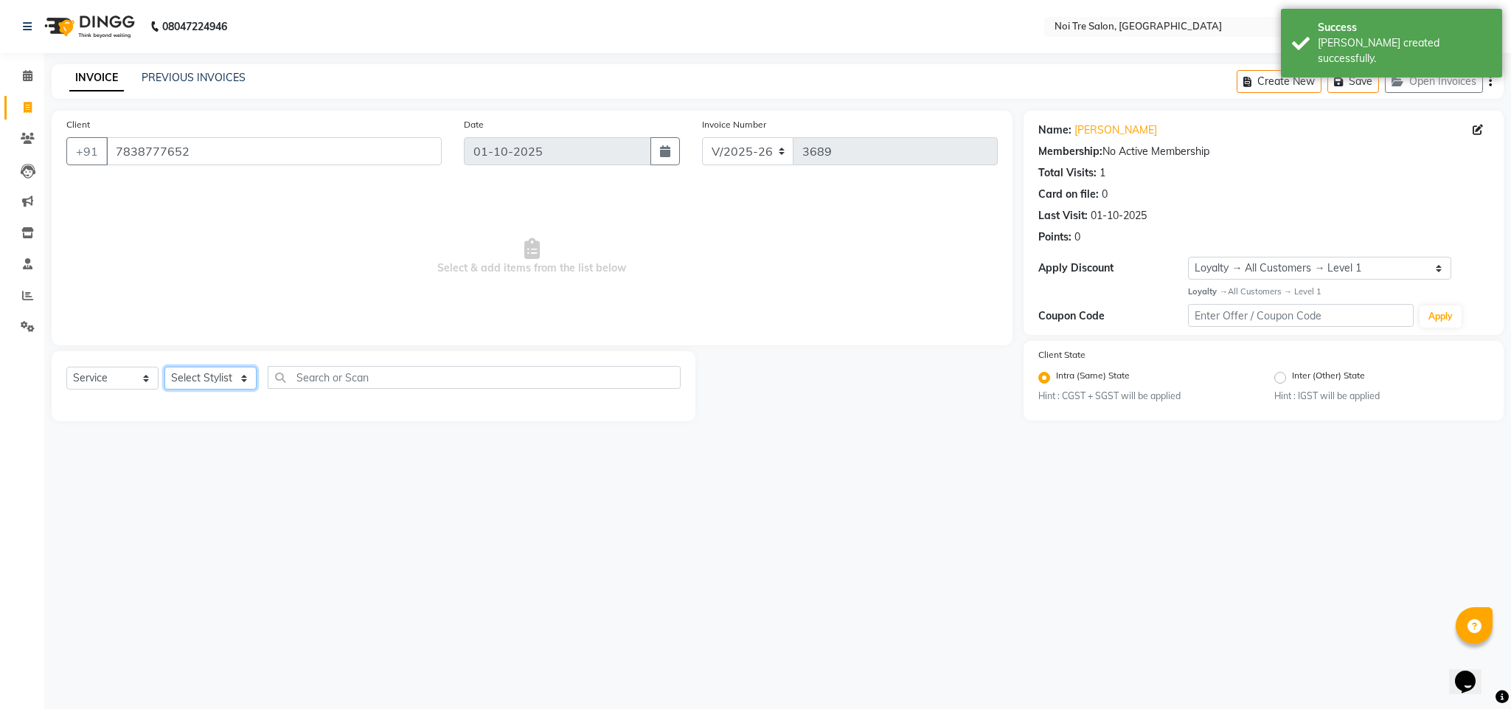
click at [229, 381] on select "Select Stylist Ajay Creative Stylist Anurag [PERSON_NAME] [PERSON_NAME] [PERSON…" at bounding box center [210, 378] width 92 height 23
click at [164, 367] on select "Select Stylist Ajay Creative Stylist Anurag [PERSON_NAME] [PERSON_NAME] [PERSON…" at bounding box center [210, 378] width 92 height 23
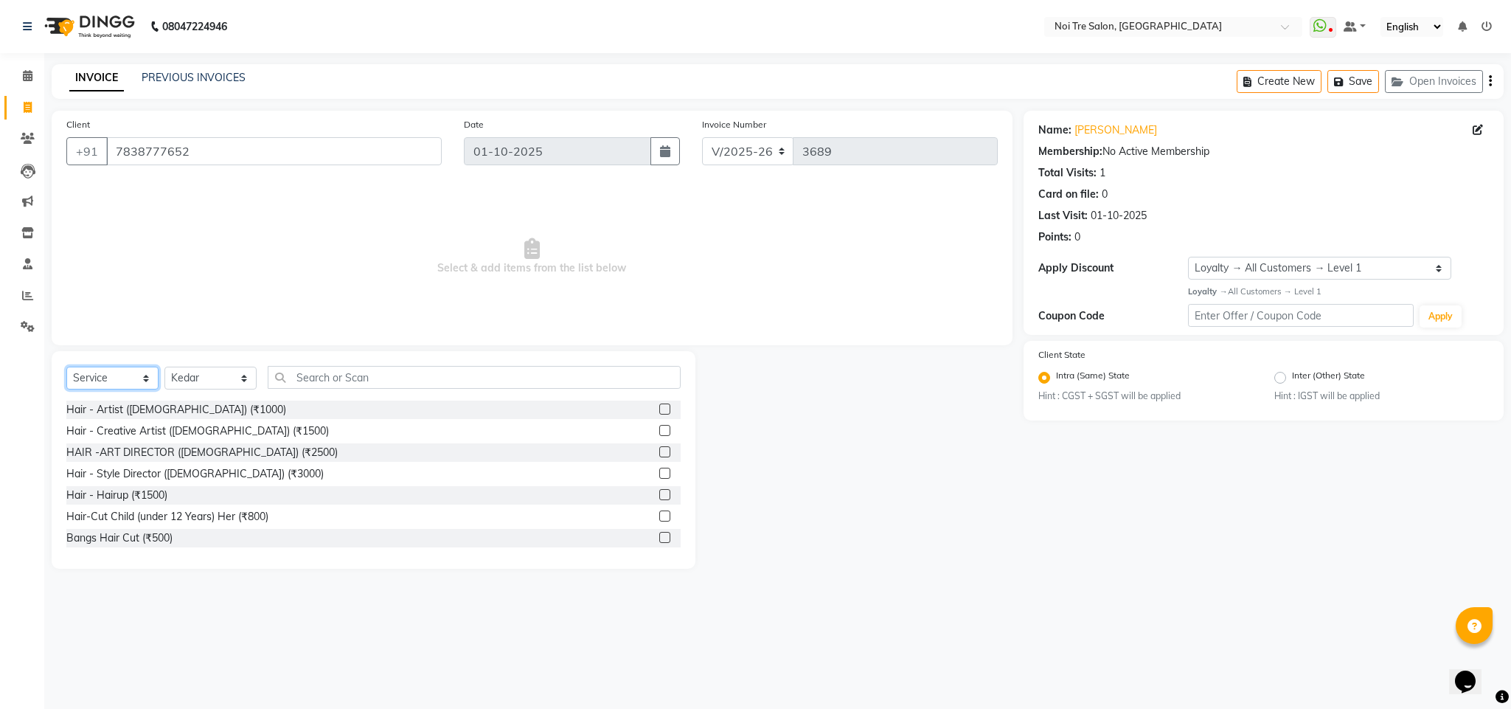
click at [104, 383] on select "Select Service Product Membership Package Voucher Prepaid Gift Card" at bounding box center [112, 378] width 92 height 23
click at [66, 367] on select "Select Service Product Membership Package Voucher Prepaid Gift Card" at bounding box center [112, 378] width 92 height 23
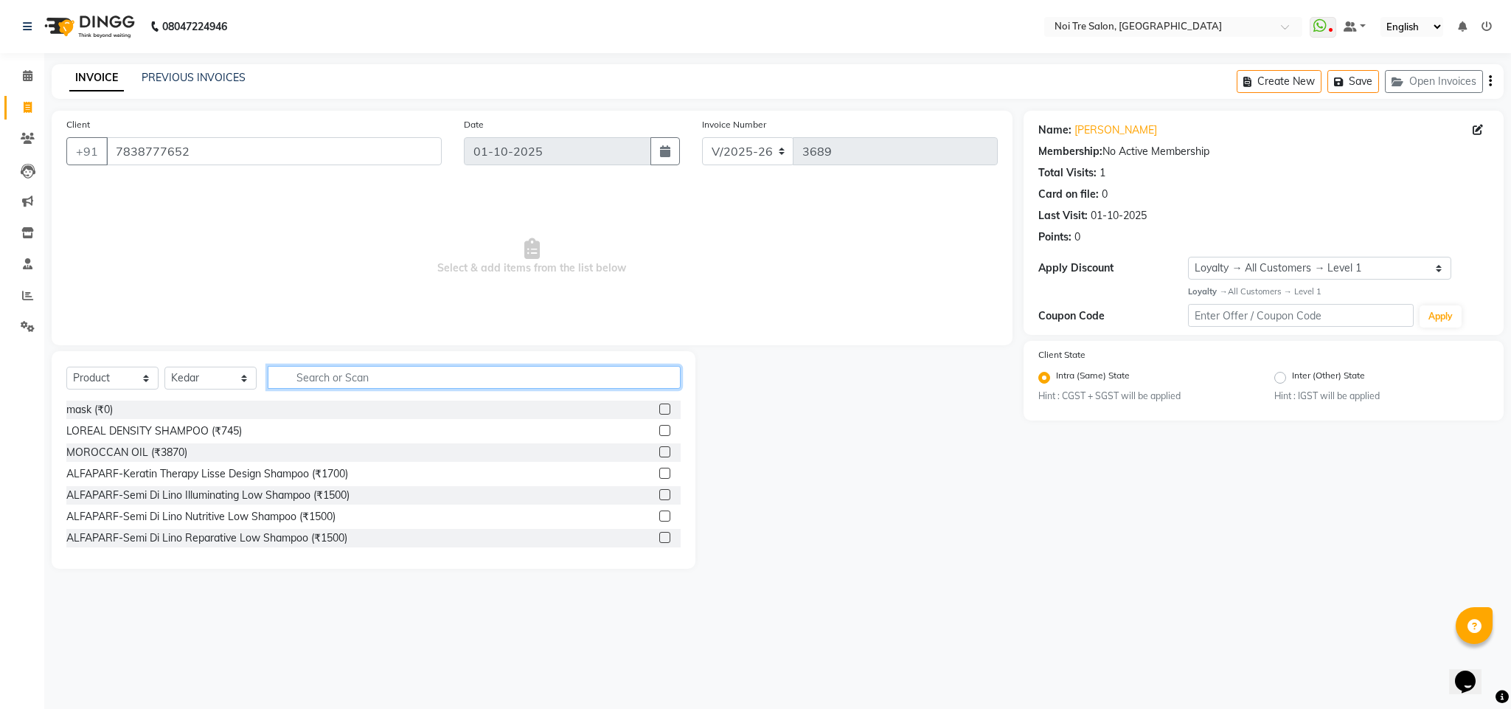
click at [348, 386] on input "text" at bounding box center [474, 377] width 413 height 23
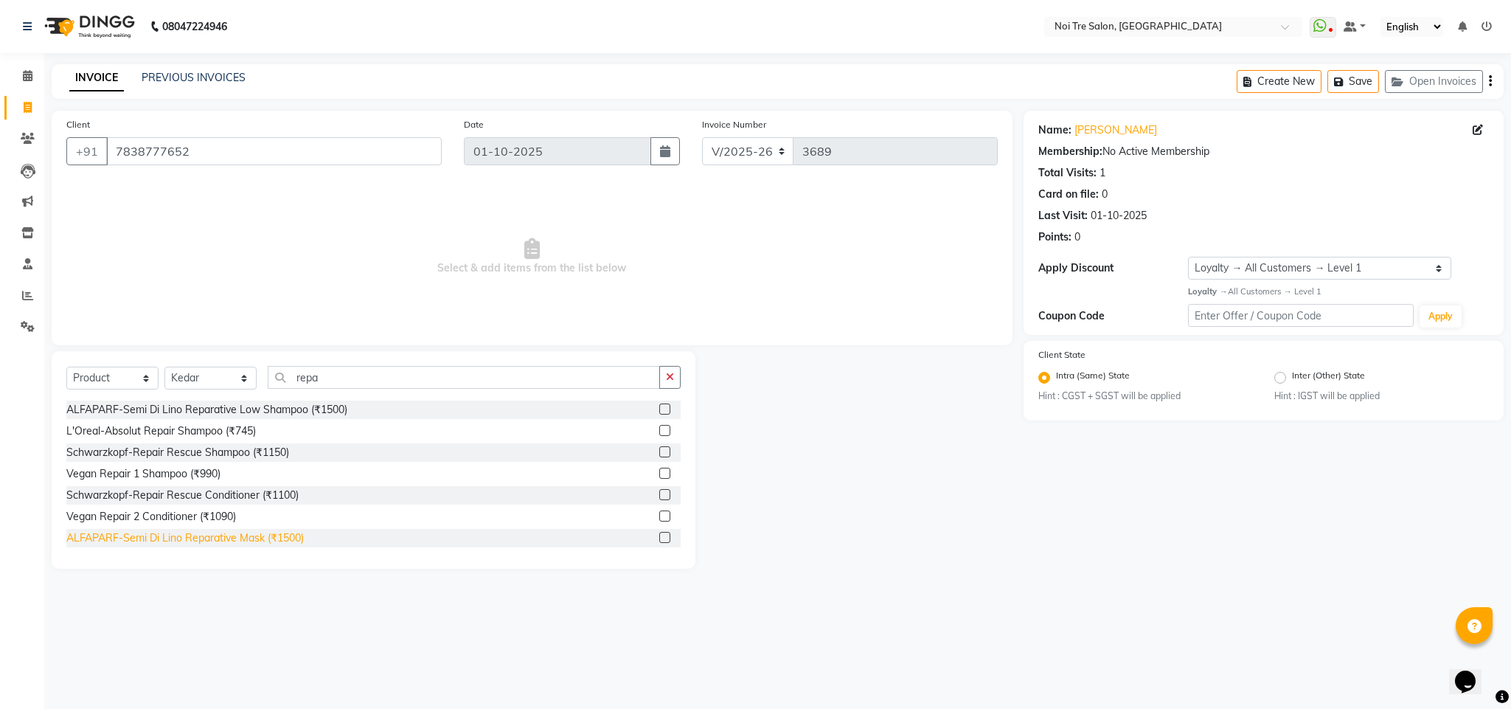
click at [271, 538] on div "ALFAPARF-Semi Di Lino Reparative Mask (₹1500)" at bounding box center [184, 537] width 237 height 15
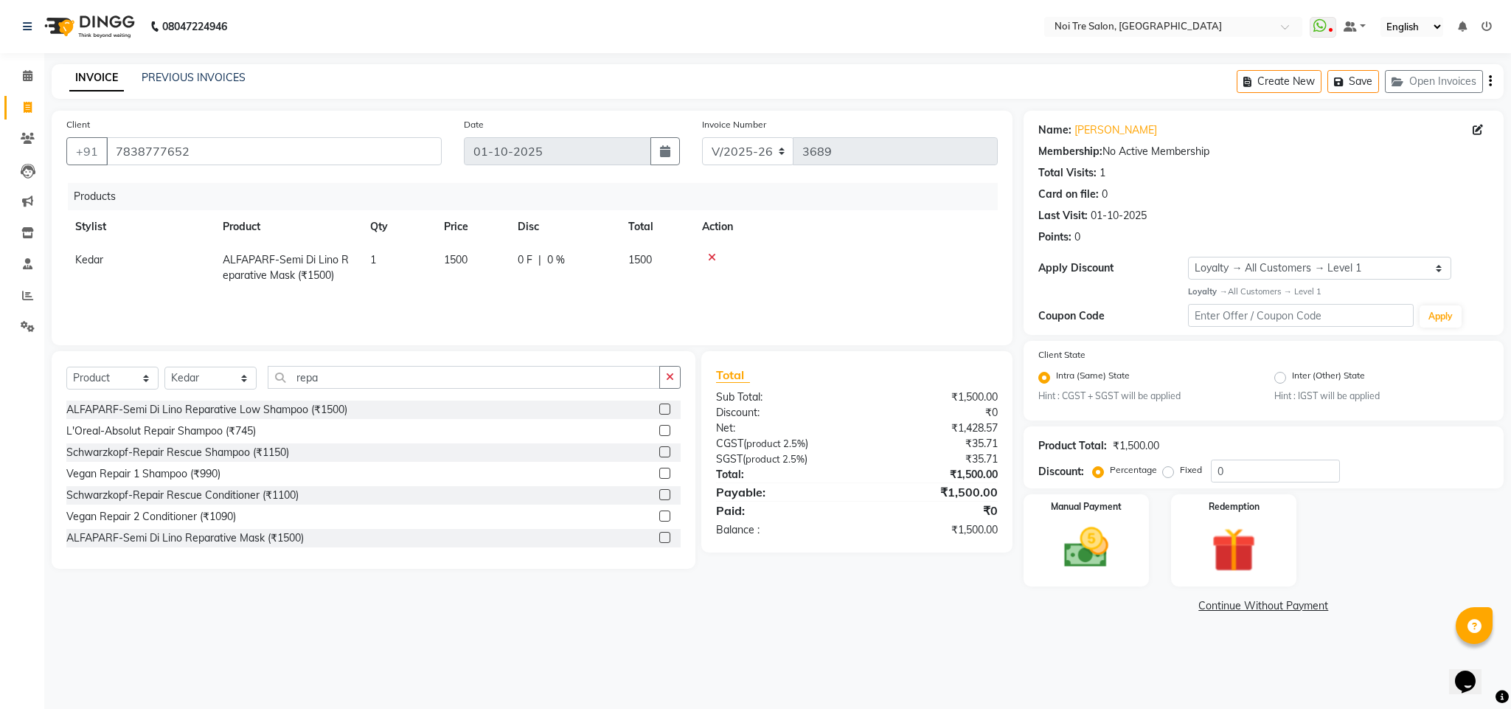
click at [450, 273] on td "1500" at bounding box center [472, 267] width 74 height 49
click at [460, 266] on input "1500" at bounding box center [472, 263] width 56 height 23
click at [1091, 543] on img at bounding box center [1086, 547] width 75 height 53
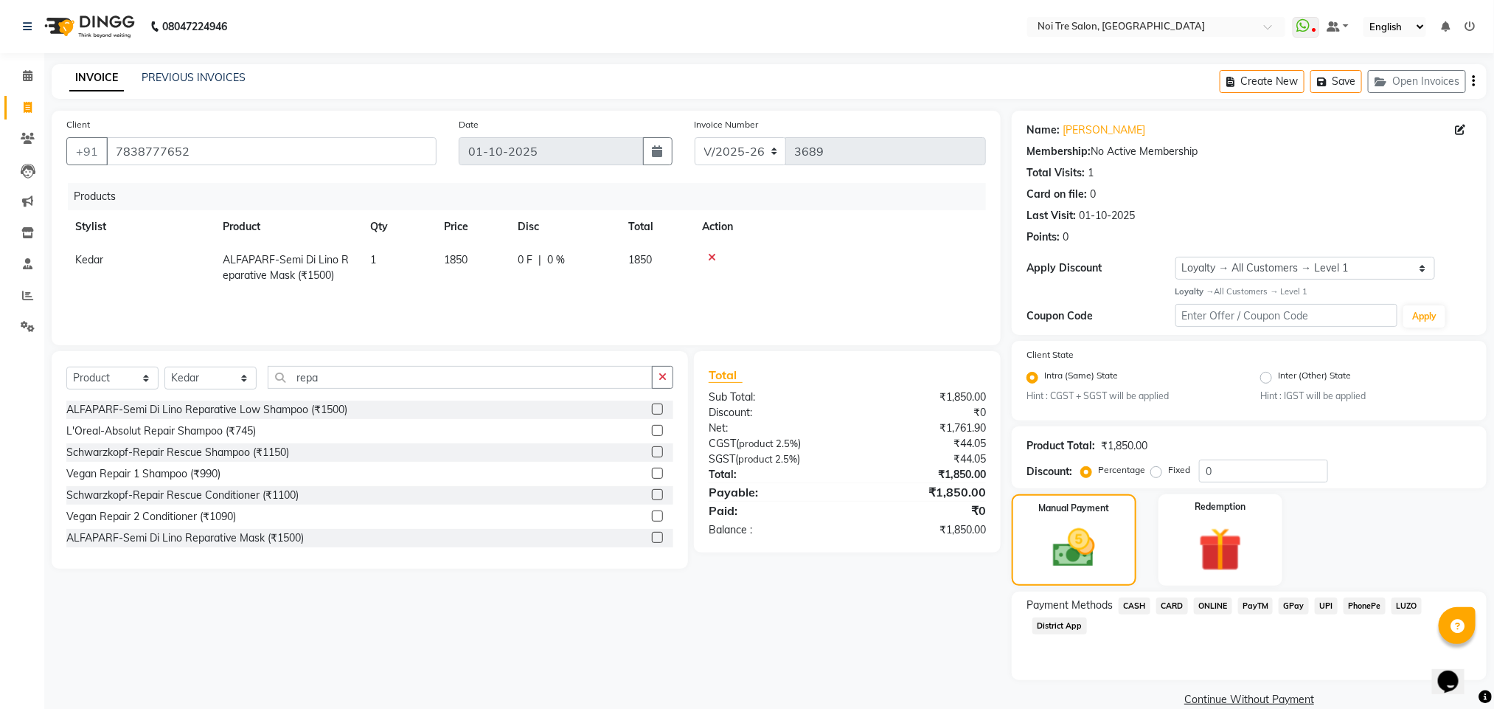
click at [1177, 611] on span "CARD" at bounding box center [1172, 605] width 32 height 17
click at [1206, 606] on span "ONLINE" at bounding box center [1213, 605] width 38 height 17
click at [1266, 706] on button "Add Payment" at bounding box center [1327, 703] width 289 height 23
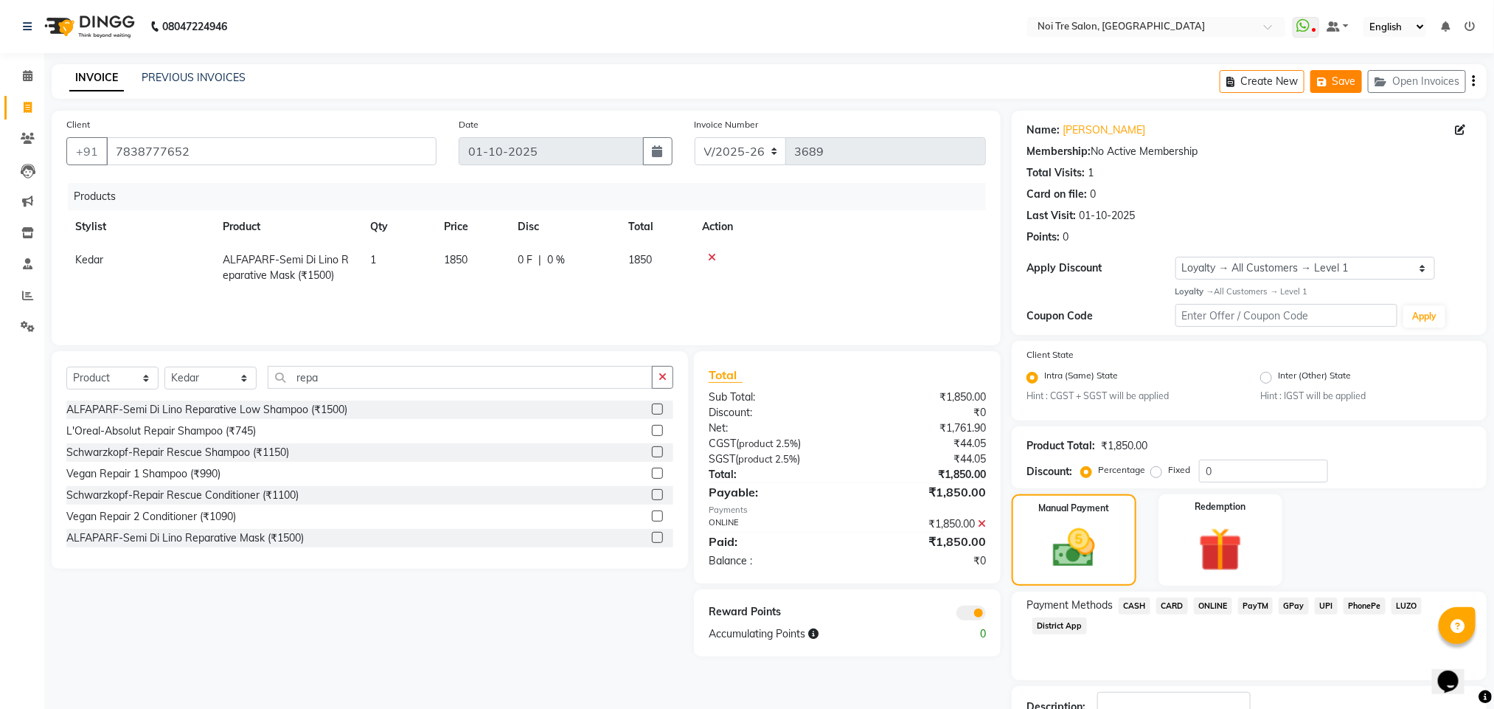
click at [1325, 78] on icon "button" at bounding box center [1324, 82] width 15 height 10
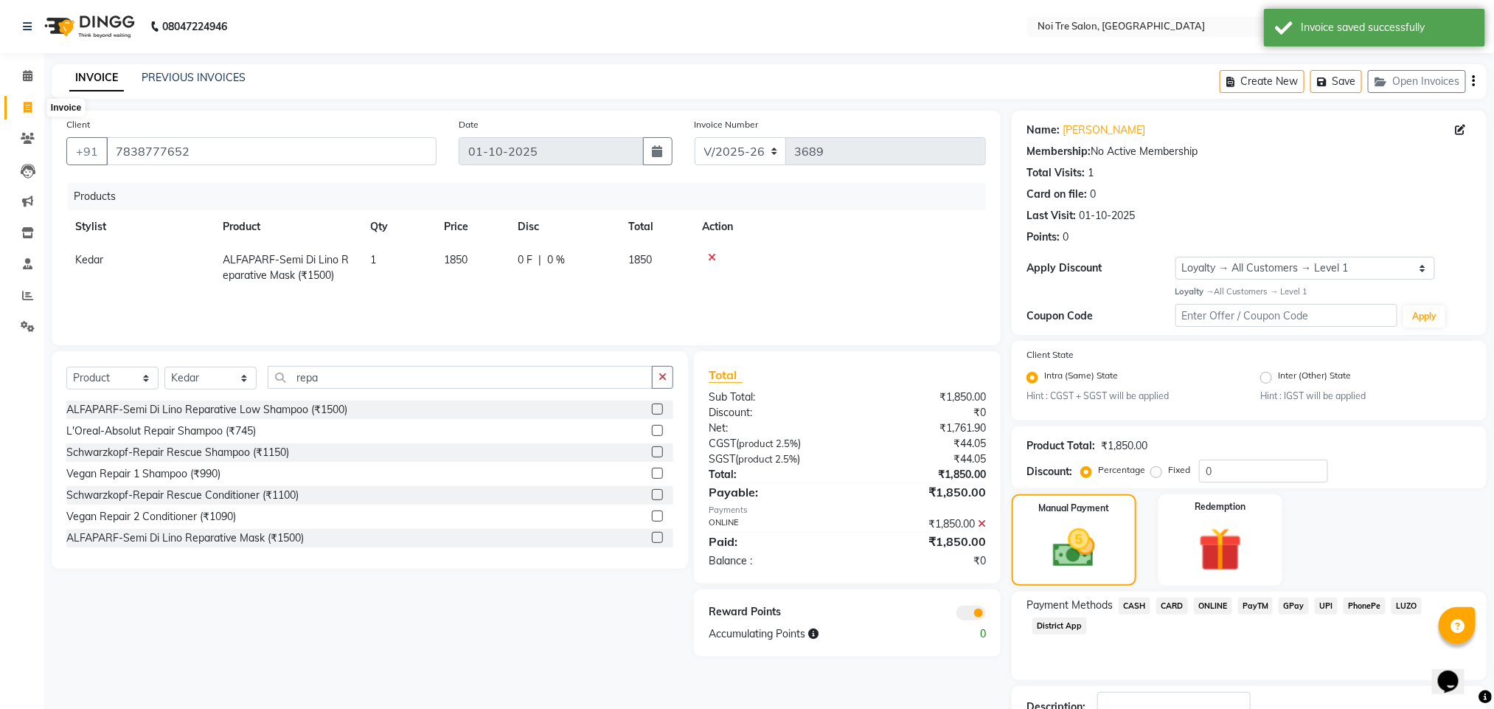
click at [31, 108] on icon at bounding box center [28, 107] width 8 height 11
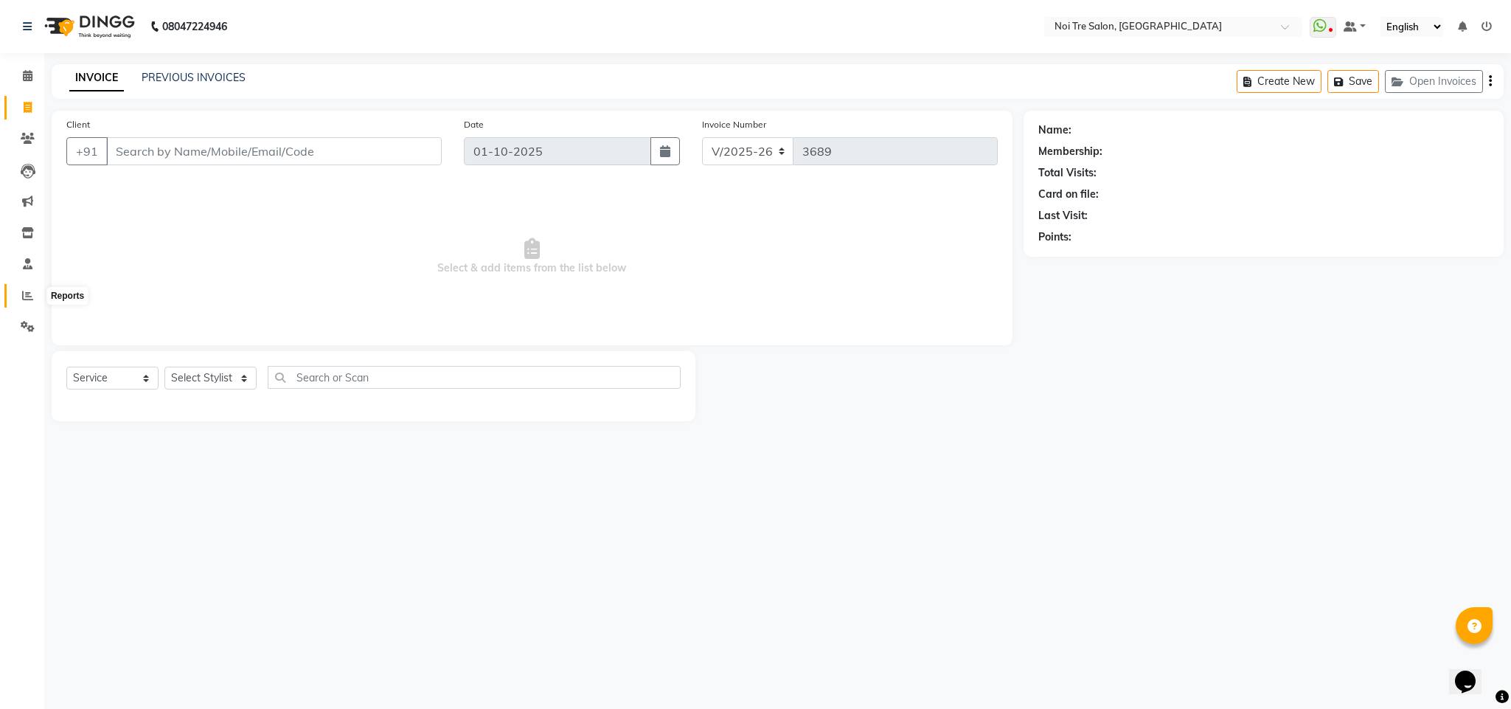
click at [32, 296] on icon at bounding box center [27, 295] width 11 height 11
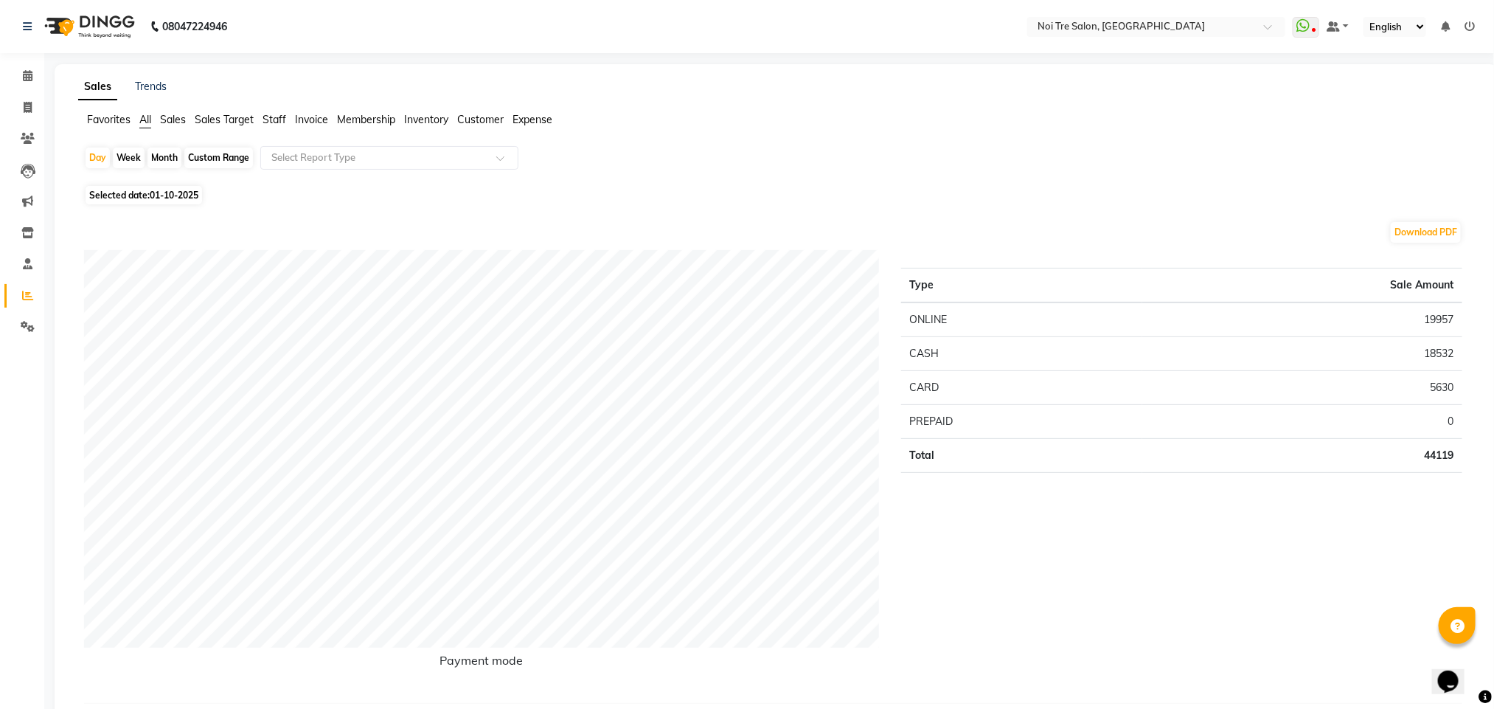
click at [155, 150] on div "Month" at bounding box center [164, 157] width 34 height 21
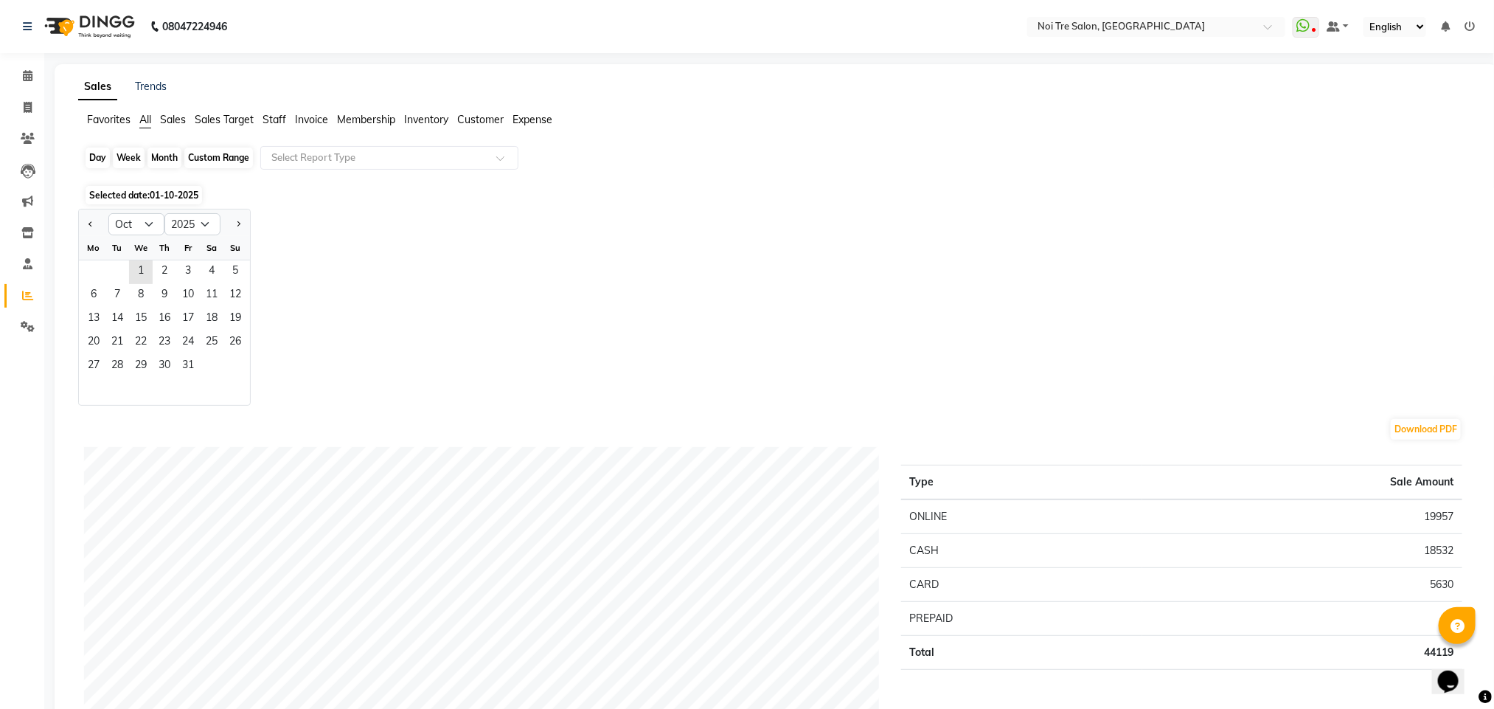
click at [155, 150] on div "Month" at bounding box center [164, 157] width 34 height 21
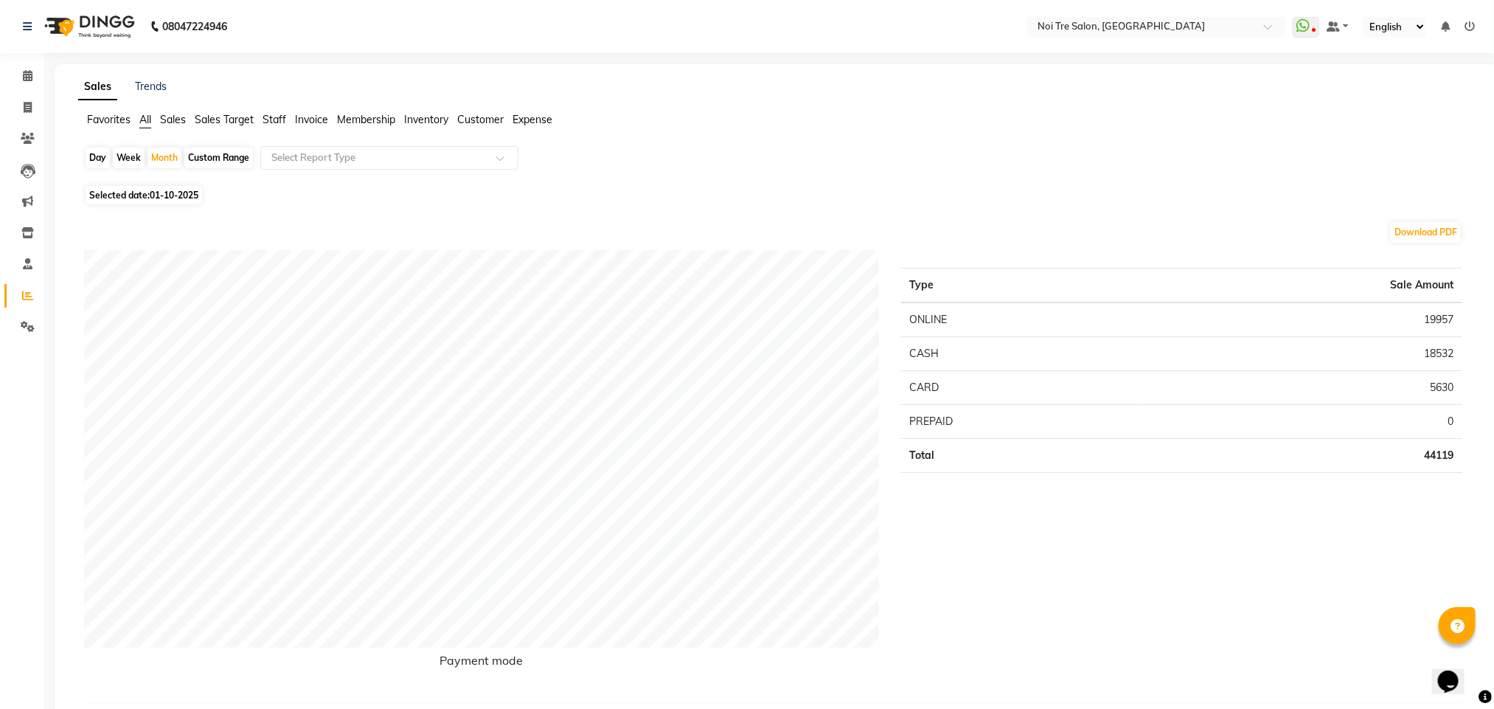
click at [272, 117] on span "Staff" at bounding box center [275, 119] width 24 height 13
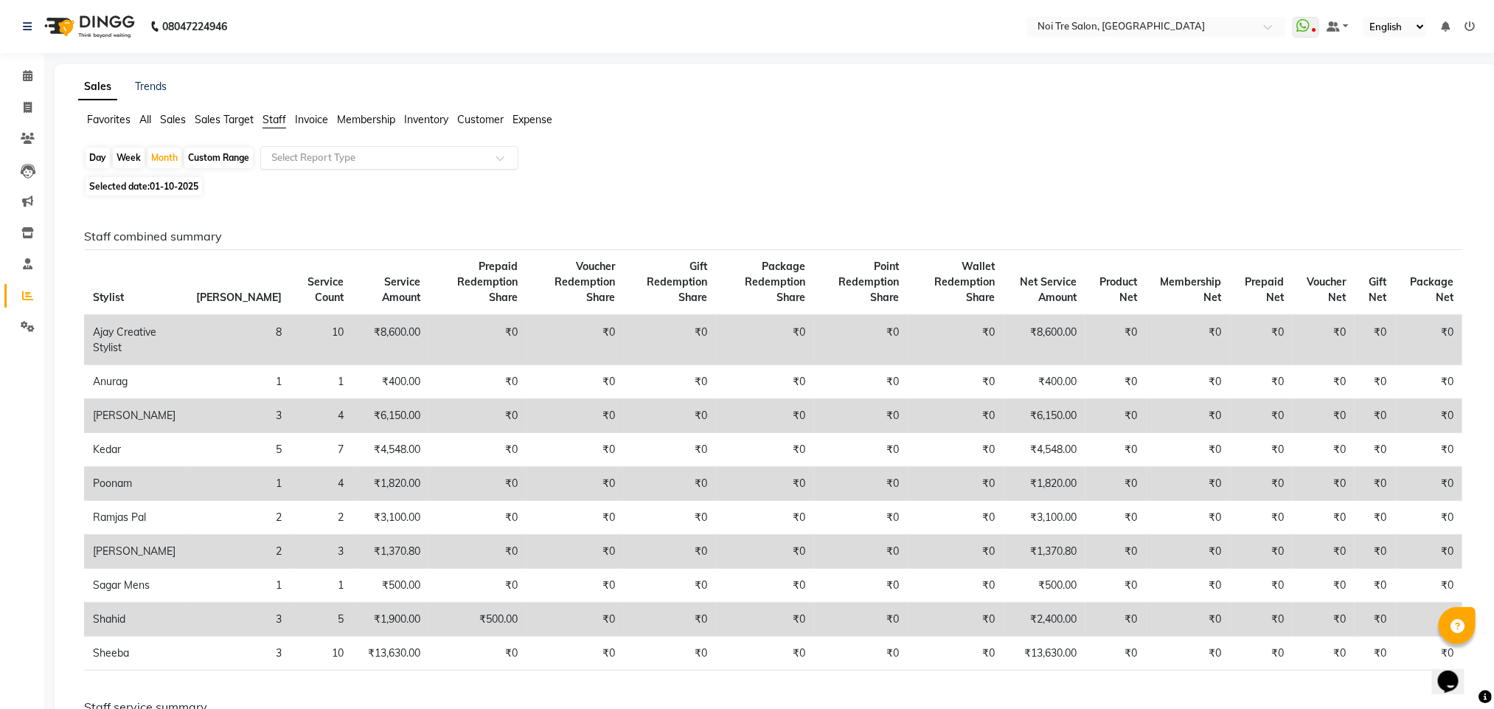
click at [337, 162] on input "text" at bounding box center [374, 157] width 212 height 15
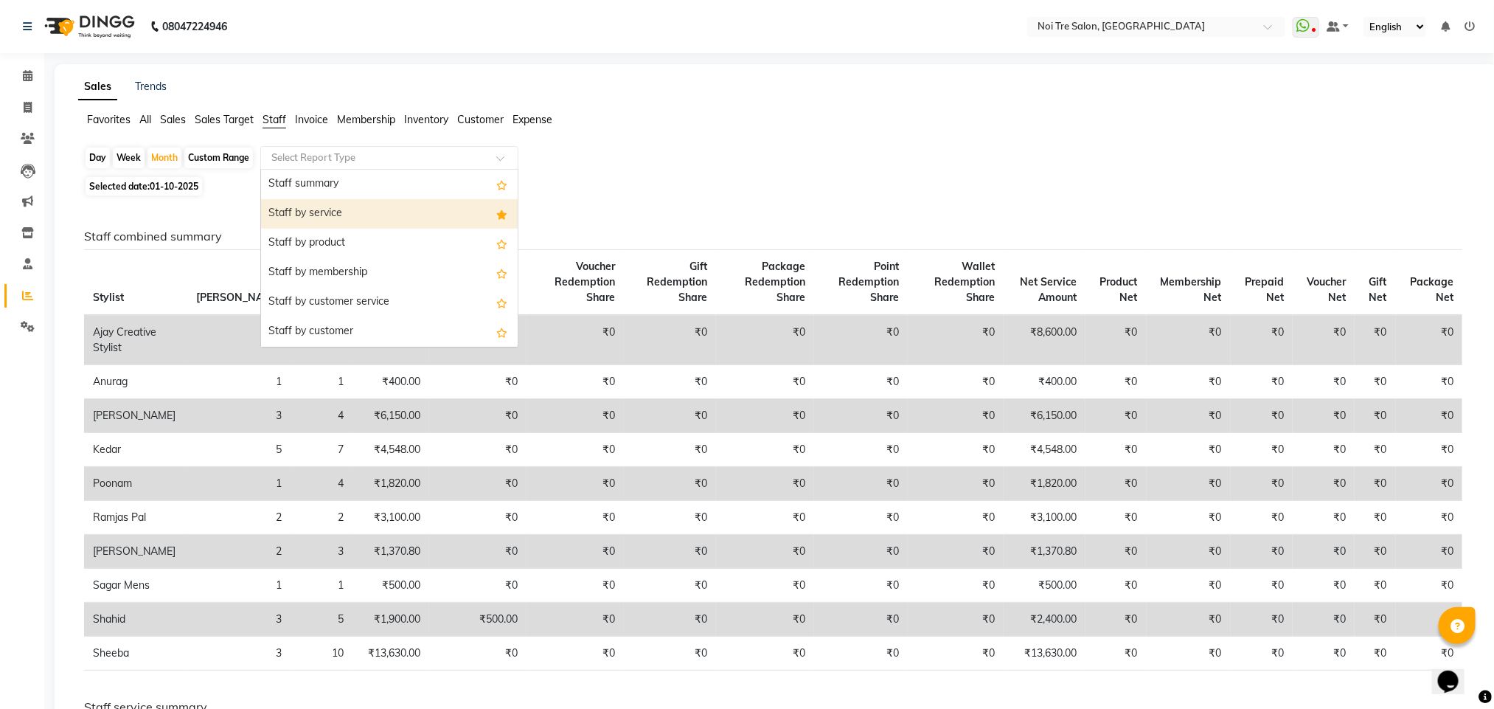
click at [352, 210] on div "Staff by service" at bounding box center [389, 213] width 257 height 29
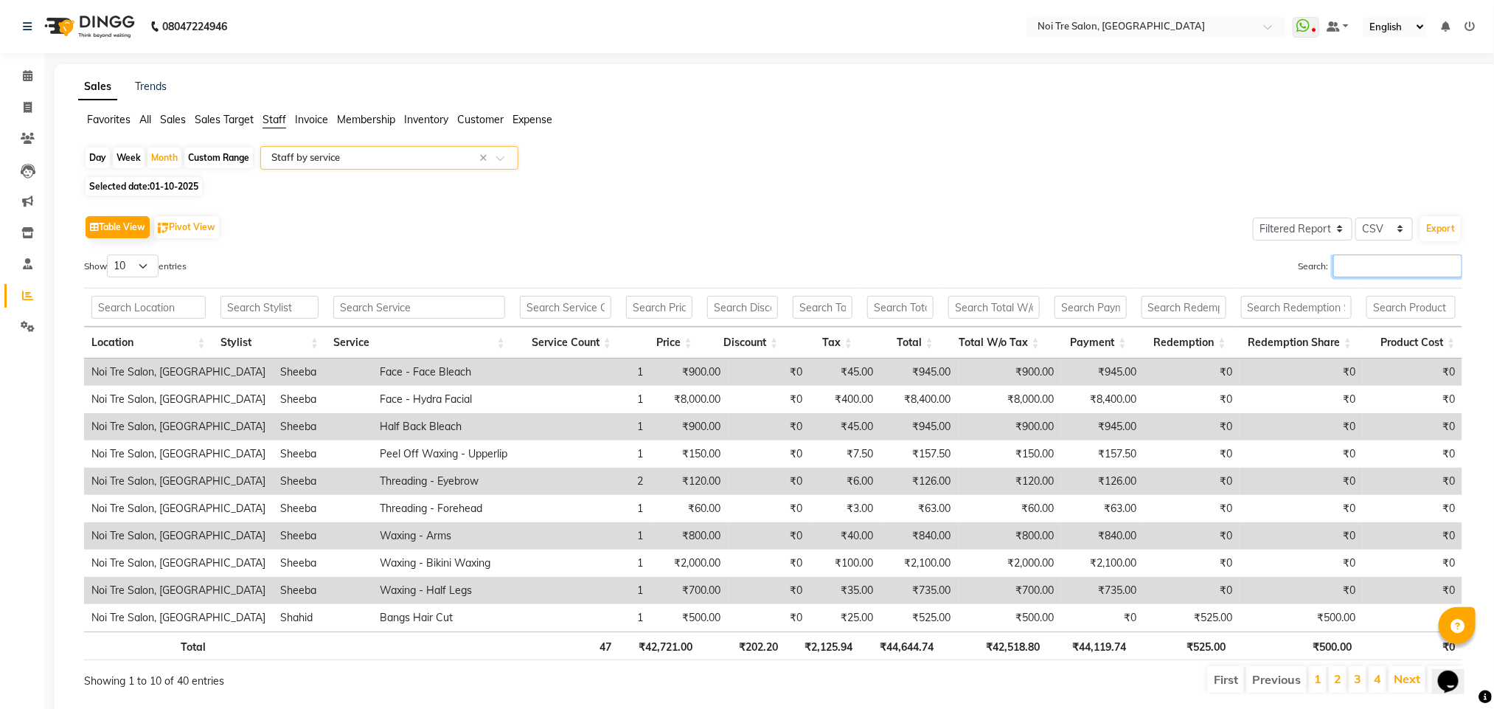
click at [1361, 272] on input "Search:" at bounding box center [1397, 265] width 129 height 23
click at [359, 157] on input "text" at bounding box center [374, 157] width 212 height 15
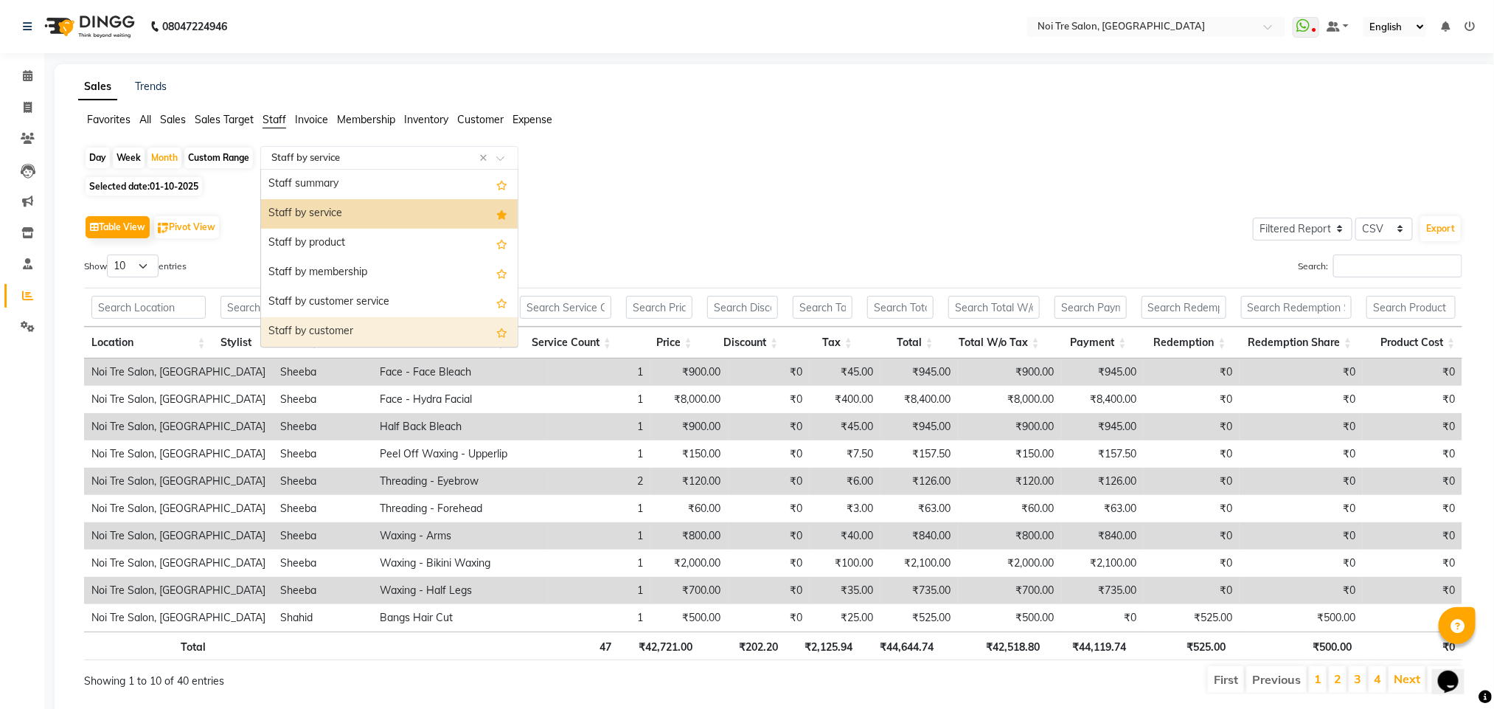
click at [364, 330] on div "Staff by customer" at bounding box center [389, 331] width 257 height 29
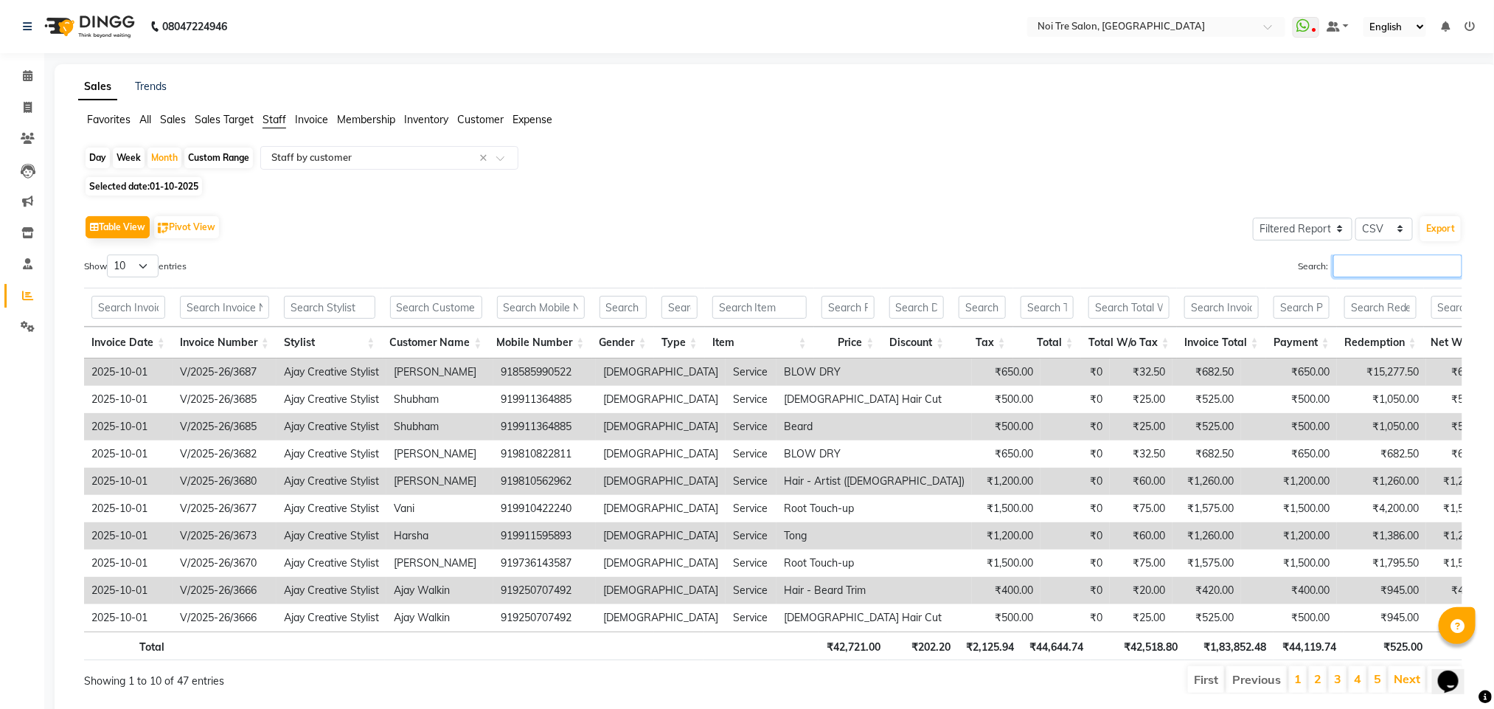
click at [1347, 265] on input "Search:" at bounding box center [1397, 265] width 129 height 23
click at [34, 109] on span at bounding box center [28, 108] width 26 height 17
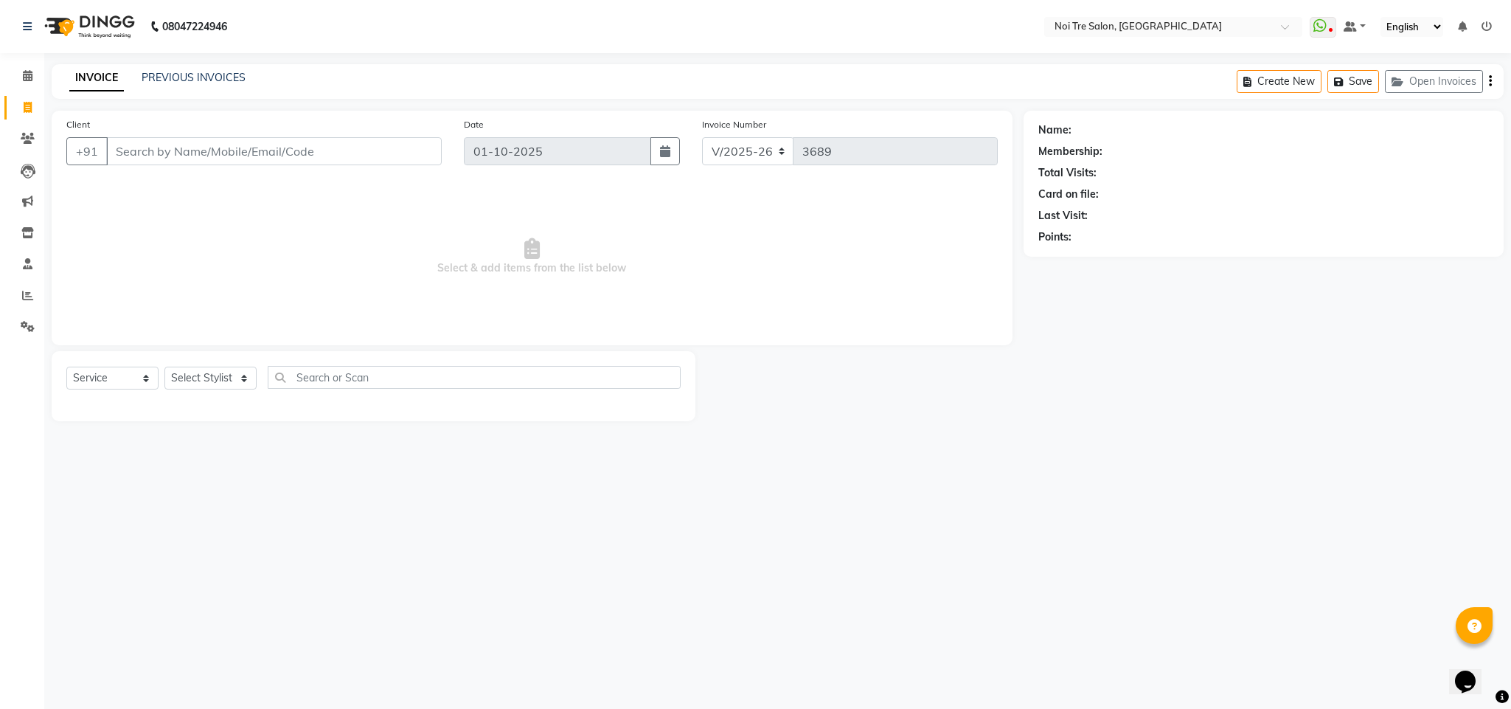
click at [1042, 476] on div "08047224946 Select Location × Noi Tre Salon, Dwarka WhatsApp Status ✕ Status: D…" at bounding box center [755, 354] width 1511 height 709
click at [231, 379] on select "Select Stylist Ajay Creative Stylist Anurag [PERSON_NAME] [PERSON_NAME] [PERSON…" at bounding box center [210, 378] width 92 height 23
click at [164, 367] on select "Select Stylist Ajay Creative Stylist Anurag [PERSON_NAME] [PERSON_NAME] [PERSON…" at bounding box center [210, 378] width 92 height 23
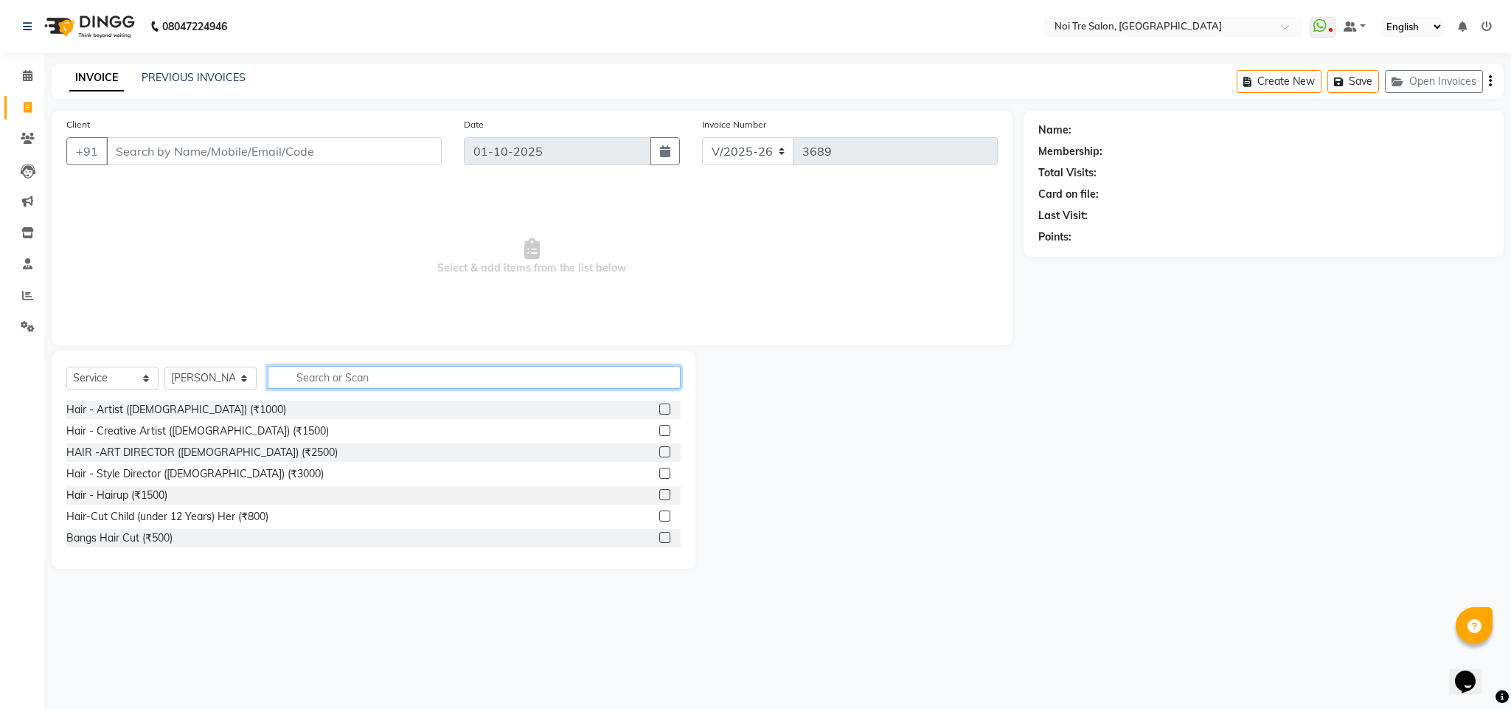
click at [344, 374] on input "text" at bounding box center [474, 377] width 413 height 23
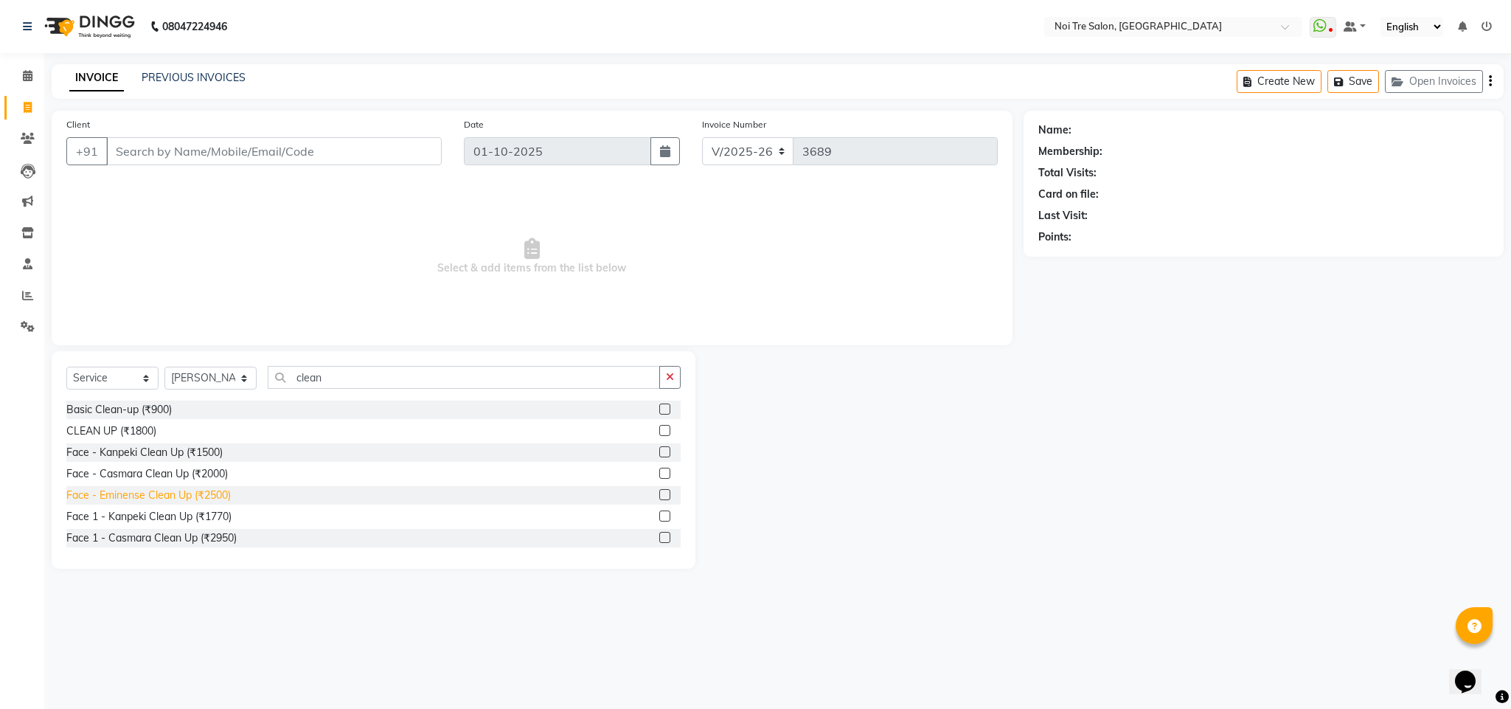
click at [188, 501] on div "Face - Eminense Clean Up (₹2500)" at bounding box center [148, 494] width 164 height 15
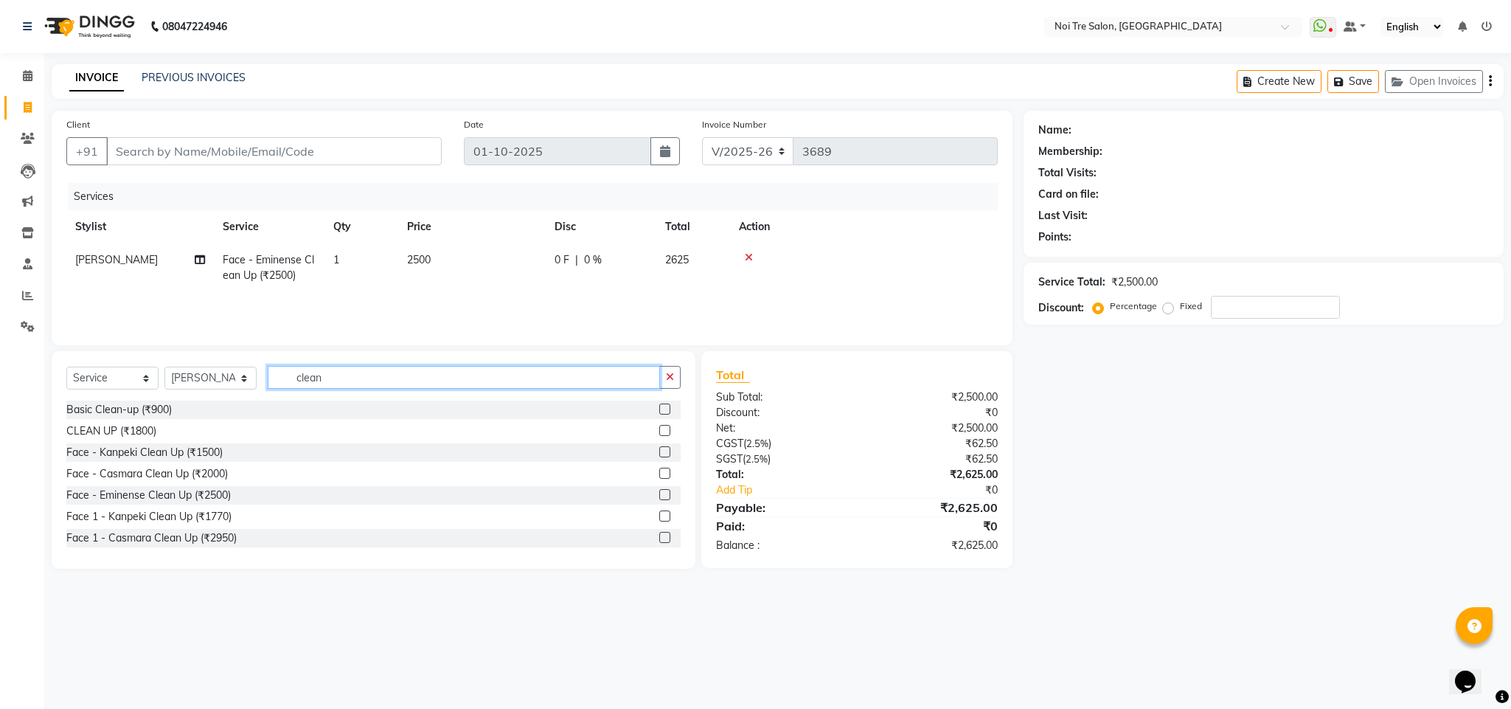
click at [302, 378] on input "clean" at bounding box center [464, 377] width 392 height 23
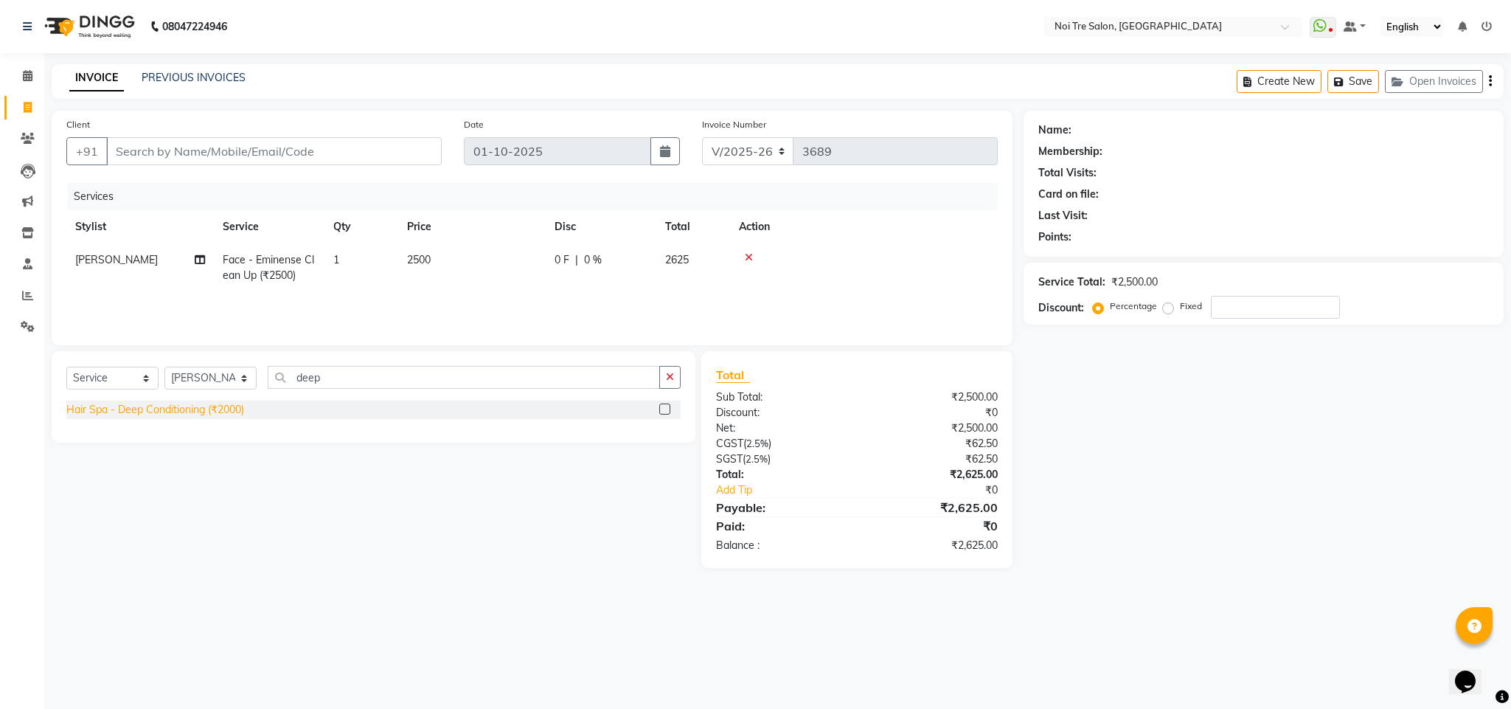
click at [221, 412] on div "Hair Spa - Deep Conditioning (₹2000)" at bounding box center [155, 409] width 178 height 15
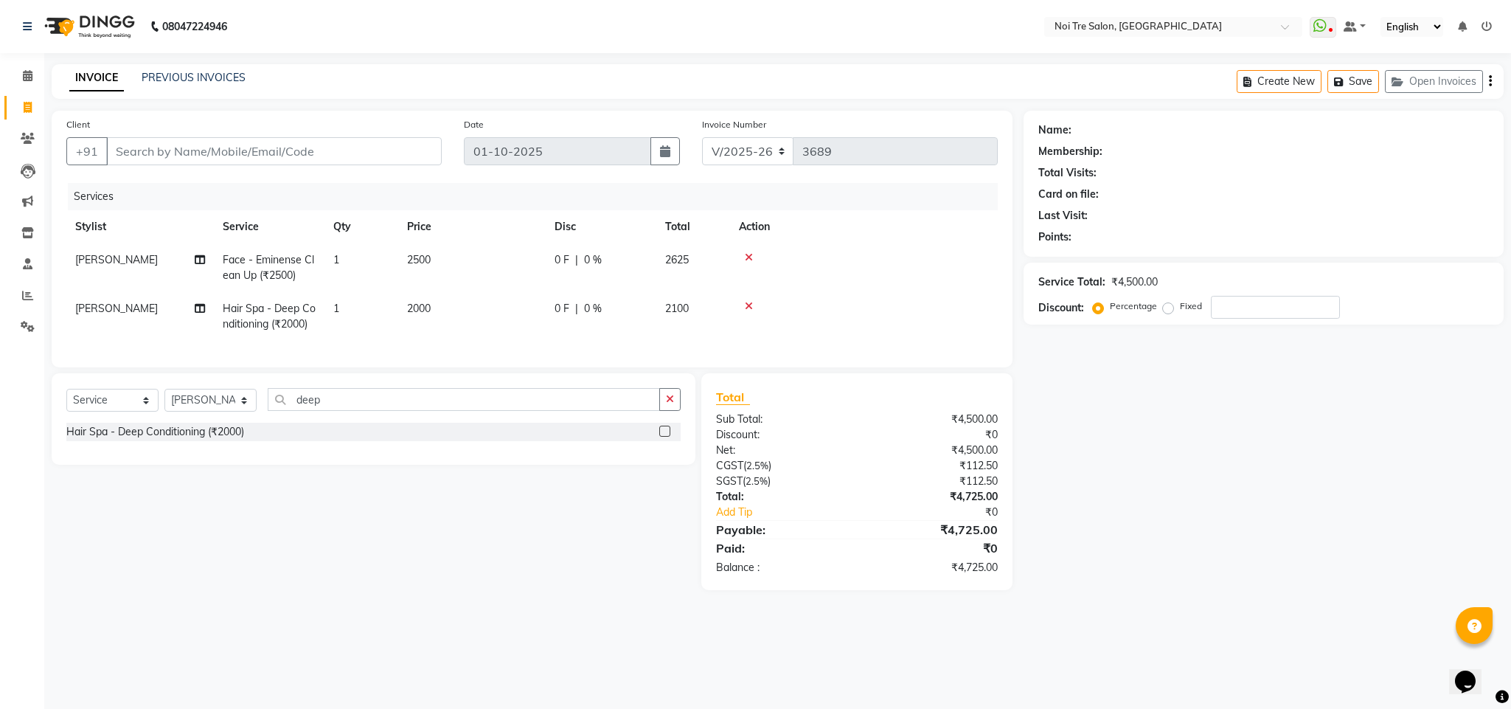
click at [423, 308] on span "2000" at bounding box center [419, 308] width 24 height 13
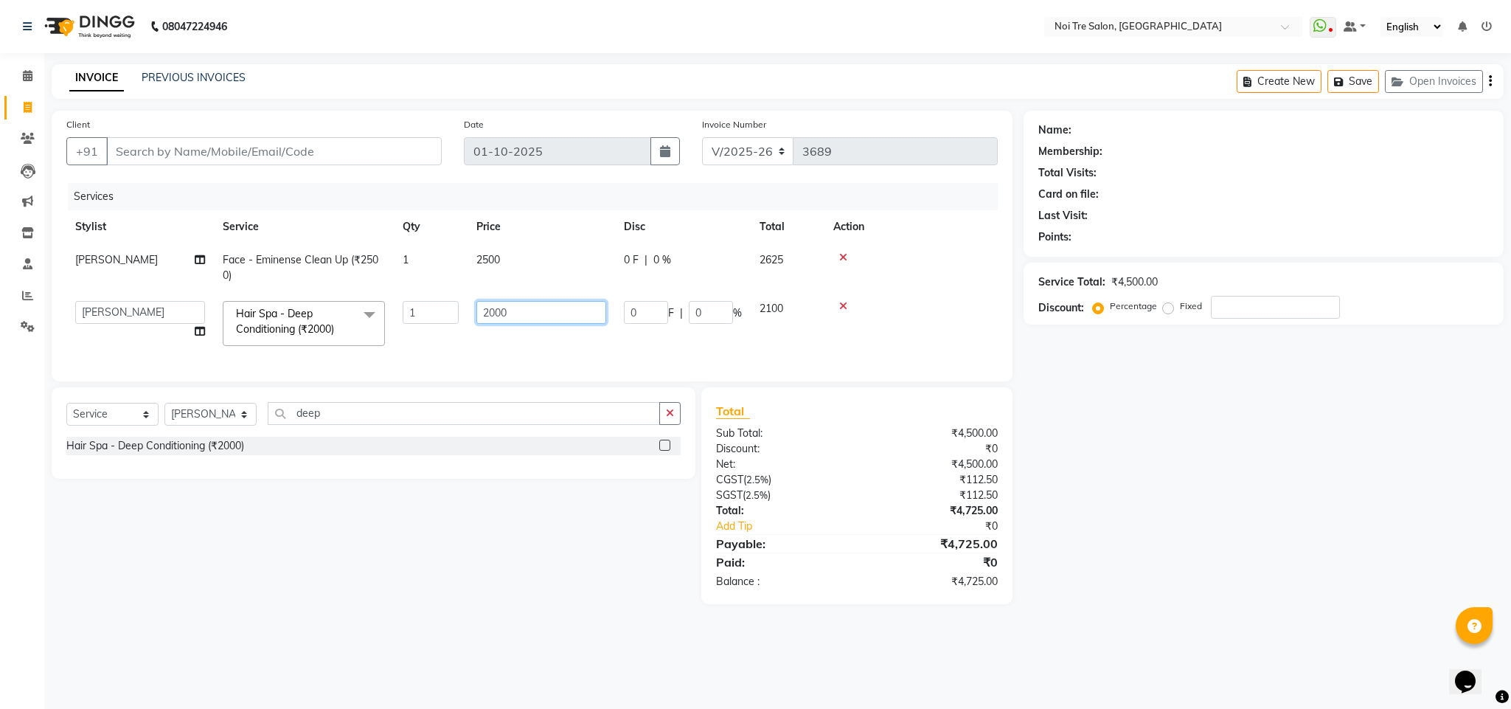
click at [487, 310] on input "2000" at bounding box center [541, 312] width 130 height 23
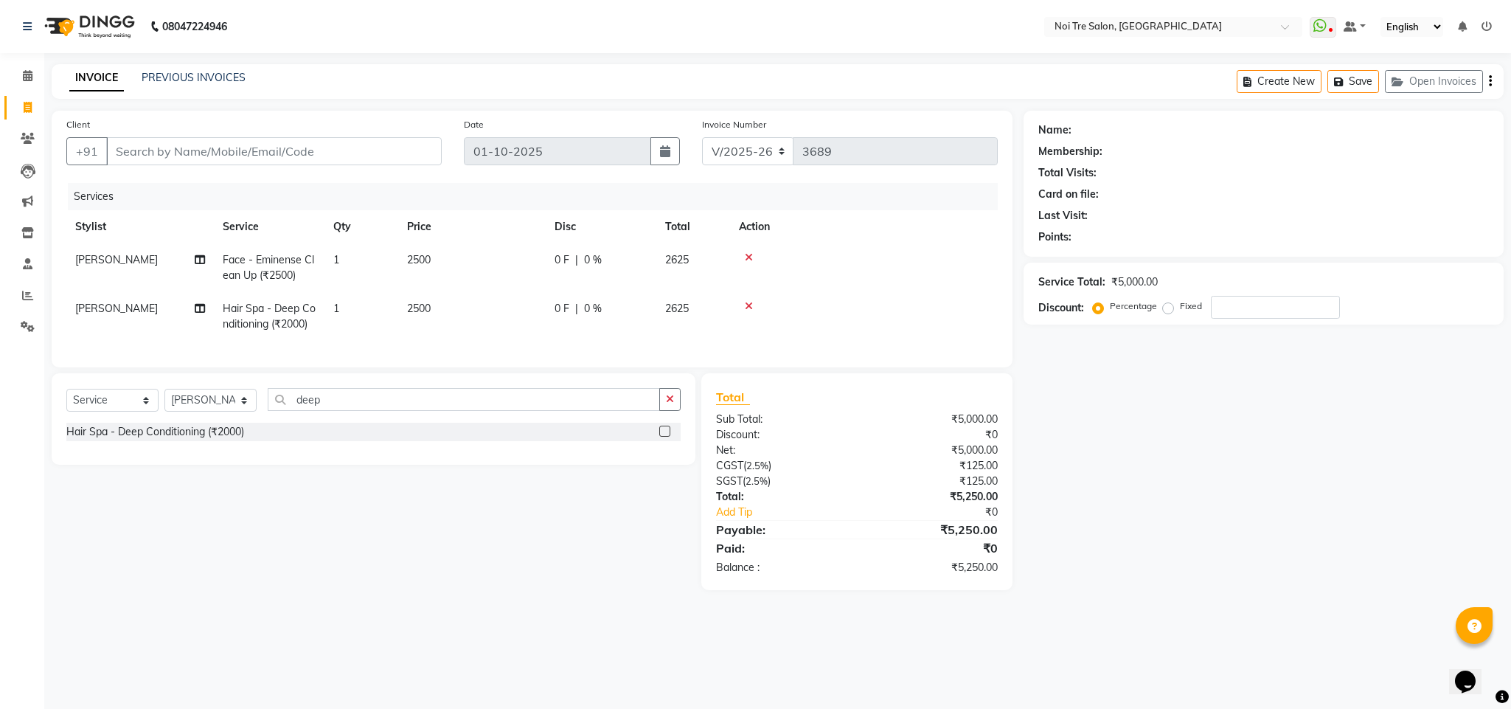
click at [954, 308] on div at bounding box center [864, 306] width 250 height 10
click at [263, 147] on input "Client" at bounding box center [274, 151] width 336 height 28
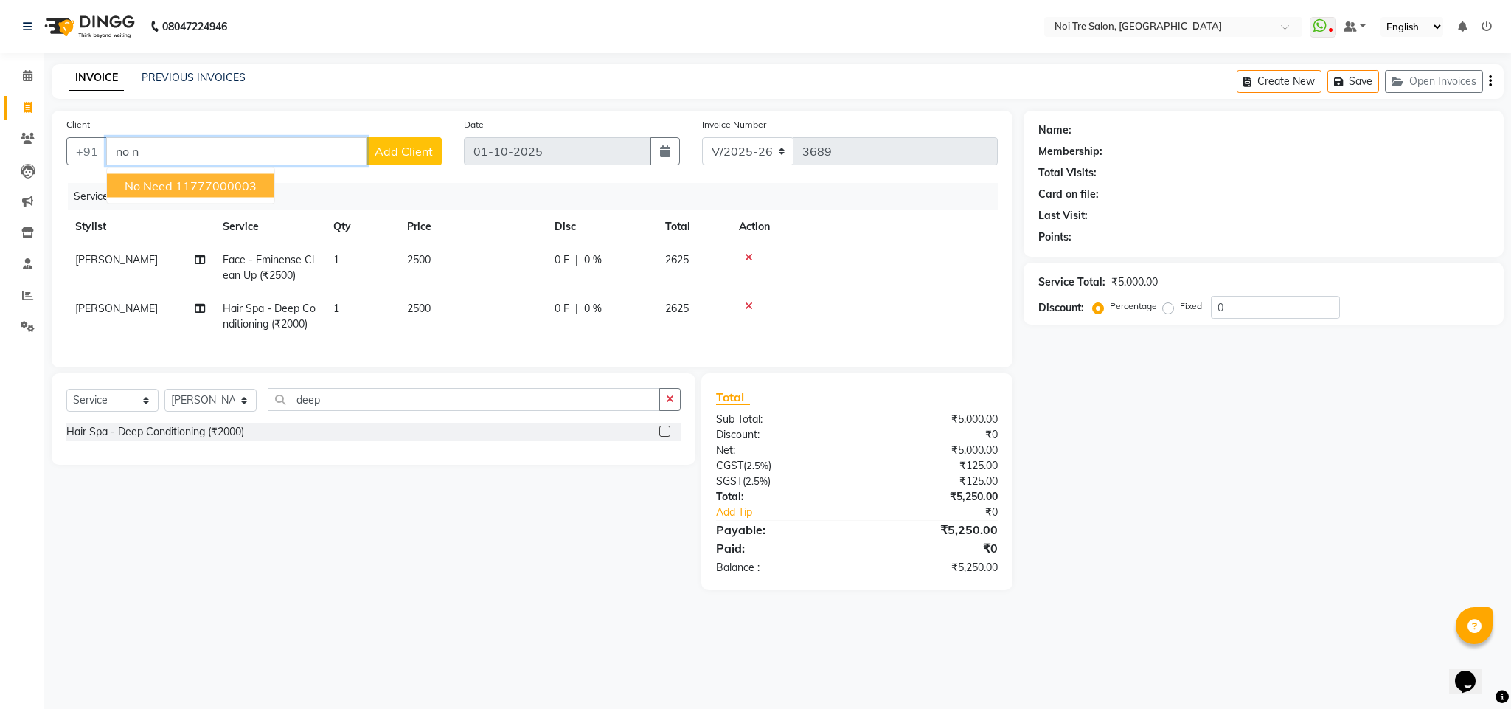
click at [248, 181] on ngb-highlight "11777000003" at bounding box center [216, 185] width 81 height 15
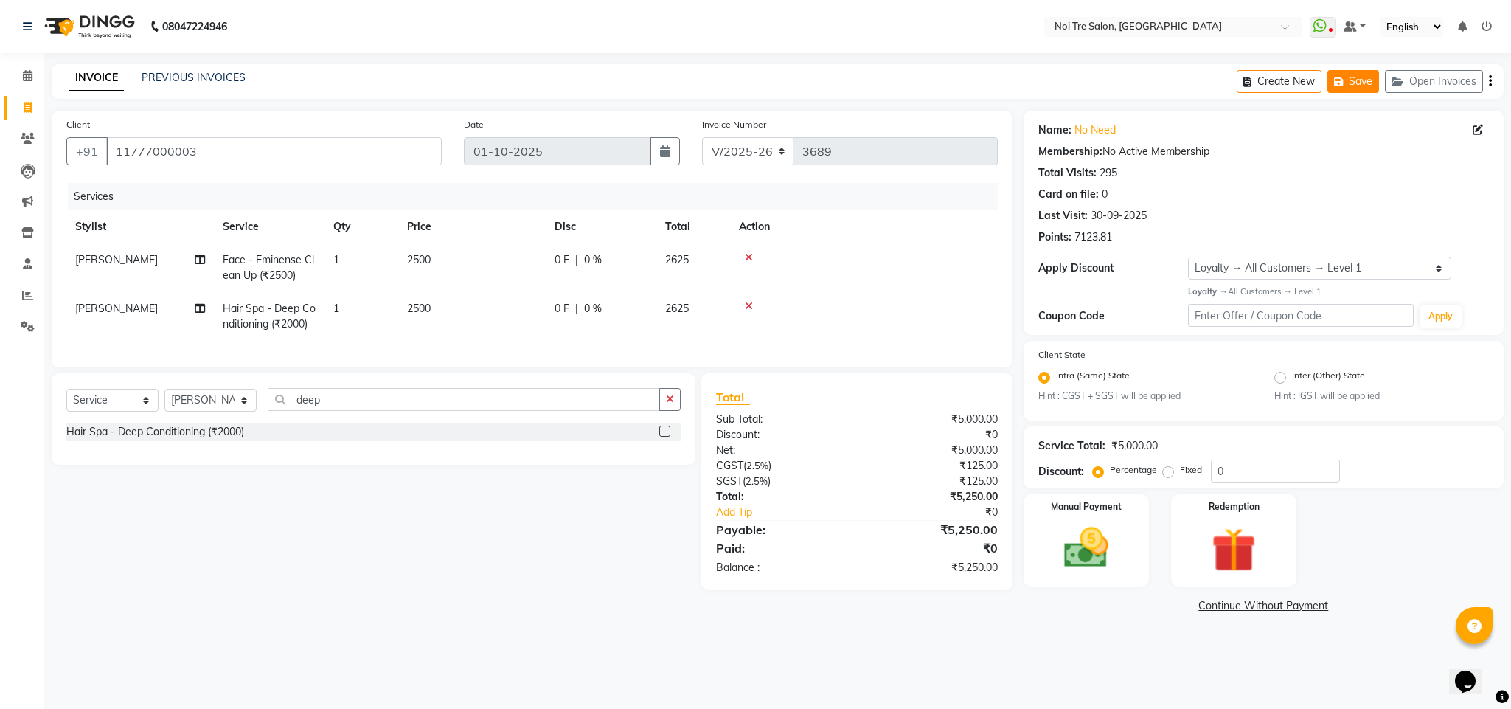
click at [1337, 87] on button "Save" at bounding box center [1353, 81] width 52 height 23
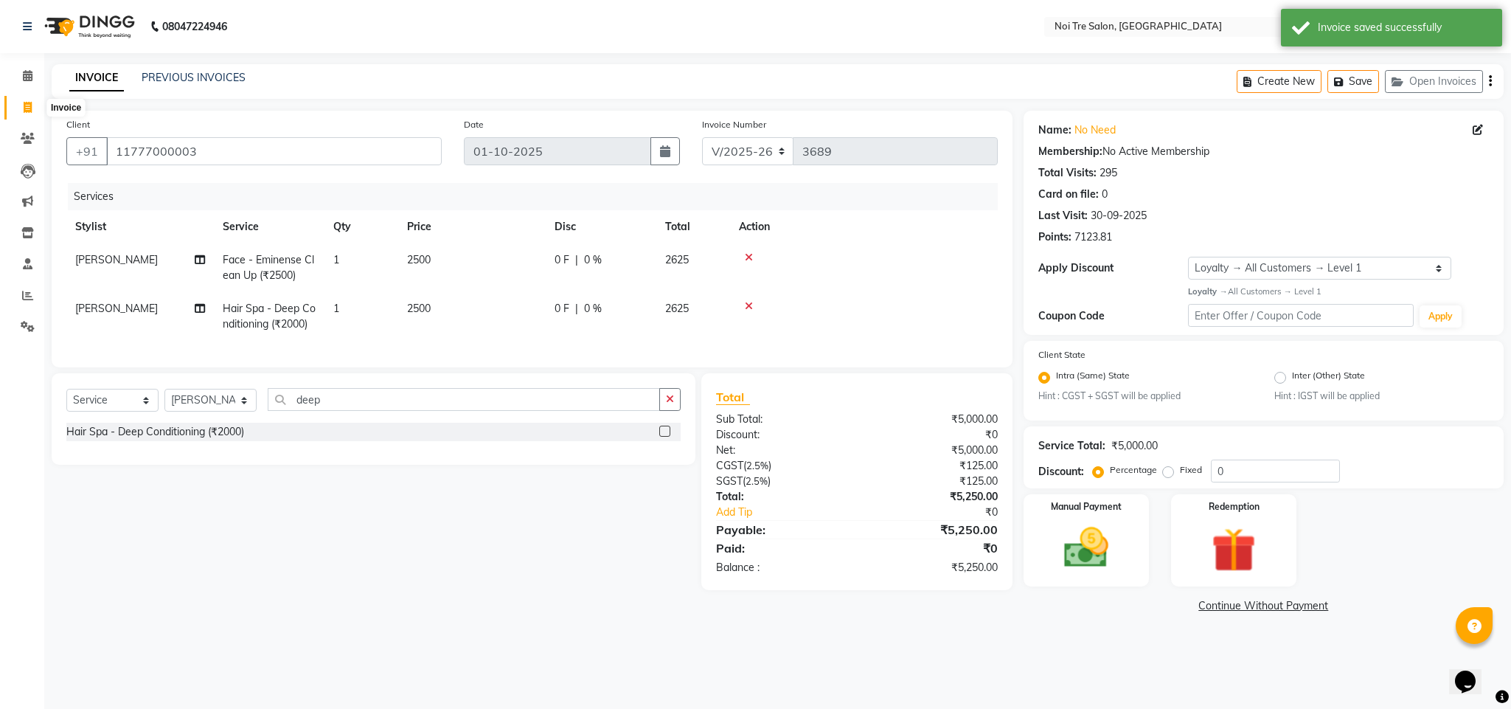
click at [22, 104] on span at bounding box center [28, 108] width 26 height 17
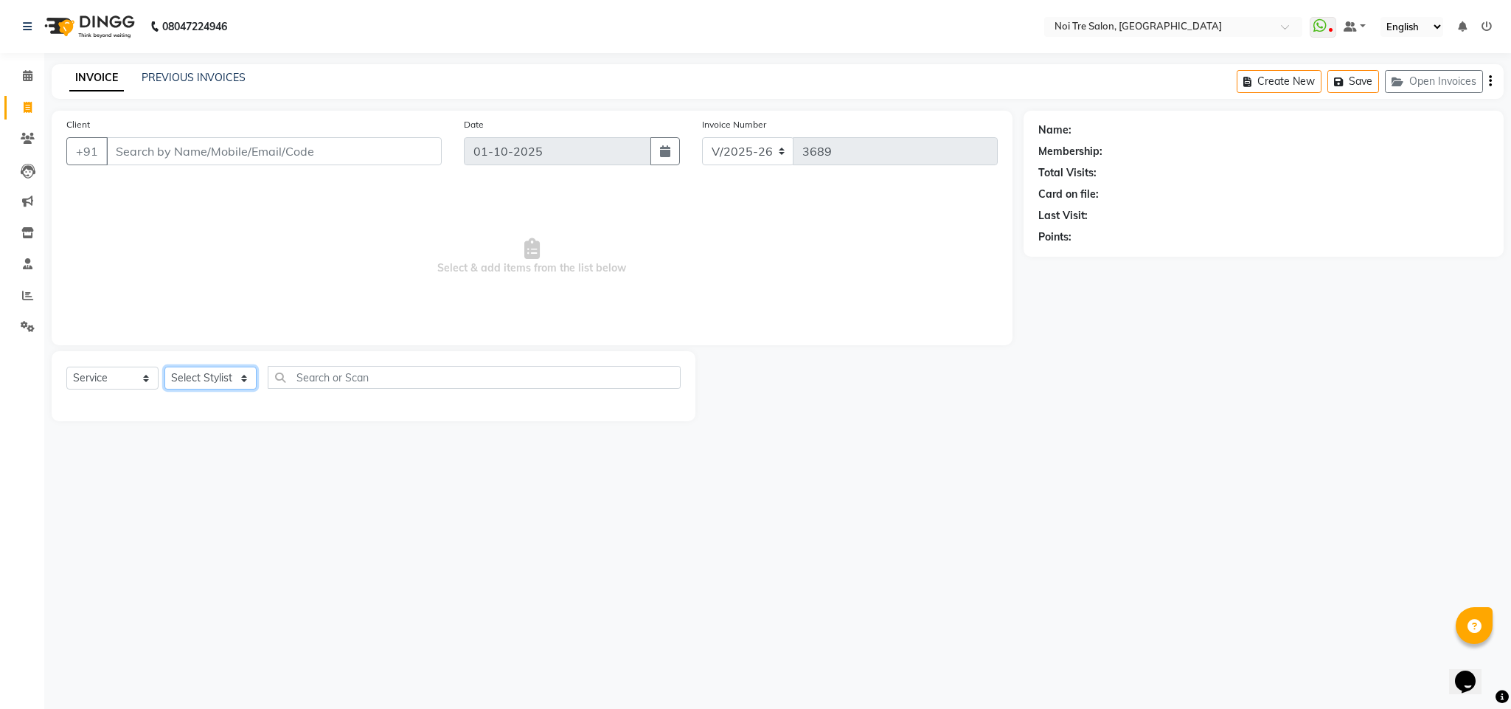
click at [228, 377] on select "Select Stylist Ajay Creative Stylist Anurag [PERSON_NAME] [PERSON_NAME] [PERSON…" at bounding box center [210, 378] width 92 height 23
click at [164, 367] on select "Select Stylist Ajay Creative Stylist Anurag [PERSON_NAME] [PERSON_NAME] [PERSON…" at bounding box center [210, 378] width 92 height 23
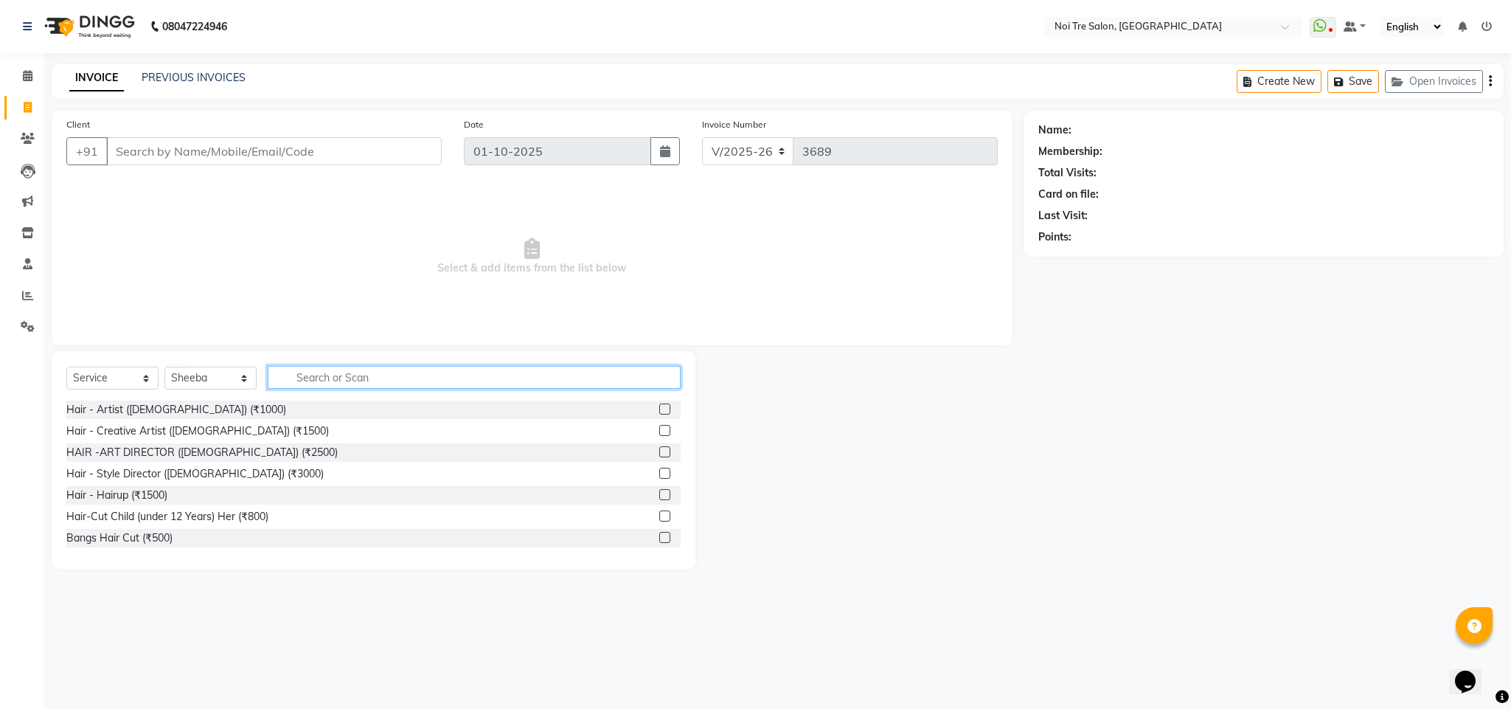
click at [345, 370] on input "text" at bounding box center [474, 377] width 413 height 23
click at [204, 372] on select "Select Stylist Ajay Creative Stylist Anurag [PERSON_NAME] [PERSON_NAME] [PERSON…" at bounding box center [210, 378] width 92 height 23
click at [164, 367] on select "Select Stylist Ajay Creative Stylist Anurag [PERSON_NAME] [PERSON_NAME] [PERSON…" at bounding box center [210, 378] width 92 height 23
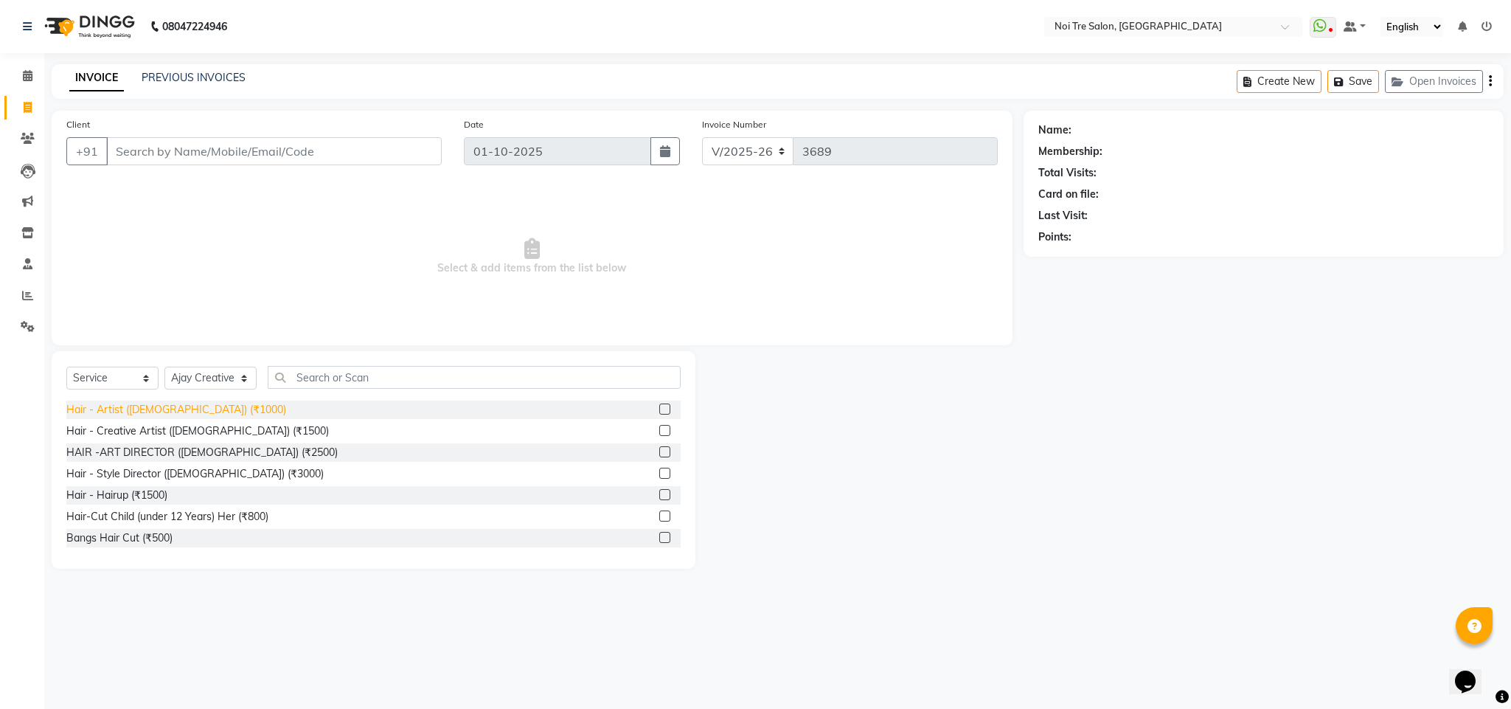
click at [175, 410] on div "Hair - Artist ([DEMOGRAPHIC_DATA]) (₹1000)" at bounding box center [176, 409] width 220 height 15
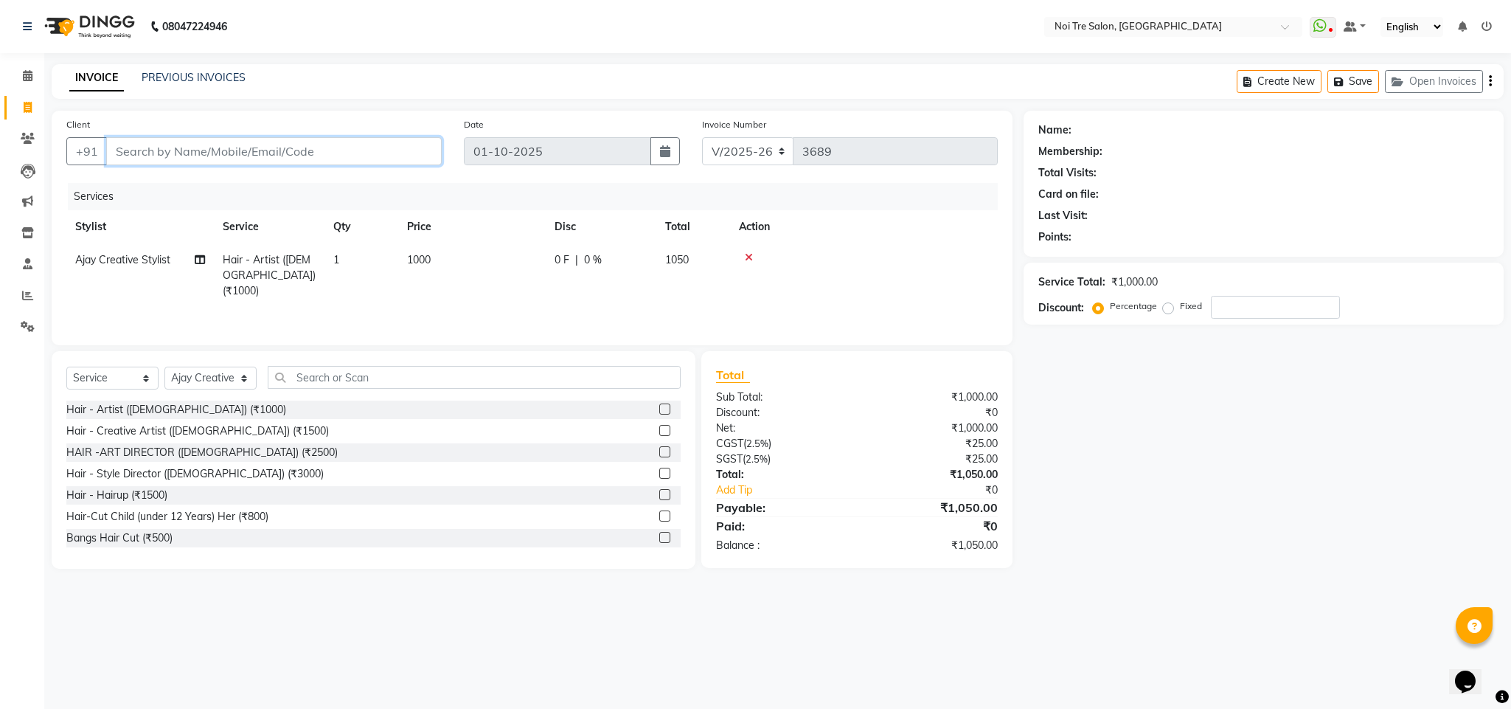
click at [224, 148] on input "Client" at bounding box center [274, 151] width 336 height 28
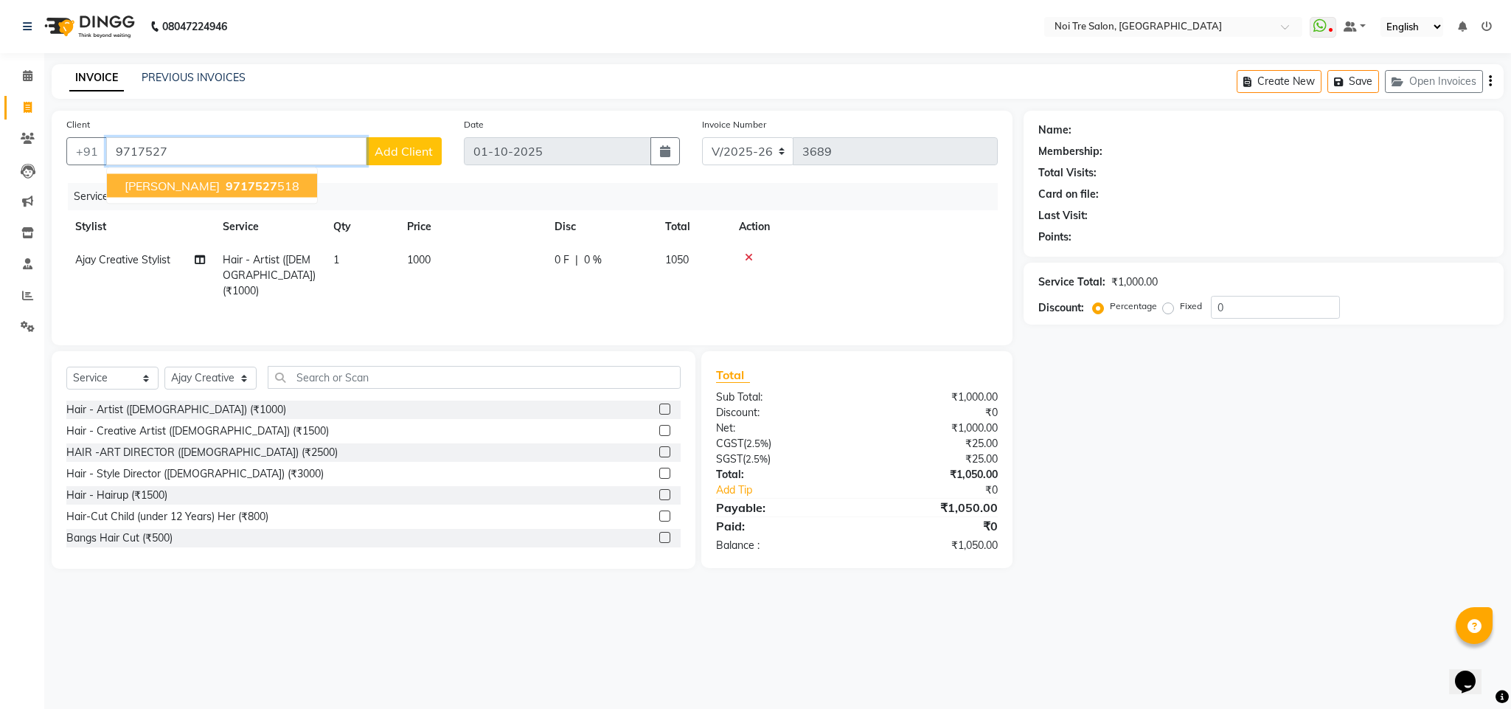
click at [254, 187] on ngb-highlight "9717527 518" at bounding box center [261, 185] width 77 height 15
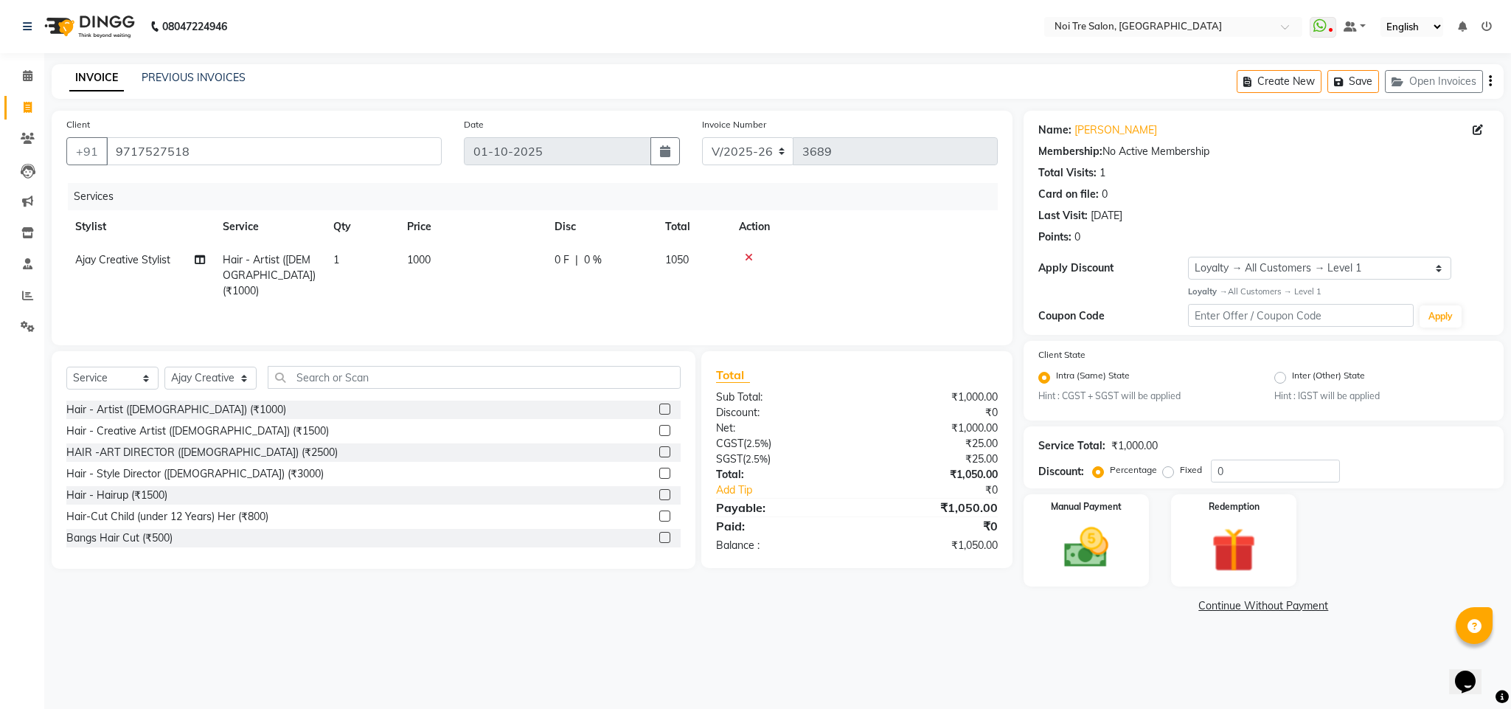
click at [420, 268] on td "1000" at bounding box center [471, 275] width 147 height 64
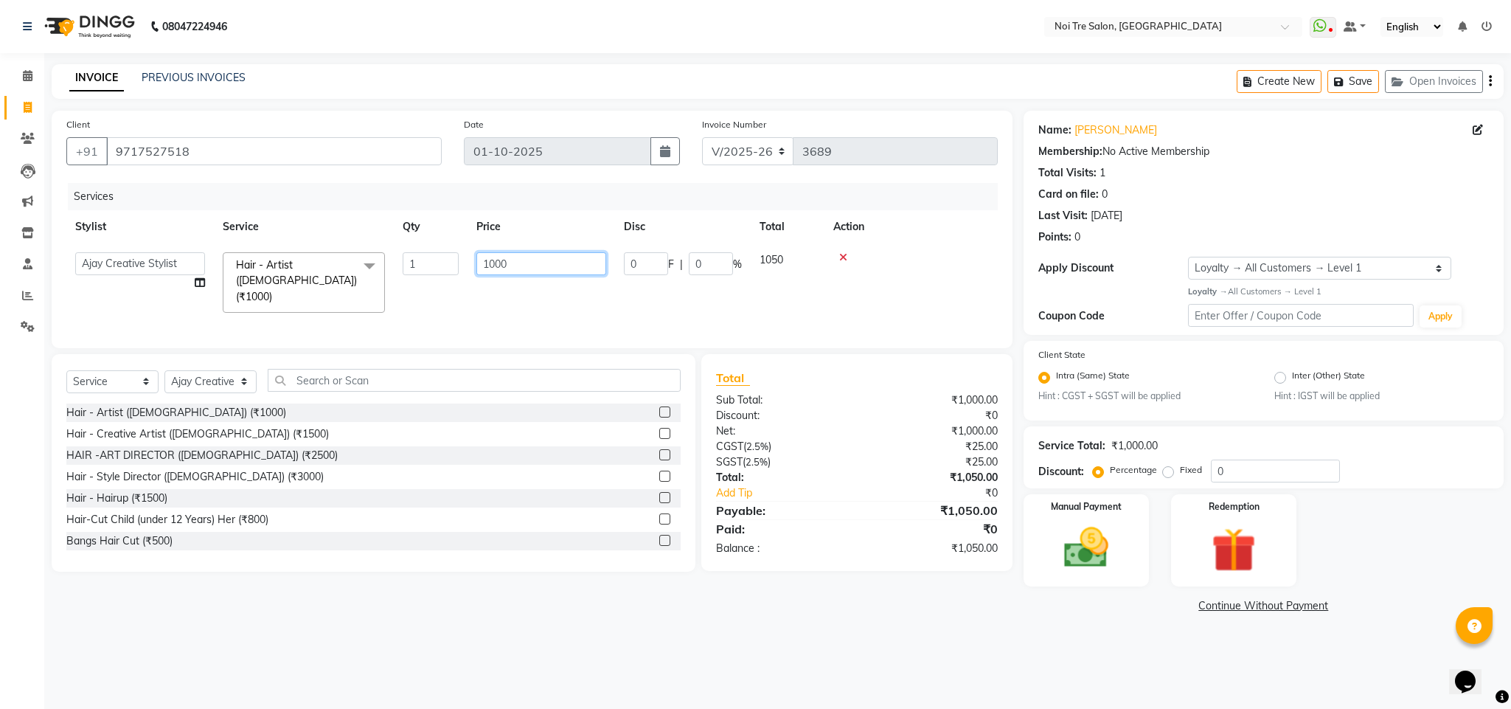
click at [496, 266] on input "1000" at bounding box center [541, 263] width 130 height 23
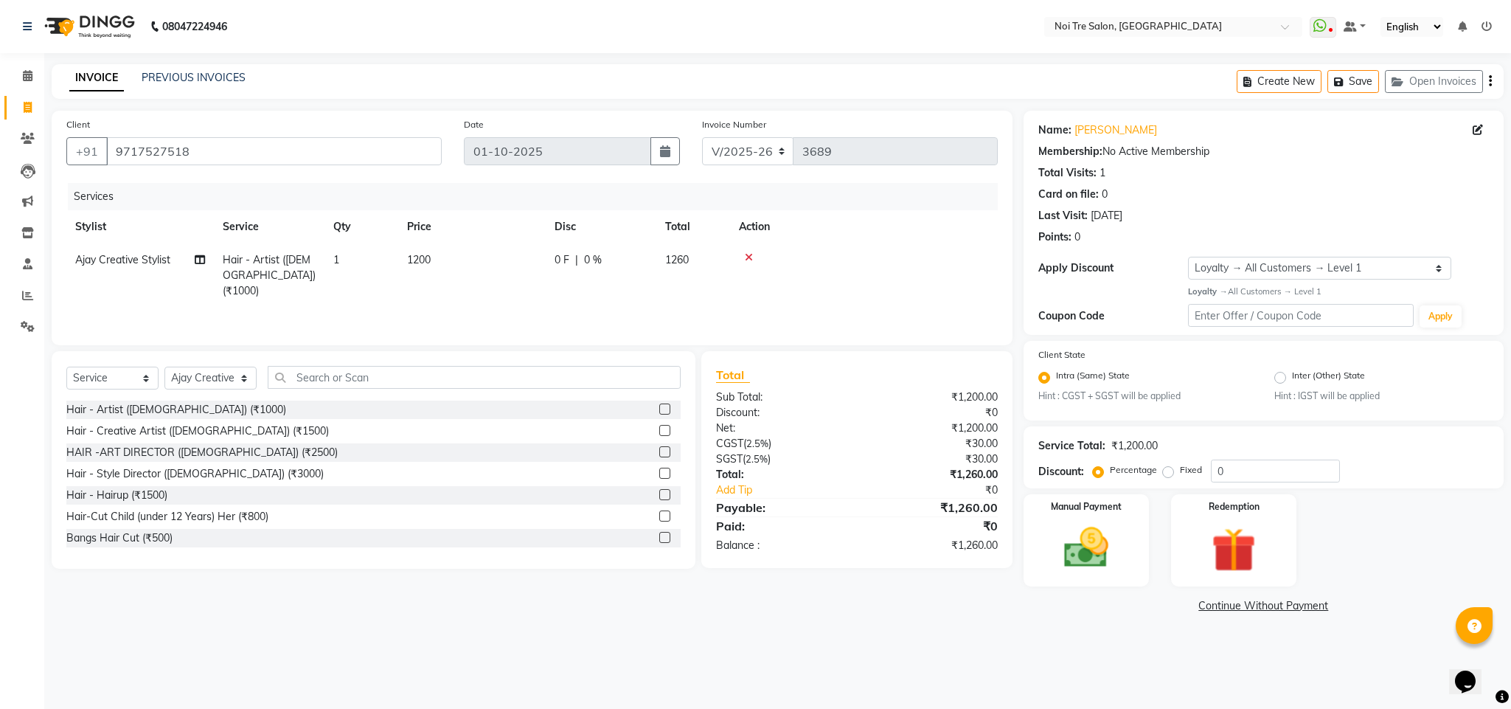
click at [929, 290] on td at bounding box center [864, 275] width 268 height 64
click at [1107, 573] on img at bounding box center [1086, 547] width 75 height 53
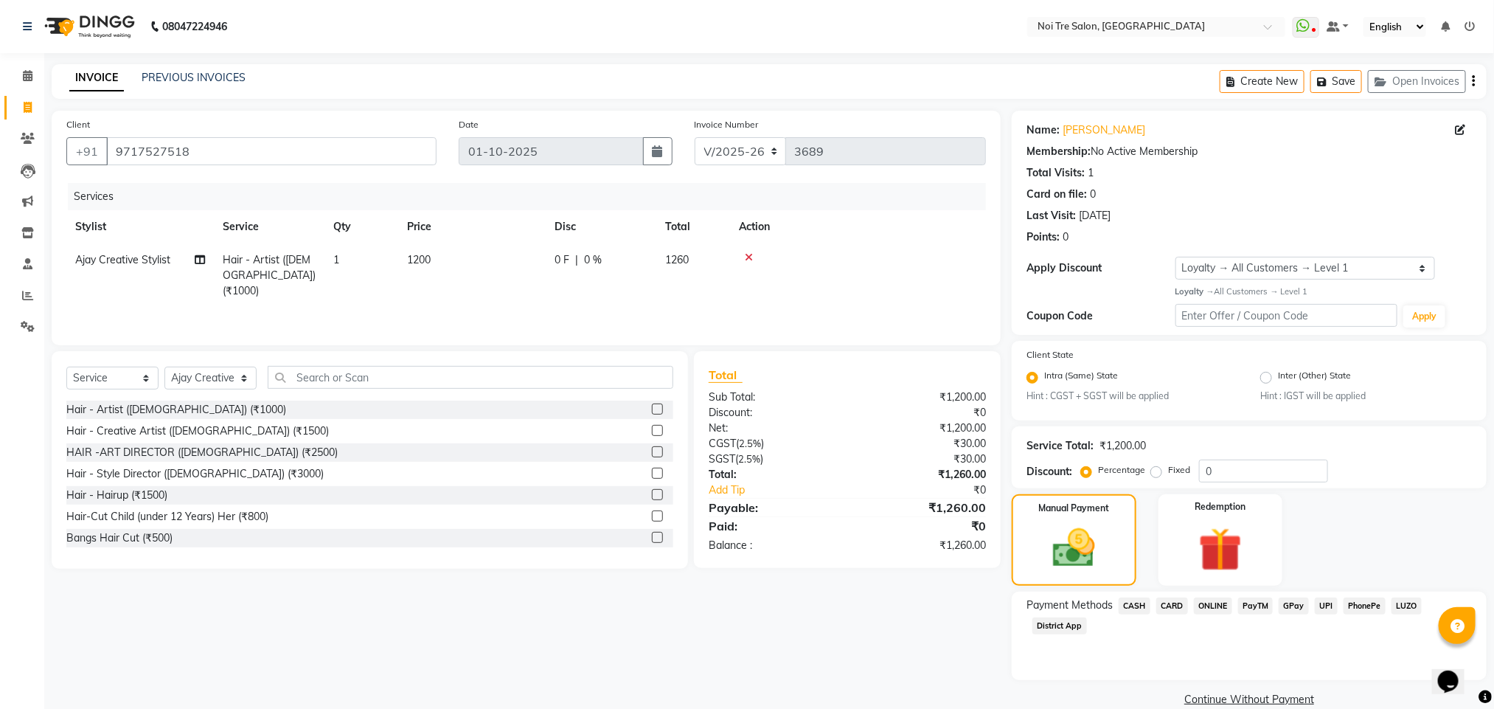
click at [1138, 602] on span "CASH" at bounding box center [1135, 605] width 32 height 17
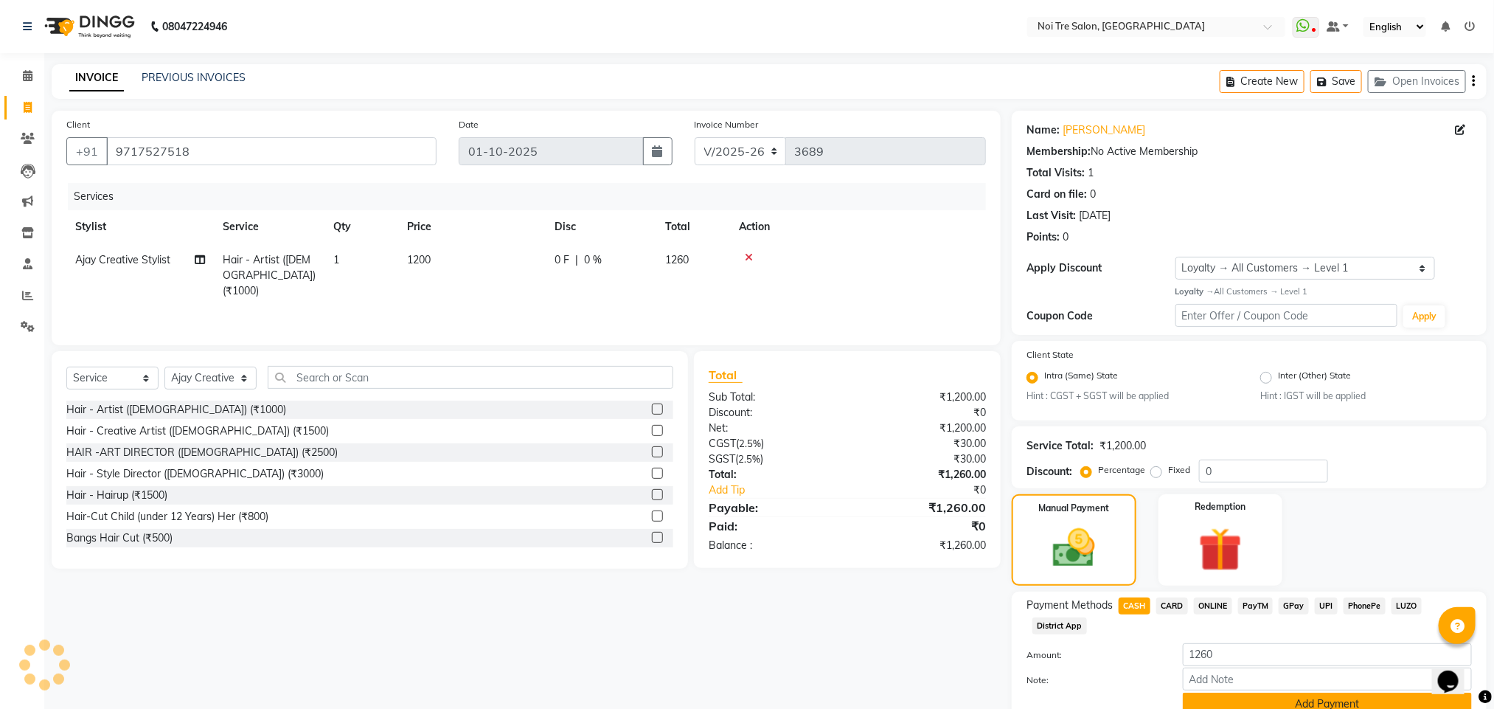
click at [1291, 692] on button "Add Payment" at bounding box center [1327, 703] width 289 height 23
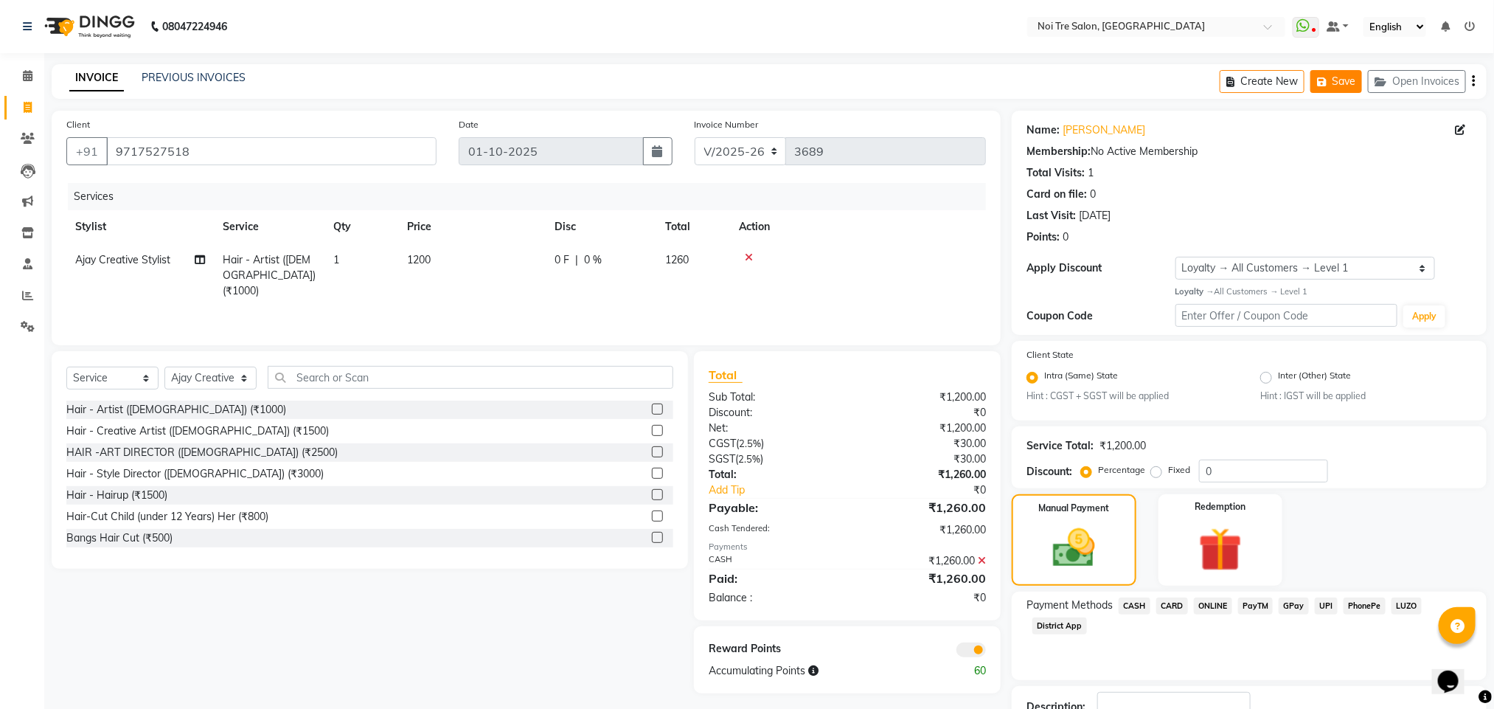
click at [1326, 77] on icon "button" at bounding box center [1324, 82] width 15 height 10
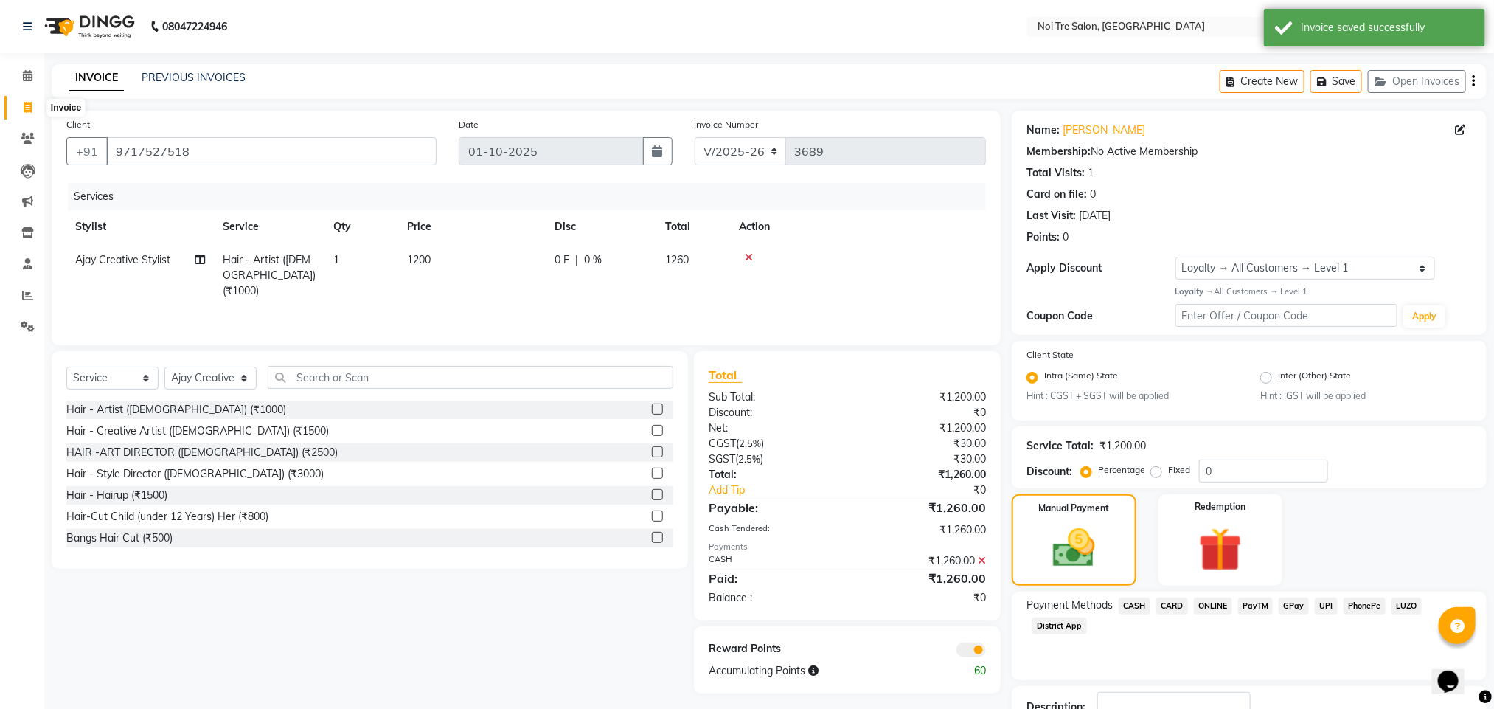
click at [34, 105] on span at bounding box center [28, 108] width 26 height 17
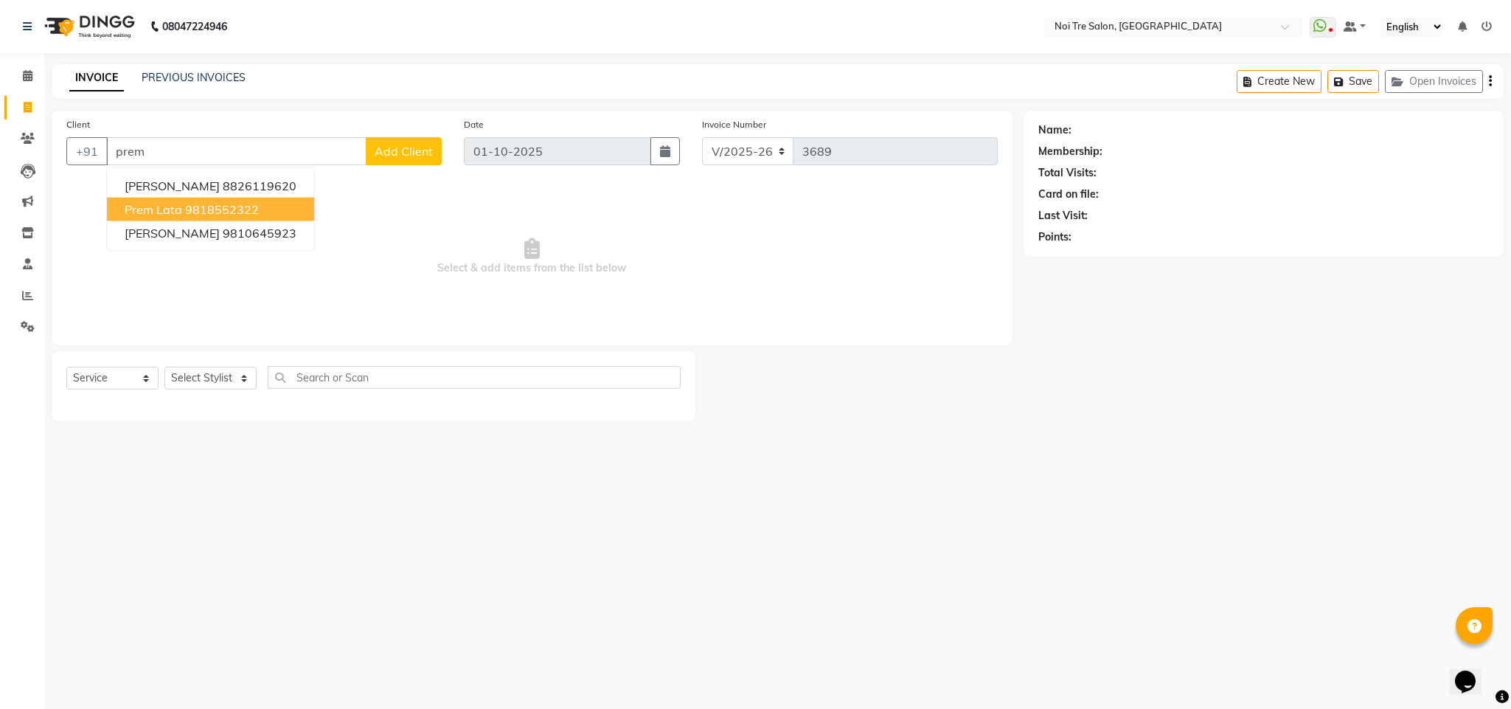
click at [237, 202] on ngb-highlight "9818552322" at bounding box center [222, 209] width 74 height 15
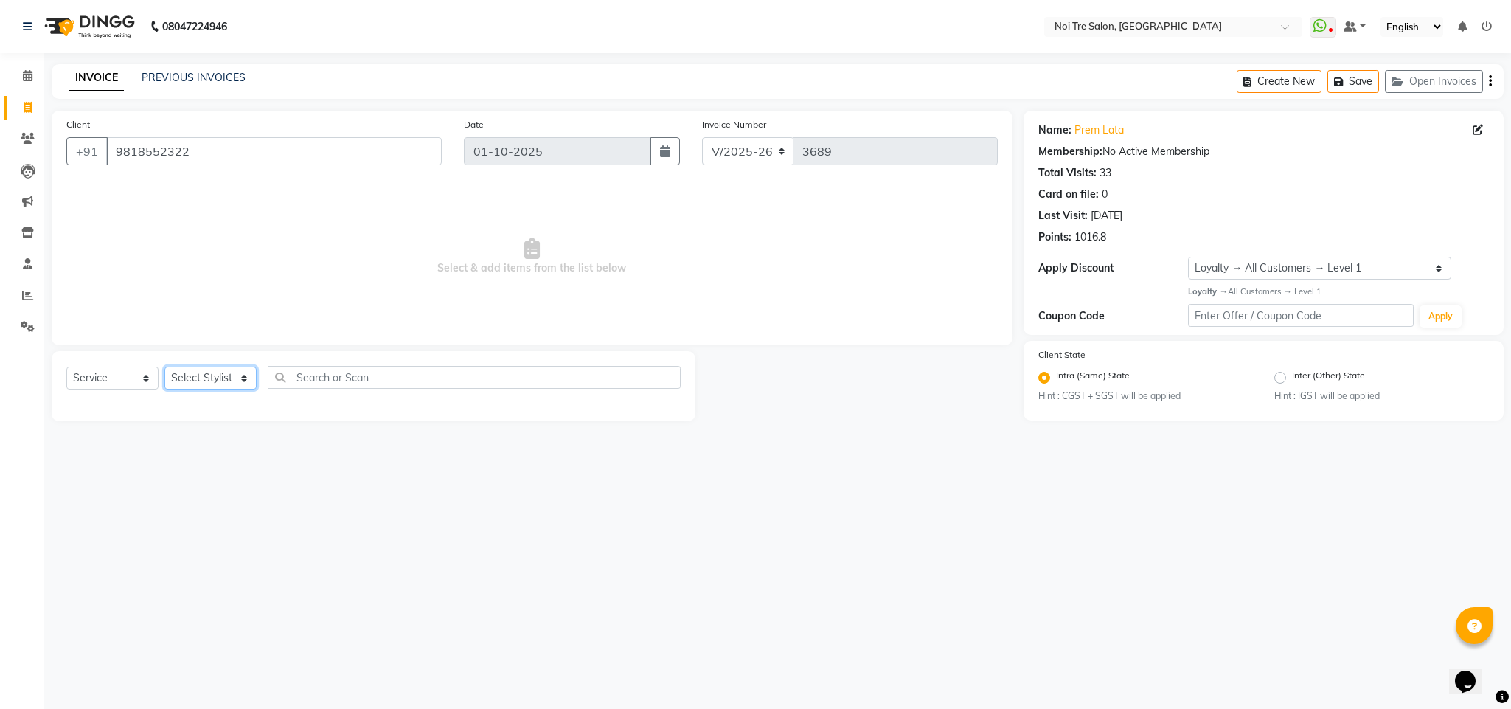
click at [208, 376] on select "Select Stylist Ajay Creative Stylist Anurag [PERSON_NAME] [PERSON_NAME] [PERSON…" at bounding box center [210, 378] width 92 height 23
click at [164, 367] on select "Select Stylist Ajay Creative Stylist Anurag [PERSON_NAME] [PERSON_NAME] [PERSON…" at bounding box center [210, 378] width 92 height 23
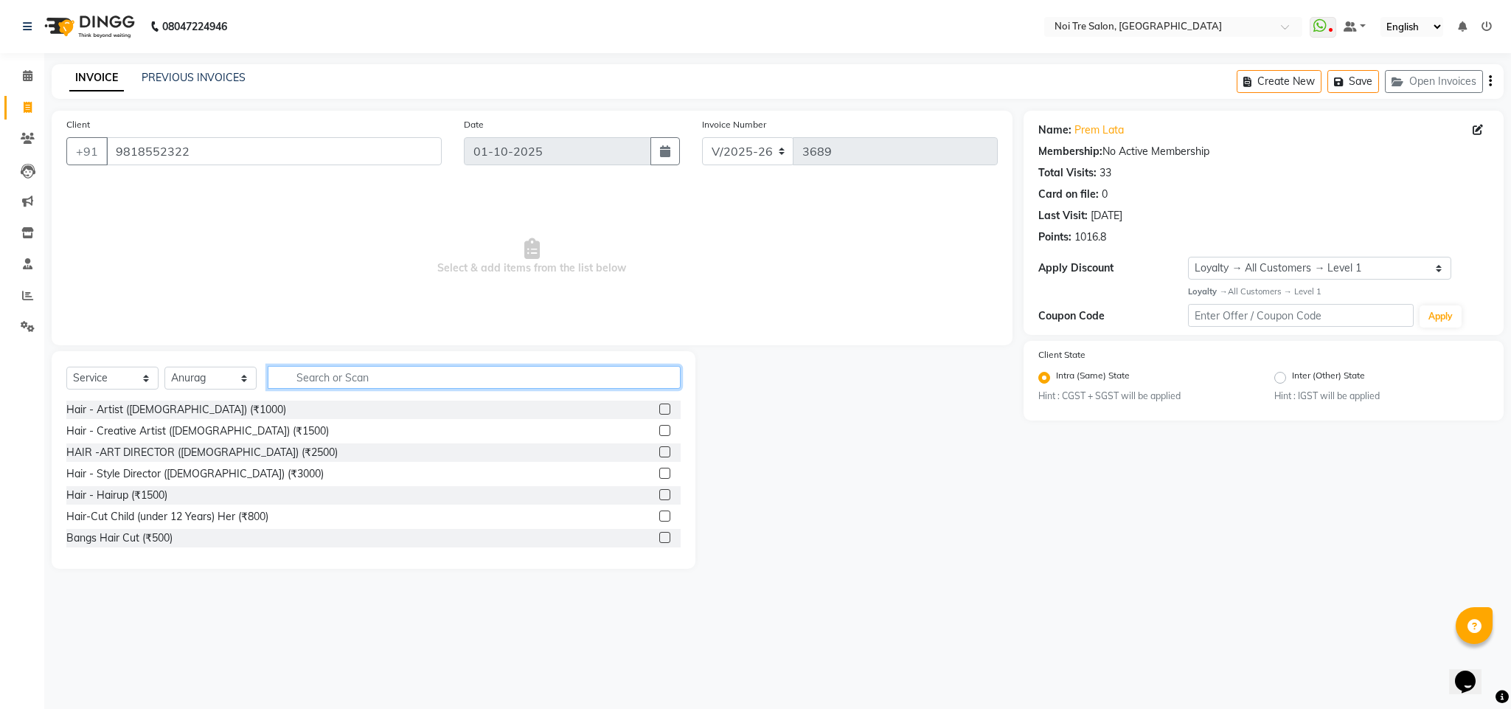
click at [304, 374] on input "text" at bounding box center [474, 377] width 413 height 23
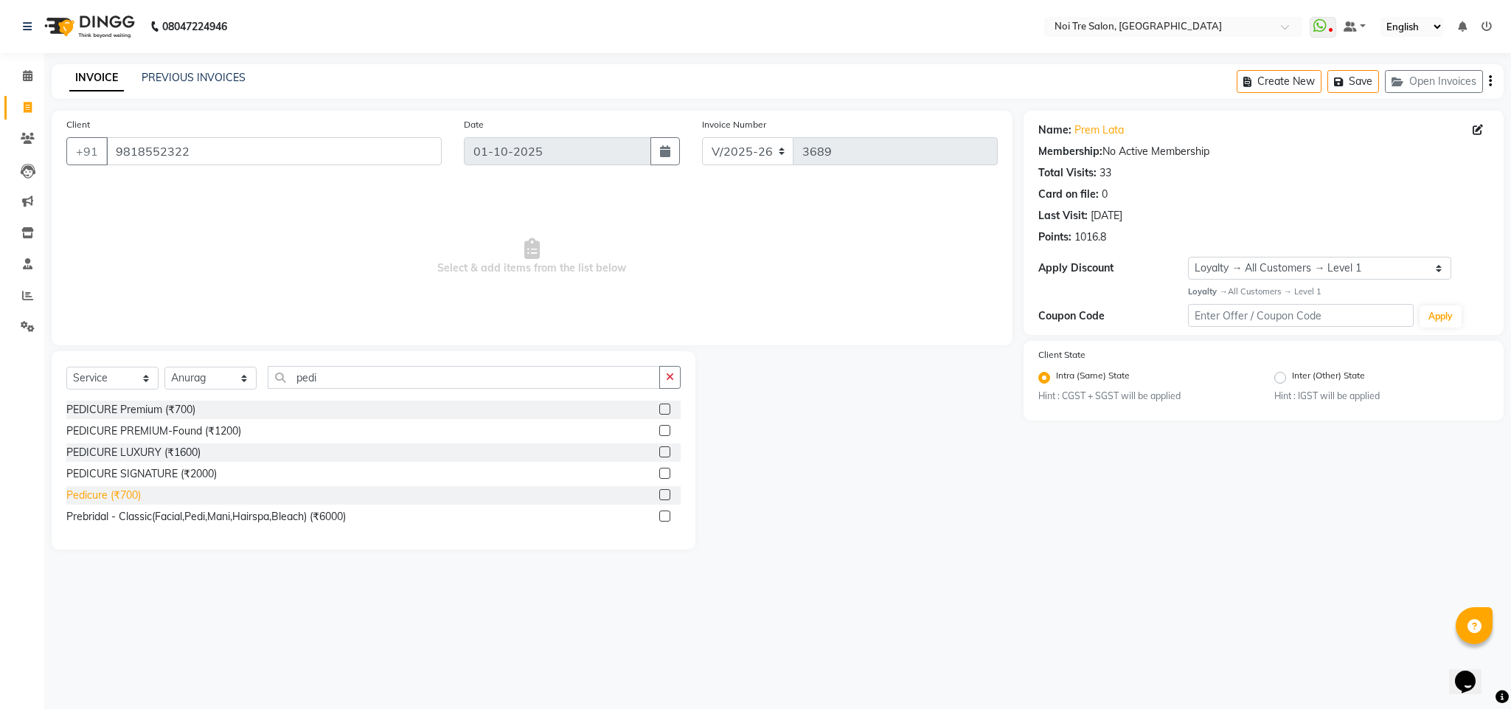
click at [122, 496] on div "Pedicure (₹700)" at bounding box center [103, 494] width 74 height 15
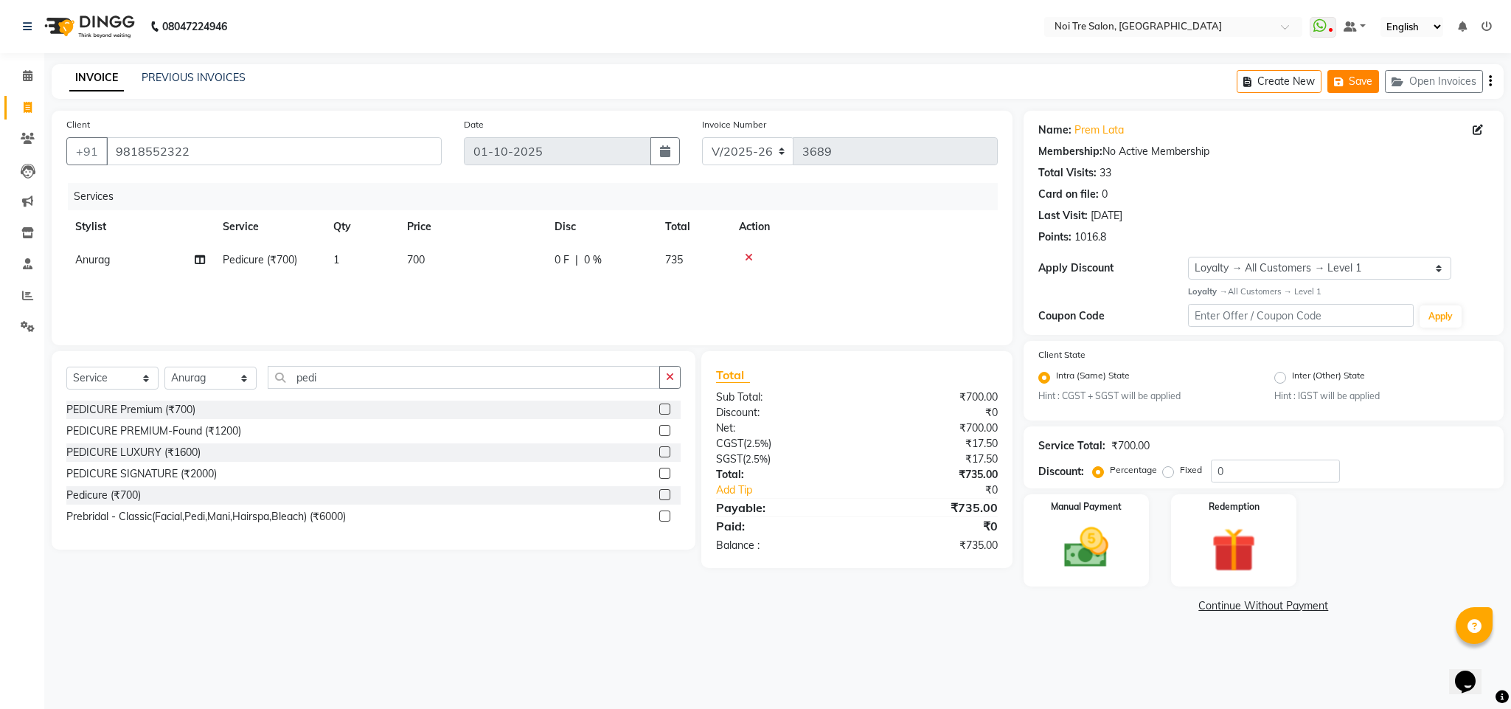
click at [1355, 84] on button "Save" at bounding box center [1353, 81] width 52 height 23
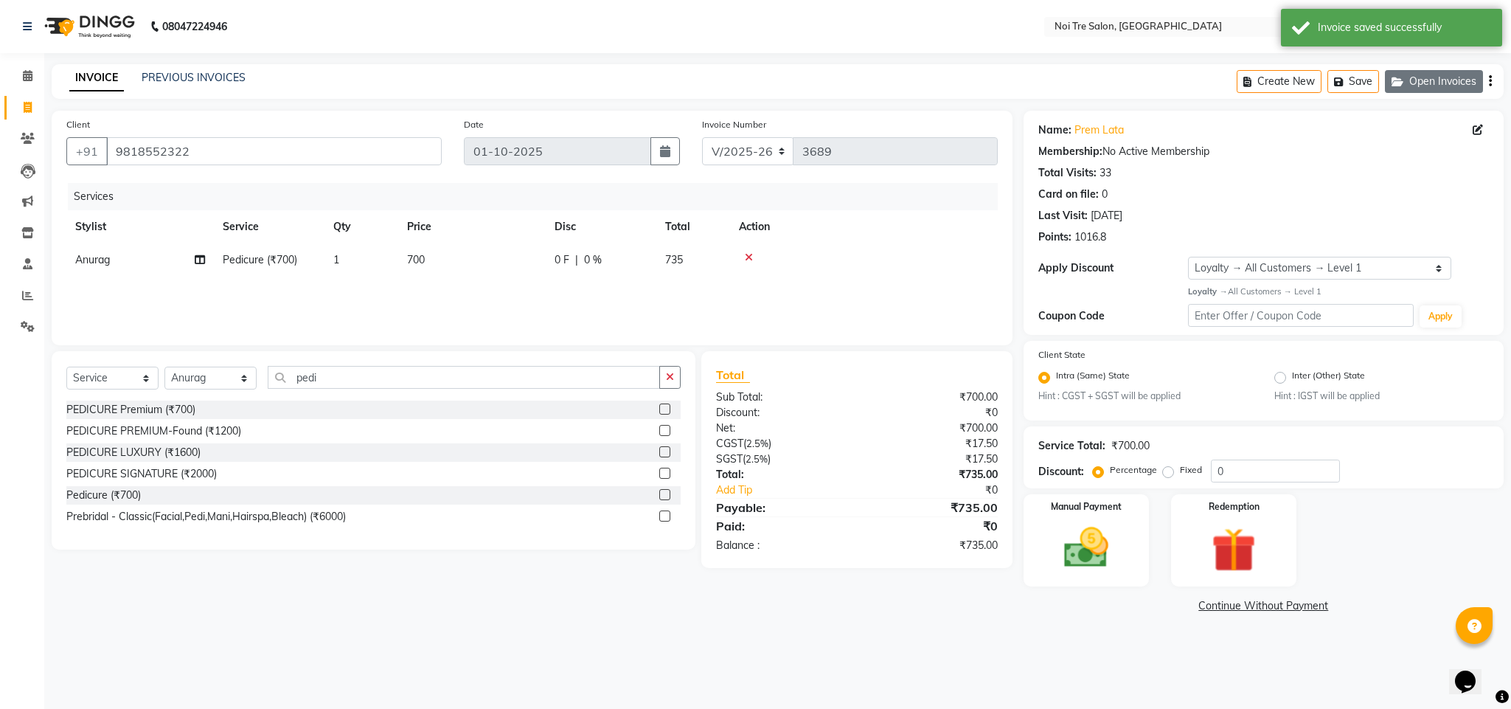
click at [1418, 85] on button "Open Invoices" at bounding box center [1434, 81] width 98 height 23
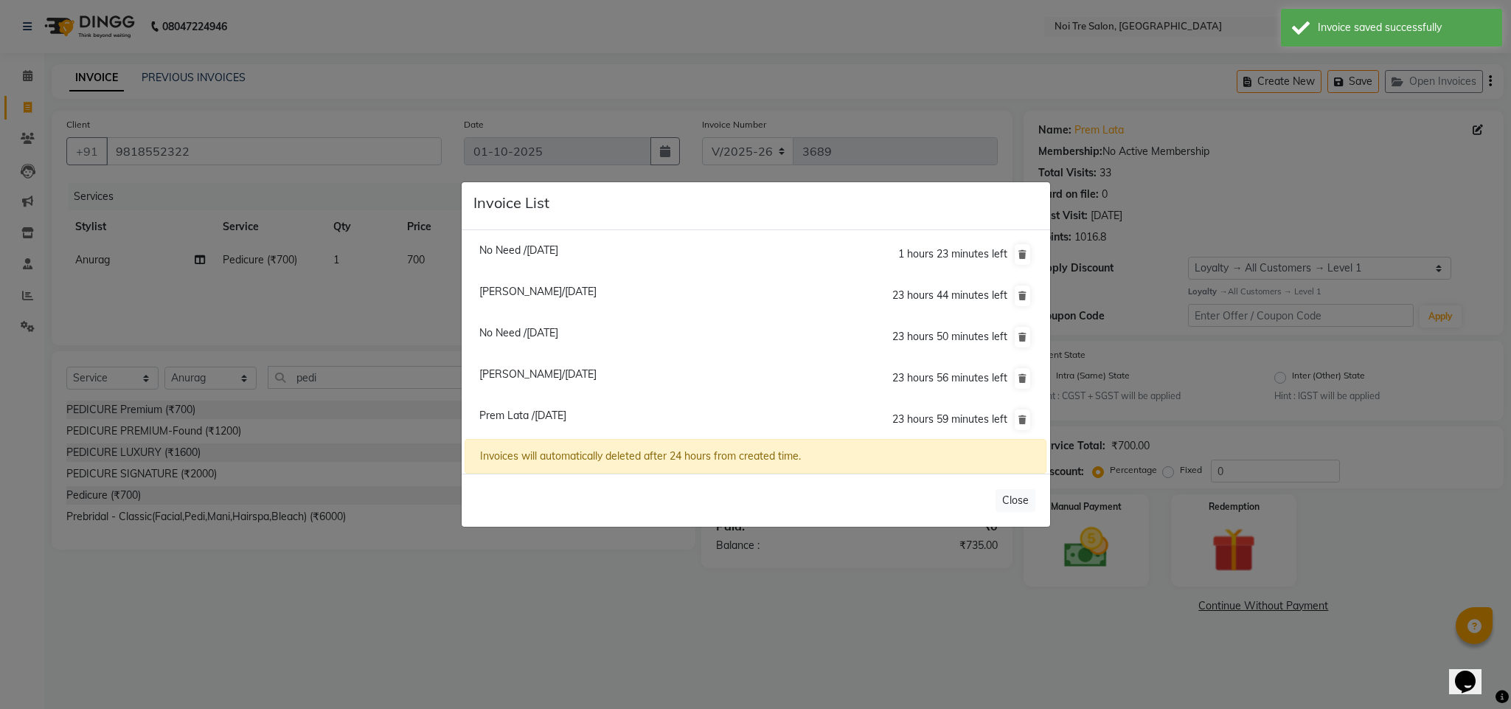
click at [560, 375] on span "[PERSON_NAME]/[DATE]" at bounding box center [537, 373] width 117 height 13
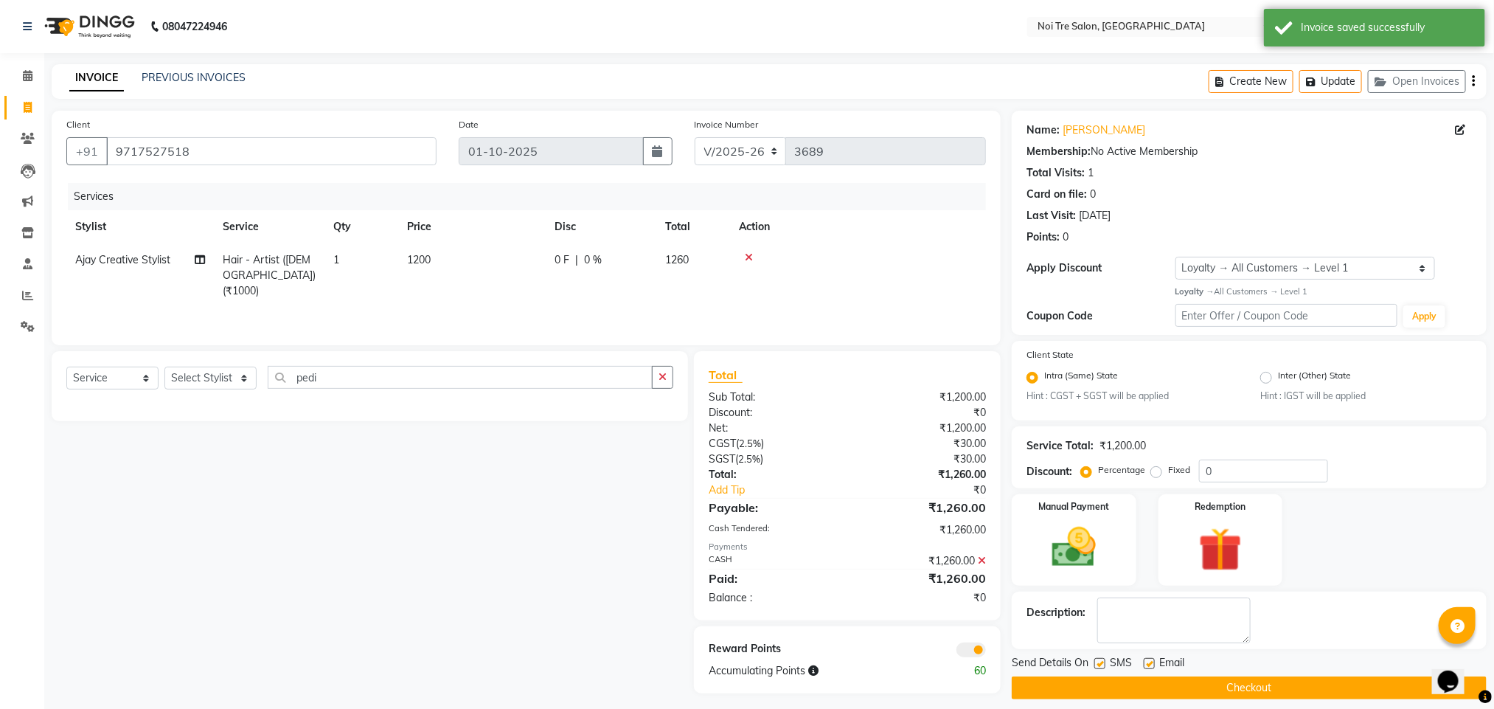
scroll to position [13, 0]
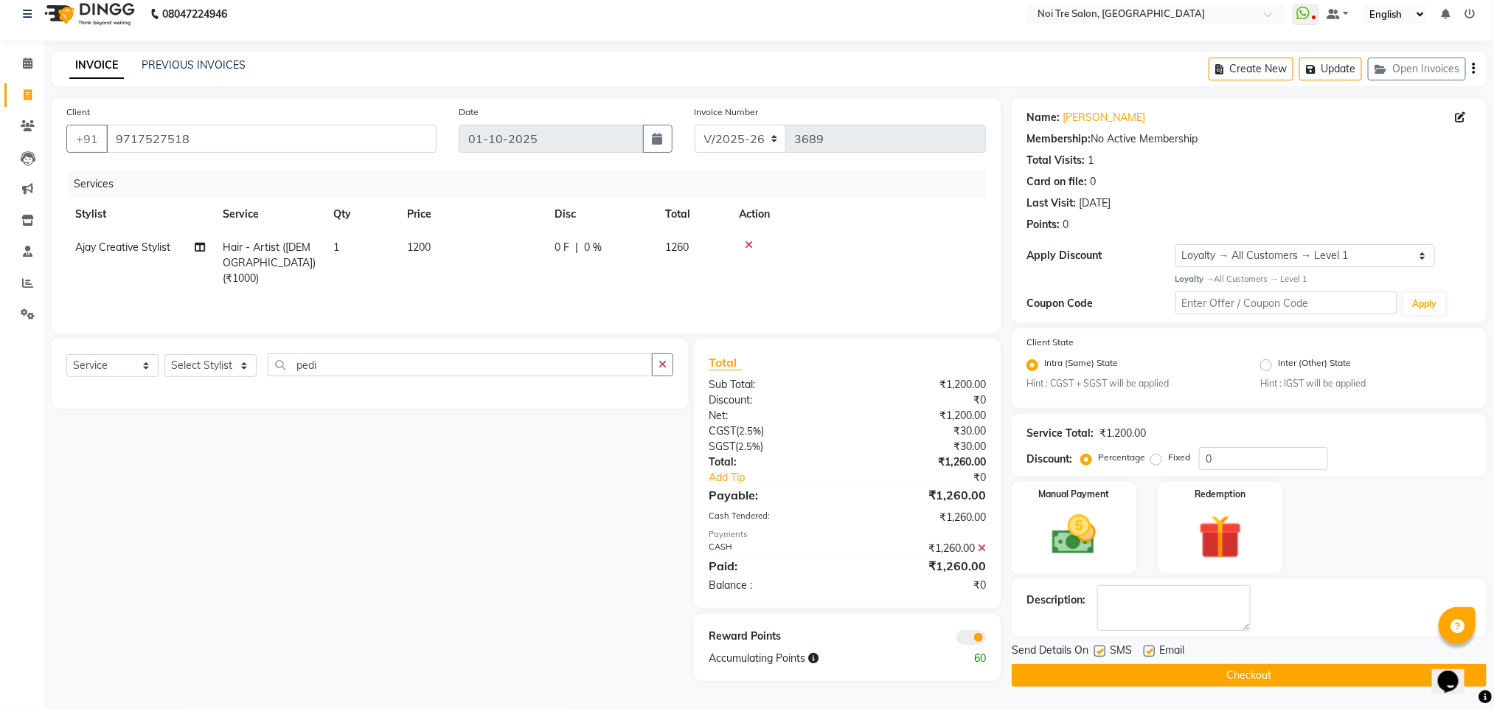
click at [979, 549] on icon at bounding box center [982, 548] width 8 height 10
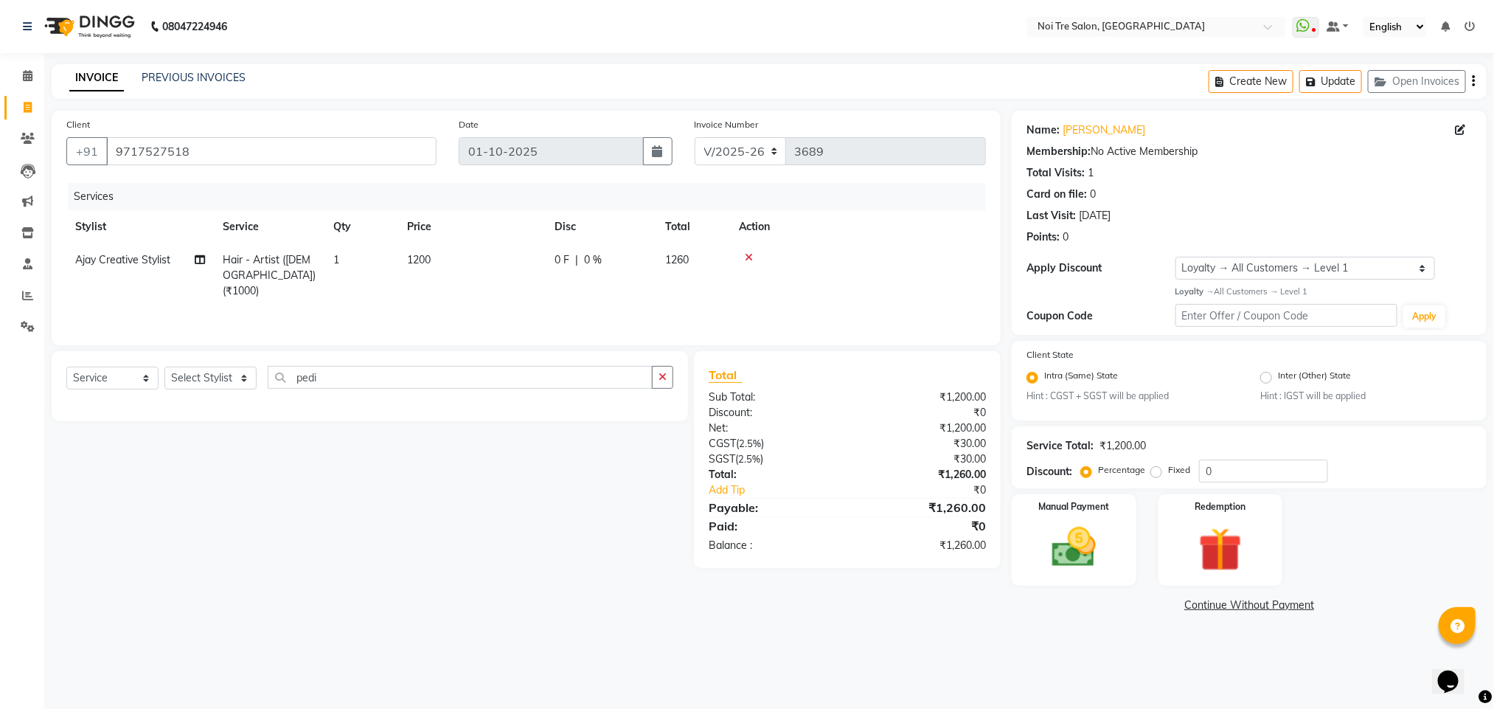
scroll to position [0, 0]
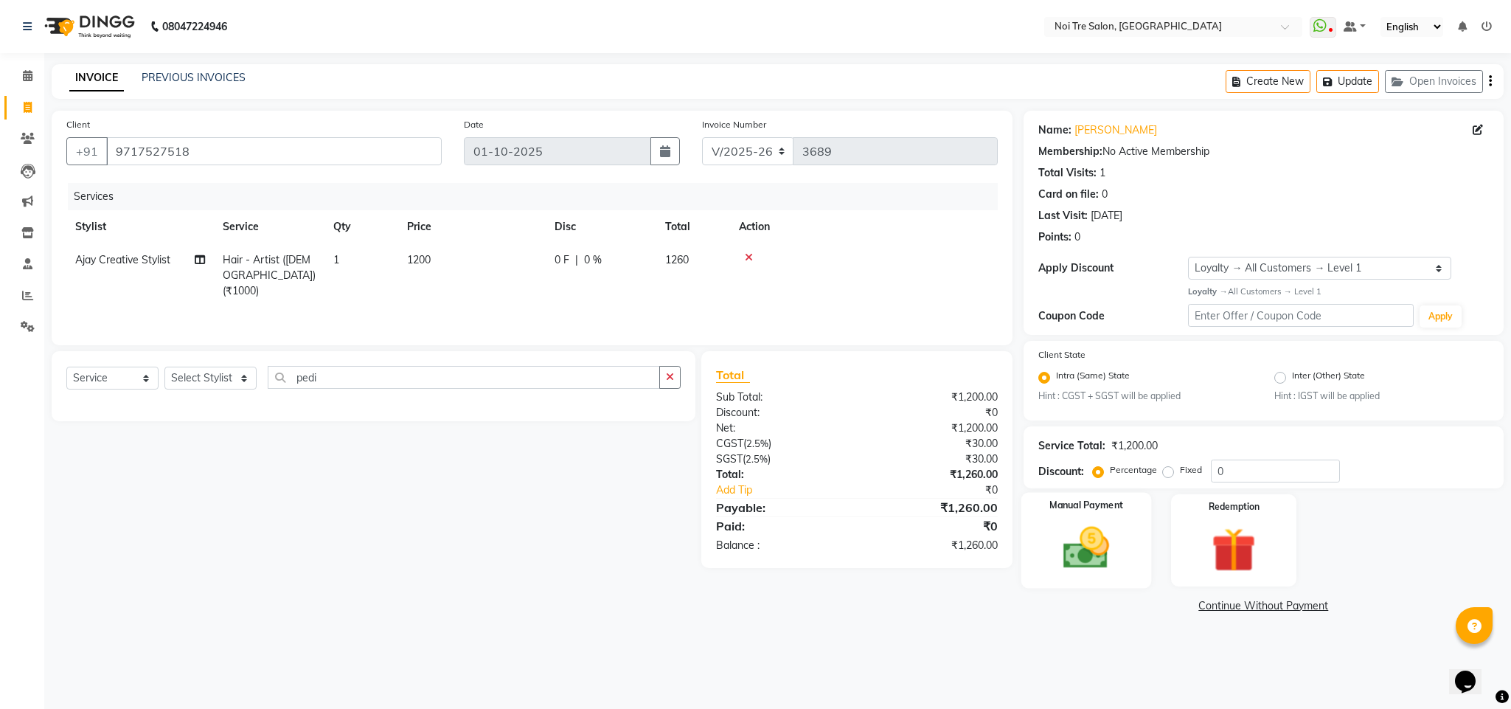
click at [1085, 531] on img at bounding box center [1086, 547] width 75 height 53
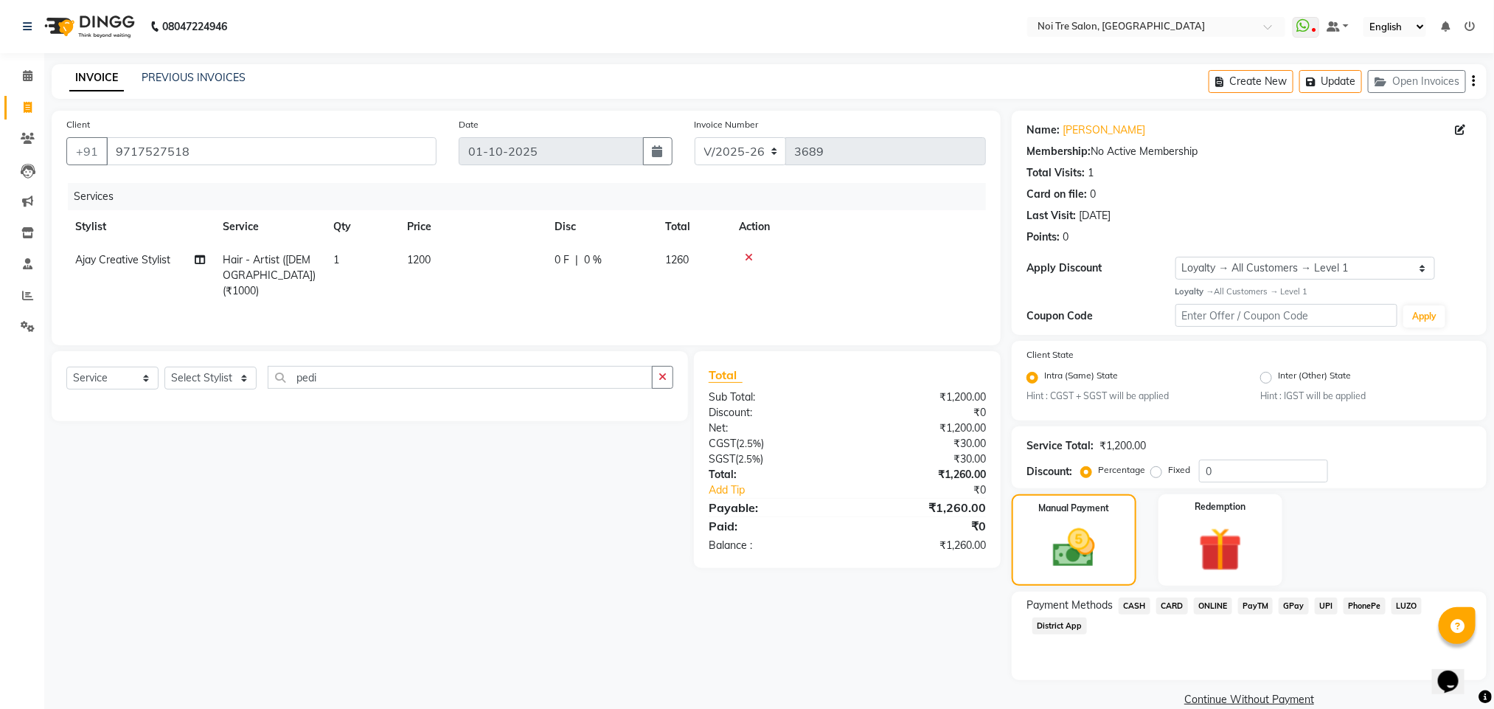
click at [1173, 609] on span "CARD" at bounding box center [1172, 605] width 32 height 17
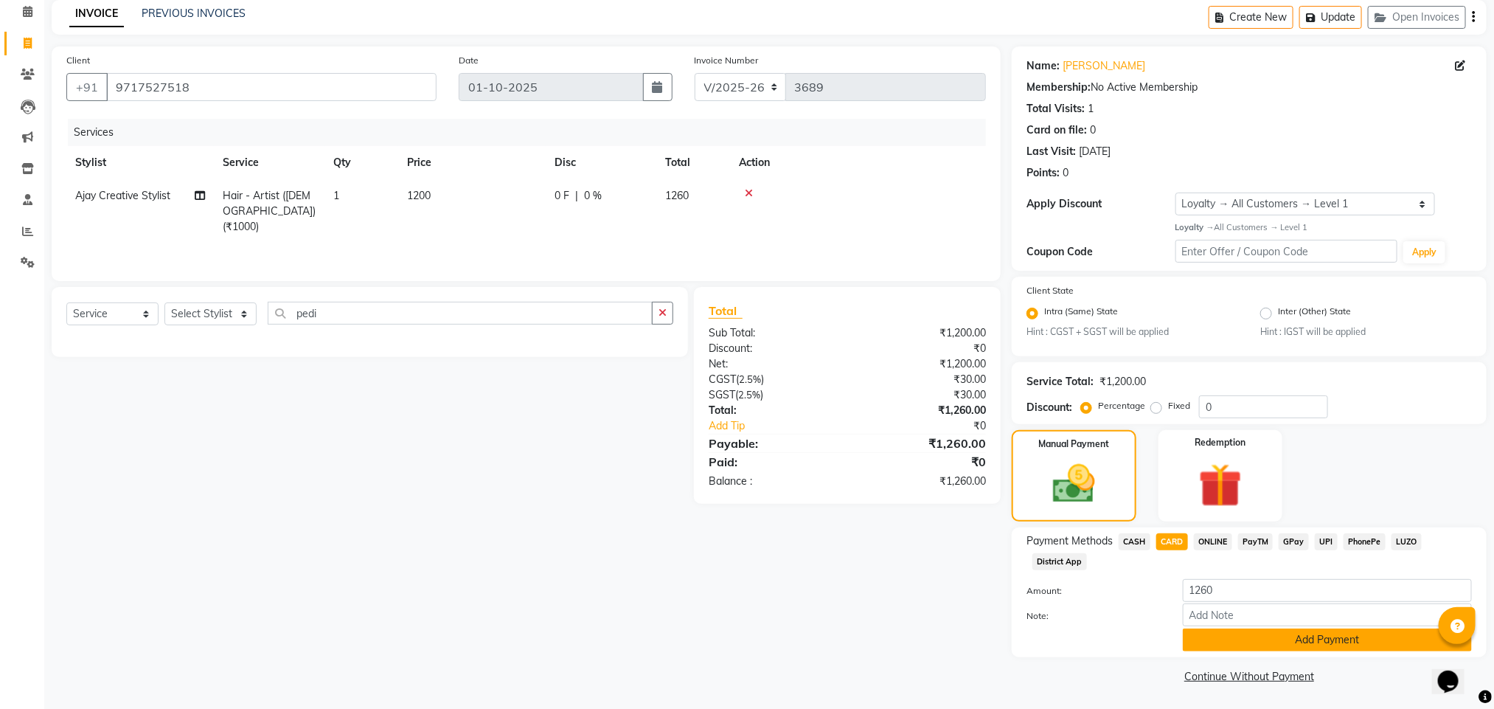
click at [1314, 642] on button "Add Payment" at bounding box center [1327, 639] width 289 height 23
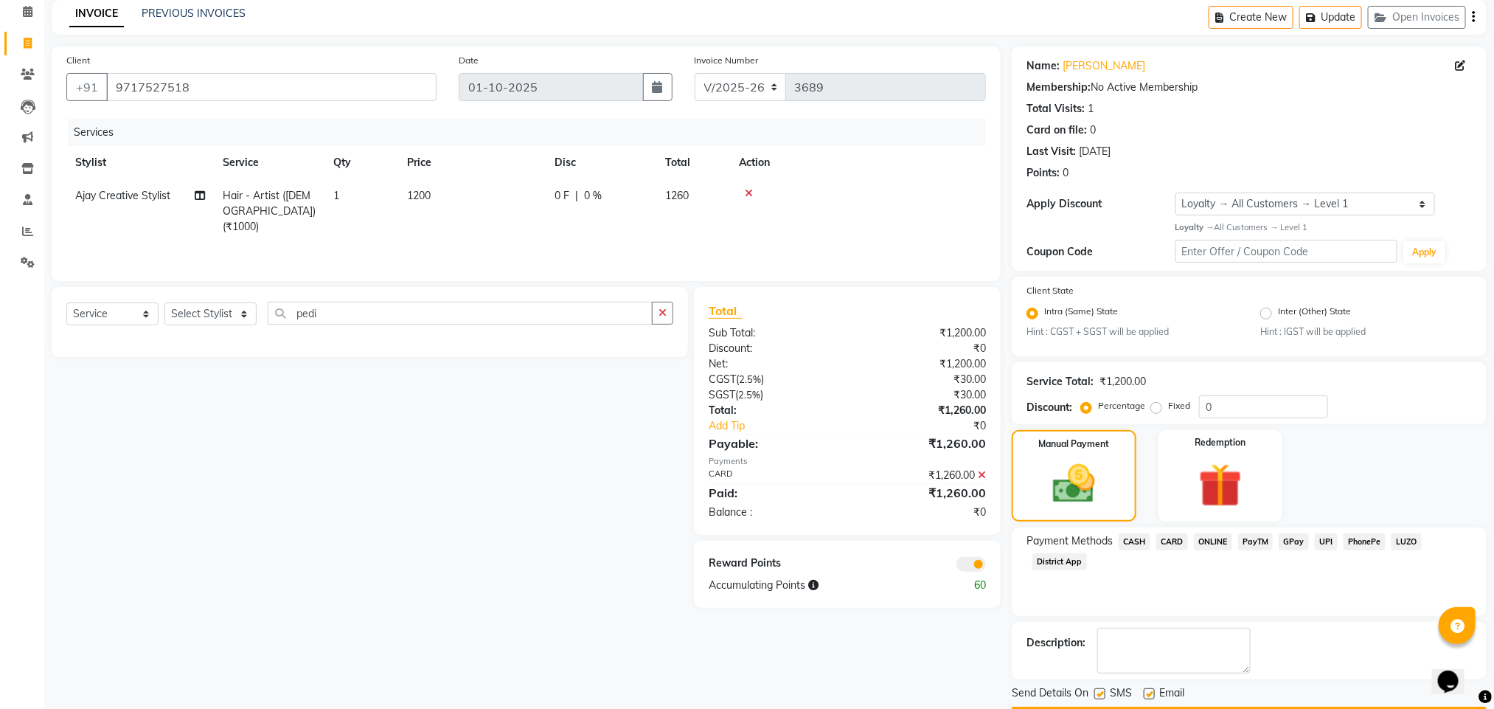
scroll to position [107, 0]
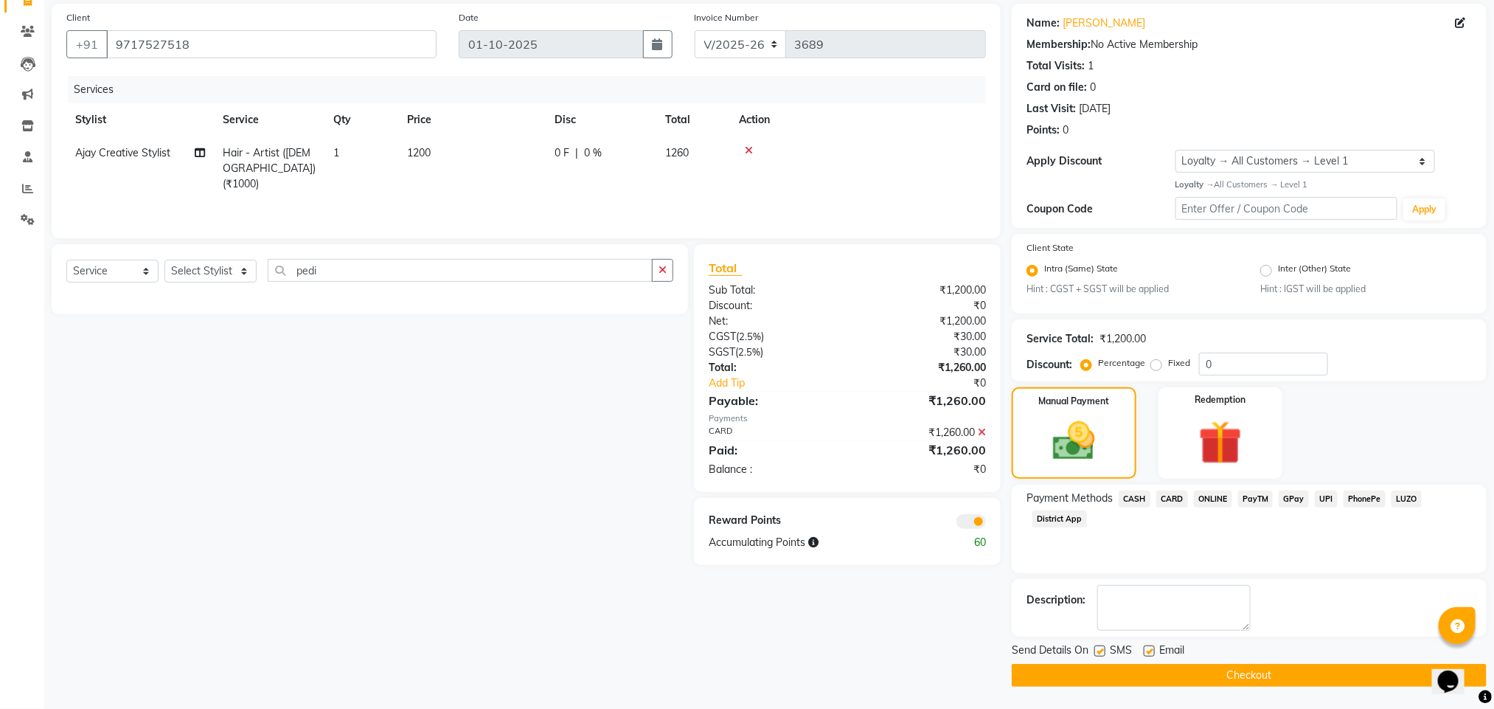
click at [970, 524] on span at bounding box center [970, 521] width 29 height 15
click at [986, 524] on input "checkbox" at bounding box center [986, 524] width 0 height 0
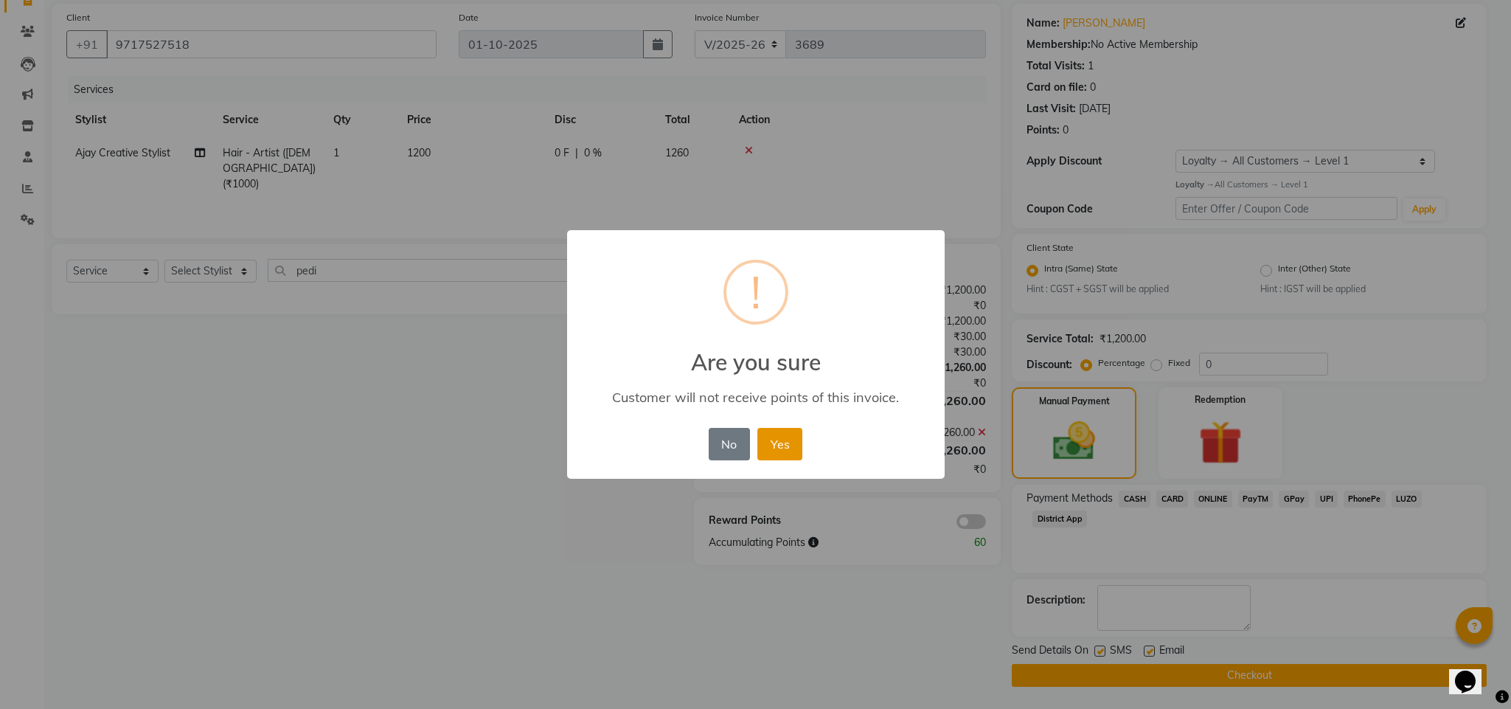
click at [788, 439] on button "Yes" at bounding box center [779, 444] width 45 height 32
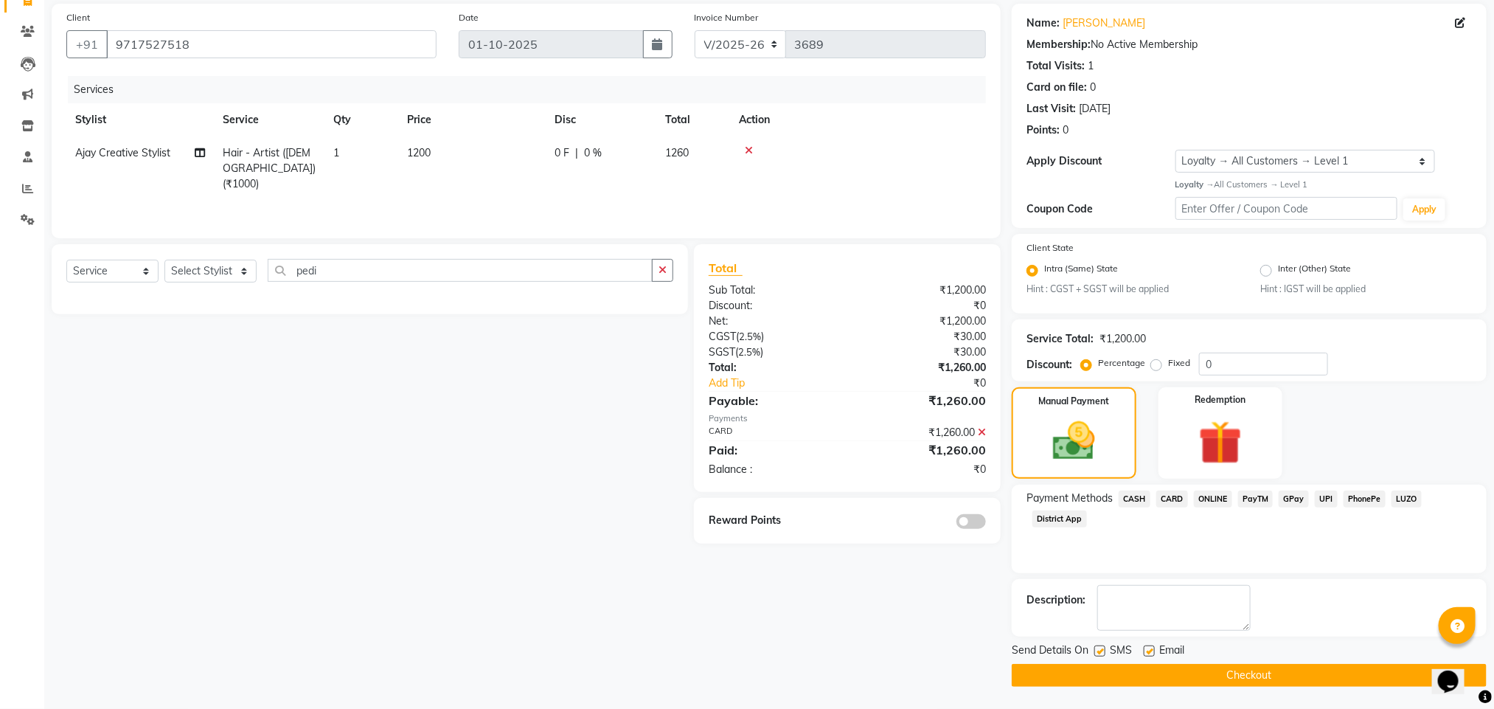
click at [1135, 664] on button "Checkout" at bounding box center [1249, 675] width 475 height 23
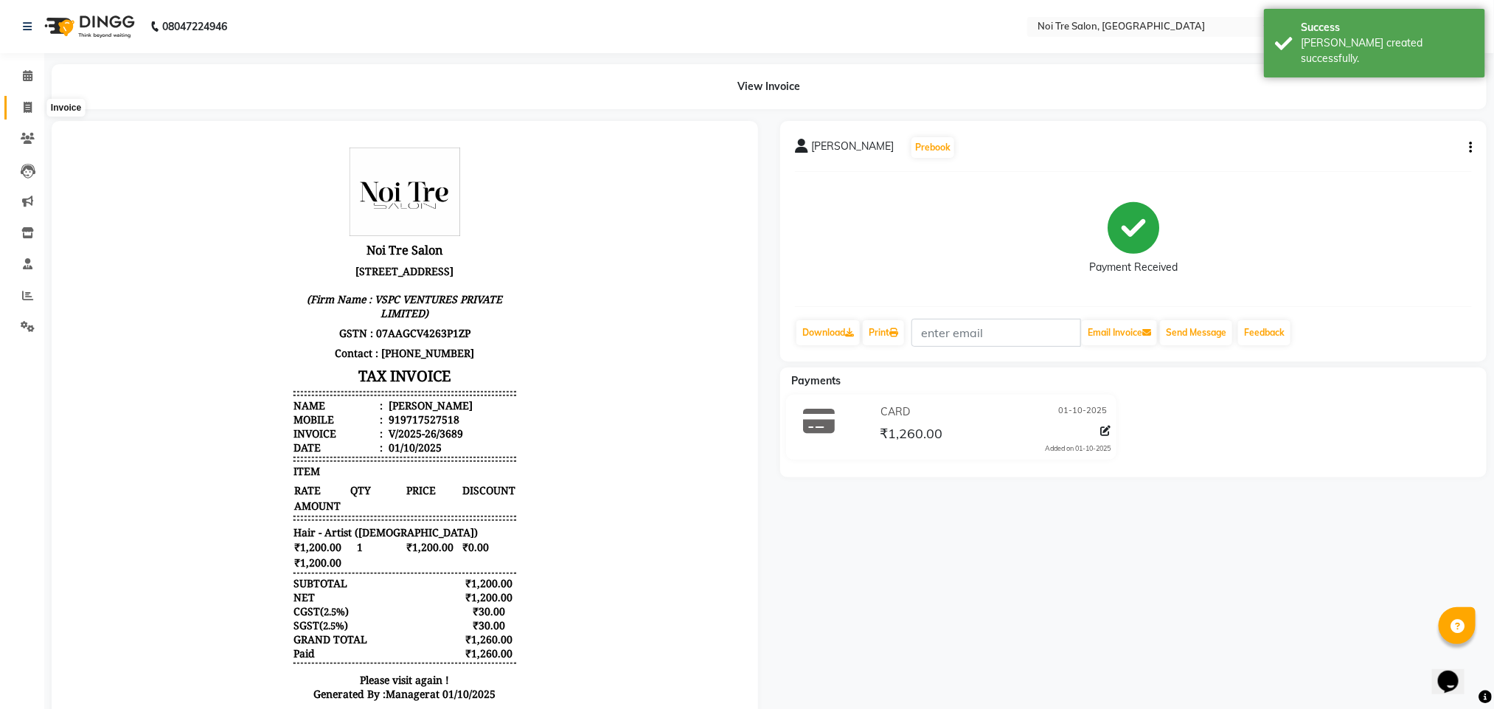
click at [18, 106] on span at bounding box center [28, 108] width 26 height 17
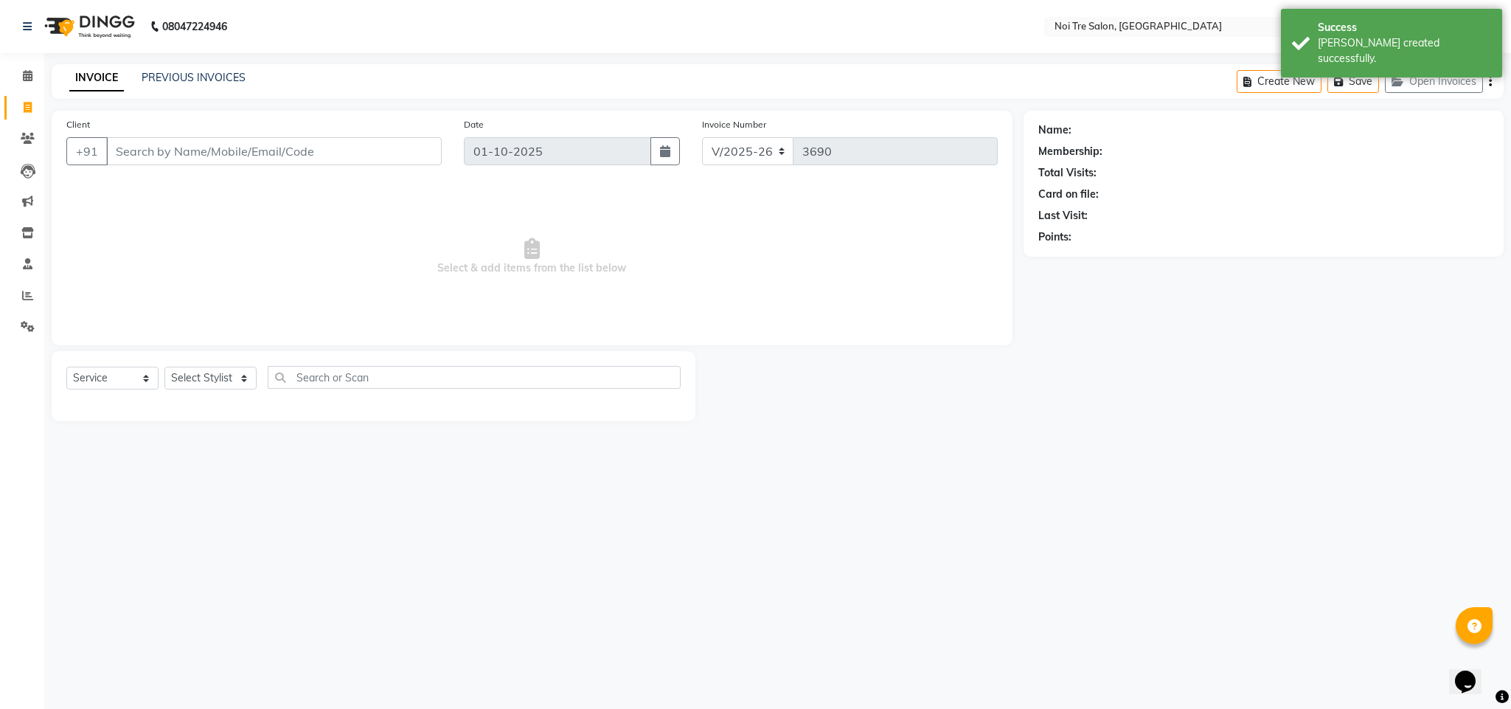
click at [656, 429] on main "INVOICE PREVIOUS INVOICES Create New Save Open Invoices Client +91 Date [DATE] …" at bounding box center [777, 253] width 1467 height 379
drag, startPoint x: 538, startPoint y: 472, endPoint x: 810, endPoint y: 540, distance: 280.4
click at [810, 540] on div "08047224946 Select Location × Noi Tre Salon, Dwarka WhatsApp Status ✕ Status: D…" at bounding box center [755, 354] width 1511 height 709
click at [233, 367] on select "Select Stylist Ajay Creative Stylist Anurag [PERSON_NAME] [PERSON_NAME] [PERSON…" at bounding box center [210, 378] width 92 height 23
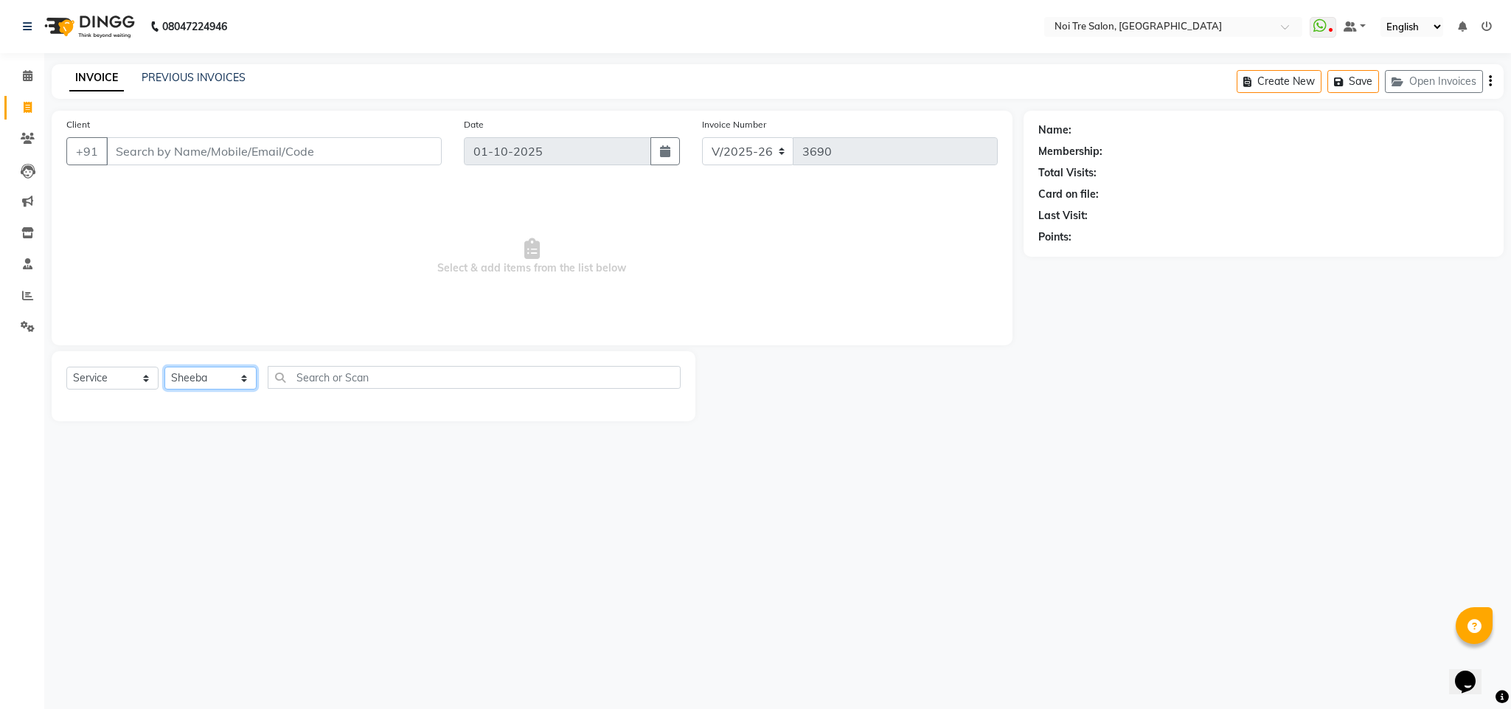
click at [164, 367] on select "Select Stylist Ajay Creative Stylist Anurag [PERSON_NAME] [PERSON_NAME] [PERSON…" at bounding box center [210, 378] width 92 height 23
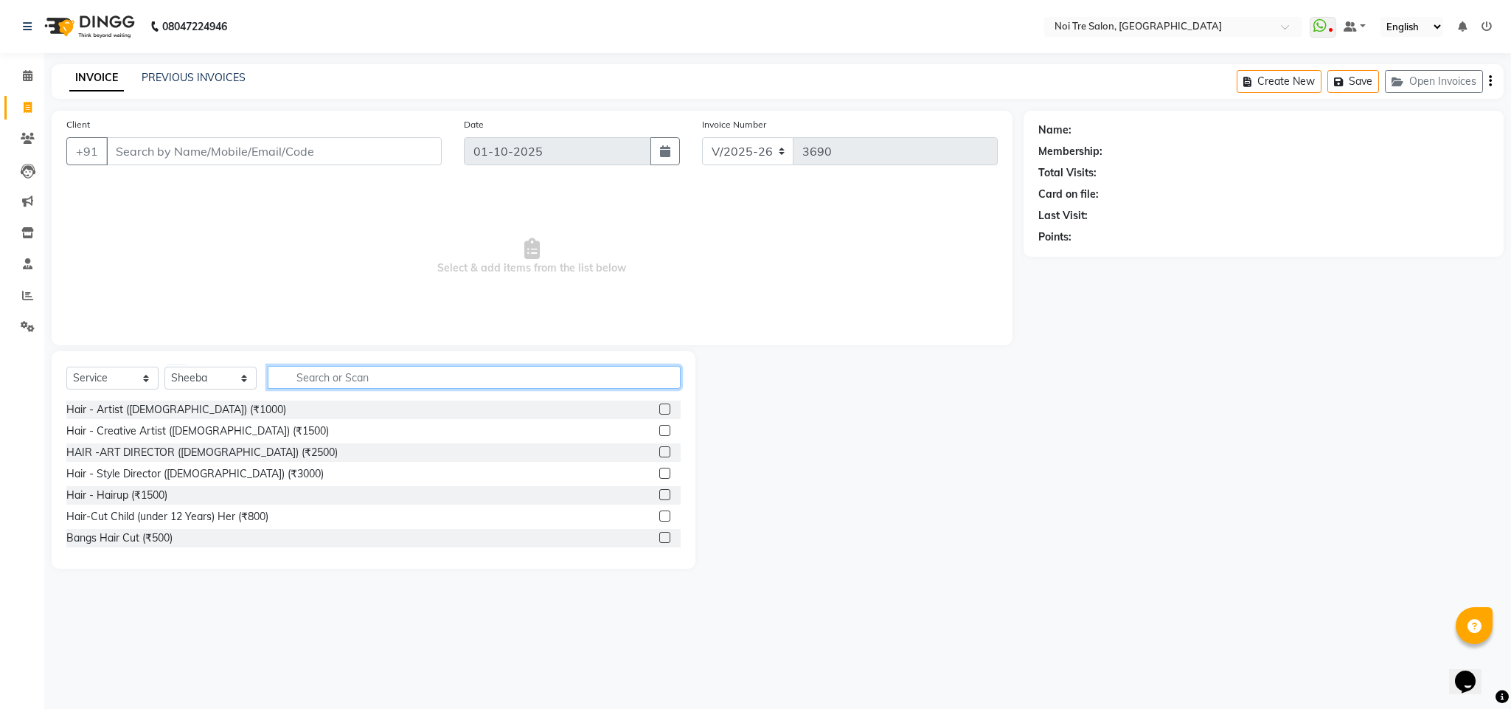
click at [330, 383] on input "text" at bounding box center [474, 377] width 413 height 23
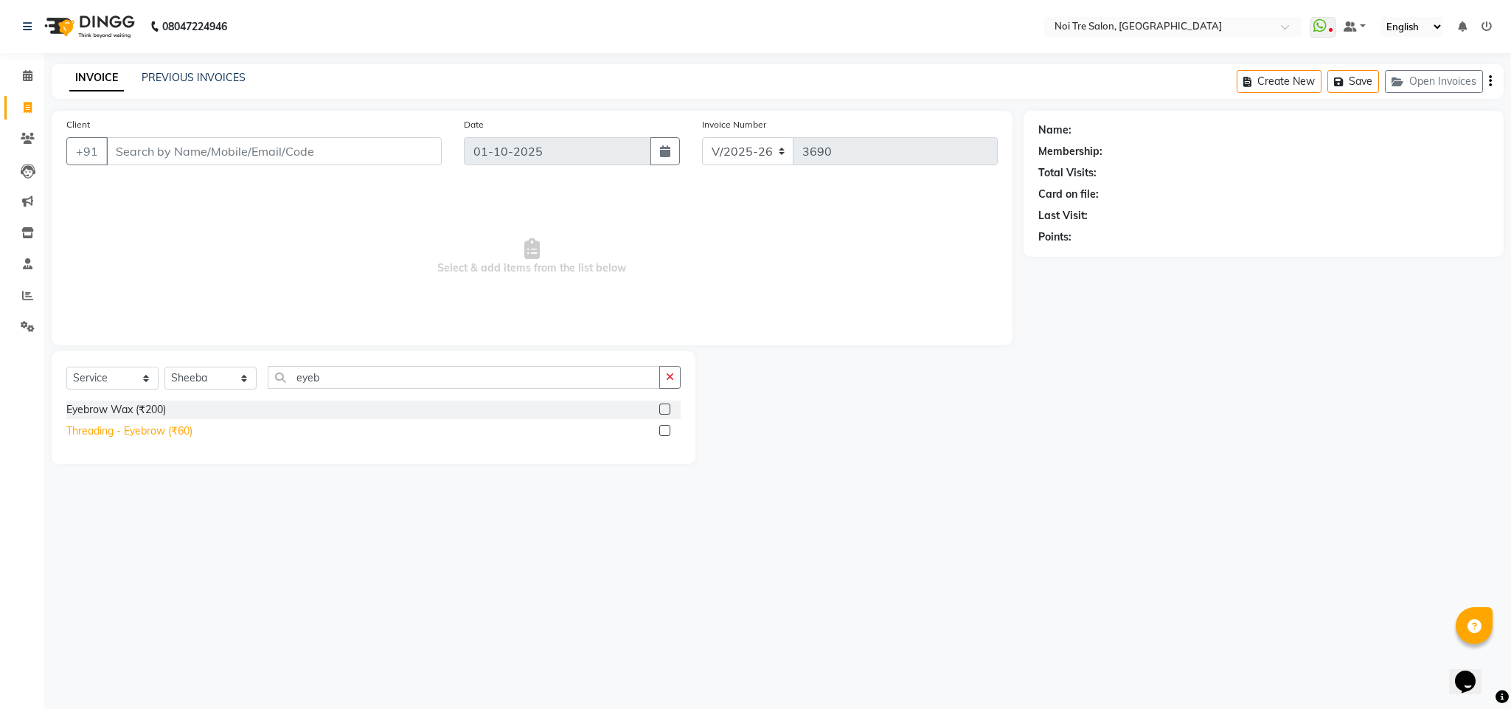
click at [187, 426] on div "Threading - Eyebrow (₹60)" at bounding box center [129, 430] width 126 height 15
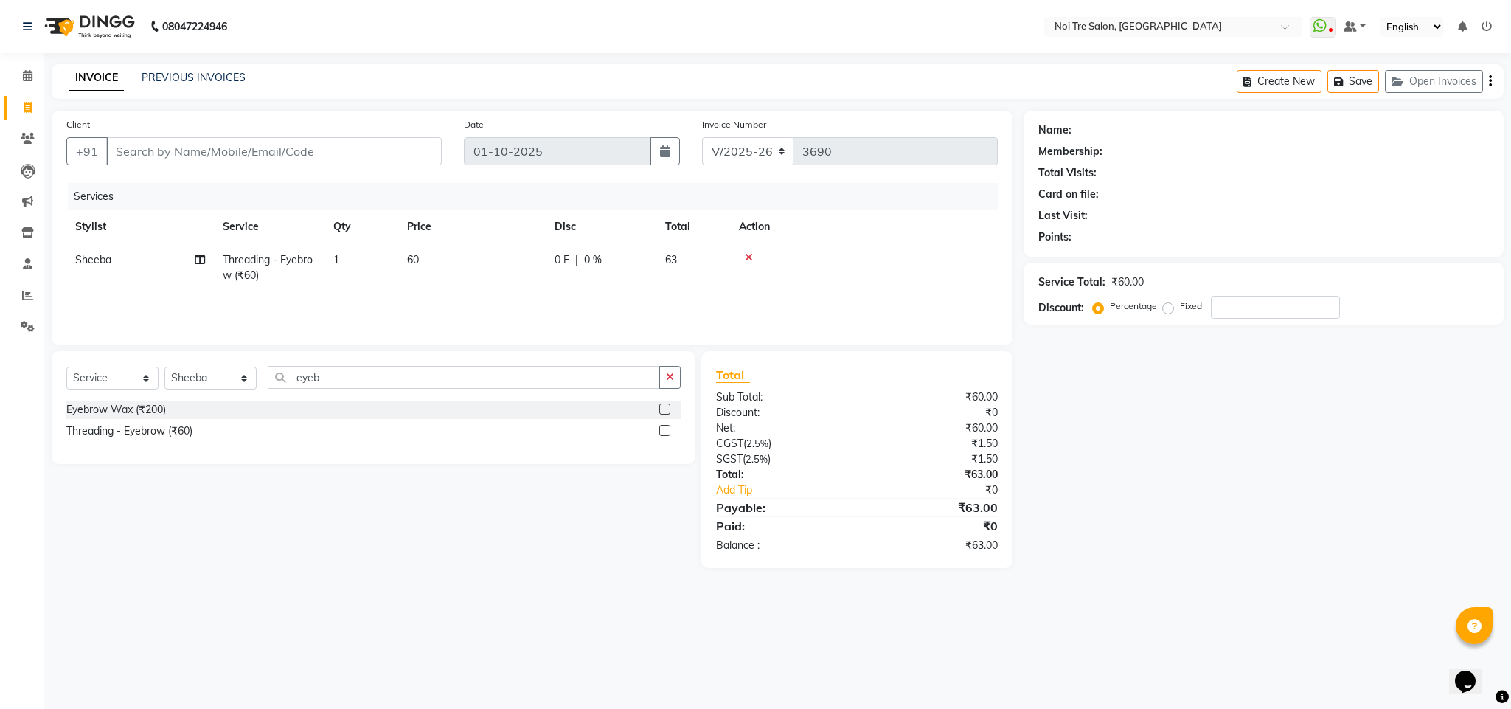
click at [381, 204] on div "Services" at bounding box center [538, 196] width 941 height 27
click at [237, 147] on input "Client" at bounding box center [274, 151] width 336 height 28
click at [160, 164] on input "Client" at bounding box center [274, 151] width 336 height 28
click at [177, 160] on input "Client" at bounding box center [274, 151] width 336 height 28
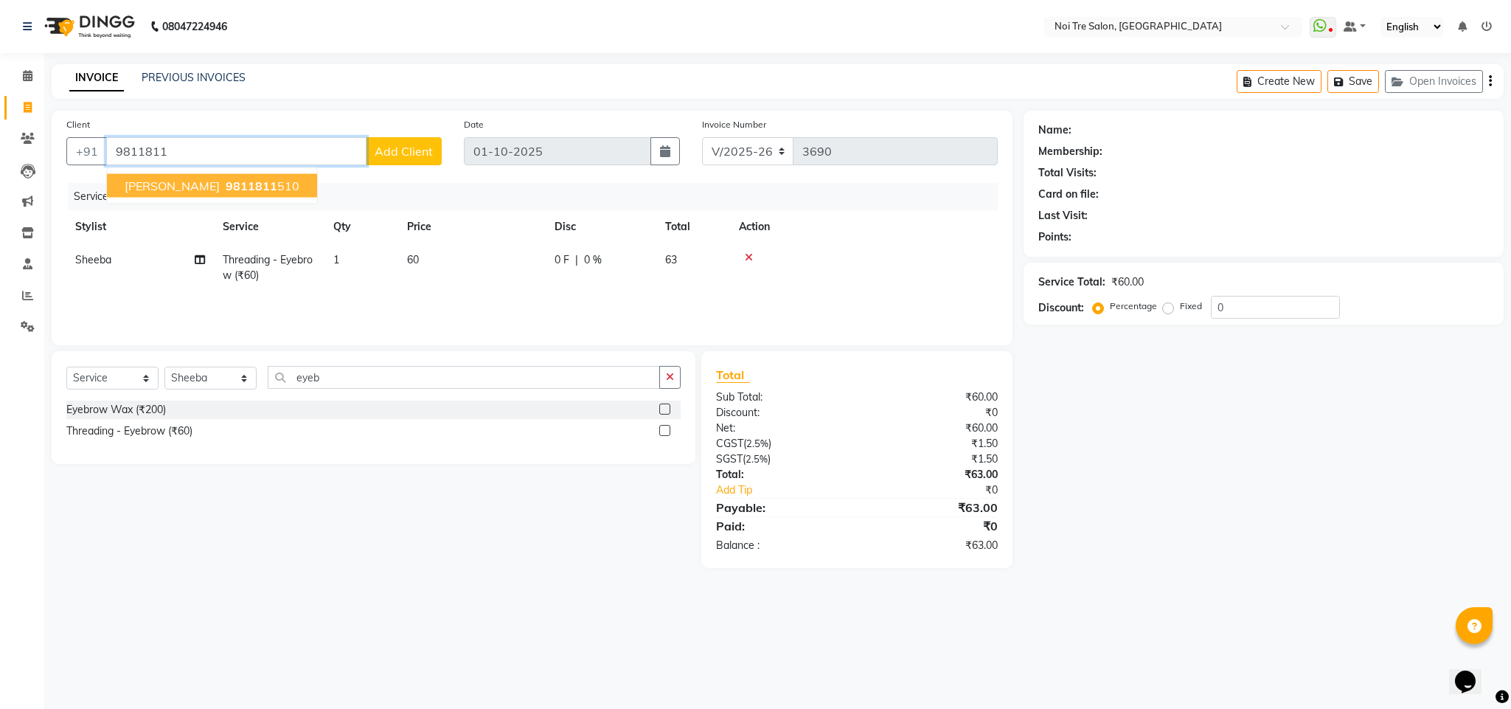
click at [226, 184] on span "9811811" at bounding box center [252, 185] width 52 height 15
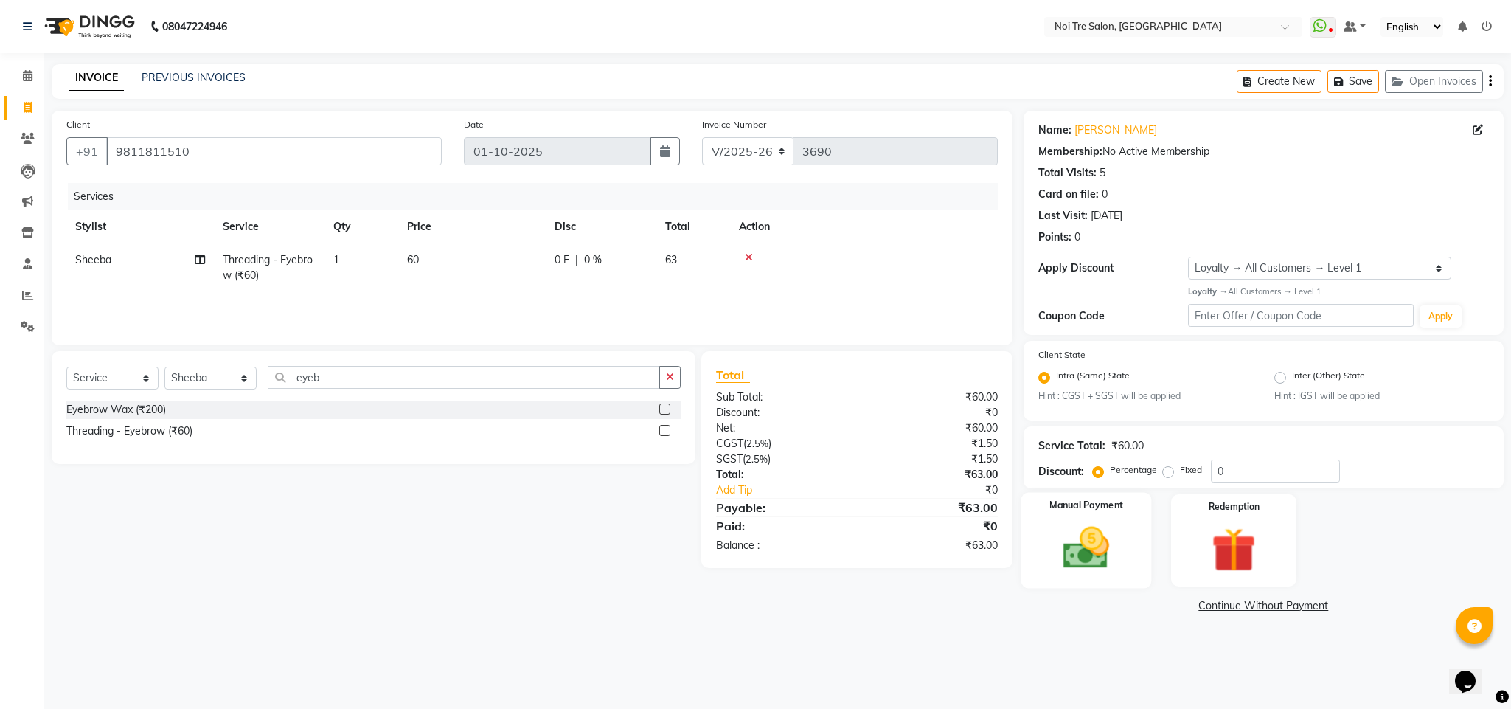
click at [1051, 523] on img at bounding box center [1086, 547] width 75 height 53
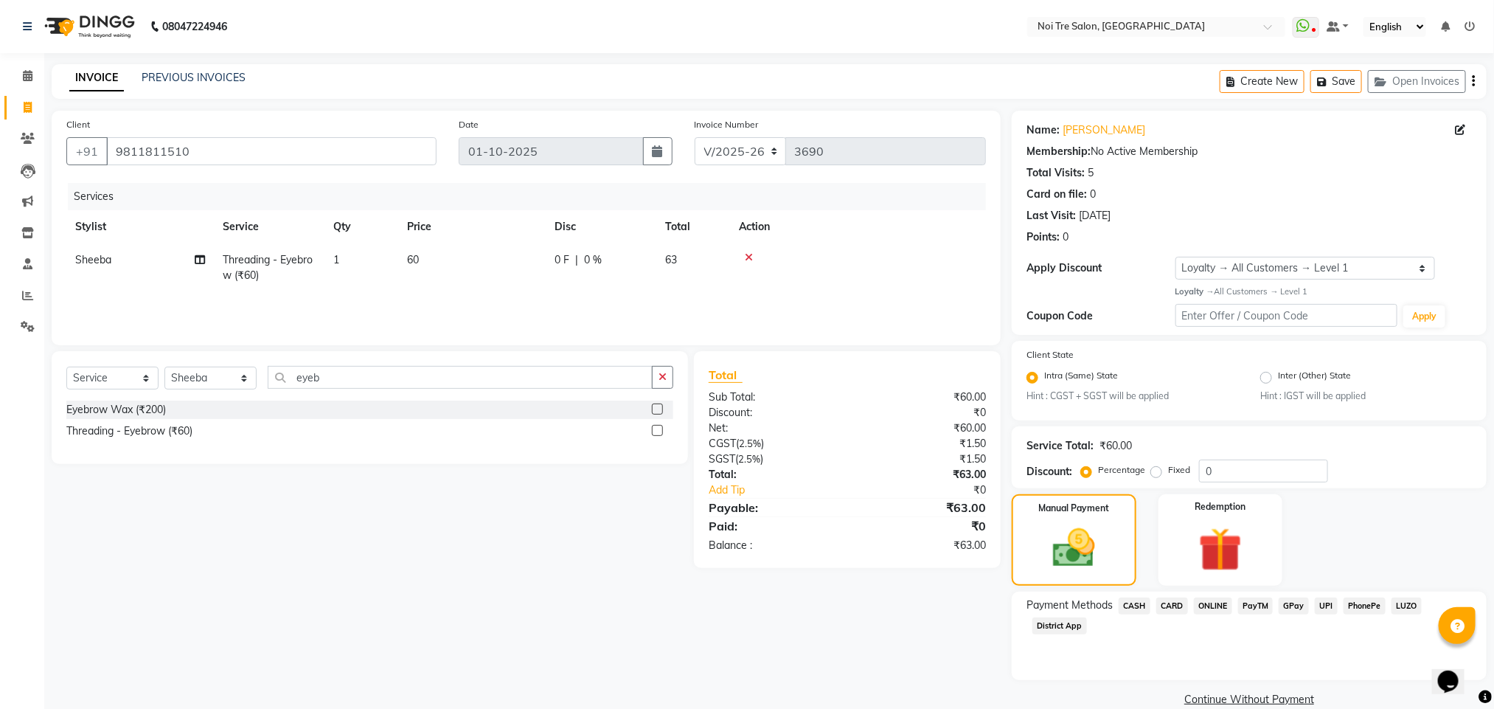
click at [1186, 609] on span "CARD" at bounding box center [1172, 605] width 32 height 17
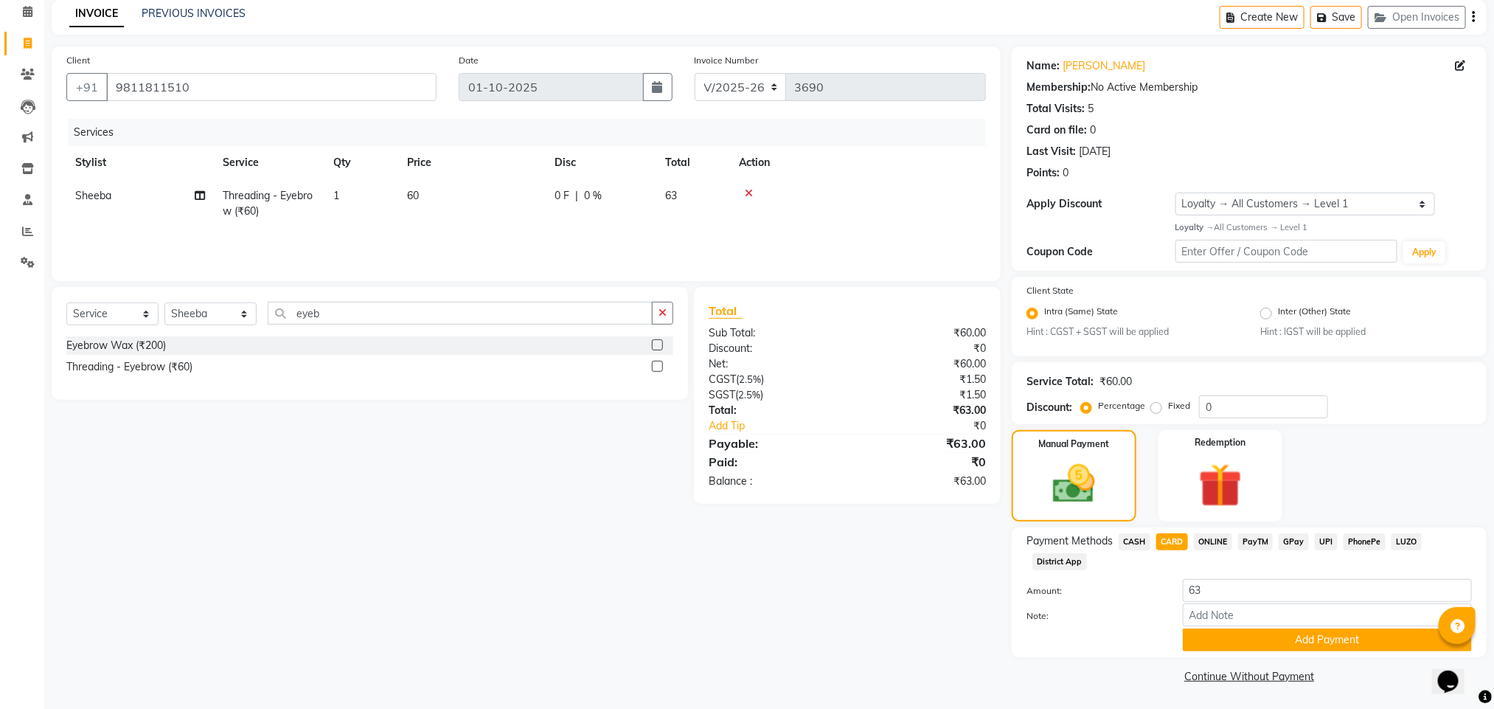
click at [1206, 541] on span "ONLINE" at bounding box center [1213, 541] width 38 height 17
click at [1263, 636] on button "Add Payment" at bounding box center [1327, 639] width 289 height 23
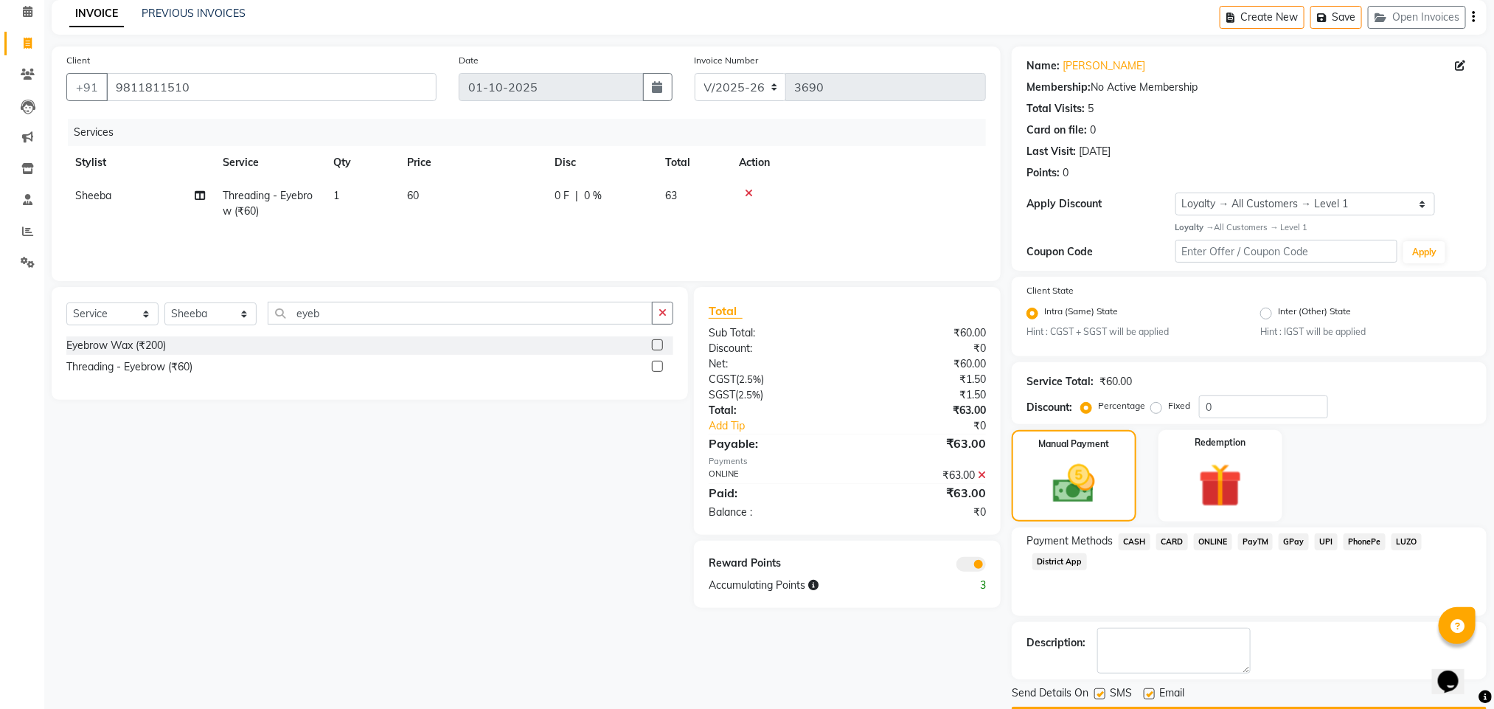
scroll to position [107, 0]
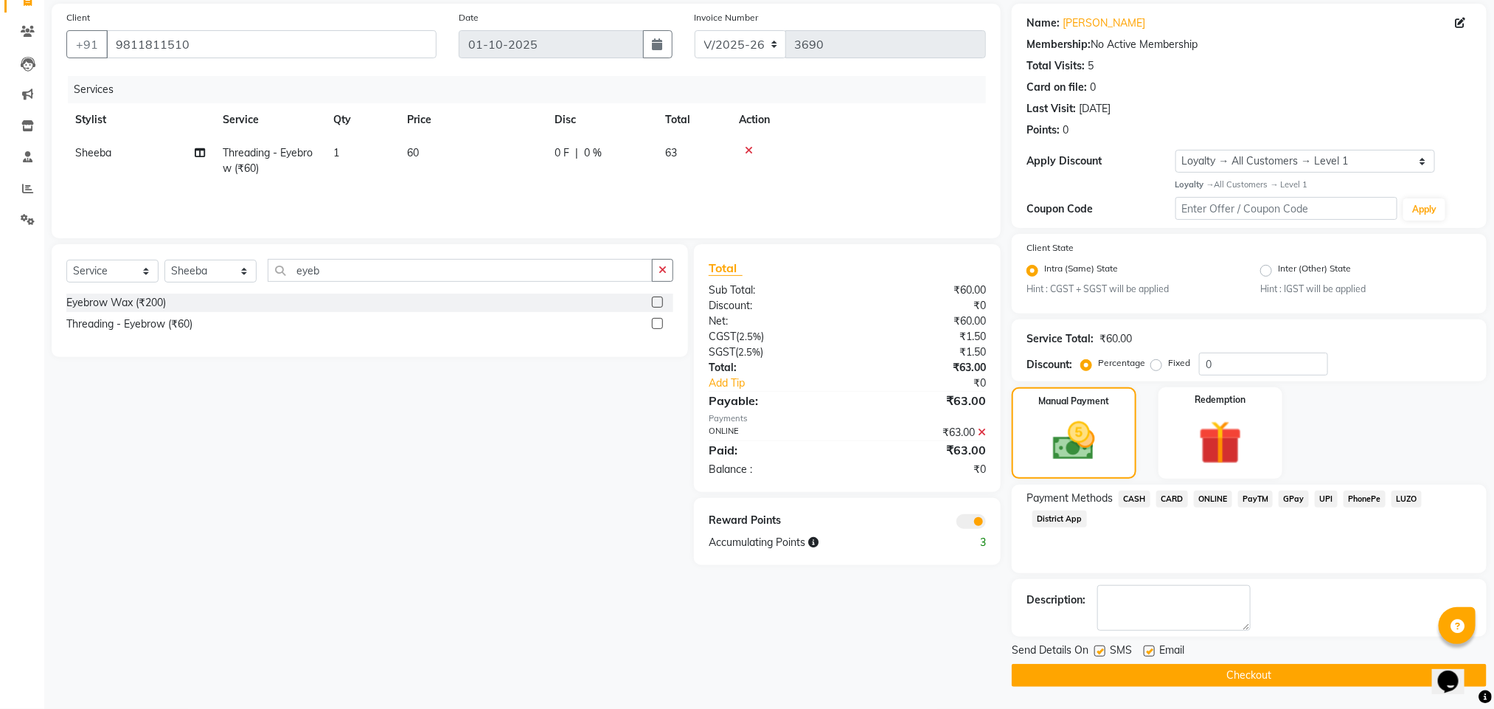
click at [1148, 675] on button "Checkout" at bounding box center [1249, 675] width 475 height 23
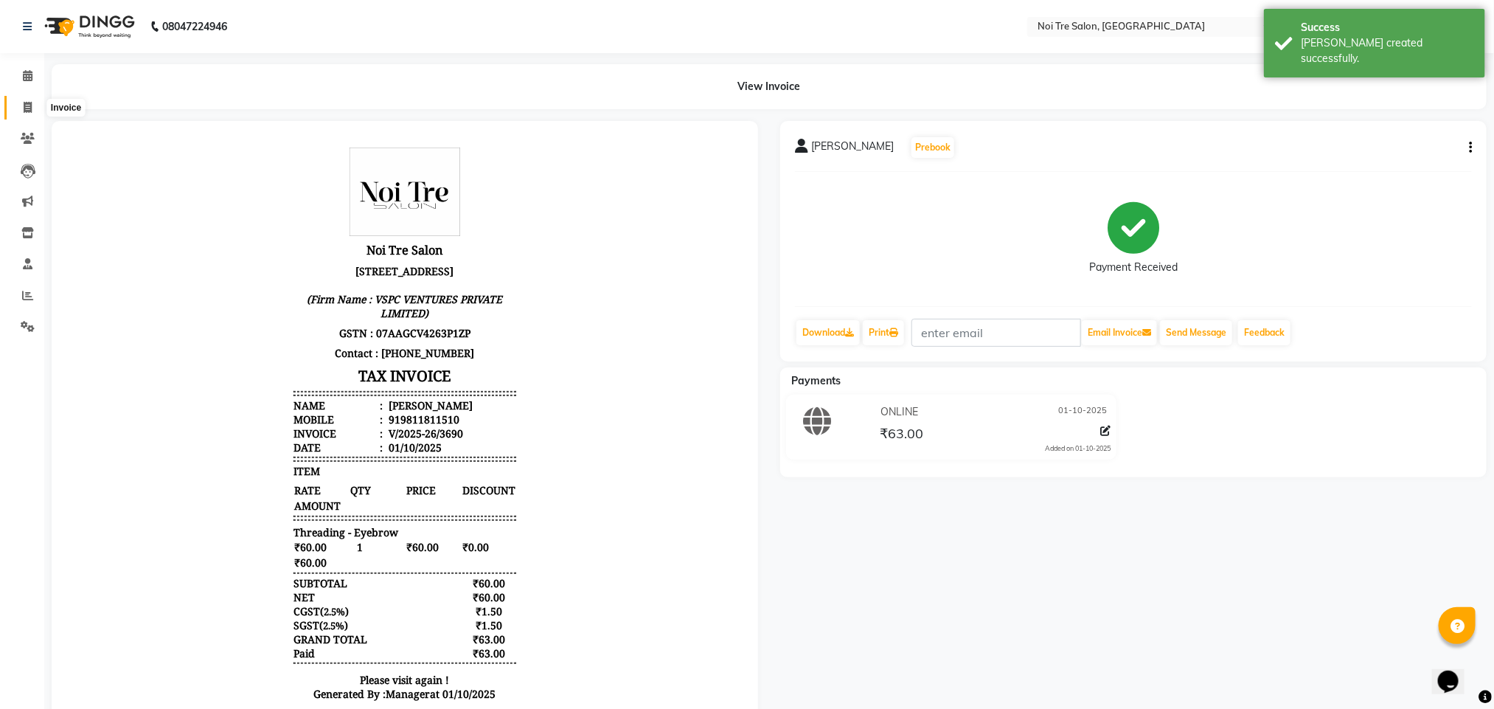
drag, startPoint x: 29, startPoint y: 176, endPoint x: 25, endPoint y: 107, distance: 68.7
click at [25, 107] on icon at bounding box center [28, 107] width 8 height 11
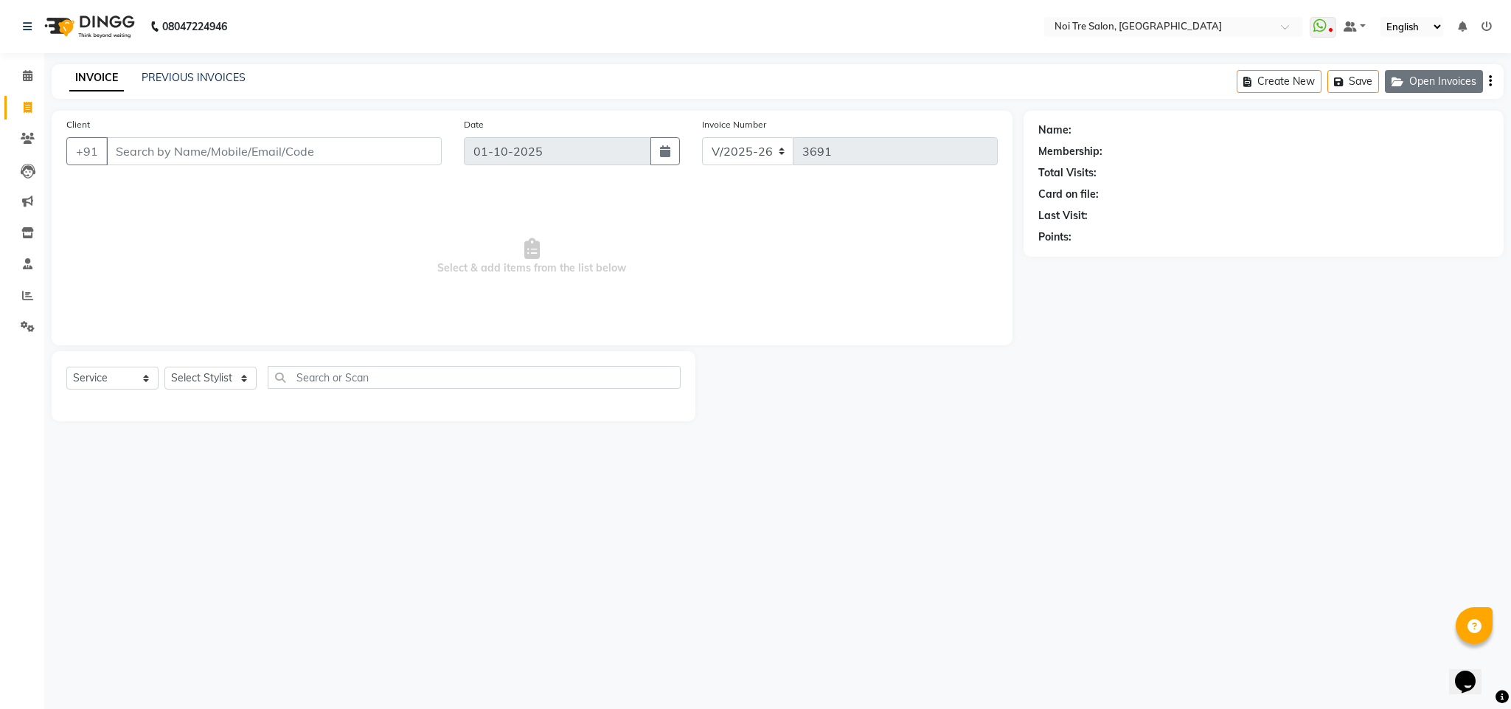
click at [1460, 80] on button "Open Invoices" at bounding box center [1434, 81] width 98 height 23
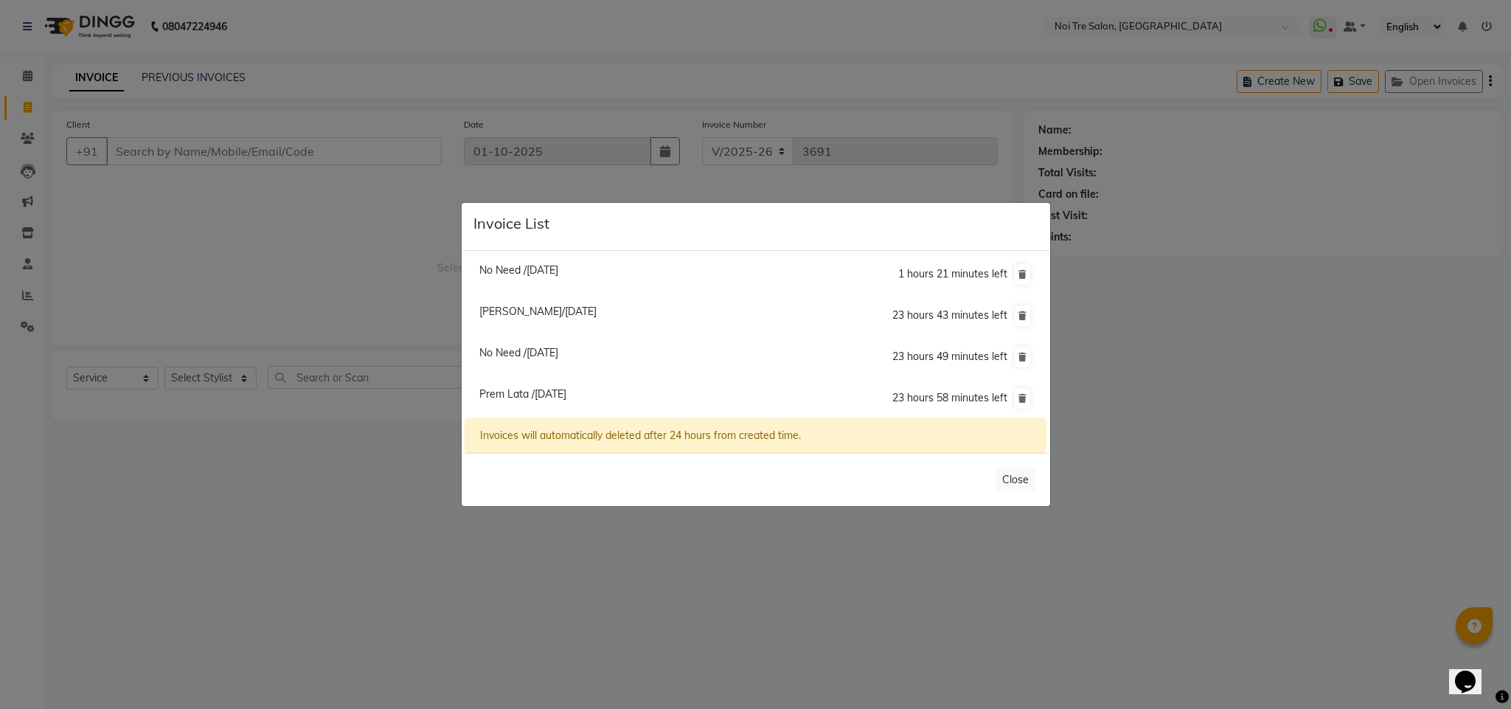
click at [554, 272] on span "No Need /[DATE]" at bounding box center [518, 269] width 79 height 13
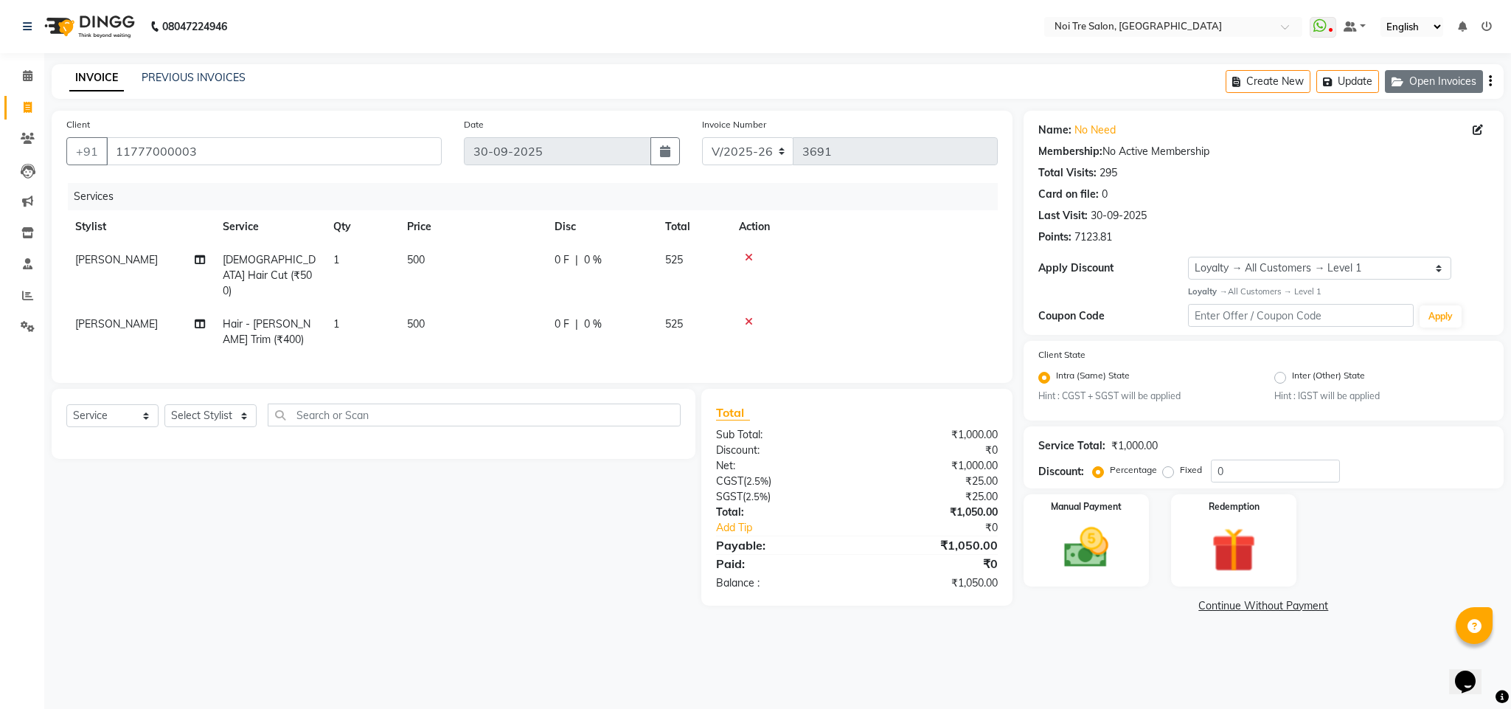
click at [1423, 74] on button "Open Invoices" at bounding box center [1434, 81] width 98 height 23
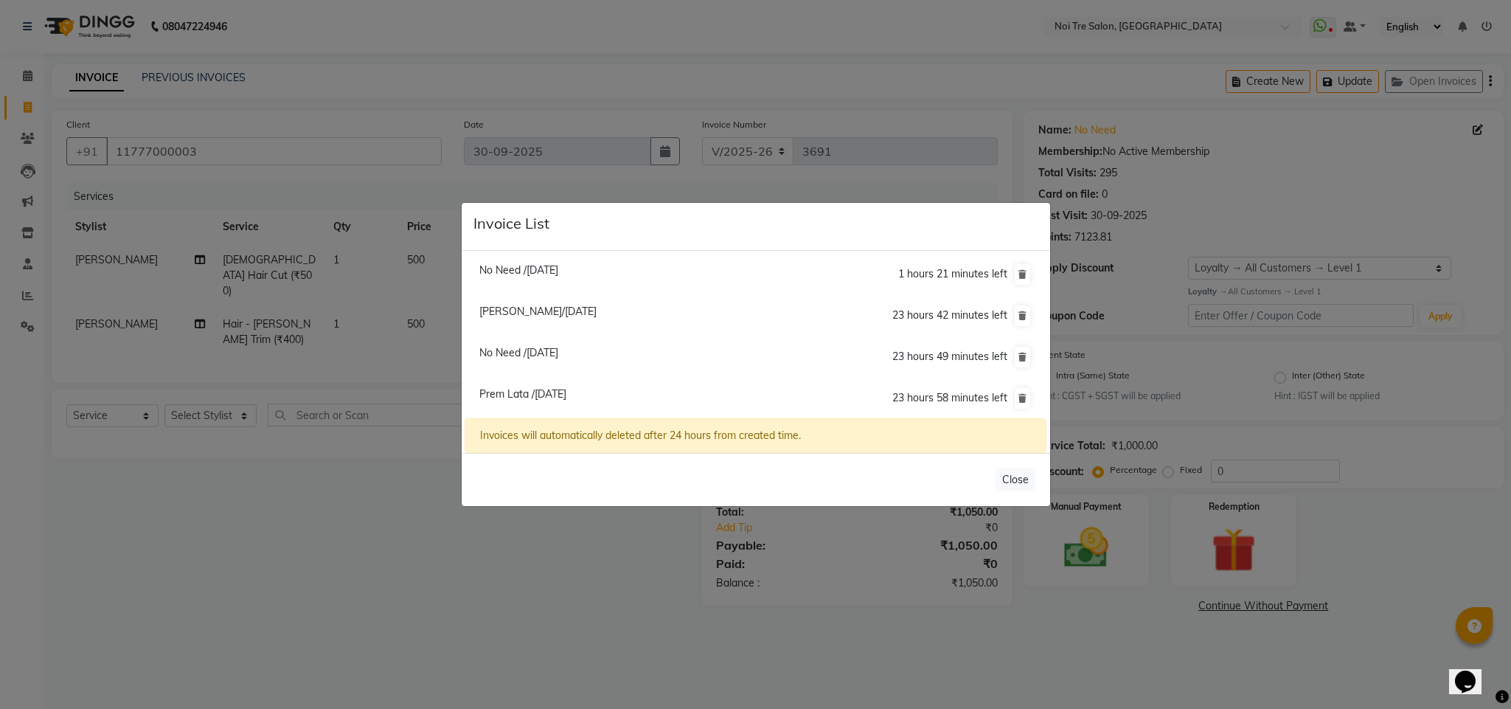
click at [558, 350] on span "No Need /[DATE]" at bounding box center [518, 352] width 79 height 13
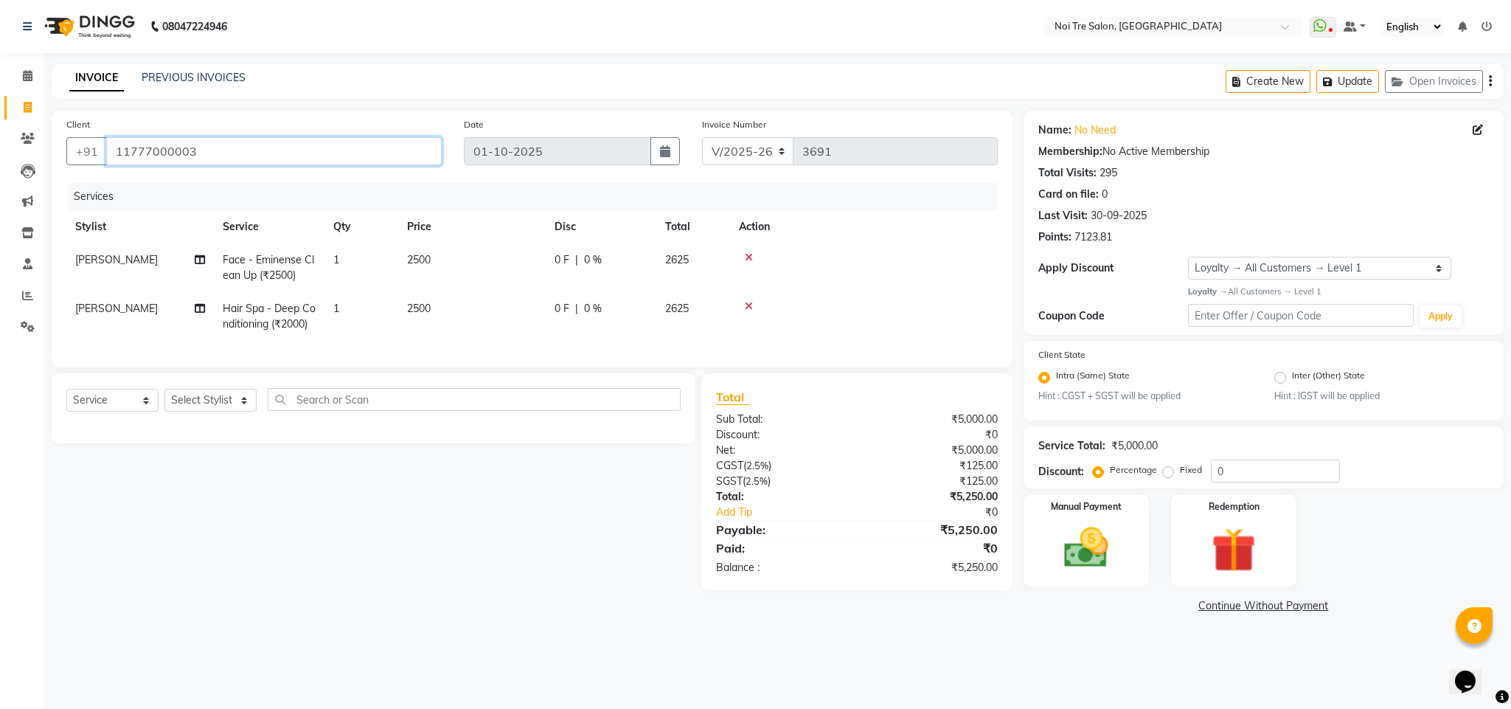
click at [136, 155] on input "11777000003" at bounding box center [274, 151] width 336 height 28
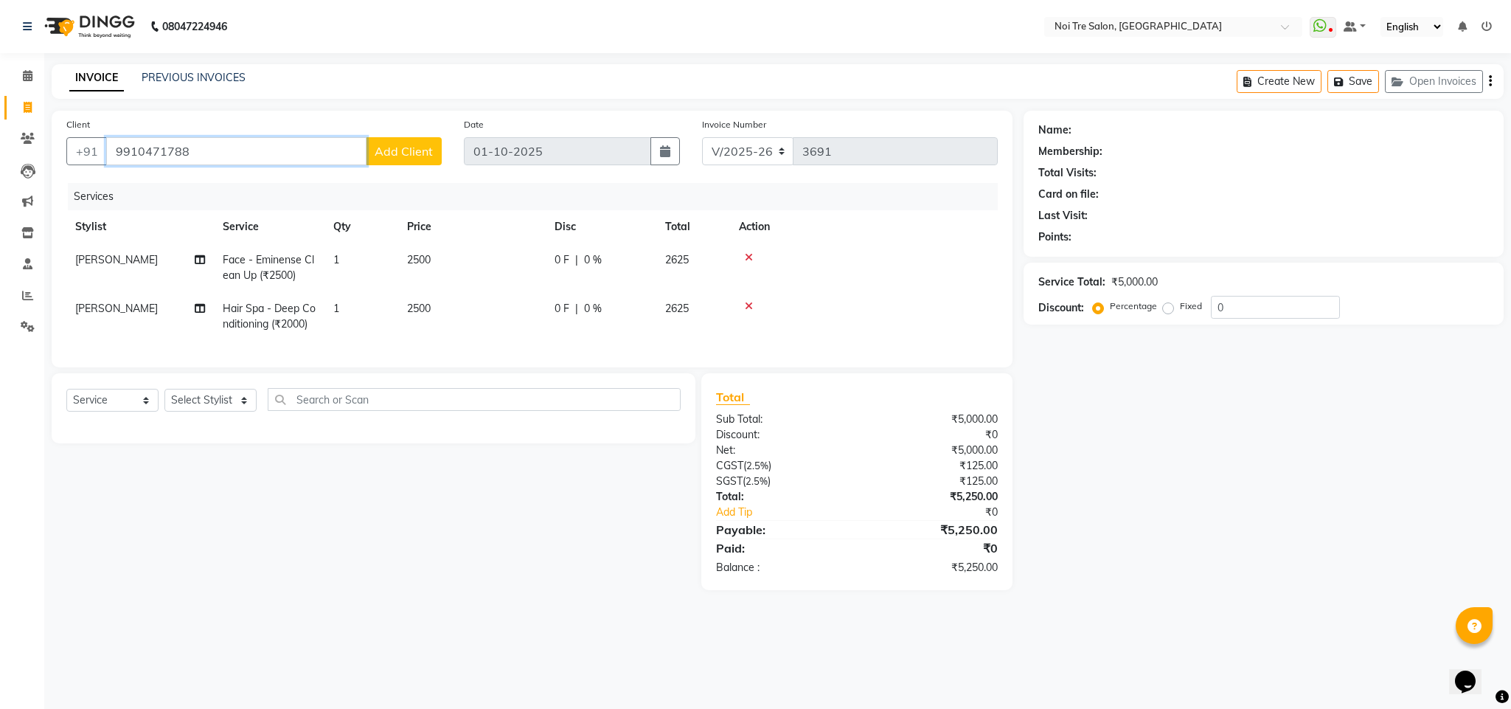
click at [228, 157] on input "9910471788" at bounding box center [236, 151] width 260 height 28
click at [410, 144] on span "Add Client" at bounding box center [404, 151] width 58 height 15
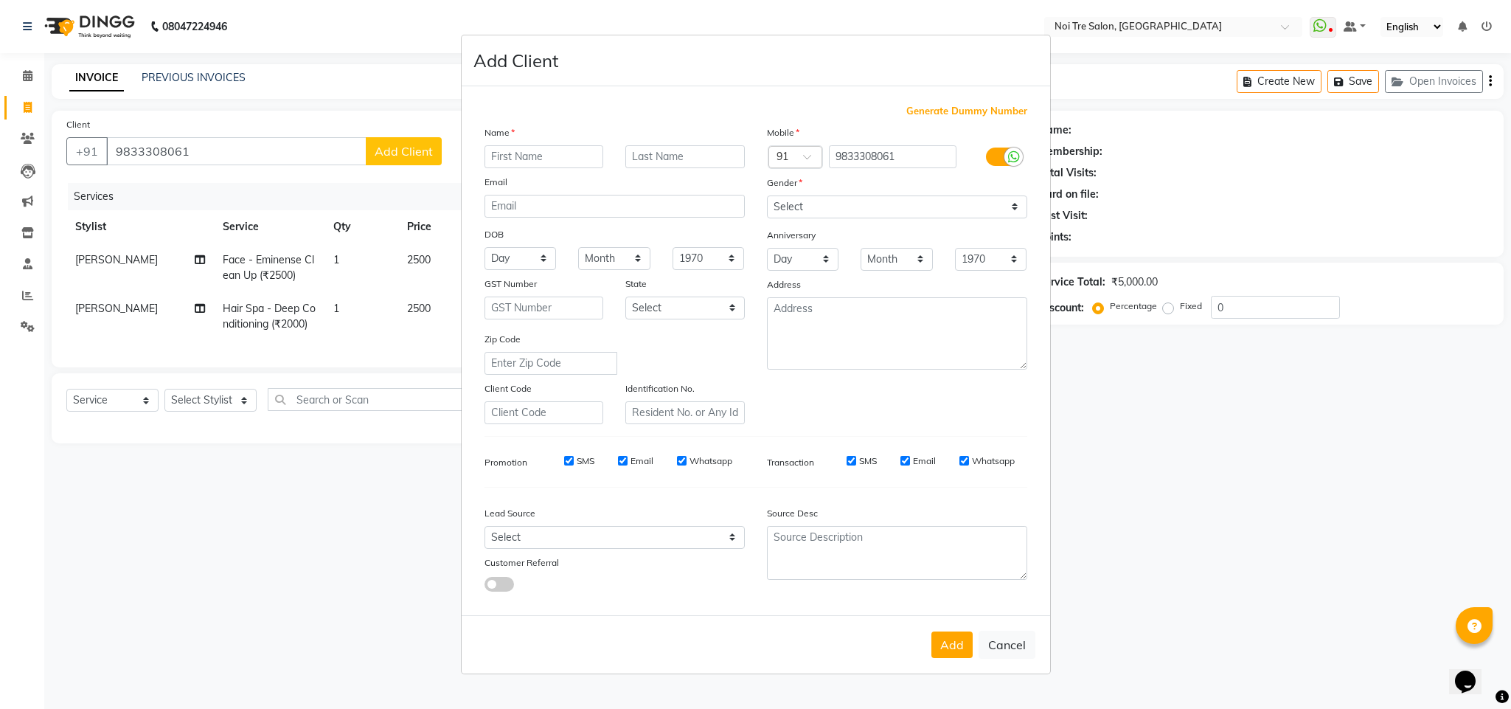
click at [527, 153] on input "text" at bounding box center [544, 156] width 119 height 23
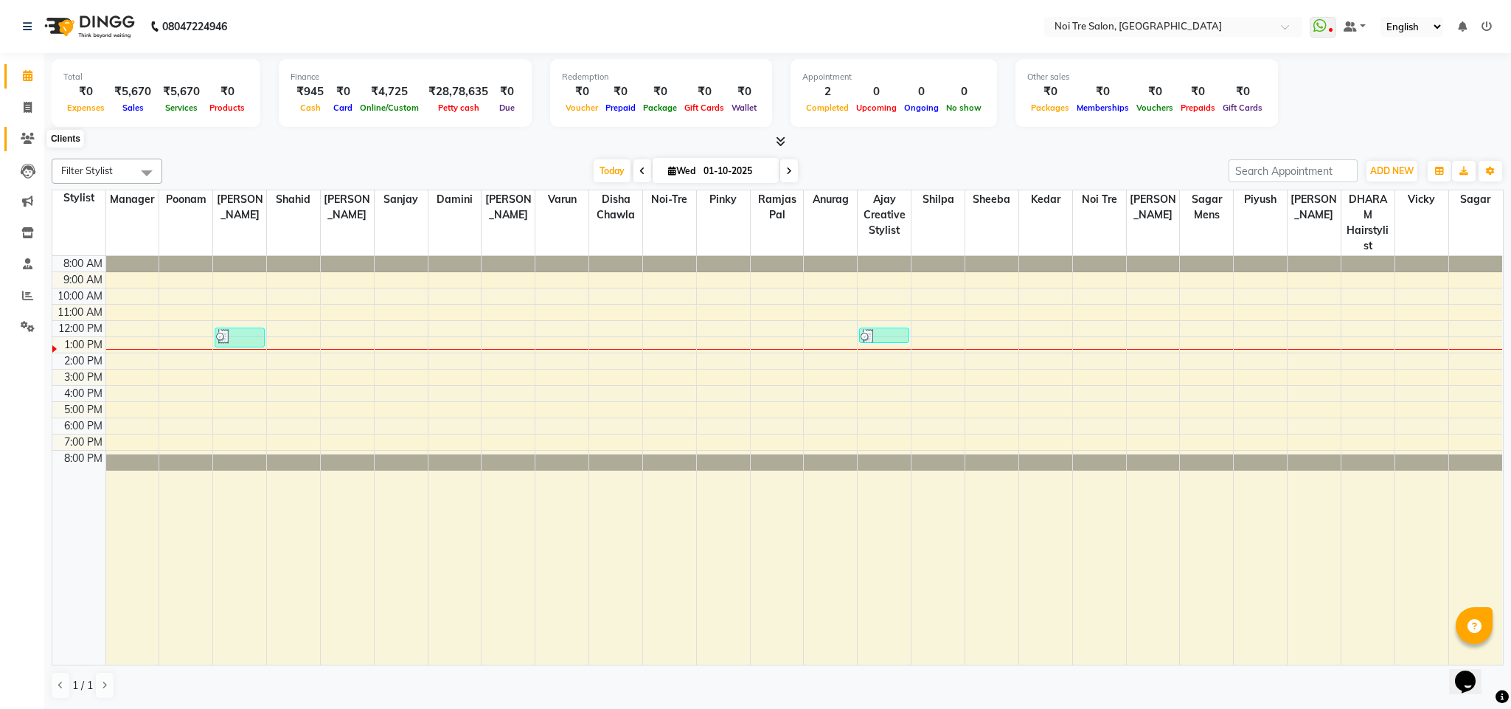
click at [23, 137] on icon at bounding box center [28, 138] width 14 height 11
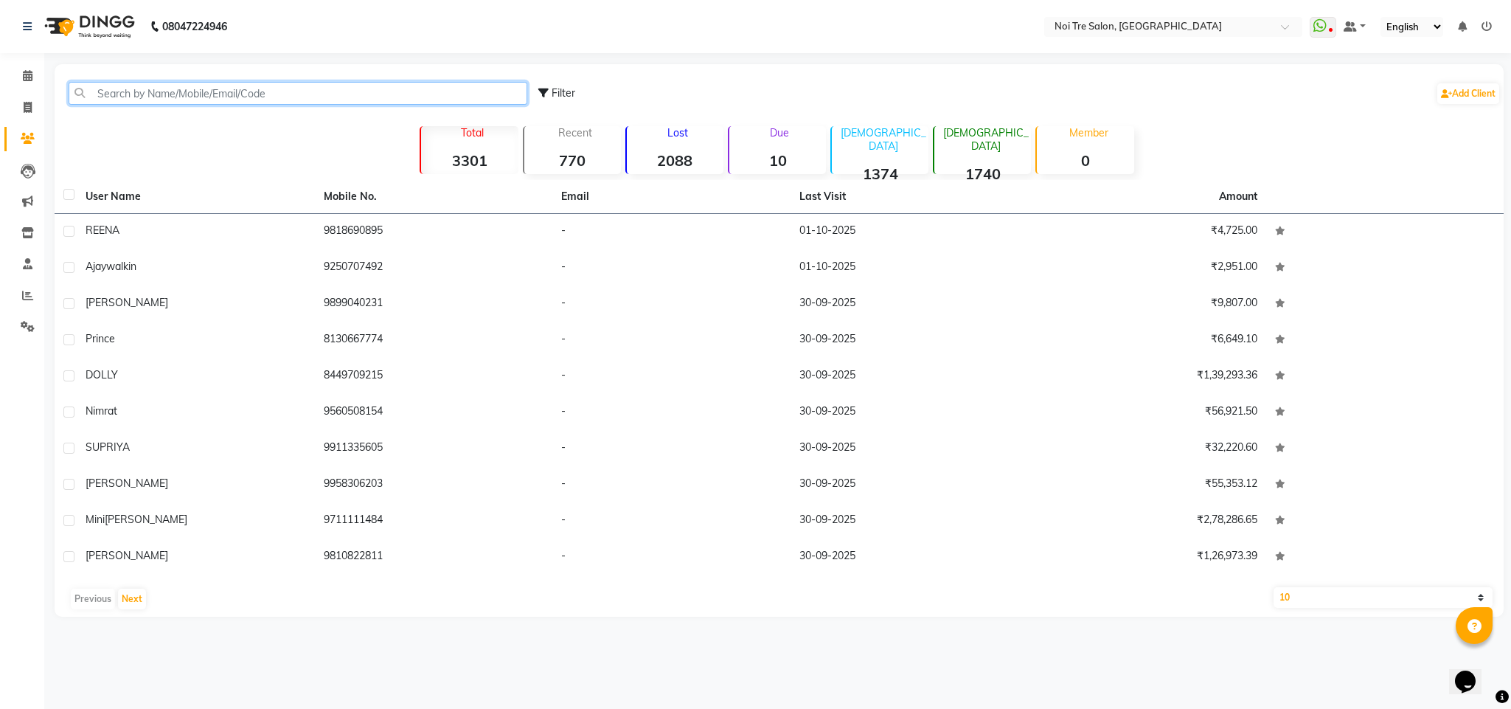
click at [240, 91] on input "text" at bounding box center [298, 93] width 459 height 23
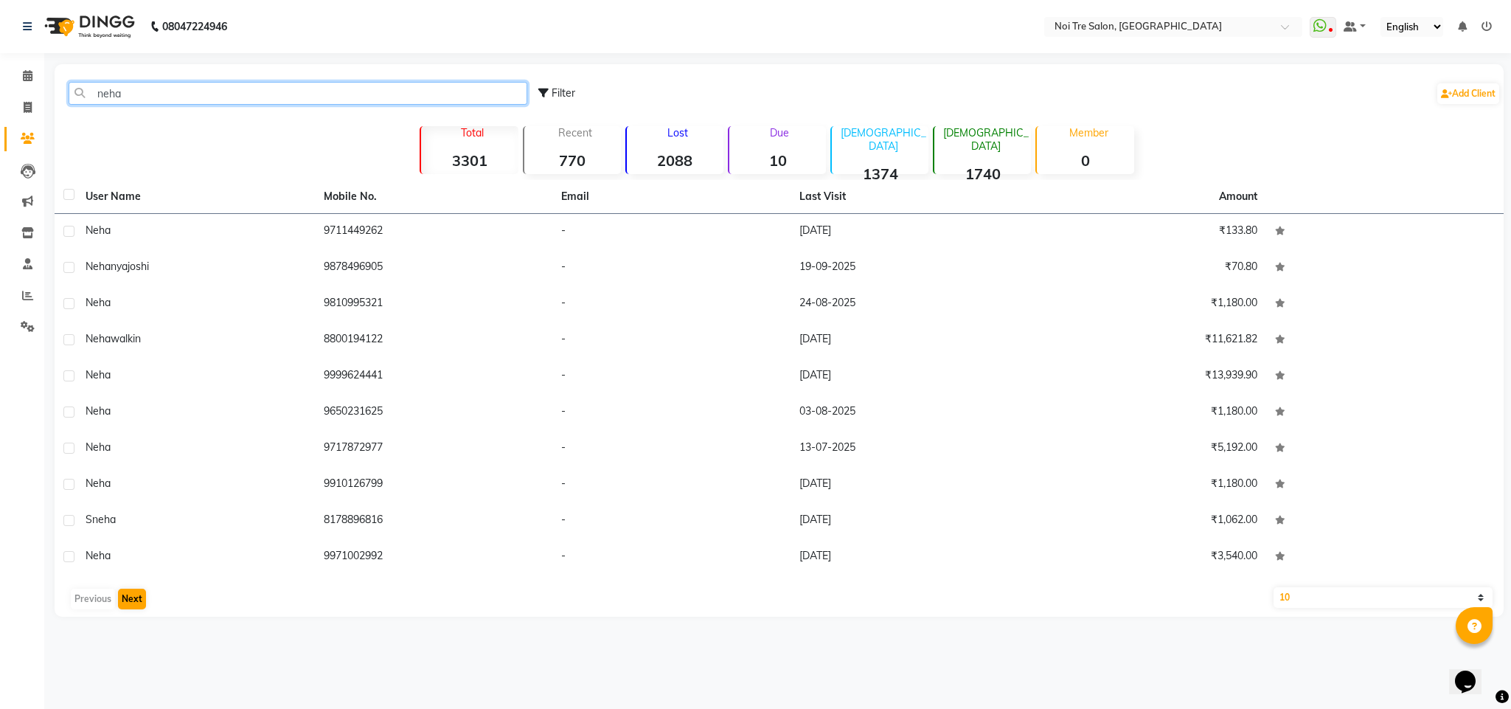
type input "neha"
click at [124, 600] on button "Next" at bounding box center [132, 598] width 28 height 21
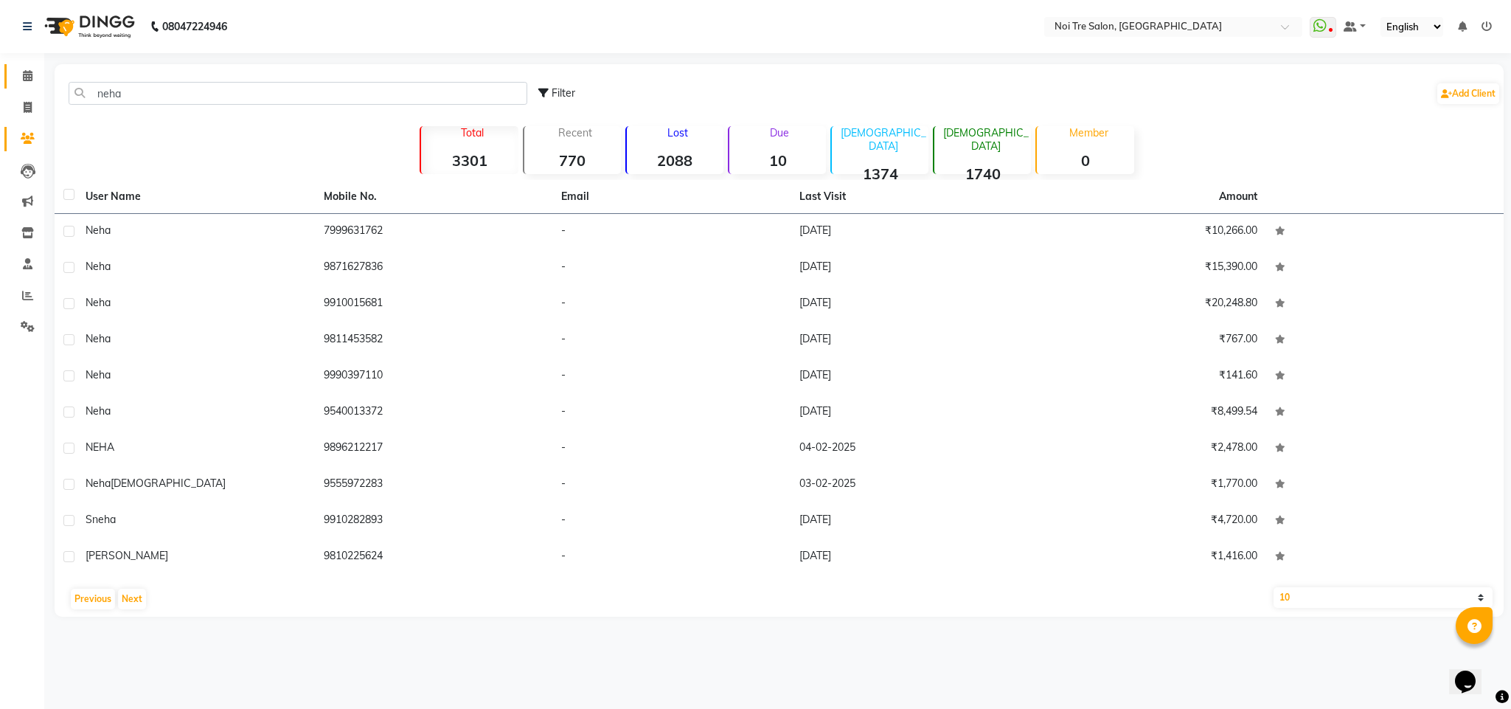
click at [22, 86] on link "Calendar" at bounding box center [21, 76] width 35 height 24
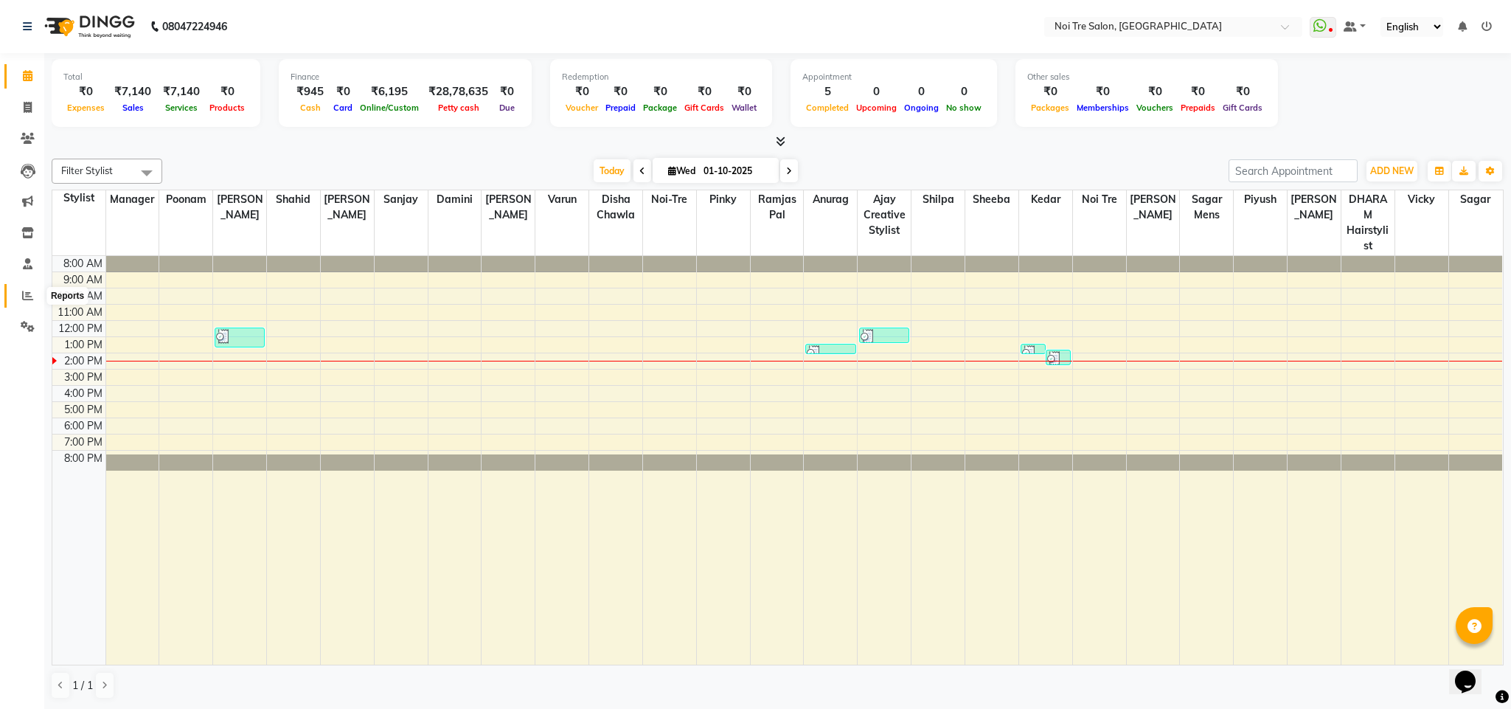
click at [22, 302] on span at bounding box center [28, 296] width 26 height 17
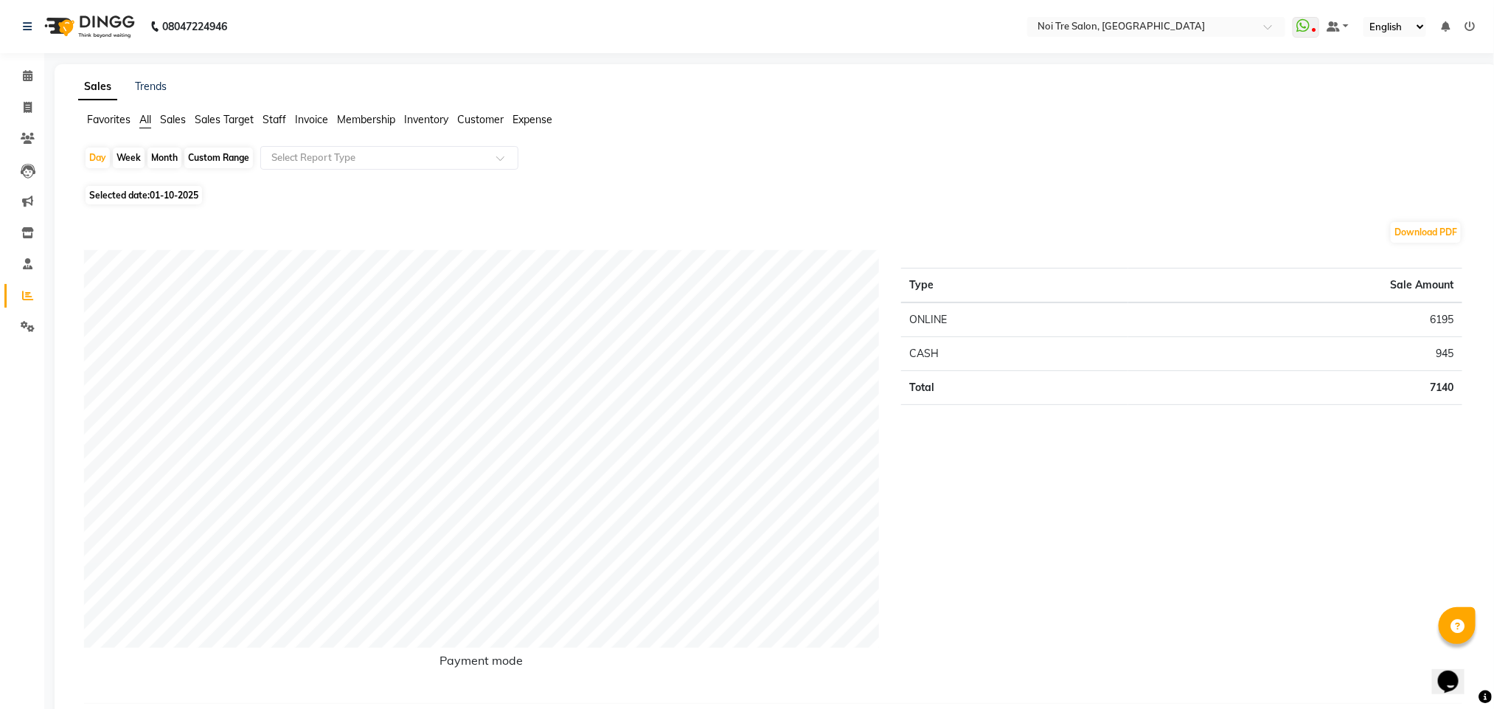
click at [169, 153] on div "Month" at bounding box center [164, 157] width 34 height 21
select select "10"
select select "2025"
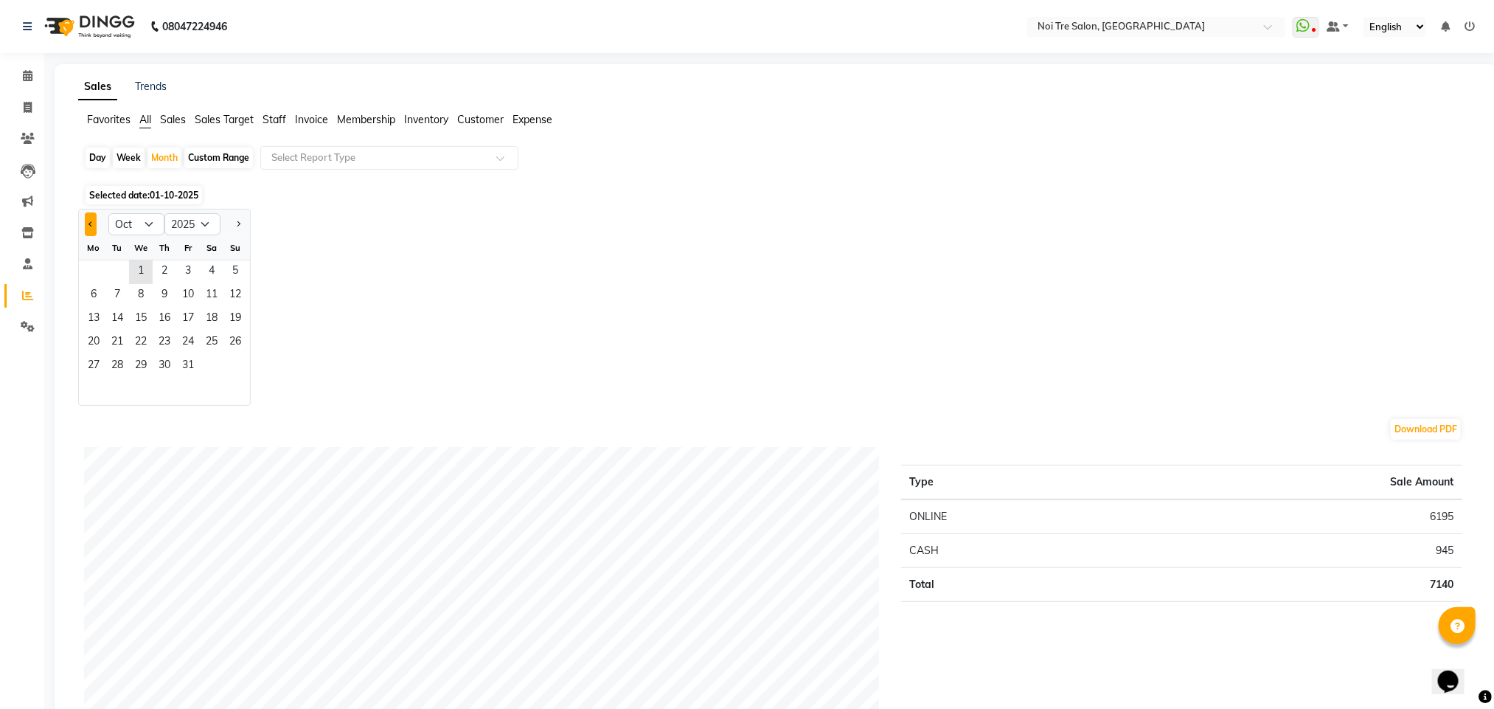
click at [93, 221] on button "Previous month" at bounding box center [91, 224] width 12 height 24
select select "9"
click at [176, 310] on span "19" at bounding box center [188, 320] width 24 height 24
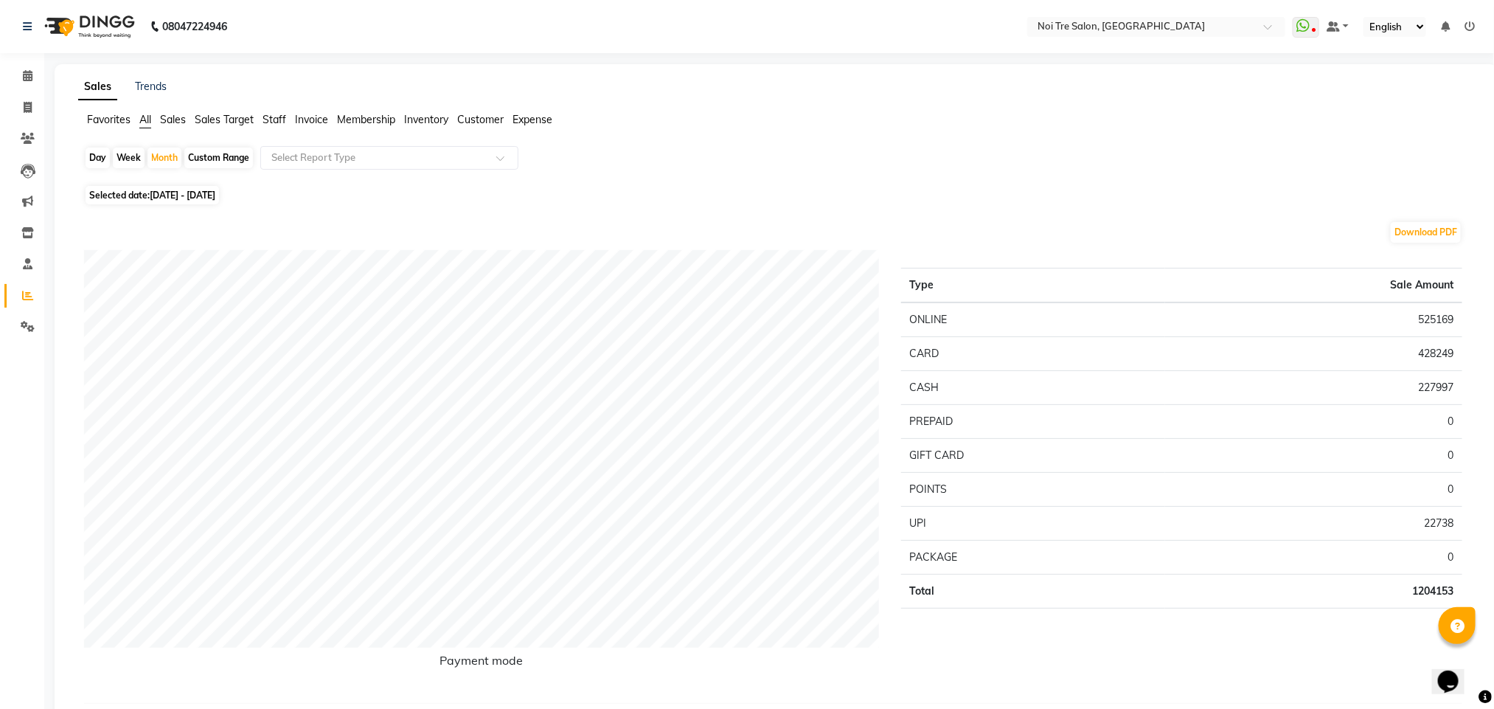
click at [277, 126] on li "Staff" at bounding box center [275, 119] width 24 height 15
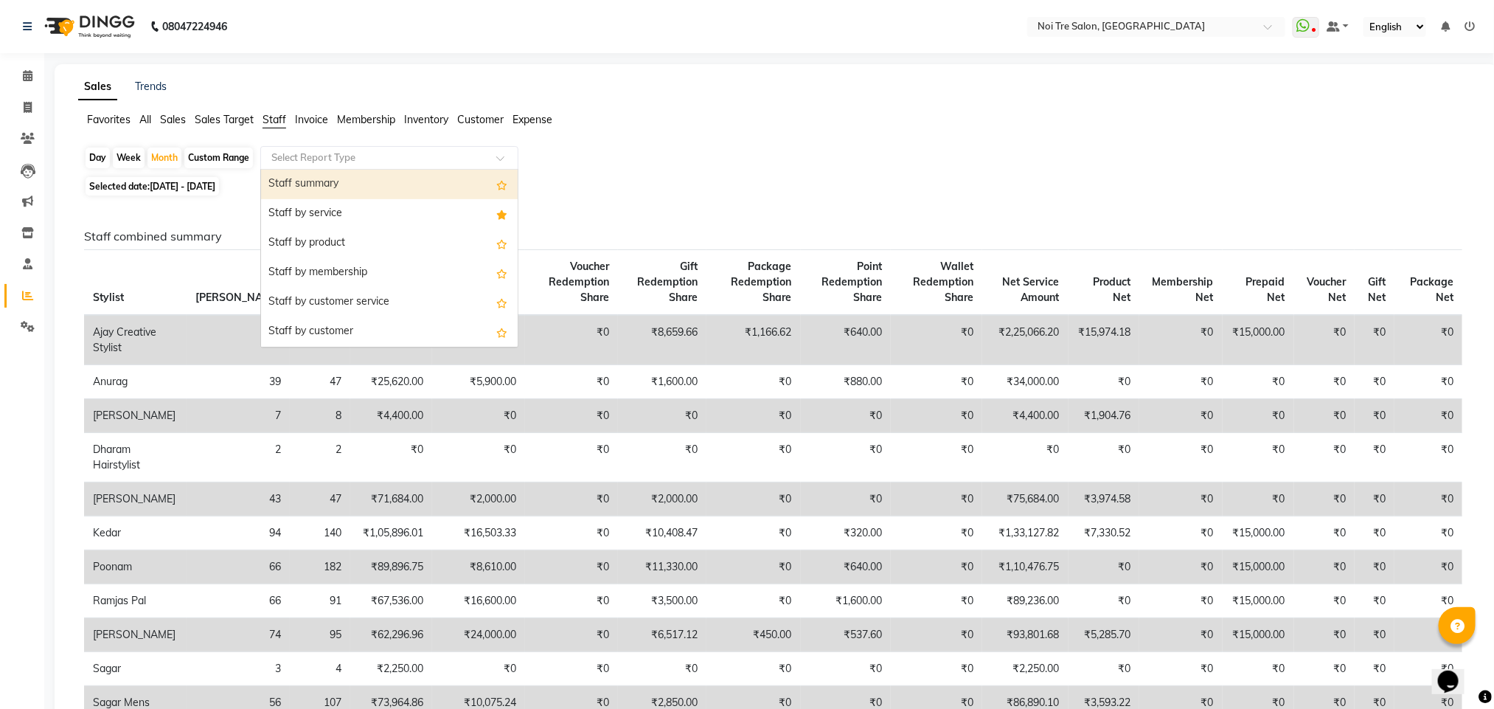
click at [302, 153] on input "text" at bounding box center [374, 157] width 212 height 15
click at [332, 209] on div "Staff by service" at bounding box center [389, 213] width 257 height 29
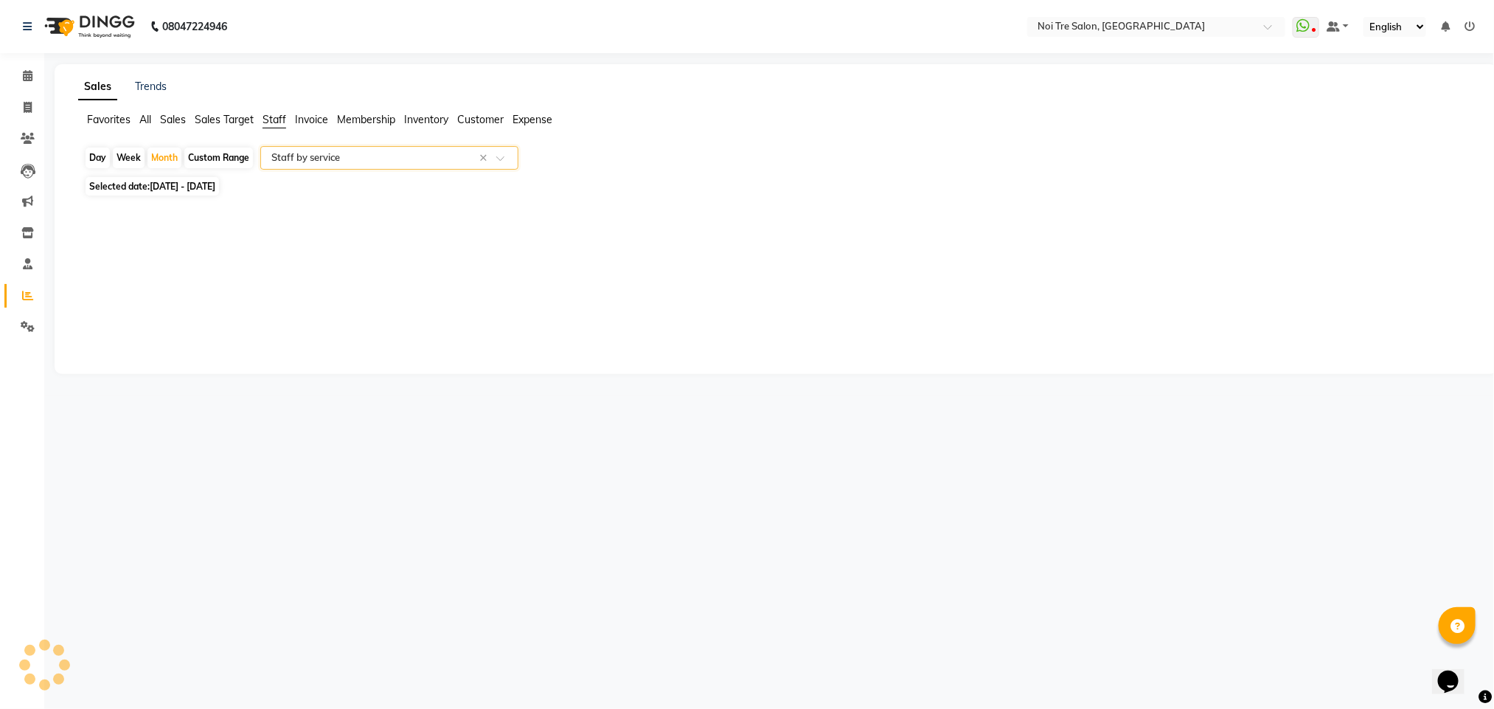
select select "filtered_report"
select select "csv"
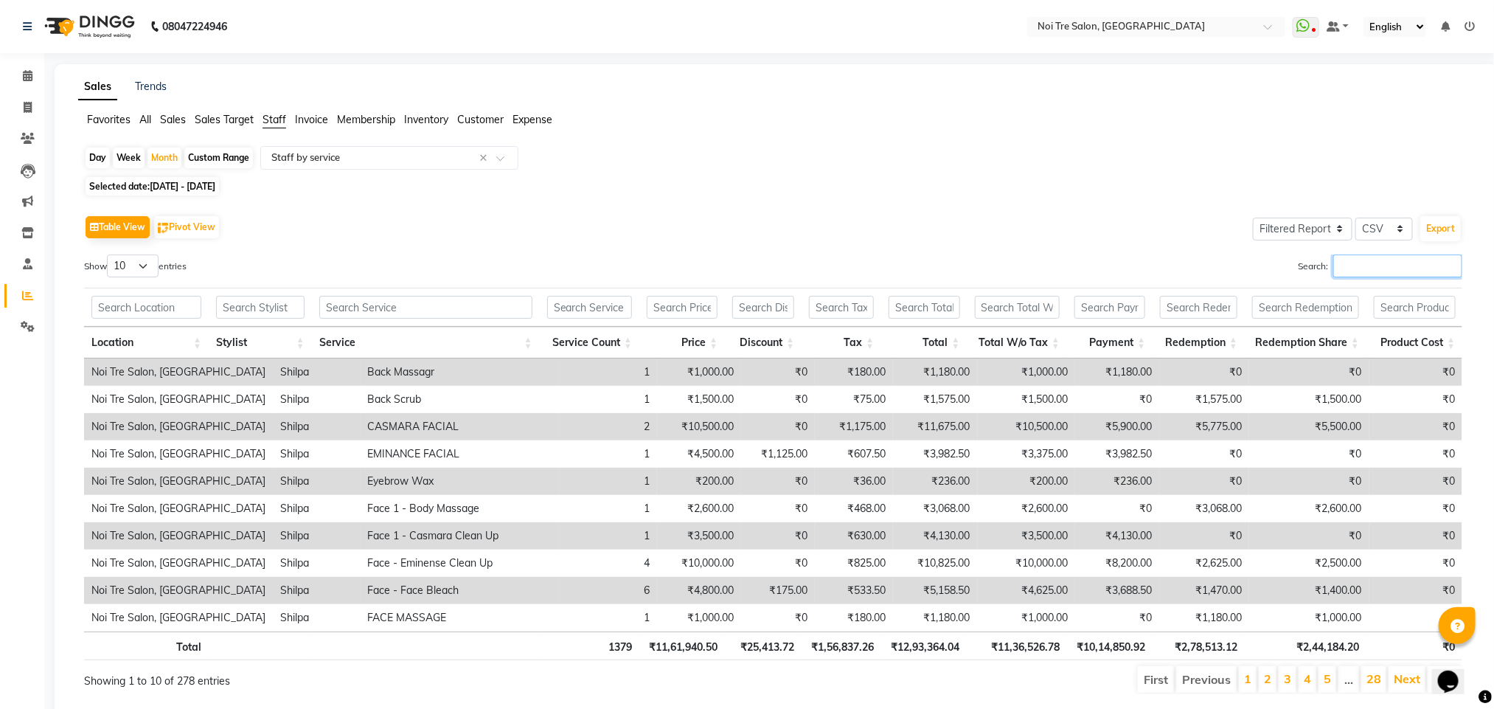
click at [1397, 263] on input "Search:" at bounding box center [1397, 265] width 129 height 23
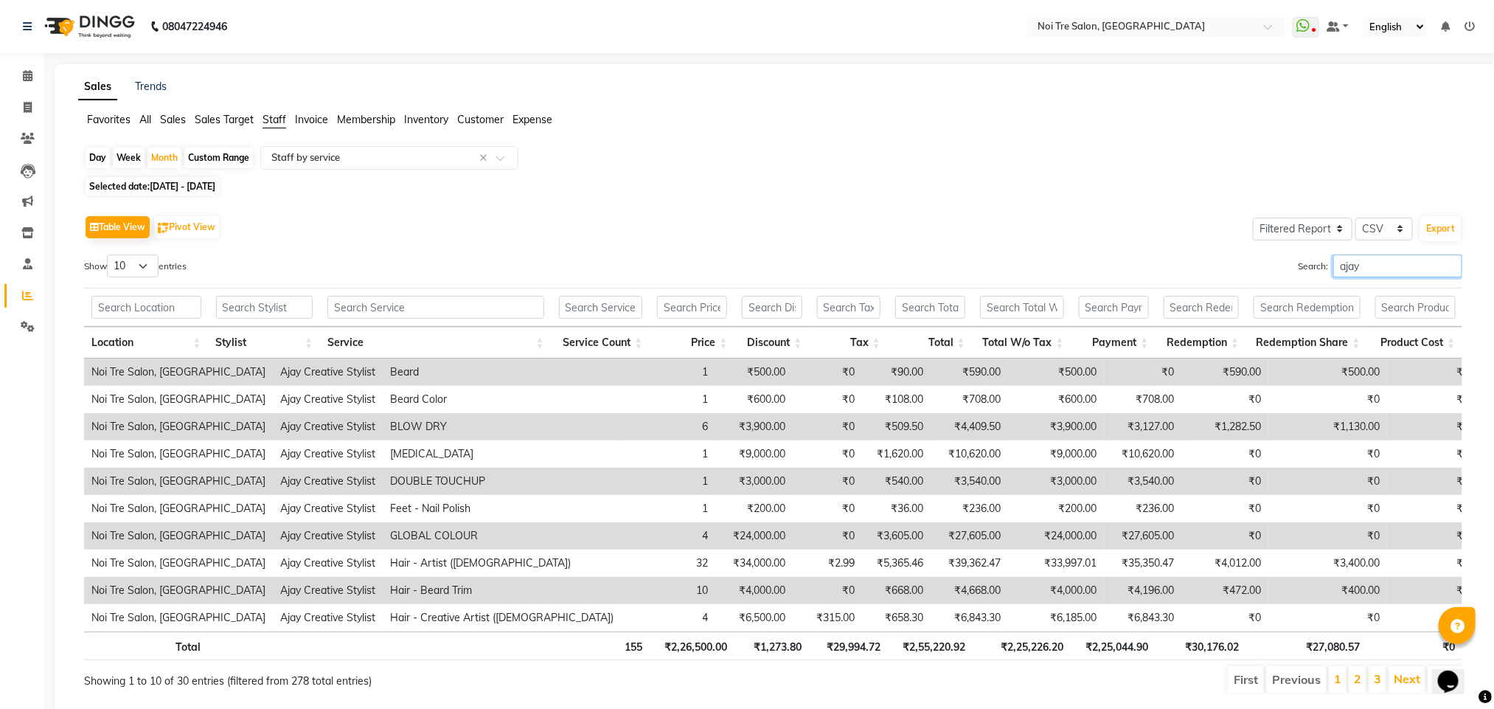
drag, startPoint x: 1358, startPoint y: 273, endPoint x: 1248, endPoint y: 277, distance: 110.7
click at [1248, 277] on div "Search: ajay" at bounding box center [1124, 268] width 678 height 29
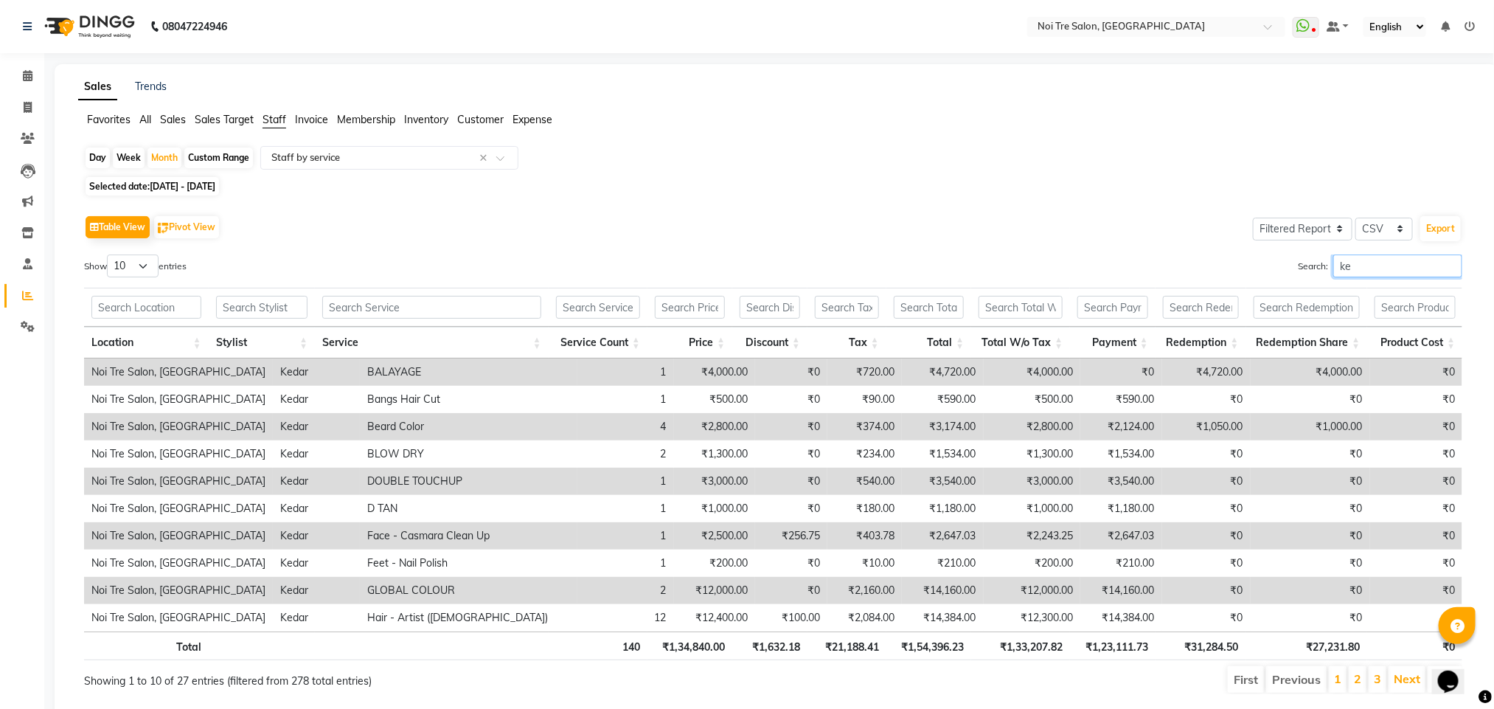
type input "k"
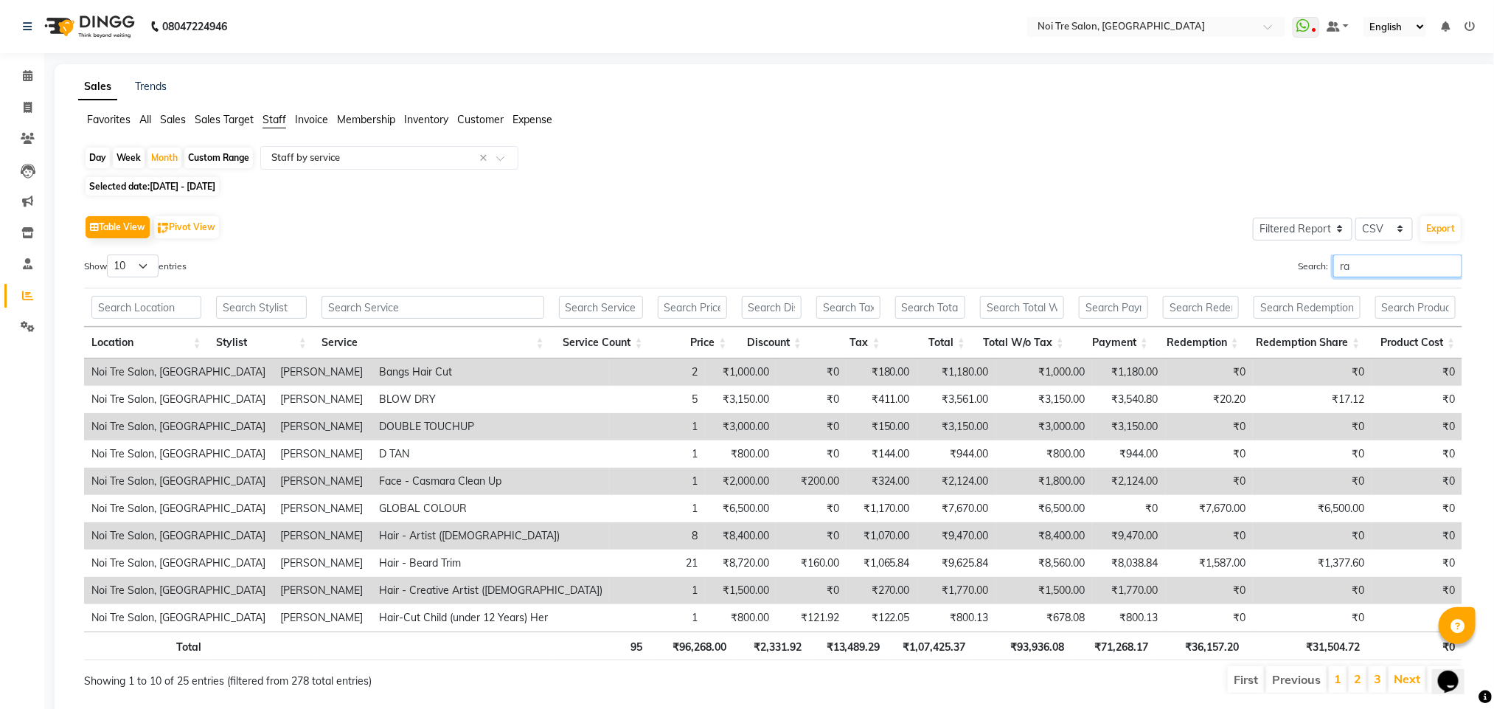
type input "r"
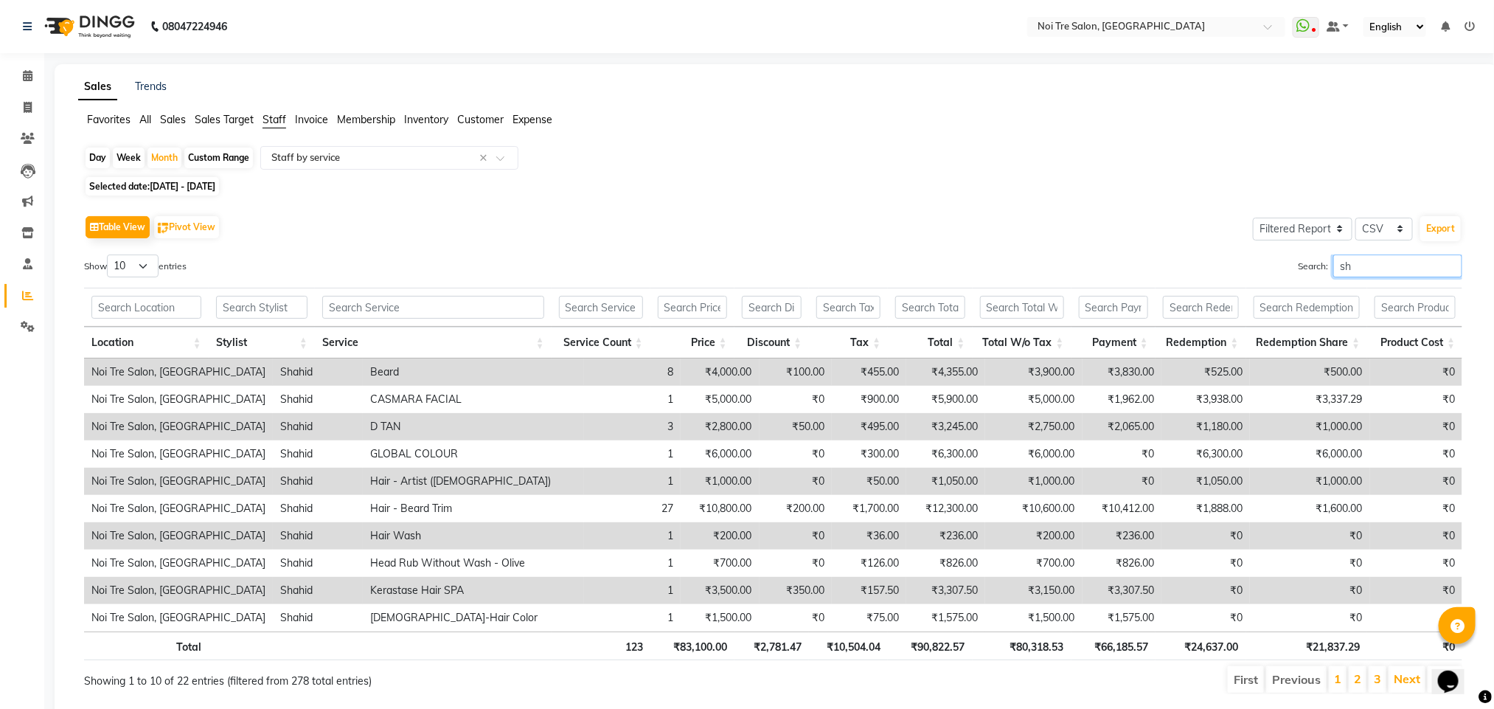
type input "s"
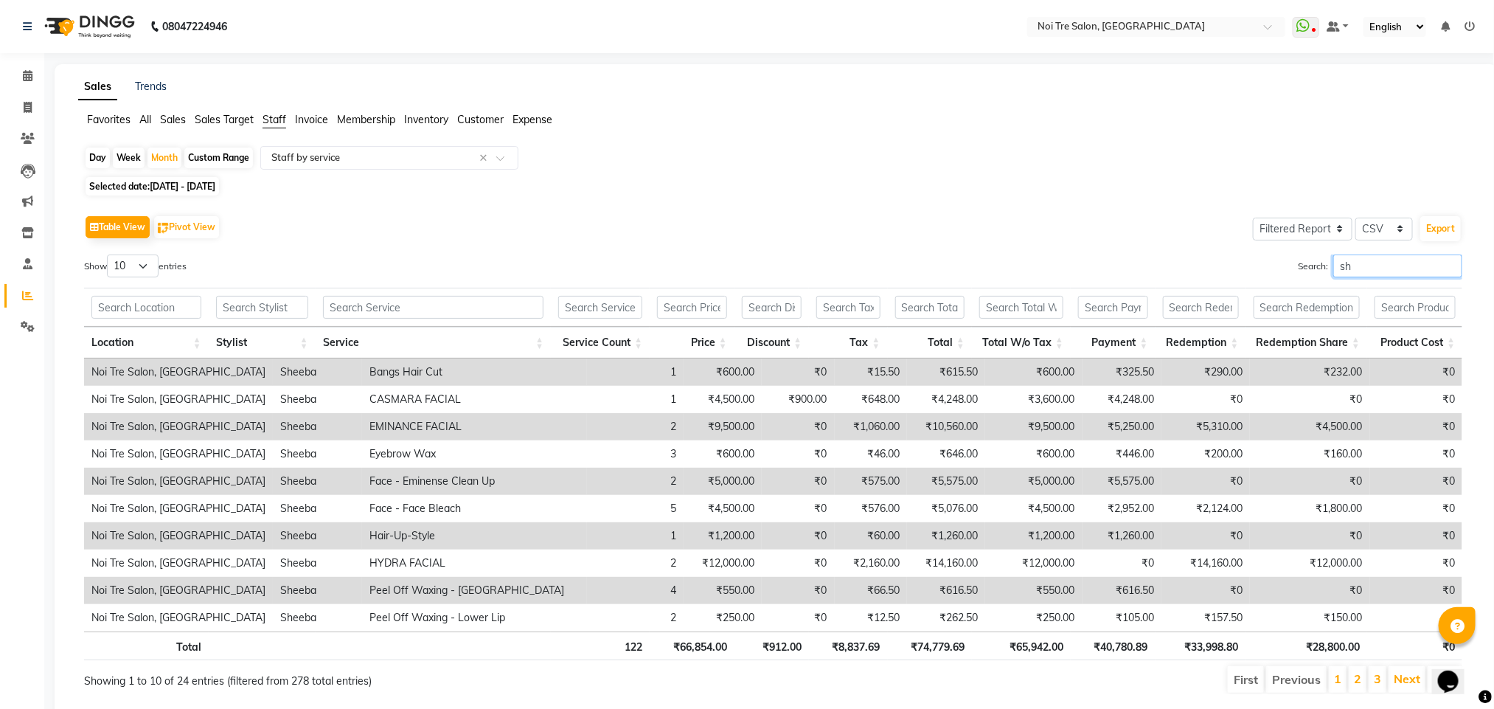
type input "s"
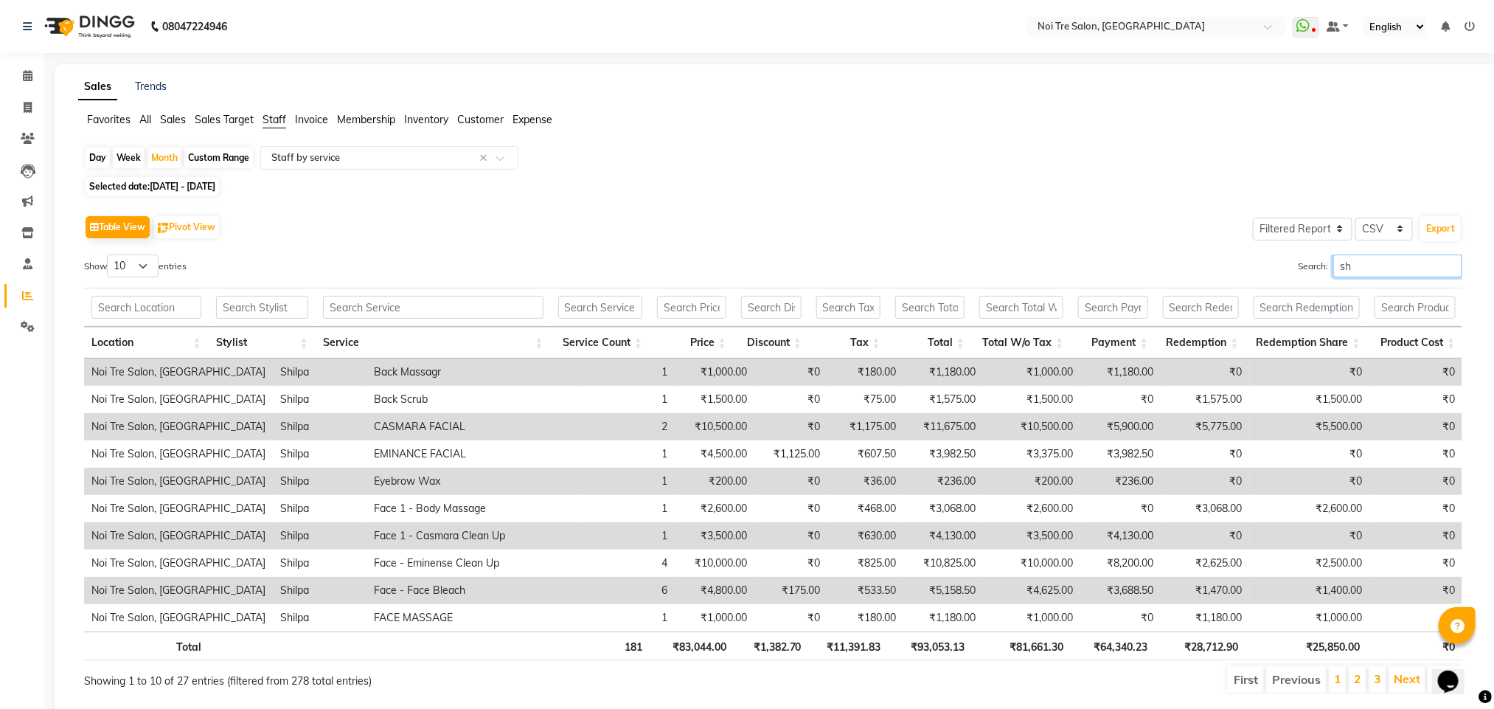
type input "s"
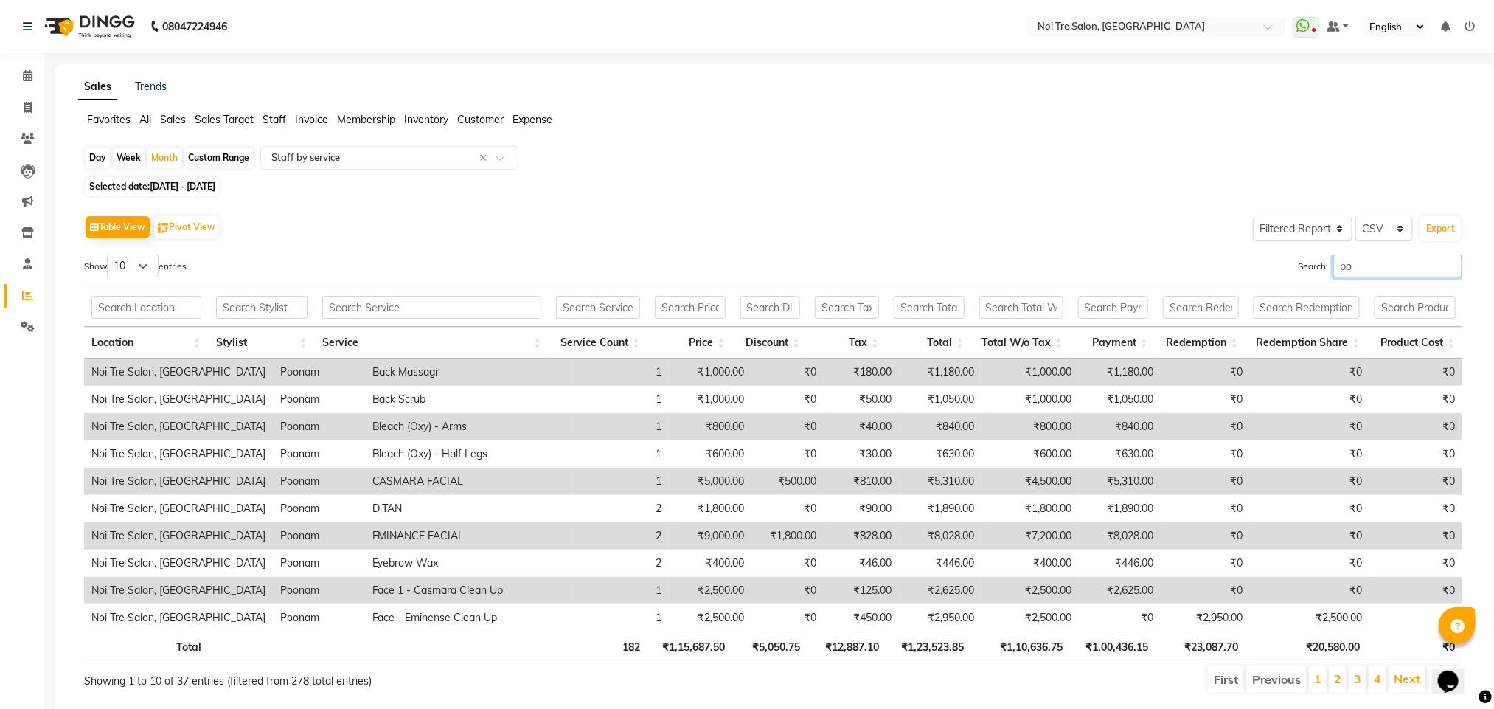
type input "p"
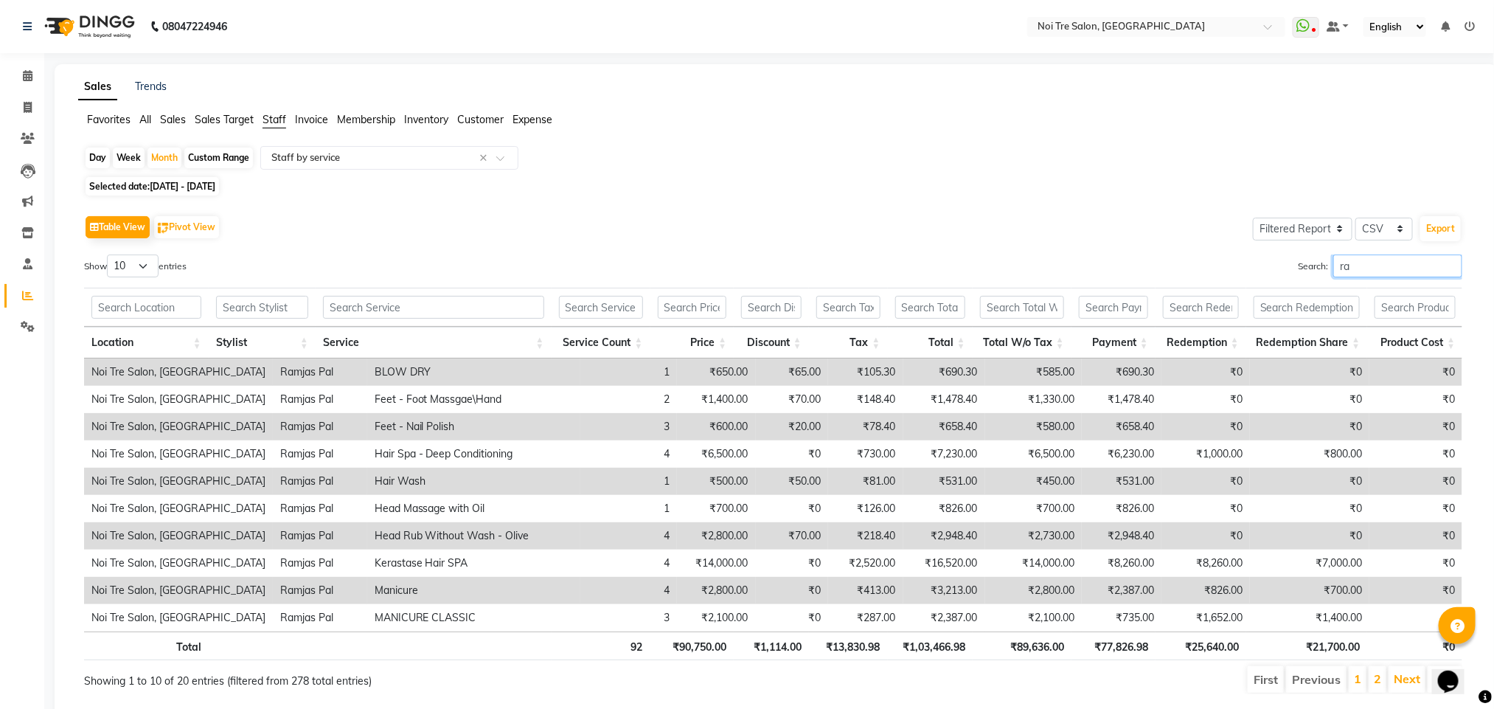
type input "r"
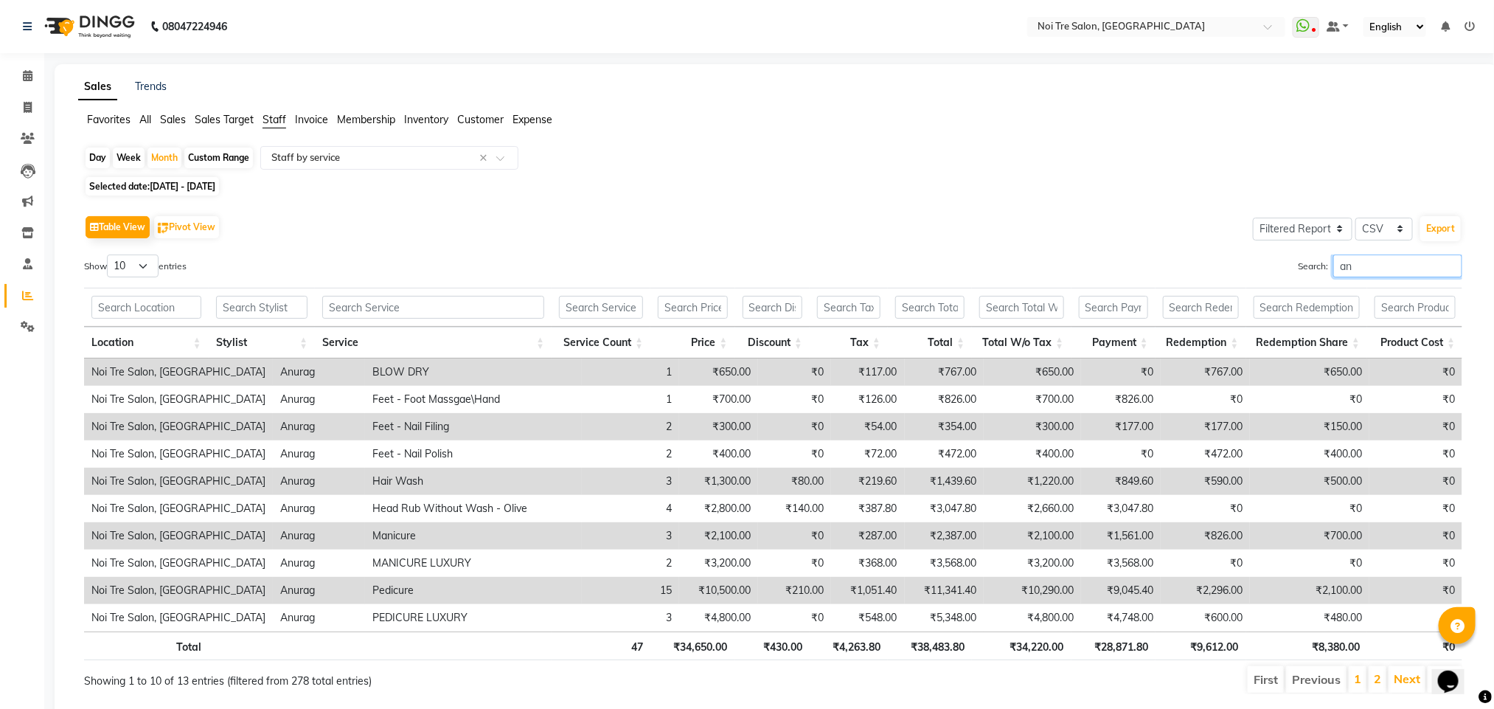
type input "a"
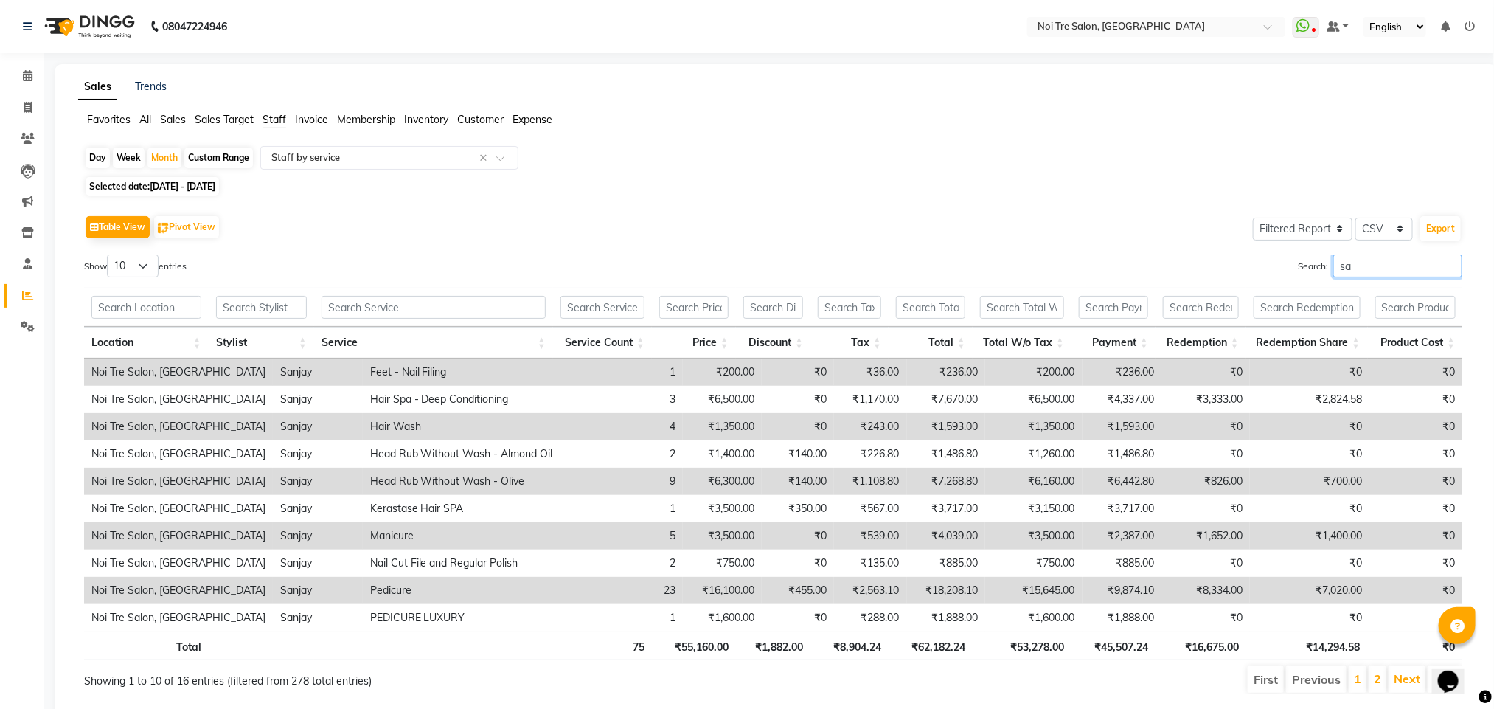
type input "s"
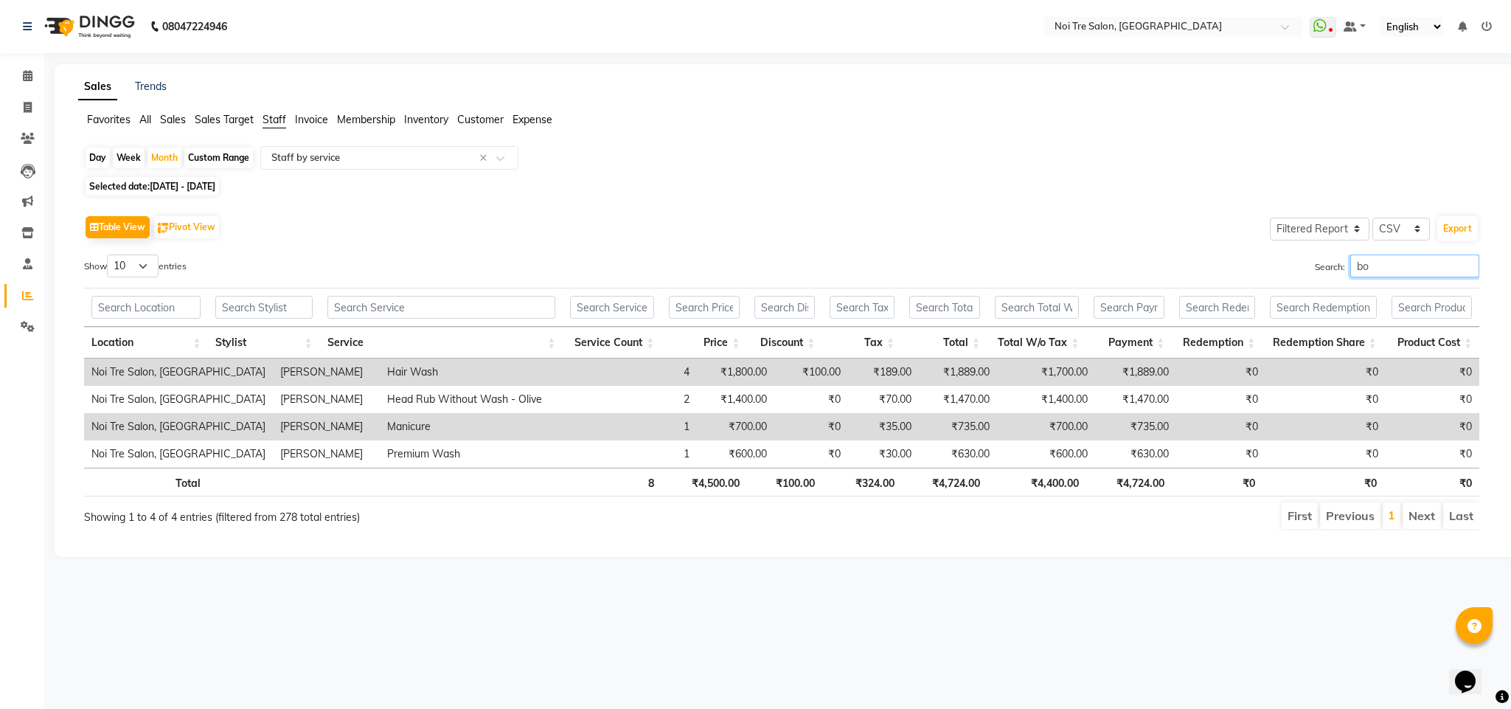
type input "b"
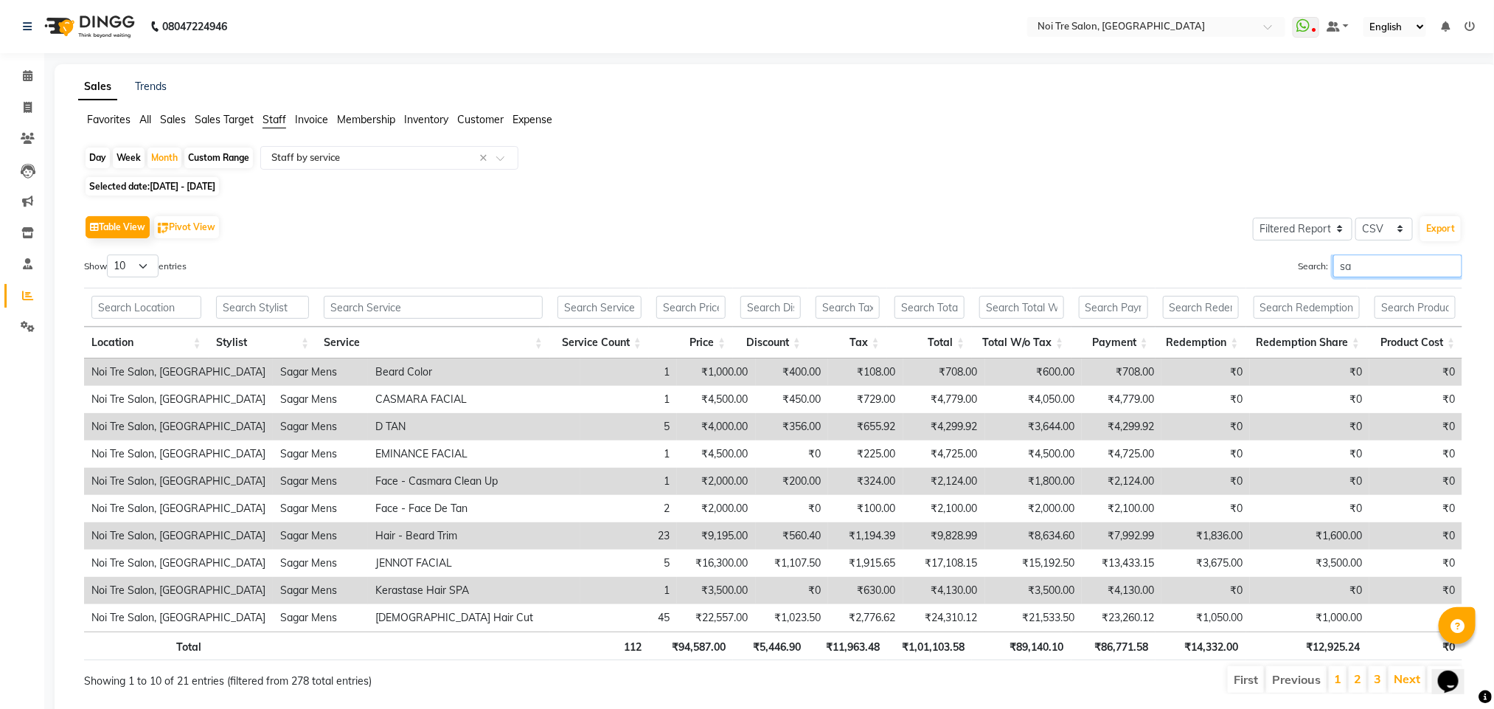
type input "s"
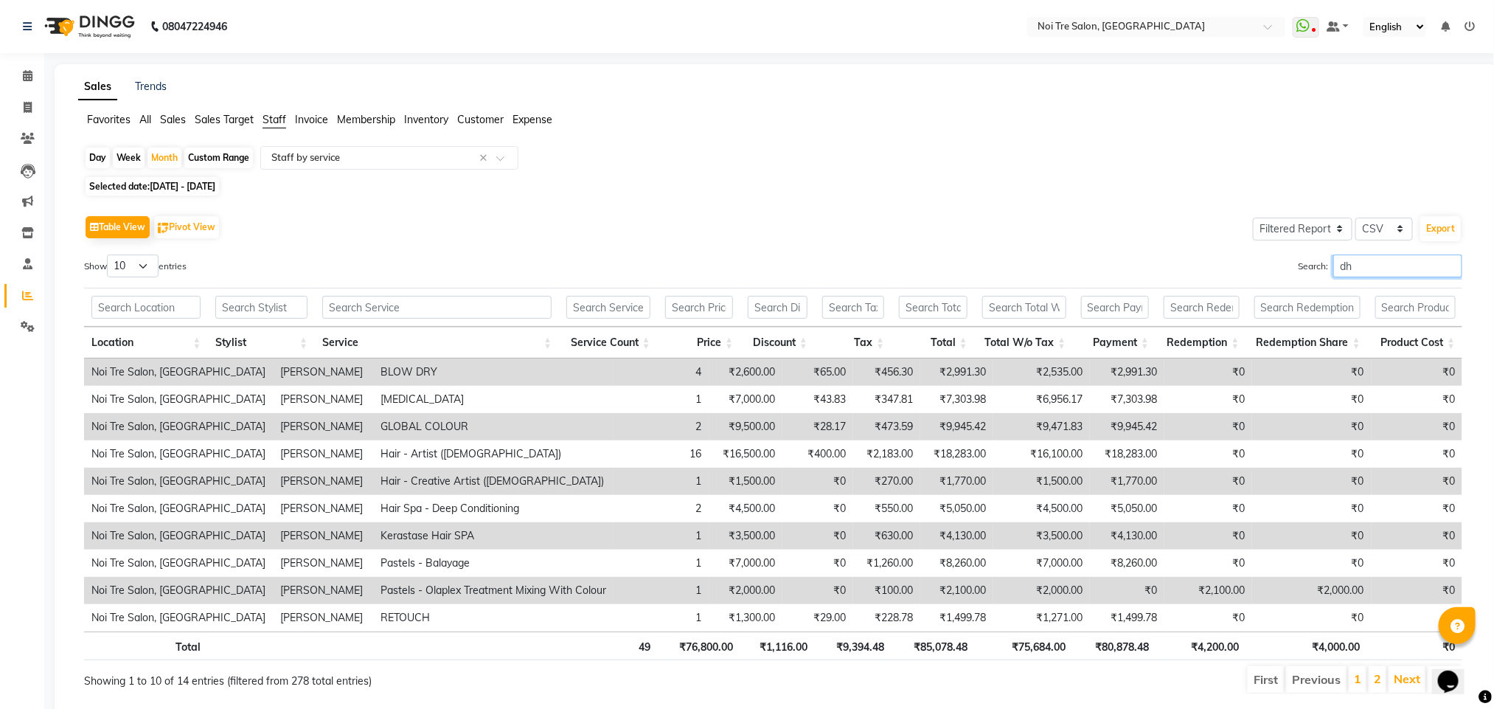
type input "d"
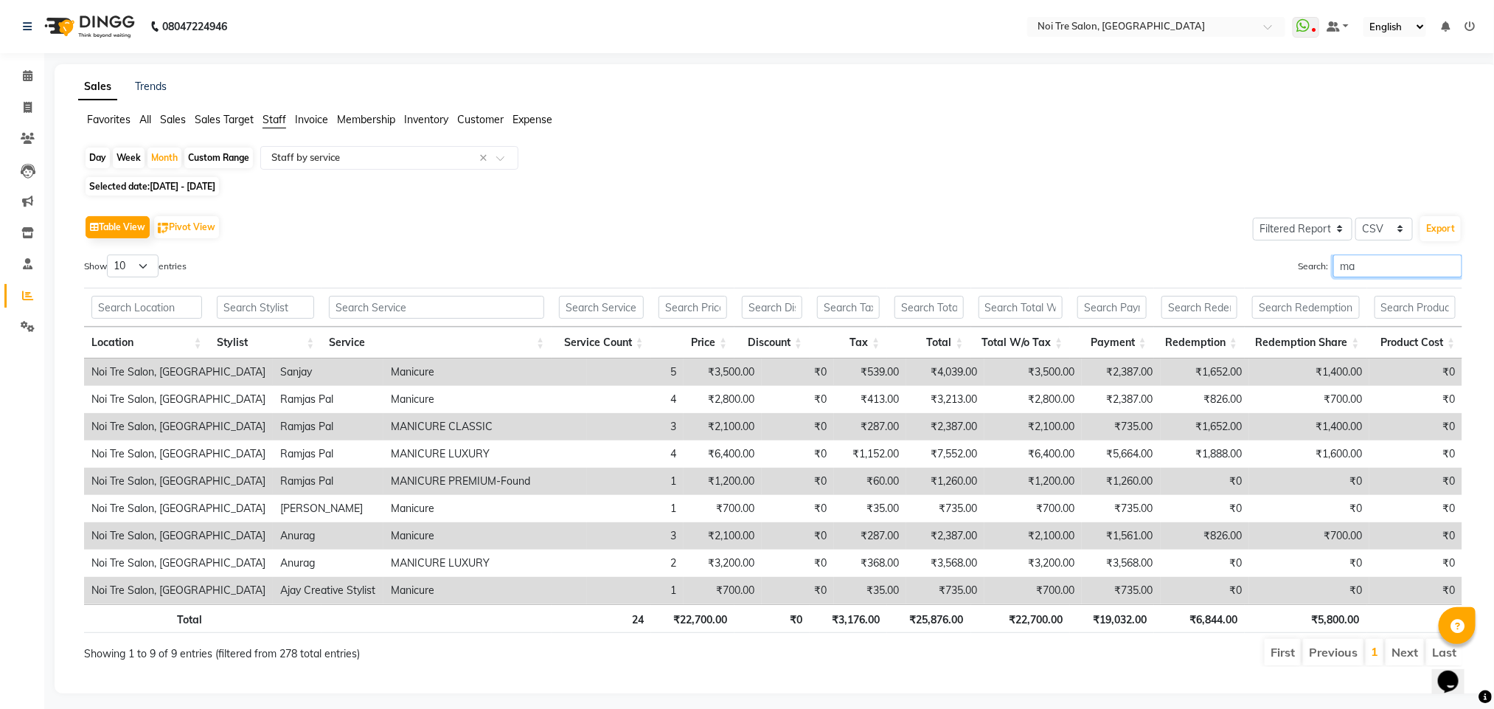
type input "m"
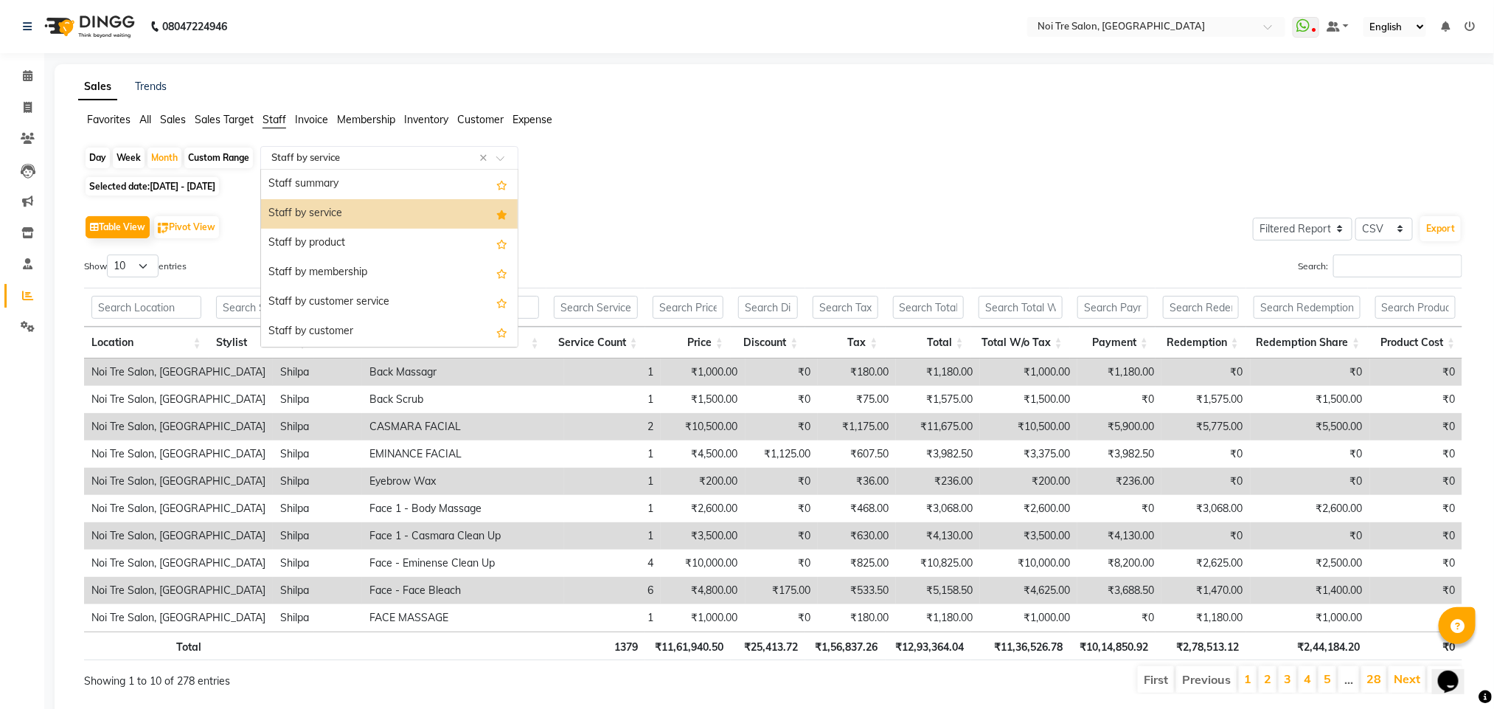
click at [330, 150] on div at bounding box center [389, 157] width 257 height 15
click at [350, 237] on div "Staff by product" at bounding box center [389, 243] width 257 height 29
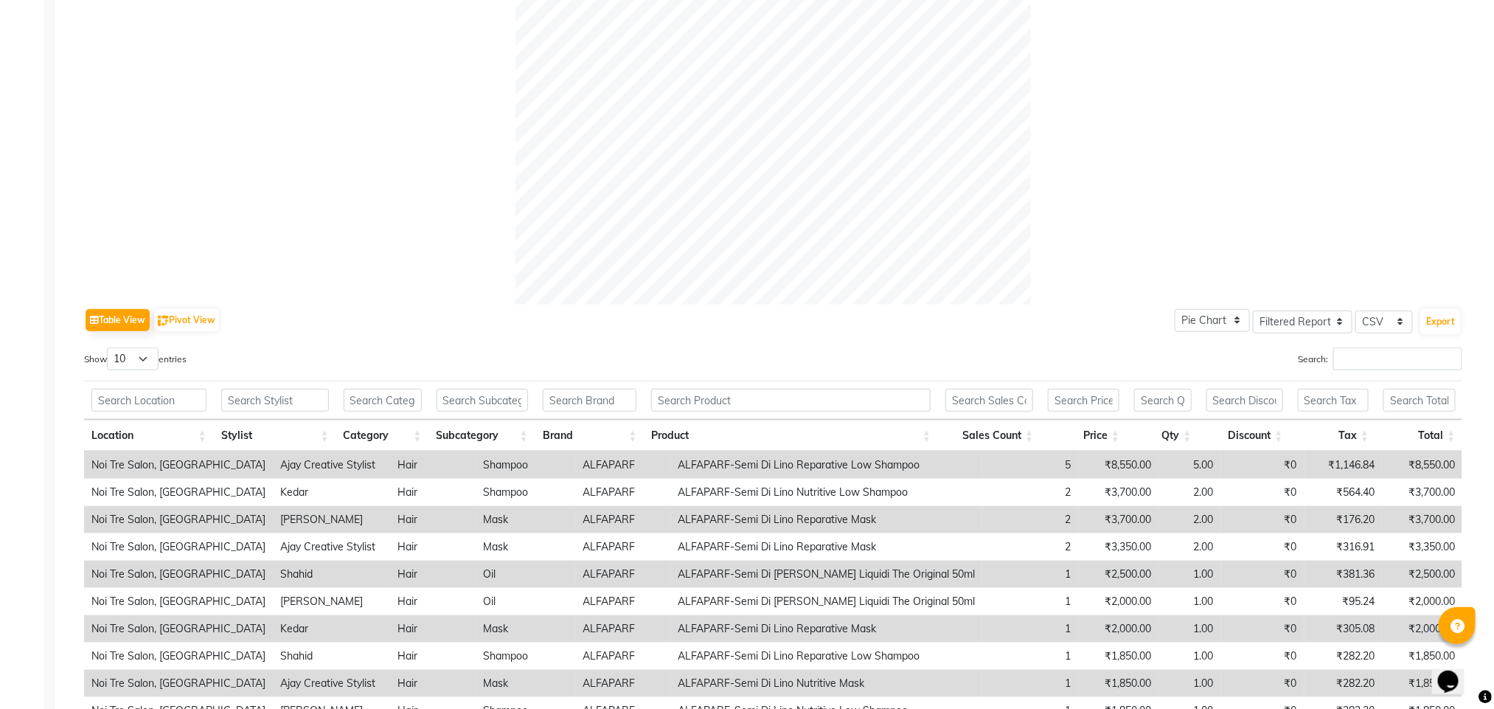
scroll to position [447, 0]
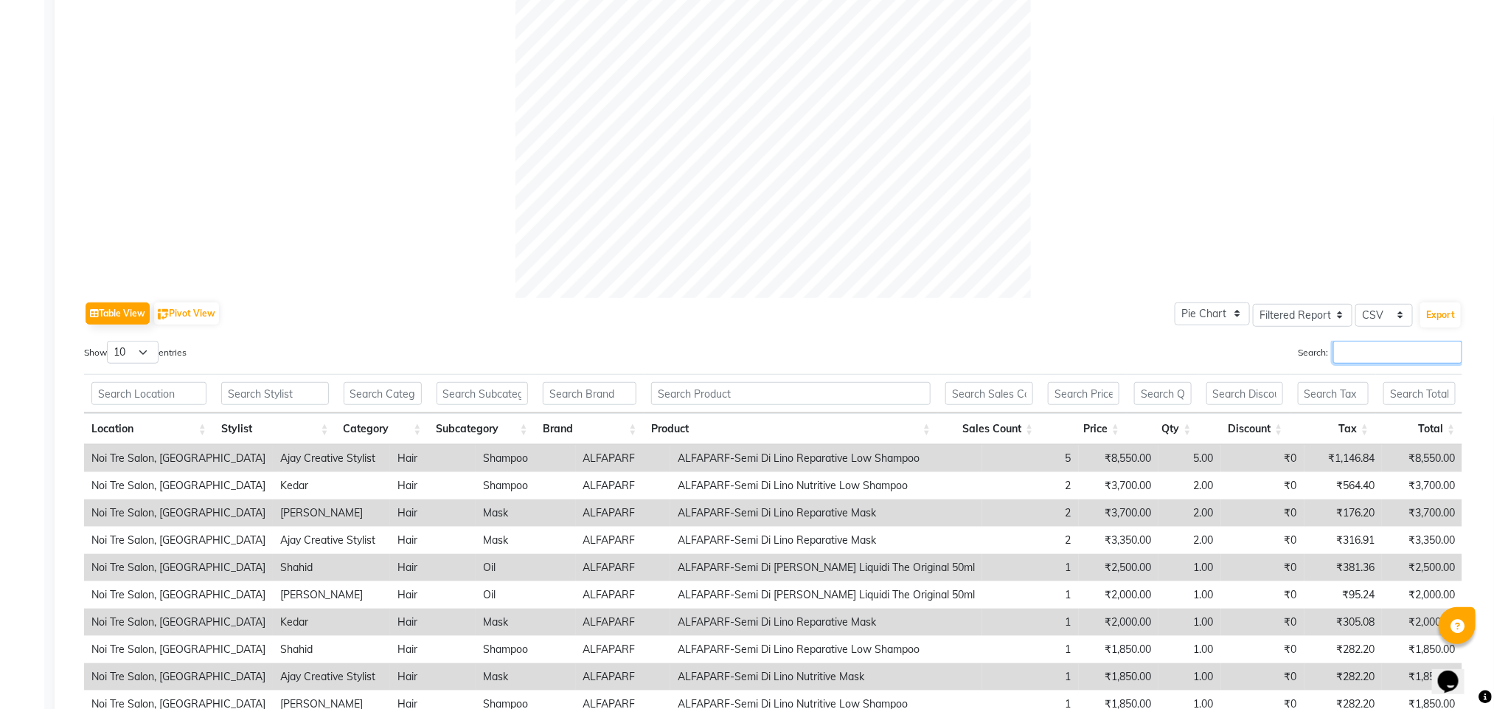
click at [1357, 358] on input "Search:" at bounding box center [1397, 352] width 129 height 23
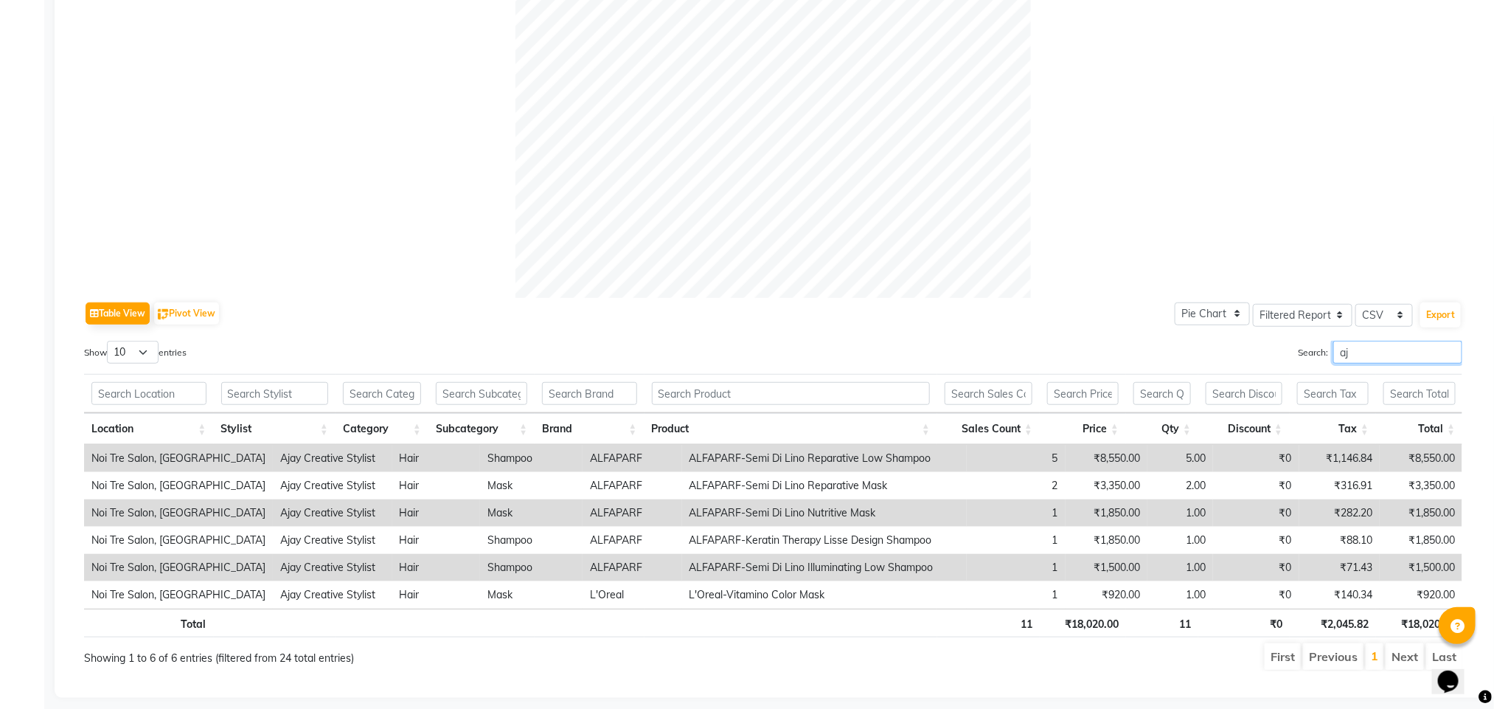
type input "a"
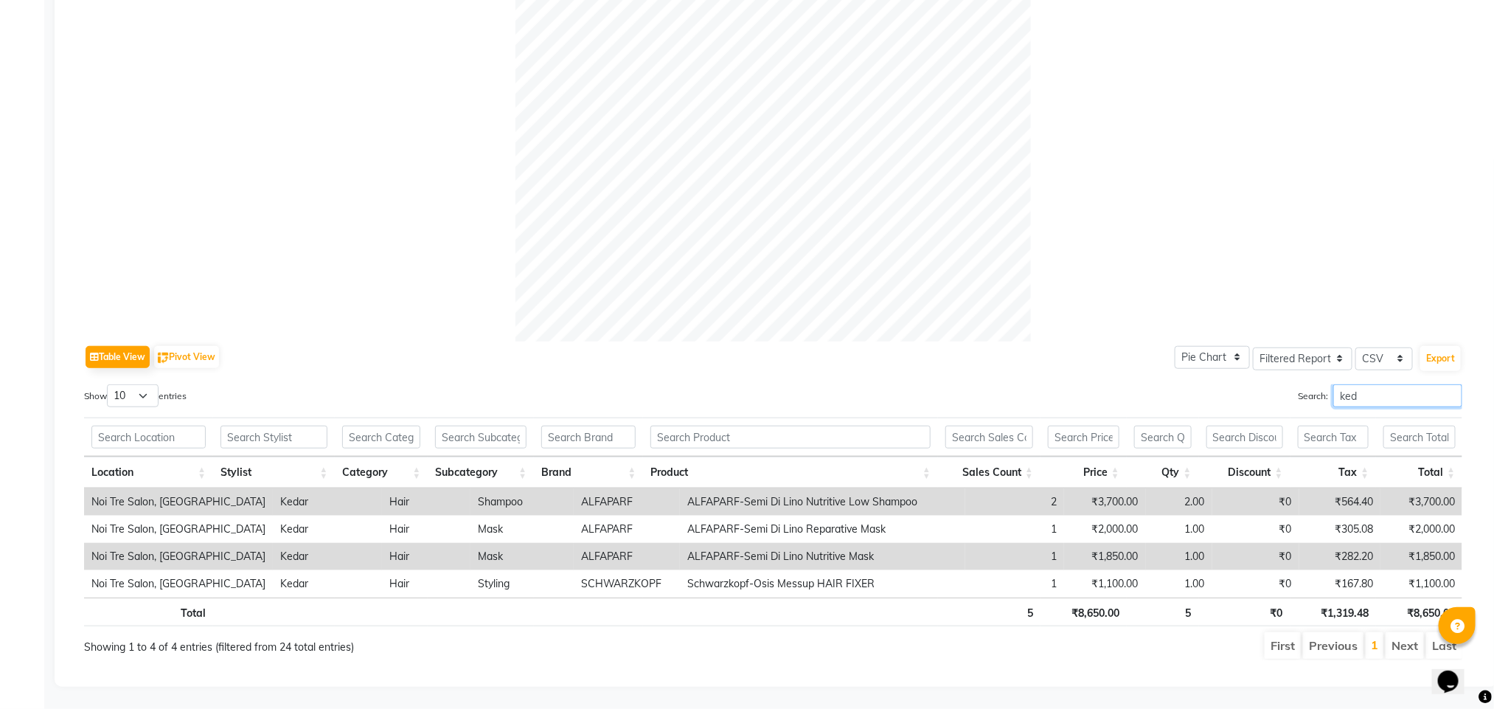
scroll to position [425, 0]
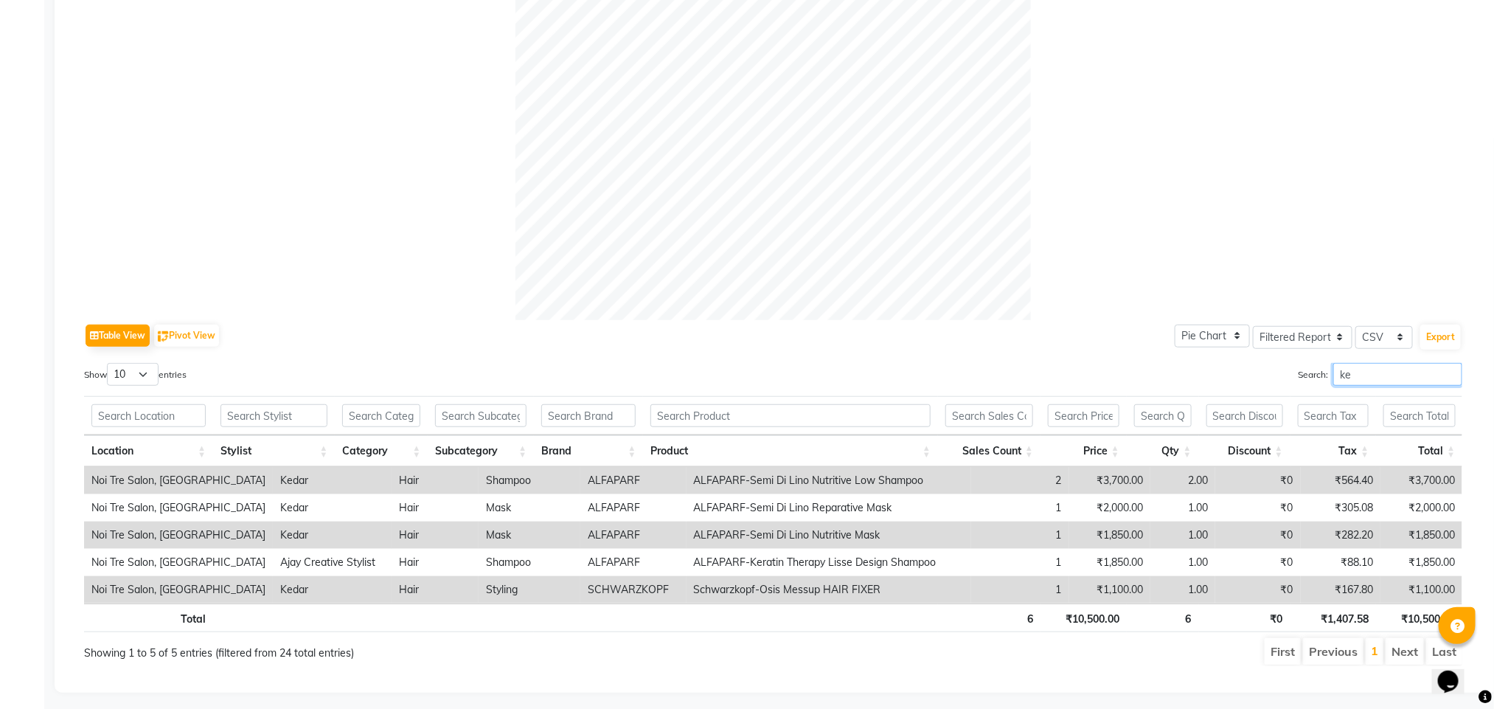
type input "k"
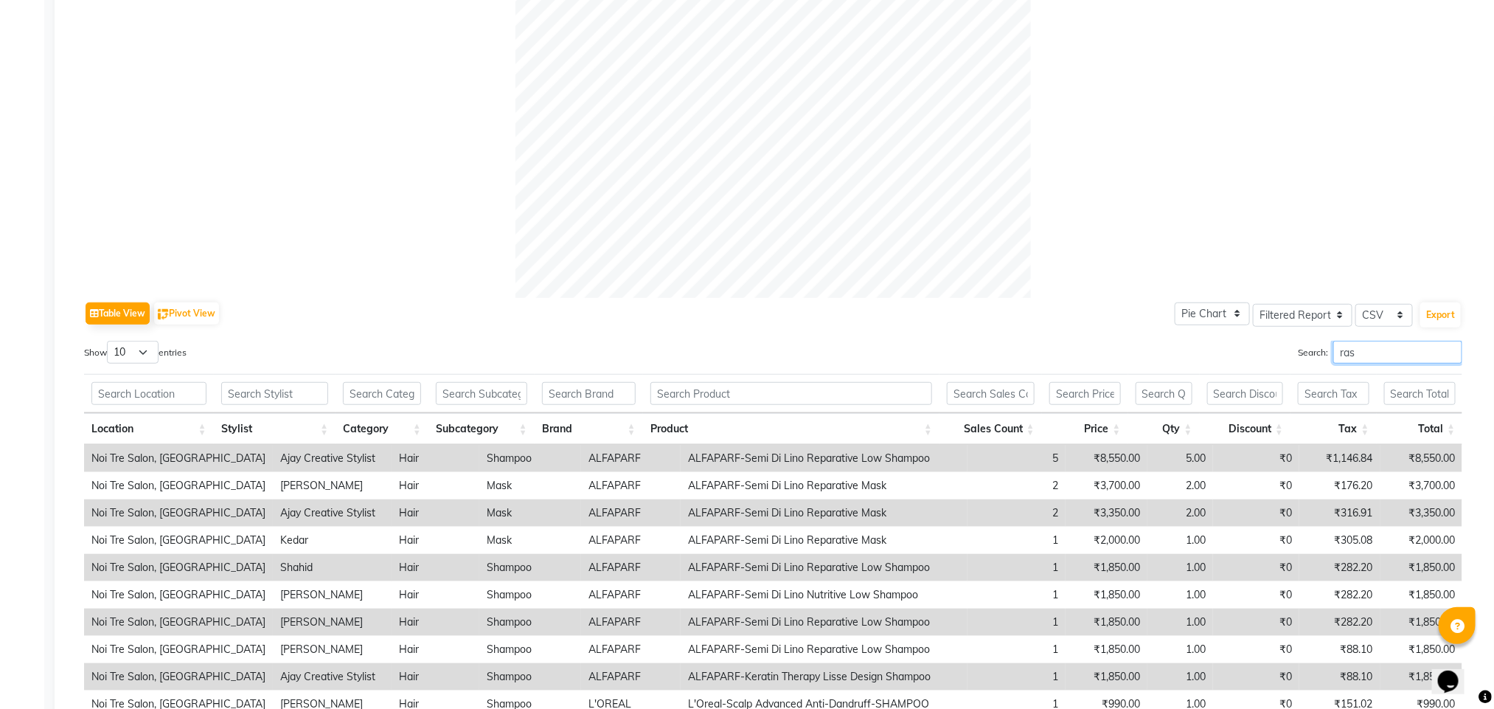
scroll to position [370, 0]
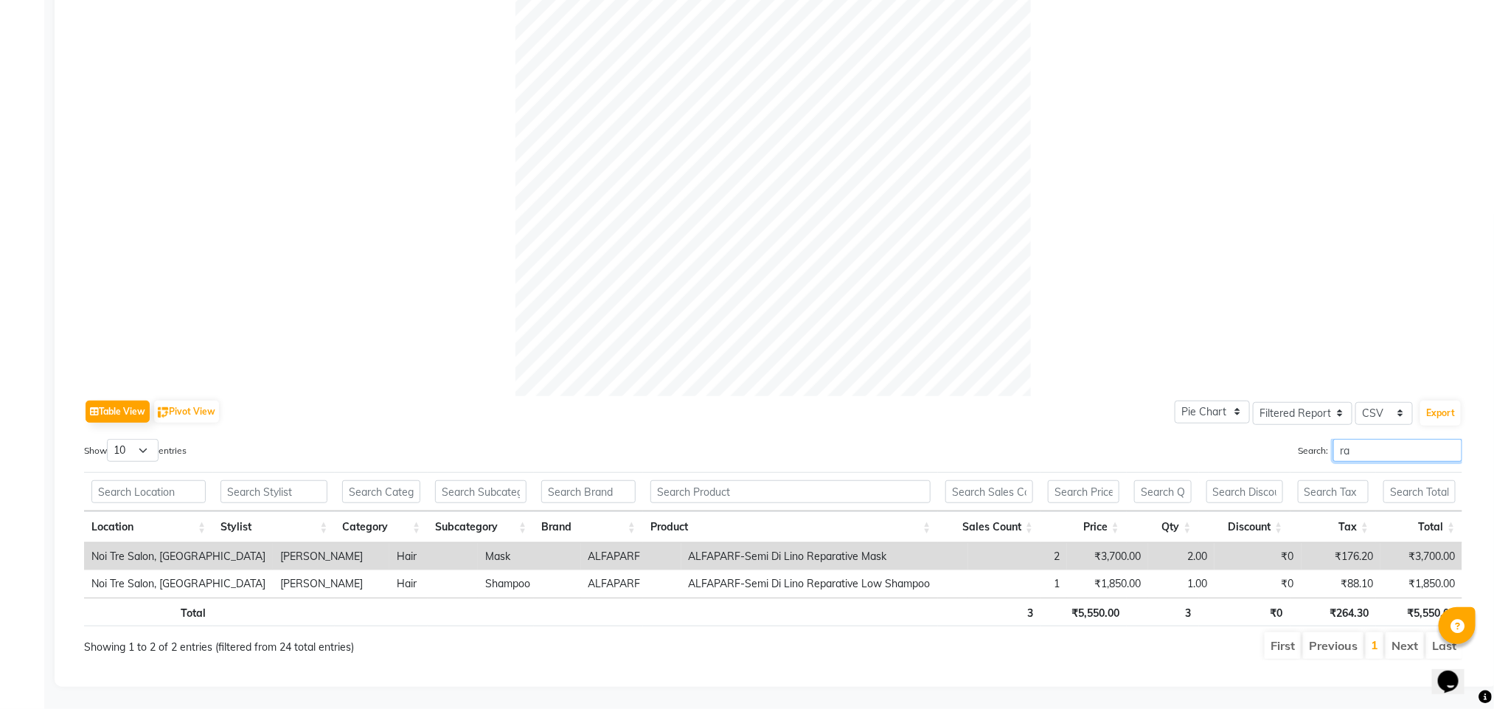
type input "r"
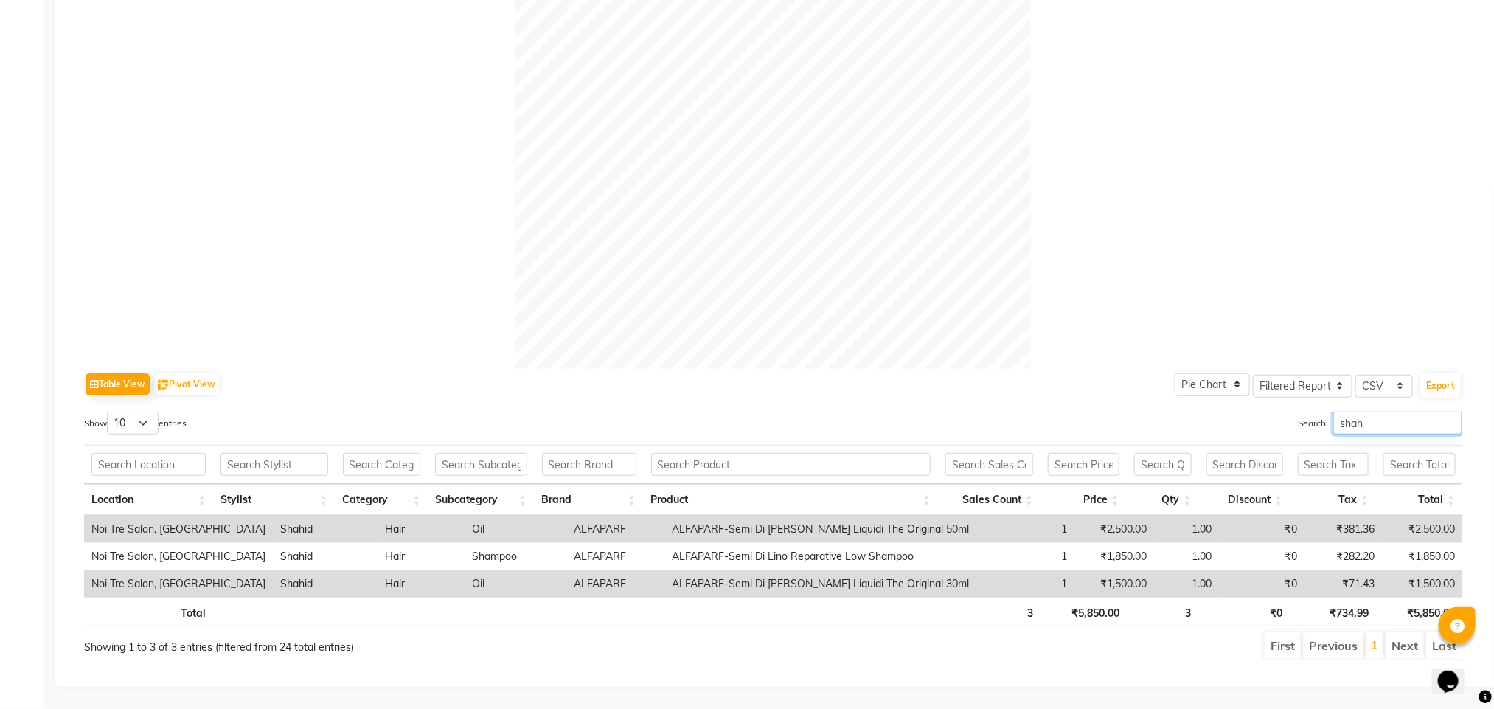
scroll to position [397, 0]
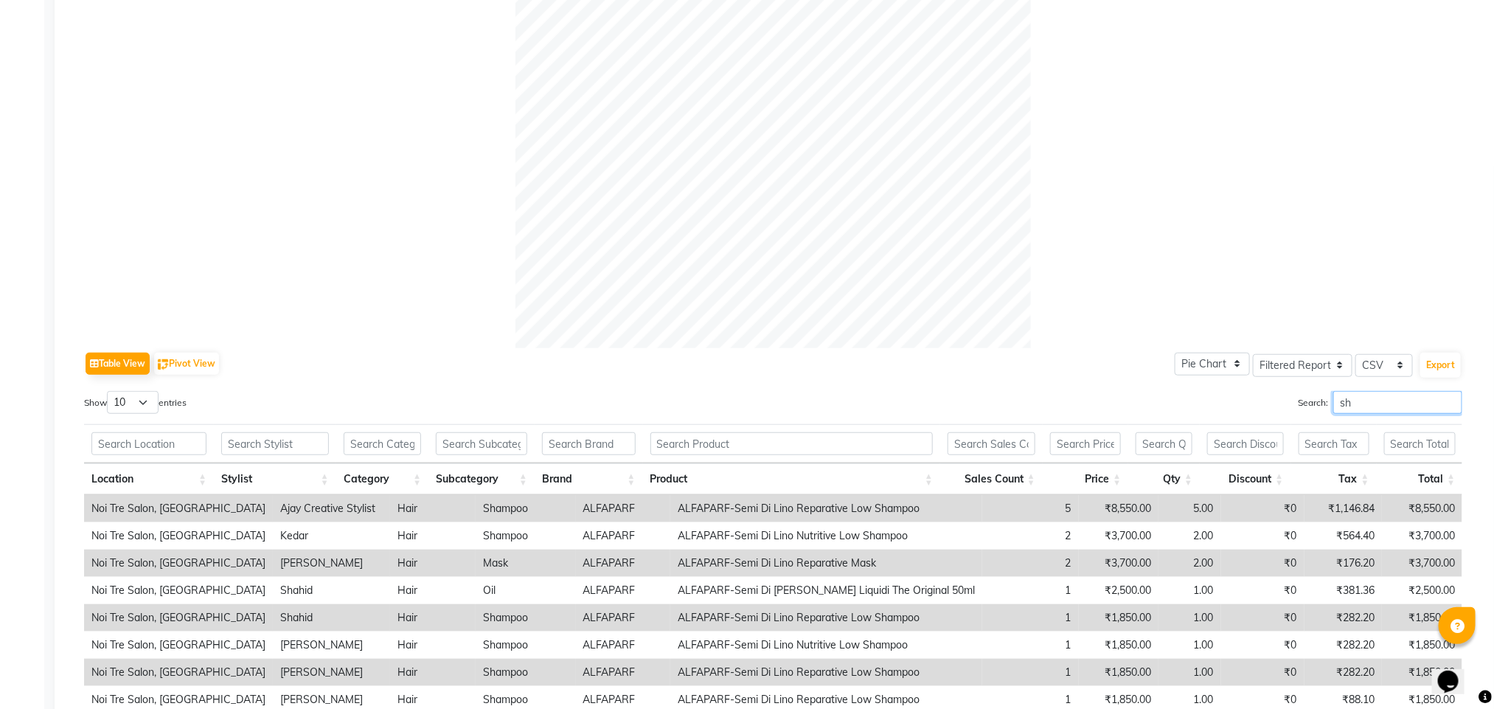
type input "s"
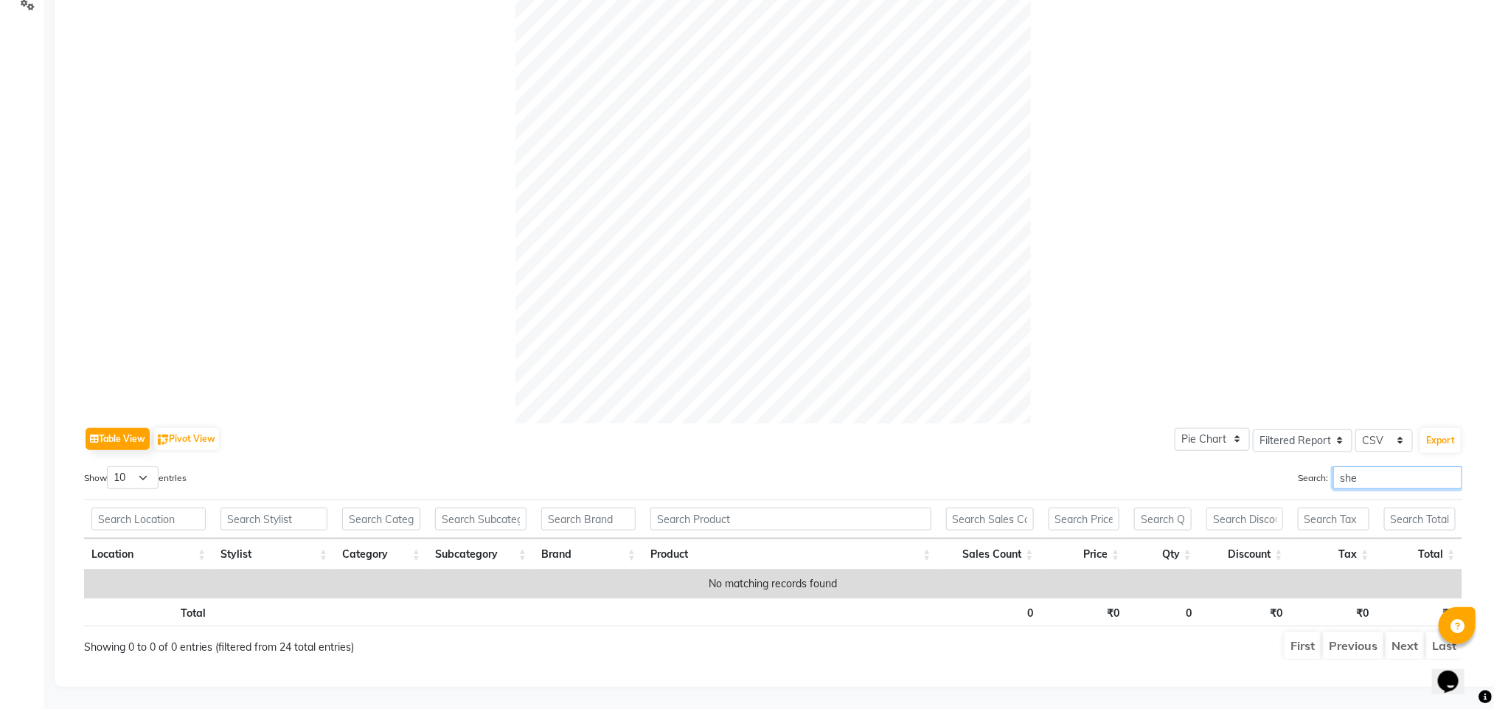
scroll to position [343, 0]
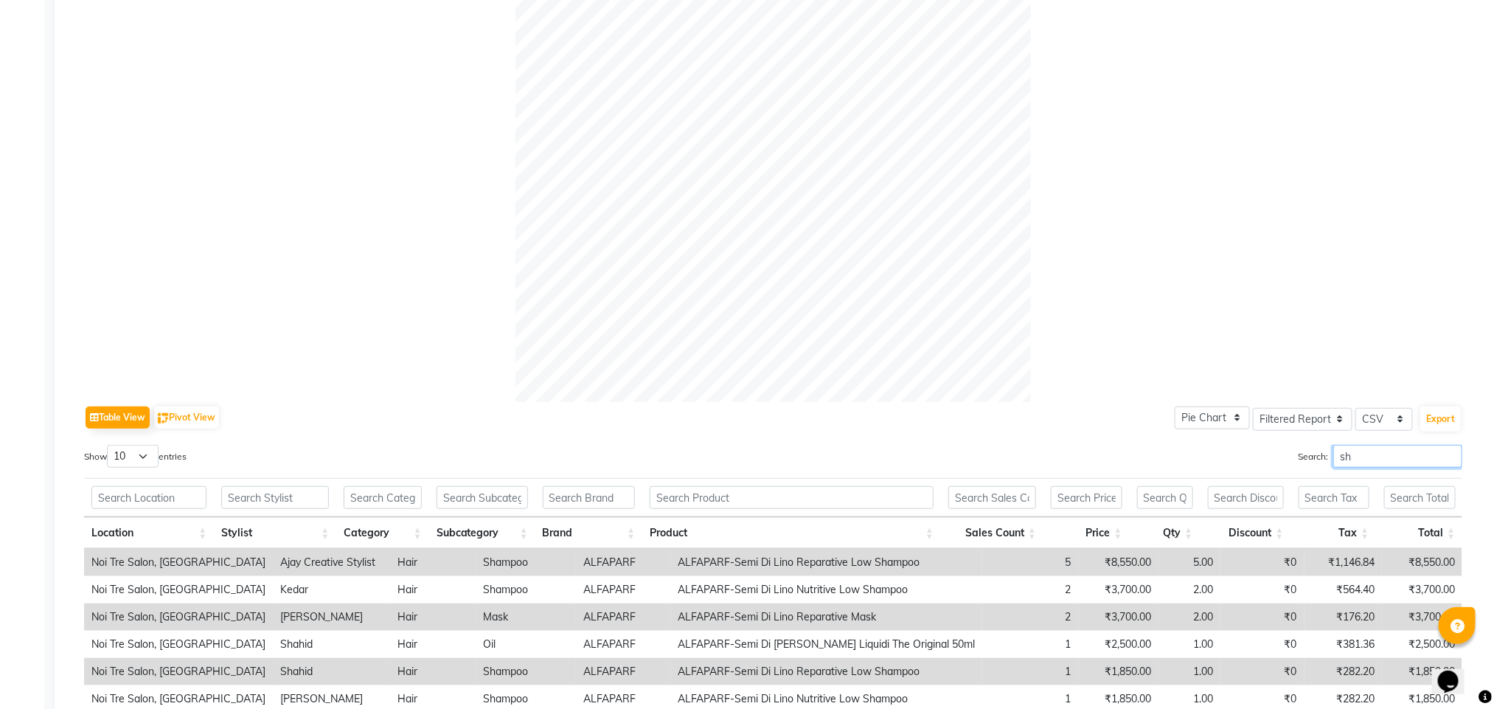
type input "s"
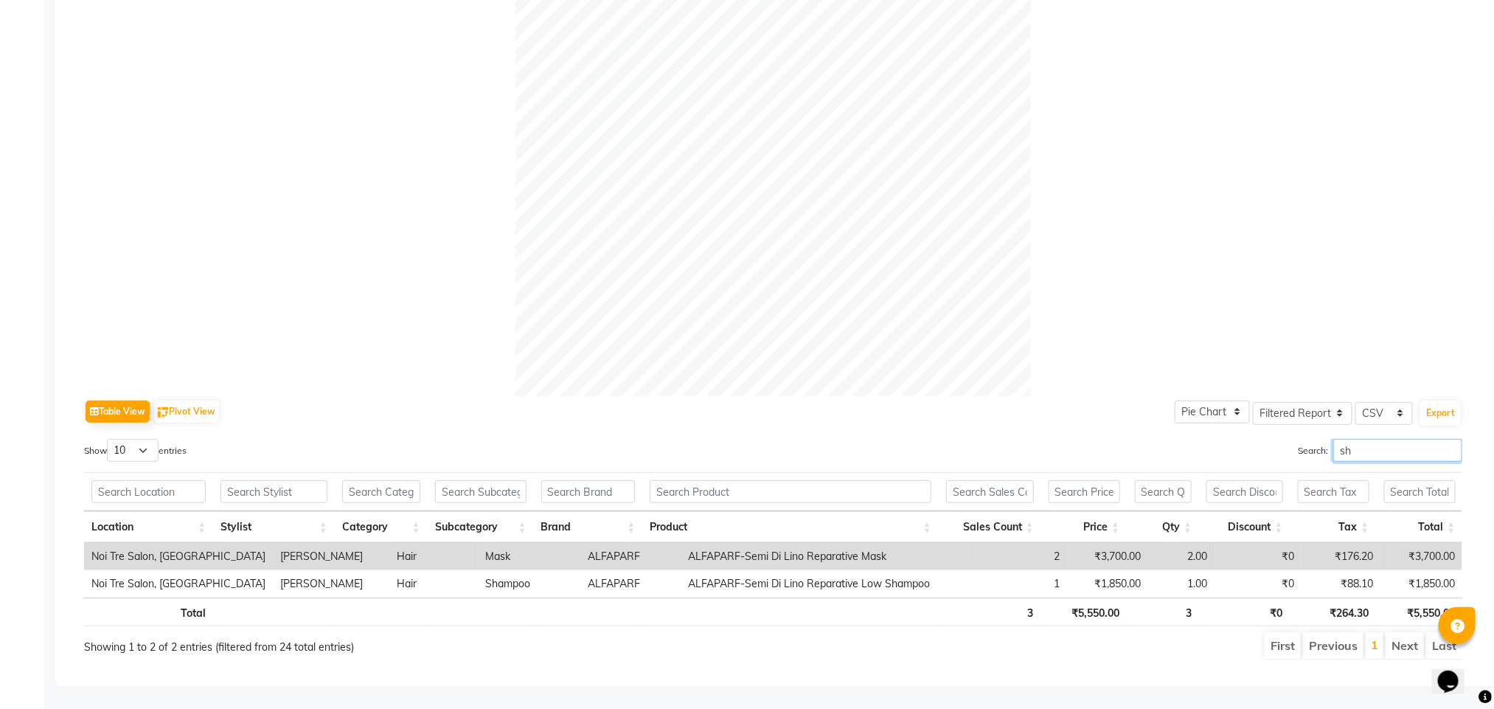
type input "s"
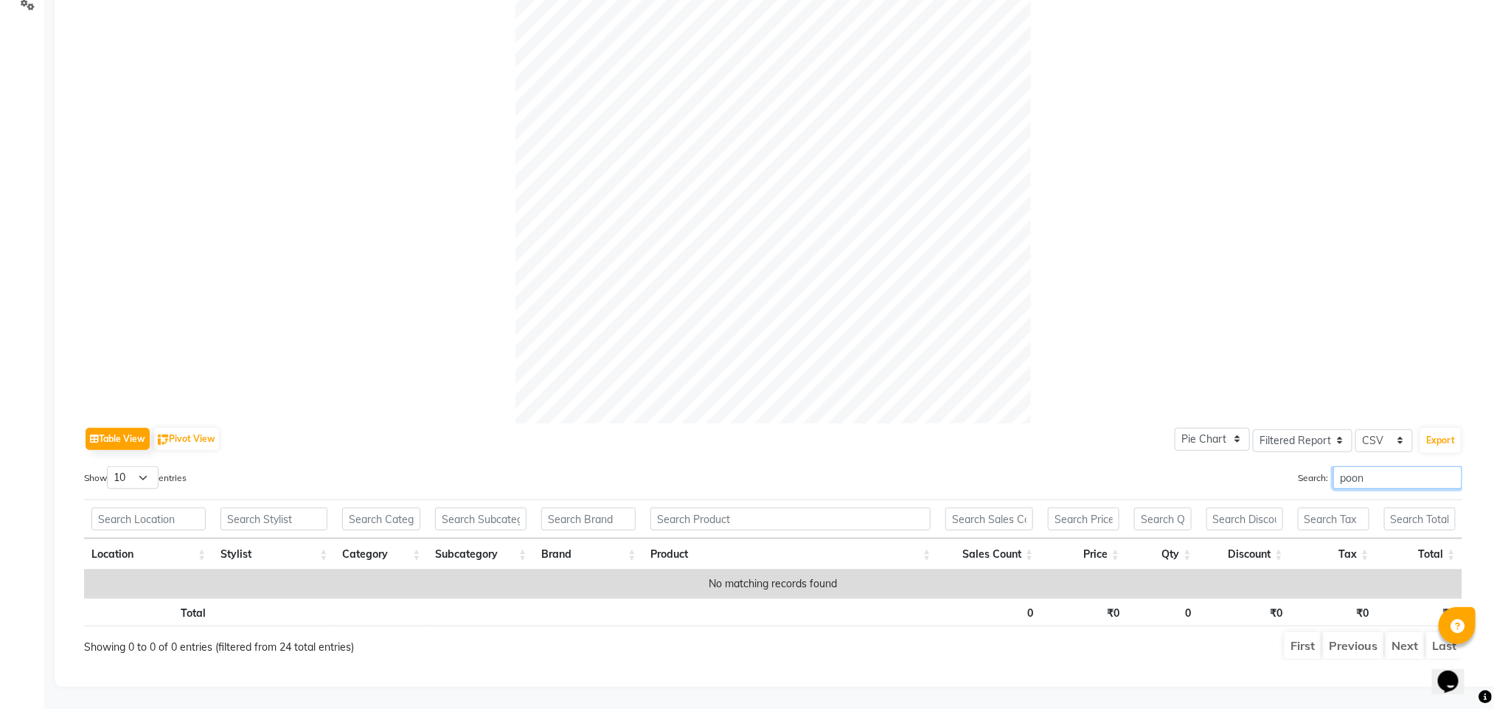
scroll to position [343, 0]
type input "p"
type input "r"
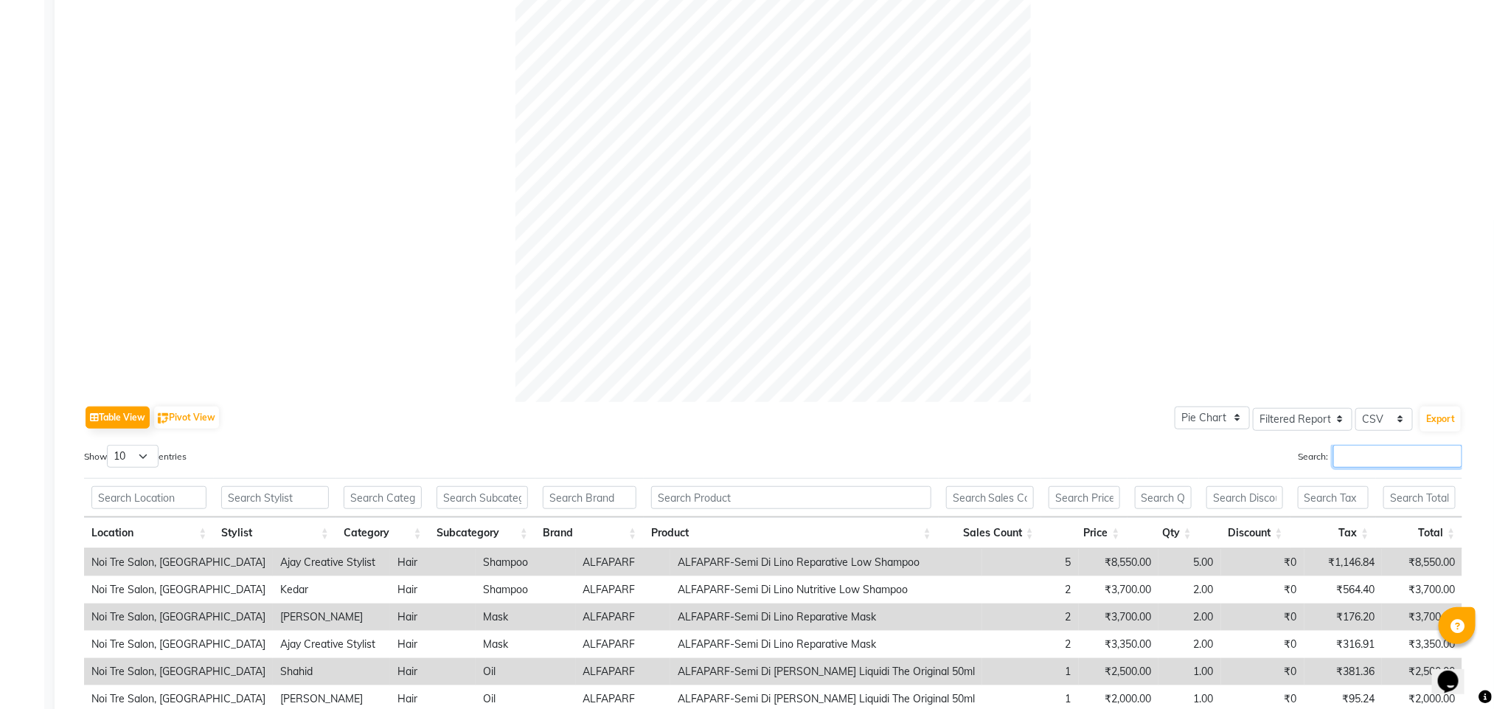
scroll to position [447, 0]
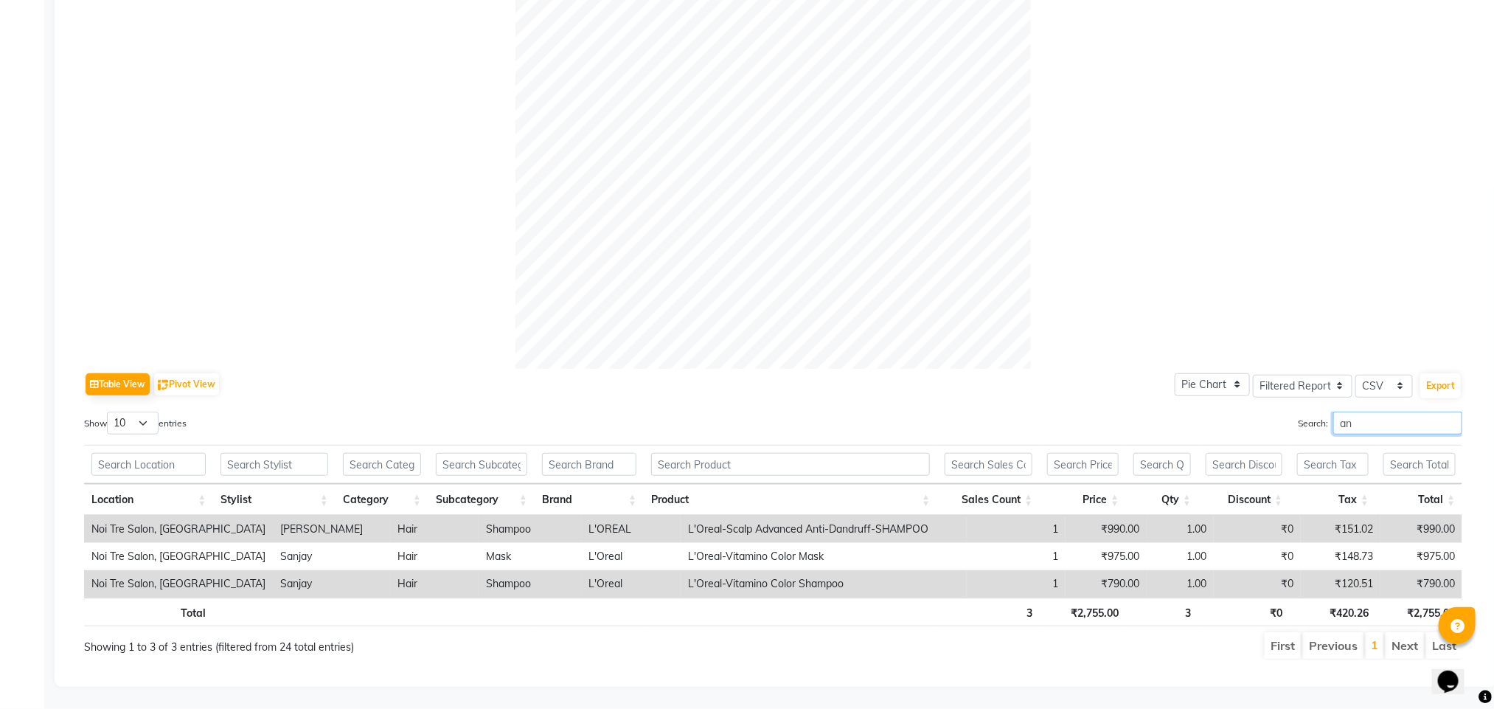
type input "a"
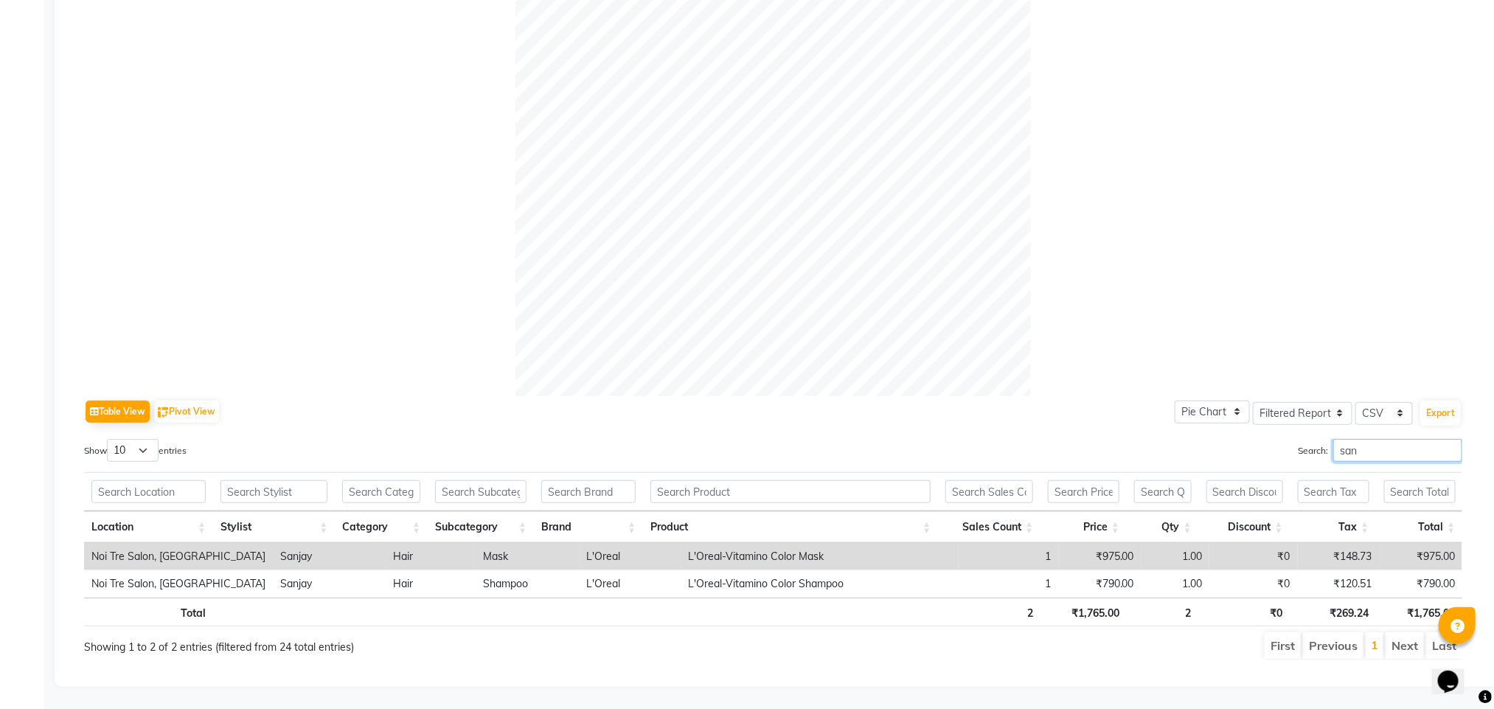
scroll to position [370, 0]
type input "s"
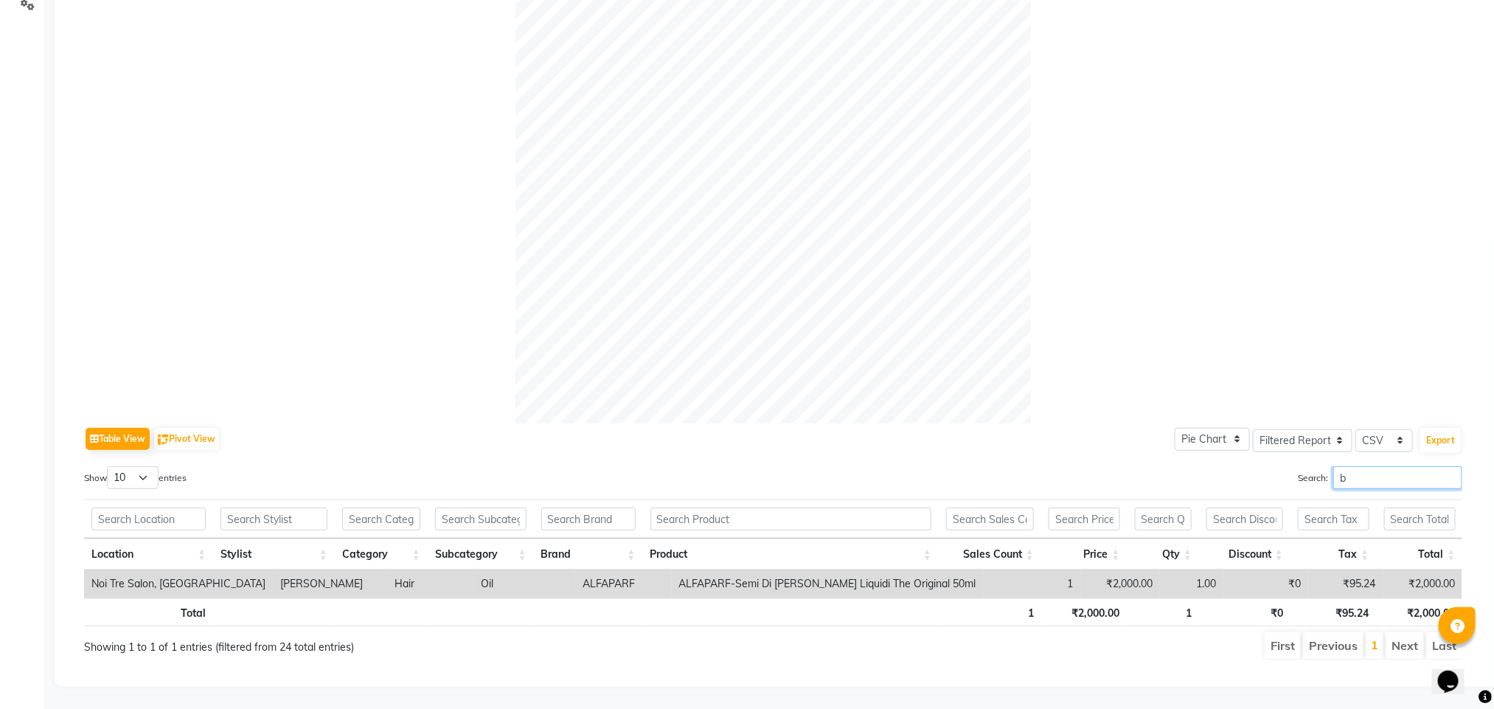
scroll to position [343, 0]
type input "b"
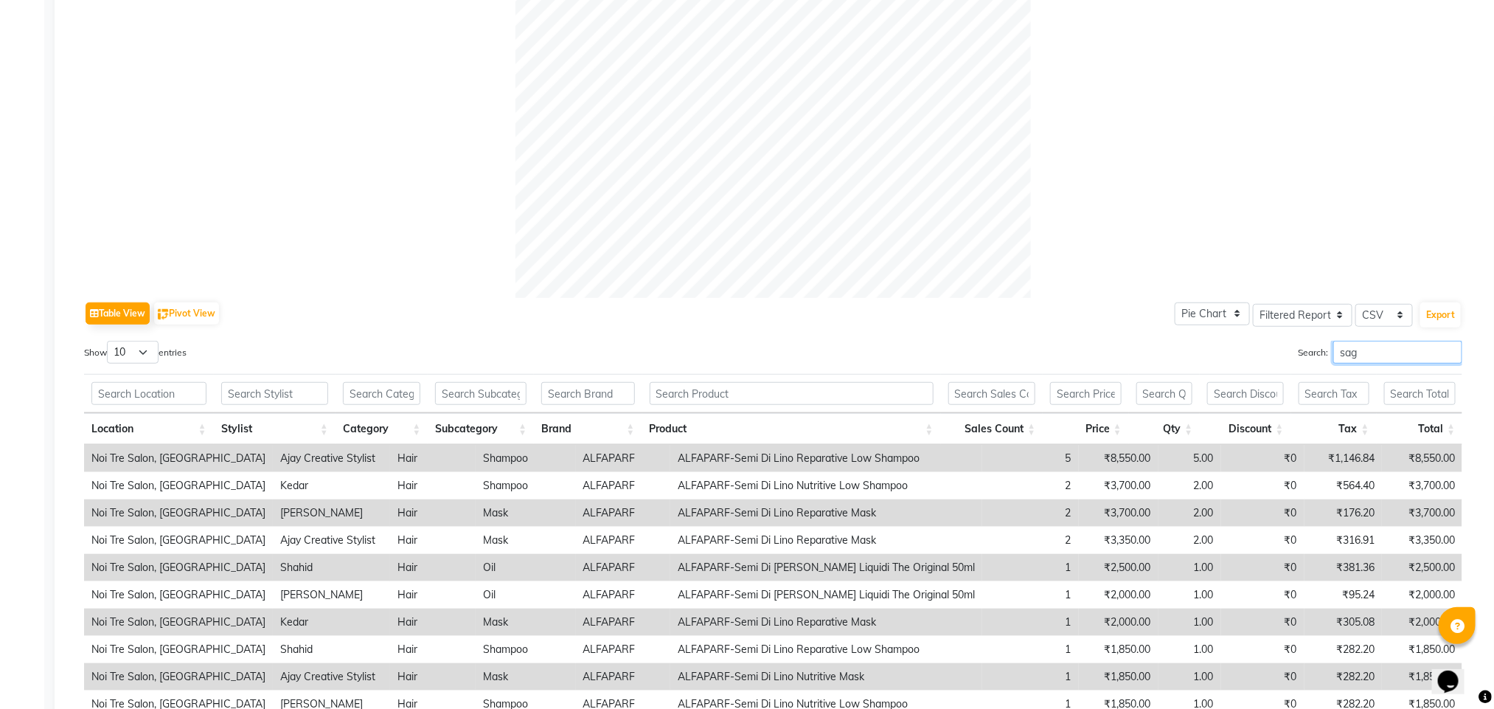
scroll to position [397, 0]
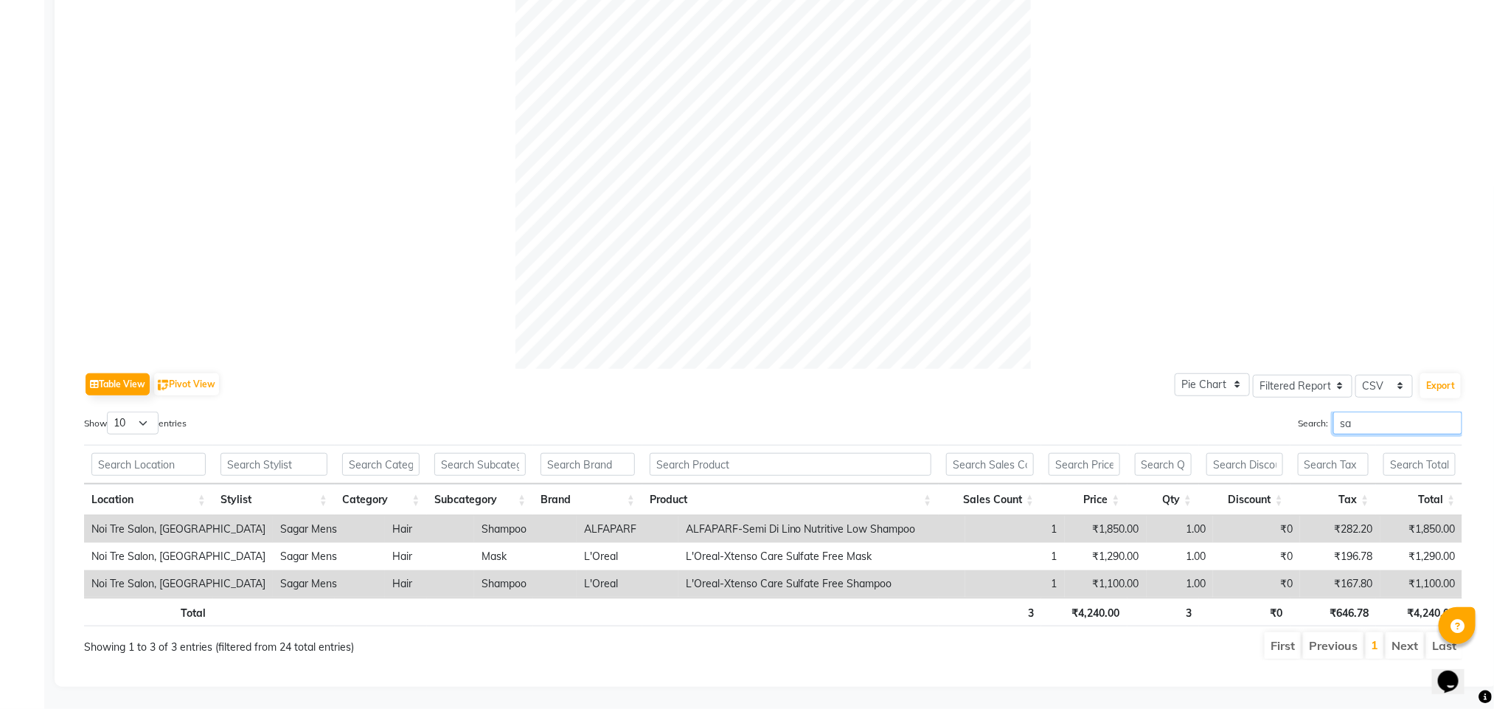
type input "s"
type input "d"
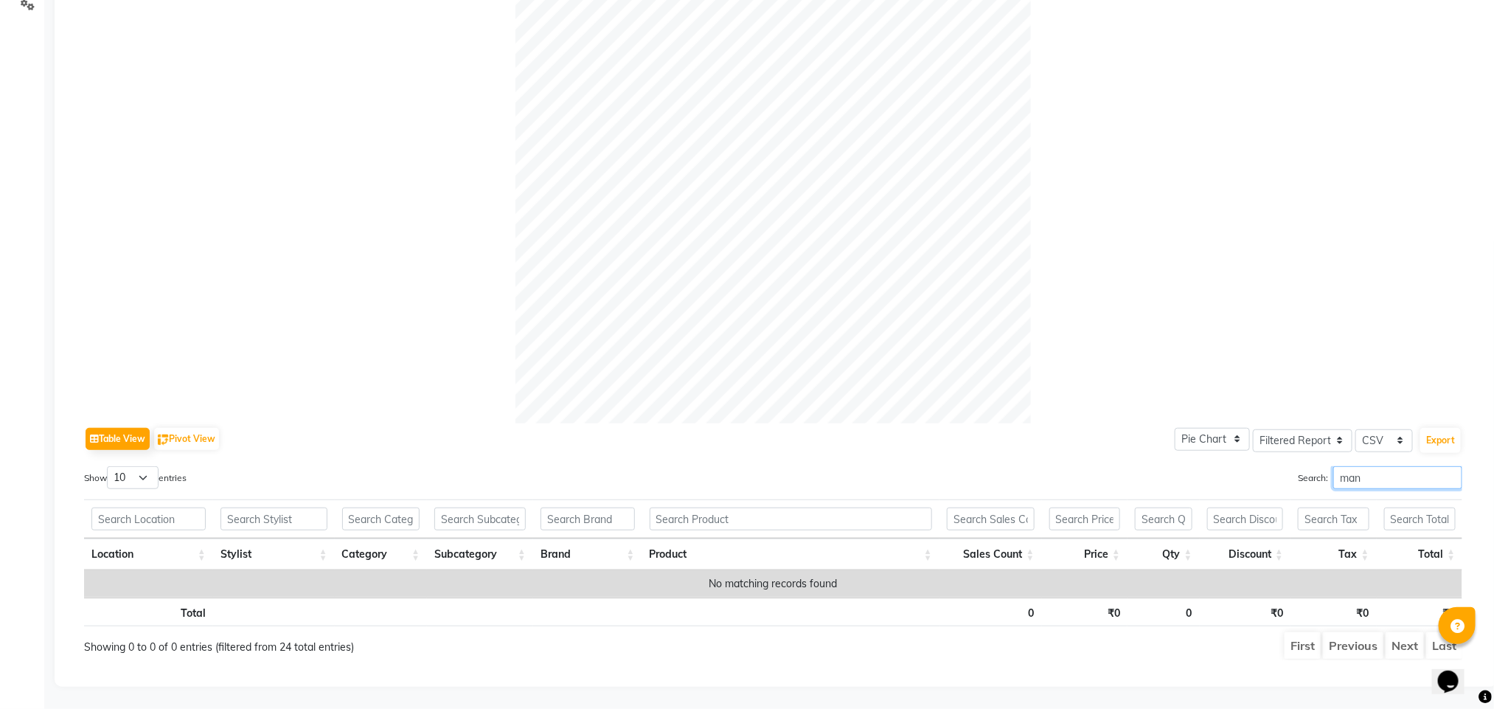
scroll to position [343, 0]
type input "m"
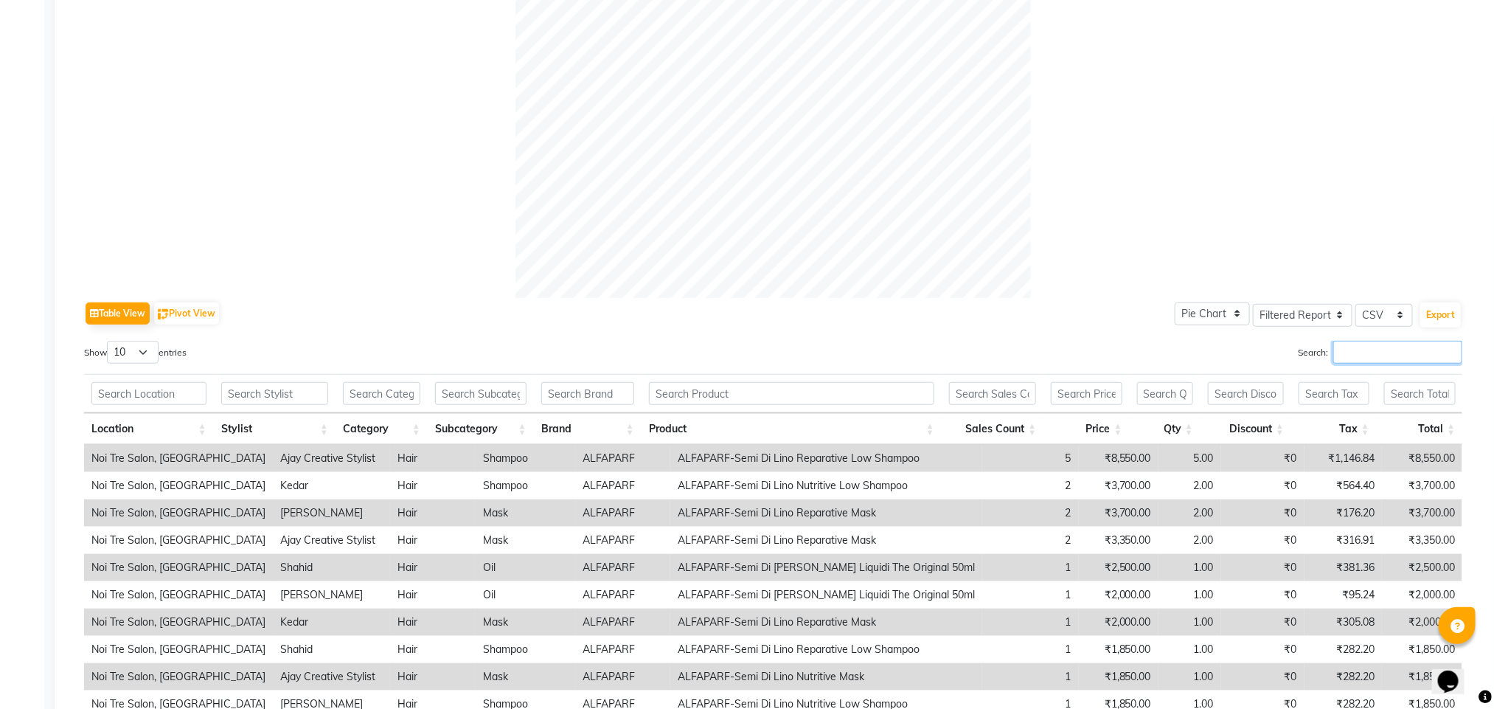
scroll to position [588, 0]
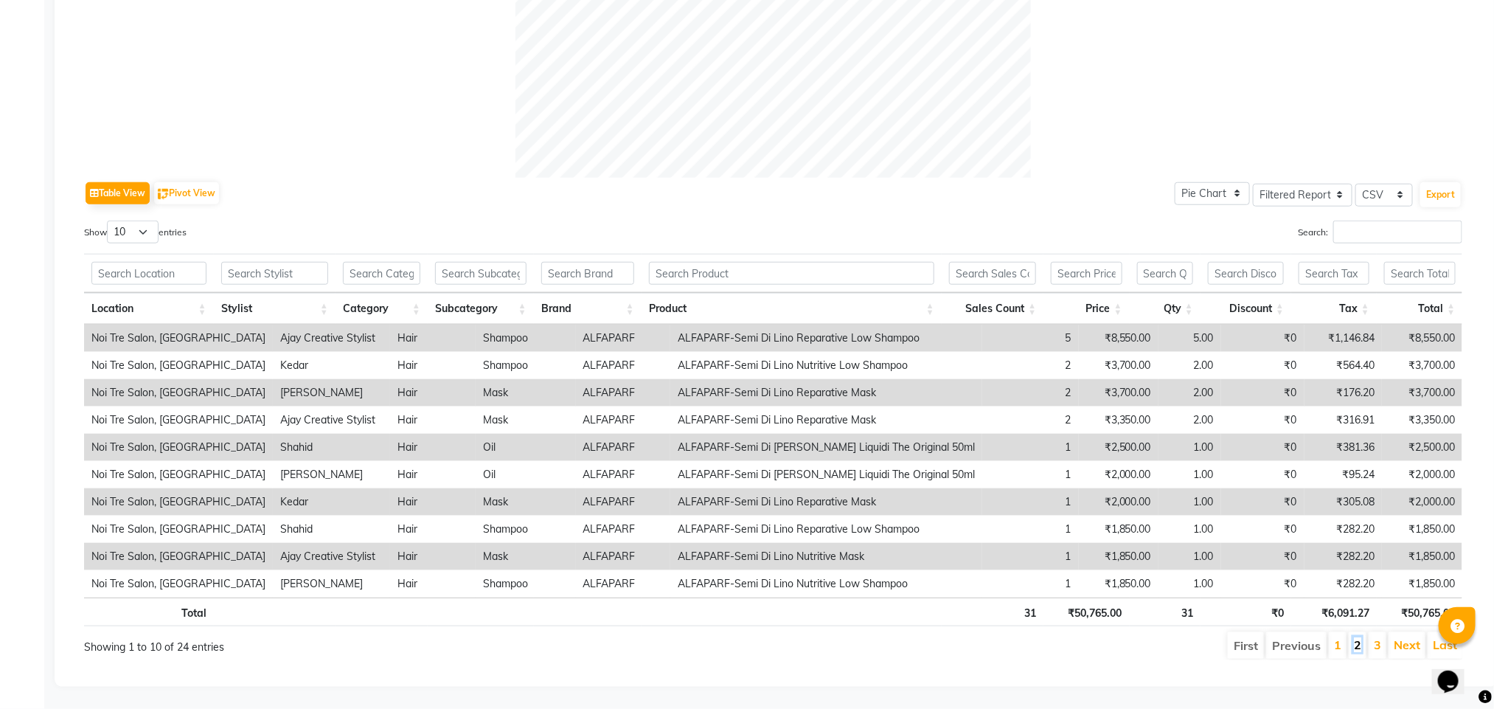
click at [1354, 637] on link "2" at bounding box center [1357, 644] width 7 height 15
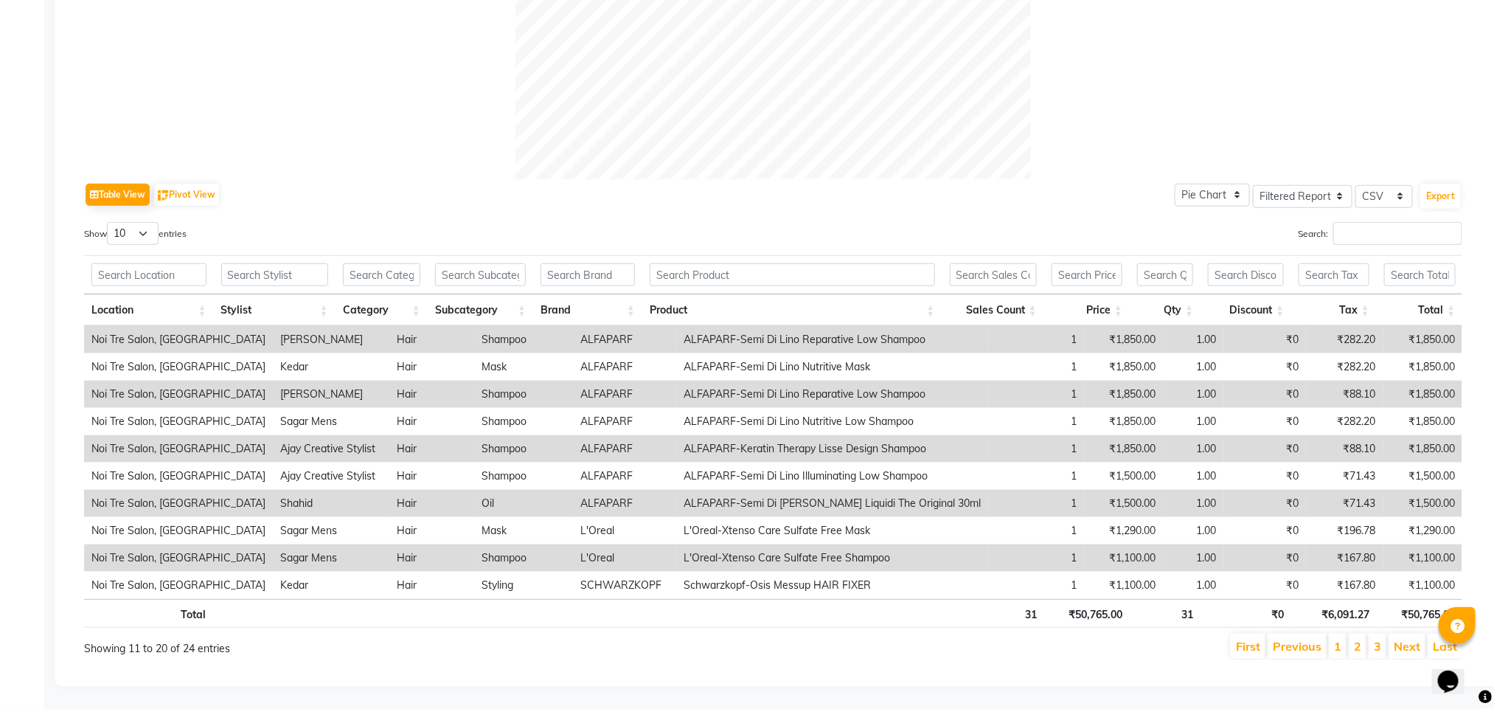
scroll to position [586, 0]
click at [1376, 639] on link "3" at bounding box center [1377, 646] width 7 height 15
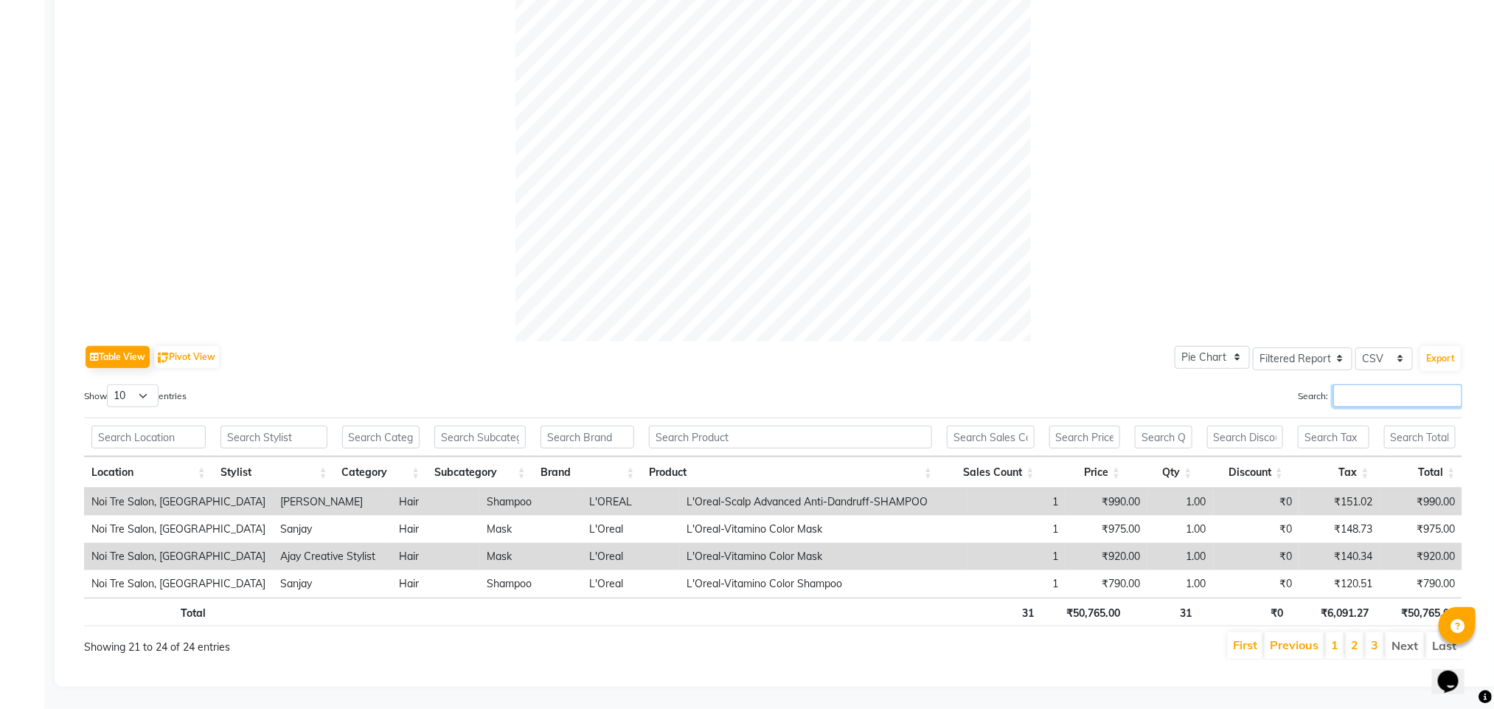
click at [1369, 384] on input "Search:" at bounding box center [1397, 395] width 129 height 23
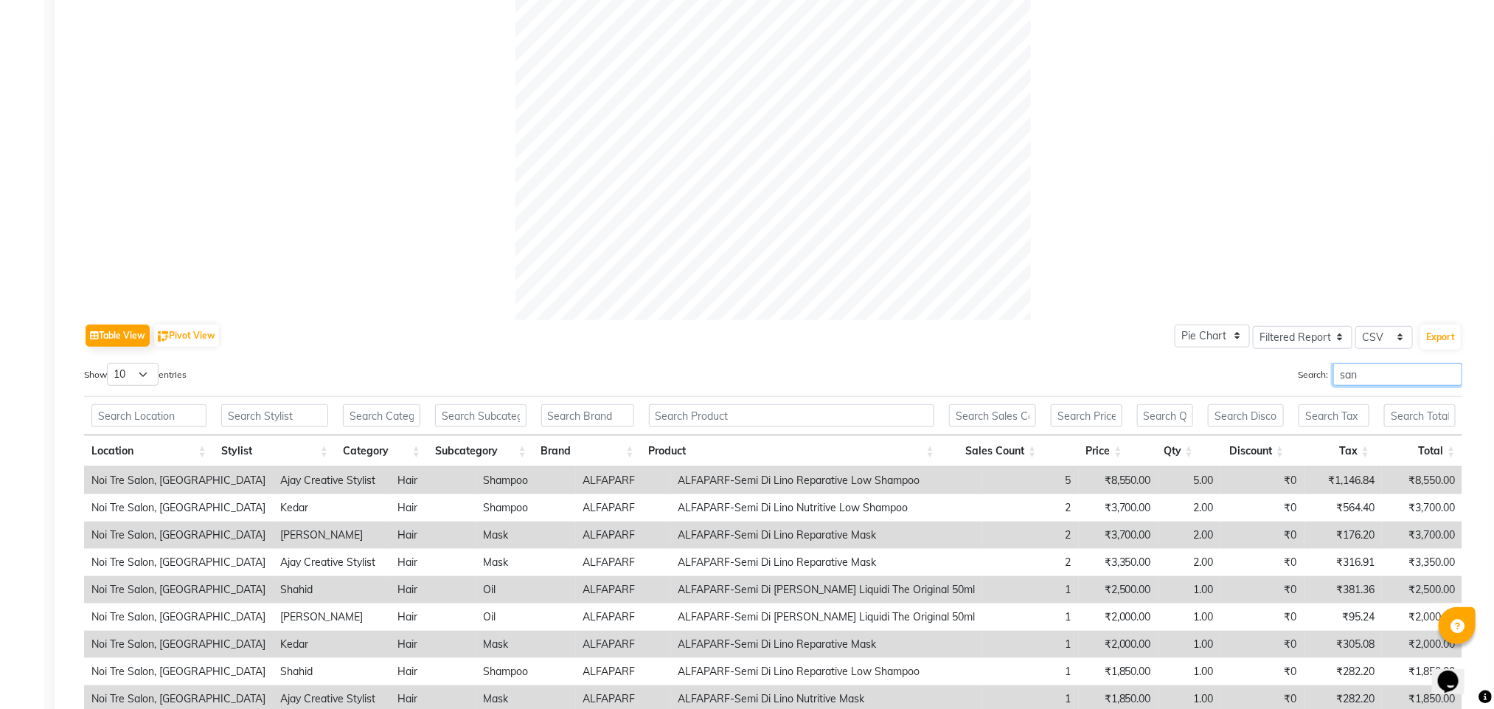
scroll to position [370, 0]
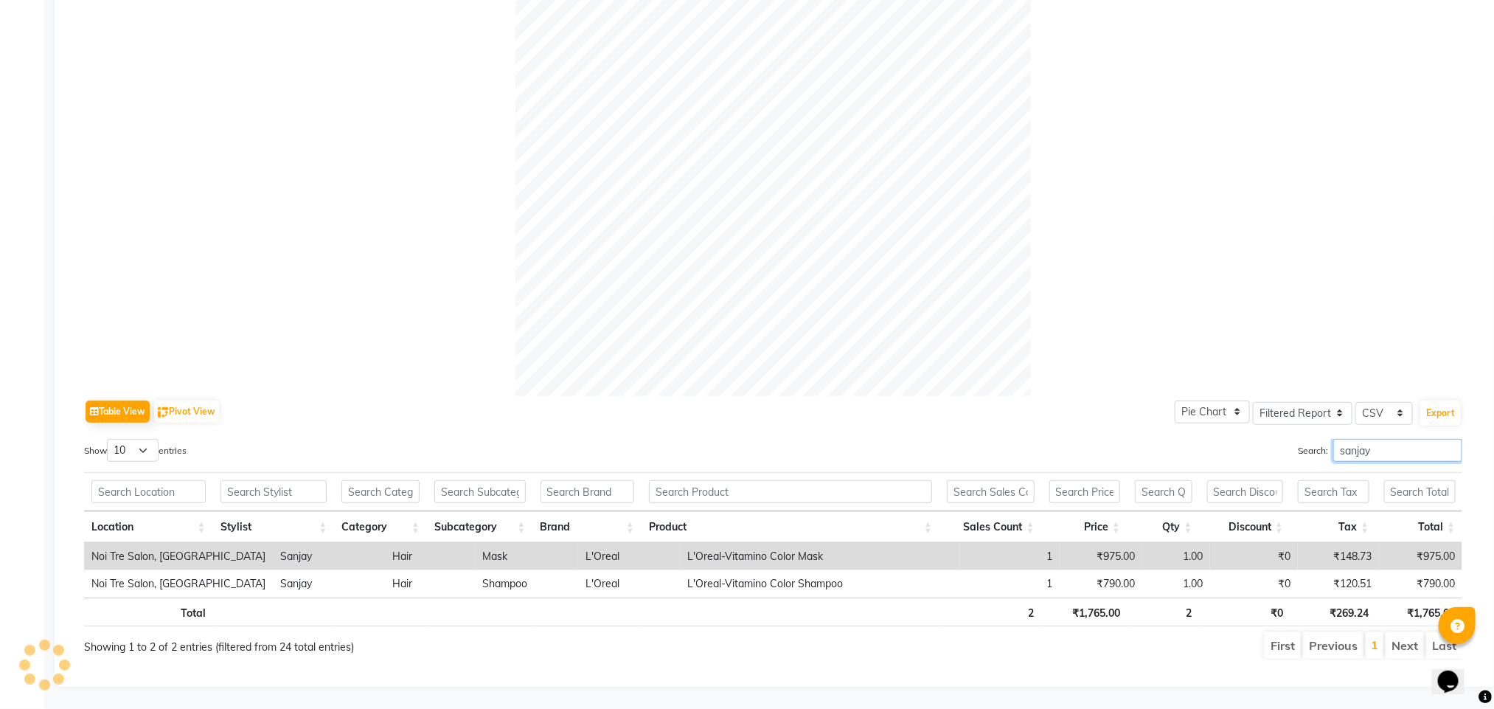
type input "sanjay"
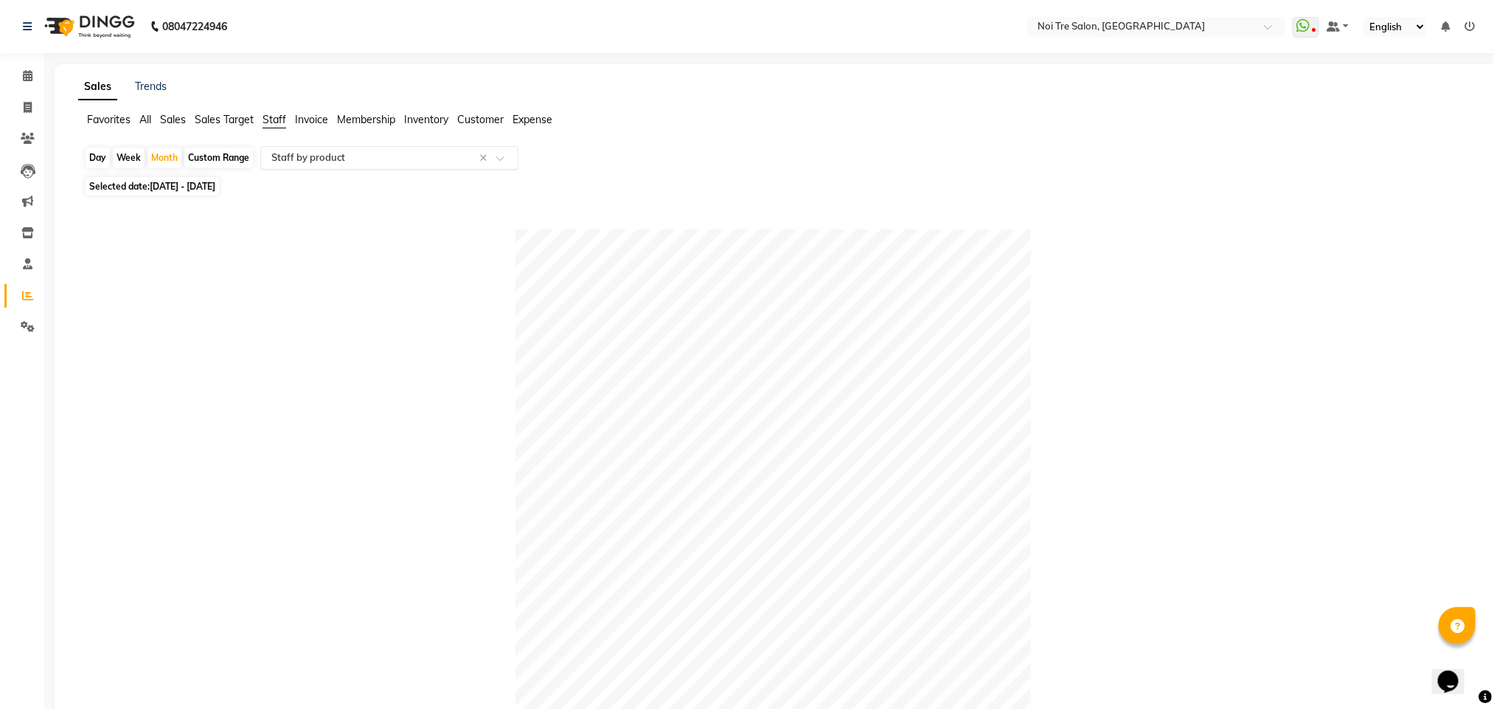
click at [387, 164] on input "text" at bounding box center [374, 157] width 212 height 15
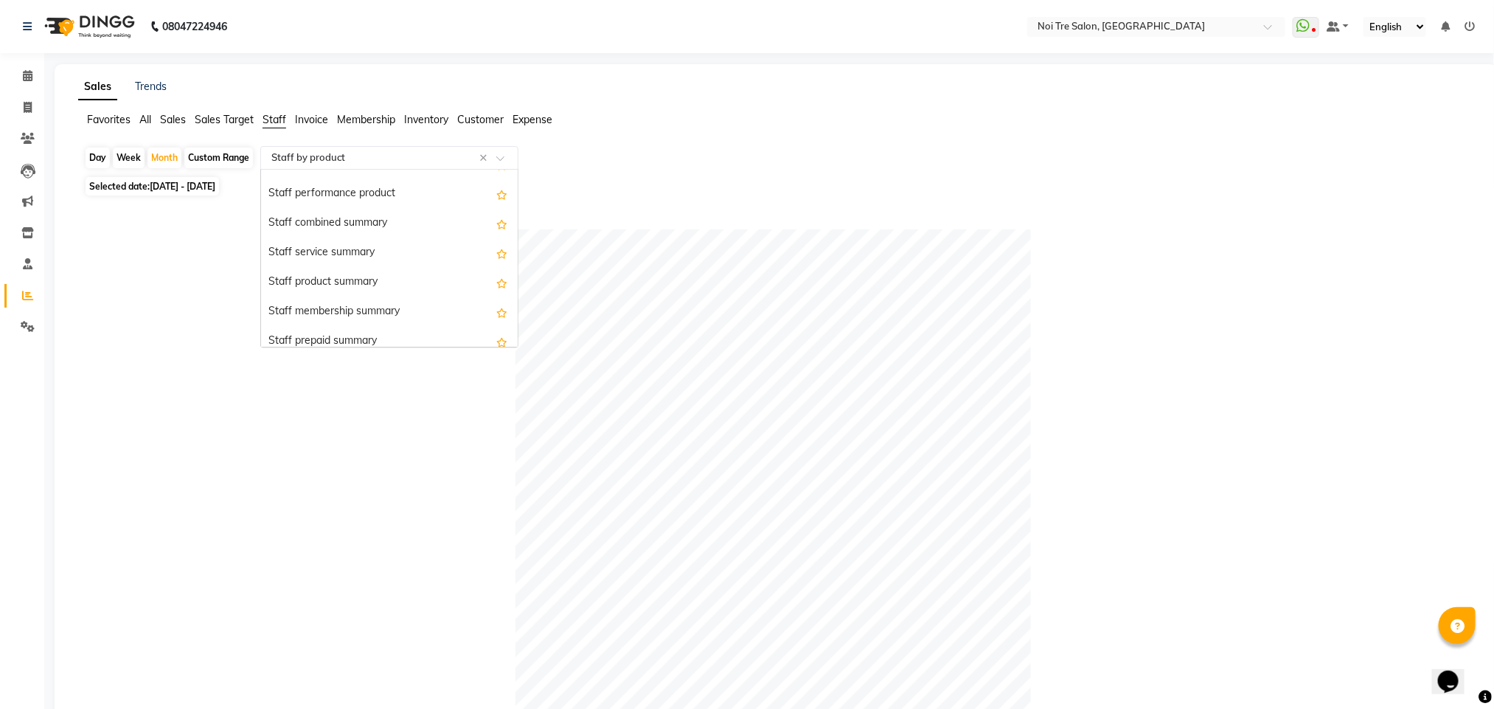
scroll to position [310, 0]
click at [361, 319] on div "Staff prepaid summary" at bounding box center [389, 316] width 257 height 29
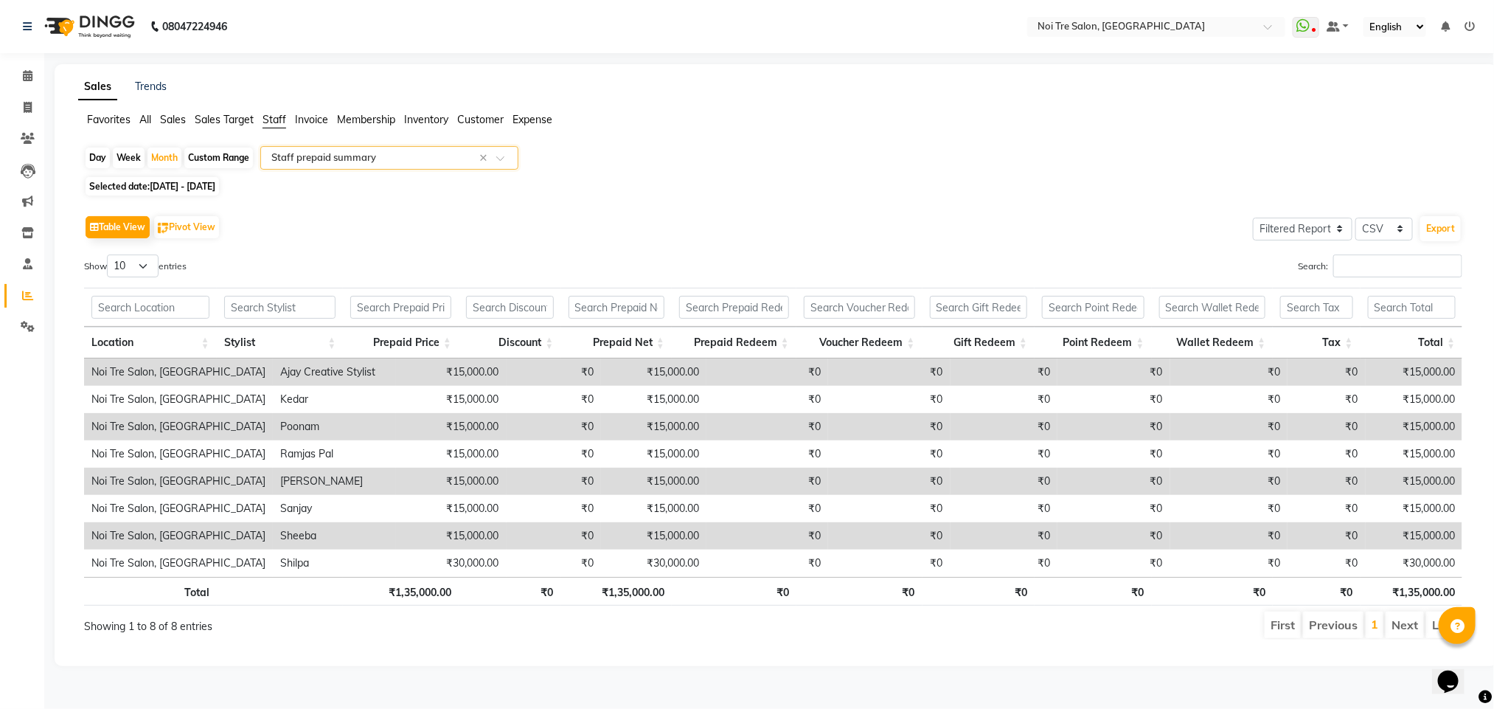
click at [461, 156] on input "text" at bounding box center [374, 157] width 212 height 15
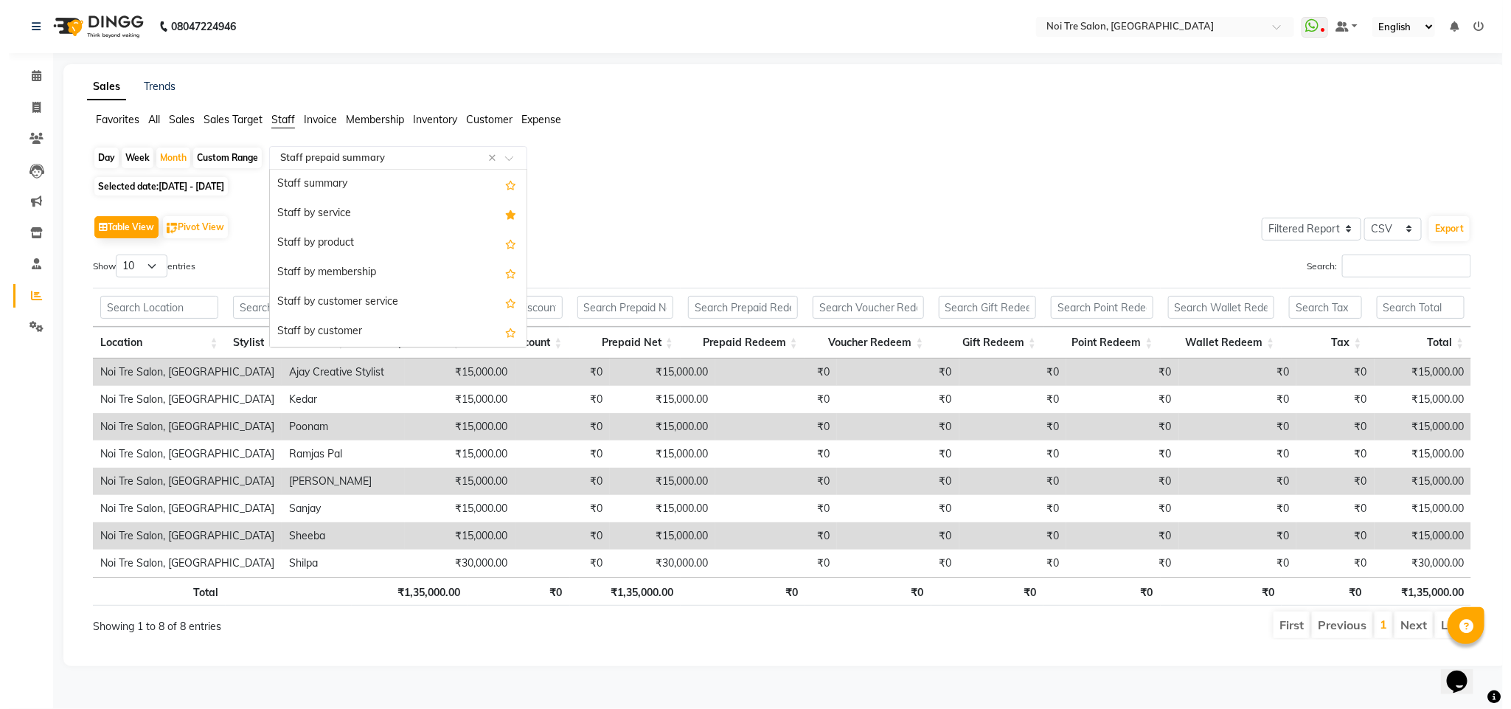
scroll to position [442, 0]
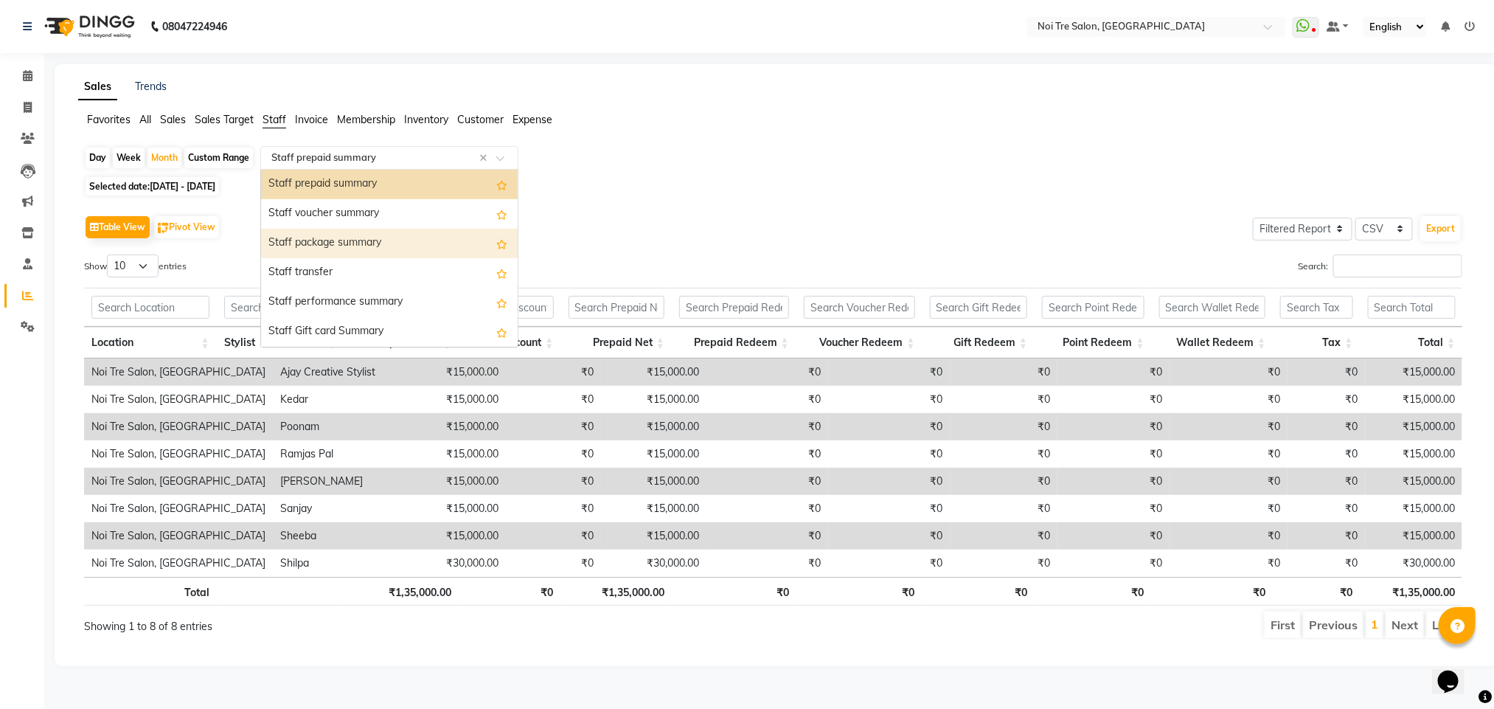
click at [365, 244] on div "Staff package summary" at bounding box center [389, 243] width 257 height 29
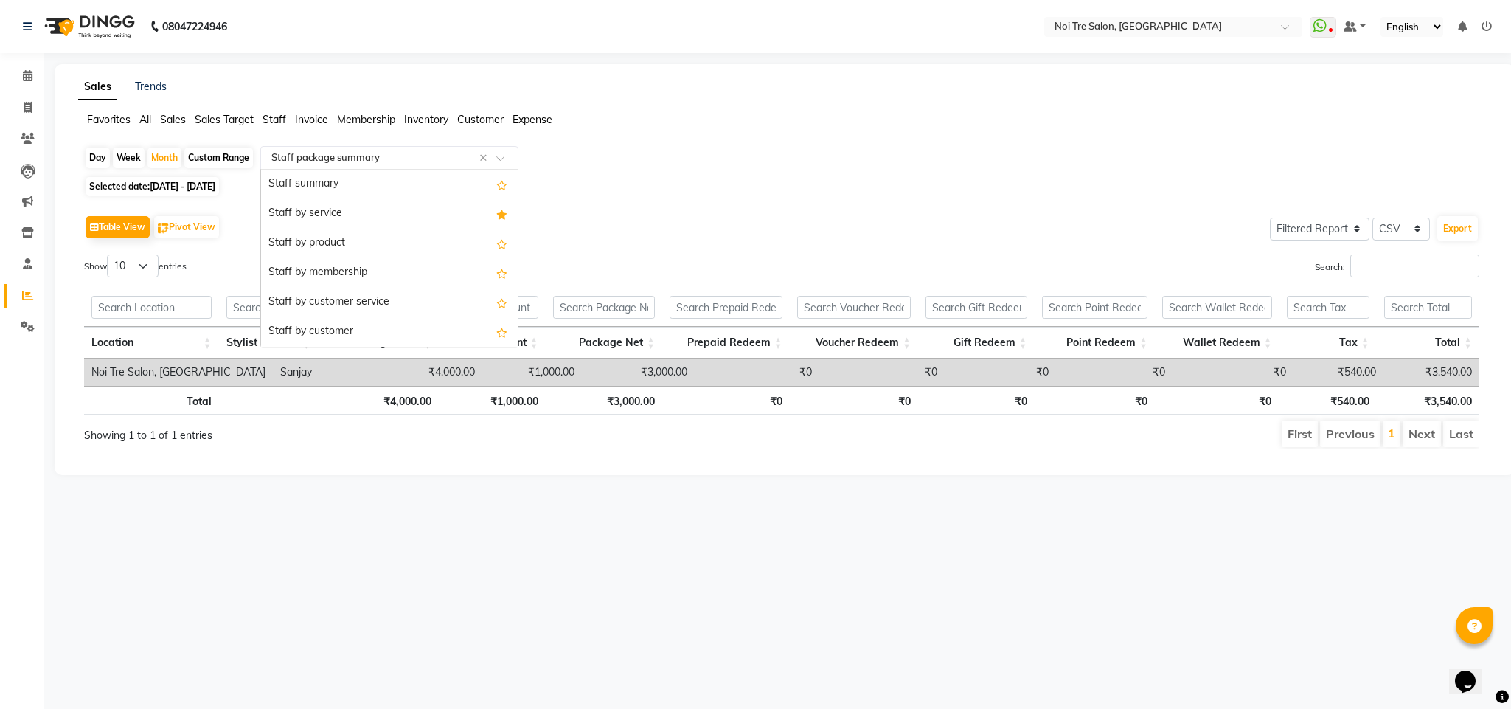
click at [337, 158] on input "text" at bounding box center [374, 157] width 212 height 15
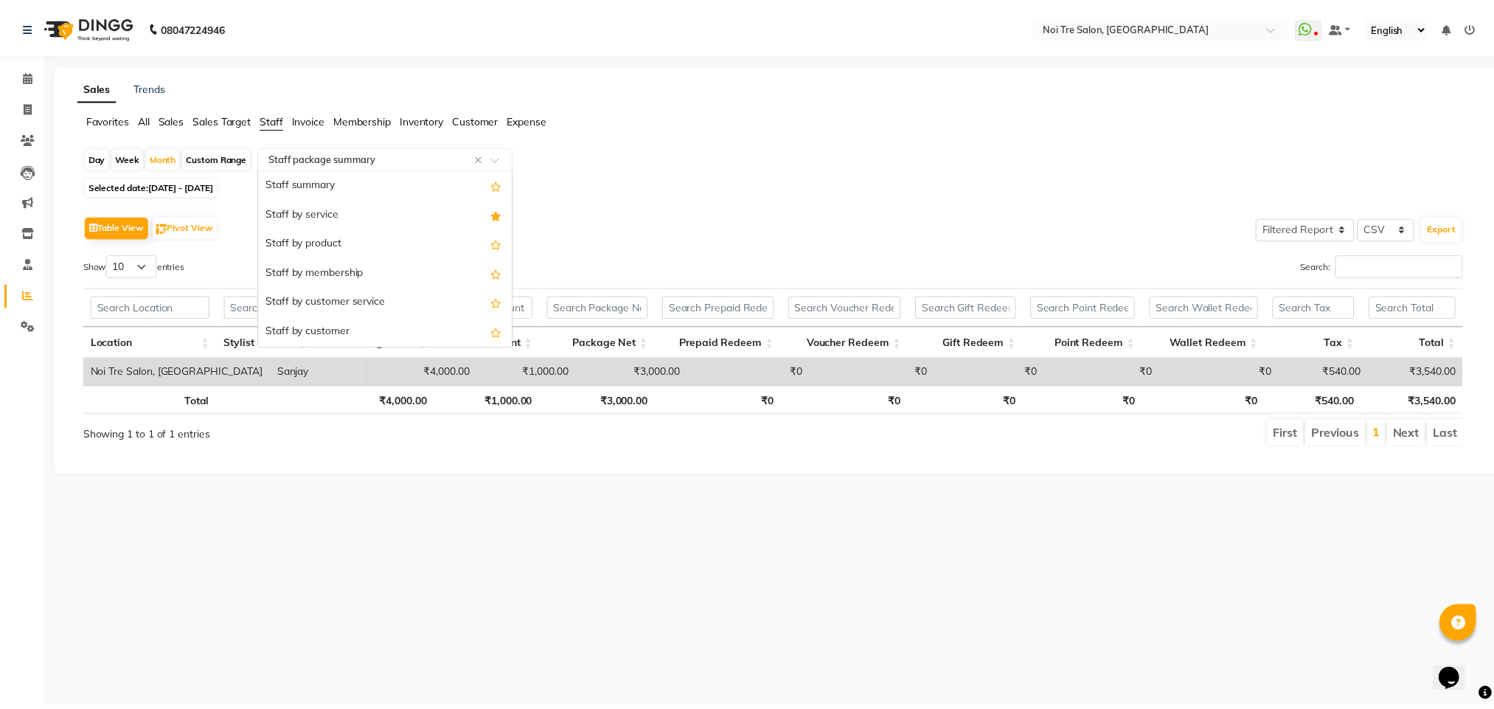
scroll to position [471, 0]
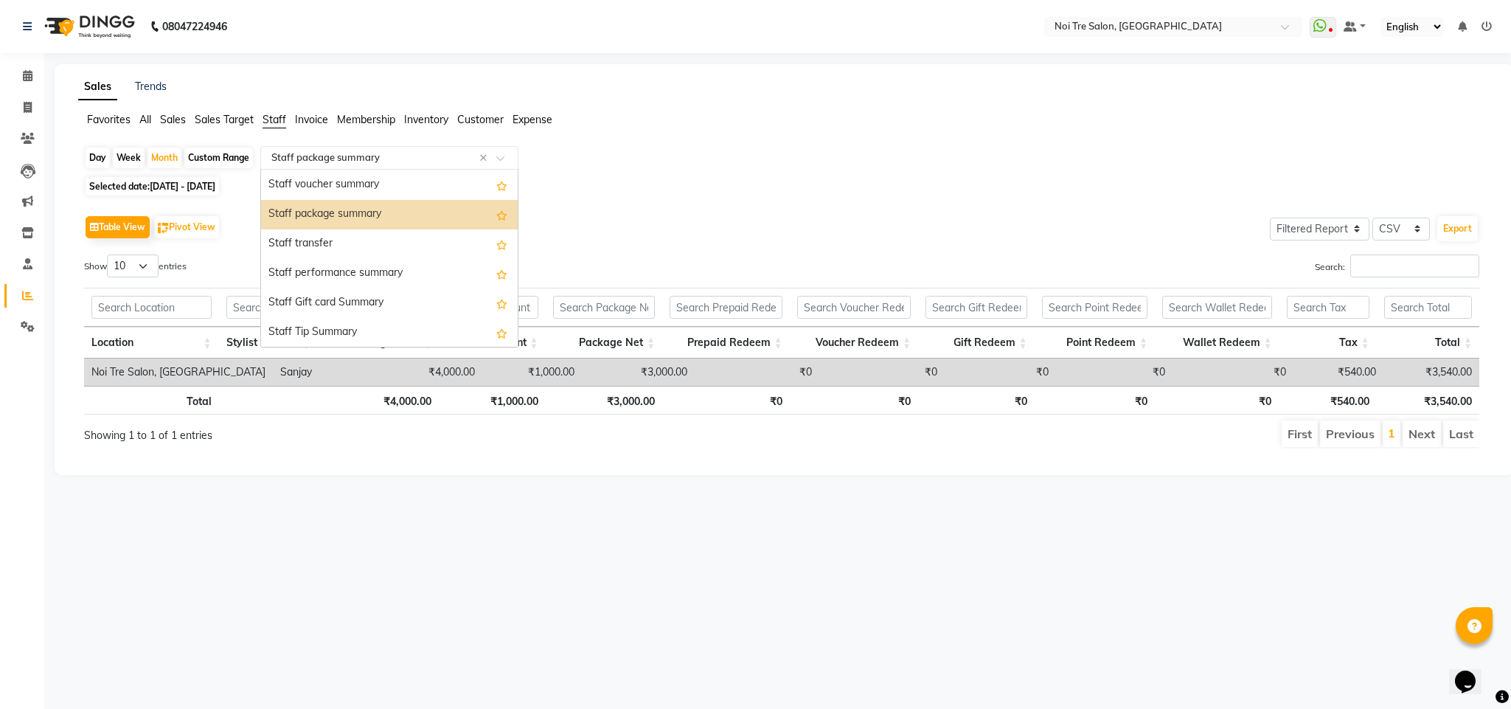
click at [322, 118] on span "Invoice" at bounding box center [311, 119] width 33 height 13
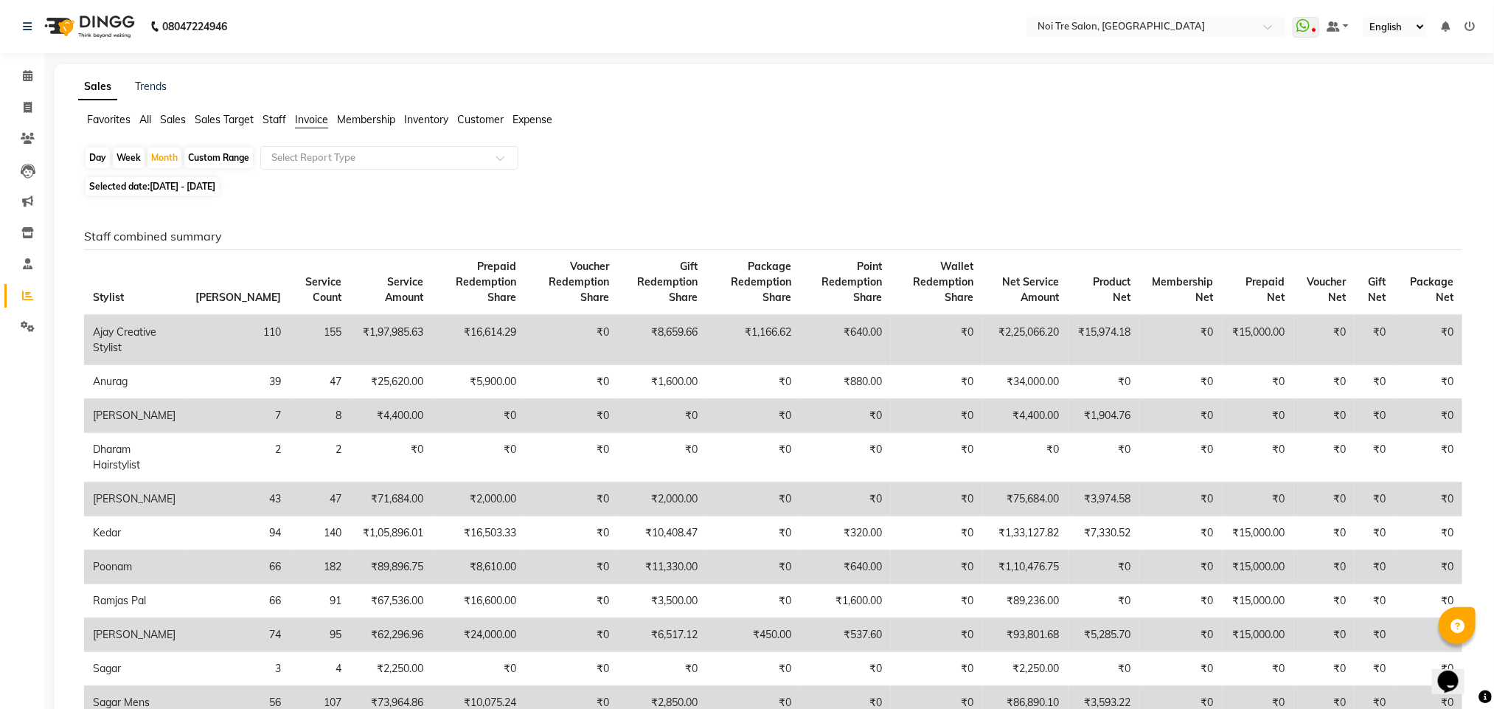
click at [281, 116] on span "Staff" at bounding box center [275, 119] width 24 height 13
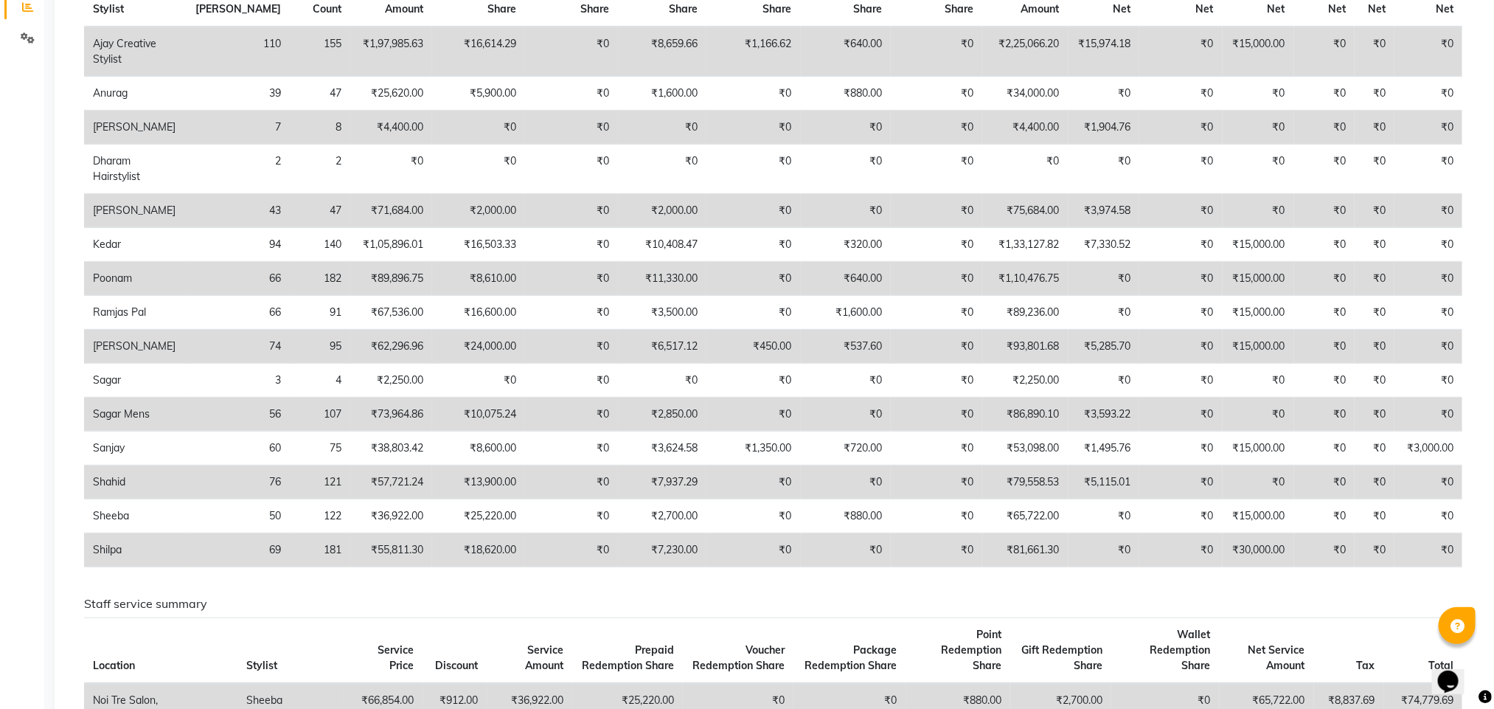
scroll to position [266, 0]
